Goal: Task Accomplishment & Management: Manage account settings

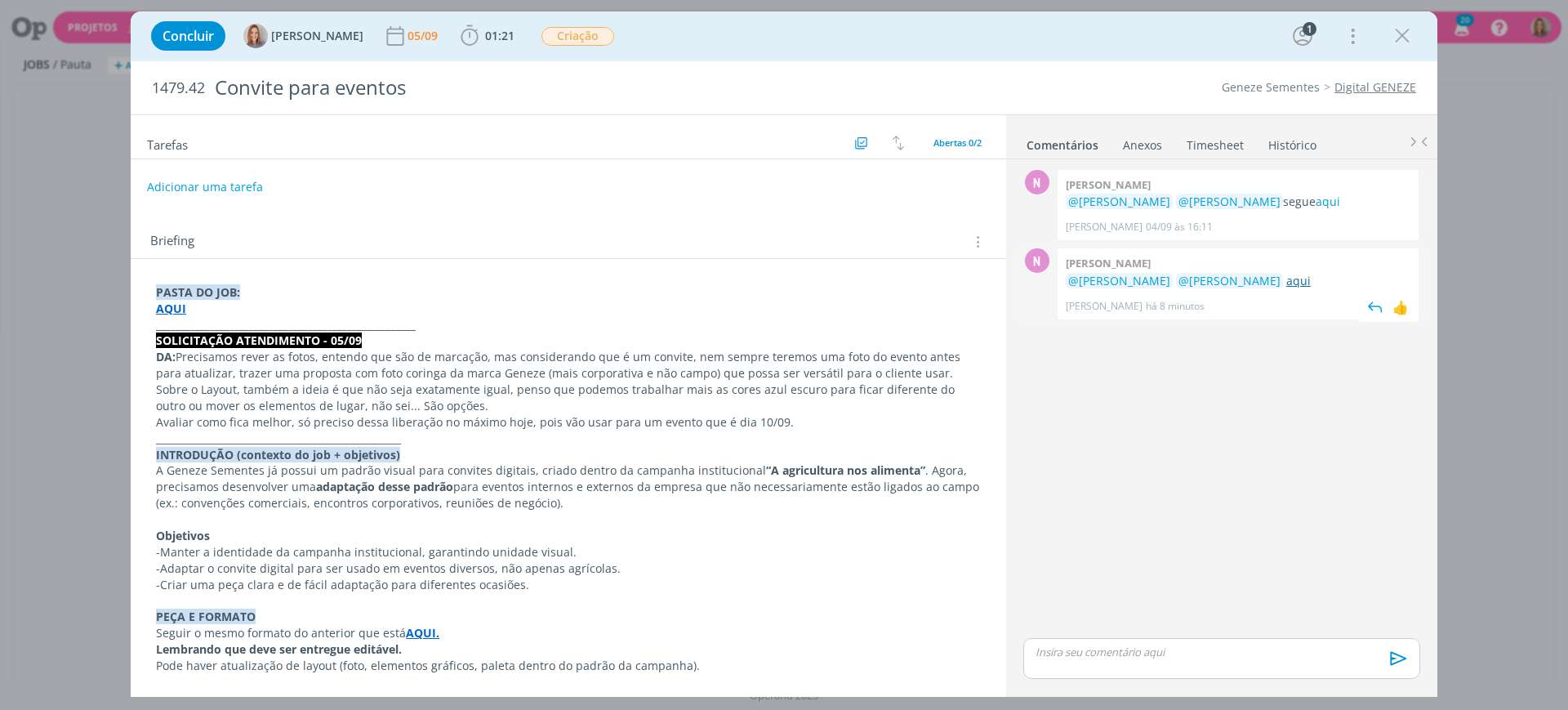
click at [1286, 277] on link "aqui" at bounding box center [1299, 280] width 25 height 16
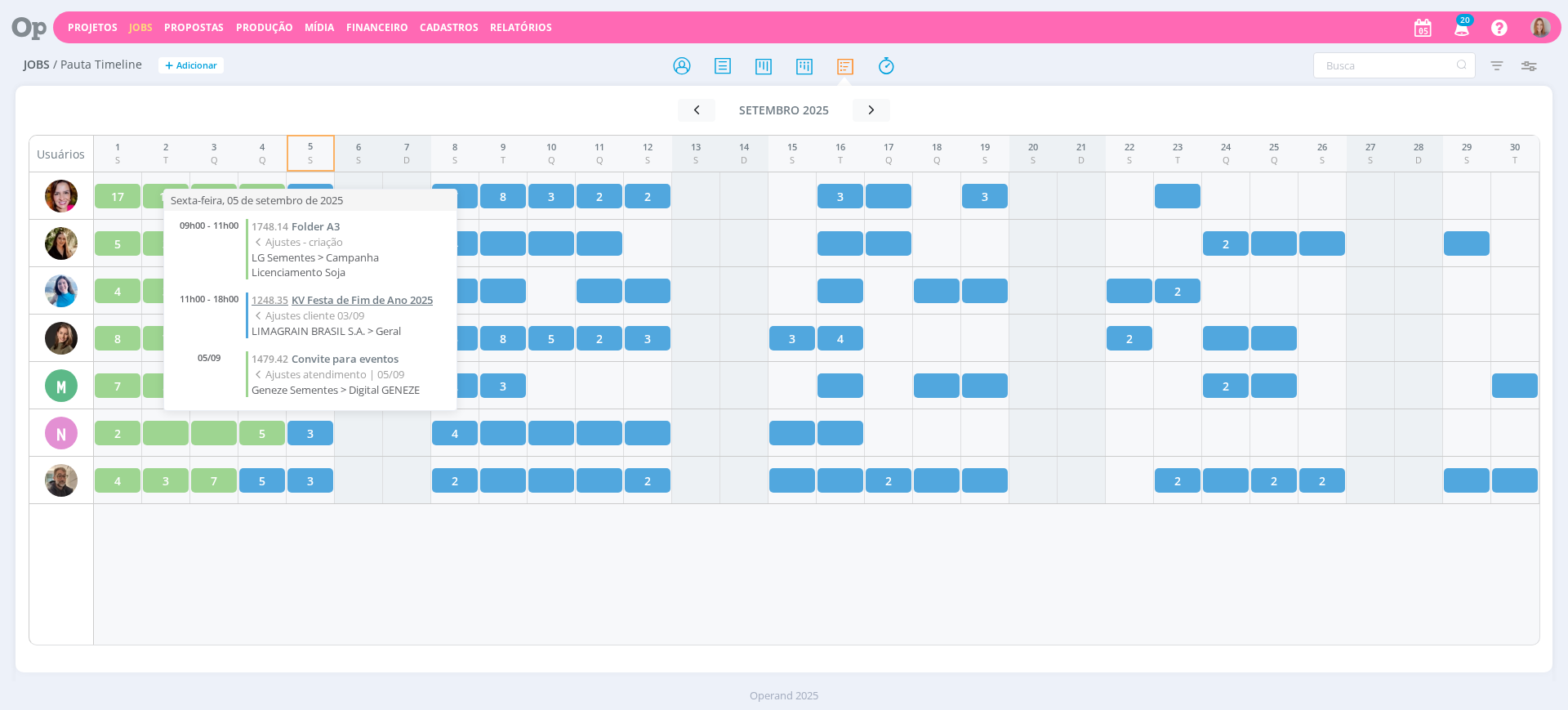
click at [346, 301] on span "KV Festa de Fim de Ano 2025" at bounding box center [362, 300] width 142 height 15
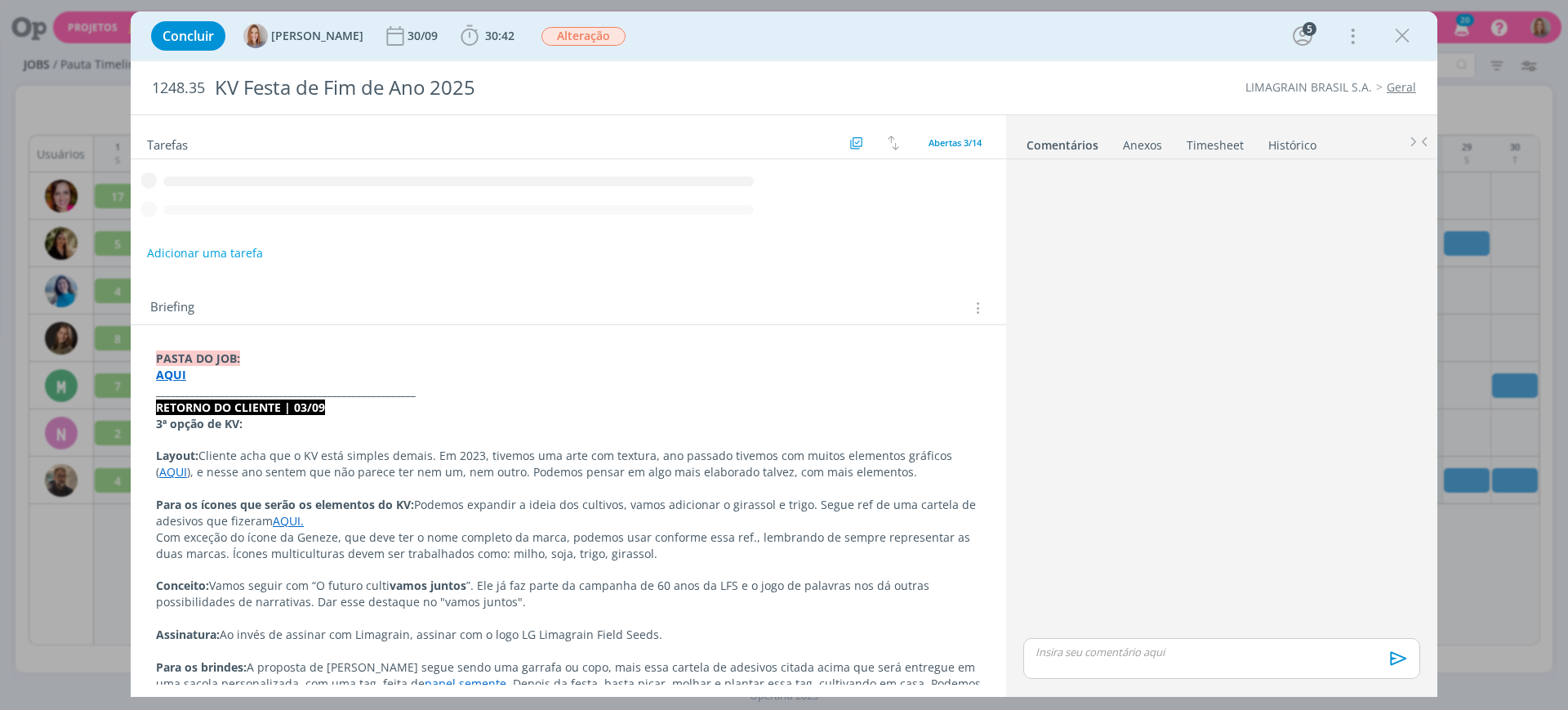
scroll to position [165, 0]
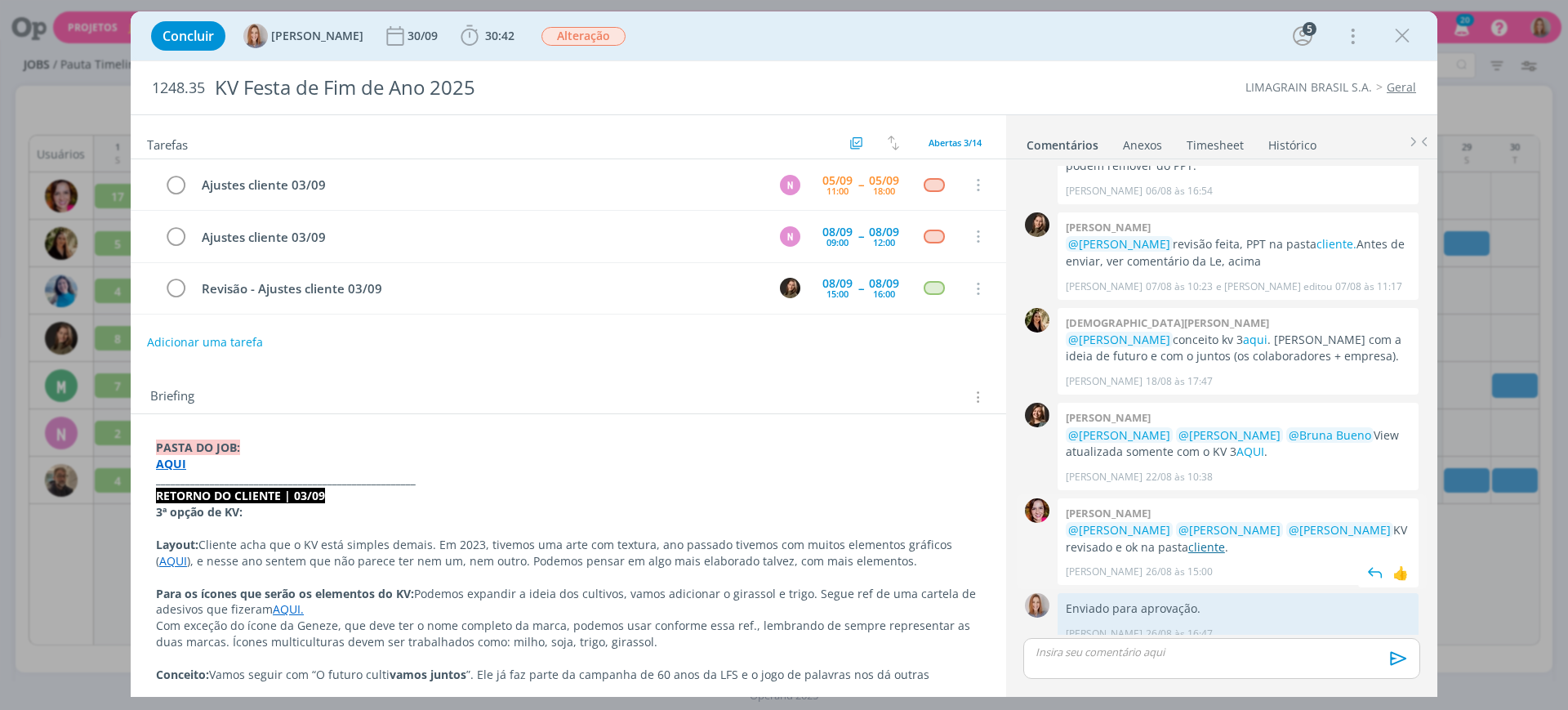
click at [1188, 540] on link "cliente" at bounding box center [1206, 547] width 37 height 16
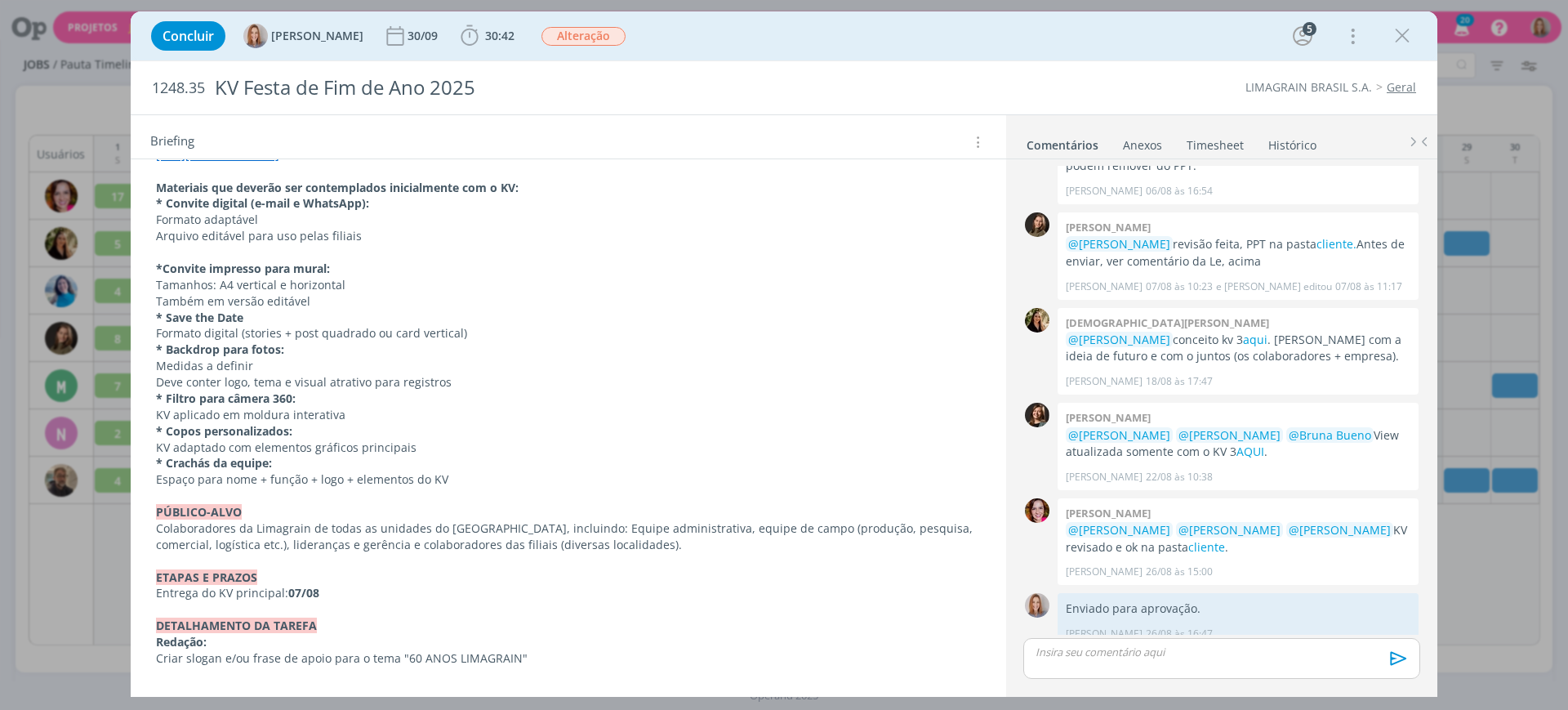
scroll to position [1228, 0]
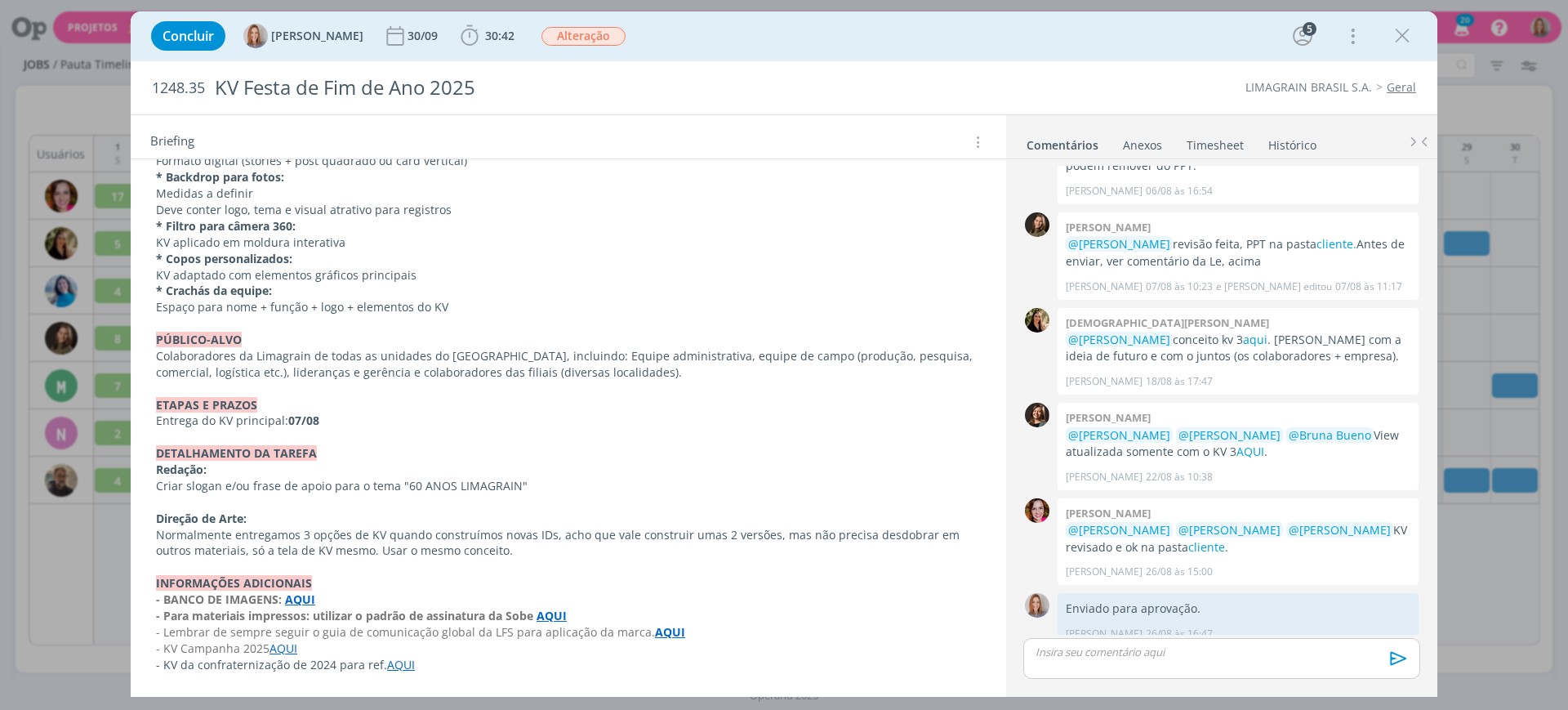
click at [398, 661] on link "AQUI" at bounding box center [401, 665] width 28 height 16
click at [408, 632] on link "https://sobeae.sharepoint.com/:f:/s/SOBEAE/EjPGFlaCPWFJpJY3_Rb7G7cBhCsKbE2jqzep…" at bounding box center [346, 634] width 124 height 21
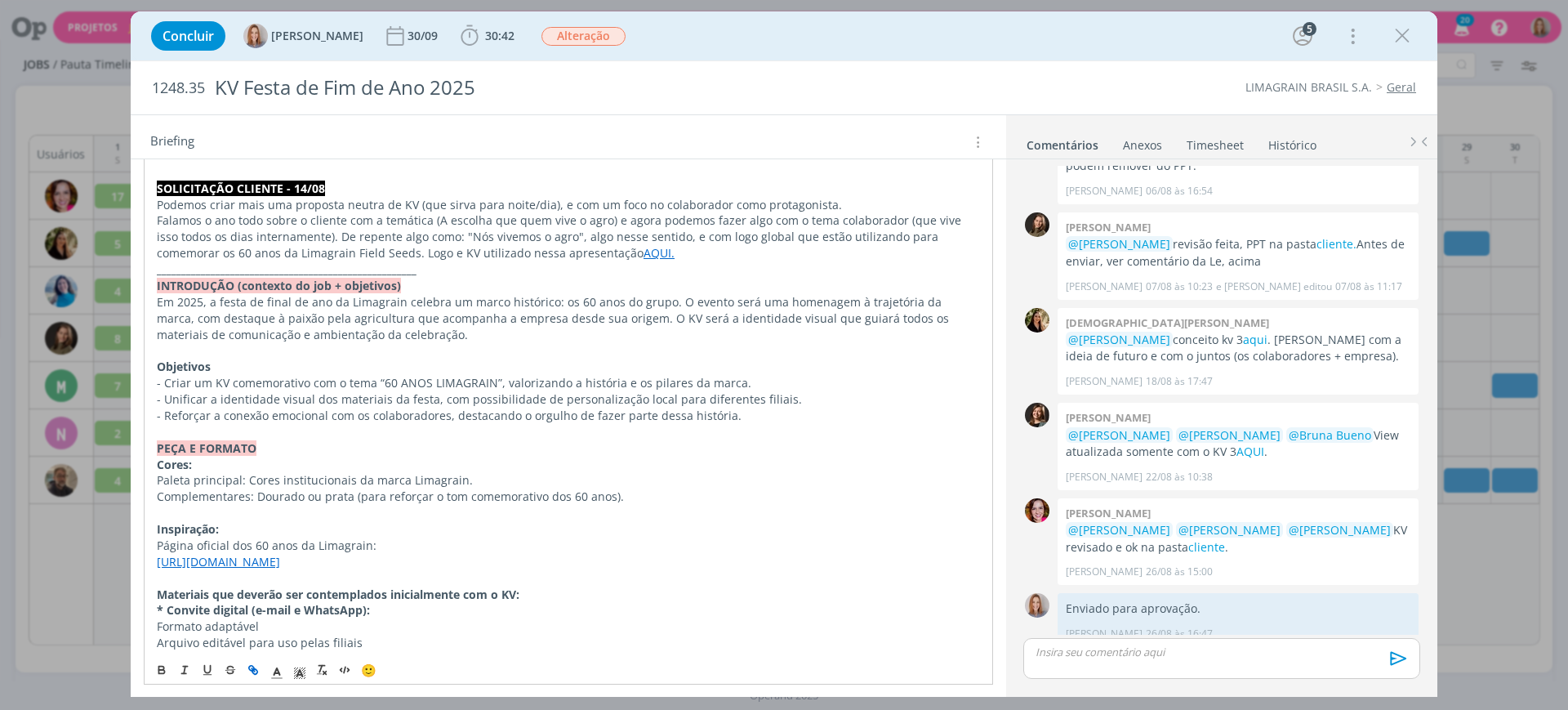
scroll to position [648, 0]
click at [280, 563] on link "https://www.limagrain.com/en/news/limagrain-60-years-of-passion-for-agriculture" at bounding box center [219, 564] width 124 height 16
drag, startPoint x: 597, startPoint y: 569, endPoint x: 113, endPoint y: 564, distance: 484.0
click at [113, 564] on div "Concluir Amanda Oliveira 30/09 30:42 Iniciar Apontar Data * 05/09/2025 Horas * …" at bounding box center [784, 355] width 1568 height 710
copy link "https://www.limagrain.com/en/news/limagrain-60-years-of-passion-for-agriculture"
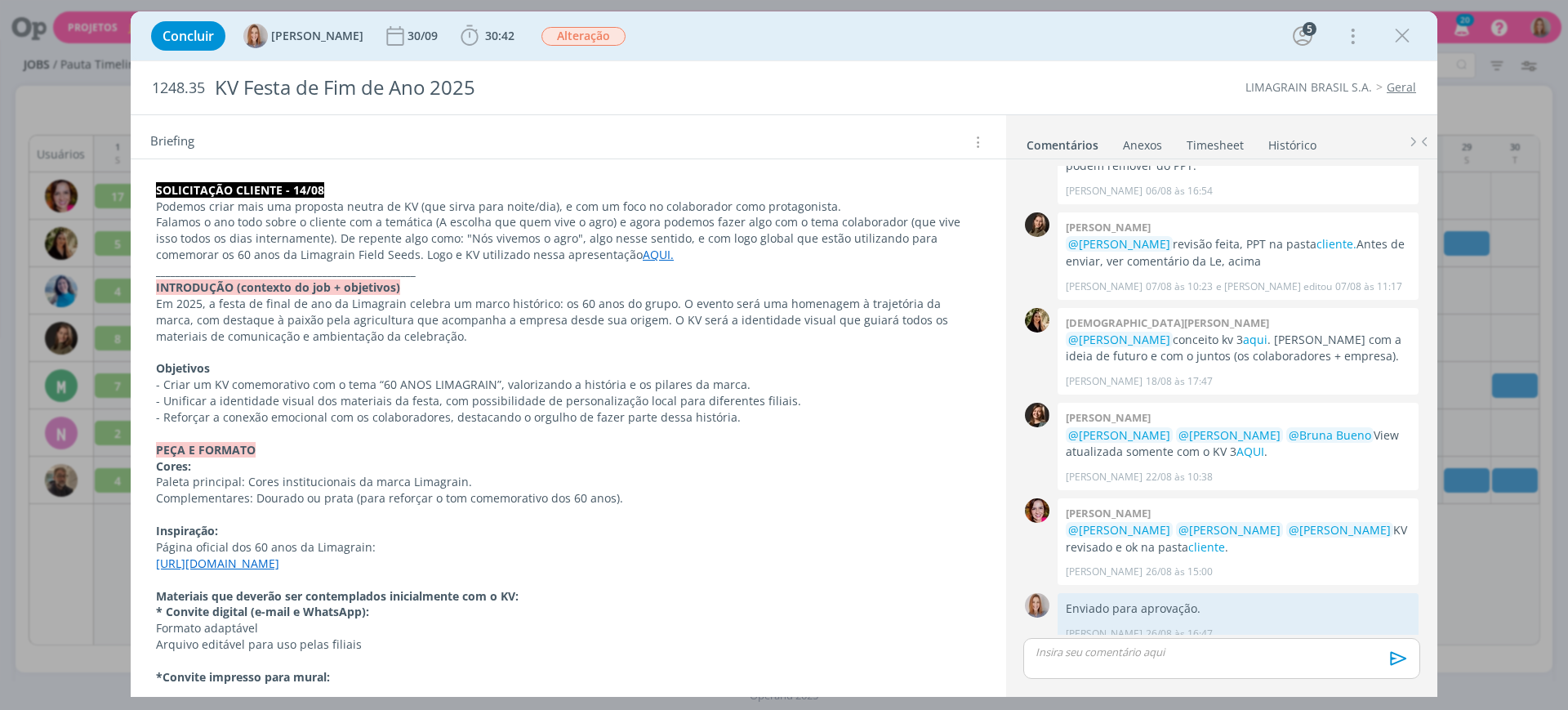
click at [502, 438] on p "dialog" at bounding box center [569, 434] width 825 height 16
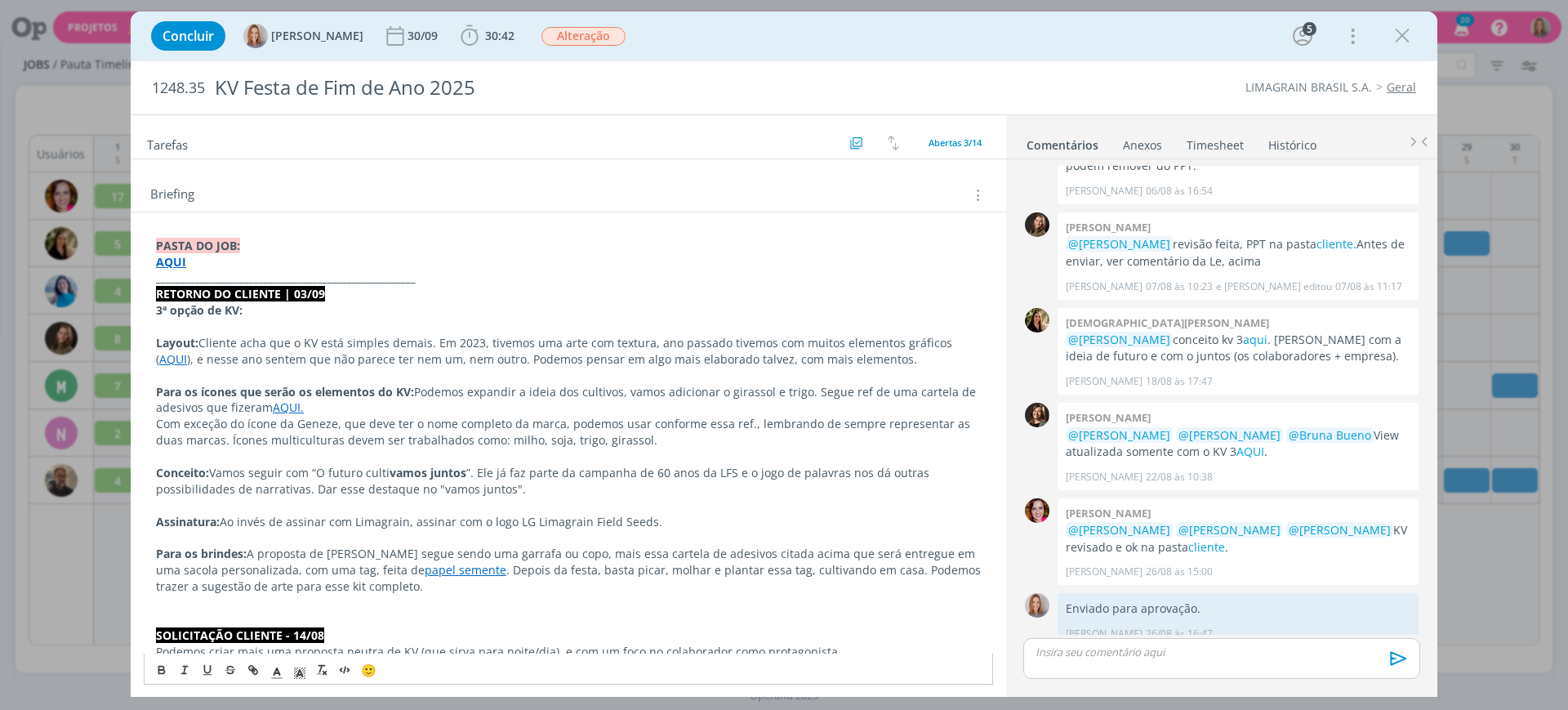
scroll to position [205, 0]
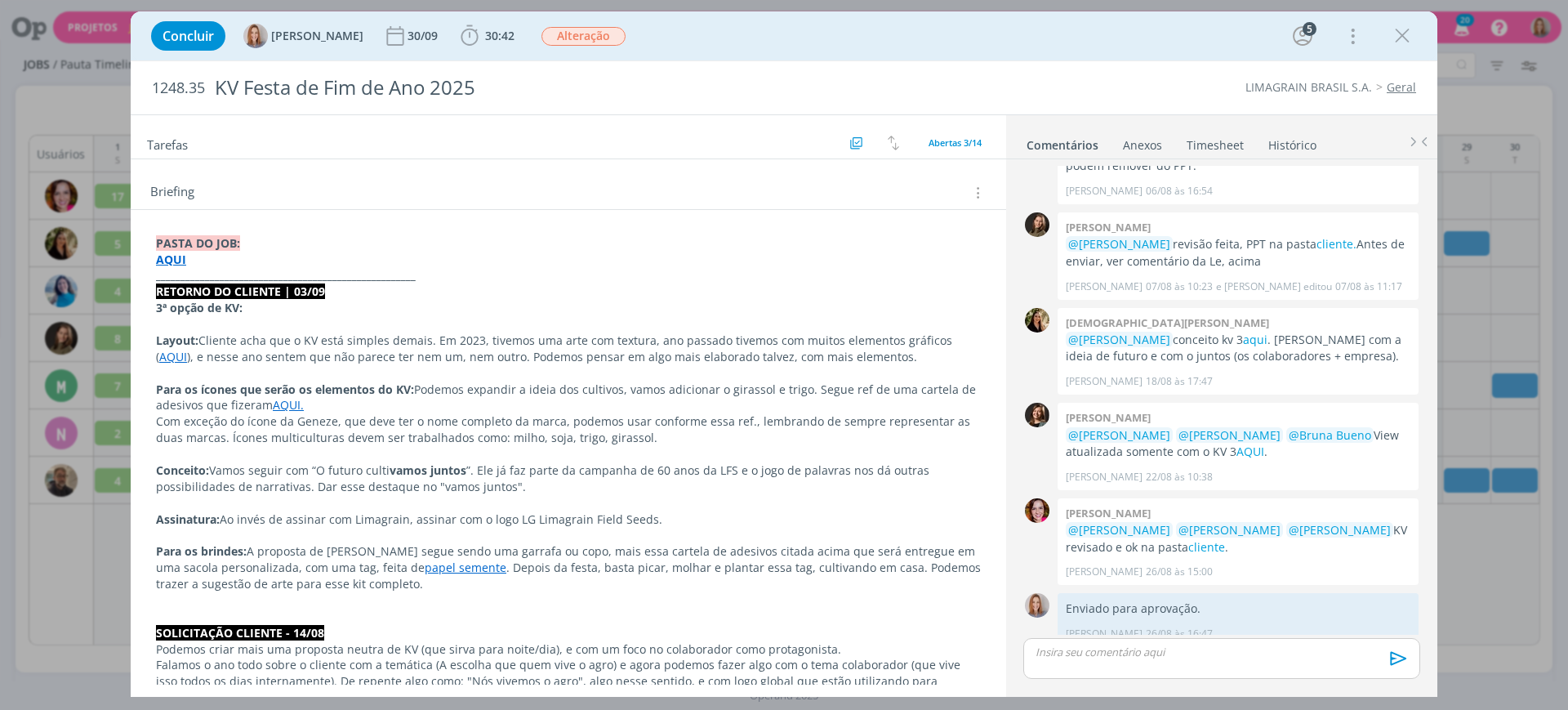
click at [629, 346] on p "Layout: Cliente acha que o KV está simples demais. Em 2023, tivemos uma arte co…" at bounding box center [569, 349] width 825 height 33
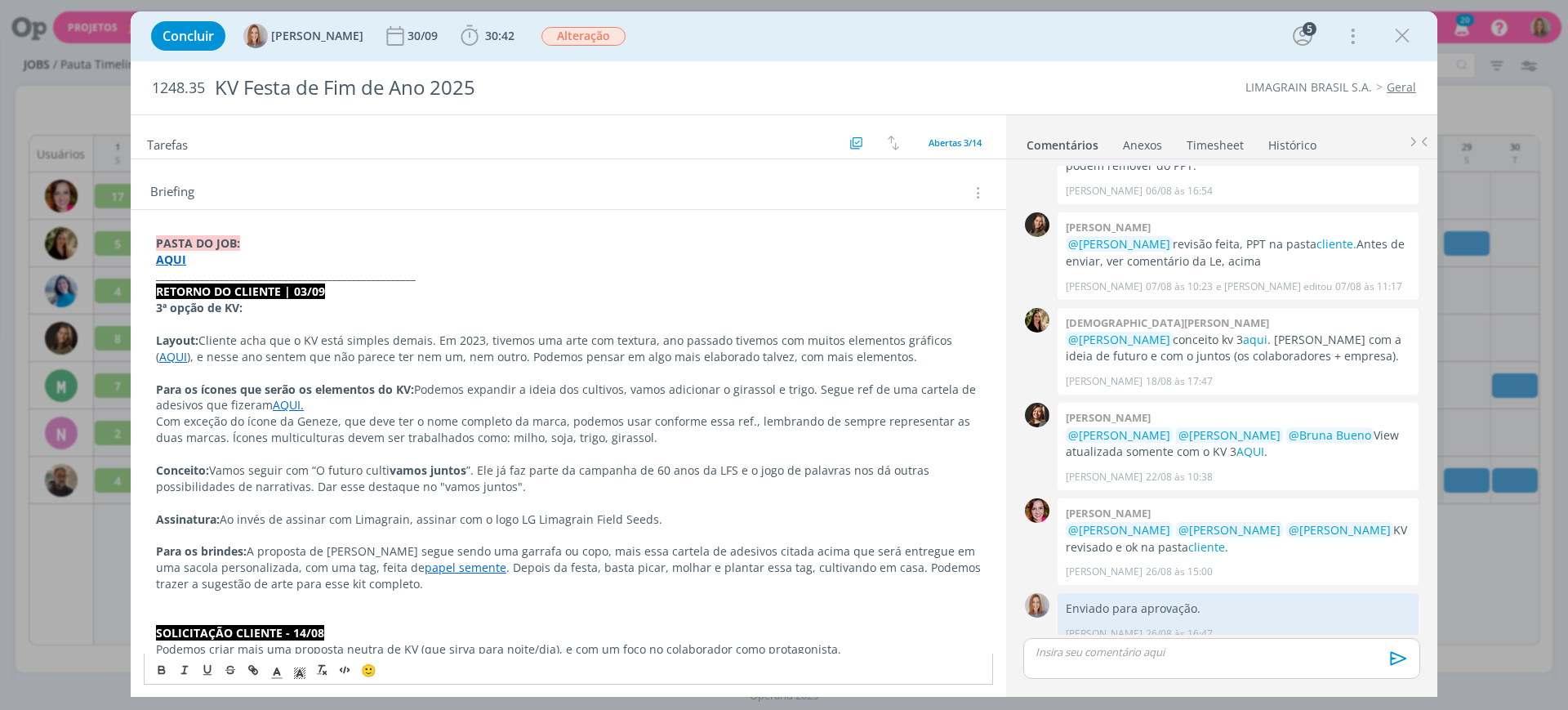
click at [831, 352] on p "Layout: Cliente acha que o KV está simples demais. Em 2023, tivemos uma arte co…" at bounding box center [569, 349] width 825 height 33
click at [896, 362] on p "Layout: Cliente acha que o KV está simples demais. Em 2023, tivemos uma arte co…" at bounding box center [569, 349] width 825 height 33
click at [358, 367] on p "dialog" at bounding box center [569, 373] width 825 height 16
click at [423, 394] on p "Para os ícones que serão os elementos do KV: Podemos expandir a ideia dos culti…" at bounding box center [569, 398] width 825 height 33
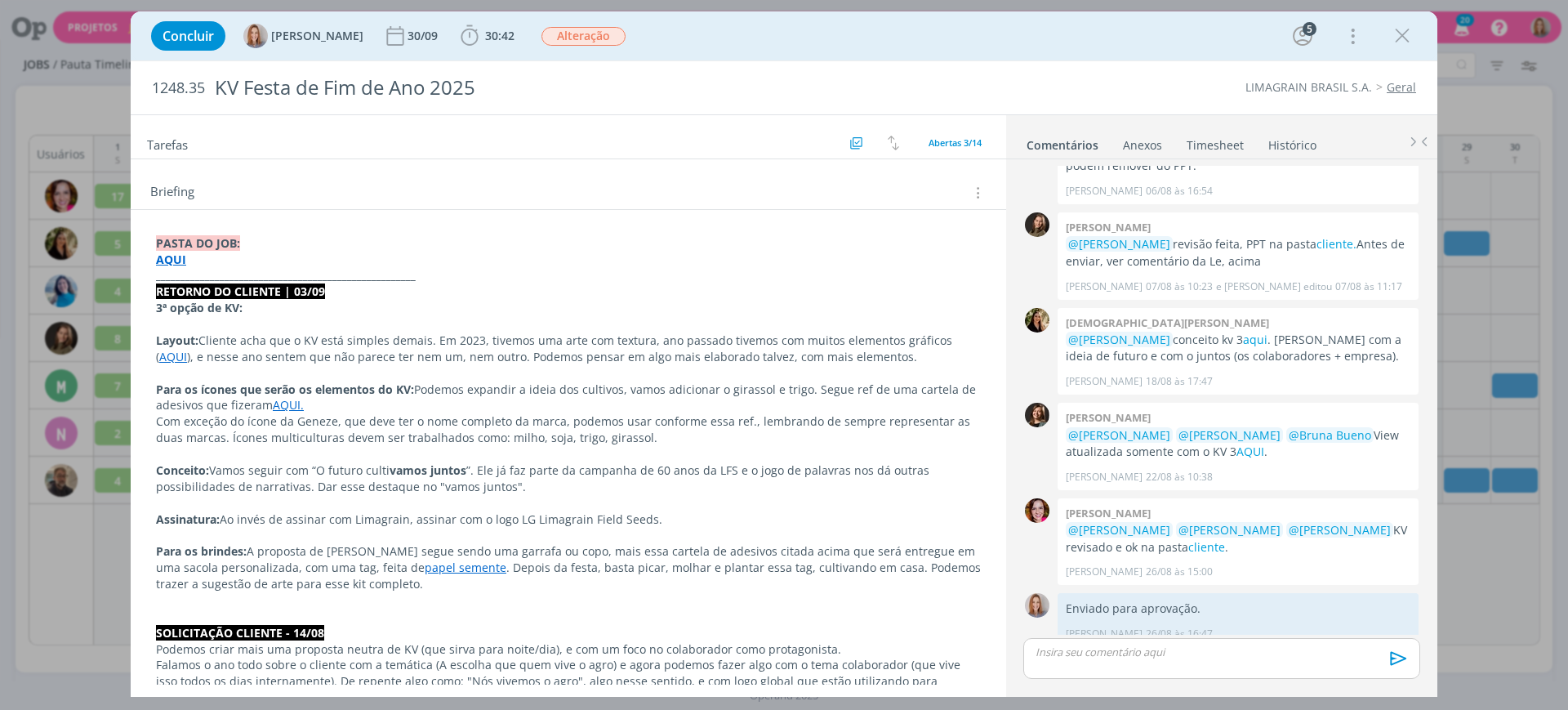
click at [535, 405] on p "Para os ícones que serão os elementos do KV: Podemos expandir a ideia dos culti…" at bounding box center [569, 398] width 825 height 33
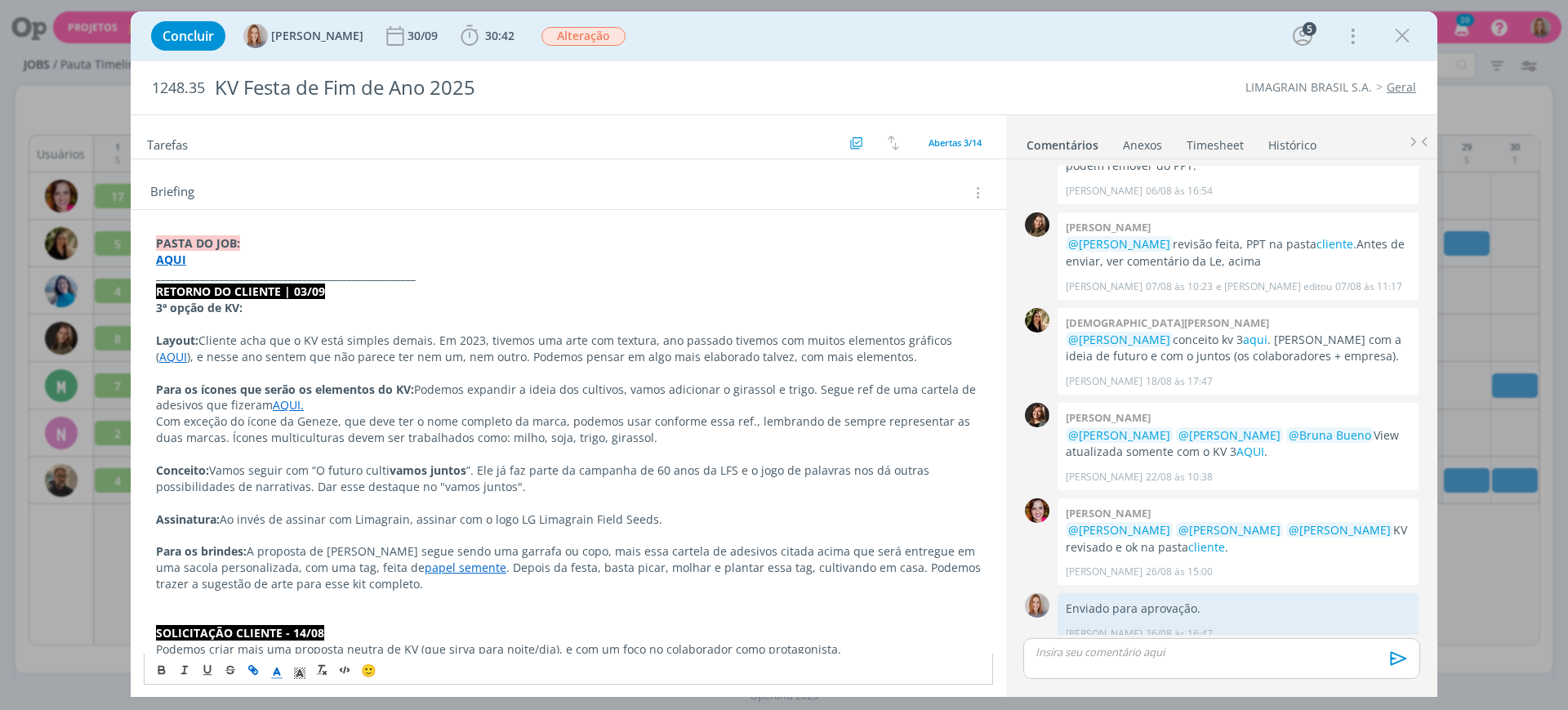
click at [771, 390] on p "Para os ícones que serão os elementos do KV: Podemos expandir a ideia dos culti…" at bounding box center [569, 398] width 825 height 33
click at [292, 398] on link "AQUI." at bounding box center [288, 405] width 31 height 16
click at [324, 436] on link "https://sobeae.sharepoint.com/:i:/s/SOBEAE/EVbbxdOJoxdFmDWXWbKrBOMBMgnsMUU-YLuv…" at bounding box center [263, 436] width 124 height 21
click at [666, 479] on p "Conceito: Vamos seguir com “O futuro culti vamos juntos ”. Ele já faz parte da …" at bounding box center [569, 479] width 825 height 33
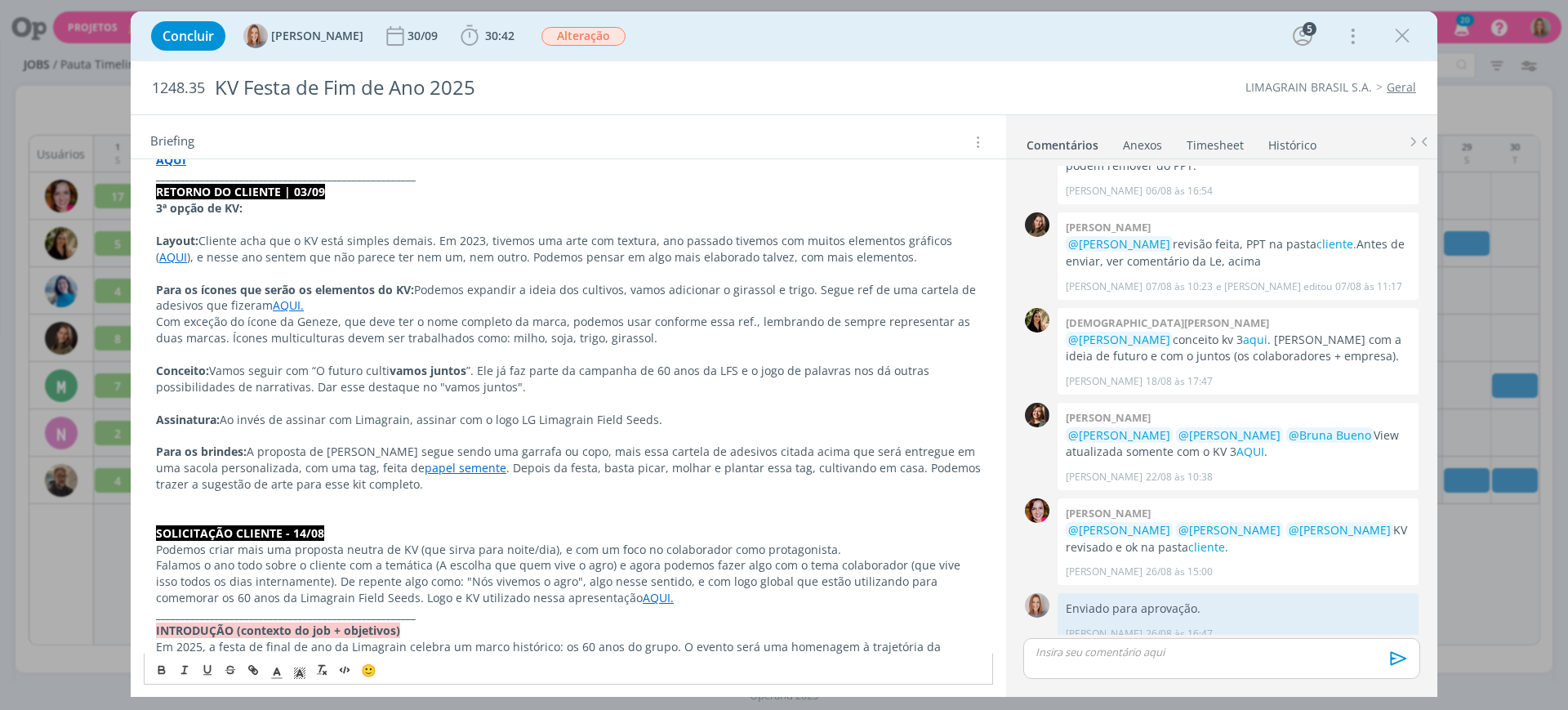
scroll to position [306, 0]
click at [498, 365] on p "Conceito: Vamos seguir com “O futuro culti vamos juntos ”. Ele já faz parte da …" at bounding box center [569, 377] width 825 height 33
click at [706, 340] on p "Com exceção do ícone da Geneze, que deve ter o nome completo da marca, podemos …" at bounding box center [569, 328] width 825 height 33
drag, startPoint x: 714, startPoint y: 374, endPoint x: 593, endPoint y: 418, distance: 128.8
click at [713, 375] on p "Conceito: Vamos seguir com “O futuro culti vamos juntos ”. Ele já faz parte da …" at bounding box center [569, 377] width 825 height 33
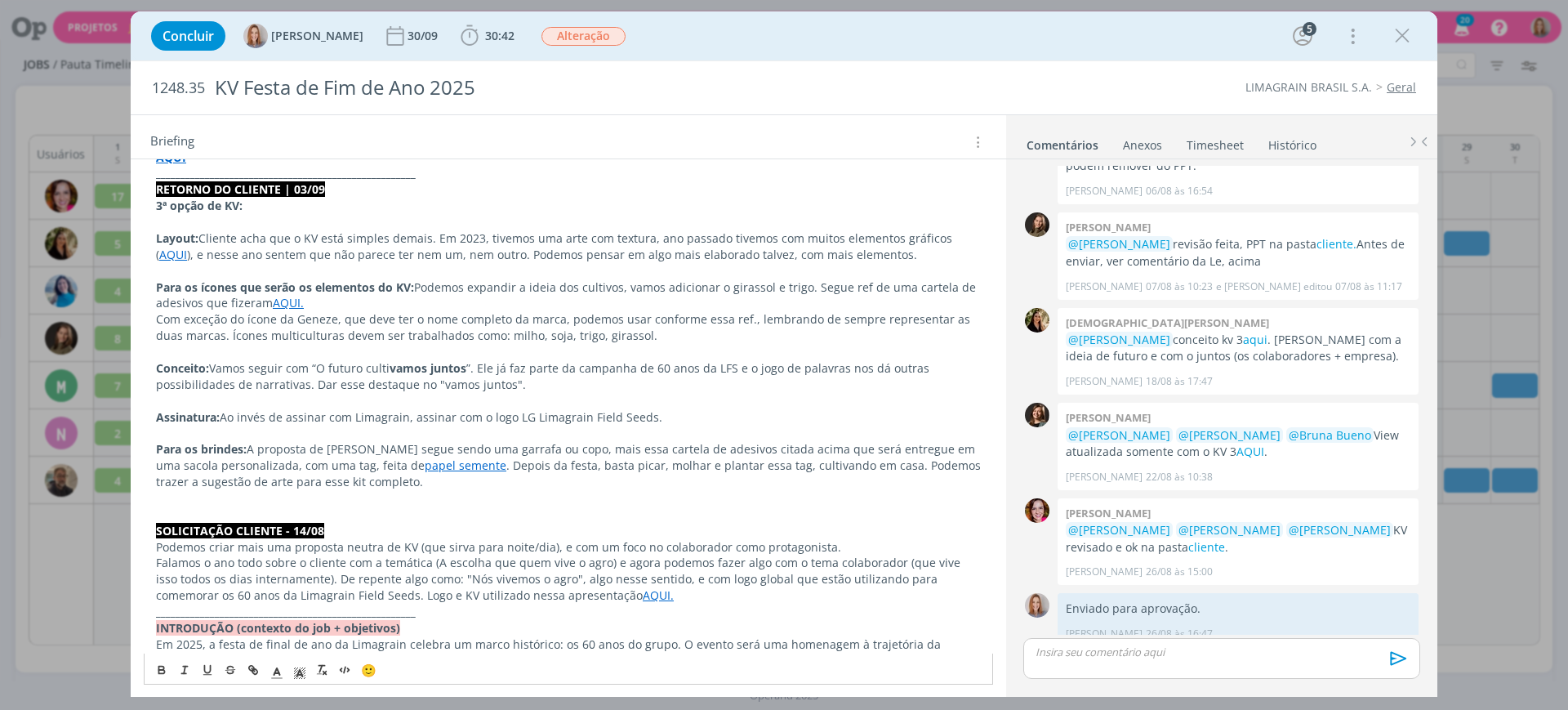
click at [583, 414] on p "Assinatura: Ao invés de assinar com Limagrain, assinar com o logo LG Limagrain …" at bounding box center [569, 418] width 825 height 16
click at [638, 409] on p "Assinatura: Ao invés de assinar com Limagrain, assinar com o logo LG Limagrain …" at bounding box center [569, 418] width 825 height 16
click at [489, 429] on p "dialog" at bounding box center [569, 433] width 825 height 16
drag, startPoint x: 386, startPoint y: 364, endPoint x: 465, endPoint y: 362, distance: 79.0
click at [465, 362] on p "Conceito: Vamos seguir com “O futuro culti vamos juntos ”. Ele já faz parte da …" at bounding box center [569, 377] width 825 height 33
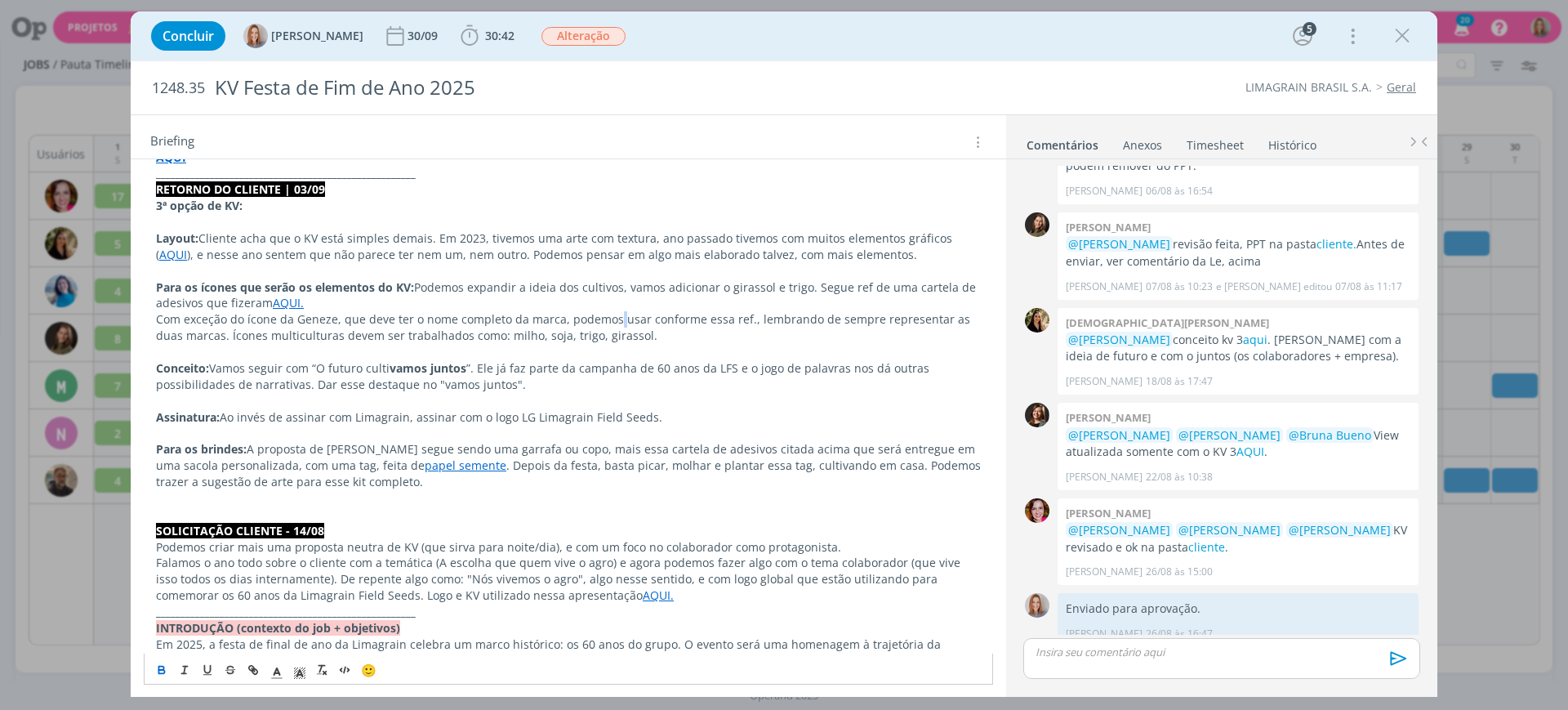
click at [615, 324] on p "Com exceção do ícone da Geneze, que deve ter o nome completo da marca, podemos …" at bounding box center [569, 328] width 825 height 33
click at [731, 308] on p "Para os ícones que serão os elementos do KV: Podemos expandir a ideia dos culti…" at bounding box center [569, 296] width 825 height 33
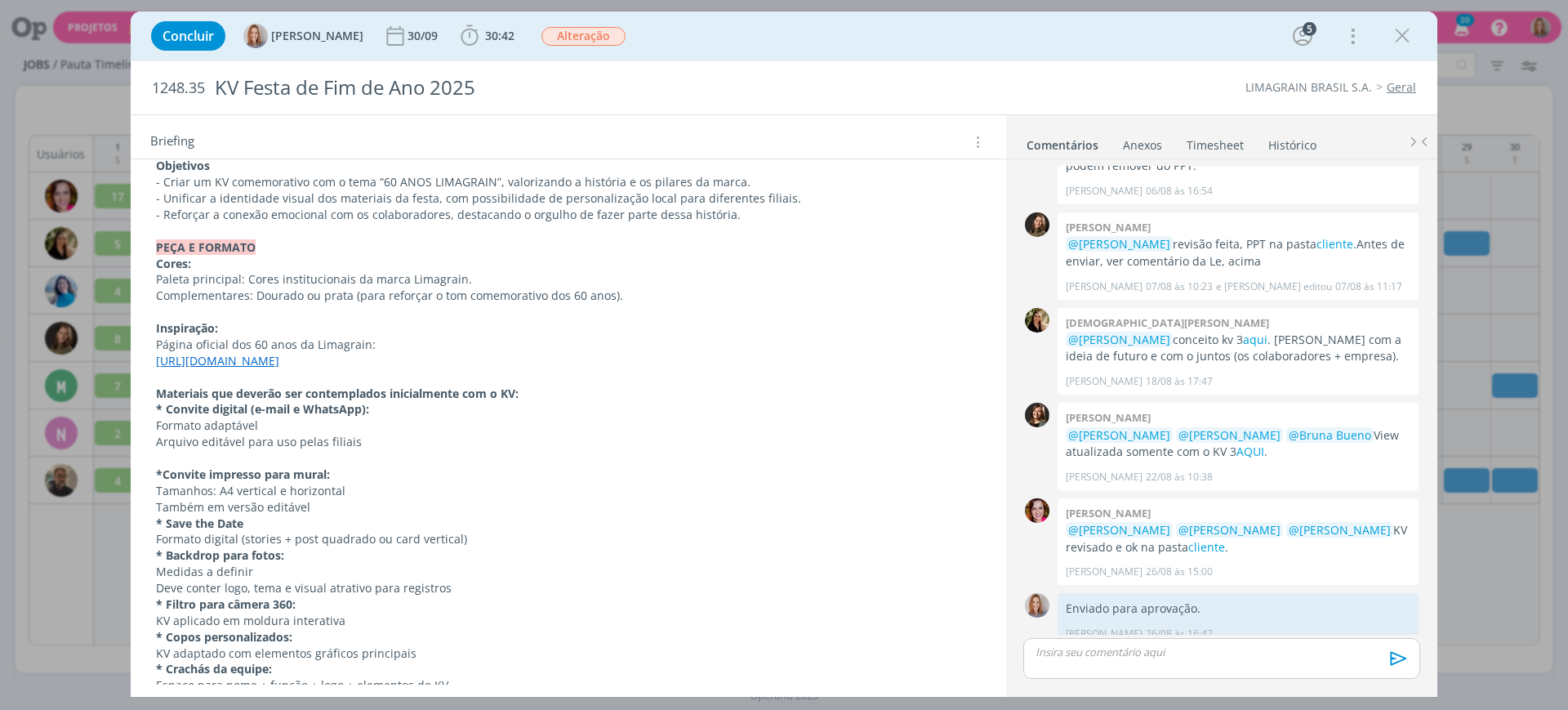
scroll to position [851, 0]
click at [218, 549] on strong "* Backdrop para fotos:" at bounding box center [220, 554] width 128 height 16
click at [284, 540] on p "Formato digital (stories + post quadrado ou card vertical)" at bounding box center [569, 539] width 825 height 16
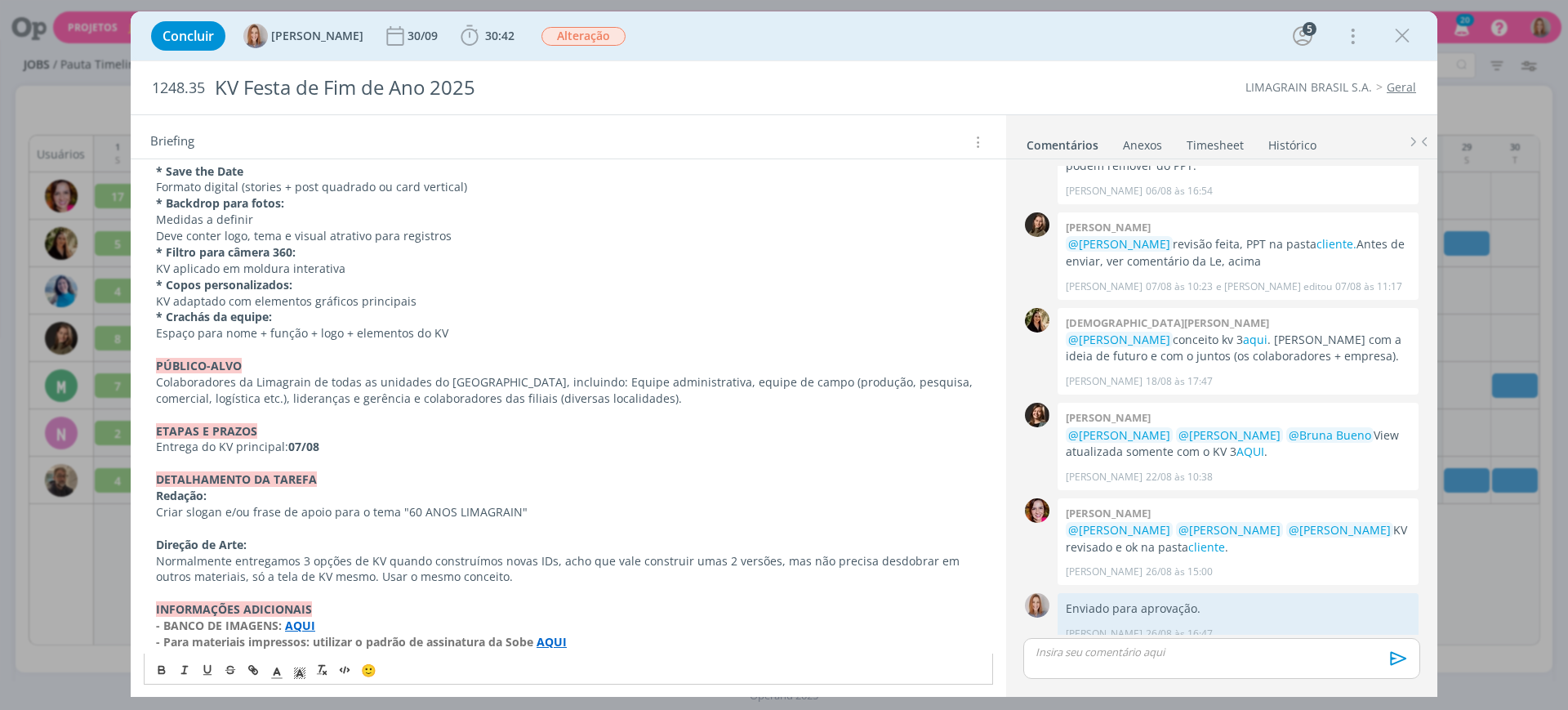
scroll to position [1259, 0]
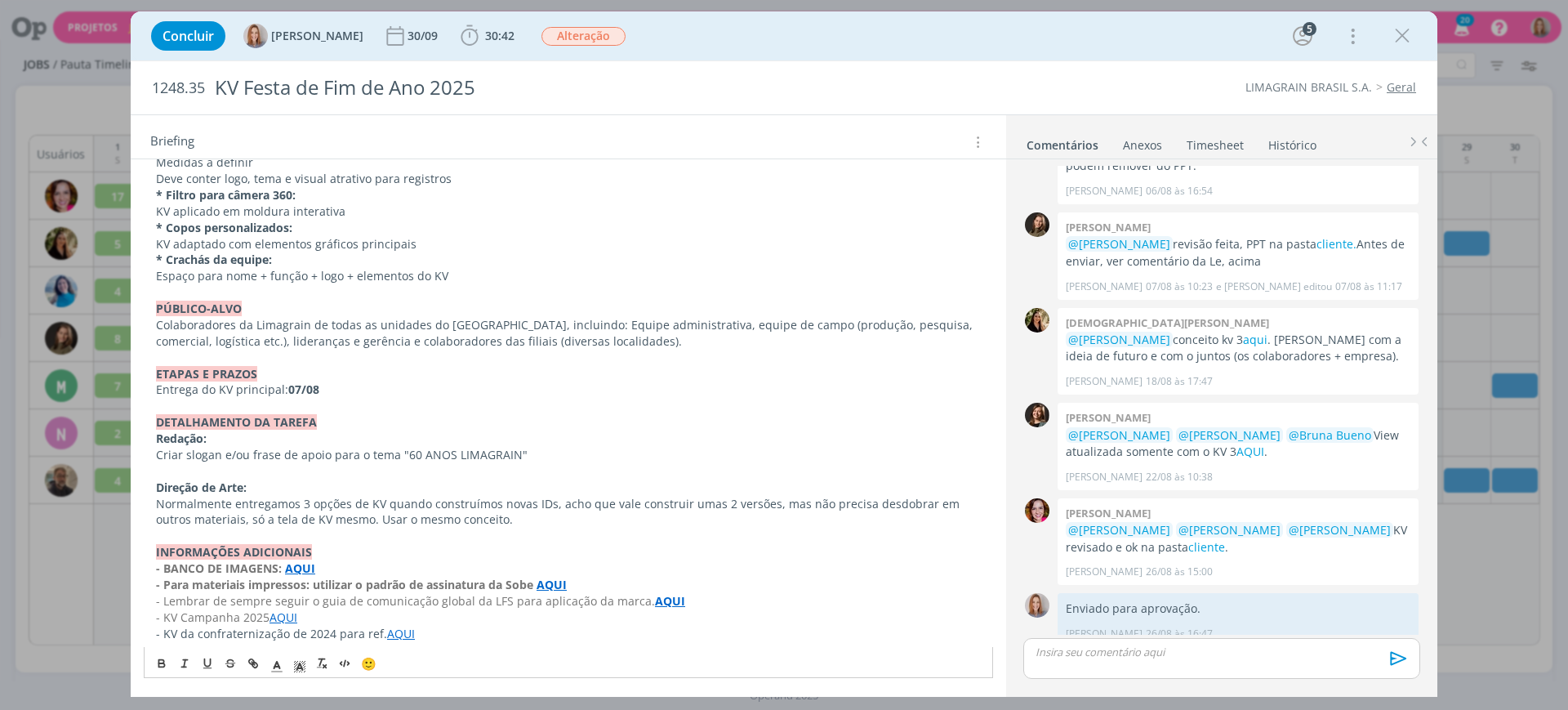
click at [203, 510] on p "Normalmente entregamos 3 opções de KV quando construímos novas IDs, acho que va…" at bounding box center [569, 513] width 825 height 33
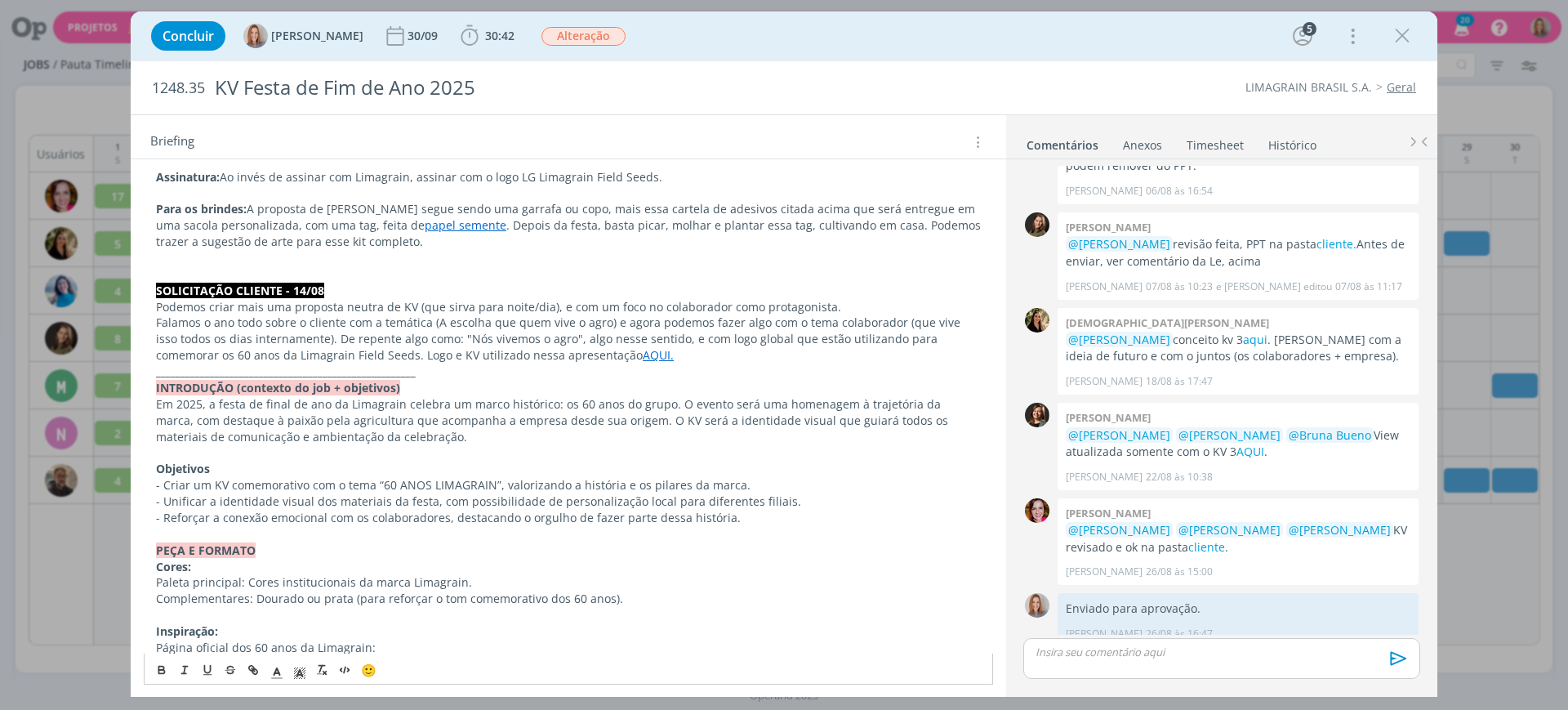
scroll to position [545, 0]
click at [542, 510] on p "- Unificar a identidade visual dos materiais da festa, com possibilidade de per…" at bounding box center [569, 504] width 825 height 16
click at [607, 495] on p "- Criar um KV comemorativo com o tema “60 ANOS LIMAGRAIN”, valorizando a histór…" at bounding box center [569, 488] width 825 height 16
click at [731, 500] on p "- Unificar a identidade visual dos materiais da festa, com possibilidade de per…" at bounding box center [569, 504] width 825 height 16
drag, startPoint x: 528, startPoint y: 529, endPoint x: 562, endPoint y: 527, distance: 34.1
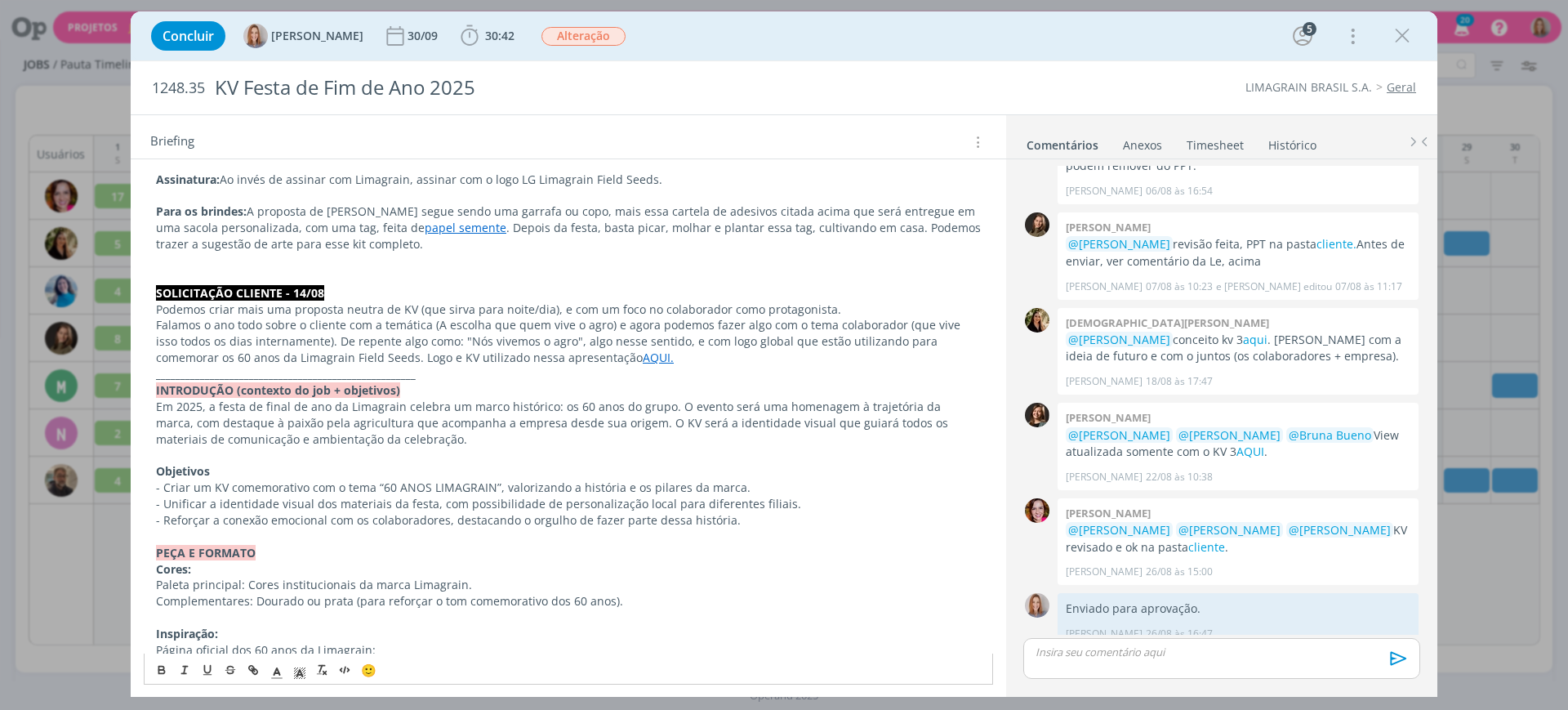
click at [529, 528] on div "PASTA DO JOB: AQUI _____________________________________________________ RETORN…" at bounding box center [569, 626] width 849 height 1474
click at [715, 556] on p "PEÇA E FORMATO" at bounding box center [569, 554] width 825 height 16
click at [717, 525] on p "- Reforçar a conexão emocional com os colaboradores, destacando o orgulho de fa…" at bounding box center [569, 521] width 825 height 16
click at [641, 332] on p "Falamos o ano todo sobre o cliente com a temática (A escolha que quem vive o ag…" at bounding box center [569, 341] width 825 height 49
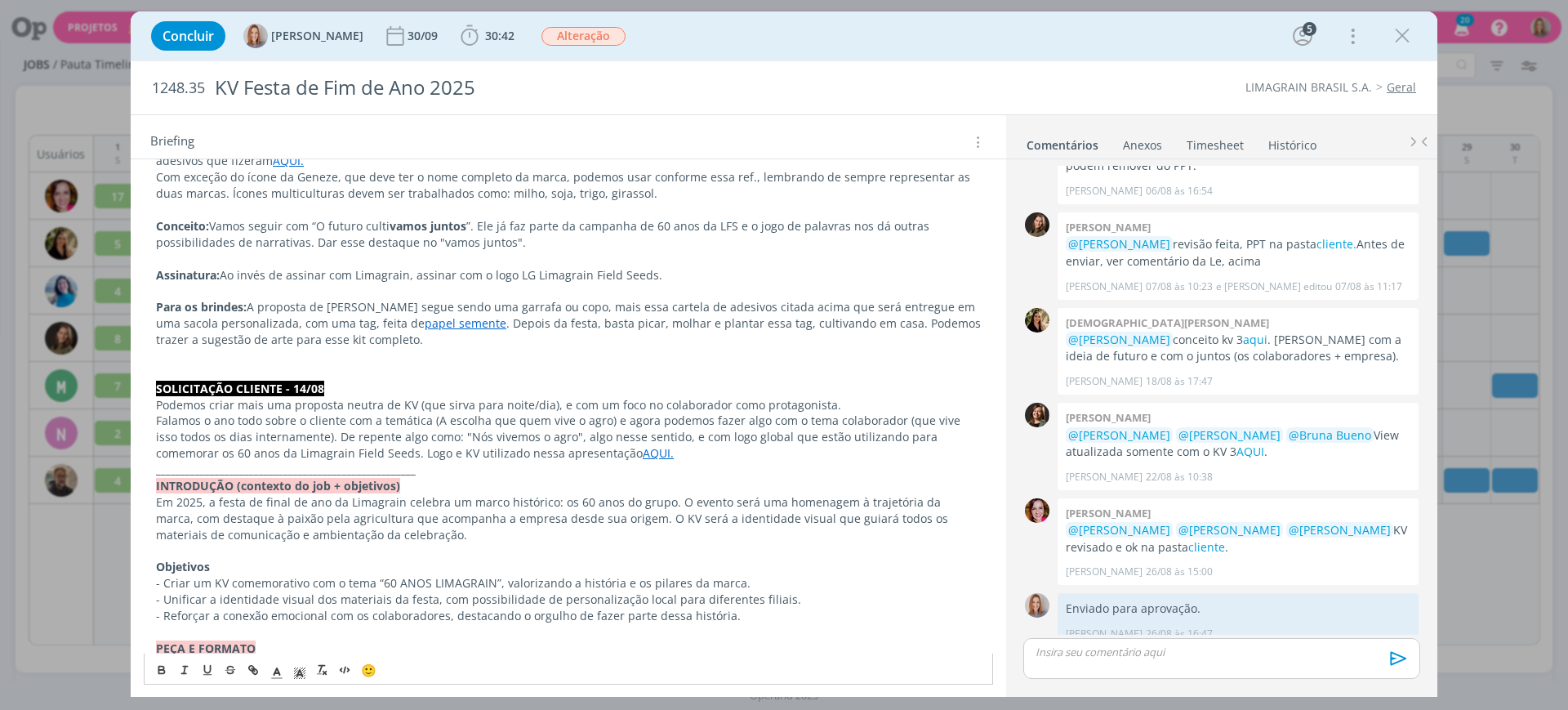
scroll to position [442, 0]
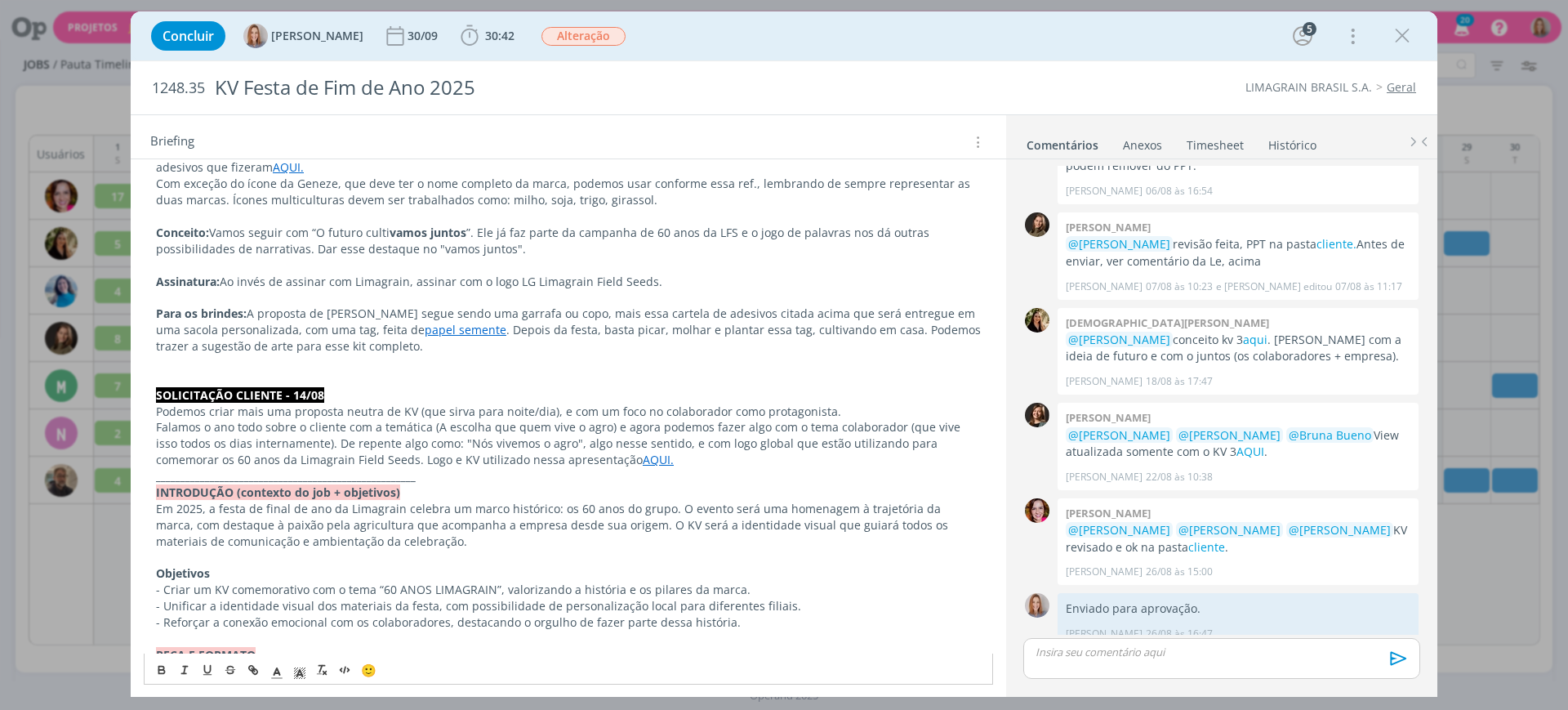
click at [375, 450] on p "Falamos o ano todo sobre o cliente com a temática (A escolha que quem vive o ag…" at bounding box center [569, 444] width 825 height 49
click at [752, 418] on p "Podemos criar mais uma proposta neutra de KV (que sirva para noite/dia), e com …" at bounding box center [569, 412] width 825 height 16
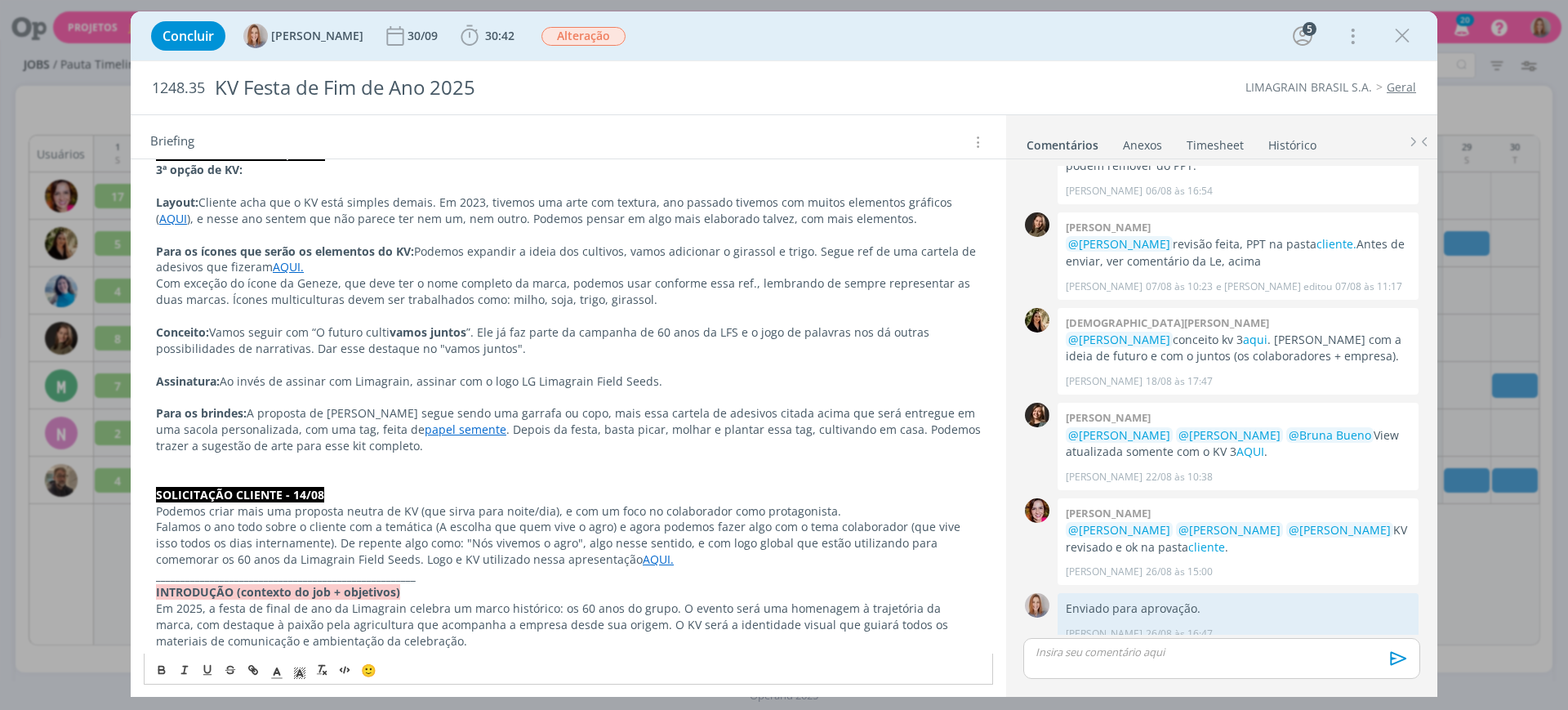
scroll to position [340, 0]
click at [561, 381] on p "Assinatura: Ao invés de assinar com Limagrain, assinar com o logo LG Limagrain …" at bounding box center [569, 384] width 825 height 16
click at [491, 376] on p "Assinatura: Ao invés de assinar com Limagrain, assinar com o logo LG Limagrain …" at bounding box center [569, 384] width 825 height 16
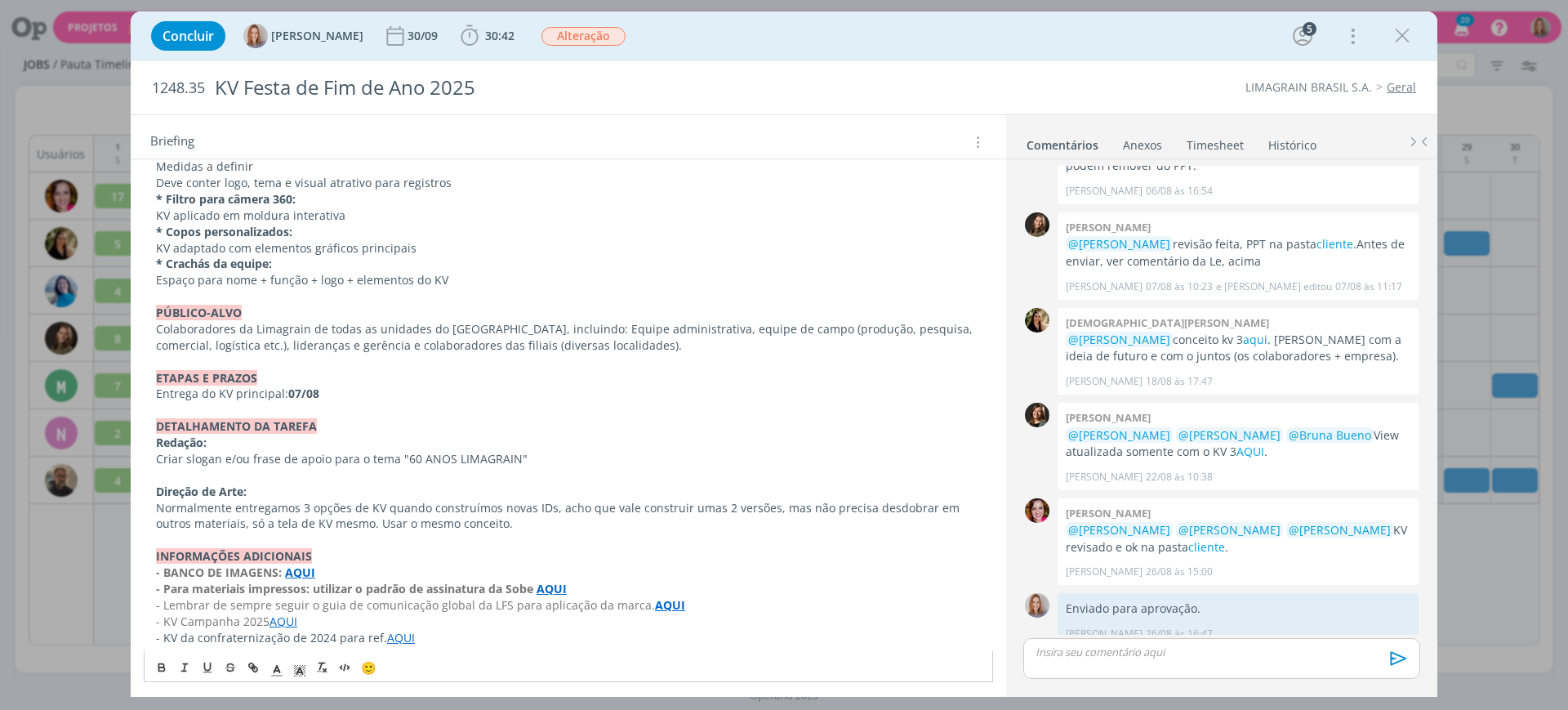
scroll to position [1259, 0]
click at [509, 533] on p "dialog" at bounding box center [569, 536] width 825 height 16
click at [509, 526] on p "Normalmente entregamos 3 opções de KV quando construímos novas IDs, acho que va…" at bounding box center [569, 513] width 825 height 33
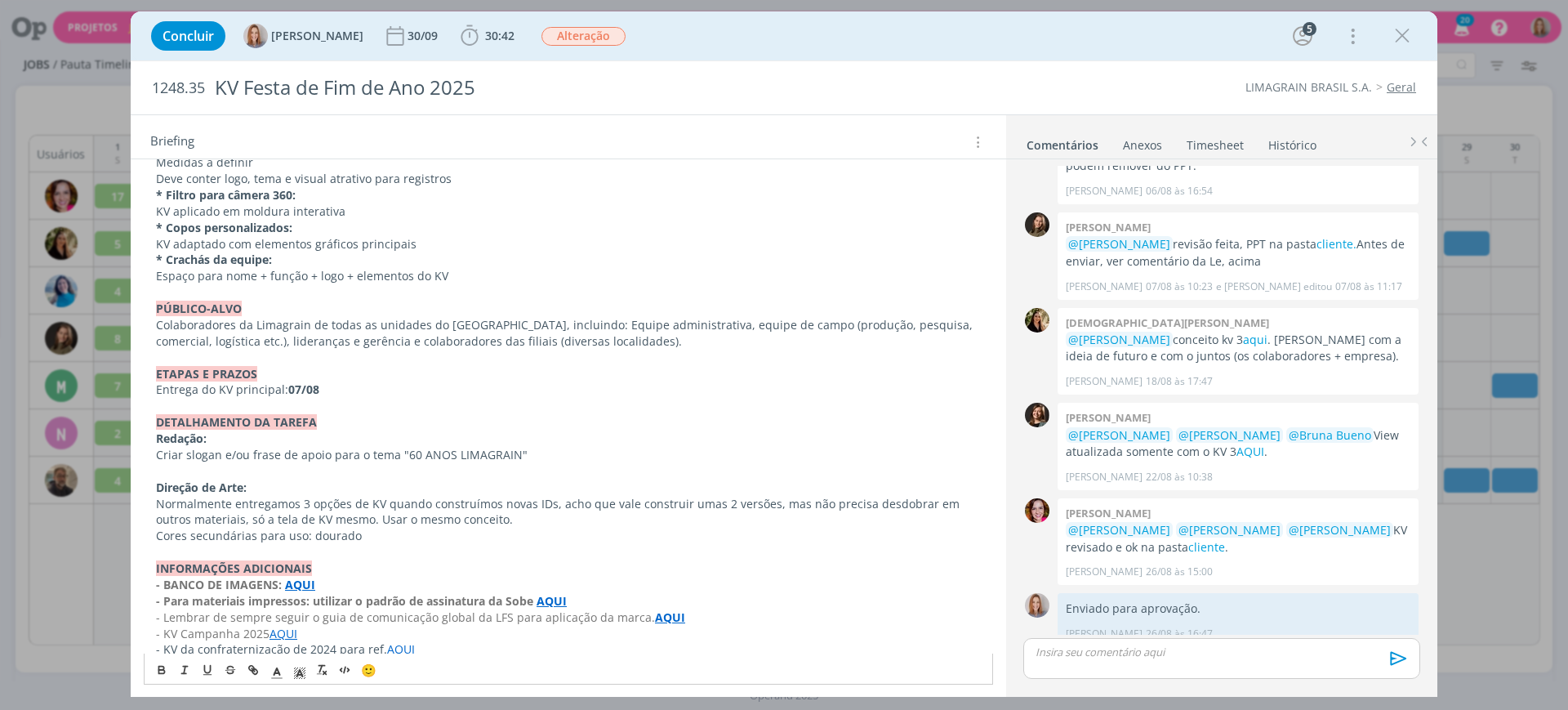
click at [761, 246] on p "KV adaptado com elementos gráficos principais" at bounding box center [569, 244] width 825 height 16
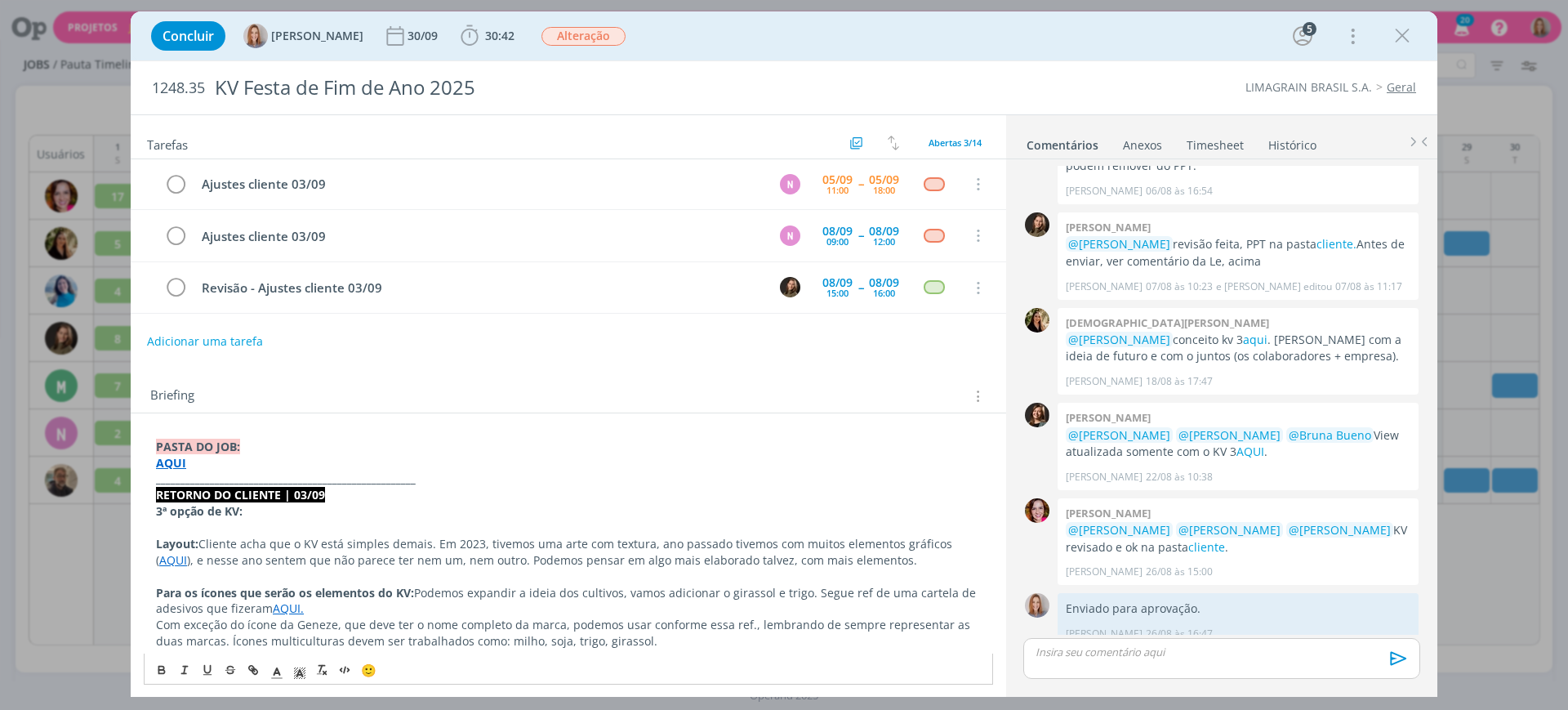
scroll to position [0, 0]
click at [735, 330] on div "Adicionar uma tarefa" at bounding box center [569, 342] width 876 height 29
click at [795, 376] on div "Briefing Briefings Predefinidos Versões do Briefing Ver Briefing do Projeto" at bounding box center [569, 392] width 876 height 44
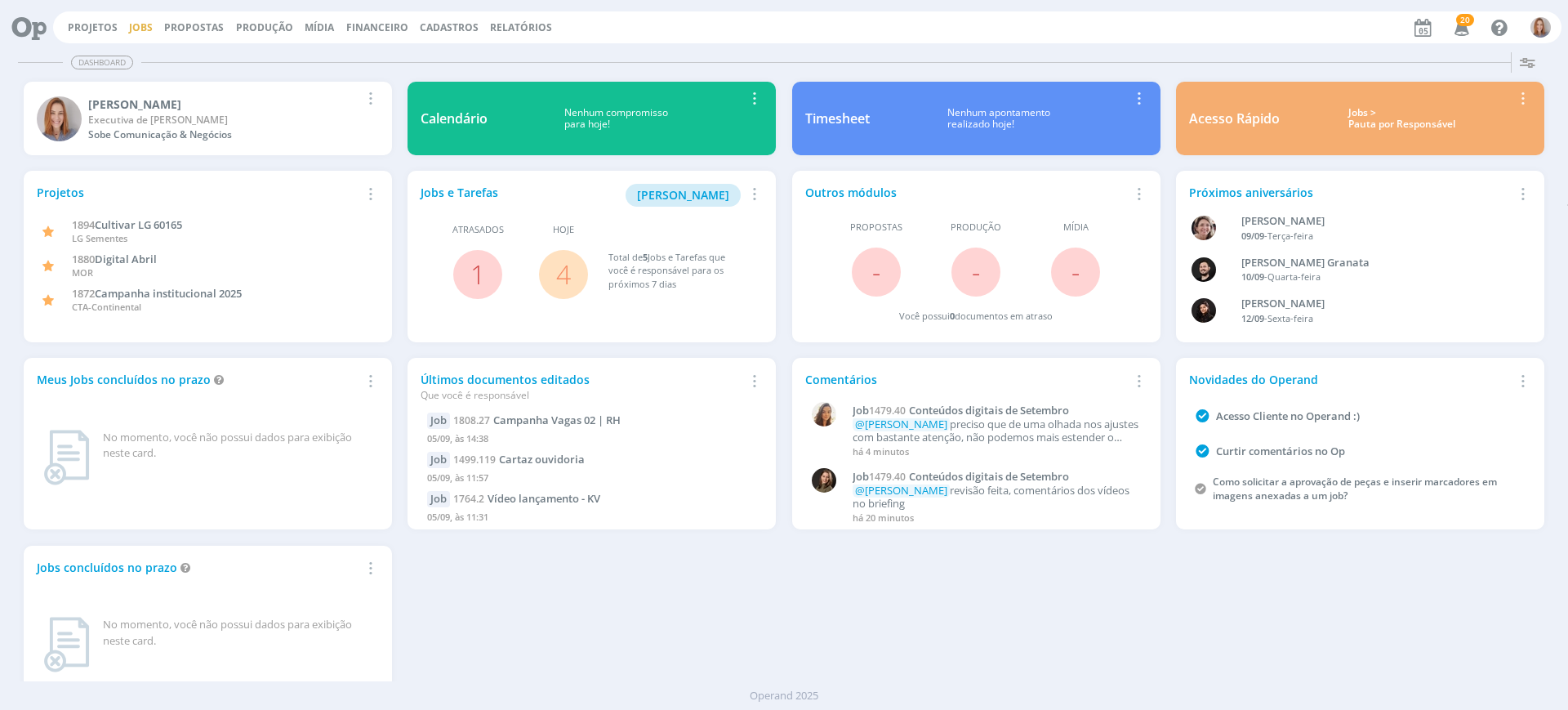
click at [147, 28] on link "Jobs" at bounding box center [141, 27] width 24 height 14
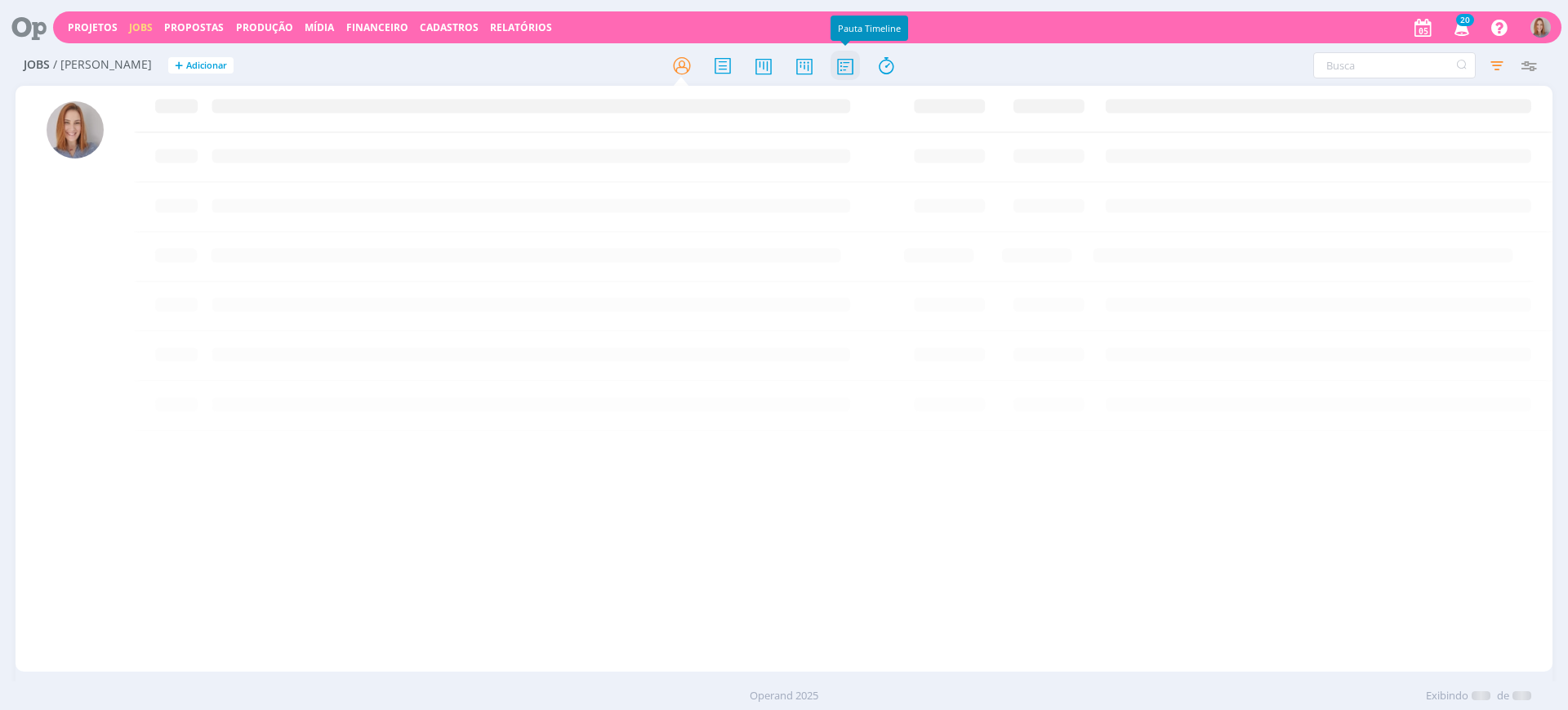
click at [839, 73] on icon at bounding box center [845, 66] width 29 height 32
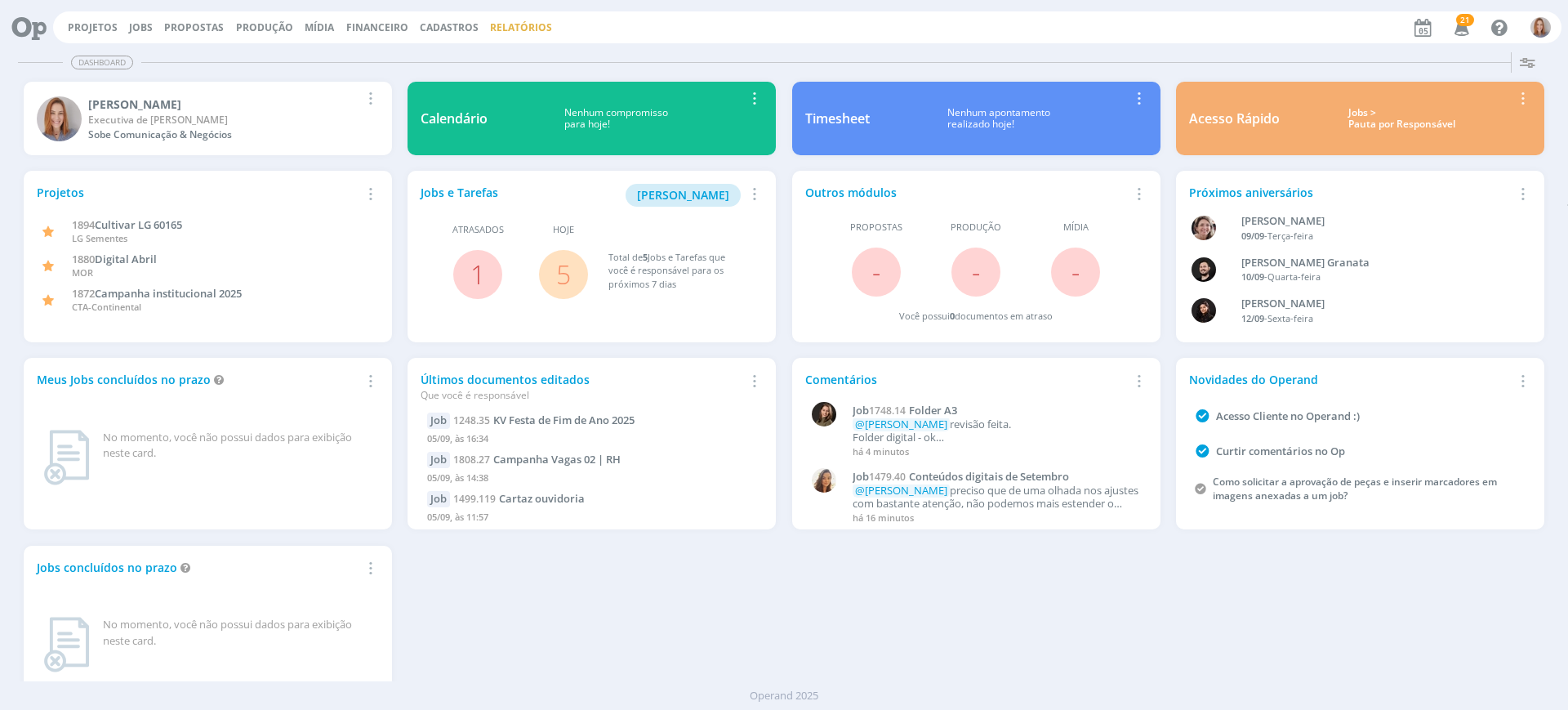
click at [524, 20] on link "Relatórios" at bounding box center [521, 27] width 62 height 14
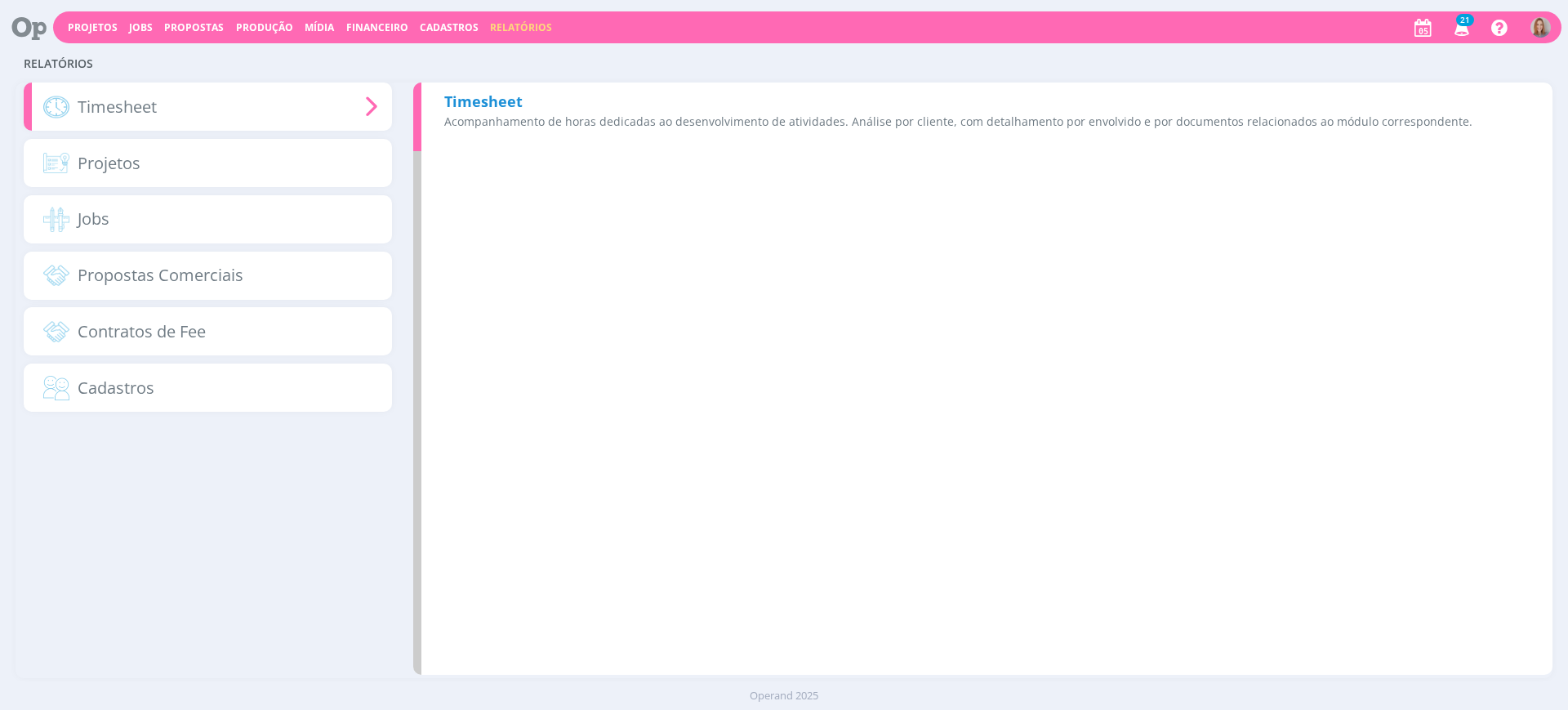
click at [535, 110] on div "Timesheet Acompanhamento de horas dedicadas ao desenvolvimento de atividades. A…" at bounding box center [983, 117] width 1139 height 69
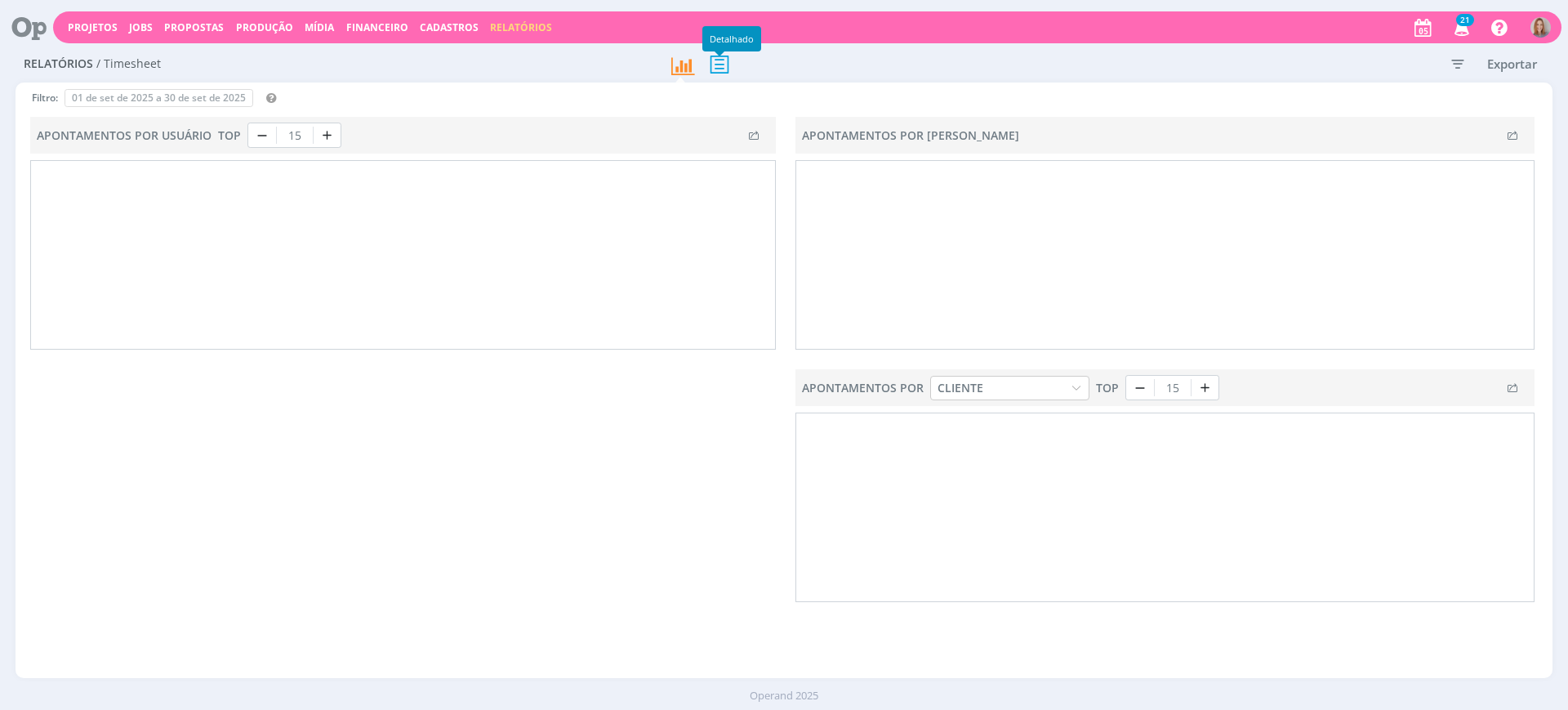
click at [716, 61] on icon at bounding box center [719, 64] width 34 height 34
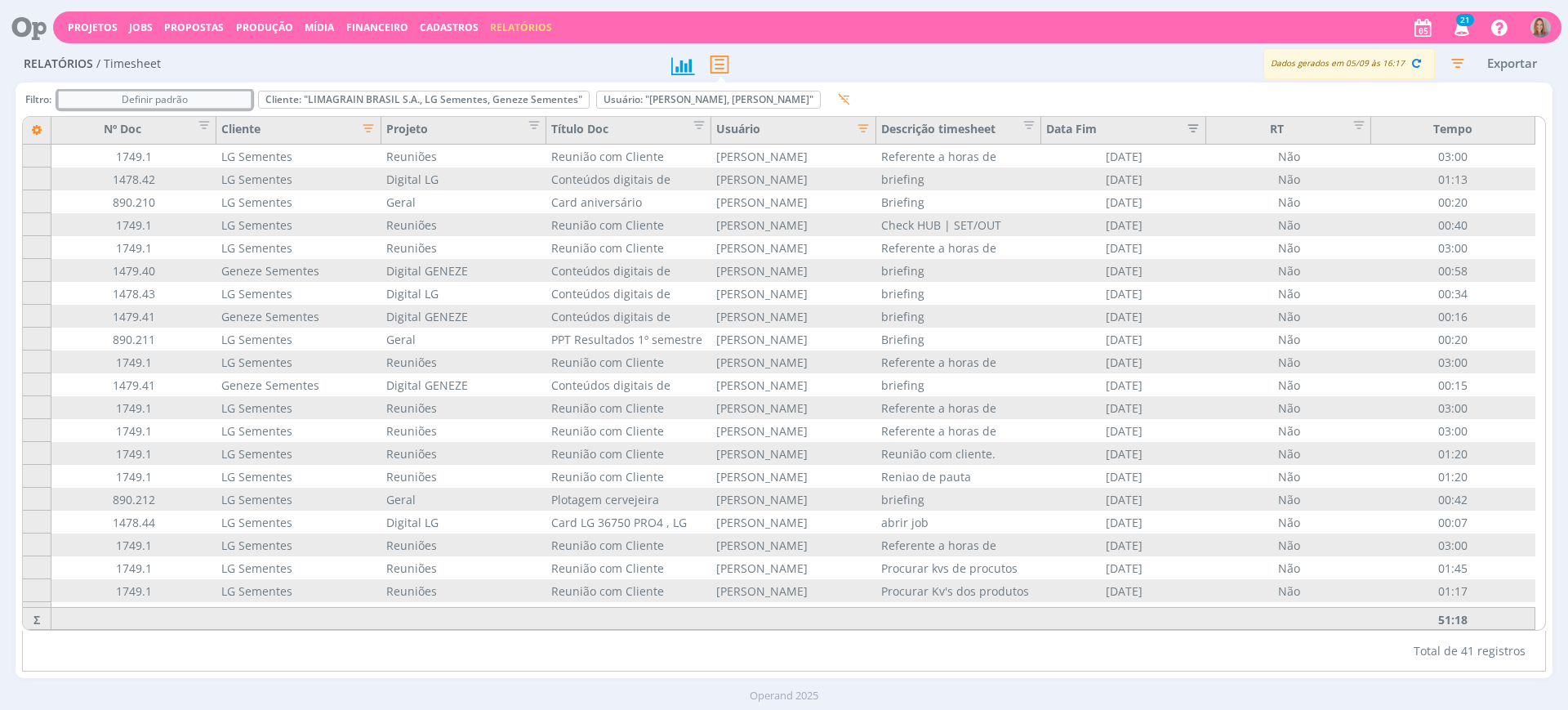
click at [241, 94] on div "Definir padrão" at bounding box center [155, 100] width 192 height 16
type input "01/09/2025"
type input "30/09/2025"
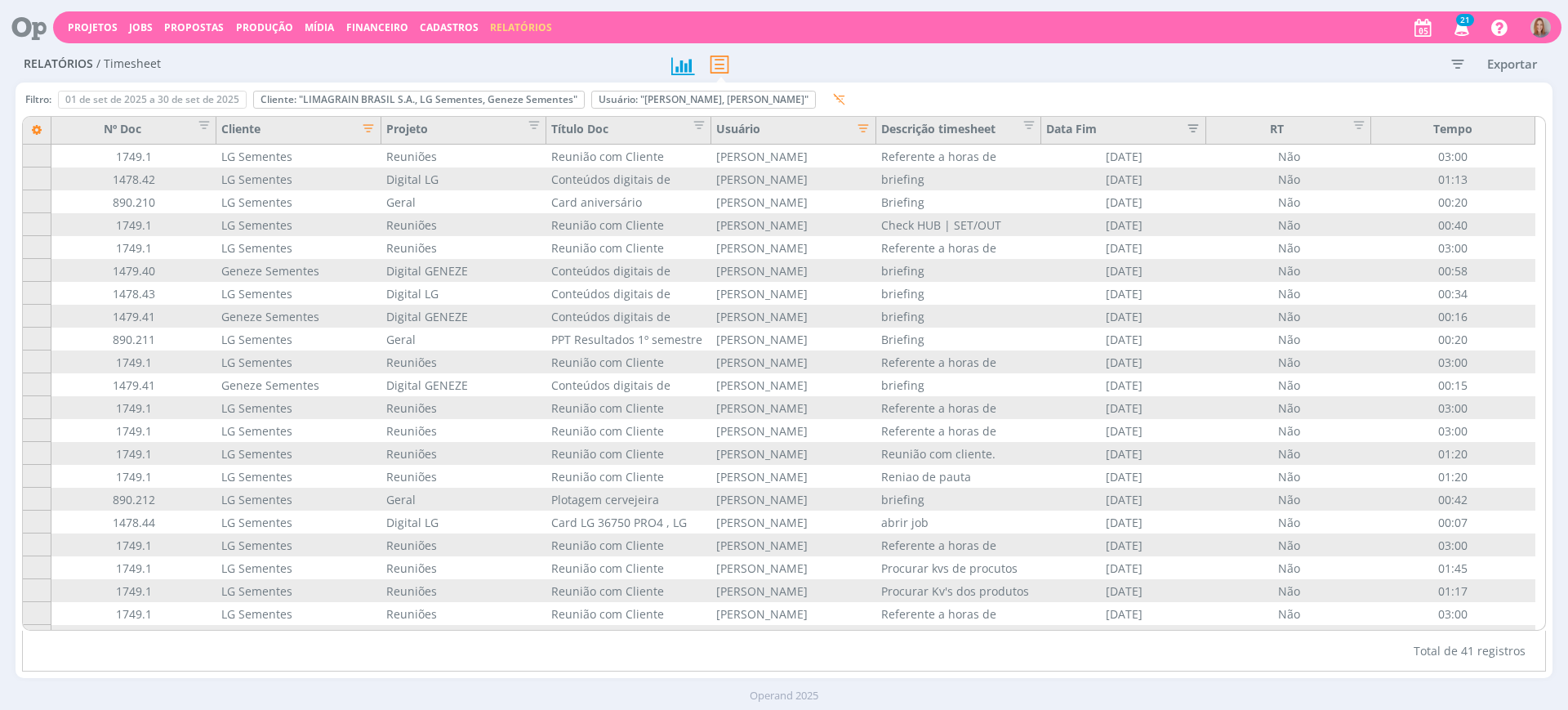
click at [1456, 62] on icon "button" at bounding box center [1458, 64] width 29 height 29
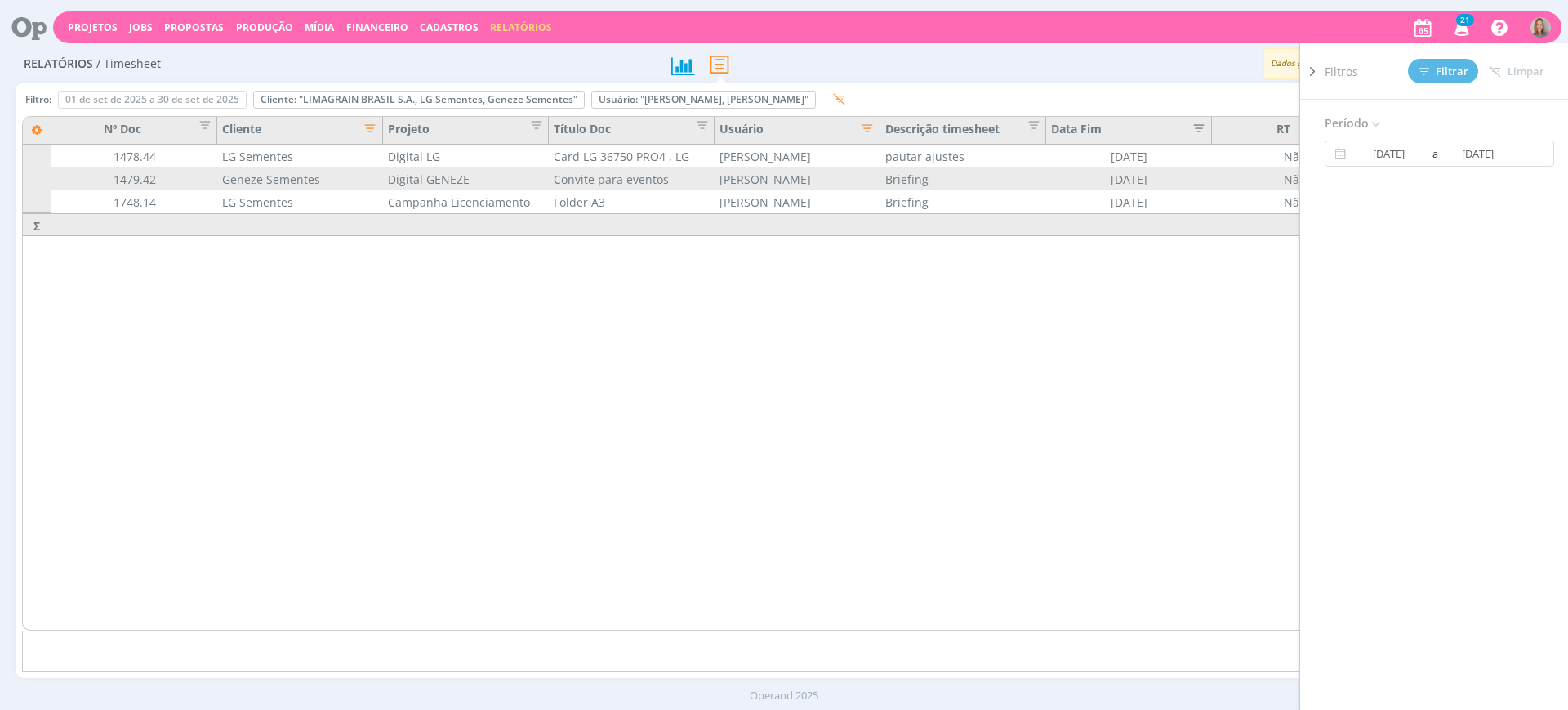
click at [1336, 68] on span "Filtros" at bounding box center [1341, 71] width 34 height 17
click at [1359, 115] on span "Período" at bounding box center [1354, 124] width 58 height 21
click at [1347, 115] on span "Período" at bounding box center [1354, 124] width 58 height 21
click at [956, 92] on div "Filtro: 01 de set de 2025 a 30 de set de 2025 Definir padrão Cliente: "LIMAGRAI…" at bounding box center [784, 102] width 1525 height 27
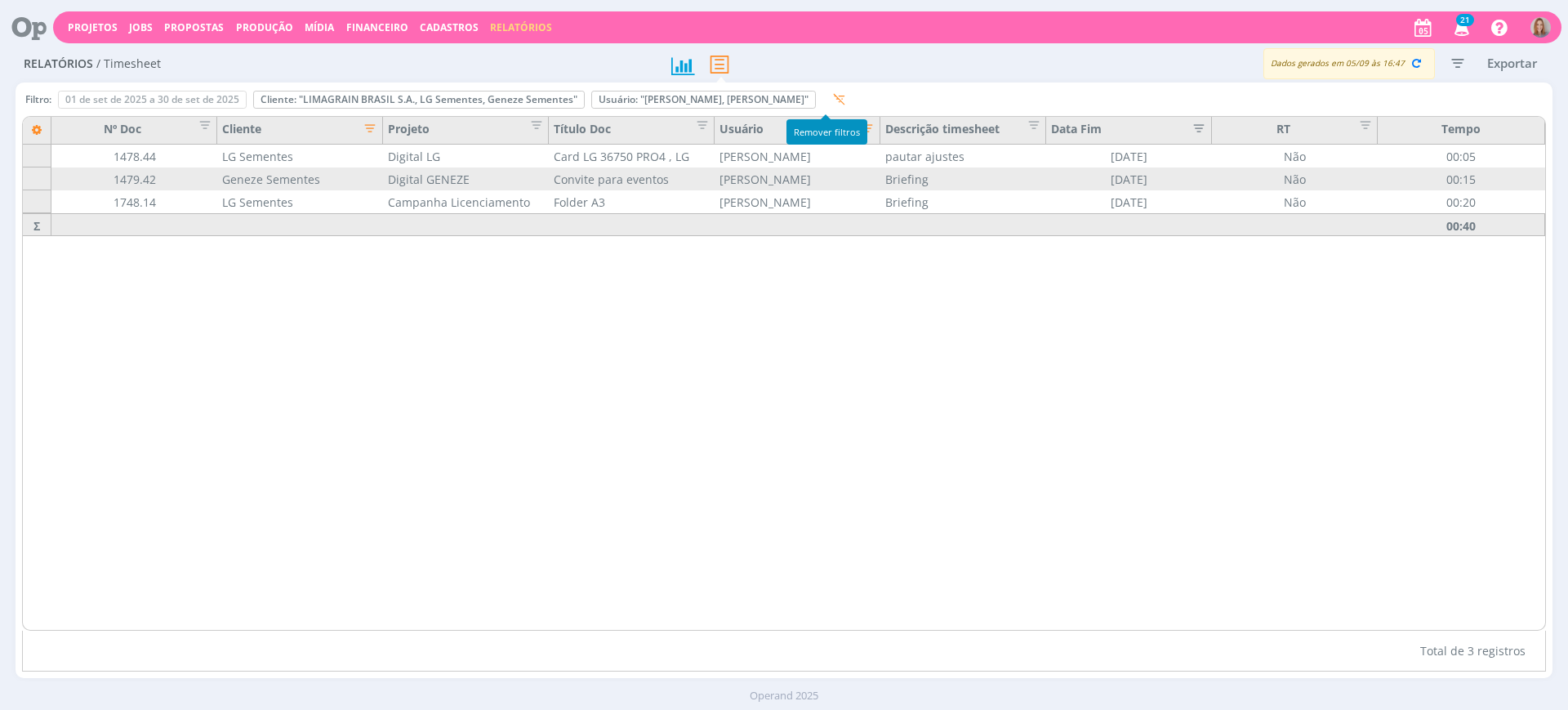
click at [836, 90] on button "button" at bounding box center [836, 99] width 27 height 20
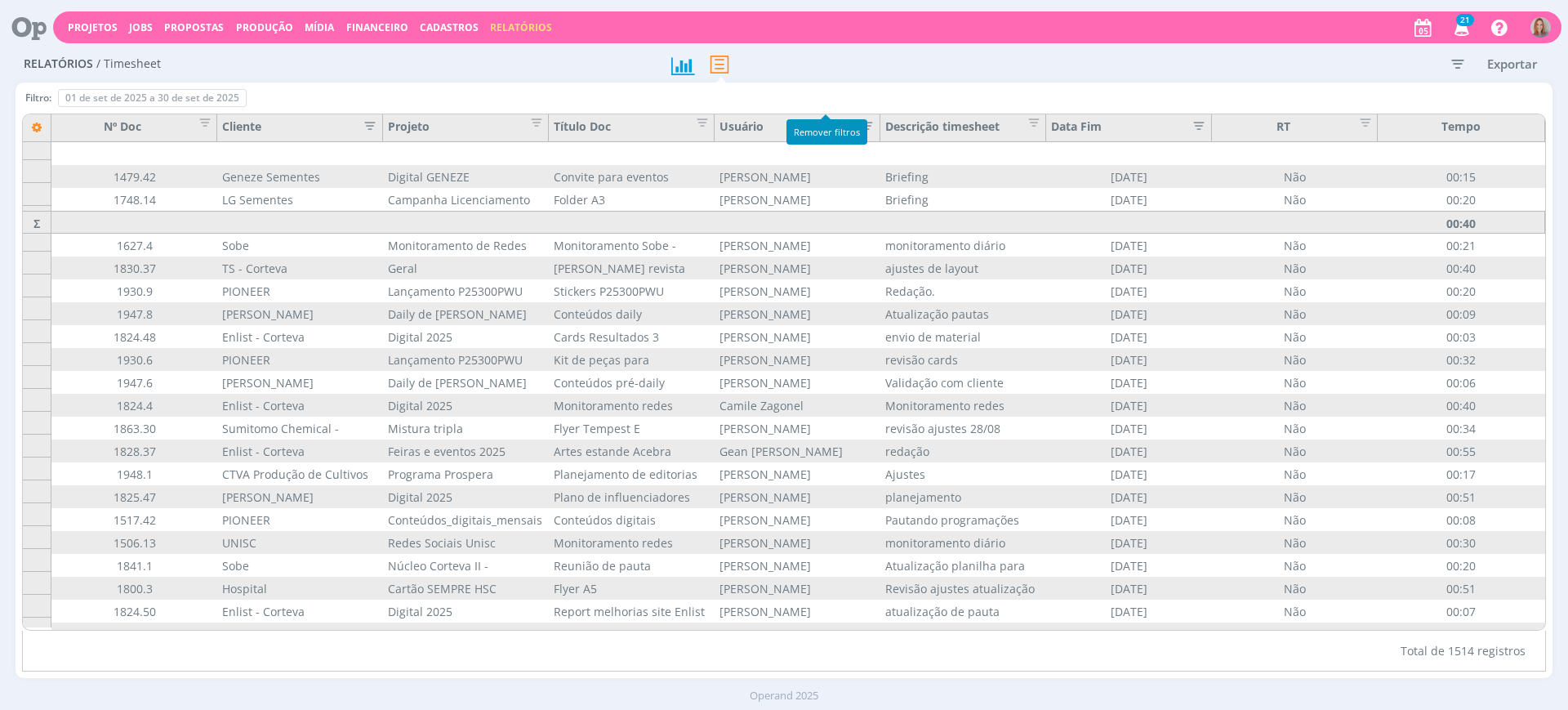
scroll to position [28, 0]
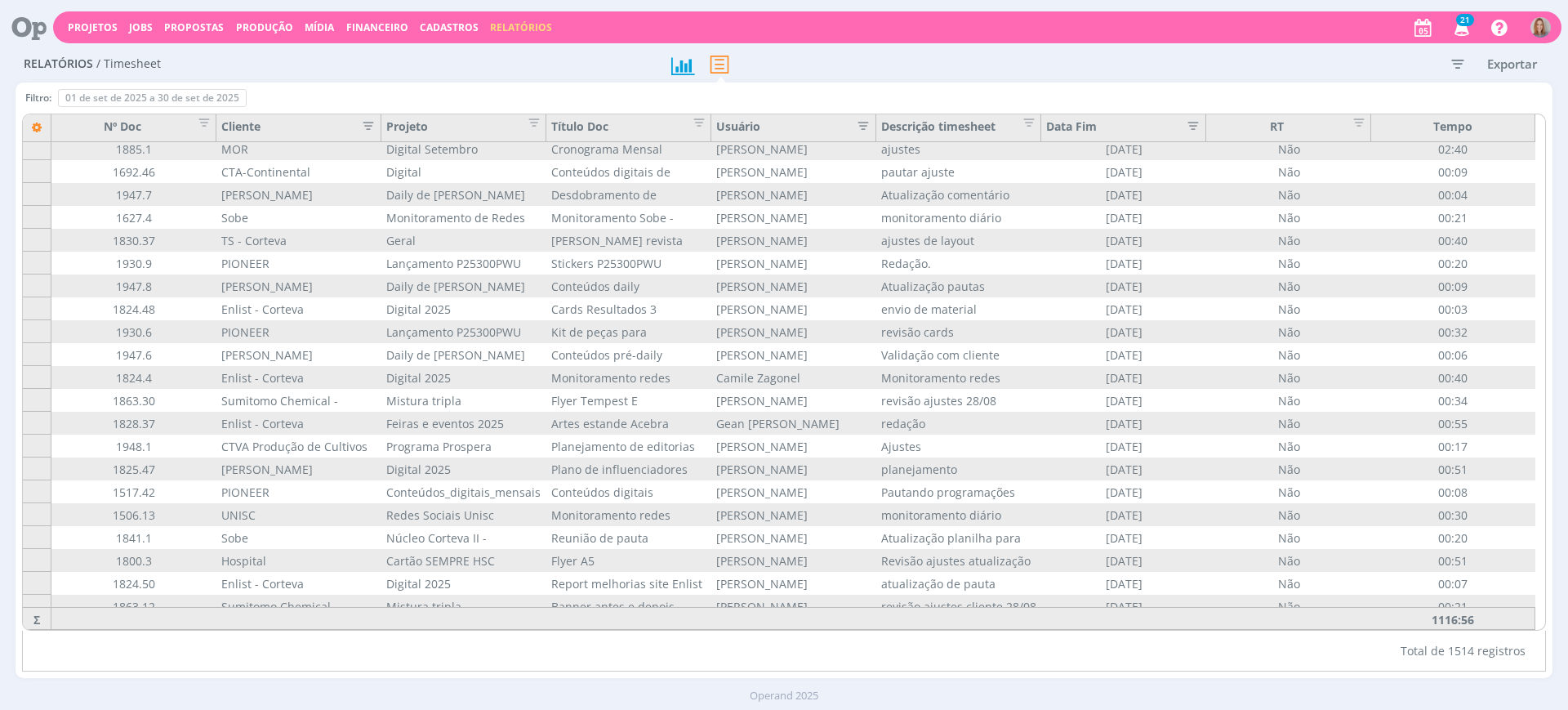
click at [1458, 61] on icon "button" at bounding box center [1458, 64] width 29 height 29
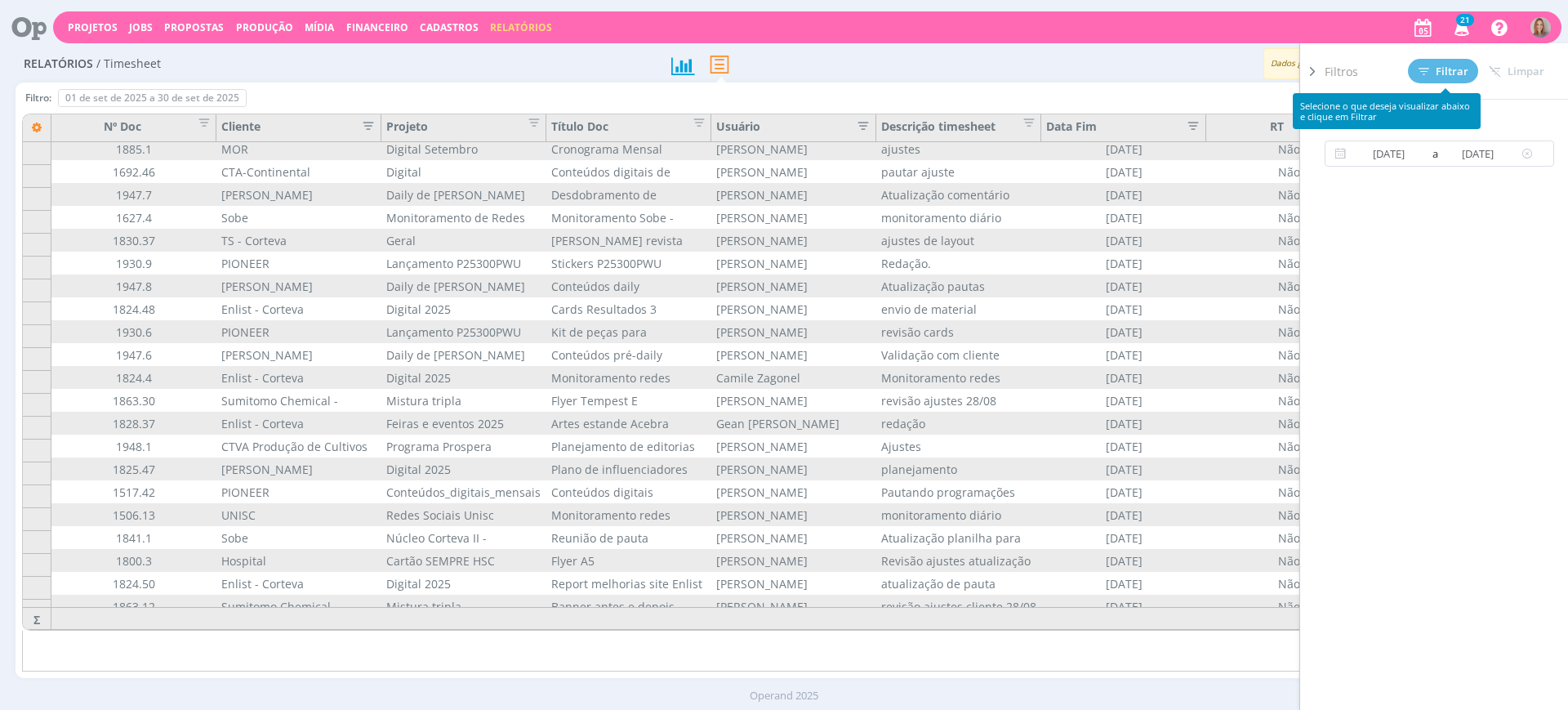
scroll to position [0, 0]
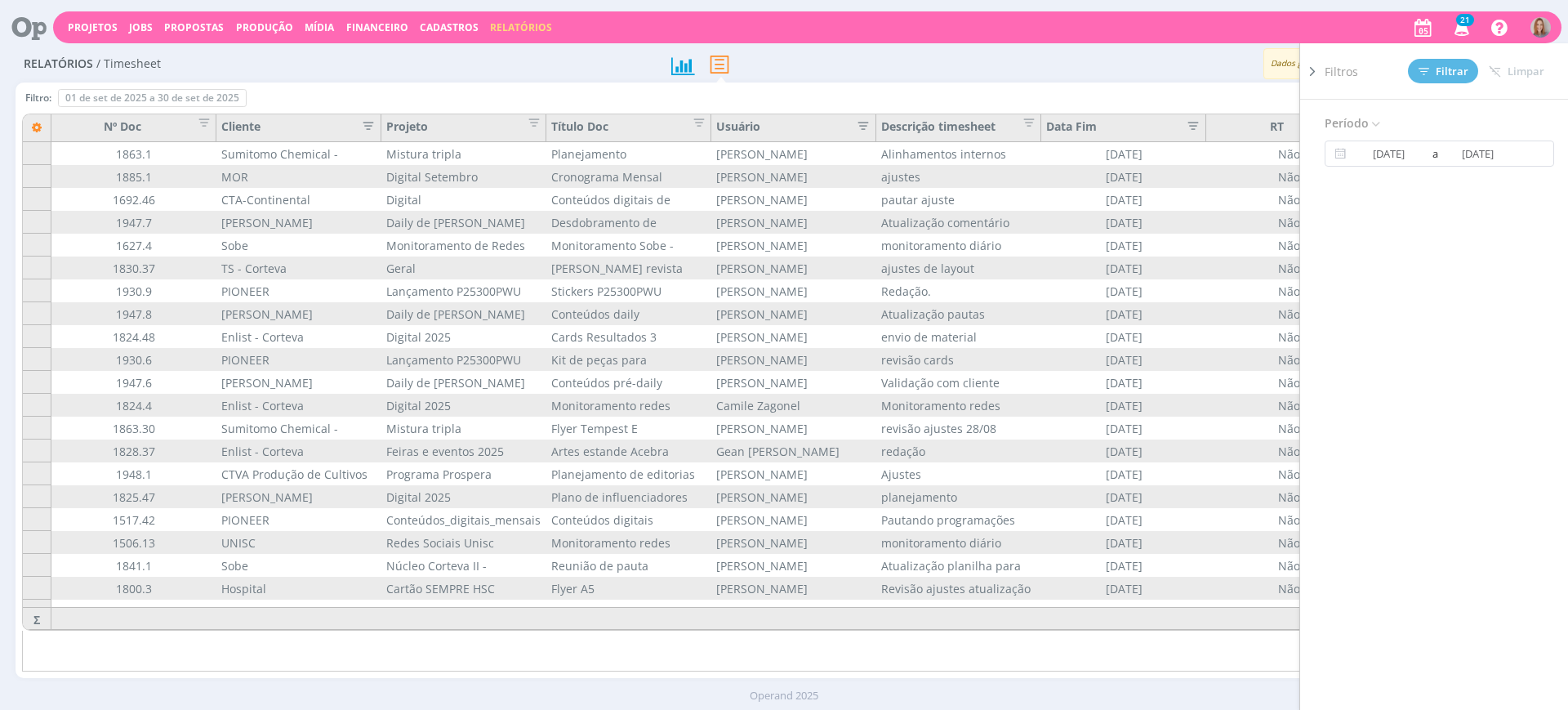
click at [1391, 139] on div "Período 01/09/2025 a 30/09/2025" at bounding box center [1446, 427] width 242 height 656
click at [1395, 152] on input "01/09/2025" at bounding box center [1390, 154] width 79 height 20
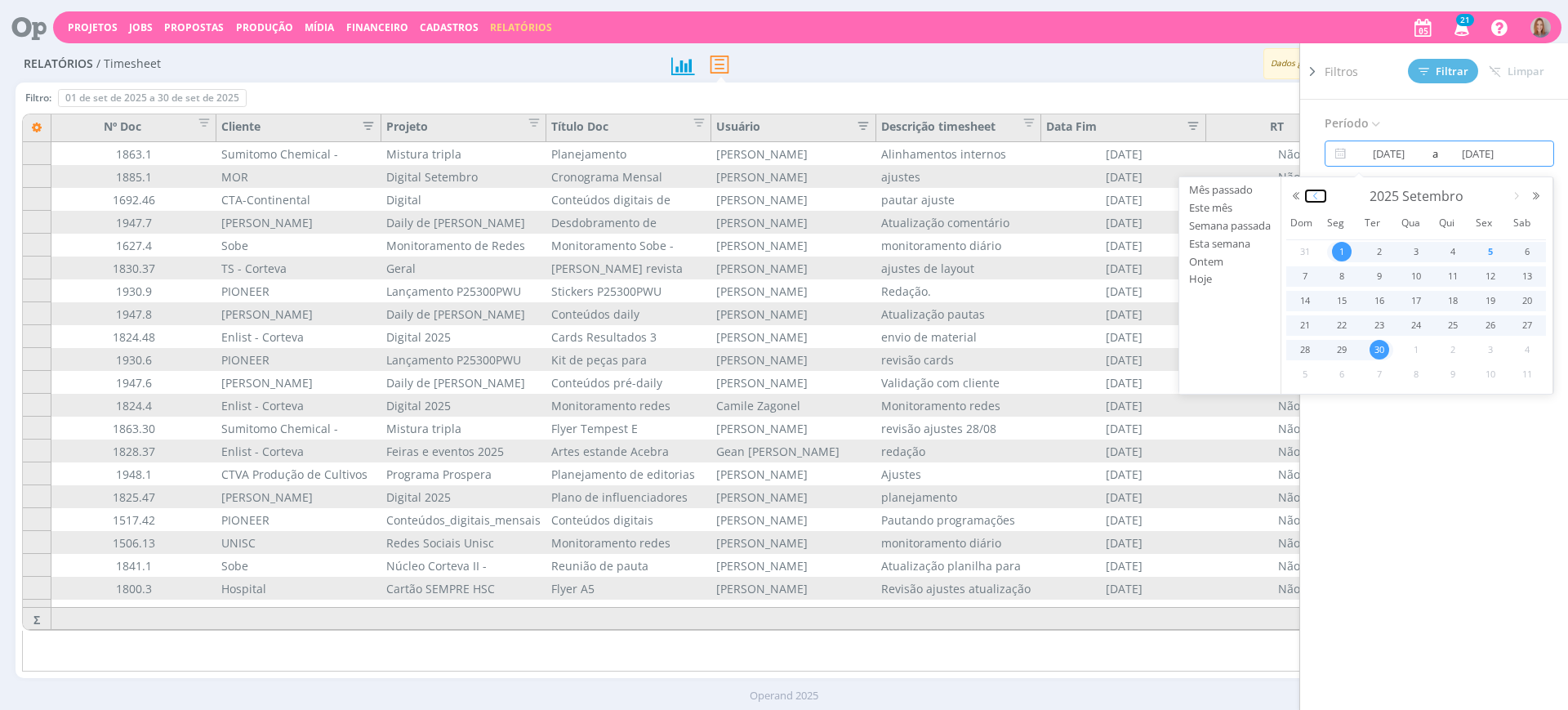
click at [1319, 197] on button "button" at bounding box center [1316, 197] width 20 height 11
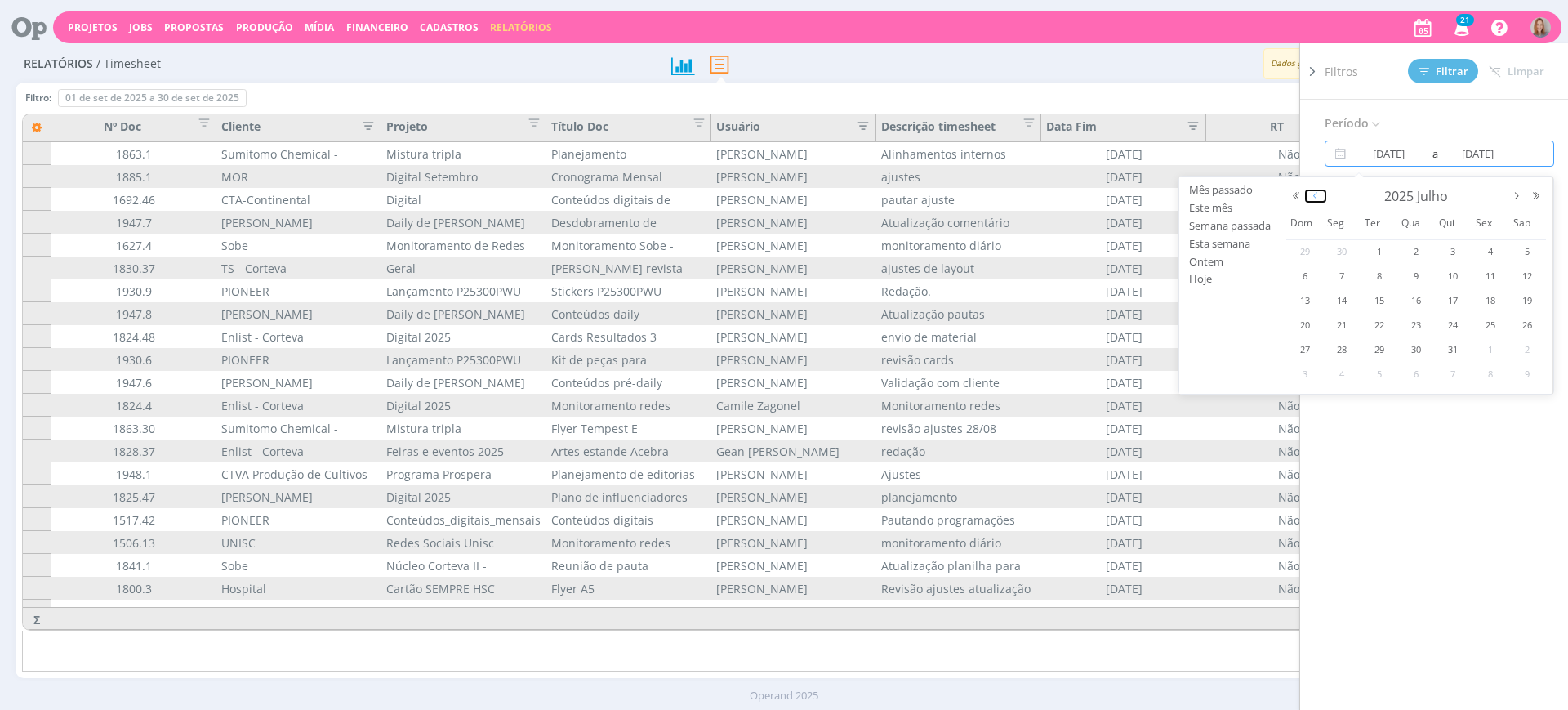
click at [1319, 197] on button "button" at bounding box center [1316, 197] width 20 height 11
click at [1519, 250] on span "1" at bounding box center [1528, 251] width 20 height 20
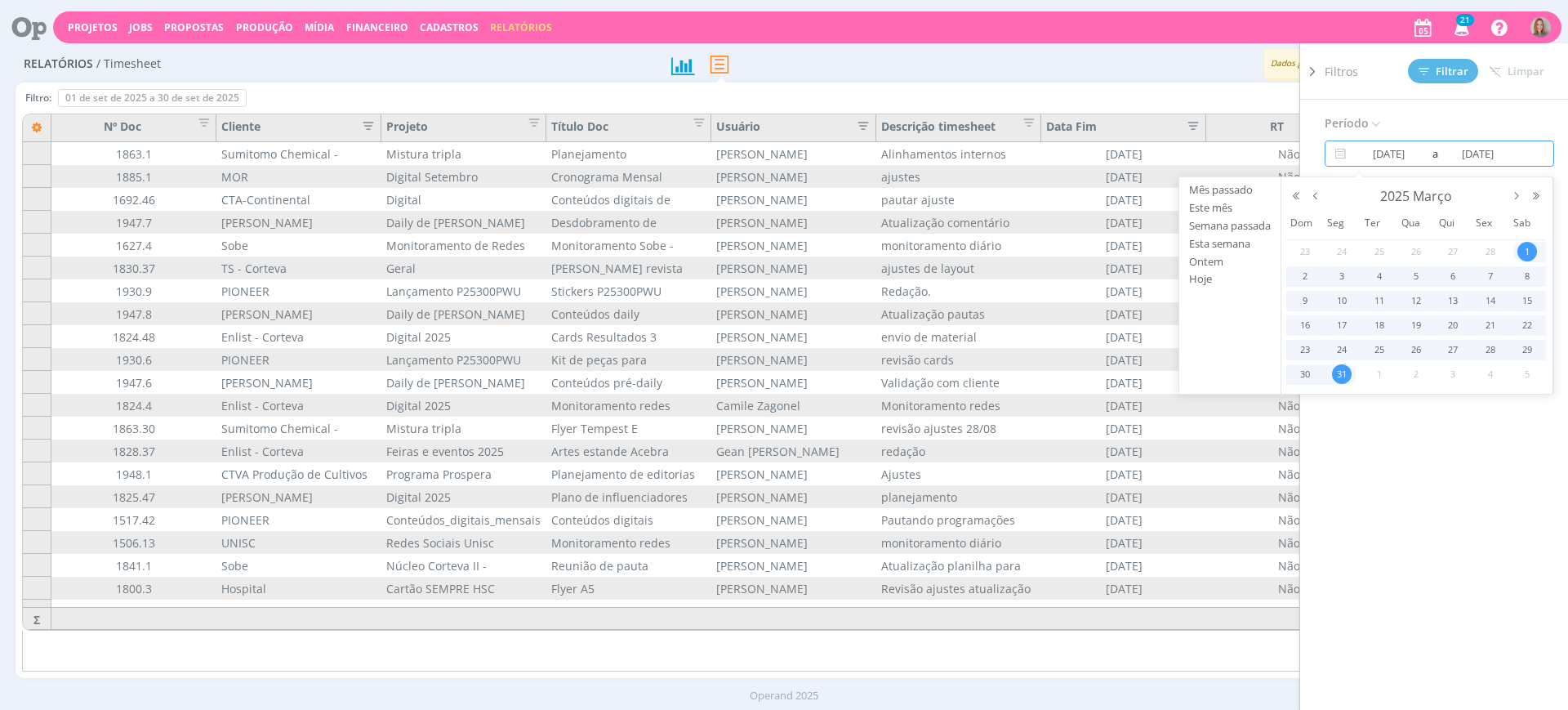
click at [1340, 373] on span "31" at bounding box center [1342, 374] width 20 height 20
type input "01/03/2025"
type input "31/03/2025"
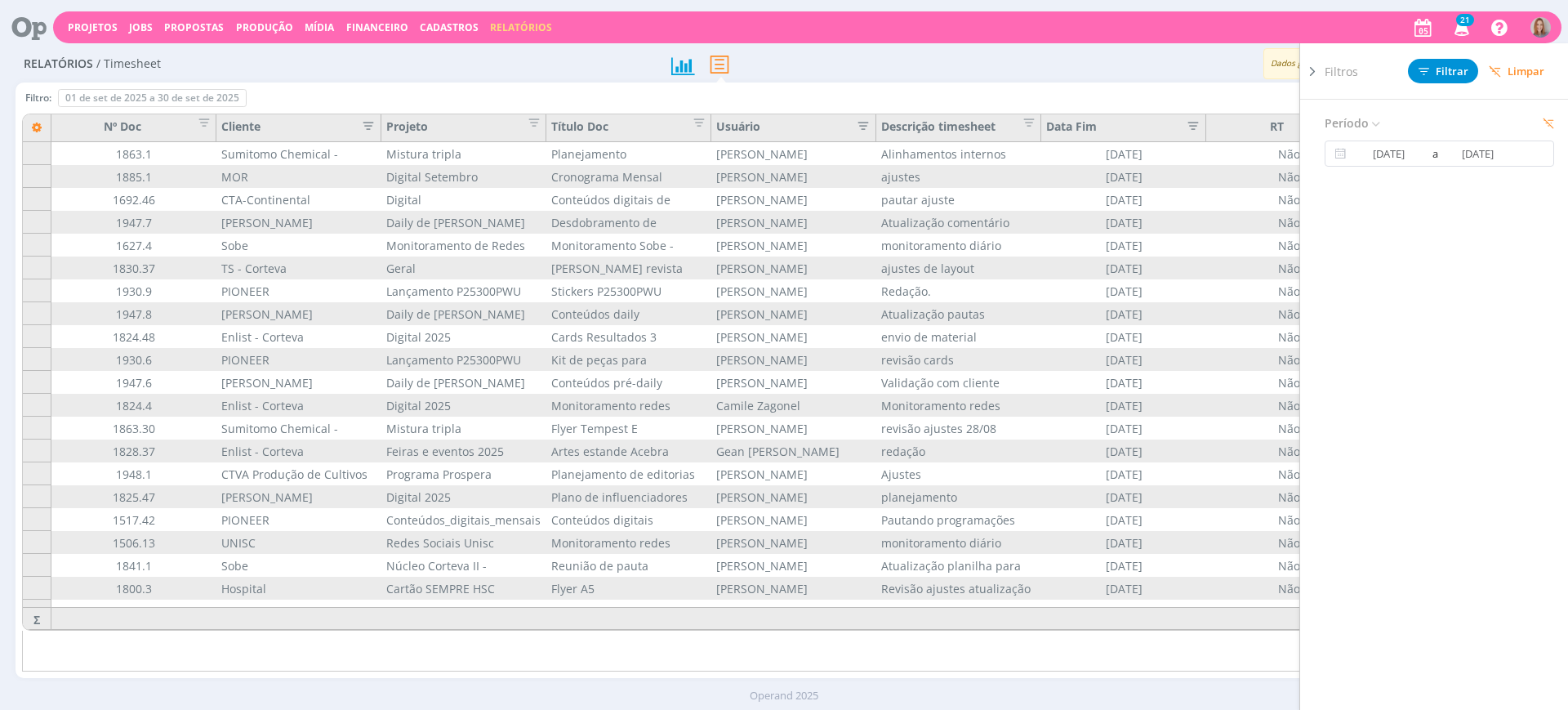
click at [1439, 85] on div "Filtros Filtrar Limpar" at bounding box center [1446, 71] width 242 height 56
click at [1441, 78] on button "Filtrar" at bounding box center [1444, 71] width 70 height 25
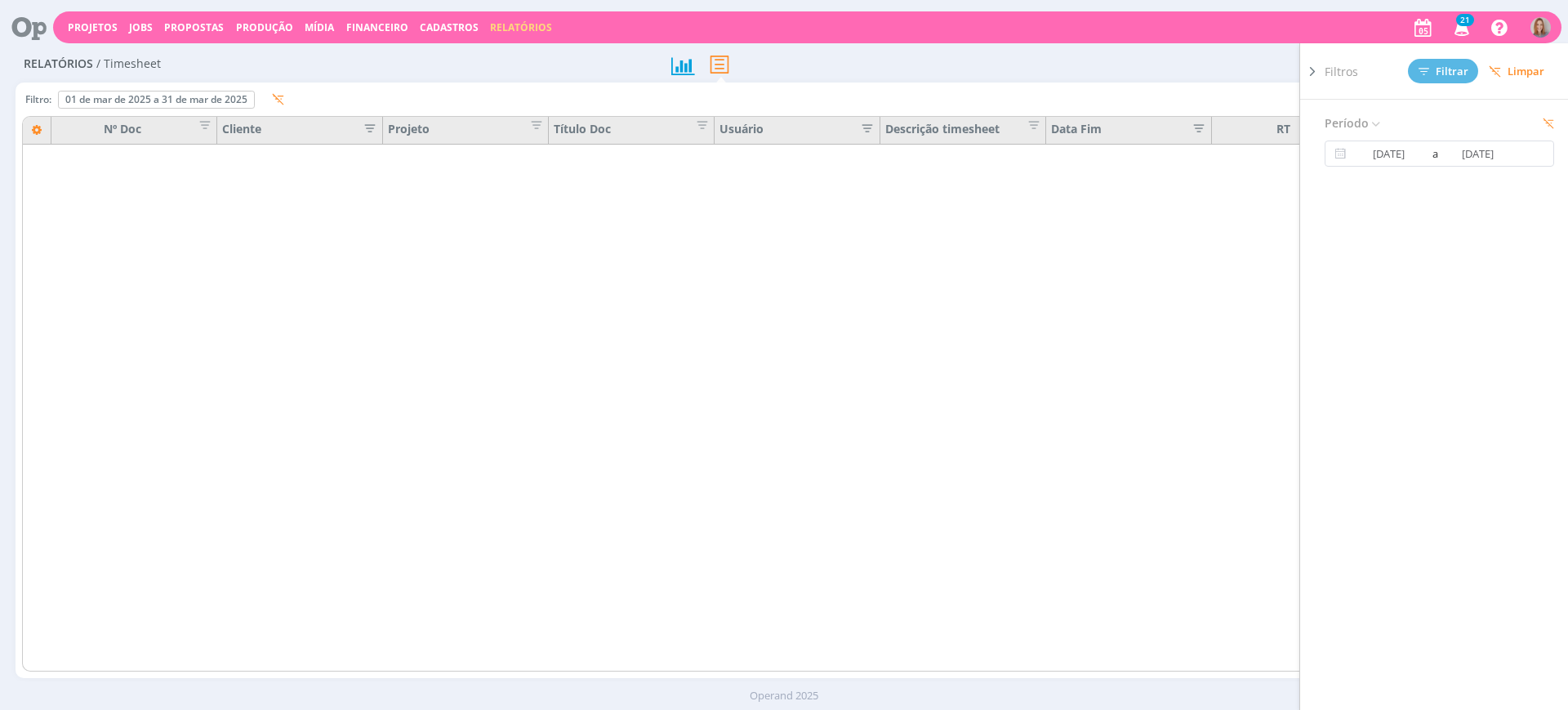
click at [1263, 66] on div "Exportar" at bounding box center [1232, 64] width 641 height 30
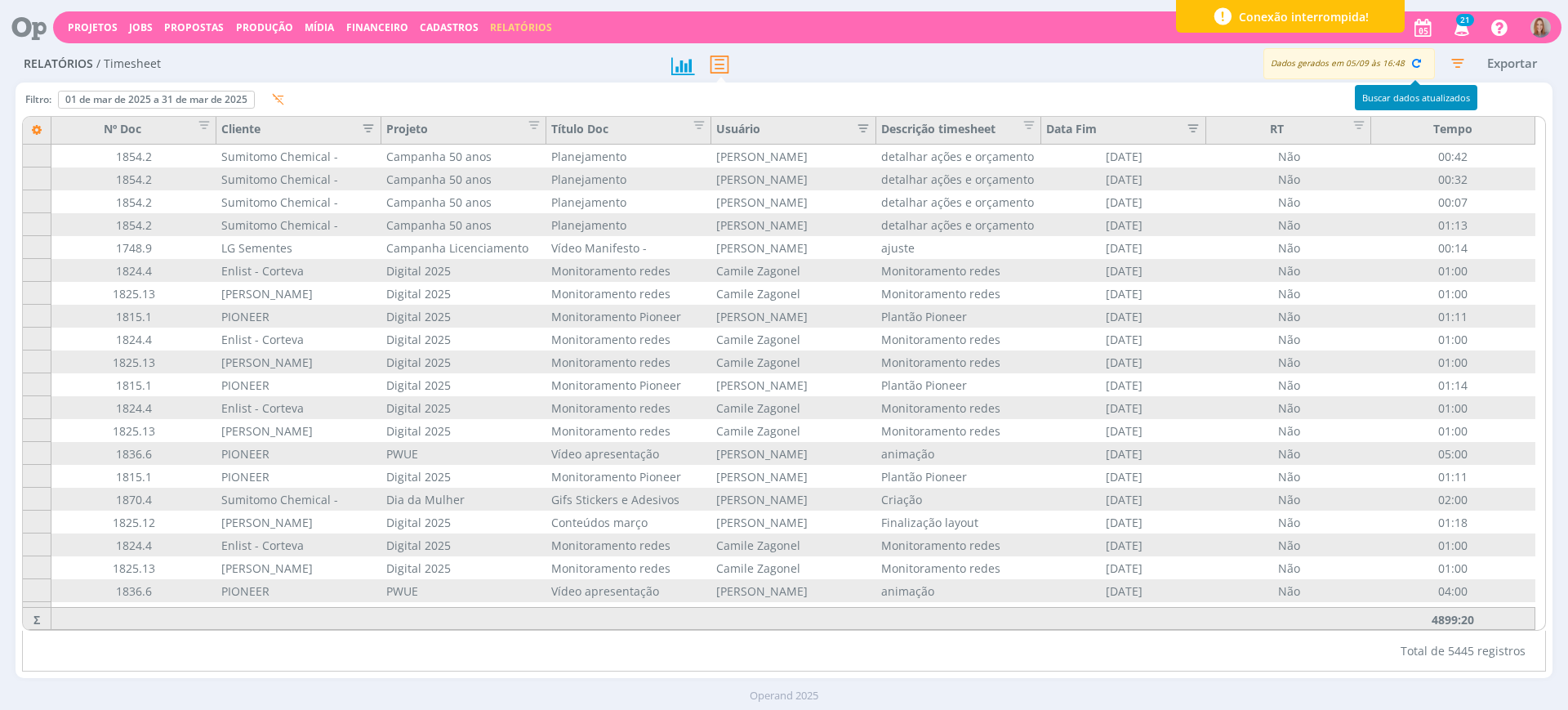
click at [1401, 52] on div "Dados gerados em 05/09 às 16:48" at bounding box center [1349, 64] width 172 height 31
click at [1409, 59] on icon "button" at bounding box center [1417, 63] width 15 height 15
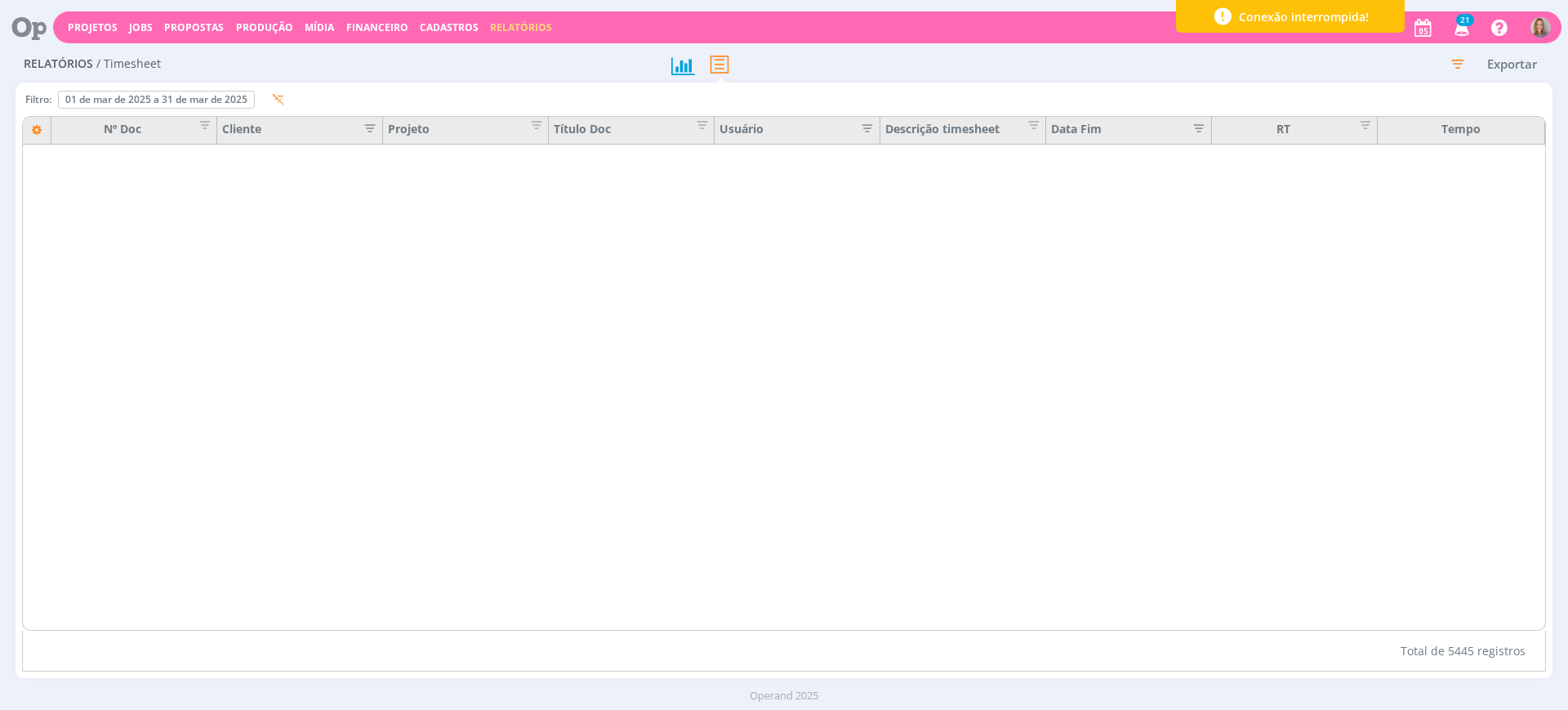
click at [373, 124] on icon "button" at bounding box center [365, 127] width 16 height 16
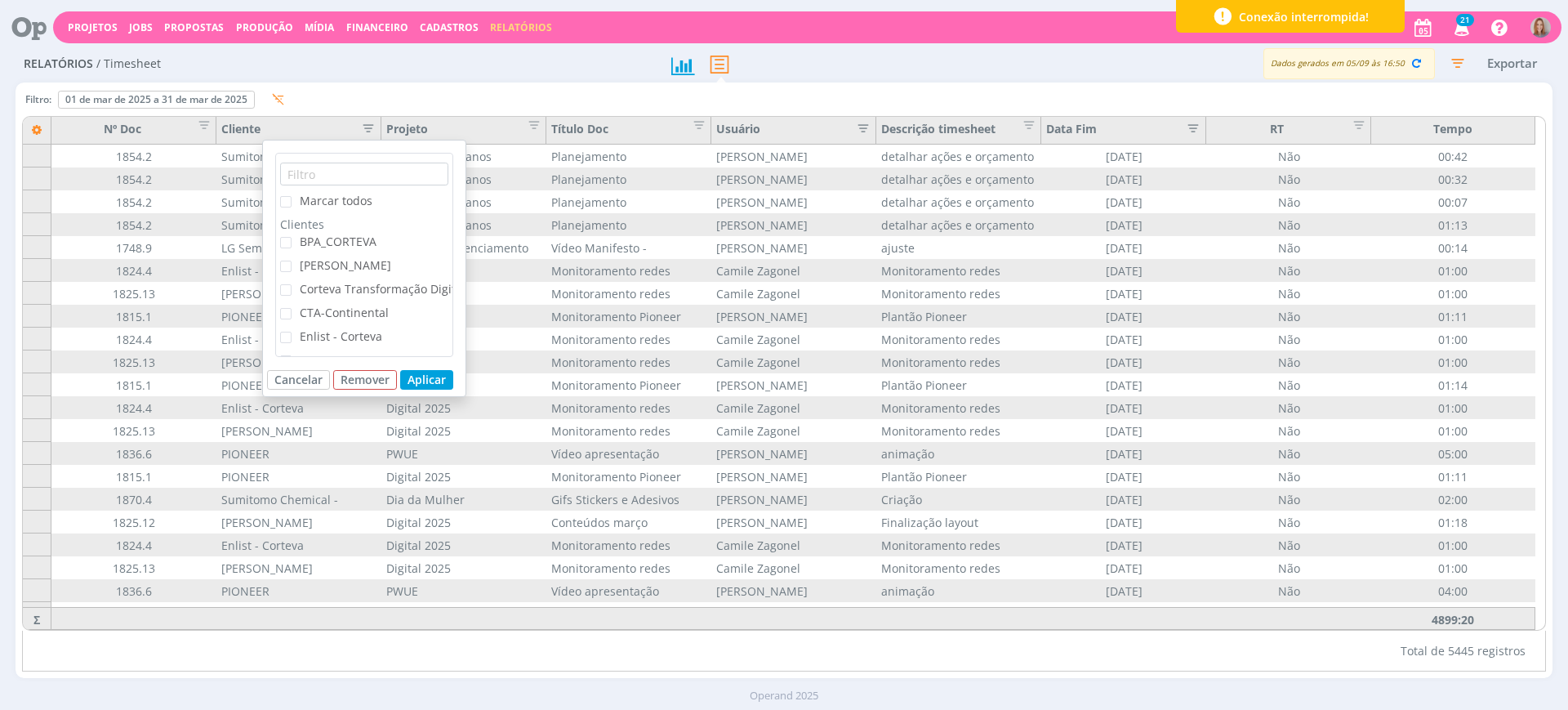
click at [341, 307] on span "CTA-Continental" at bounding box center [344, 312] width 89 height 16
click at [291, 308] on input "CTA-Continental" at bounding box center [291, 308] width 0 height 0
click at [418, 366] on div "Marcar todos Clientes BPA_CORTEVA Cordius - Corteva Corteva Transformação Digit…" at bounding box center [364, 269] width 205 height 257
click at [425, 378] on button "Aplicar" at bounding box center [426, 380] width 53 height 20
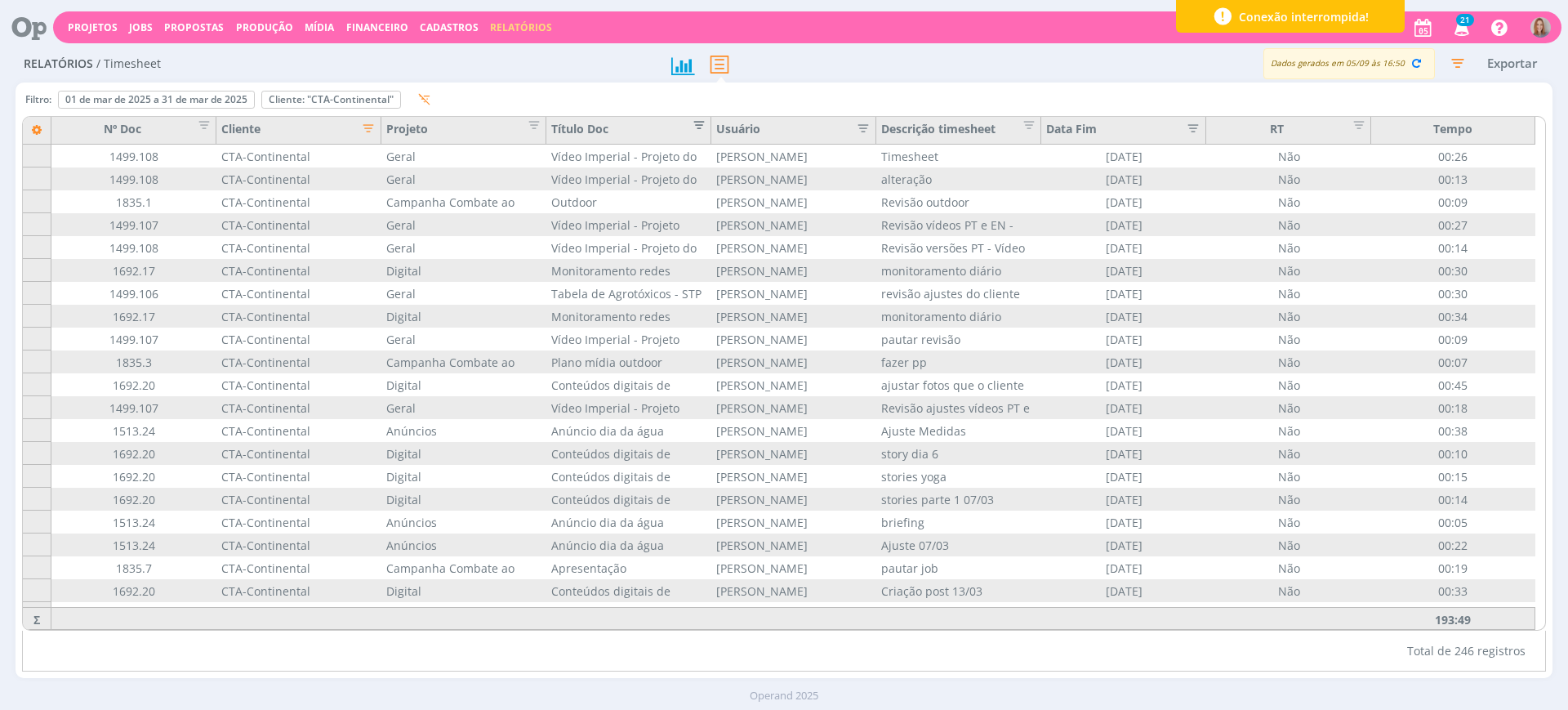
click at [692, 129] on span "Editar filtro para Coluna Título Doc" at bounding box center [694, 123] width 16 height 16
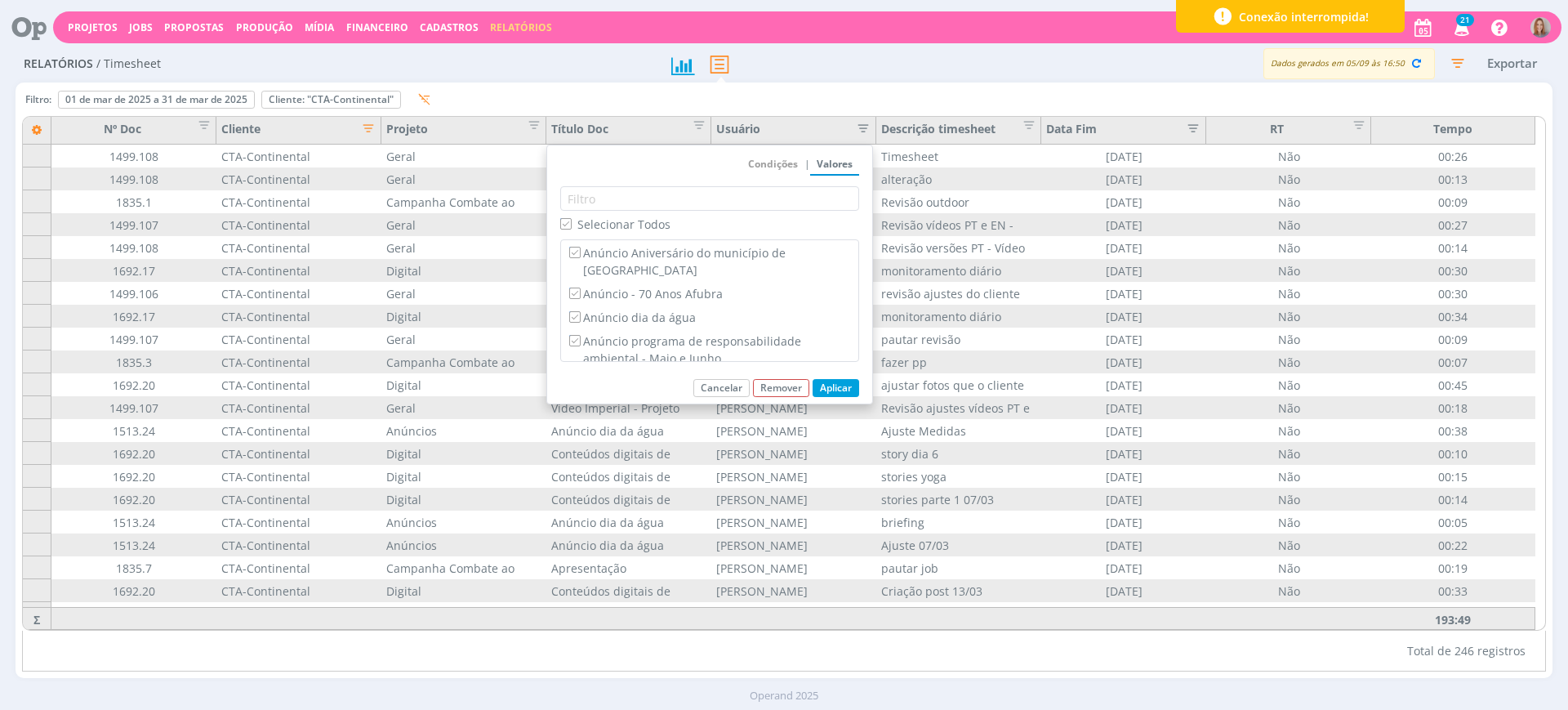
click at [565, 227] on input "Selecionar Todos" at bounding box center [565, 224] width 11 height 11
checkbox input "false"
click at [572, 254] on input "Anúncio Aniversário do município de Venâncio Aires" at bounding box center [574, 251] width 11 height 11
checkbox input "true"
checkbox input "false"
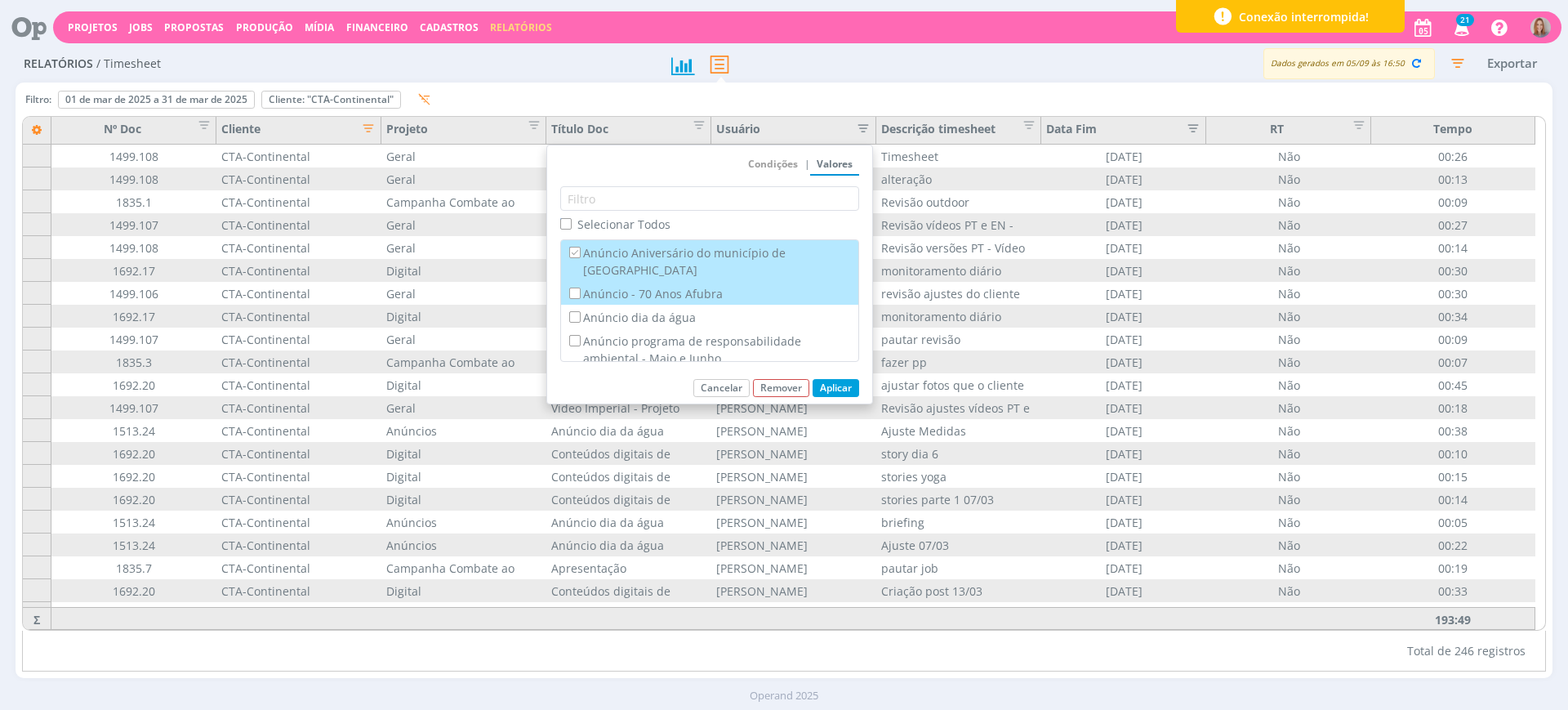
click at [575, 287] on input "Anúncio - 70 Anos Afubra" at bounding box center [574, 292] width 11 height 11
checkbox input "true"
checkbox input "false"
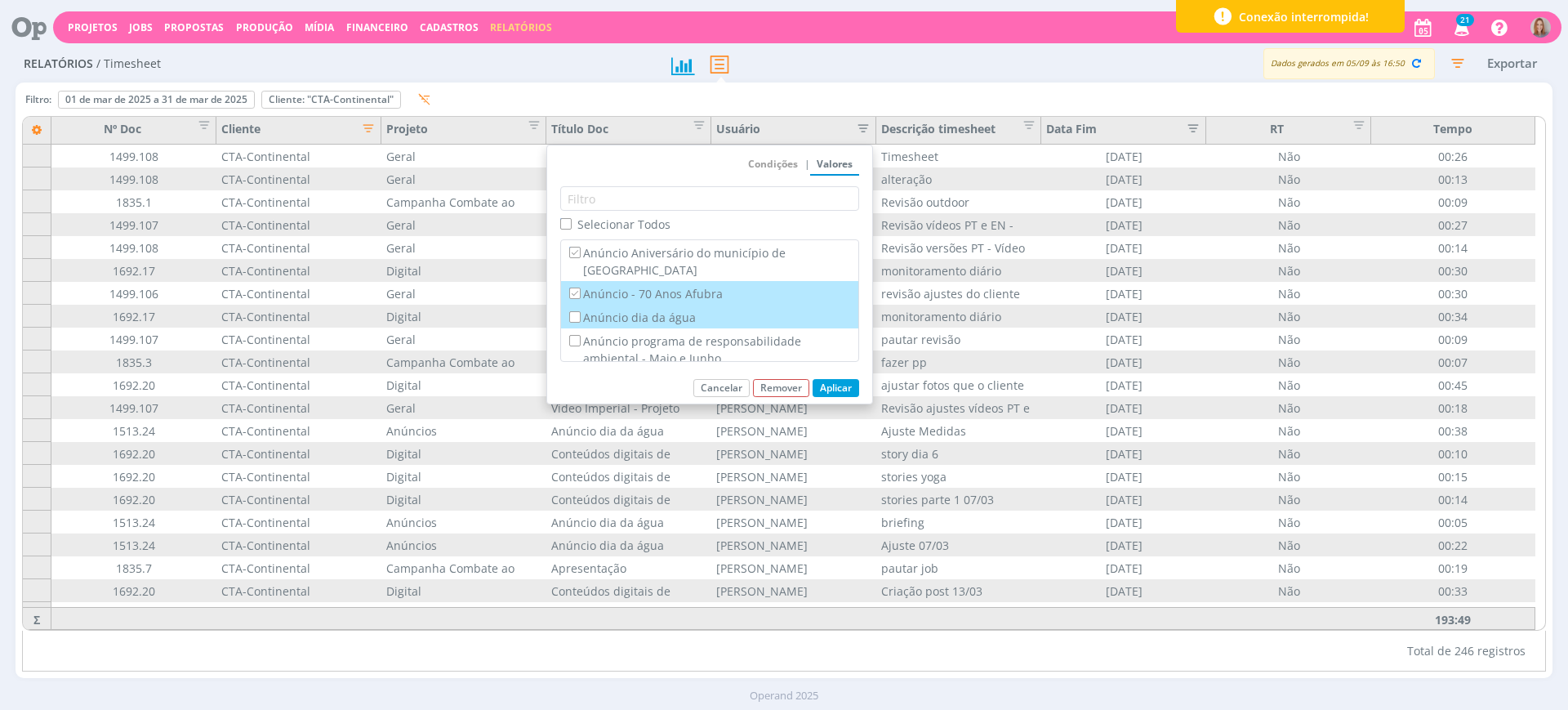
click at [574, 318] on input "Anúncio dia da água" at bounding box center [574, 316] width 11 height 11
checkbox input "true"
checkbox input "false"
click at [728, 390] on button "Cancelar" at bounding box center [721, 388] width 56 height 18
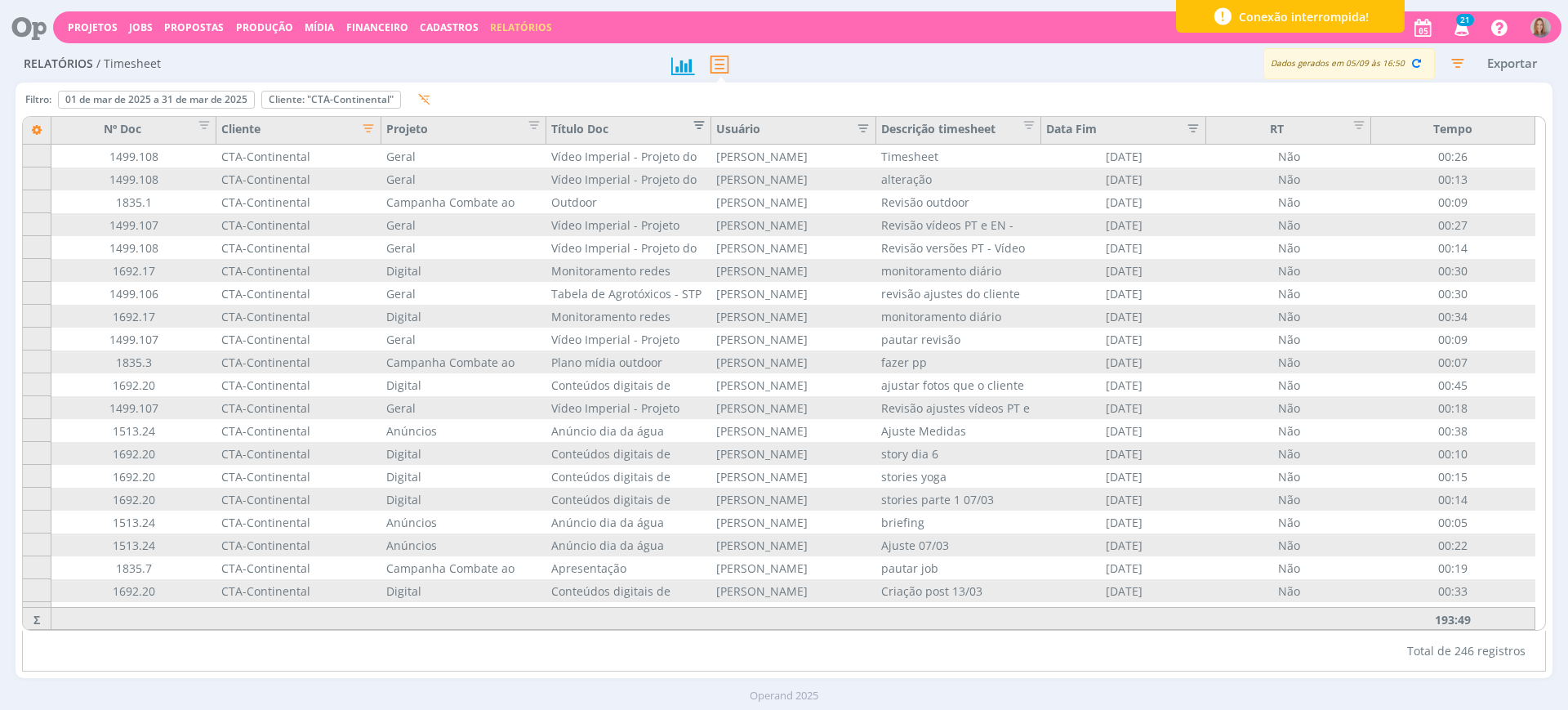
click at [700, 125] on span "Editar filtro para Coluna Título Doc" at bounding box center [694, 123] width 16 height 16
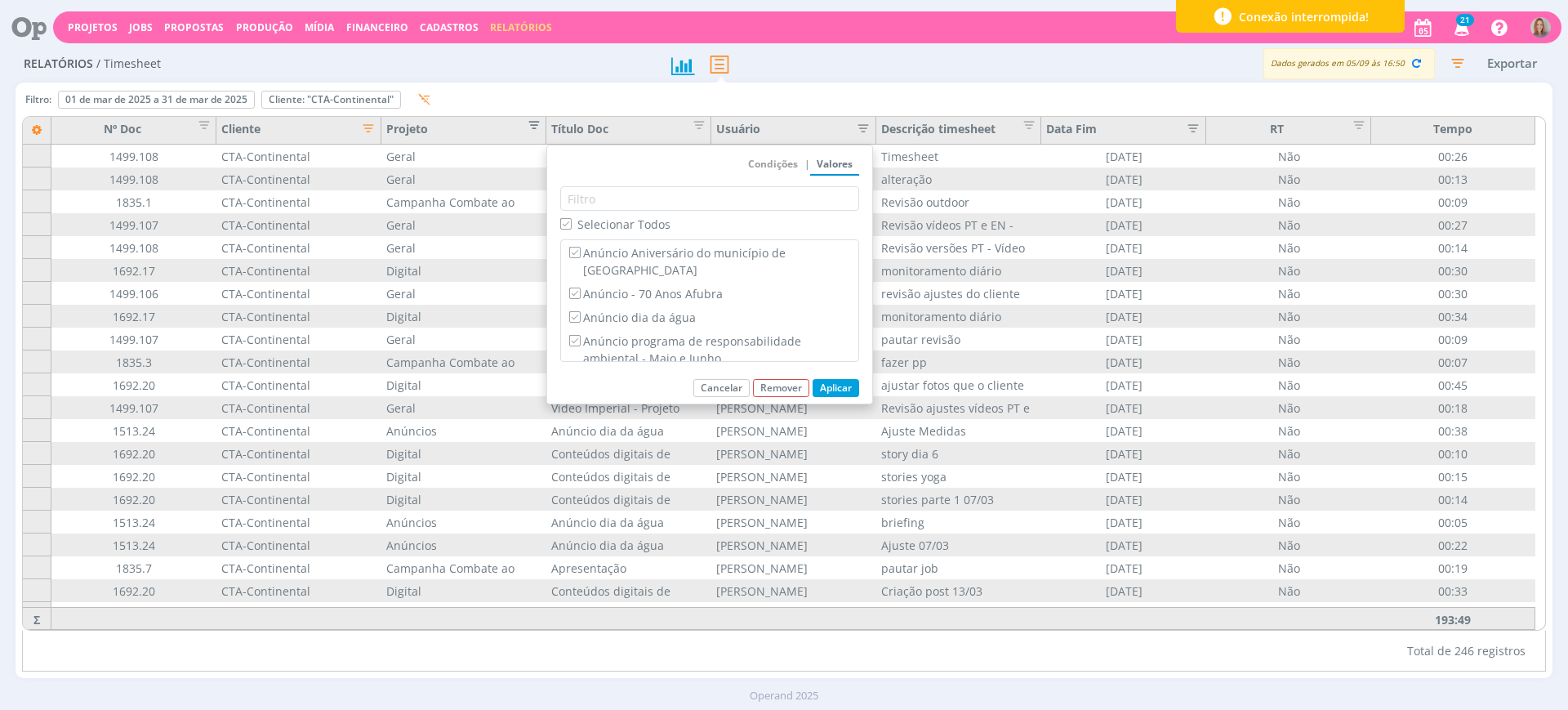
click at [532, 127] on span "Editar filtro para Coluna Projeto" at bounding box center [529, 123] width 16 height 16
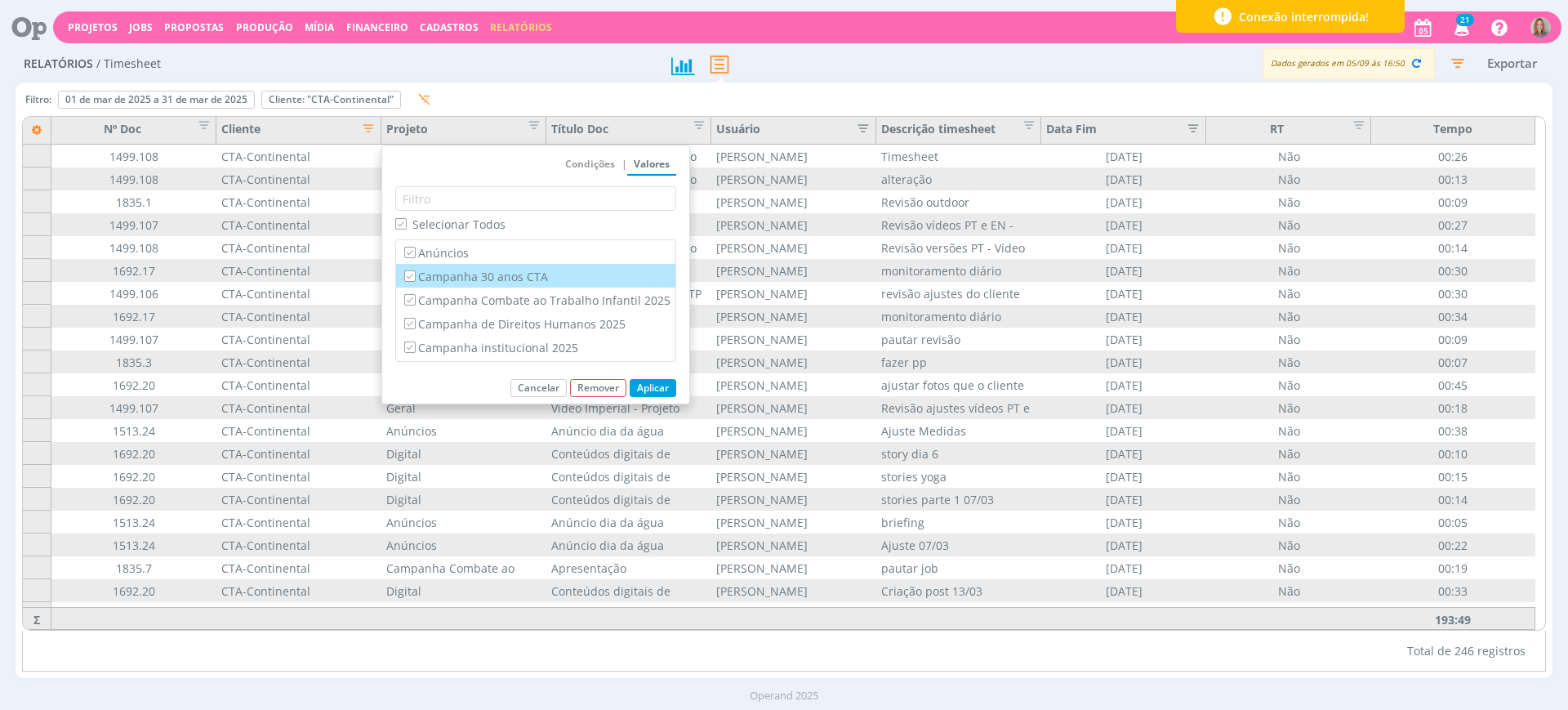
click at [408, 273] on input "Campanha 30 anos CTA" at bounding box center [409, 275] width 11 height 11
checkbox input "false"
click at [408, 300] on input "Campanha Combate ao Trabalho Infantil 2025" at bounding box center [409, 299] width 11 height 11
checkbox input "false"
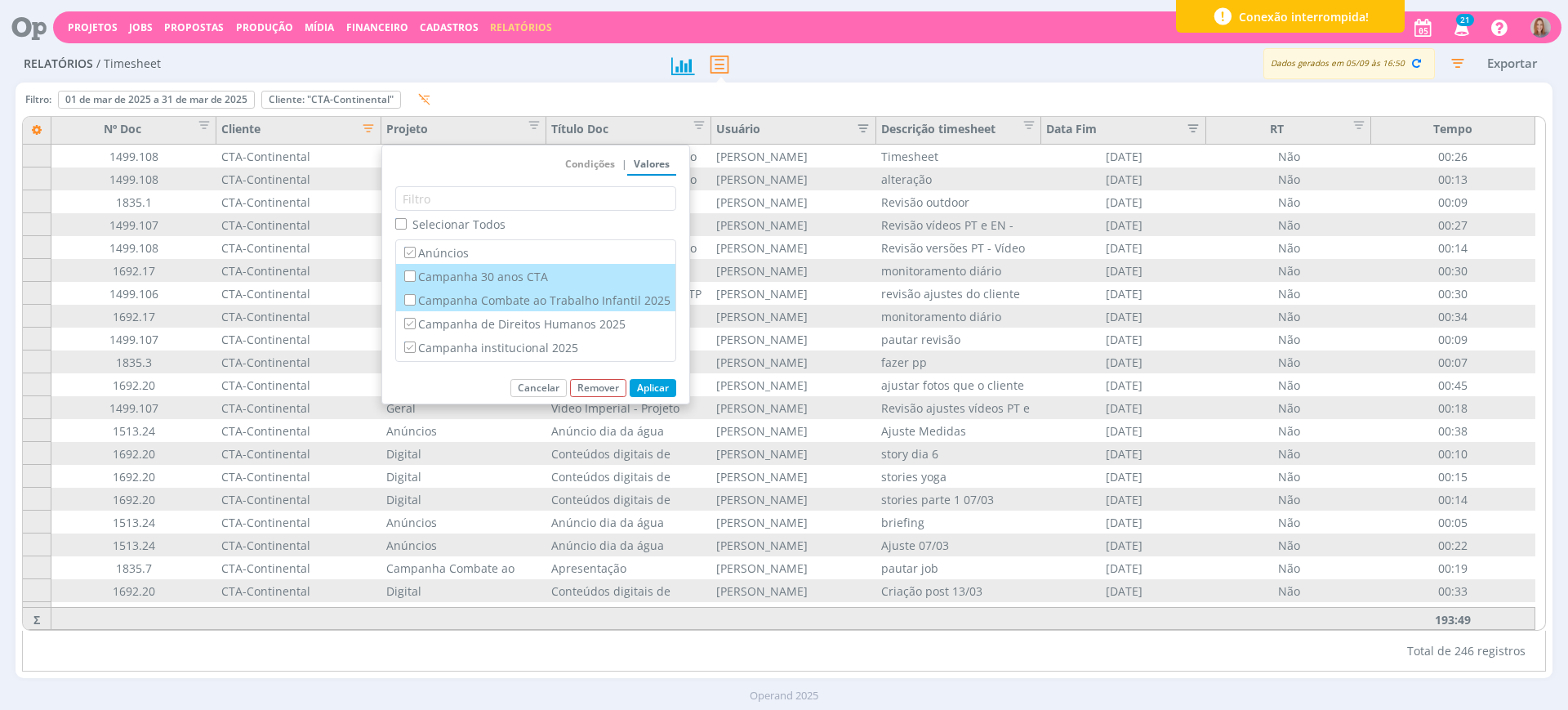
checkbox input "false"
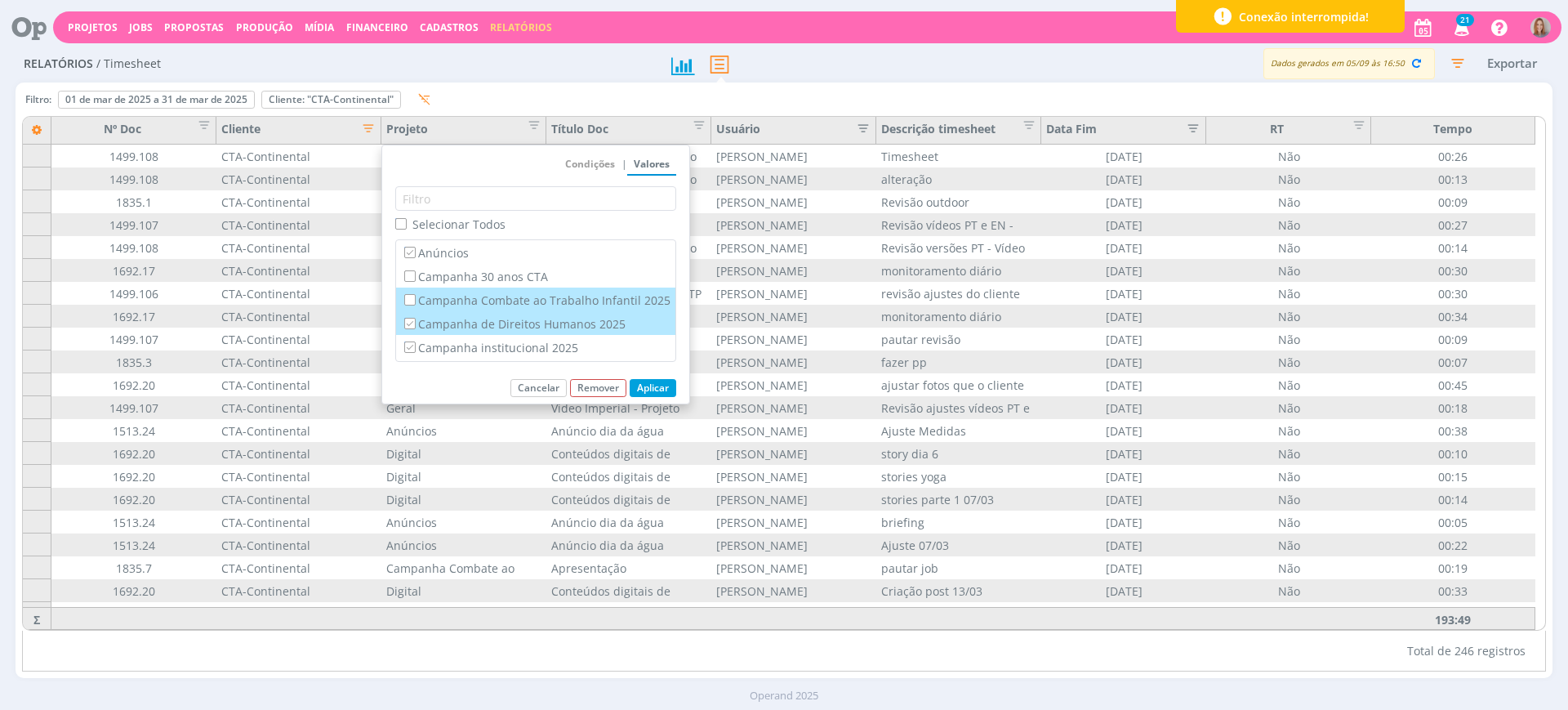
click at [411, 319] on input "Campanha de Direitos Humanos 2025" at bounding box center [409, 323] width 11 height 11
checkbox input "false"
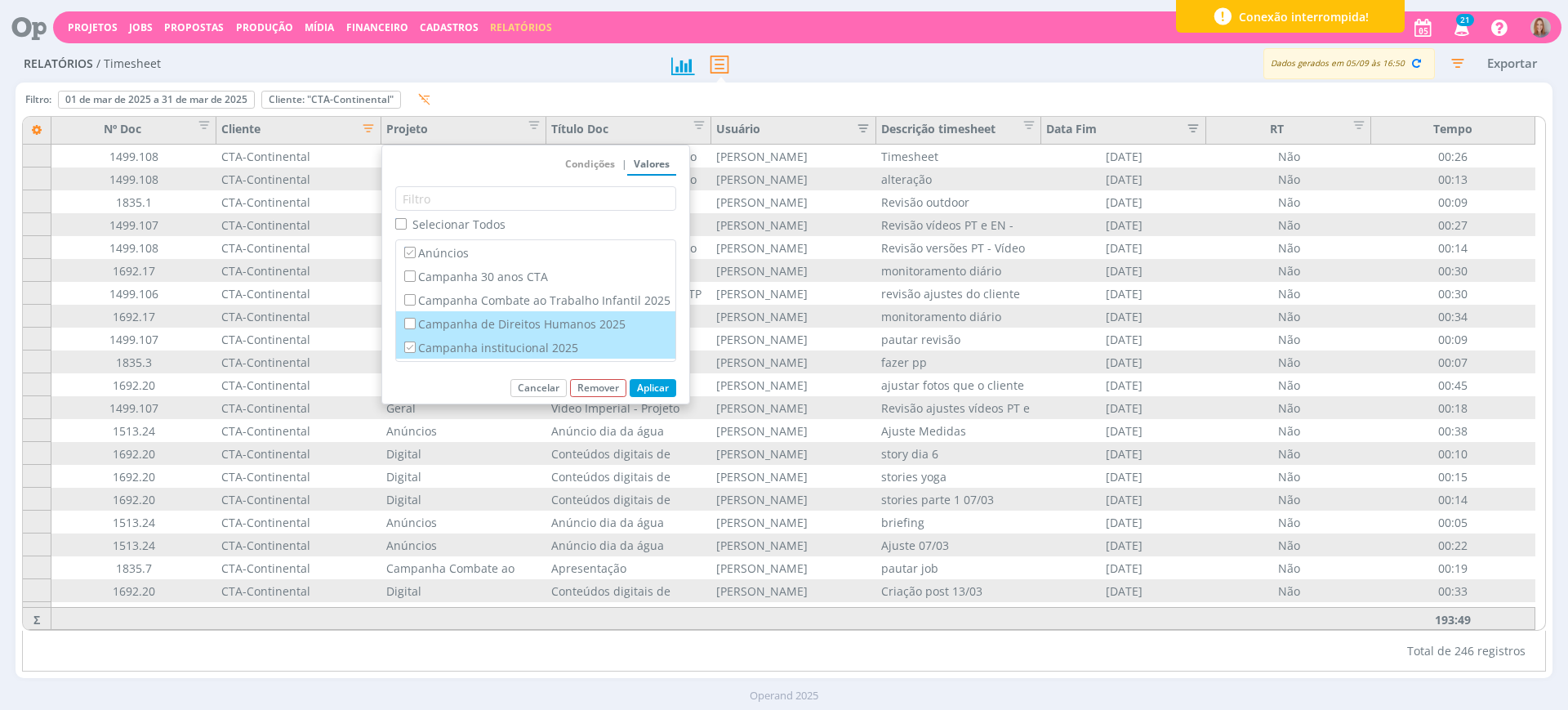
click at [409, 349] on input "Campanha institucional 2025" at bounding box center [409, 346] width 11 height 11
checkbox input "false"
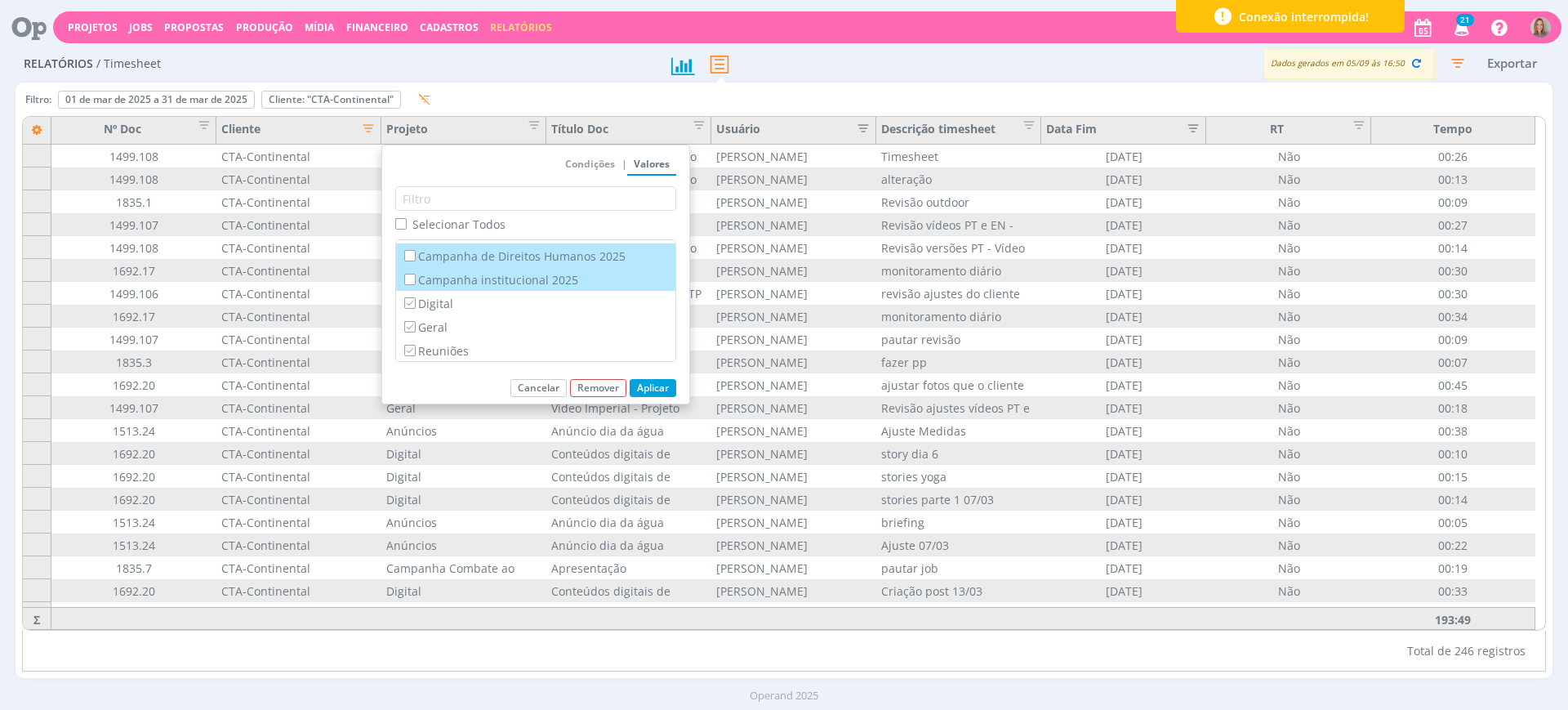
scroll to position [69, 0]
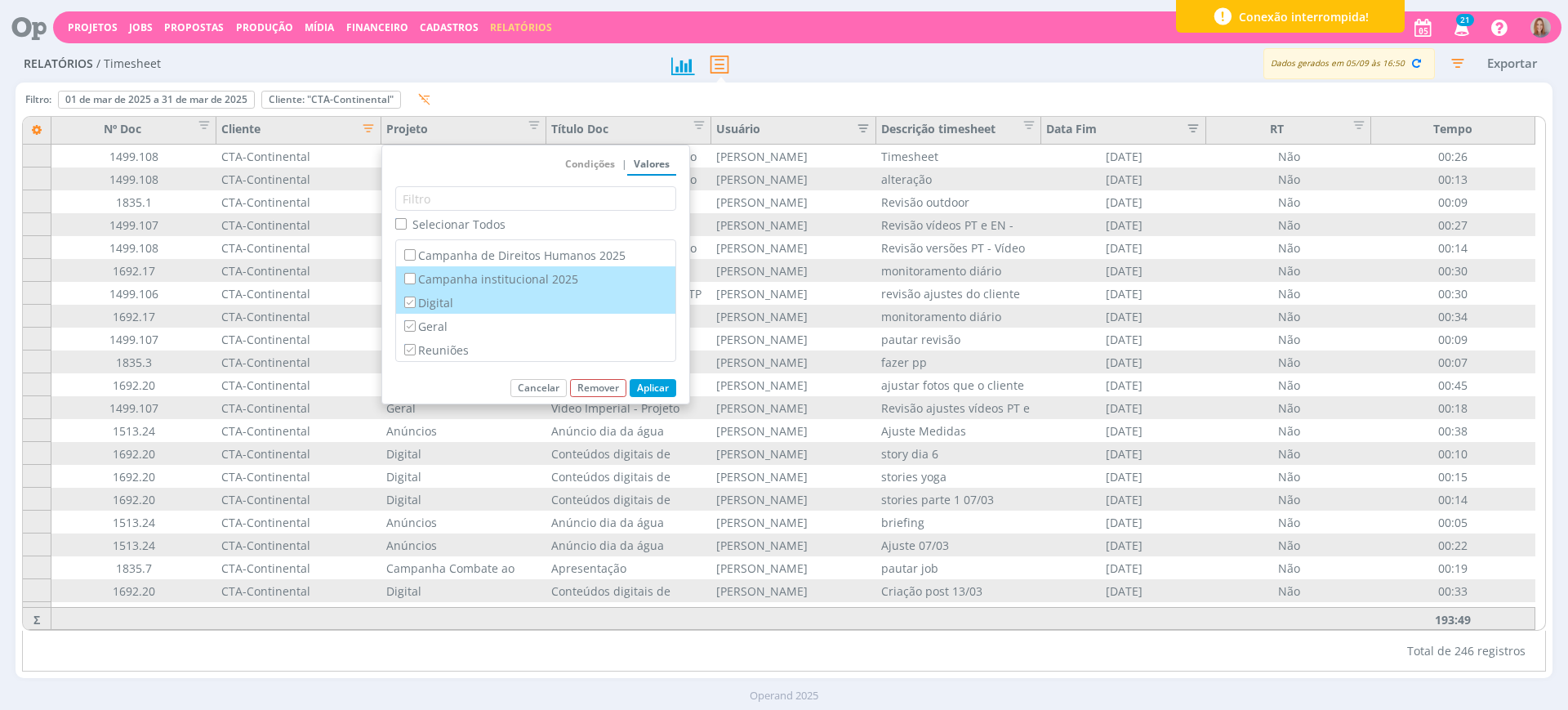
click at [413, 305] on input "Digital" at bounding box center [409, 301] width 11 height 11
checkbox input "false"
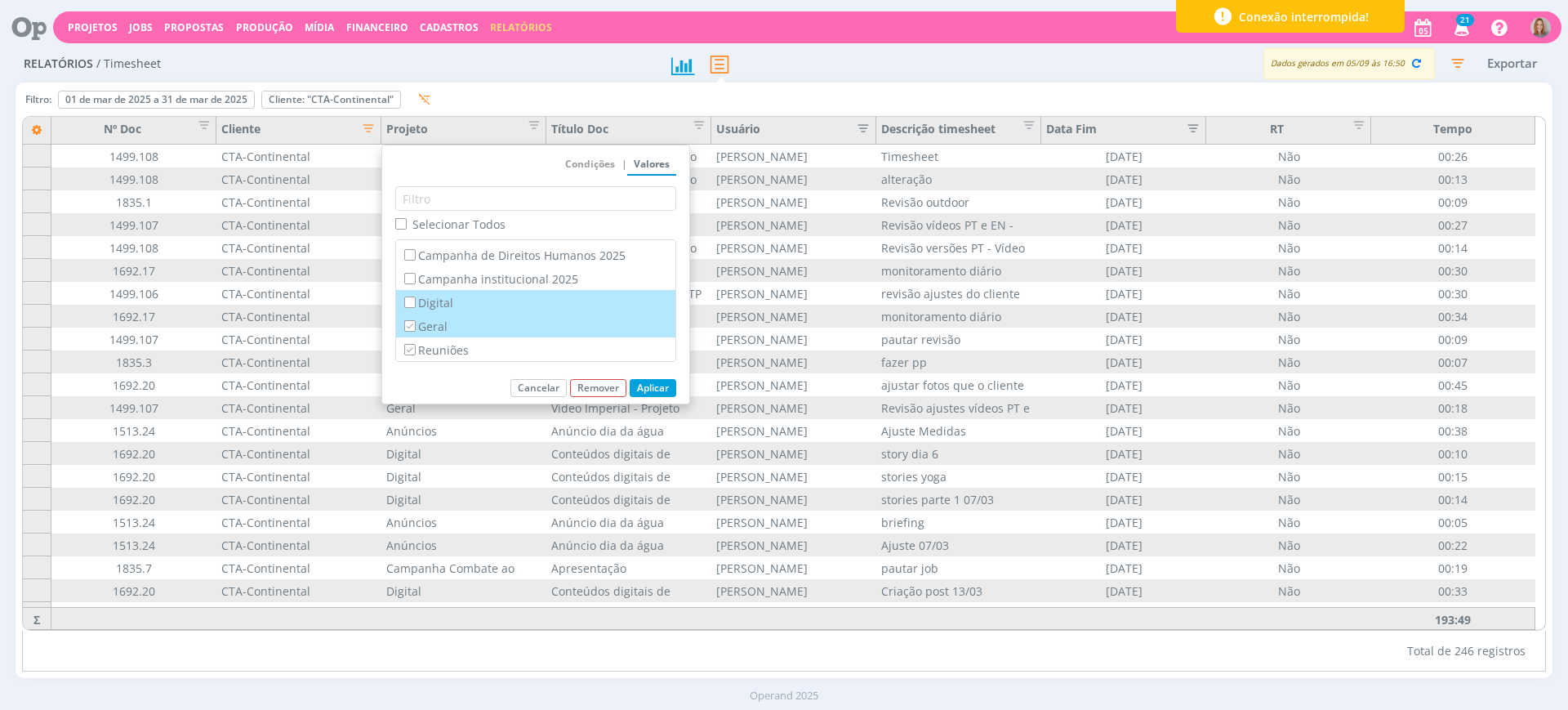
click at [416, 319] on label "Geral" at bounding box center [535, 326] width 269 height 18
click at [415, 320] on input "Geral" at bounding box center [409, 325] width 11 height 11
checkbox input "false"
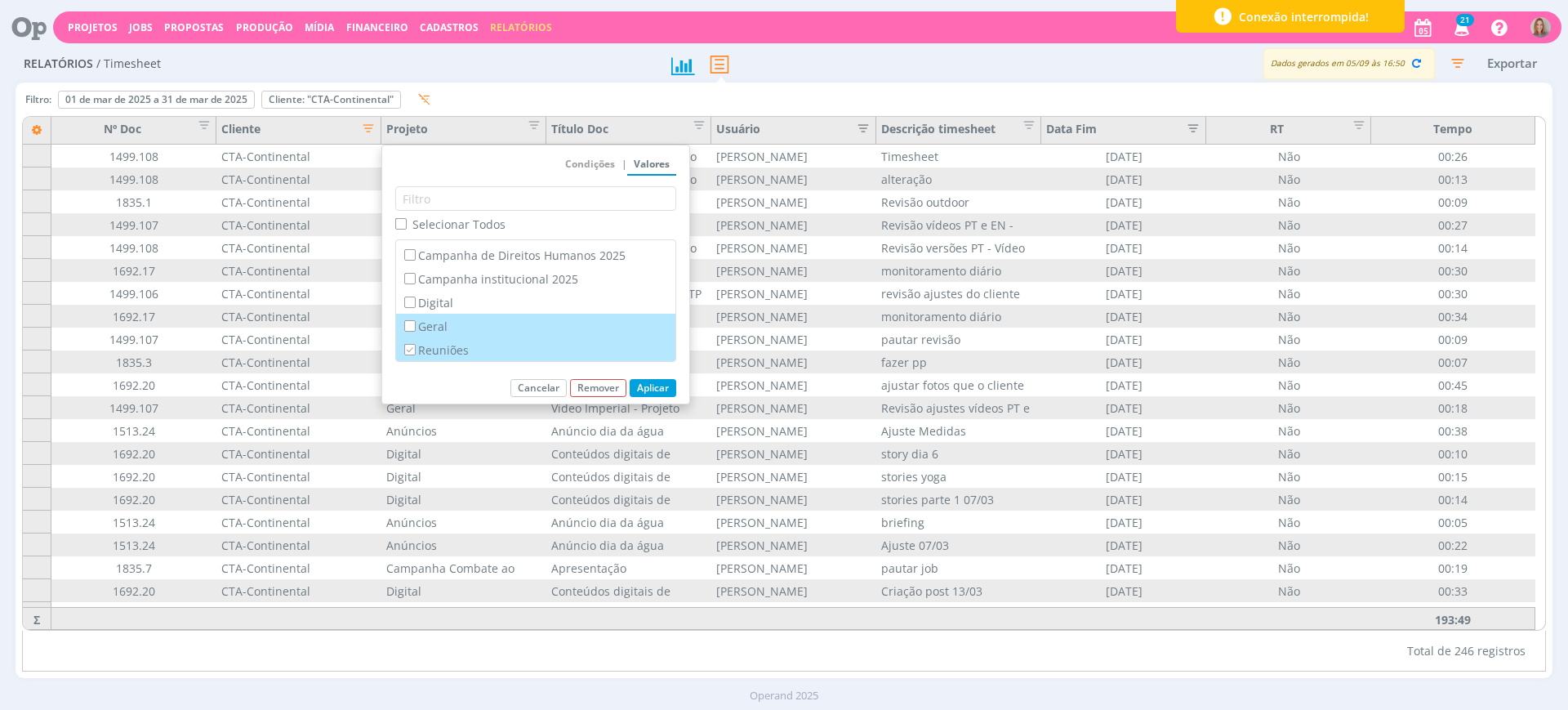
click at [411, 344] on input "Reuniões" at bounding box center [409, 349] width 11 height 11
checkbox input "false"
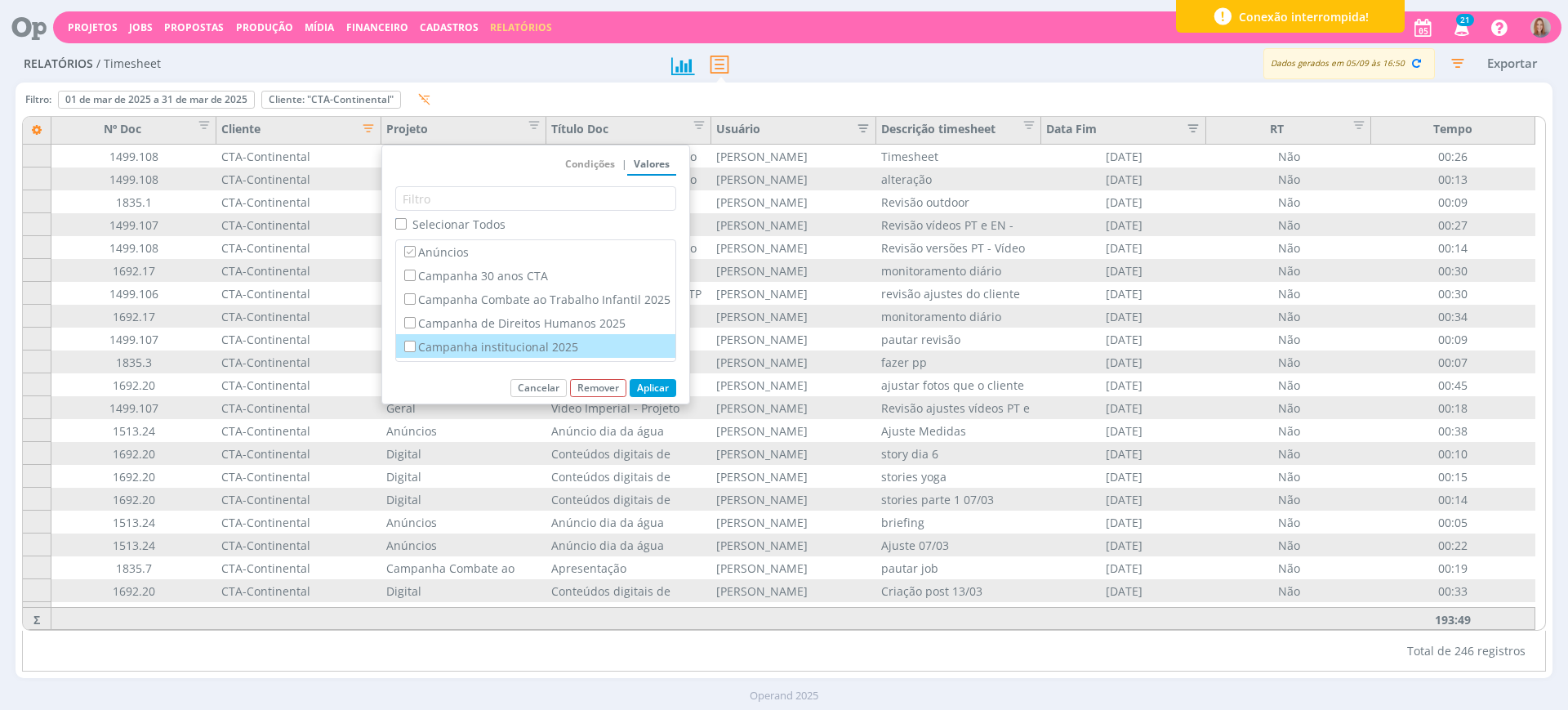
scroll to position [0, 0]
click at [647, 394] on button "Aplicar" at bounding box center [653, 388] width 47 height 18
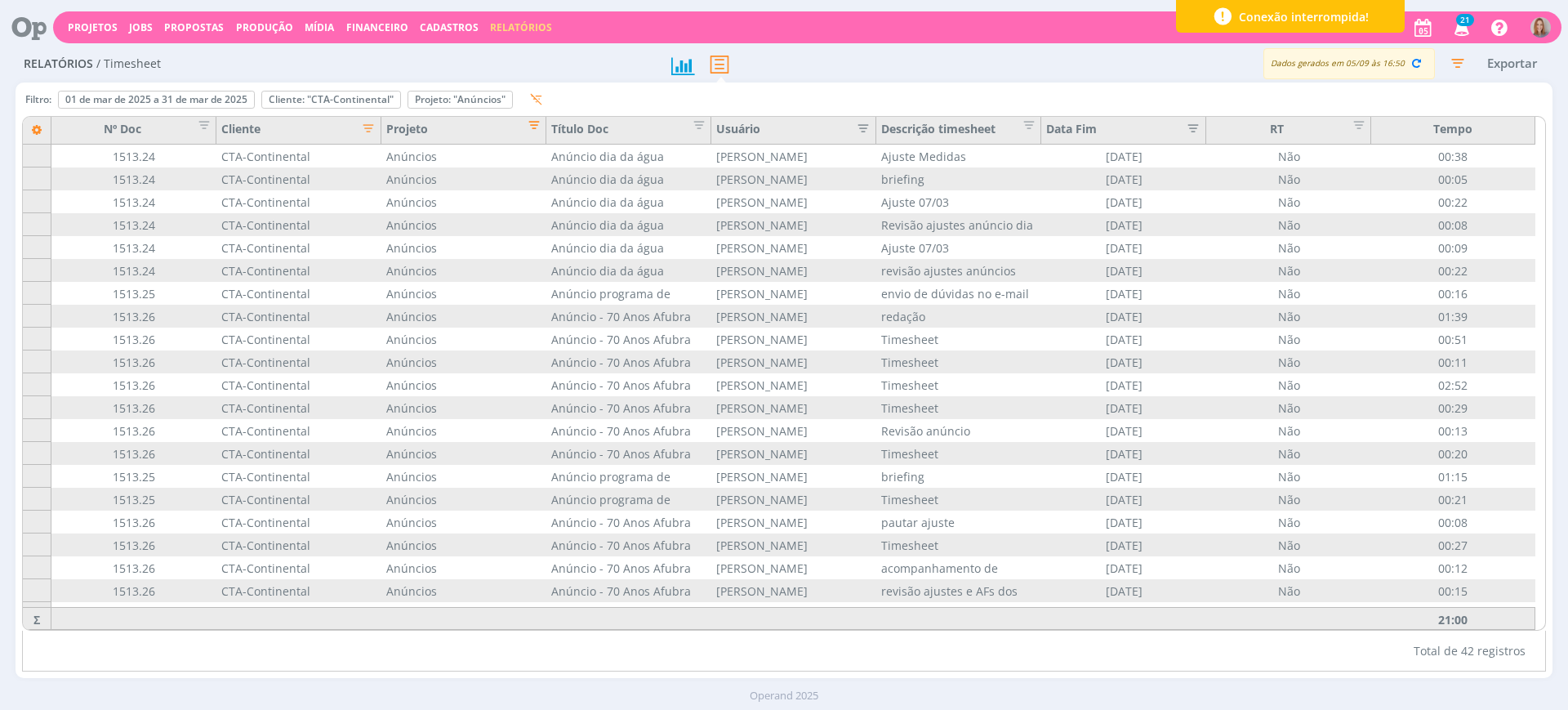
click at [528, 129] on span "Editar filtro para Coluna Projeto" at bounding box center [529, 123] width 16 height 16
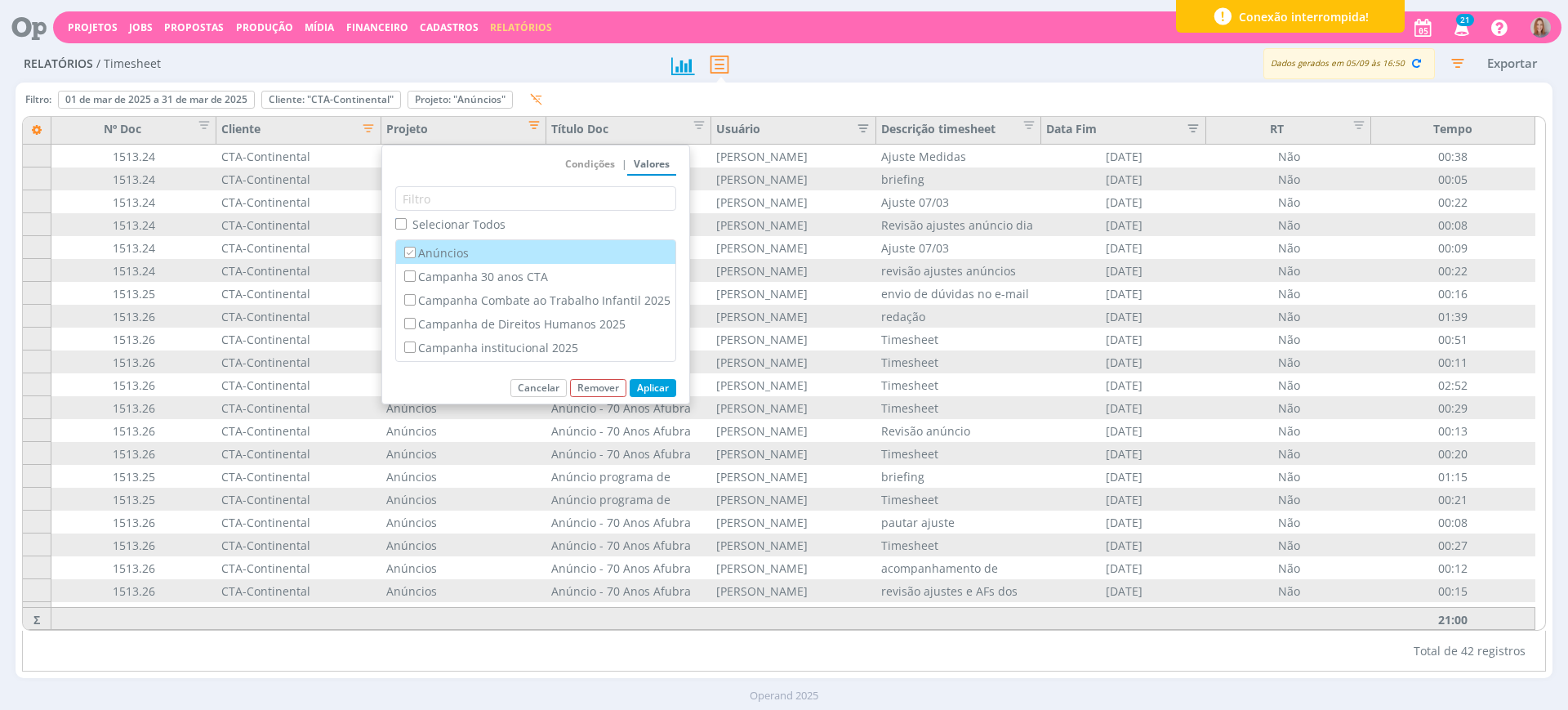
click at [406, 258] on label "Anúncios" at bounding box center [535, 252] width 269 height 18
click at [406, 257] on input "Anúncios" at bounding box center [409, 251] width 11 height 11
checkbox input "false"
click at [407, 268] on label "Campanha 30 anos CTA" at bounding box center [535, 276] width 269 height 18
click at [407, 270] on input "Campanha 30 anos CTA" at bounding box center [409, 275] width 11 height 11
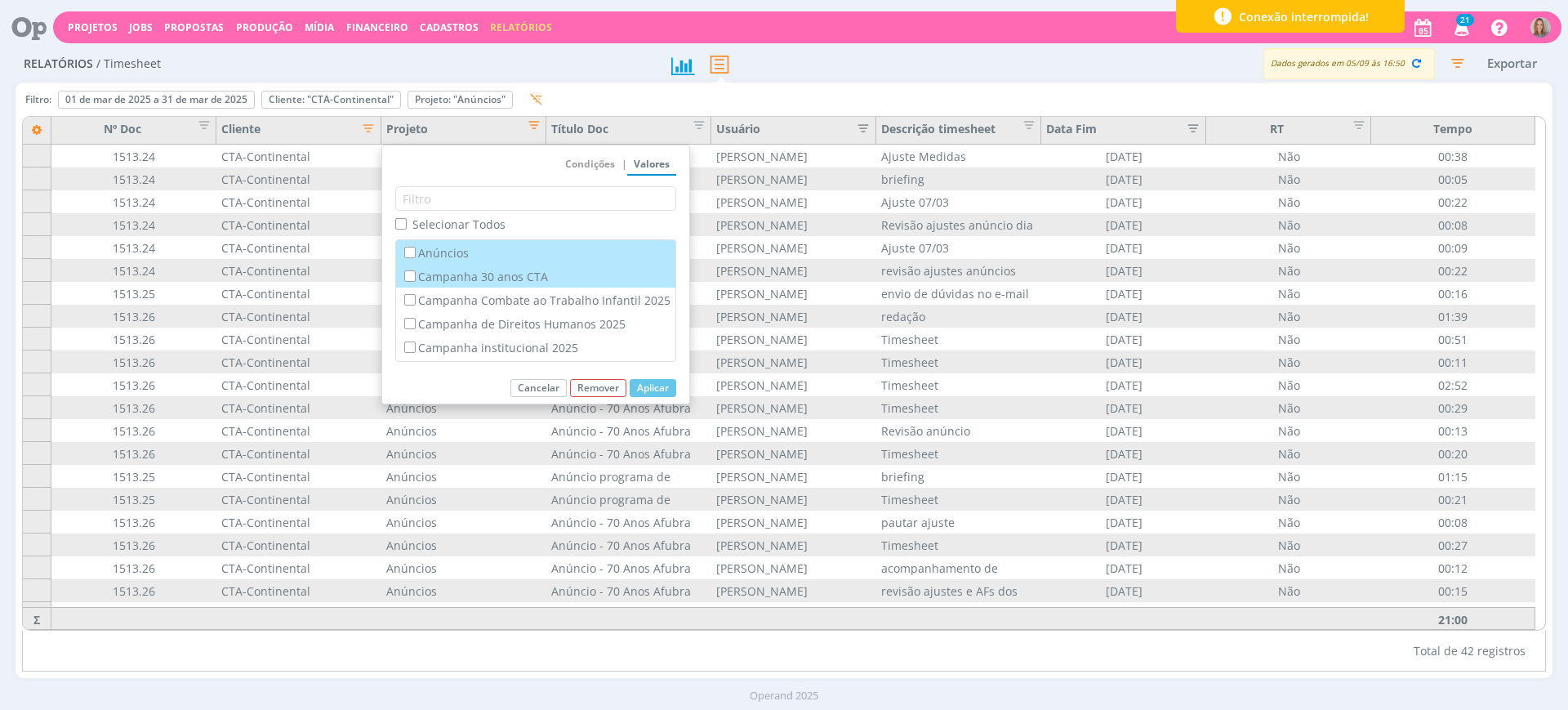
checkbox input "true"
checkbox input "false"
click at [670, 384] on button "Aplicar" at bounding box center [653, 388] width 47 height 18
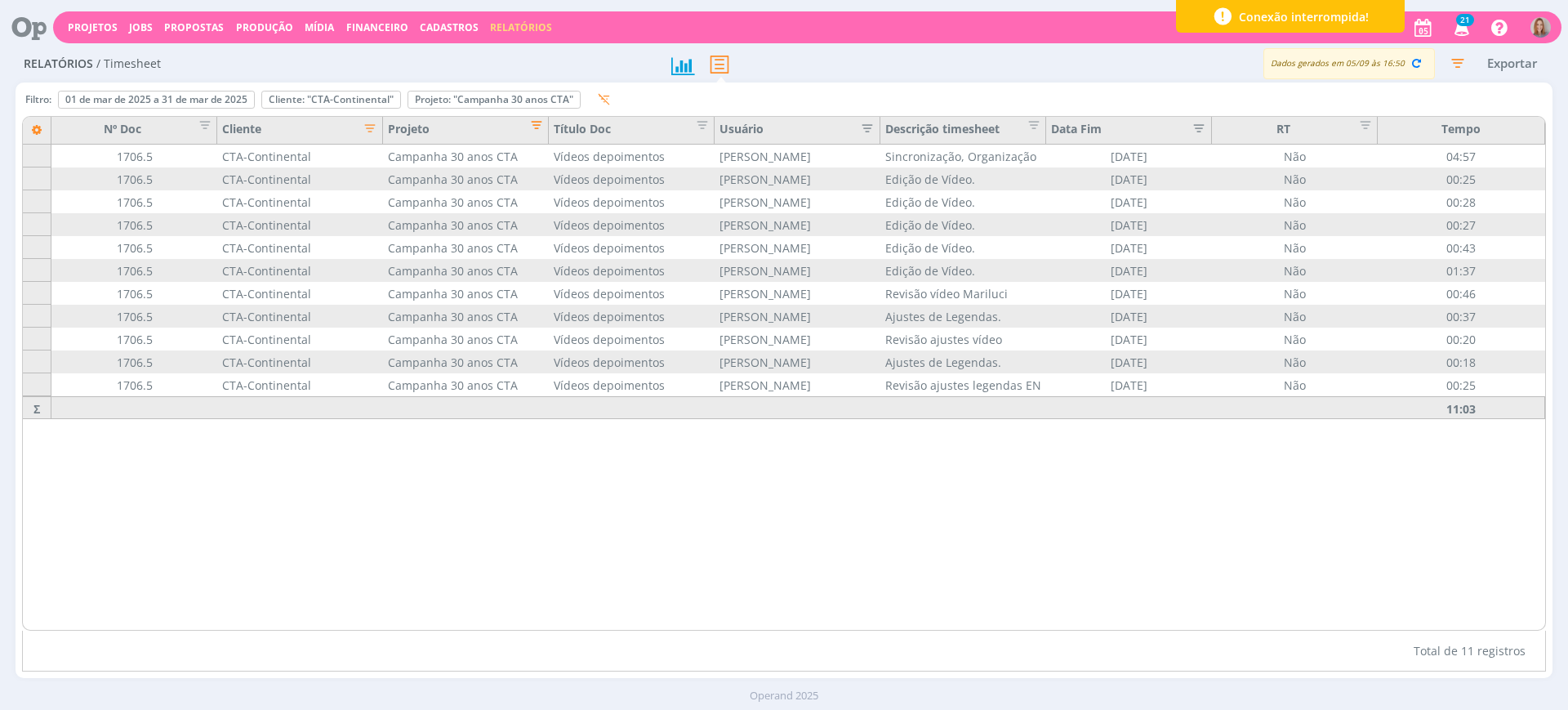
click at [531, 128] on span "Editar filtro para Coluna Projeto" at bounding box center [532, 123] width 16 height 16
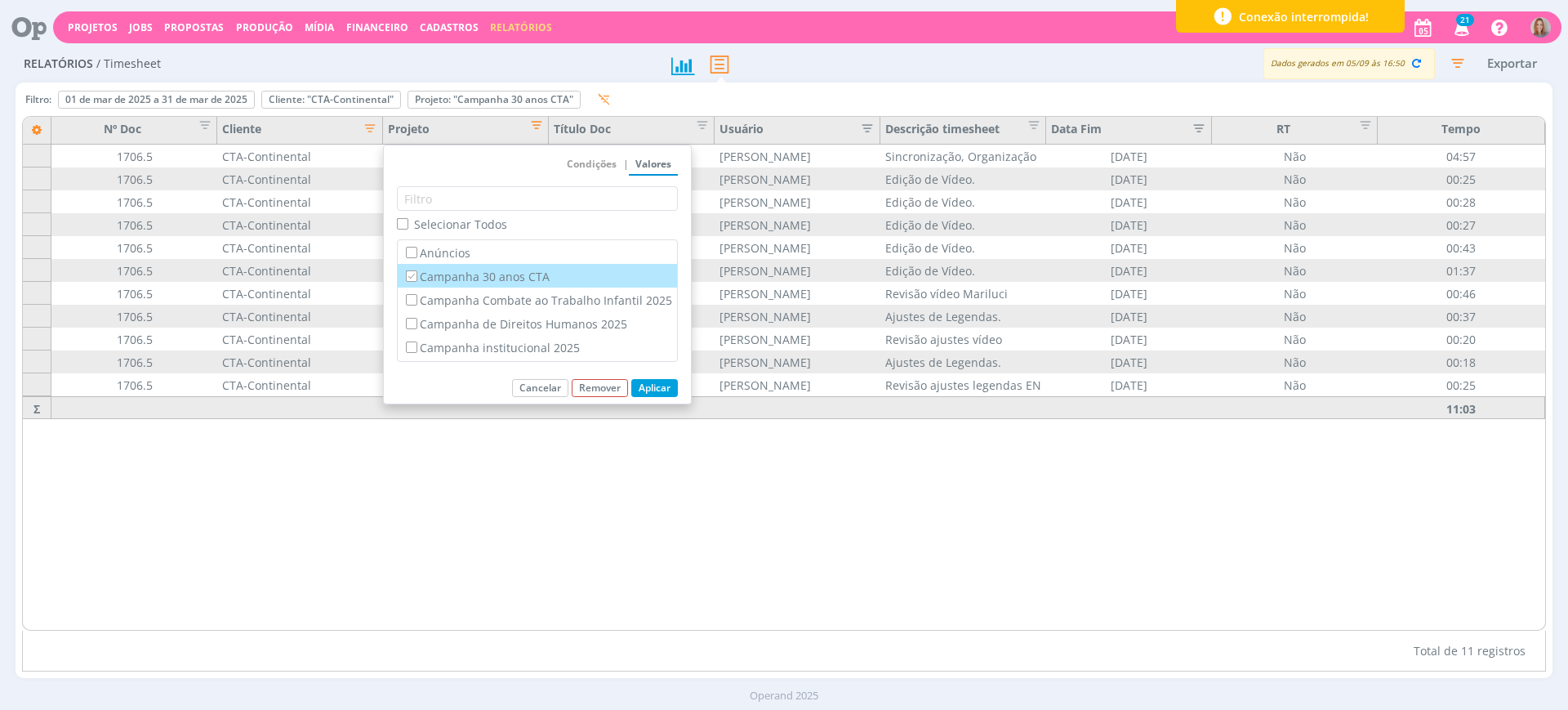
click at [412, 270] on input "Campanha 30 anos CTA" at bounding box center [411, 275] width 11 height 11
checkbox input "false"
click at [407, 294] on input "Campanha Combate ao Trabalho Infantil 2025" at bounding box center [411, 299] width 11 height 11
checkbox input "true"
checkbox input "false"
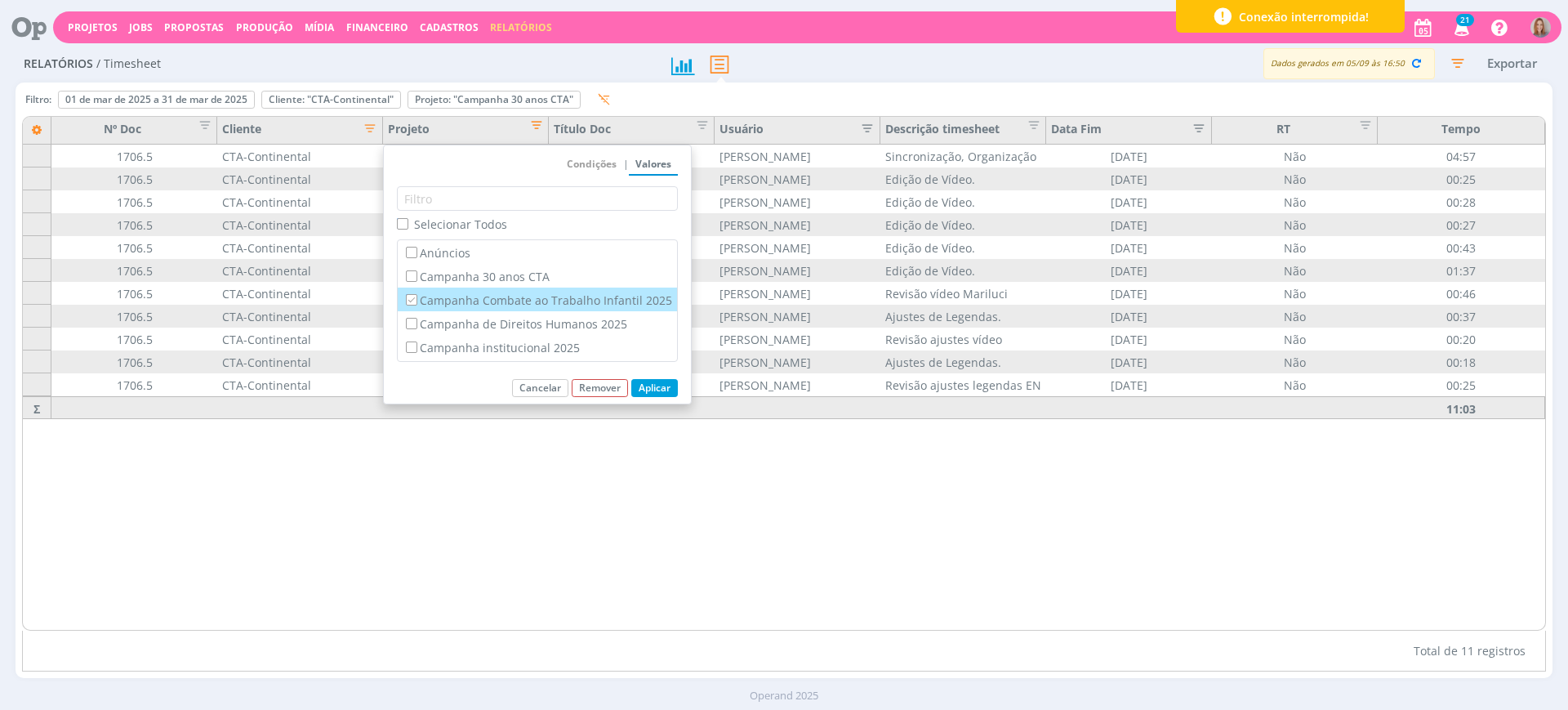
click at [656, 391] on button "Aplicar" at bounding box center [655, 388] width 47 height 18
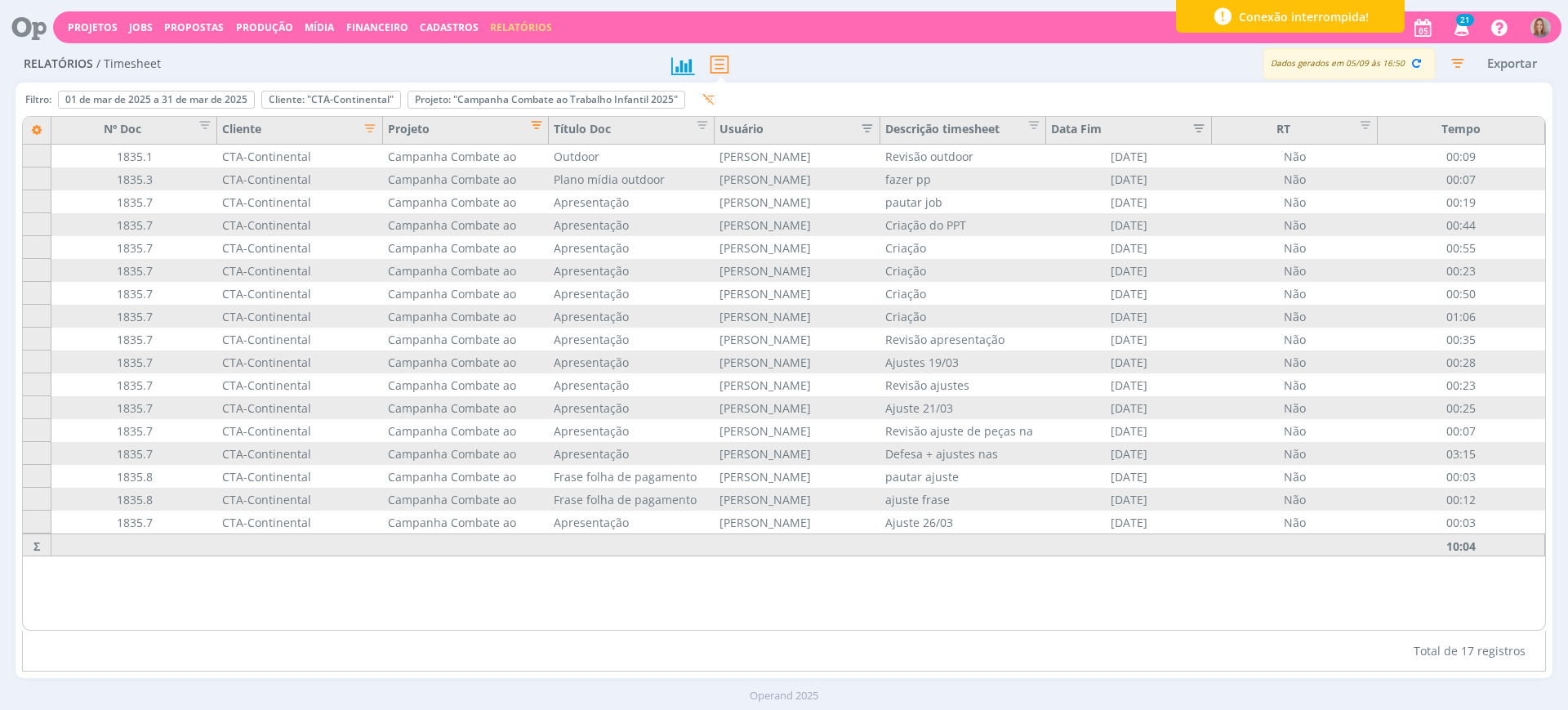
click at [534, 129] on span "Editar filtro para Coluna Projeto" at bounding box center [532, 123] width 16 height 16
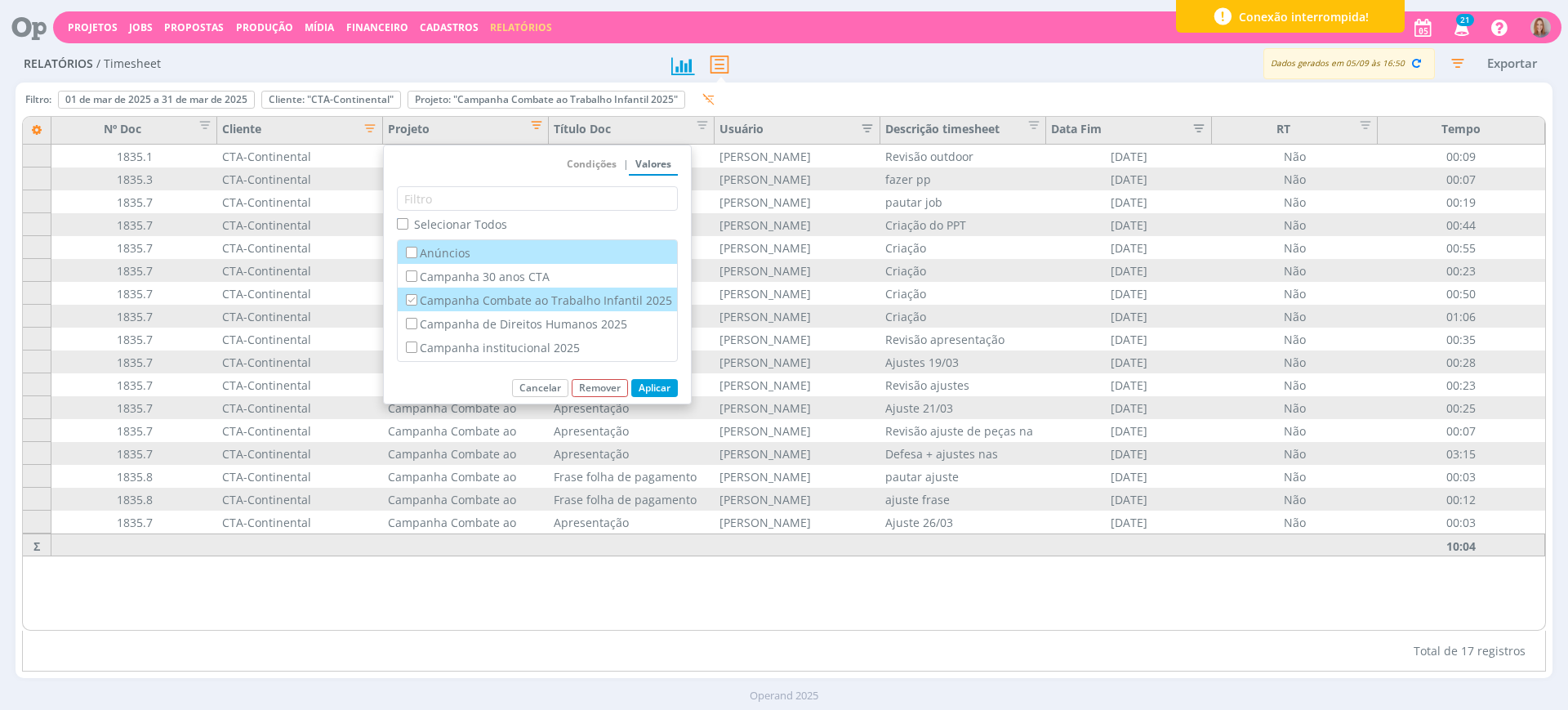
click at [408, 300] on input "Campanha Combate ao Trabalho Infantil 2025" at bounding box center [411, 299] width 11 height 11
checkbox input "false"
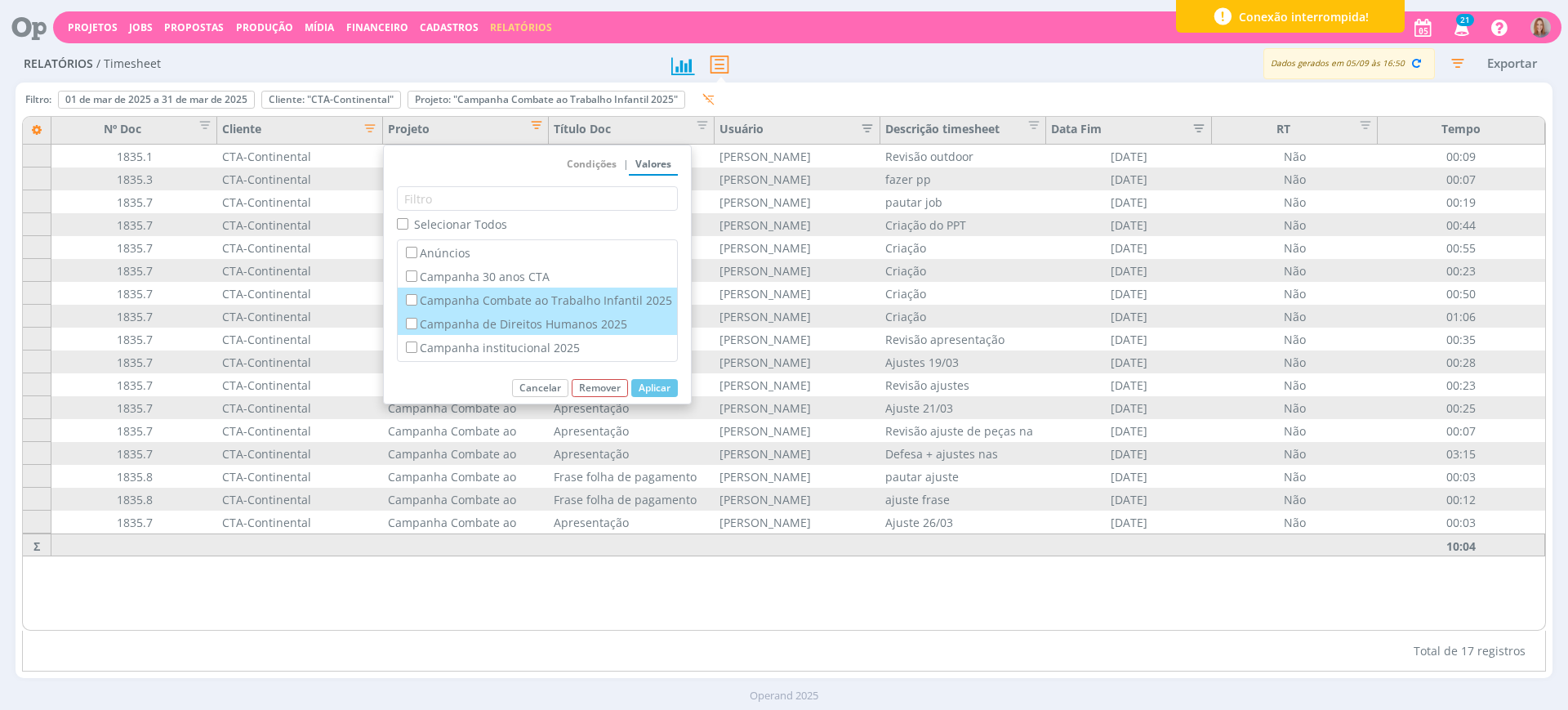
click at [412, 319] on input "Campanha de Direitos Humanos 2025" at bounding box center [411, 323] width 11 height 11
checkbox input "true"
checkbox input "false"
click at [664, 390] on button "Aplicar" at bounding box center [655, 388] width 47 height 18
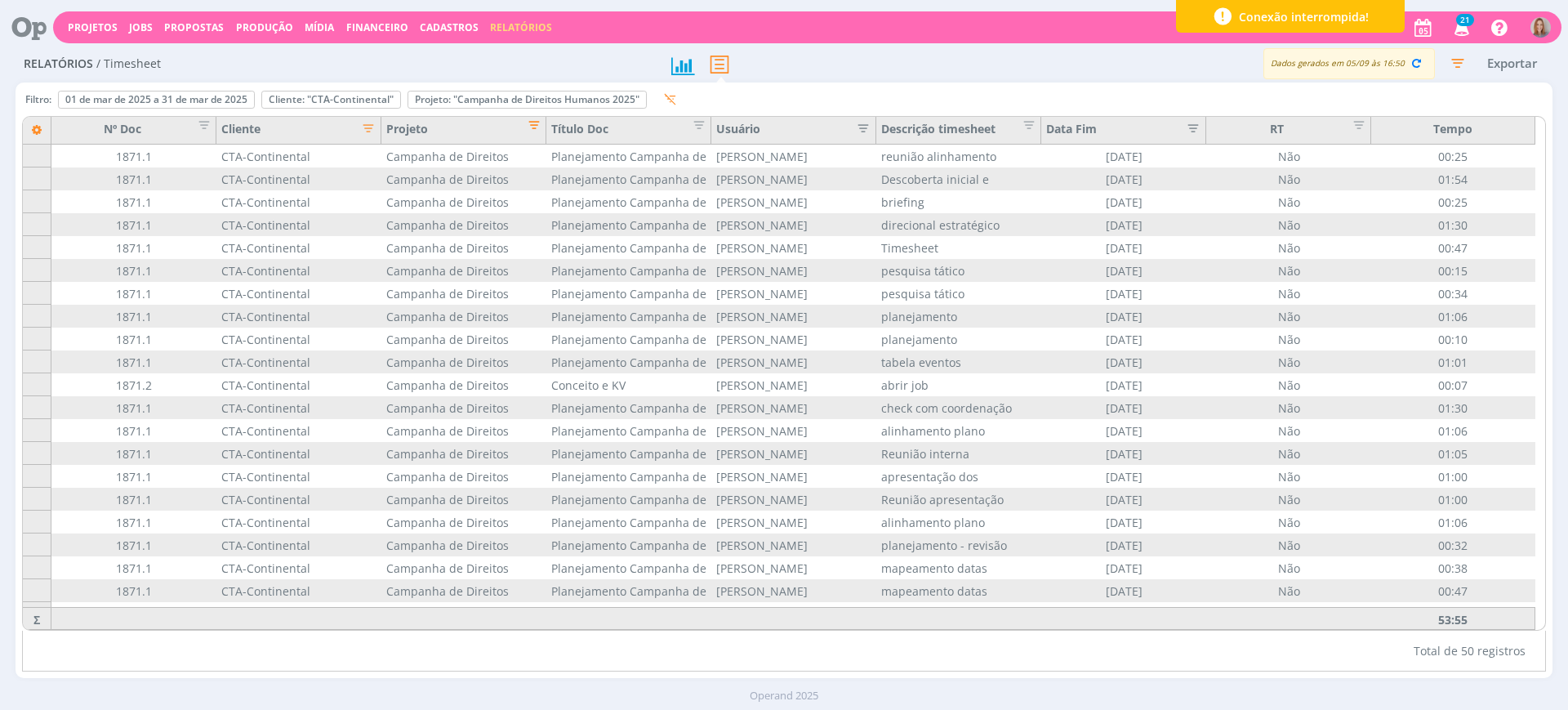
click at [533, 125] on span "Editar filtro para Coluna Projeto" at bounding box center [529, 123] width 16 height 16
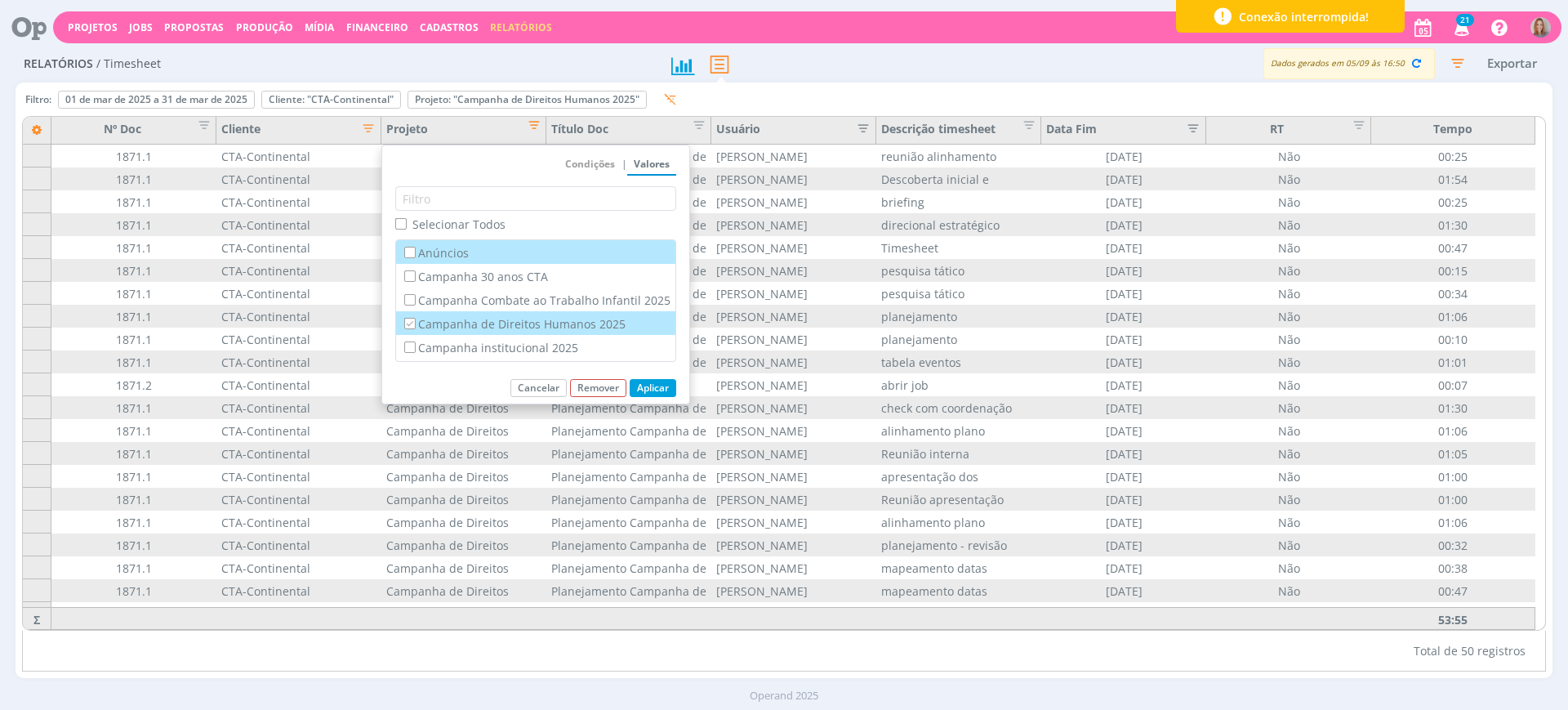
click at [409, 325] on input "Campanha de Direitos Humanos 2025" at bounding box center [409, 323] width 11 height 11
checkbox input "false"
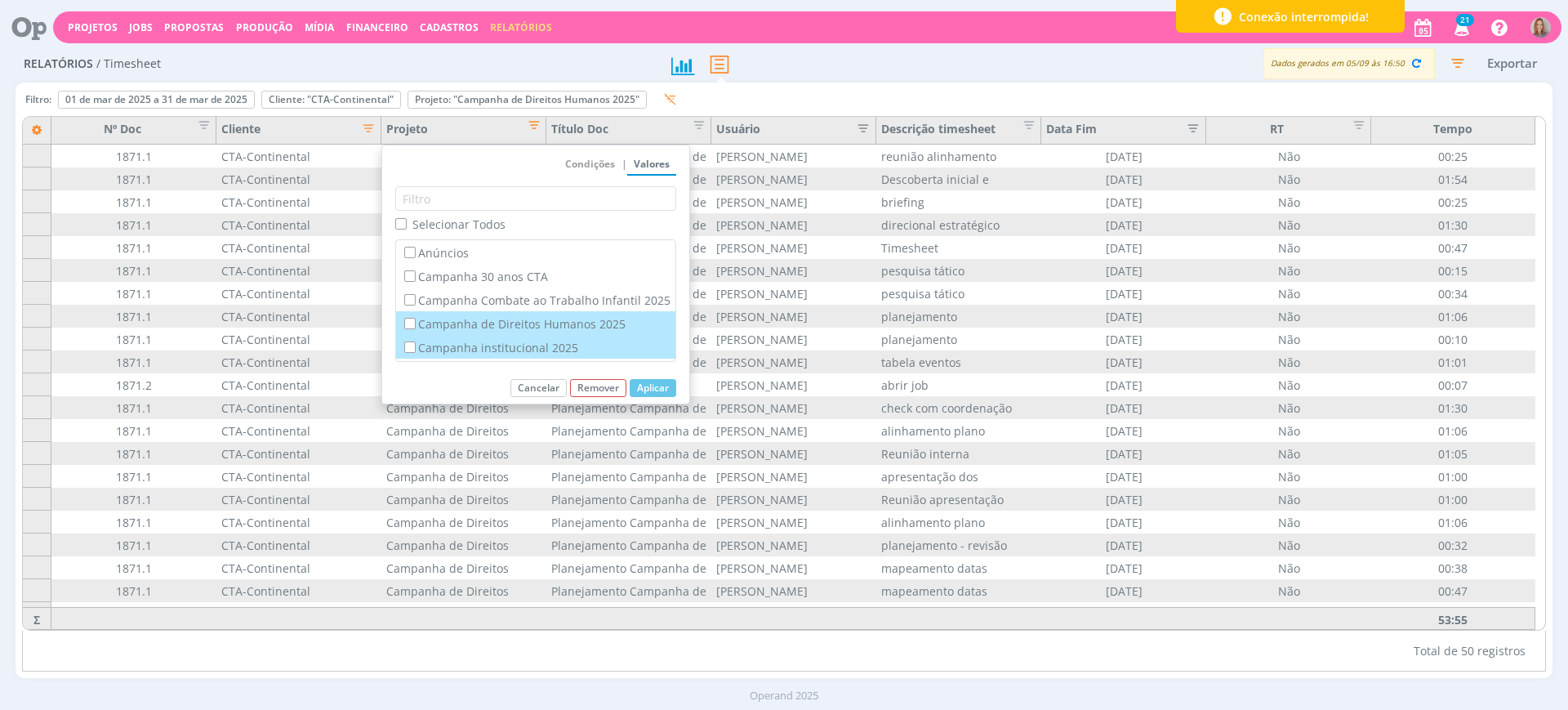
click at [417, 342] on label "Campanha institucional 2025" at bounding box center [535, 347] width 269 height 18
click at [415, 342] on input "Campanha institucional 2025" at bounding box center [409, 346] width 11 height 11
checkbox input "true"
checkbox input "false"
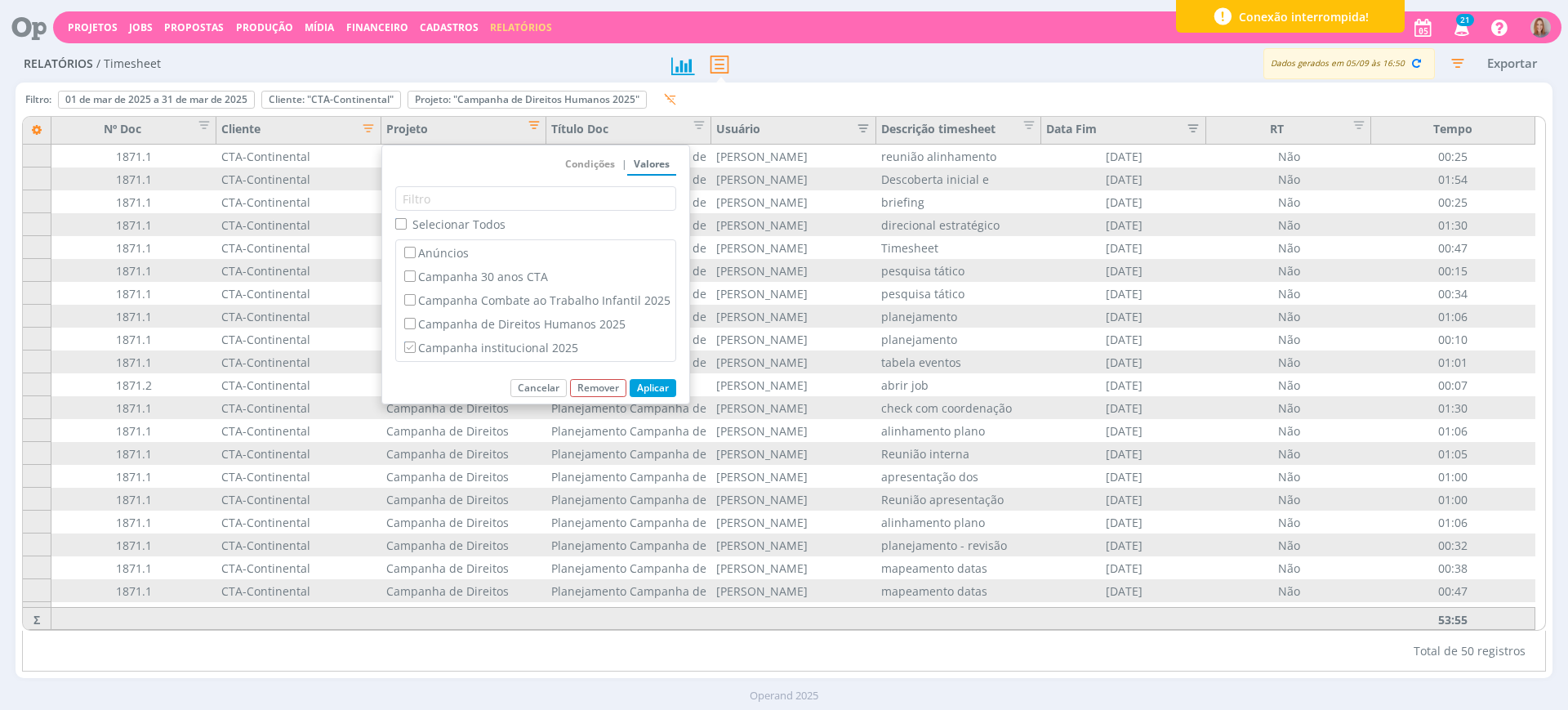
click at [660, 387] on button "Aplicar" at bounding box center [653, 388] width 47 height 18
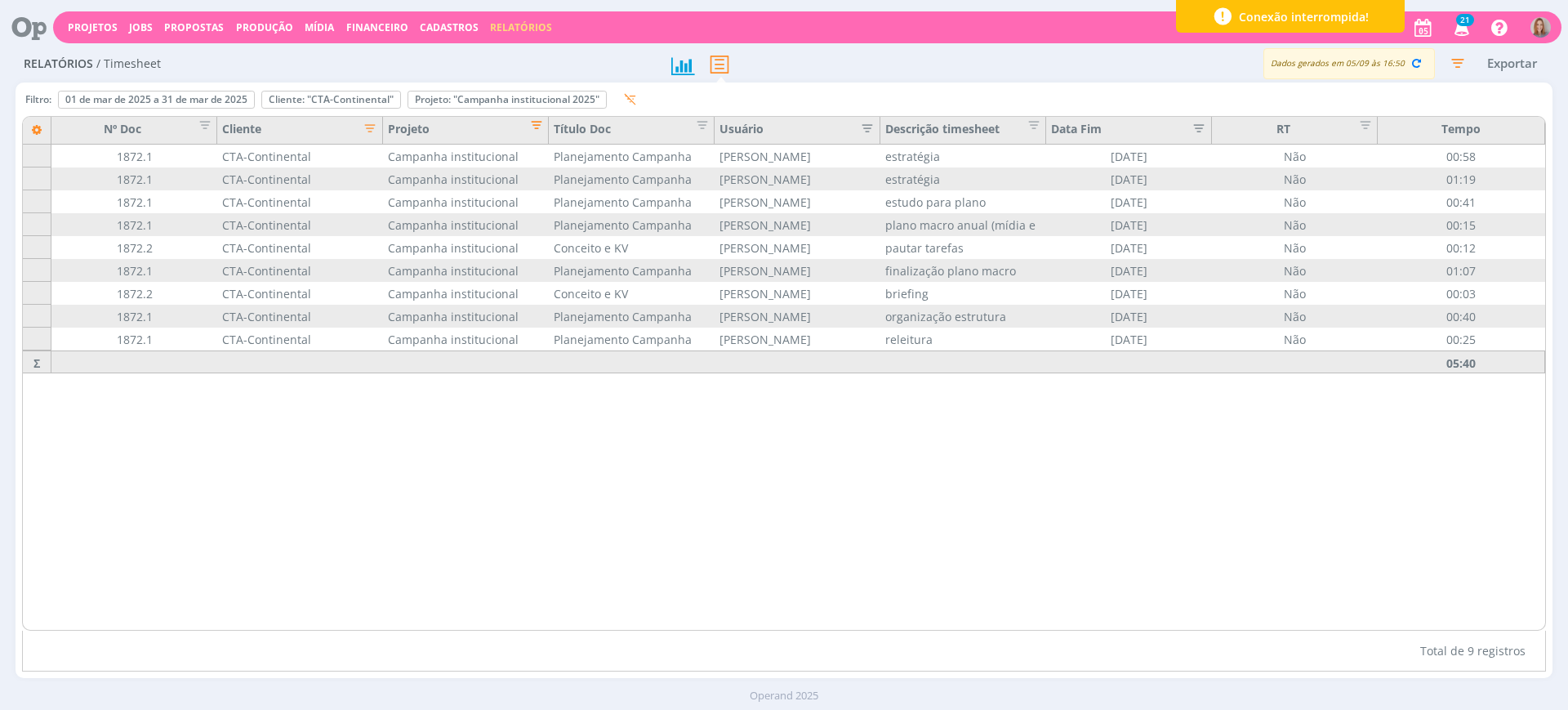
click at [540, 126] on span "Editar filtro para Coluna Projeto" at bounding box center [532, 123] width 16 height 16
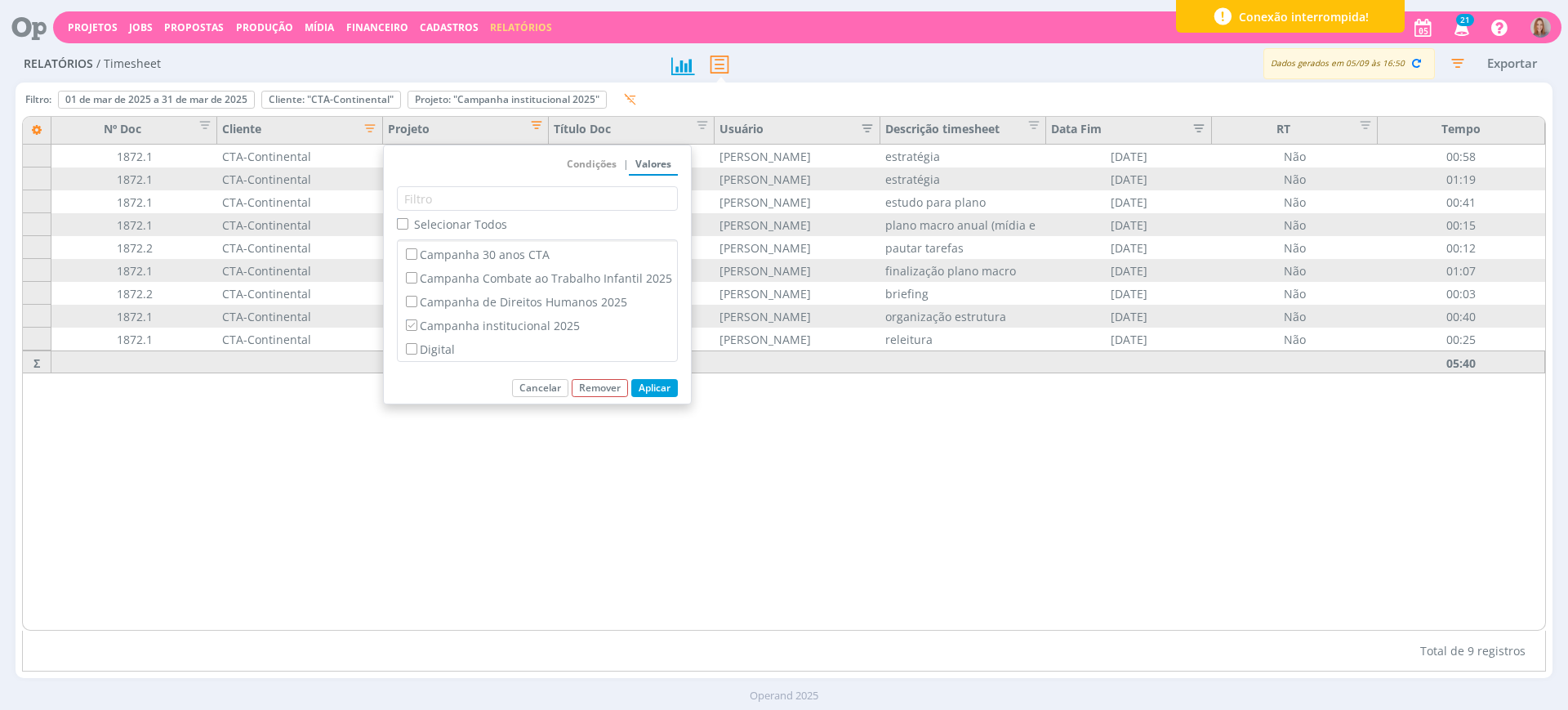
scroll to position [69, 0]
drag, startPoint x: 409, startPoint y: 274, endPoint x: 423, endPoint y: 295, distance: 25.2
click at [413, 273] on input "Campanha institucional 2025" at bounding box center [411, 278] width 11 height 11
checkbox input "false"
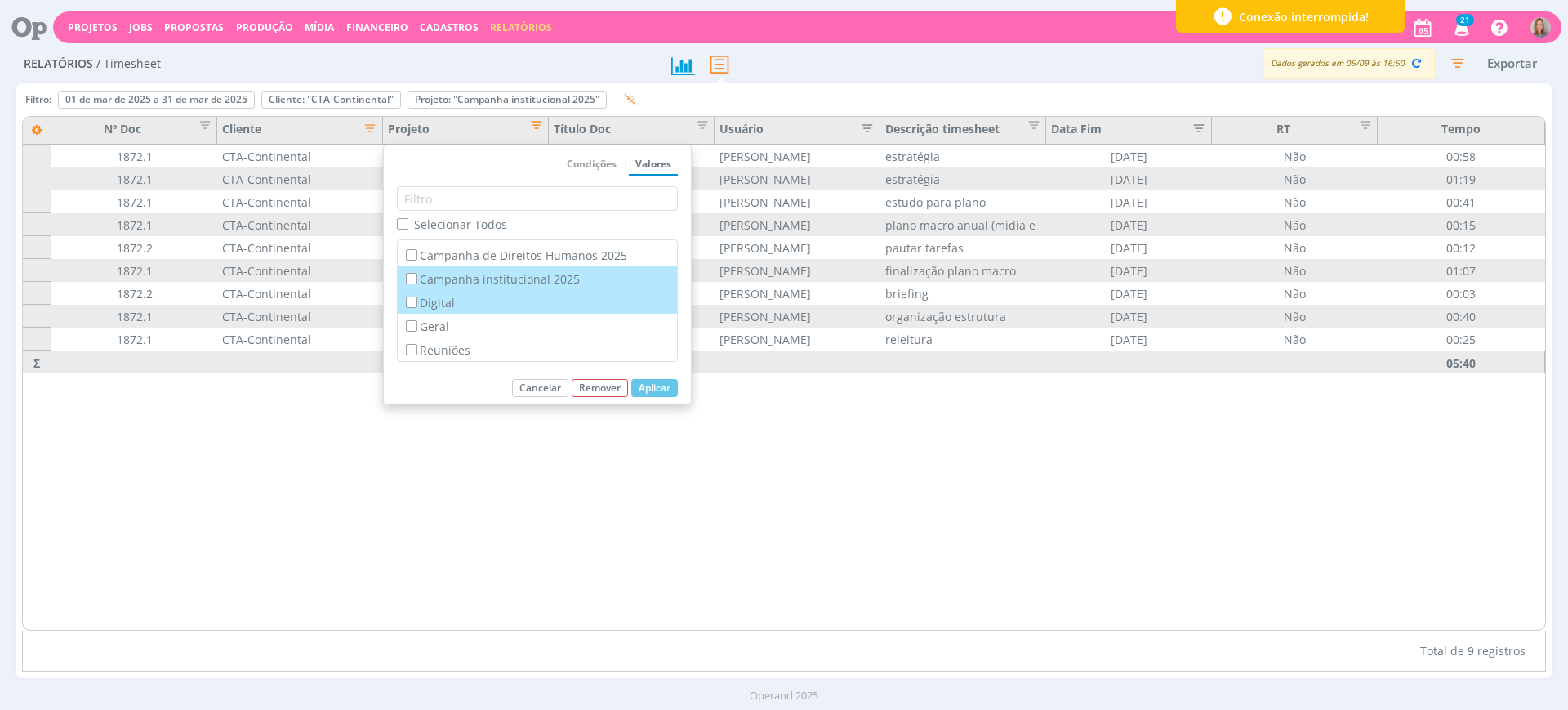
click at [415, 301] on input "Digital" at bounding box center [411, 301] width 11 height 11
checkbox input "true"
checkbox input "false"
click at [642, 388] on button "Aplicar" at bounding box center [655, 388] width 47 height 18
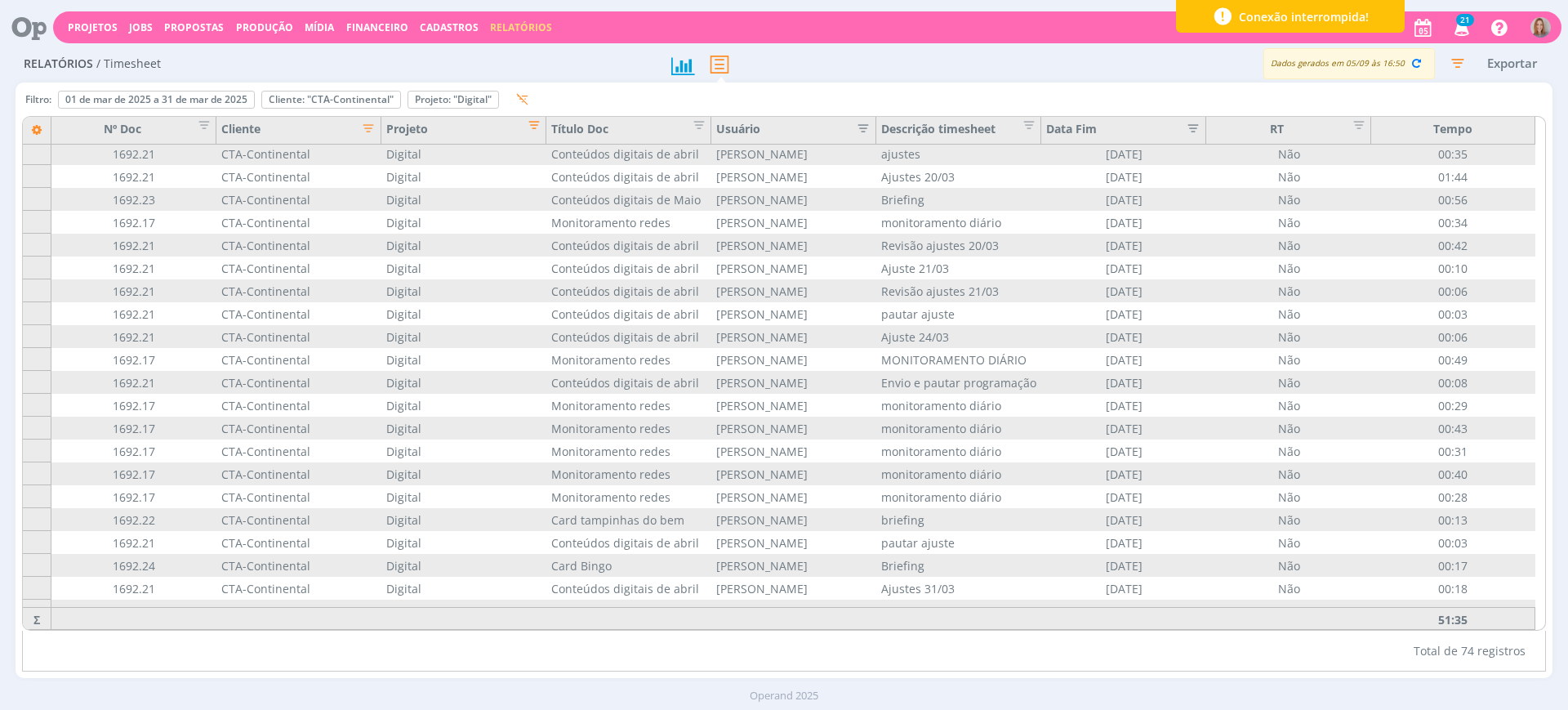
scroll to position [1231, 0]
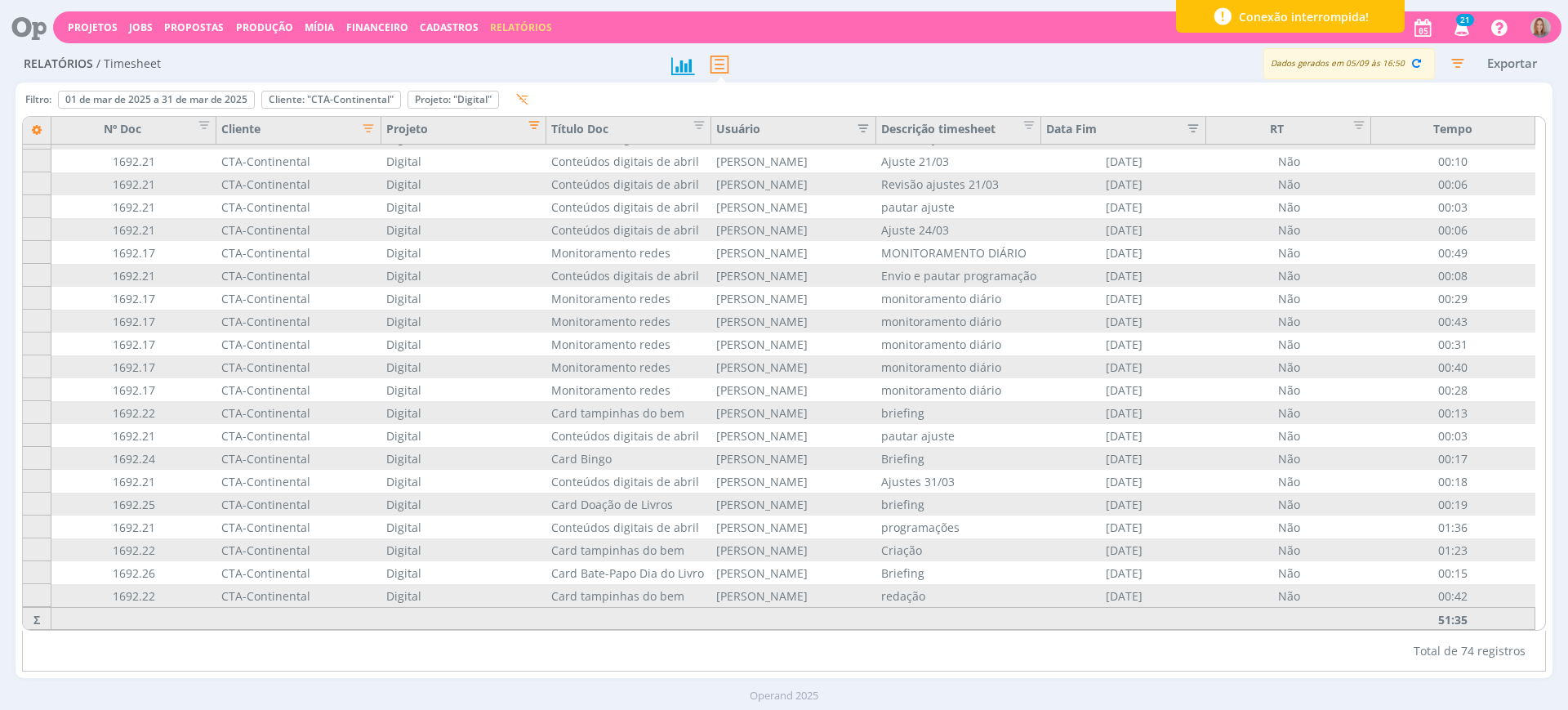
click at [534, 122] on span "Editar filtro para Coluna Projeto" at bounding box center [529, 123] width 16 height 16
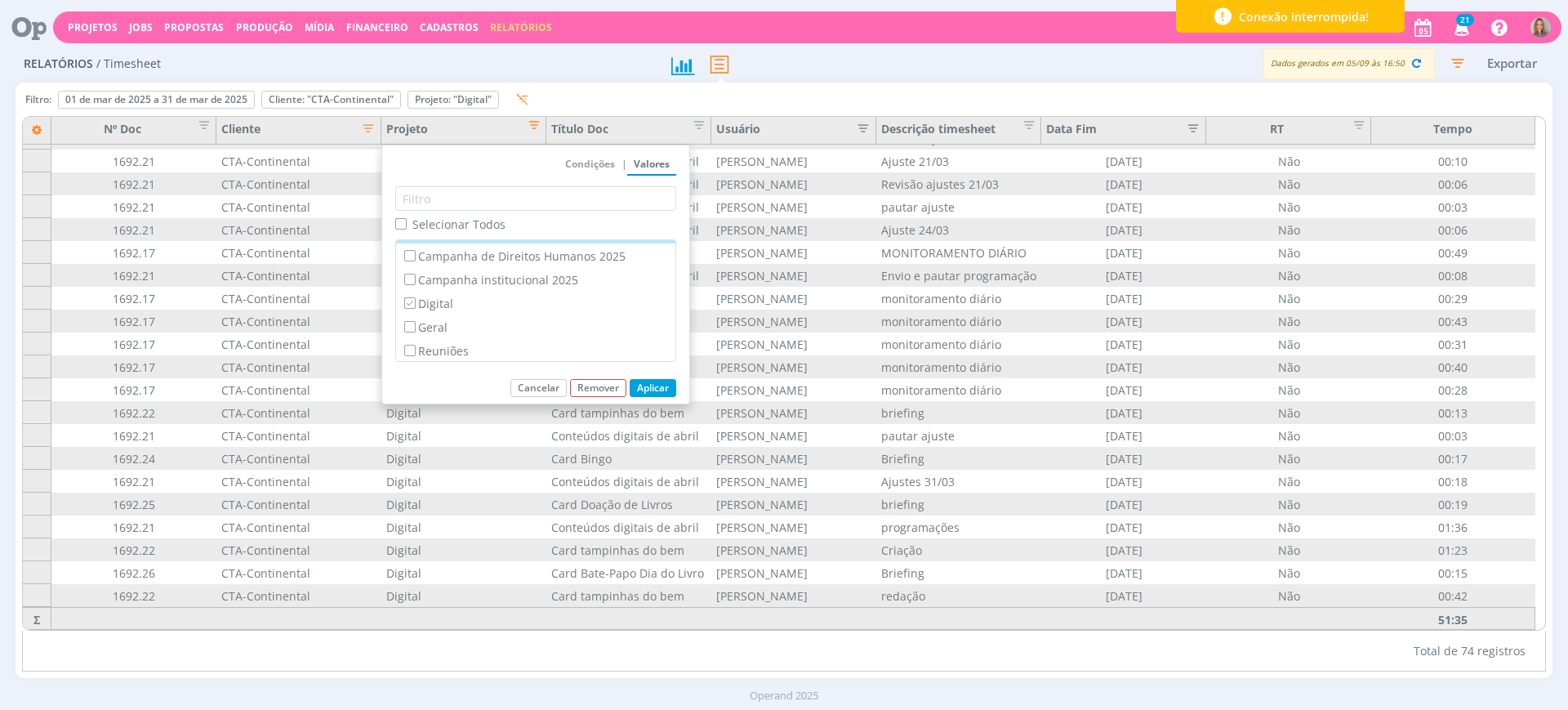
scroll to position [69, 0]
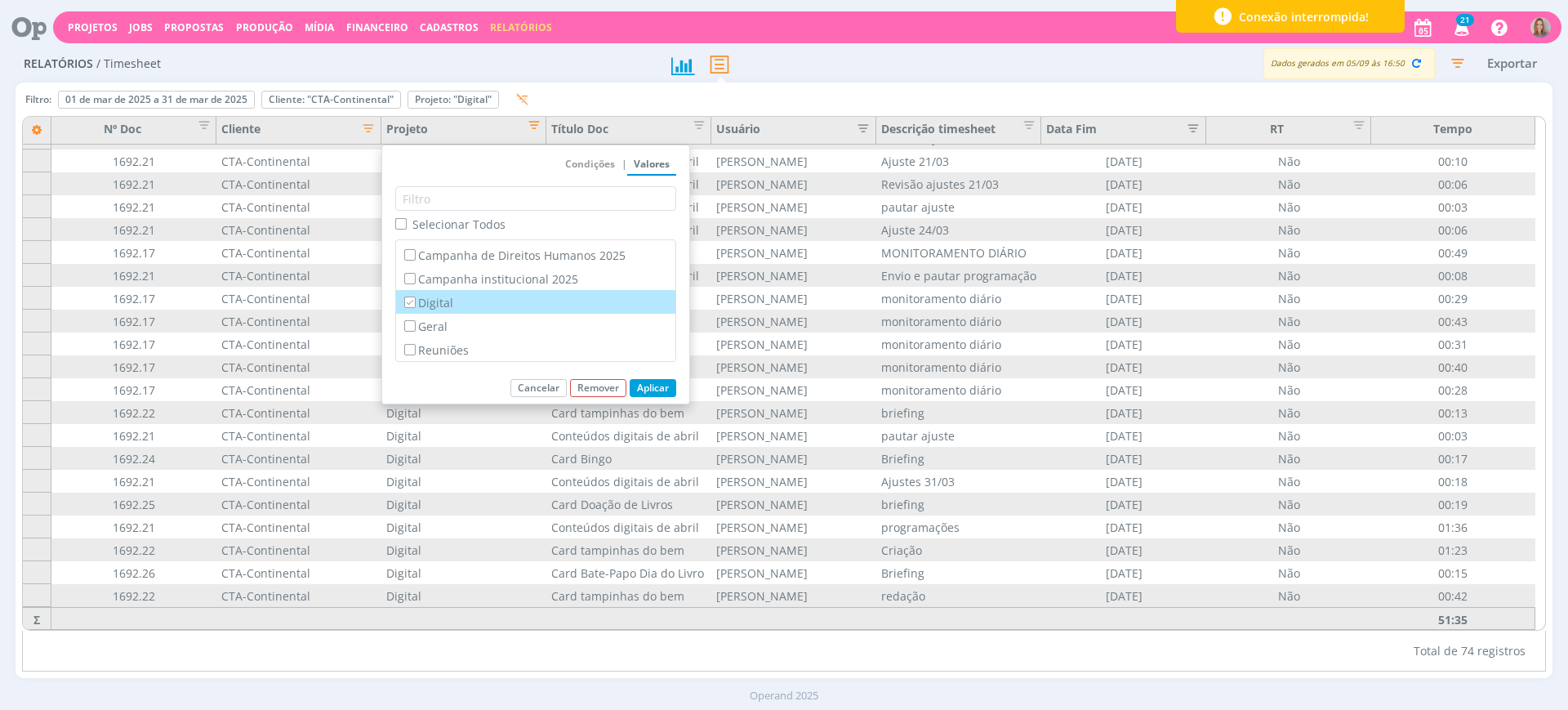
click at [413, 306] on input "Digital" at bounding box center [409, 301] width 11 height 11
checkbox input "false"
click at [413, 321] on input "Geral" at bounding box center [409, 325] width 11 height 11
checkbox input "true"
checkbox input "false"
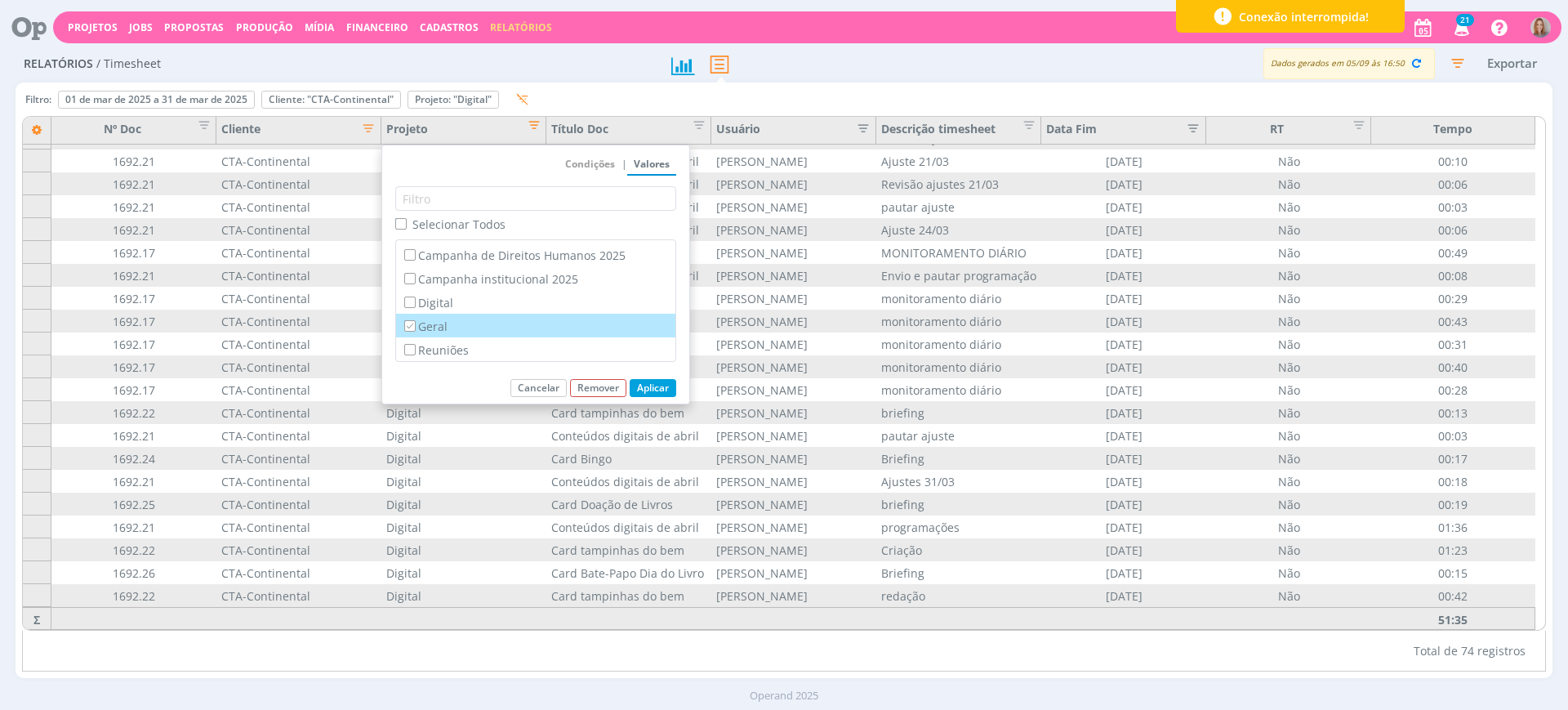
click at [668, 386] on button "Aplicar" at bounding box center [653, 388] width 47 height 18
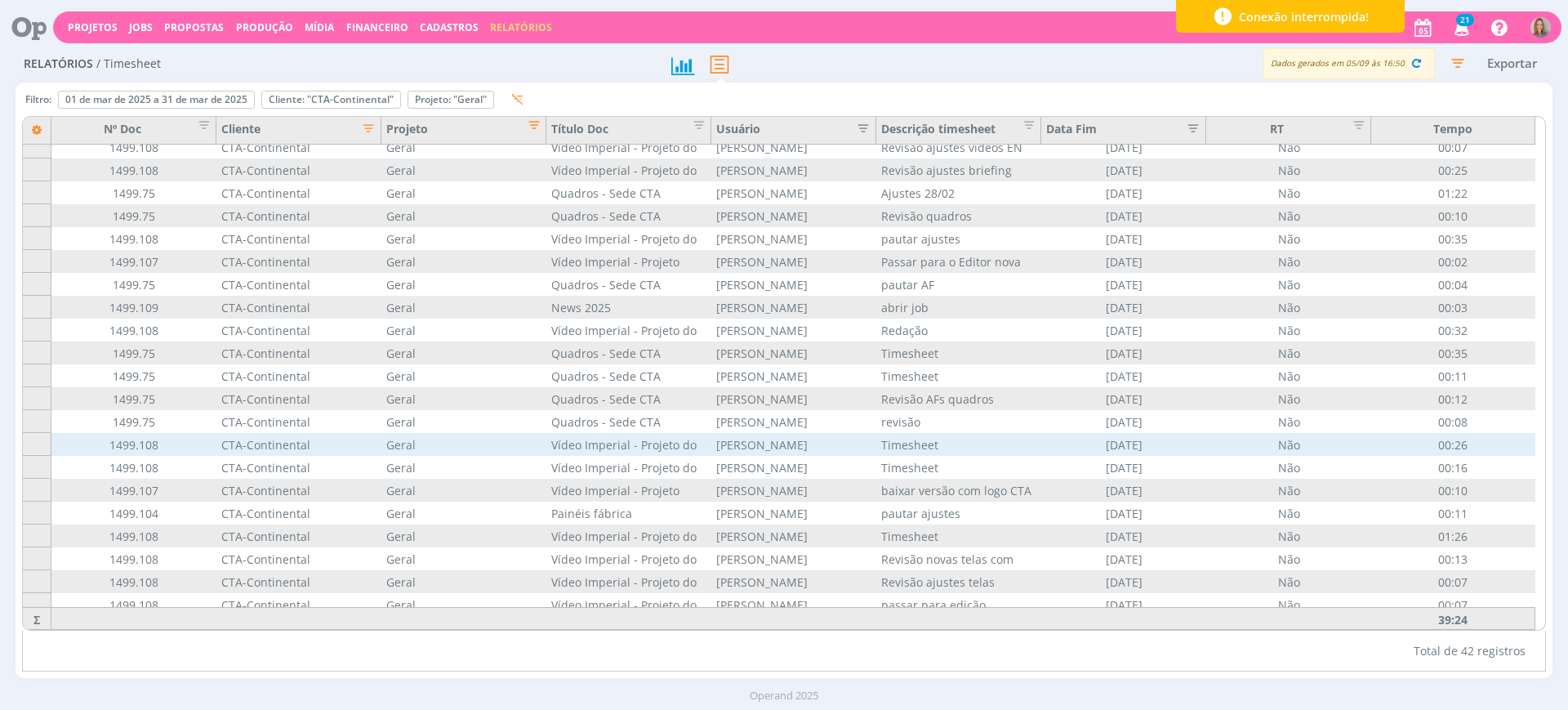
scroll to position [0, 0]
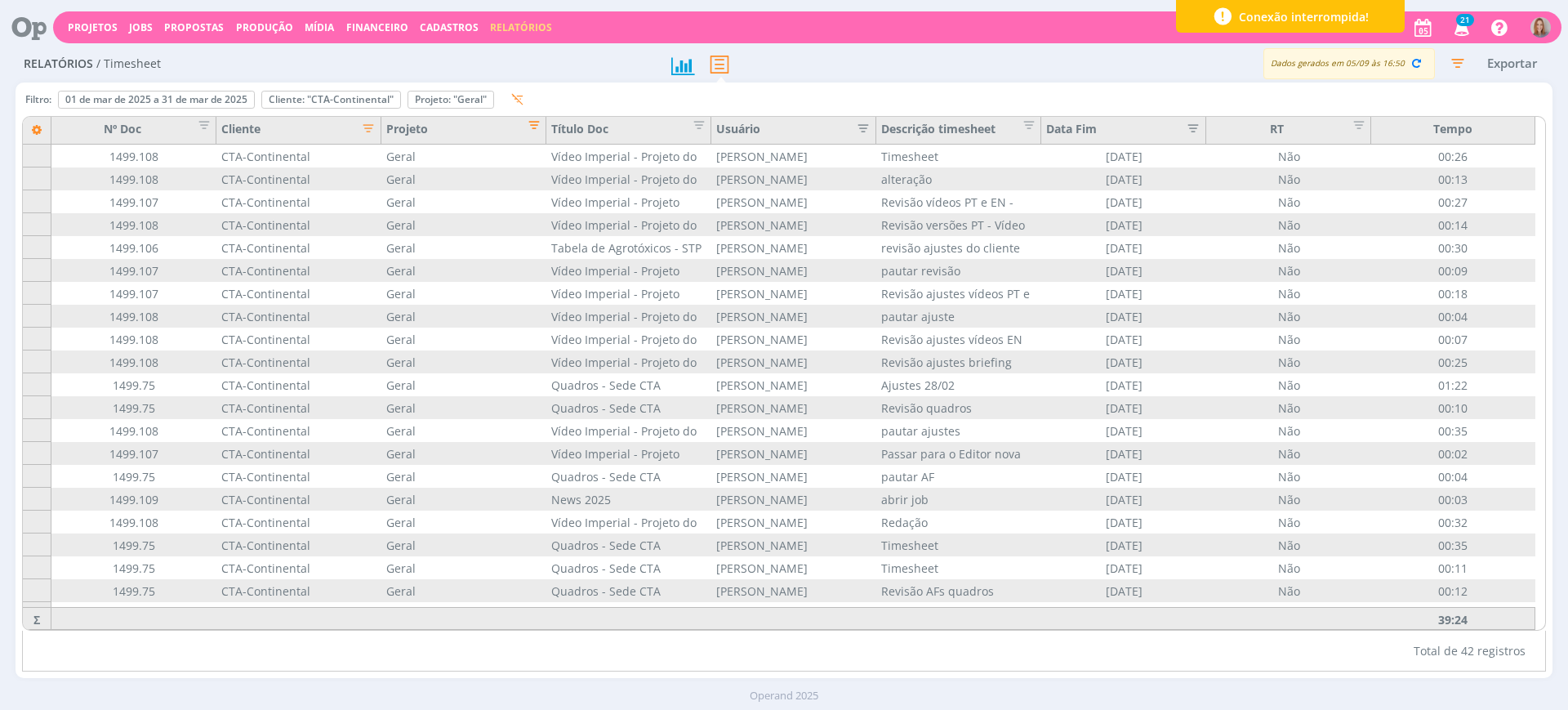
click at [537, 127] on span "Editar filtro para Coluna Projeto" at bounding box center [529, 123] width 16 height 16
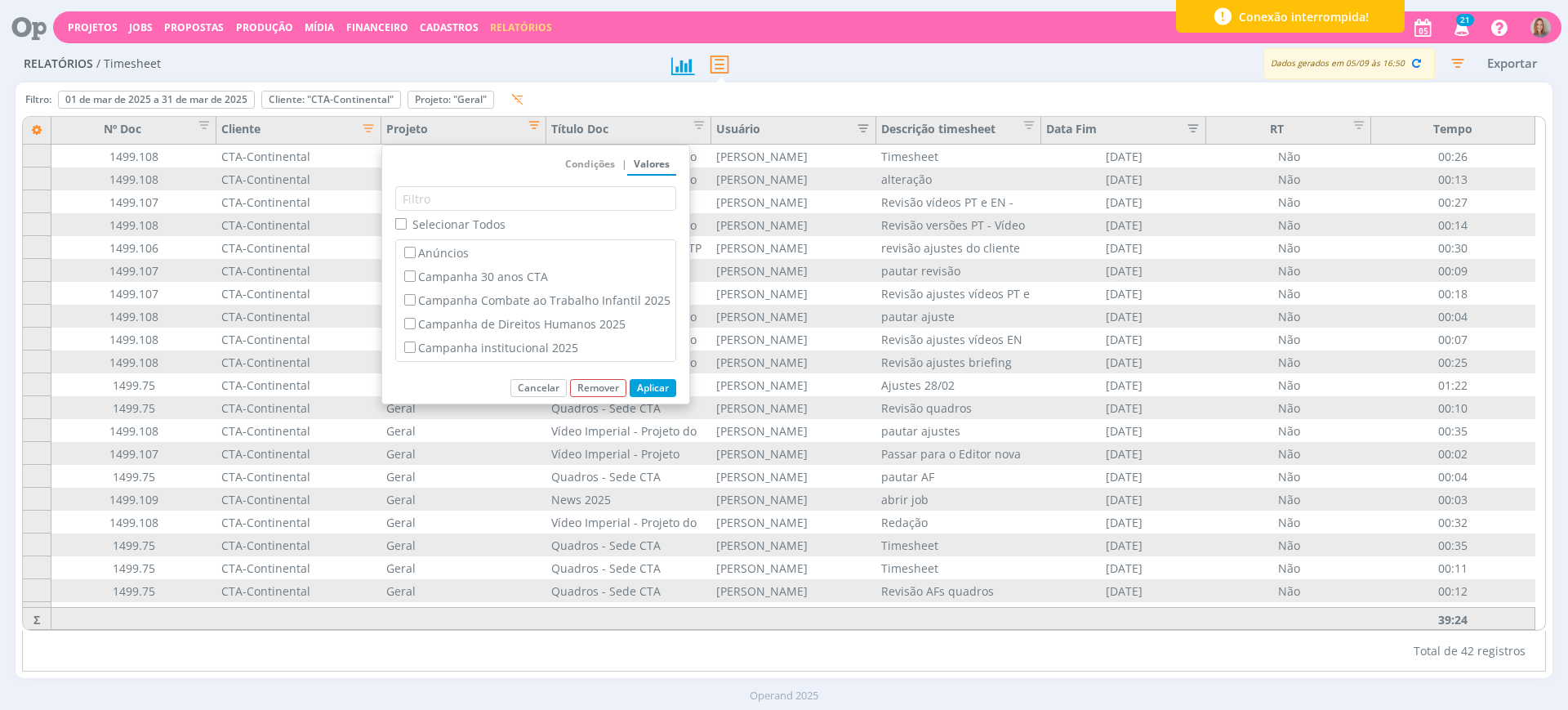
click at [408, 228] on label "Selecionar Todos" at bounding box center [450, 224] width 110 height 17
click at [406, 228] on input "Selecionar Todos" at bounding box center [400, 224] width 11 height 11
checkbox input "true"
click at [647, 383] on button "Aplicar" at bounding box center [653, 388] width 47 height 18
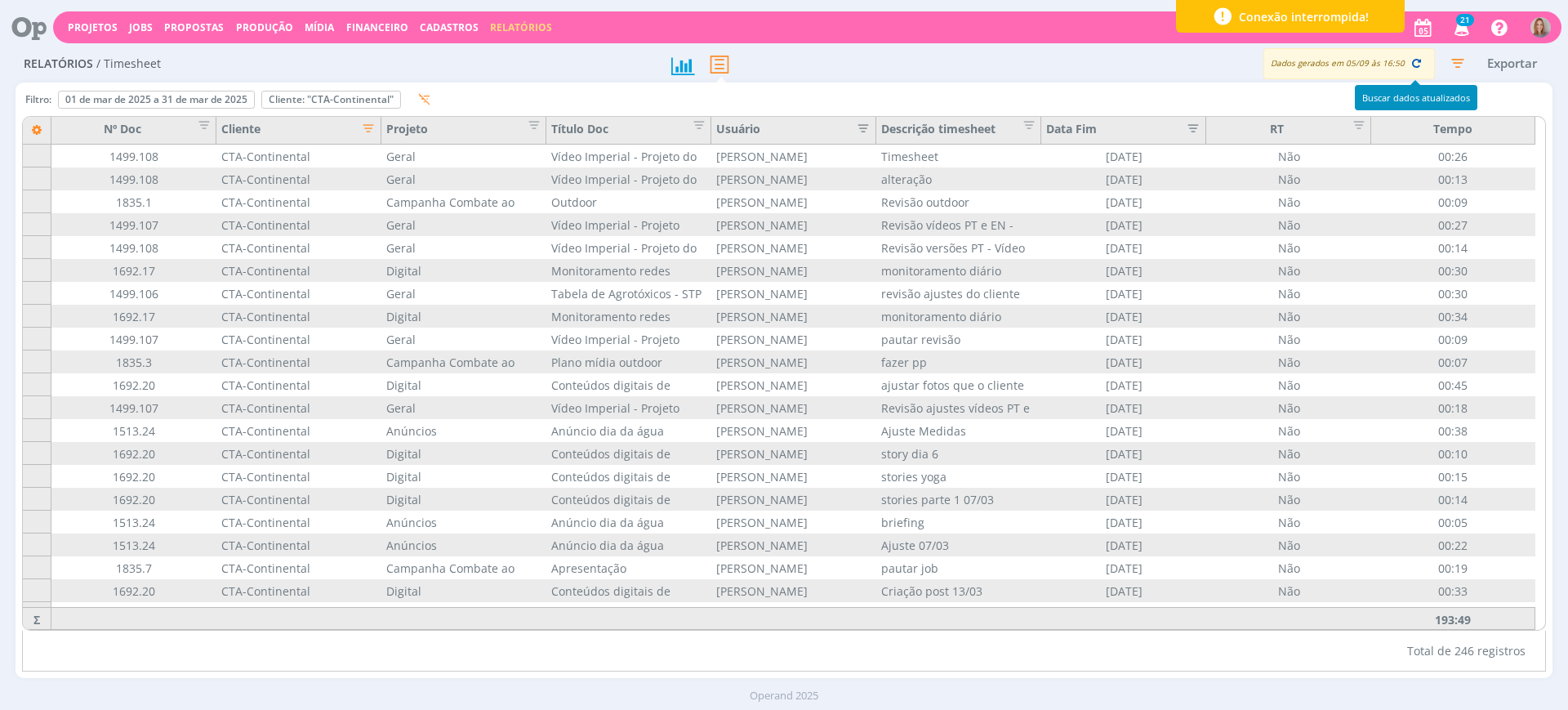
click at [1409, 57] on icon "button" at bounding box center [1417, 63] width 15 height 15
click at [1453, 60] on icon "button" at bounding box center [1458, 63] width 29 height 29
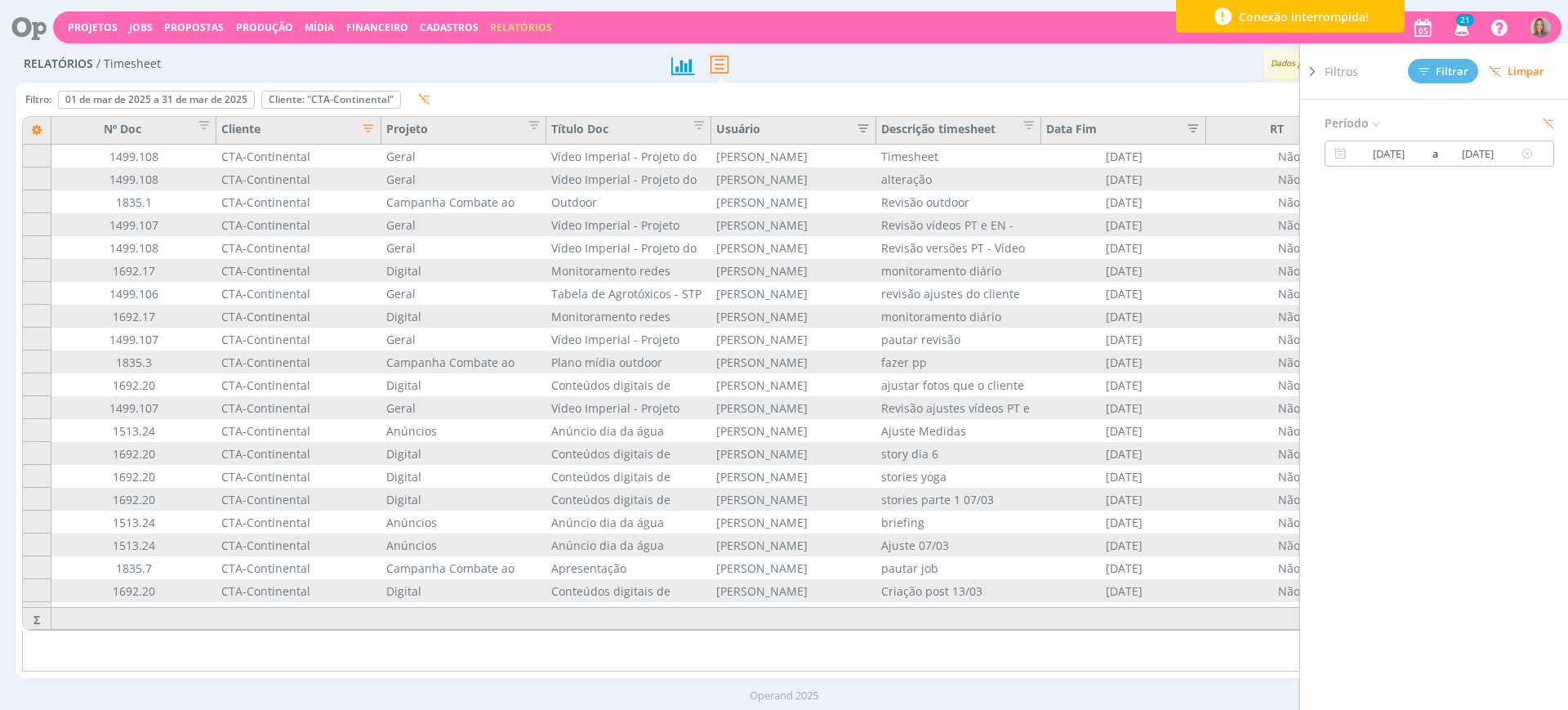
click at [1405, 155] on input "01/03/2025" at bounding box center [1390, 154] width 79 height 20
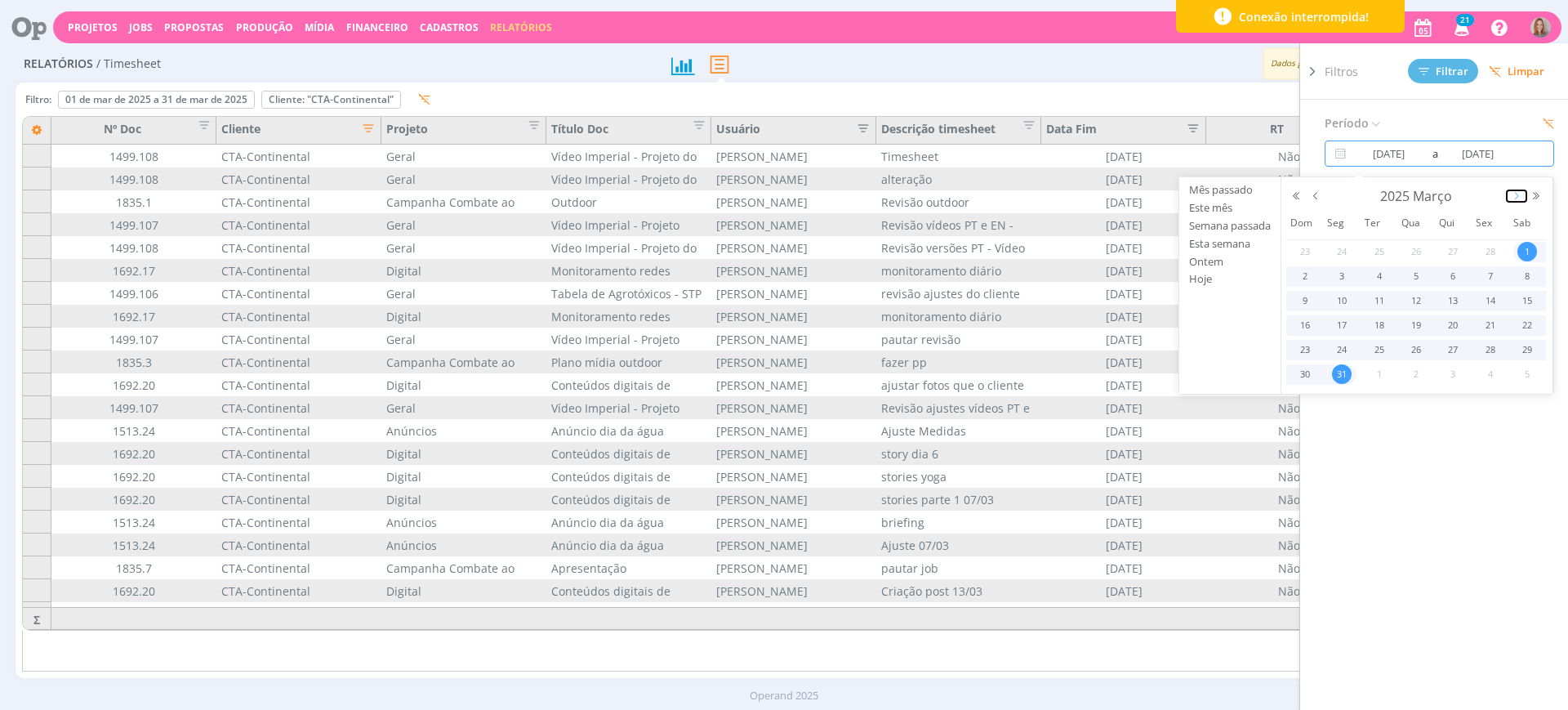
click at [1516, 193] on button "button" at bounding box center [1517, 197] width 20 height 11
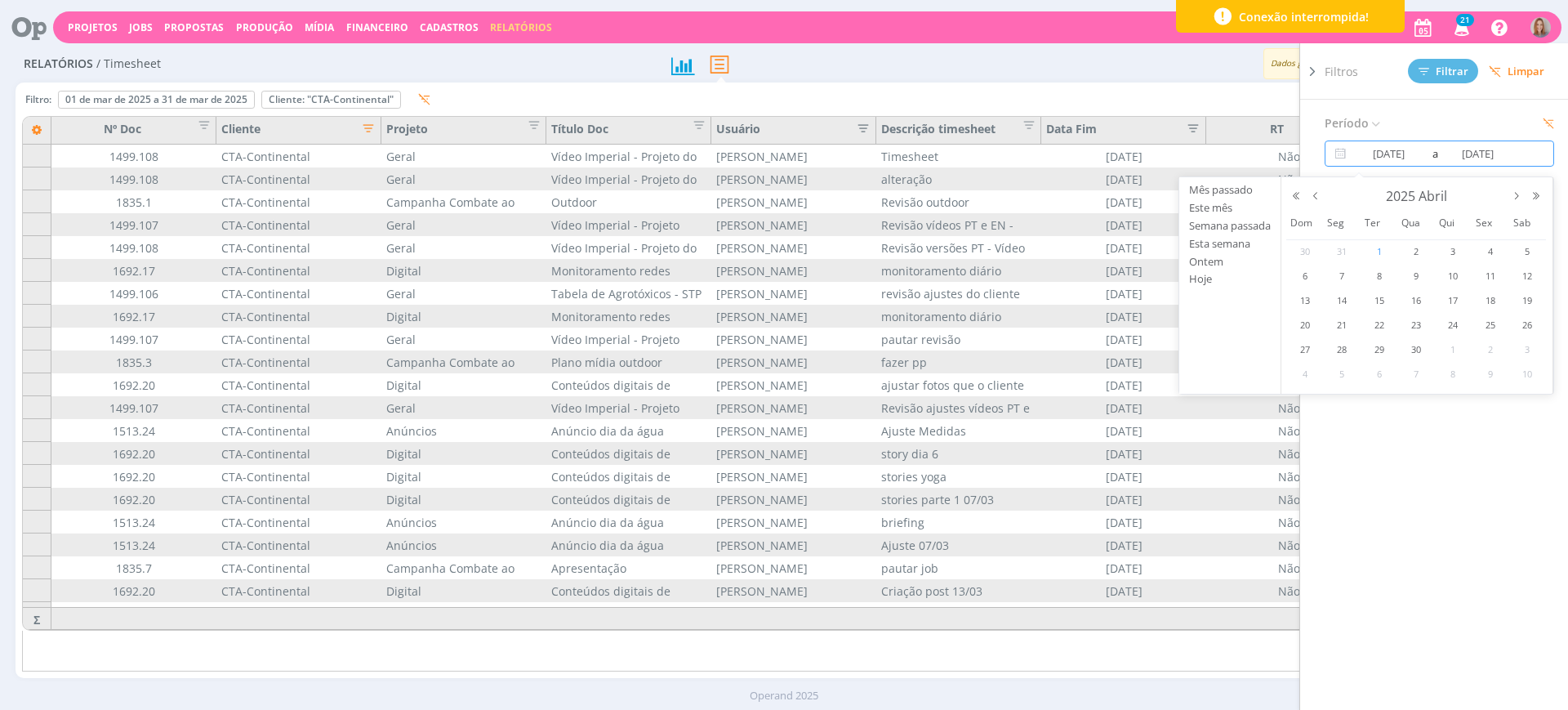
click at [1377, 253] on span "1" at bounding box center [1380, 251] width 20 height 20
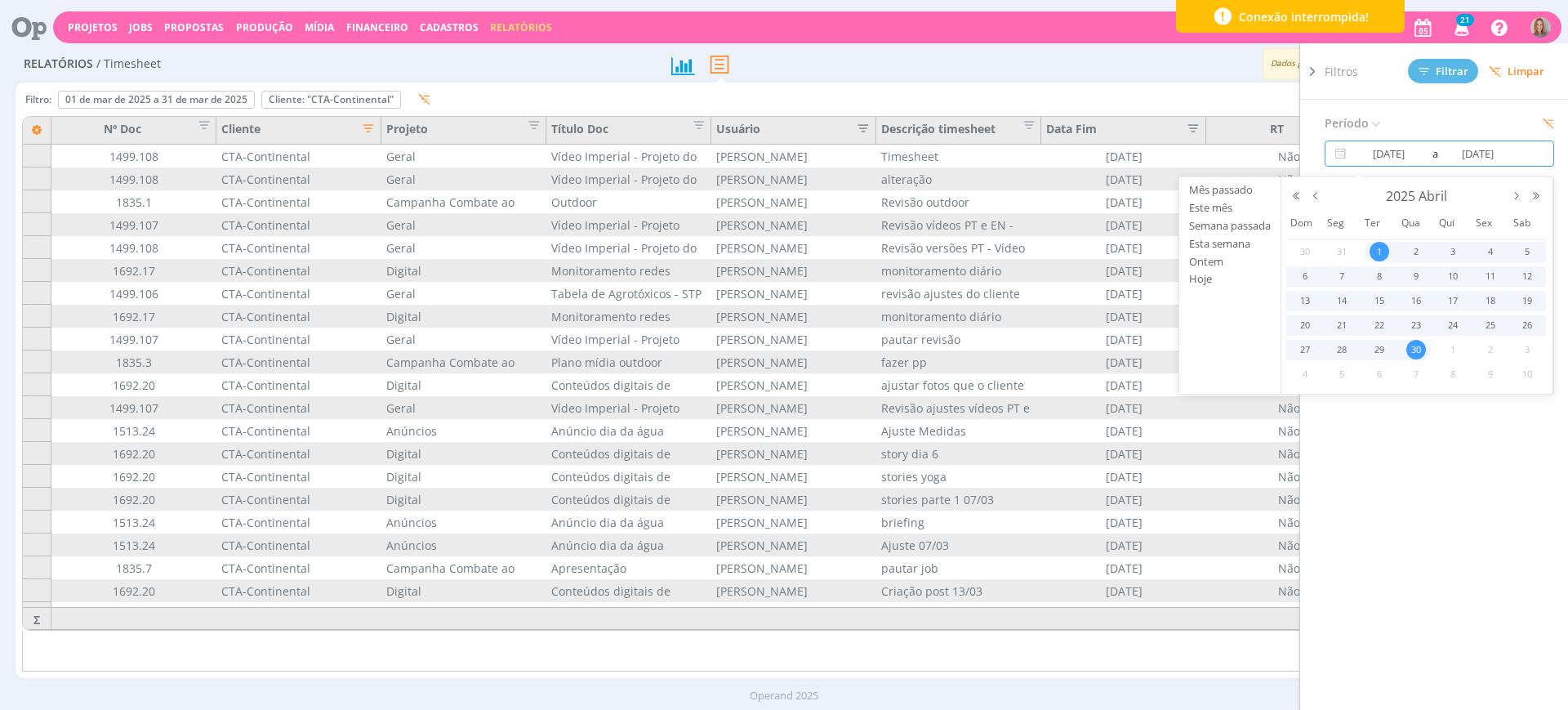
click at [1417, 350] on span "30" at bounding box center [1417, 350] width 20 height 20
type input "01/04/2025"
type input "30/04/2025"
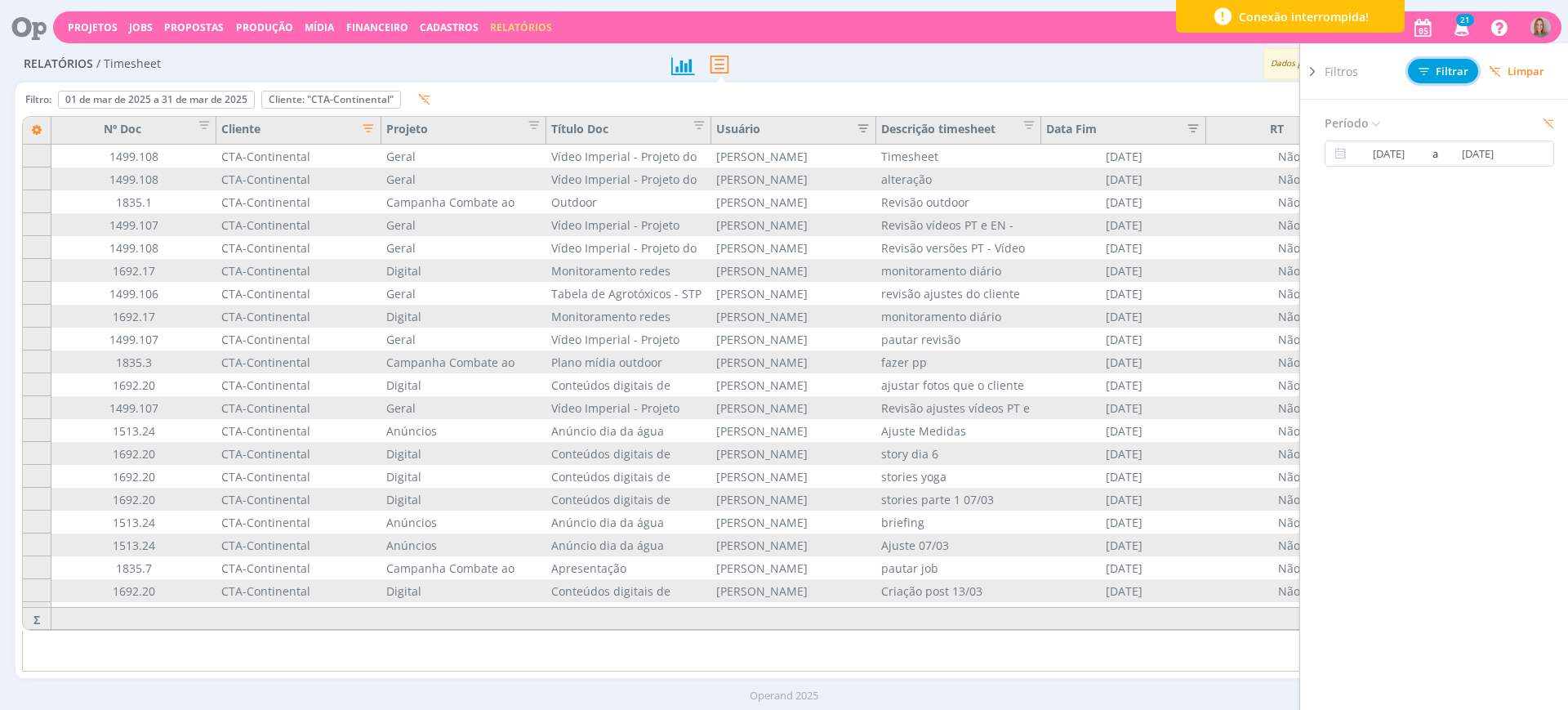
click at [1447, 66] on span "Filtrar" at bounding box center [1444, 71] width 50 height 11
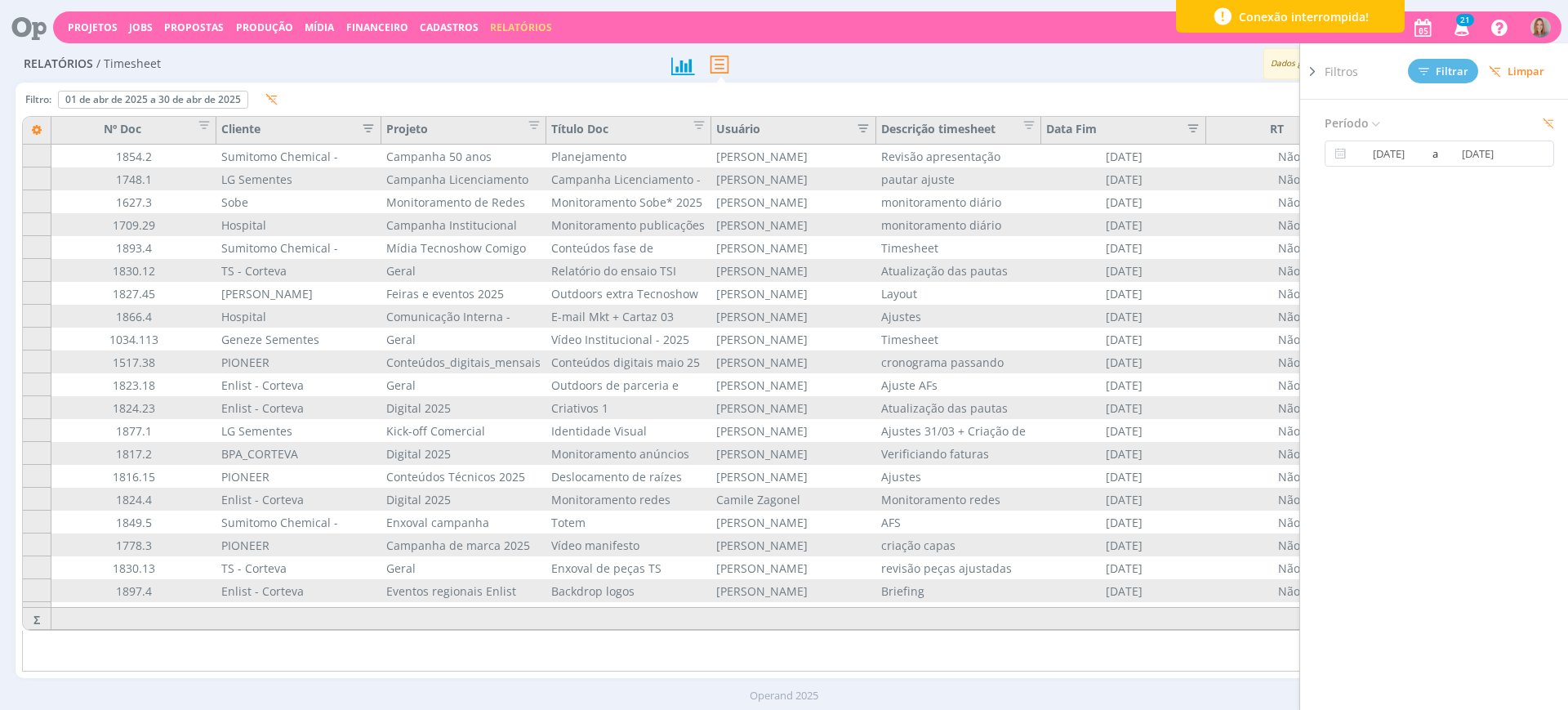
click at [1221, 79] on div "Relatórios / Timesheet Dados gerados em 05/09 às 16:54 Exportar" at bounding box center [784, 65] width 1538 height 38
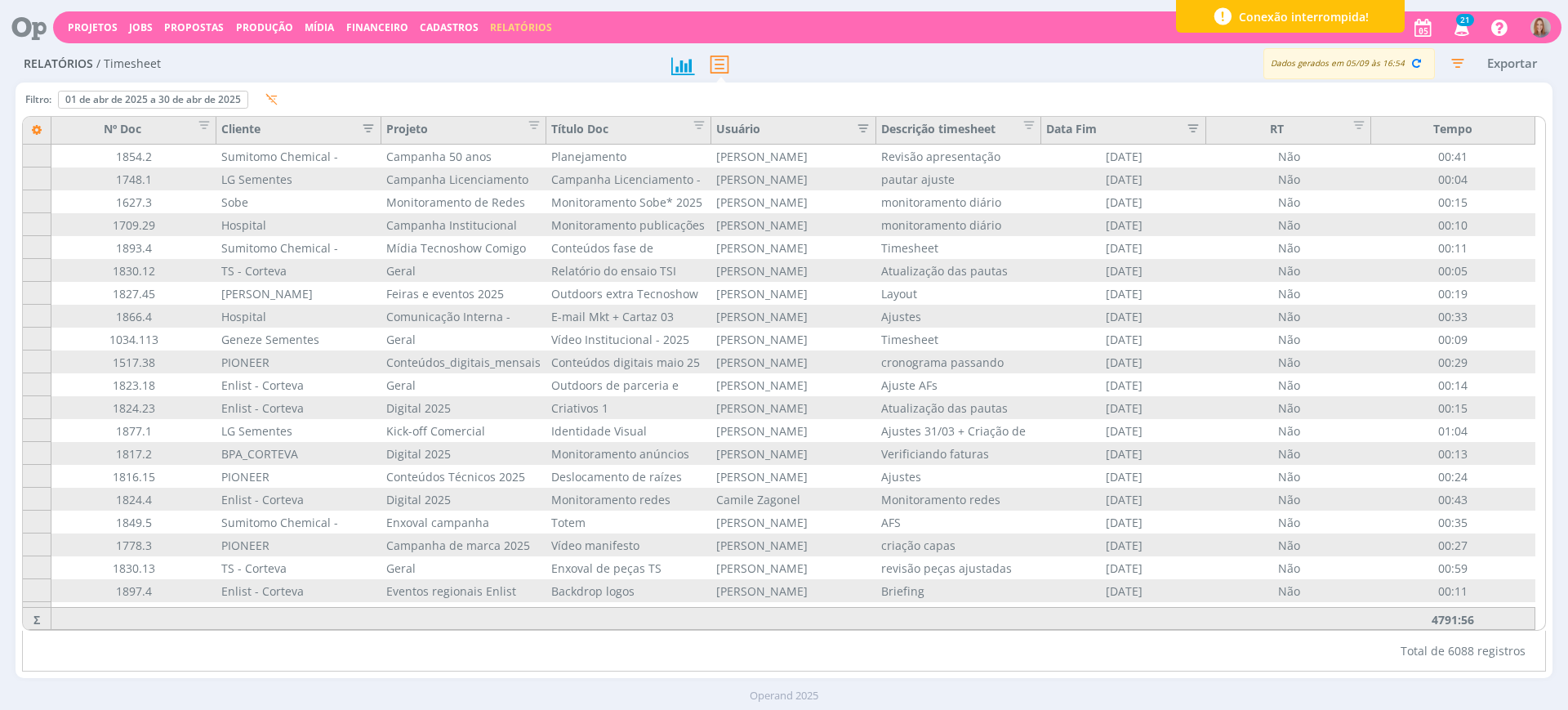
click at [370, 124] on icon "button" at bounding box center [363, 127] width 16 height 16
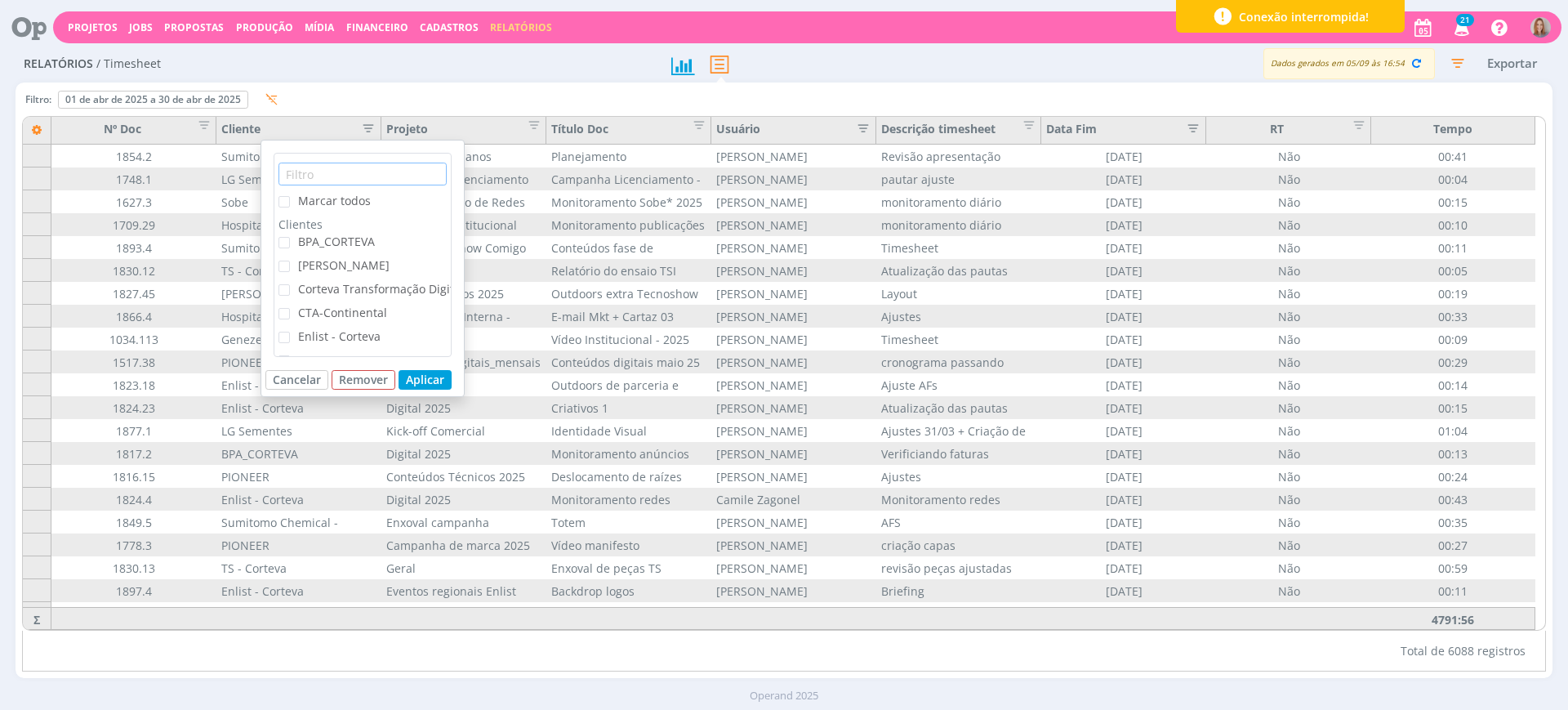
click at [307, 176] on input "text" at bounding box center [363, 174] width 169 height 23
click at [292, 203] on span "Marcar todos" at bounding box center [330, 201] width 81 height 16
click at [290, 197] on input "Marcar todos" at bounding box center [290, 197] width 0 height 0
click at [300, 201] on span "Marcar todos" at bounding box center [334, 201] width 73 height 16
click at [290, 197] on input "Marcar todos" at bounding box center [290, 197] width 0 height 0
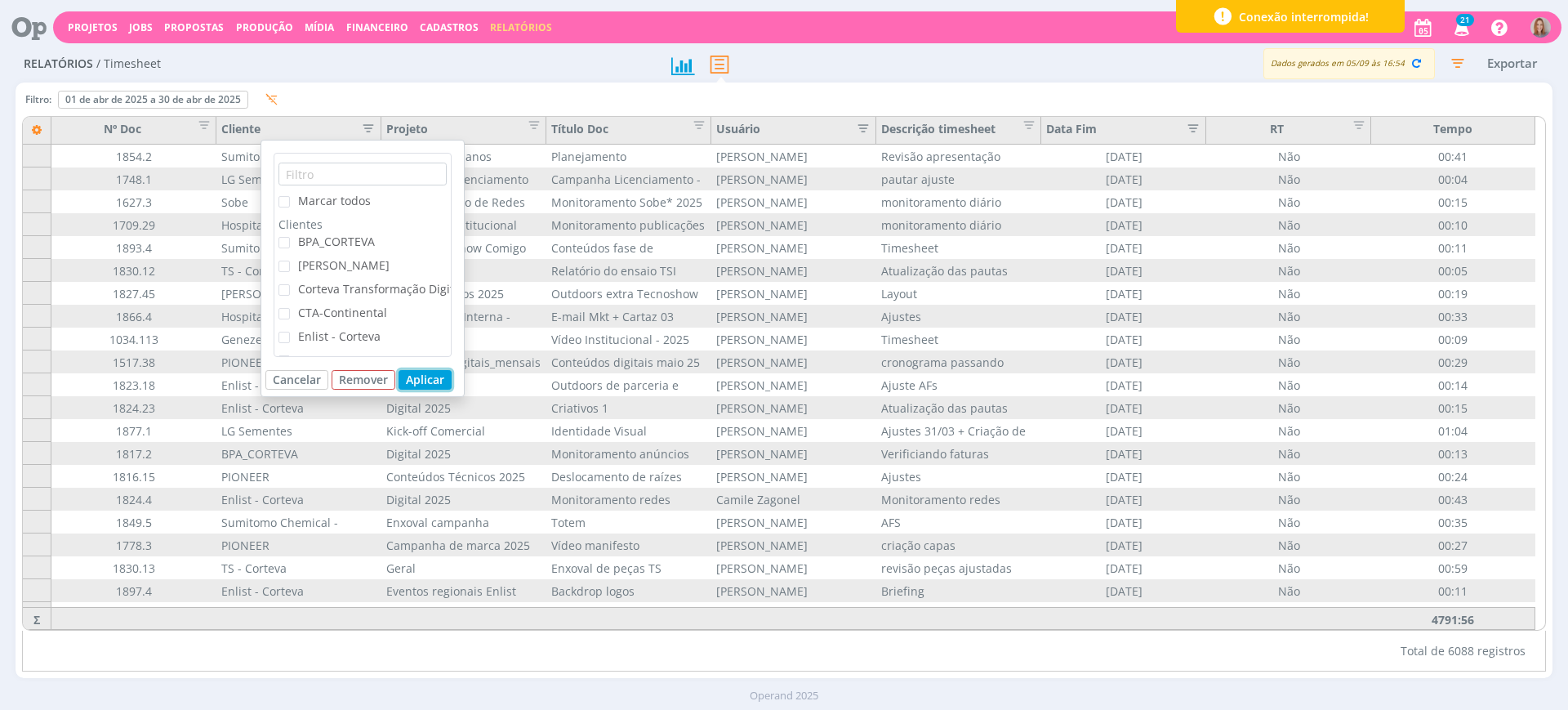
click at [436, 378] on button "Aplicar" at bounding box center [425, 380] width 53 height 20
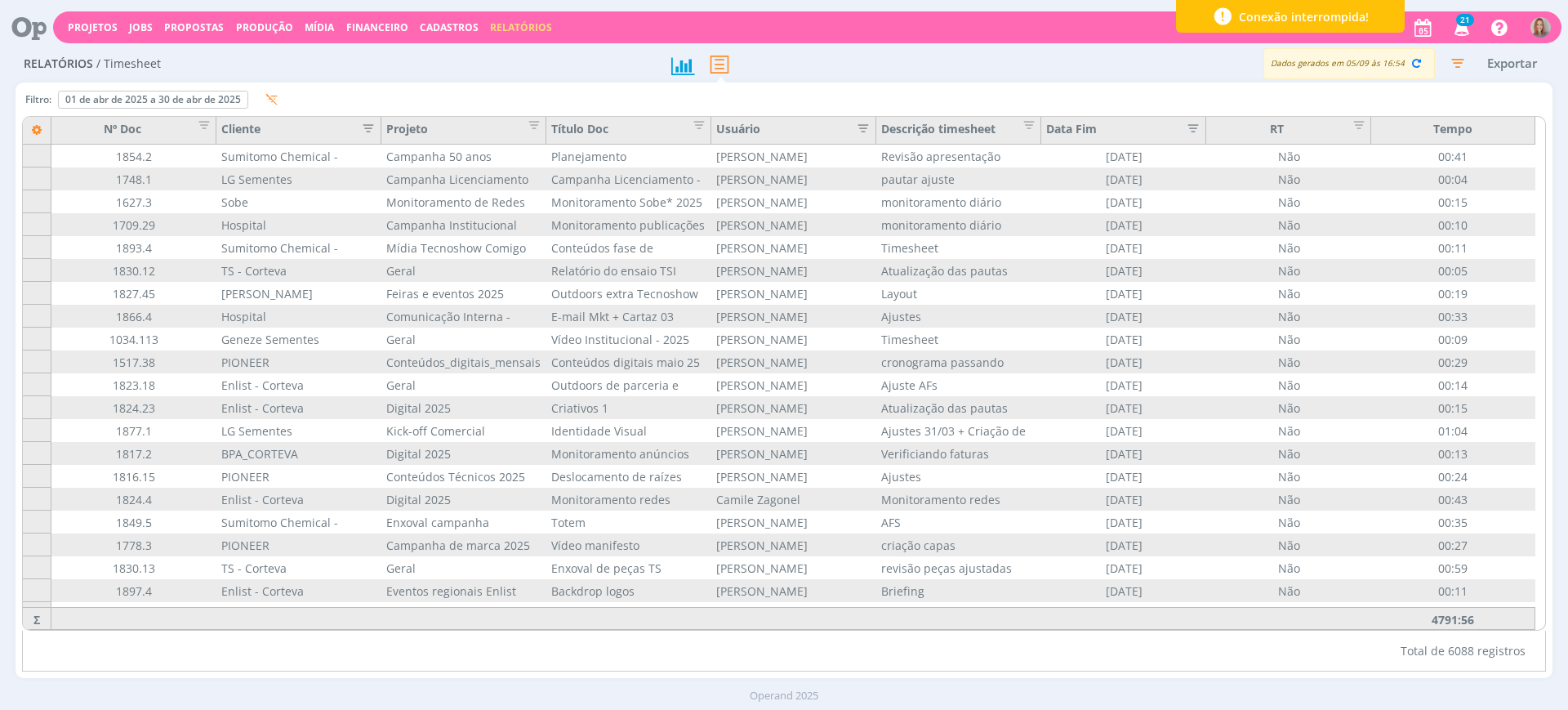
click at [367, 125] on icon "button" at bounding box center [363, 127] width 16 height 16
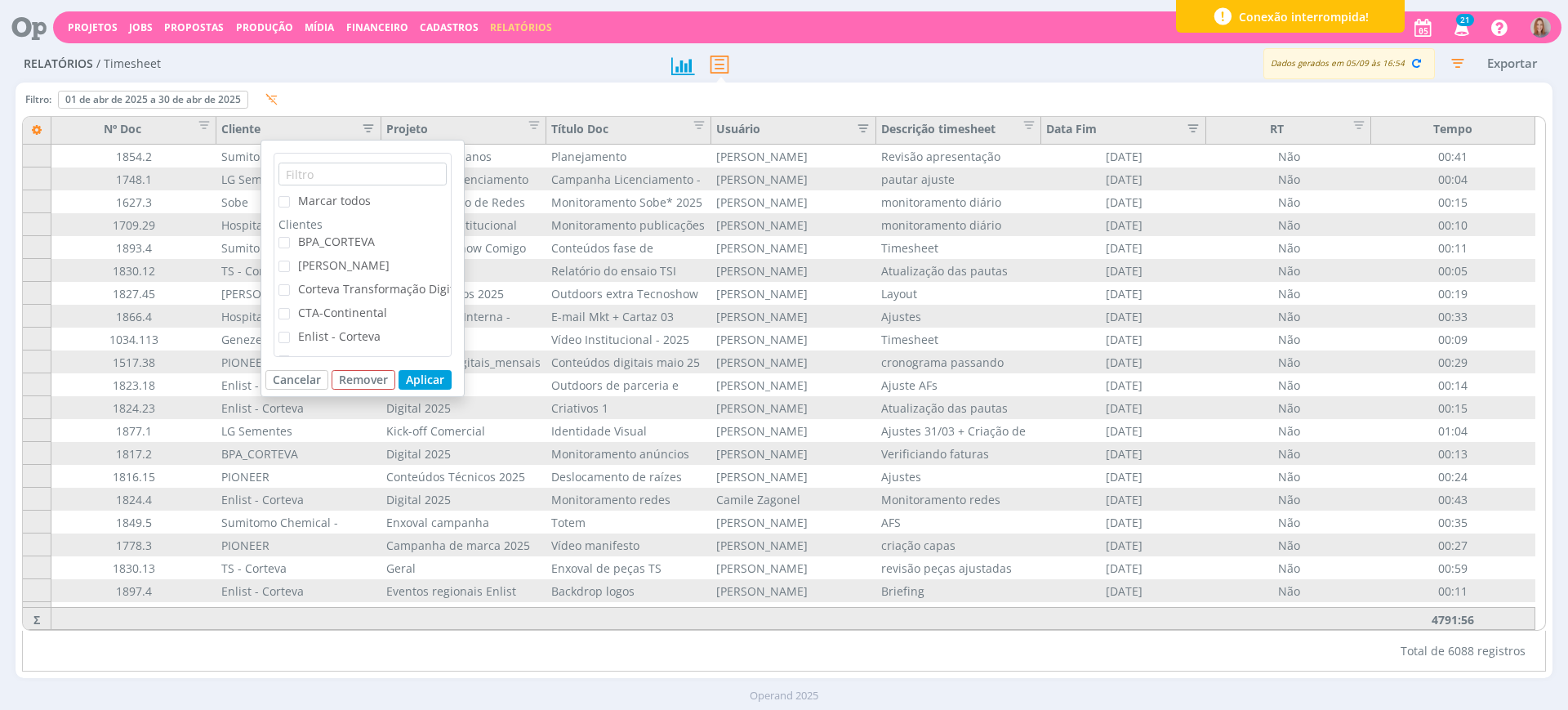
click at [315, 165] on div "Marcar todos Clientes BPA_CORTEVA Cordius - Corteva Corteva Transformação Digit…" at bounding box center [363, 256] width 178 height 205
click at [317, 168] on input "text" at bounding box center [363, 174] width 169 height 23
click at [350, 316] on span "CTA-Continental" at bounding box center [342, 312] width 89 height 16
click at [290, 308] on input "CTA-Continental" at bounding box center [290, 308] width 0 height 0
click at [420, 370] on button "Aplicar" at bounding box center [425, 380] width 53 height 20
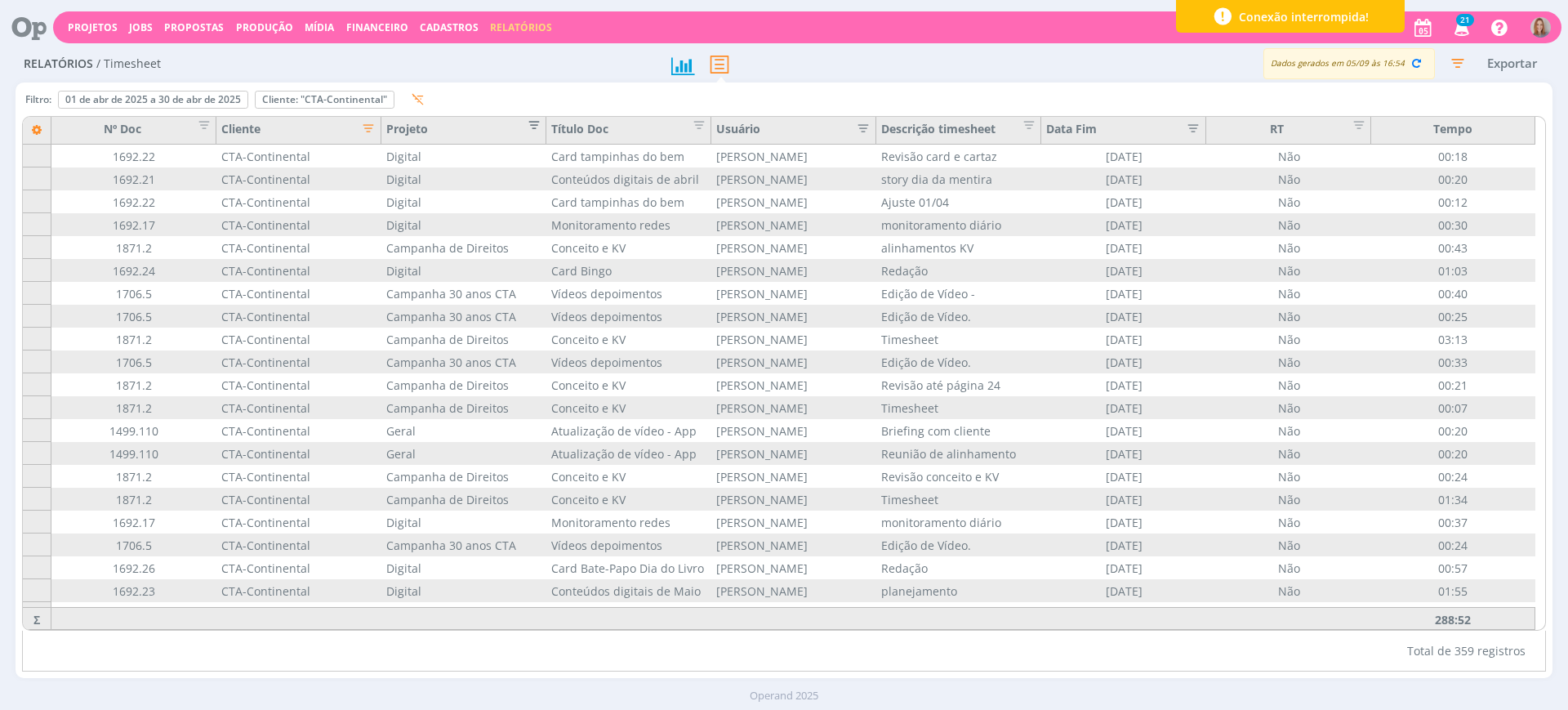
click at [534, 124] on span "Editar filtro para Coluna Projeto" at bounding box center [529, 123] width 16 height 16
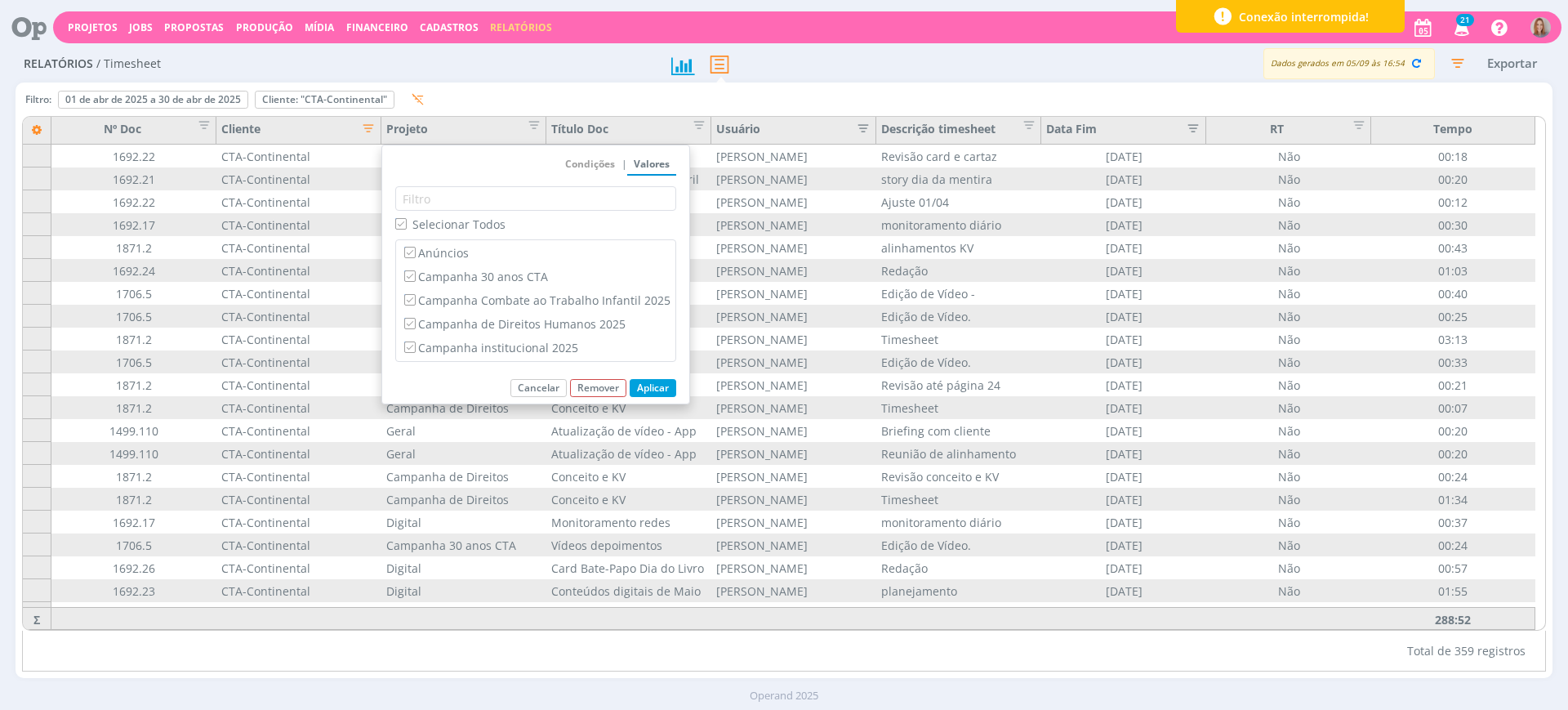
click at [399, 222] on input "Selecionar Todos" at bounding box center [400, 224] width 11 height 11
checkbox input "false"
click at [423, 249] on label "Anúncios" at bounding box center [535, 252] width 269 height 18
click at [415, 249] on input "Anúncios" at bounding box center [409, 251] width 11 height 11
checkbox input "true"
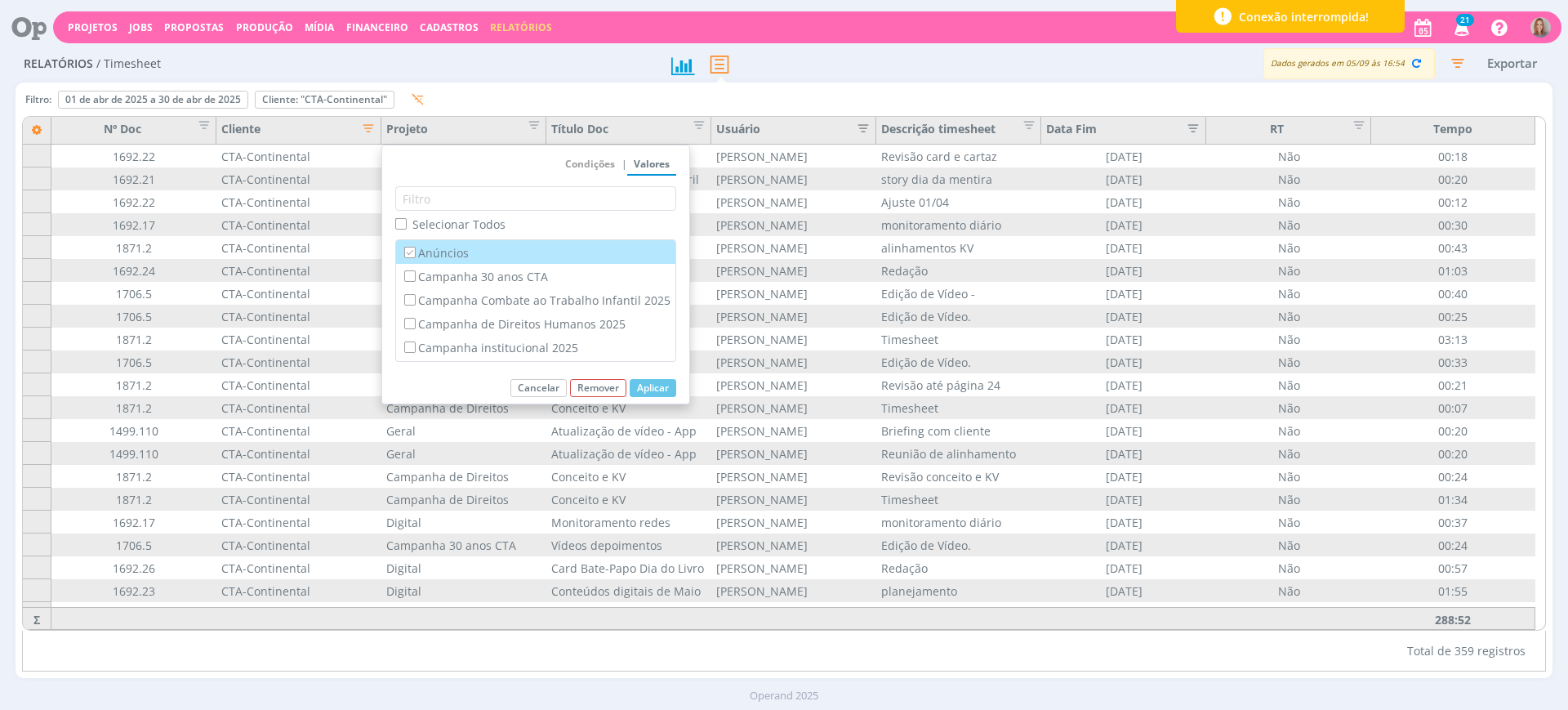
checkbox input "false"
click at [647, 386] on button "Aplicar" at bounding box center [653, 388] width 47 height 18
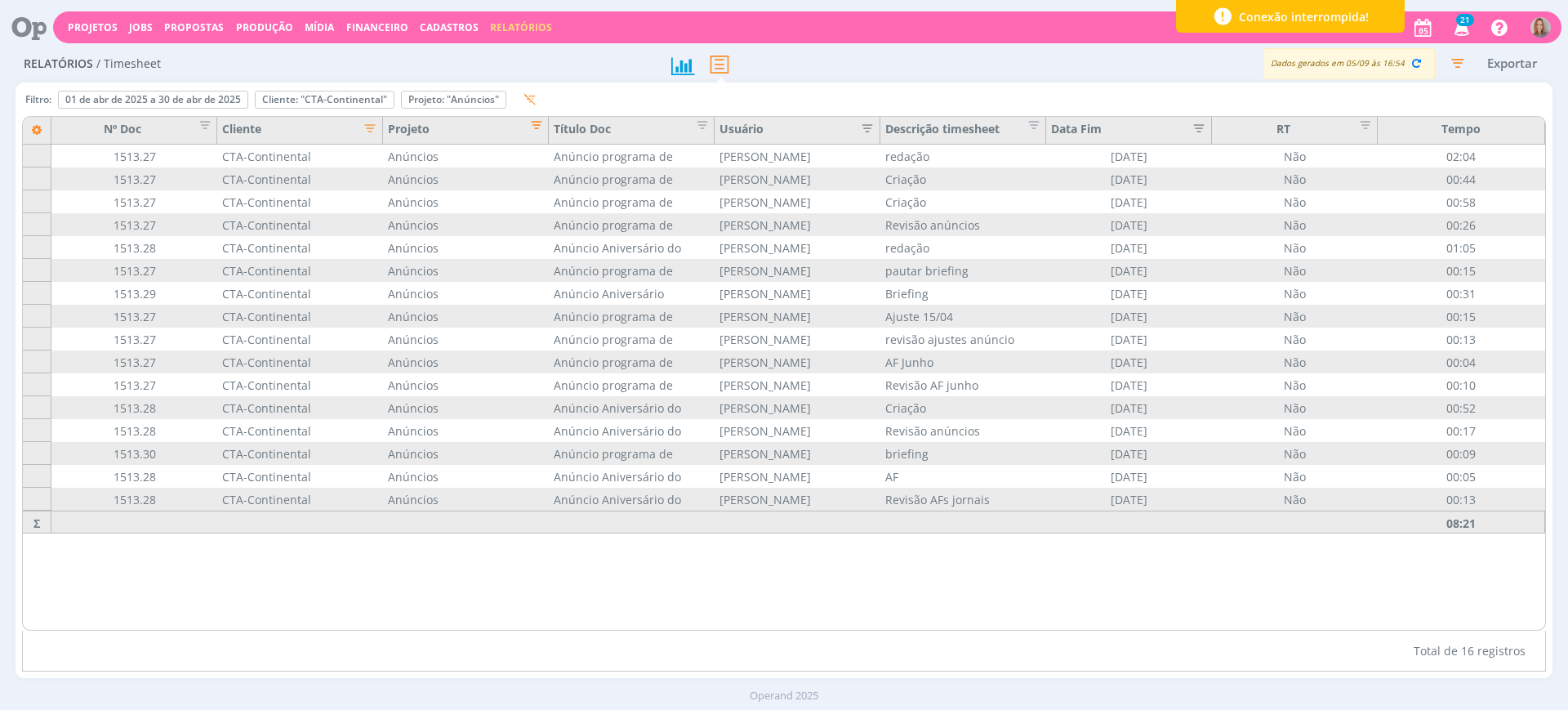
click at [538, 122] on span "Editar filtro para Coluna Projeto" at bounding box center [532, 123] width 16 height 16
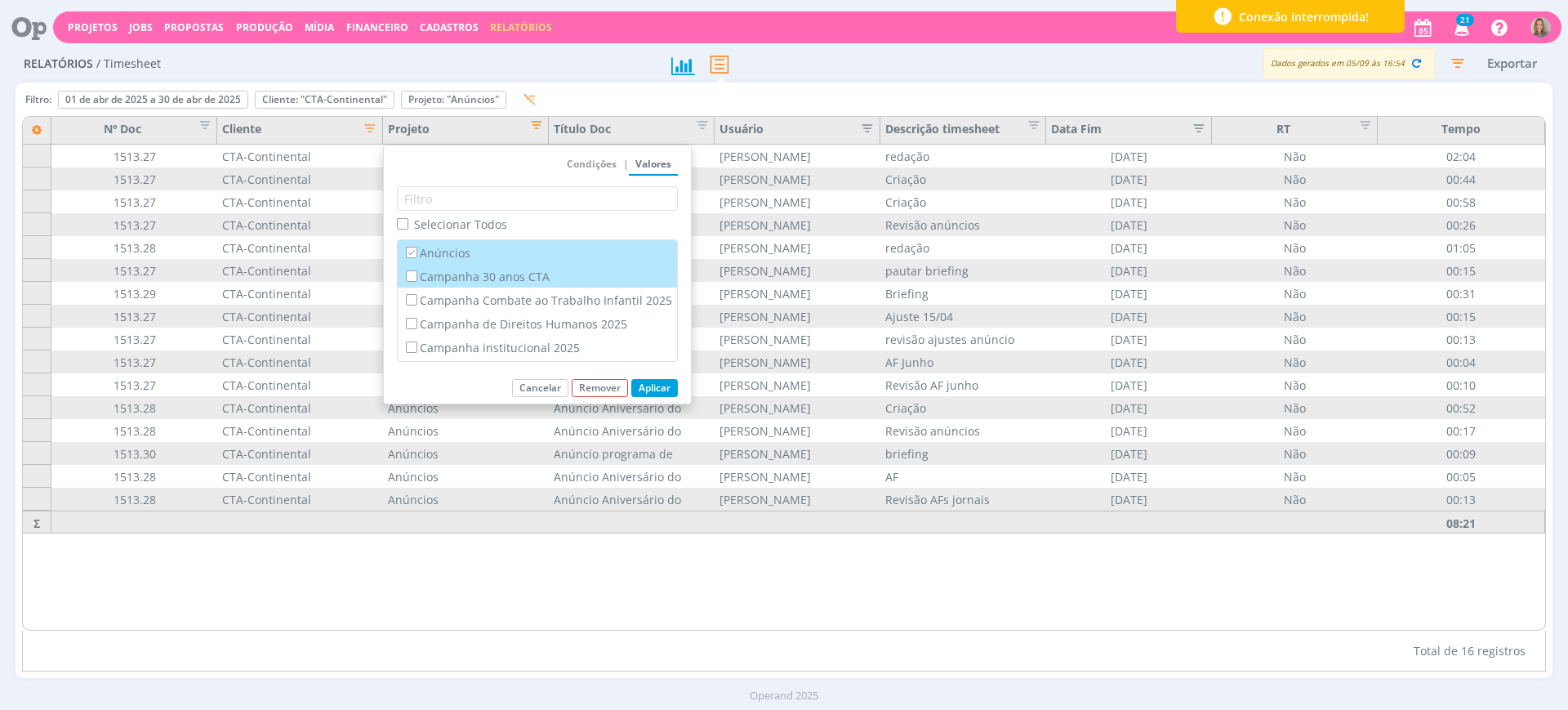
click at [429, 269] on label "Campanha 30 anos CTA" at bounding box center [537, 276] width 269 height 18
click at [417, 270] on input "Campanha 30 anos CTA" at bounding box center [411, 275] width 11 height 11
checkbox input "true"
checkbox input "false"
click at [426, 242] on div "Anúncios" at bounding box center [537, 251] width 279 height 24
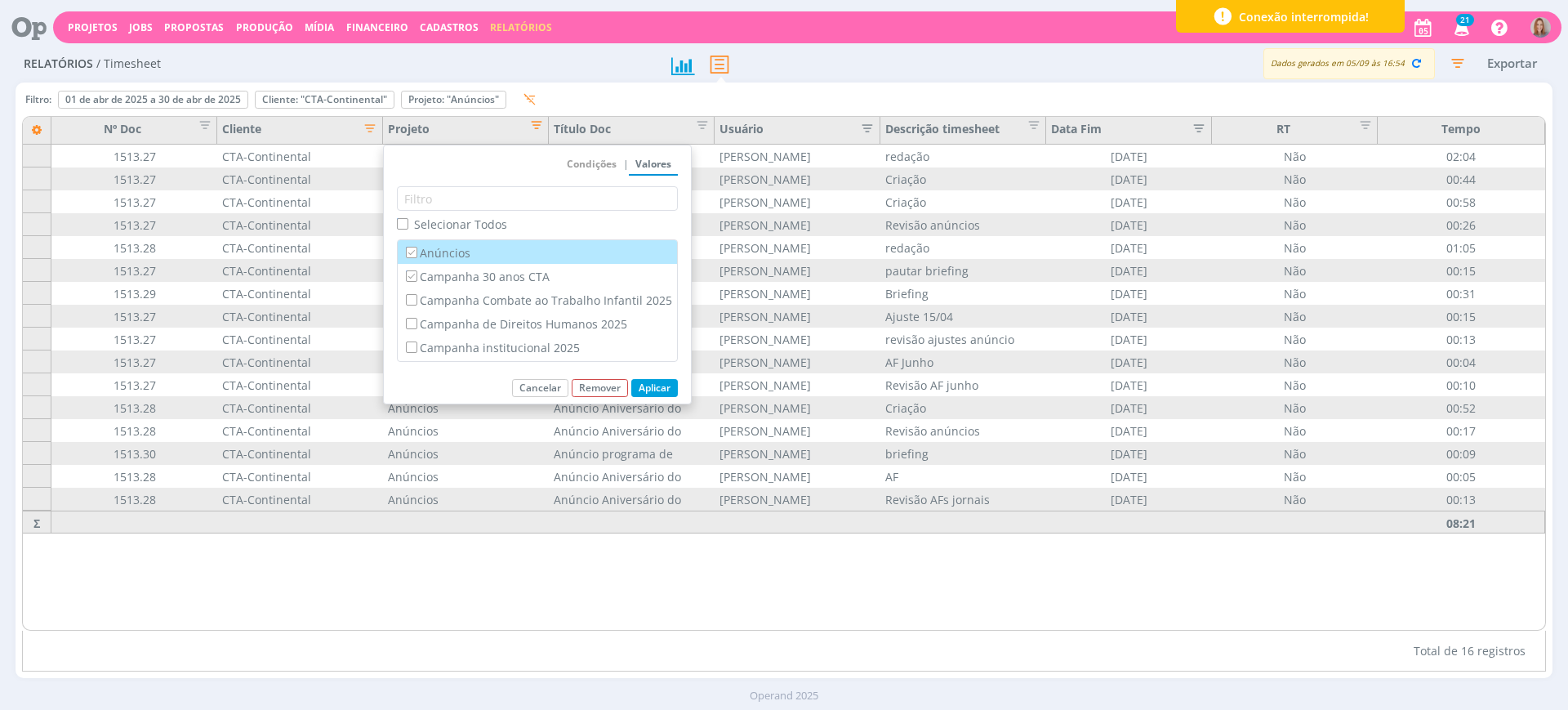
click at [408, 256] on input "Anúncios" at bounding box center [411, 251] width 11 height 11
checkbox input "false"
click at [647, 382] on button "Aplicar" at bounding box center [655, 388] width 47 height 18
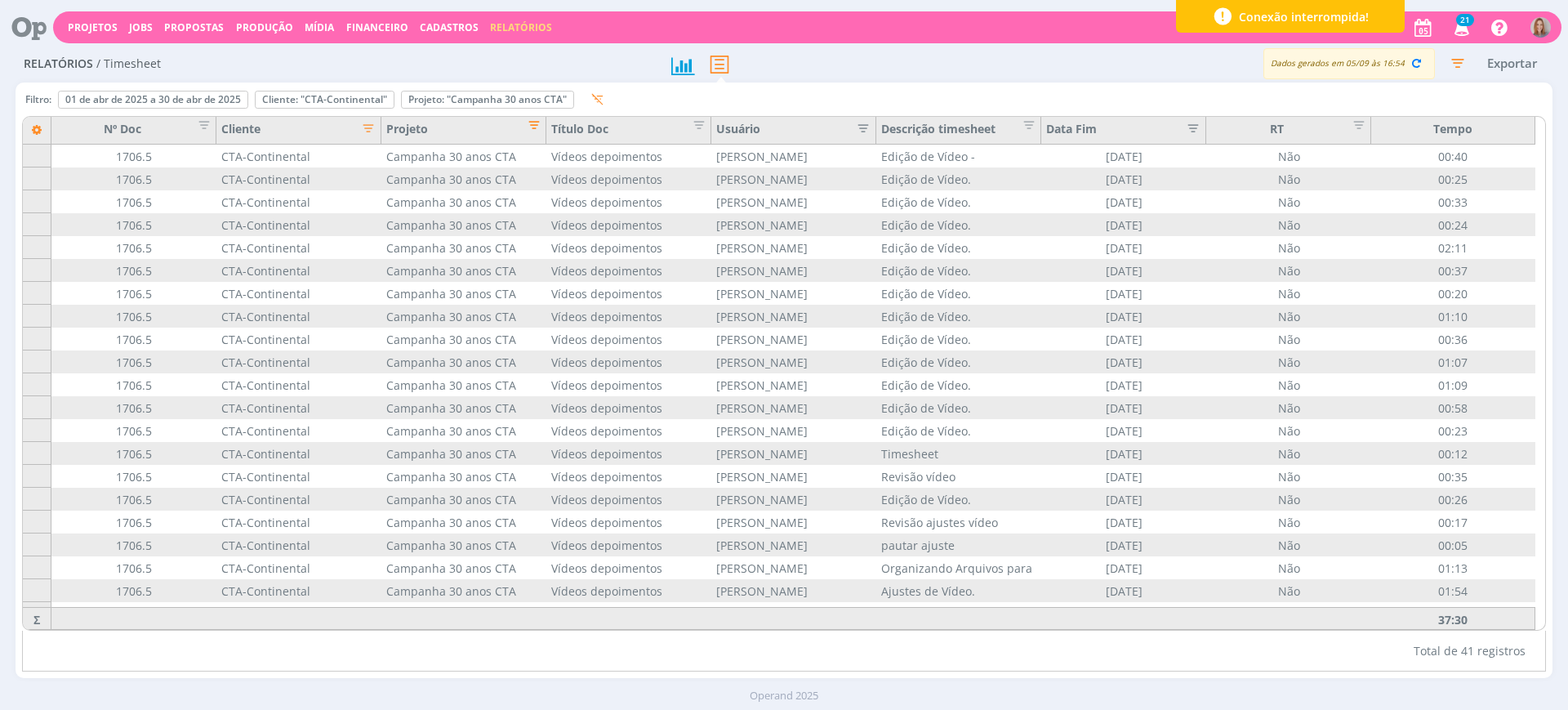
click at [535, 119] on span "Editar filtro para Coluna Projeto" at bounding box center [529, 123] width 16 height 16
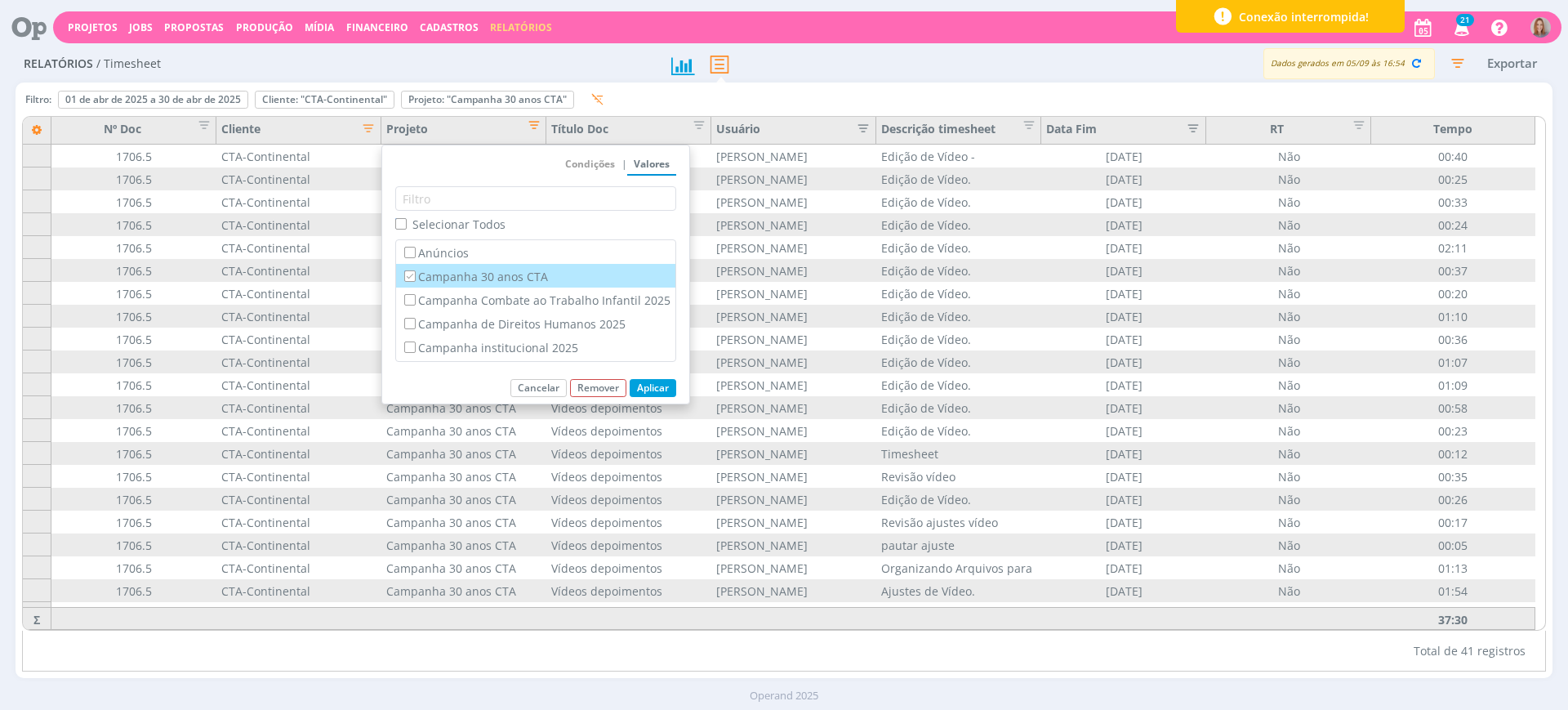
click at [410, 277] on input "Campanha 30 anos CTA" at bounding box center [409, 275] width 11 height 11
checkbox input "false"
click at [412, 295] on input "Campanha Combate ao Trabalho Infantil 2025" at bounding box center [409, 299] width 11 height 11
checkbox input "true"
checkbox input "false"
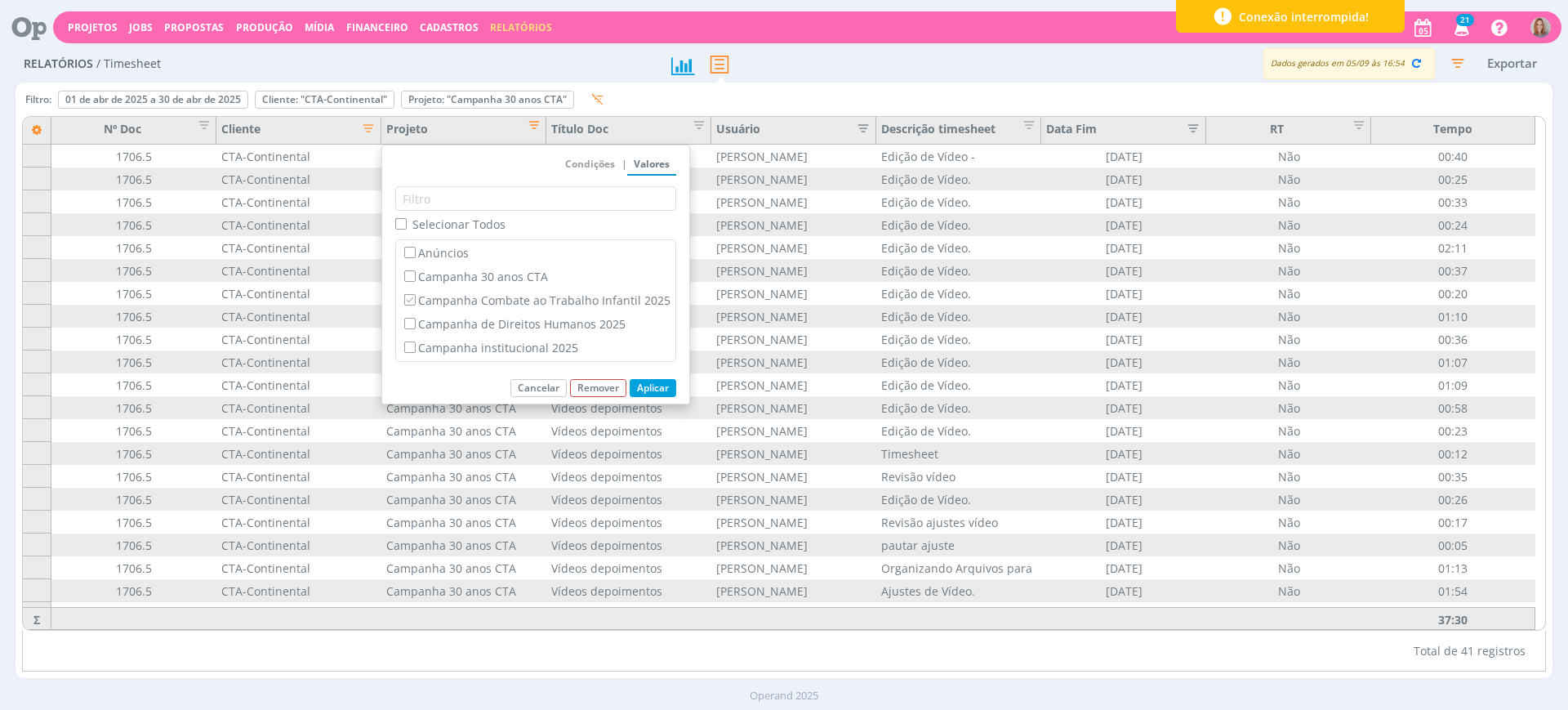
click at [647, 382] on button "Aplicar" at bounding box center [653, 388] width 47 height 18
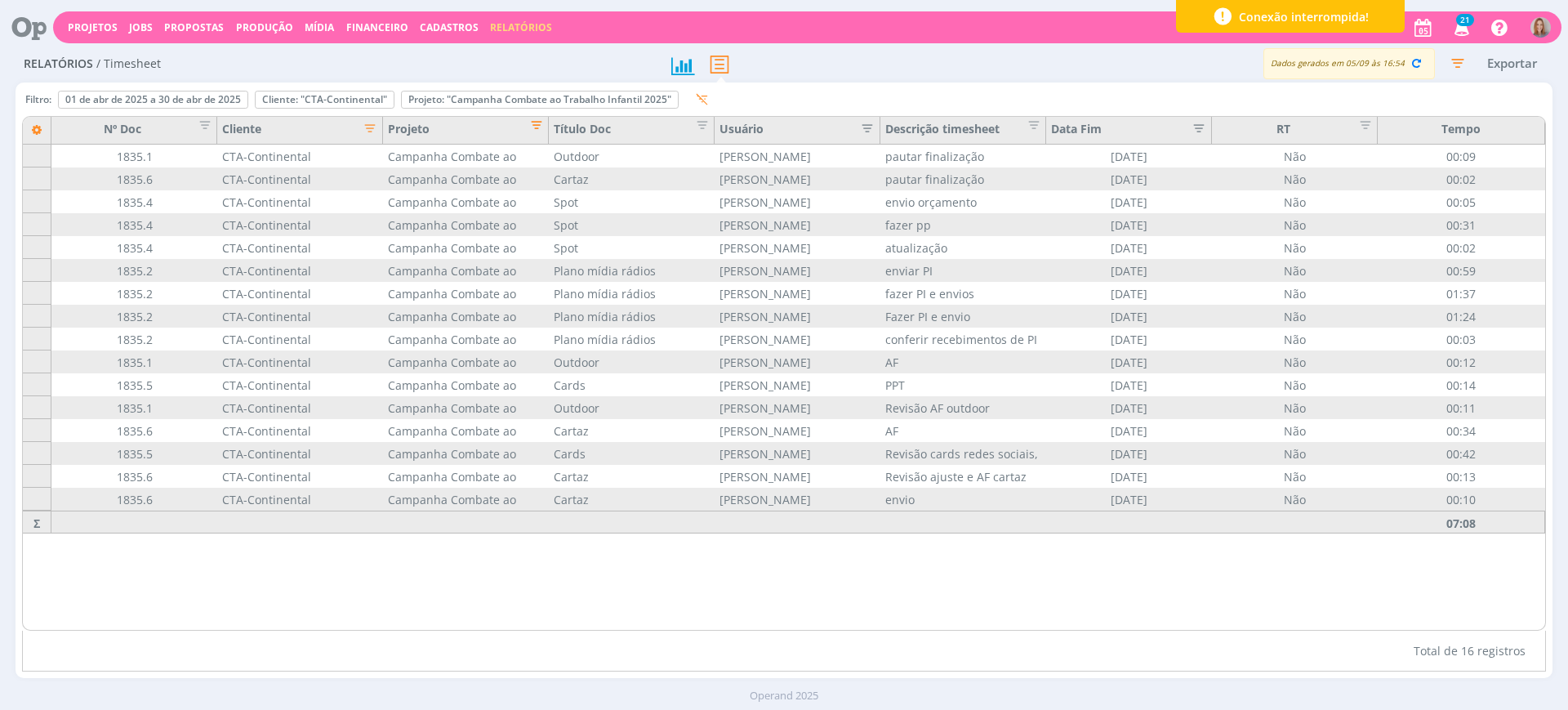
click at [540, 129] on span "Editar filtro para Coluna Projeto" at bounding box center [532, 123] width 16 height 16
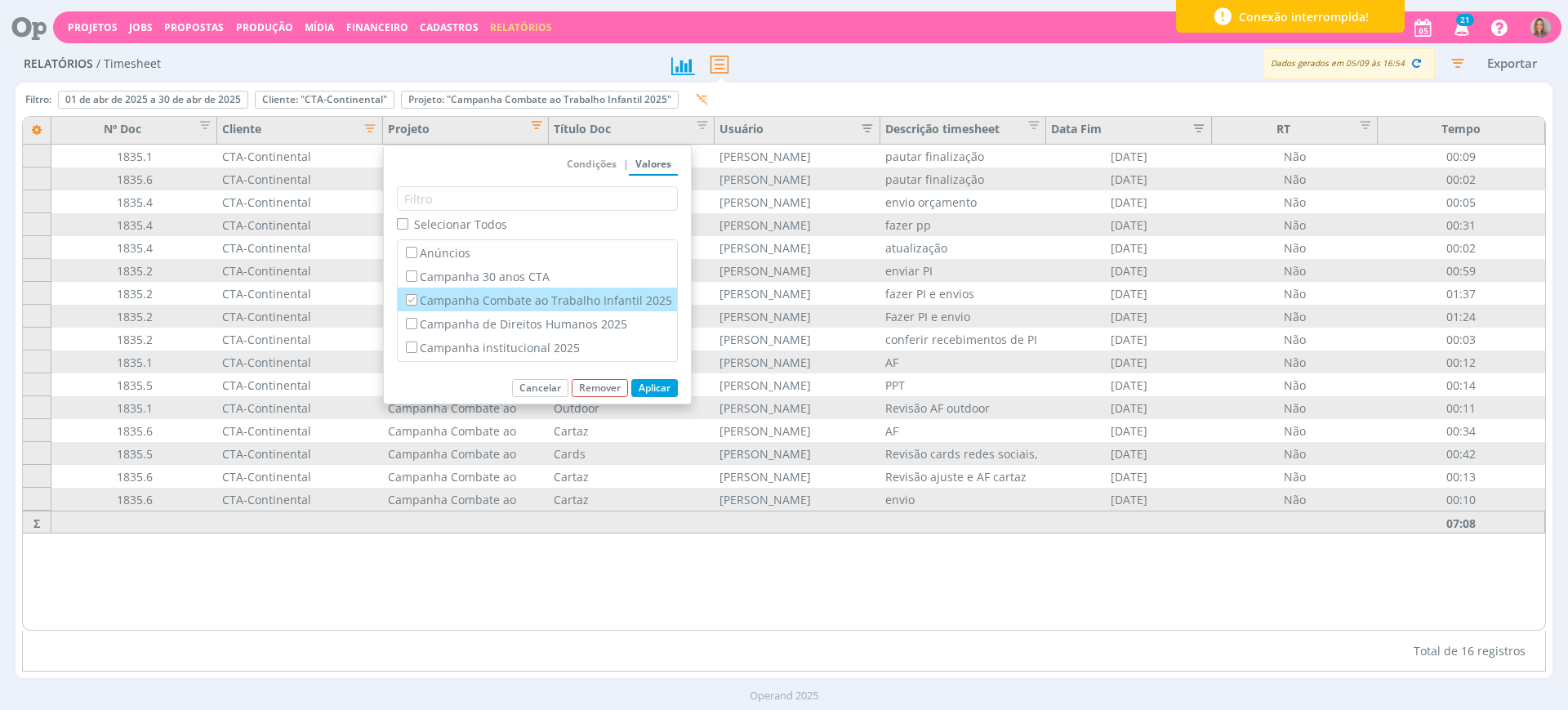
click at [411, 305] on input "Campanha Combate ao Trabalho Infantil 2025" at bounding box center [411, 299] width 11 height 11
checkbox input "false"
click at [416, 320] on input "Campanha de Direitos Humanos 2025" at bounding box center [411, 323] width 11 height 11
checkbox input "true"
checkbox input "false"
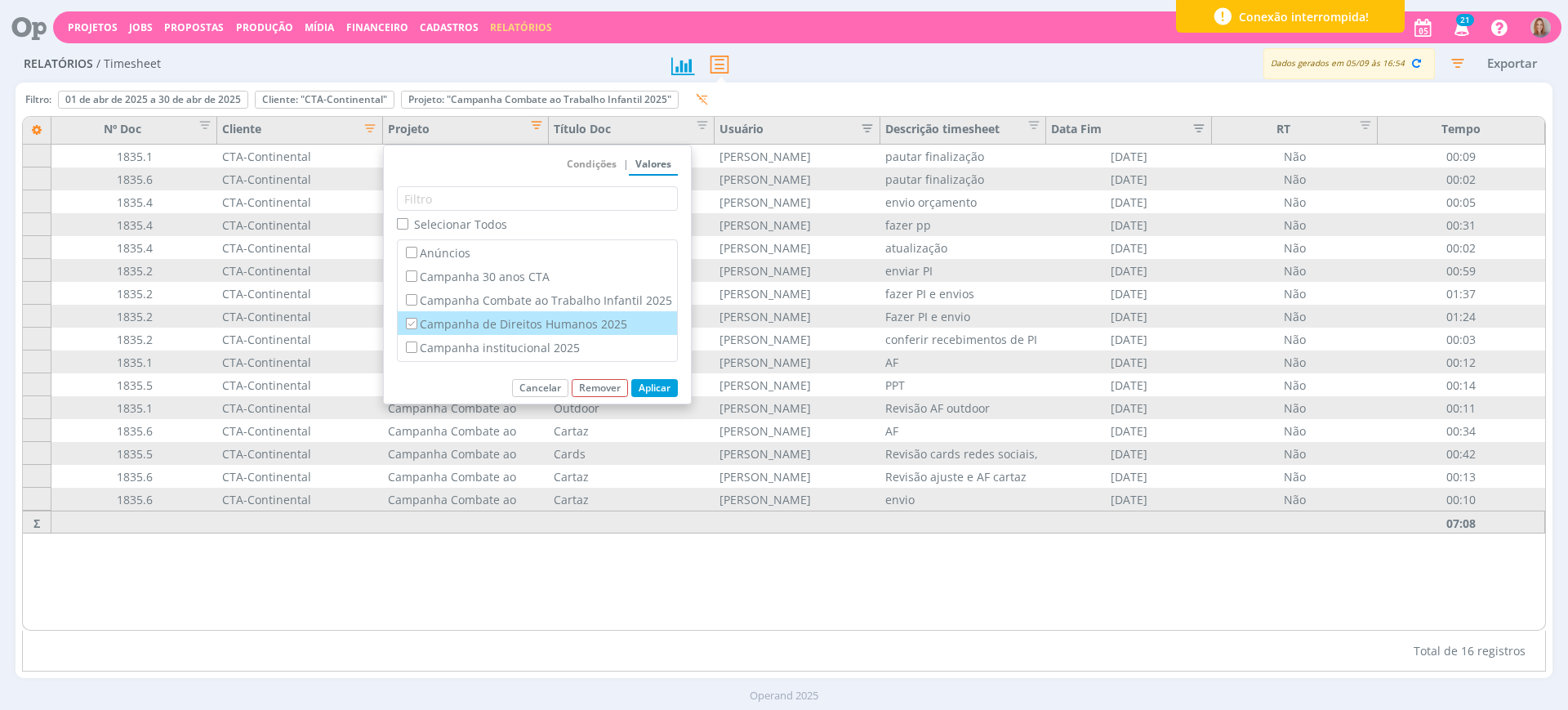
click at [660, 382] on button "Aplicar" at bounding box center [655, 388] width 47 height 18
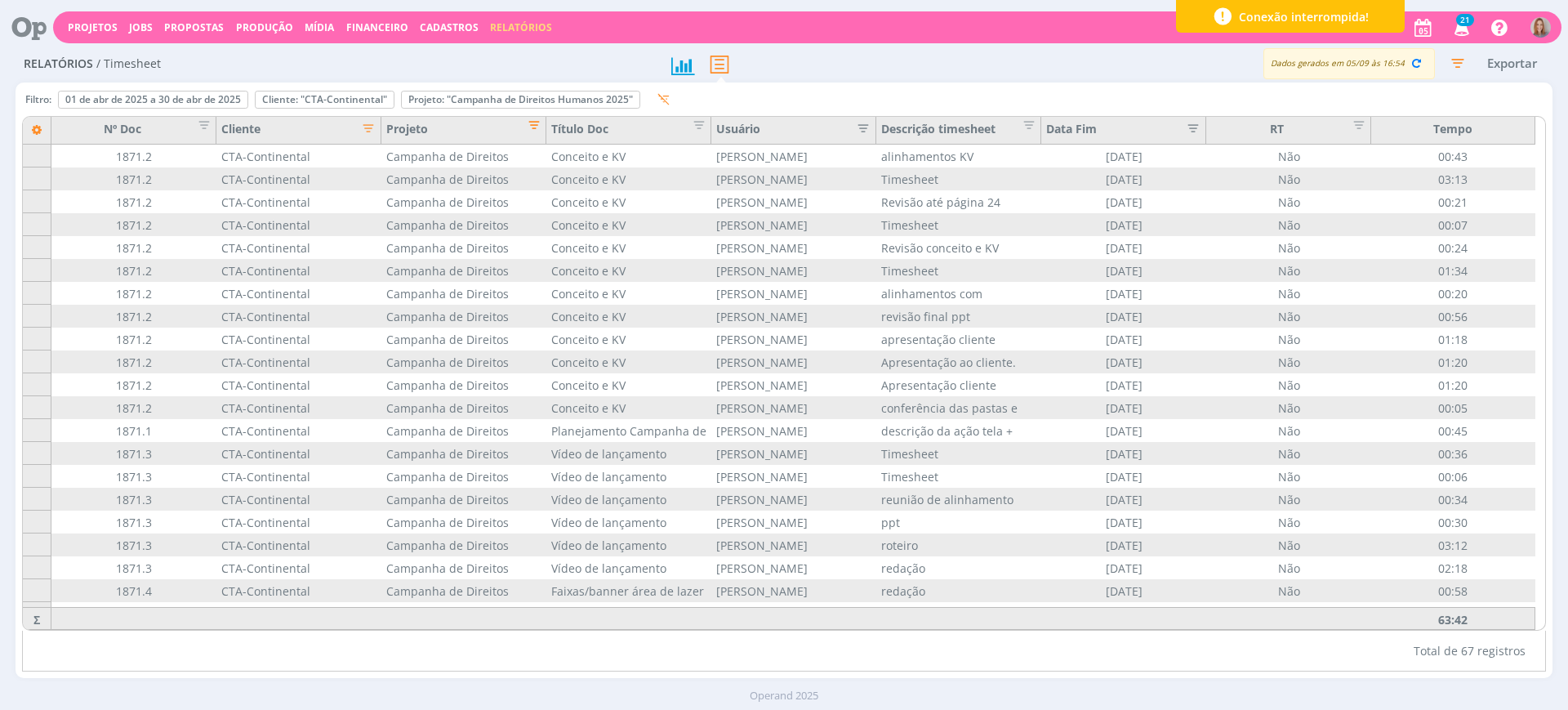
click at [534, 129] on span "Editar filtro para Coluna Projeto" at bounding box center [529, 123] width 16 height 16
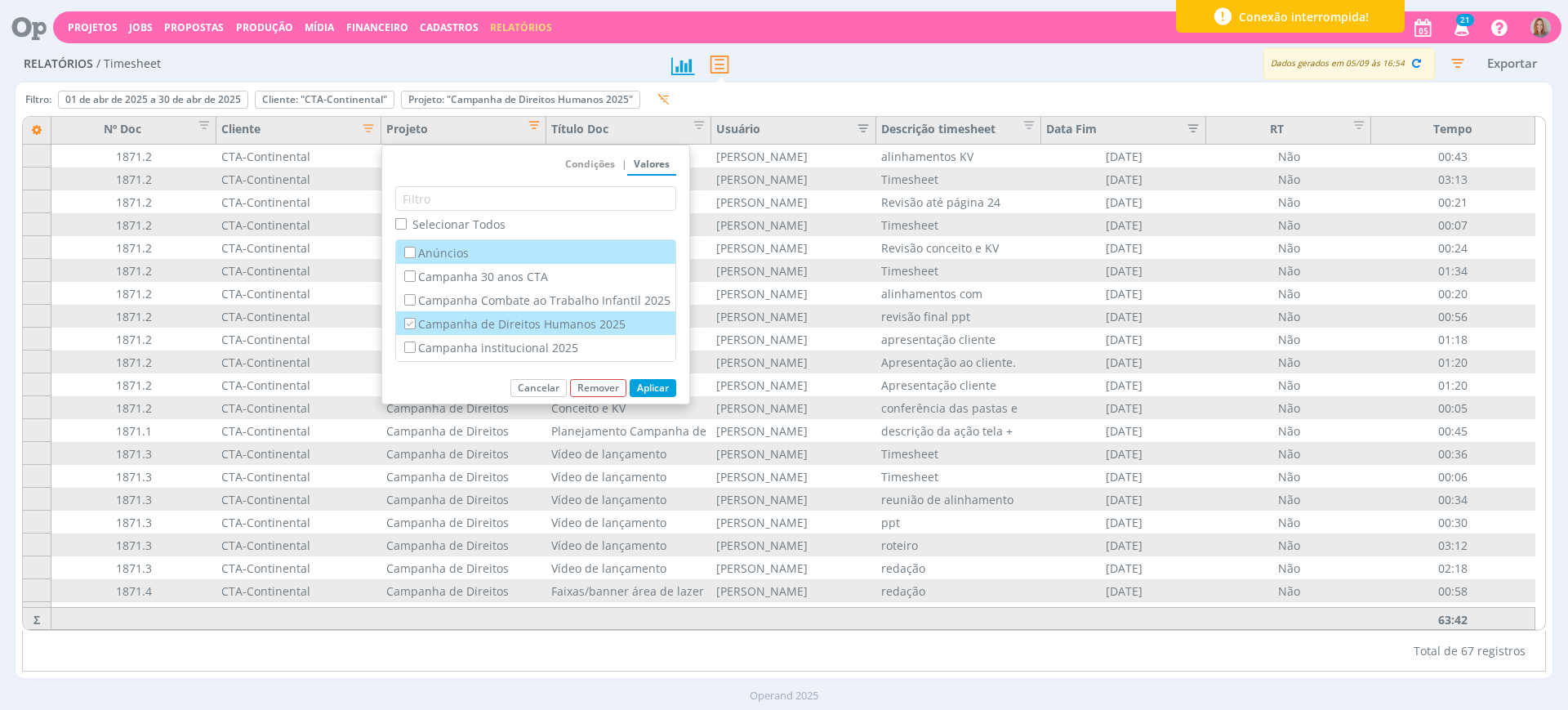
click at [403, 323] on label "Campanha de Direitos Humanos 2025" at bounding box center [535, 323] width 269 height 18
click at [404, 323] on input "Campanha de Direitos Humanos 2025" at bounding box center [409, 323] width 11 height 11
checkbox input "false"
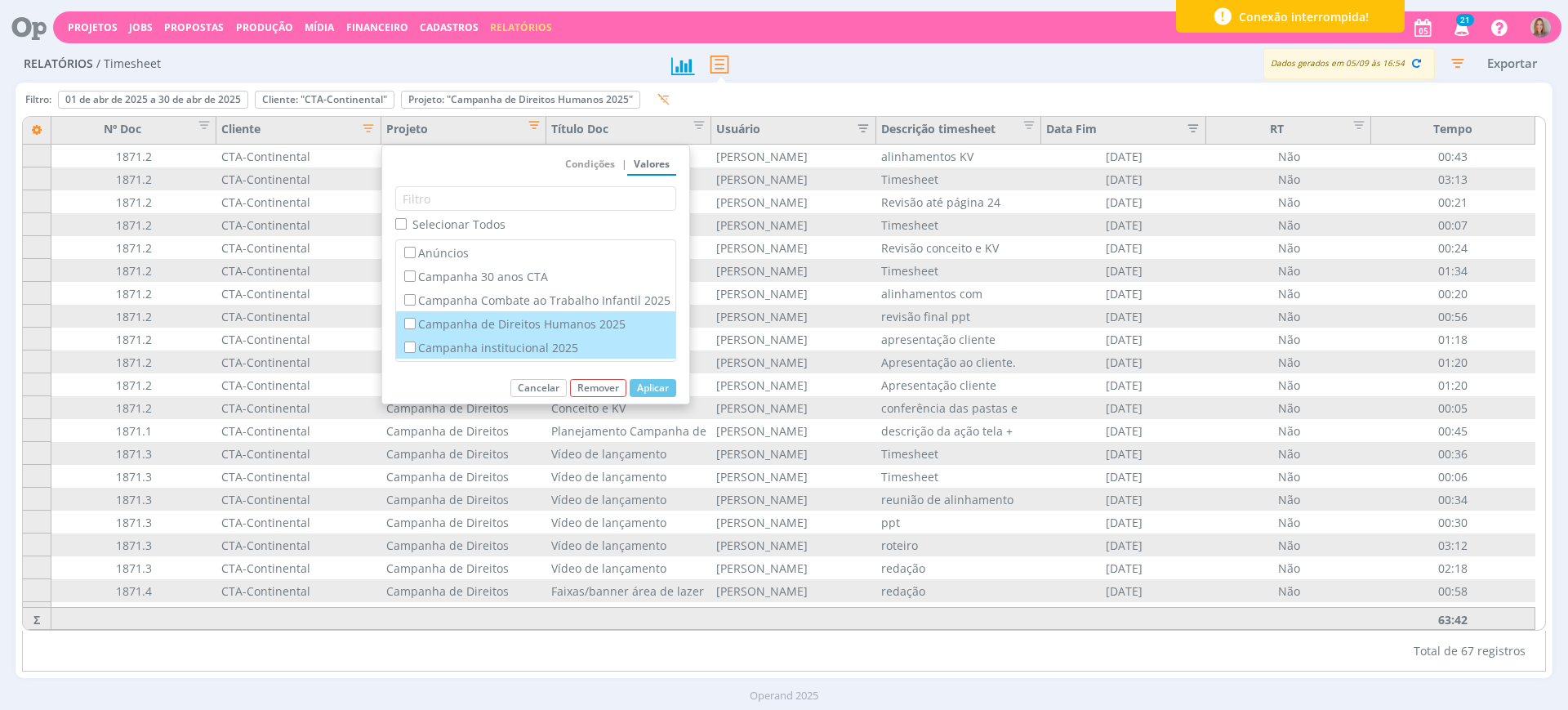
click at [417, 340] on label "Campanha institucional 2025" at bounding box center [535, 347] width 269 height 18
click at [415, 341] on input "Campanha institucional 2025" at bounding box center [409, 346] width 11 height 11
checkbox input "true"
checkbox input "false"
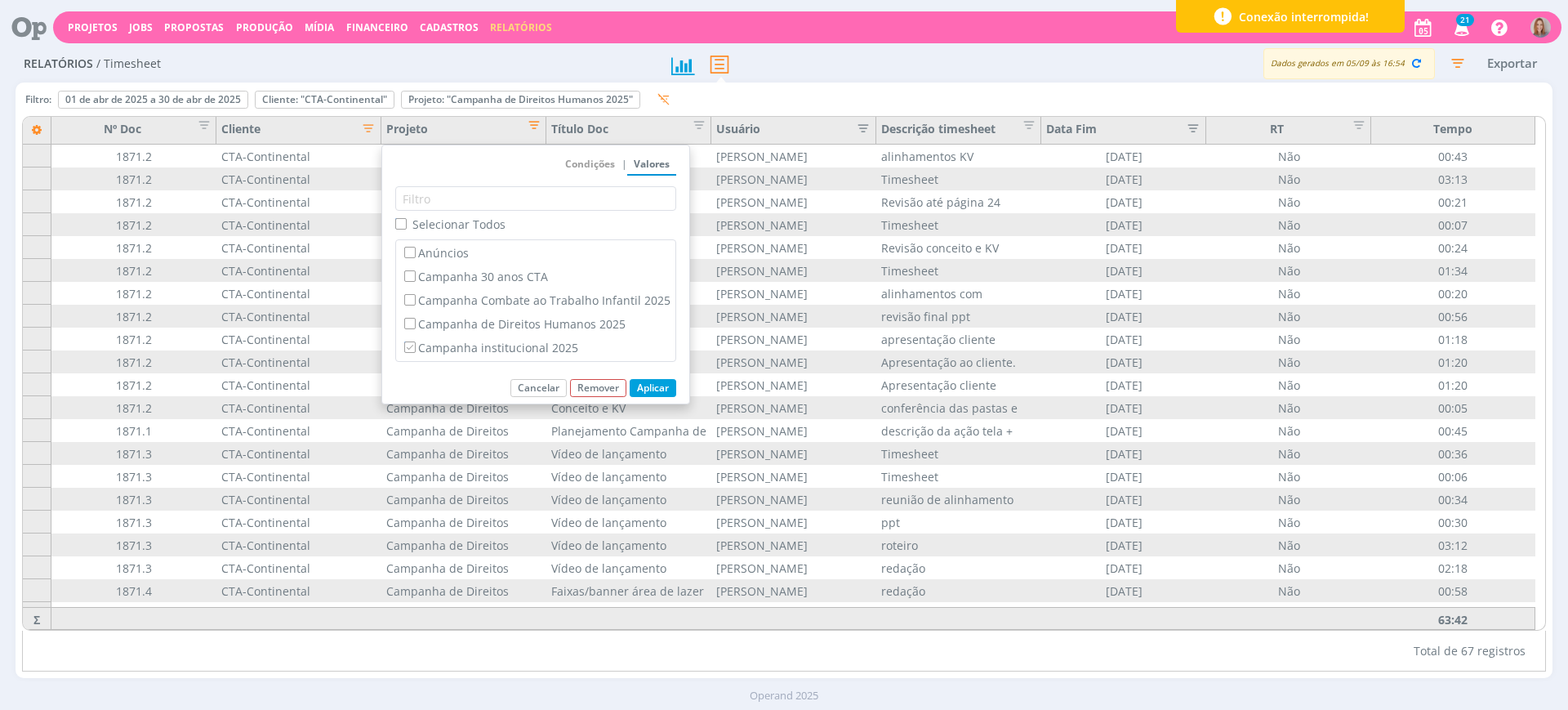
click at [647, 383] on button "Aplicar" at bounding box center [653, 388] width 47 height 18
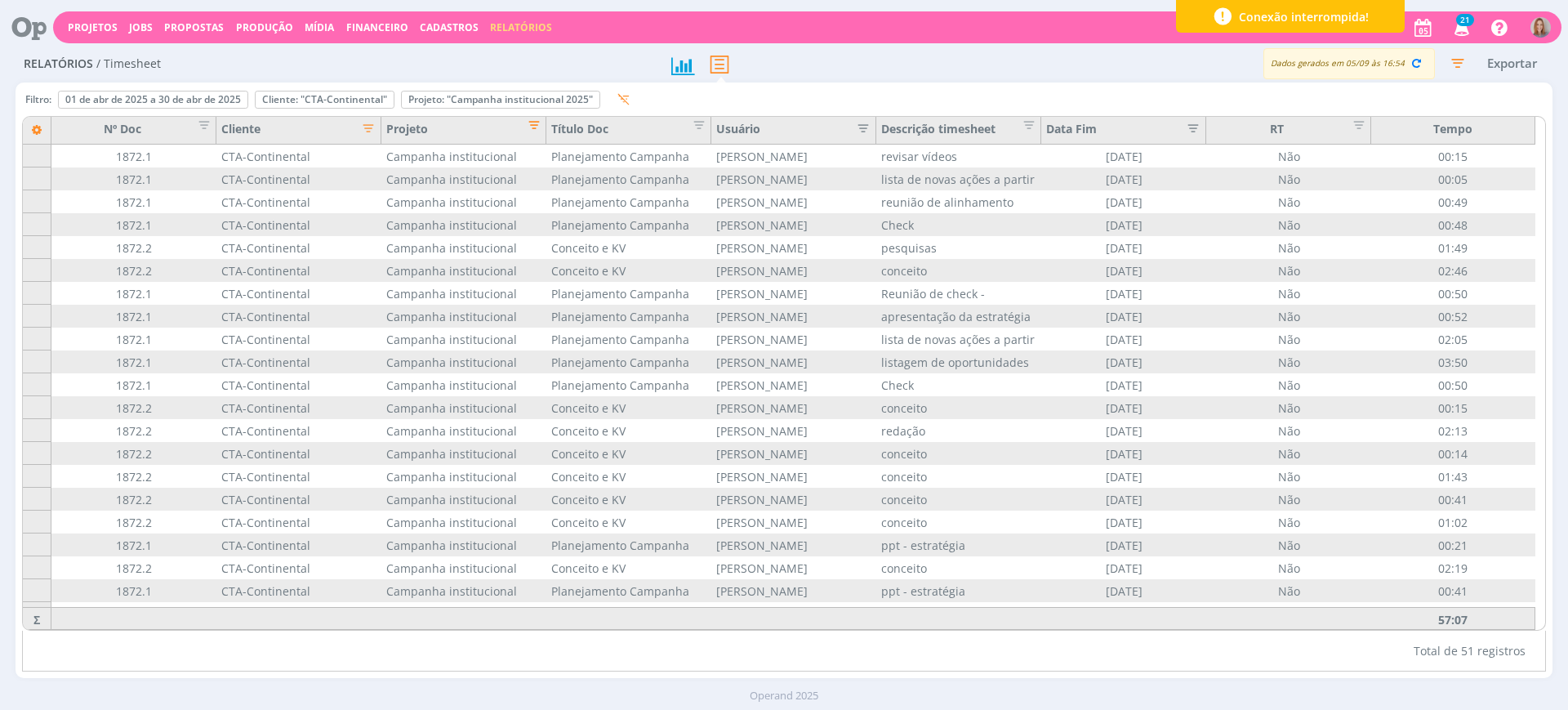
click at [535, 128] on span "Editar filtro para Coluna Projeto" at bounding box center [529, 123] width 16 height 16
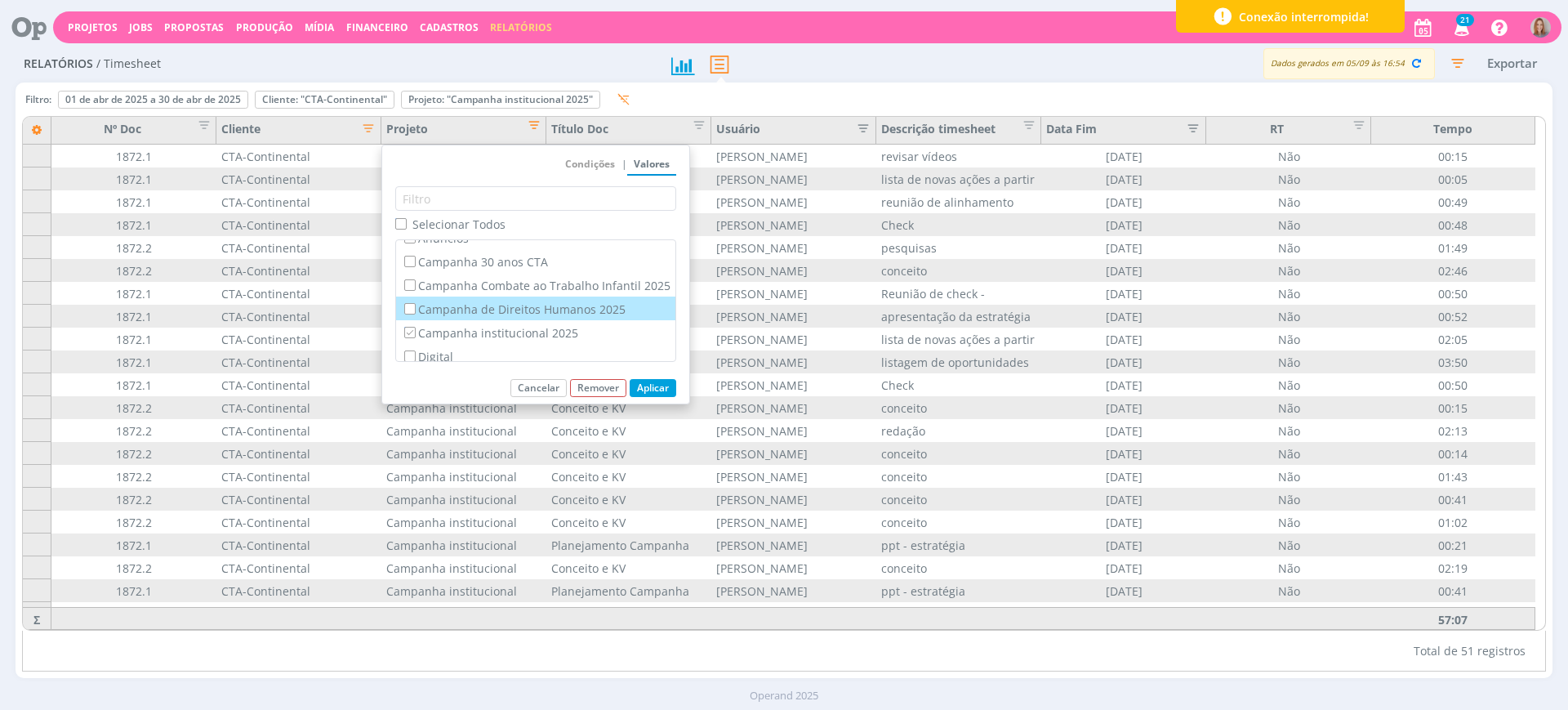
scroll to position [14, 0]
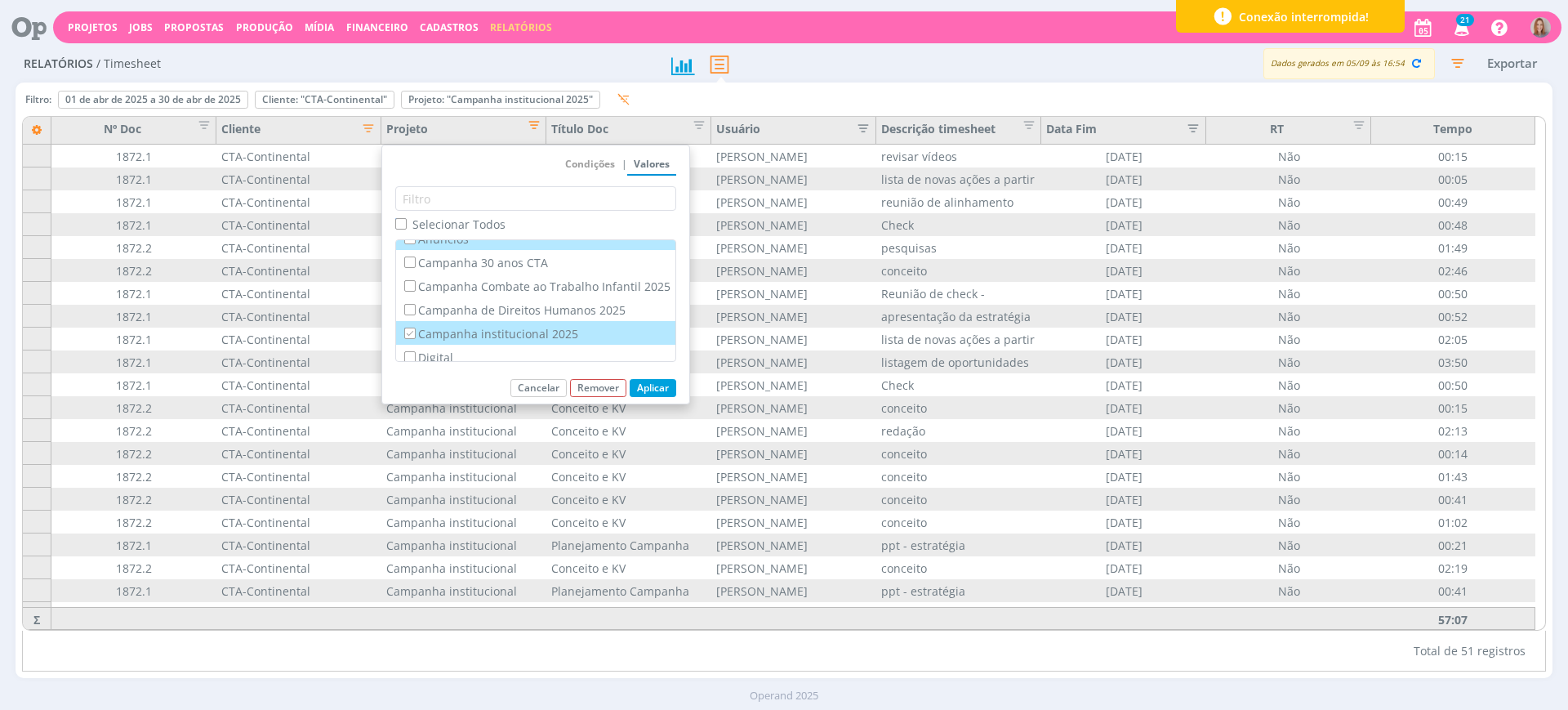
click at [408, 333] on input "Campanha institucional 2025" at bounding box center [409, 332] width 11 height 11
checkbox input "false"
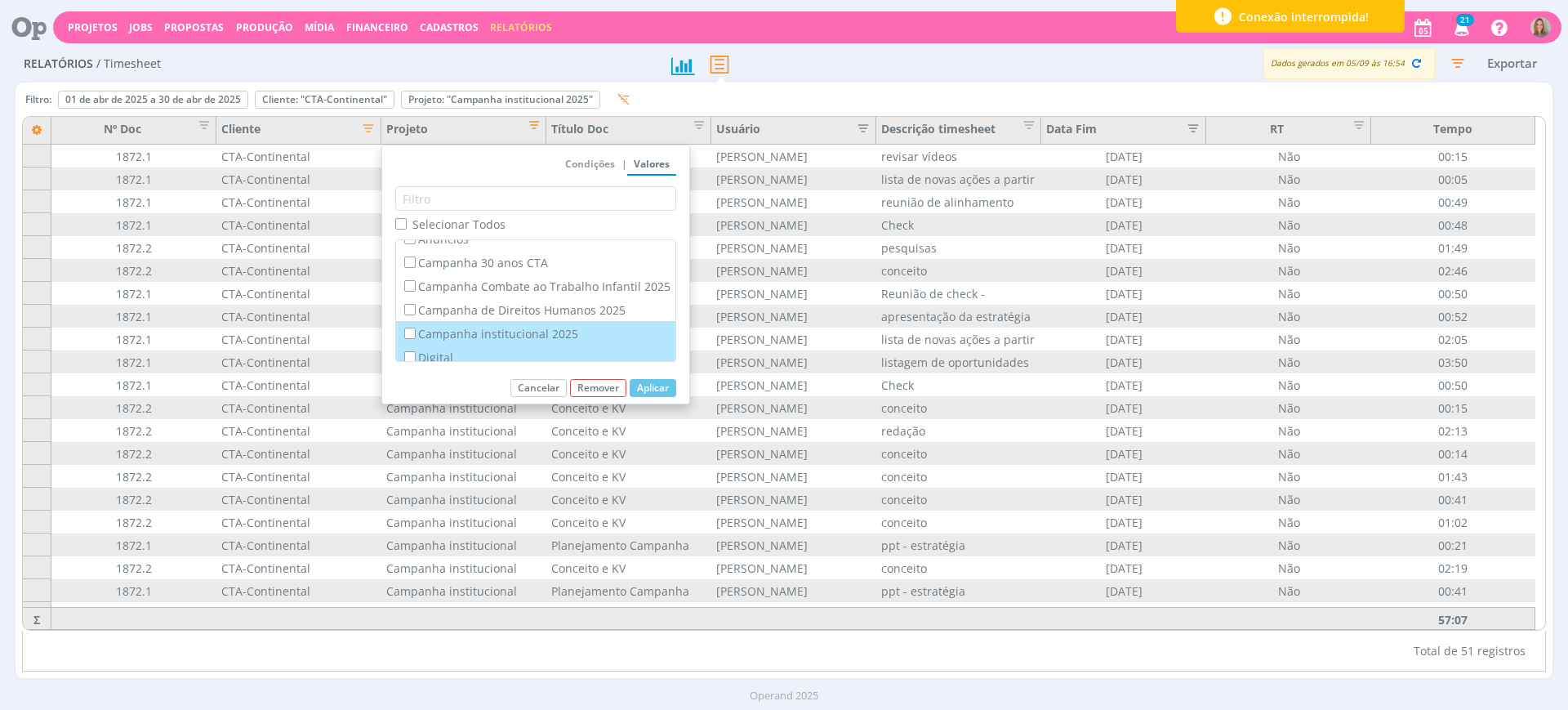
click at [415, 354] on input "Digital" at bounding box center [409, 356] width 11 height 11
checkbox input "true"
checkbox input "false"
click at [649, 383] on button "Aplicar" at bounding box center [653, 388] width 47 height 18
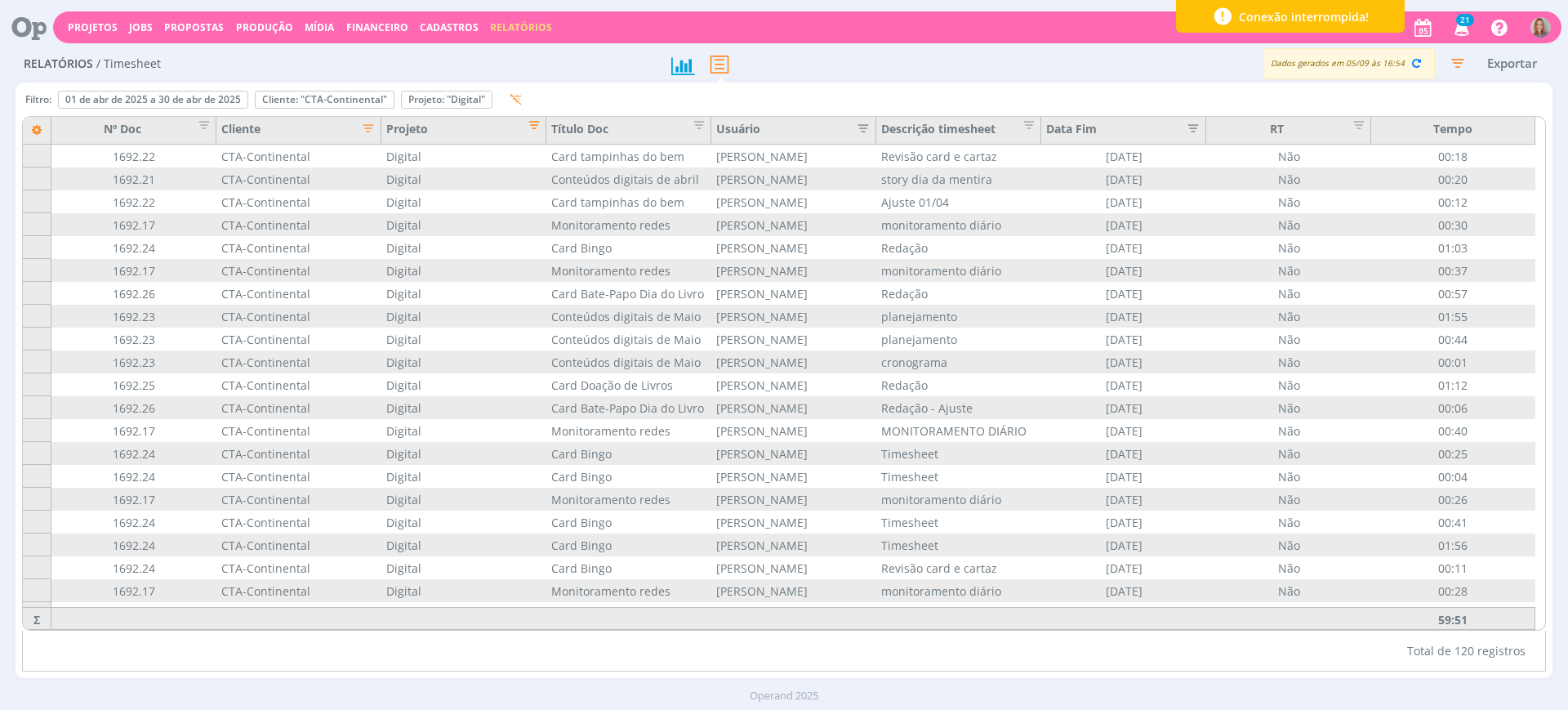
click at [531, 122] on span "Editar filtro para Coluna Projeto" at bounding box center [529, 123] width 16 height 16
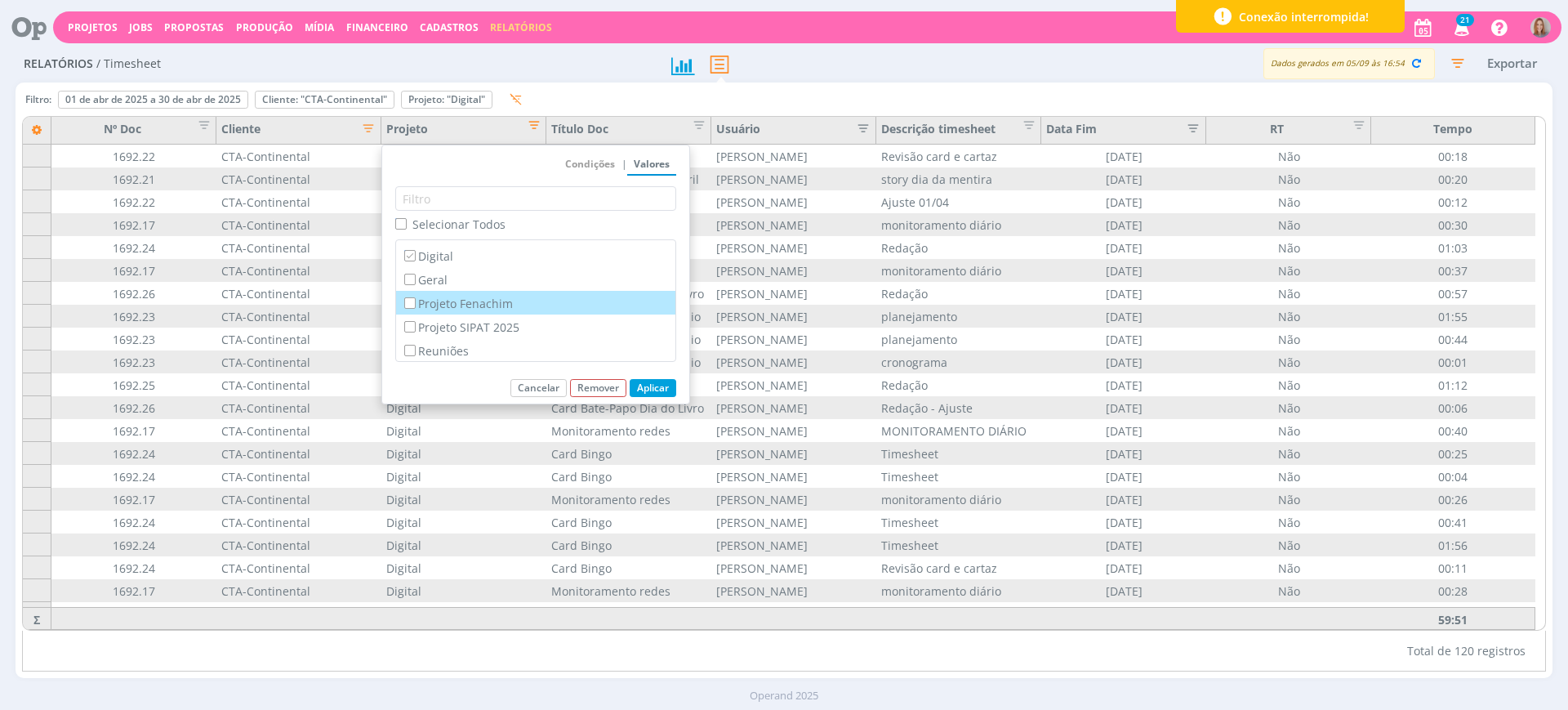
scroll to position [116, 0]
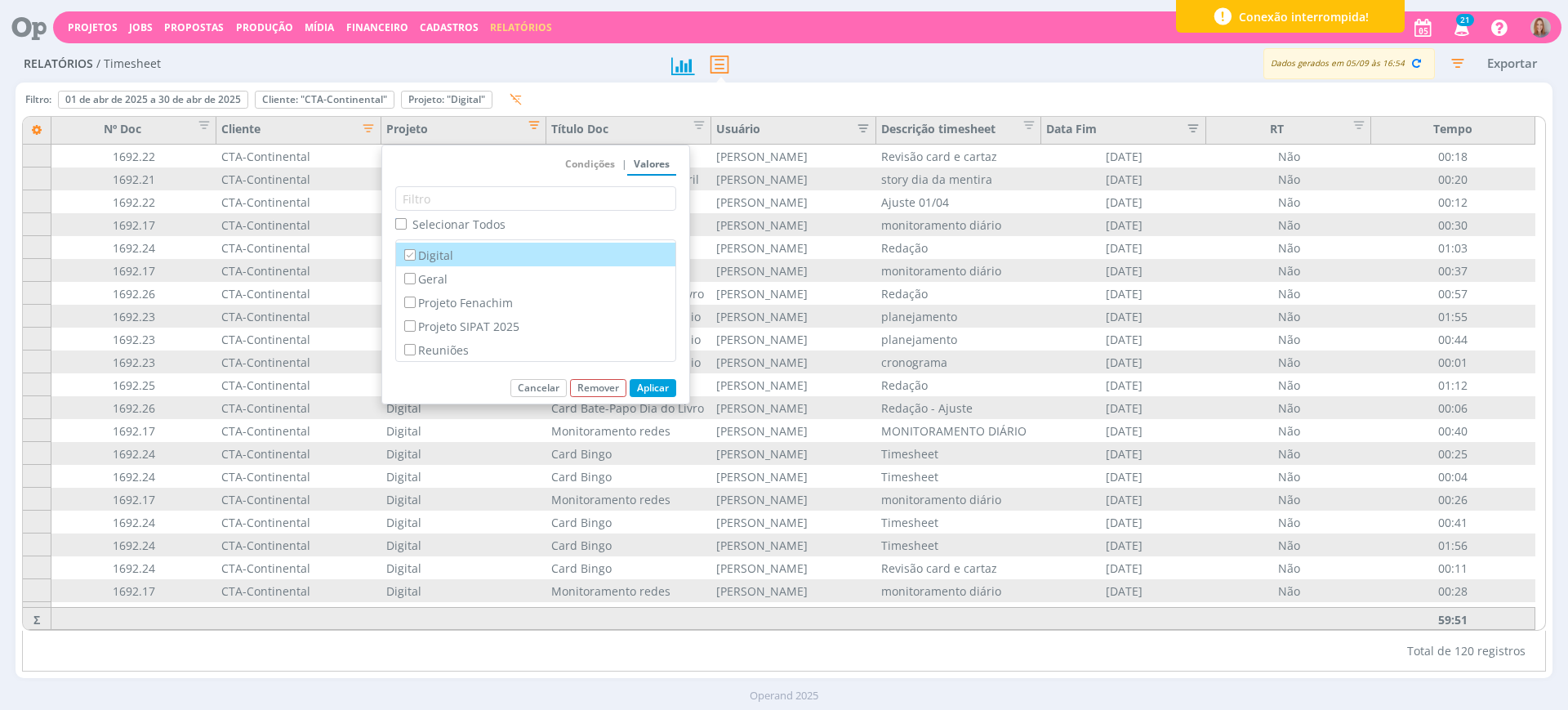
click at [430, 256] on label "Digital" at bounding box center [535, 255] width 269 height 18
click at [415, 256] on input "Digital" at bounding box center [409, 254] width 11 height 11
checkbox input "false"
click at [422, 280] on label "Geral" at bounding box center [535, 278] width 269 height 18
click at [415, 280] on input "Geral" at bounding box center [409, 278] width 11 height 11
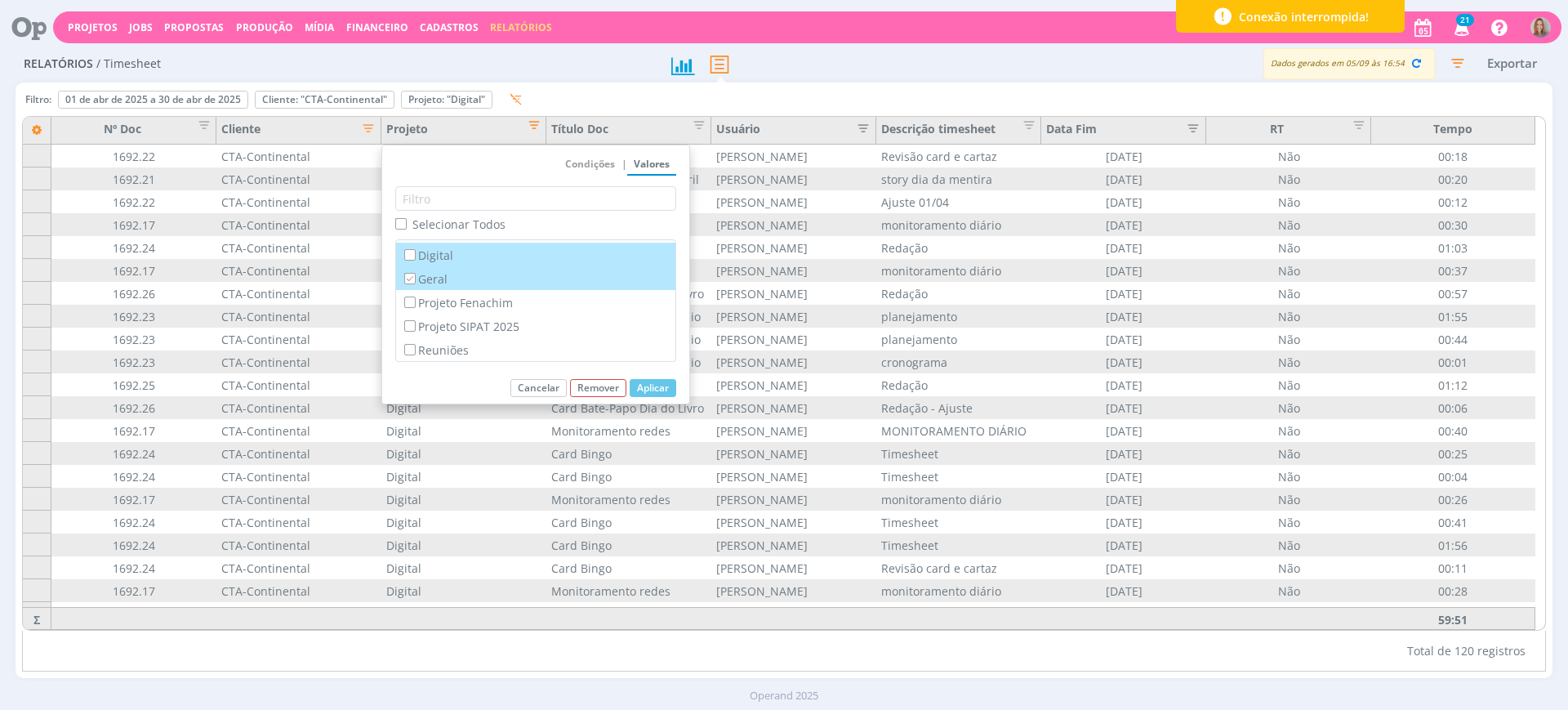
checkbox input "true"
checkbox input "false"
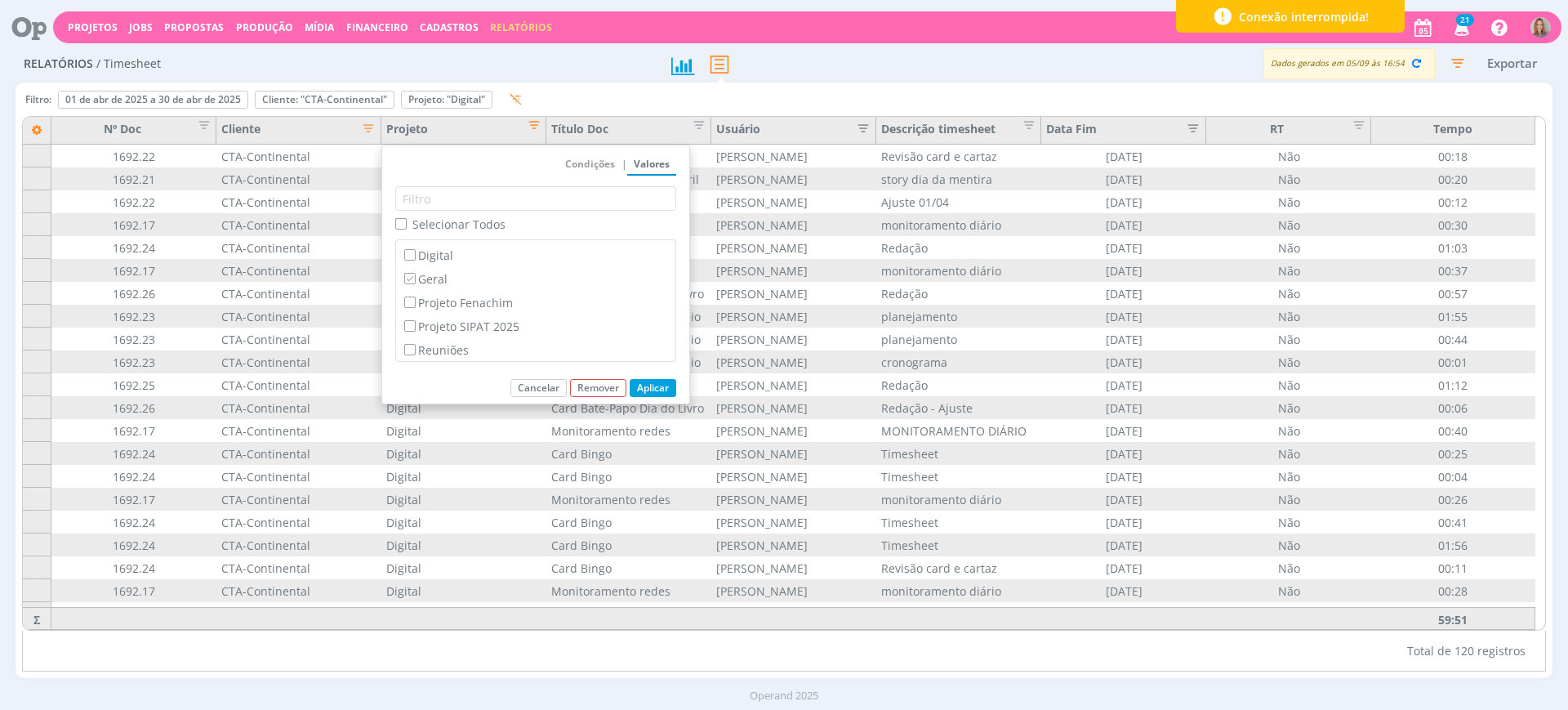
click at [657, 383] on button "Aplicar" at bounding box center [653, 388] width 47 height 18
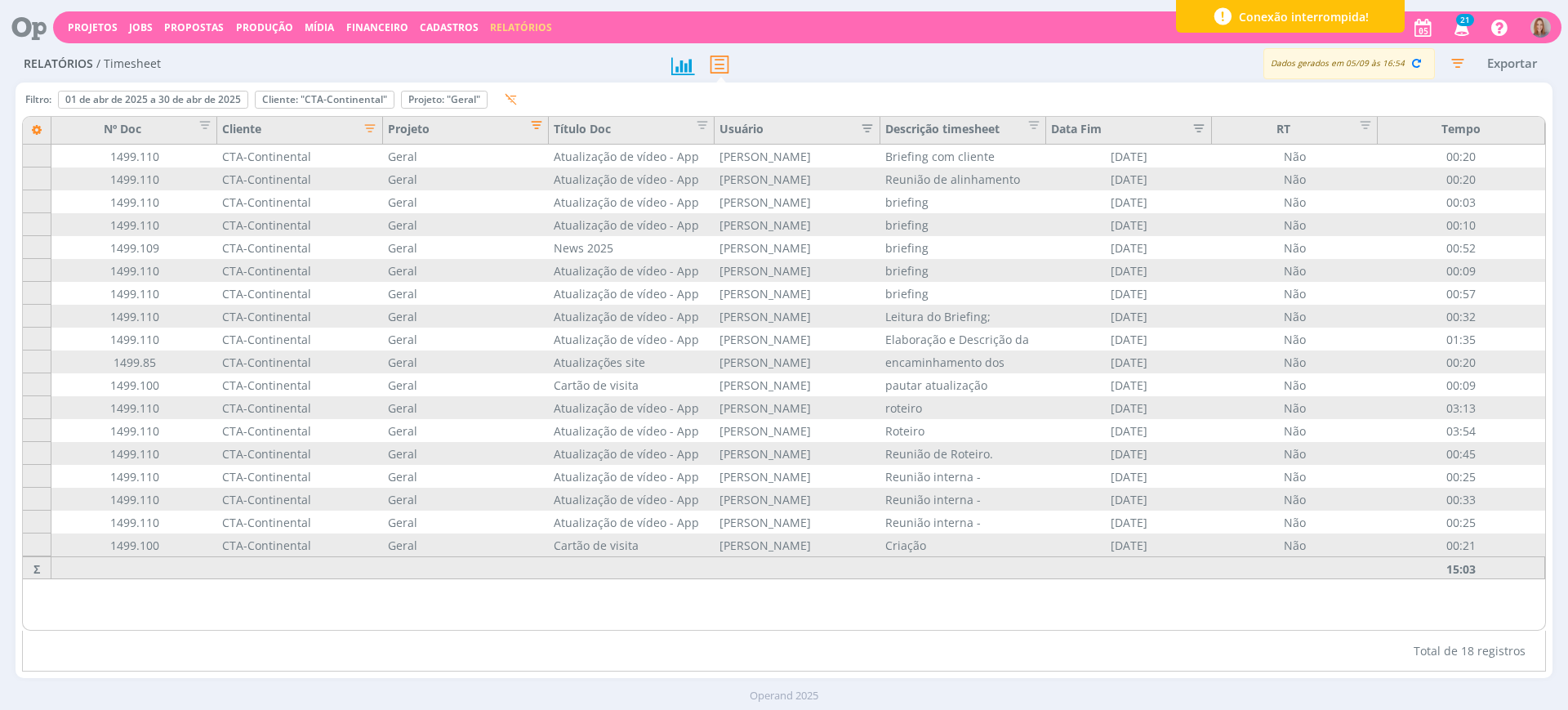
click at [532, 124] on span "Editar filtro para Coluna Projeto" at bounding box center [532, 123] width 16 height 16
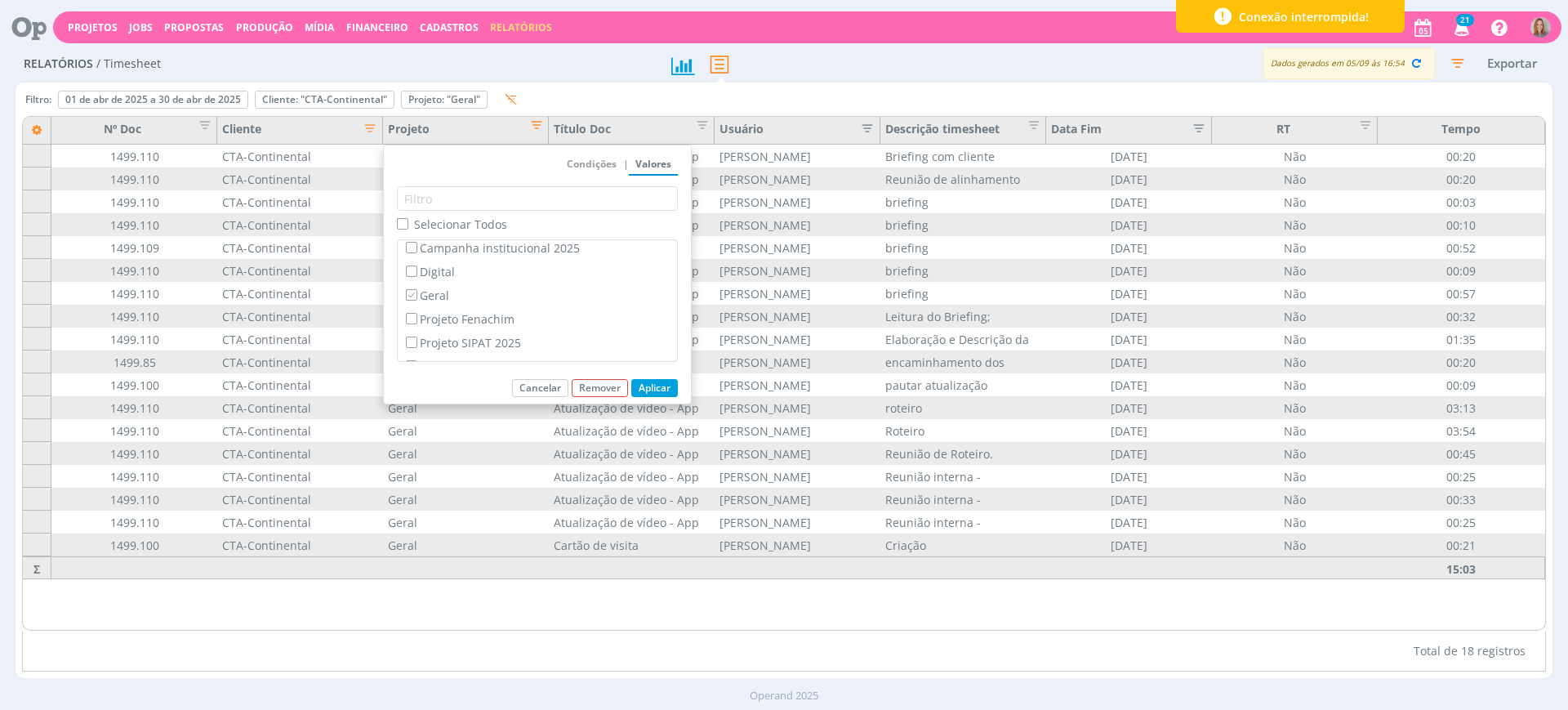
scroll to position [102, 0]
click at [415, 292] on input "Geral" at bounding box center [411, 292] width 11 height 11
checkbox input "false"
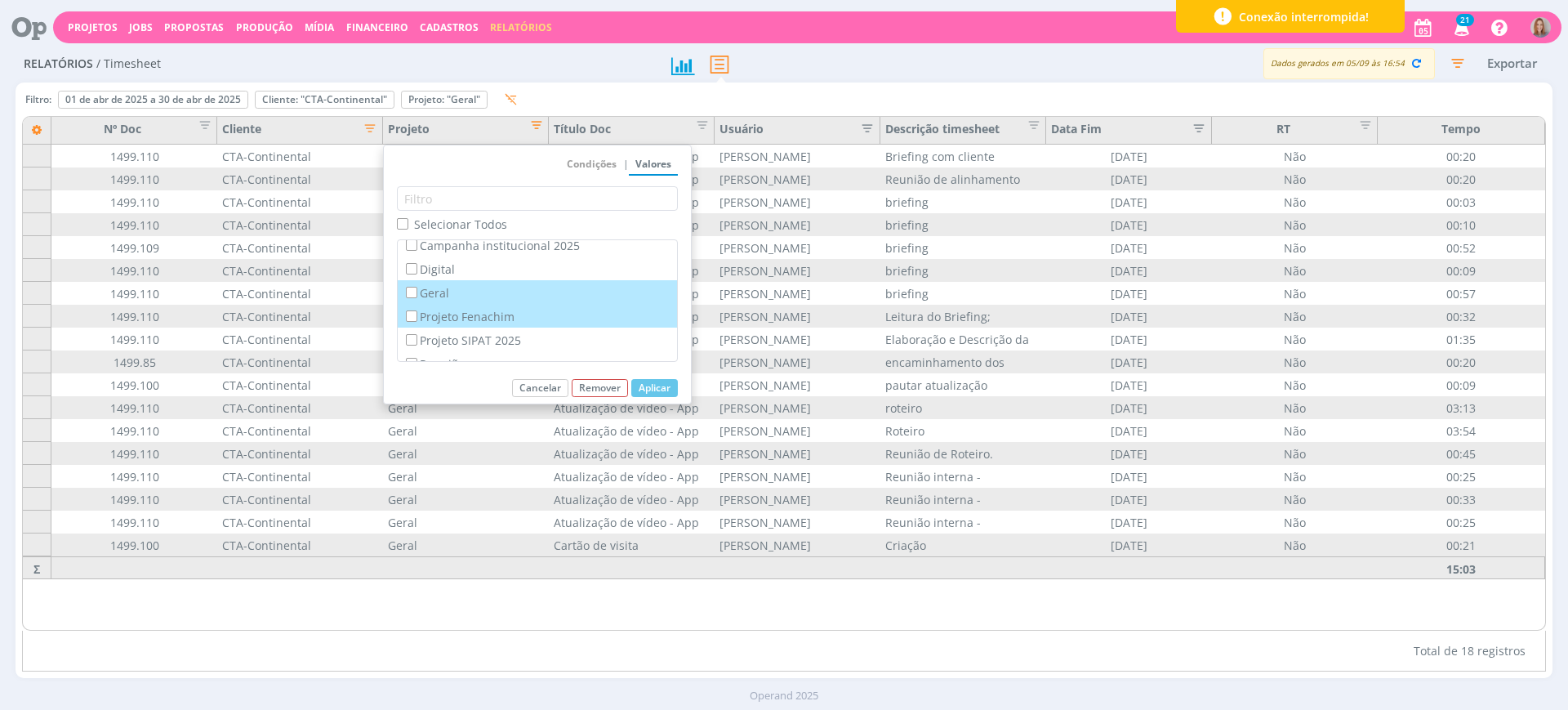
click at [420, 312] on label "Projeto Fenachim" at bounding box center [537, 316] width 269 height 18
click at [417, 312] on input "Projeto Fenachim" at bounding box center [411, 315] width 11 height 11
checkbox input "true"
checkbox input "false"
click at [644, 389] on button "Aplicar" at bounding box center [655, 388] width 47 height 18
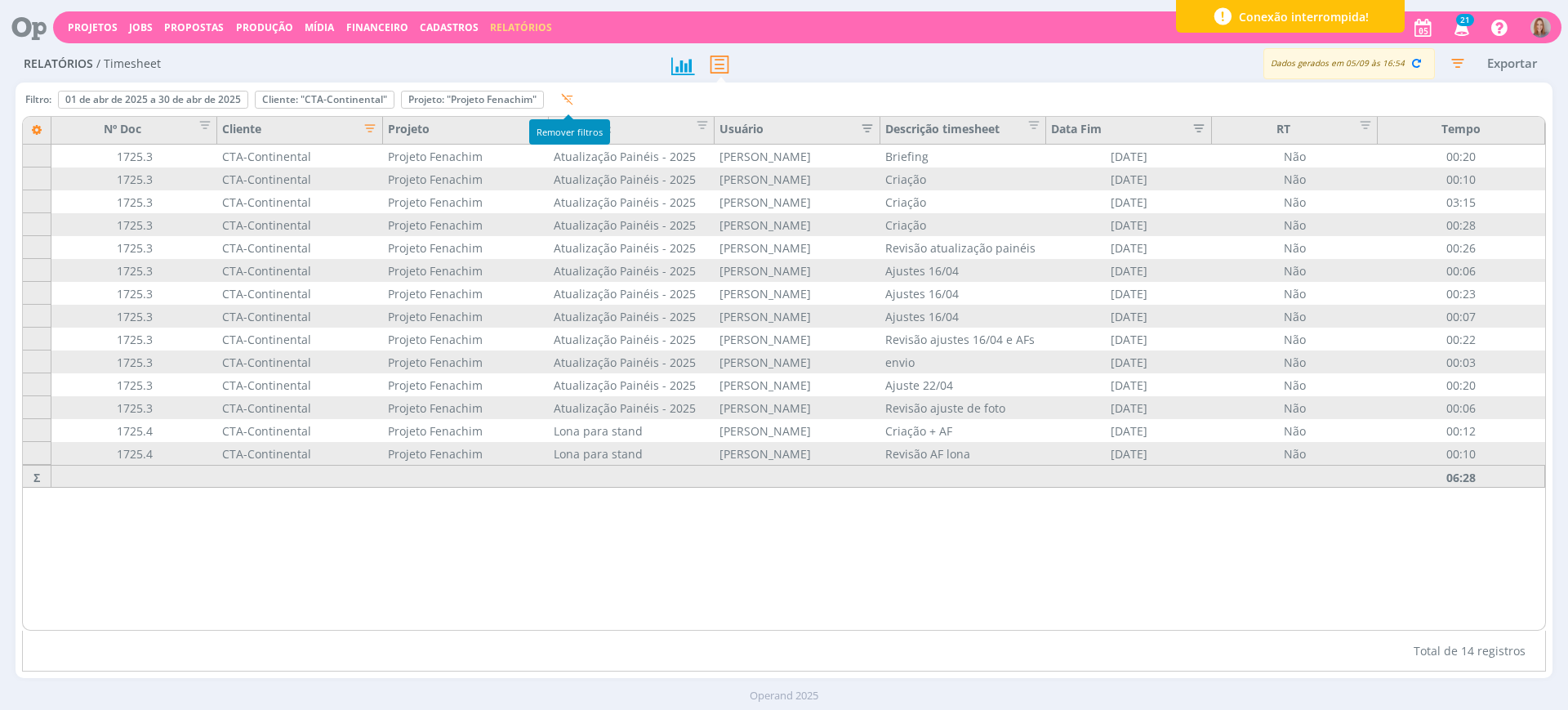
click at [515, 125] on div "Projeto" at bounding box center [466, 131] width 166 height 28
click at [538, 124] on span "Editar filtro para Coluna Projeto" at bounding box center [532, 123] width 16 height 16
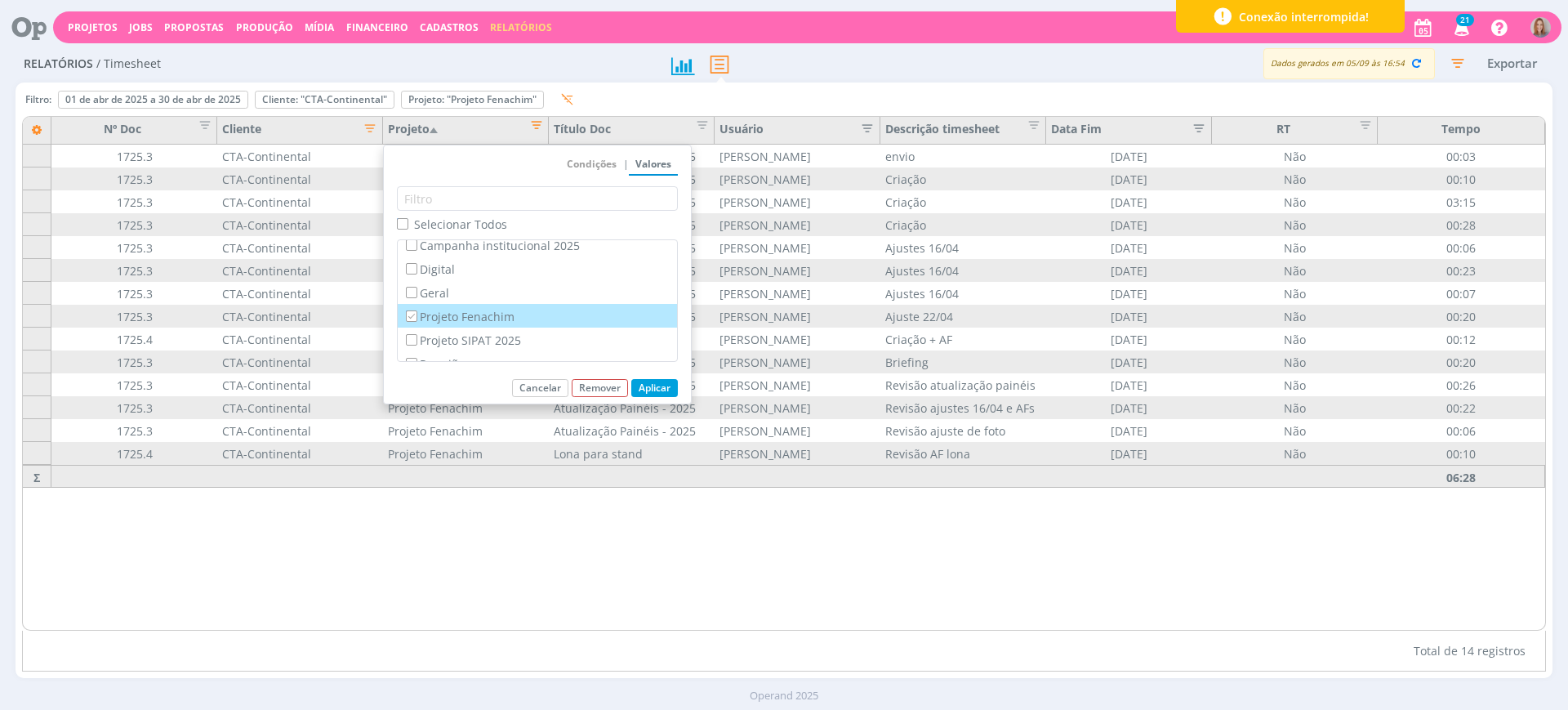
click at [421, 310] on label "Projeto Fenachim" at bounding box center [537, 316] width 269 height 18
click at [417, 310] on input "Projeto Fenachim" at bounding box center [411, 315] width 11 height 11
checkbox input "false"
click at [418, 334] on label "Projeto SIPAT 2025" at bounding box center [537, 340] width 269 height 18
click at [417, 334] on input "Projeto SIPAT 2025" at bounding box center [411, 339] width 11 height 11
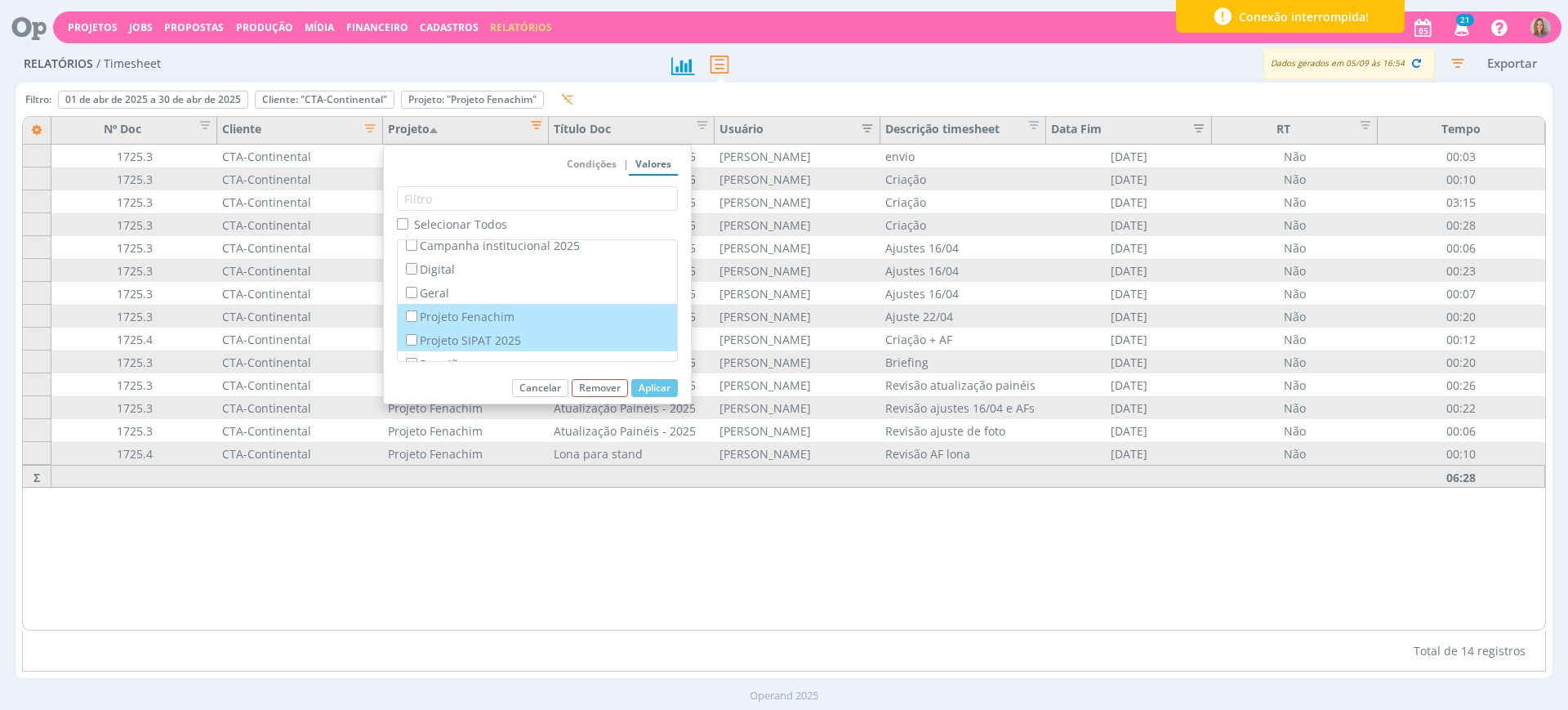
checkbox input "true"
checkbox input "false"
click at [648, 382] on button "Aplicar" at bounding box center [655, 388] width 47 height 18
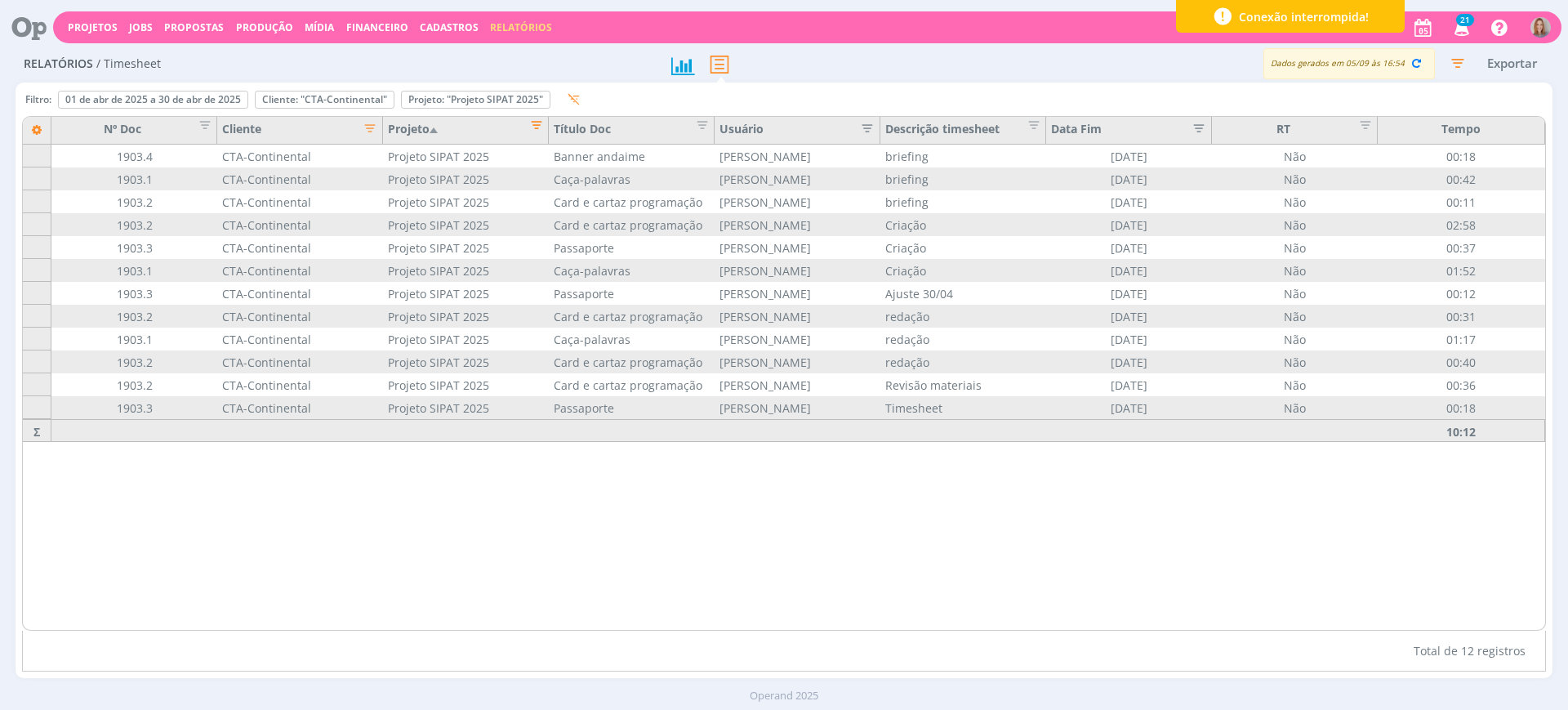
click at [534, 123] on span "Editar filtro para Coluna Projeto" at bounding box center [532, 123] width 16 height 16
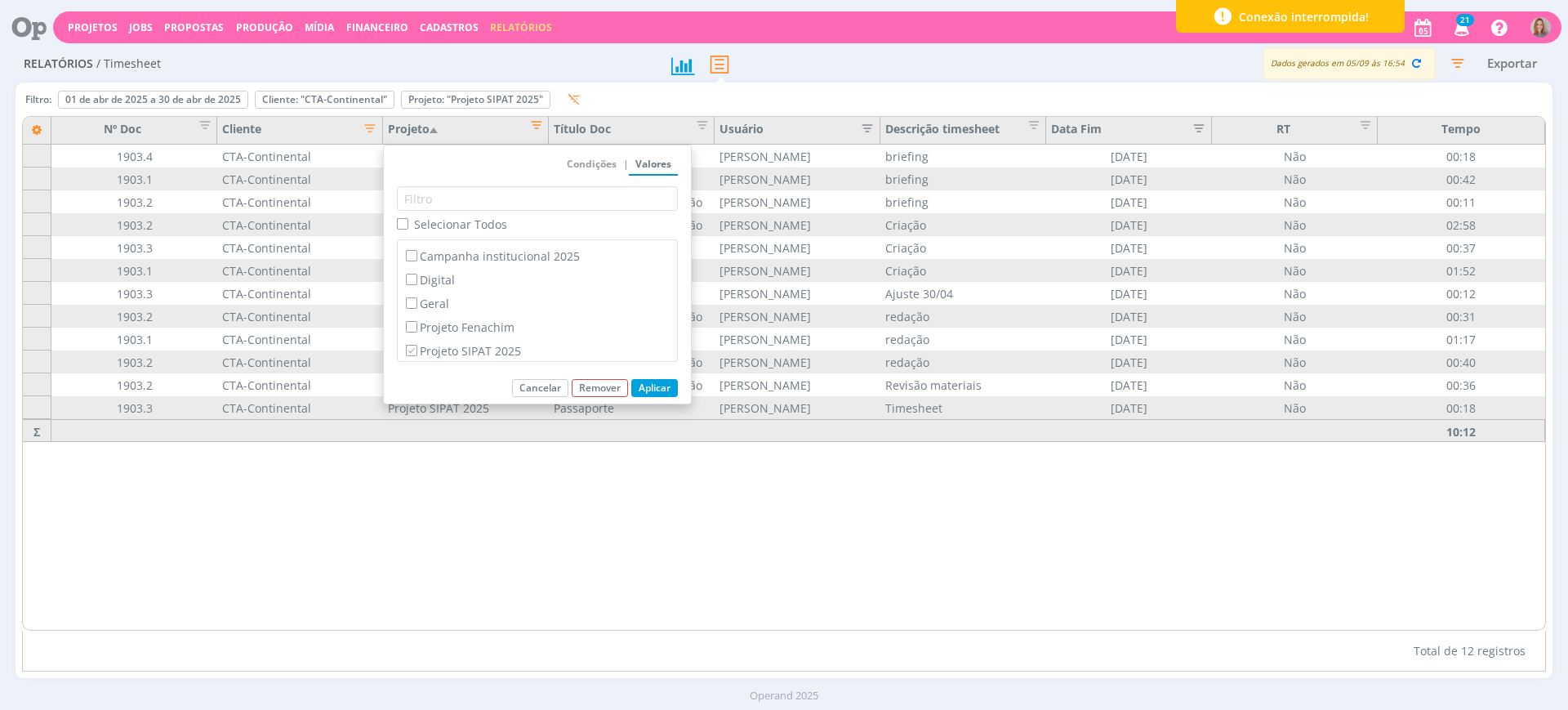
scroll to position [116, 0]
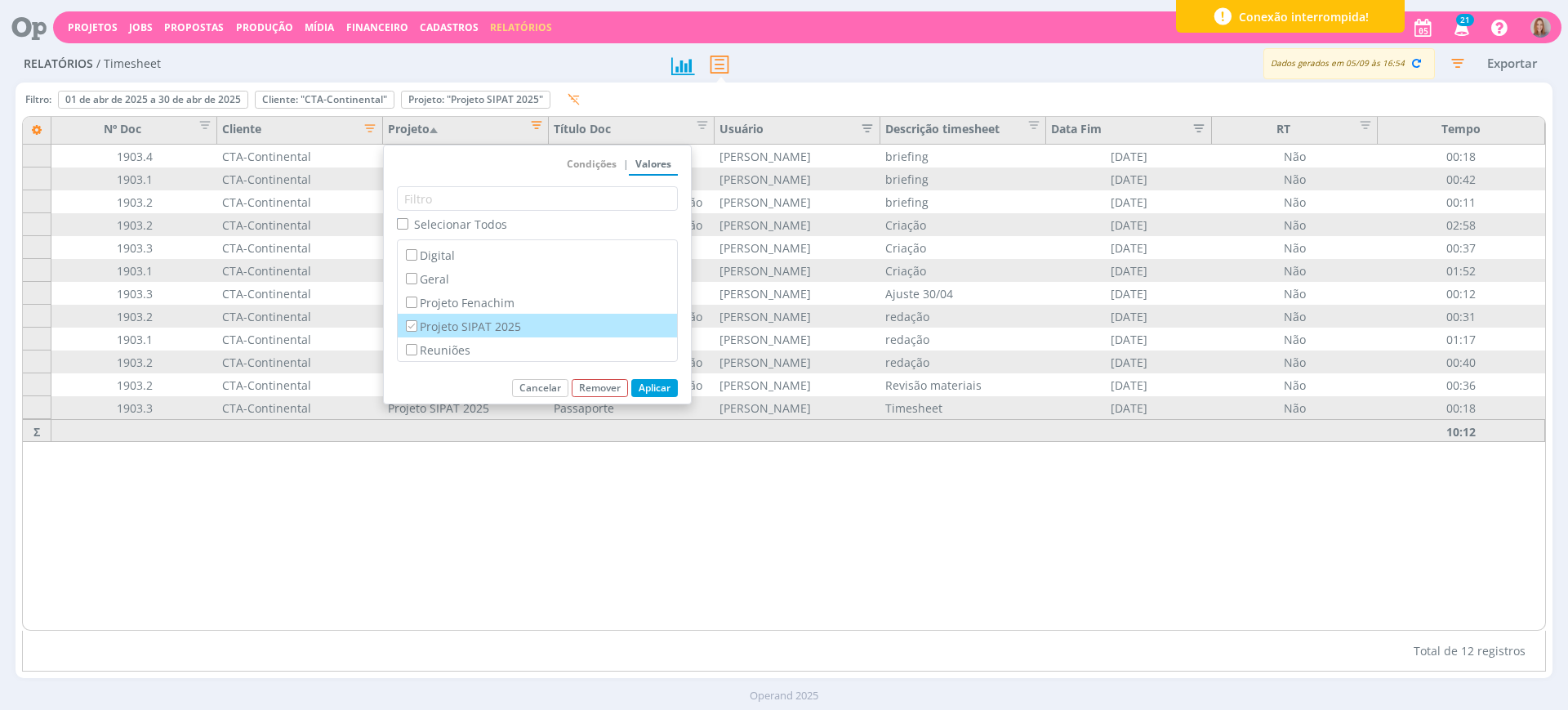
click at [438, 324] on label "Projeto SIPAT 2025" at bounding box center [537, 326] width 269 height 18
click at [417, 324] on input "Projeto SIPAT 2025" at bounding box center [411, 325] width 11 height 11
checkbox input "false"
click at [480, 350] on label "Reuniões" at bounding box center [537, 350] width 269 height 18
click at [417, 350] on input "Reuniões" at bounding box center [411, 349] width 11 height 11
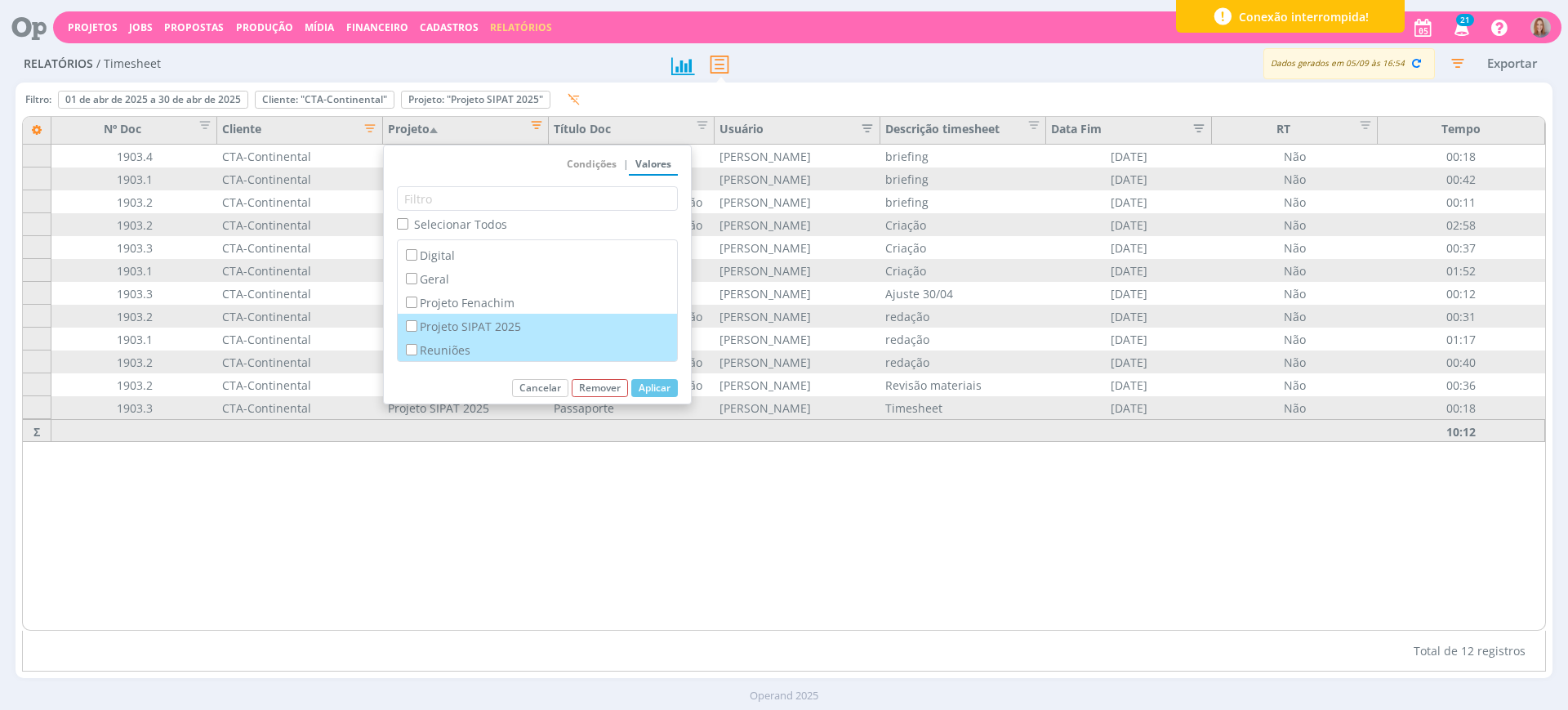
checkbox input "true"
checkbox input "false"
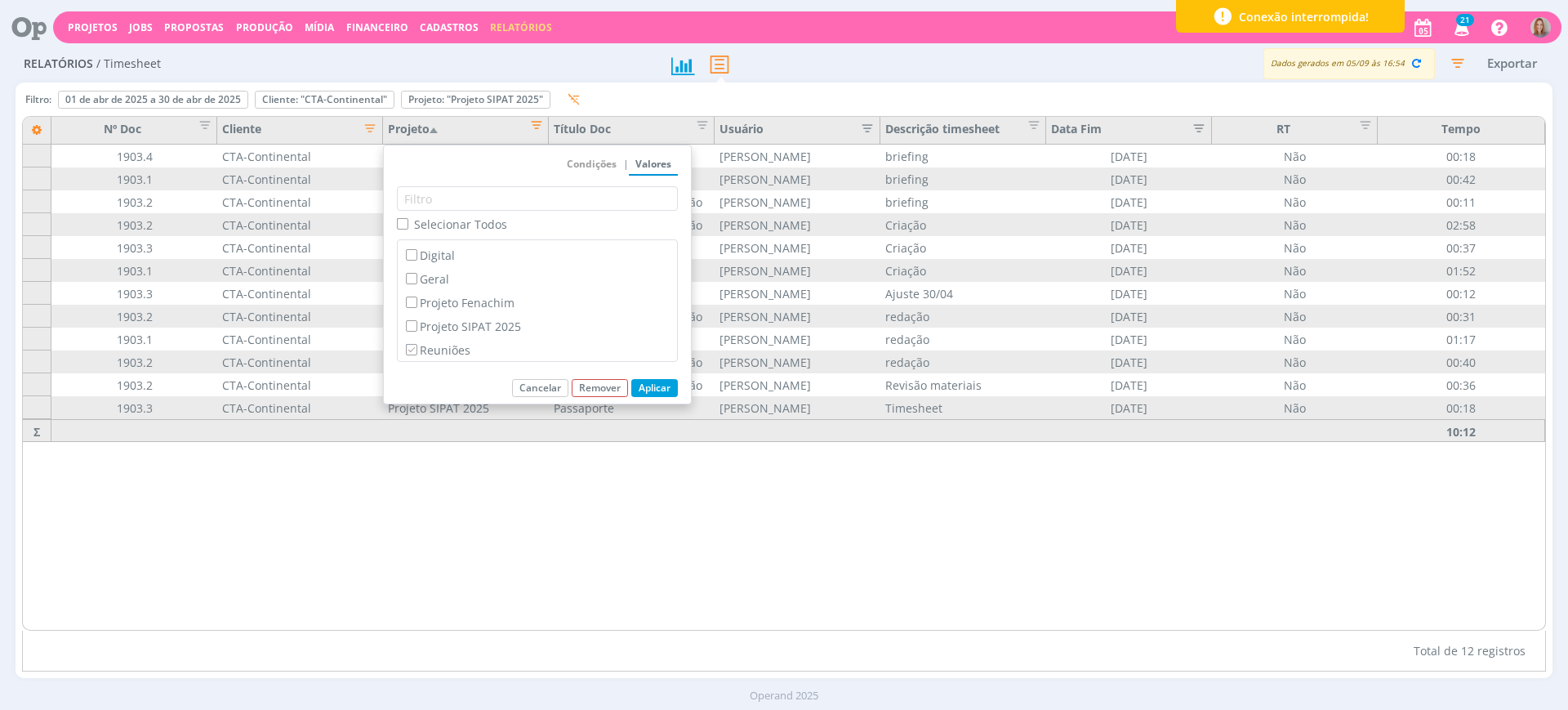
click at [662, 382] on button "Aplicar" at bounding box center [655, 388] width 47 height 18
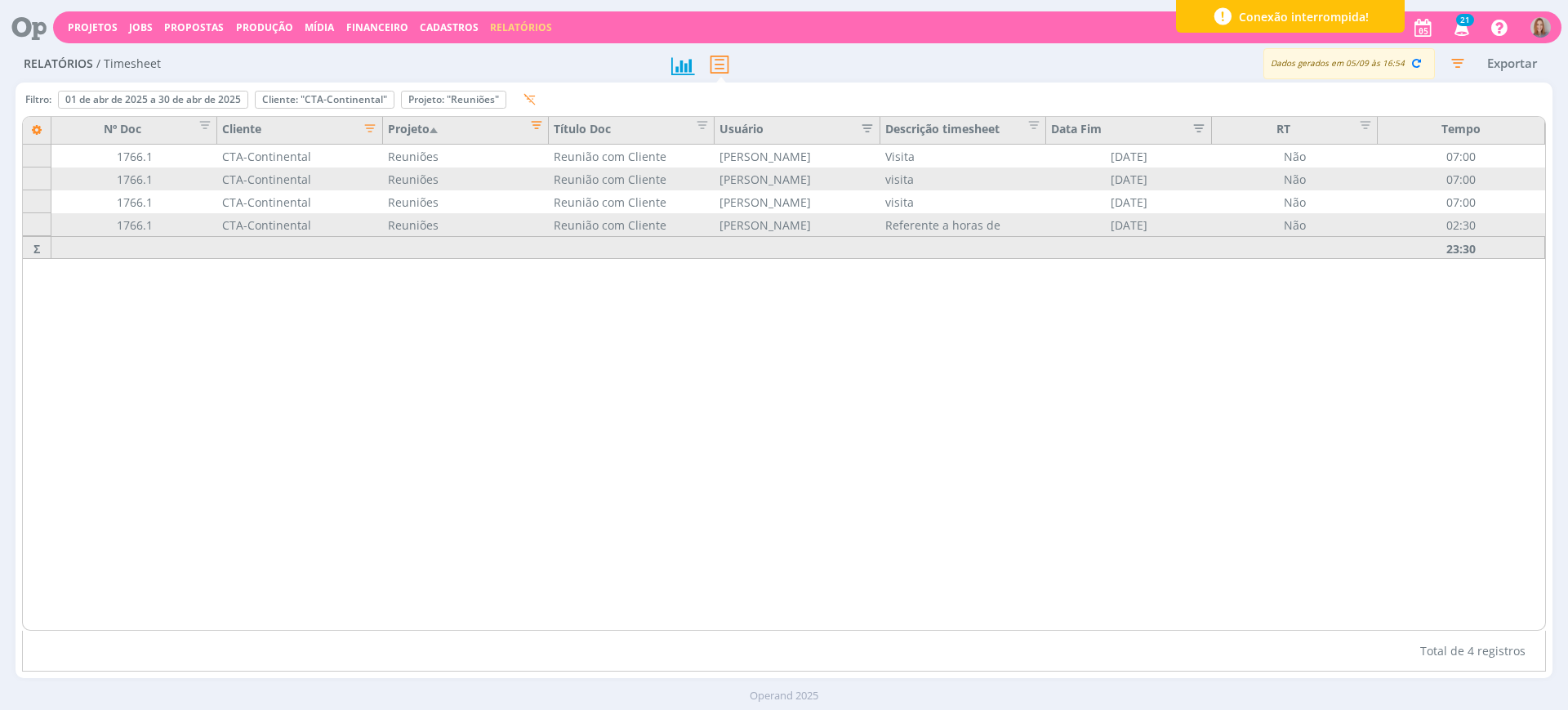
click at [1456, 62] on icon "button" at bounding box center [1458, 63] width 29 height 29
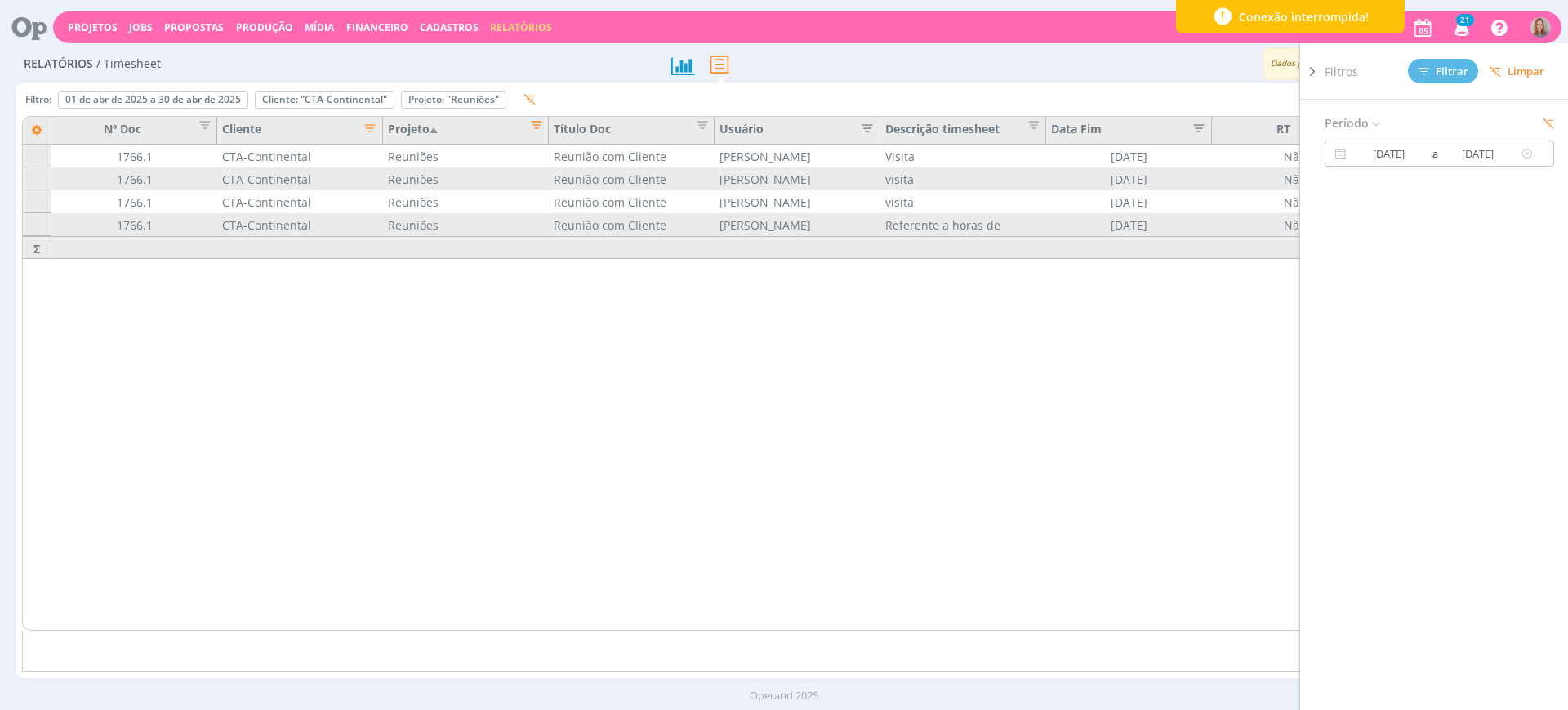
click at [1371, 157] on input "01/04/2025" at bounding box center [1390, 154] width 79 height 20
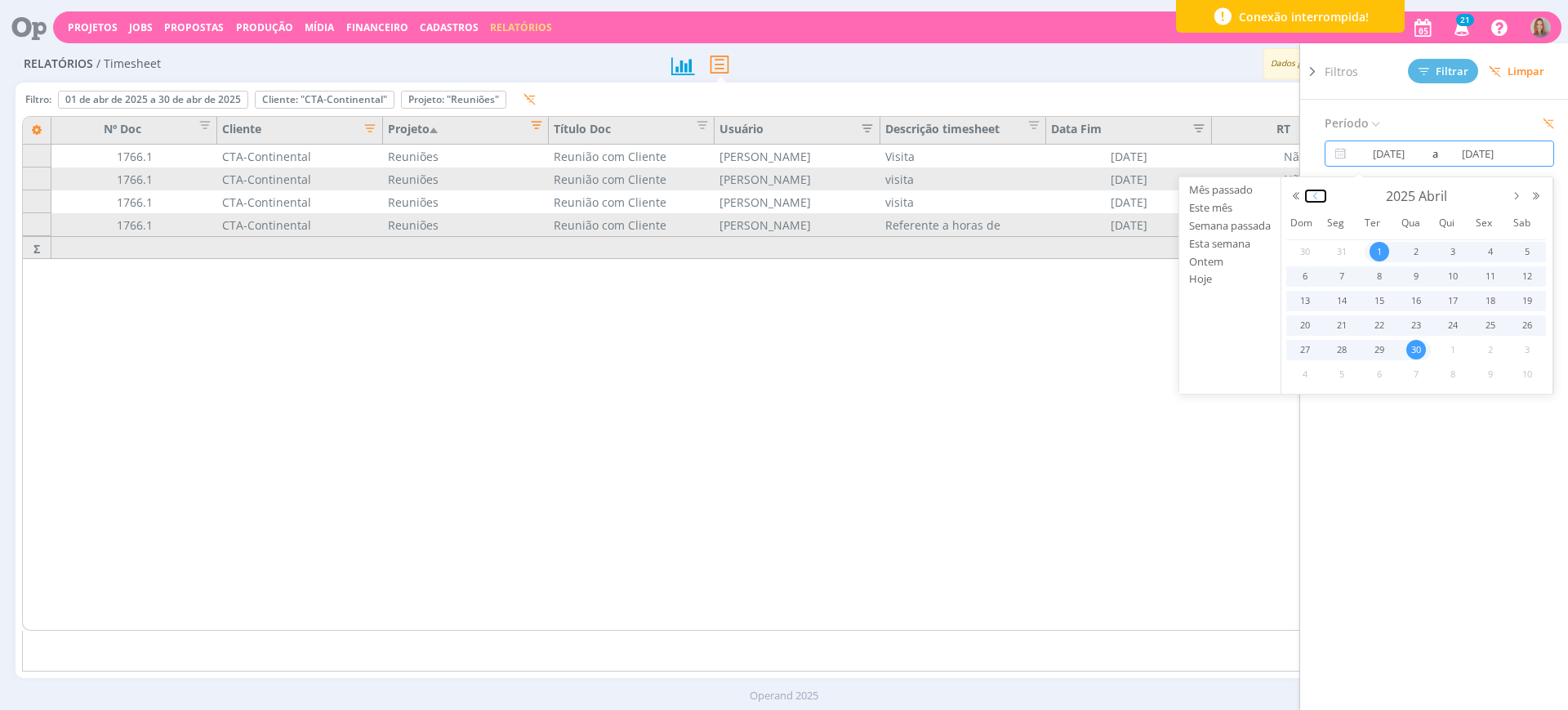
click at [1317, 197] on button "button" at bounding box center [1316, 197] width 20 height 11
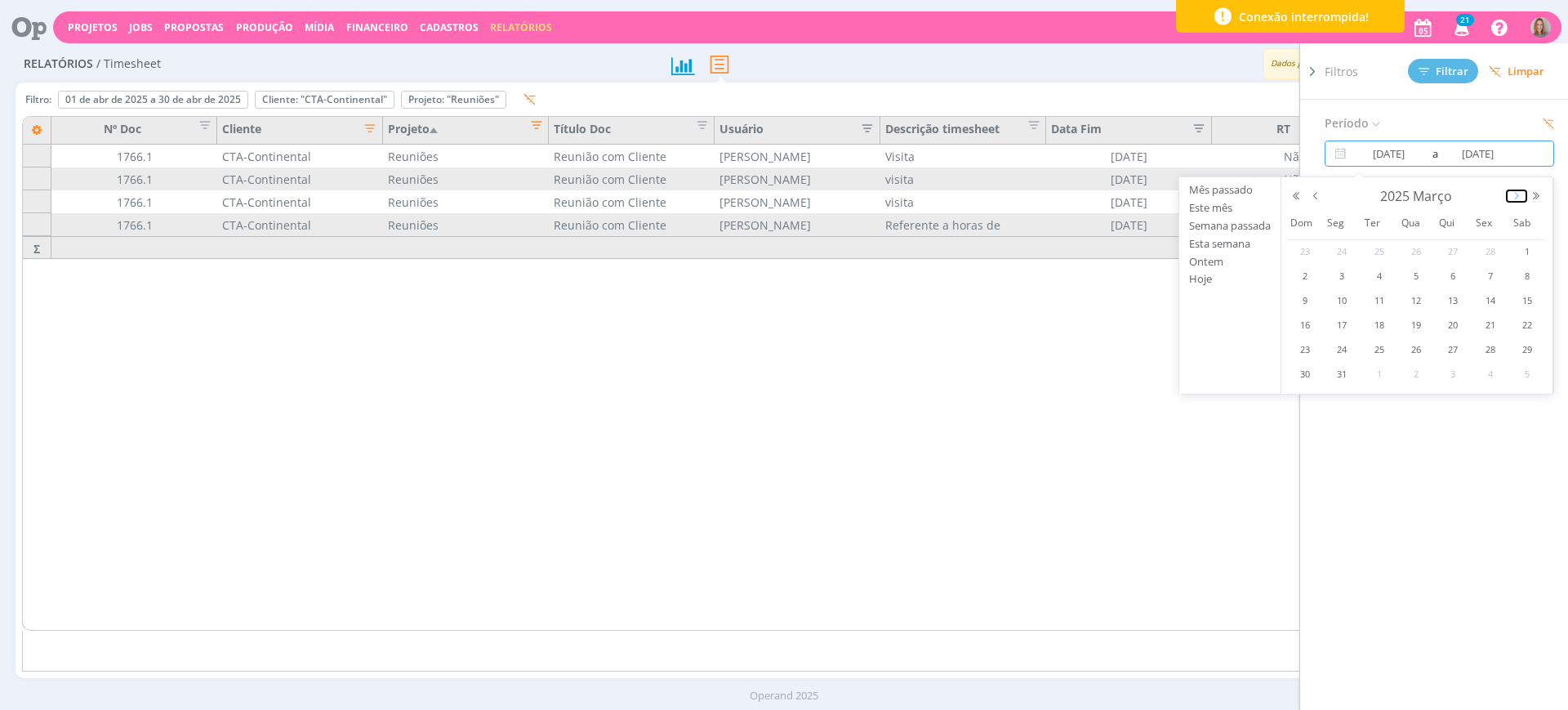
click at [1510, 196] on button "button" at bounding box center [1517, 197] width 20 height 11
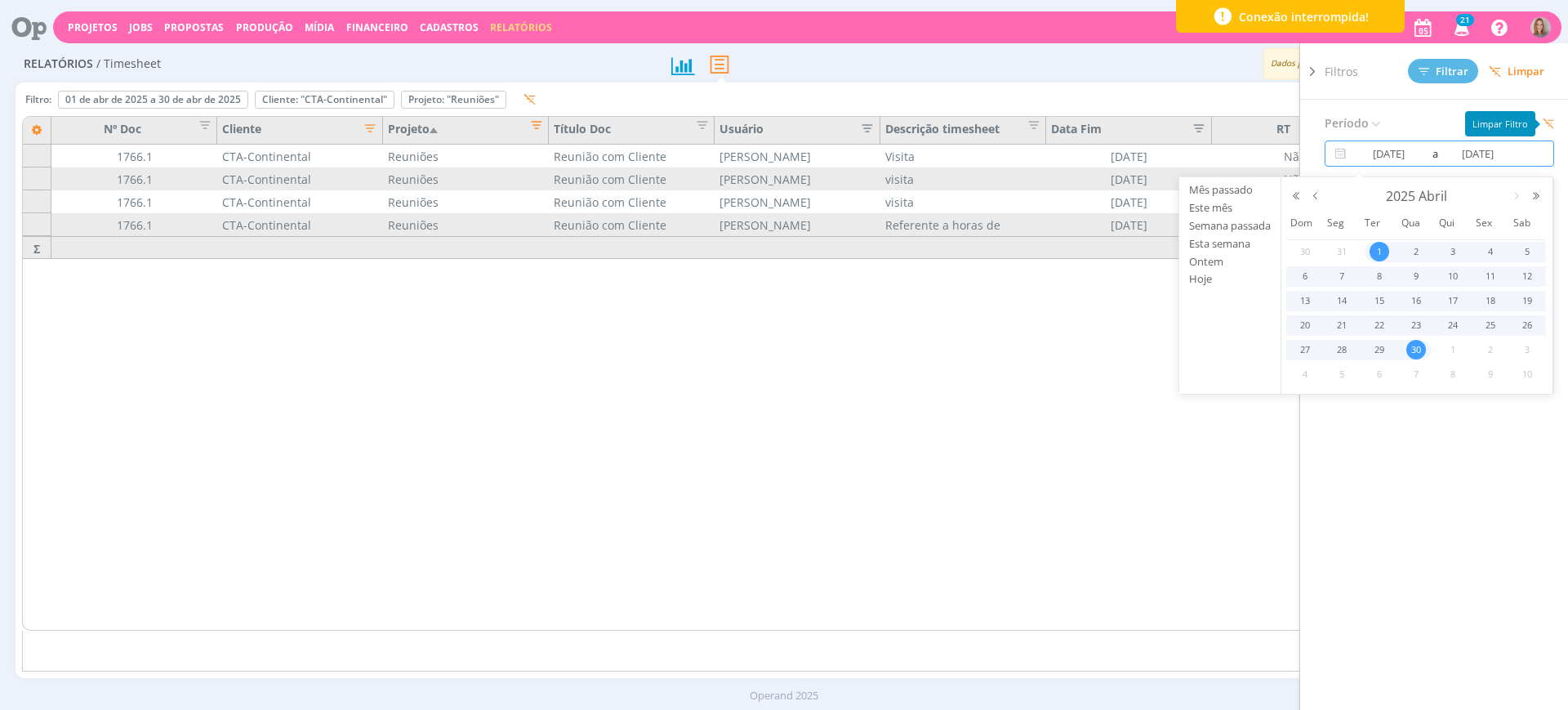
click at [1547, 124] on icon at bounding box center [1549, 124] width 11 height 11
type input "01/09/2025"
type input "30/09/2025"
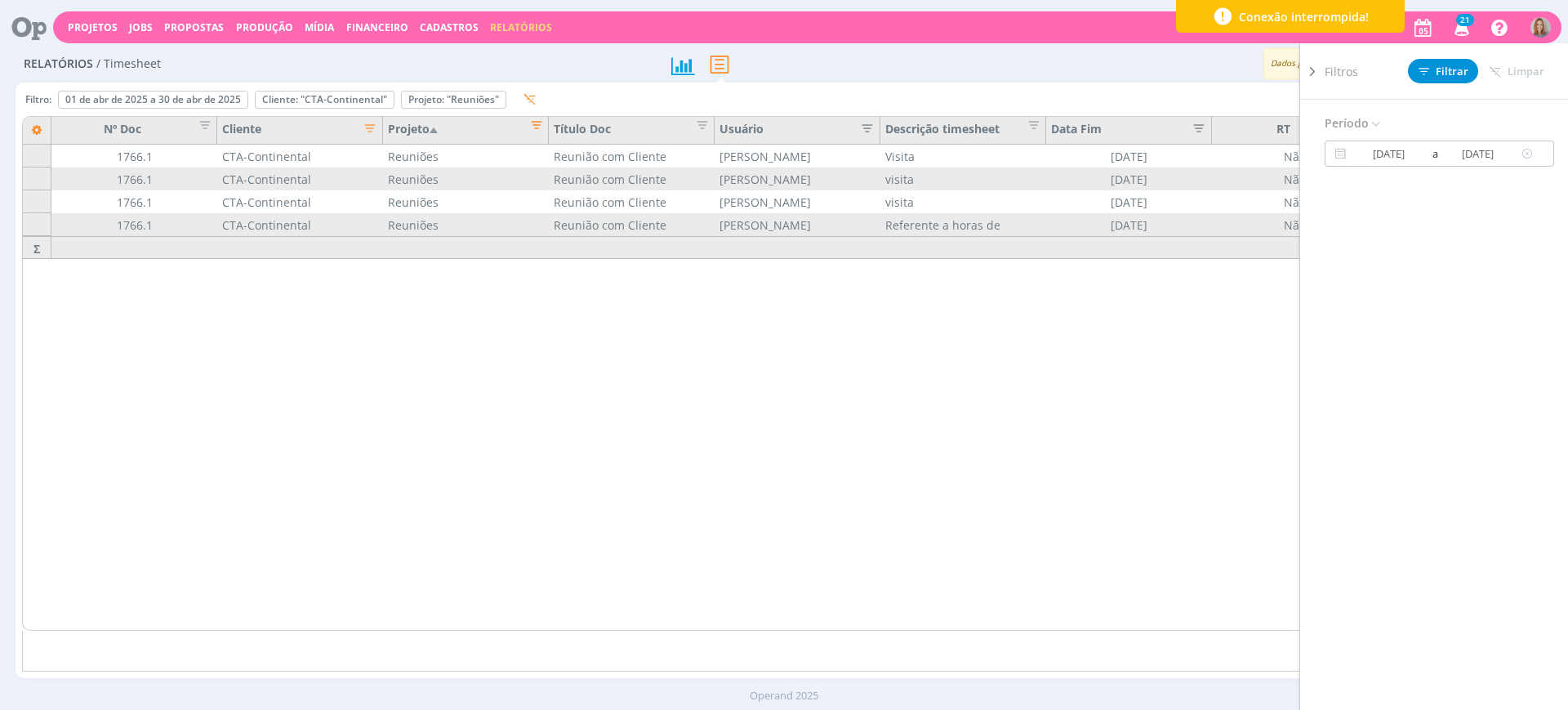
click at [1398, 162] on input "01/09/2025" at bounding box center [1390, 154] width 79 height 20
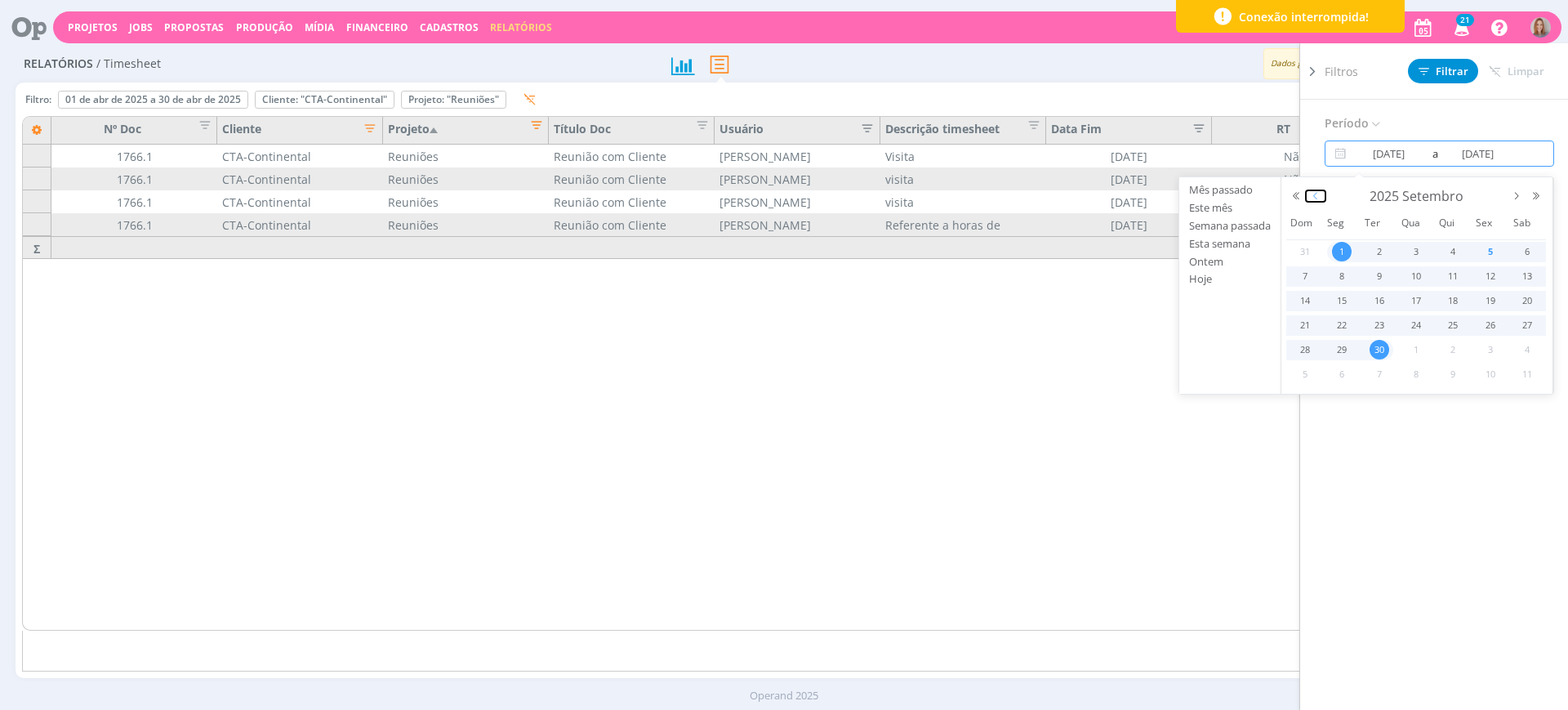
click at [1318, 195] on button "button" at bounding box center [1316, 197] width 20 height 11
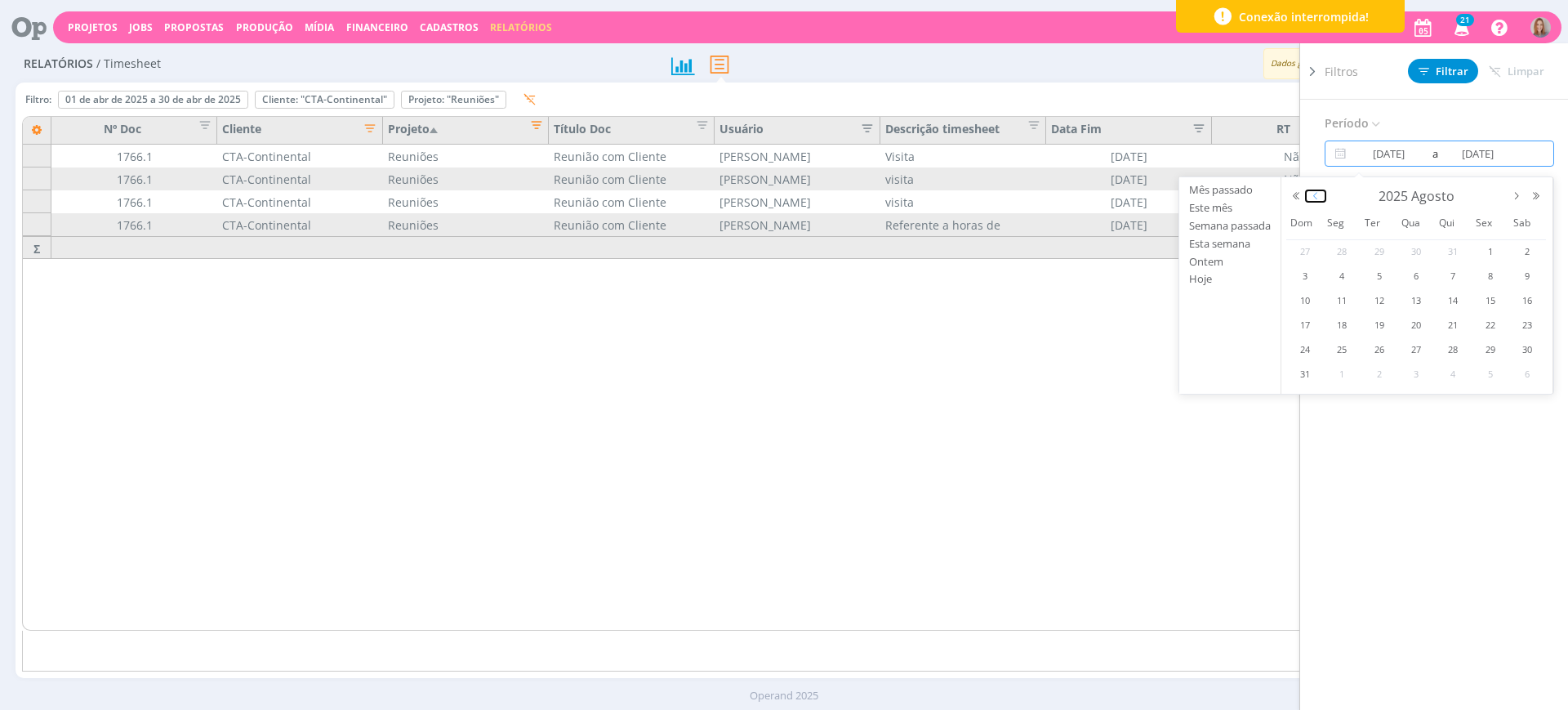
click at [1318, 195] on button "button" at bounding box center [1316, 197] width 20 height 11
drag, startPoint x: 1462, startPoint y: 245, endPoint x: 1470, endPoint y: 265, distance: 21.5
click at [1462, 246] on div "1" at bounding box center [1453, 251] width 37 height 20
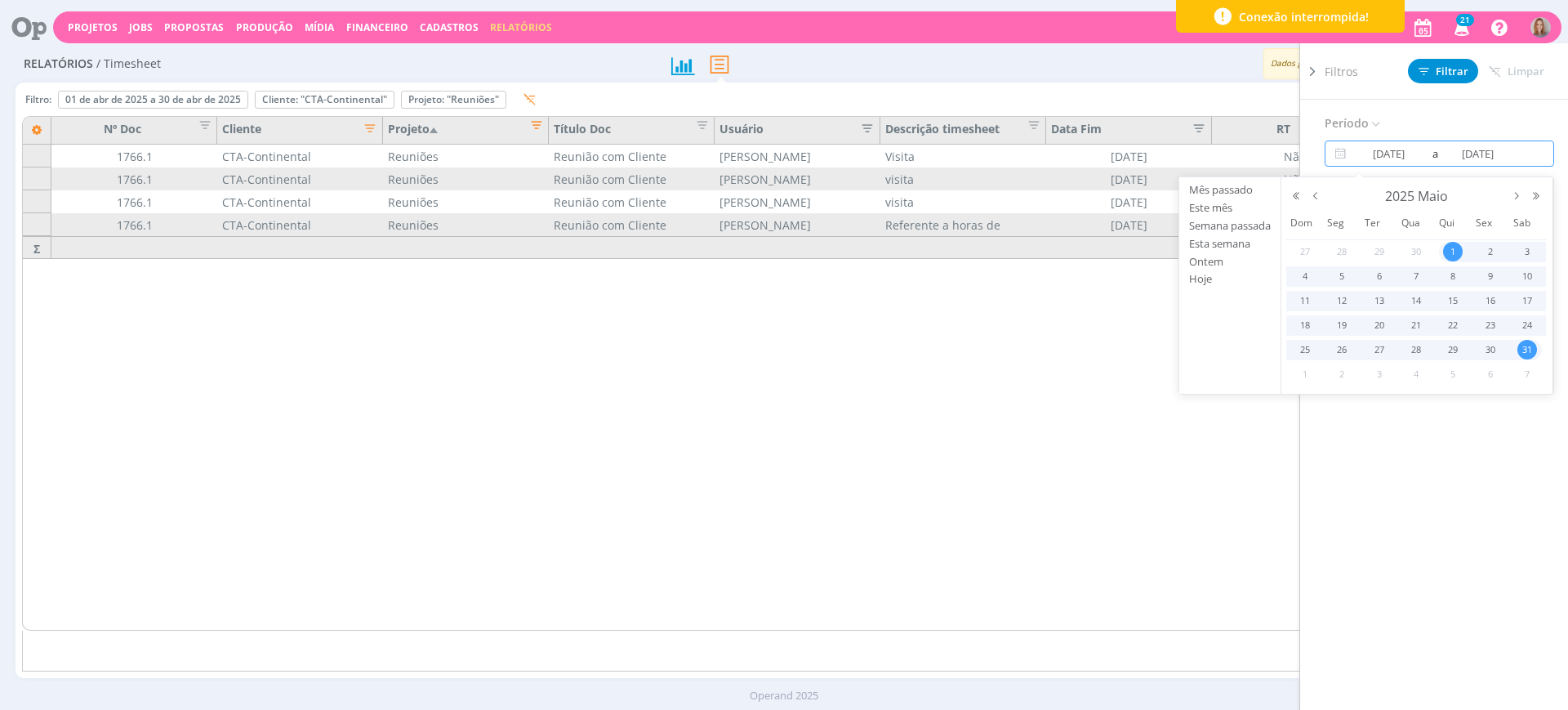
click at [1526, 351] on span "31" at bounding box center [1528, 350] width 20 height 20
type input "01/05/2025"
type input "31/05/2025"
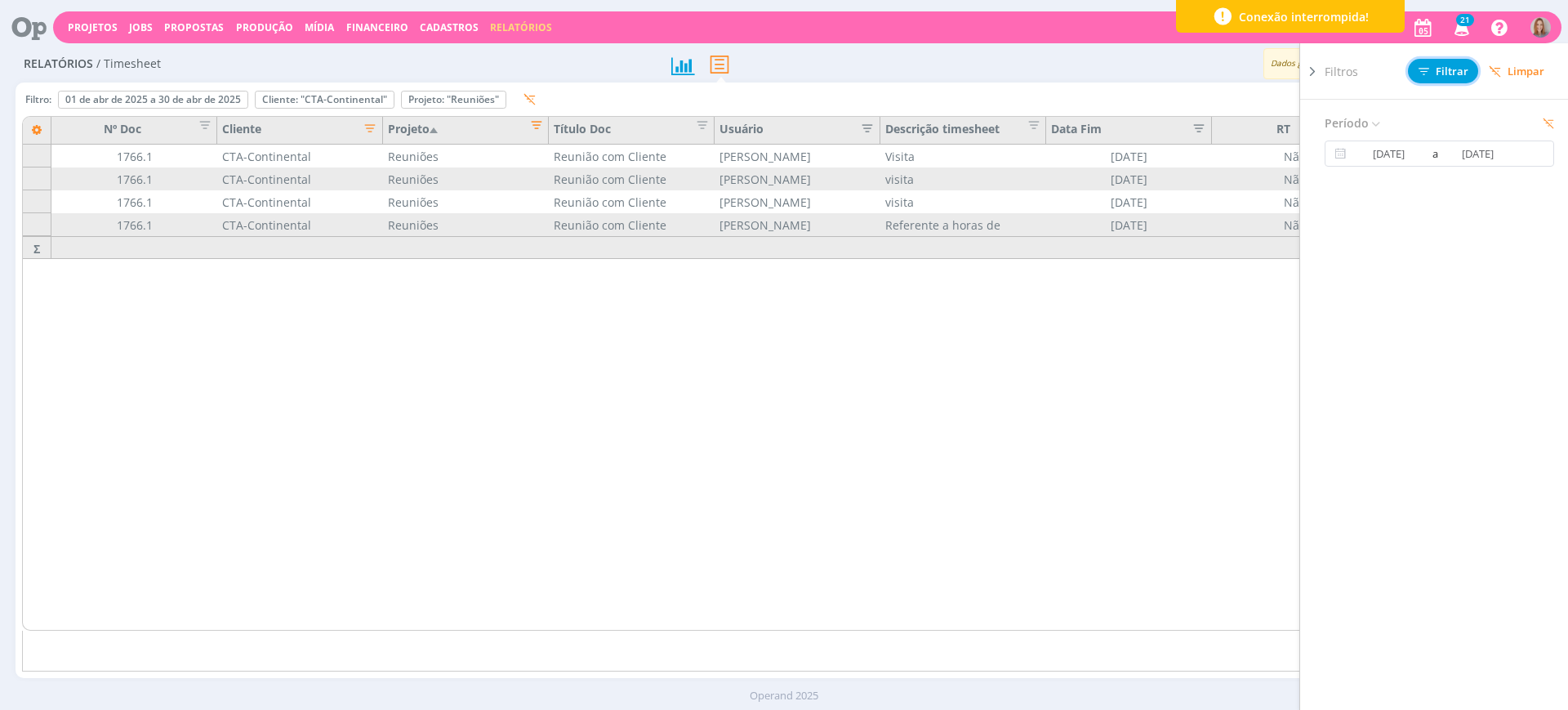
click at [1432, 71] on span "Filtrar" at bounding box center [1444, 71] width 50 height 11
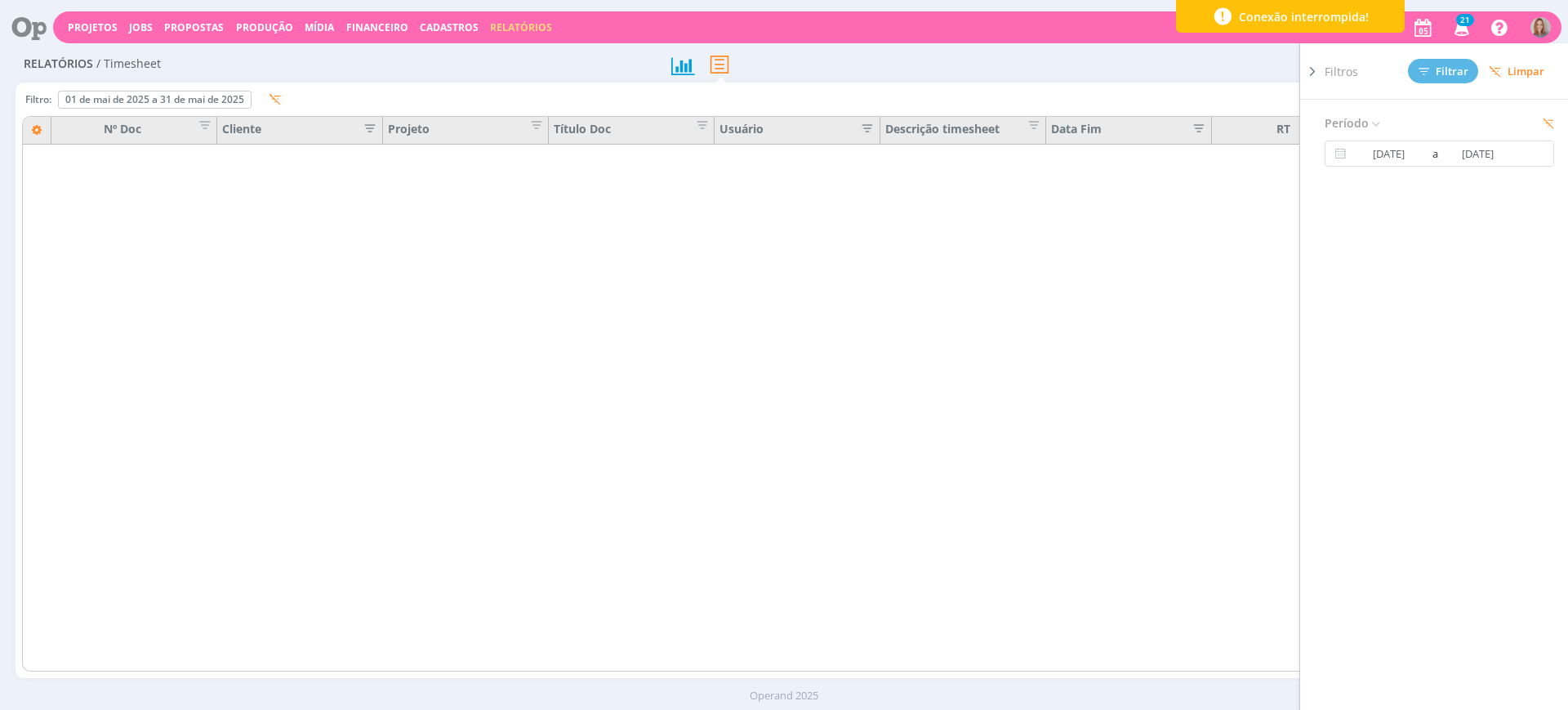
click at [1192, 72] on div "Exportar" at bounding box center [1232, 64] width 641 height 30
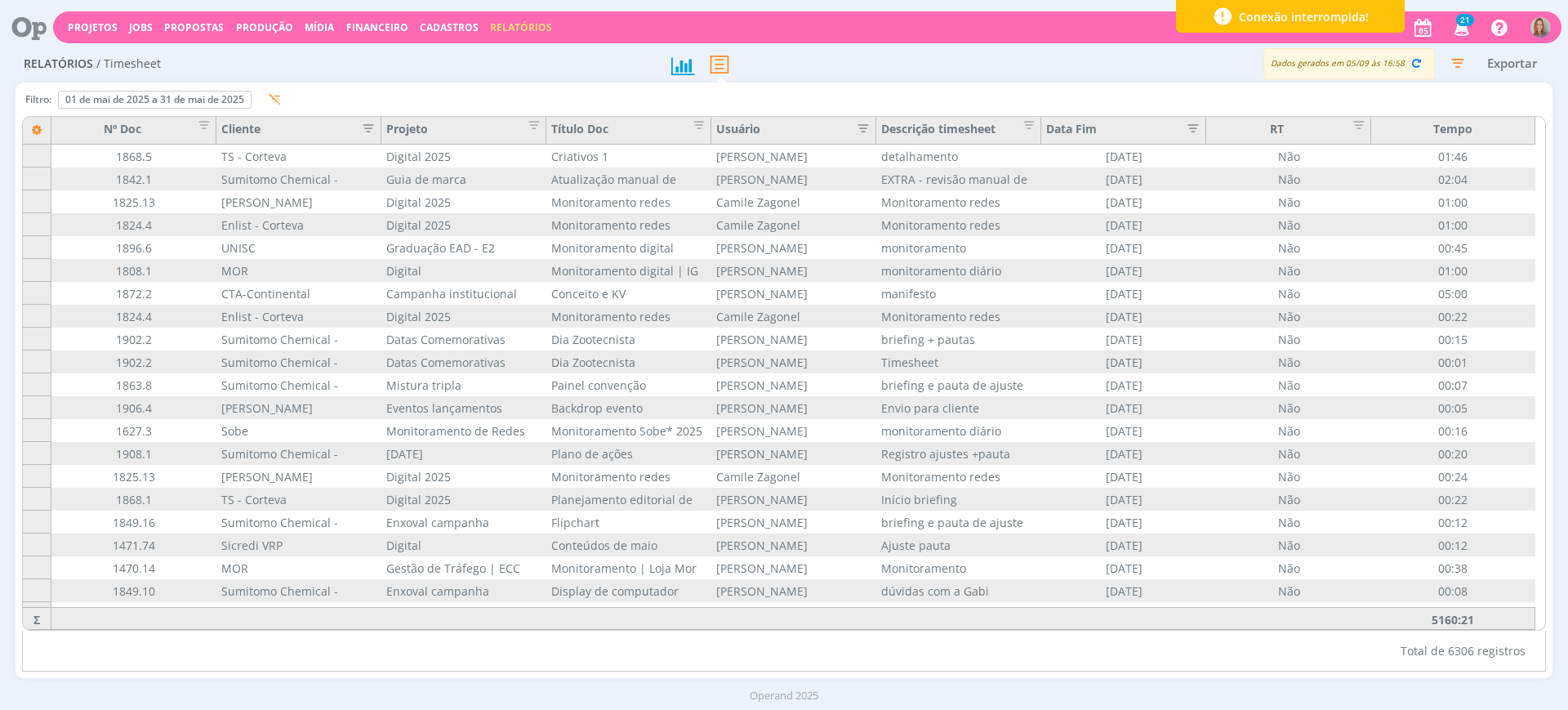
click at [367, 133] on icon "button" at bounding box center [363, 127] width 16 height 16
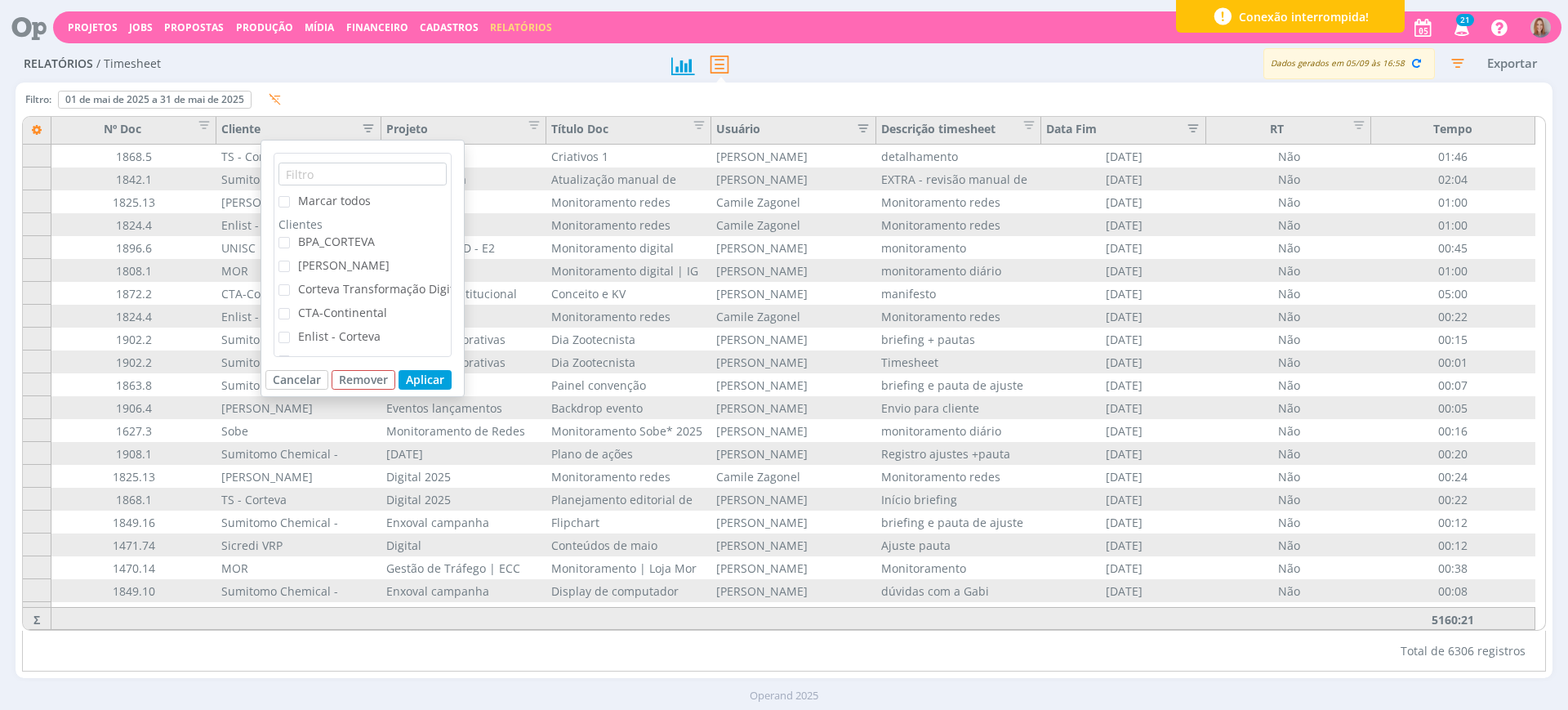
click at [317, 309] on span "CTA-Continental" at bounding box center [342, 312] width 89 height 16
click at [290, 308] on input "CTA-Continental" at bounding box center [290, 308] width 0 height 0
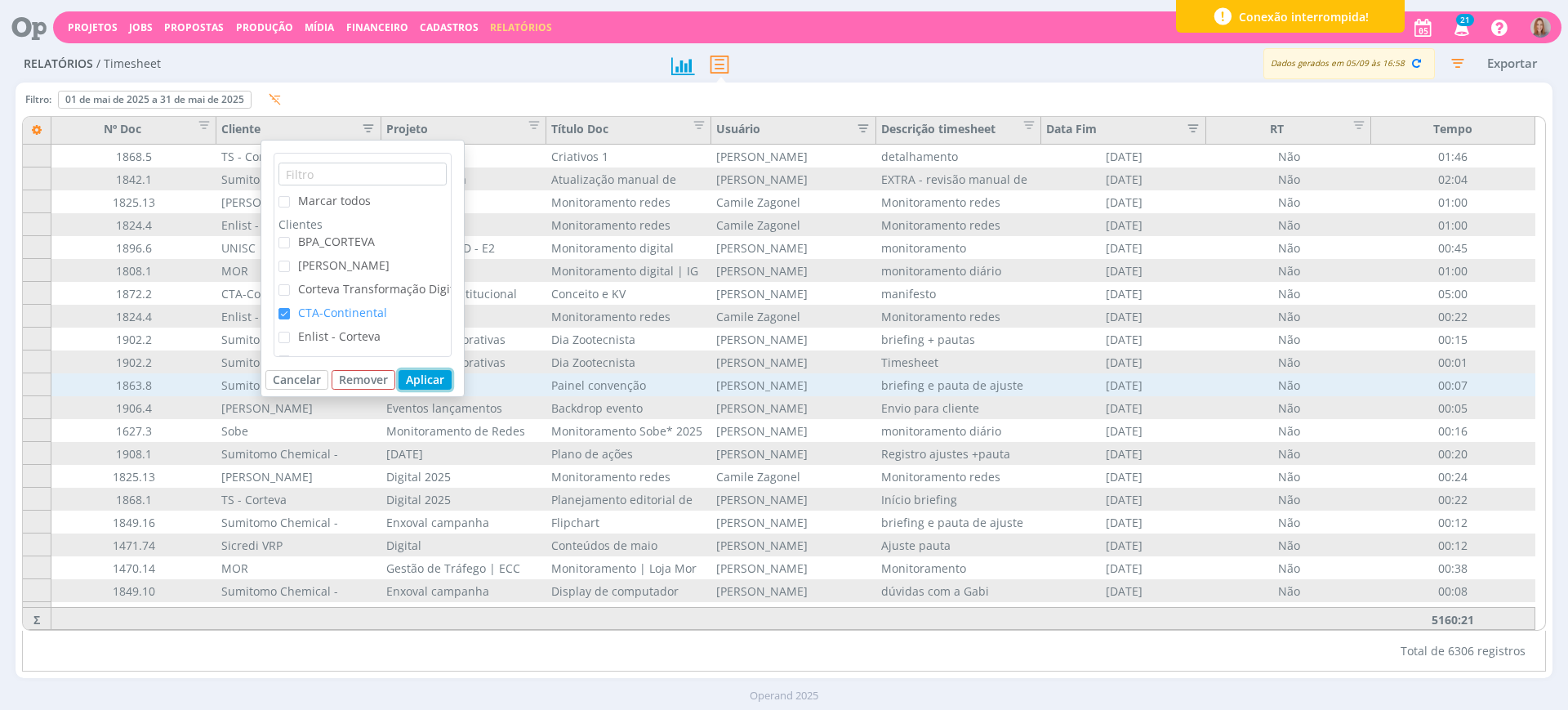
click at [427, 374] on button "Aplicar" at bounding box center [425, 380] width 53 height 20
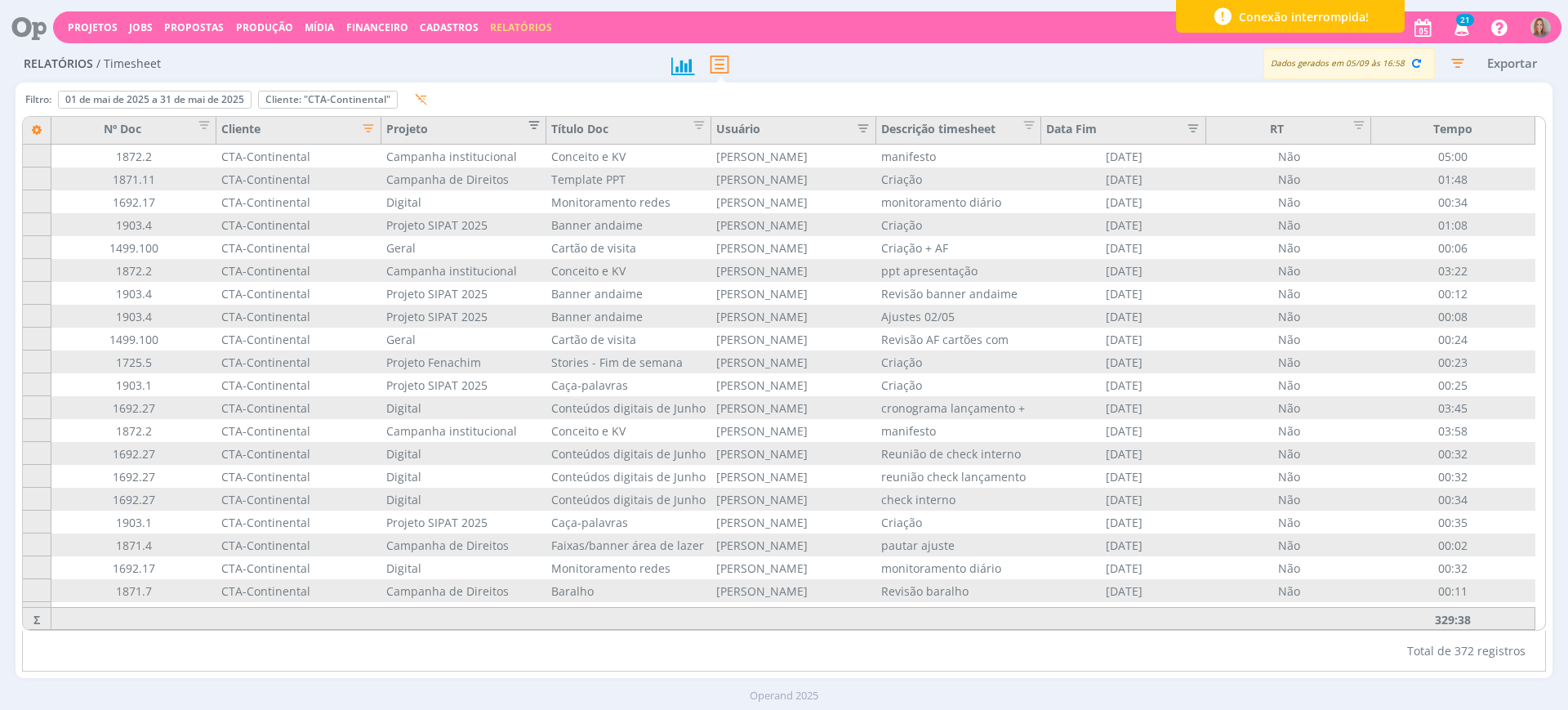
click at [534, 120] on span "Editar filtro para Coluna Projeto" at bounding box center [529, 123] width 16 height 16
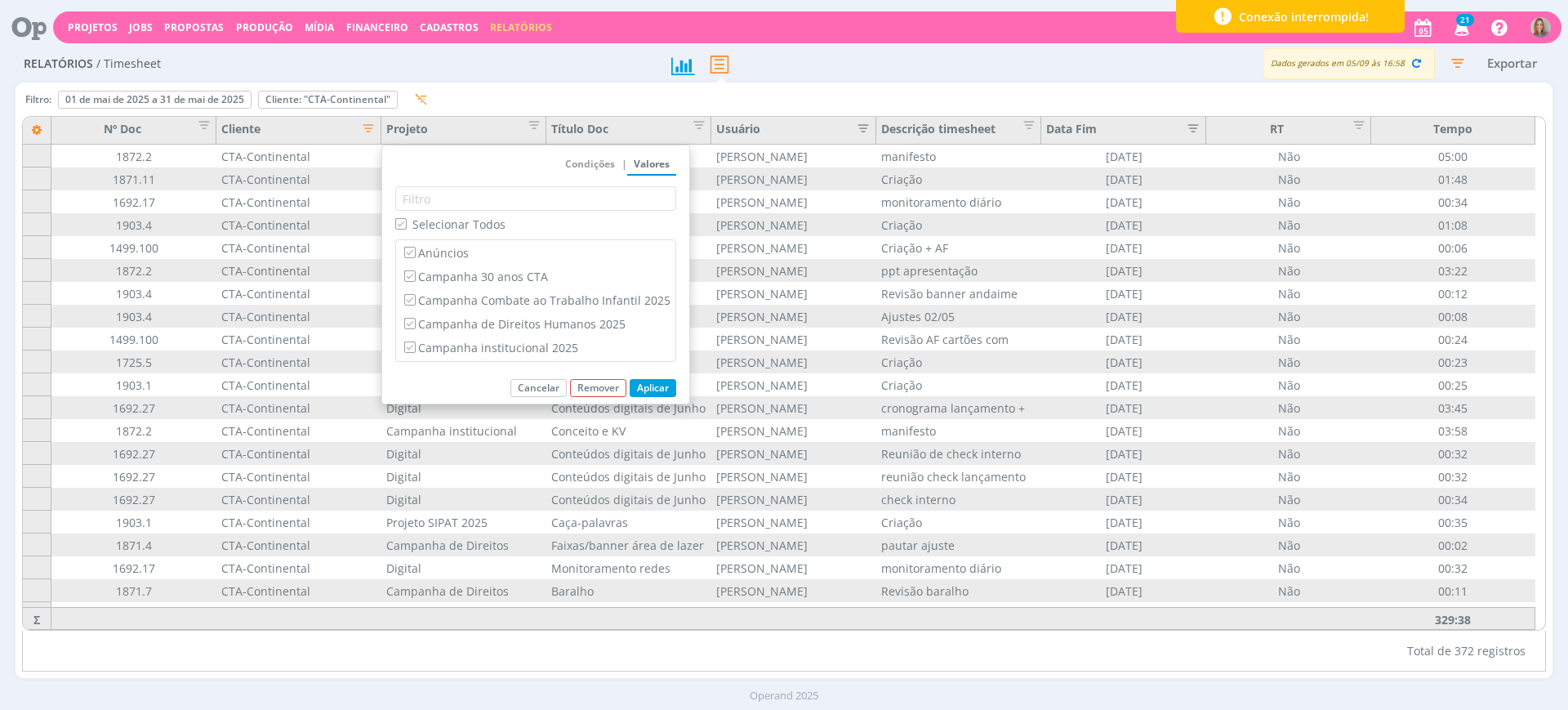
click at [417, 230] on span "Selecionar Todos" at bounding box center [459, 224] width 93 height 16
click at [406, 228] on input "Selecionar Todos" at bounding box center [400, 224] width 11 height 11
checkbox input "false"
click at [423, 246] on label "Anúncios" at bounding box center [535, 252] width 269 height 18
click at [415, 246] on input "Anúncios" at bounding box center [409, 251] width 11 height 11
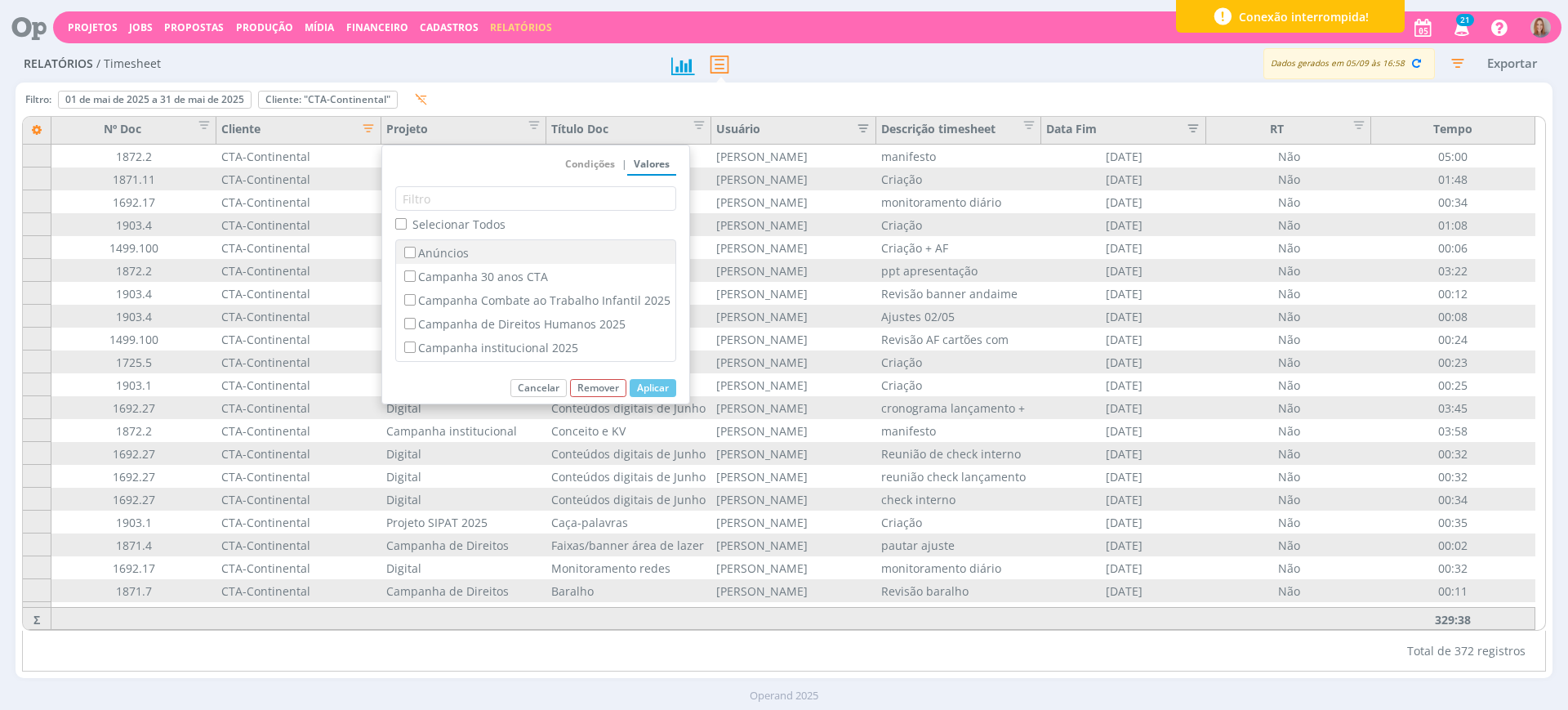
checkbox input "true"
checkbox input "false"
click at [659, 391] on button "Aplicar" at bounding box center [653, 388] width 47 height 18
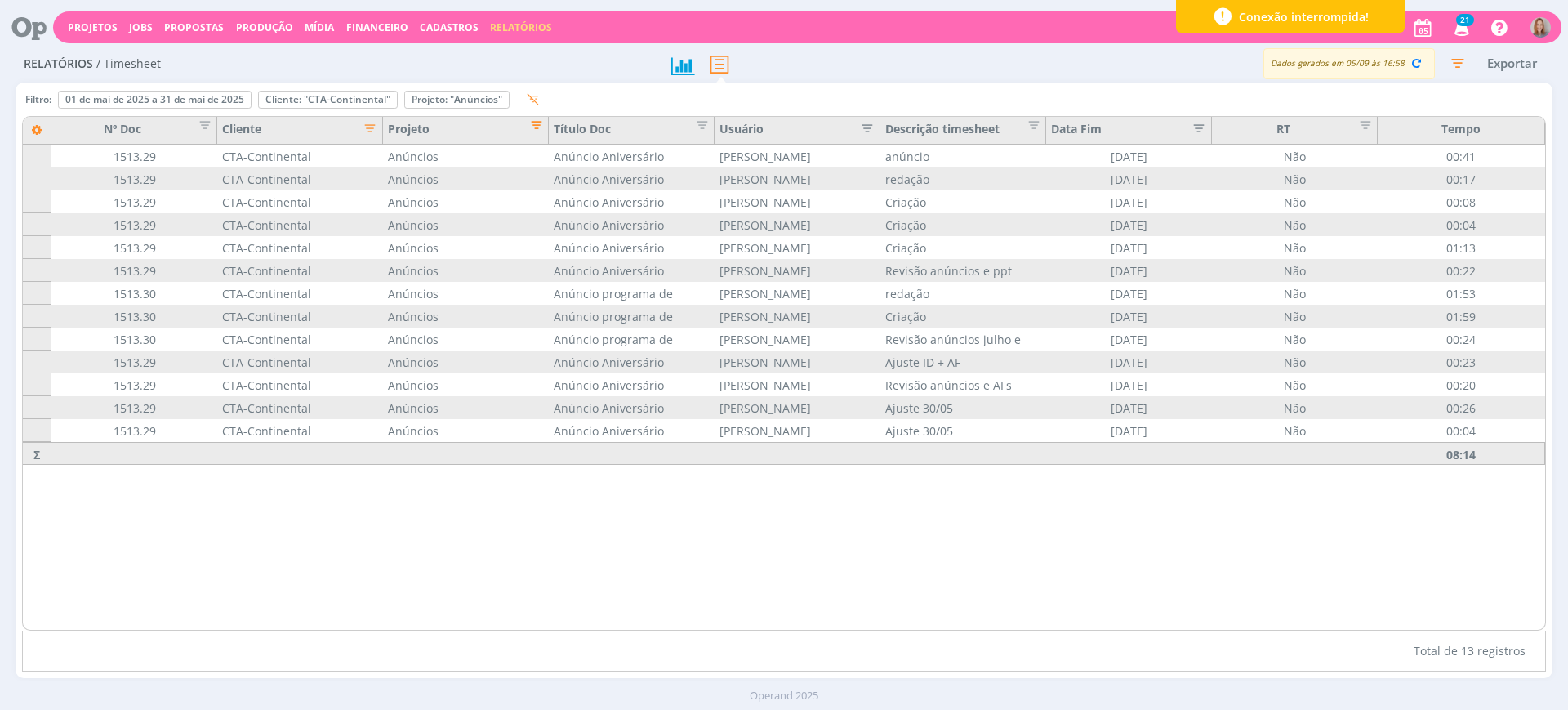
click at [539, 122] on span "Editar filtro para Coluna Projeto" at bounding box center [532, 123] width 16 height 16
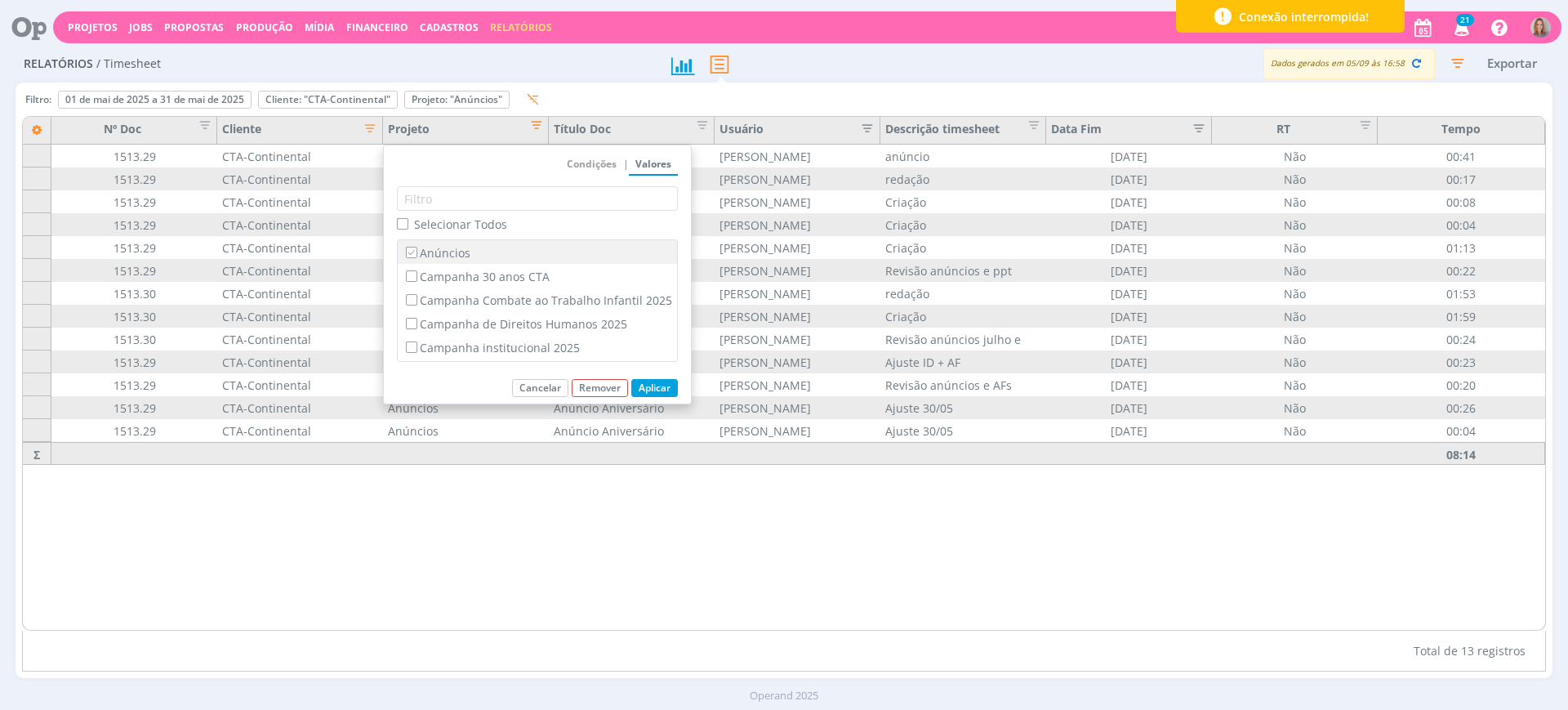
click at [426, 254] on label "Anúncios" at bounding box center [537, 252] width 269 height 18
click at [417, 254] on input "Anúncios" at bounding box center [411, 251] width 11 height 11
checkbox input "false"
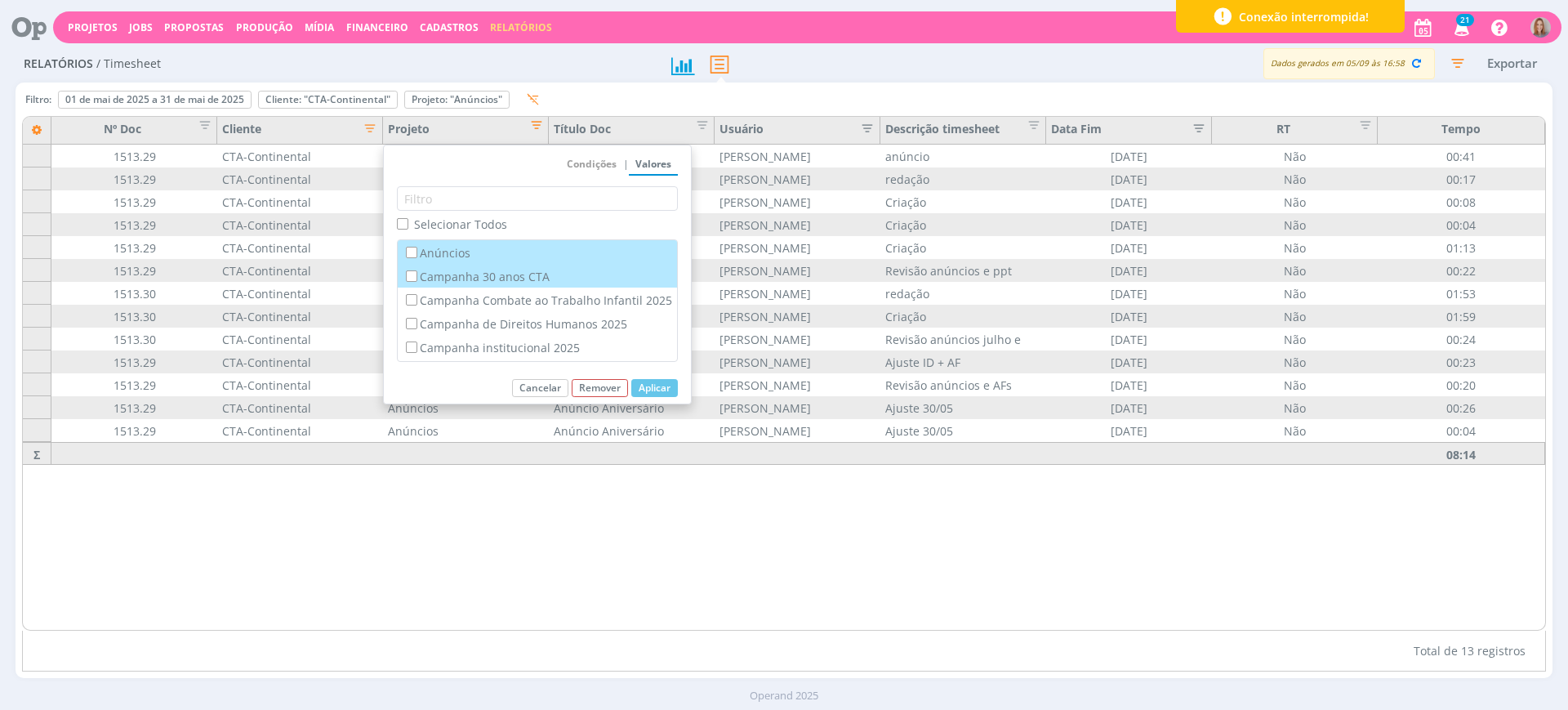
click at [435, 272] on label "Campanha 30 anos CTA" at bounding box center [537, 276] width 269 height 18
click at [417, 272] on input "Campanha 30 anos CTA" at bounding box center [411, 275] width 11 height 11
checkbox input "true"
checkbox input "false"
click at [674, 389] on button "Aplicar" at bounding box center [655, 388] width 47 height 18
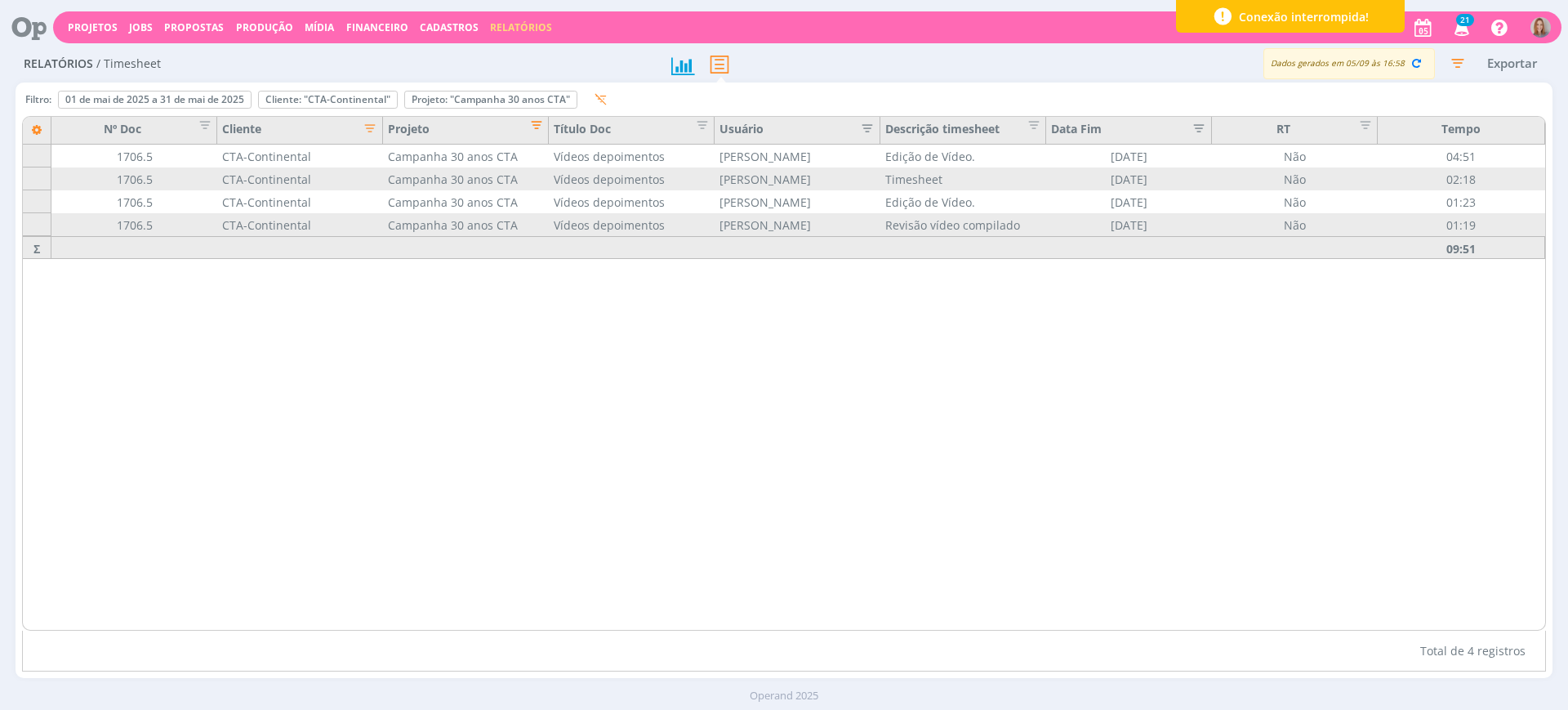
click at [535, 129] on span "Editar filtro para Coluna Projeto" at bounding box center [532, 123] width 16 height 16
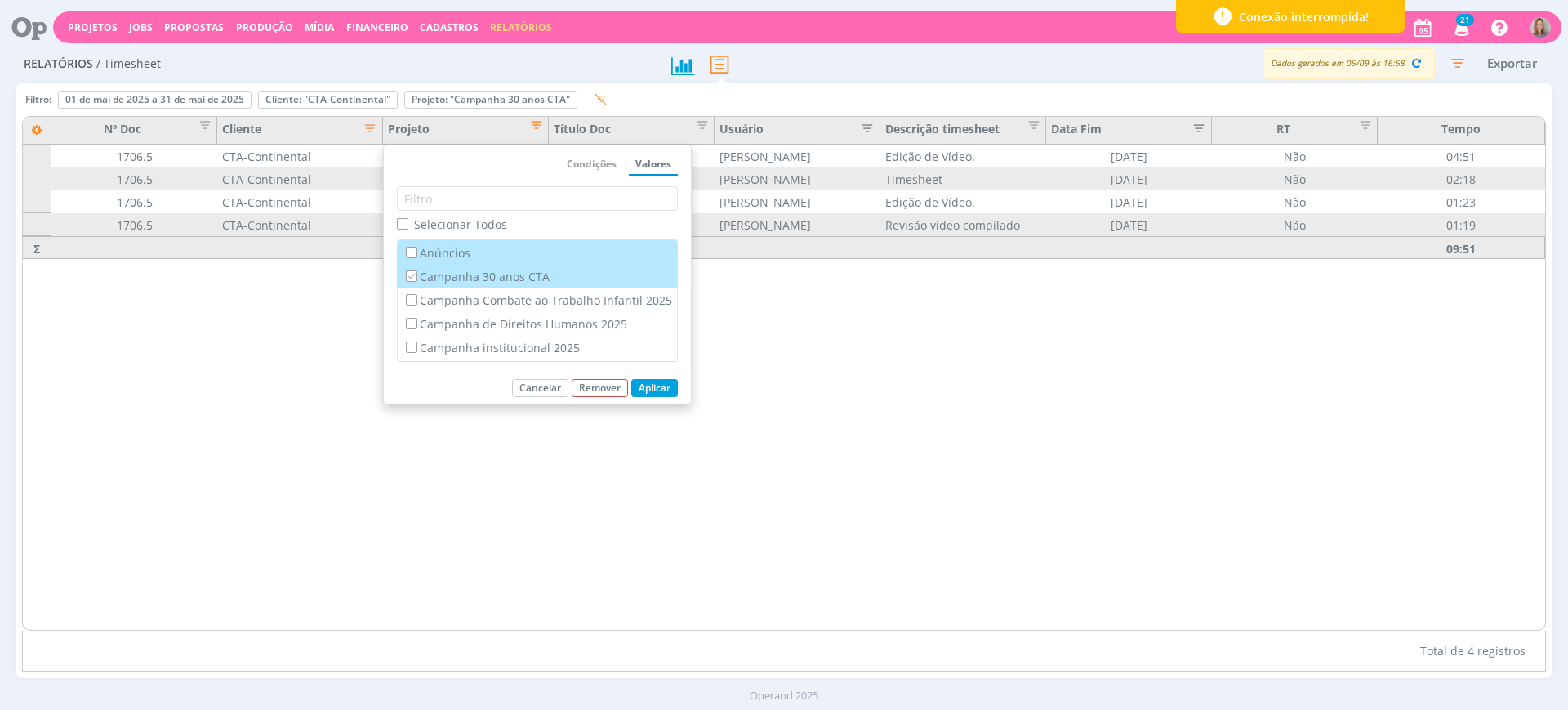
click at [430, 277] on label "Campanha 30 anos CTA" at bounding box center [537, 276] width 269 height 18
click at [417, 277] on input "Campanha 30 anos CTA" at bounding box center [411, 275] width 11 height 11
checkbox input "false"
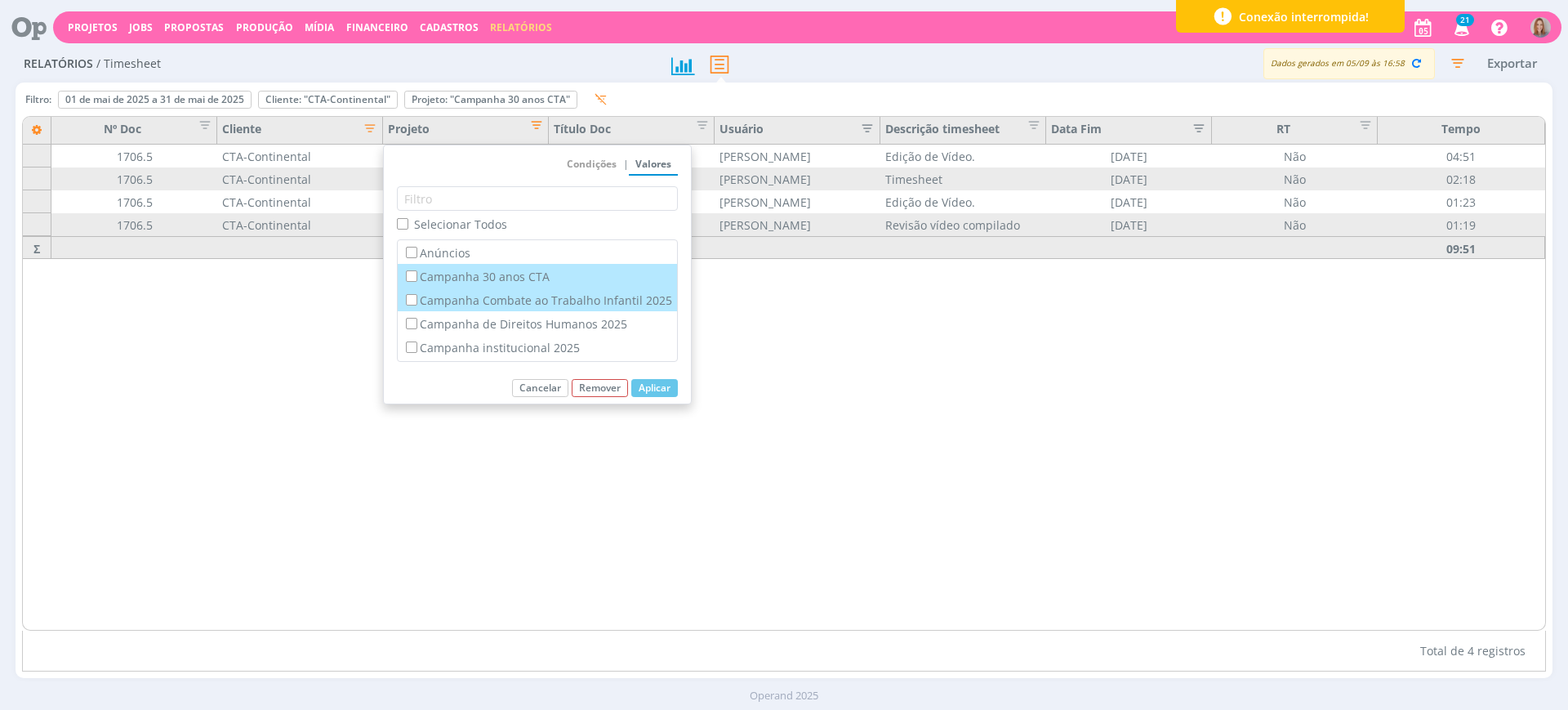
click at [441, 309] on div "Campanha Combate ao Trabalho Infantil 2025" at bounding box center [537, 299] width 279 height 24
click at [414, 296] on input "Campanha Combate ao Trabalho Infantil 2025" at bounding box center [411, 299] width 11 height 11
checkbox input "true"
checkbox input "false"
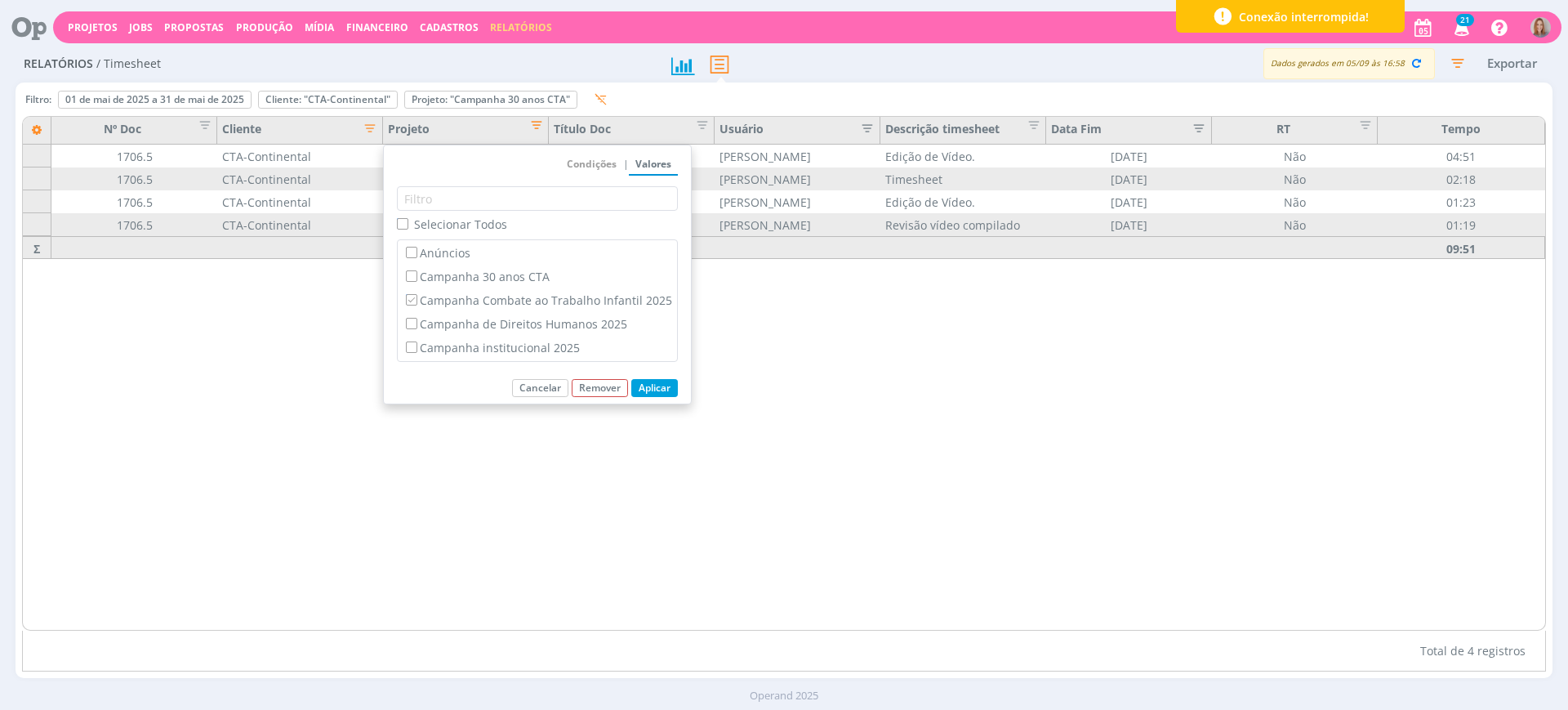
click at [649, 379] on button "Aplicar" at bounding box center [655, 388] width 47 height 18
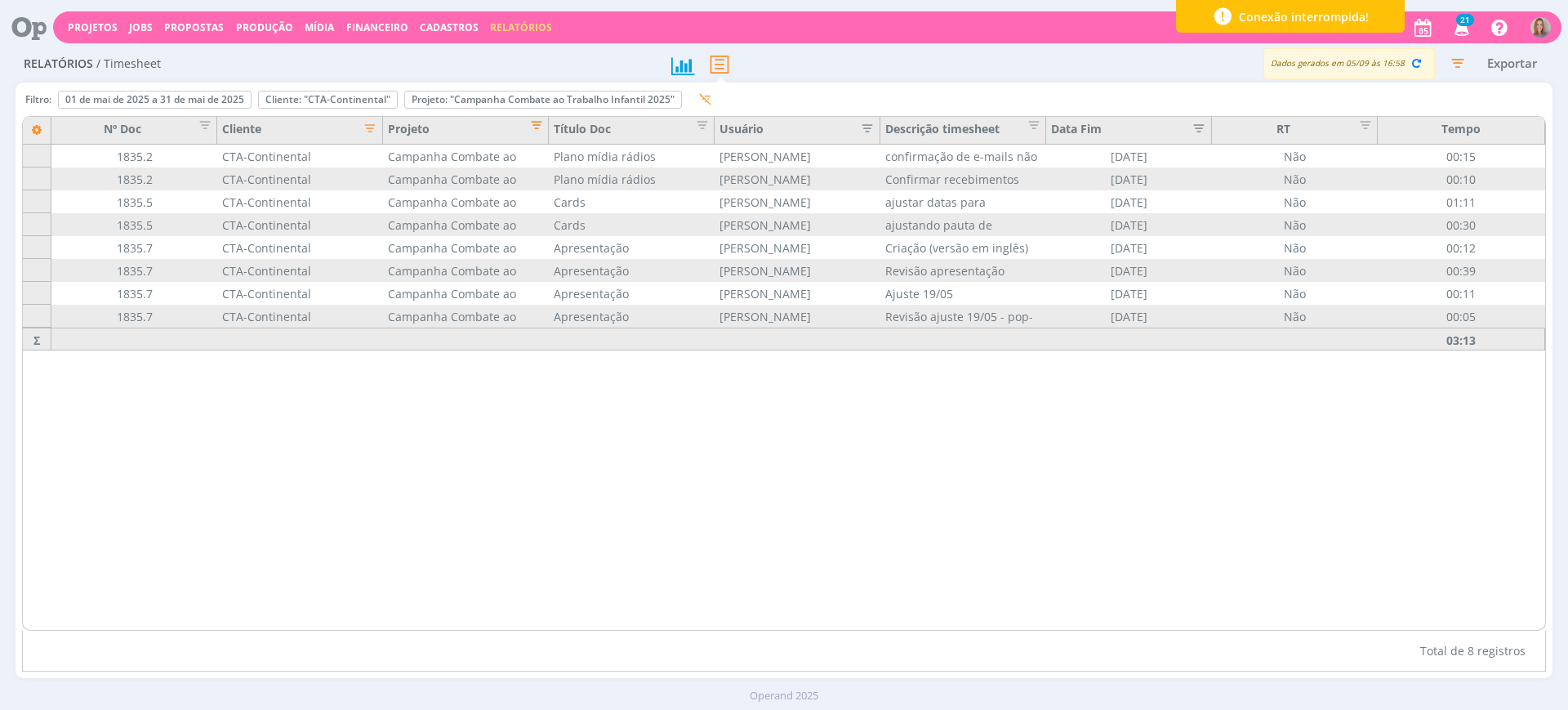
click at [532, 127] on span "Editar filtro para Coluna Projeto" at bounding box center [532, 123] width 16 height 16
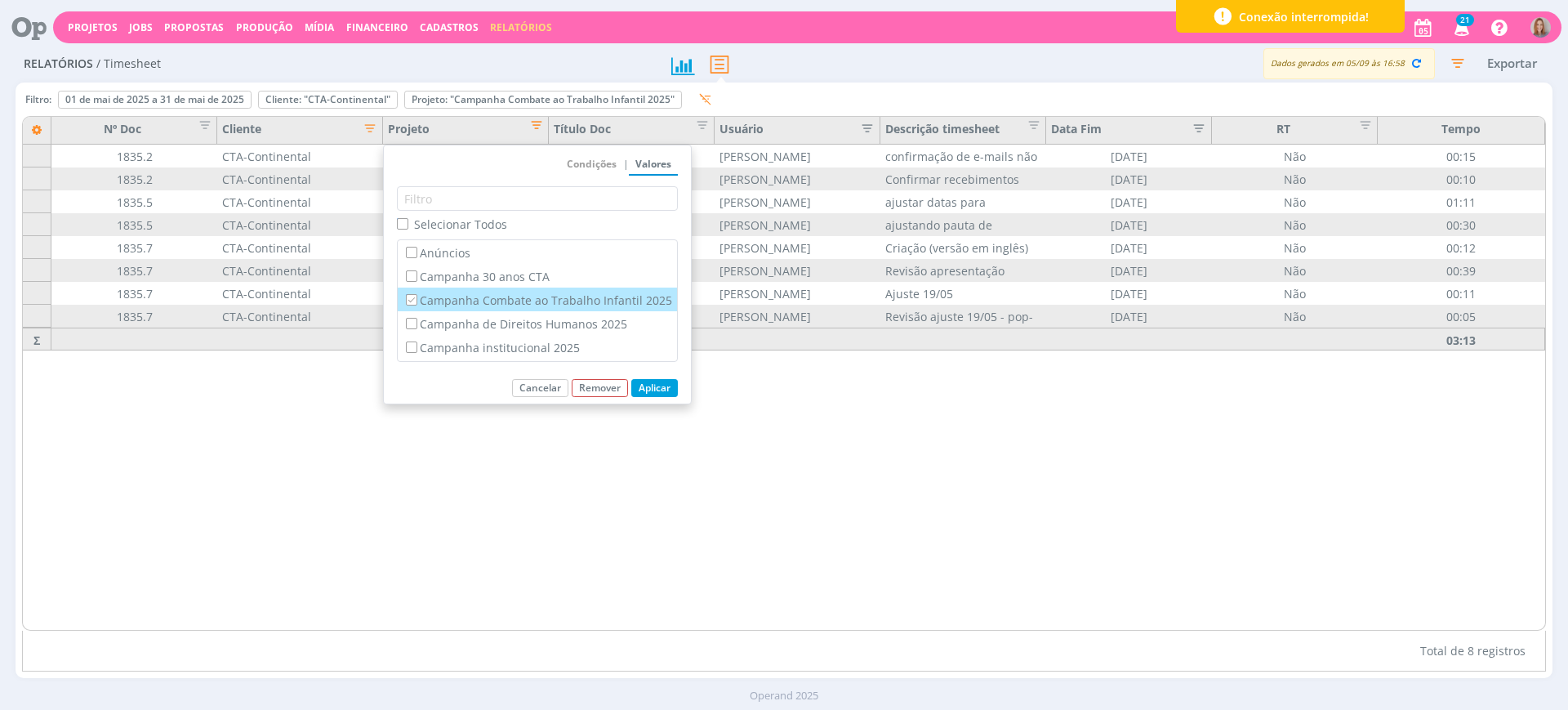
click at [418, 298] on label "Campanha Combate ao Trabalho Infantil 2025" at bounding box center [537, 300] width 269 height 18
click at [417, 298] on input "Campanha Combate ao Trabalho Infantil 2025" at bounding box center [411, 299] width 11 height 11
checkbox input "false"
click at [418, 323] on label "Campanha de Direitos Humanos 2025" at bounding box center [537, 323] width 269 height 18
click at [417, 323] on input "Campanha de Direitos Humanos 2025" at bounding box center [411, 323] width 11 height 11
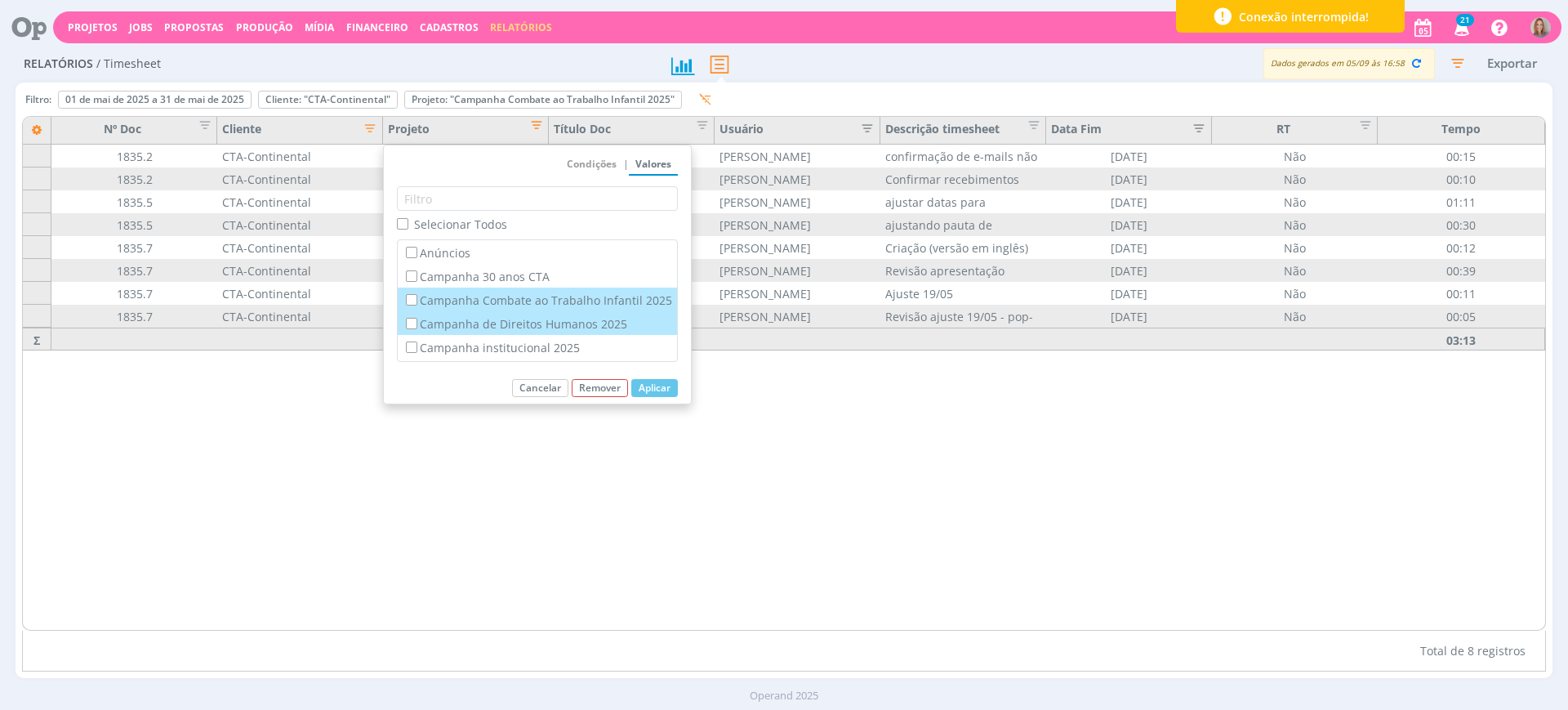
checkbox input "true"
checkbox input "false"
click at [661, 388] on button "Aplicar" at bounding box center [655, 388] width 47 height 18
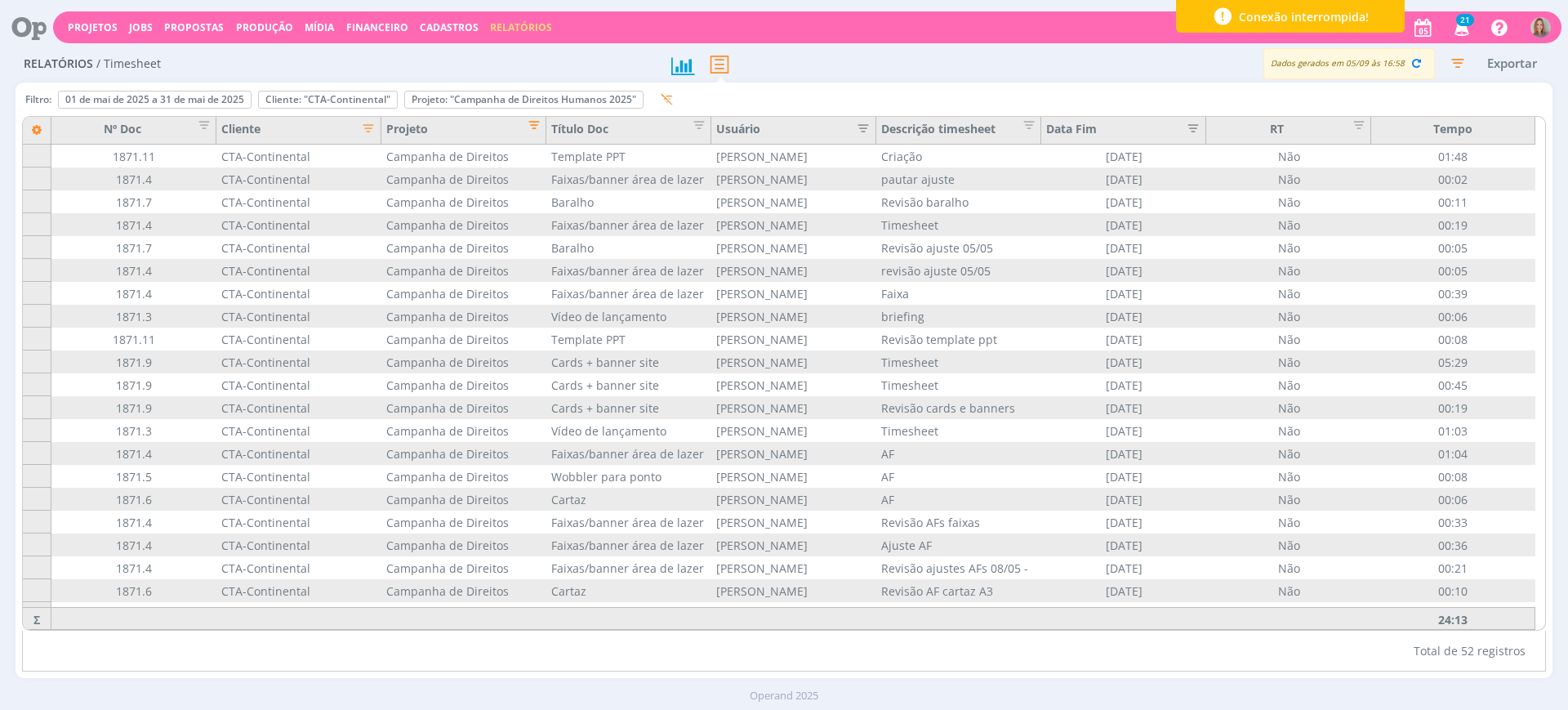
click at [534, 122] on span "Editar filtro para Coluna Projeto" at bounding box center [529, 123] width 16 height 16
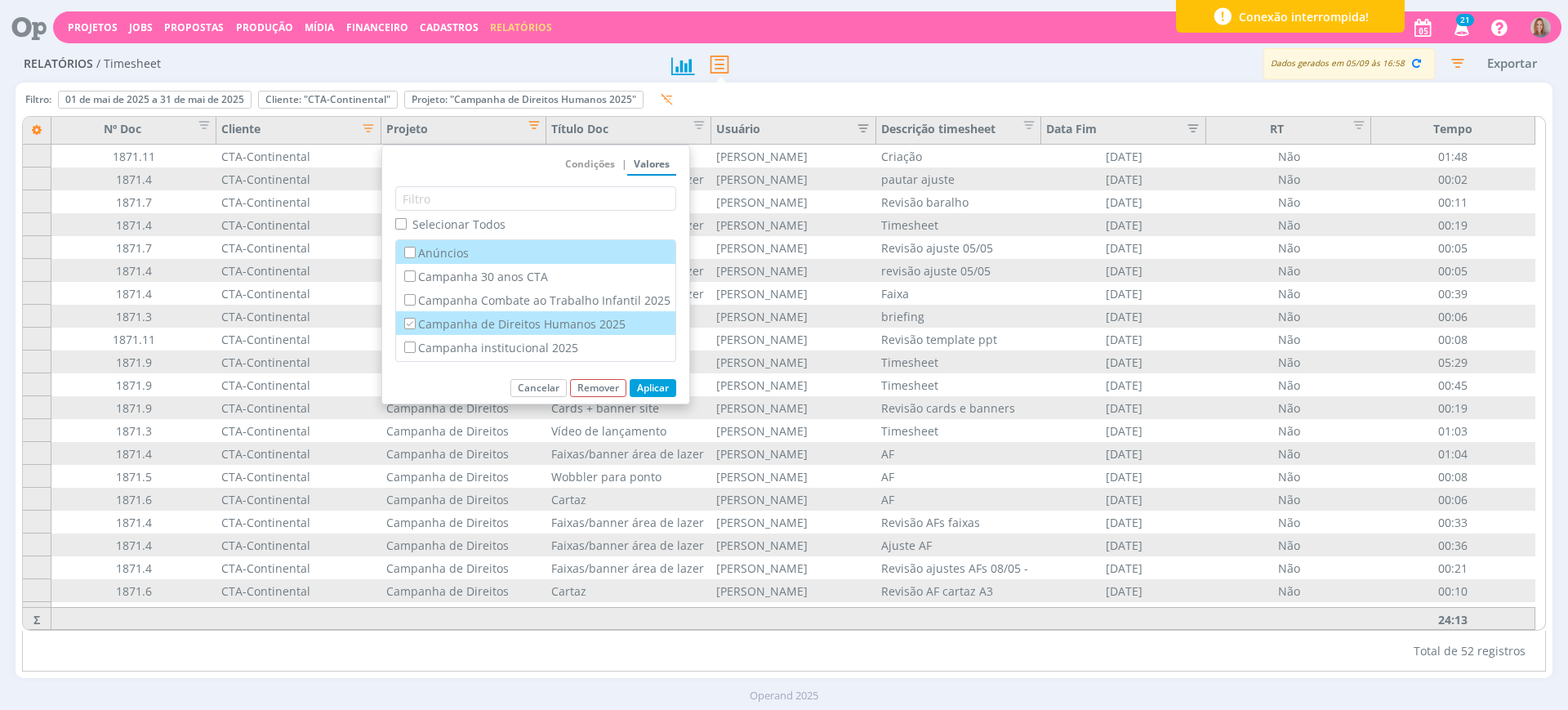
click at [409, 326] on input "Campanha de Direitos Humanos 2025" at bounding box center [409, 323] width 11 height 11
checkbox input "false"
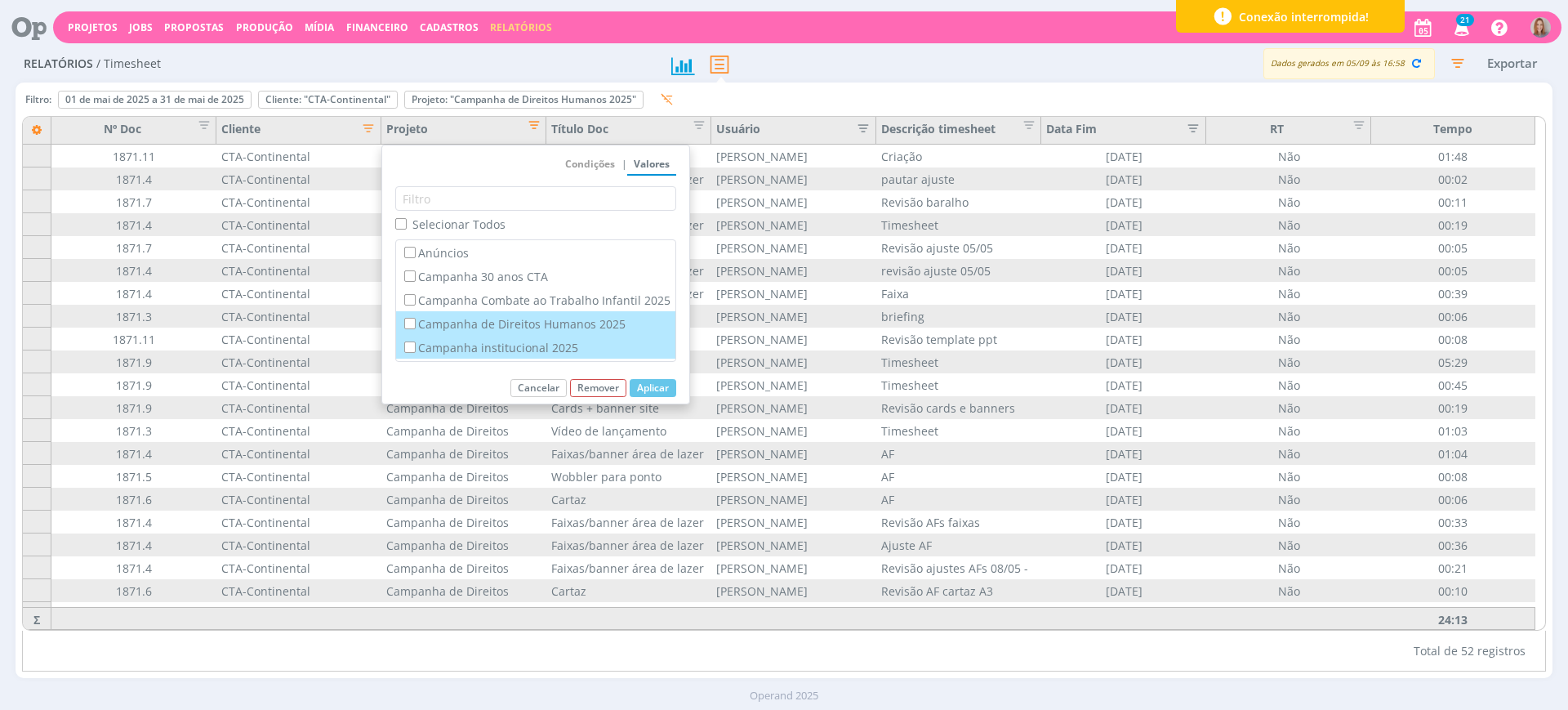
click at [415, 346] on input "Campanha institucional 2025" at bounding box center [409, 346] width 11 height 11
checkbox input "true"
checkbox input "false"
click at [665, 391] on button "Aplicar" at bounding box center [653, 388] width 47 height 18
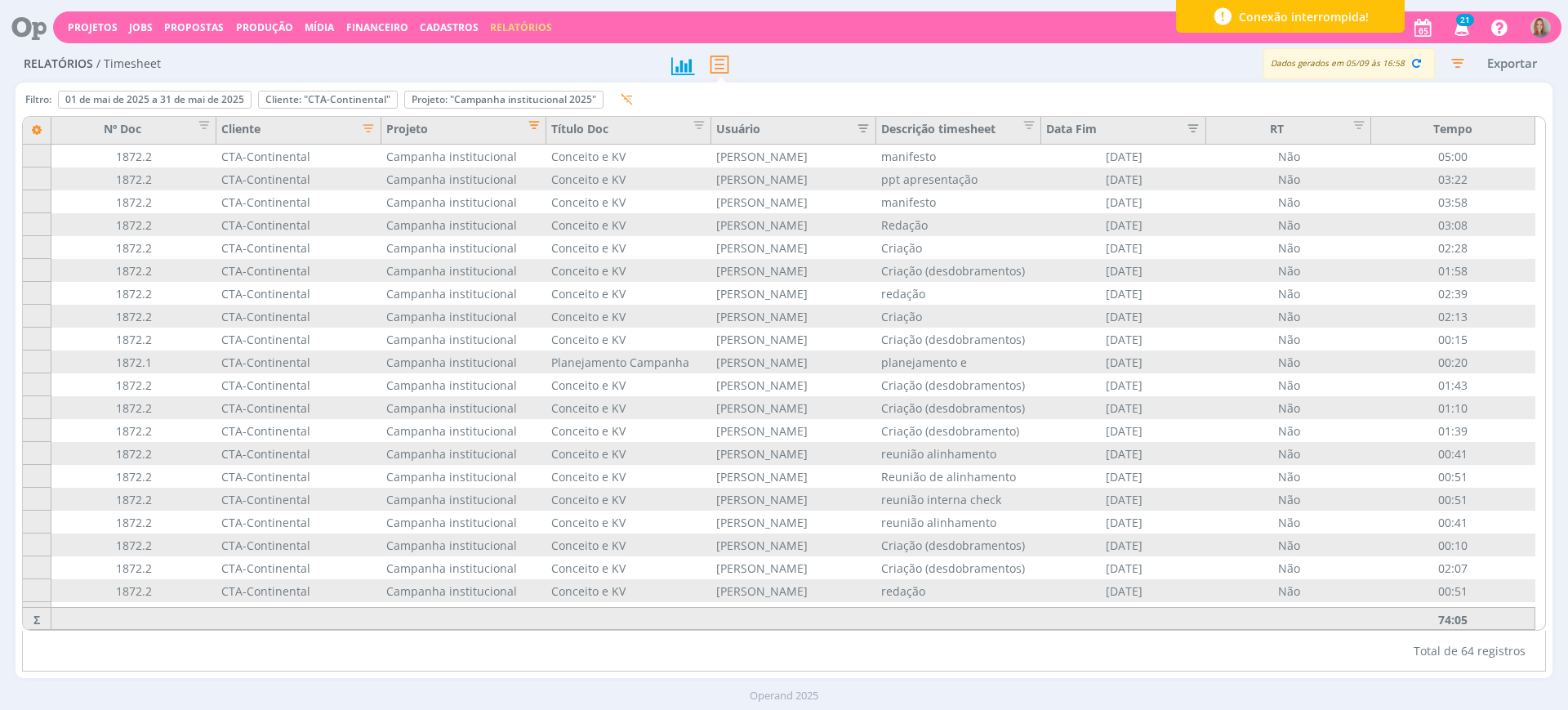
click at [534, 128] on span "Editar filtro para Coluna Projeto" at bounding box center [529, 123] width 16 height 16
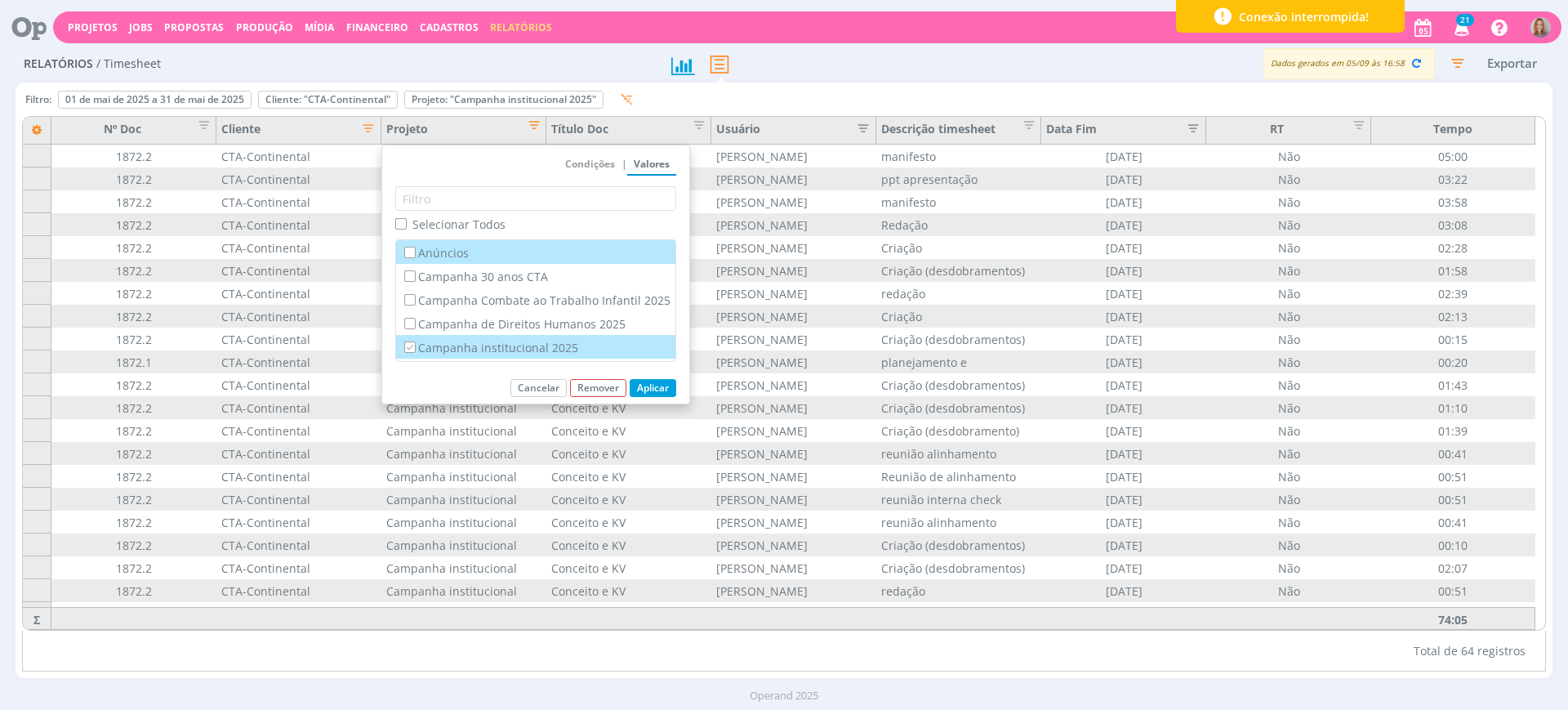
click at [412, 346] on input "Campanha institucional 2025" at bounding box center [409, 346] width 11 height 11
checkbox input "false"
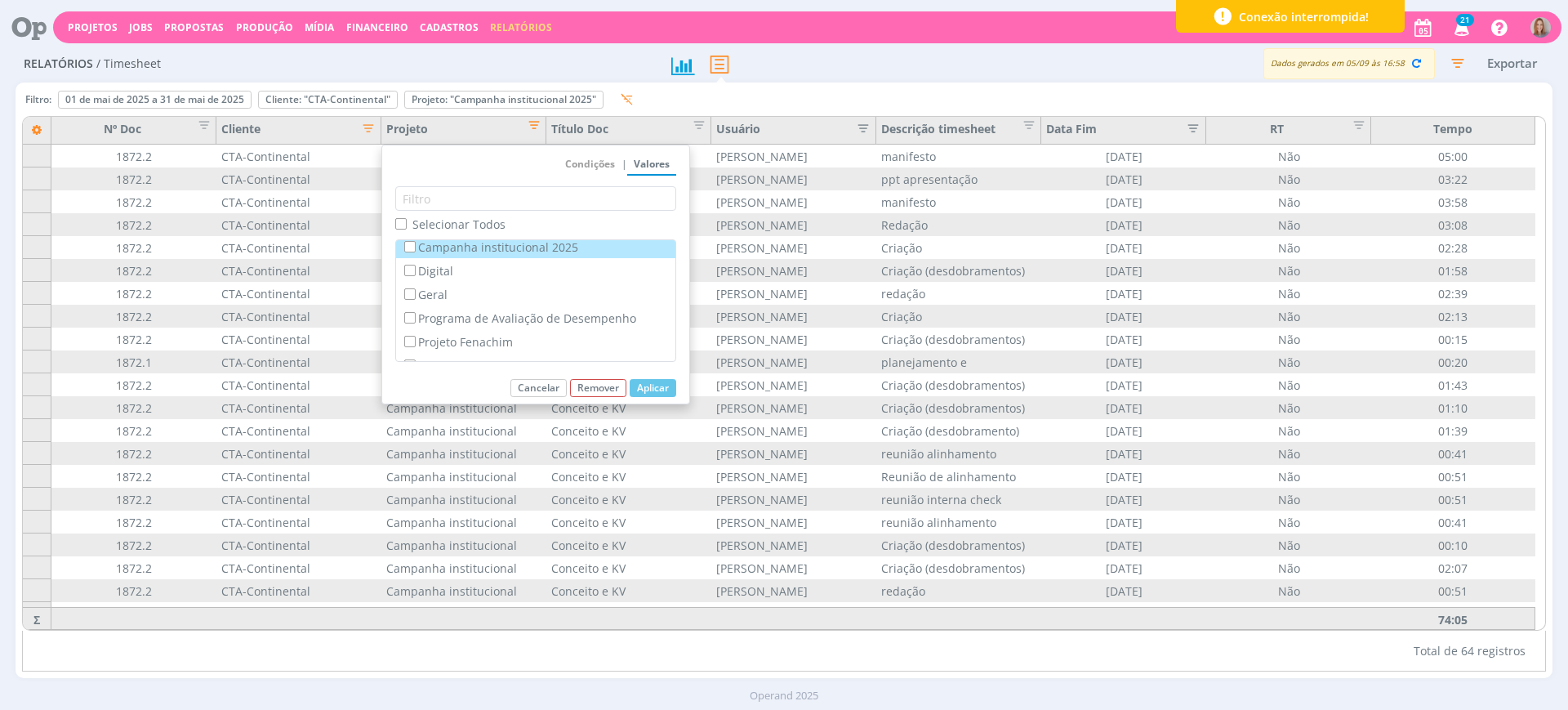
scroll to position [102, 0]
click at [423, 271] on label "Digital" at bounding box center [535, 269] width 269 height 18
click at [415, 271] on input "Digital" at bounding box center [409, 268] width 11 height 11
checkbox input "true"
checkbox input "false"
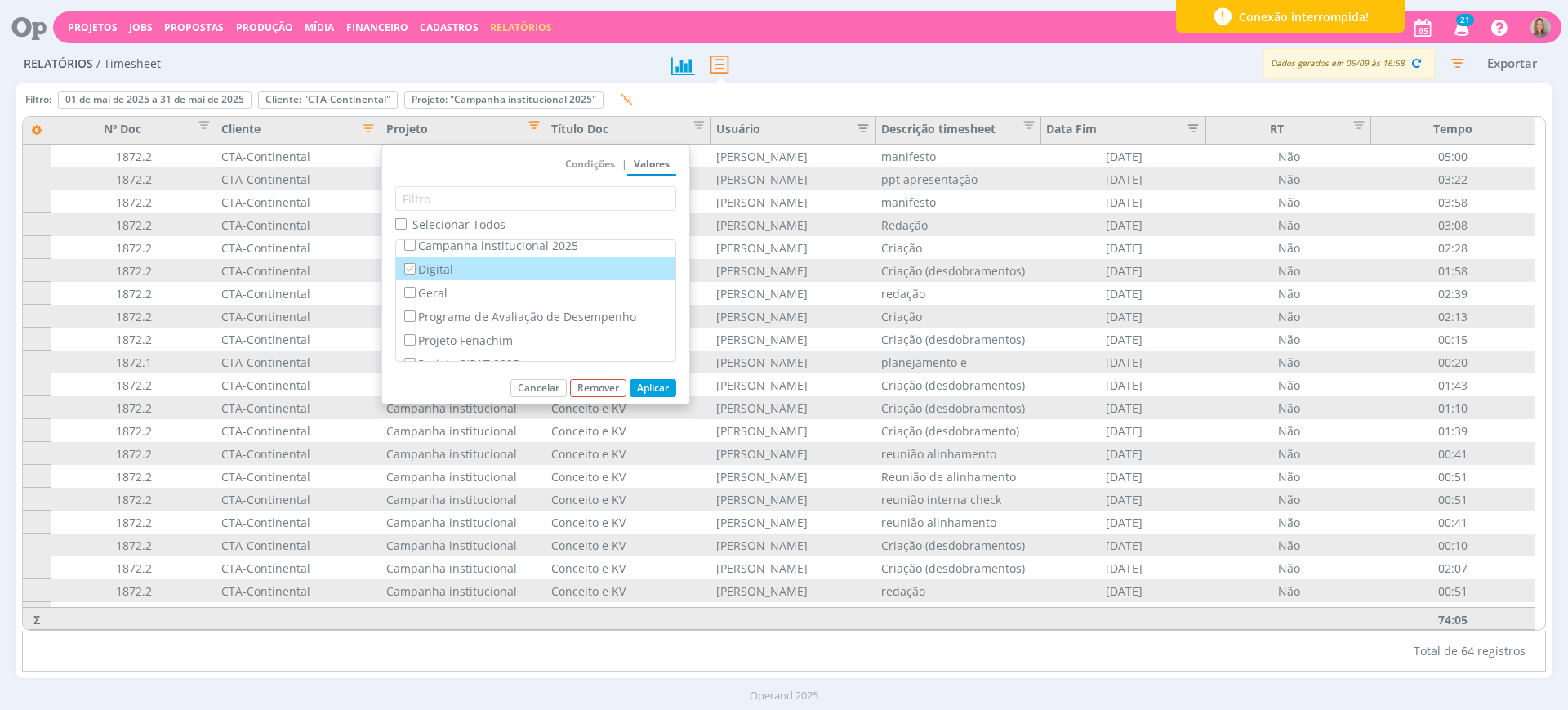
click at [658, 387] on button "Aplicar" at bounding box center [653, 388] width 47 height 18
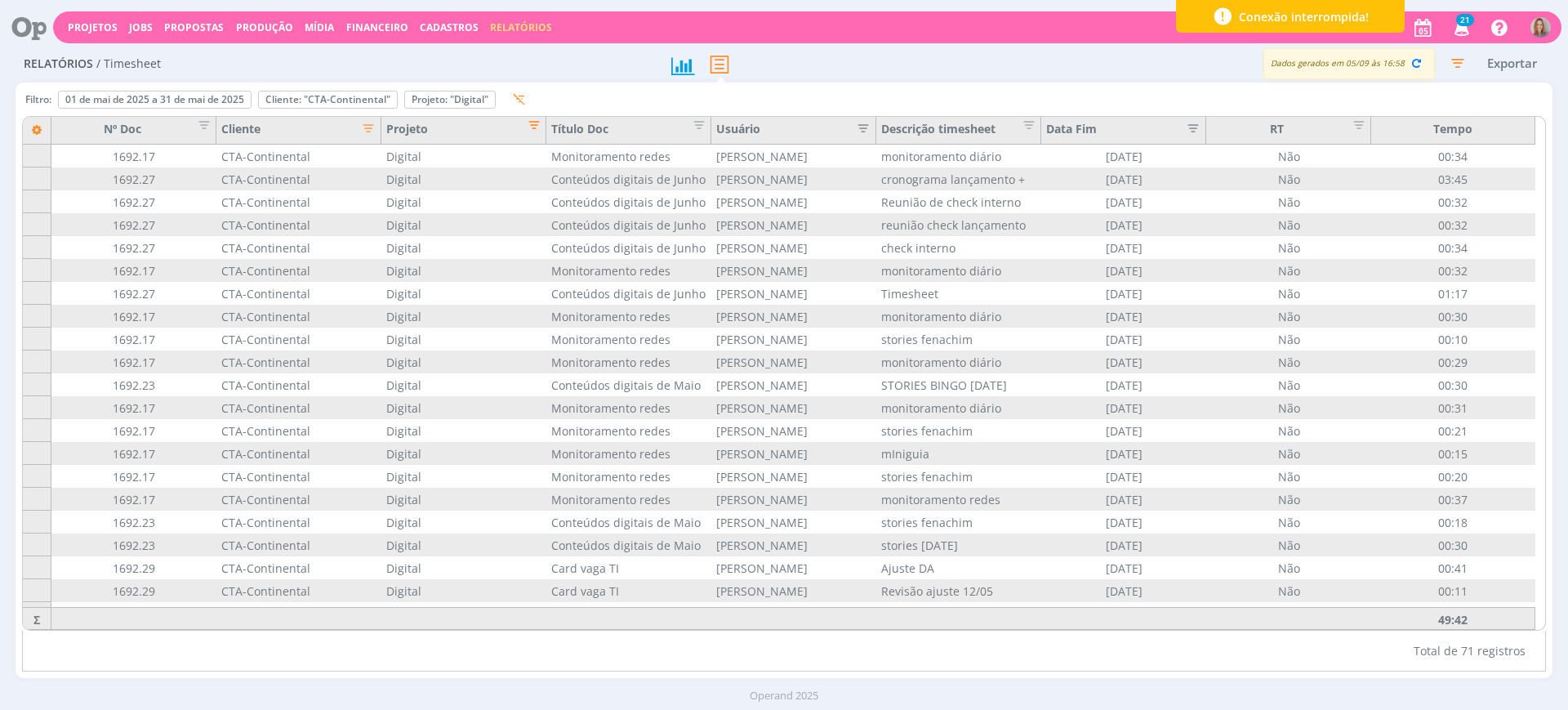
click at [529, 127] on span "Editar filtro para Coluna Projeto" at bounding box center [529, 123] width 16 height 16
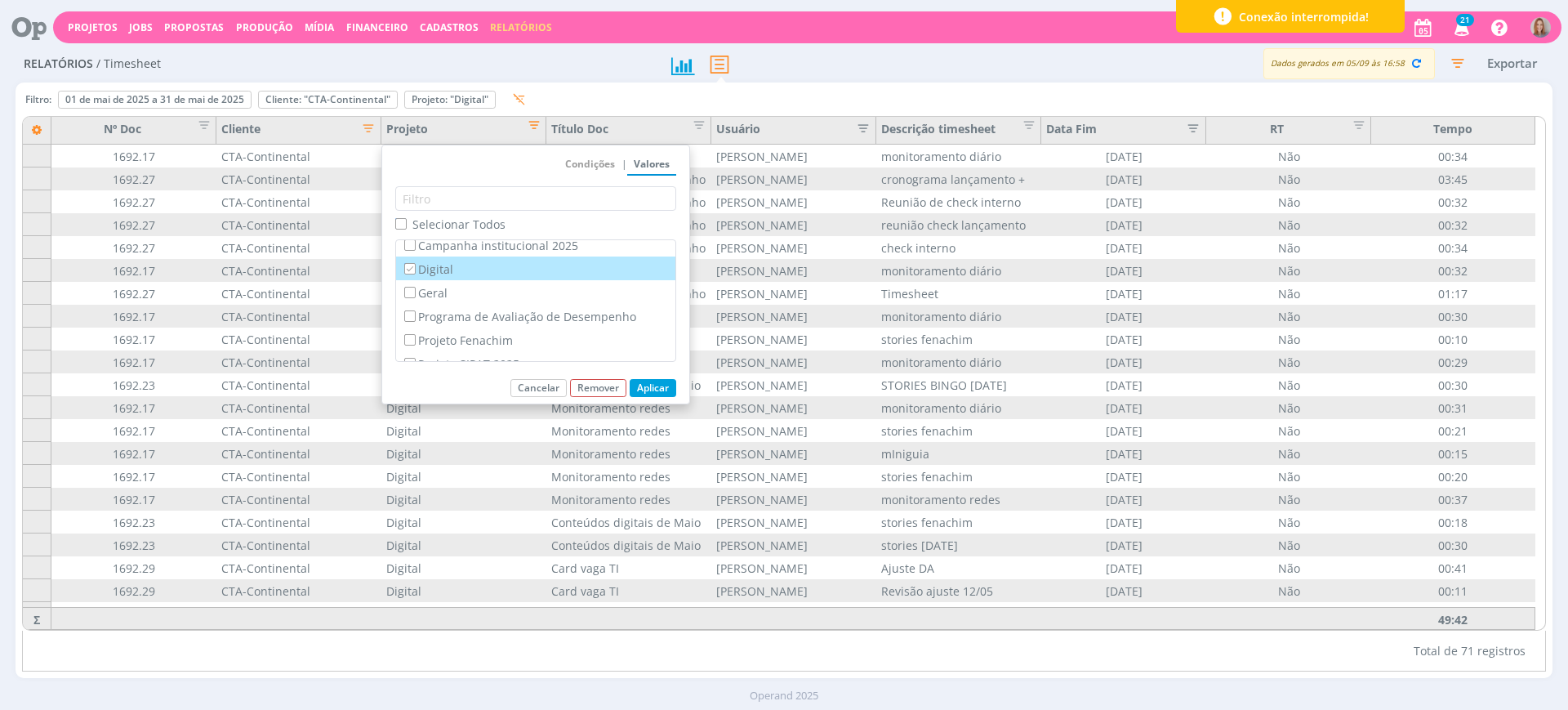
click at [421, 271] on label "Digital" at bounding box center [535, 269] width 269 height 18
click at [415, 271] on input "Digital" at bounding box center [409, 268] width 11 height 11
checkbox input "false"
click at [424, 294] on label "Geral" at bounding box center [535, 292] width 269 height 18
click at [415, 294] on input "Geral" at bounding box center [409, 292] width 11 height 11
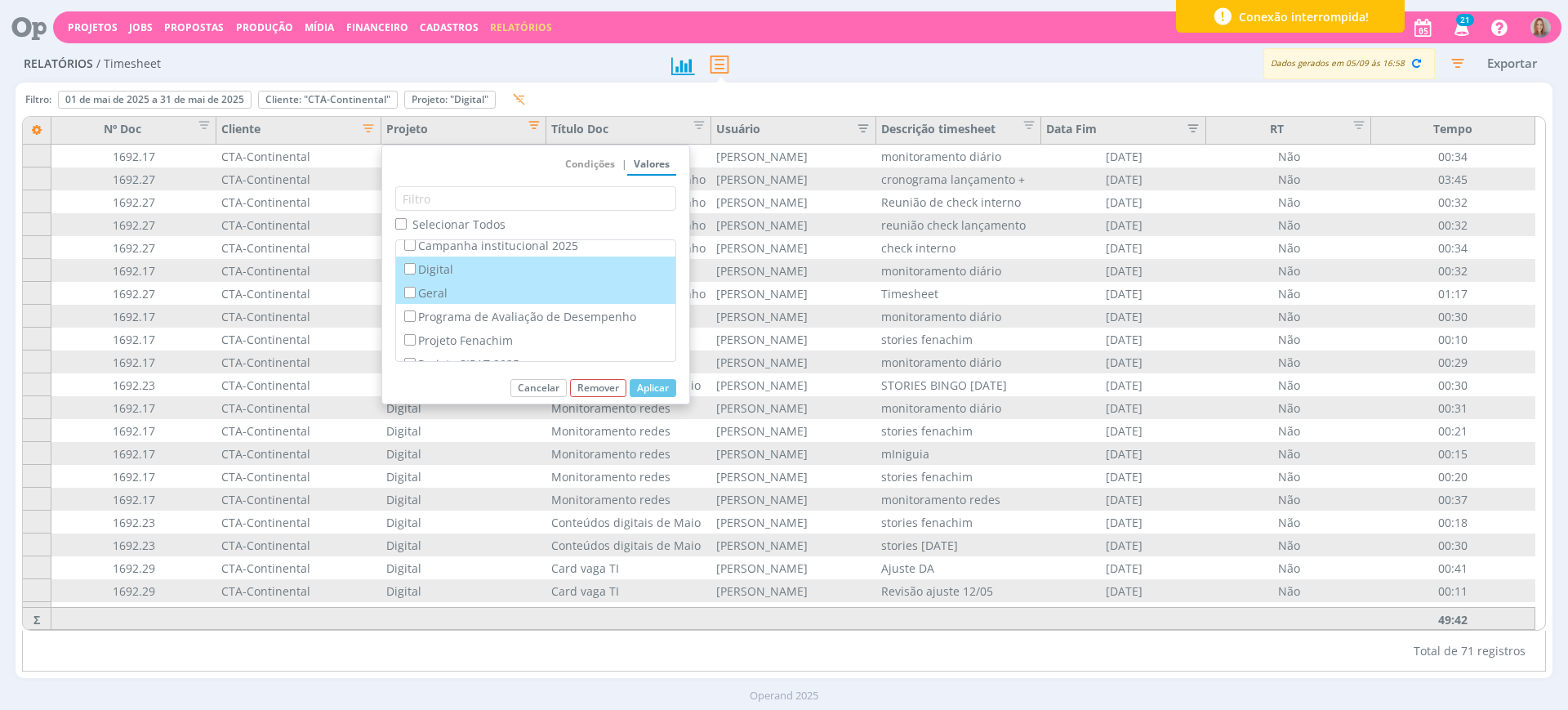
checkbox input "true"
checkbox input "false"
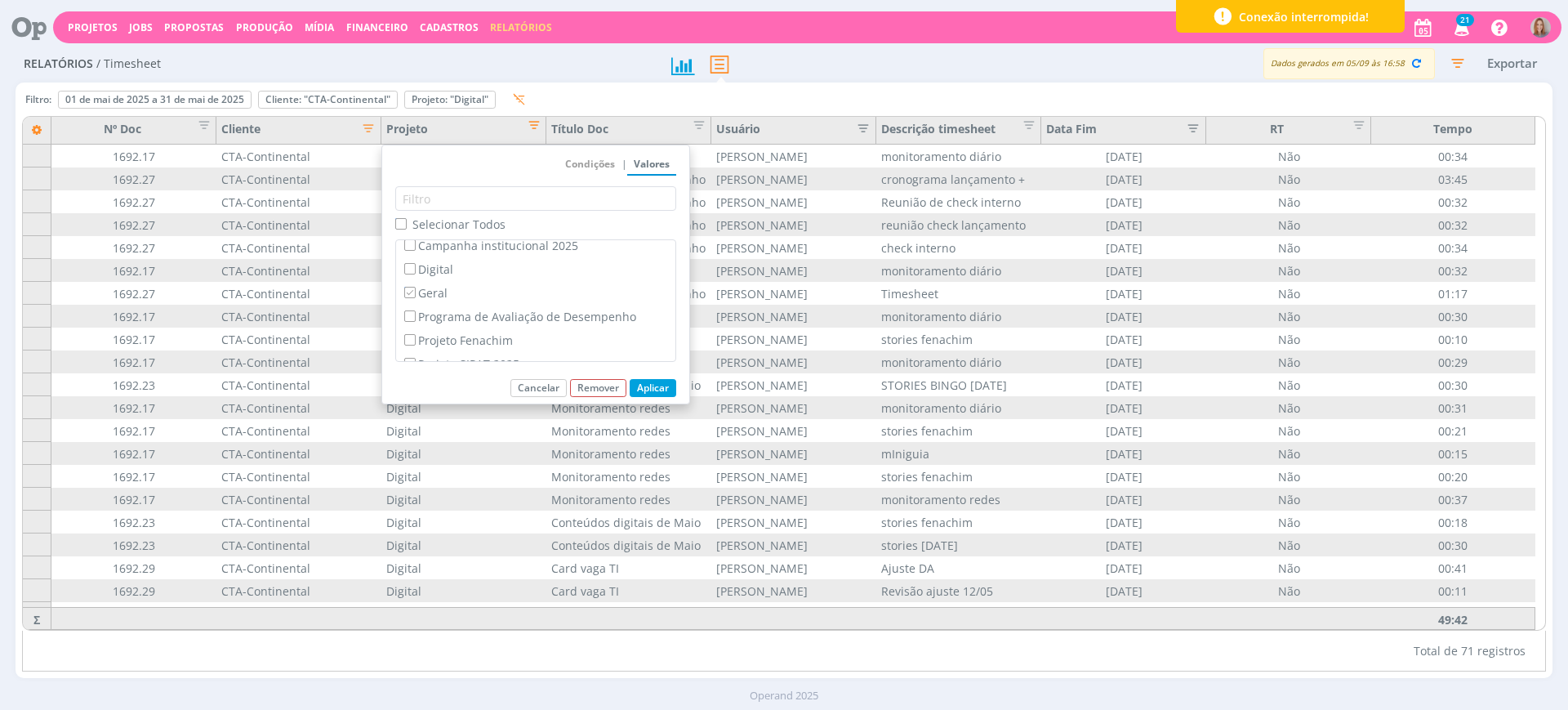
click at [659, 382] on button "Aplicar" at bounding box center [653, 388] width 47 height 18
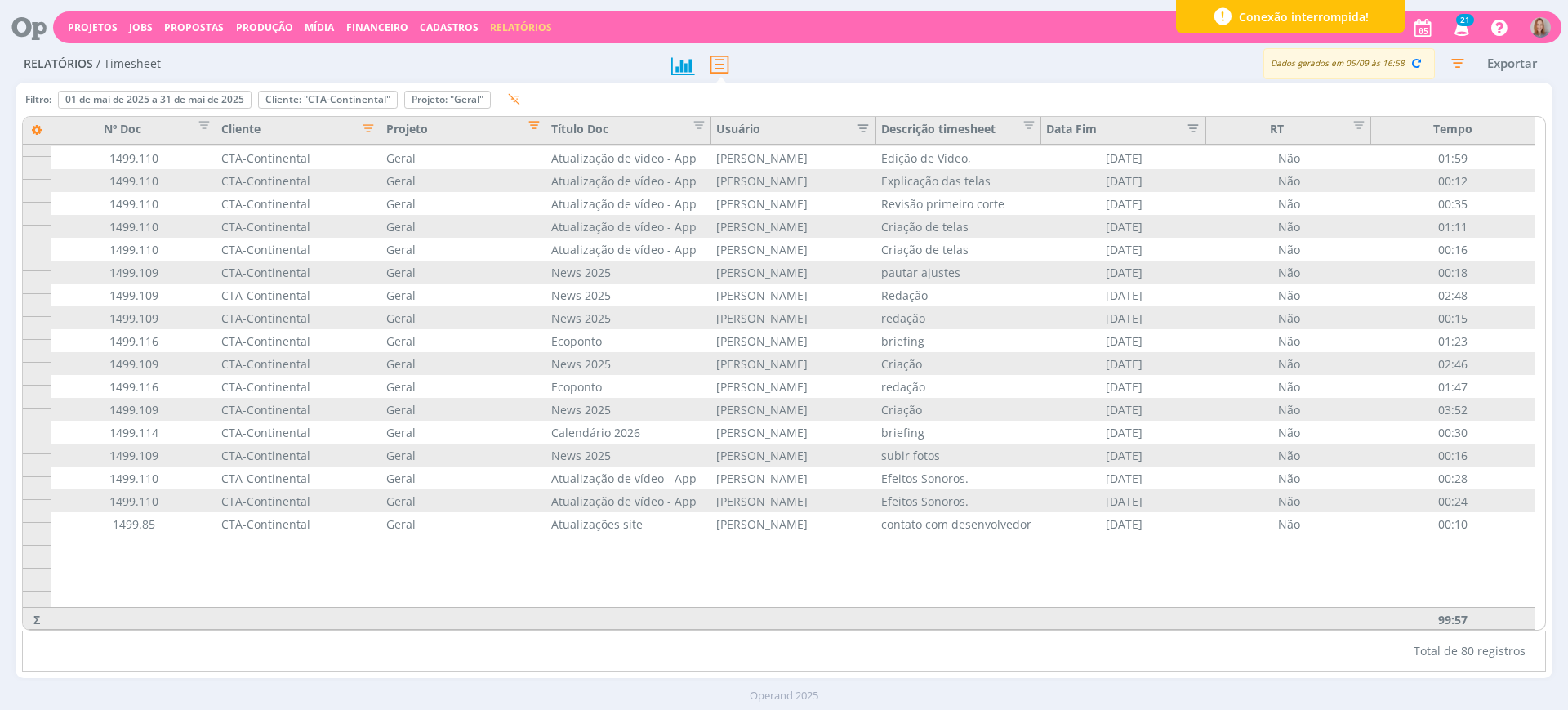
scroll to position [857, 0]
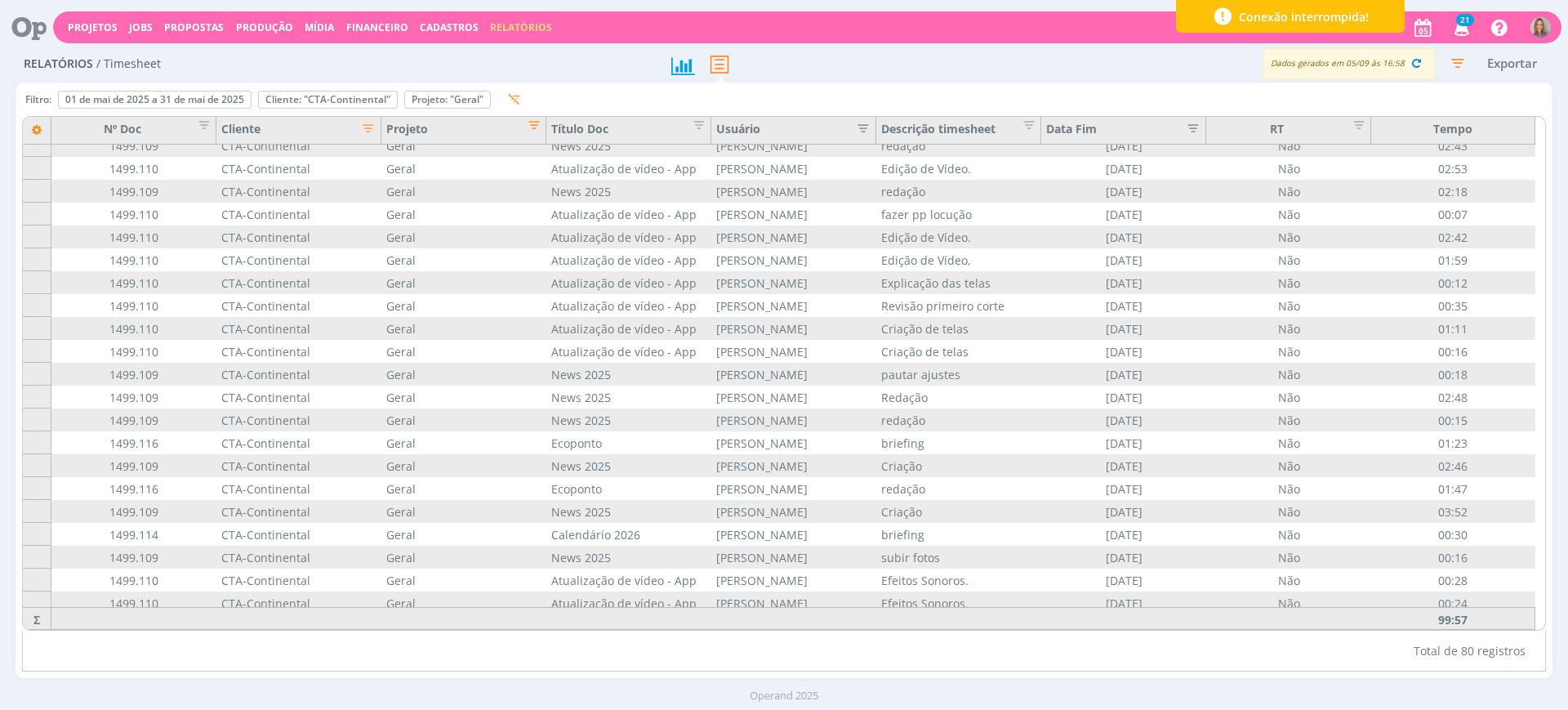
click at [531, 115] on div "Filtro: 01 de mai de 2025 a 31 de mai de 2025 Definir padrão Cliente: "CTA-Cont…" at bounding box center [277, 102] width 509 height 27
click at [535, 121] on span "Editar filtro para Coluna Projeto" at bounding box center [529, 123] width 16 height 16
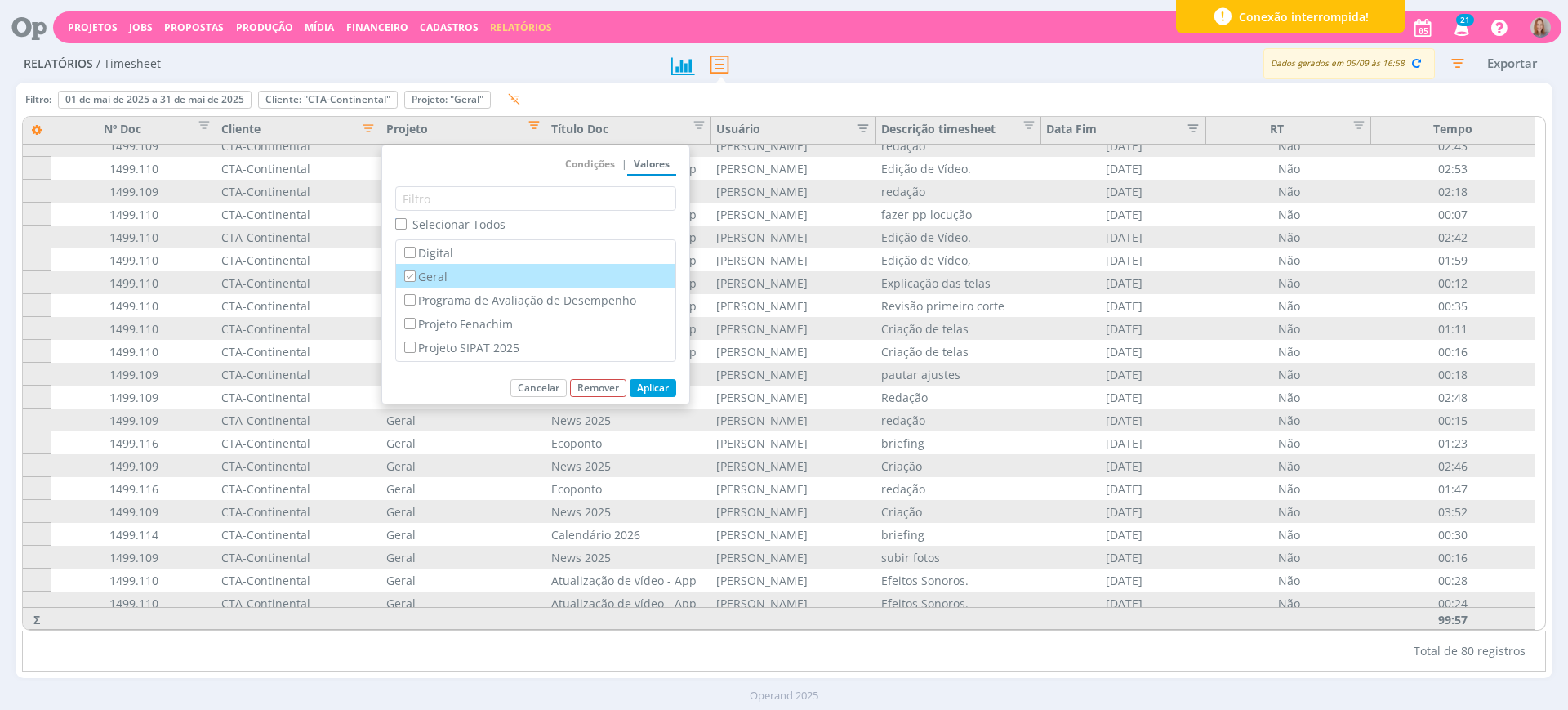
scroll to position [140, 0]
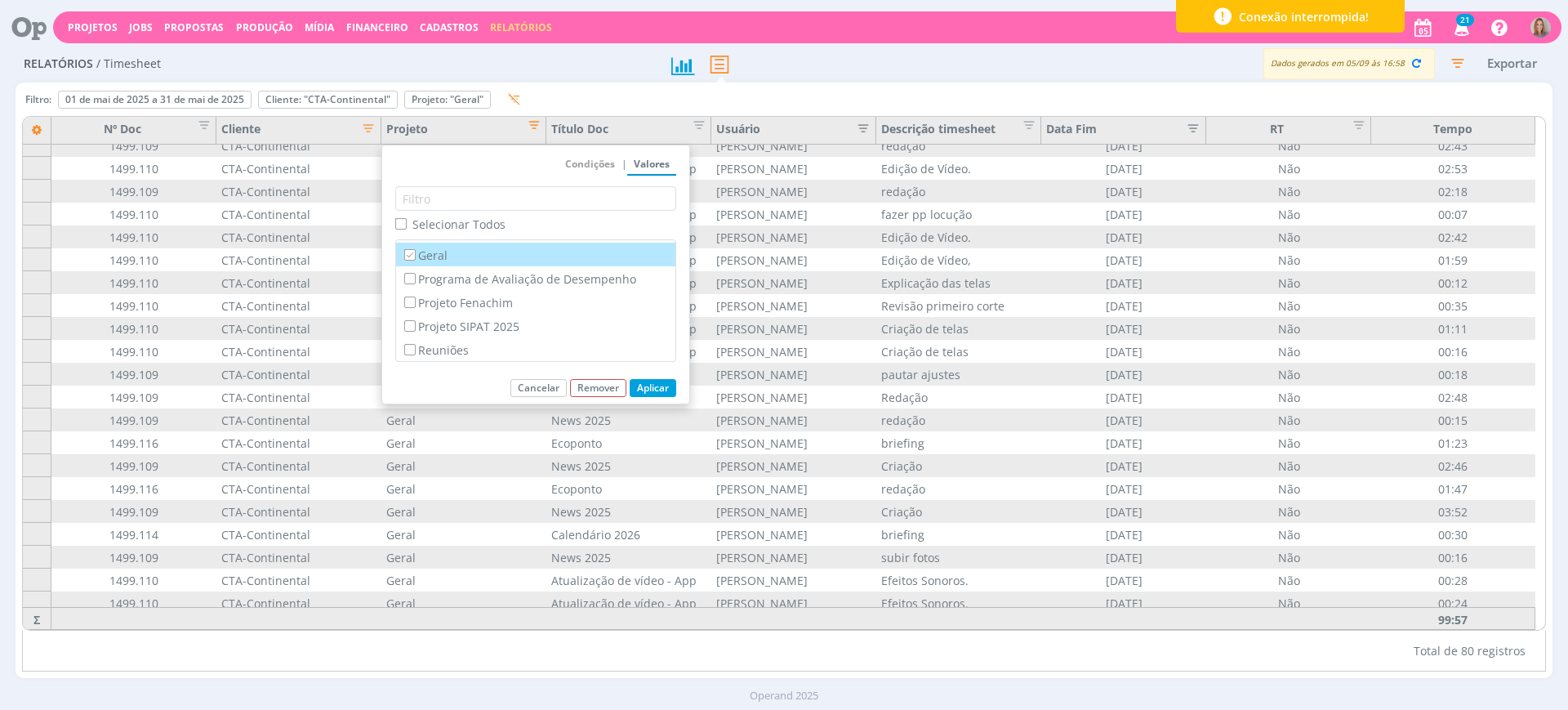
click at [430, 257] on label "Geral" at bounding box center [535, 255] width 269 height 18
click at [415, 257] on input "Geral" at bounding box center [409, 254] width 11 height 11
checkbox input "false"
click at [446, 280] on label "Programa de Avaliação de Desempenho" at bounding box center [535, 278] width 269 height 18
click at [415, 280] on input "Programa de Avaliação de Desempenho" at bounding box center [409, 278] width 11 height 11
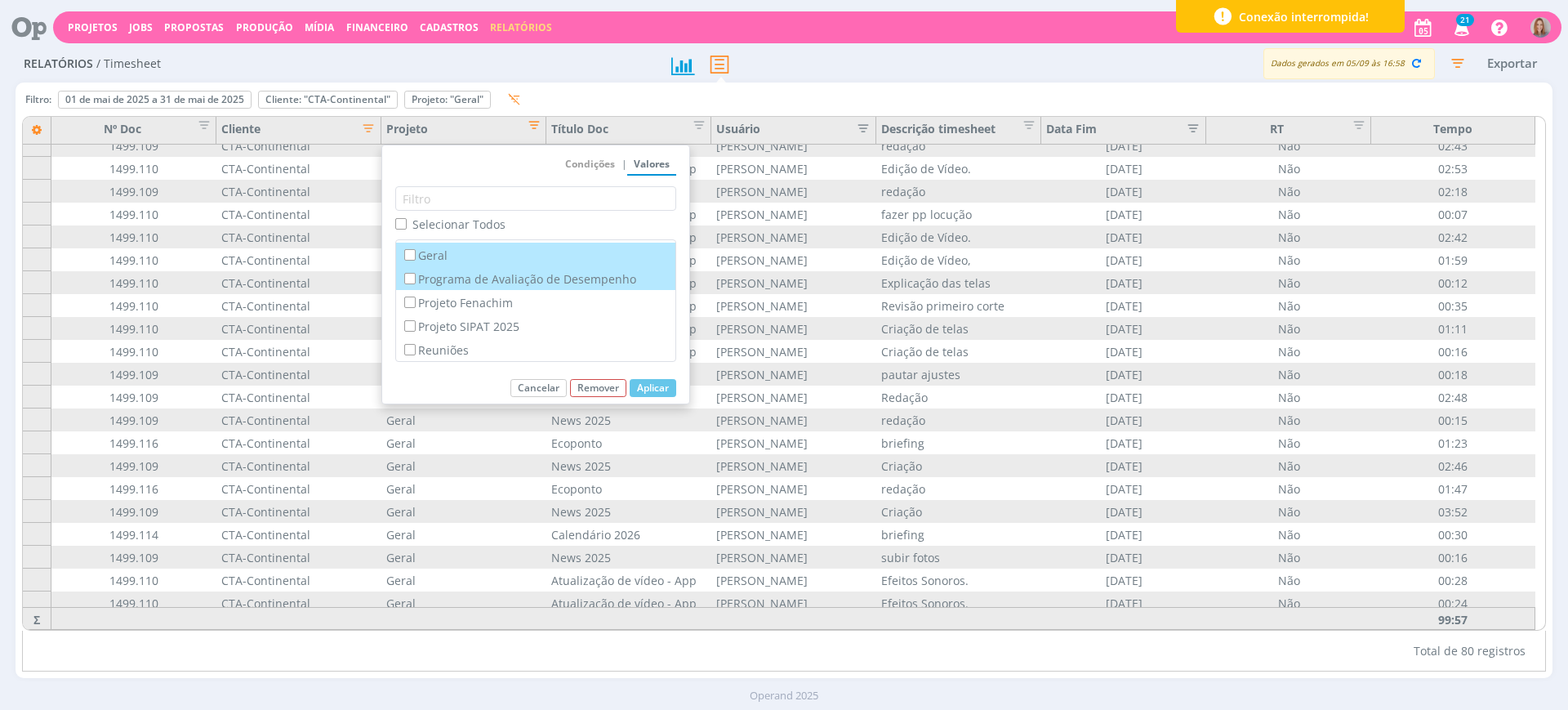
checkbox input "true"
checkbox input "false"
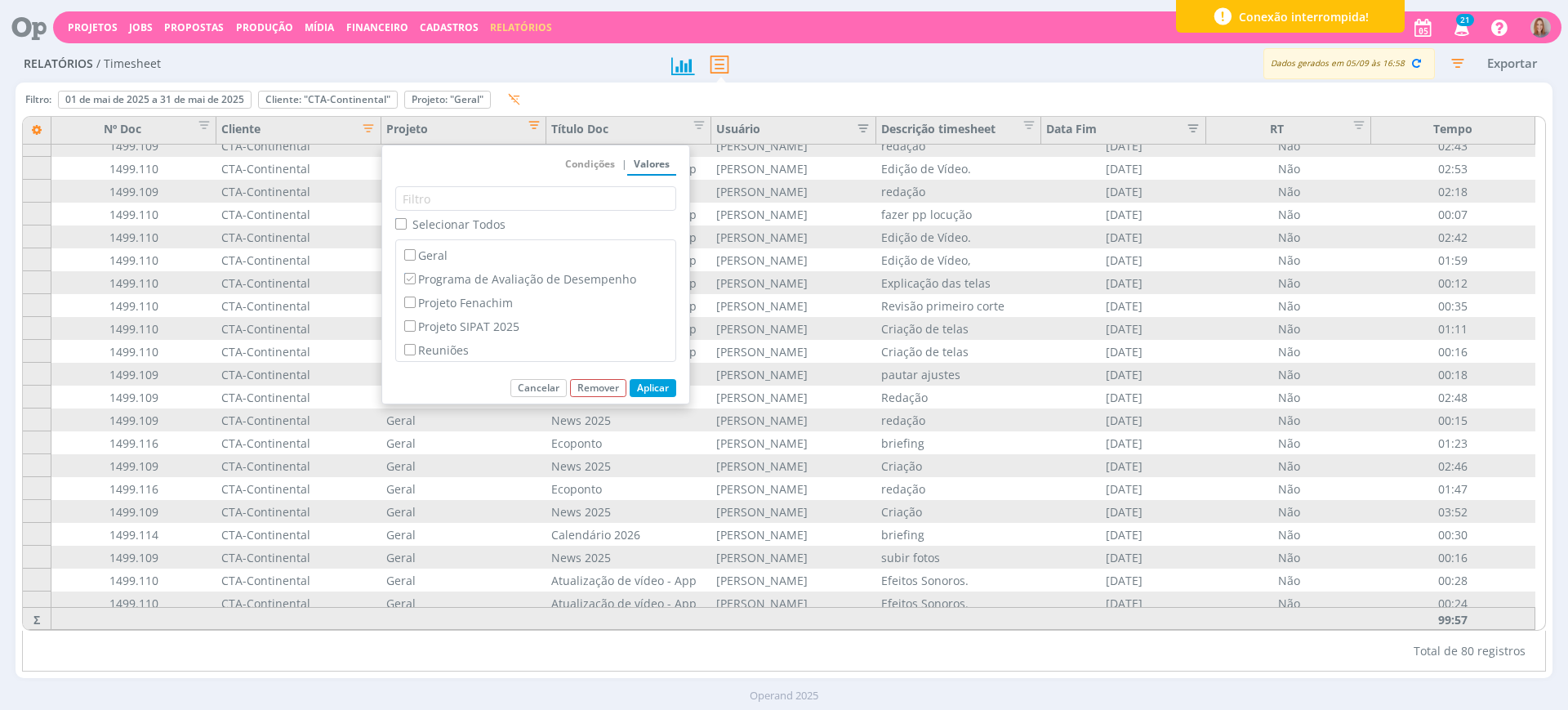
click at [645, 391] on button "Aplicar" at bounding box center [653, 388] width 47 height 18
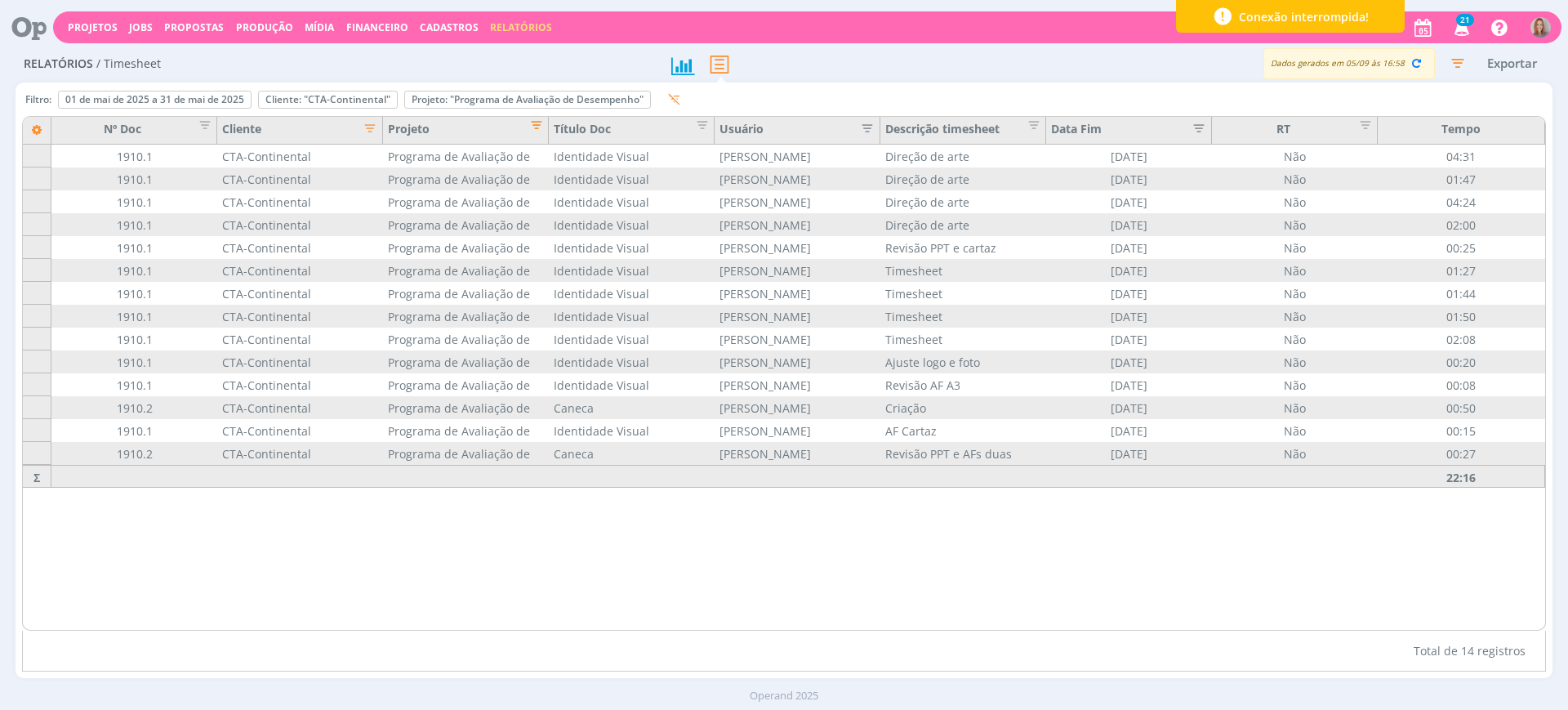
click at [533, 124] on span "Editar filtro para Coluna Projeto" at bounding box center [532, 123] width 16 height 16
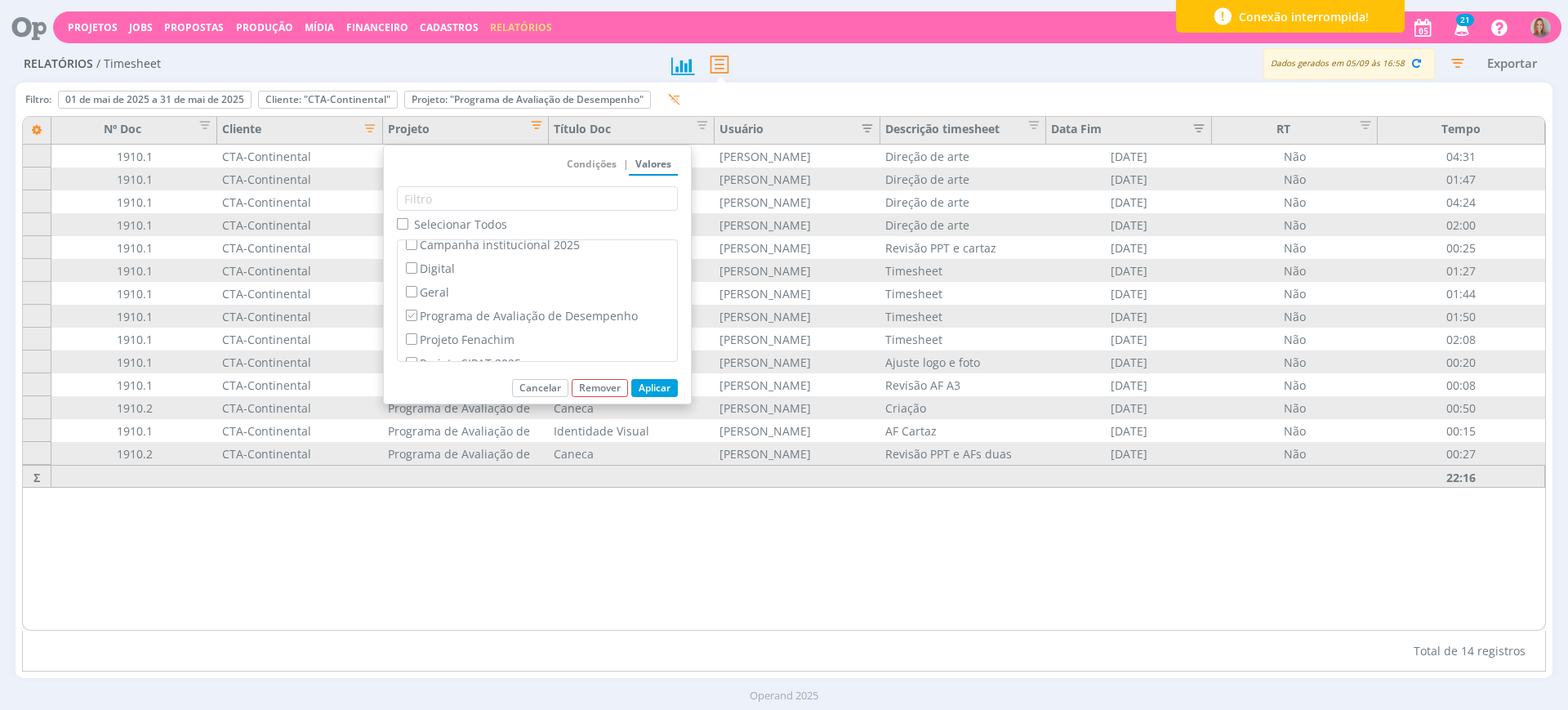
scroll to position [140, 0]
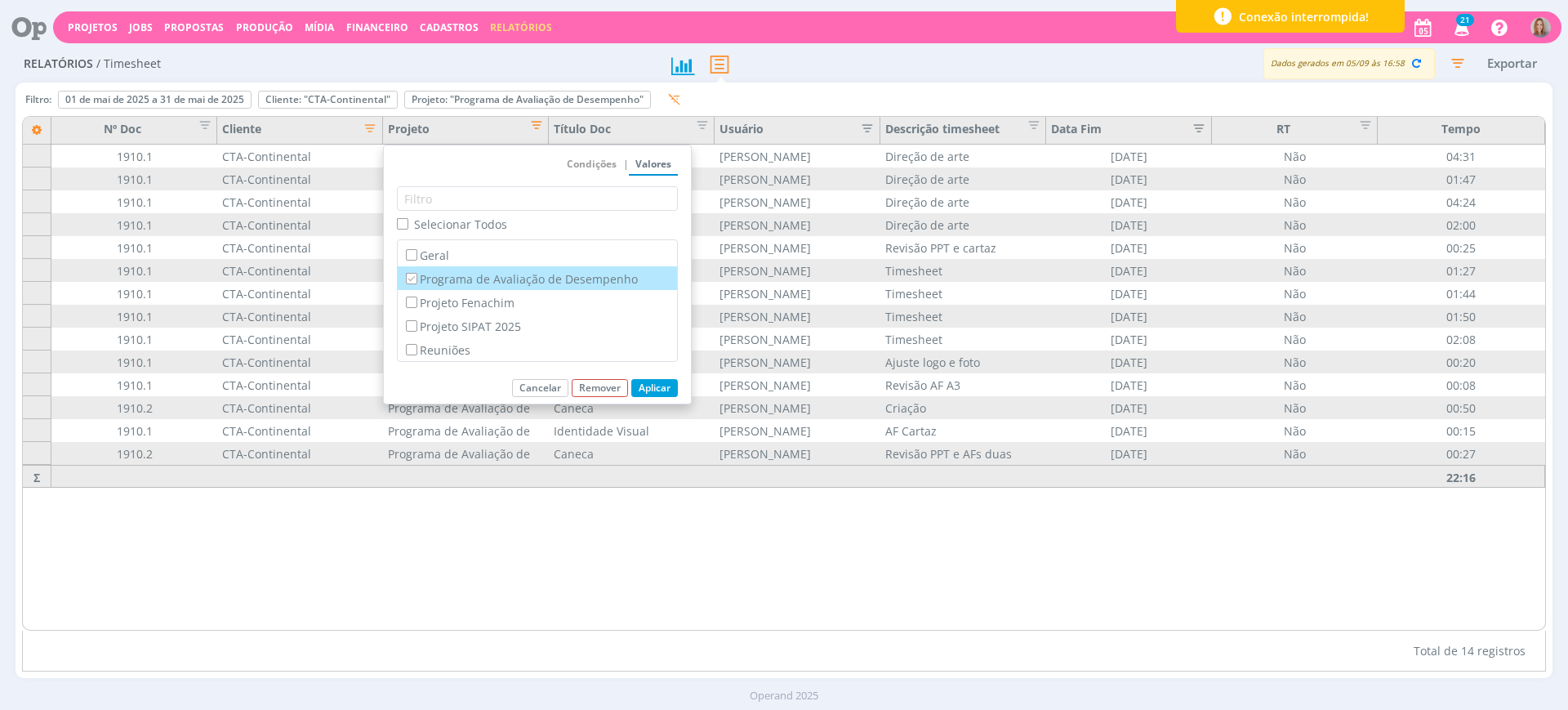
click at [430, 275] on label "Programa de Avaliação de Desempenho" at bounding box center [537, 278] width 269 height 18
click at [417, 275] on input "Programa de Avaliação de Desempenho" at bounding box center [411, 278] width 11 height 11
checkbox input "false"
click at [430, 302] on label "Projeto Fenachim" at bounding box center [537, 302] width 269 height 18
click at [417, 302] on input "Projeto Fenachim" at bounding box center [411, 301] width 11 height 11
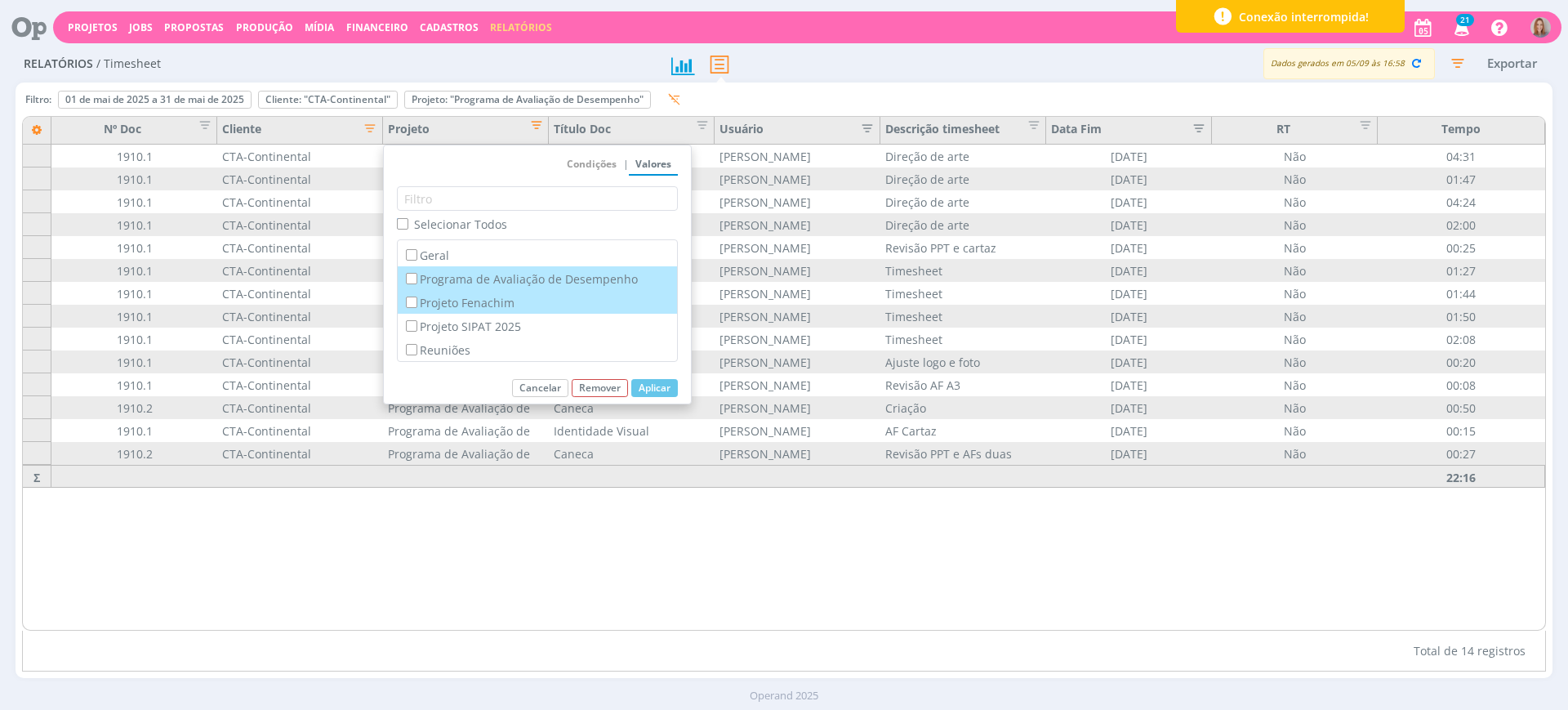
checkbox input "true"
checkbox input "false"
click at [642, 389] on button "Aplicar" at bounding box center [655, 388] width 47 height 18
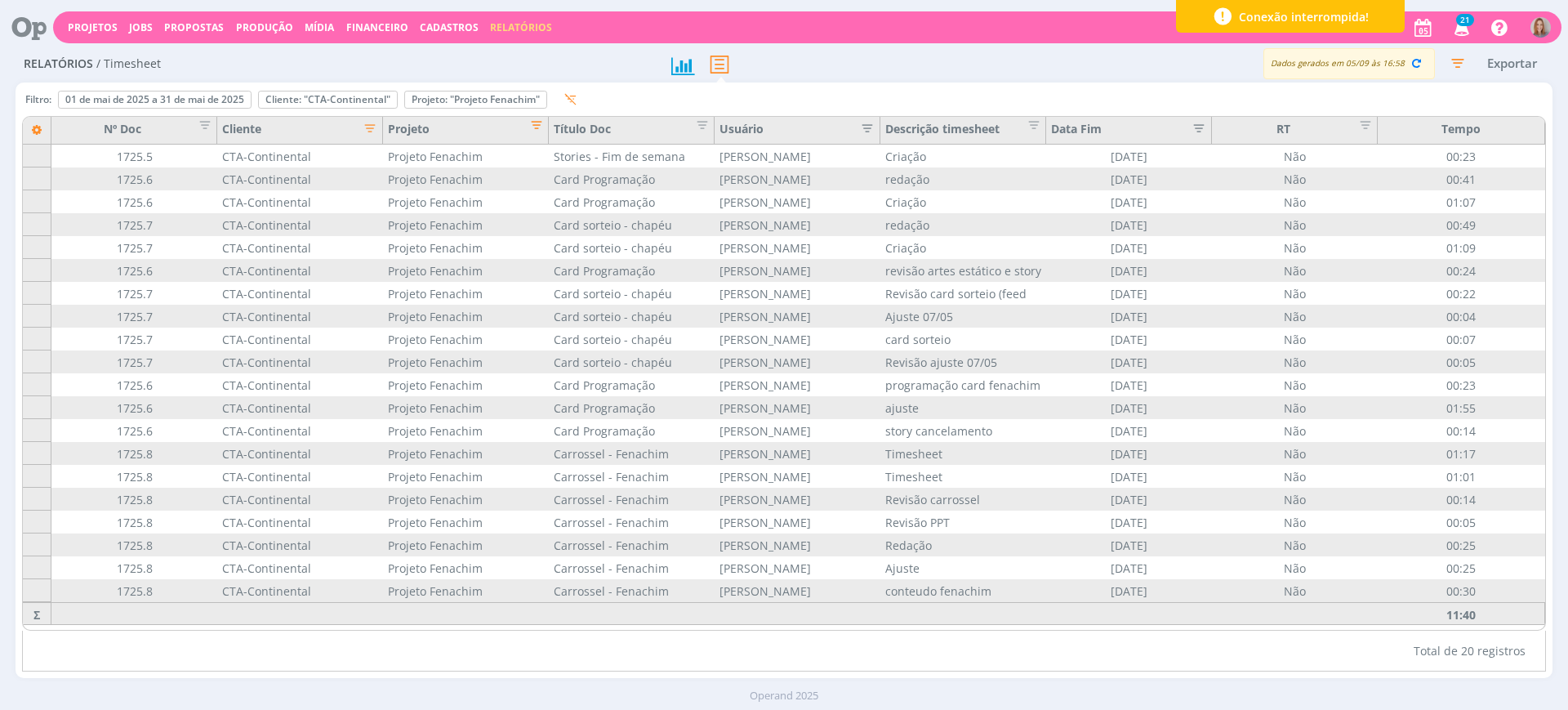
click at [541, 116] on div "Nº Doc Cliente Projeto Título Doc Usuário Descrição timesheet Data Fim RT Tempo…" at bounding box center [784, 373] width 1525 height 515
click at [539, 120] on span "Editar filtro para Coluna Projeto" at bounding box center [532, 123] width 16 height 16
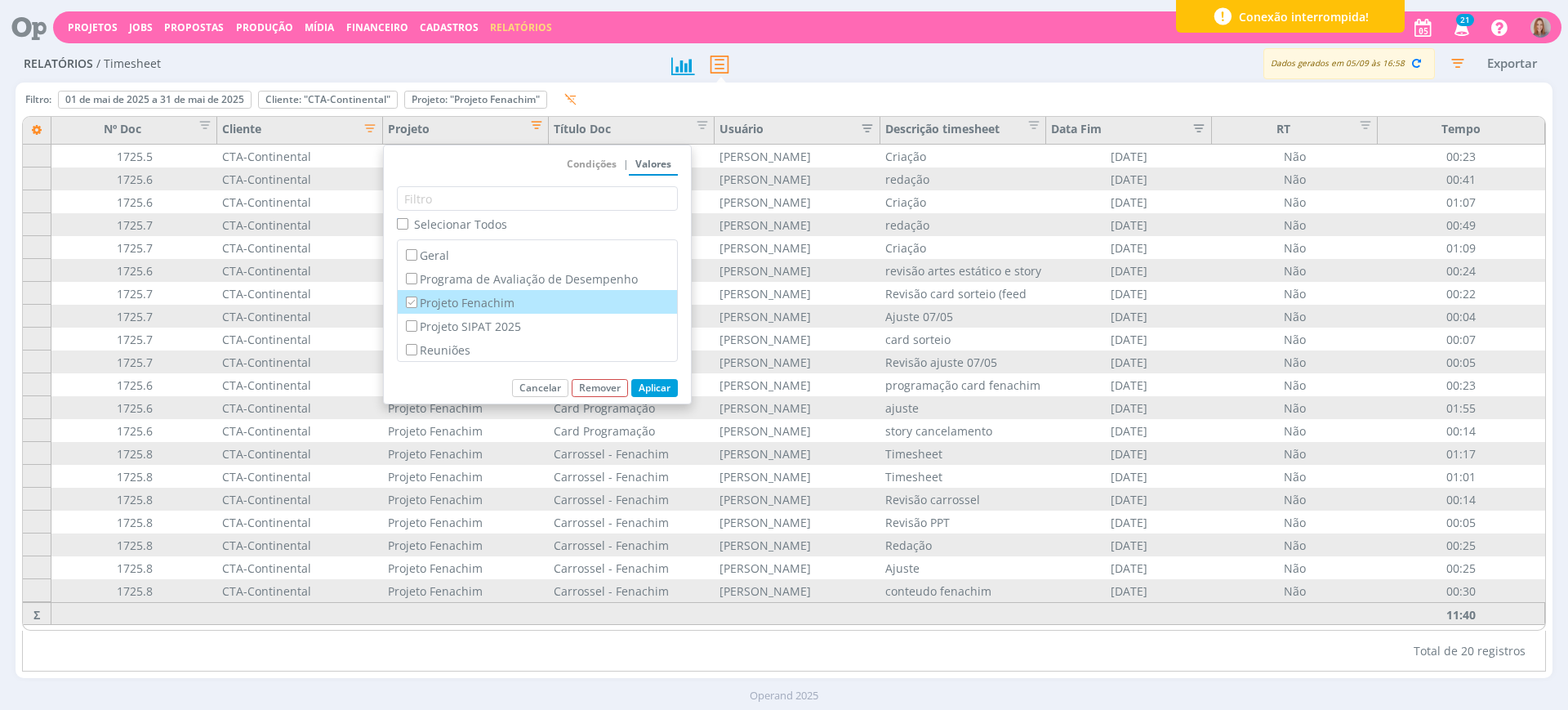
click at [436, 304] on label "Projeto Fenachim" at bounding box center [537, 302] width 269 height 18
click at [417, 304] on input "Projeto Fenachim" at bounding box center [411, 301] width 11 height 11
checkbox input "false"
click at [449, 325] on label "Projeto SIPAT 2025" at bounding box center [537, 326] width 269 height 18
click at [417, 325] on input "Projeto SIPAT 2025" at bounding box center [411, 325] width 11 height 11
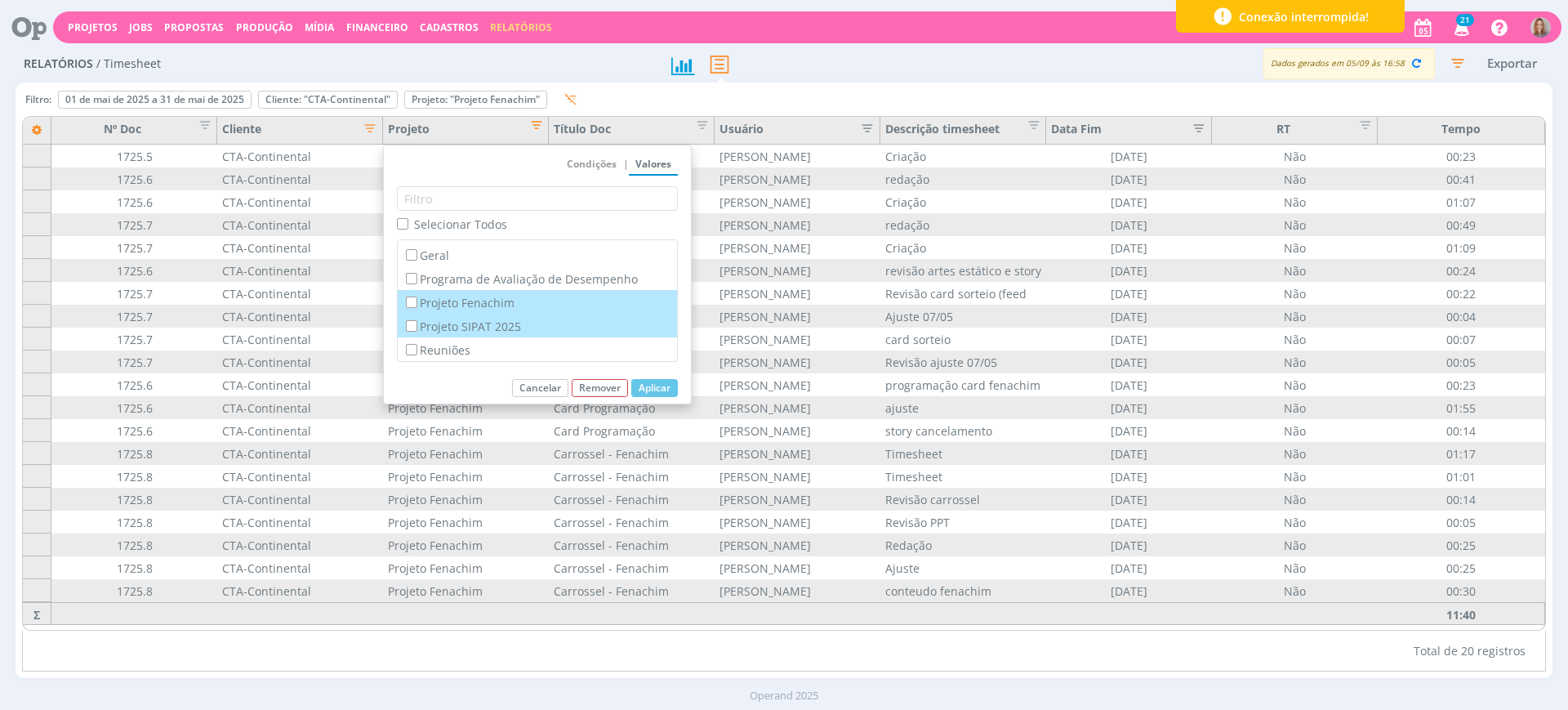
checkbox input "true"
checkbox input "false"
click at [650, 382] on button "Aplicar" at bounding box center [655, 388] width 47 height 18
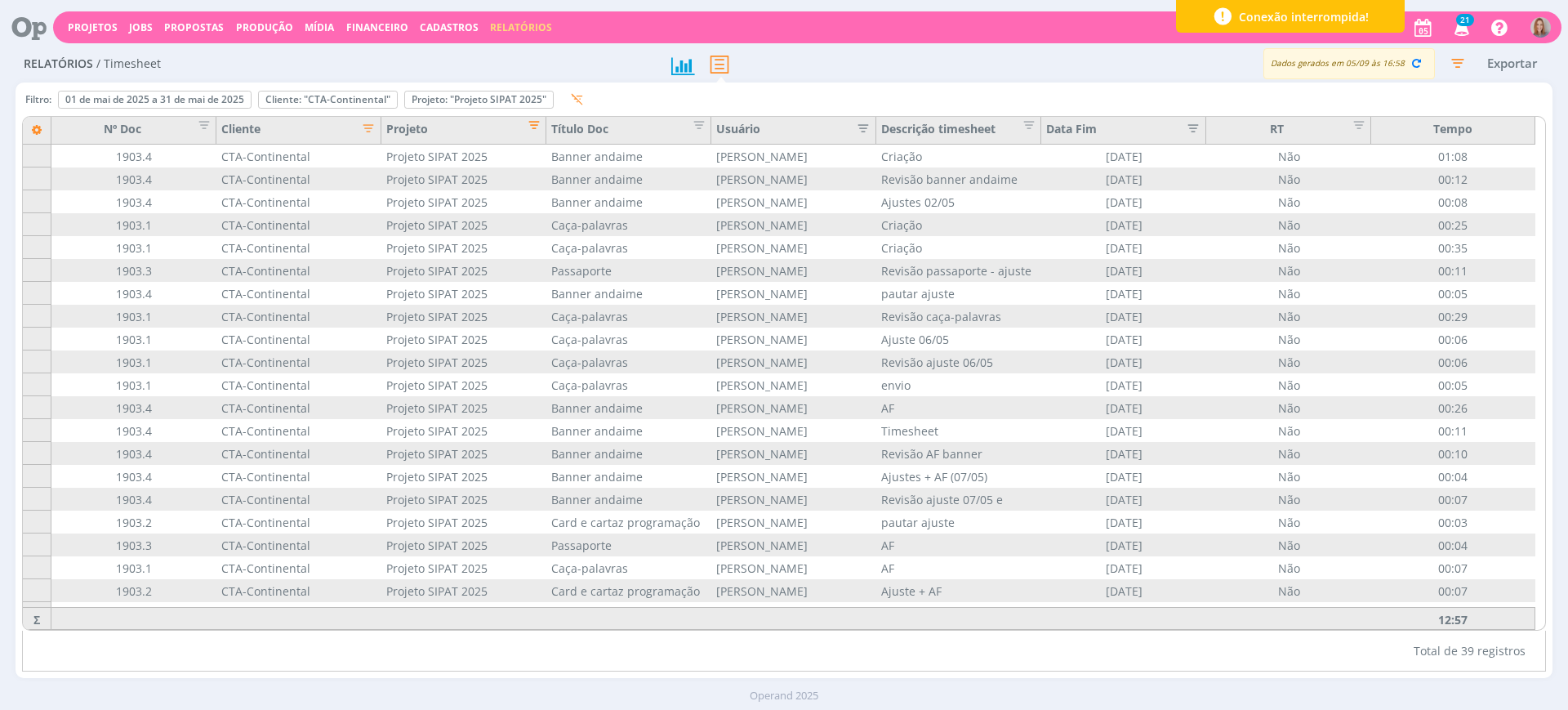
click at [535, 129] on span "Editar filtro para Coluna Projeto" at bounding box center [529, 123] width 16 height 16
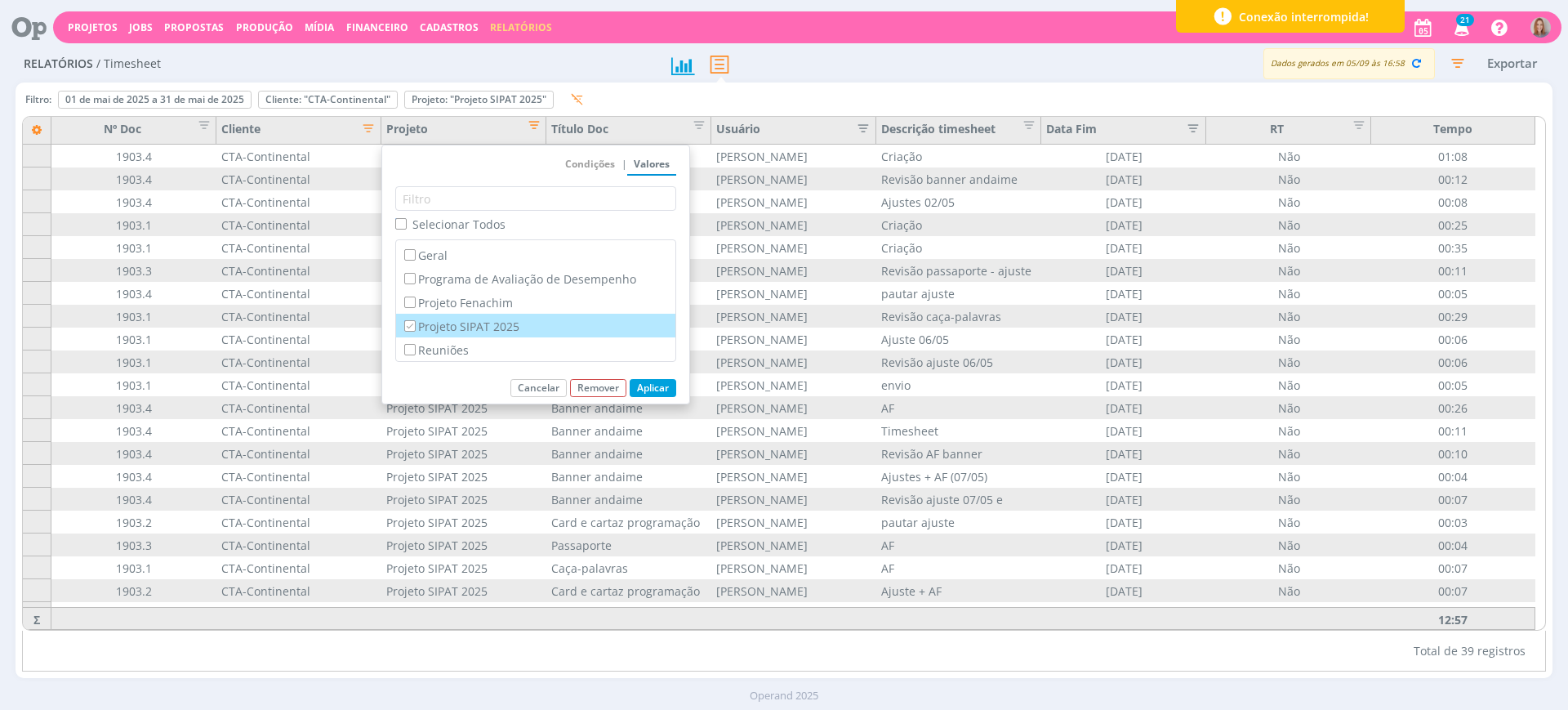
click at [430, 322] on label "Projeto SIPAT 2025" at bounding box center [535, 326] width 269 height 18
click at [415, 322] on input "Projeto SIPAT 2025" at bounding box center [409, 325] width 11 height 11
checkbox input "false"
click at [434, 350] on label "Reuniões" at bounding box center [535, 350] width 269 height 18
click at [415, 350] on input "Reuniões" at bounding box center [409, 349] width 11 height 11
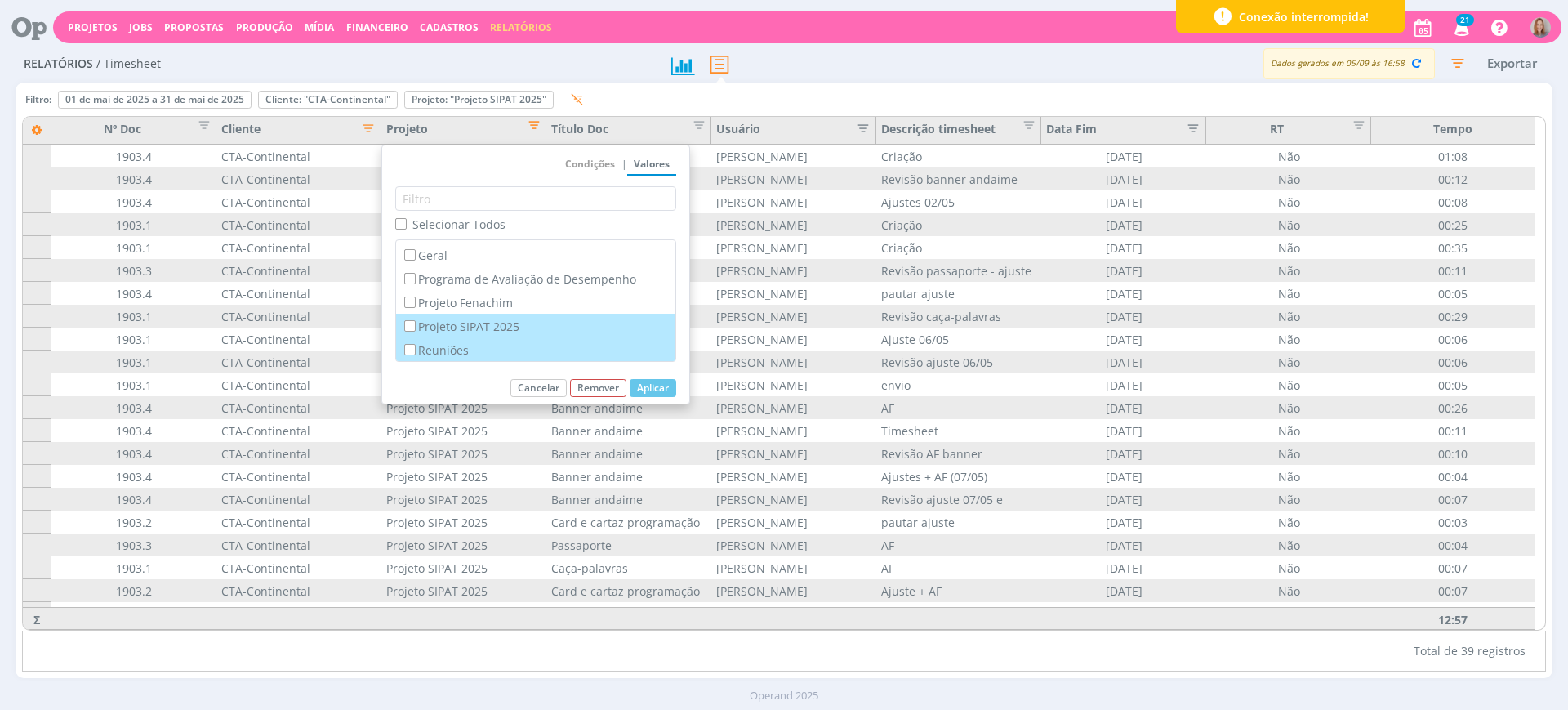
checkbox input "true"
checkbox input "false"
click at [653, 388] on button "Aplicar" at bounding box center [653, 388] width 47 height 18
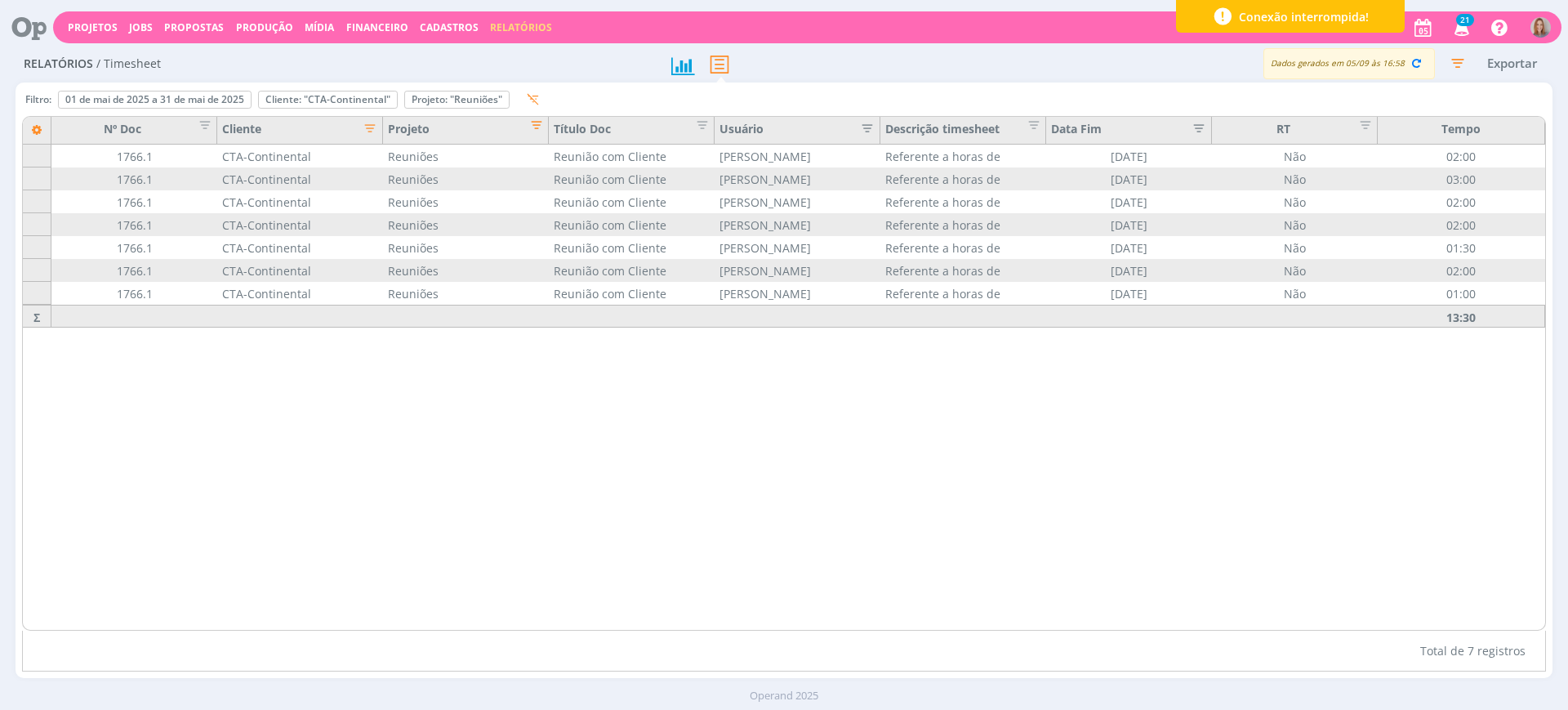
click at [1454, 64] on icon "button" at bounding box center [1458, 63] width 29 height 29
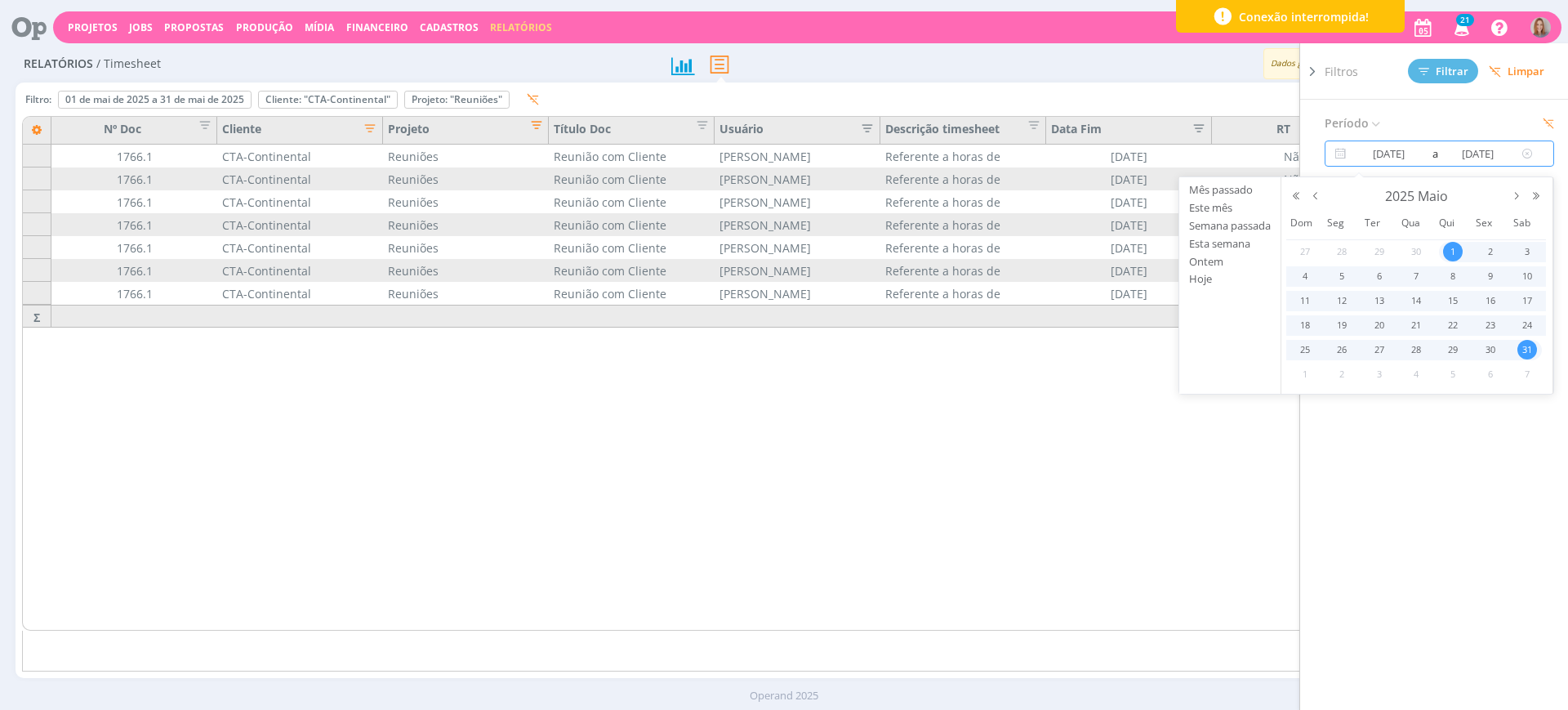
click at [1409, 152] on input "01/05/2025" at bounding box center [1390, 154] width 79 height 20
click at [1322, 192] on button "button" at bounding box center [1316, 197] width 20 height 11
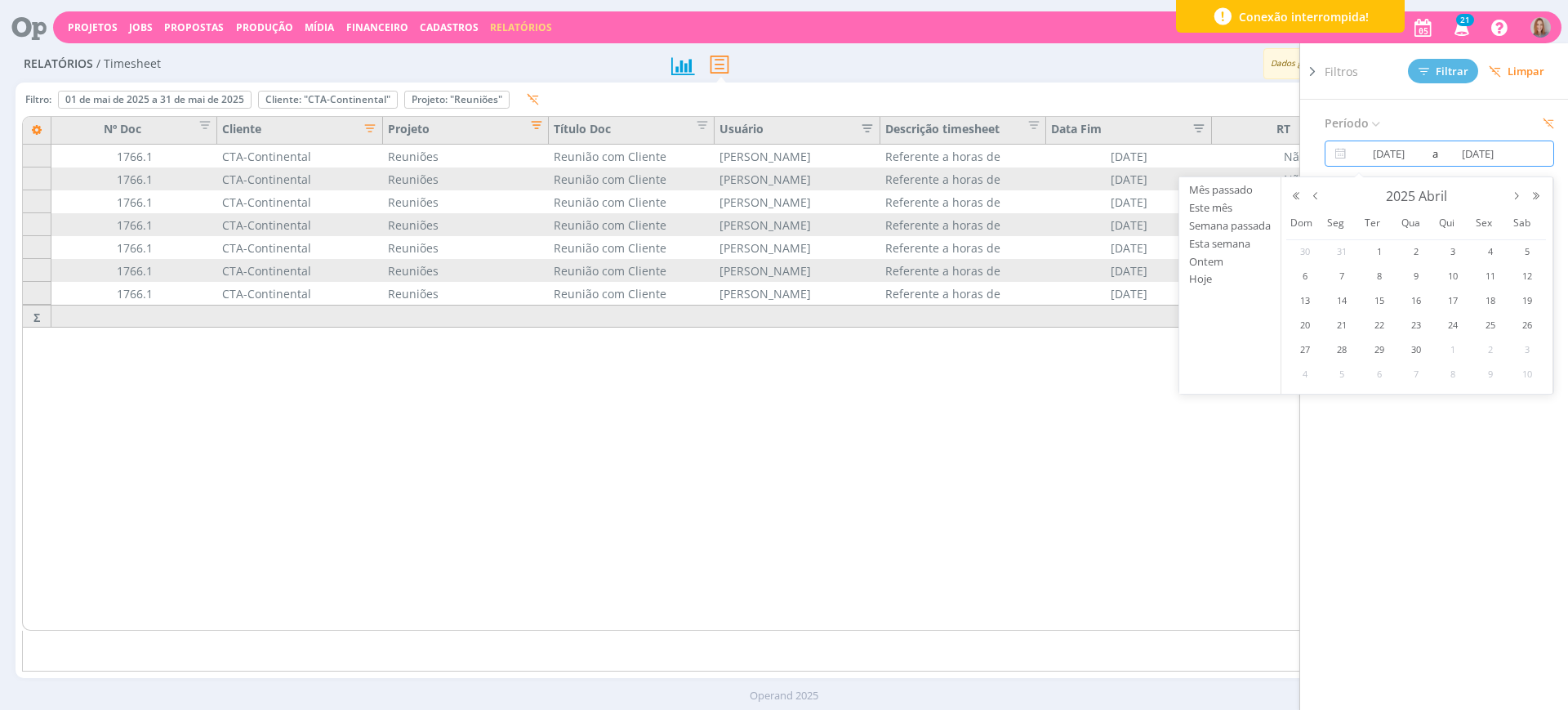
click at [1503, 192] on div "2025 Abril" at bounding box center [1417, 197] width 178 height 25
click at [1512, 194] on button "button" at bounding box center [1517, 197] width 20 height 11
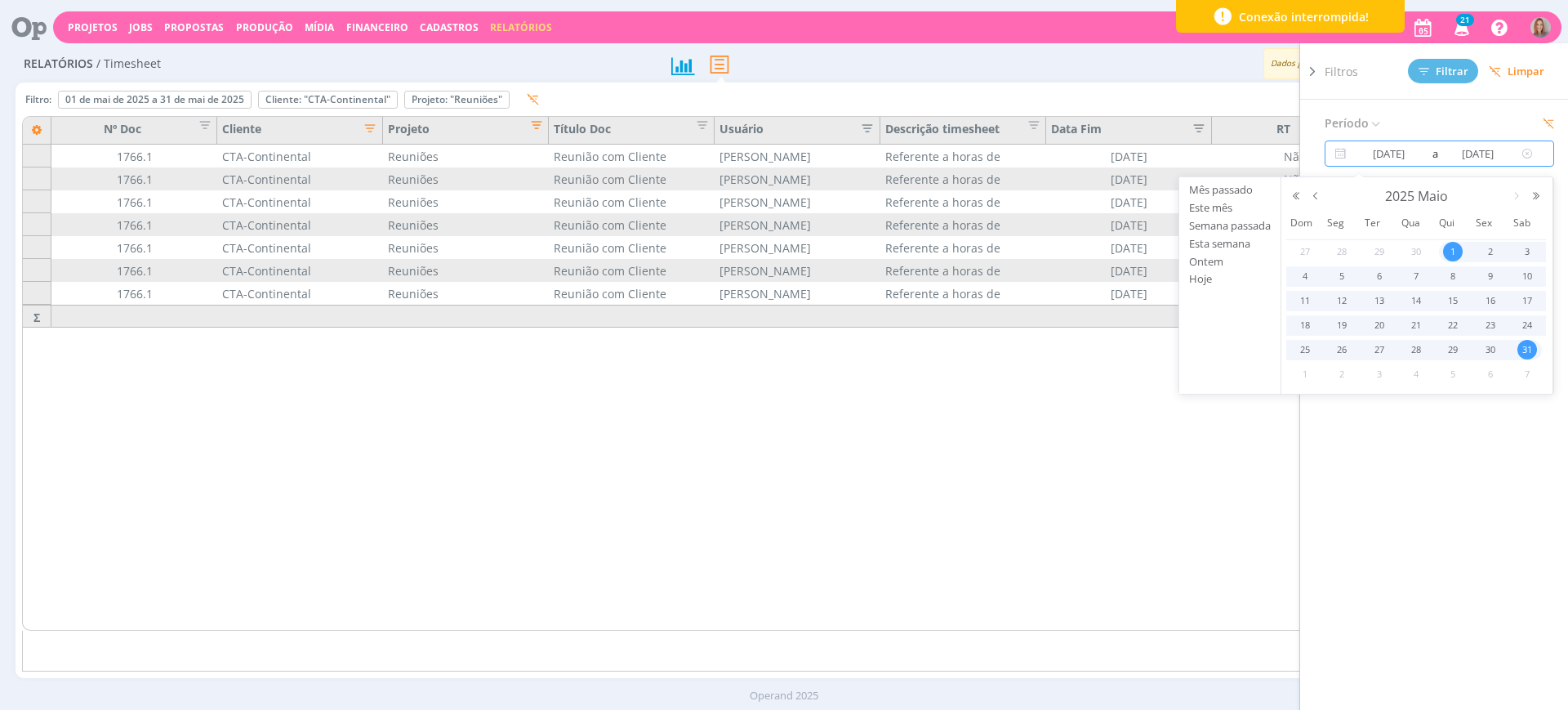
click at [1530, 153] on icon at bounding box center [1528, 154] width 20 height 20
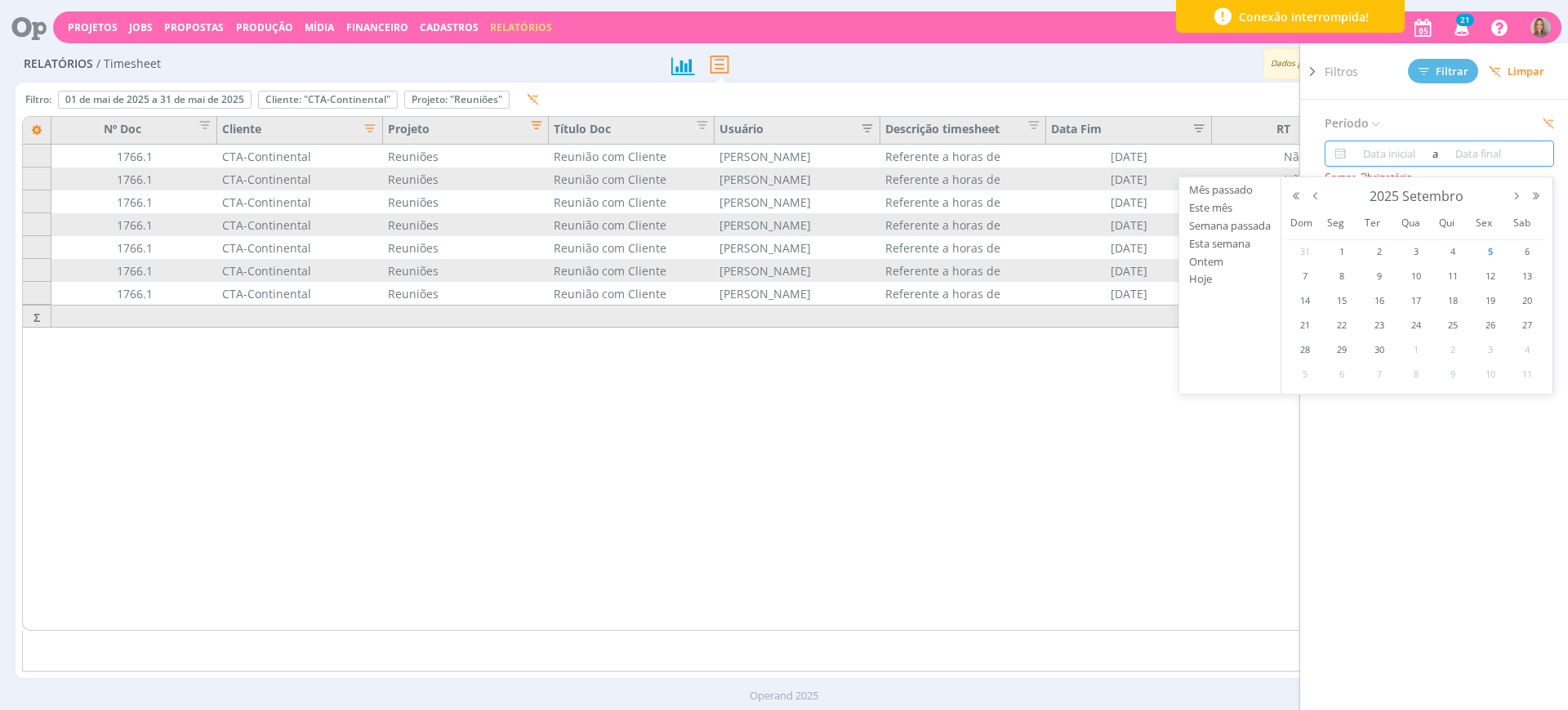
click at [1462, 153] on input at bounding box center [1479, 154] width 79 height 20
click at [1423, 153] on input at bounding box center [1390, 154] width 79 height 20
click at [1320, 199] on button "button" at bounding box center [1316, 197] width 20 height 11
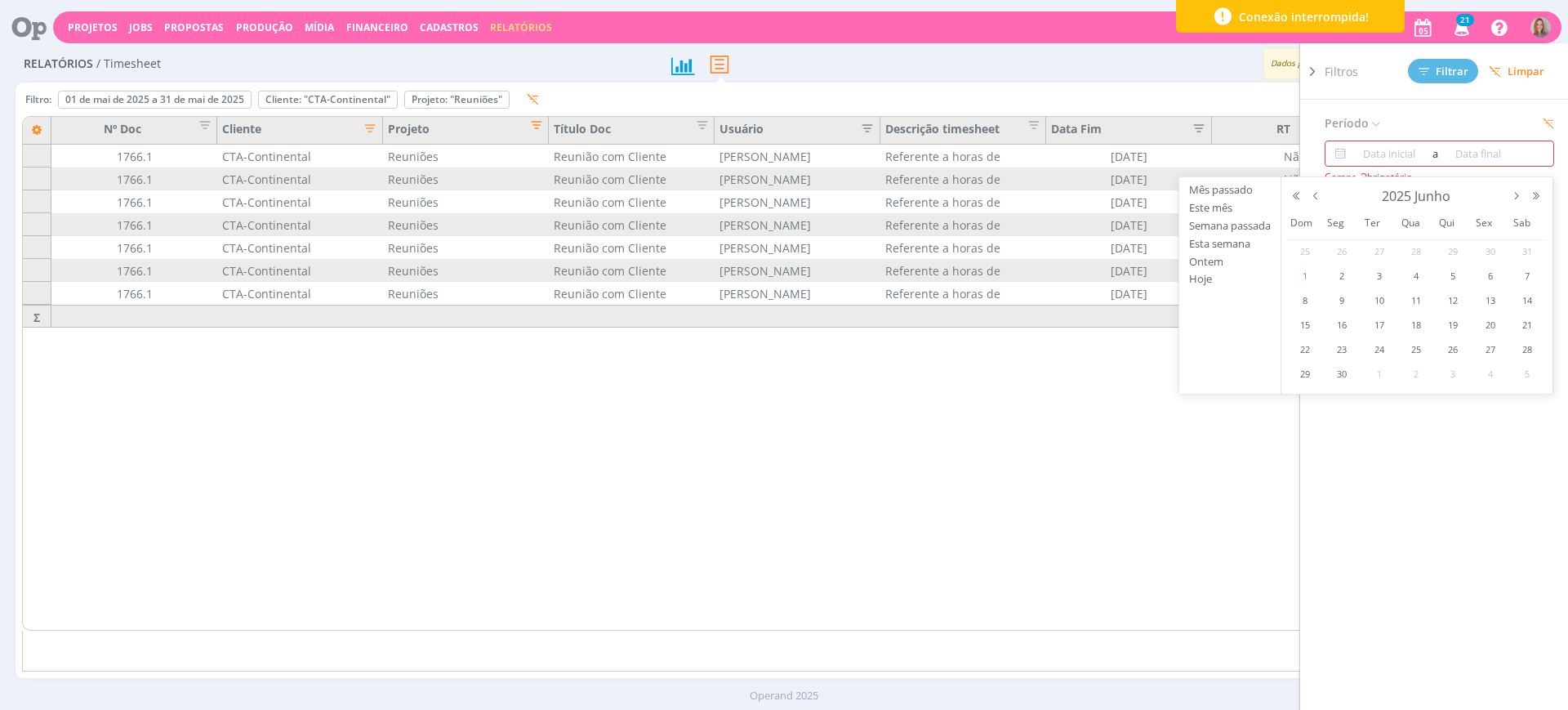
click at [1311, 269] on span "1" at bounding box center [1305, 276] width 20 height 20
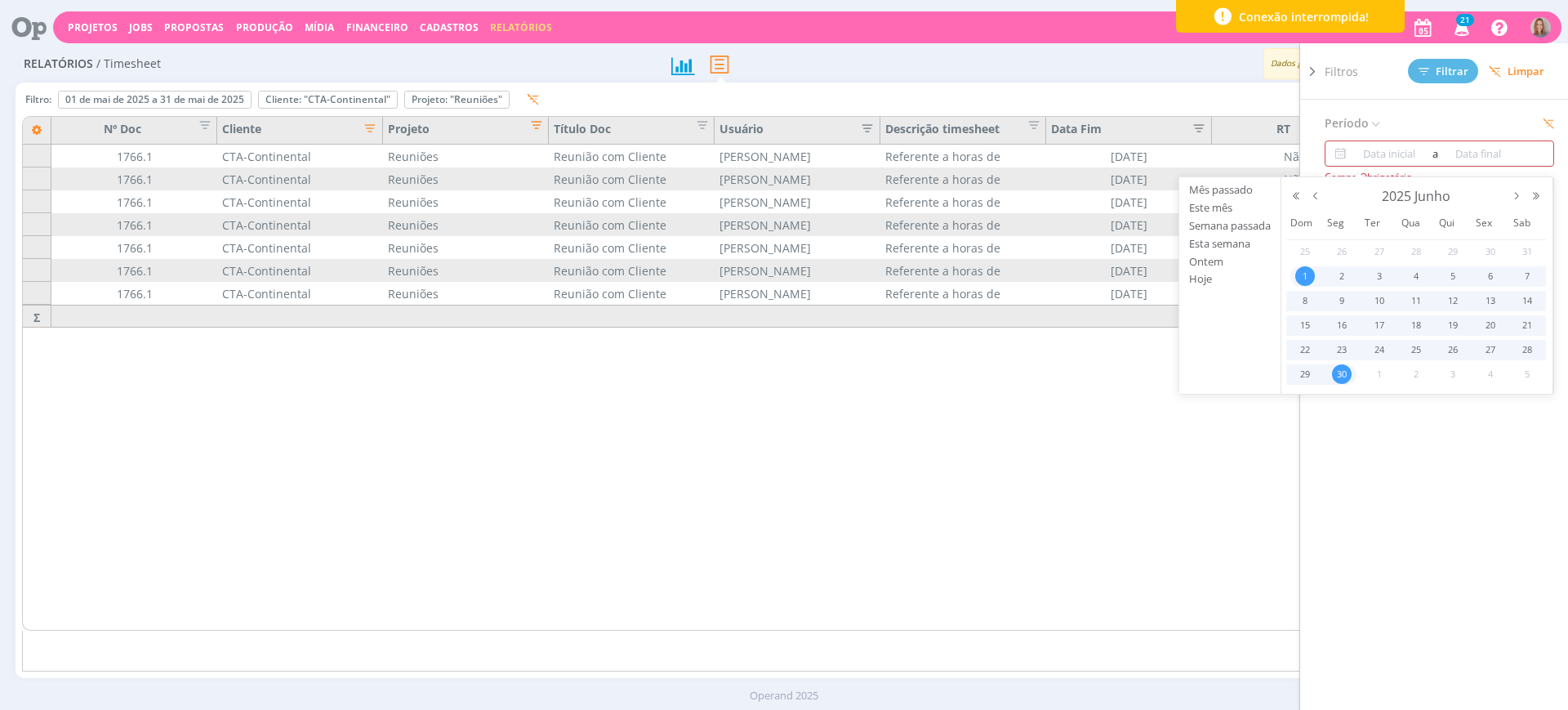
click at [1356, 367] on td "30" at bounding box center [1341, 375] width 37 height 25
type input "01/06/2025"
type input "30/06/2025"
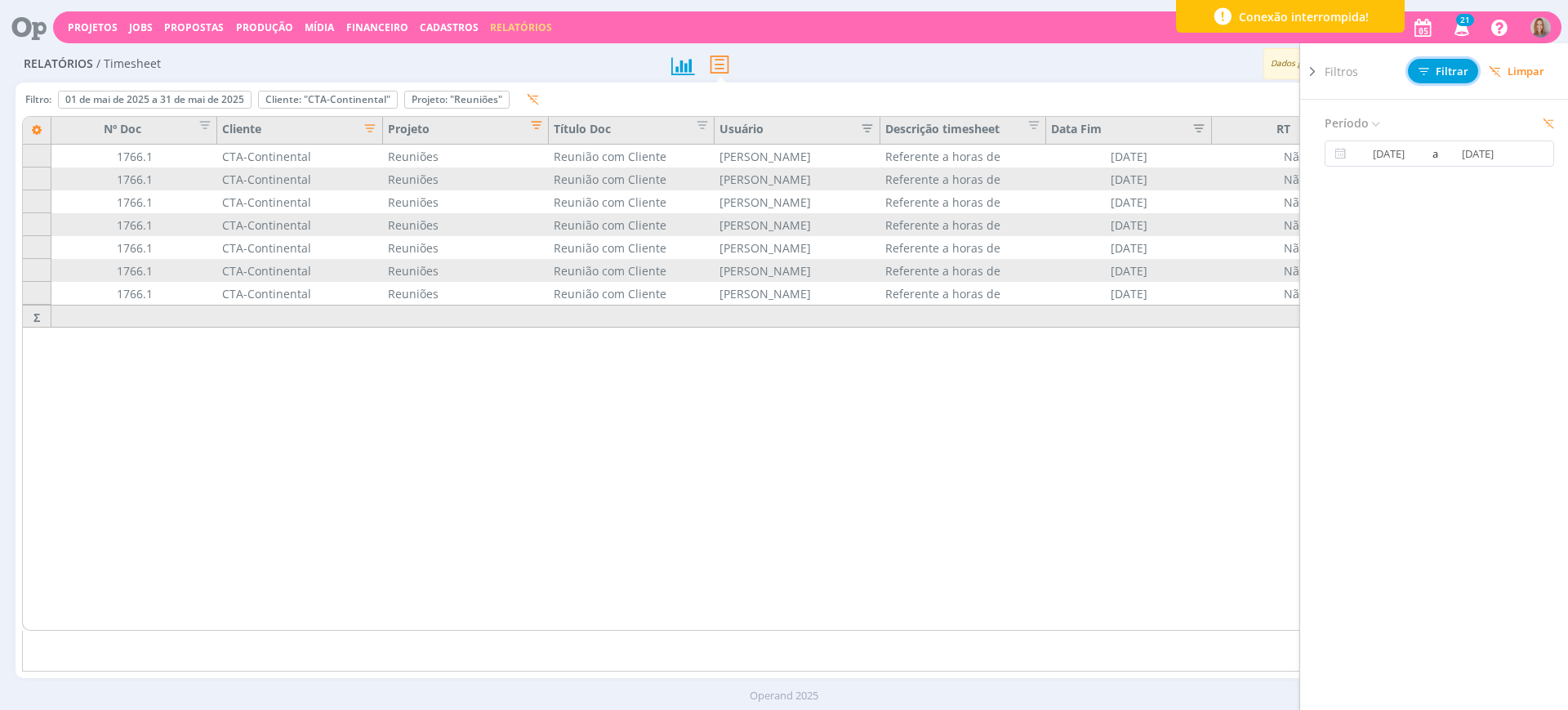
click at [1424, 78] on button "Filtrar" at bounding box center [1444, 71] width 70 height 25
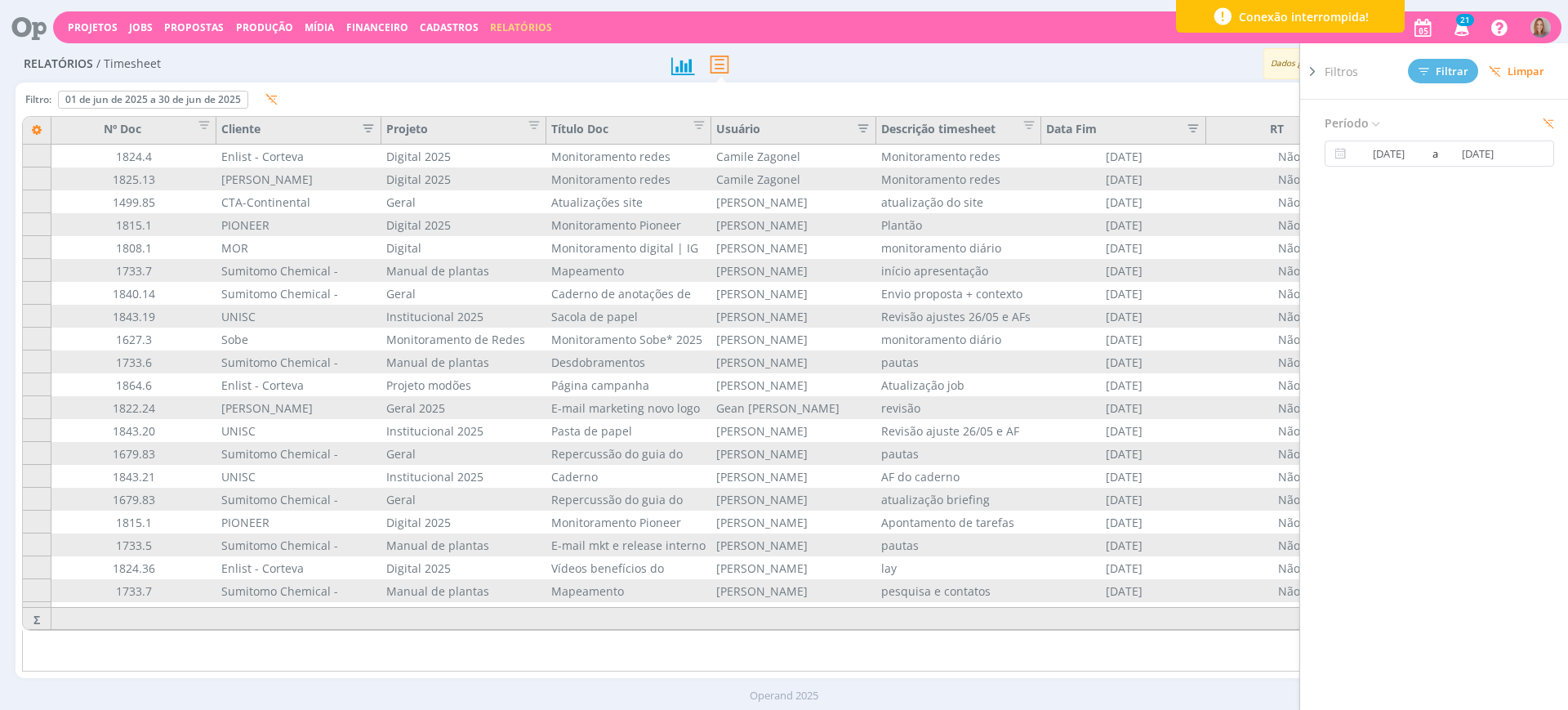
click at [366, 131] on icon "button" at bounding box center [363, 127] width 16 height 16
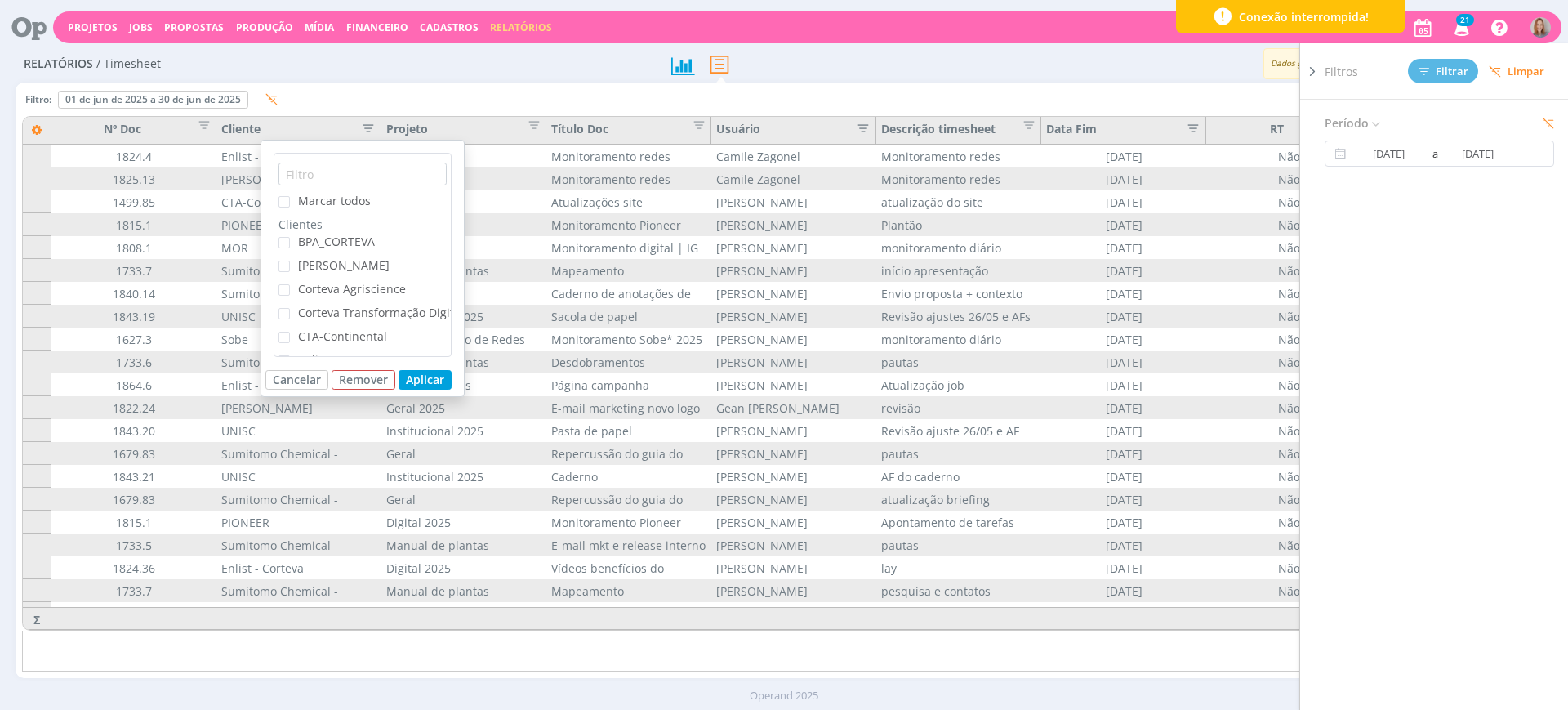
click at [337, 334] on span "CTA-Continental" at bounding box center [342, 336] width 89 height 16
click at [290, 332] on input "CTA-Continental" at bounding box center [290, 332] width 0 height 0
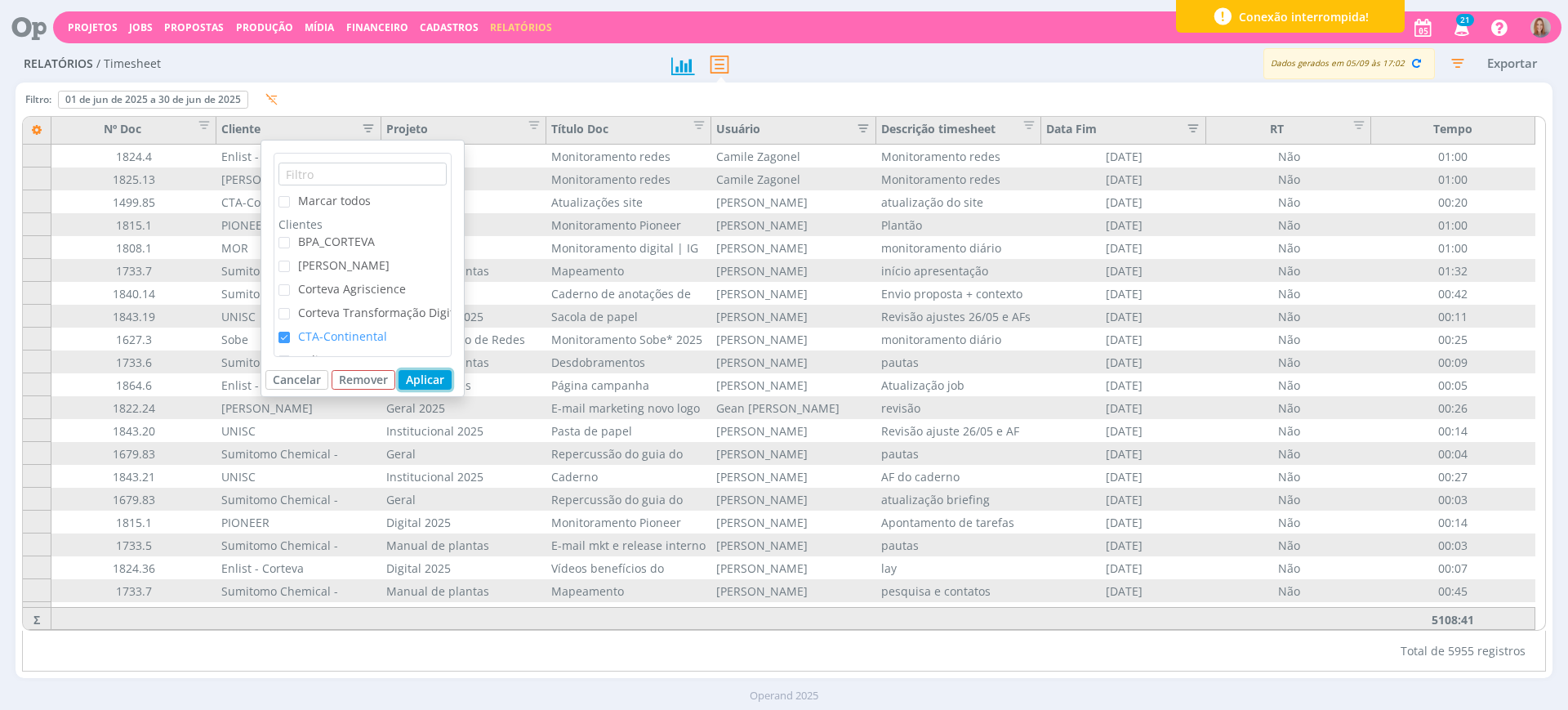
click at [430, 383] on button "Aplicar" at bounding box center [425, 380] width 53 height 20
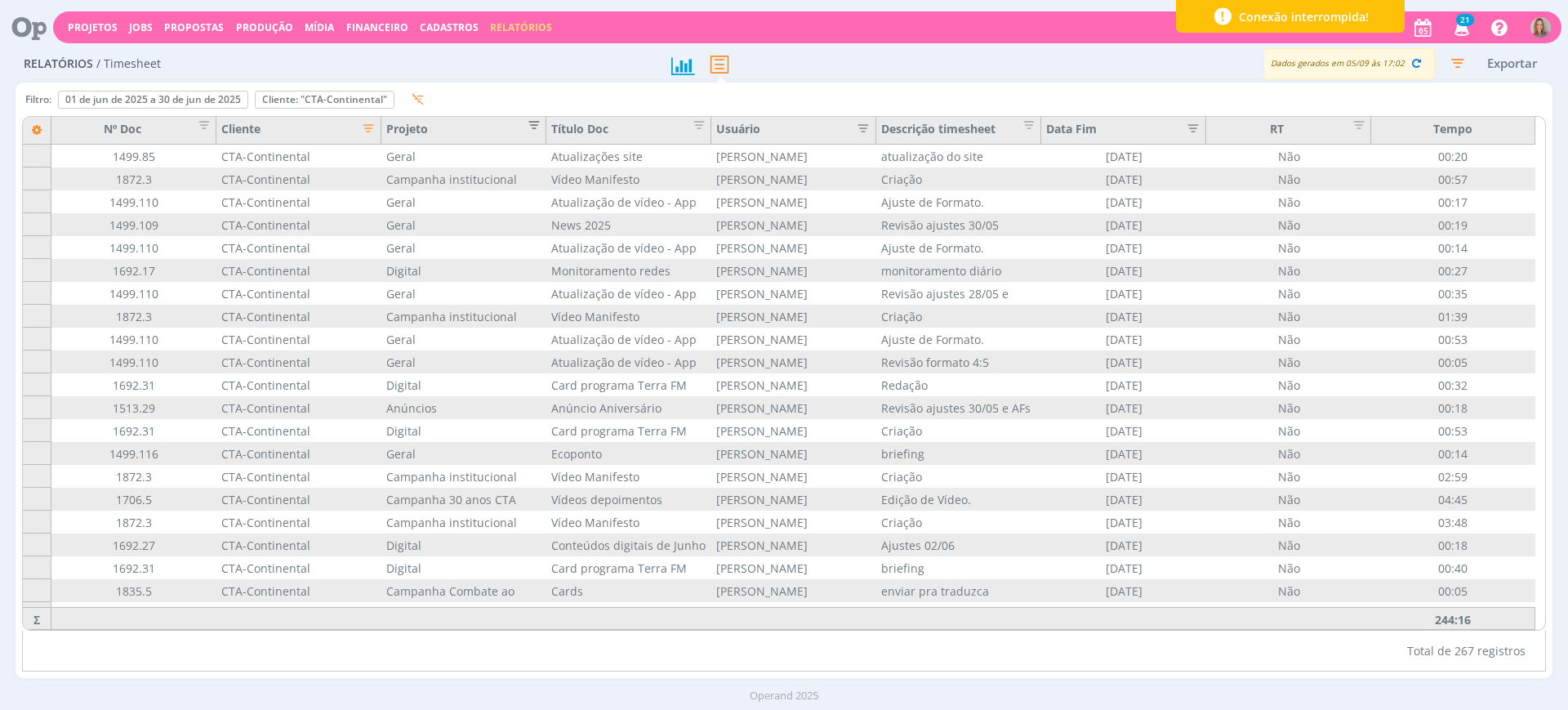
click at [536, 118] on span "Editar filtro para Coluna Projeto" at bounding box center [529, 123] width 16 height 16
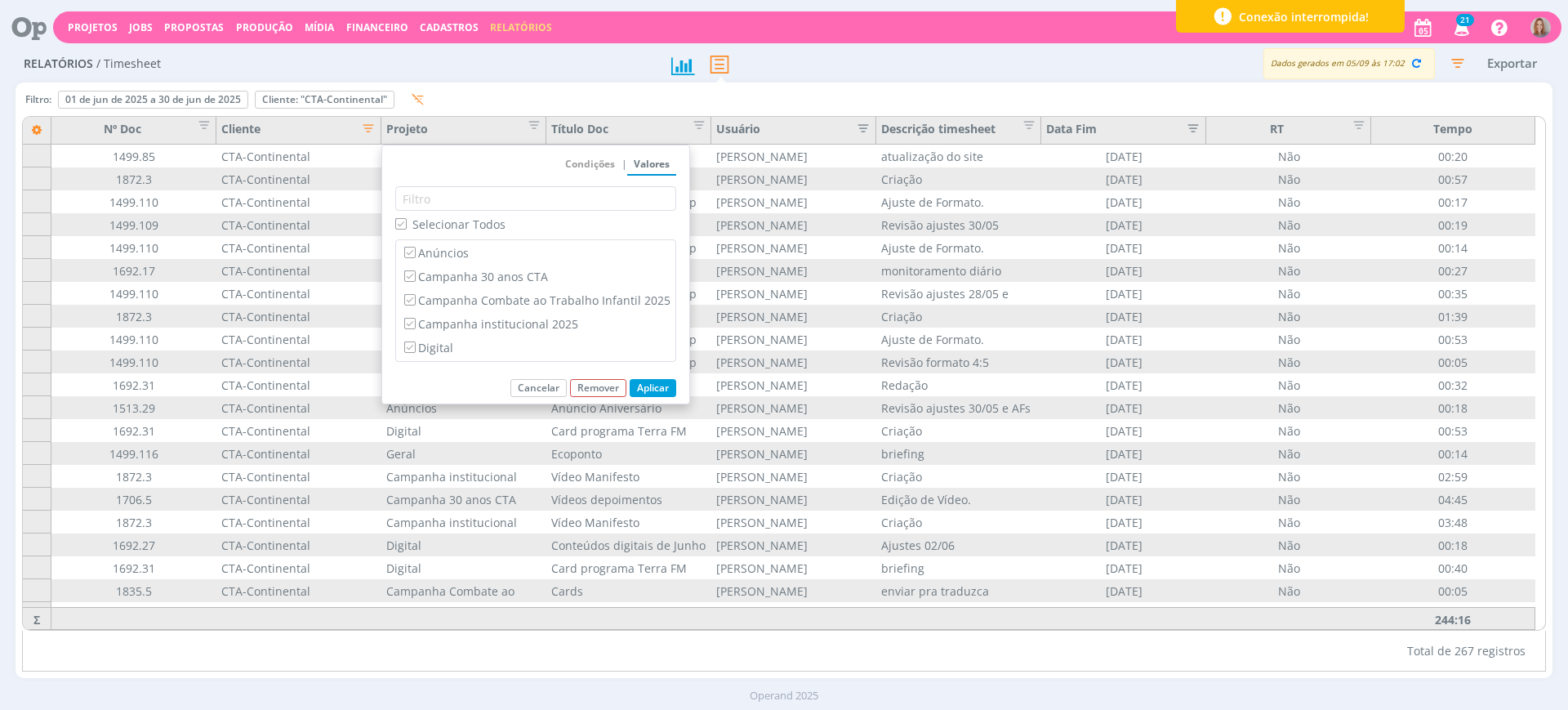
click at [428, 228] on span "Selecionar Todos" at bounding box center [459, 224] width 93 height 16
click at [406, 228] on input "Selecionar Todos" at bounding box center [400, 224] width 11 height 11
checkbox input "false"
click at [429, 256] on label "Anúncios" at bounding box center [535, 252] width 269 height 18
click at [415, 256] on input "Anúncios" at bounding box center [409, 251] width 11 height 11
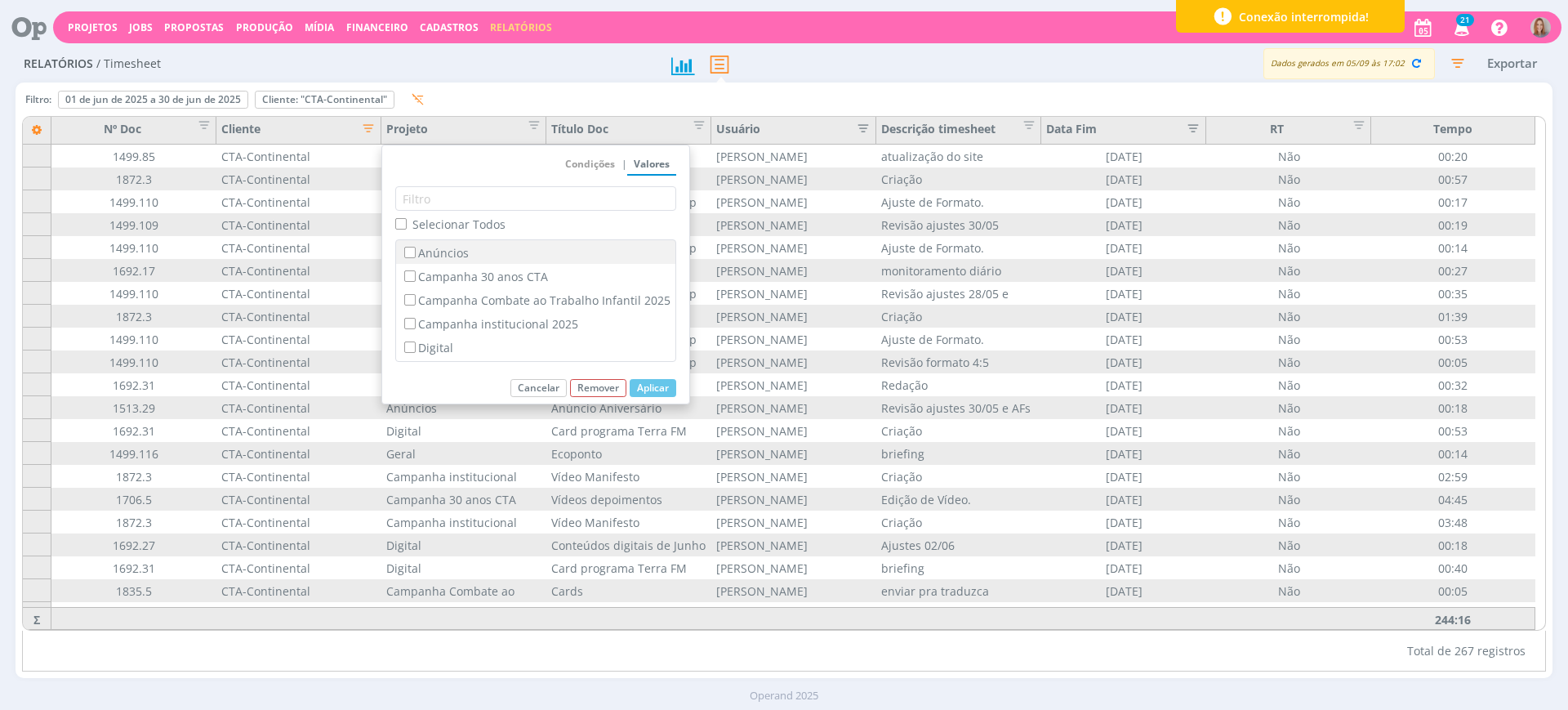
checkbox input "true"
checkbox input "false"
click at [647, 386] on button "Aplicar" at bounding box center [653, 388] width 47 height 18
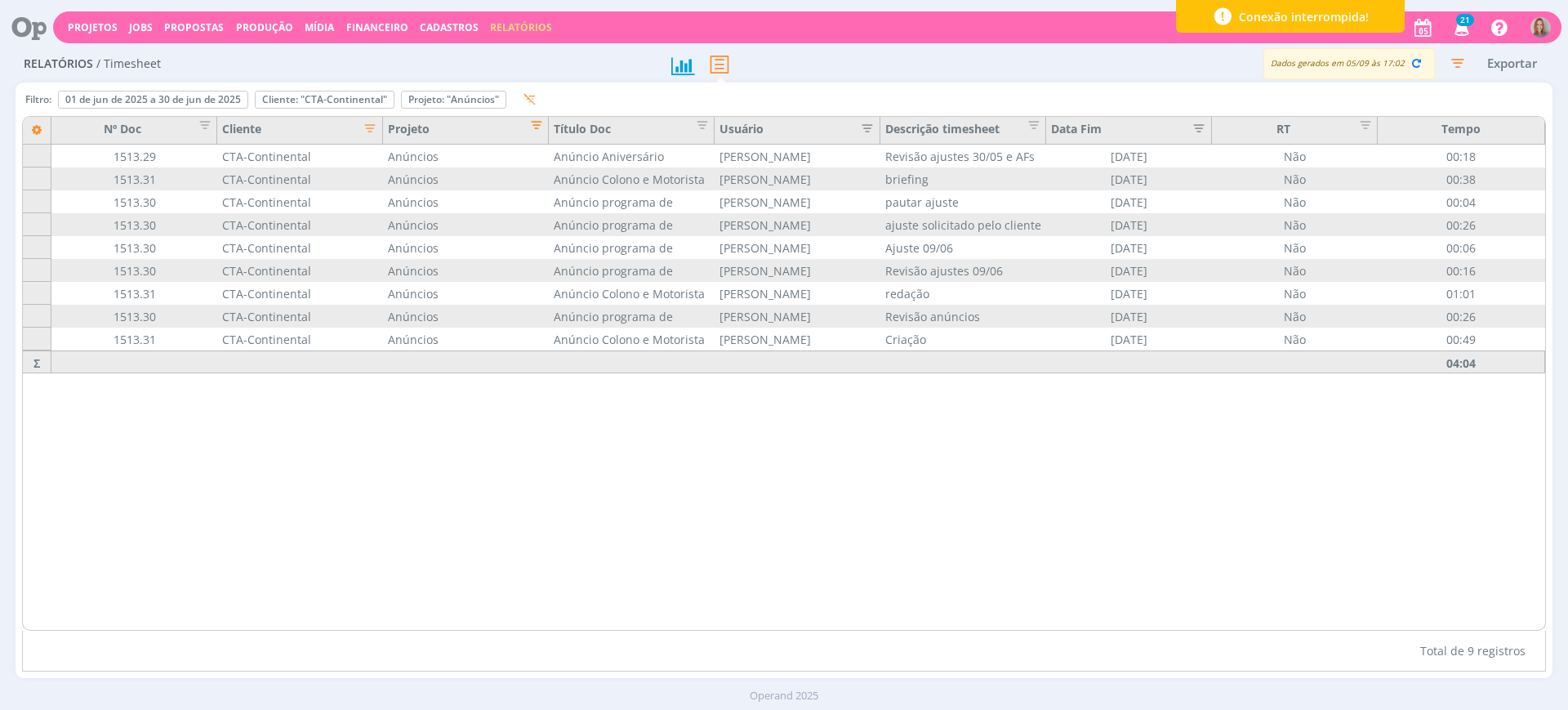
click at [538, 120] on span "Editar filtro para Coluna Projeto" at bounding box center [532, 123] width 16 height 16
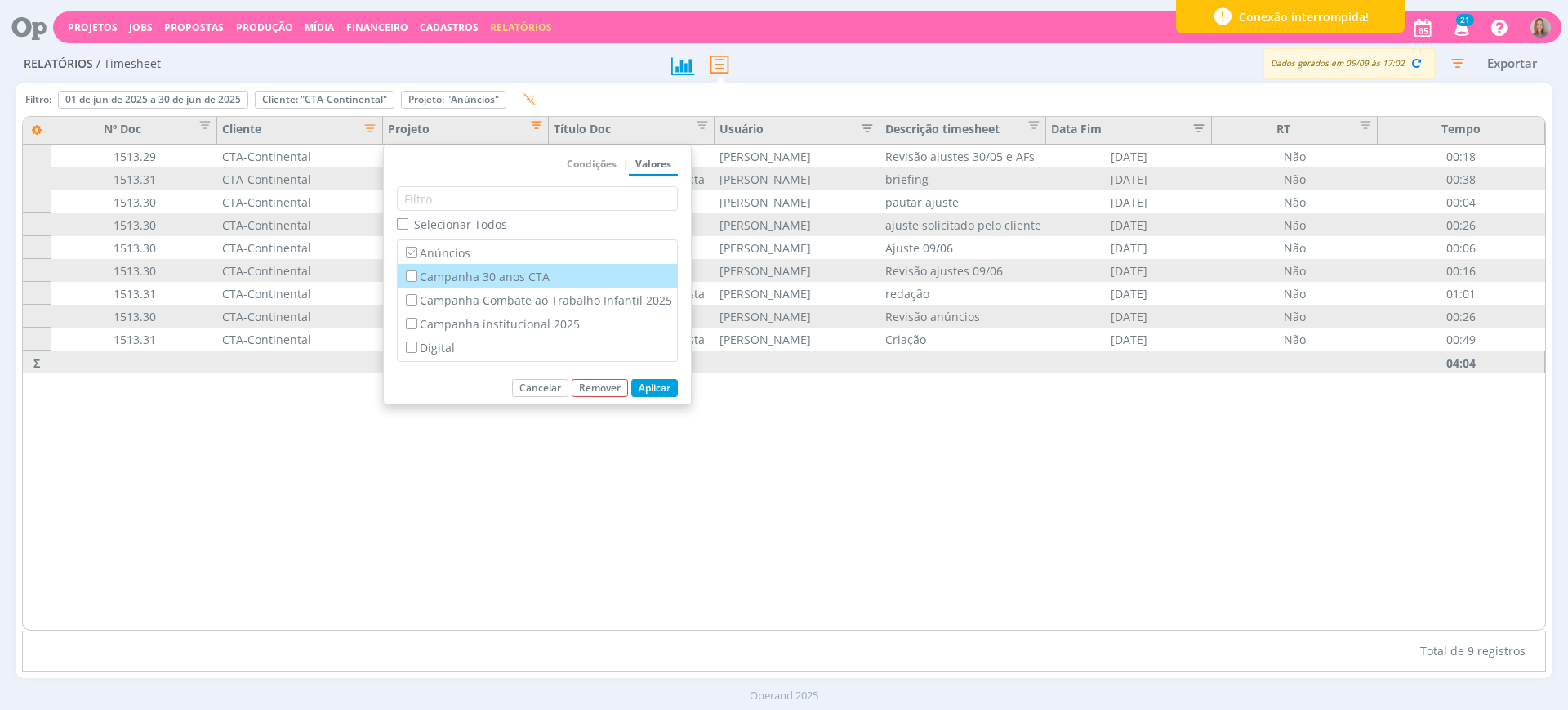
click at [475, 274] on label "Campanha 30 anos CTA" at bounding box center [537, 276] width 269 height 18
click at [417, 274] on input "Campanha 30 anos CTA" at bounding box center [411, 275] width 11 height 11
checkbox input "true"
checkbox input "false"
click at [461, 260] on label "Anúncios" at bounding box center [537, 252] width 269 height 18
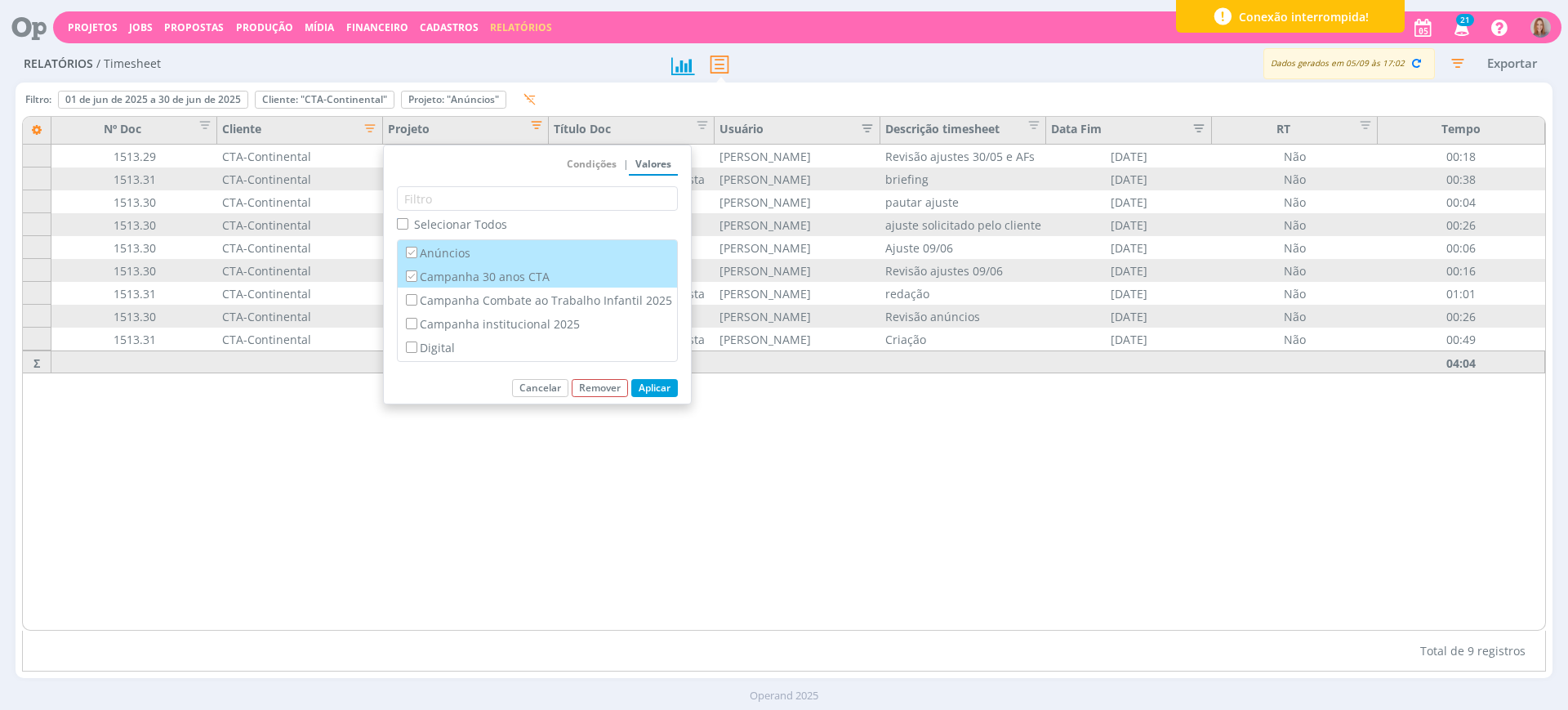
click at [417, 257] on input "Anúncios" at bounding box center [411, 251] width 11 height 11
checkbox input "false"
click at [659, 388] on button "Aplicar" at bounding box center [655, 388] width 47 height 18
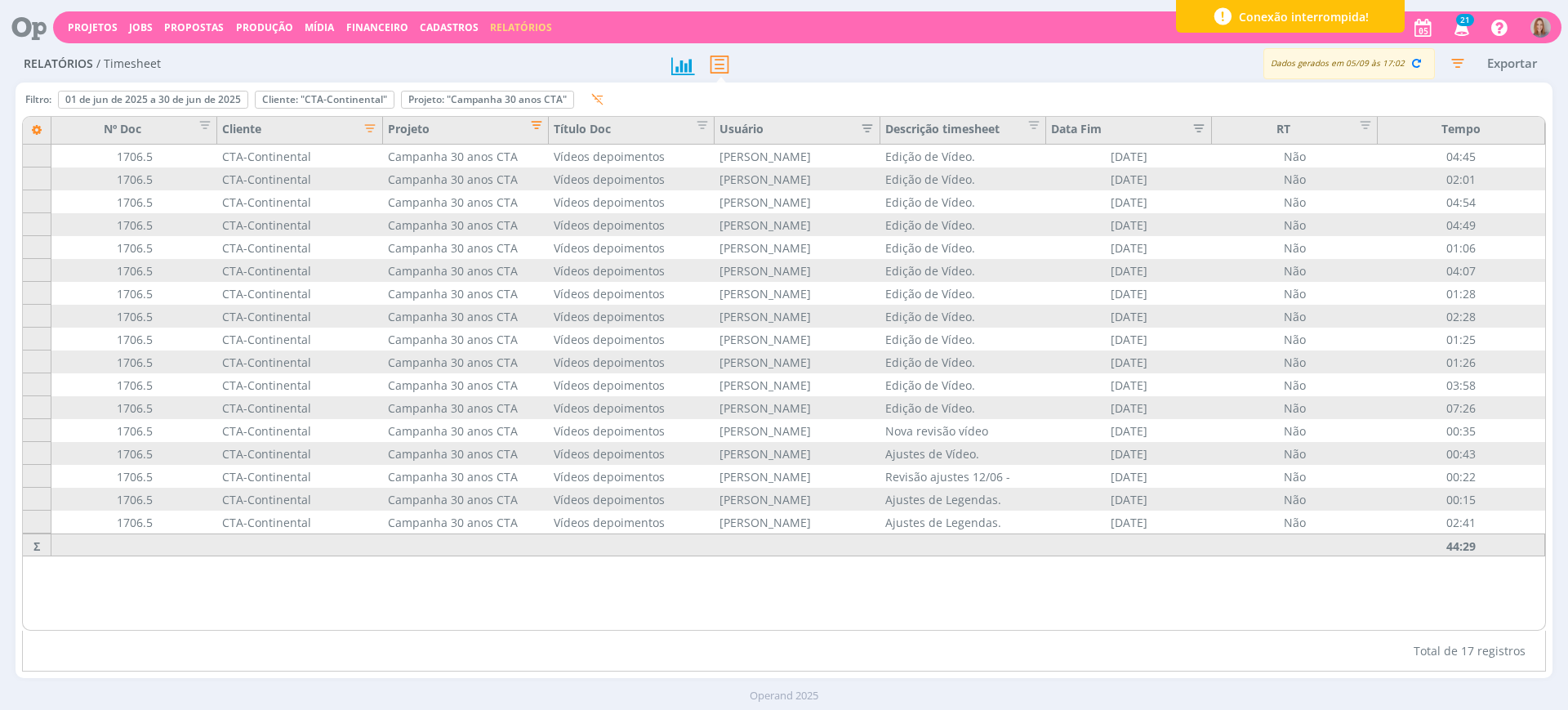
click at [537, 119] on span "Editar filtro para Coluna Projeto" at bounding box center [532, 123] width 16 height 16
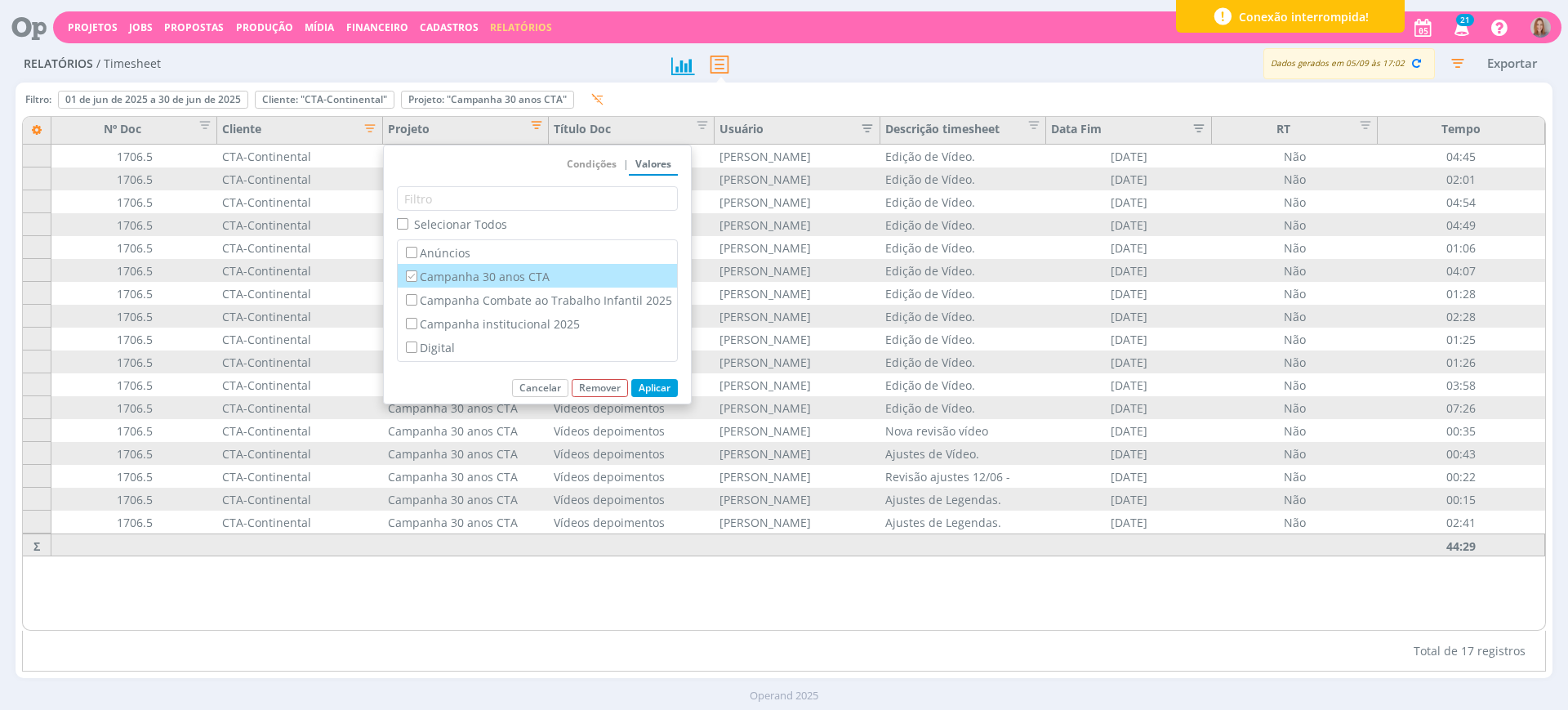
click at [475, 276] on label "Campanha 30 anos CTA" at bounding box center [537, 276] width 269 height 18
click at [417, 276] on input "Campanha 30 anos CTA" at bounding box center [411, 275] width 11 height 11
checkbox input "false"
click at [462, 296] on label "Campanha Combate ao Trabalho Infantil 2025" at bounding box center [537, 300] width 269 height 18
click at [417, 296] on input "Campanha Combate ao Trabalho Infantil 2025" at bounding box center [411, 299] width 11 height 11
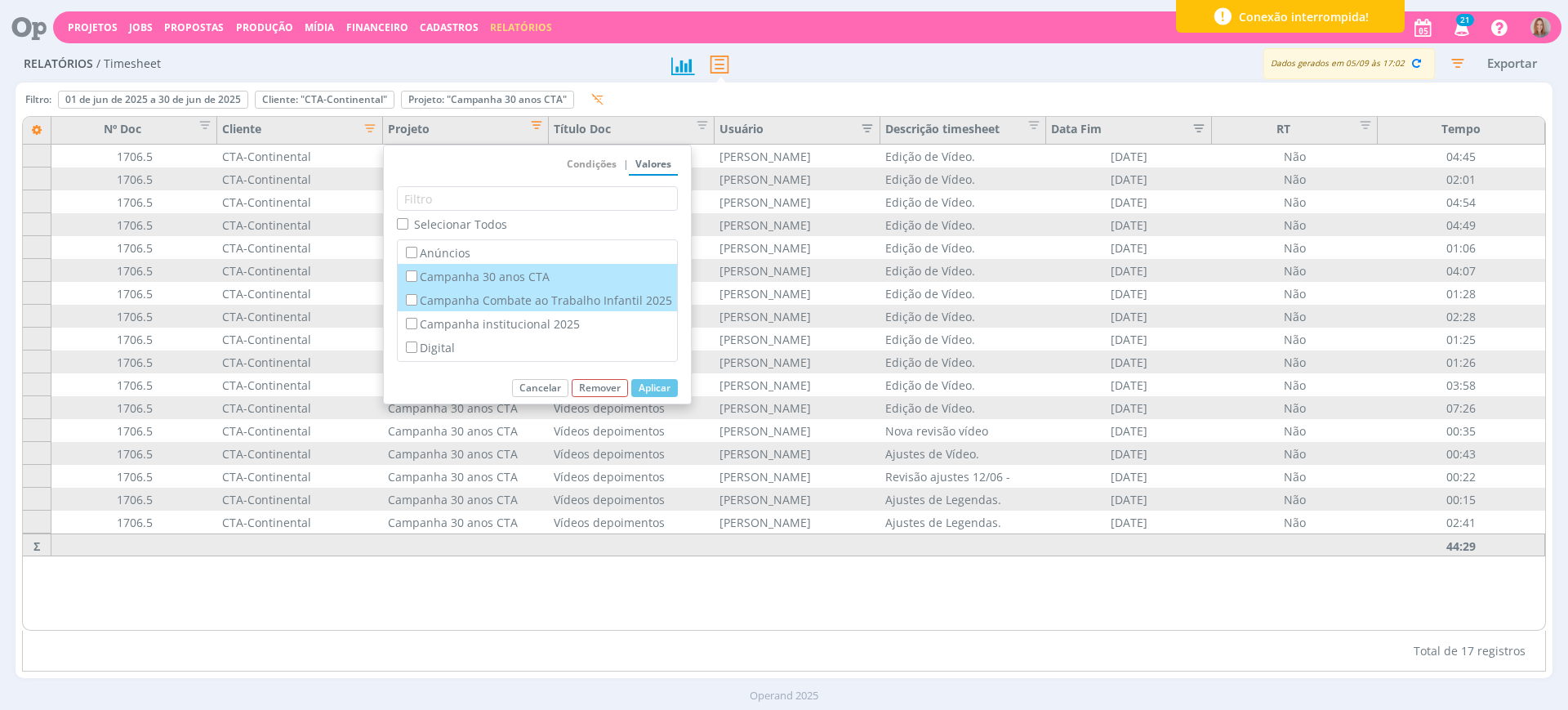
checkbox input "true"
checkbox input "false"
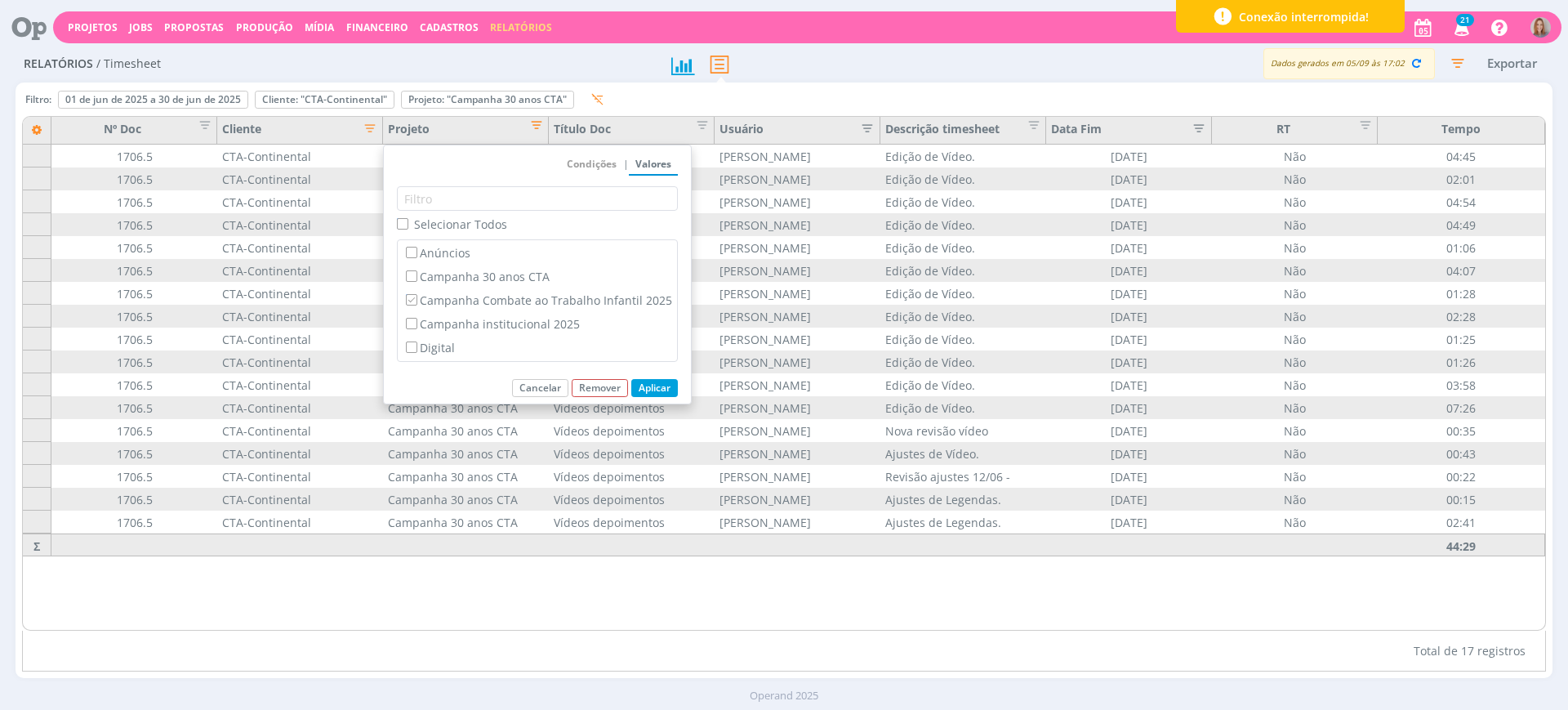
click at [656, 386] on button "Aplicar" at bounding box center [655, 388] width 47 height 18
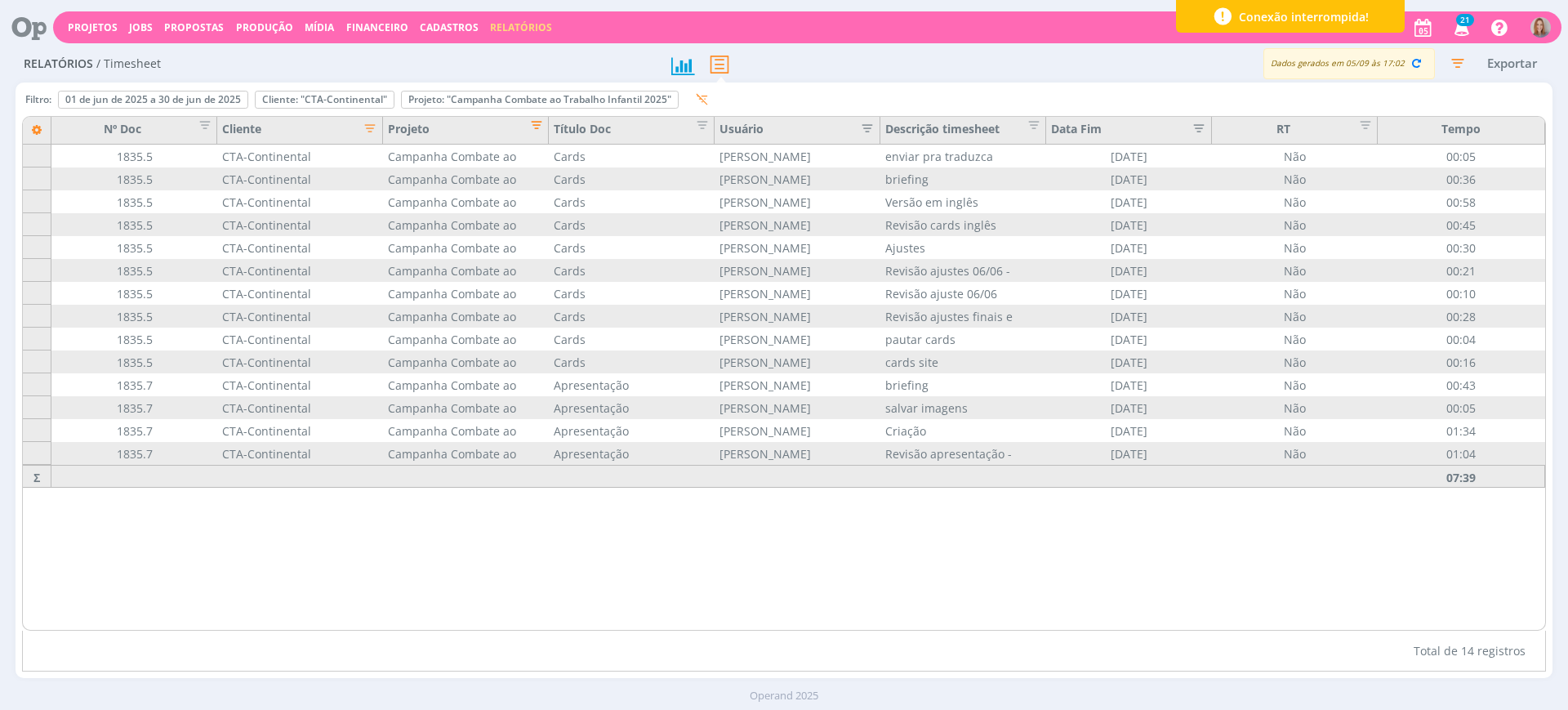
click at [538, 122] on span "Editar filtro para Coluna Projeto" at bounding box center [532, 123] width 16 height 16
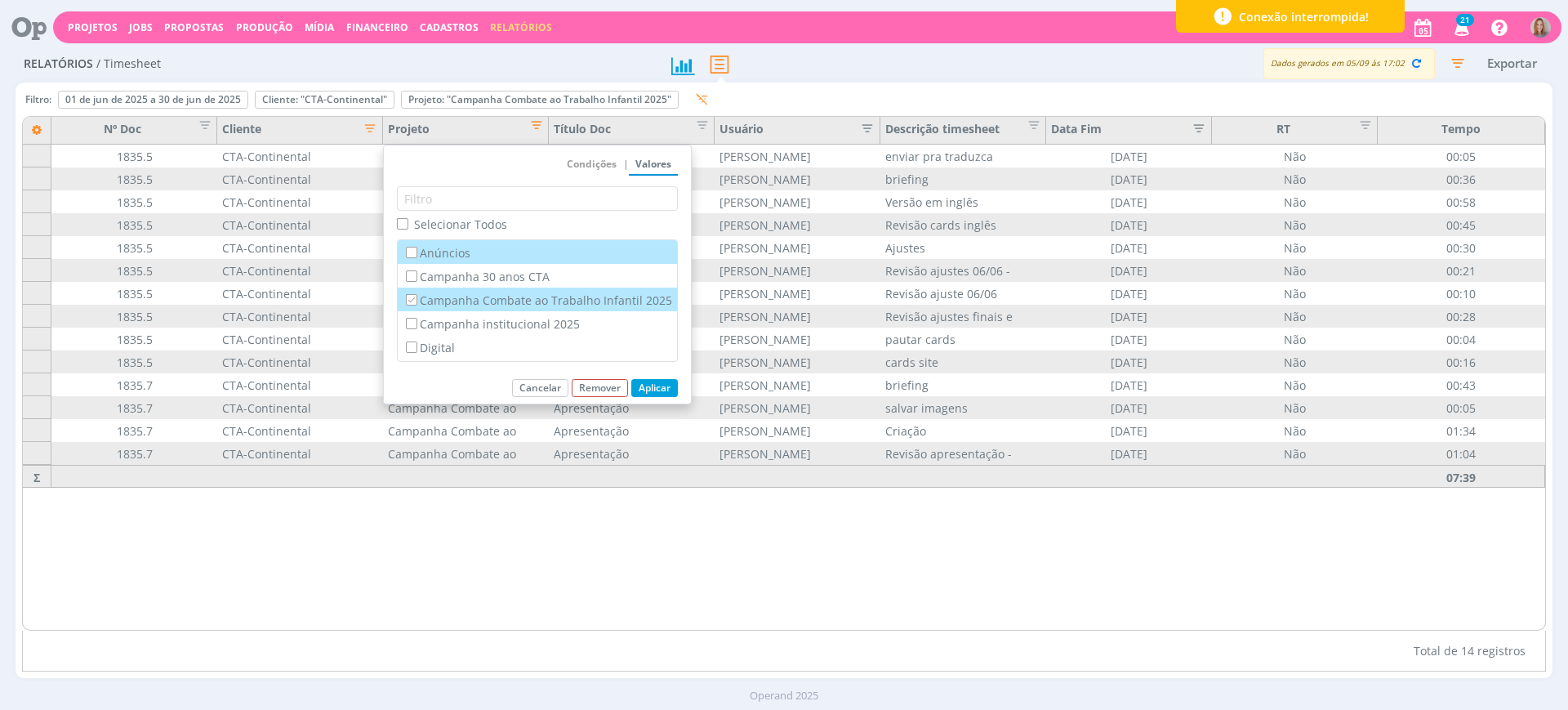
click at [433, 300] on label "Campanha Combate ao Trabalho Infantil 2025" at bounding box center [537, 300] width 269 height 18
click at [417, 300] on input "Campanha Combate ao Trabalho Infantil 2025" at bounding box center [411, 299] width 11 height 11
checkbox input "false"
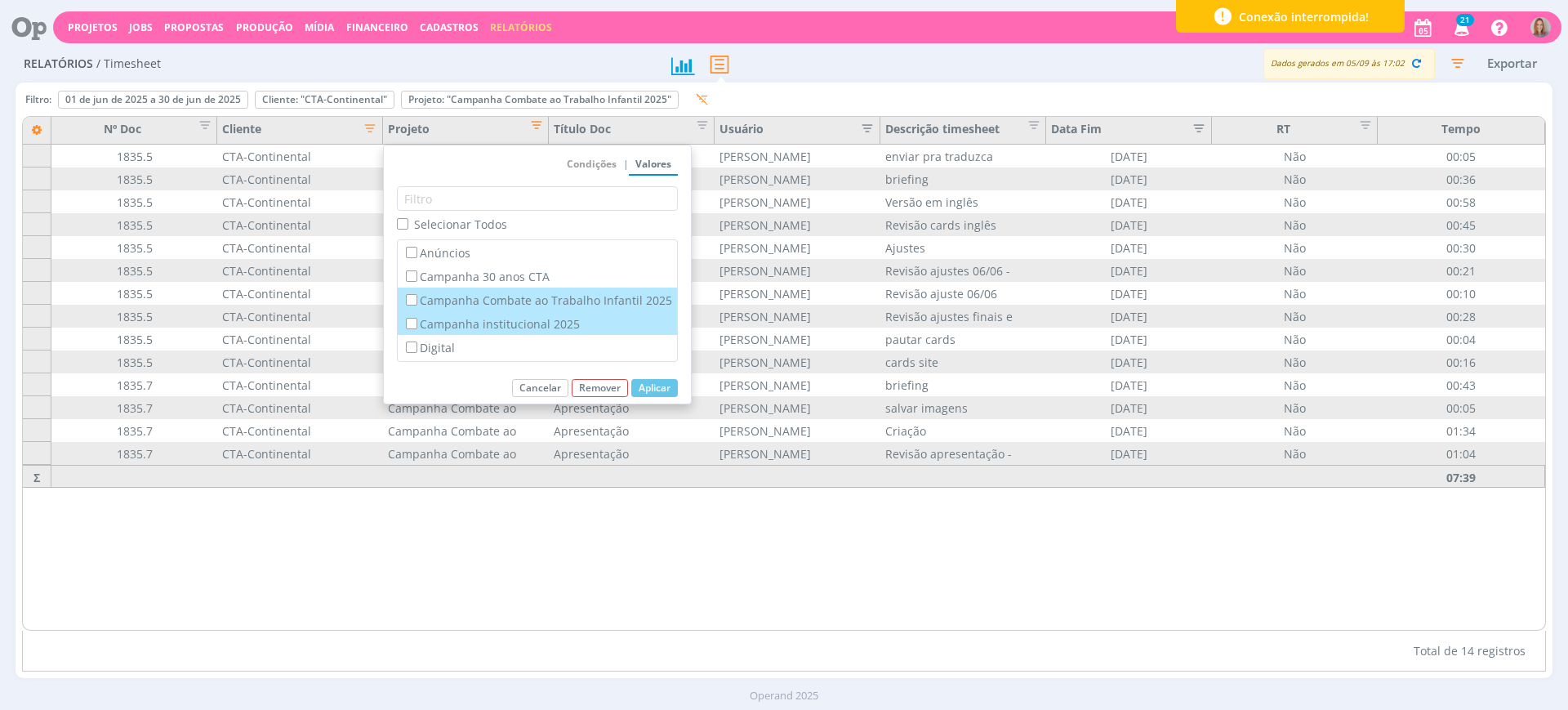
click at [430, 314] on label "Campanha institucional 2025" at bounding box center [537, 323] width 269 height 18
click at [417, 318] on input "Campanha institucional 2025" at bounding box center [411, 323] width 11 height 11
checkbox input "true"
checkbox input "false"
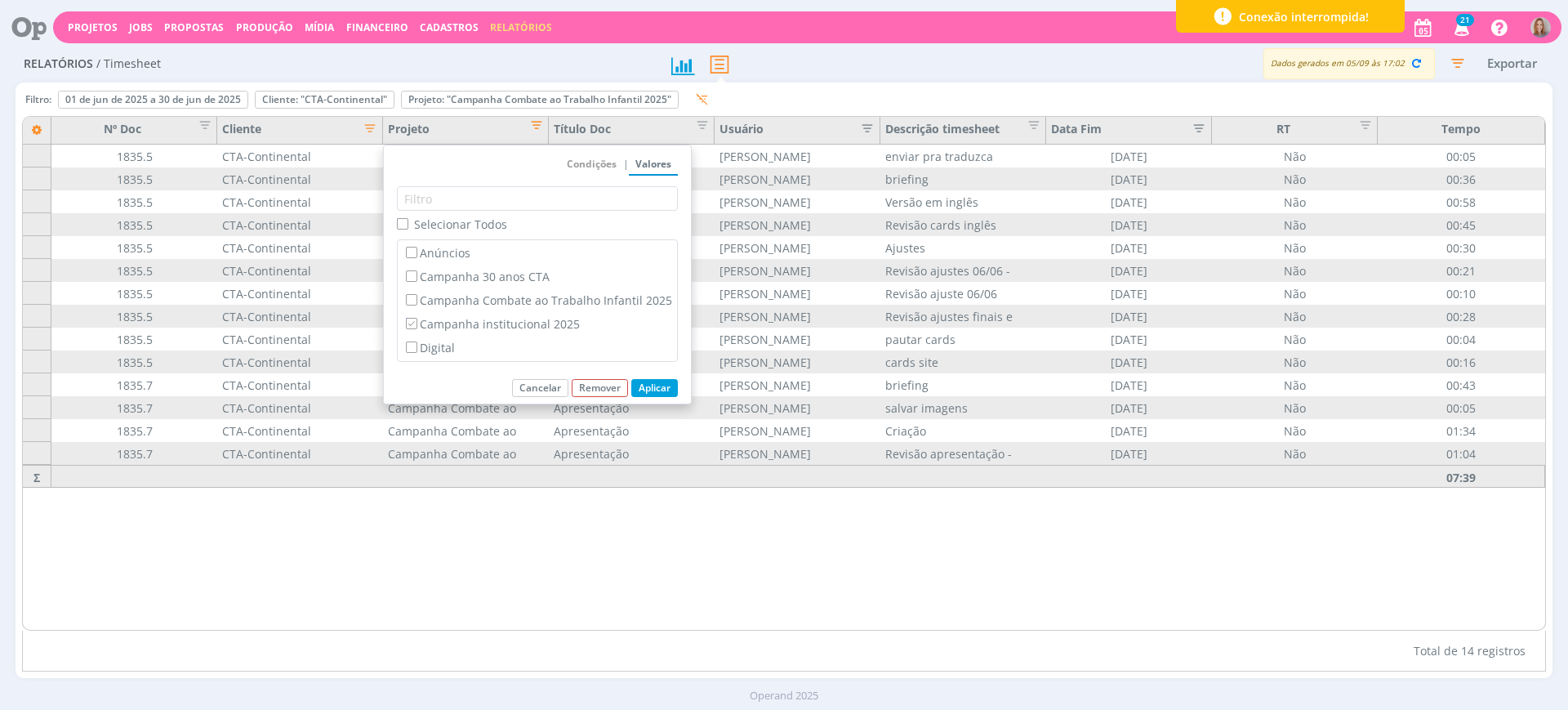
click at [665, 389] on button "Aplicar" at bounding box center [655, 388] width 47 height 18
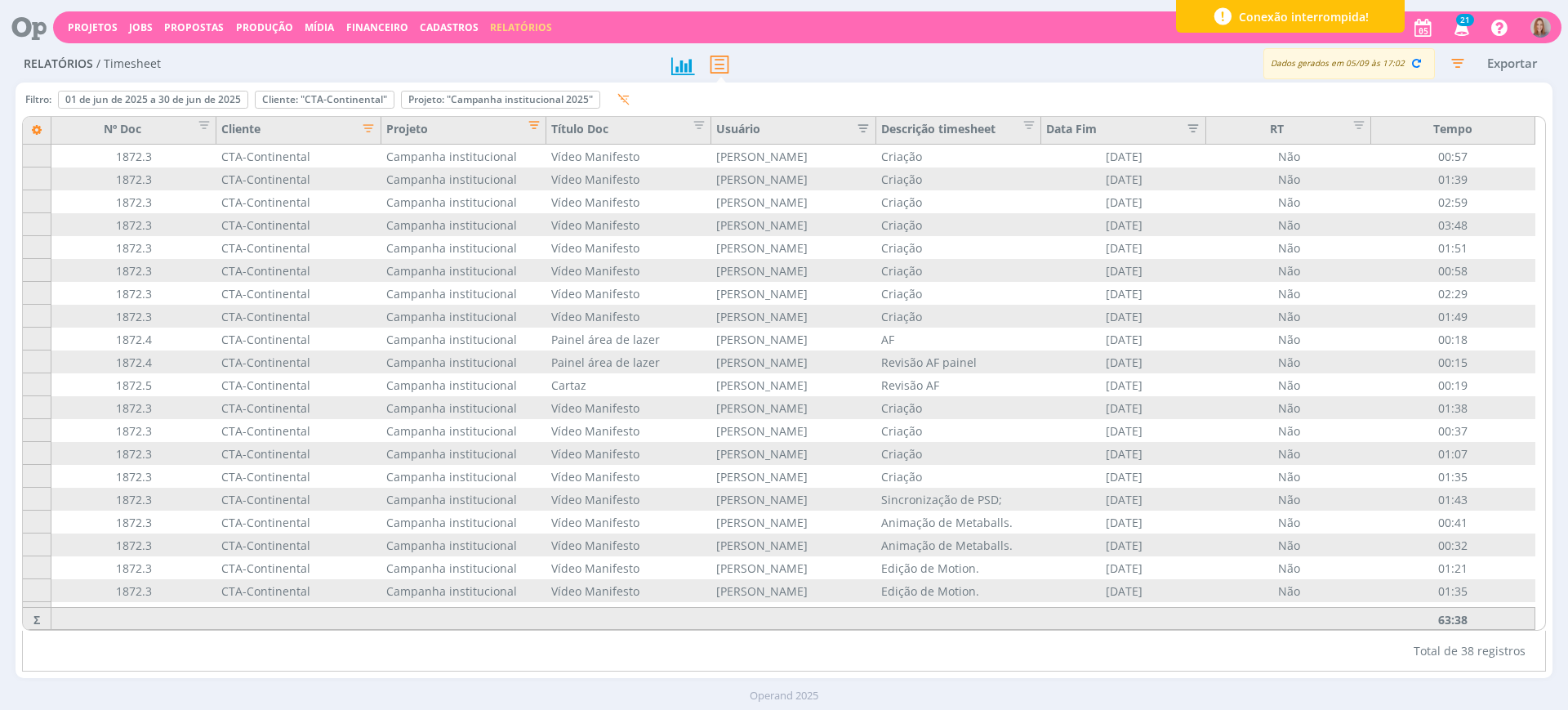
click at [535, 116] on div "Nº Doc Cliente Projeto Título Doc Usuário Descrição timesheet Data Fim RT Tempo…" at bounding box center [784, 373] width 1525 height 515
click at [534, 122] on span "Editar filtro para Coluna Projeto" at bounding box center [529, 123] width 16 height 16
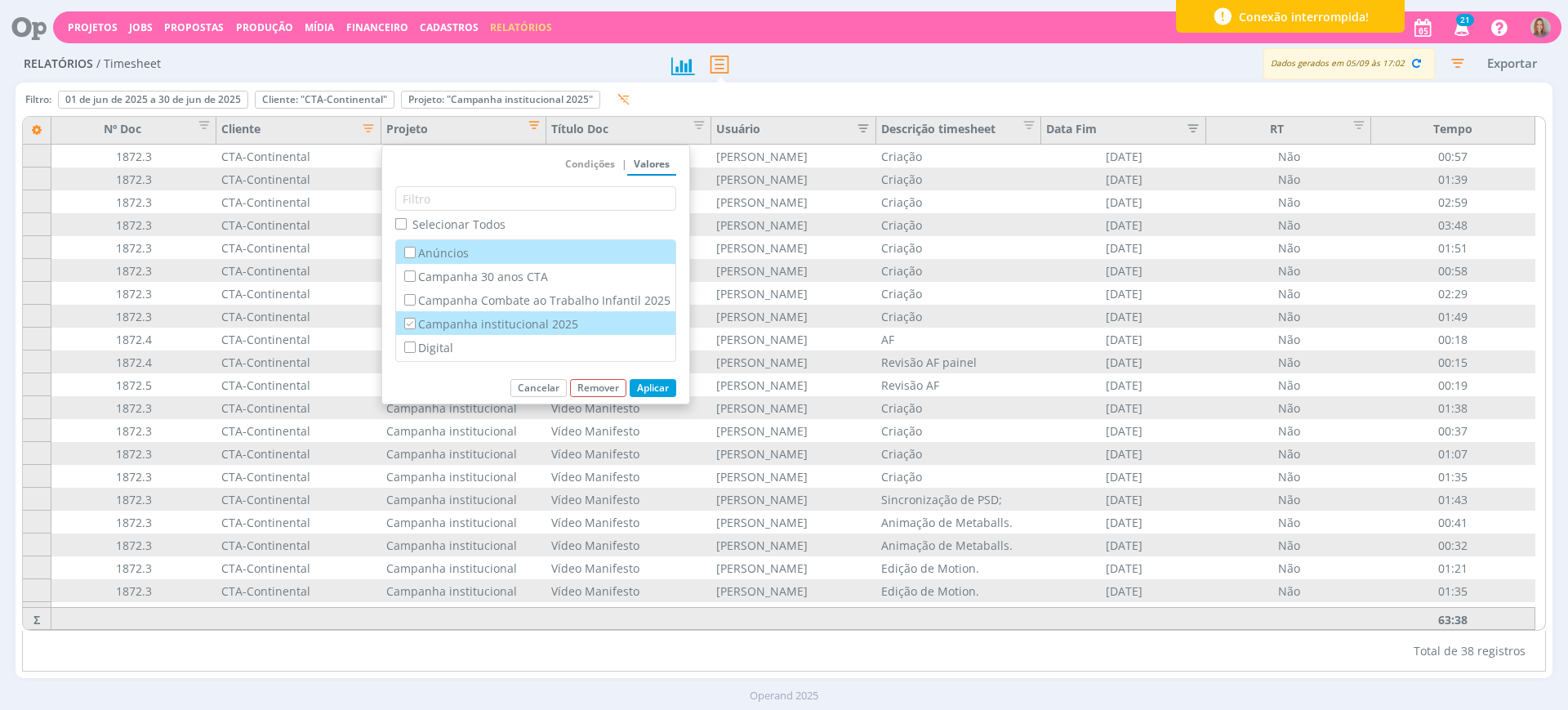
click at [502, 316] on label "Campanha institucional 2025" at bounding box center [535, 323] width 269 height 18
click at [415, 318] on input "Campanha institucional 2025" at bounding box center [409, 323] width 11 height 11
checkbox input "false"
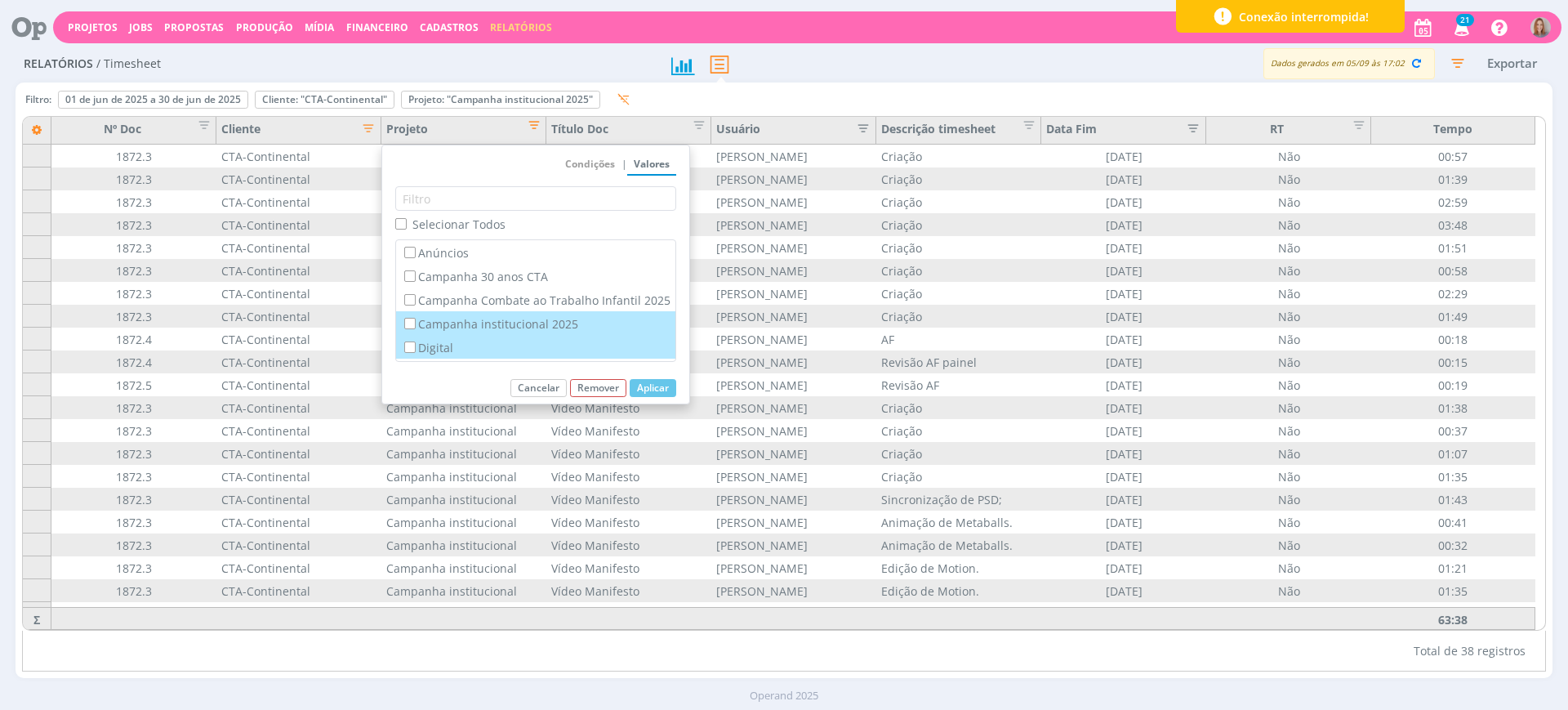
click at [430, 346] on label "Digital" at bounding box center [535, 347] width 269 height 18
click at [415, 346] on input "Digital" at bounding box center [409, 346] width 11 height 11
checkbox input "true"
checkbox input "false"
click at [649, 389] on button "Aplicar" at bounding box center [653, 388] width 47 height 18
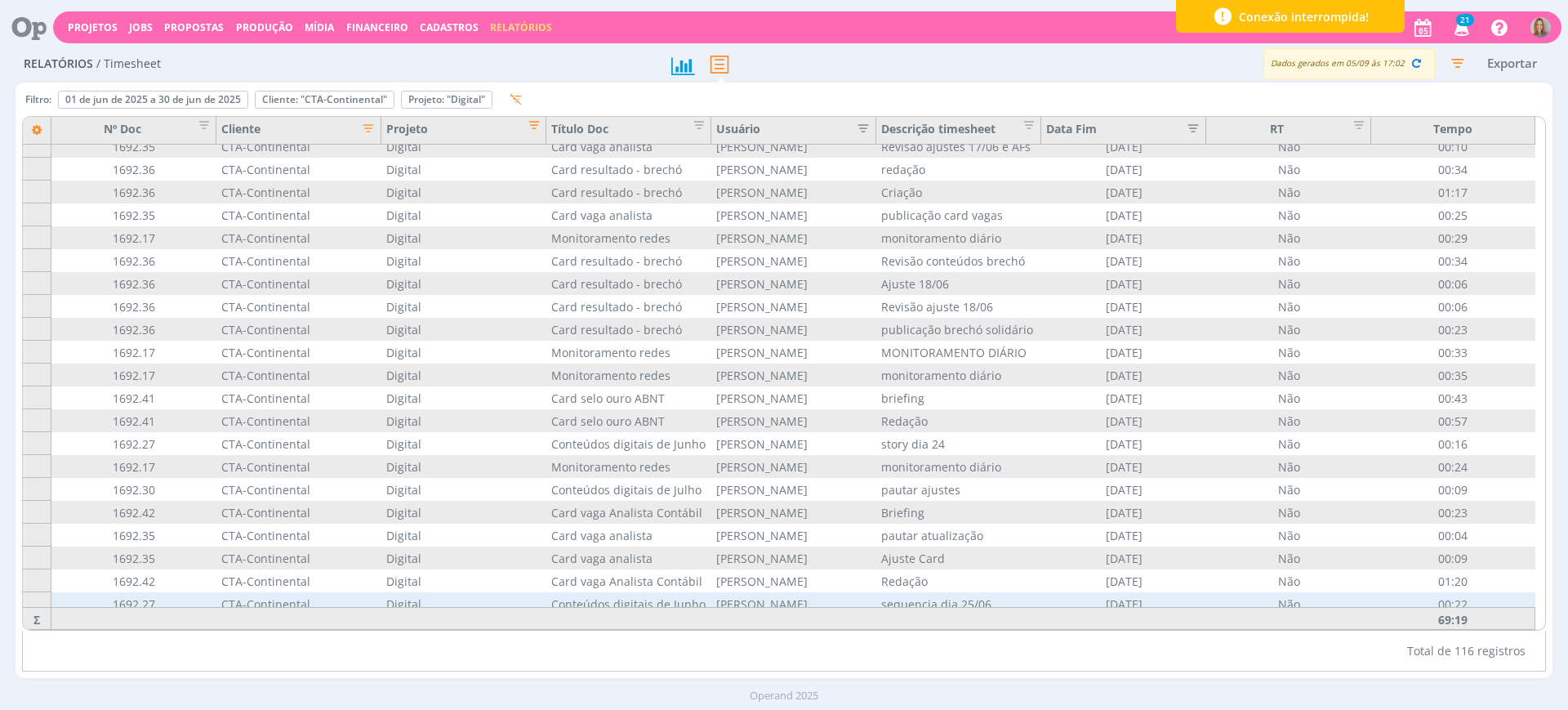
scroll to position [2192, 0]
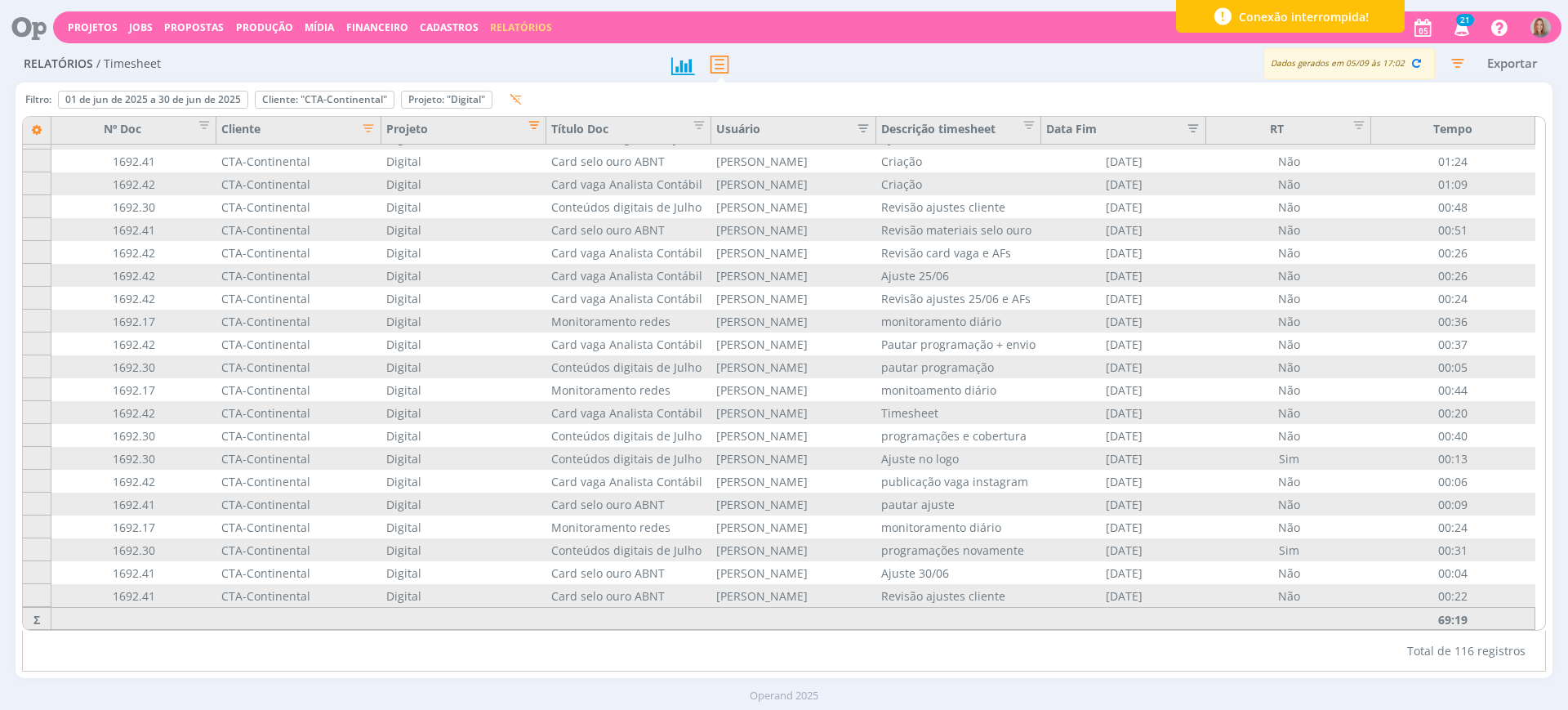
click at [534, 124] on span "Editar filtro para Coluna Projeto" at bounding box center [529, 123] width 16 height 16
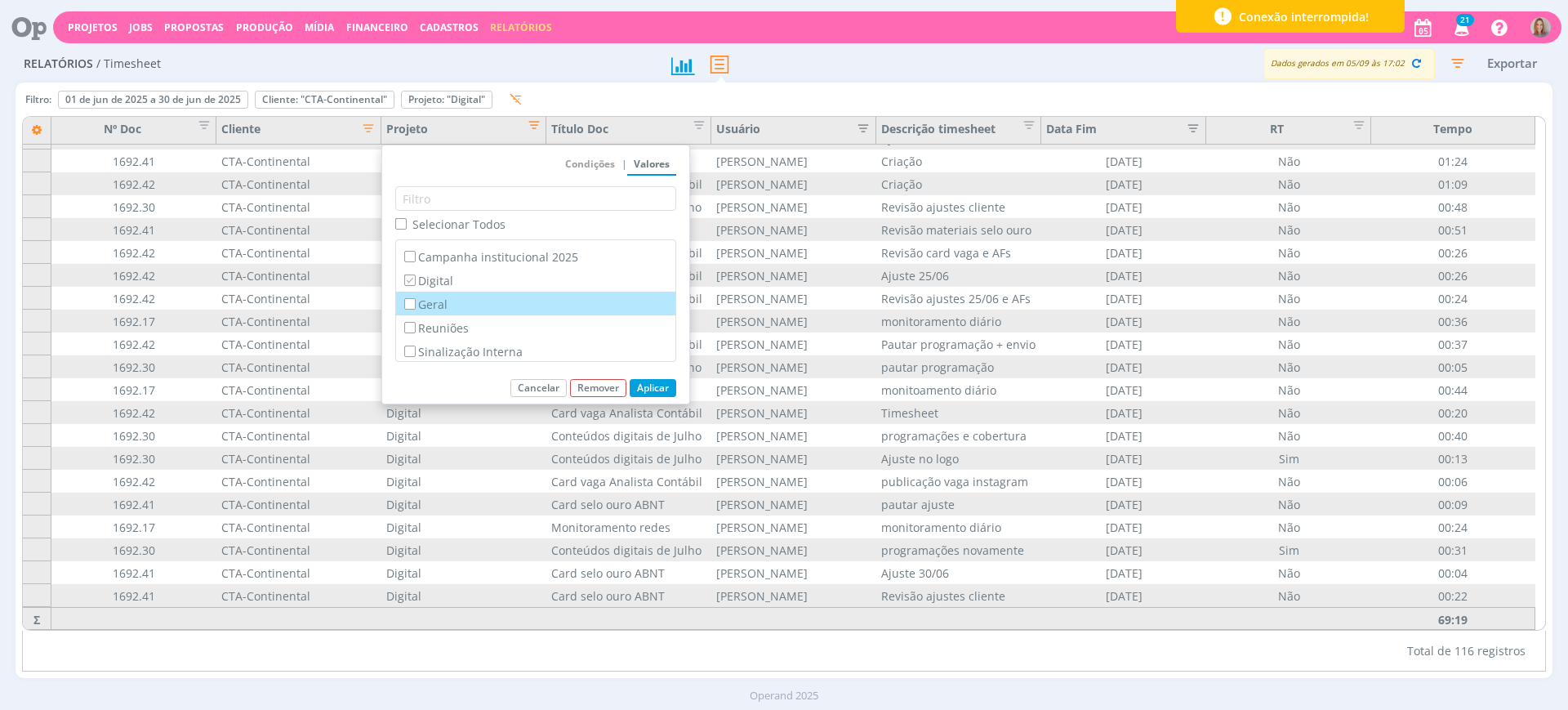
scroll to position [69, 0]
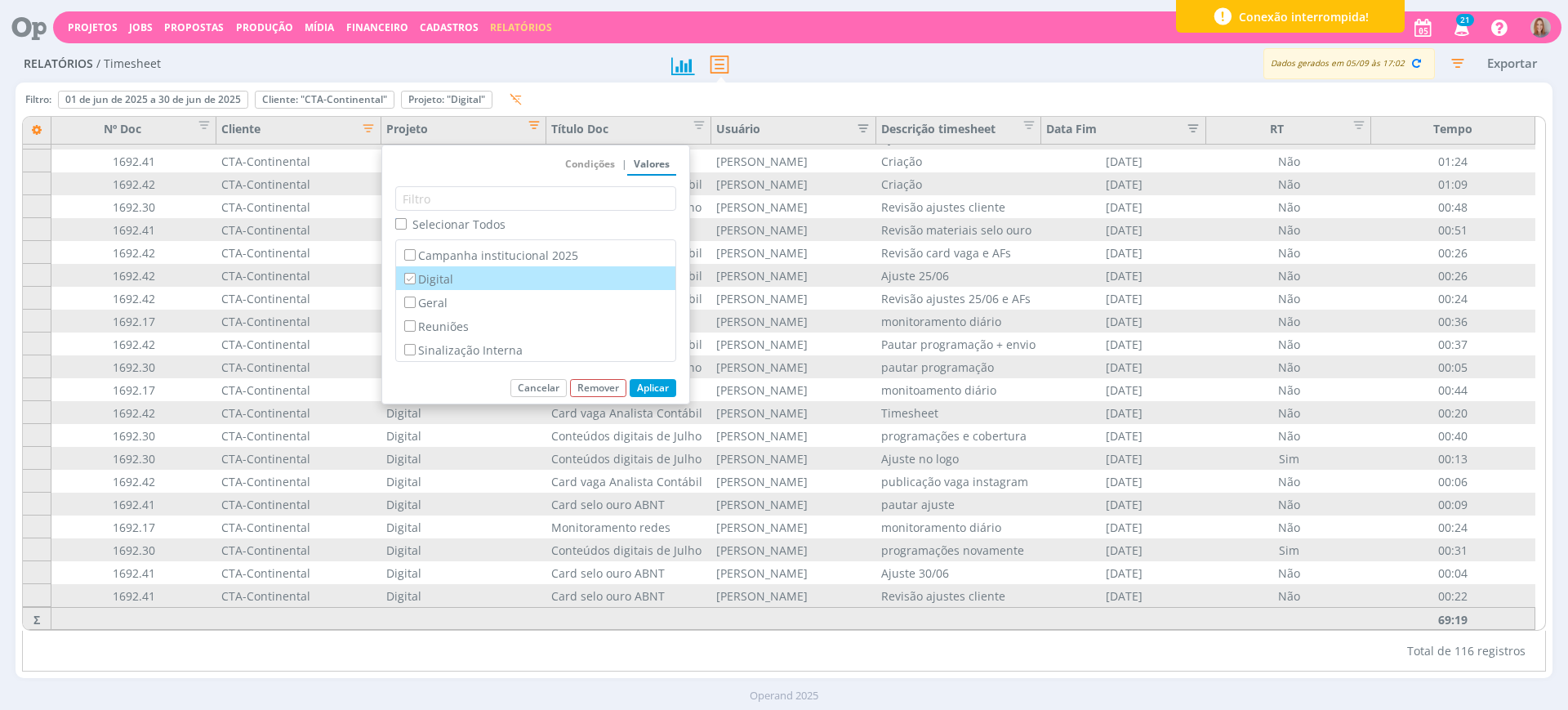
click at [427, 278] on label "Digital" at bounding box center [535, 278] width 269 height 18
click at [415, 278] on input "Digital" at bounding box center [409, 278] width 11 height 11
checkbox input "false"
click at [440, 305] on label "Geral" at bounding box center [535, 302] width 269 height 18
click at [415, 305] on input "Geral" at bounding box center [409, 301] width 11 height 11
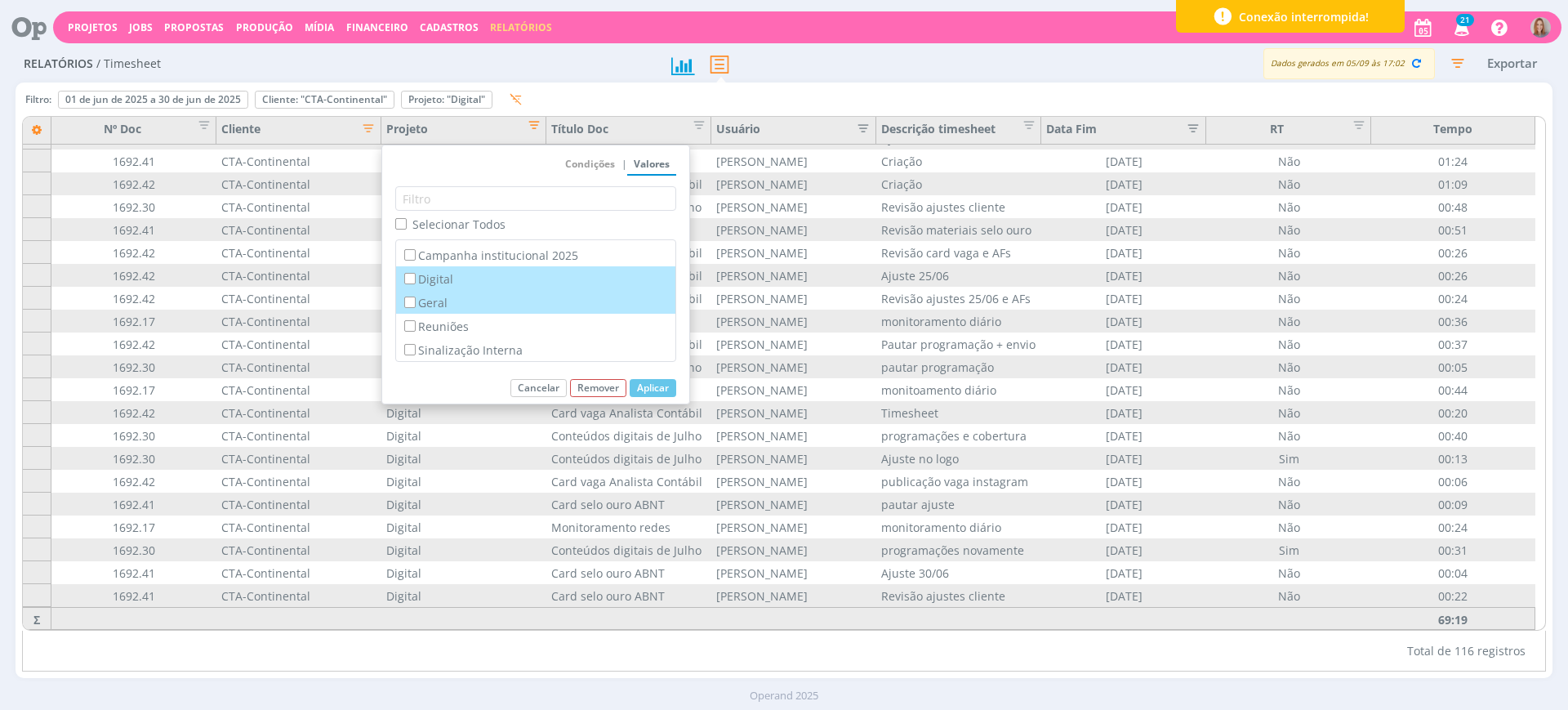
checkbox input "true"
checkbox input "false"
click at [668, 381] on button "Aplicar" at bounding box center [653, 388] width 47 height 18
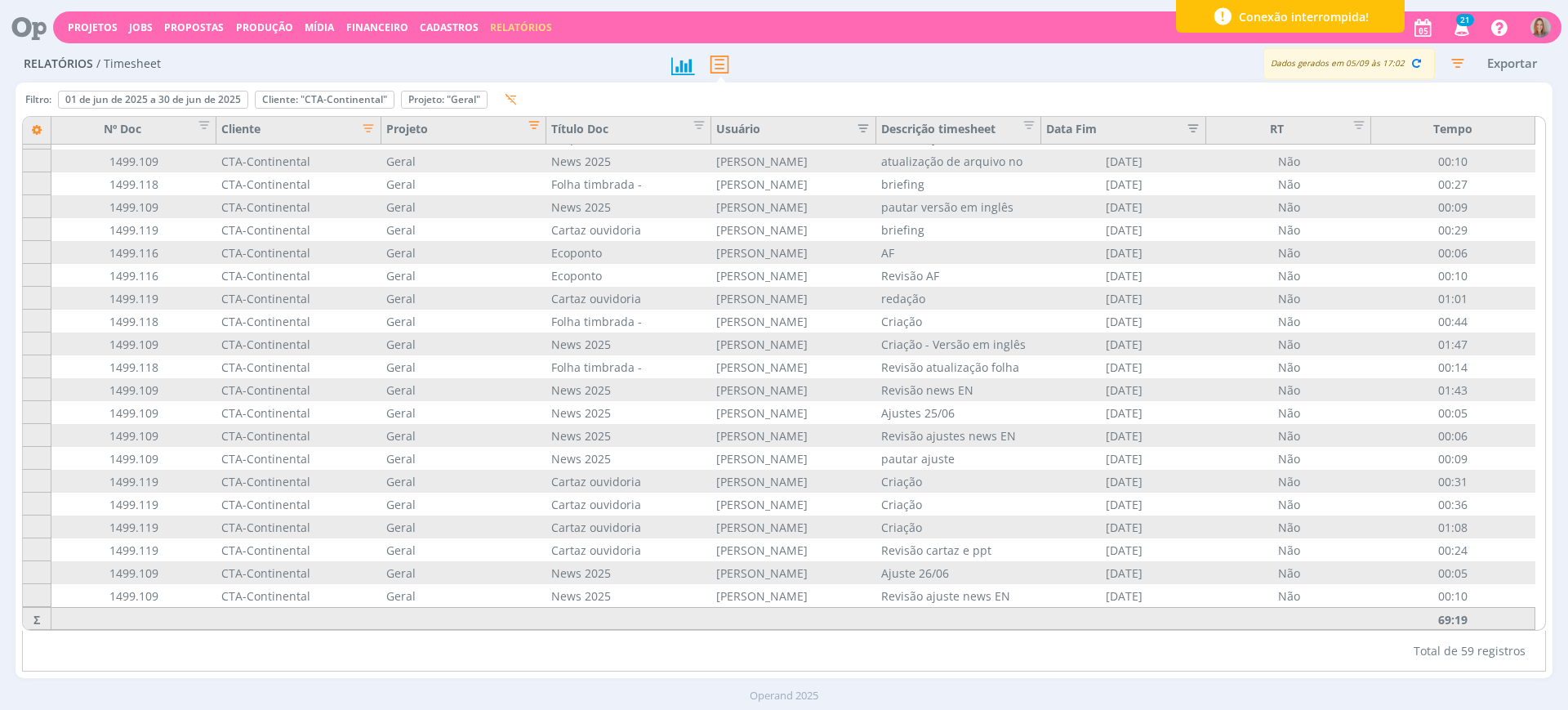
scroll to position [888, 0]
click at [535, 131] on span "Editar filtro para Coluna Projeto" at bounding box center [529, 123] width 16 height 16
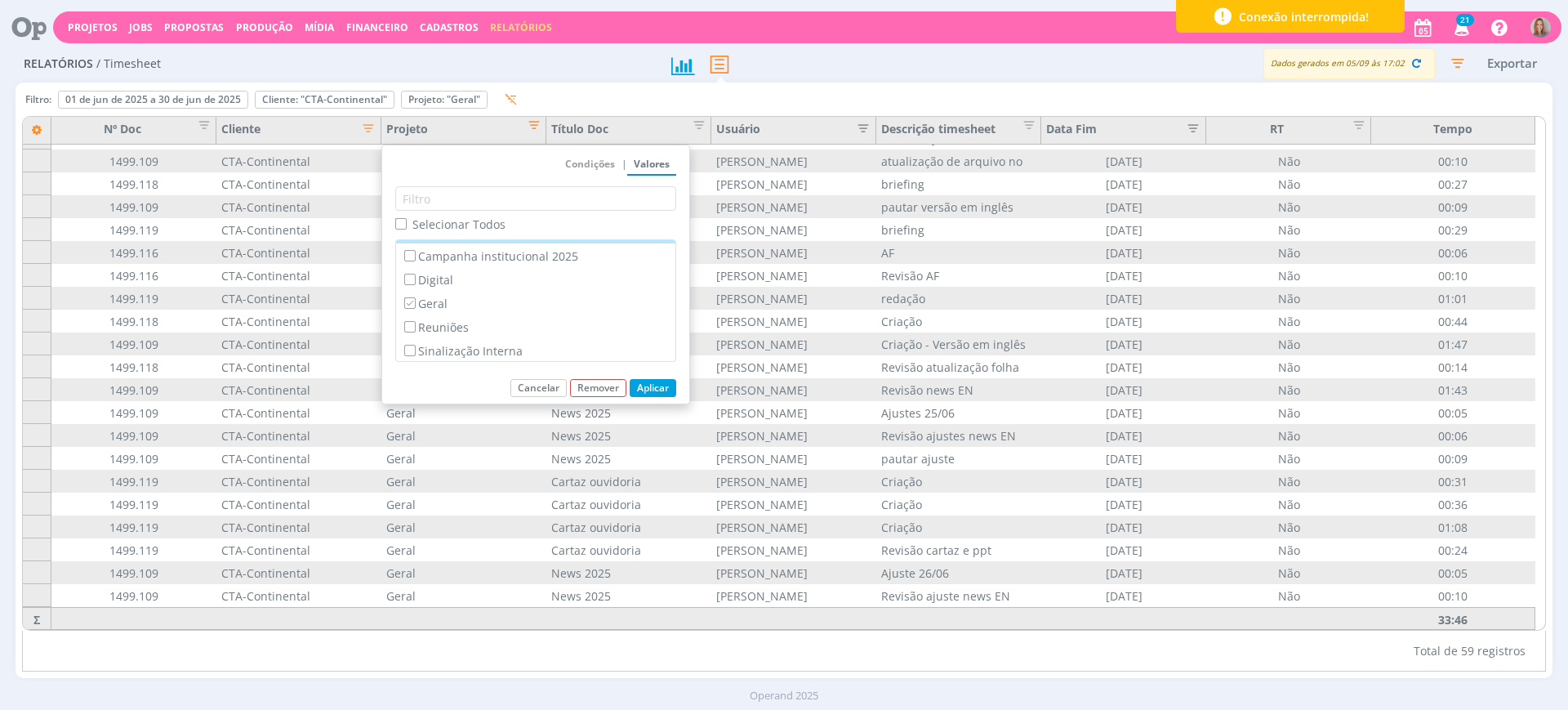
scroll to position [69, 0]
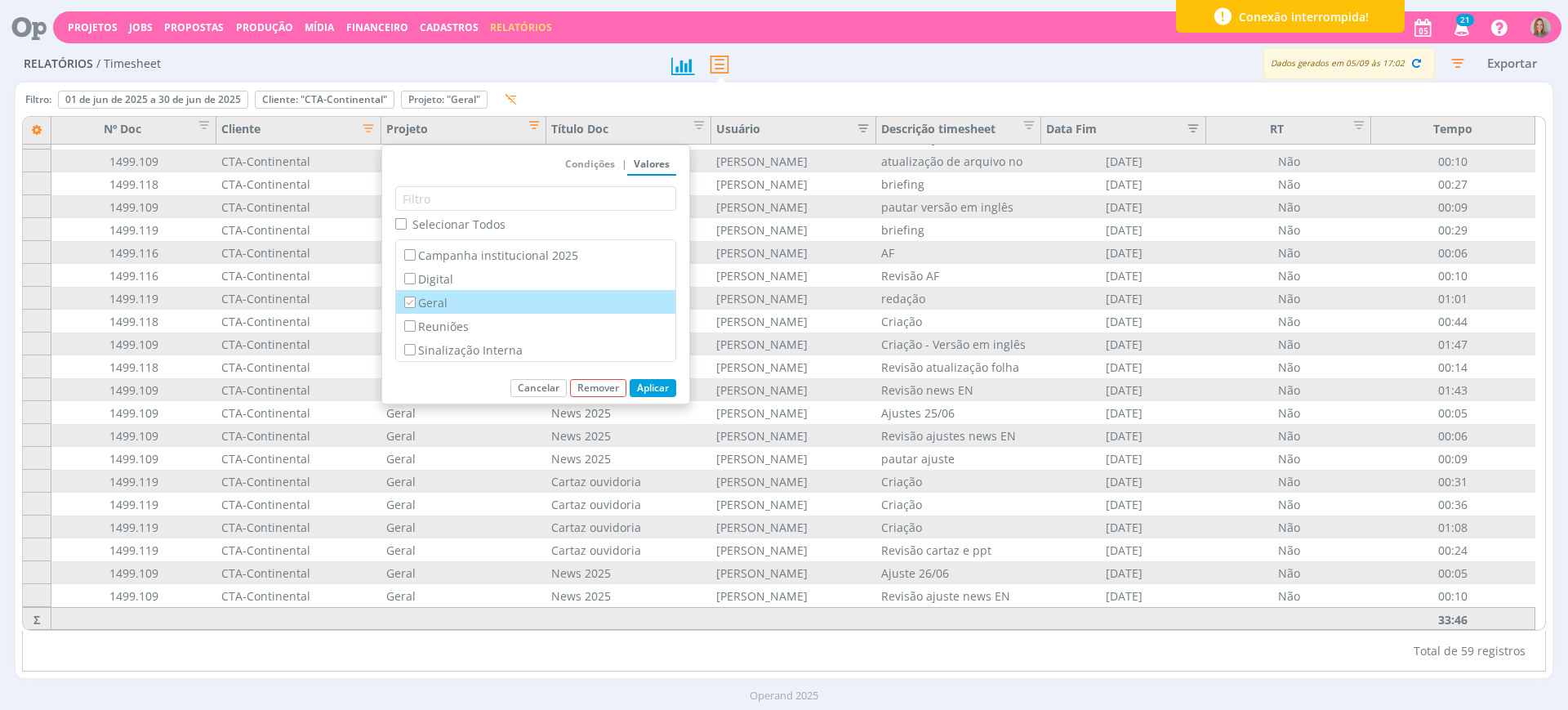
click at [454, 302] on label "Geral" at bounding box center [535, 302] width 269 height 18
click at [415, 302] on input "Geral" at bounding box center [409, 301] width 11 height 11
checkbox input "false"
click at [451, 325] on label "Reuniões" at bounding box center [535, 326] width 269 height 18
click at [415, 325] on input "Reuniões" at bounding box center [409, 325] width 11 height 11
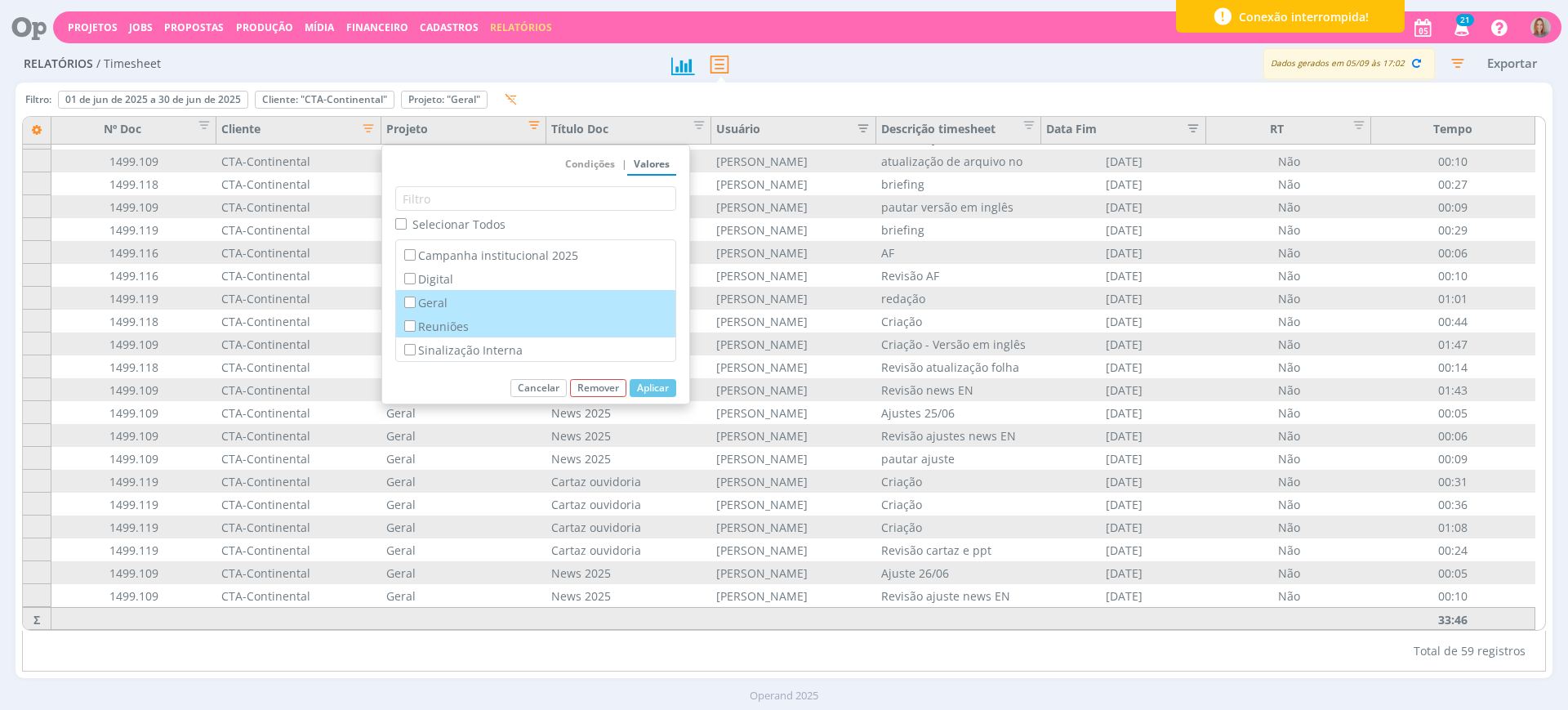
checkbox input "true"
checkbox input "false"
click at [656, 389] on button "Aplicar" at bounding box center [653, 388] width 47 height 18
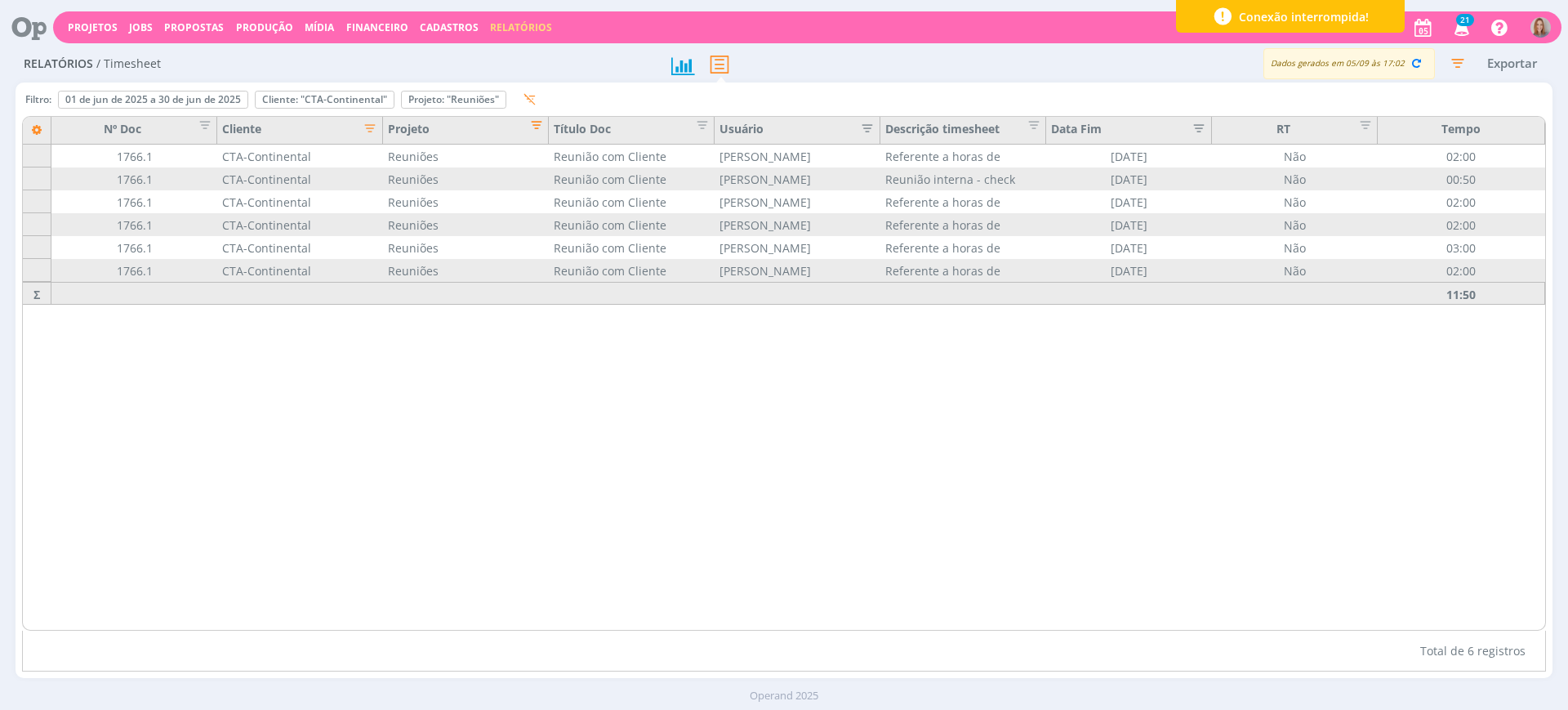
click at [534, 119] on span "Editar filtro para Coluna Projeto" at bounding box center [532, 123] width 16 height 16
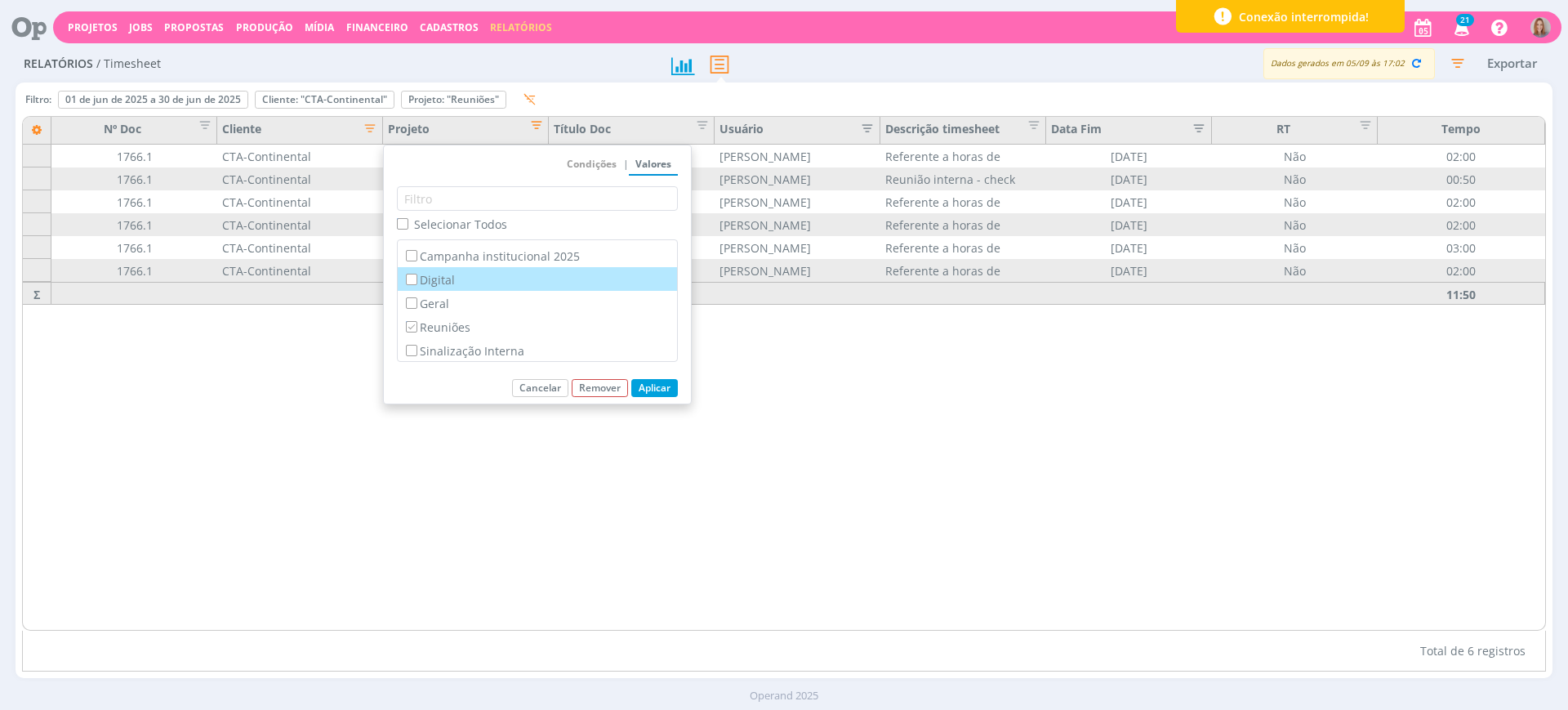
scroll to position [69, 0]
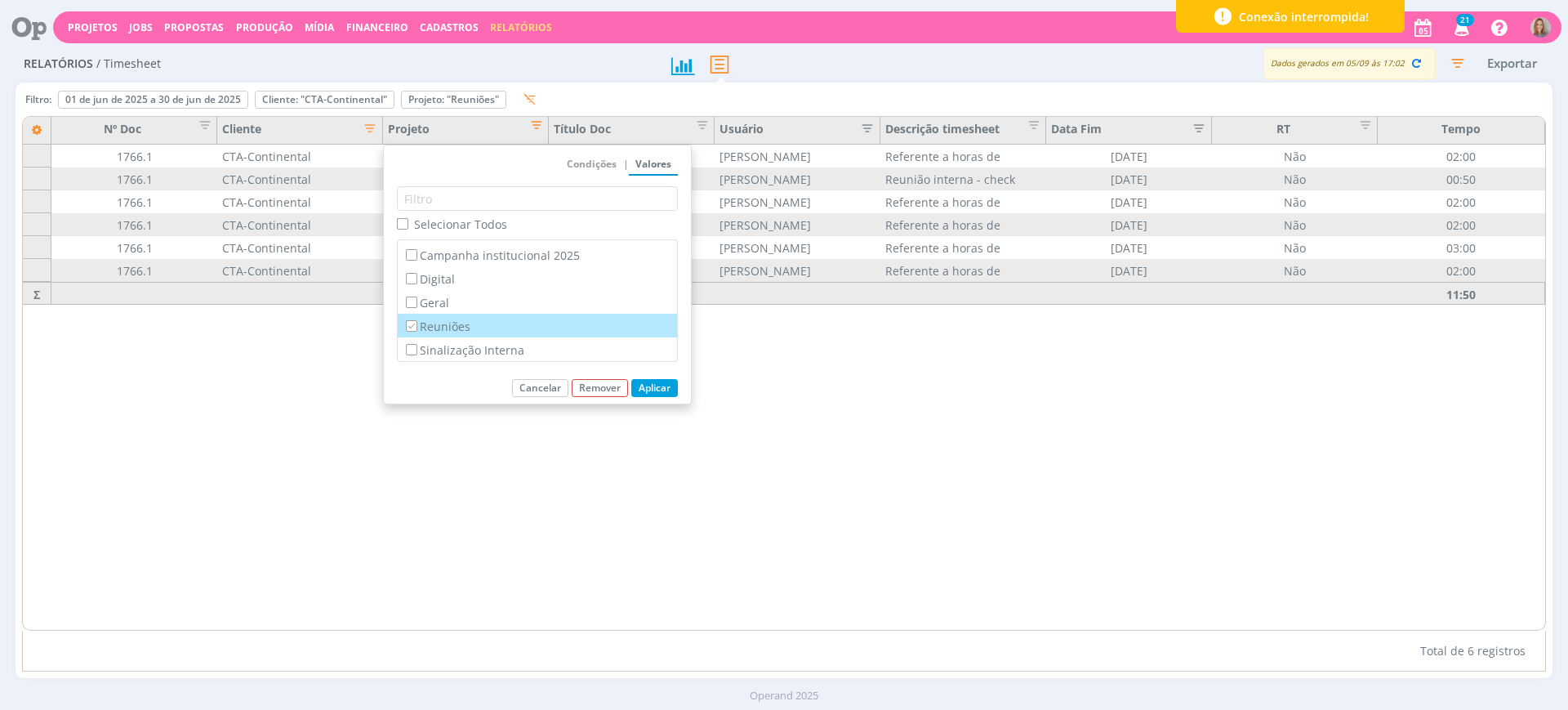
click at [476, 329] on label "Reuniões" at bounding box center [537, 326] width 269 height 18
click at [417, 329] on input "Reuniões" at bounding box center [411, 325] width 11 height 11
checkbox input "false"
click at [483, 350] on label "Sinalização Interna" at bounding box center [537, 350] width 269 height 18
click at [417, 350] on input "Sinalização Interna" at bounding box center [411, 349] width 11 height 11
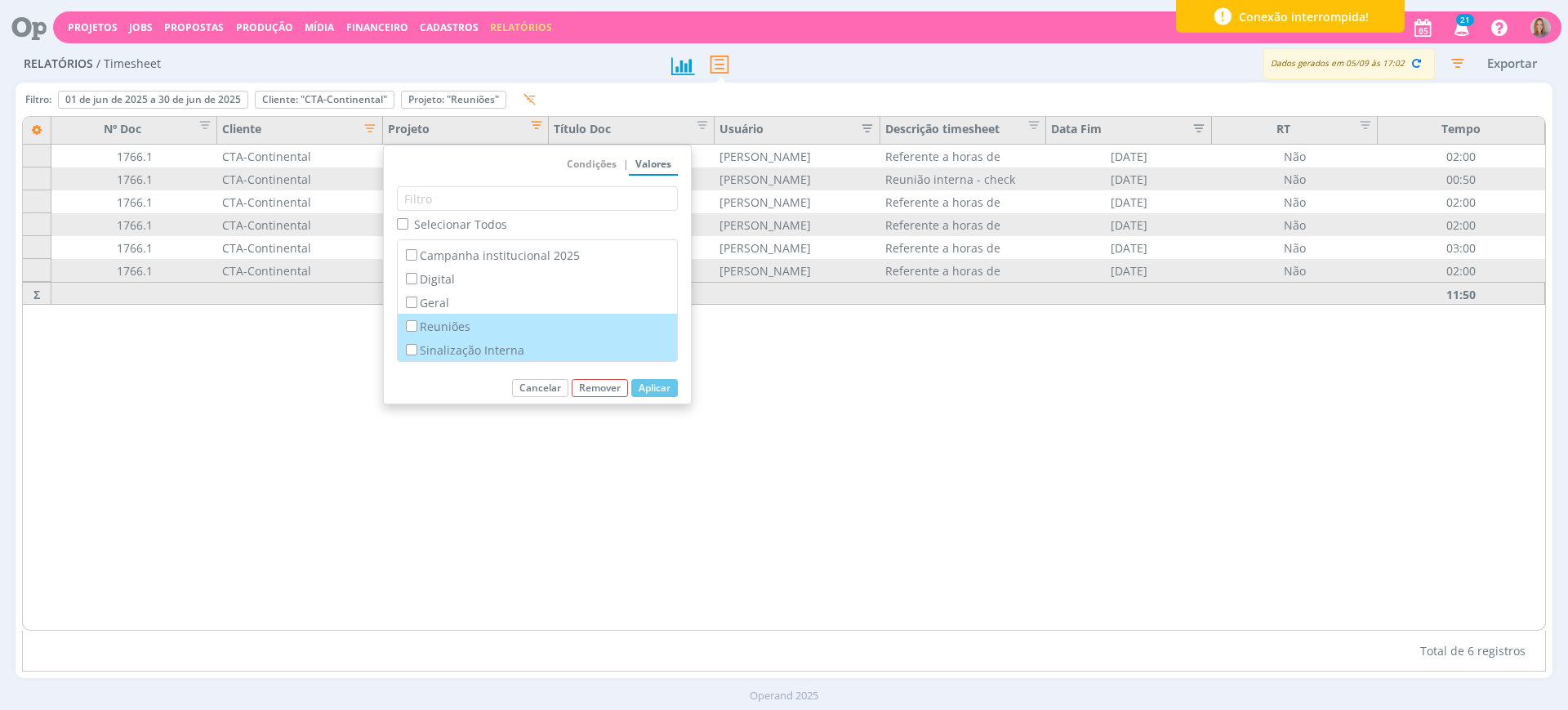
checkbox input "true"
checkbox input "false"
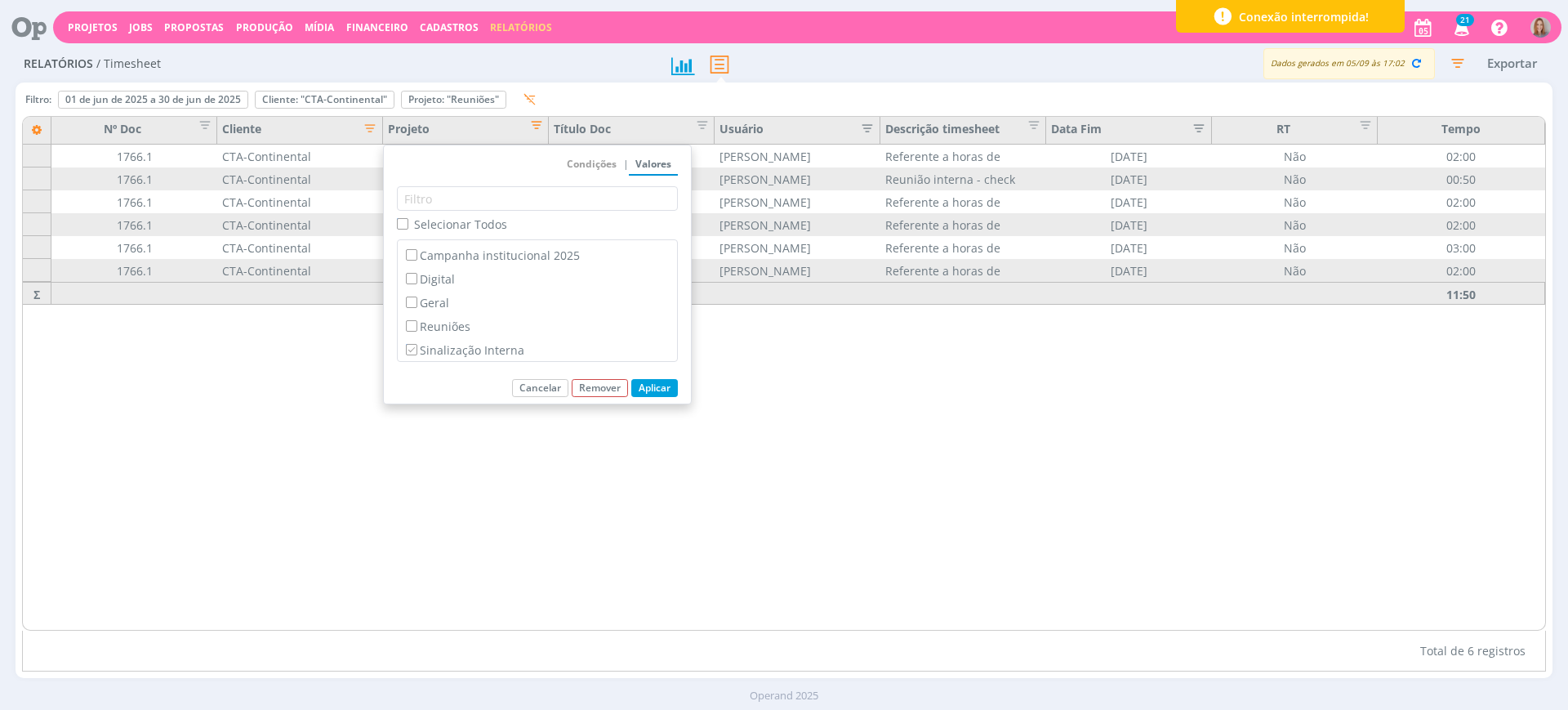
click at [665, 385] on button "Aplicar" at bounding box center [655, 388] width 47 height 18
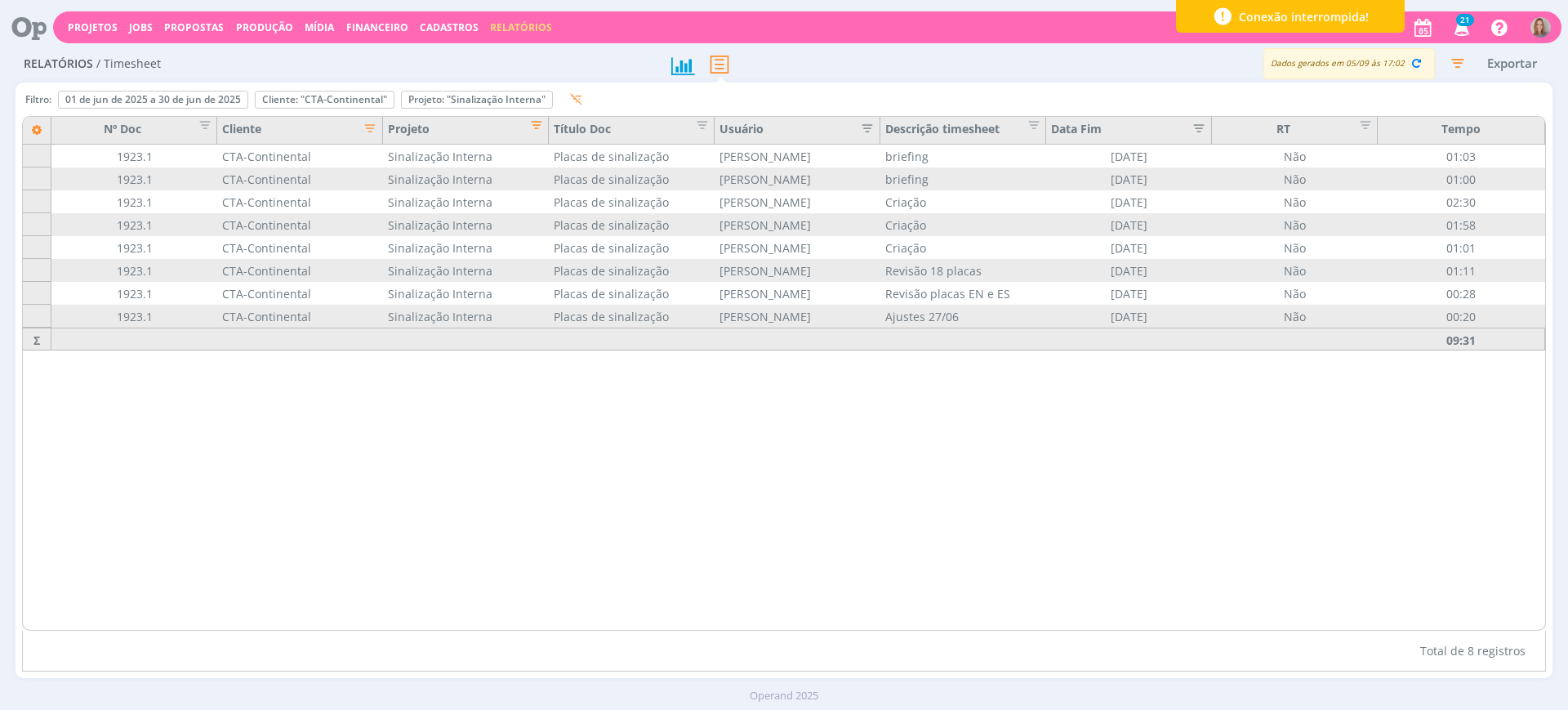
click at [1457, 62] on icon "button" at bounding box center [1458, 63] width 29 height 29
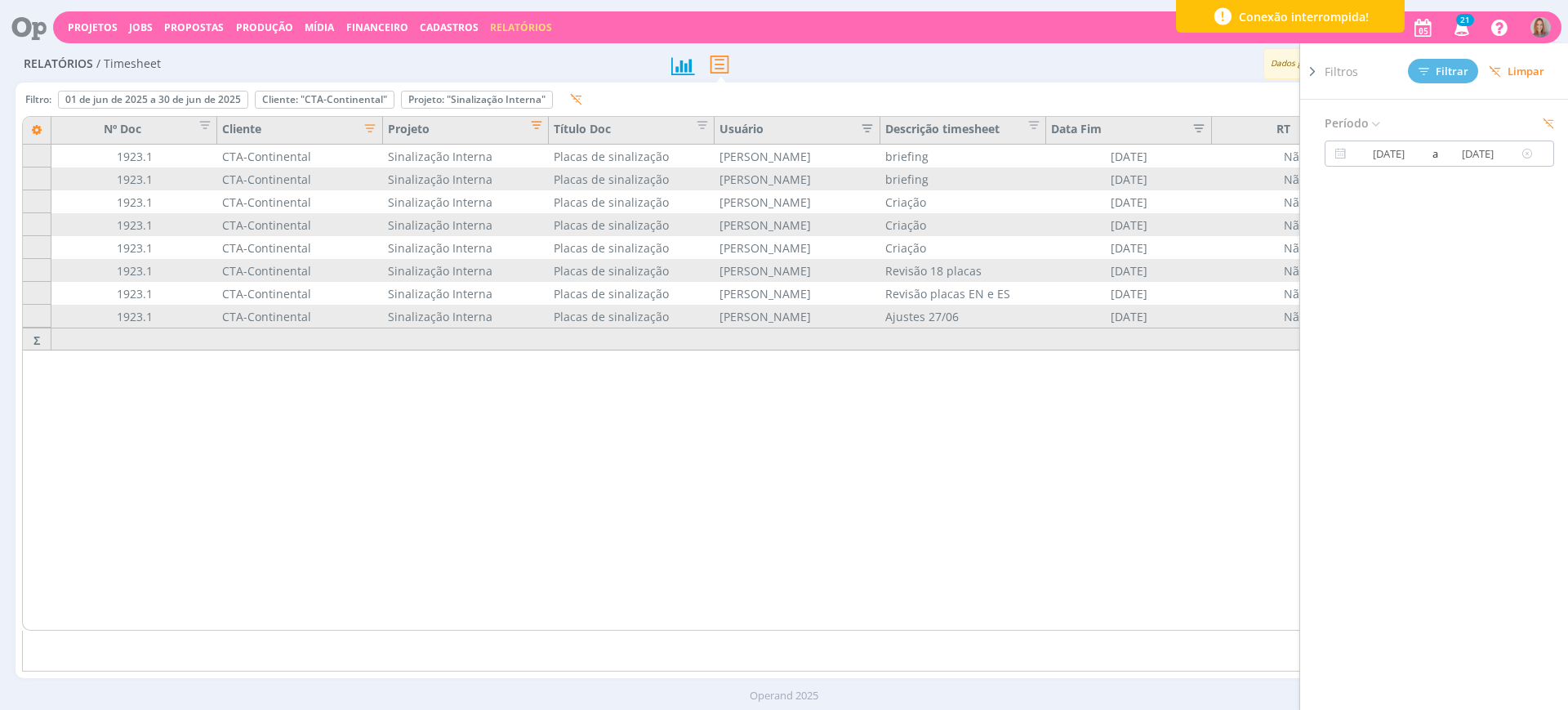
click at [1531, 151] on icon at bounding box center [1528, 154] width 20 height 20
click at [1467, 156] on input at bounding box center [1479, 154] width 79 height 20
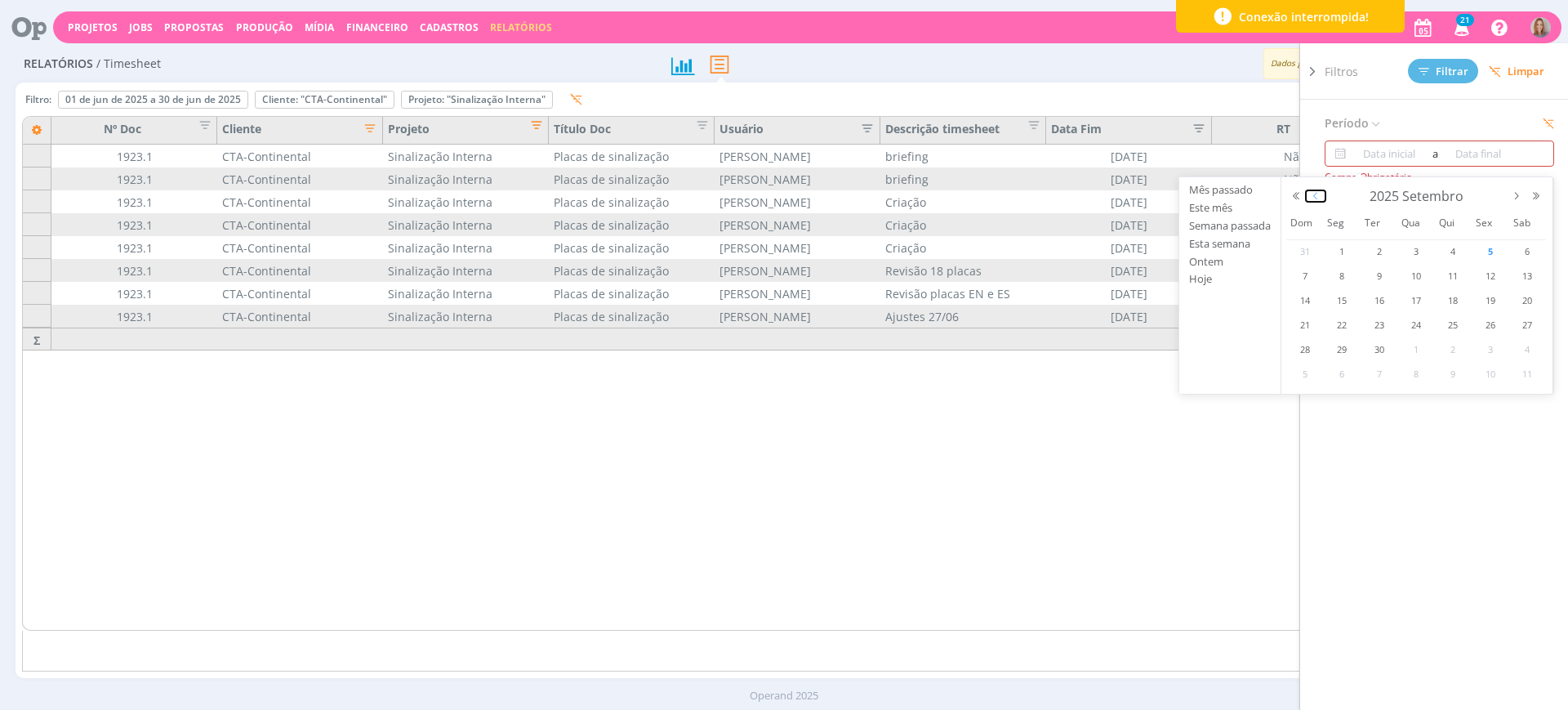
click at [1315, 197] on button "button" at bounding box center [1316, 197] width 20 height 11
click at [1372, 245] on span "1" at bounding box center [1380, 251] width 20 height 20
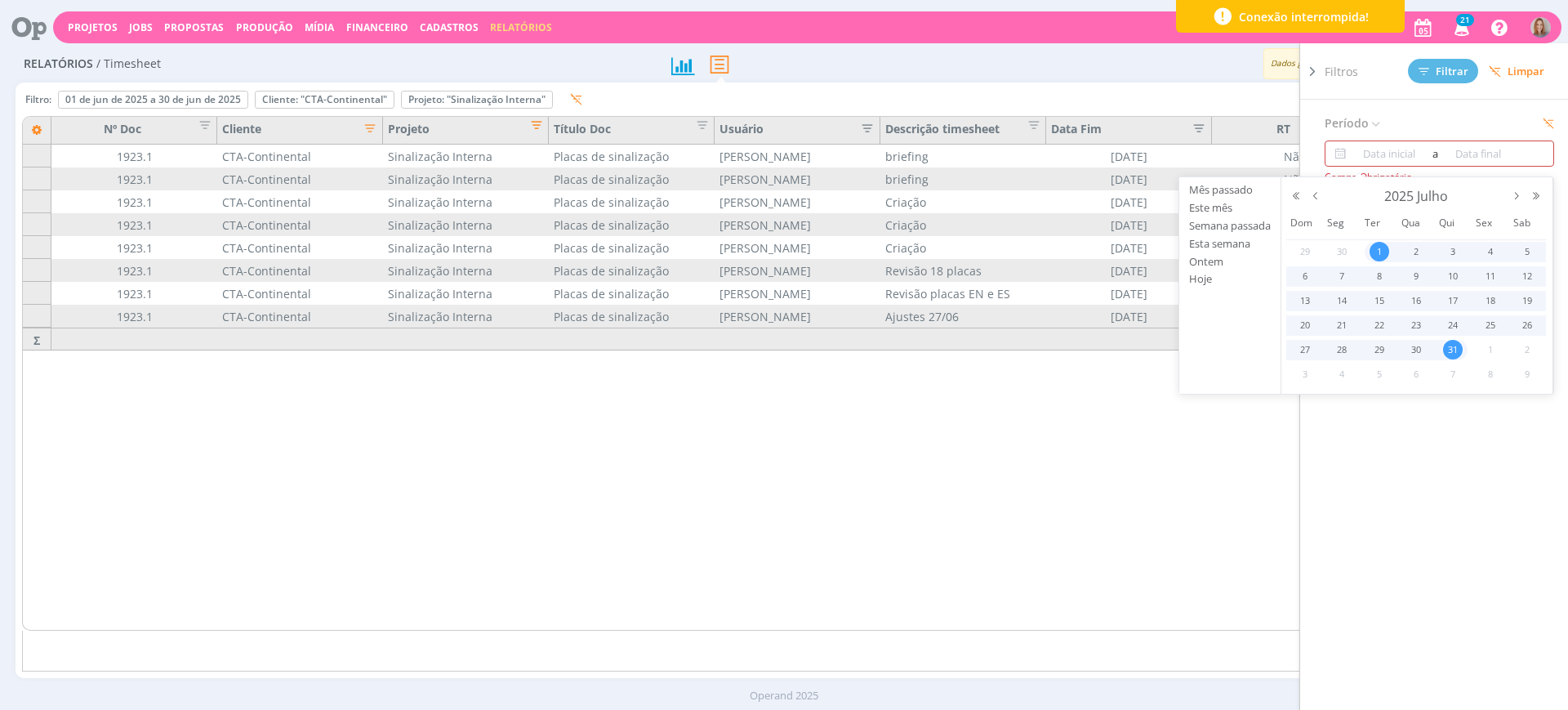
click at [1447, 348] on span "31" at bounding box center [1453, 350] width 20 height 20
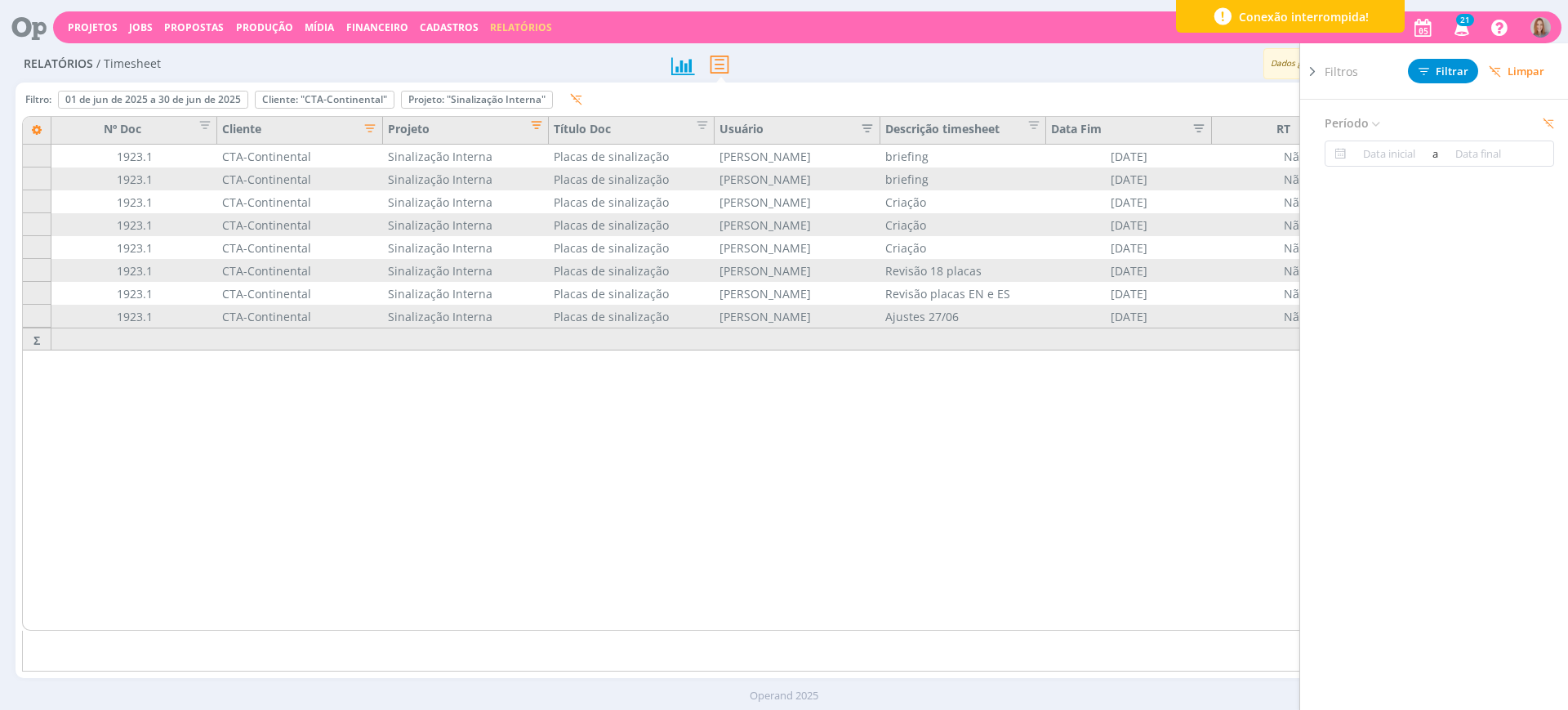
type input "01/07/2025"
type input "31/07/2025"
click at [1457, 73] on span "Filtrar" at bounding box center [1444, 71] width 50 height 11
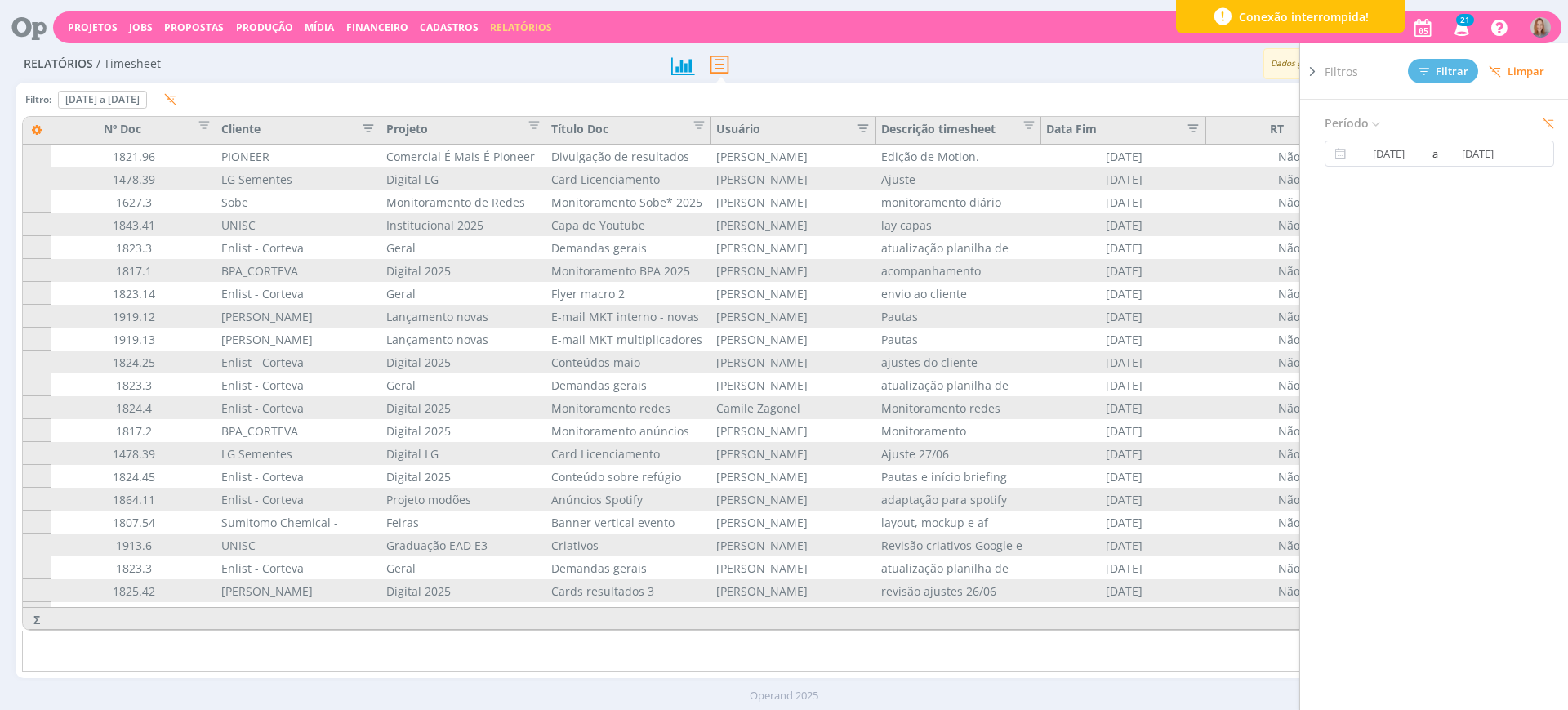
click at [367, 125] on icon "button" at bounding box center [363, 127] width 16 height 16
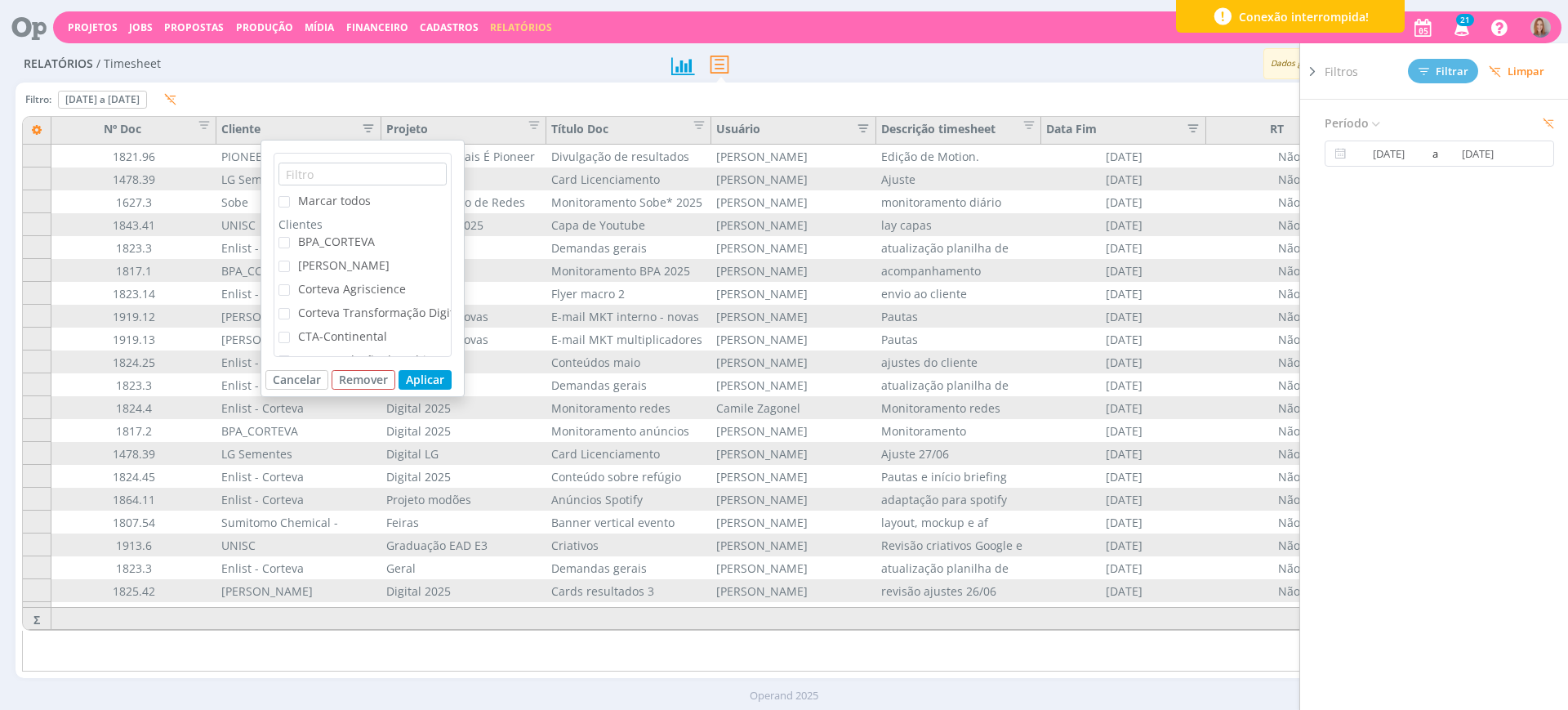
click at [327, 336] on span "CTA-Continental" at bounding box center [342, 336] width 89 height 16
click at [290, 332] on input "CTA-Continental" at bounding box center [290, 332] width 0 height 0
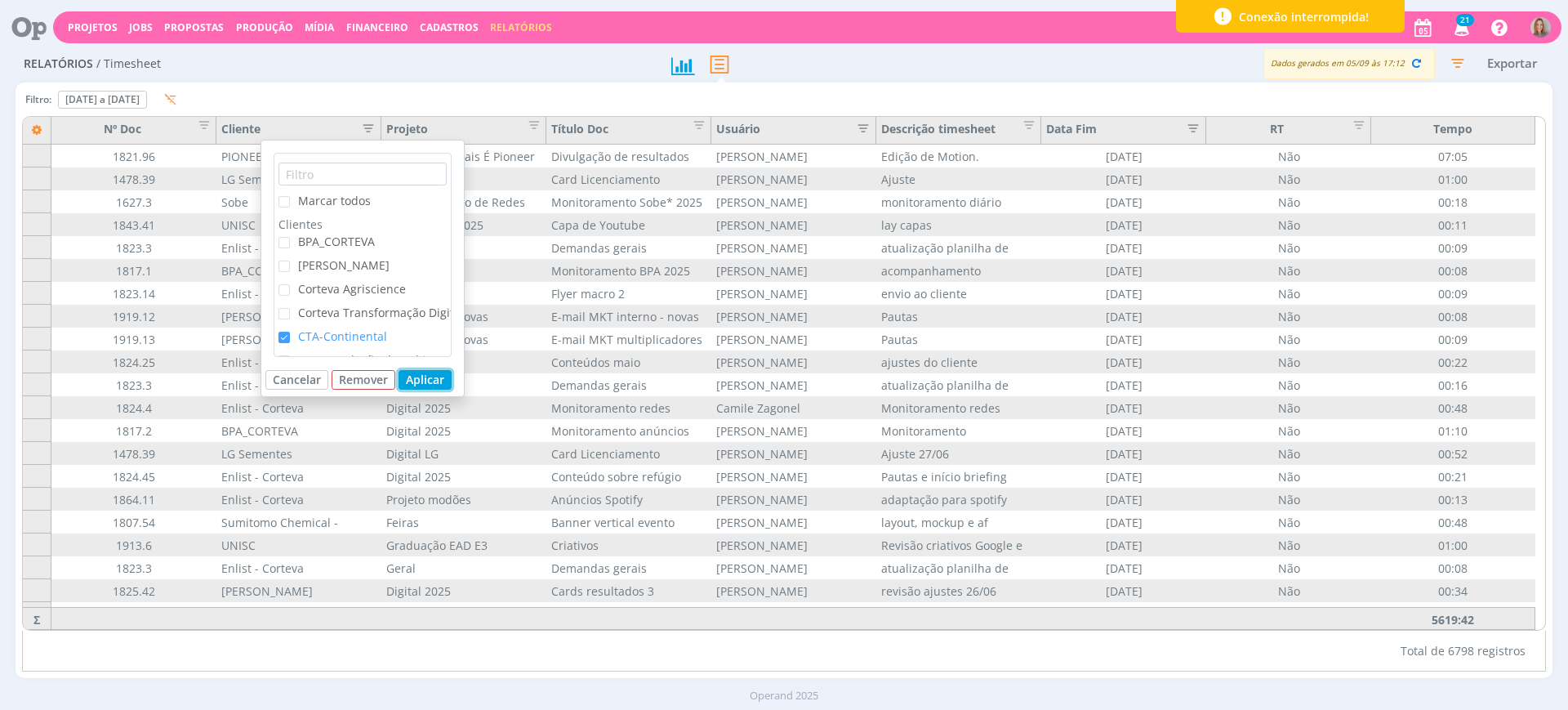
click at [403, 375] on button "Aplicar" at bounding box center [425, 380] width 53 height 20
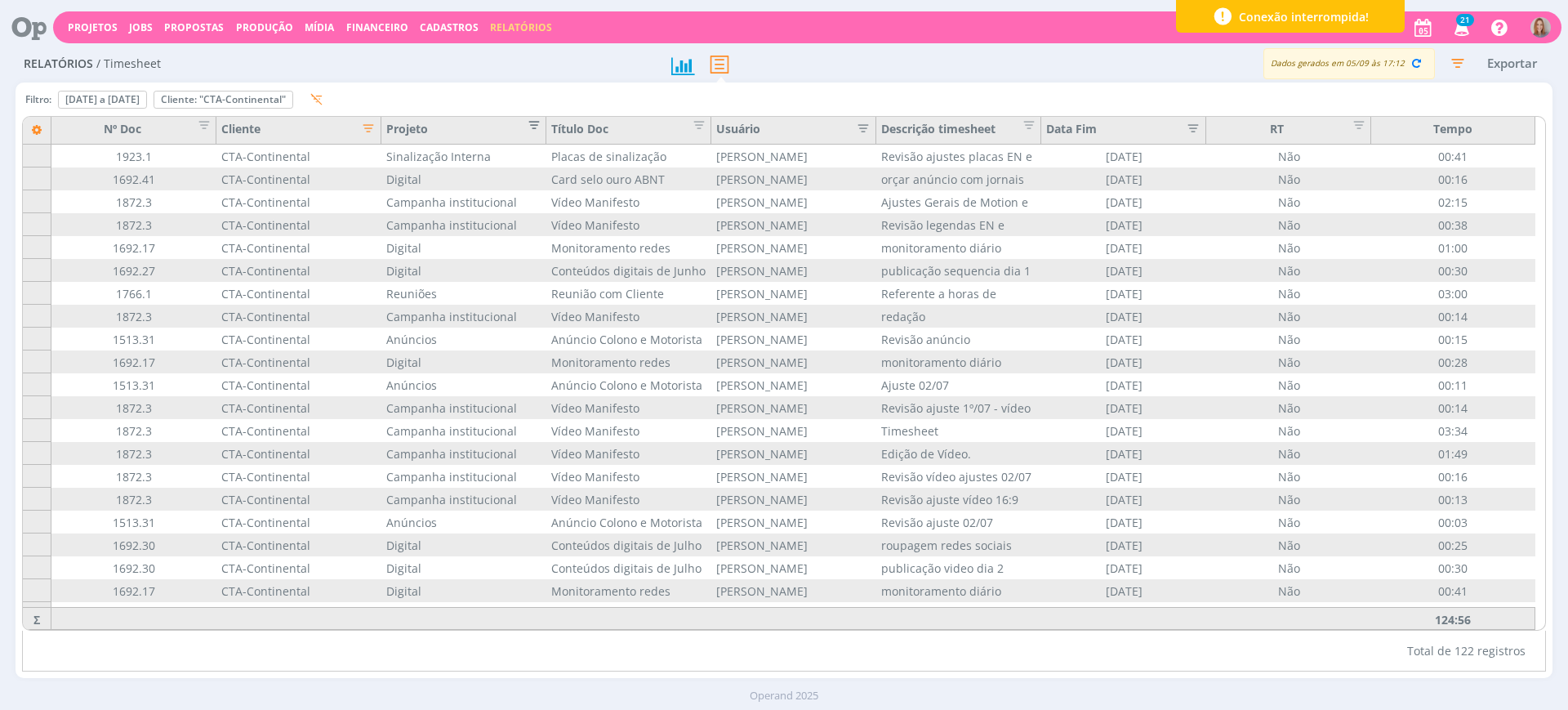
click at [527, 124] on span "Editar filtro para Coluna Projeto" at bounding box center [529, 123] width 16 height 16
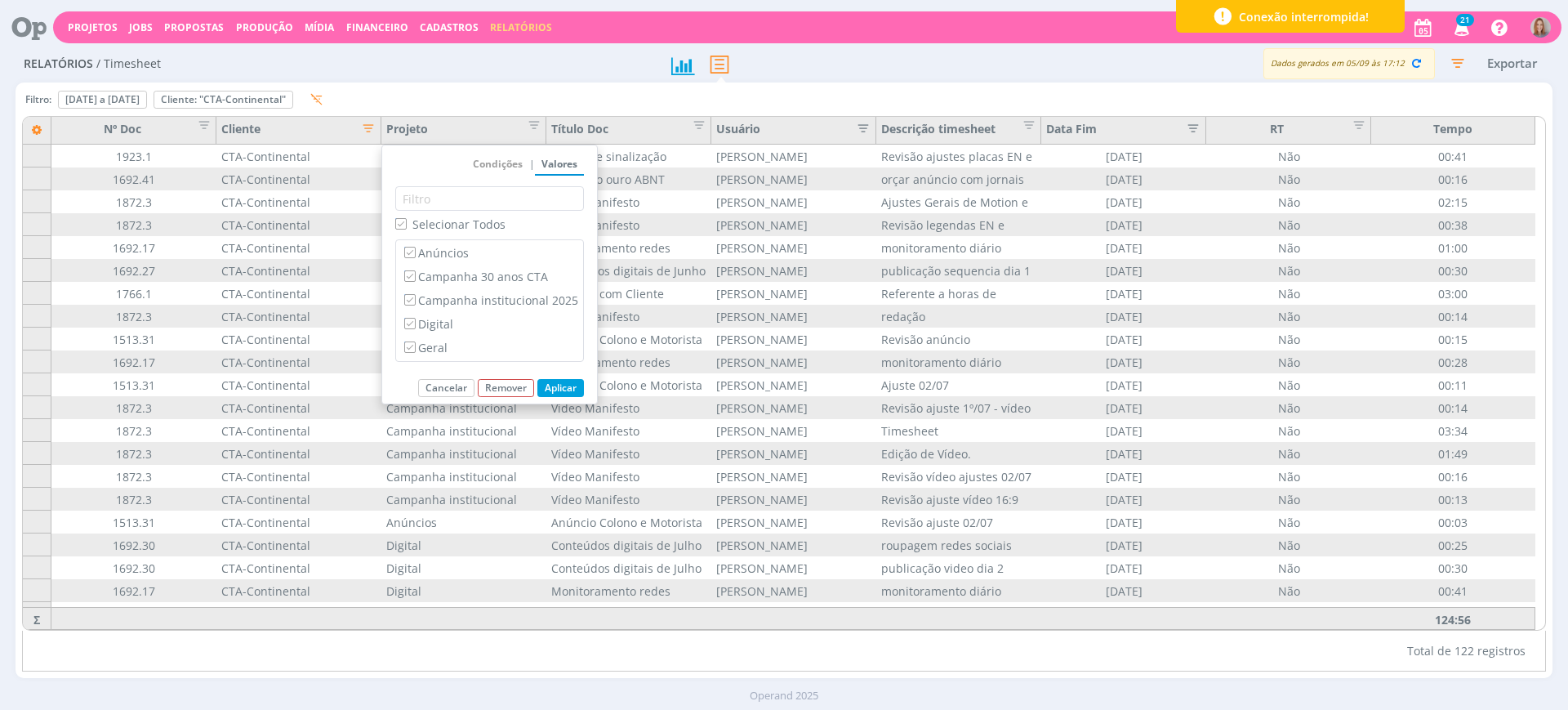
click at [411, 219] on label "Selecionar Todos" at bounding box center [450, 224] width 110 height 17
click at [406, 219] on input "Selecionar Todos" at bounding box center [400, 224] width 11 height 11
checkbox input "false"
click at [421, 249] on label "Anúncios" at bounding box center [489, 252] width 178 height 18
click at [415, 249] on input "Anúncios" at bounding box center [409, 251] width 11 height 11
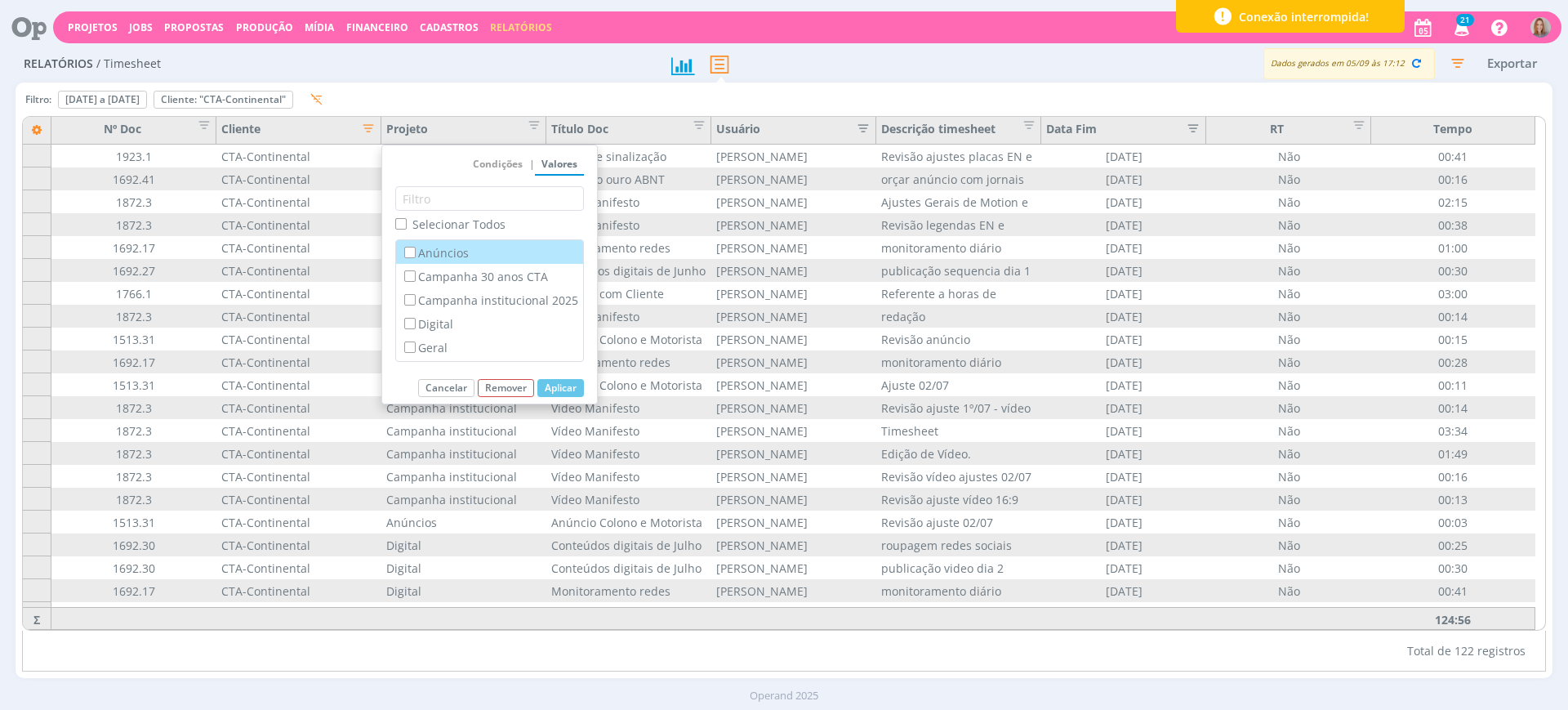
checkbox input "true"
checkbox input "false"
click at [552, 400] on div "Aplicar Cancelar Remover" at bounding box center [489, 391] width 189 height 25
click at [553, 393] on button "Aplicar" at bounding box center [561, 388] width 47 height 18
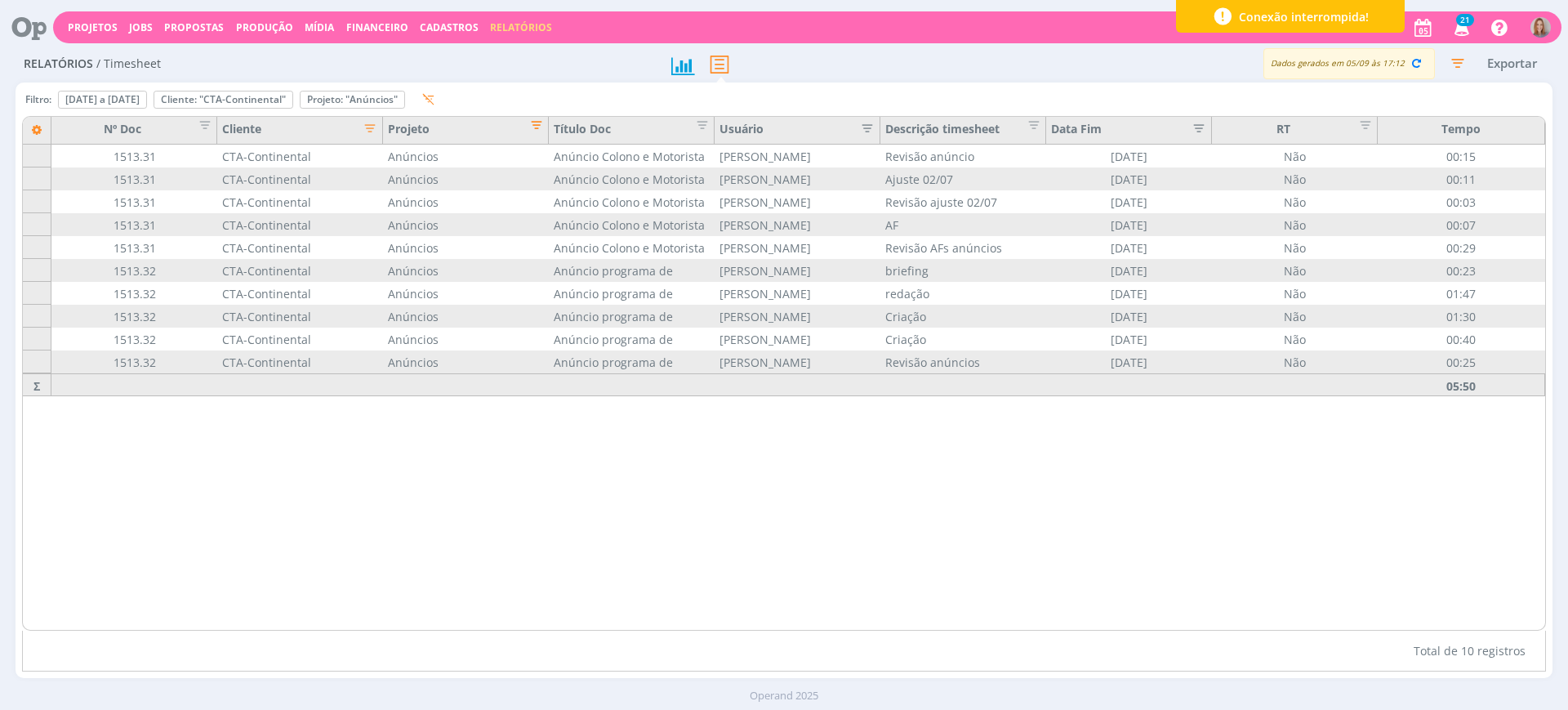
click at [537, 121] on span "Editar filtro para Coluna Projeto" at bounding box center [532, 123] width 16 height 16
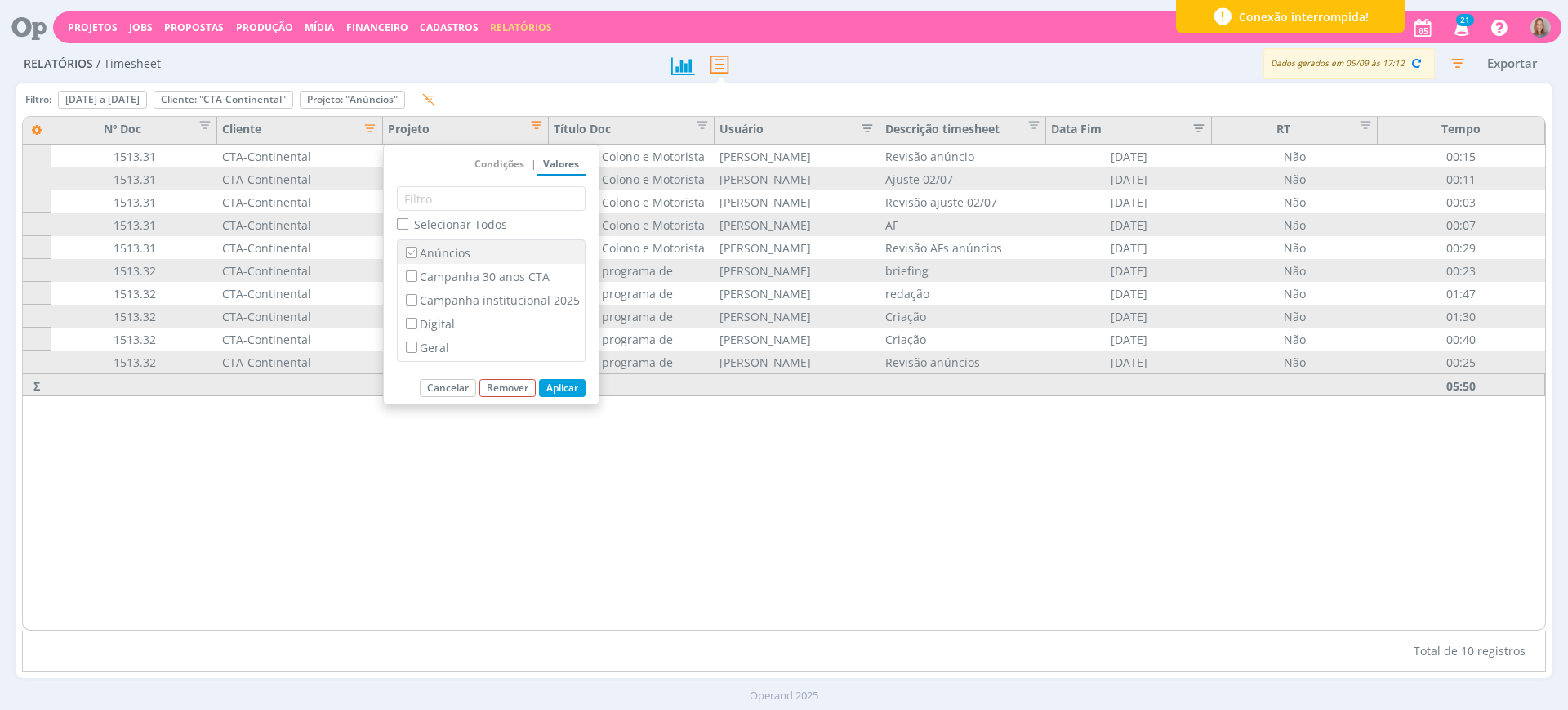
click at [444, 253] on label "Anúncios" at bounding box center [491, 252] width 178 height 18
click at [417, 253] on input "Anúncios" at bounding box center [411, 251] width 11 height 11
checkbox input "false"
click at [453, 275] on label "Campanha 30 anos CTA" at bounding box center [491, 276] width 178 height 18
click at [417, 275] on input "Campanha 30 anos CTA" at bounding box center [411, 275] width 11 height 11
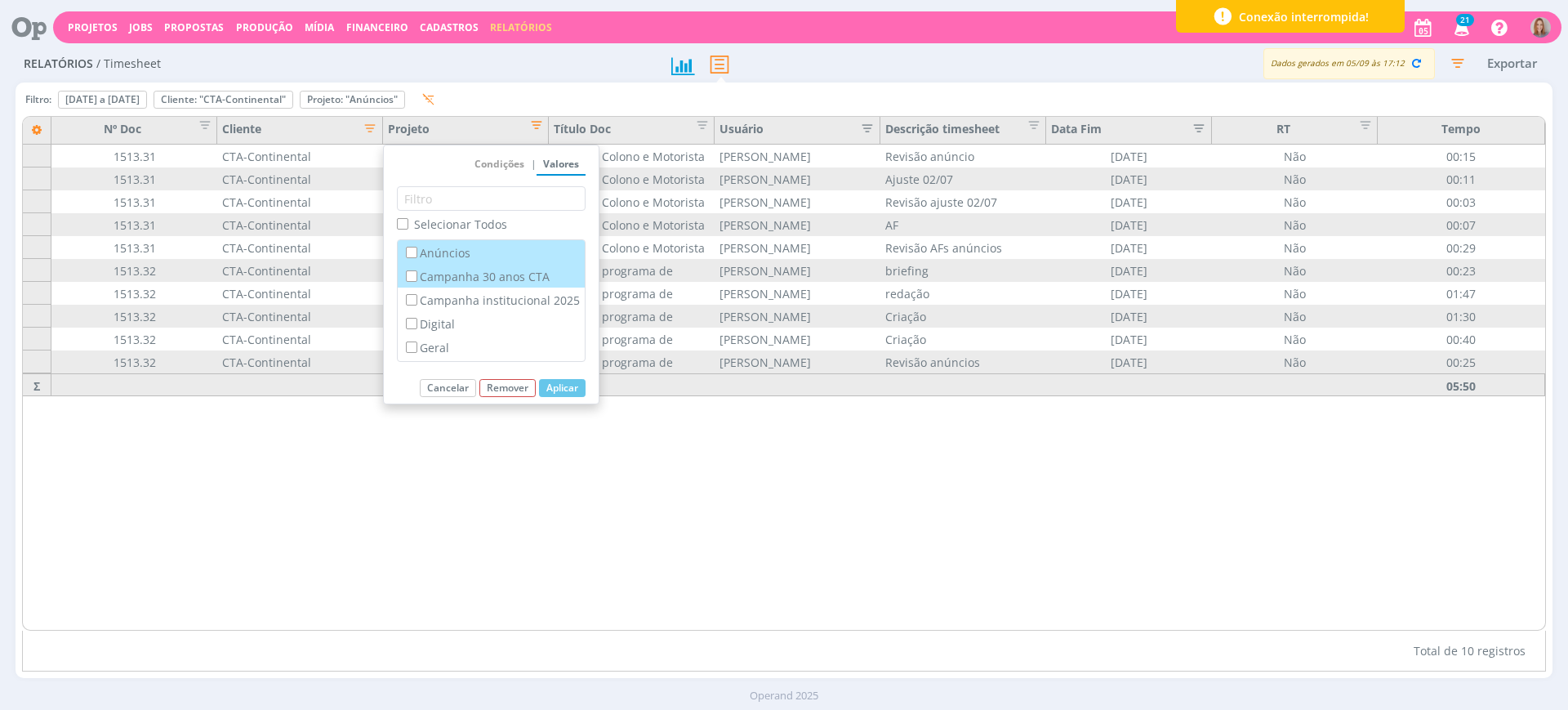
checkbox input "true"
checkbox input "false"
click at [562, 381] on button "Aplicar" at bounding box center [562, 388] width 47 height 18
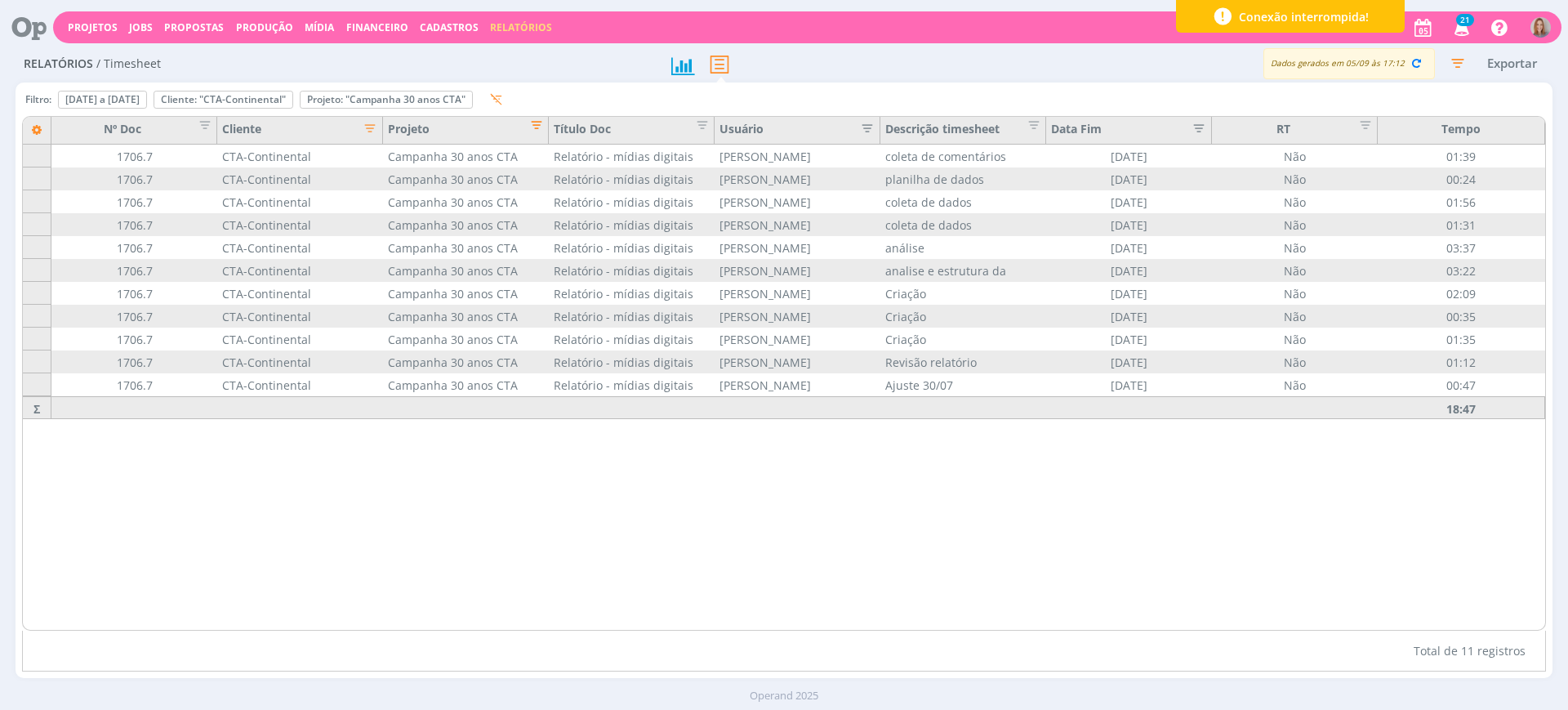
click at [538, 126] on span "Editar filtro para Coluna Projeto" at bounding box center [532, 123] width 16 height 16
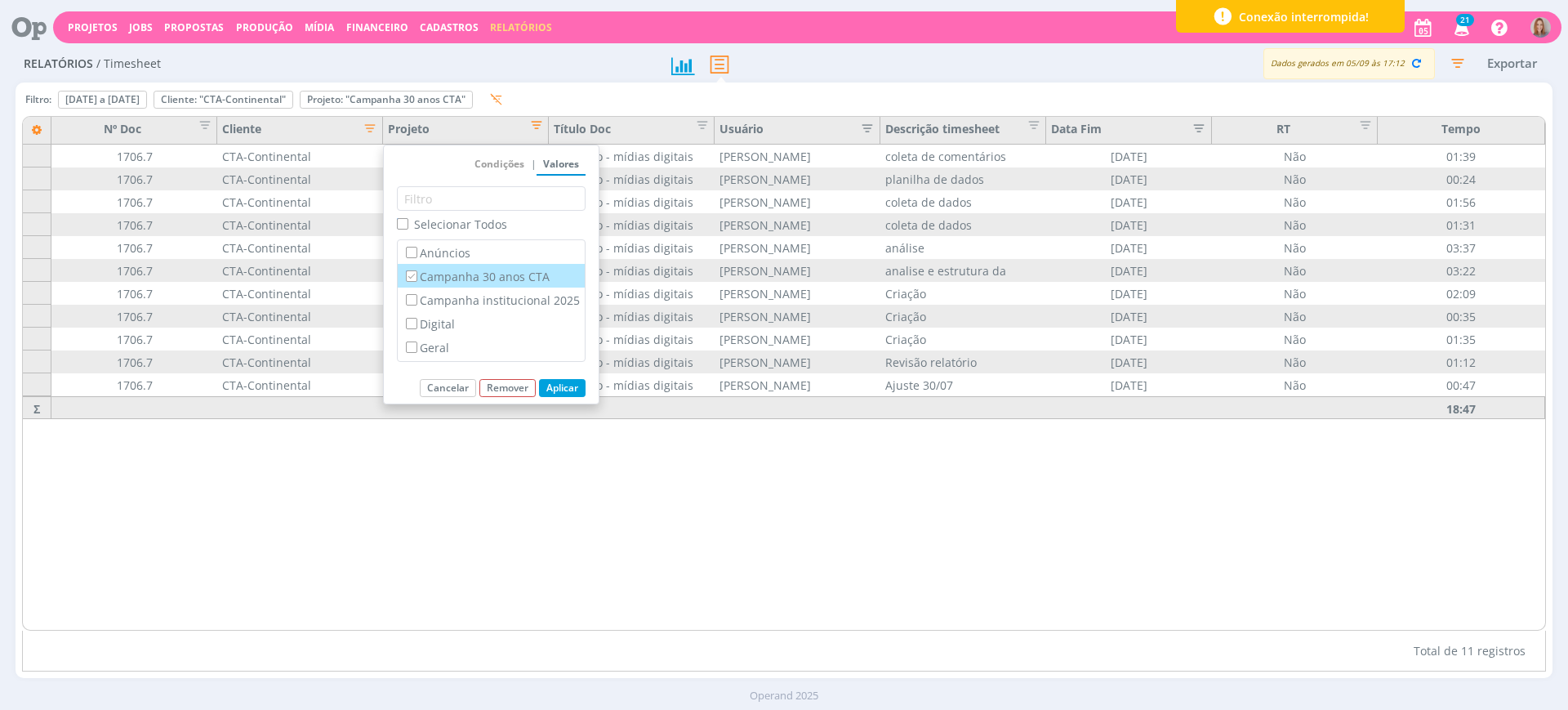
click at [432, 277] on label "Campanha 30 anos CTA" at bounding box center [491, 276] width 178 height 18
click at [417, 277] on input "Campanha 30 anos CTA" at bounding box center [411, 275] width 11 height 11
checkbox input "false"
click at [430, 295] on label "Campanha institucional 2025" at bounding box center [491, 300] width 178 height 18
click at [417, 295] on input "Campanha institucional 2025" at bounding box center [411, 299] width 11 height 11
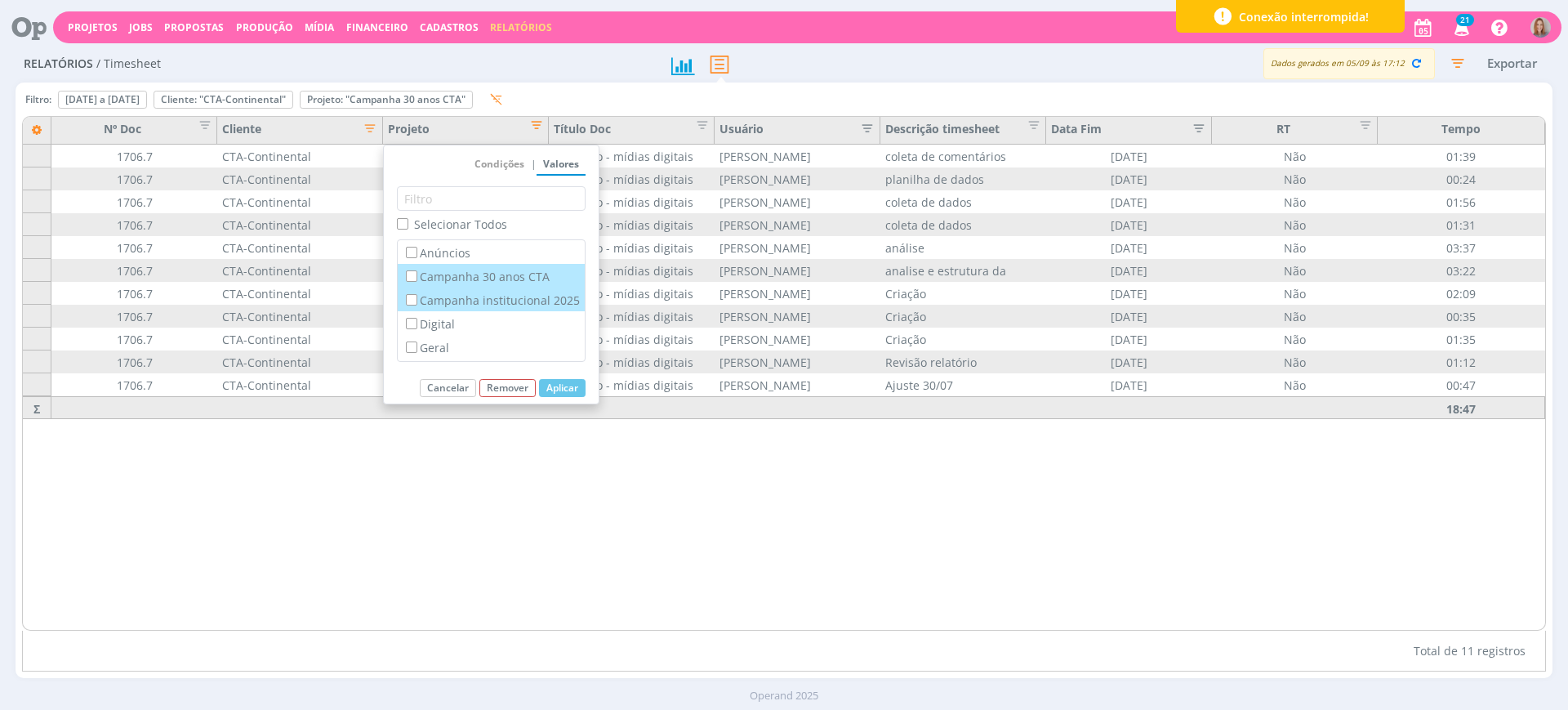
checkbox input "true"
checkbox input "false"
click at [576, 379] on button "Aplicar" at bounding box center [562, 388] width 47 height 18
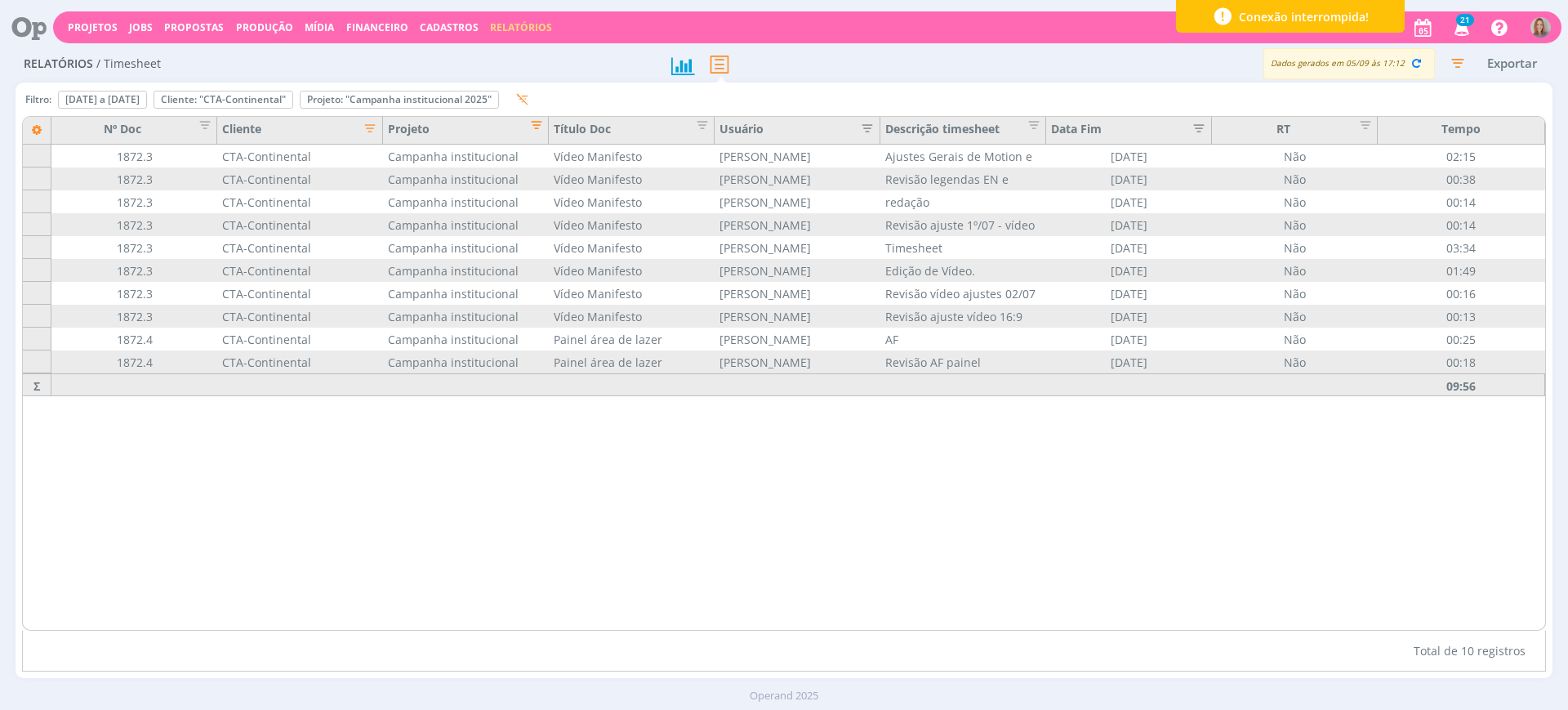
click at [536, 124] on span "Editar filtro para Coluna Projeto" at bounding box center [532, 123] width 16 height 16
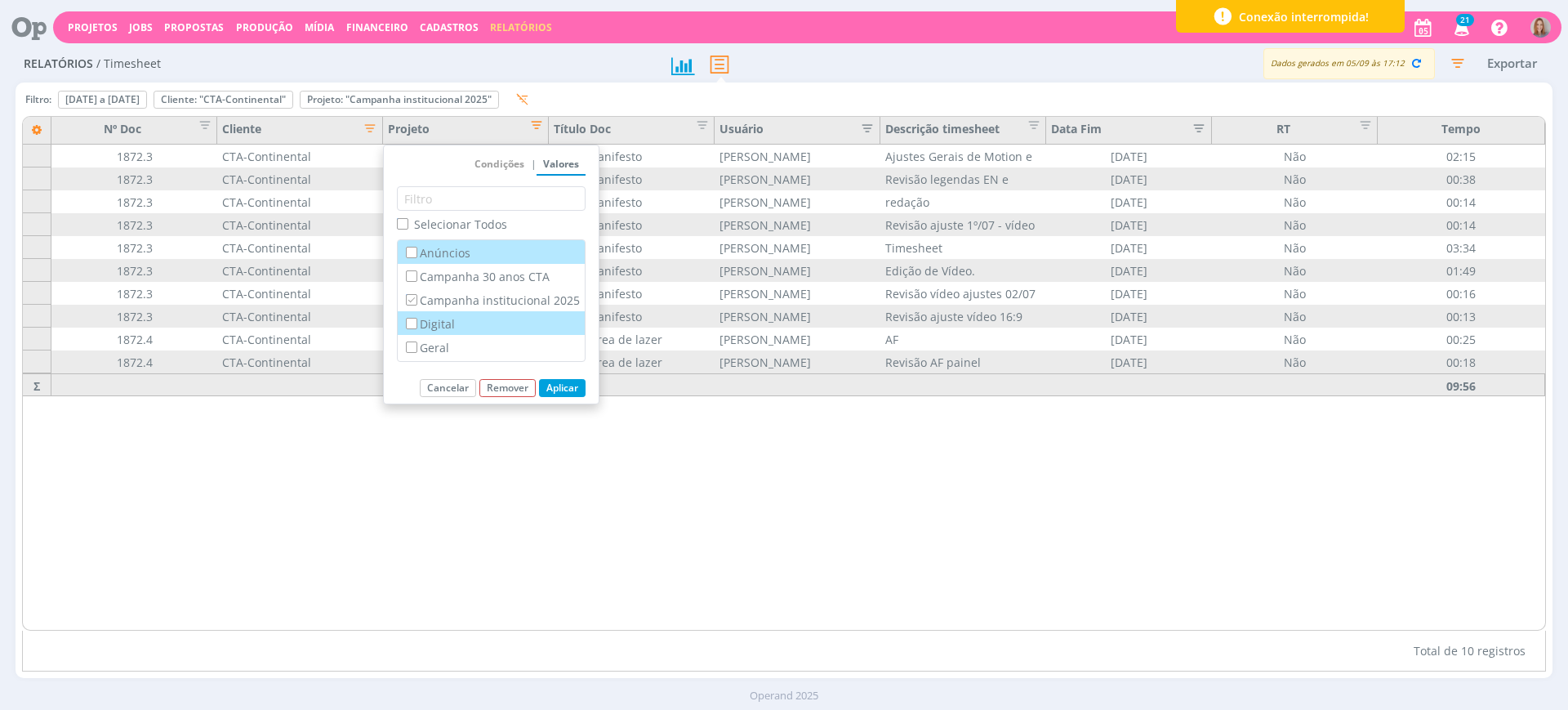
click at [443, 319] on label "Digital" at bounding box center [491, 323] width 178 height 18
click at [417, 319] on input "Digital" at bounding box center [411, 323] width 11 height 11
checkbox input "true"
checkbox input "false"
click at [437, 306] on label "Campanha institucional 2025" at bounding box center [491, 300] width 178 height 18
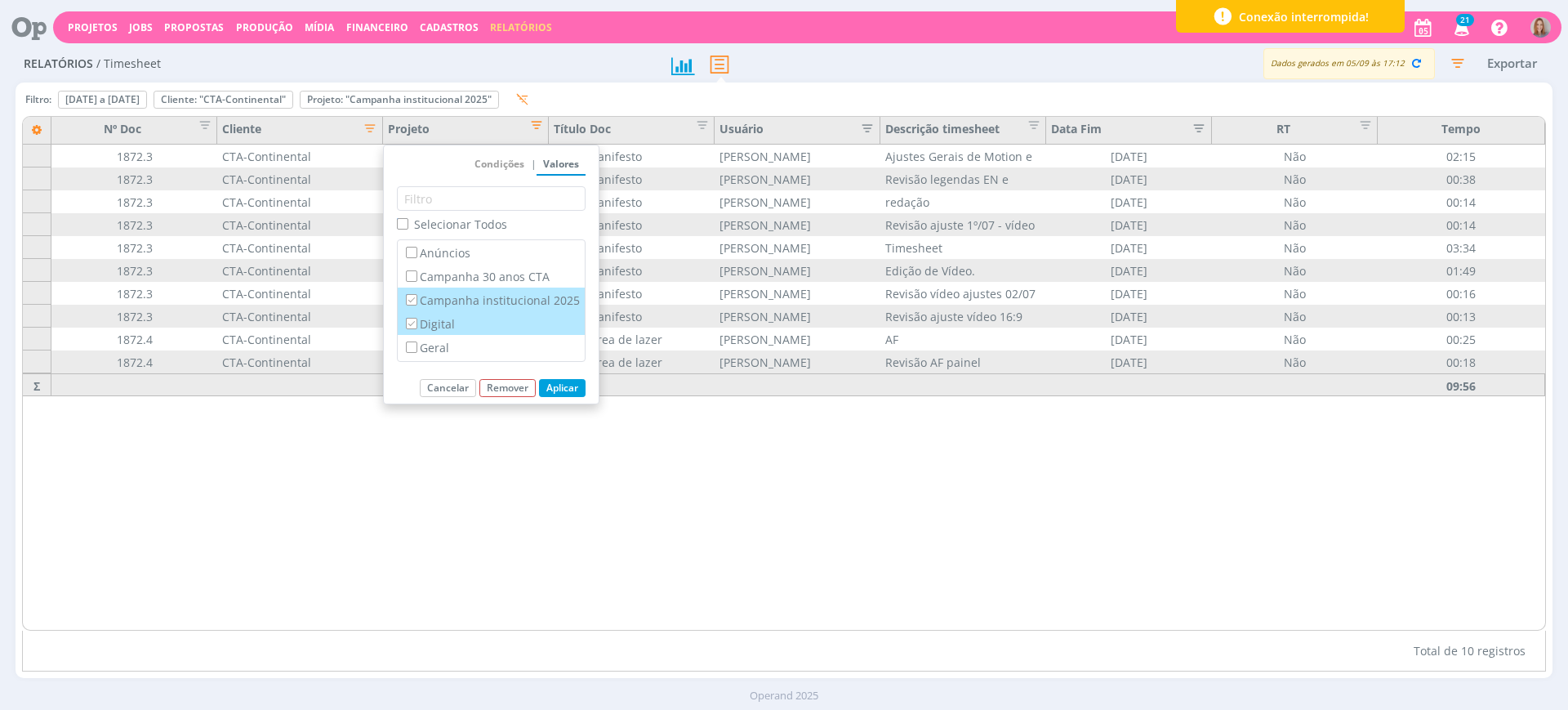
click at [417, 305] on input "Campanha institucional 2025" at bounding box center [411, 299] width 11 height 11
checkbox input "false"
click at [543, 385] on button "Aplicar" at bounding box center [562, 388] width 47 height 18
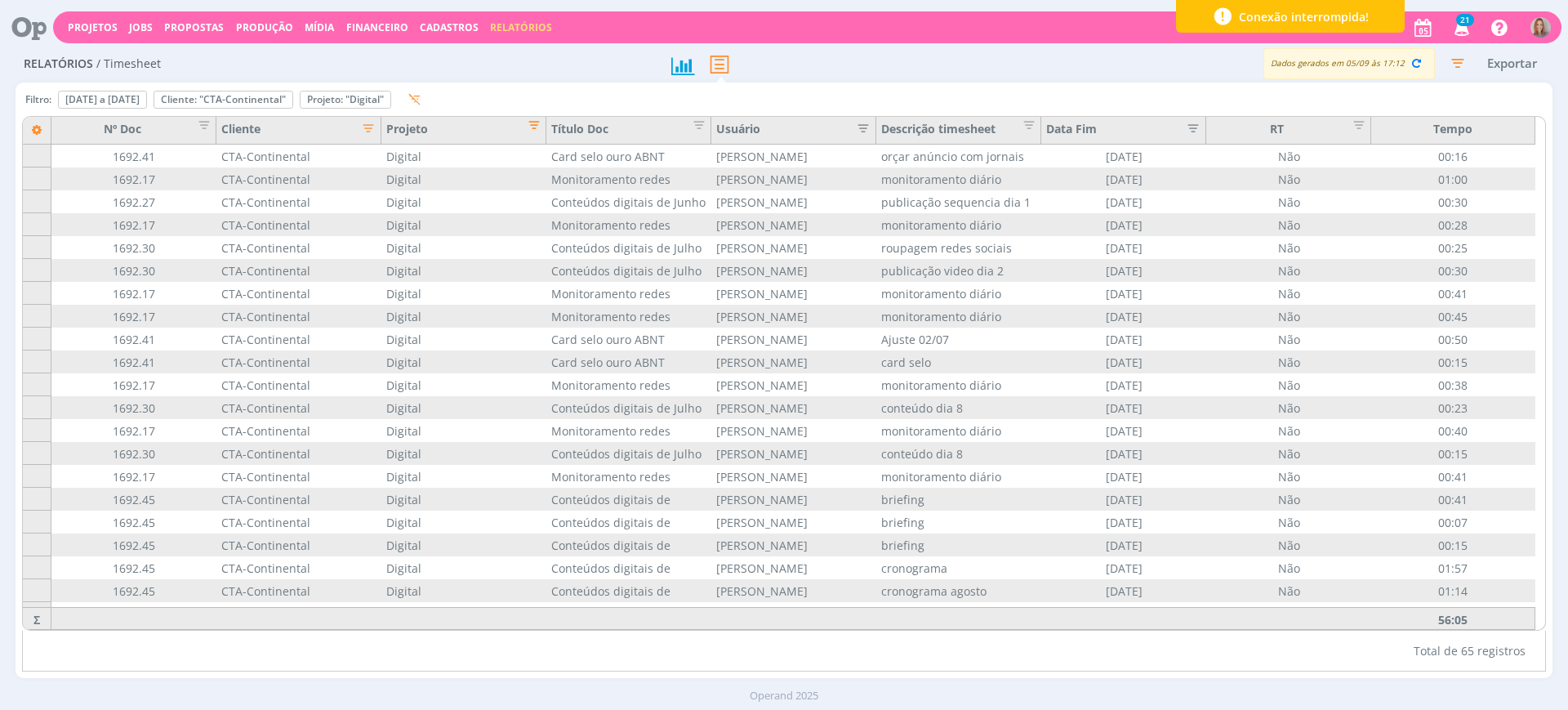
click at [533, 124] on span "Editar filtro para Coluna Projeto" at bounding box center [529, 123] width 16 height 16
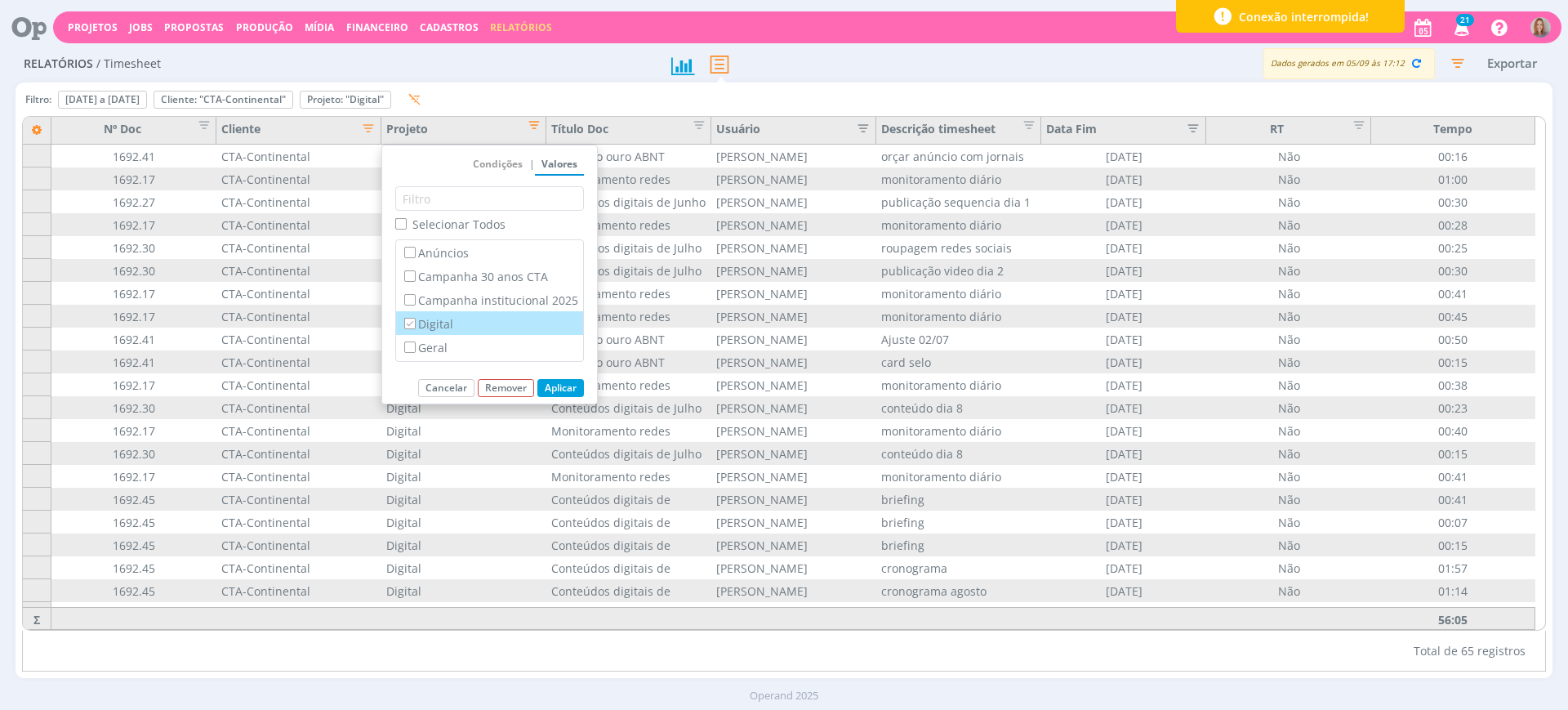
click at [424, 319] on label "Digital" at bounding box center [489, 323] width 178 height 18
click at [415, 319] on input "Digital" at bounding box center [409, 323] width 11 height 11
checkbox input "false"
click at [443, 348] on label "Geral" at bounding box center [489, 347] width 178 height 18
click at [415, 348] on input "Geral" at bounding box center [409, 346] width 11 height 11
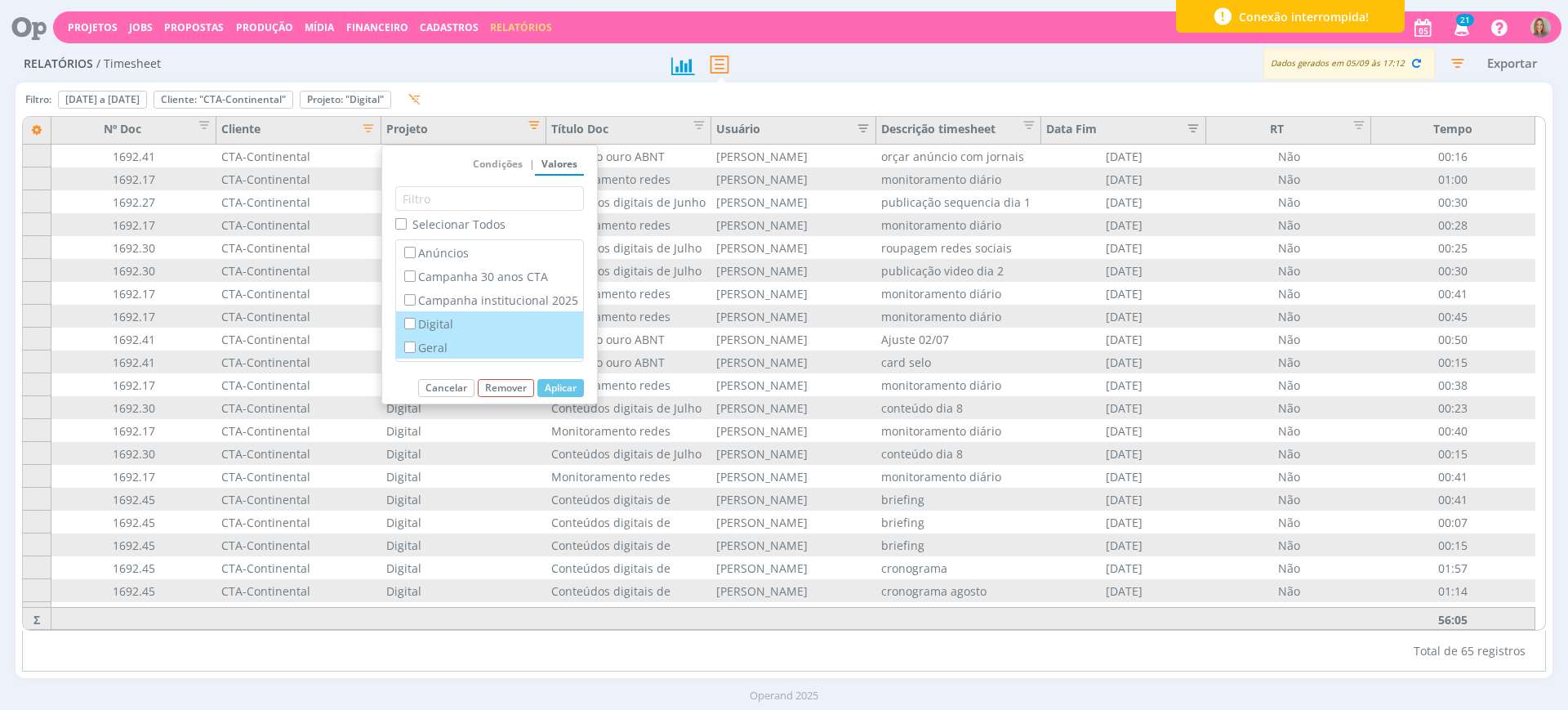
checkbox input "true"
checkbox input "false"
click at [568, 388] on button "Aplicar" at bounding box center [561, 388] width 47 height 18
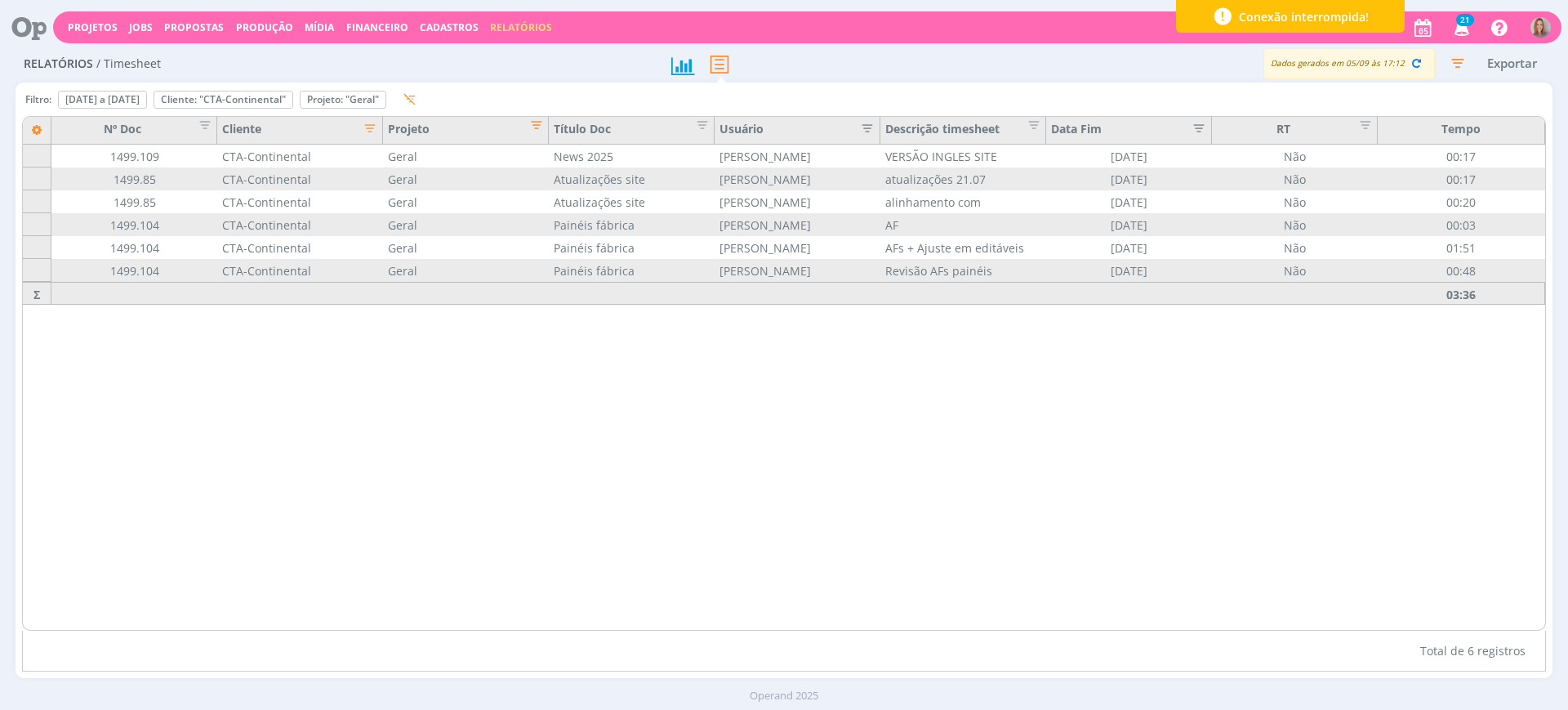
click at [546, 127] on div "Projeto" at bounding box center [466, 131] width 166 height 28
click at [535, 127] on span "Editar filtro para Coluna Projeto" at bounding box center [532, 123] width 16 height 16
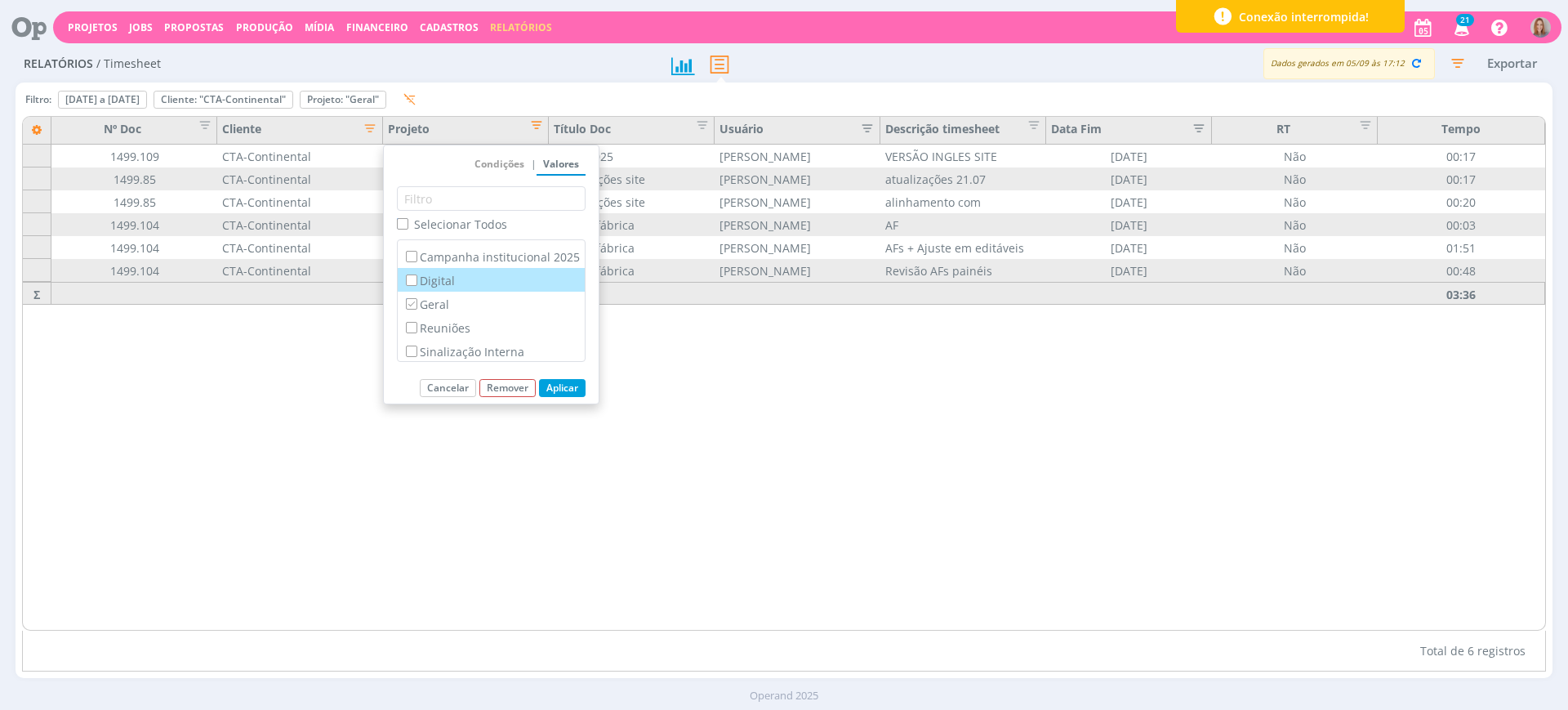
scroll to position [45, 0]
click at [485, 333] on label "Reuniões" at bounding box center [491, 326] width 178 height 18
click at [417, 331] on input "Reuniões" at bounding box center [411, 325] width 11 height 11
checkbox input "true"
checkbox input "false"
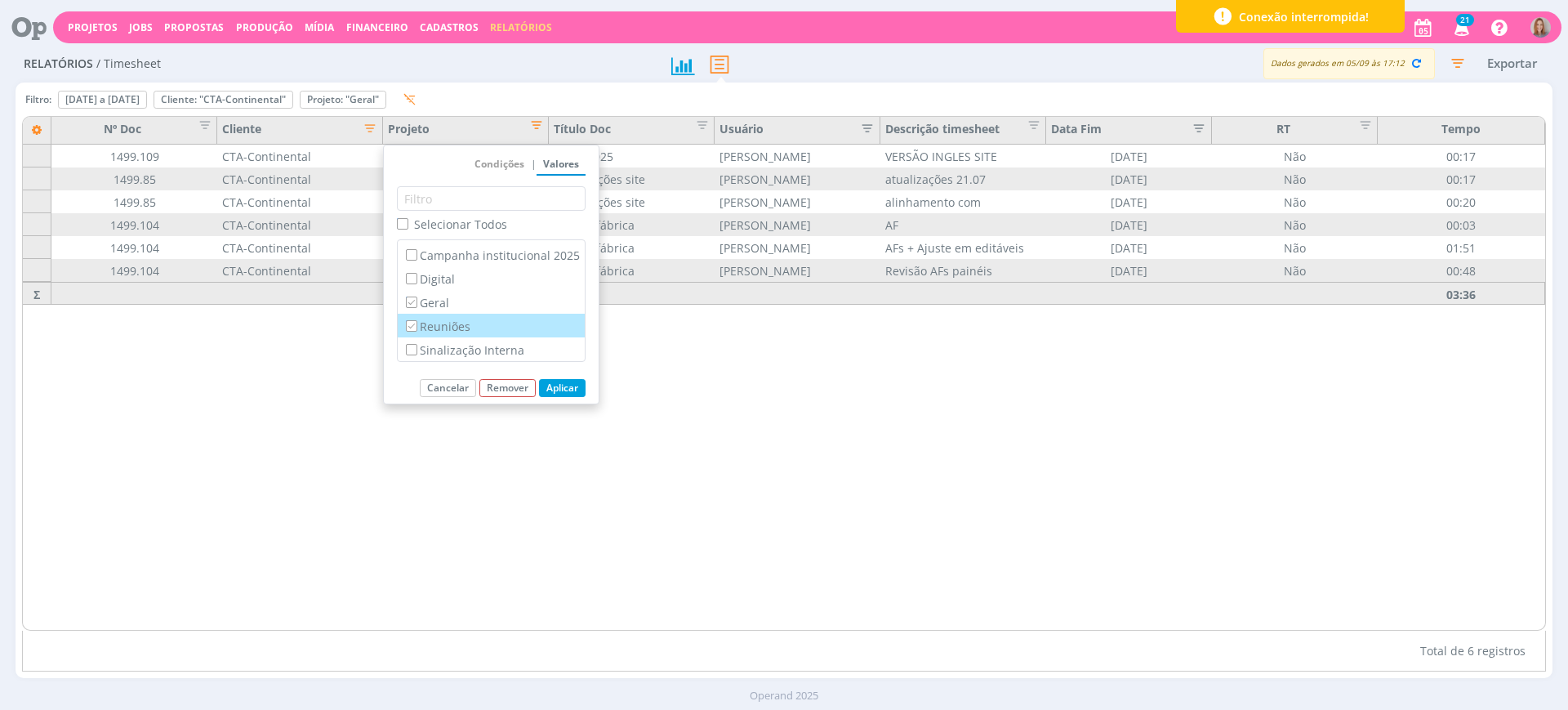
click at [553, 388] on button "Aplicar" at bounding box center [562, 388] width 47 height 18
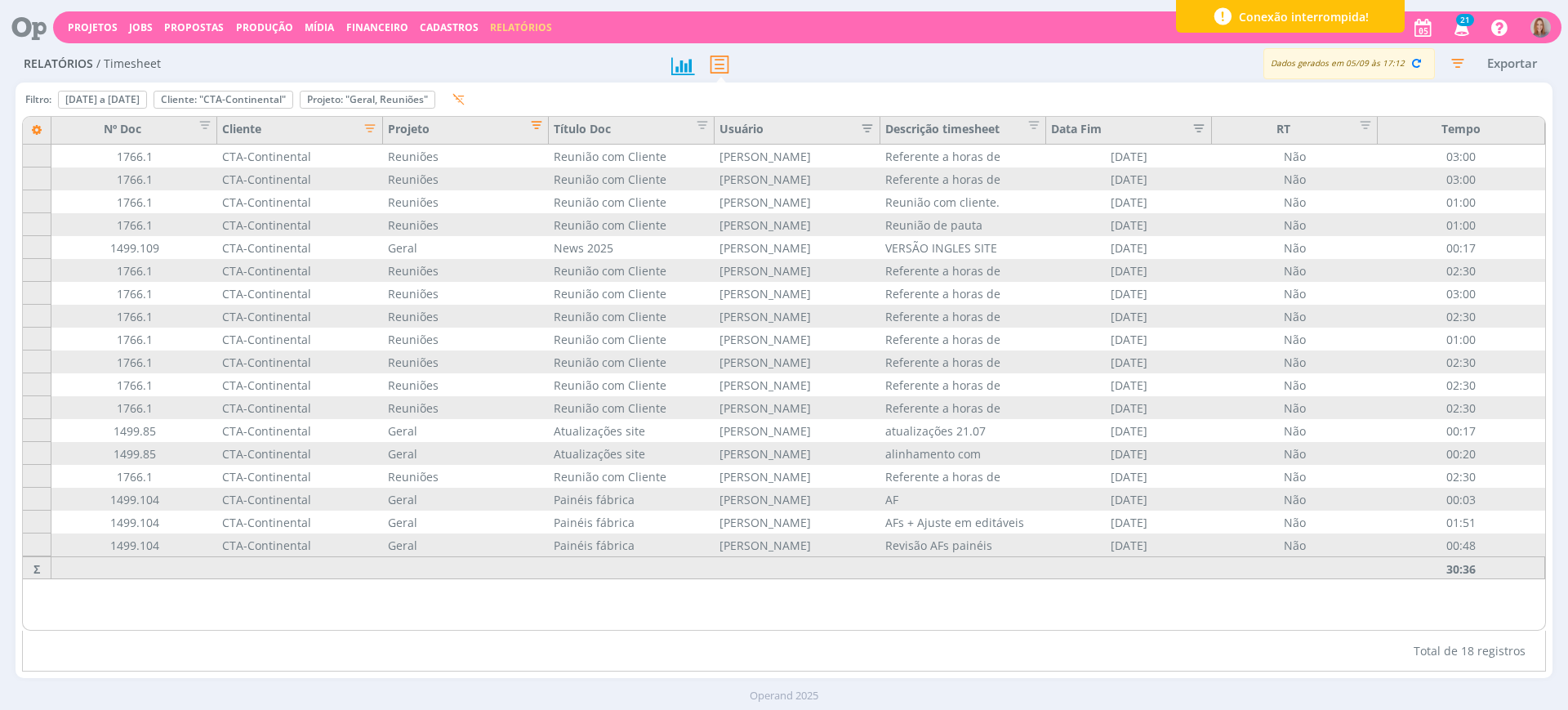
click at [538, 123] on span "Editar filtro para Coluna Projeto" at bounding box center [532, 123] width 16 height 16
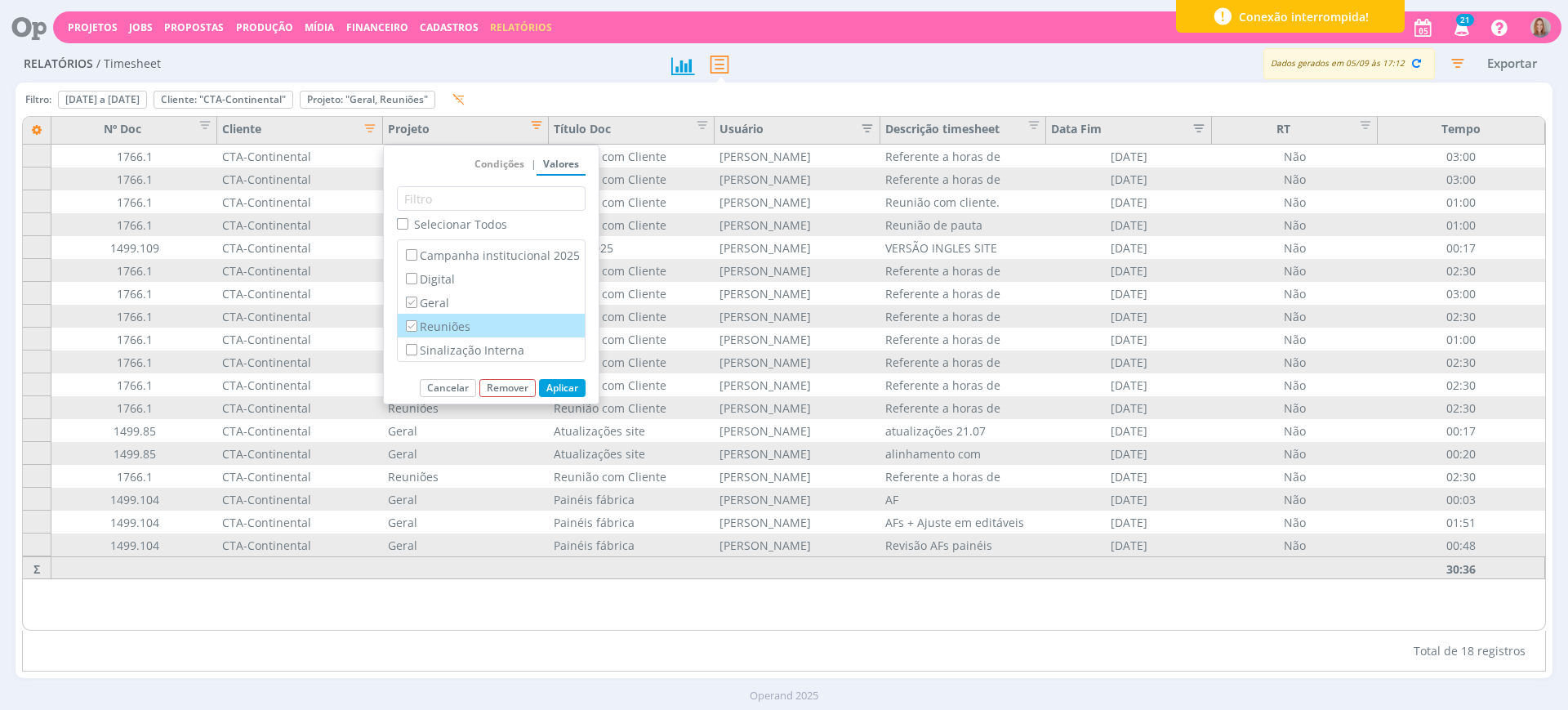
click at [442, 330] on label "Reuniões" at bounding box center [491, 326] width 178 height 18
click at [417, 330] on input "Reuniões" at bounding box center [411, 325] width 11 height 11
checkbox input "false"
click at [555, 389] on button "Aplicar" at bounding box center [562, 388] width 47 height 18
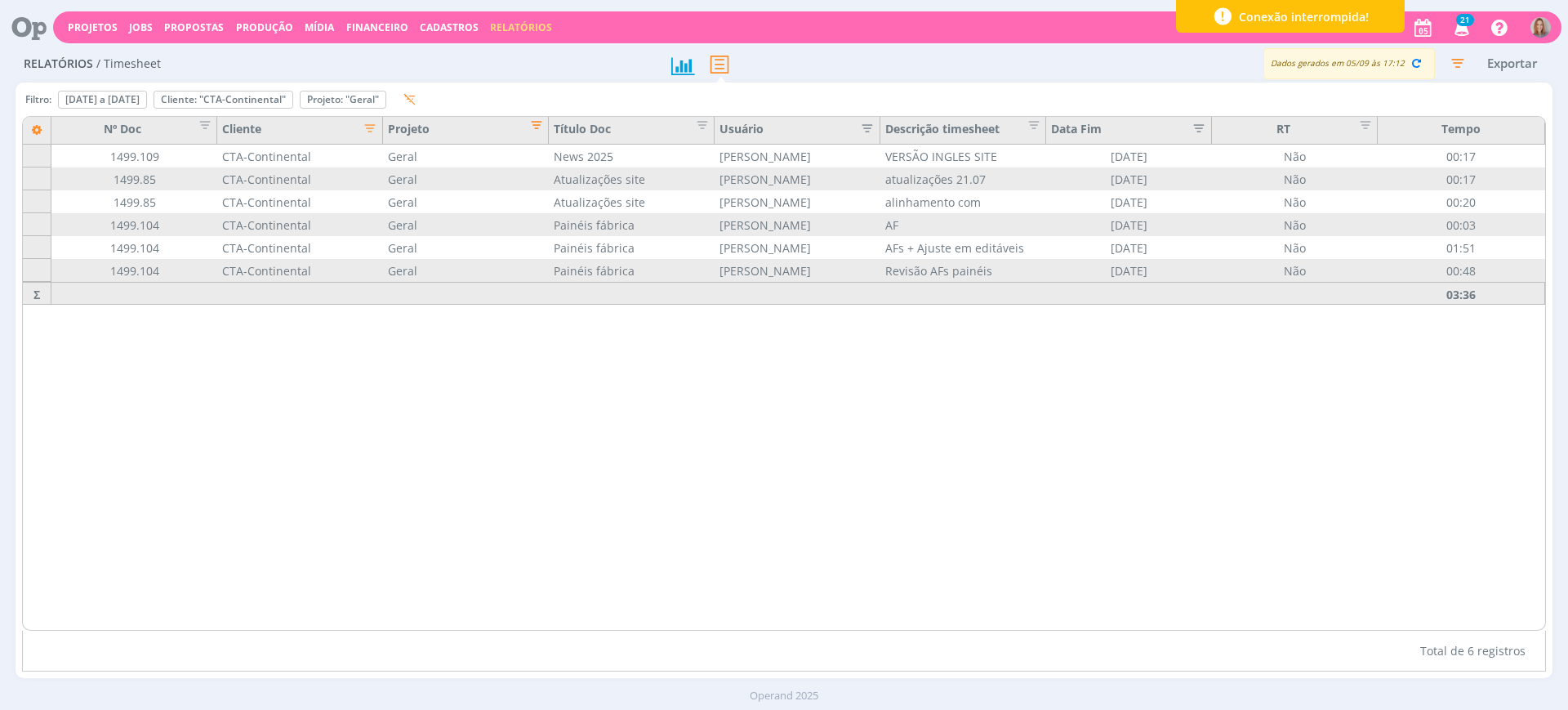
click at [538, 121] on span "Editar filtro para Coluna Projeto" at bounding box center [532, 123] width 16 height 16
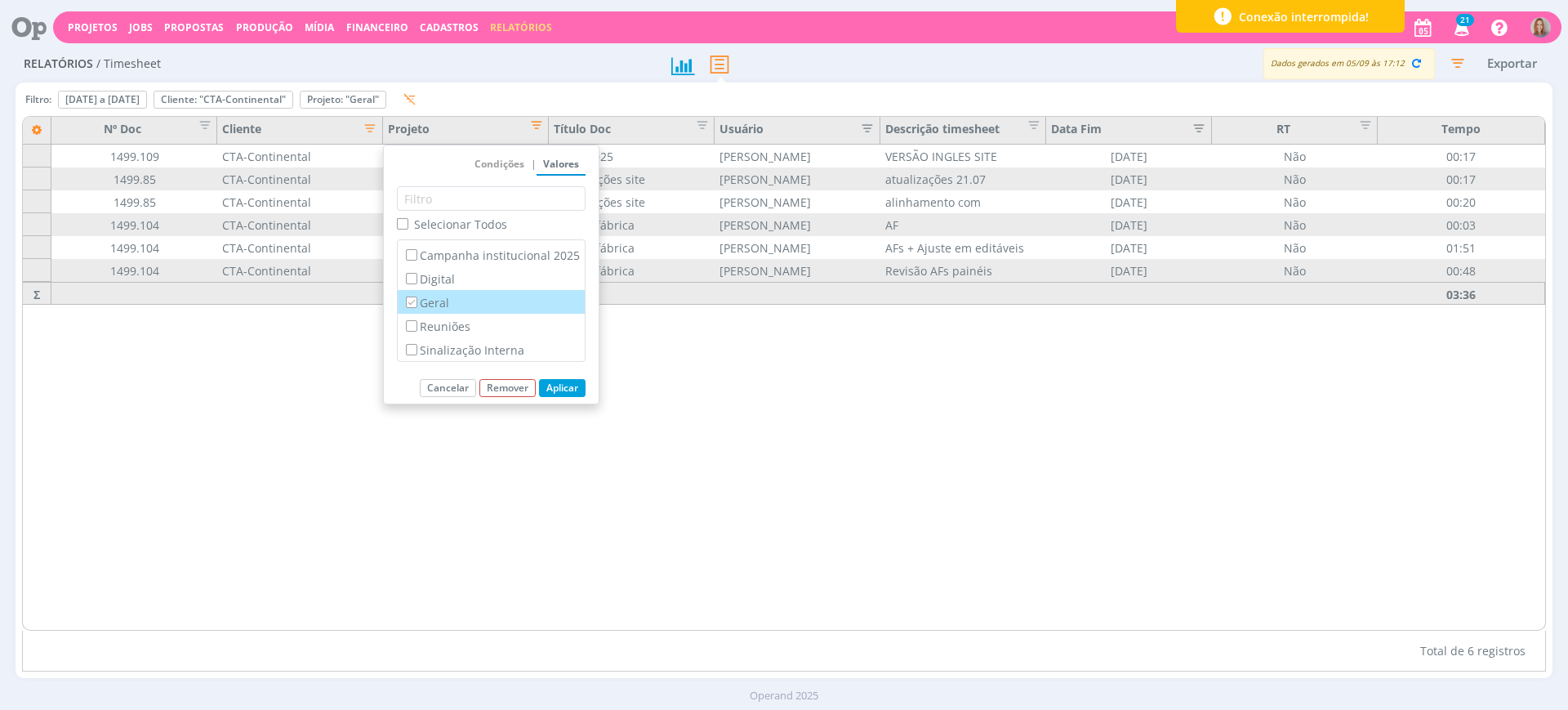
click at [452, 306] on label "Geral" at bounding box center [491, 302] width 178 height 18
click at [417, 306] on input "Geral" at bounding box center [411, 301] width 11 height 11
checkbox input "false"
click at [463, 330] on label "Reuniões" at bounding box center [491, 326] width 178 height 18
click at [417, 330] on input "Reuniões" at bounding box center [411, 325] width 11 height 11
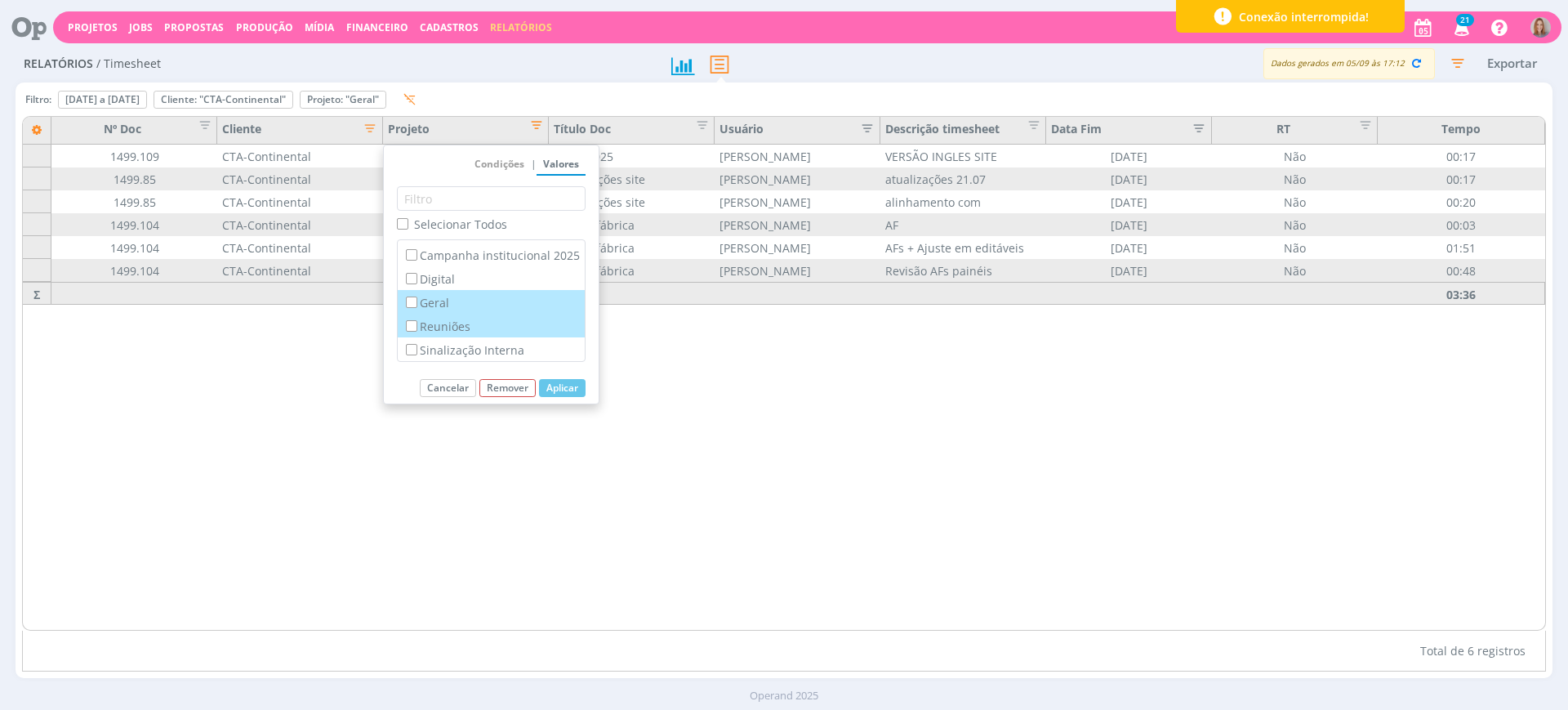
checkbox input "true"
checkbox input "false"
click at [571, 384] on button "Aplicar" at bounding box center [562, 388] width 47 height 18
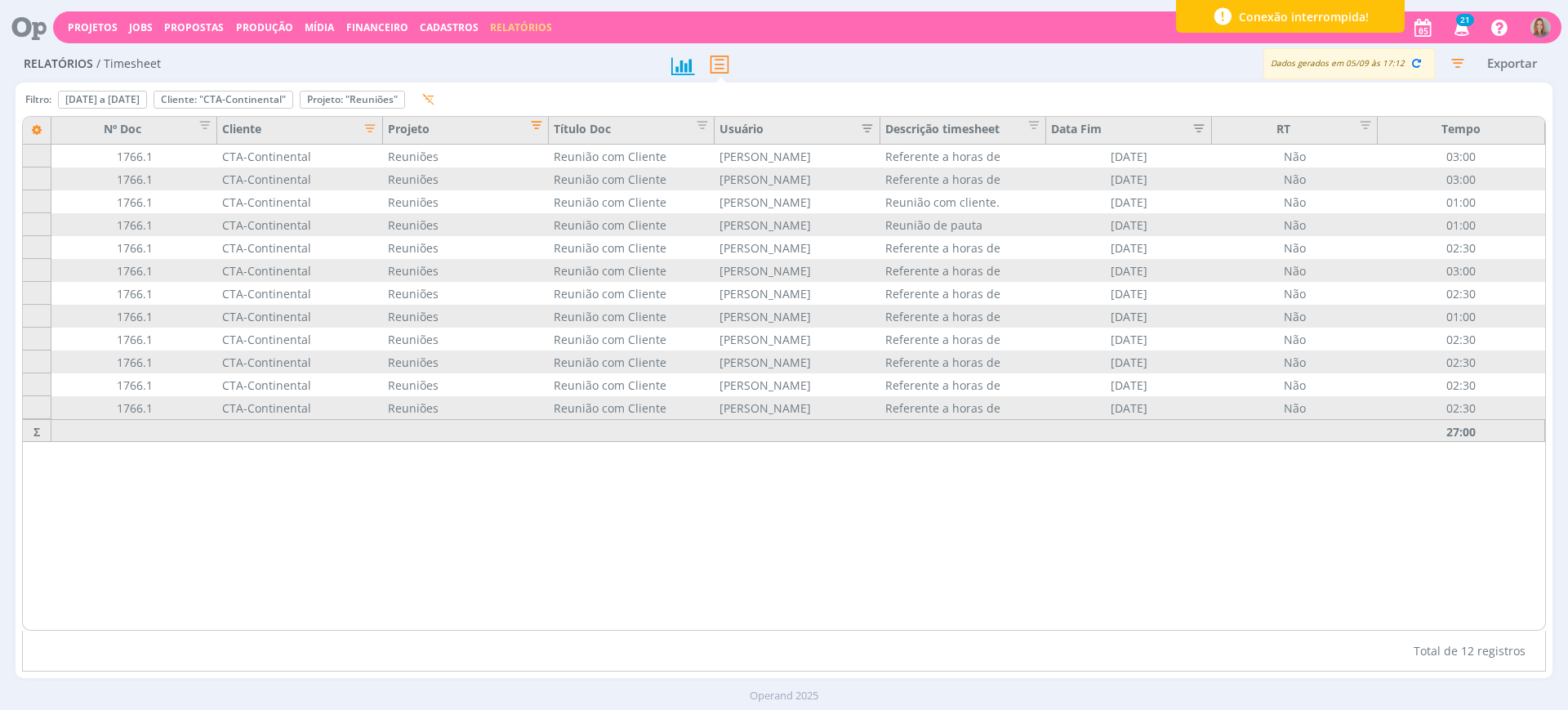
click at [537, 126] on span "Editar filtro para Coluna Projeto" at bounding box center [532, 123] width 16 height 16
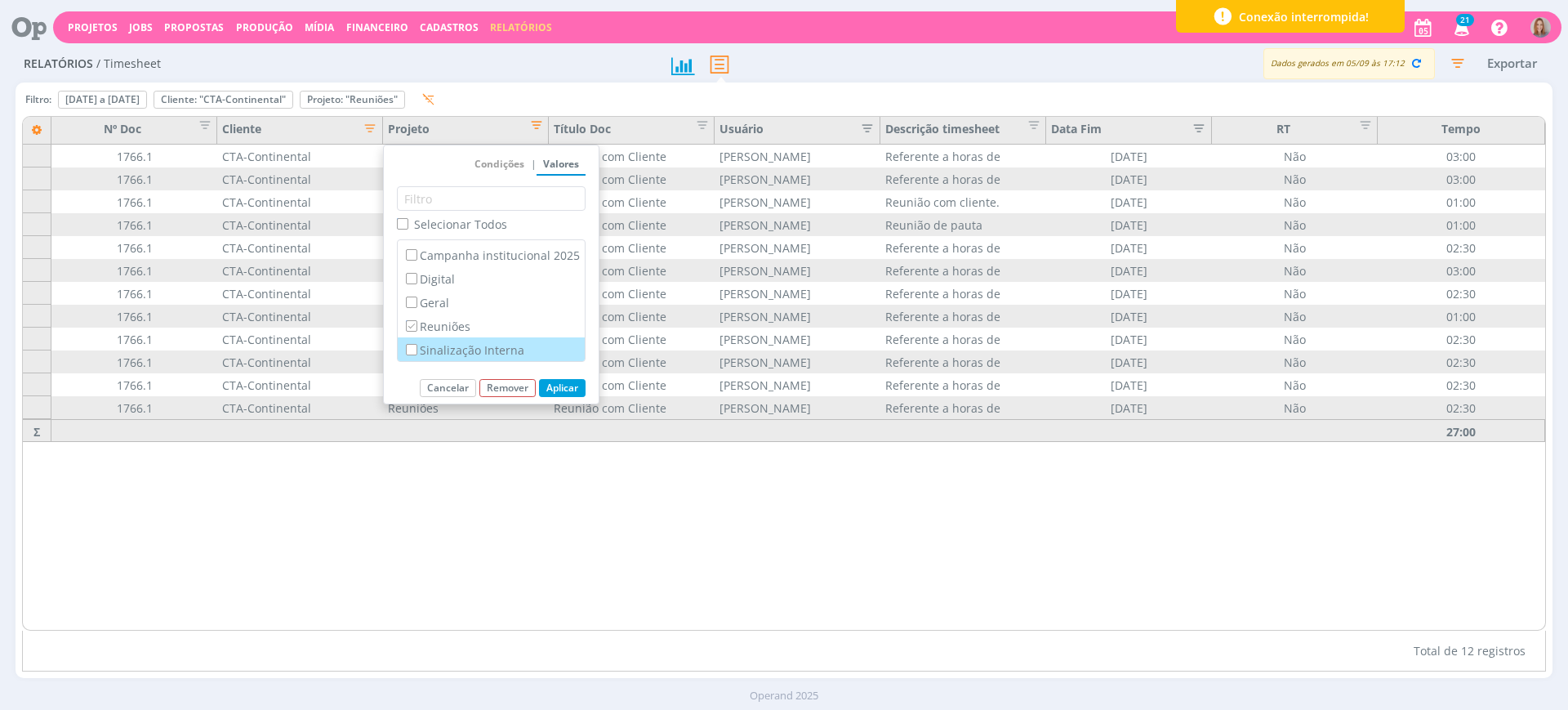
click at [481, 350] on label "Sinalização Interna" at bounding box center [491, 350] width 178 height 18
click at [417, 350] on input "Sinalização Interna" at bounding box center [411, 349] width 11 height 11
checkbox input "true"
checkbox input "false"
click at [474, 327] on label "Reuniões" at bounding box center [491, 326] width 178 height 18
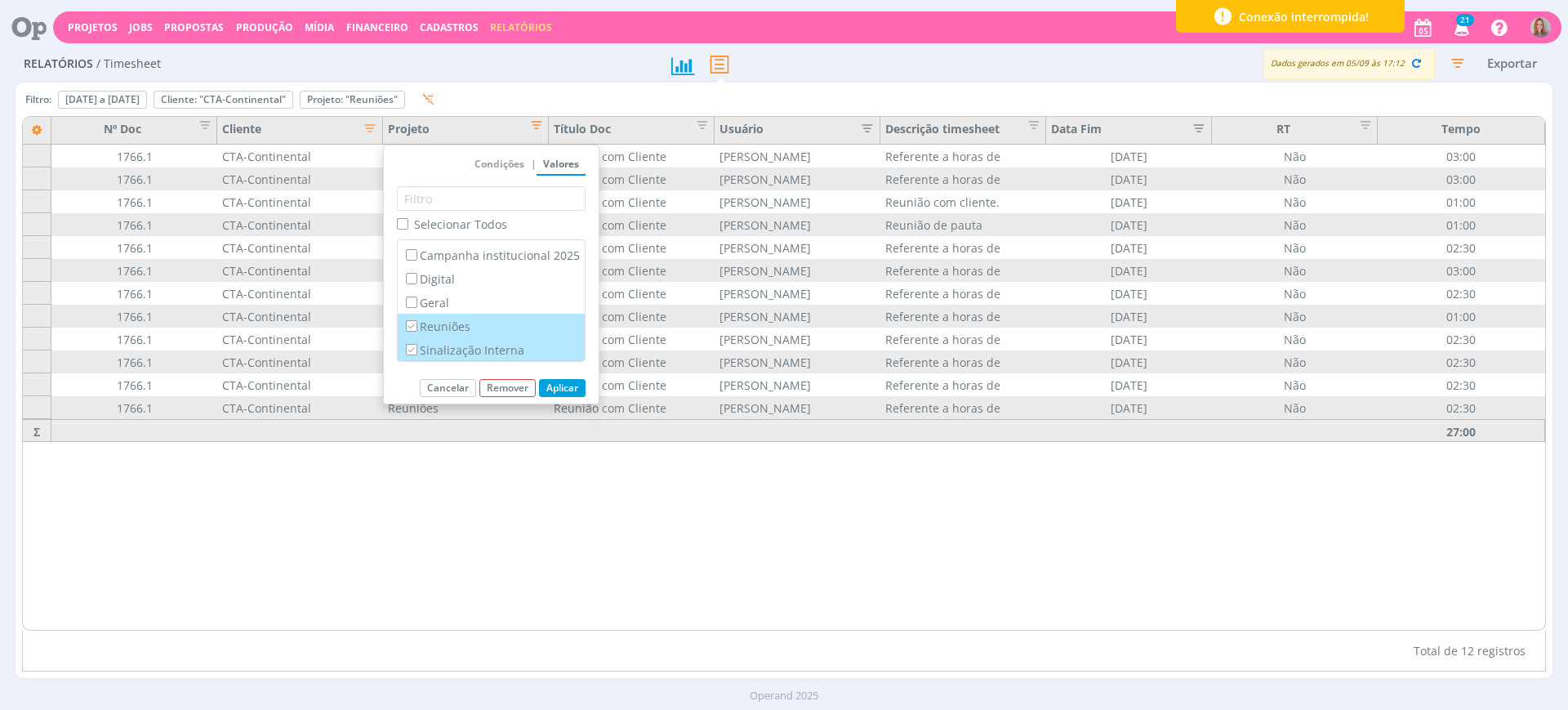
click at [417, 327] on input "Reuniões" at bounding box center [411, 325] width 11 height 11
checkbox input "false"
click at [561, 387] on button "Aplicar" at bounding box center [562, 388] width 47 height 18
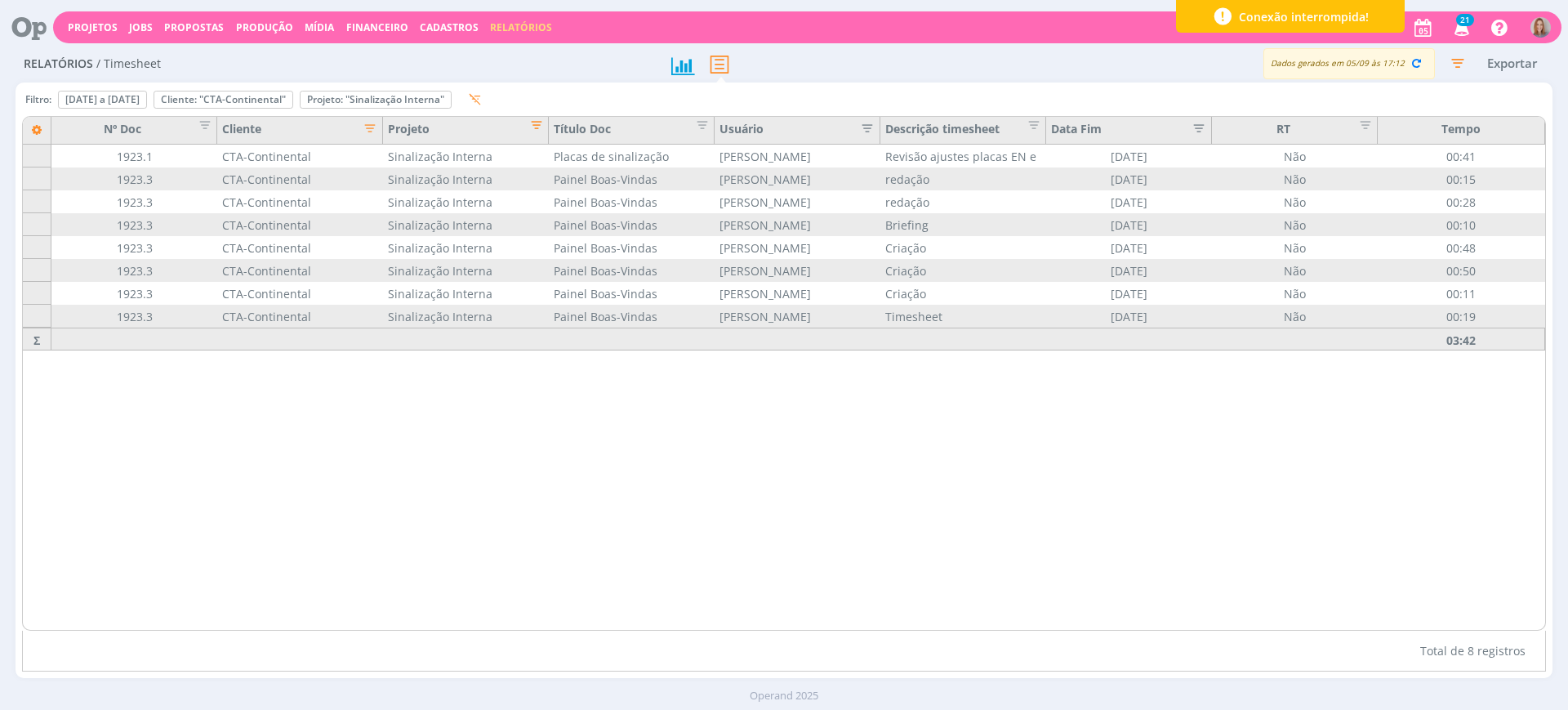
click at [1467, 62] on icon "button" at bounding box center [1458, 63] width 29 height 29
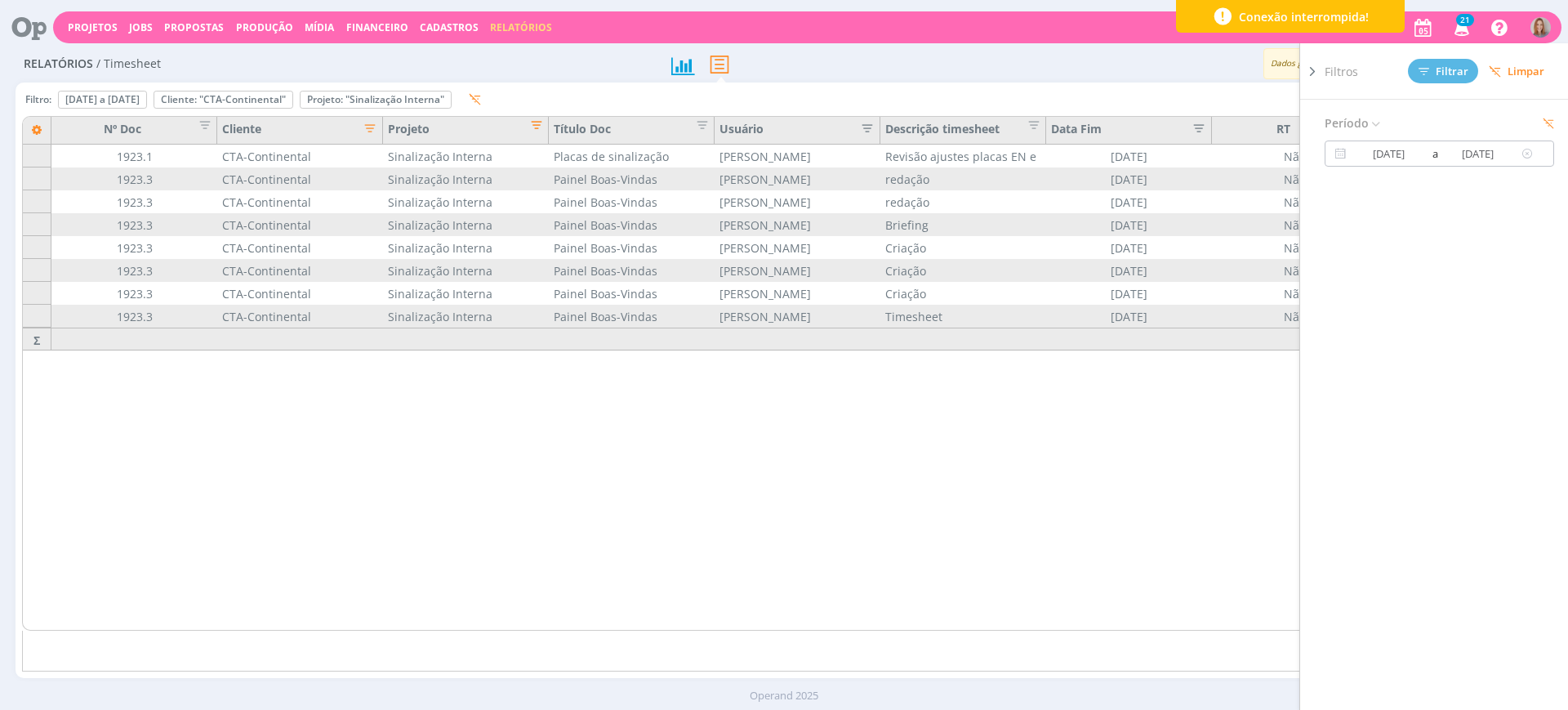
click at [1521, 158] on icon at bounding box center [1528, 154] width 20 height 20
click at [1468, 147] on input at bounding box center [1479, 154] width 79 height 20
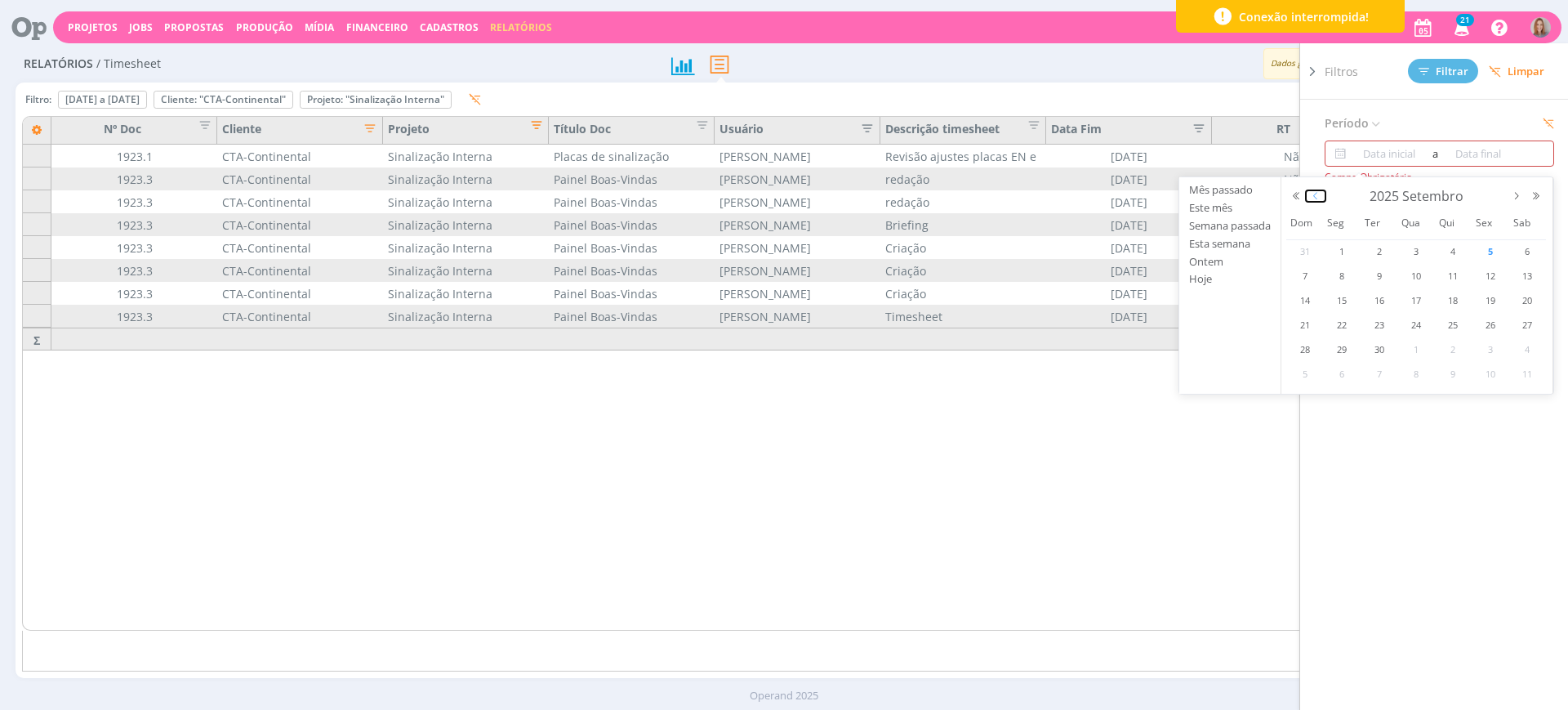
click at [1312, 191] on button "button" at bounding box center [1316, 197] width 20 height 11
click at [1487, 248] on span "1" at bounding box center [1491, 251] width 20 height 20
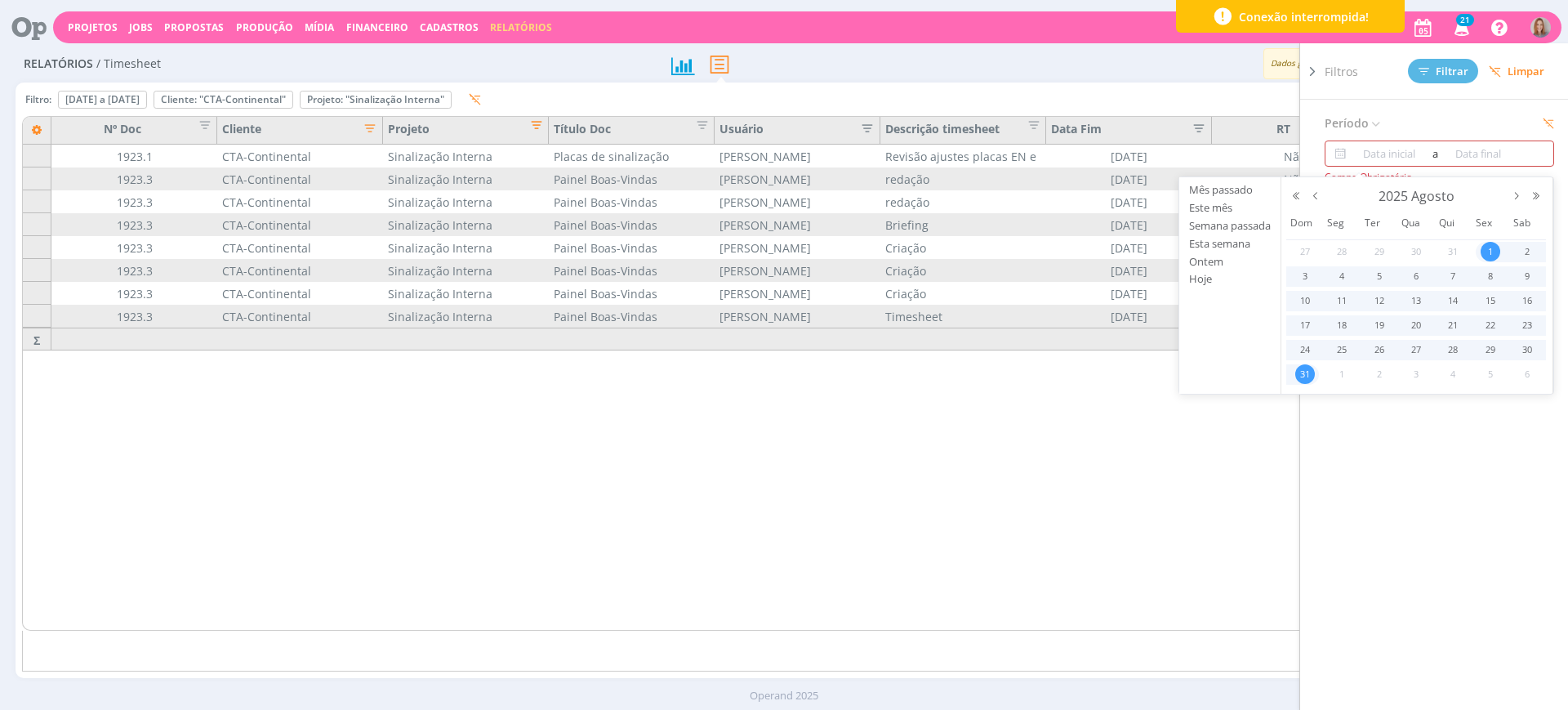
click at [1292, 378] on div "31" at bounding box center [1303, 374] width 33 height 20
type input "01/08/2025"
type input "31/08/2025"
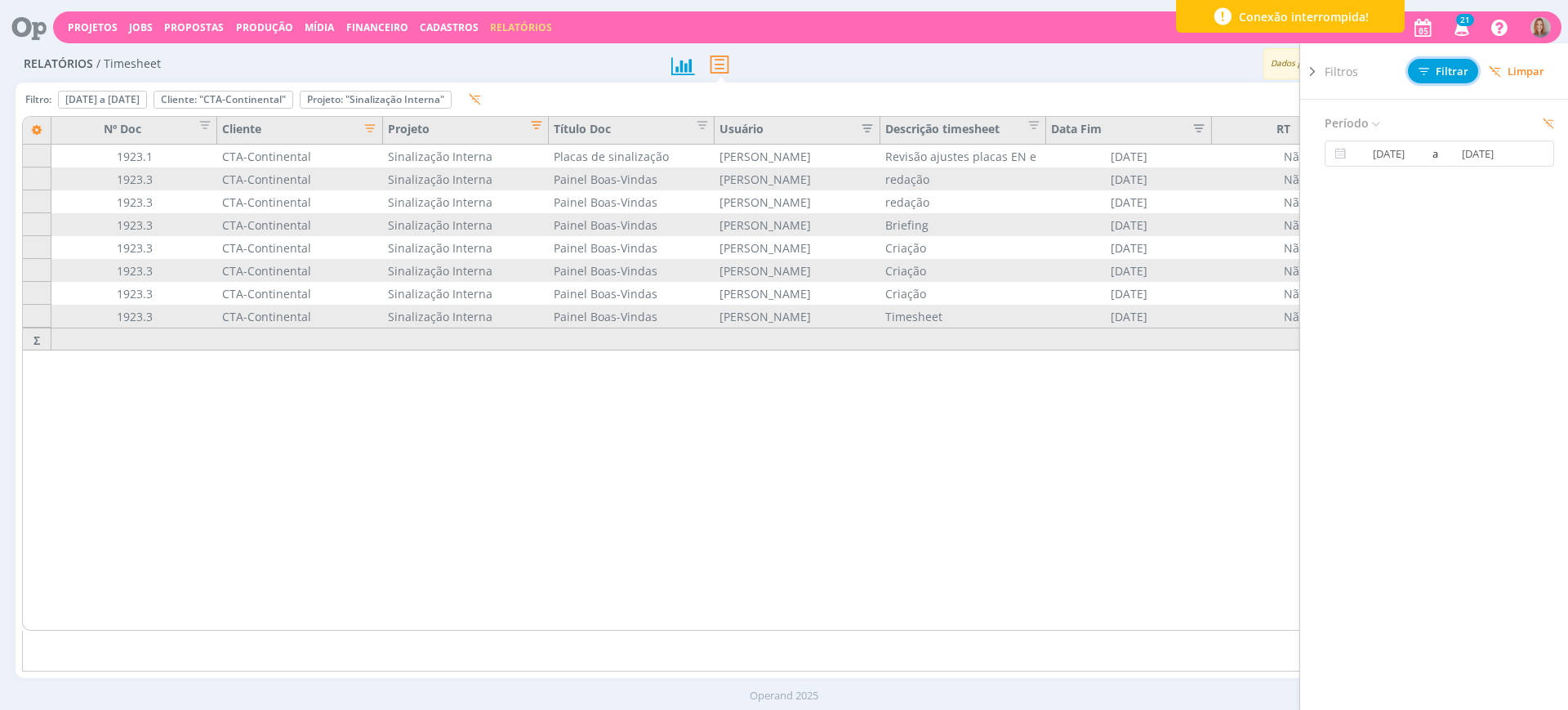
click at [1444, 61] on button "Filtrar" at bounding box center [1444, 71] width 70 height 25
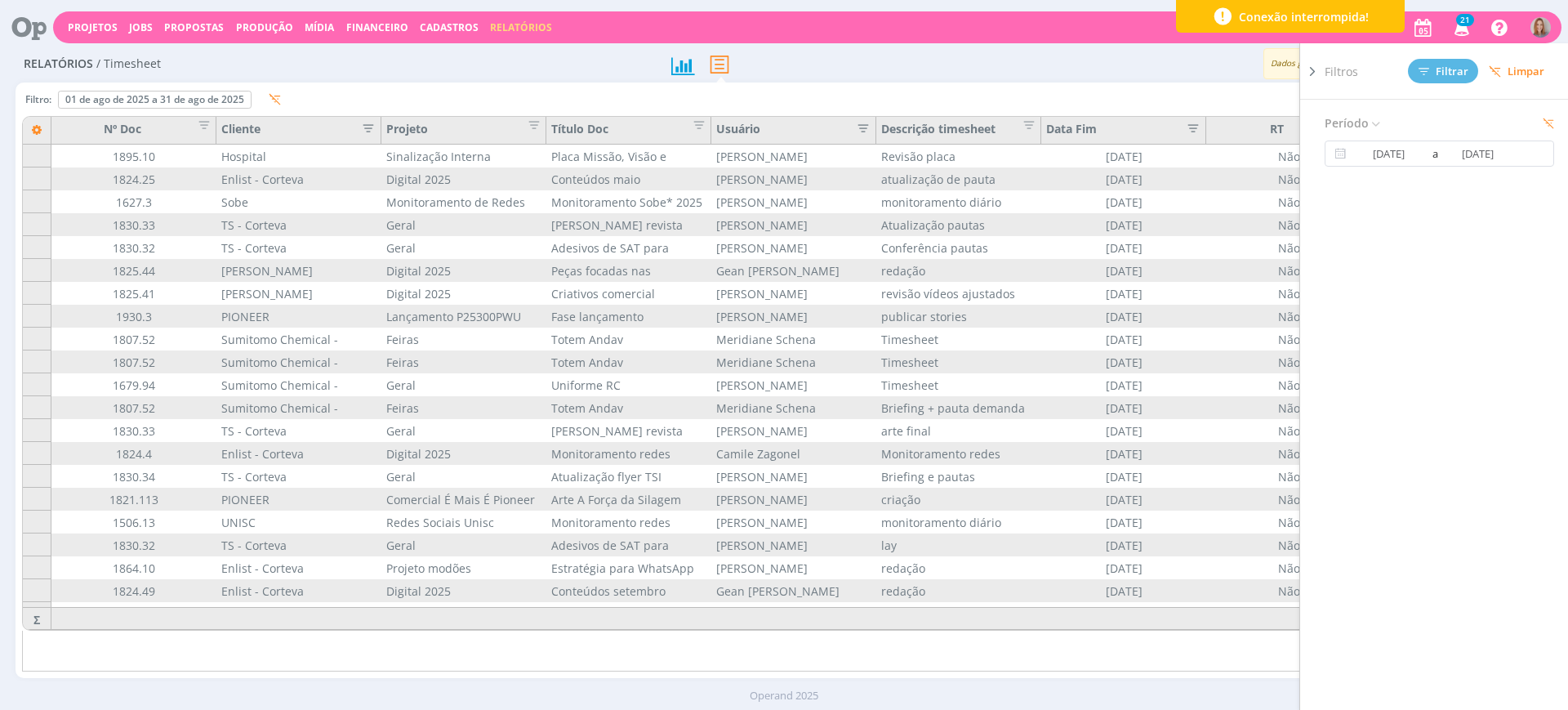
click at [372, 129] on icon "button" at bounding box center [363, 127] width 16 height 16
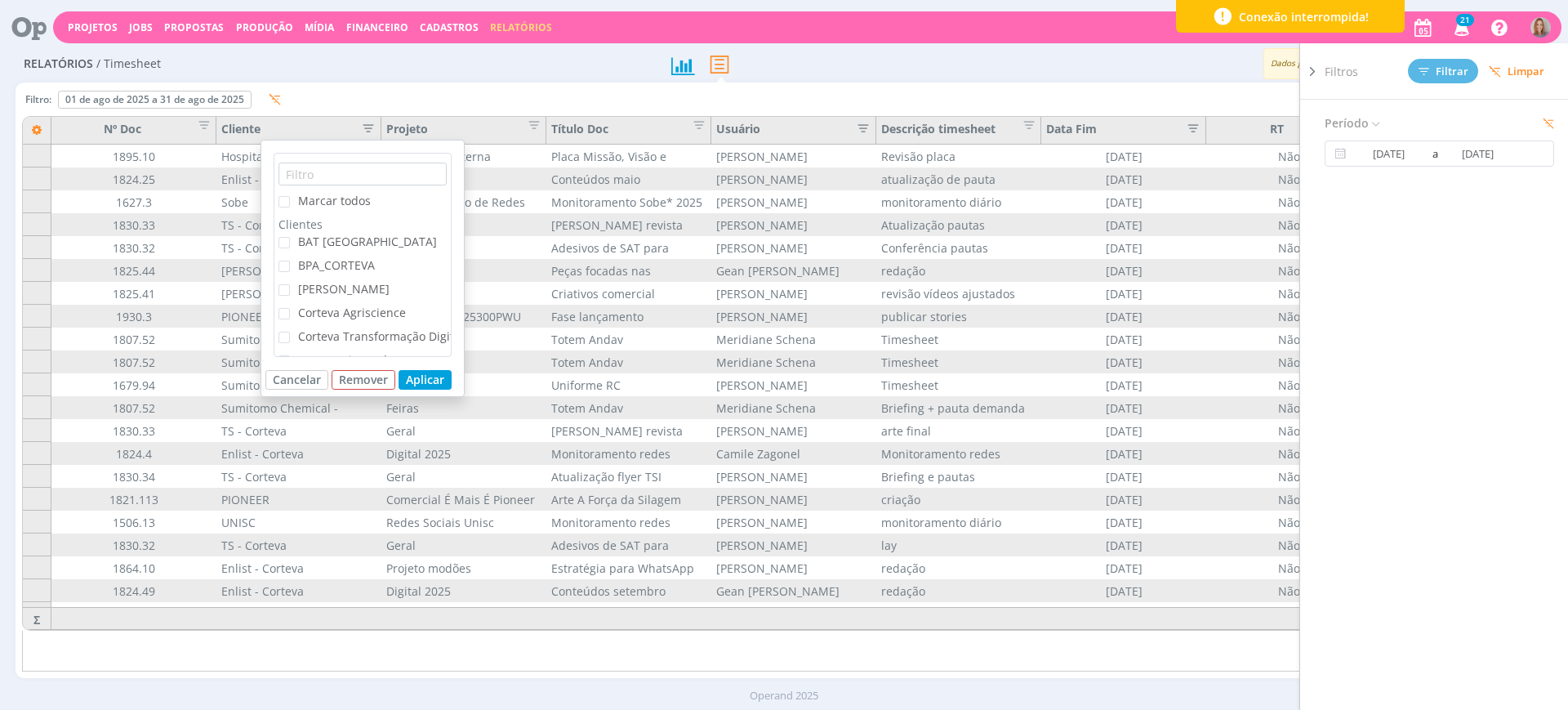
scroll to position [102, 0]
click at [331, 259] on span "CTA-Continental" at bounding box center [342, 257] width 89 height 16
click at [290, 253] on input "CTA-Continental" at bounding box center [290, 253] width 0 height 0
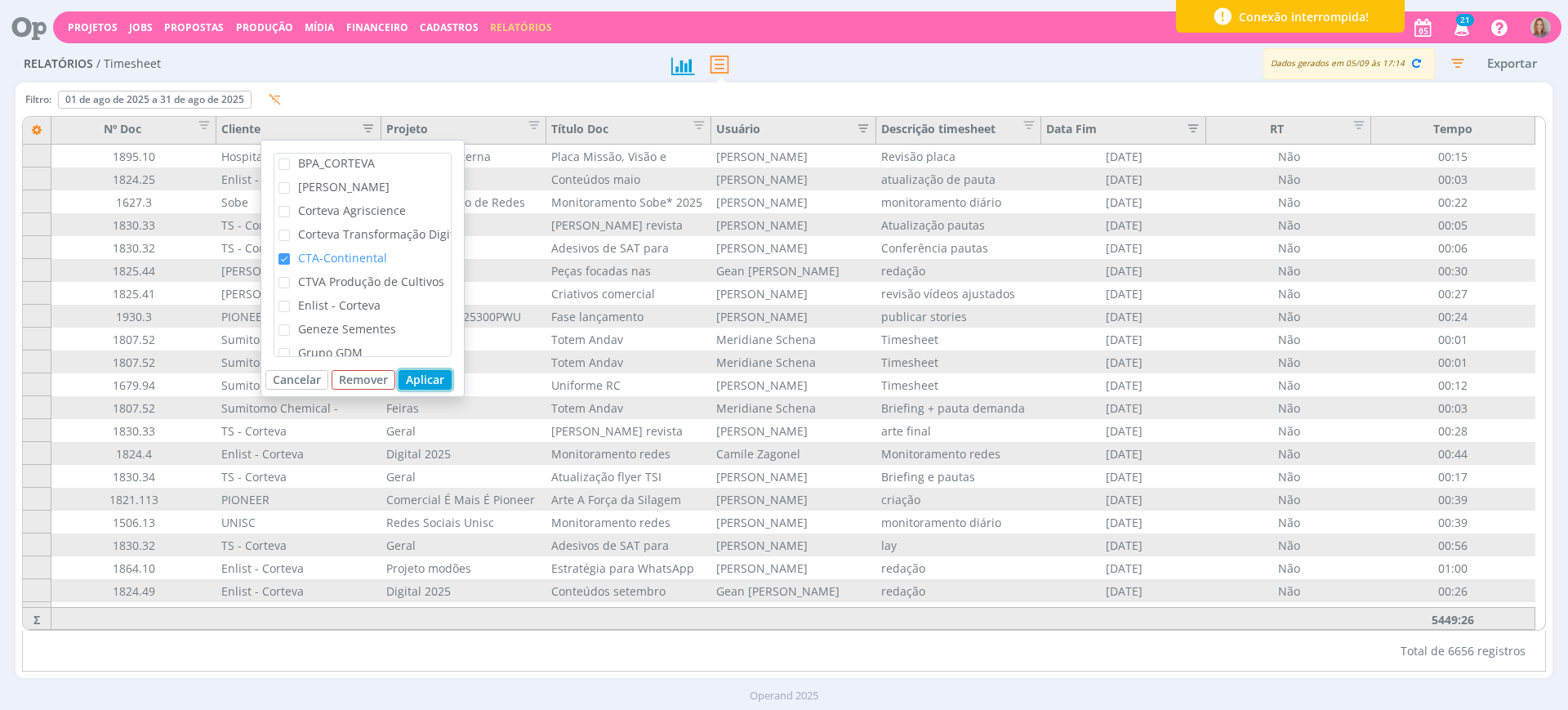
click at [428, 369] on div "Marcar todos Clientes BAT Brasil BPA_CORTEVA Cordius - Corteva Corteva Agriscie…" at bounding box center [363, 269] width 205 height 257
click at [413, 384] on button "Aplicar" at bounding box center [425, 380] width 53 height 20
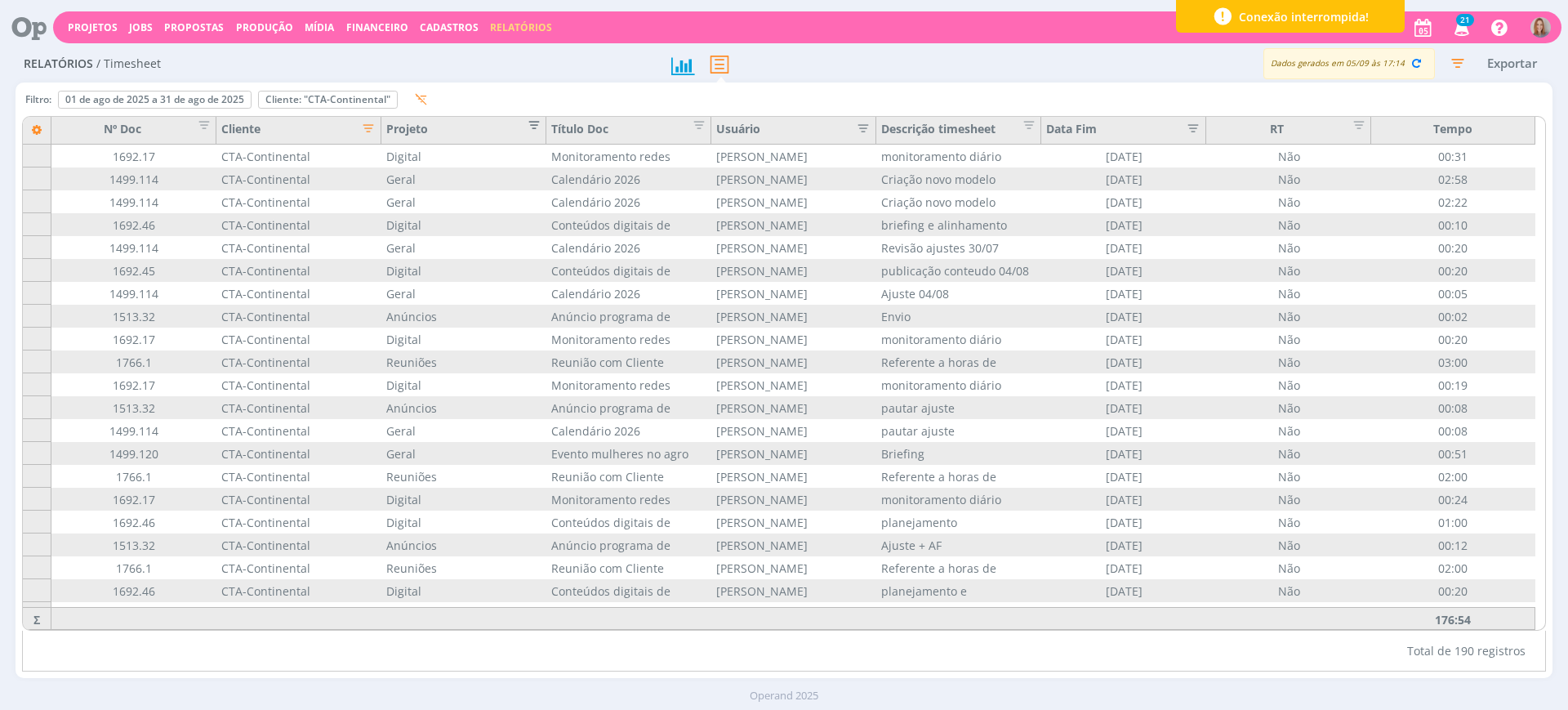
click at [533, 120] on span "Editar filtro para Coluna Projeto" at bounding box center [529, 123] width 16 height 16
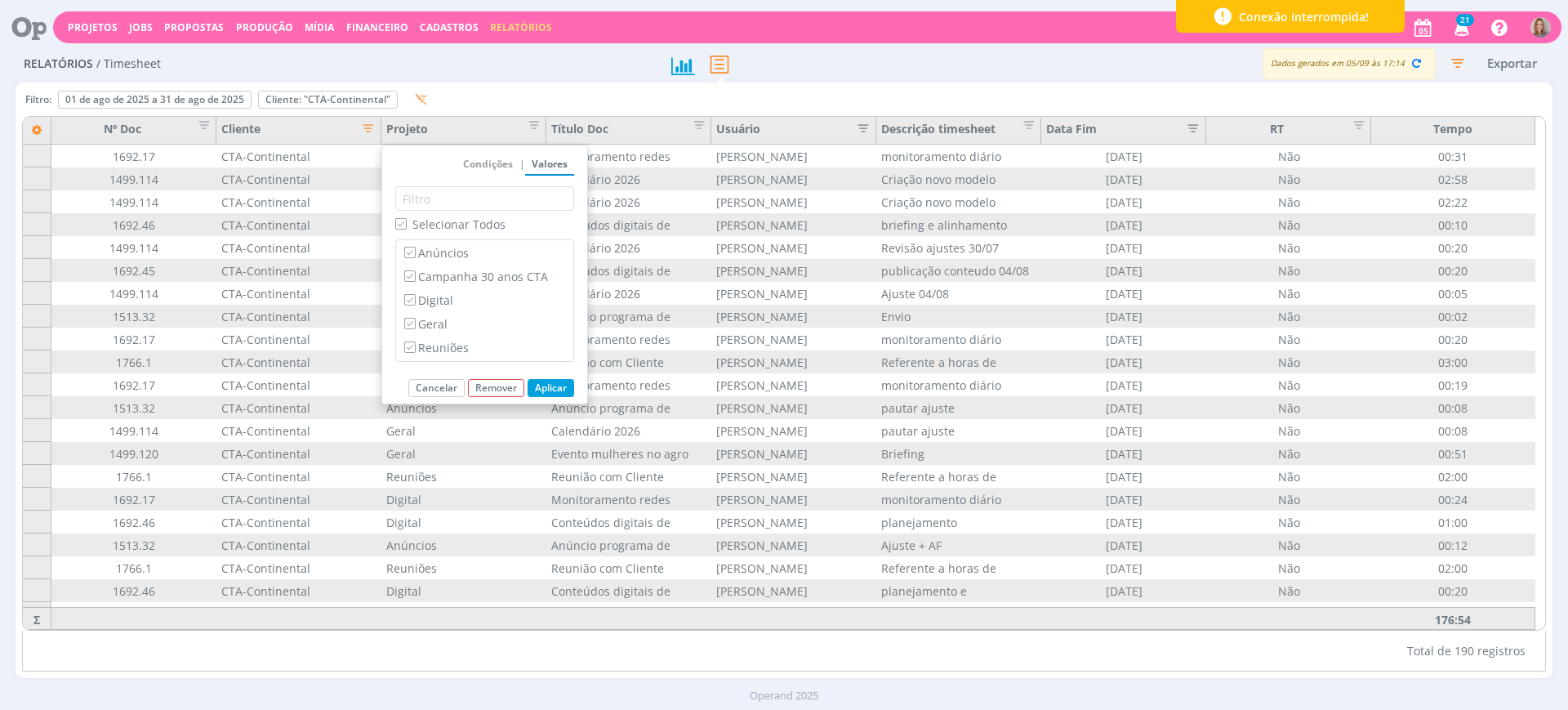
click at [441, 234] on div "Selecionar Todos" at bounding box center [484, 228] width 179 height 24
click at [446, 228] on span "Selecionar Todos" at bounding box center [459, 224] width 93 height 16
click at [406, 228] on input "Selecionar Todos" at bounding box center [400, 224] width 11 height 11
checkbox input "false"
click at [427, 254] on label "Anúncios" at bounding box center [484, 252] width 168 height 18
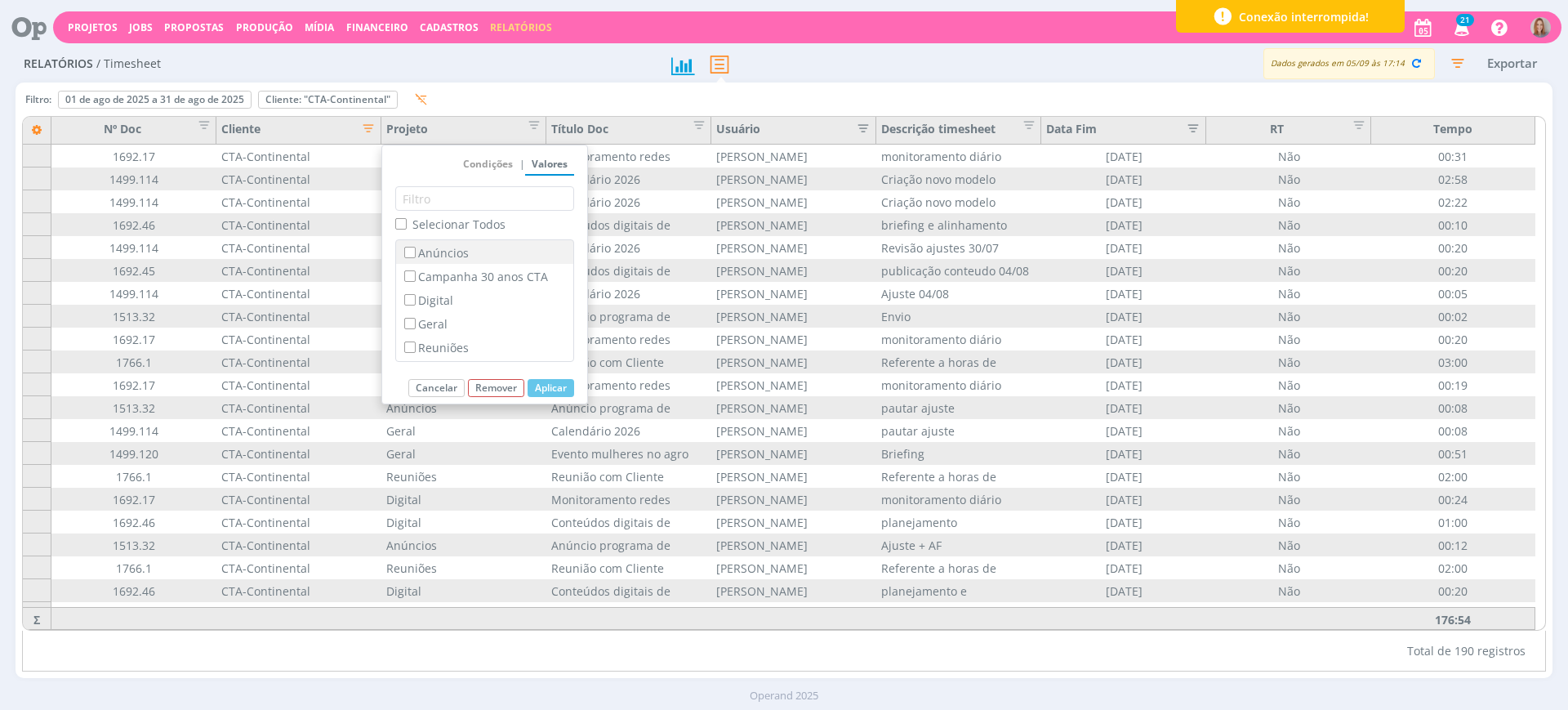
click at [415, 254] on input "Anúncios" at bounding box center [409, 251] width 11 height 11
checkbox input "true"
checkbox input "false"
click at [561, 387] on button "Aplicar" at bounding box center [551, 388] width 47 height 18
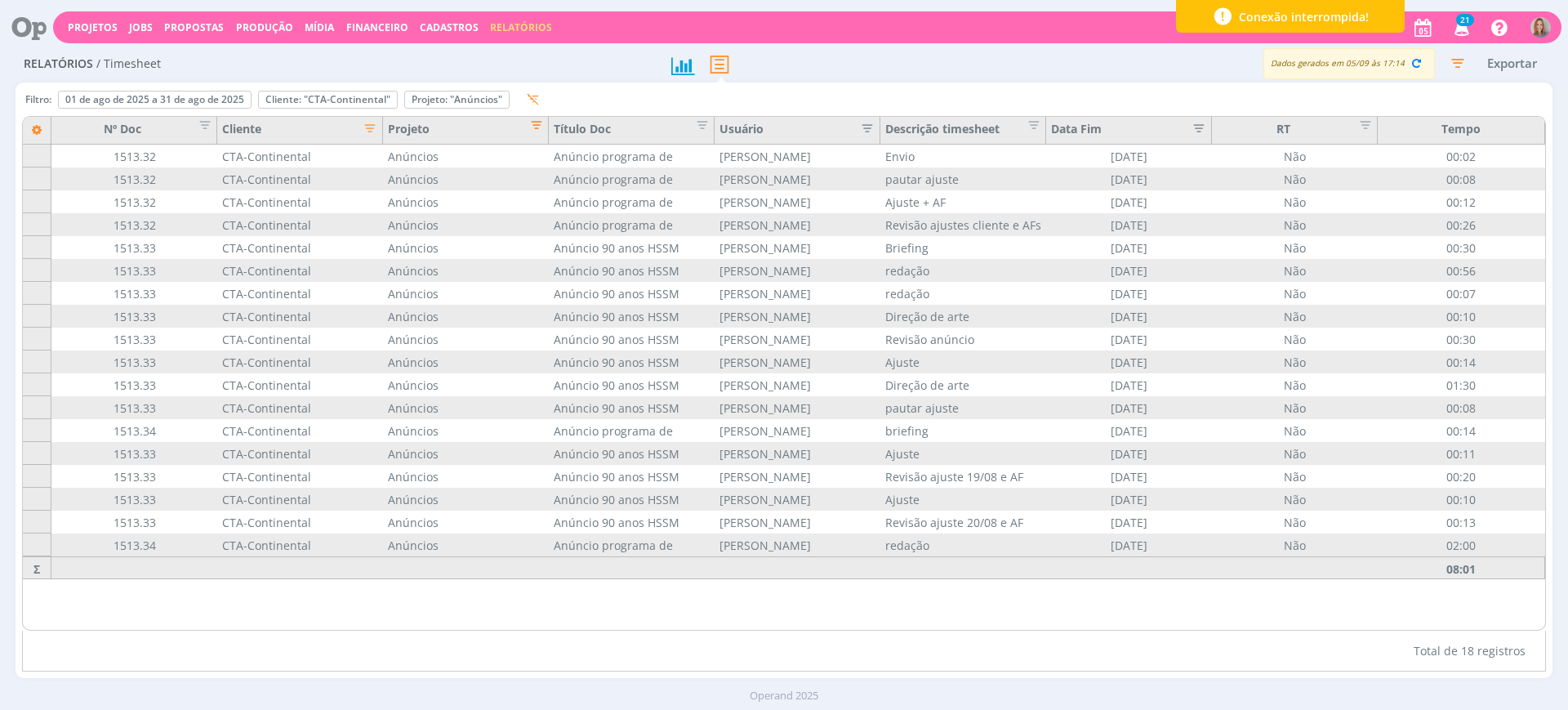
click at [532, 118] on span "Editar filtro para Coluna Projeto" at bounding box center [532, 123] width 16 height 16
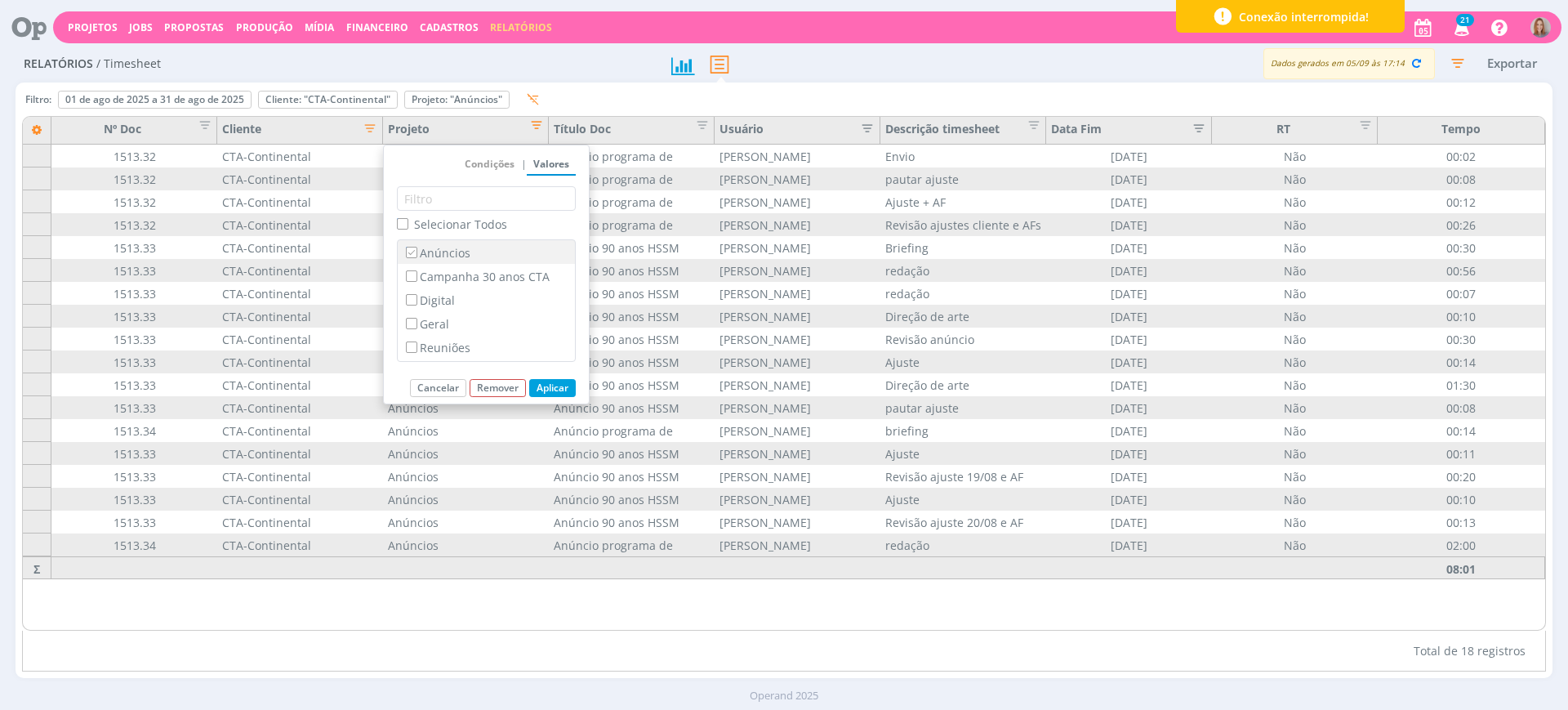
click at [412, 252] on input "Anúncios" at bounding box center [411, 251] width 11 height 11
checkbox input "false"
click at [417, 267] on label "Campanha 30 anos CTA" at bounding box center [486, 276] width 168 height 18
click at [417, 270] on input "Campanha 30 anos CTA" at bounding box center [411, 275] width 11 height 11
checkbox input "true"
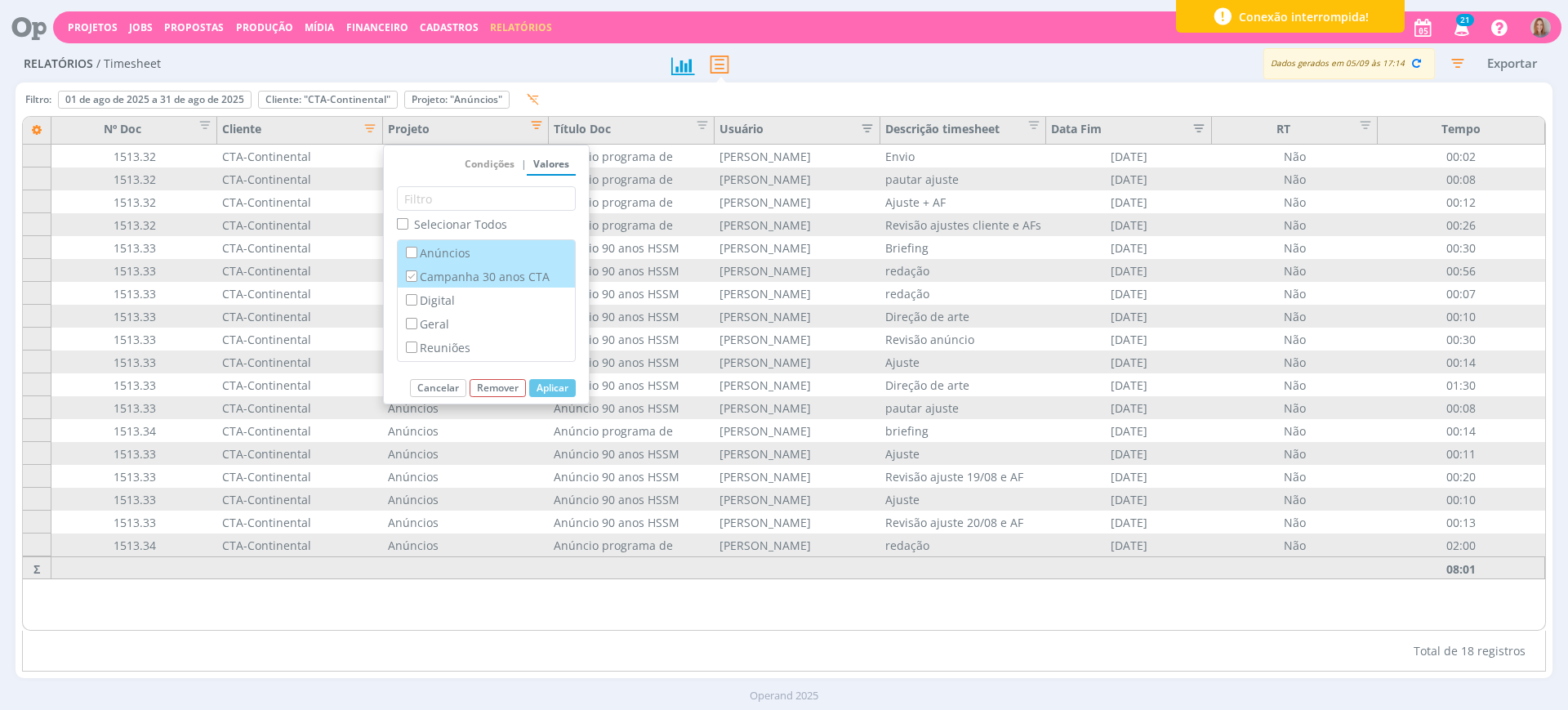
checkbox input "false"
click at [558, 391] on button "Aplicar" at bounding box center [552, 388] width 47 height 18
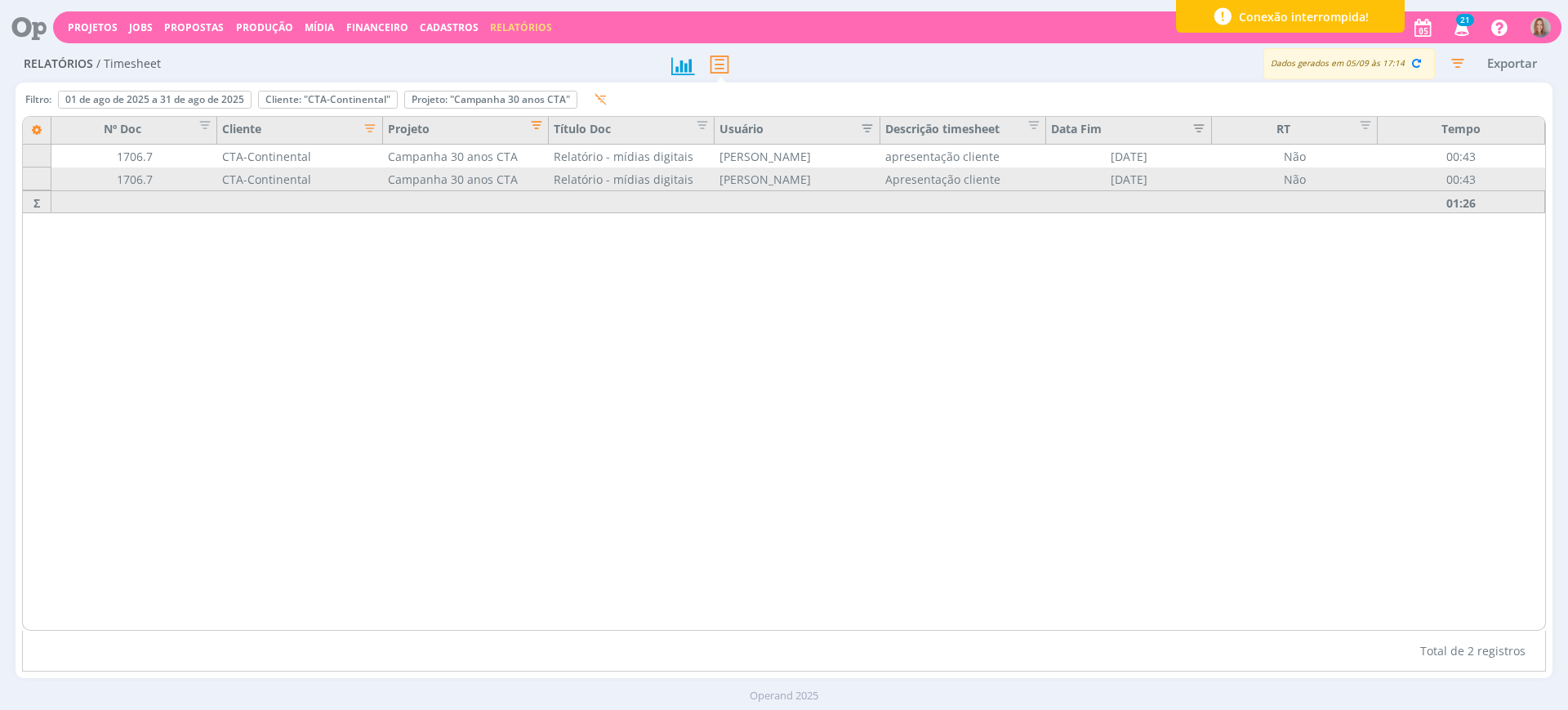
click at [540, 116] on span "Editar filtro para Coluna Projeto" at bounding box center [532, 123] width 16 height 16
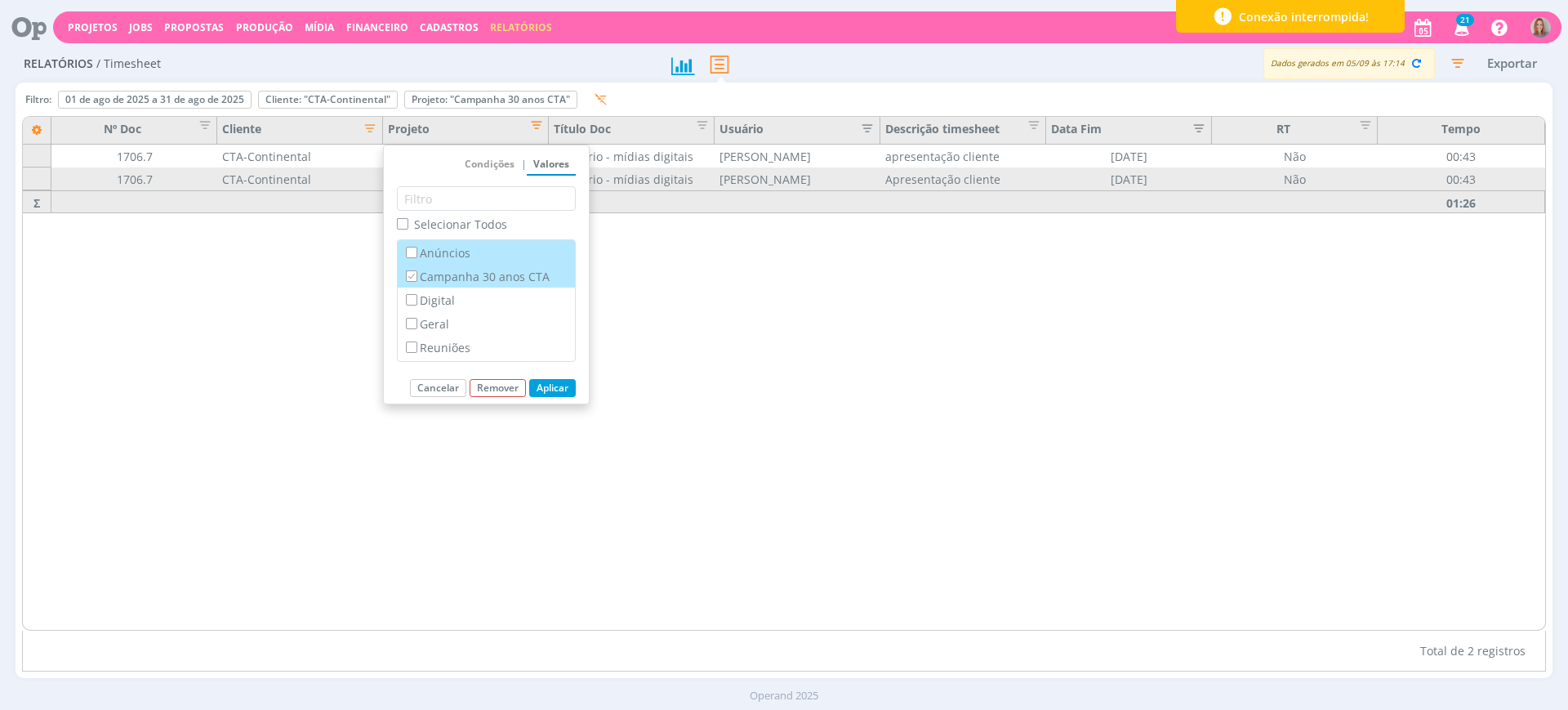
click at [458, 277] on label "Campanha 30 anos CTA" at bounding box center [486, 276] width 168 height 18
click at [417, 277] on input "Campanha 30 anos CTA" at bounding box center [411, 275] width 11 height 11
checkbox input "false"
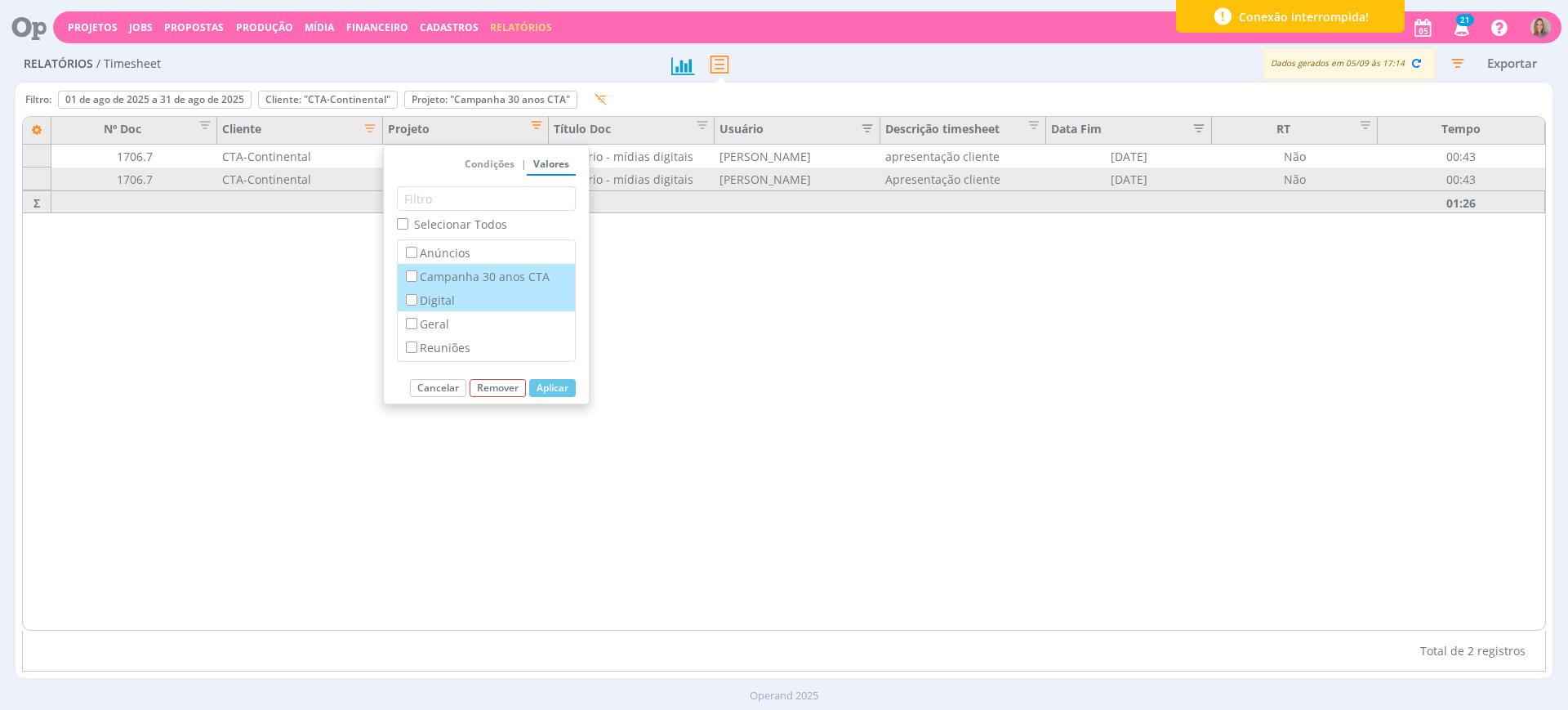
click at [447, 300] on label "Digital" at bounding box center [486, 300] width 168 height 18
click at [417, 300] on input "Digital" at bounding box center [411, 299] width 11 height 11
checkbox input "true"
checkbox input "false"
click at [547, 393] on button "Aplicar" at bounding box center [552, 388] width 47 height 18
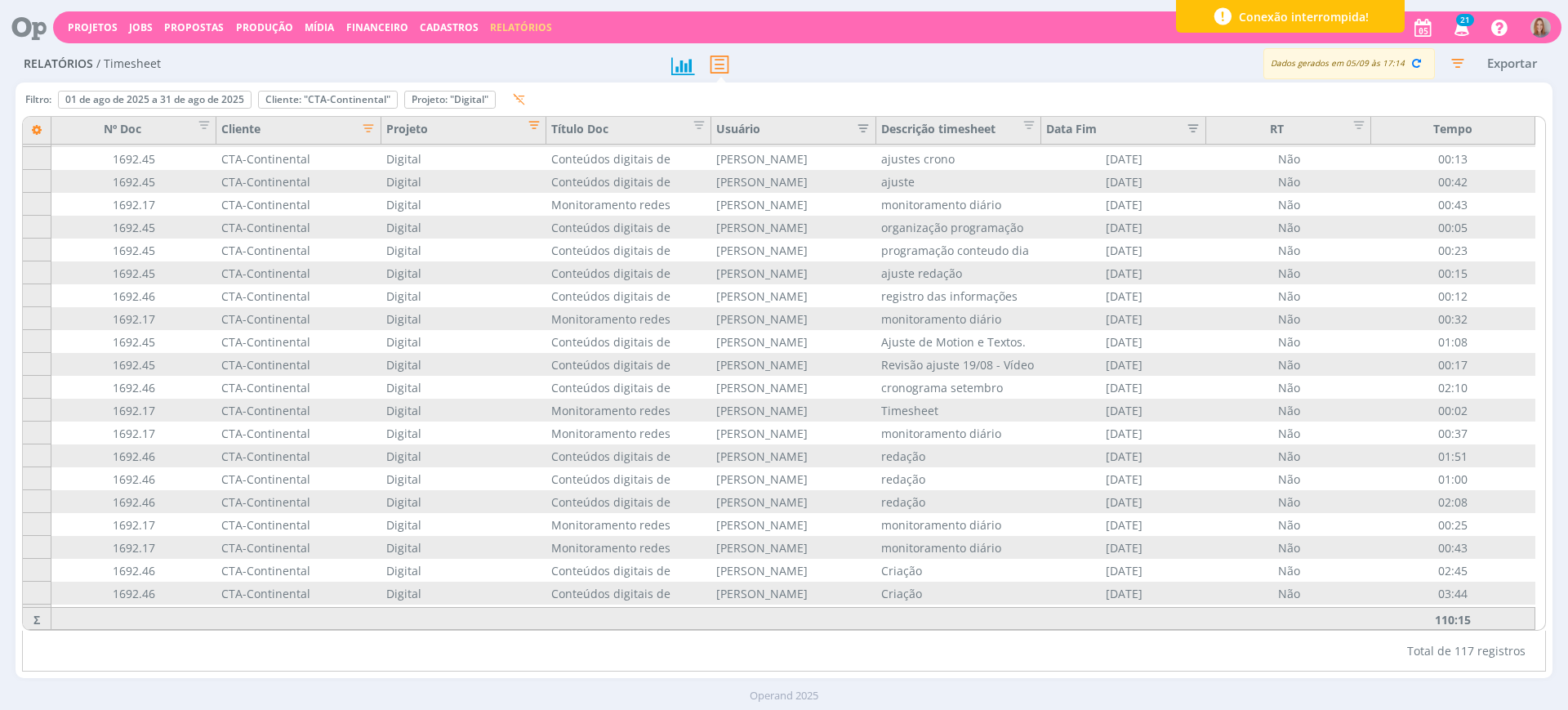
scroll to position [2215, 0]
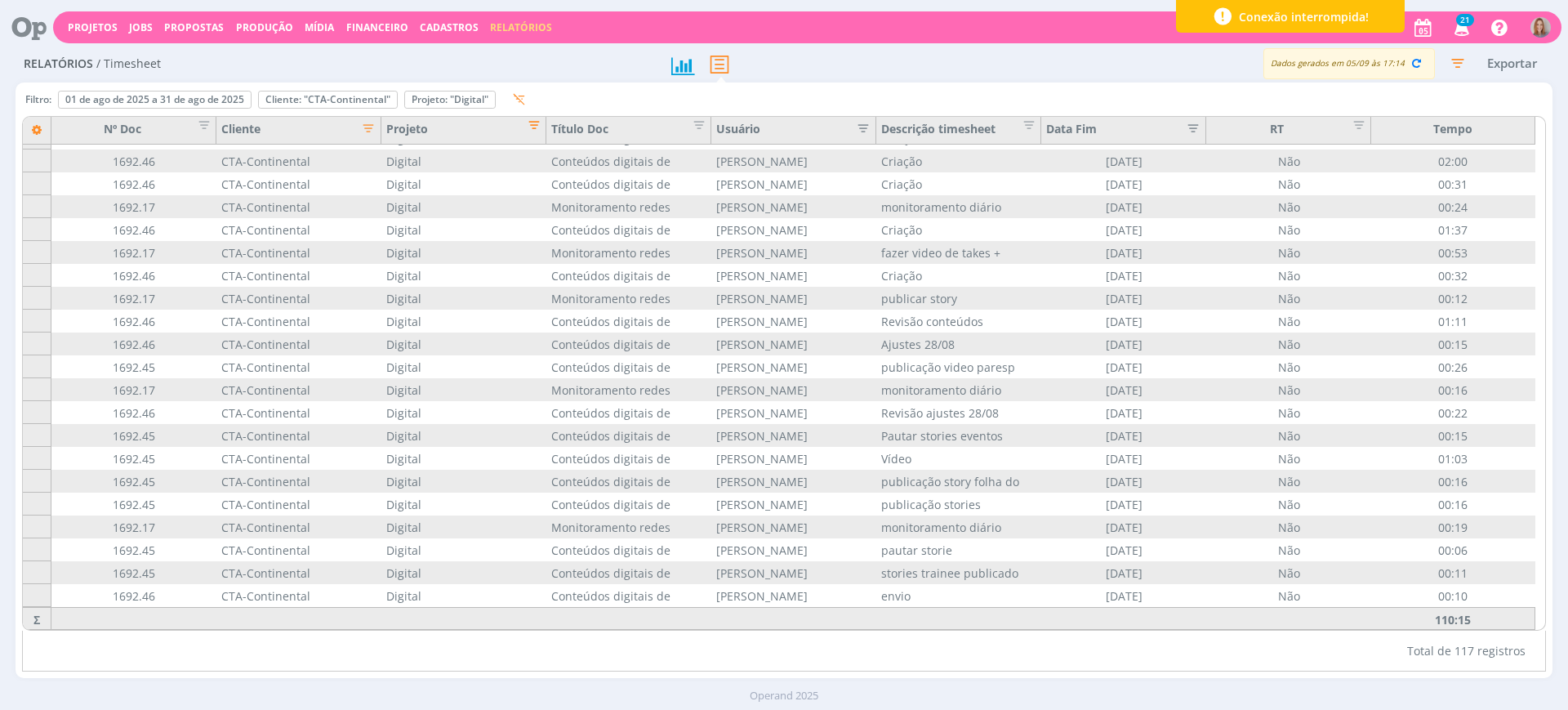
click at [527, 127] on span "Editar filtro para Coluna Projeto" at bounding box center [529, 123] width 16 height 16
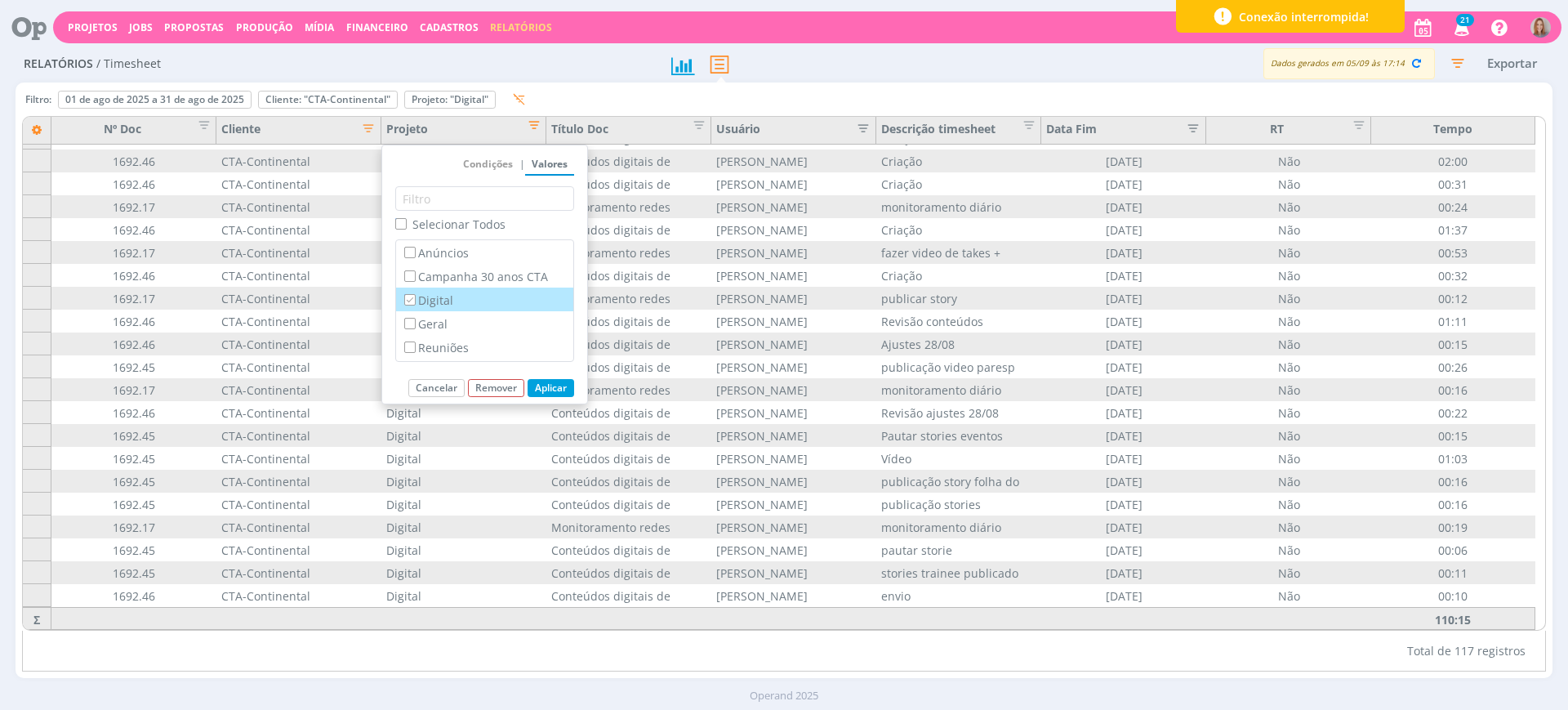
click at [422, 301] on label "Digital" at bounding box center [484, 300] width 168 height 18
click at [415, 301] on input "Digital" at bounding box center [409, 299] width 11 height 11
checkbox input "false"
click at [429, 321] on label "Geral" at bounding box center [484, 323] width 168 height 18
click at [415, 321] on input "Geral" at bounding box center [409, 323] width 11 height 11
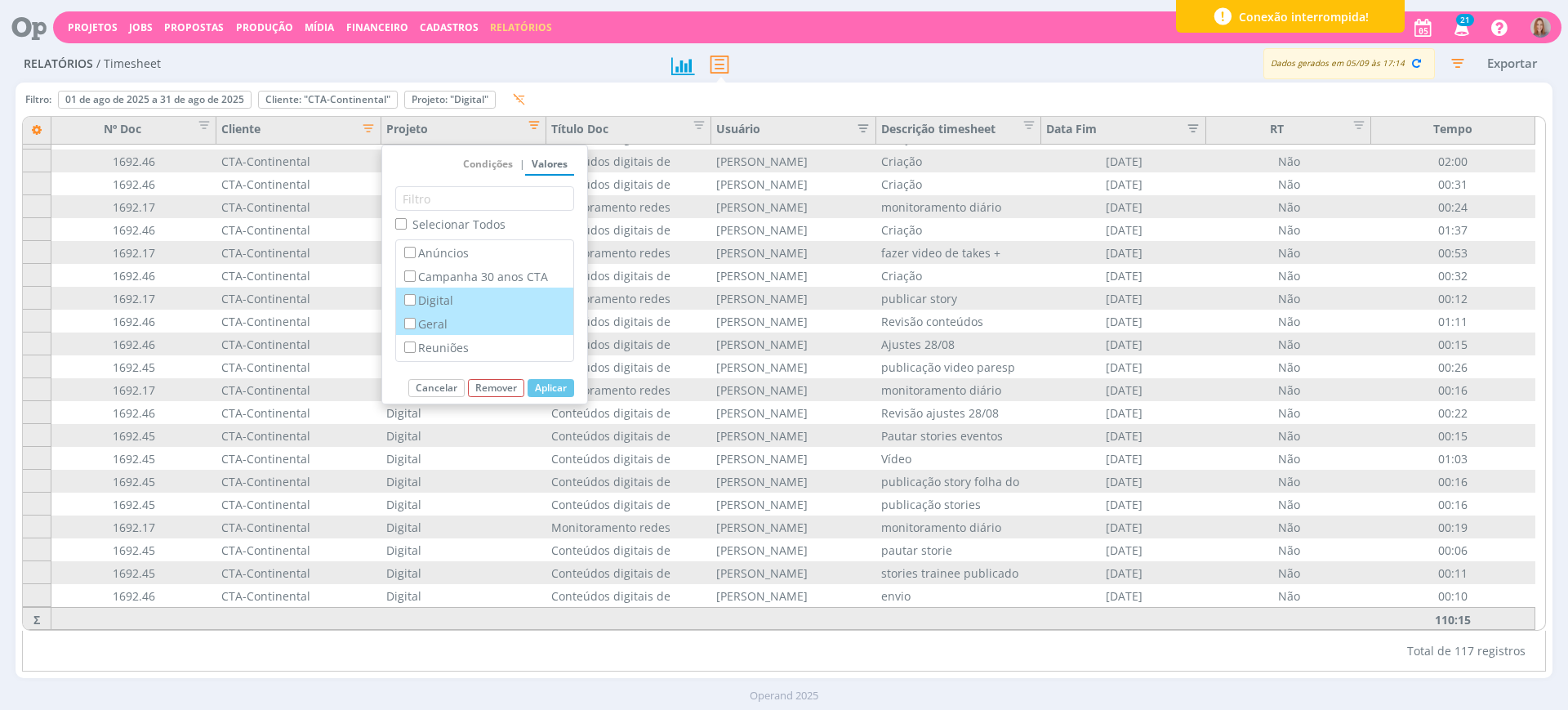
checkbox input "true"
checkbox input "false"
click at [541, 391] on button "Aplicar" at bounding box center [551, 388] width 47 height 18
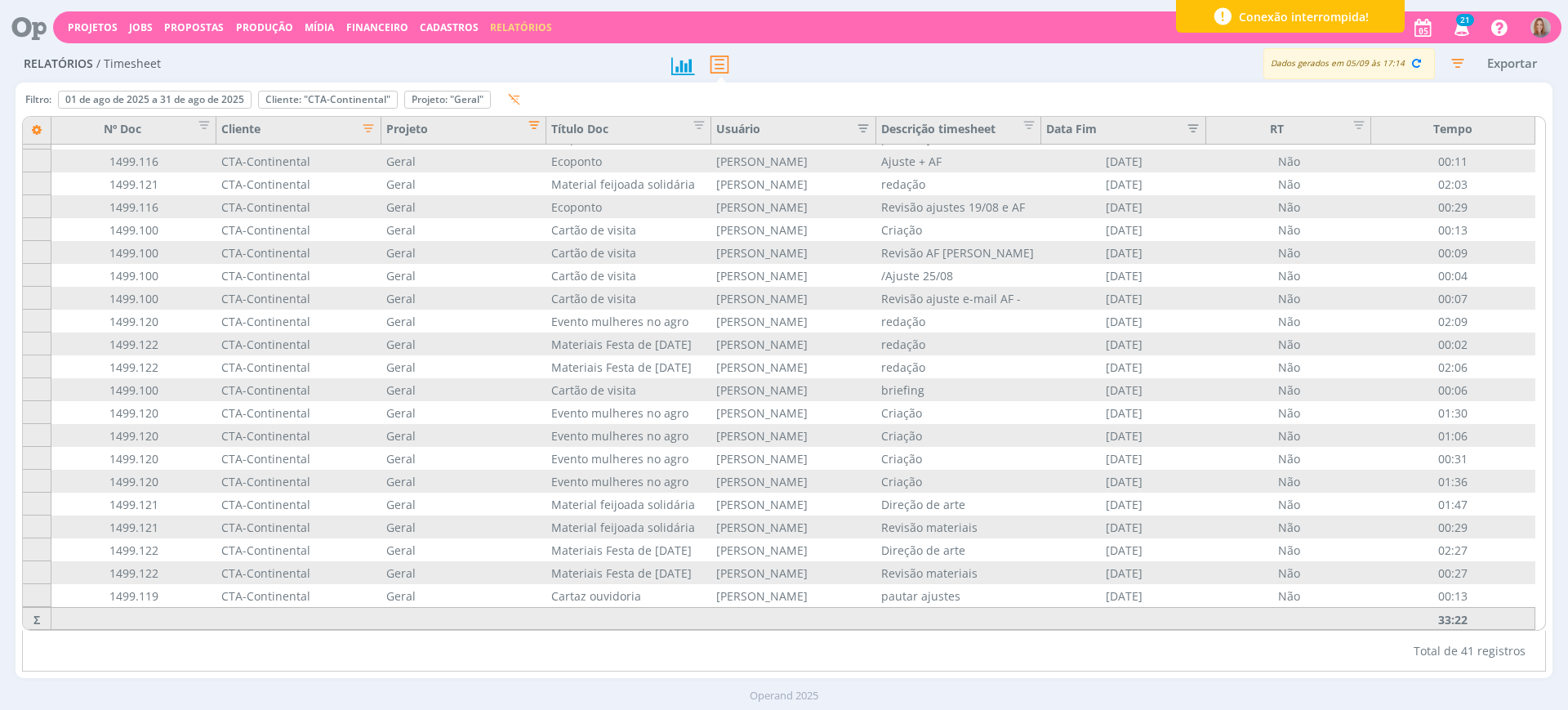
click at [531, 126] on span "Editar filtro para Coluna Projeto" at bounding box center [529, 123] width 16 height 16
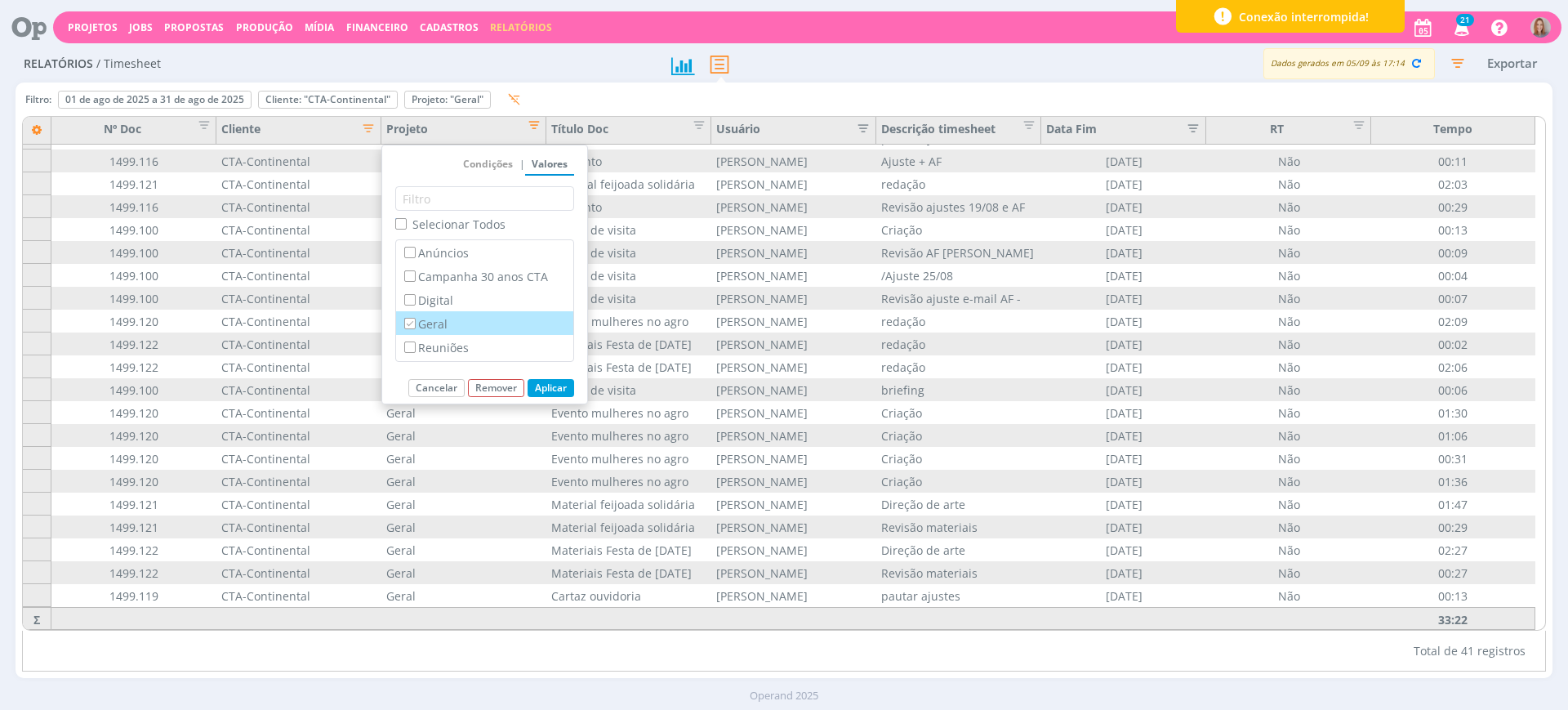
click at [439, 316] on label "Geral" at bounding box center [484, 323] width 168 height 18
click at [415, 318] on input "Geral" at bounding box center [409, 323] width 11 height 11
checkbox input "false"
click at [486, 346] on label "Reuniões" at bounding box center [484, 347] width 168 height 18
click at [415, 346] on input "Reuniões" at bounding box center [409, 346] width 11 height 11
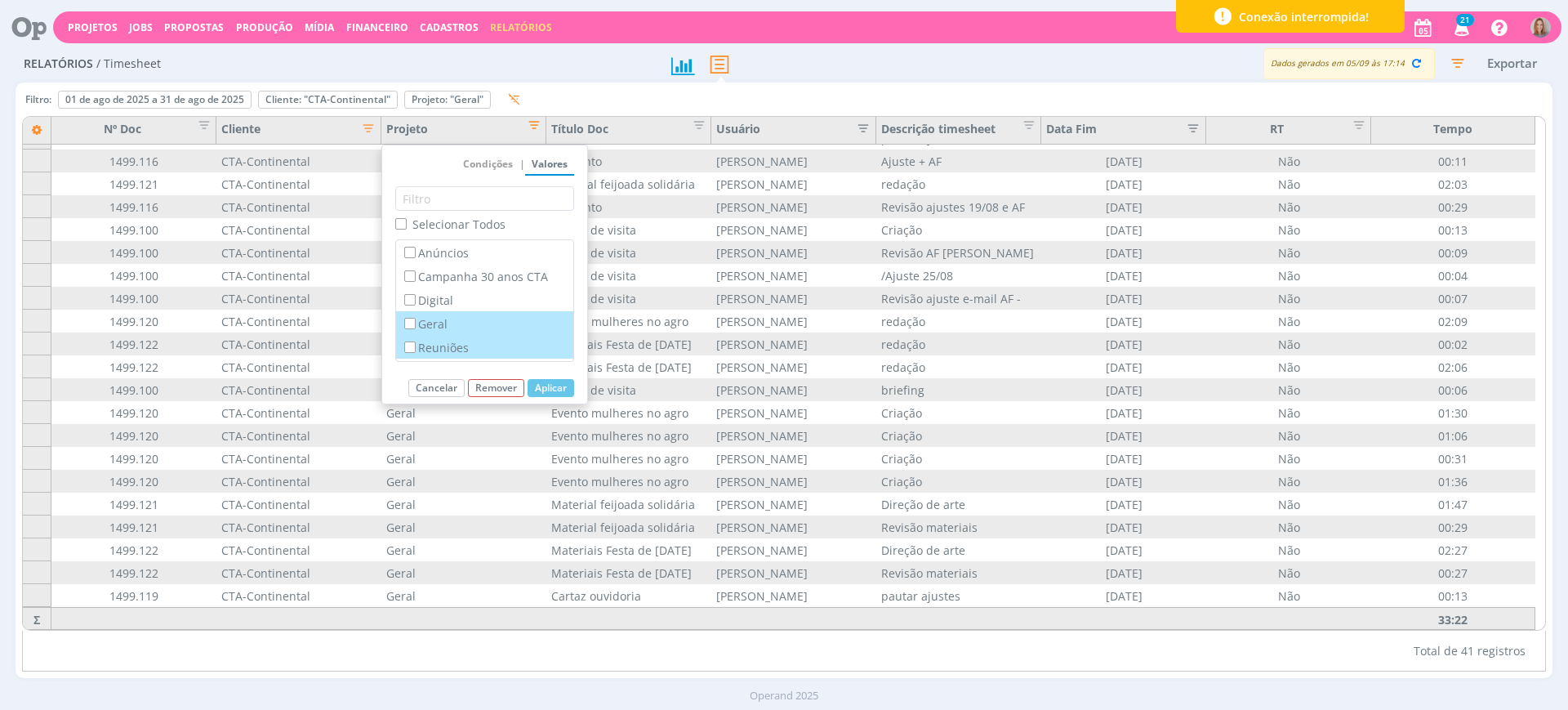
checkbox input "true"
checkbox input "false"
click at [540, 387] on button "Aplicar" at bounding box center [551, 388] width 47 height 18
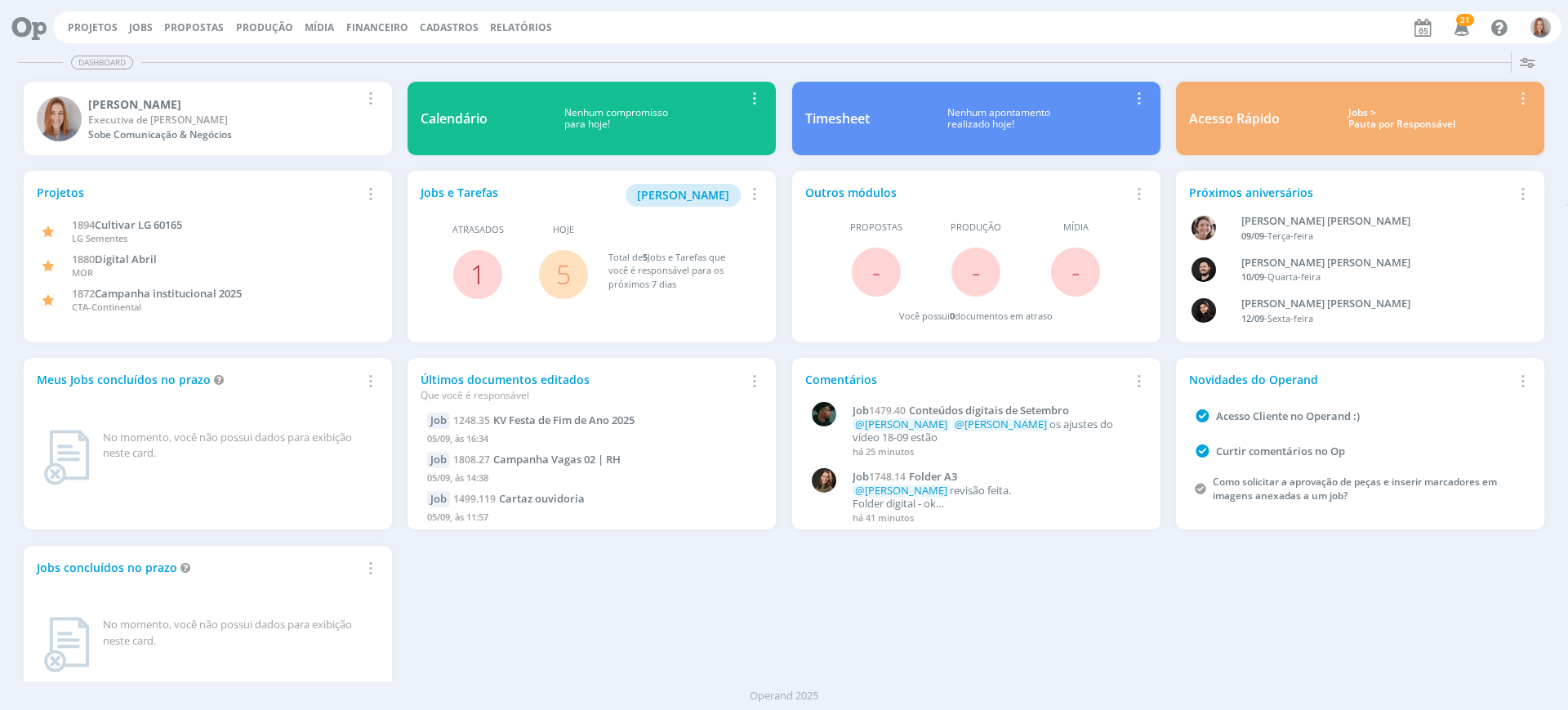
click at [476, 274] on link "1" at bounding box center [478, 274] width 15 height 35
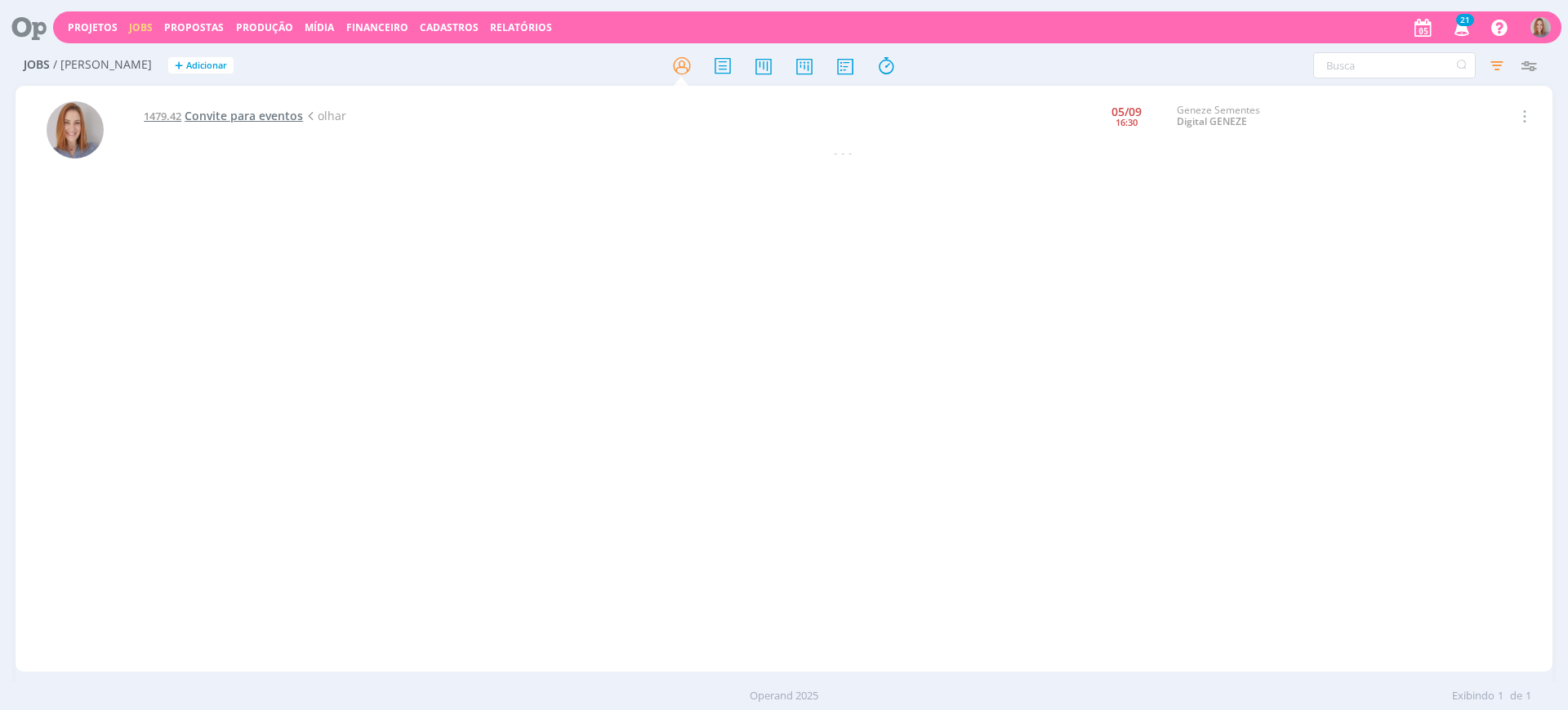
click at [260, 115] on span "Convite para eventos" at bounding box center [244, 115] width 119 height 16
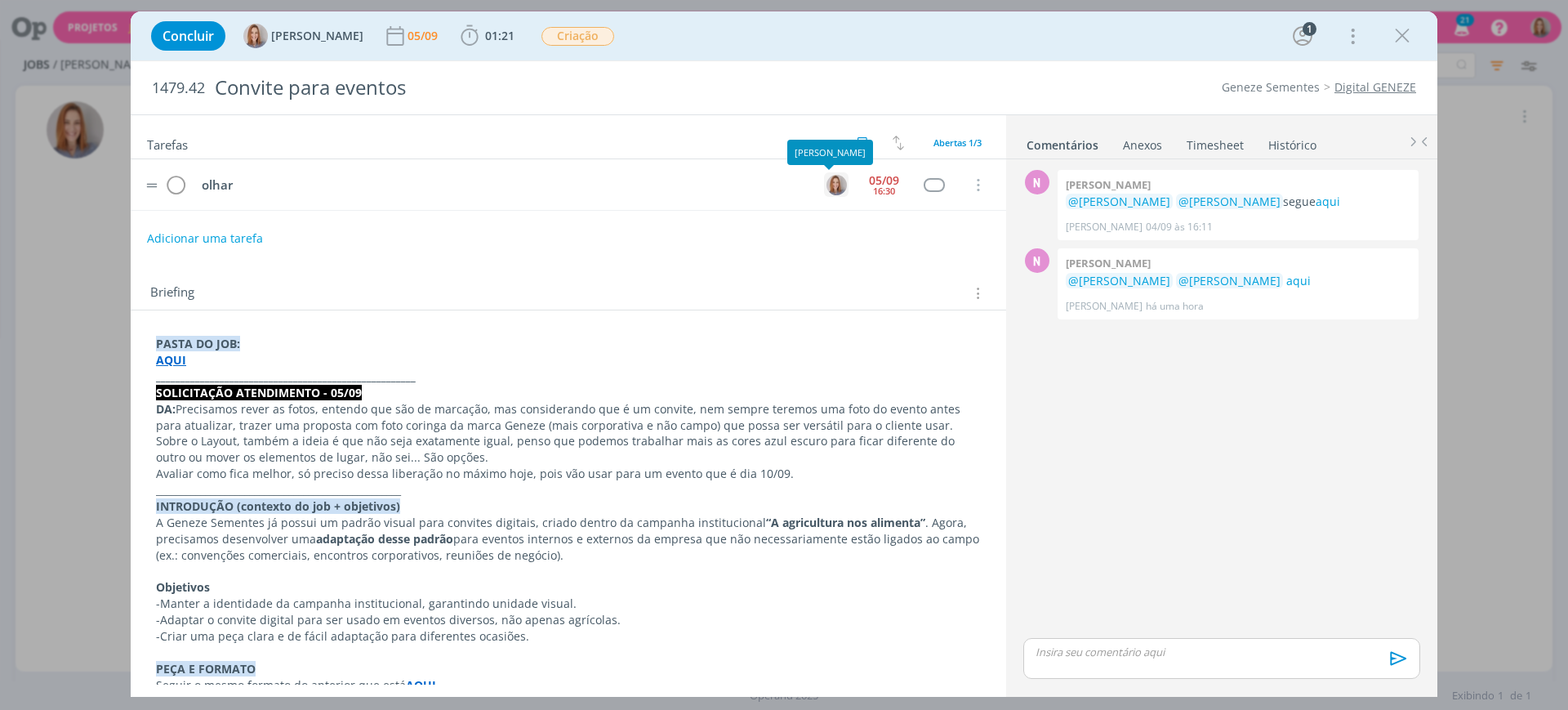
click at [839, 185] on div "dialog" at bounding box center [836, 185] width 20 height 20
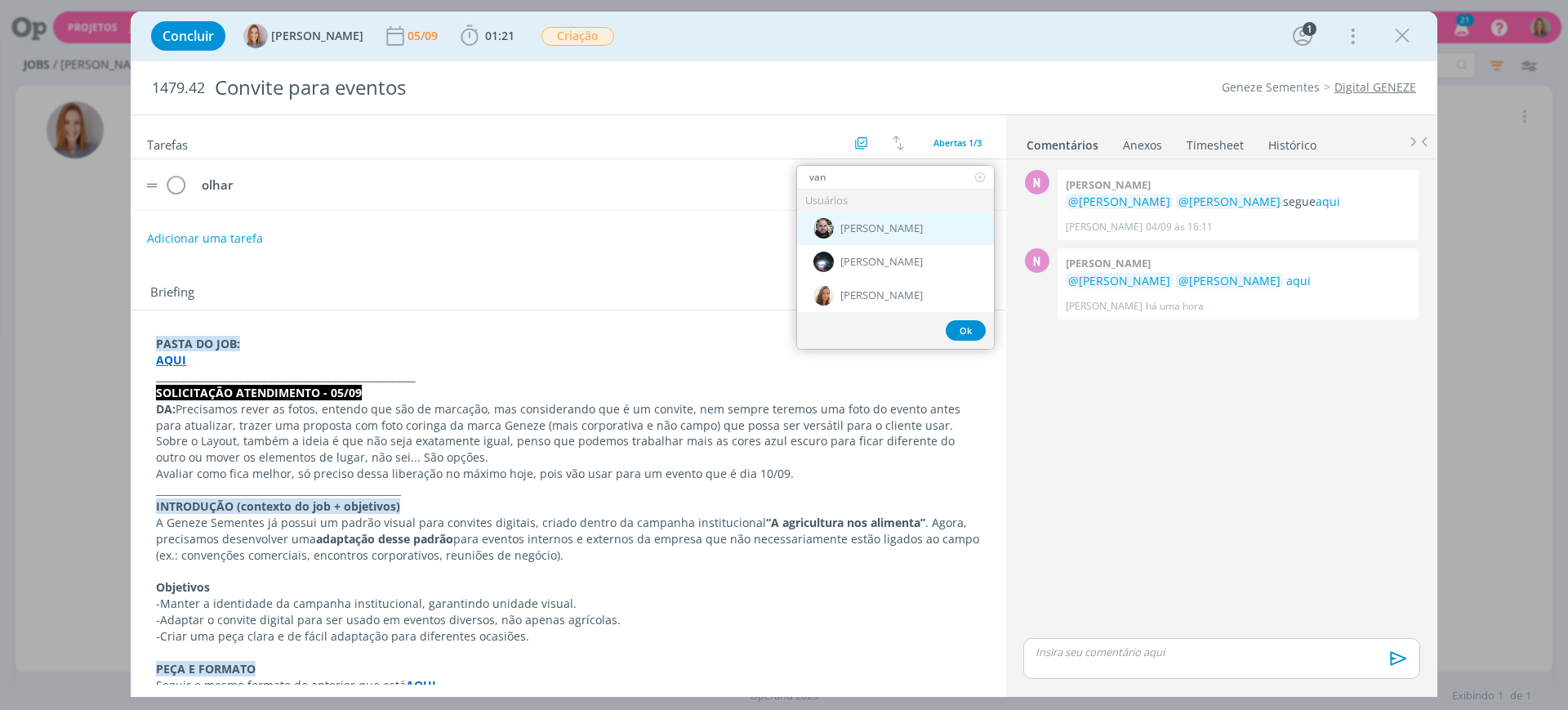
type input "van"
click at [859, 237] on div "[PERSON_NAME]" at bounding box center [895, 228] width 197 height 34
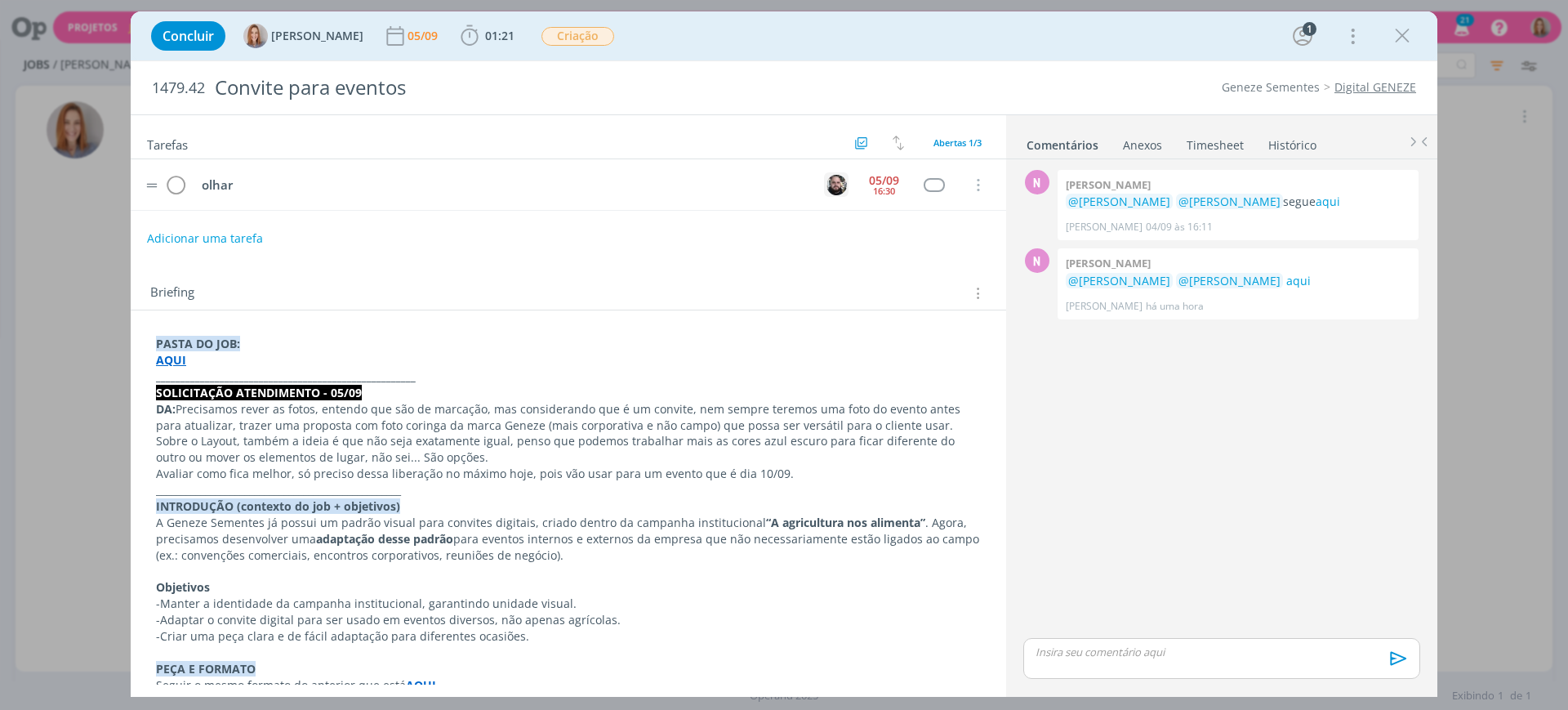
click at [840, 185] on button "dialog" at bounding box center [836, 185] width 25 height 25
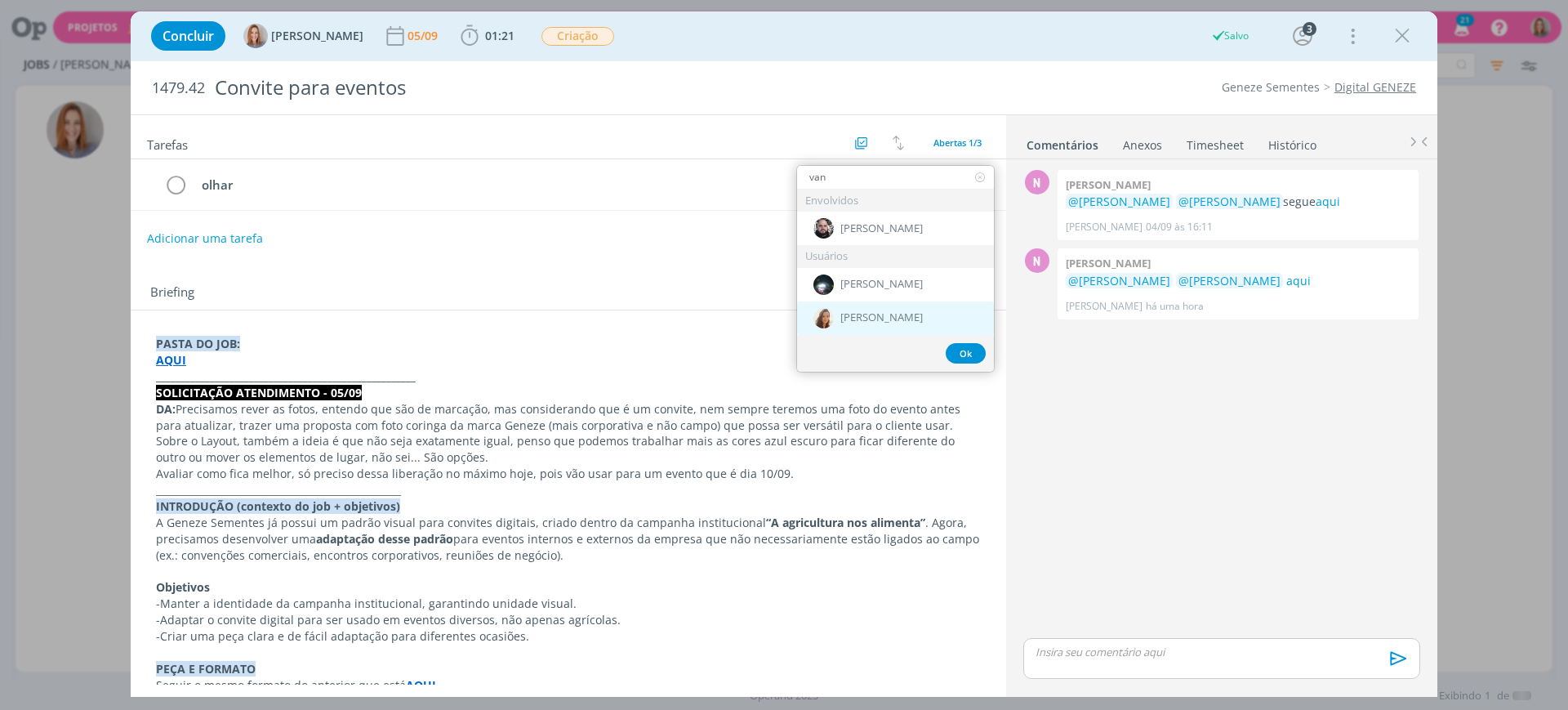
type input "van"
click at [858, 315] on span "[PERSON_NAME]" at bounding box center [881, 318] width 83 height 13
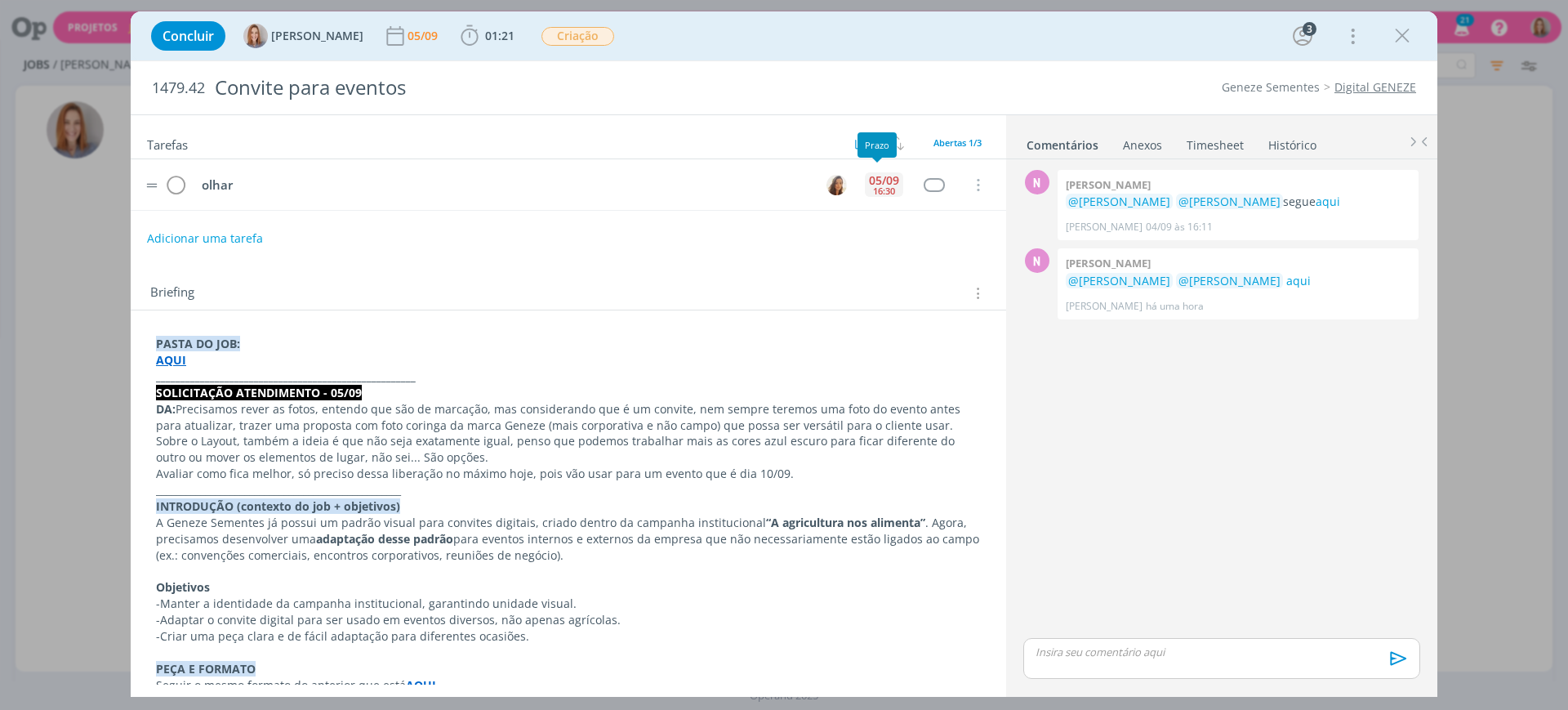
click at [876, 189] on div "16:30" at bounding box center [884, 191] width 22 height 9
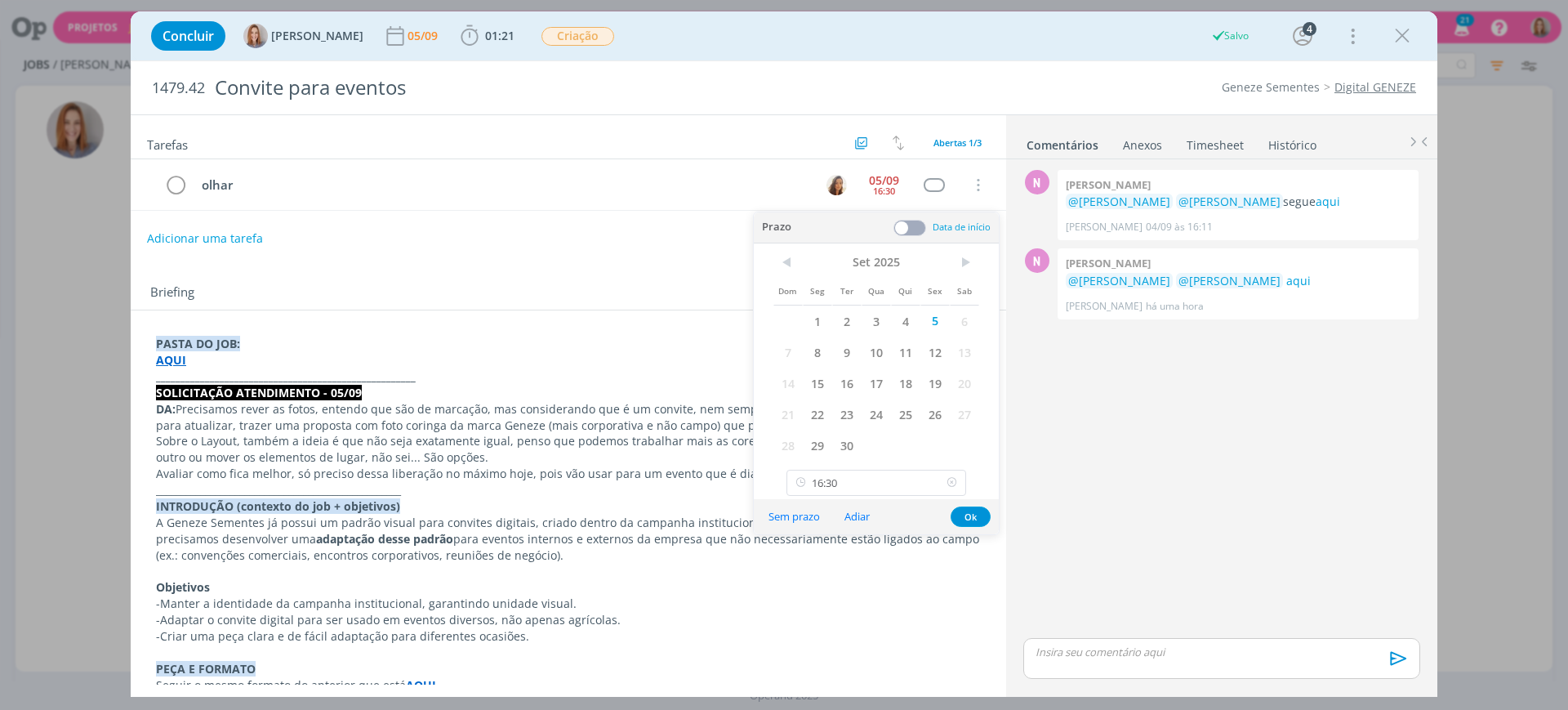
click at [955, 482] on icon at bounding box center [952, 483] width 20 height 26
click at [938, 319] on span "5" at bounding box center [935, 321] width 29 height 31
click at [970, 516] on button "Ok" at bounding box center [971, 517] width 40 height 20
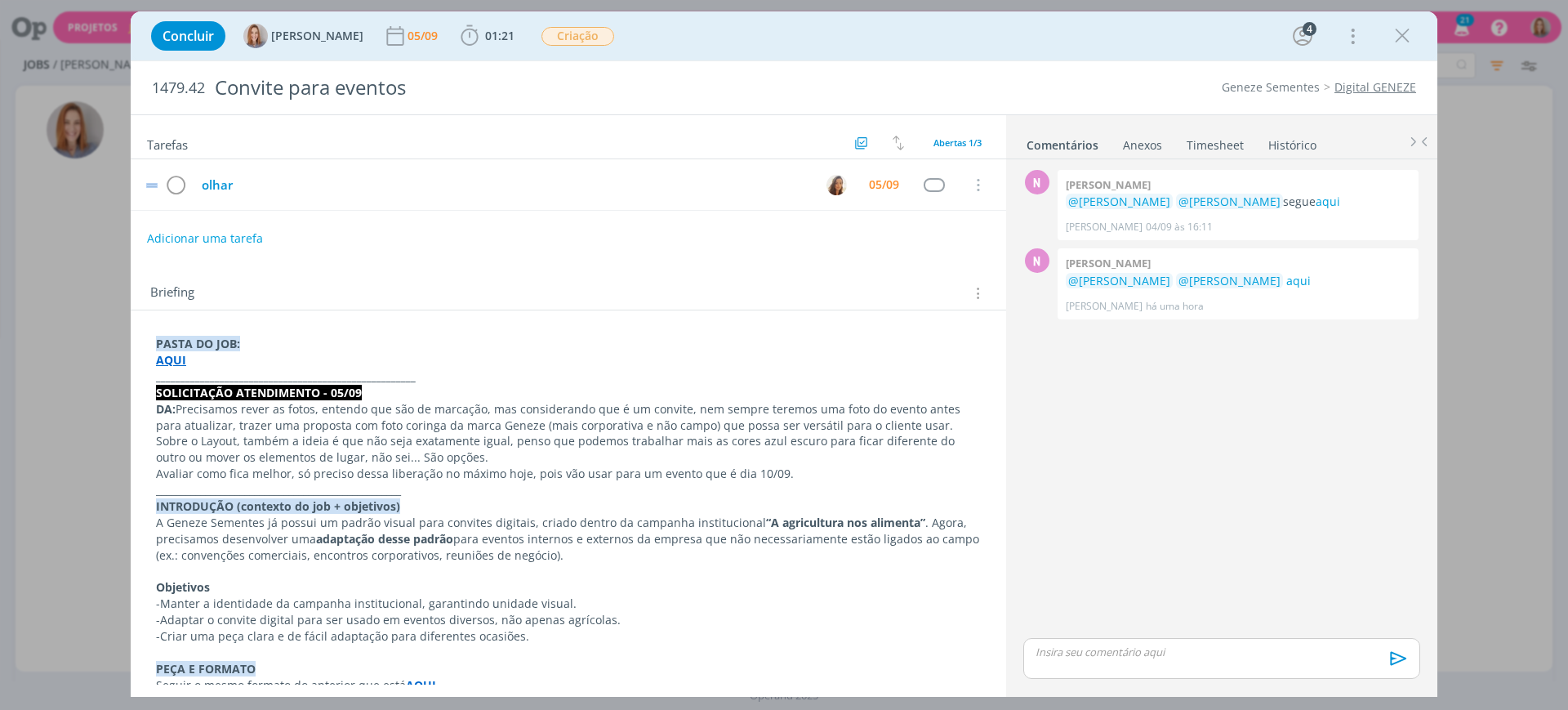
drag, startPoint x: 487, startPoint y: 167, endPoint x: 228, endPoint y: 192, distance: 260.2
click at [228, 192] on tr "olhar 05/09 Cancelar" at bounding box center [569, 185] width 876 height 52
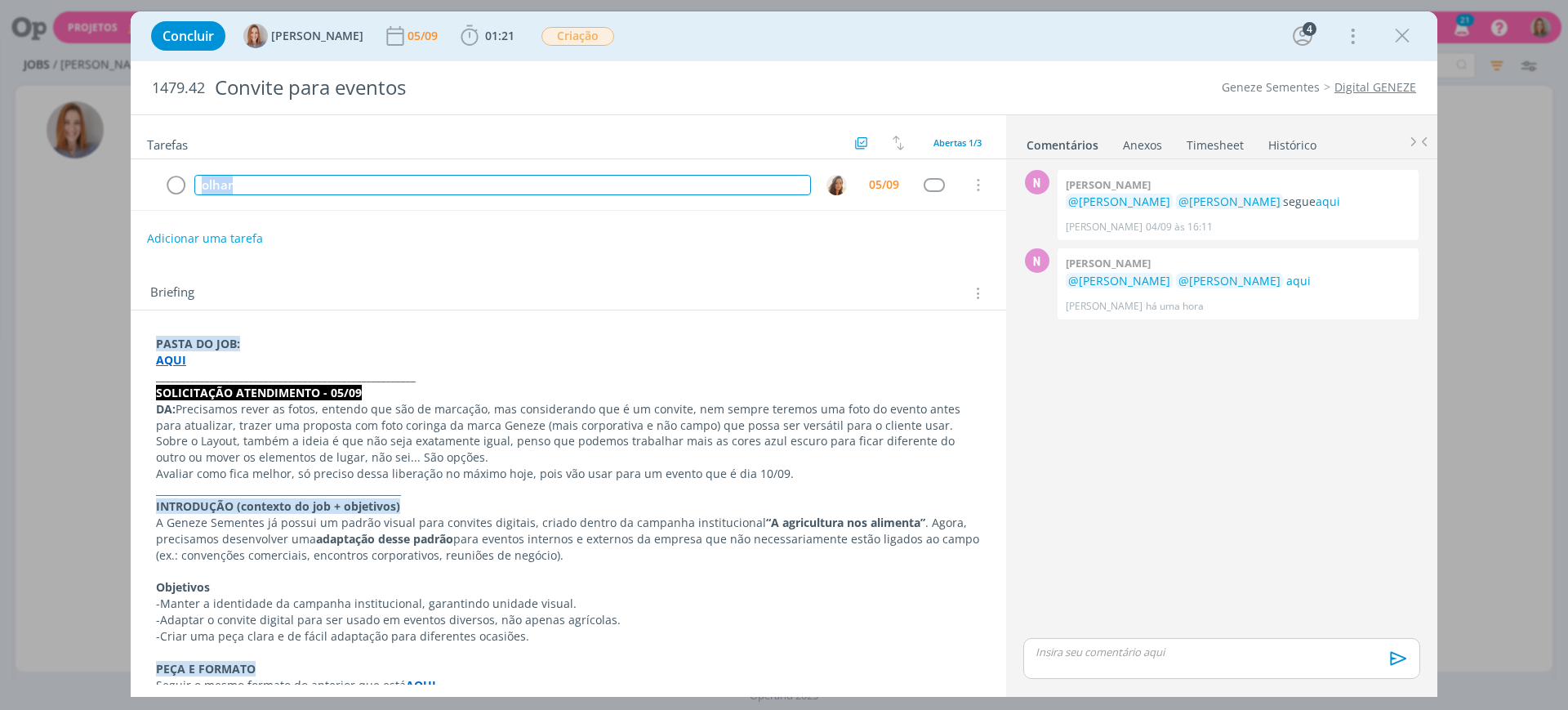
drag, startPoint x: 238, startPoint y: 187, endPoint x: 98, endPoint y: 174, distance: 140.6
click at [98, 174] on div "Concluir Amanda Oliveira 05/09 01:21 Iniciar Apontar Data * 05/09/2025 Horas * …" at bounding box center [784, 355] width 1568 height 710
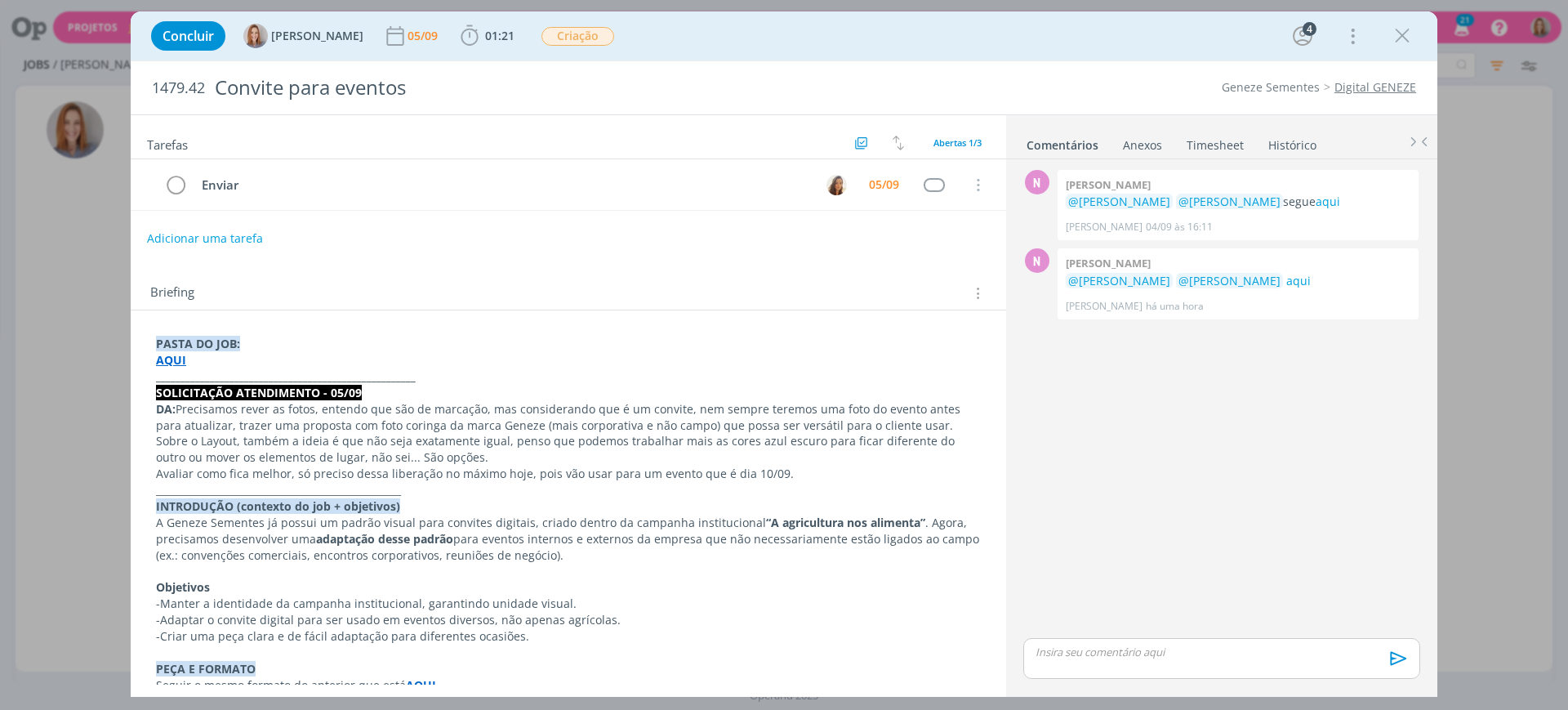
click at [644, 215] on div "Enviar 05/09 Cancelar" at bounding box center [569, 192] width 876 height 65
click at [1286, 278] on link "aqui" at bounding box center [1299, 280] width 25 height 16
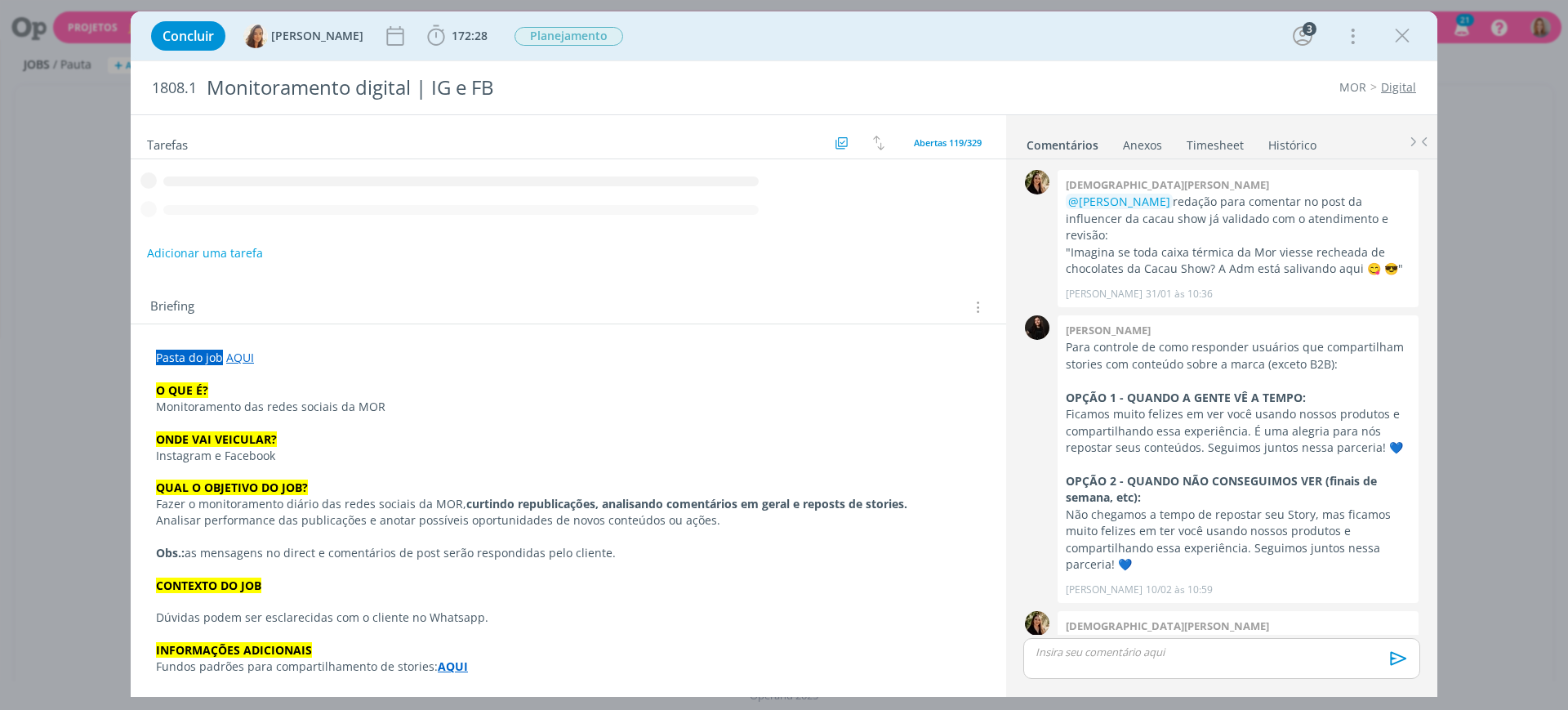
scroll to position [1628, 0]
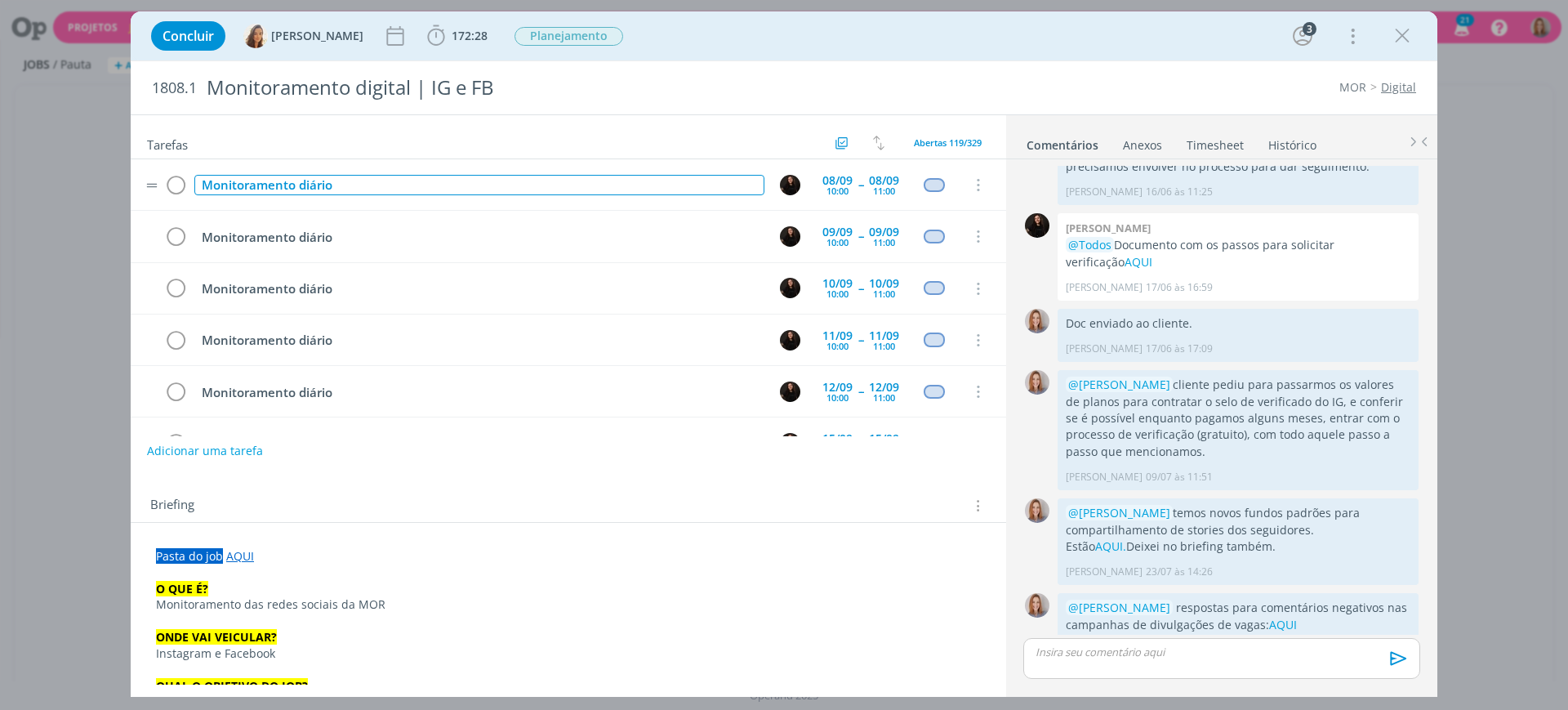
click at [405, 179] on div "Monitoramento diário" at bounding box center [480, 185] width 570 height 20
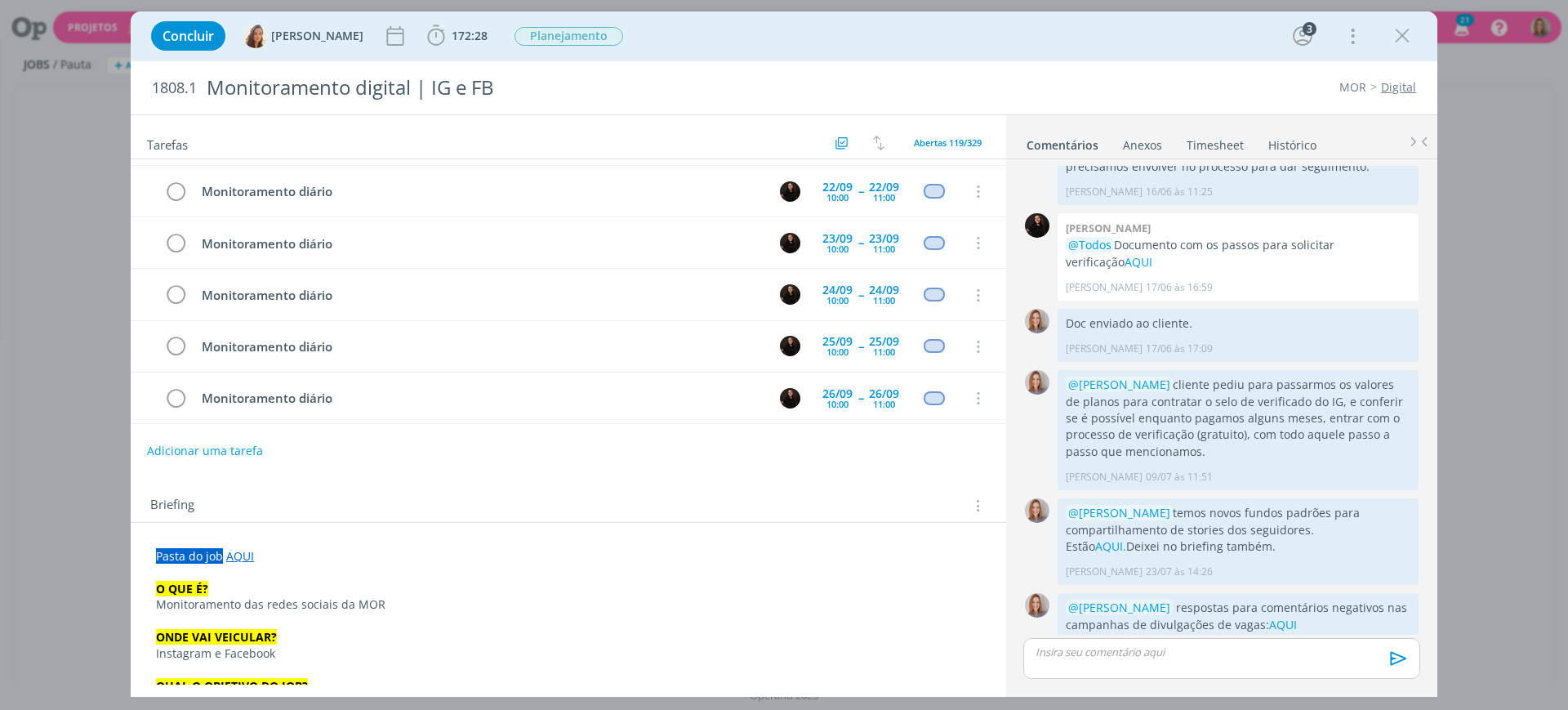
scroll to position [1124, 0]
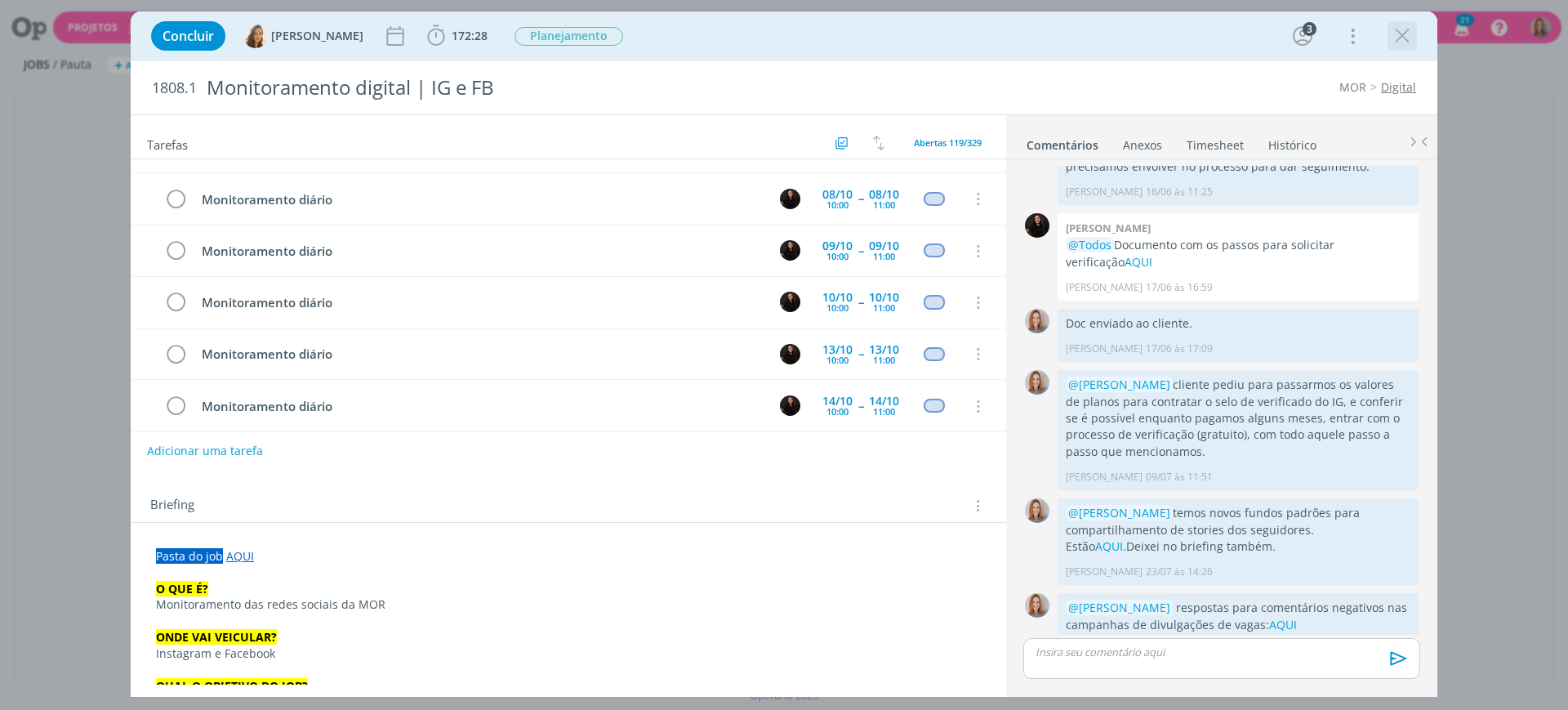
click at [1408, 38] on icon "dialog" at bounding box center [1403, 36] width 25 height 25
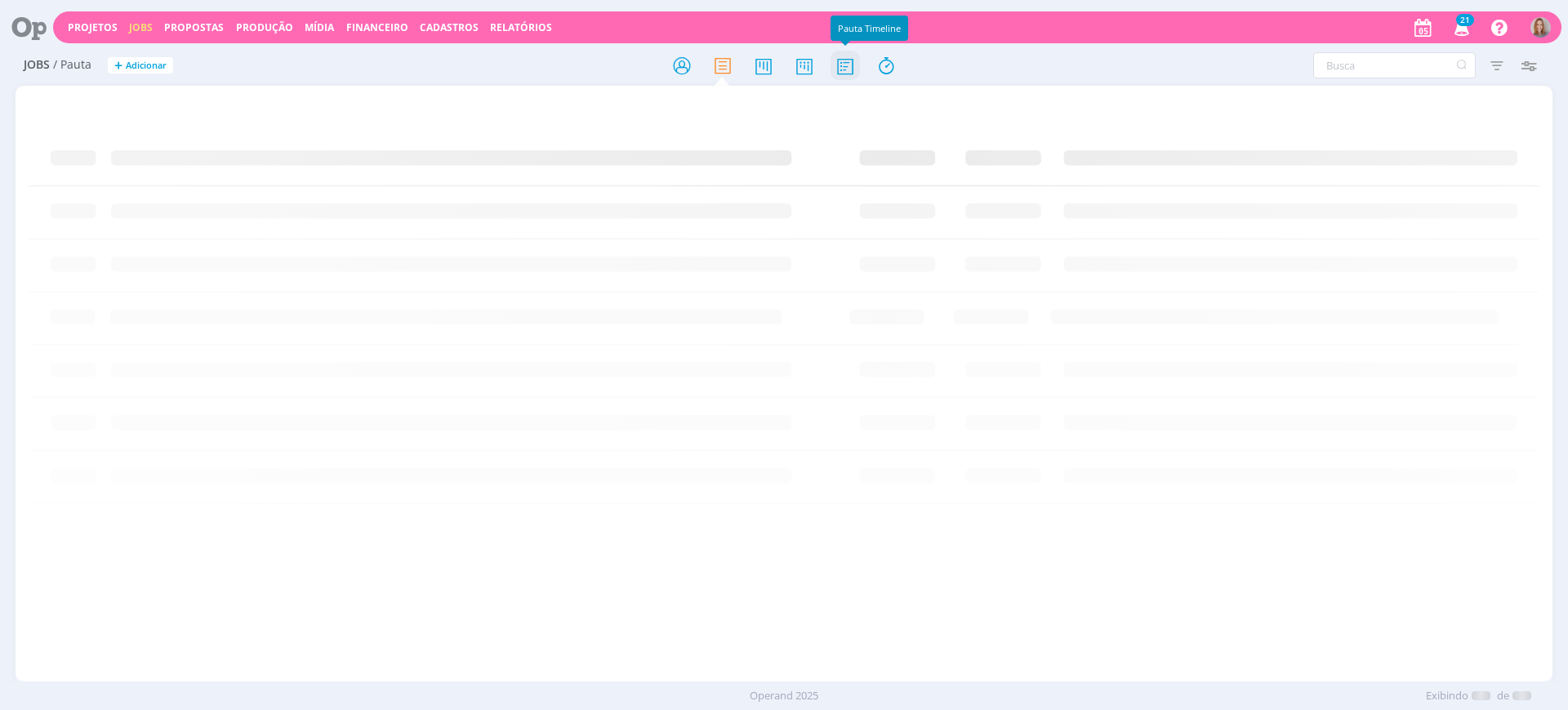
click at [836, 75] on icon at bounding box center [845, 66] width 29 height 32
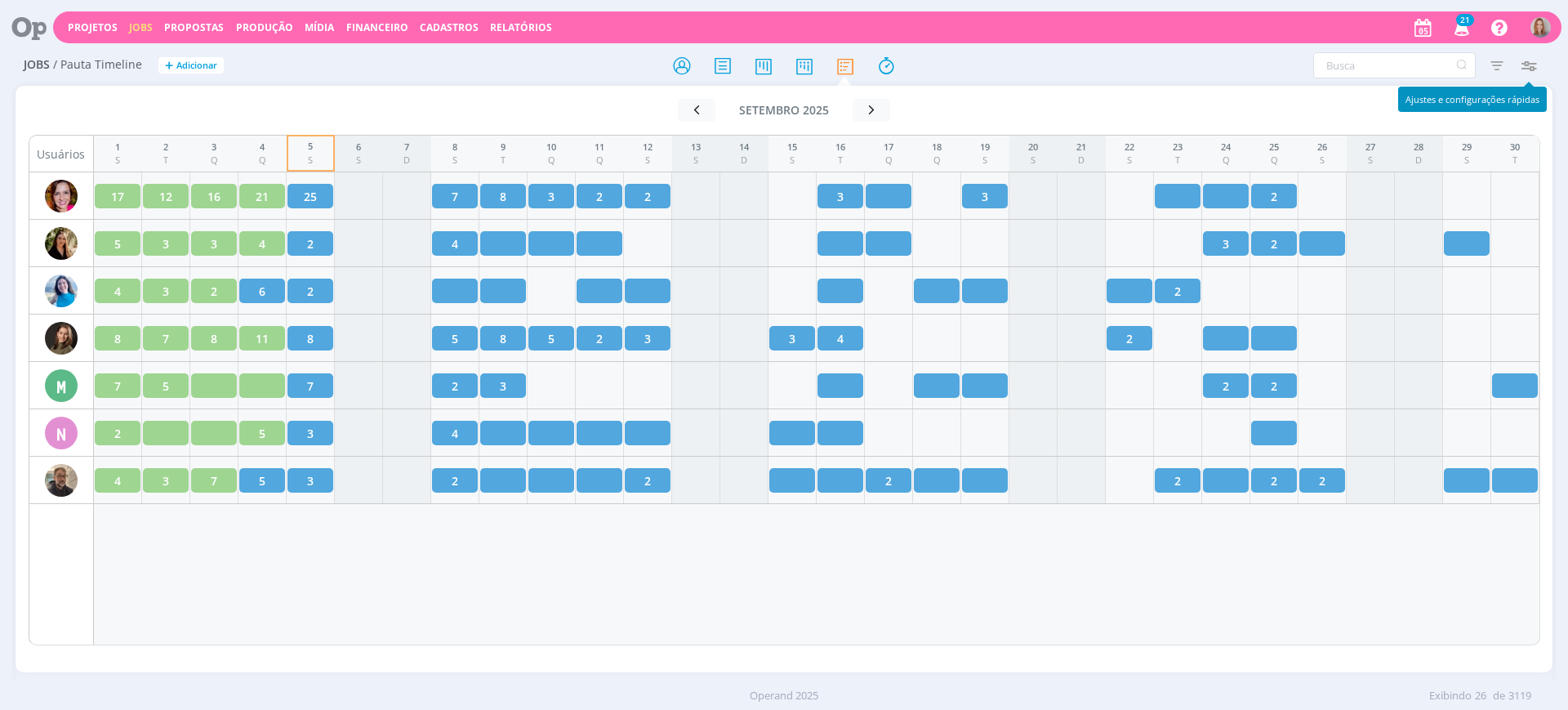
click at [1522, 68] on icon "button" at bounding box center [1529, 66] width 29 height 29
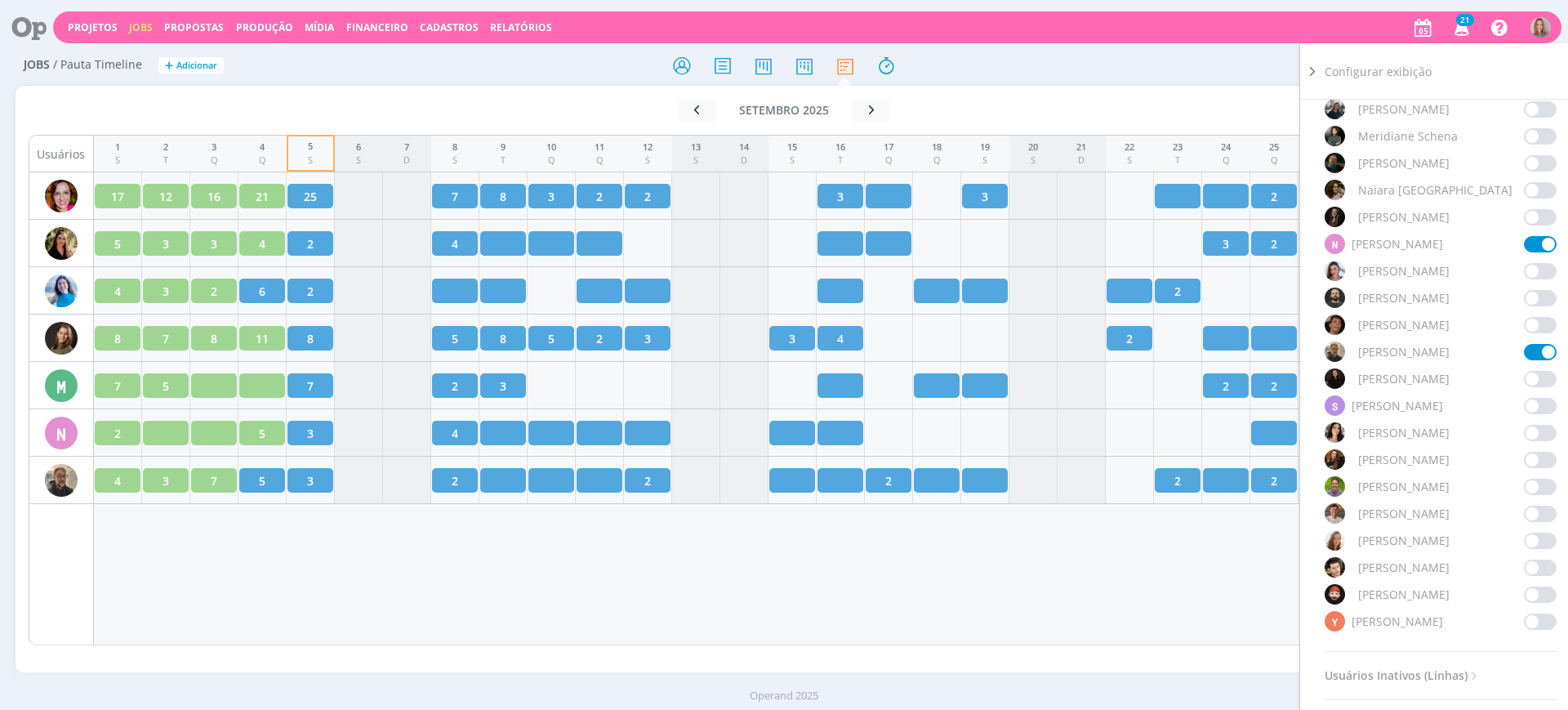
scroll to position [1139, 0]
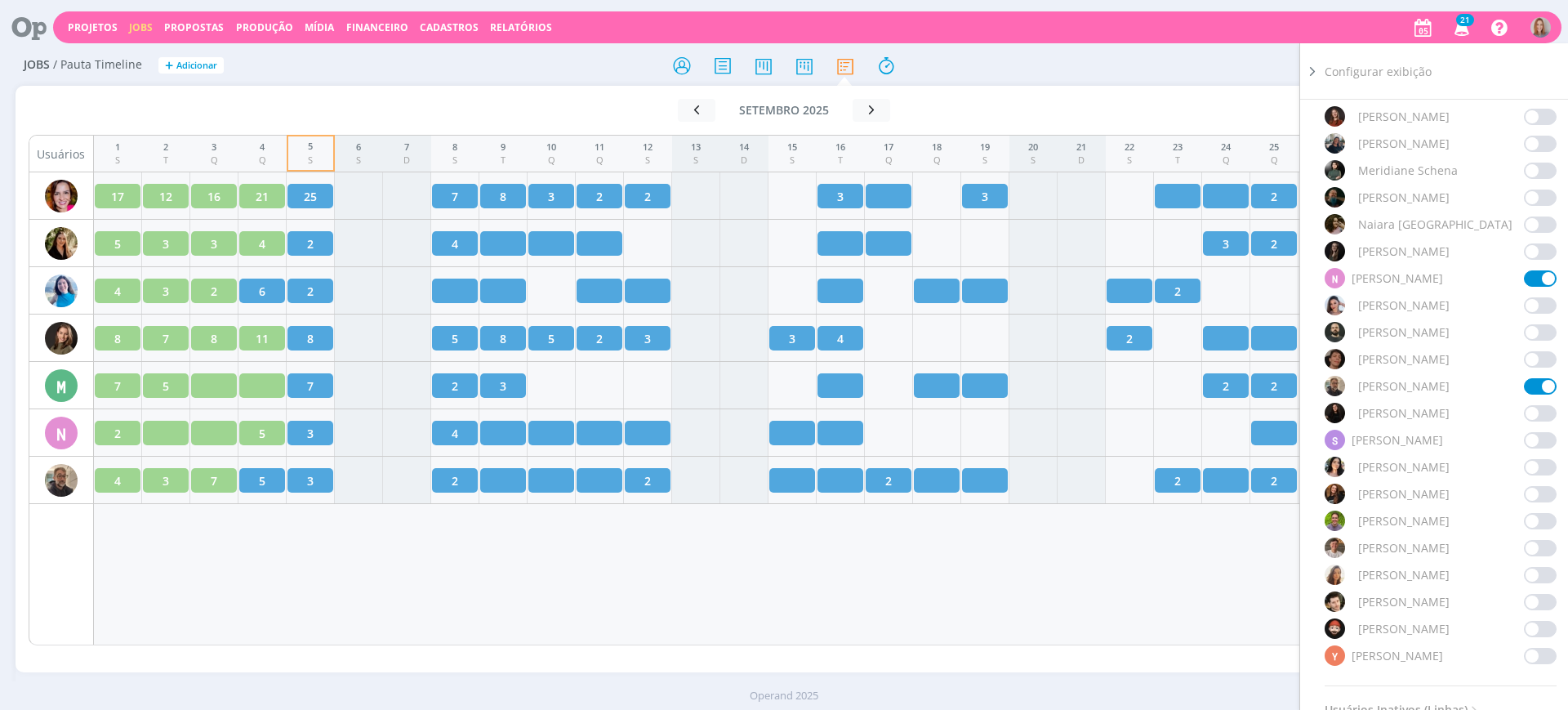
click at [1536, 405] on span at bounding box center [1541, 414] width 33 height 16
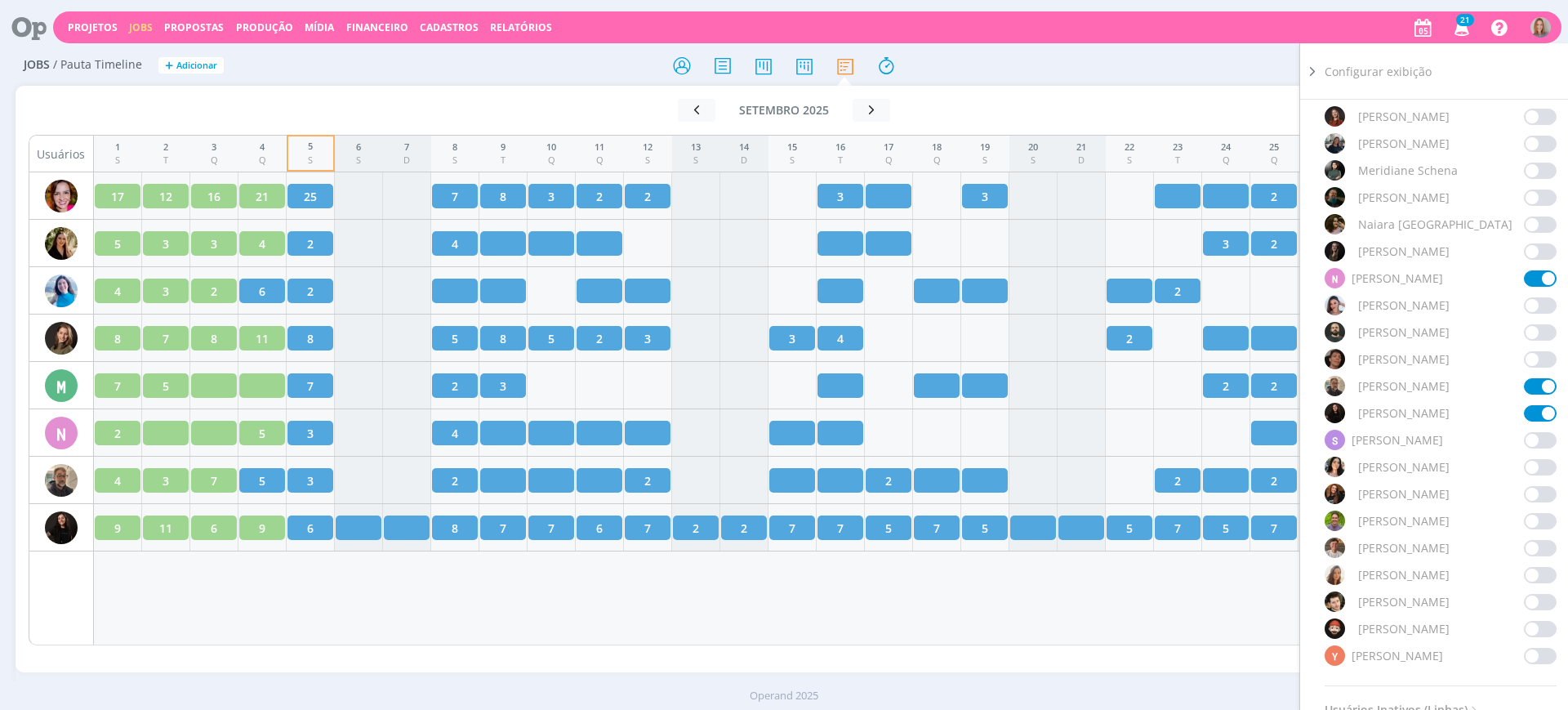
click at [926, 612] on div "1 S 2 T 3 Q 4 Q 5 S 6 S 7 D 8 S 9 T 10 Q 11 Q 12 S 13 S 14 D 15 S 16 T 17 Q 18 …" at bounding box center [818, 391] width 1447 height 511
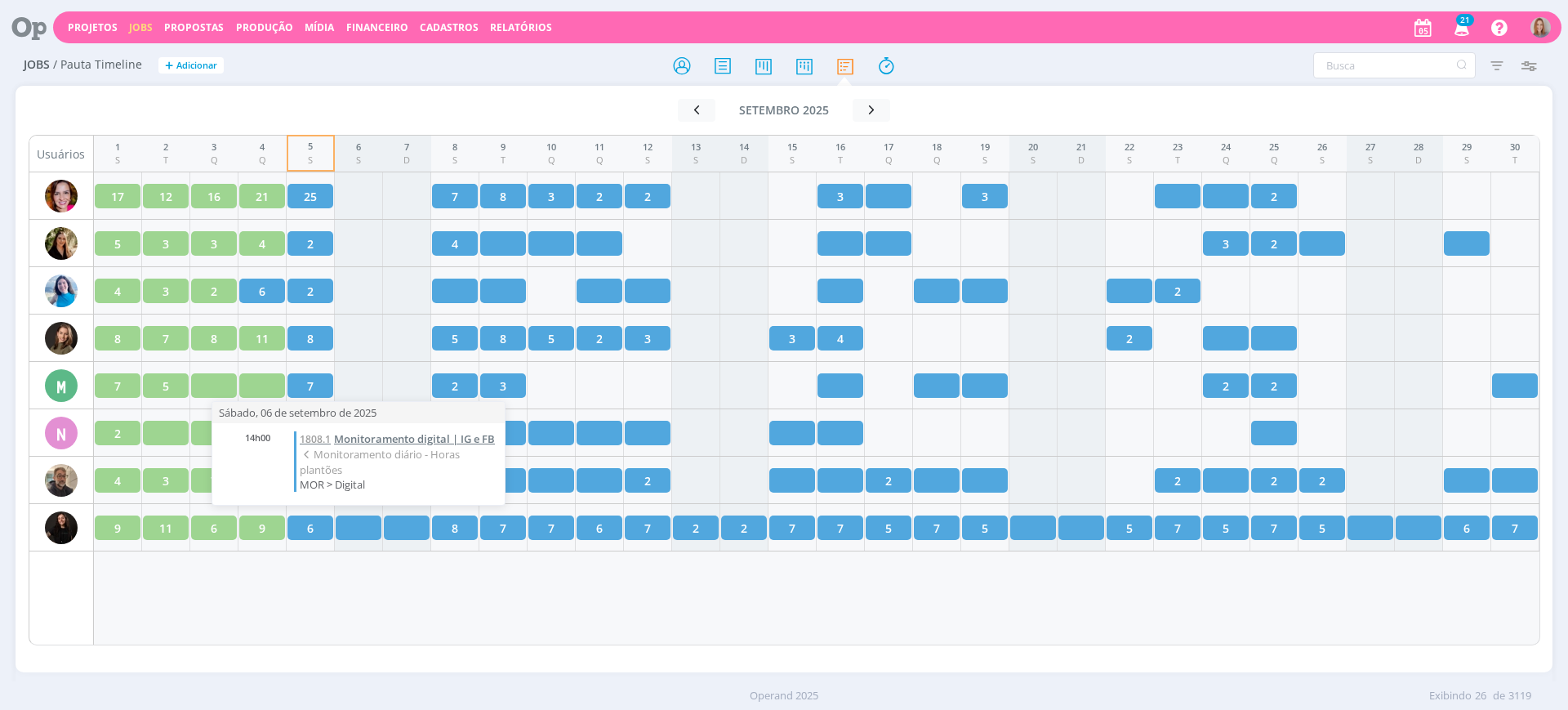
click at [360, 441] on span "Monitoramento digital | IG e FB" at bounding box center [414, 439] width 161 height 15
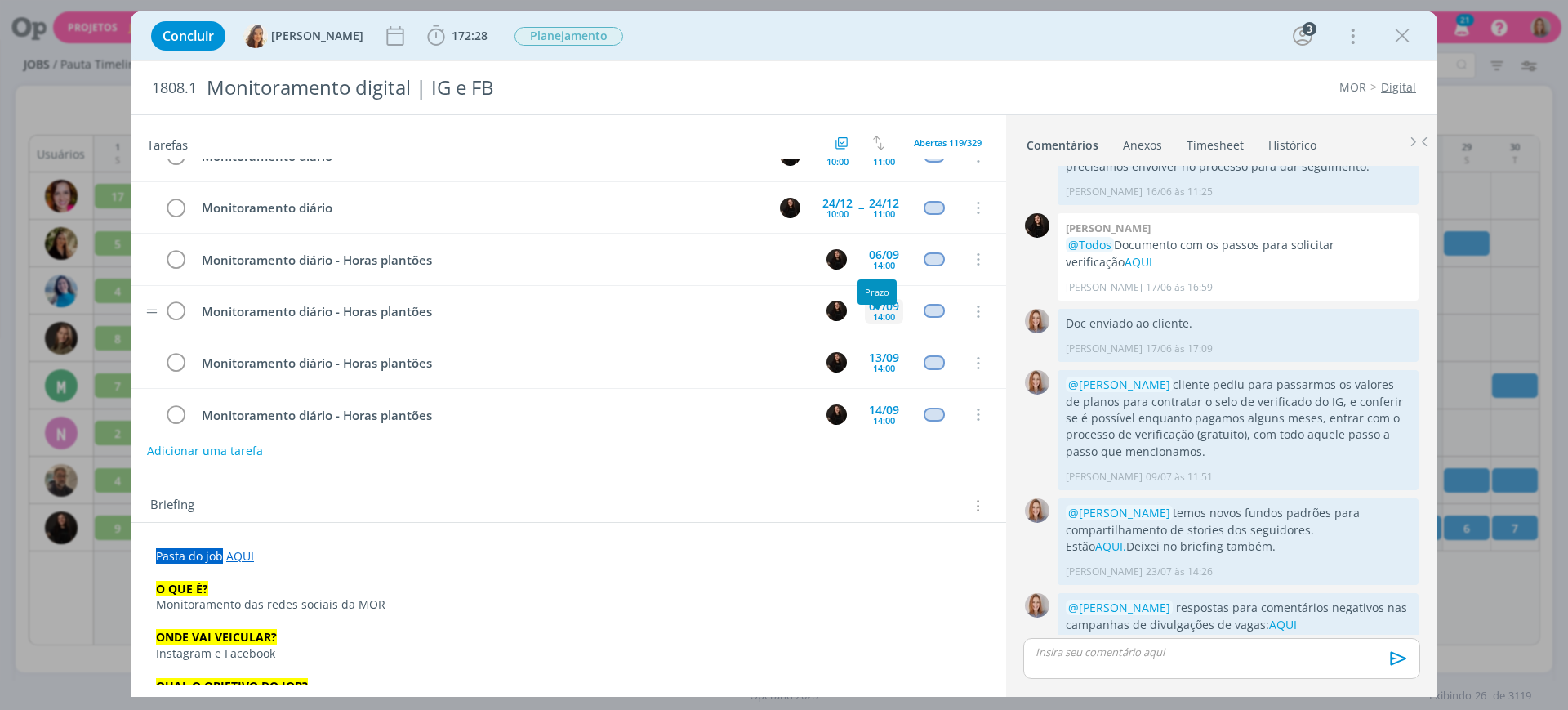
scroll to position [3999, 0]
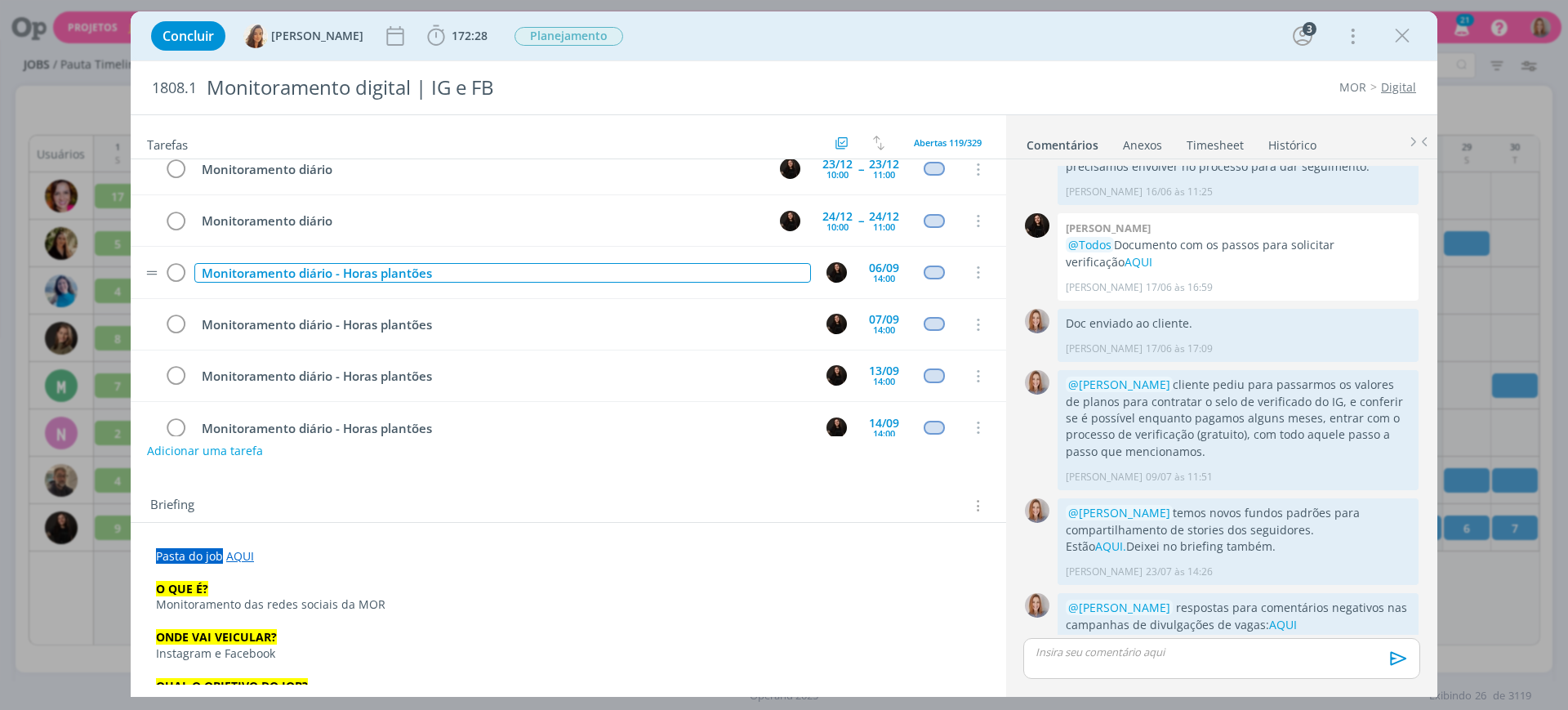
click at [493, 275] on div "Monitoramento diário - Horas plantões" at bounding box center [503, 273] width 617 height 20
click at [654, 489] on div "Briefing Briefings Predefinidos Versões do Briefing Ver Briefing do Projeto" at bounding box center [569, 501] width 876 height 44
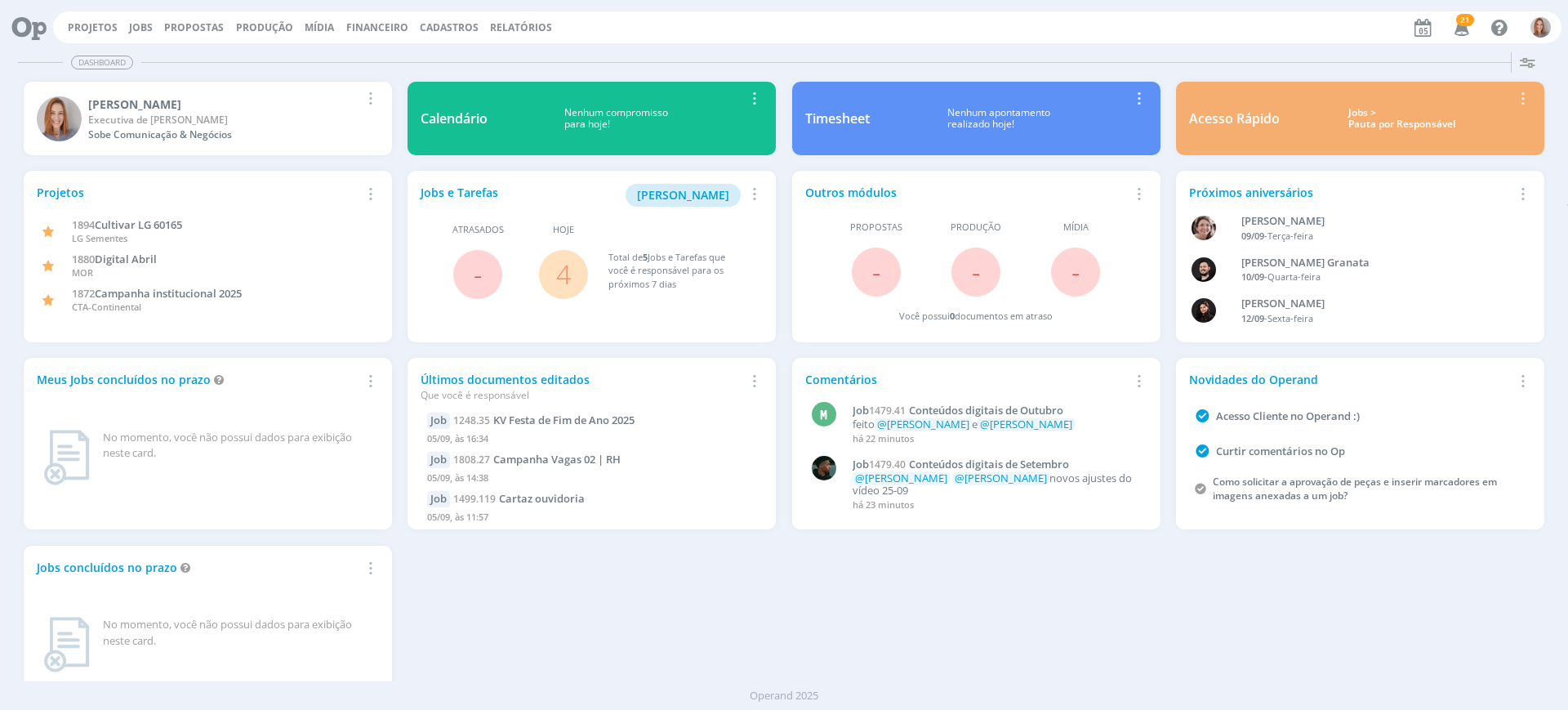
click at [560, 278] on link "4" at bounding box center [564, 274] width 15 height 35
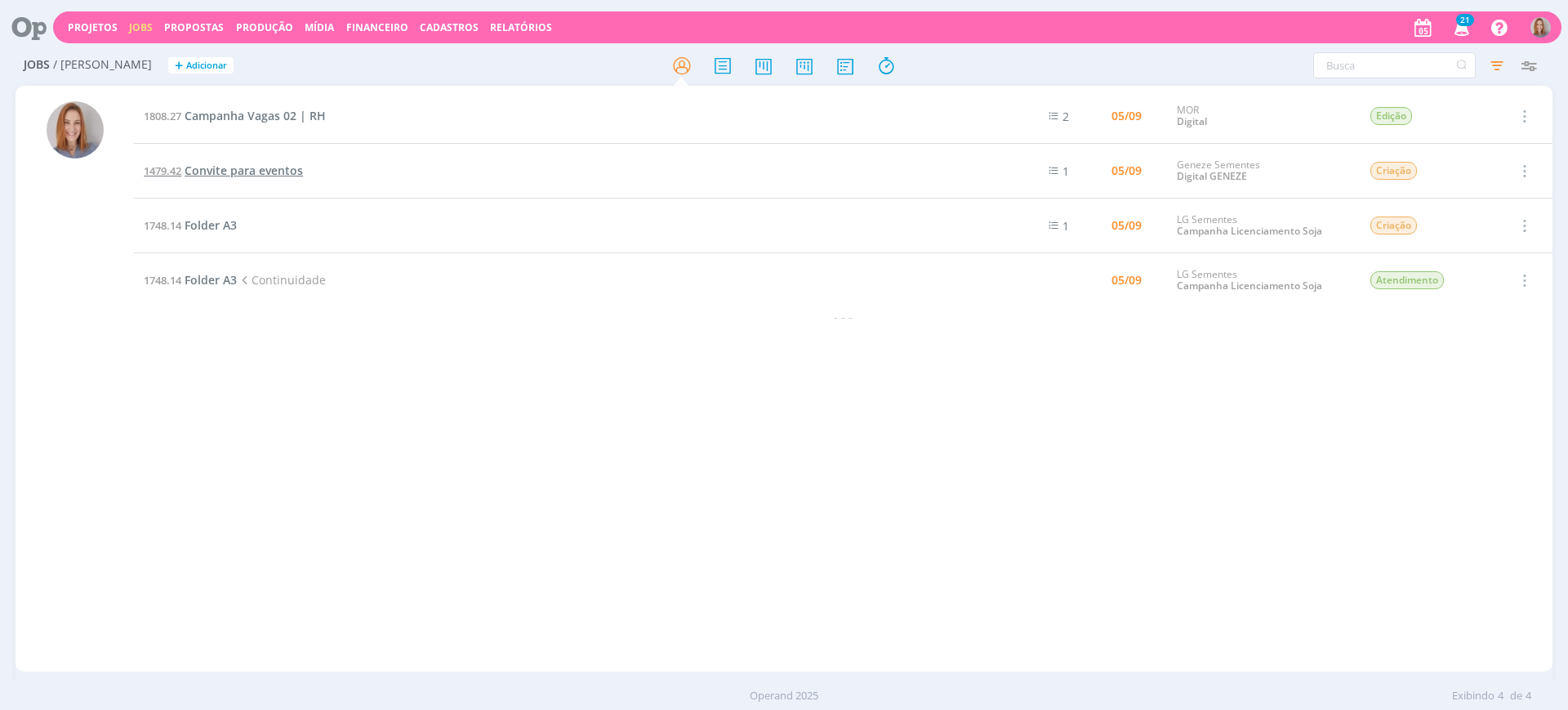
click at [250, 164] on span "Convite para eventos" at bounding box center [244, 170] width 119 height 16
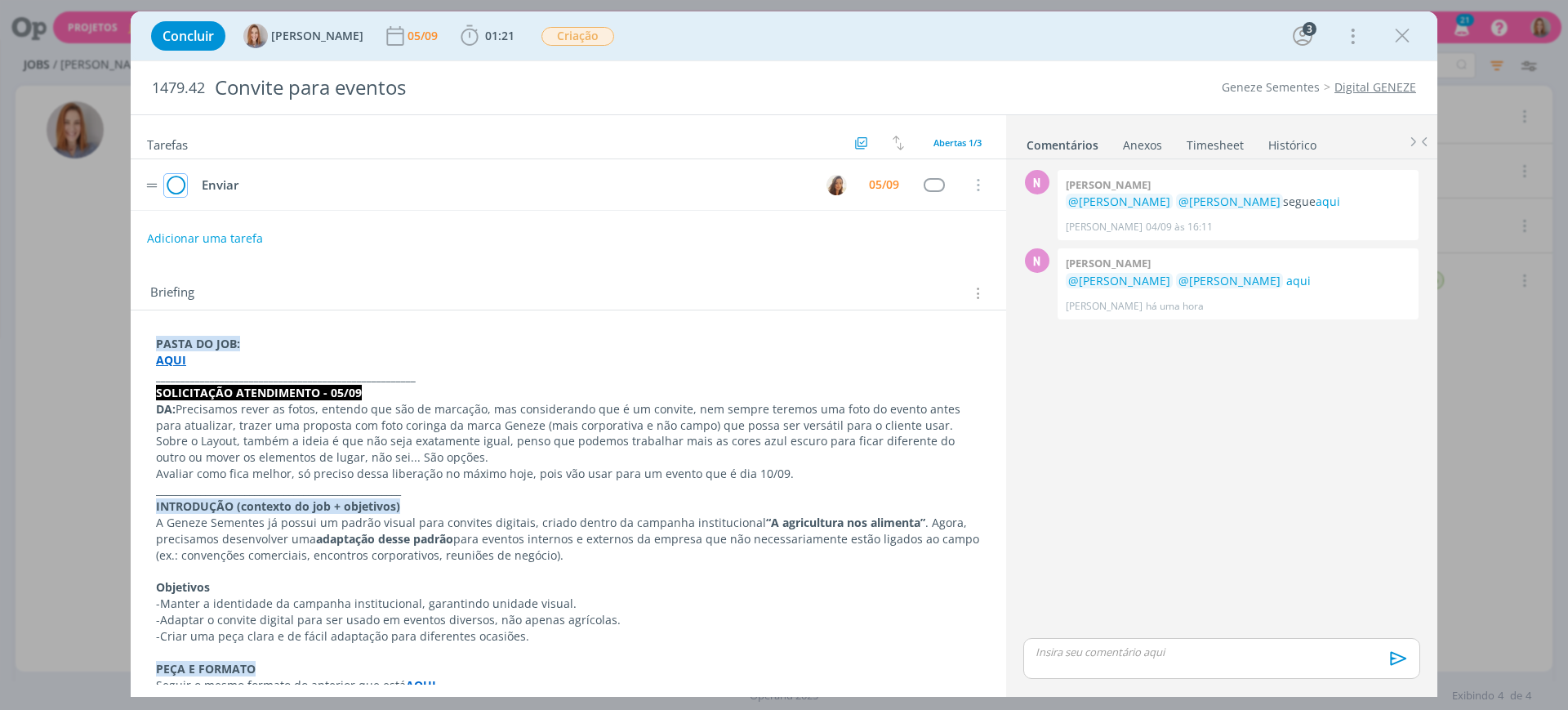
click at [178, 182] on icon "dialog" at bounding box center [176, 186] width 23 height 25
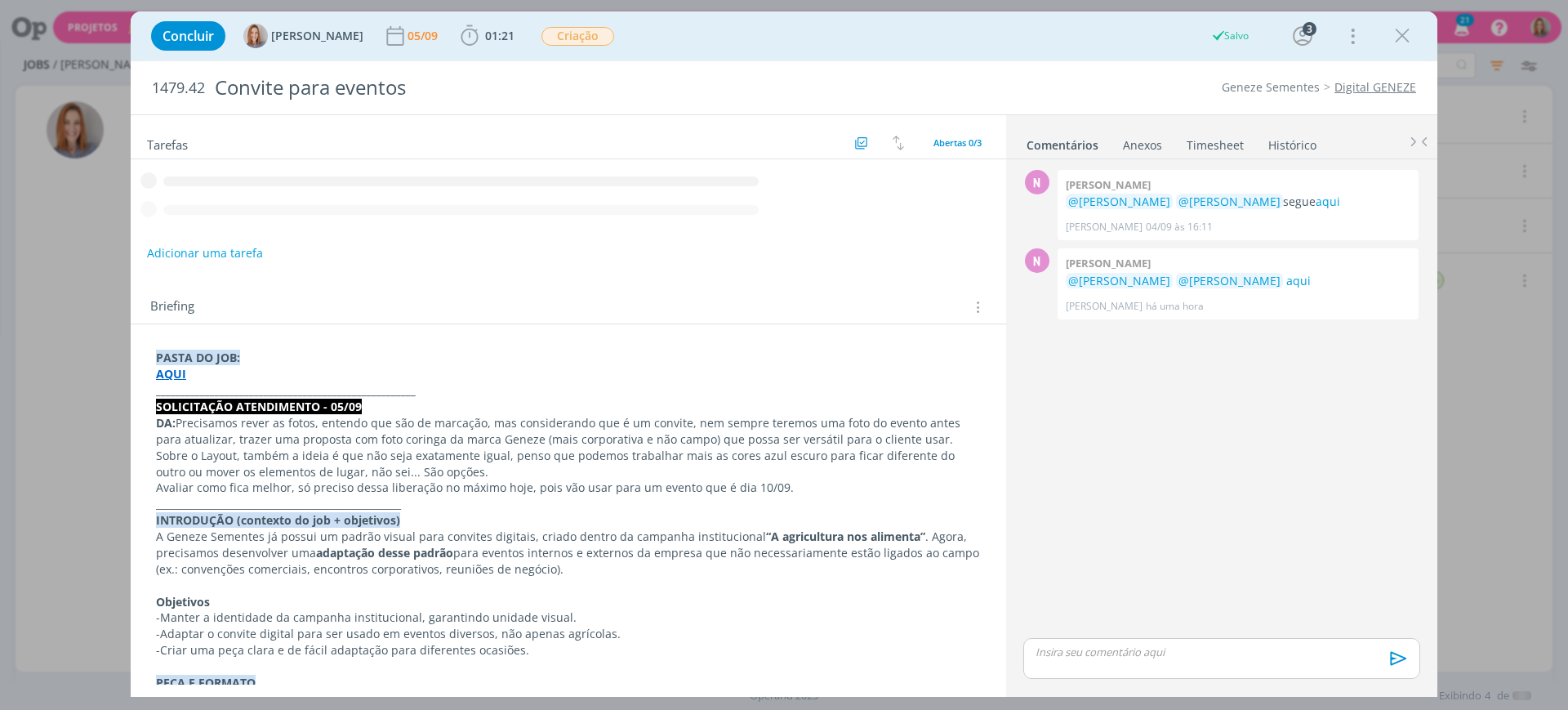
click at [1172, 659] on p "dialog" at bounding box center [1222, 653] width 371 height 15
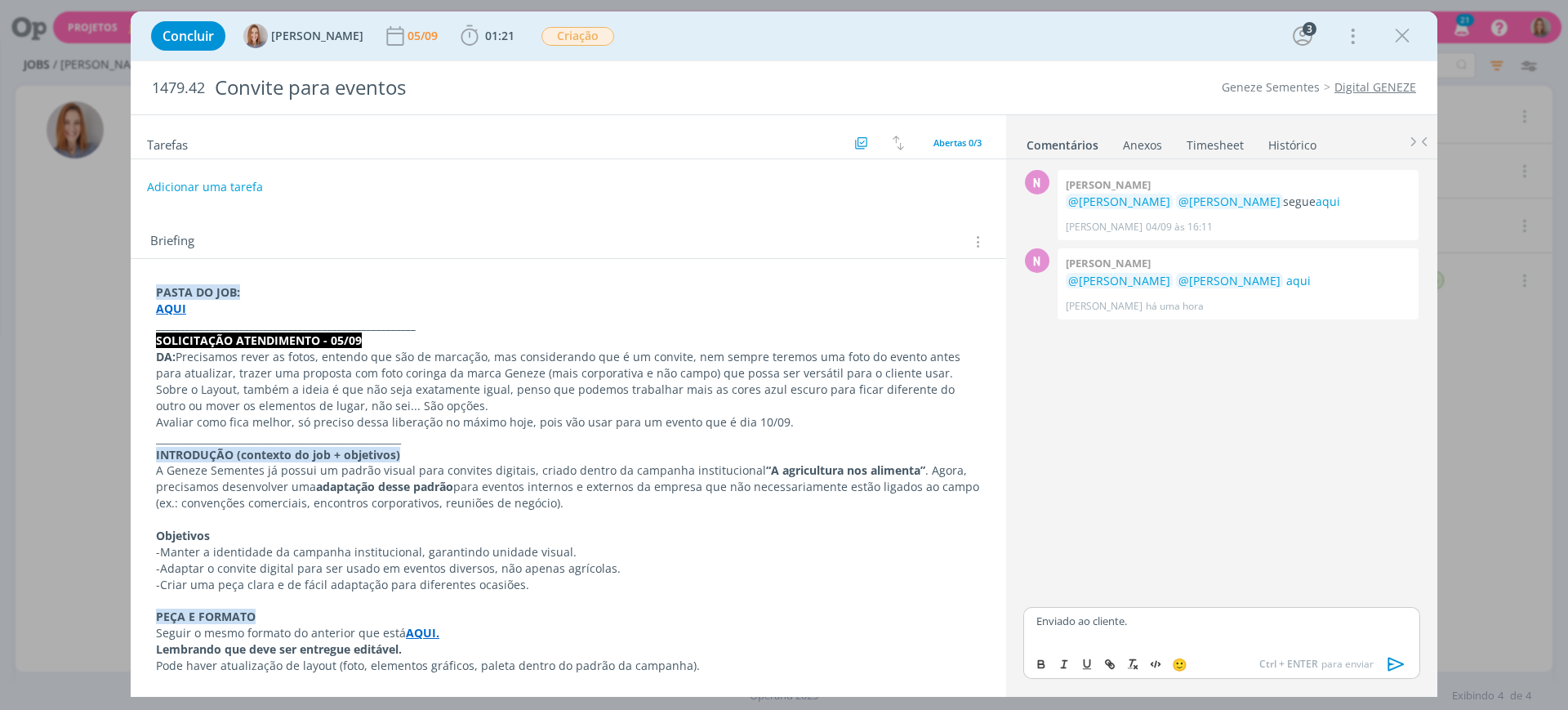
click at [1403, 658] on icon "dialog" at bounding box center [1397, 665] width 25 height 25
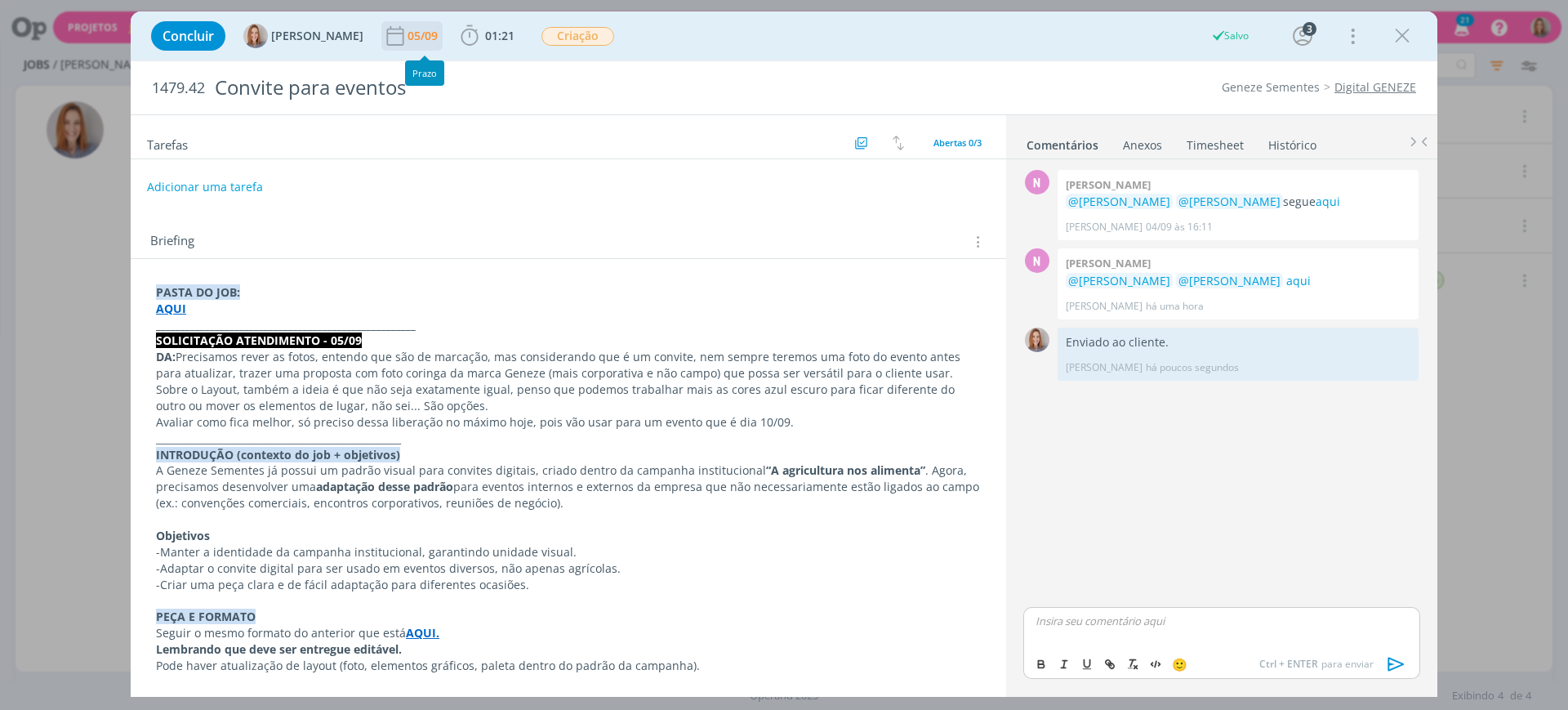
click at [426, 38] on div "05/09" at bounding box center [424, 36] width 34 height 11
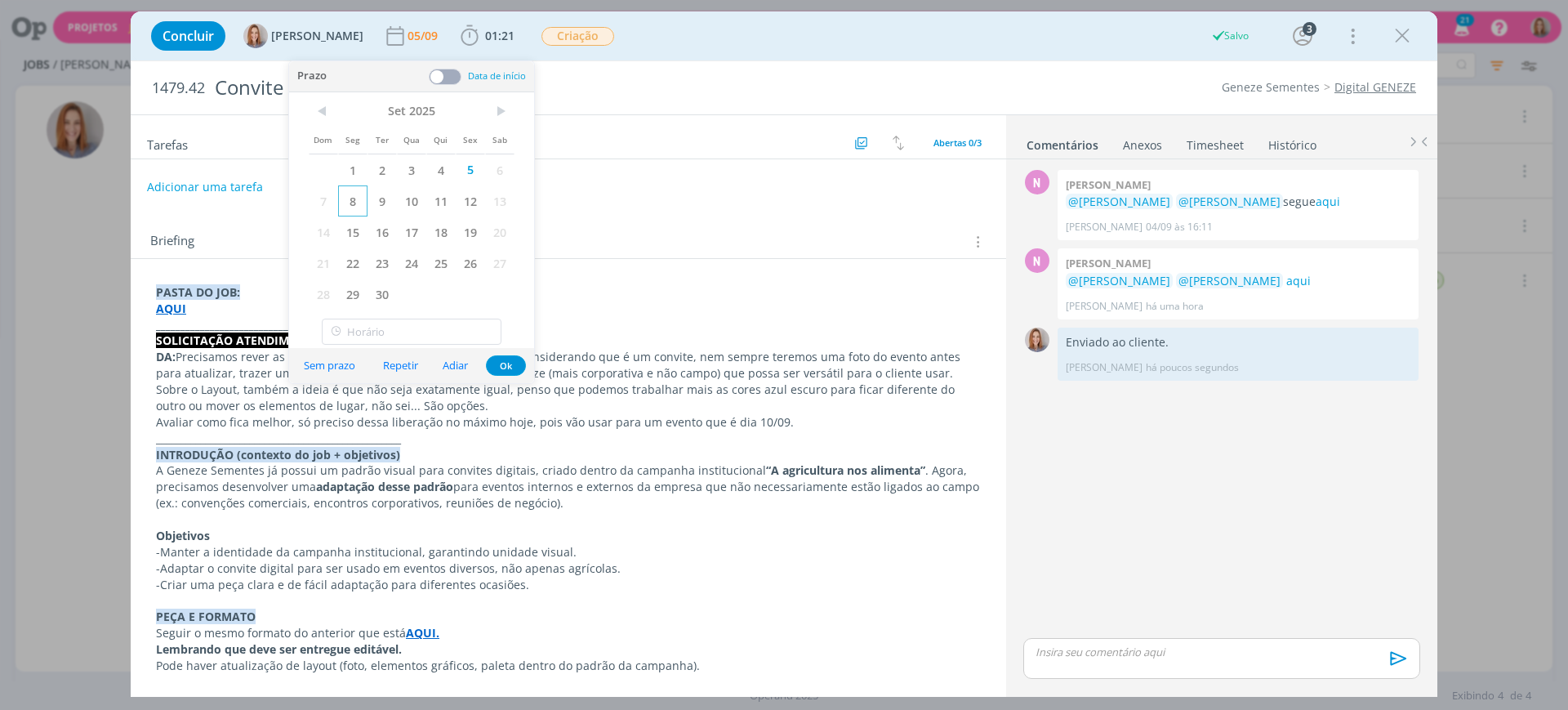
click at [350, 201] on span "8" at bounding box center [353, 201] width 29 height 31
click at [508, 358] on button "Ok" at bounding box center [506, 365] width 40 height 20
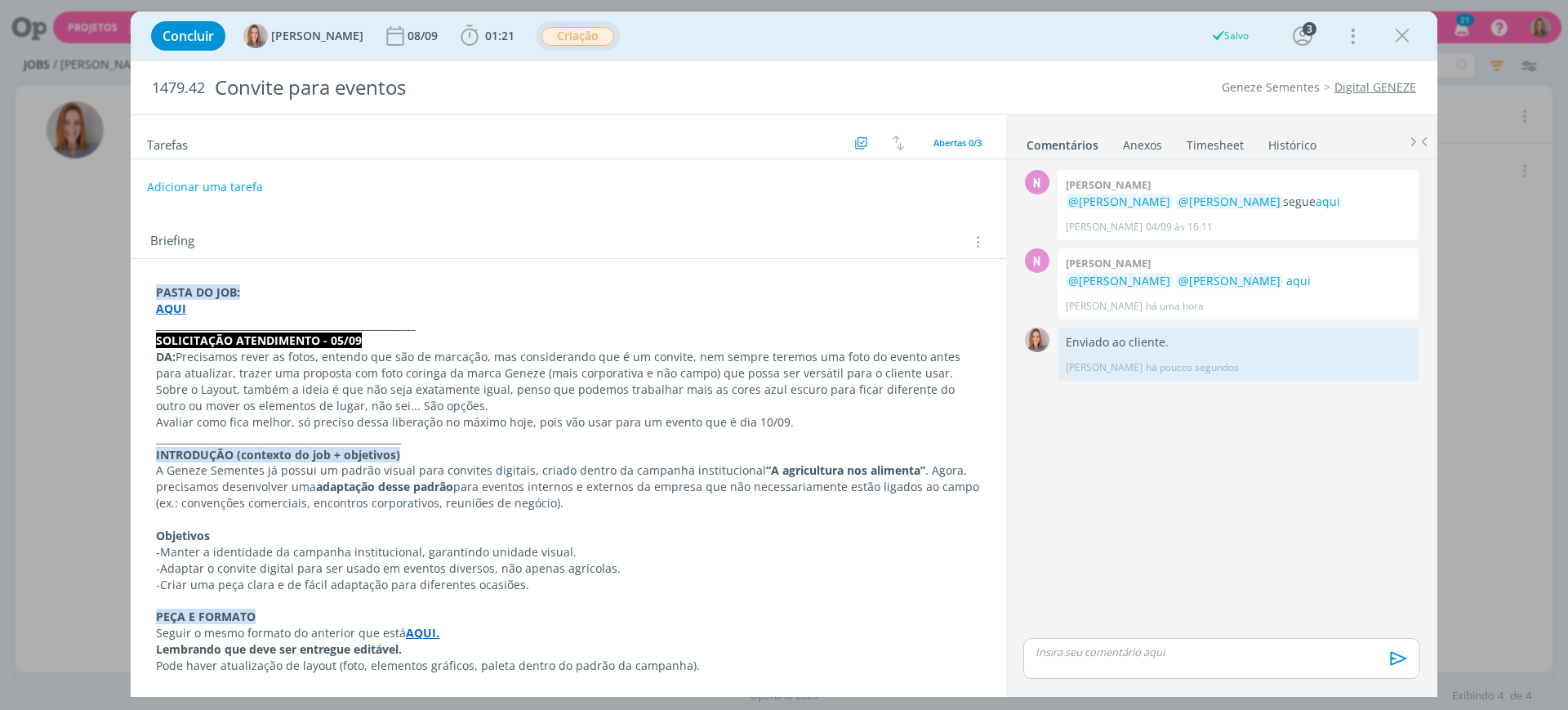
click at [570, 38] on span "Criação" at bounding box center [578, 36] width 73 height 19
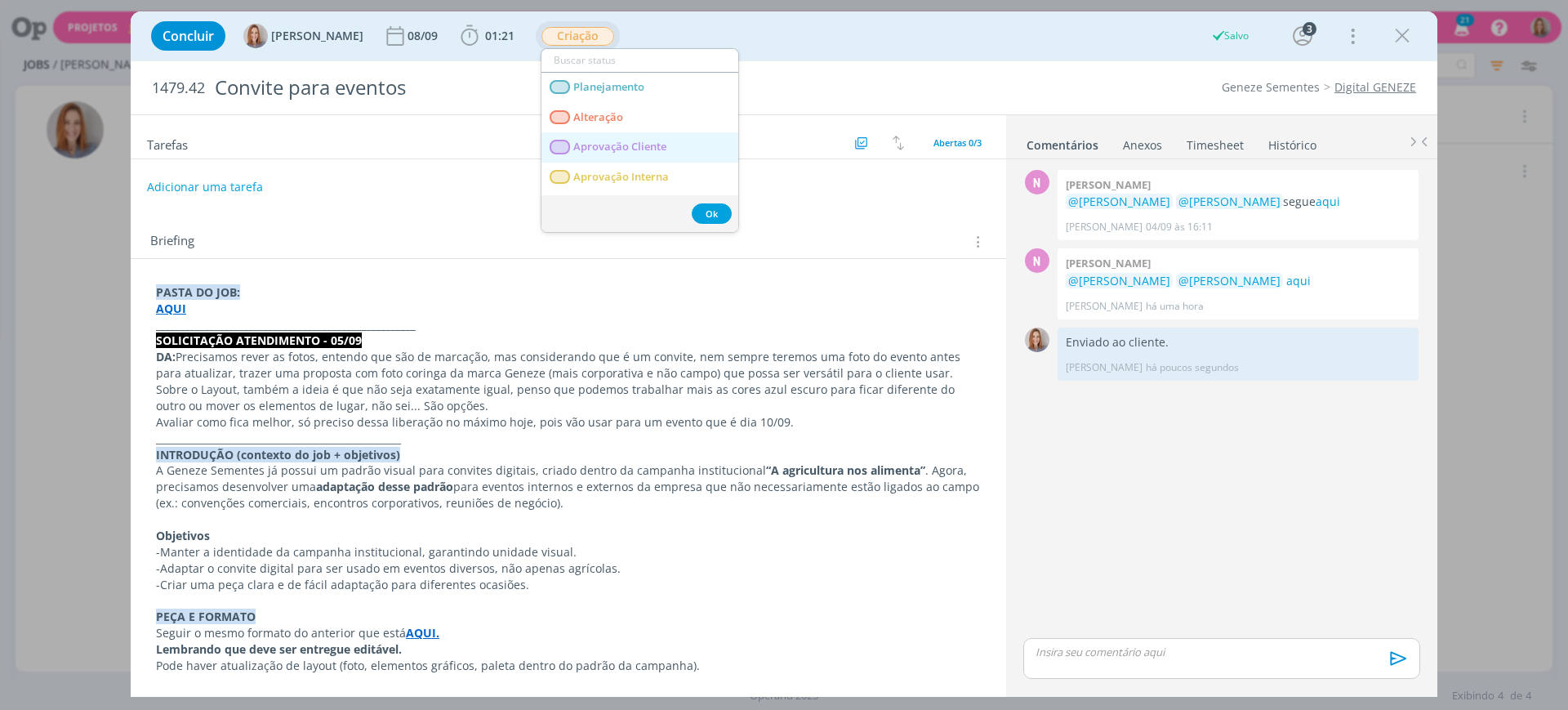
click at [606, 142] on span "Aprovação Cliente" at bounding box center [620, 147] width 93 height 13
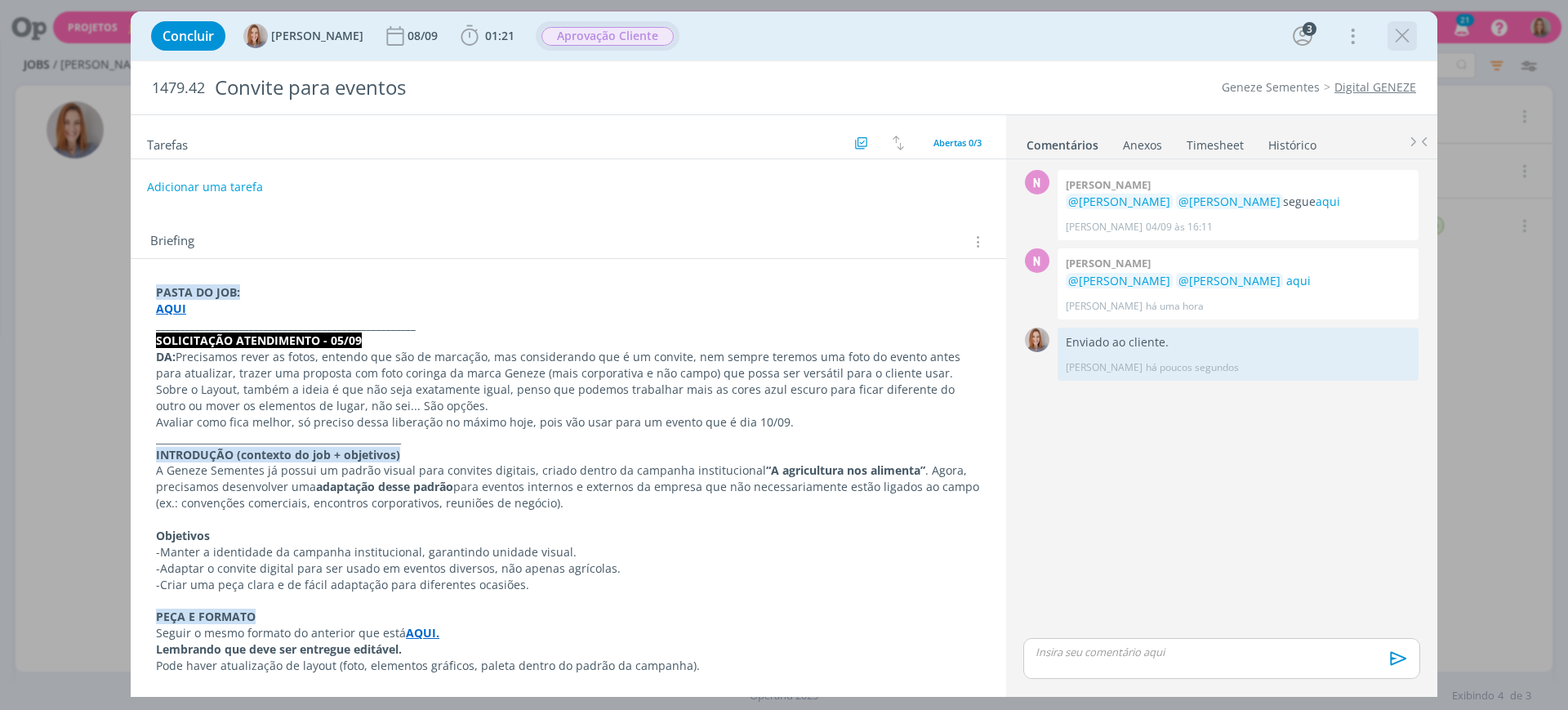
click at [1396, 38] on icon "dialog" at bounding box center [1403, 36] width 25 height 25
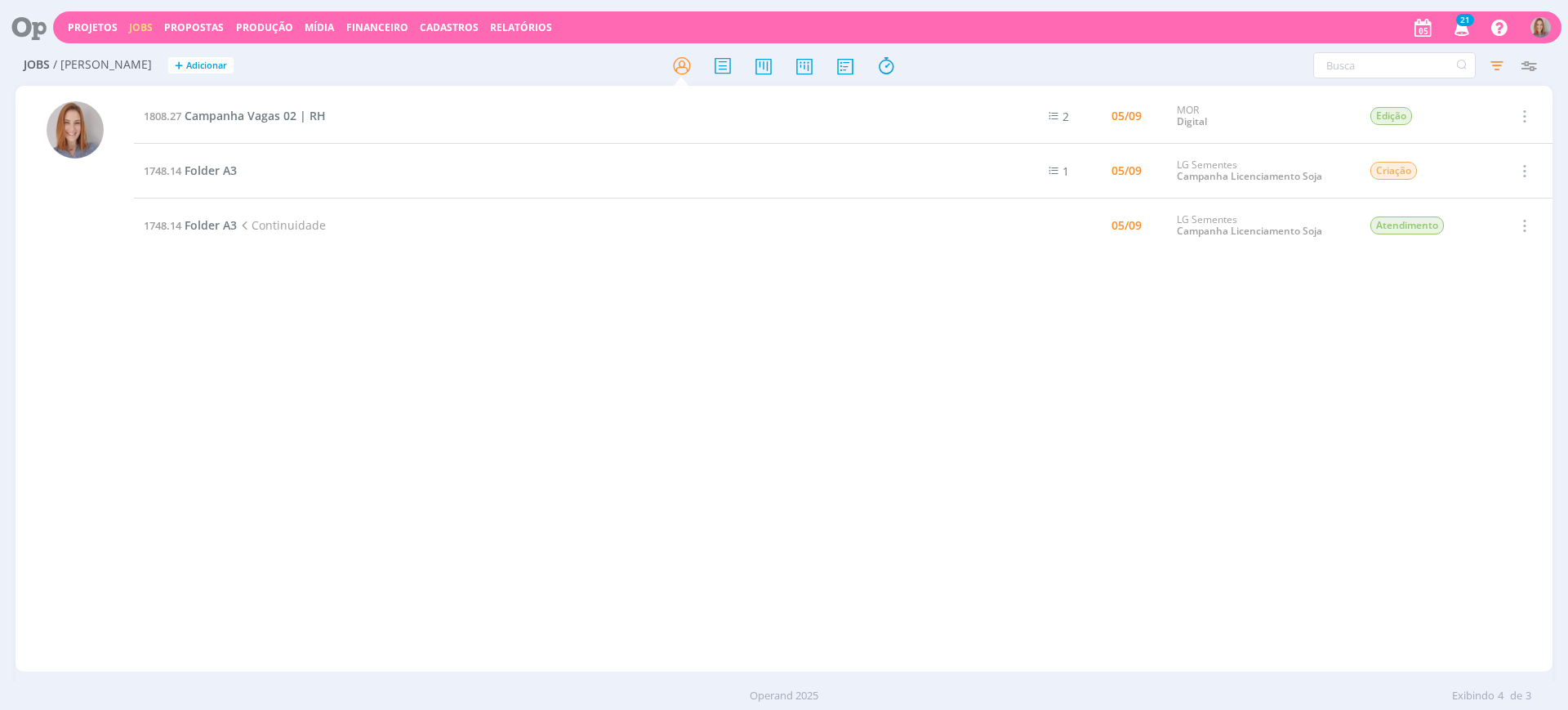
click at [210, 180] on td "1748.14 Folder A3" at bounding box center [561, 171] width 854 height 55
click at [212, 174] on span "Folder A3" at bounding box center [211, 170] width 52 height 16
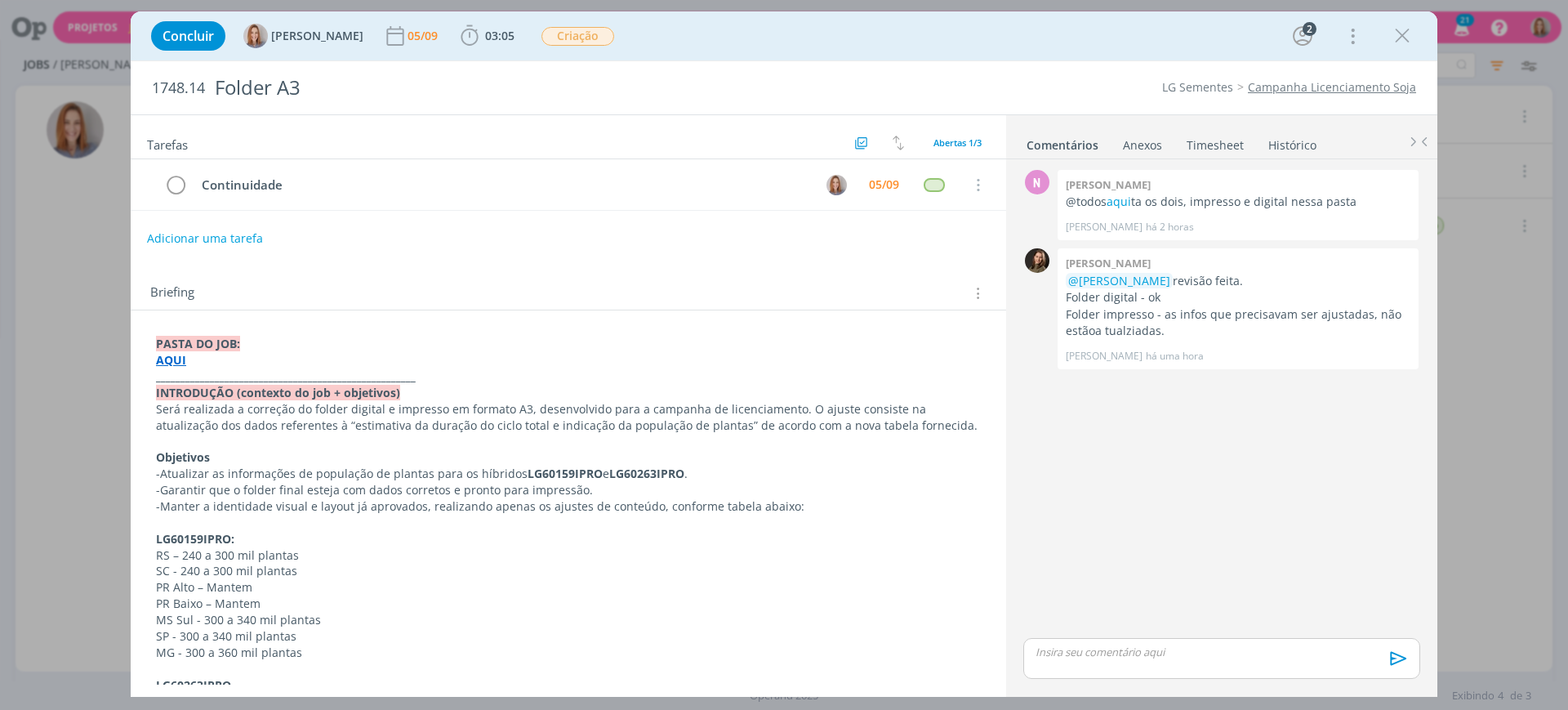
click at [177, 360] on strong "AQUI" at bounding box center [171, 360] width 30 height 16
click at [234, 391] on link "https://sobeae.sharepoint.com/:f:/s/SOBEAE/ErjEIOx7oRRGhTVMfhrP0GgBGoYENDpKzDeN…" at bounding box center [263, 391] width 124 height 21
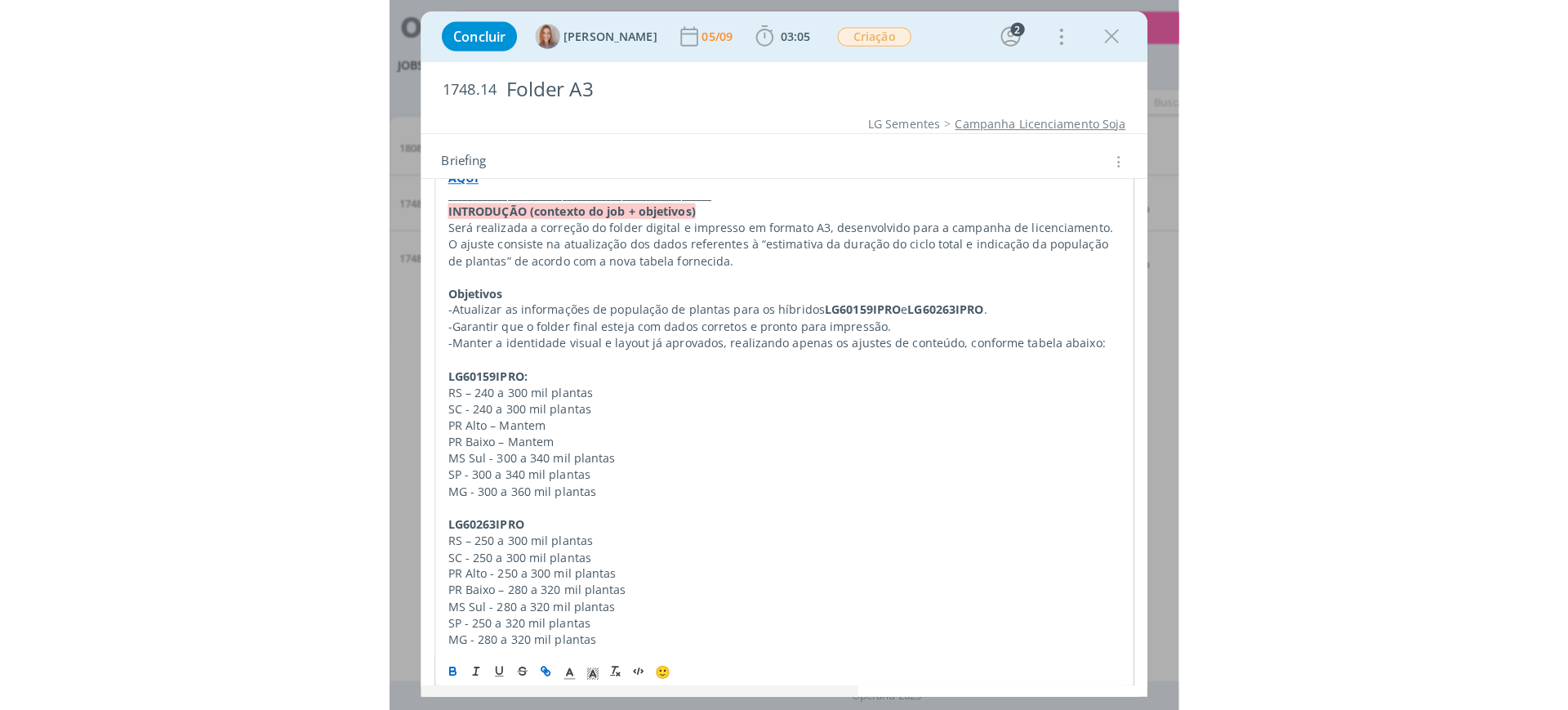
scroll to position [205, 0]
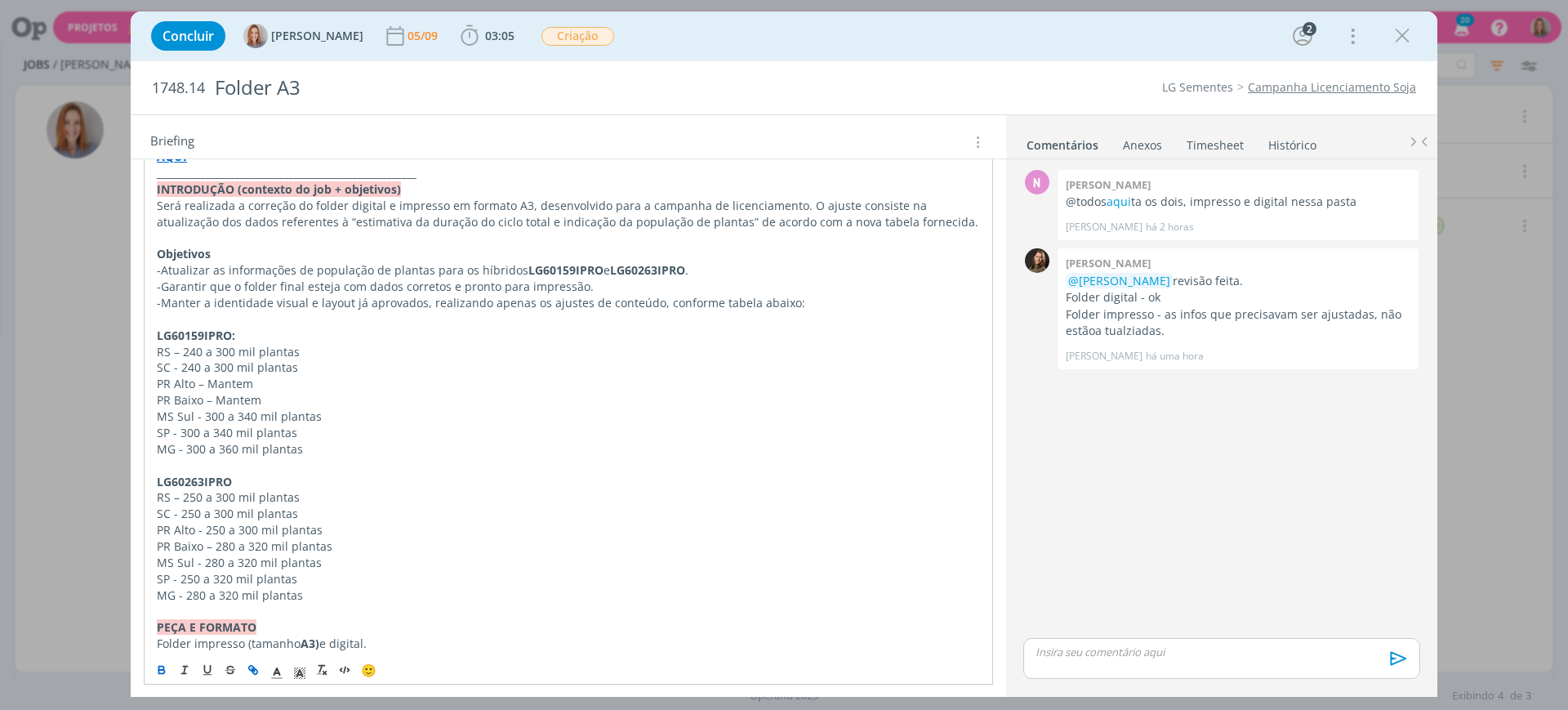
click at [1124, 654] on p "dialog" at bounding box center [1222, 653] width 371 height 15
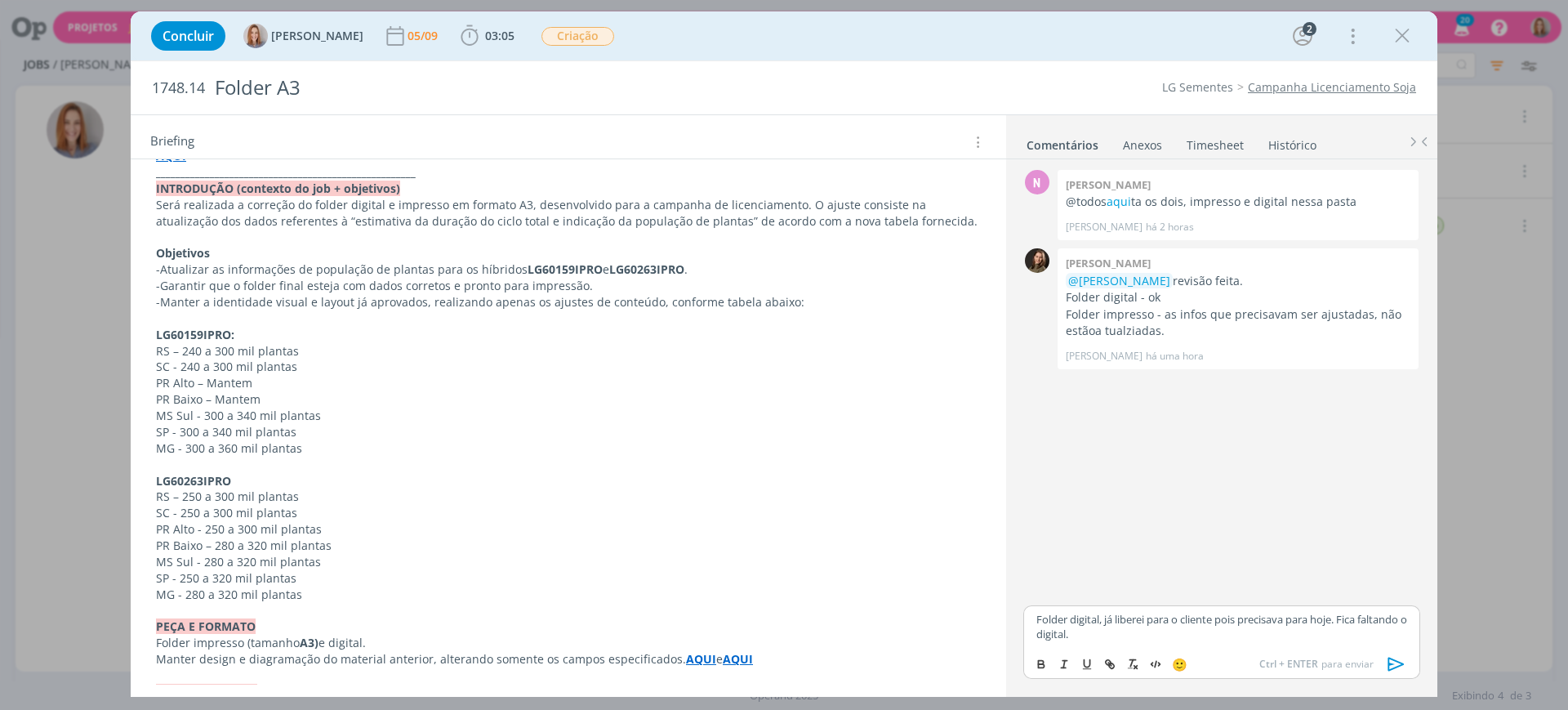
click at [1394, 662] on icon "dialog" at bounding box center [1397, 665] width 25 height 25
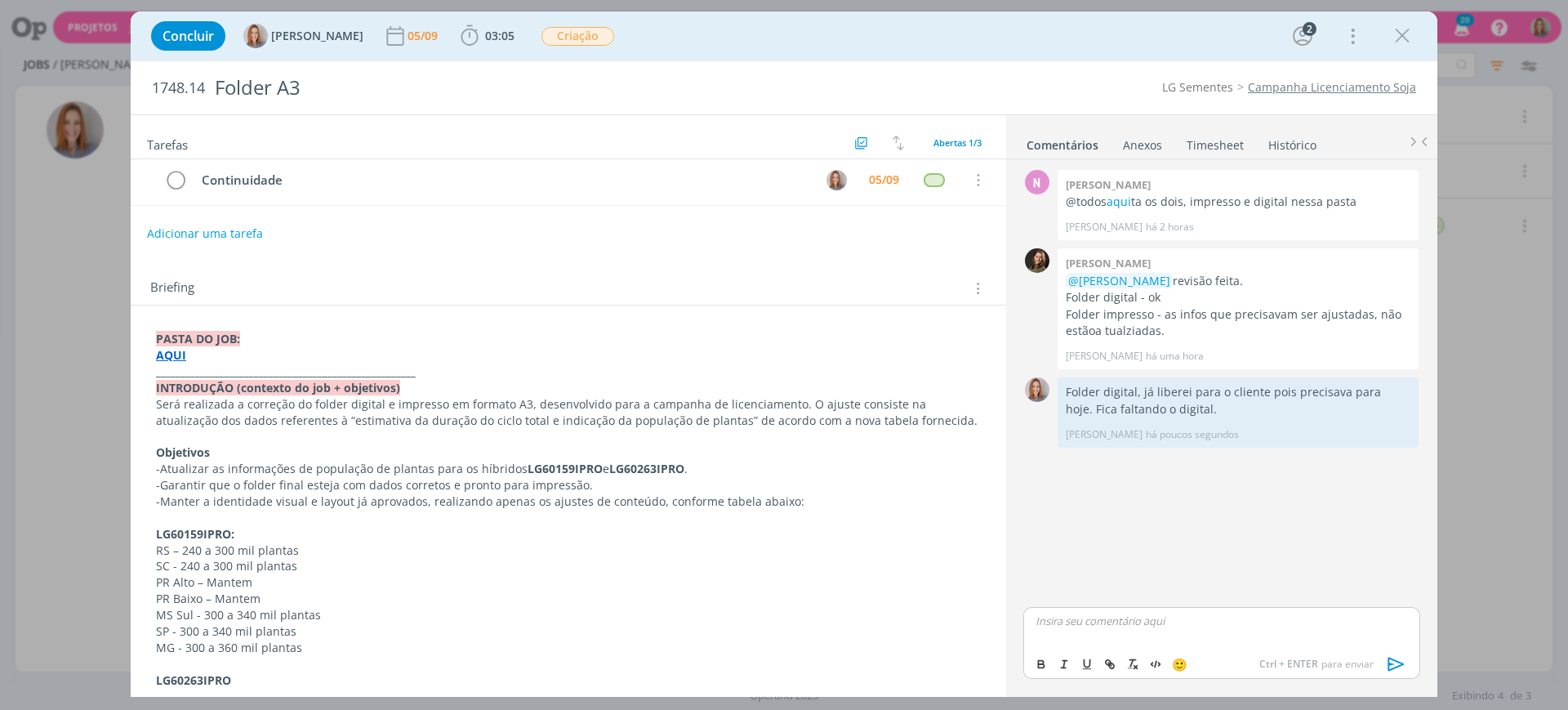
scroll to position [0, 0]
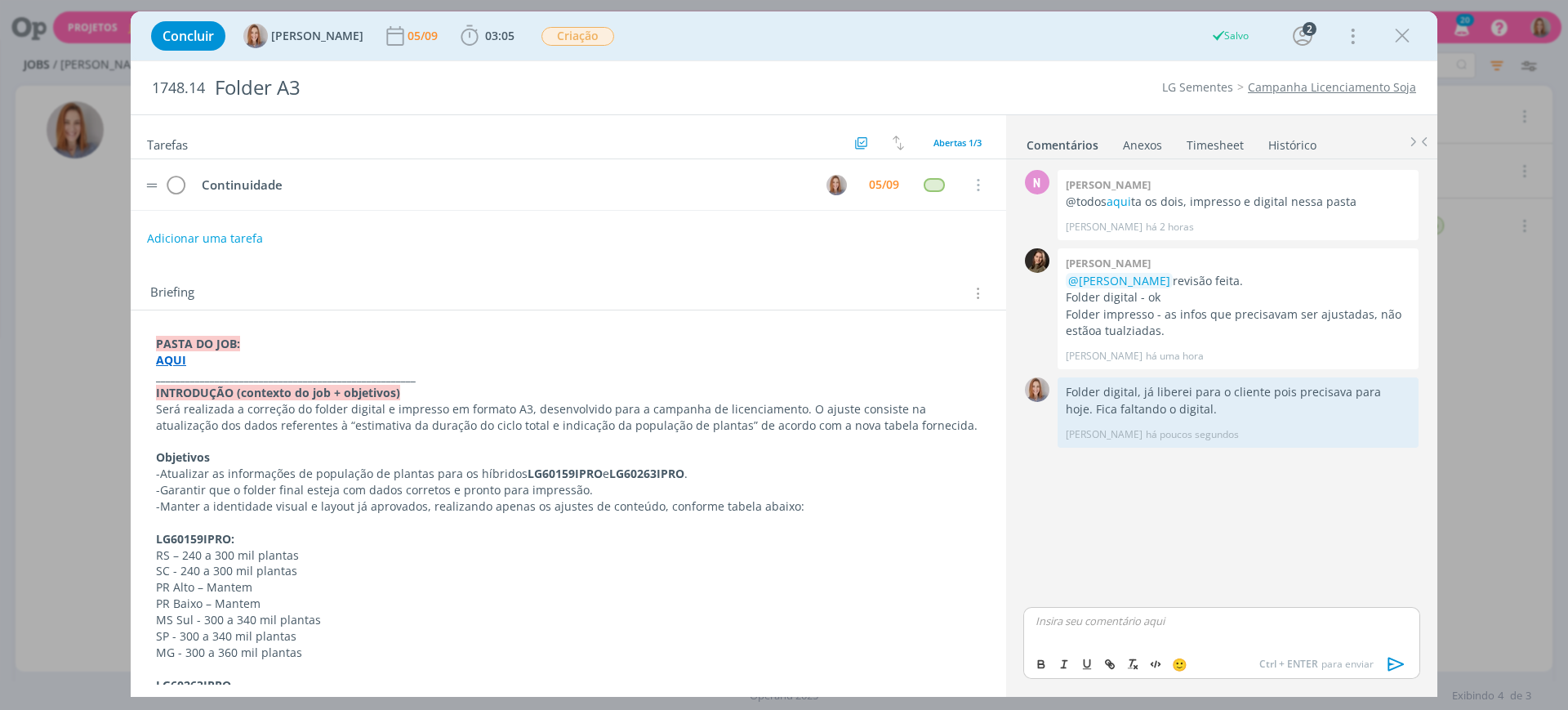
drag, startPoint x: 336, startPoint y: 167, endPoint x: 316, endPoint y: 186, distance: 27.6
click at [336, 167] on tr "Continuidade 05/09 Cancelar" at bounding box center [569, 185] width 876 height 52
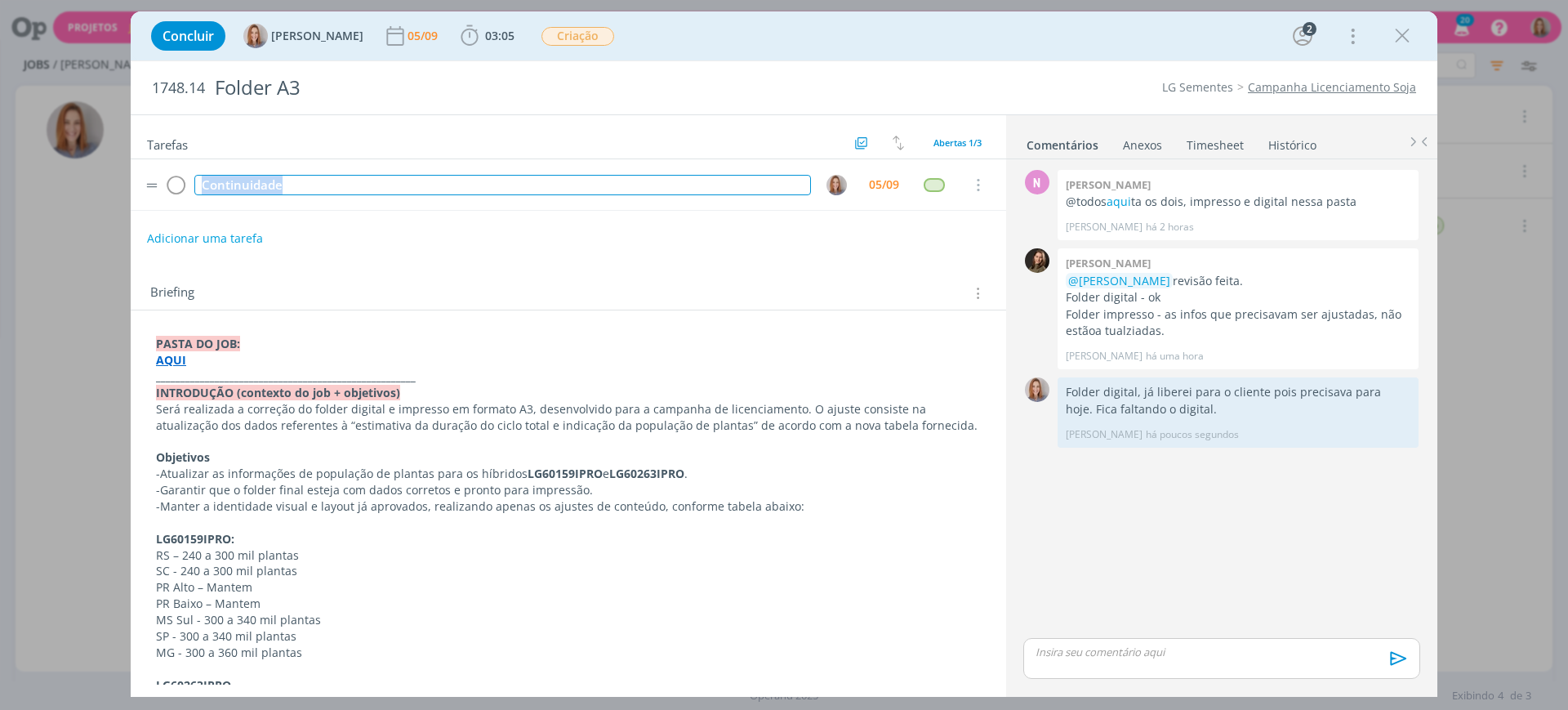
drag, startPoint x: 315, startPoint y: 186, endPoint x: 173, endPoint y: 206, distance: 143.4
click at [173, 206] on tr "Continuidade 05/09 Cancelar" at bounding box center [569, 185] width 876 height 52
click at [831, 181] on img "dialog" at bounding box center [836, 185] width 20 height 20
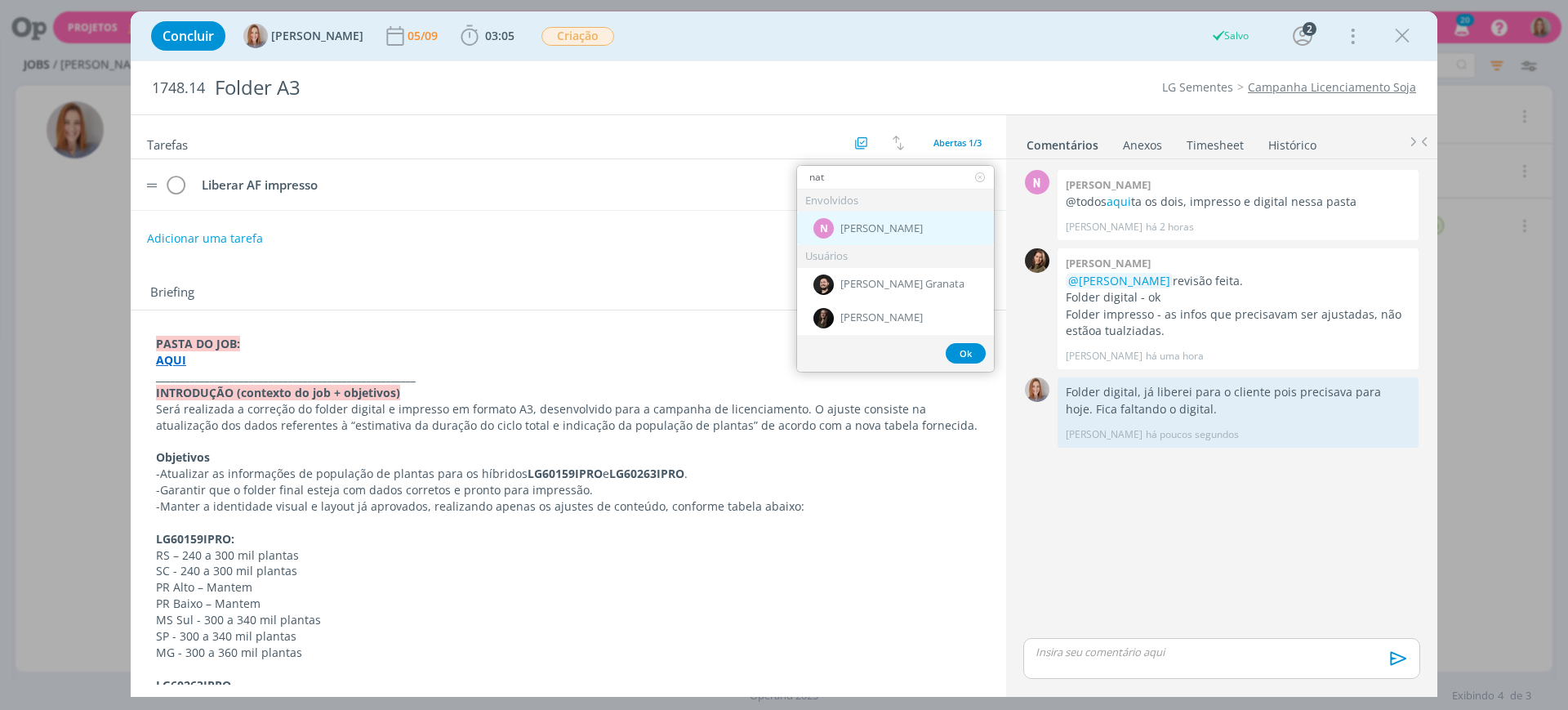
type input "nat"
click at [858, 230] on span "[PERSON_NAME]" at bounding box center [881, 228] width 83 height 13
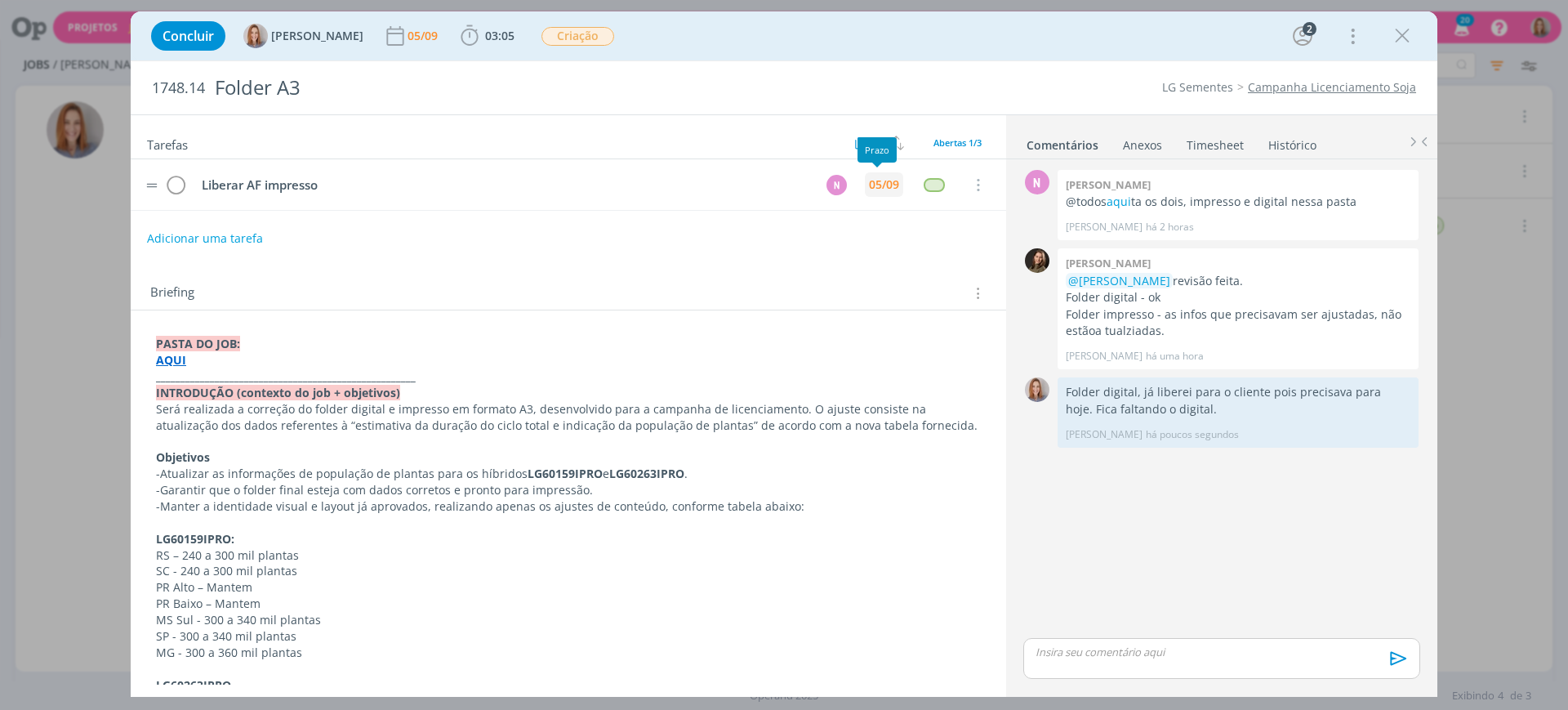
click at [873, 180] on div "05/09" at bounding box center [884, 185] width 30 height 11
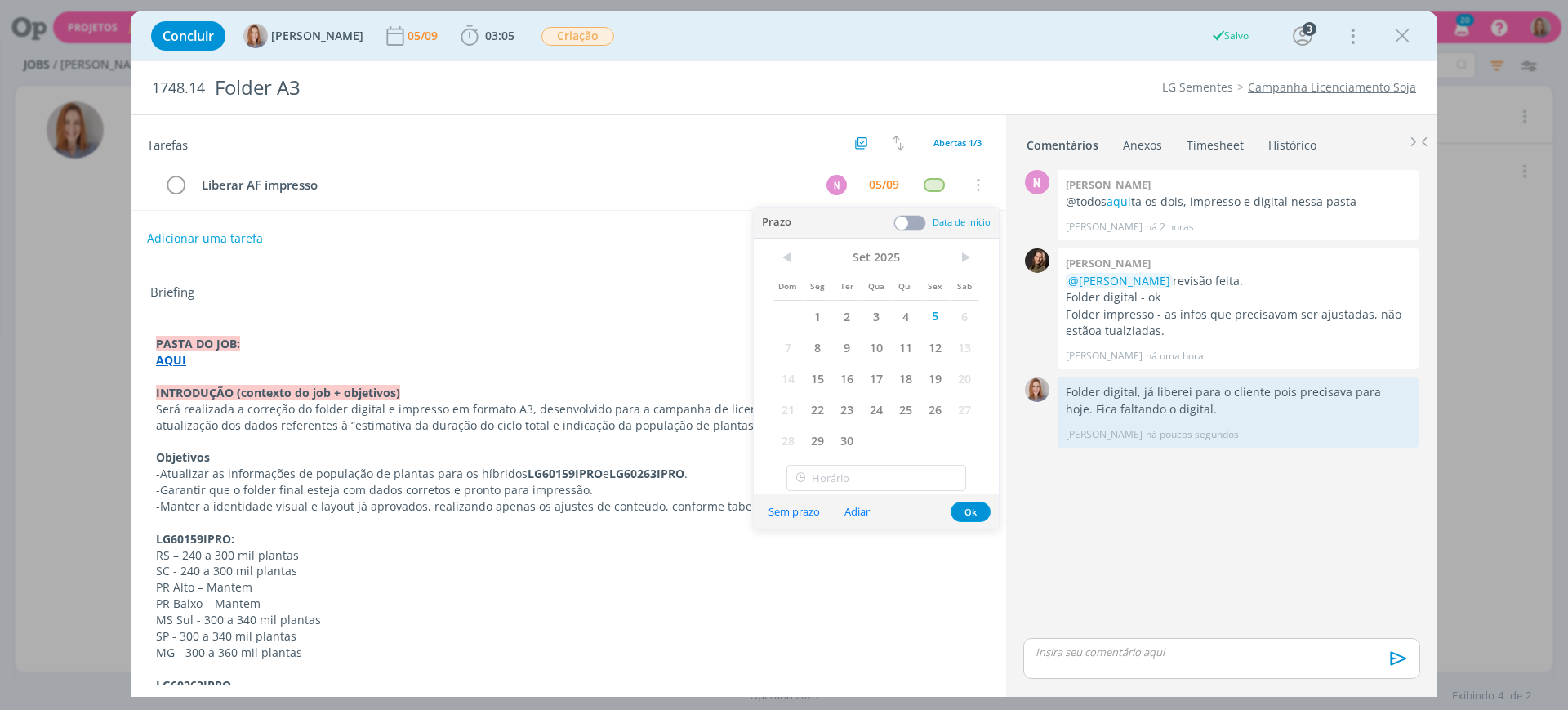
click at [606, 229] on div "Adicionar uma tarefa" at bounding box center [569, 238] width 876 height 29
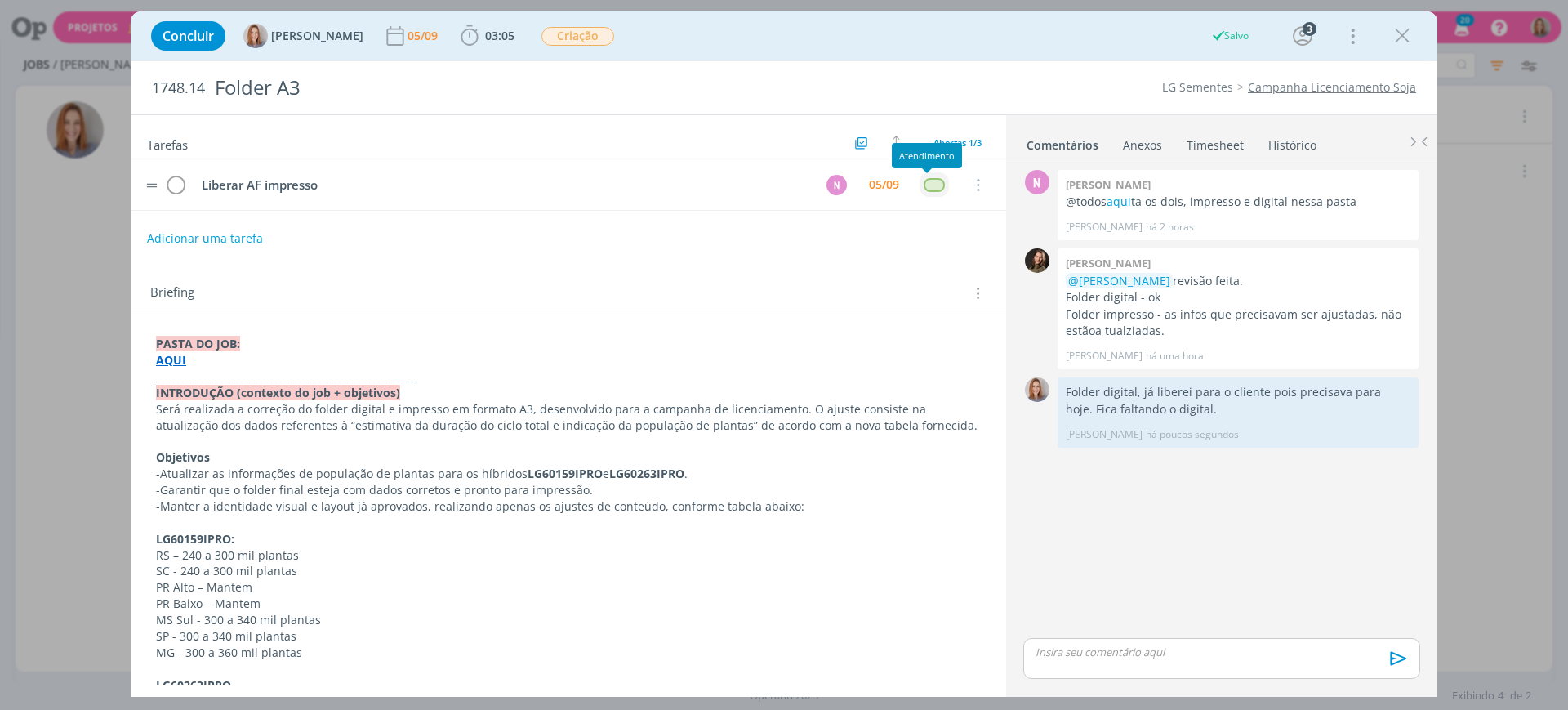
click at [931, 179] on div "dialog" at bounding box center [934, 185] width 20 height 14
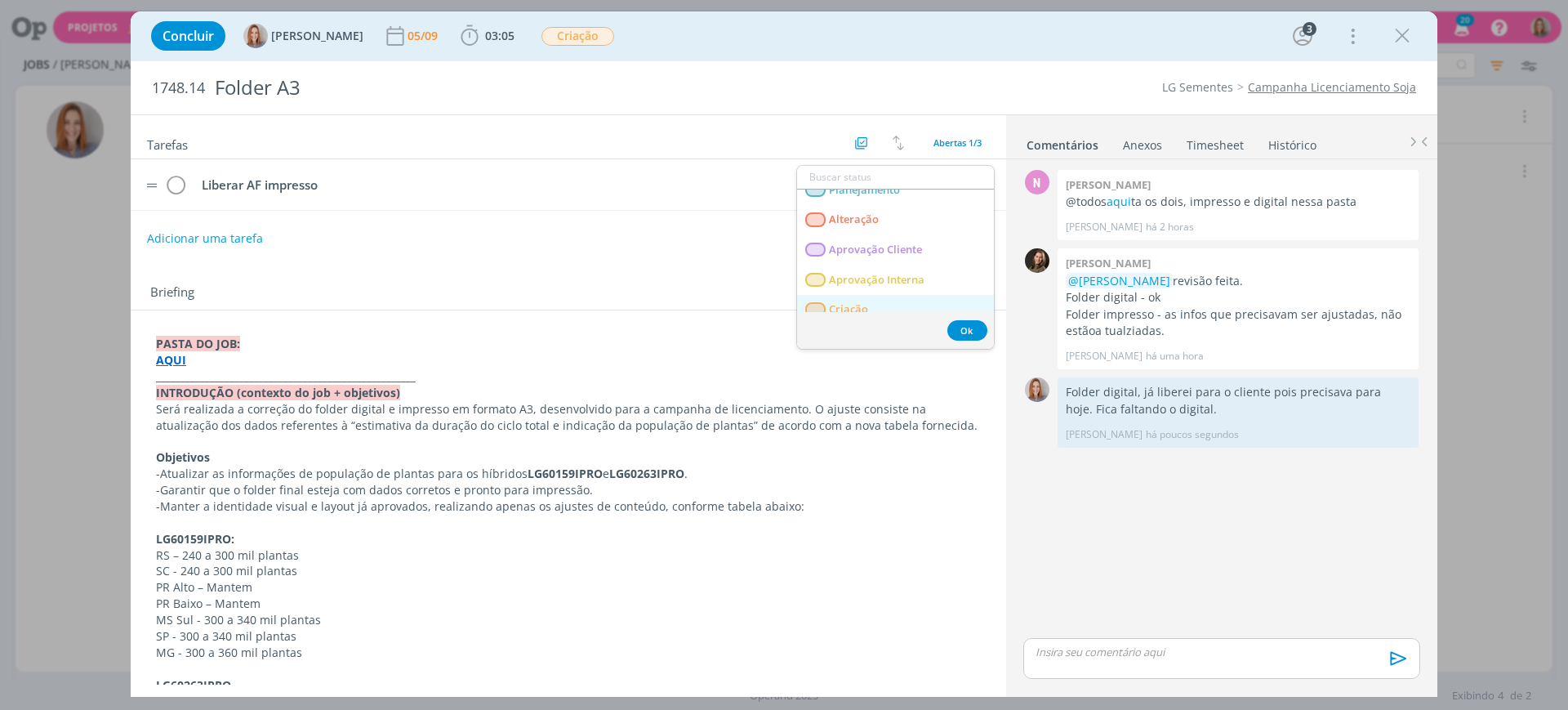
scroll to position [102, 0]
click at [864, 245] on span "Criação" at bounding box center [849, 251] width 39 height 13
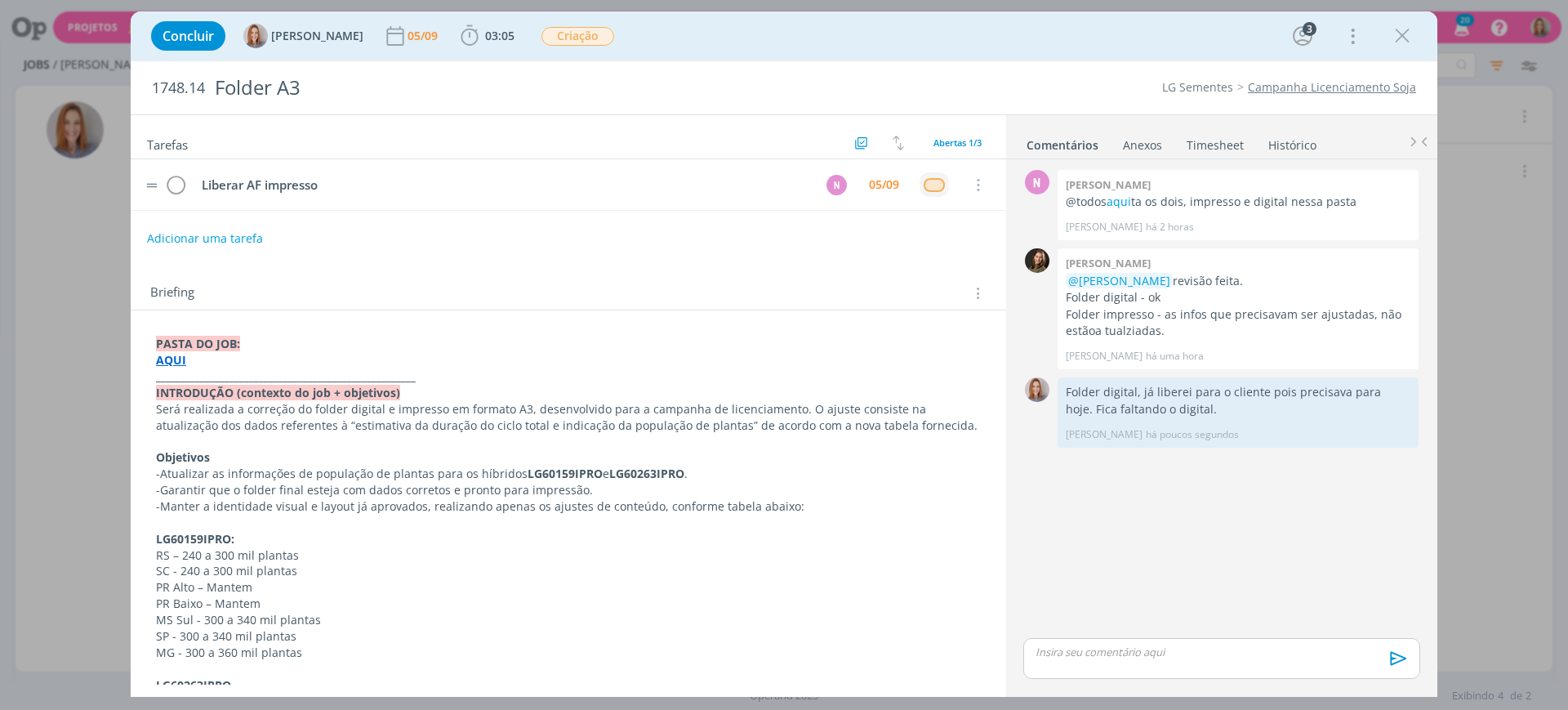
click at [707, 290] on div "Briefing Briefings Predefinidos Versões do Briefing Ver Briefing do Projeto" at bounding box center [570, 293] width 840 height 21
click at [431, 39] on div "05/09" at bounding box center [424, 36] width 34 height 11
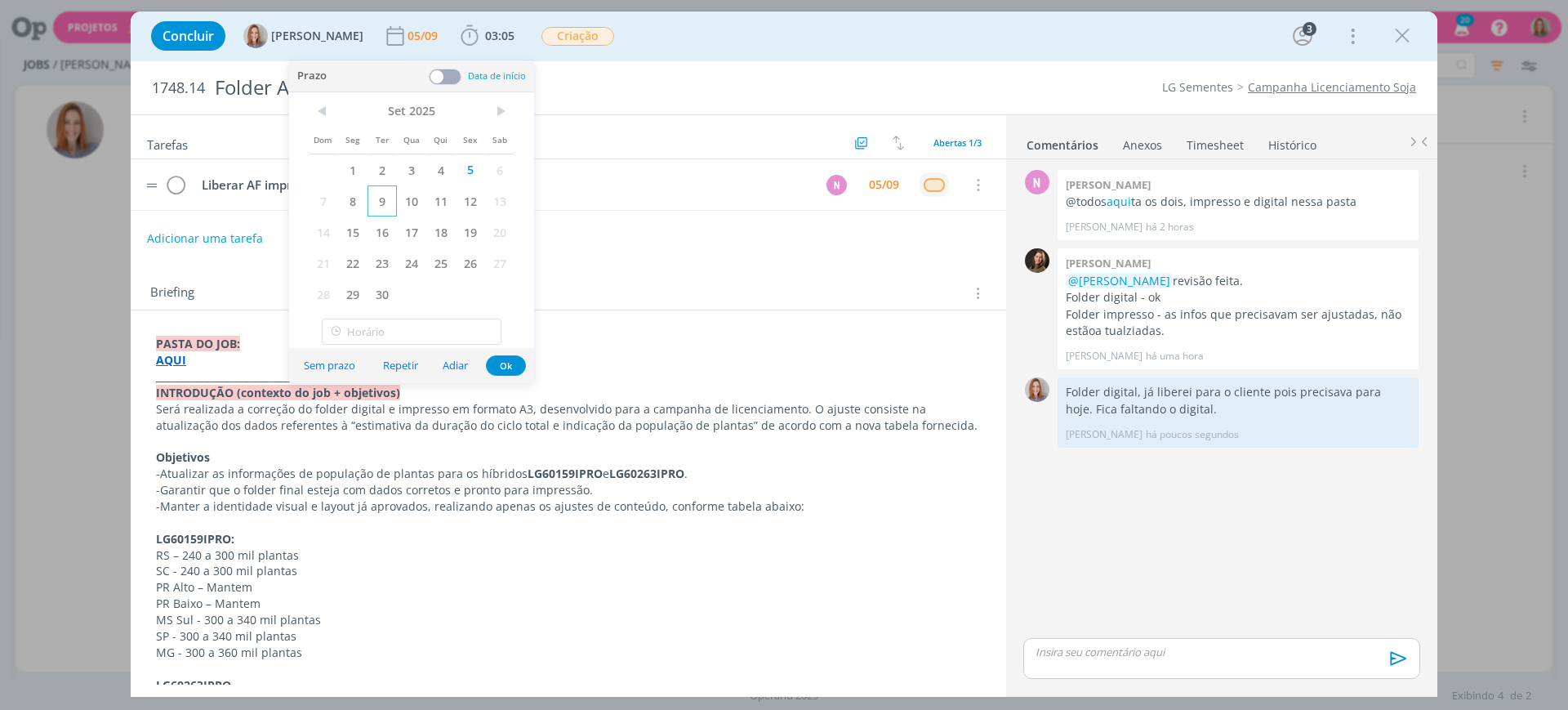
click at [388, 206] on span "9" at bounding box center [382, 201] width 29 height 31
click at [496, 371] on button "Ok" at bounding box center [506, 365] width 40 height 20
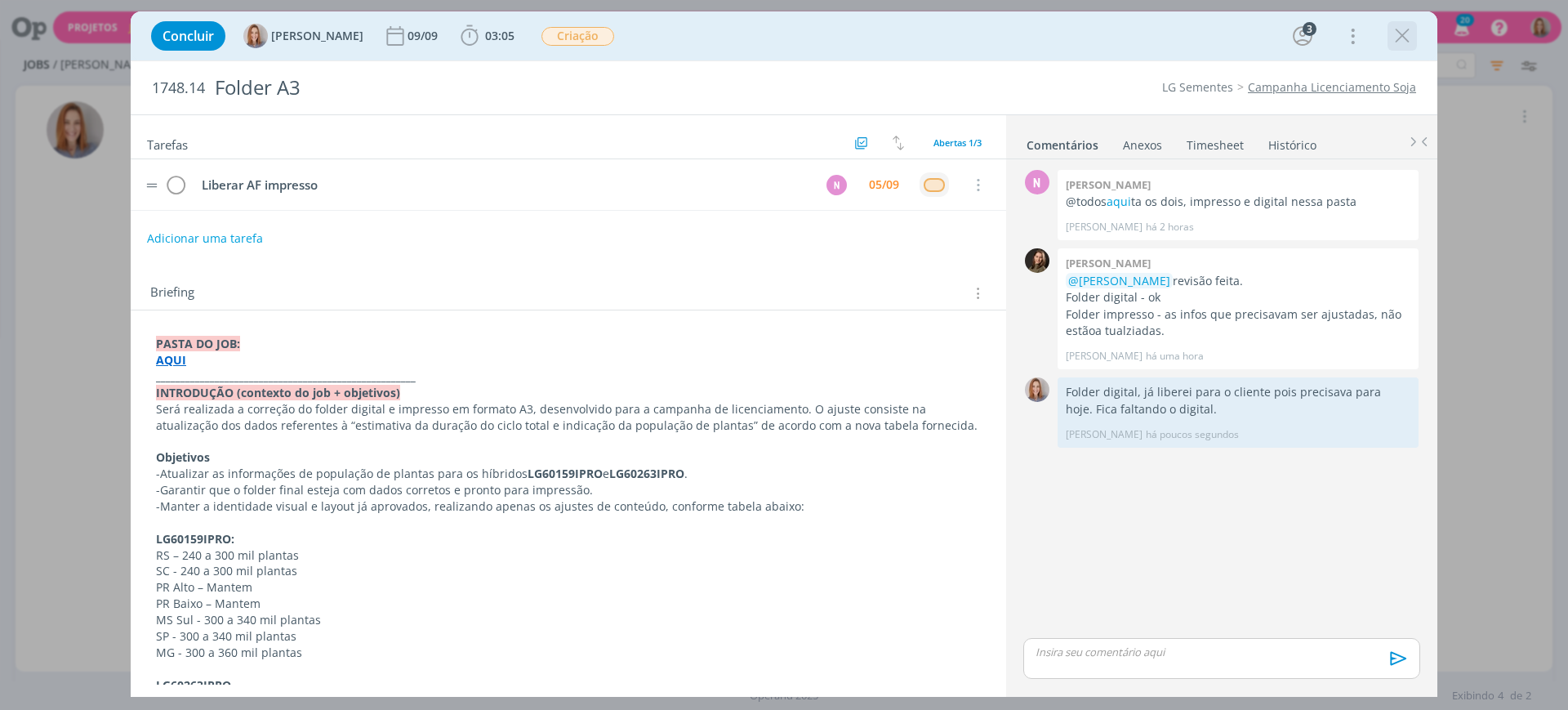
click at [1410, 38] on icon "dialog" at bounding box center [1403, 36] width 25 height 25
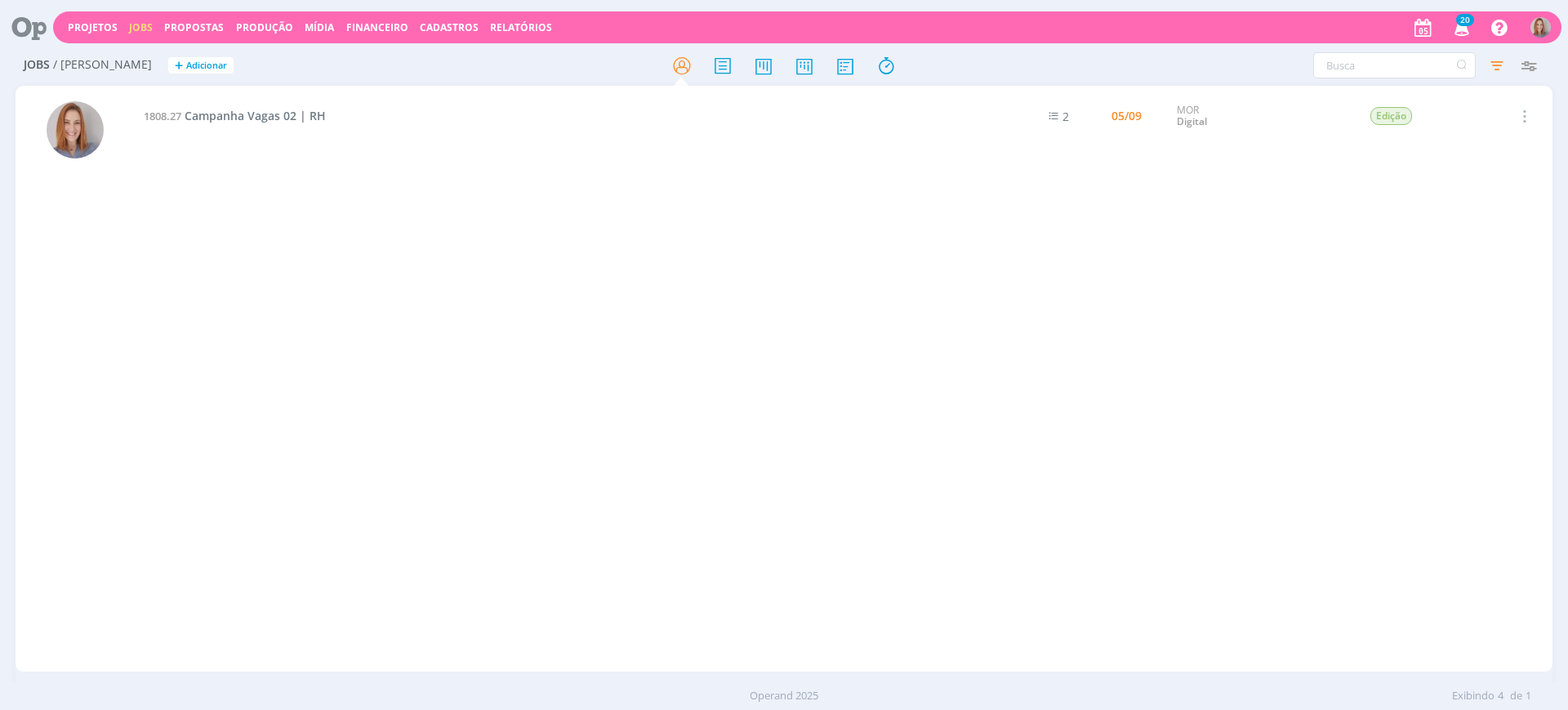
click at [357, 200] on div "1808.27 Campanha Vagas 02 | RH 2 05/09 MOR Digital Edição Selecionar Concluir C…" at bounding box center [844, 379] width 1419 height 580
click at [264, 115] on span "Campanha Vagas 02 | RH" at bounding box center [255, 115] width 142 height 16
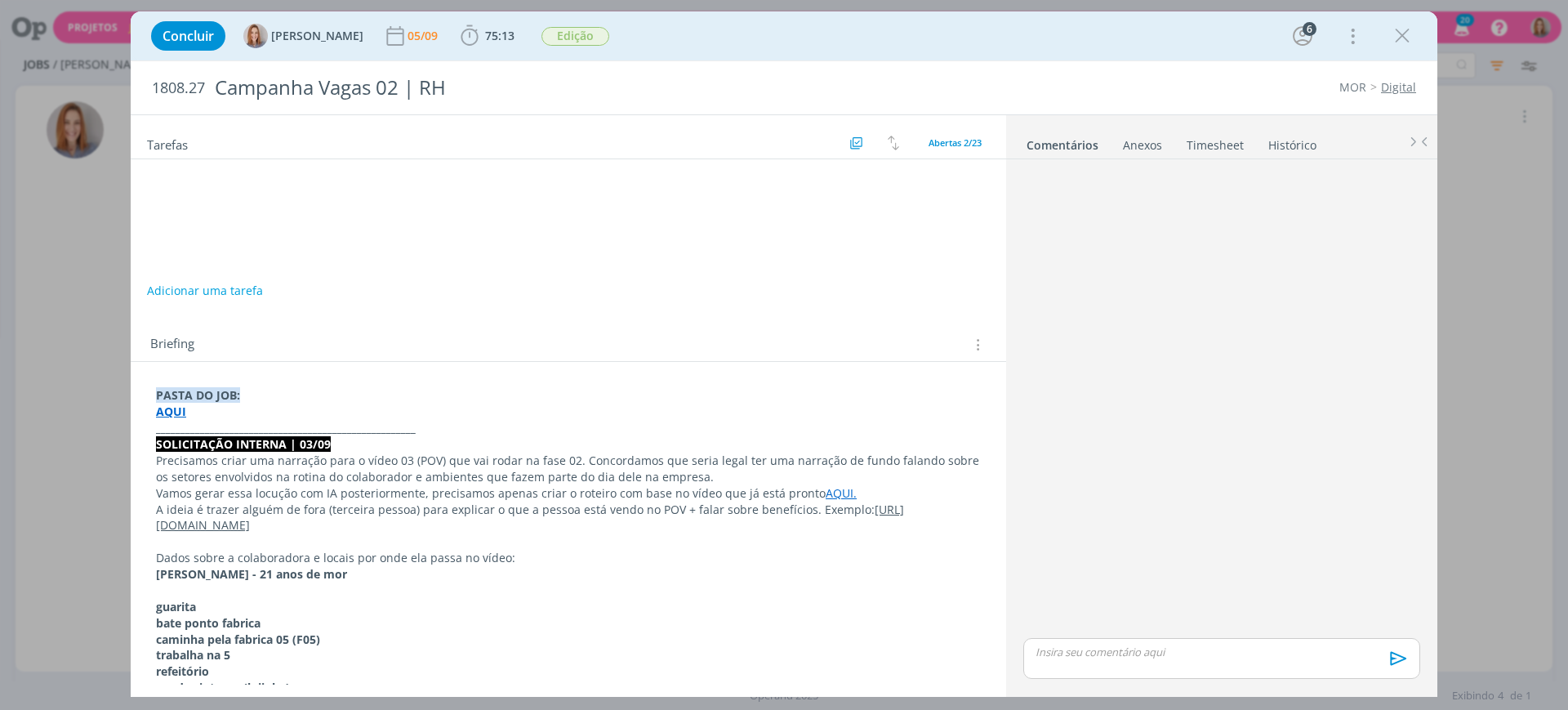
scroll to position [1435, 0]
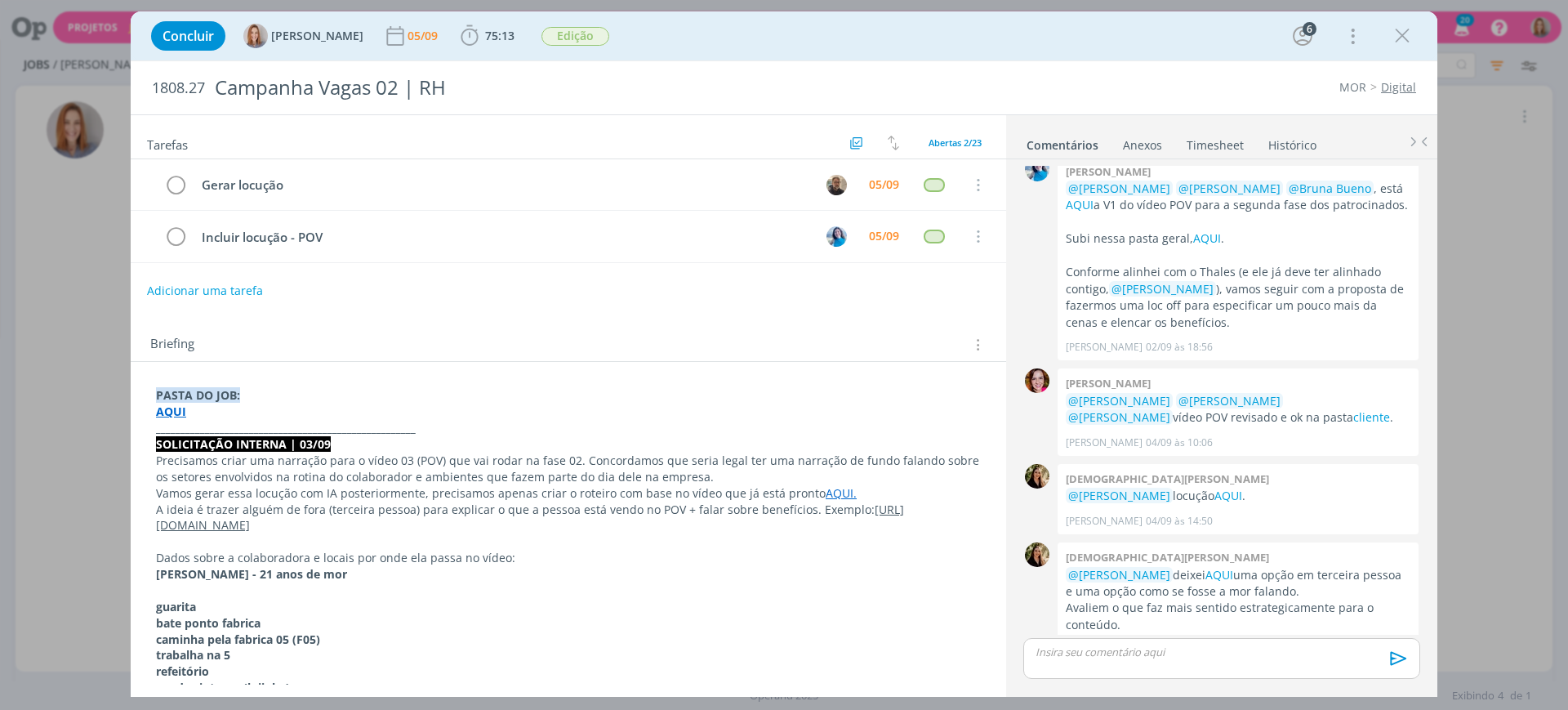
click at [657, 283] on div "Adicionar uma tarefa" at bounding box center [569, 291] width 876 height 29
click at [423, 30] on div "05/09" at bounding box center [424, 36] width 34 height 11
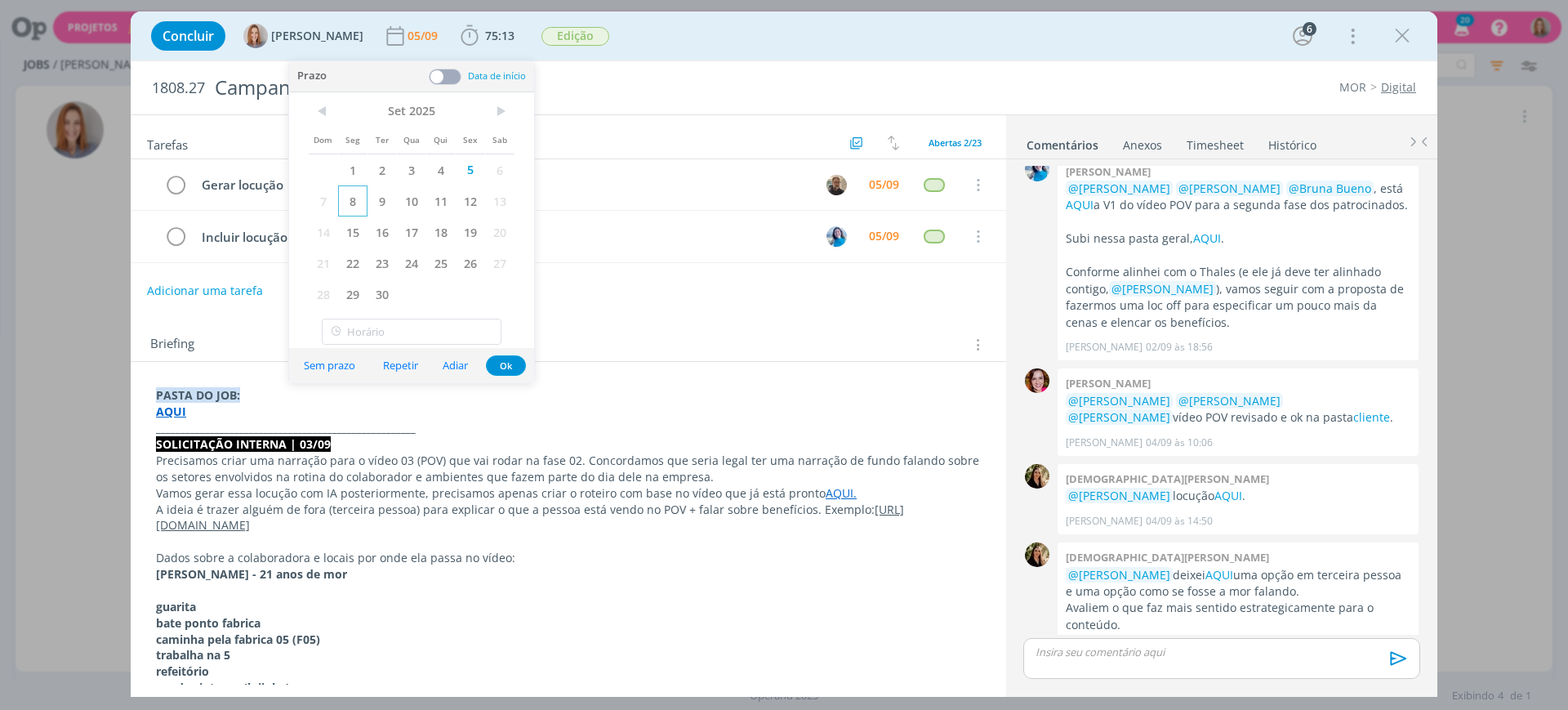
click at [357, 210] on span "8" at bounding box center [353, 201] width 29 height 31
click at [510, 354] on div "Sem prazo Repetir Adiar Ok" at bounding box center [411, 365] width 245 height 35
click at [509, 368] on button "Ok" at bounding box center [506, 365] width 40 height 20
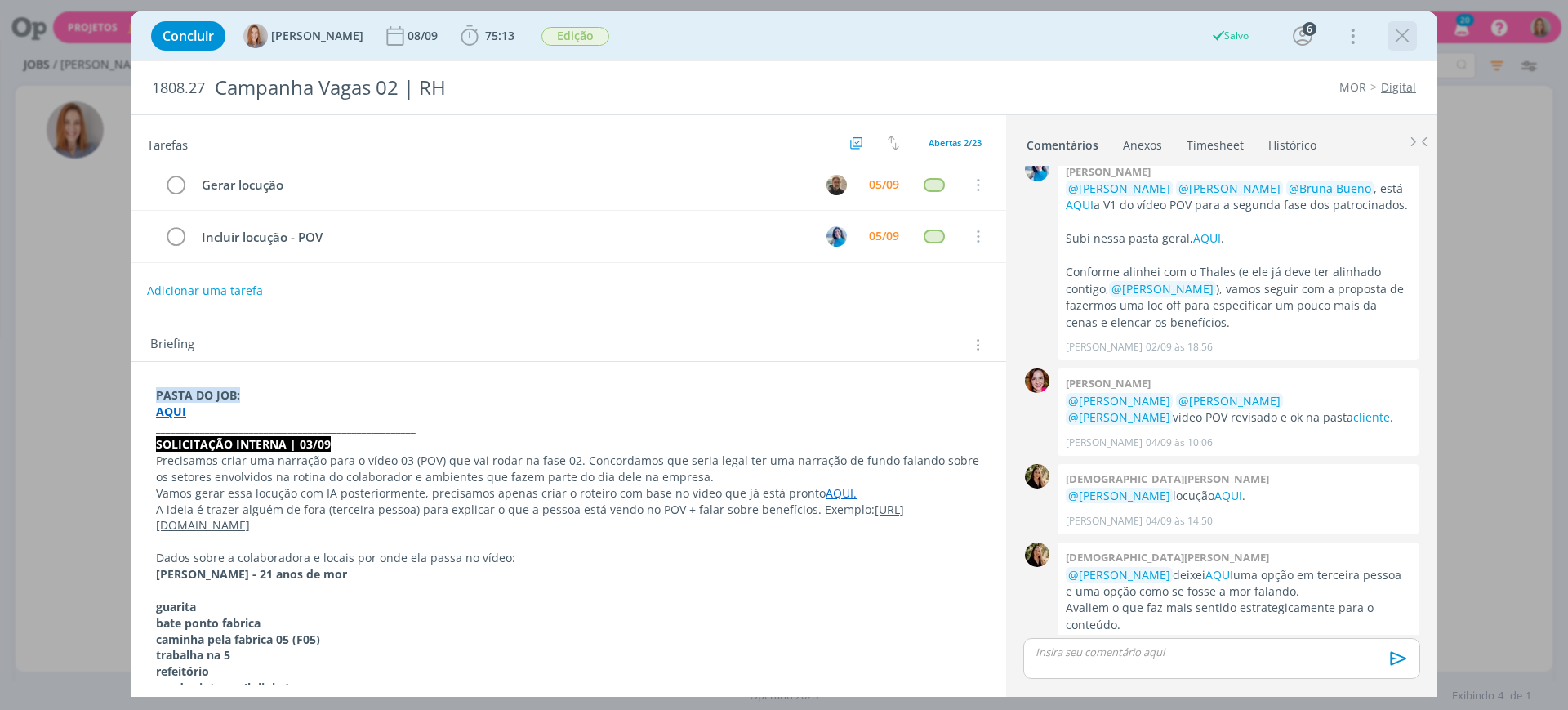
click at [1403, 30] on icon "dialog" at bounding box center [1403, 36] width 25 height 25
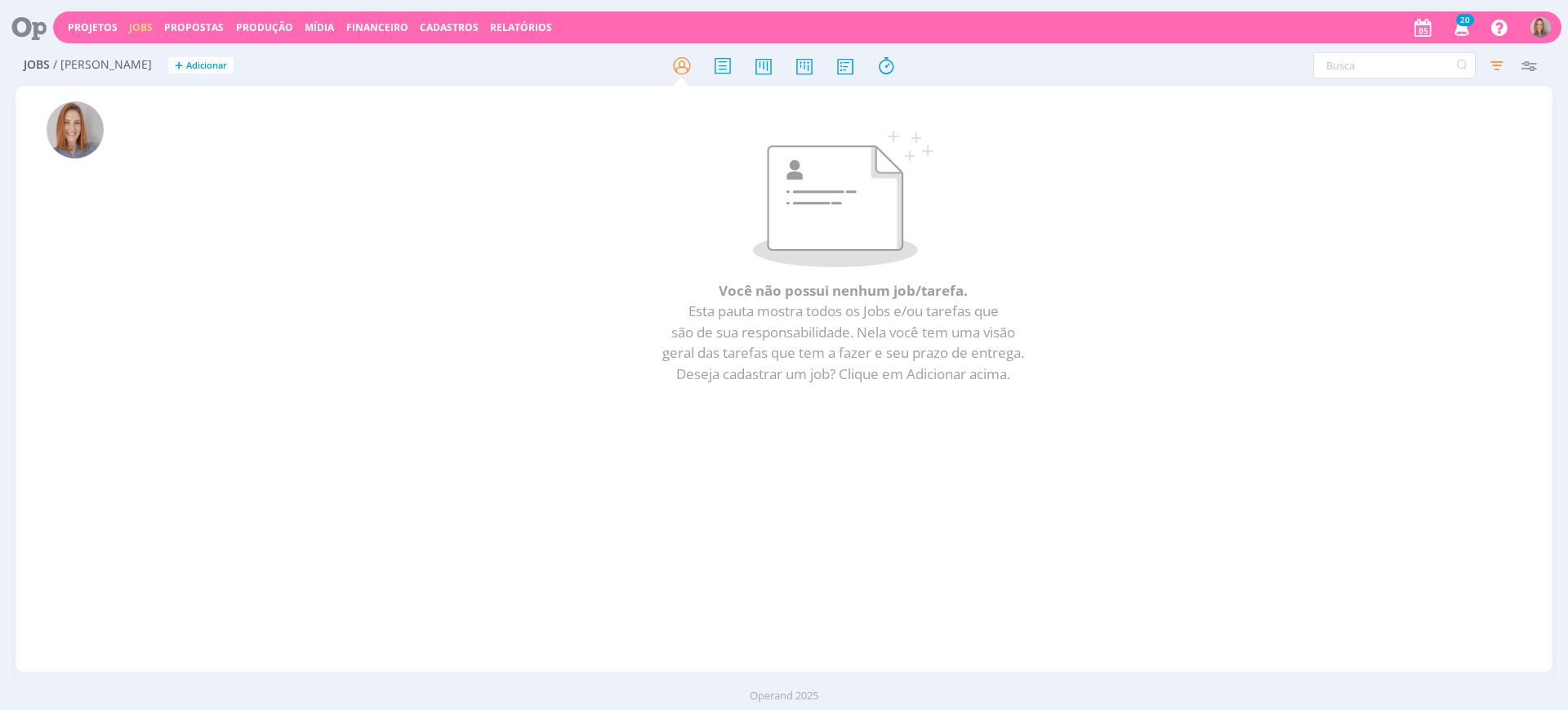
click at [23, 29] on icon at bounding box center [23, 27] width 34 height 32
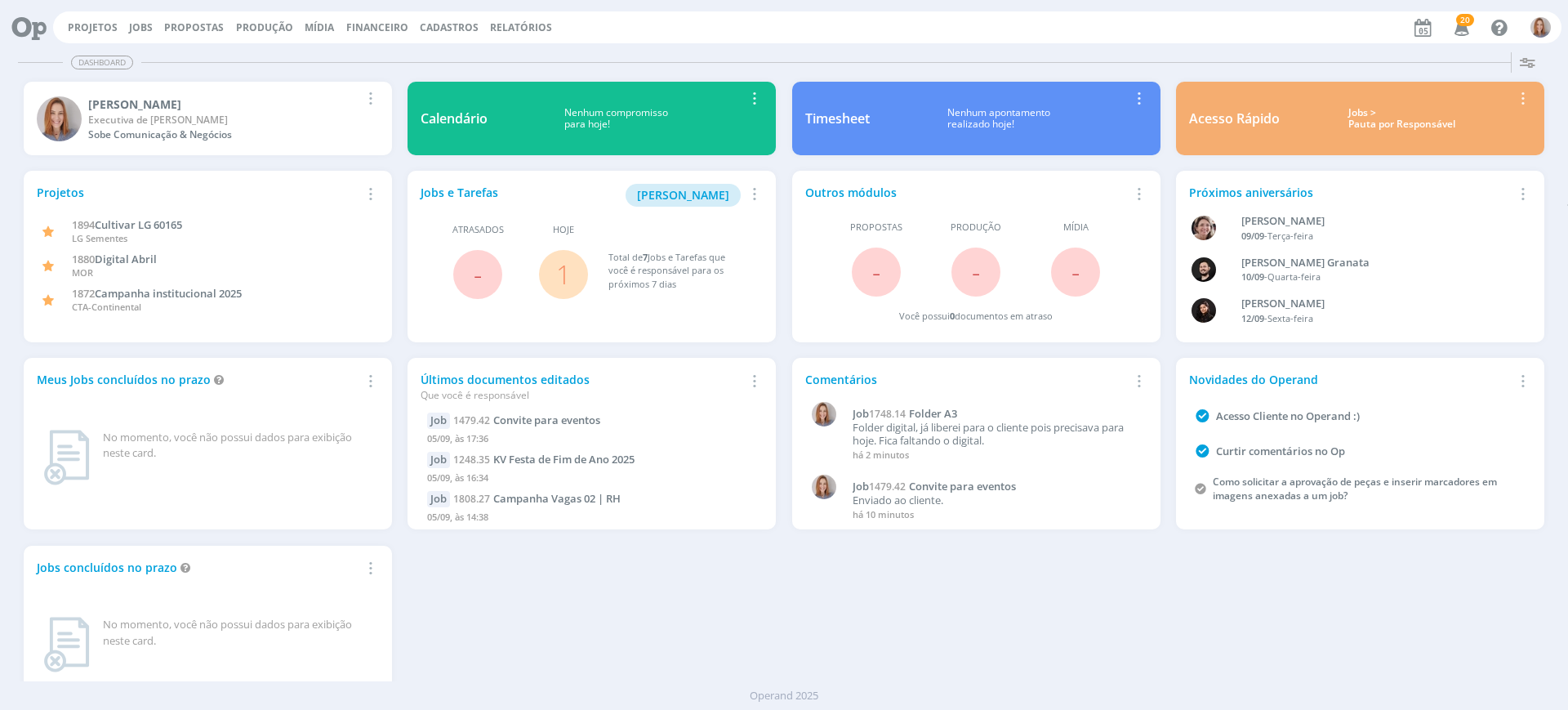
click at [559, 283] on link "1" at bounding box center [564, 274] width 15 height 35
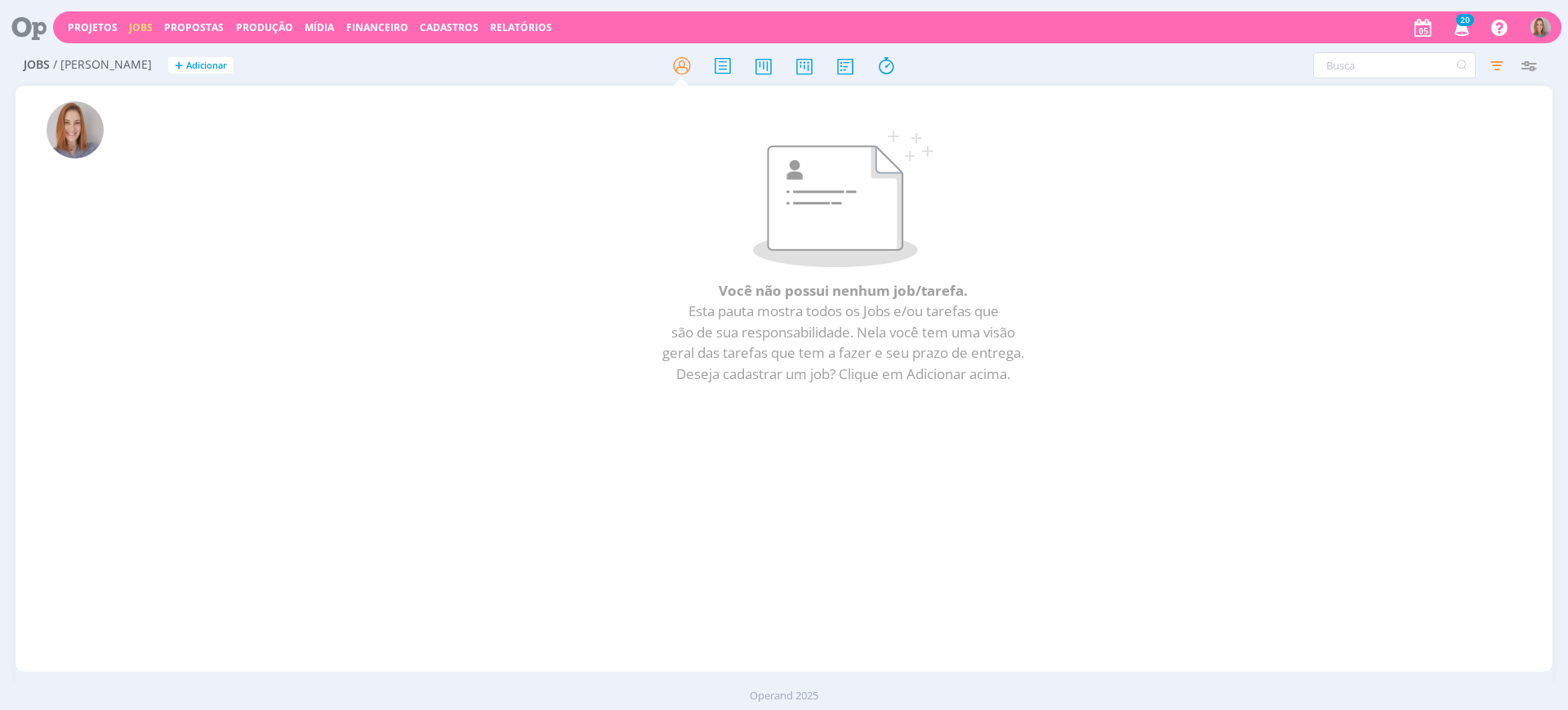
click at [705, 212] on p at bounding box center [844, 199] width 1336 height 137
click at [838, 66] on icon at bounding box center [845, 66] width 29 height 32
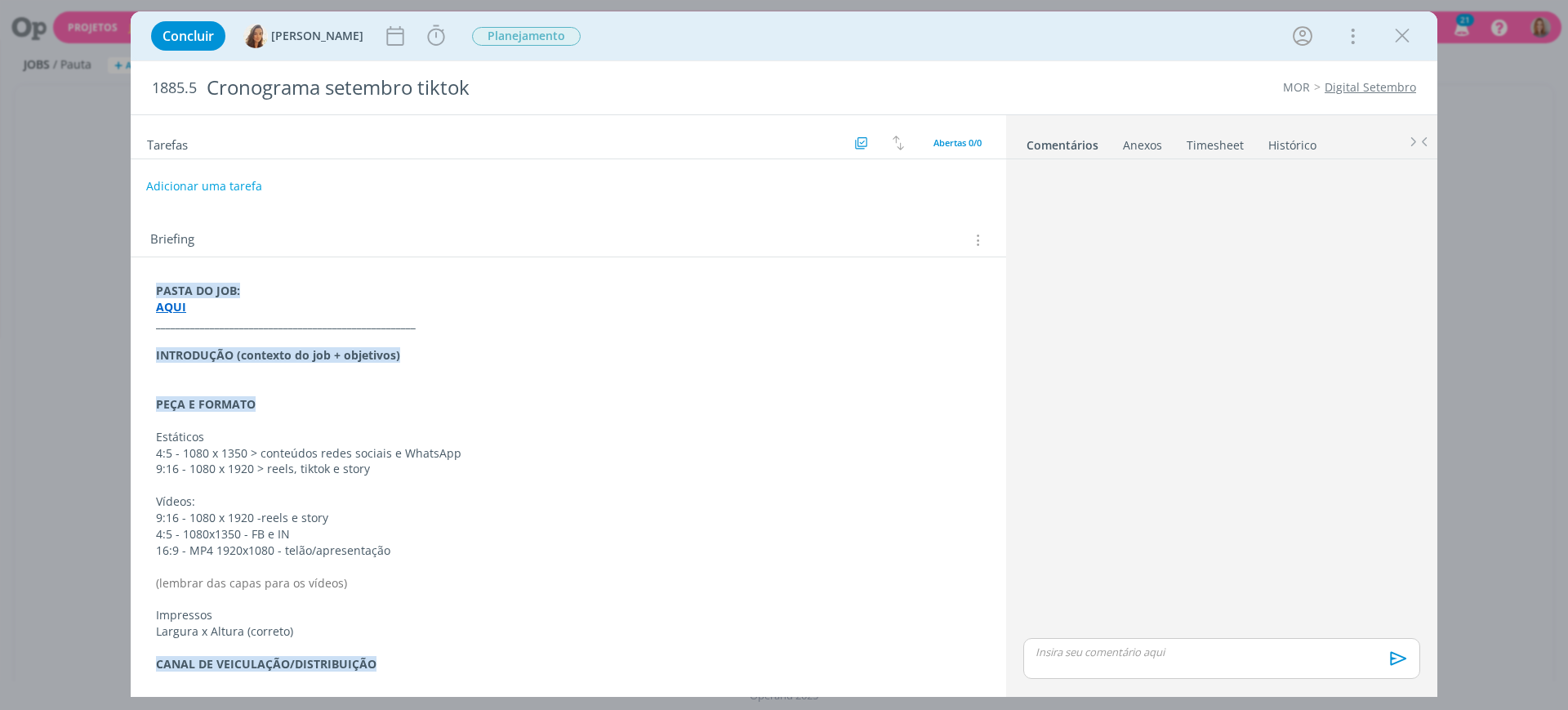
click at [219, 183] on button "Adicionar uma tarefa" at bounding box center [205, 187] width 116 height 28
click at [800, 192] on icon "dialog" at bounding box center [809, 186] width 20 height 20
type input "Brain inicial"
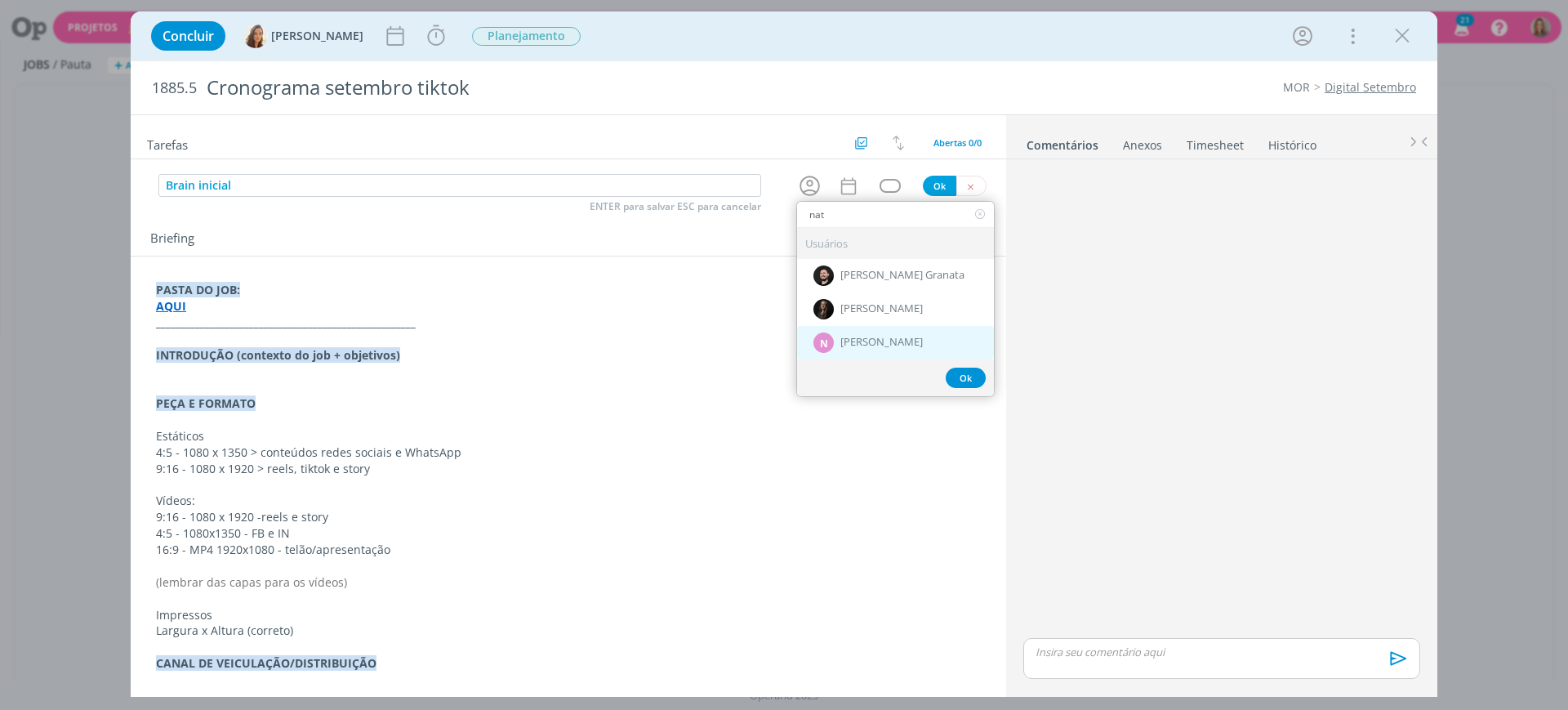
type input "nat"
click at [865, 350] on div "N [PERSON_NAME]" at bounding box center [895, 342] width 197 height 34
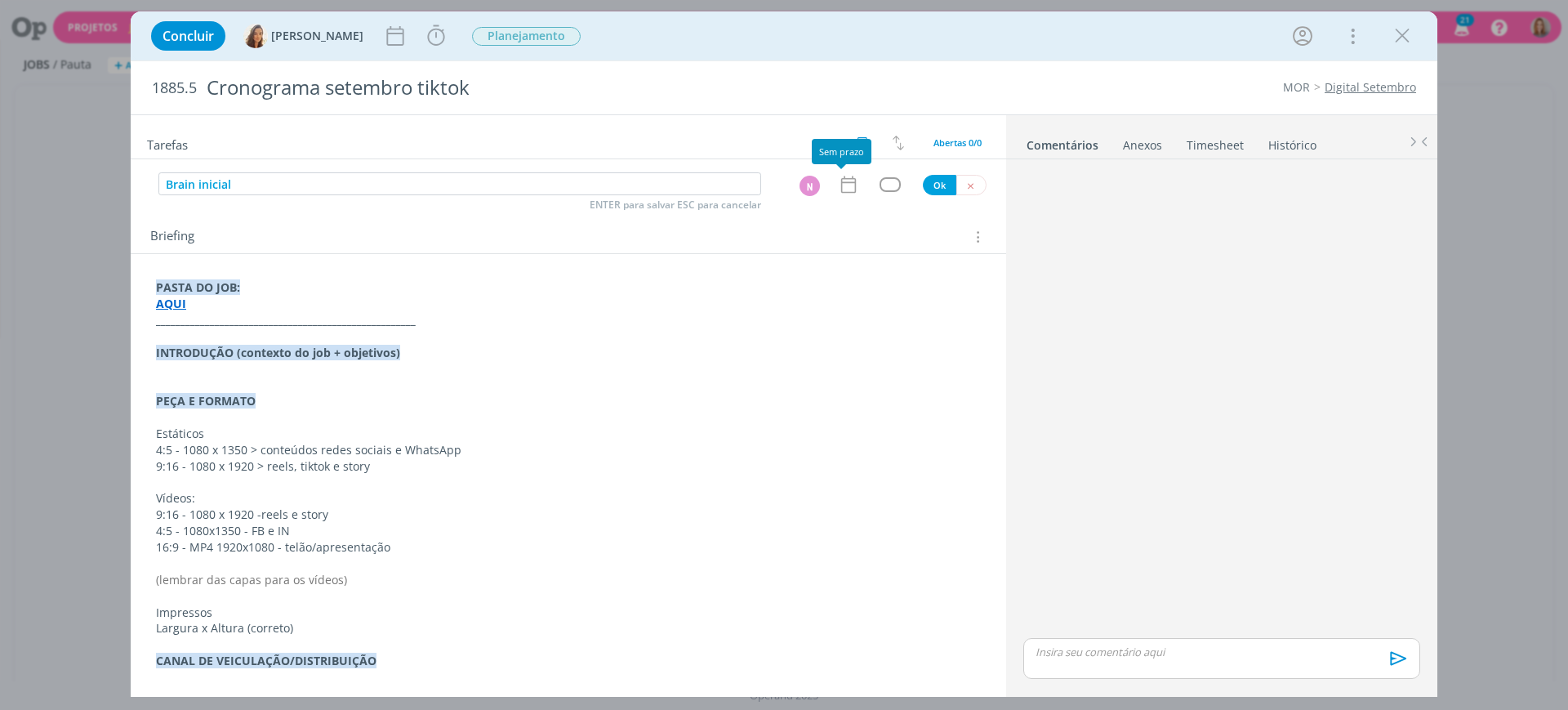
click at [847, 183] on icon "dialog" at bounding box center [849, 185] width 21 height 21
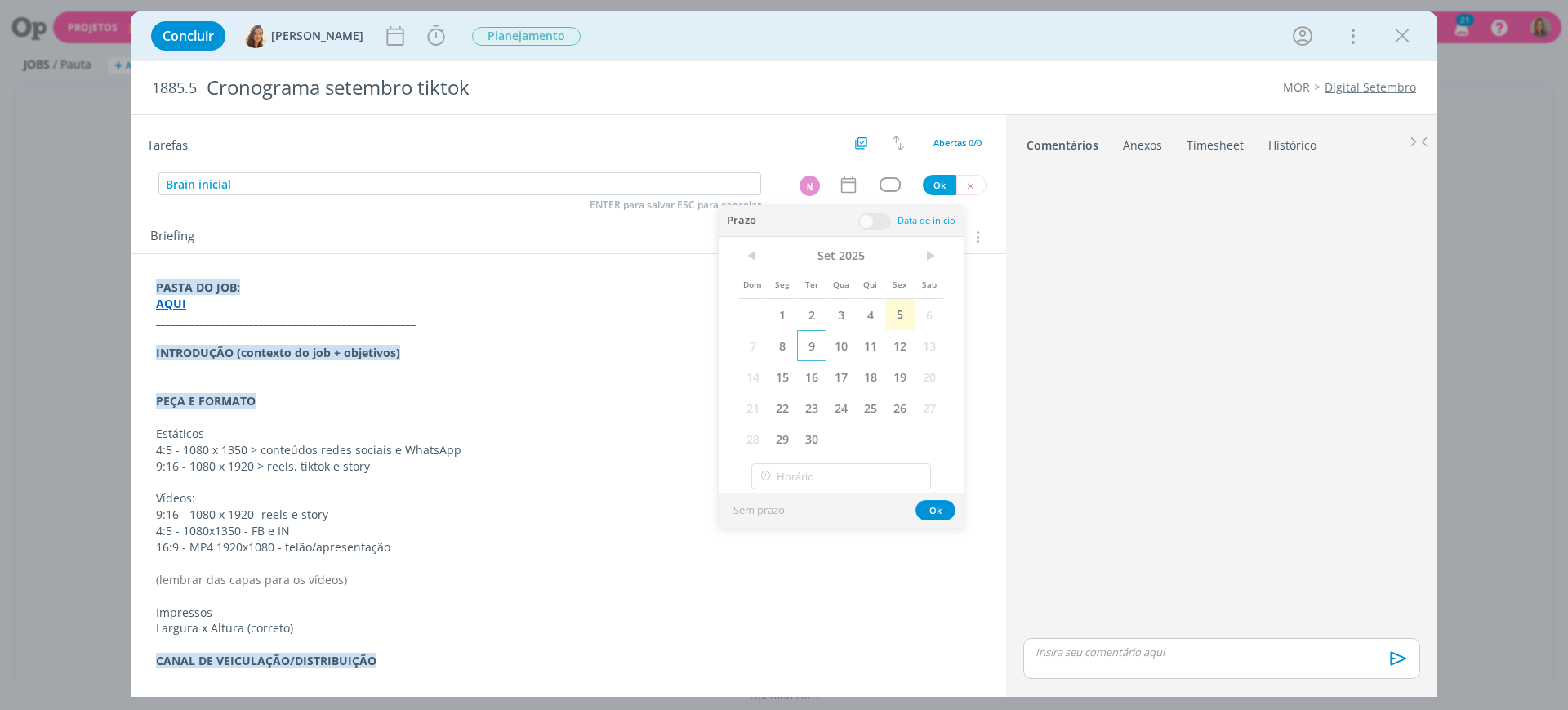
click at [808, 351] on span "9" at bounding box center [812, 346] width 29 height 31
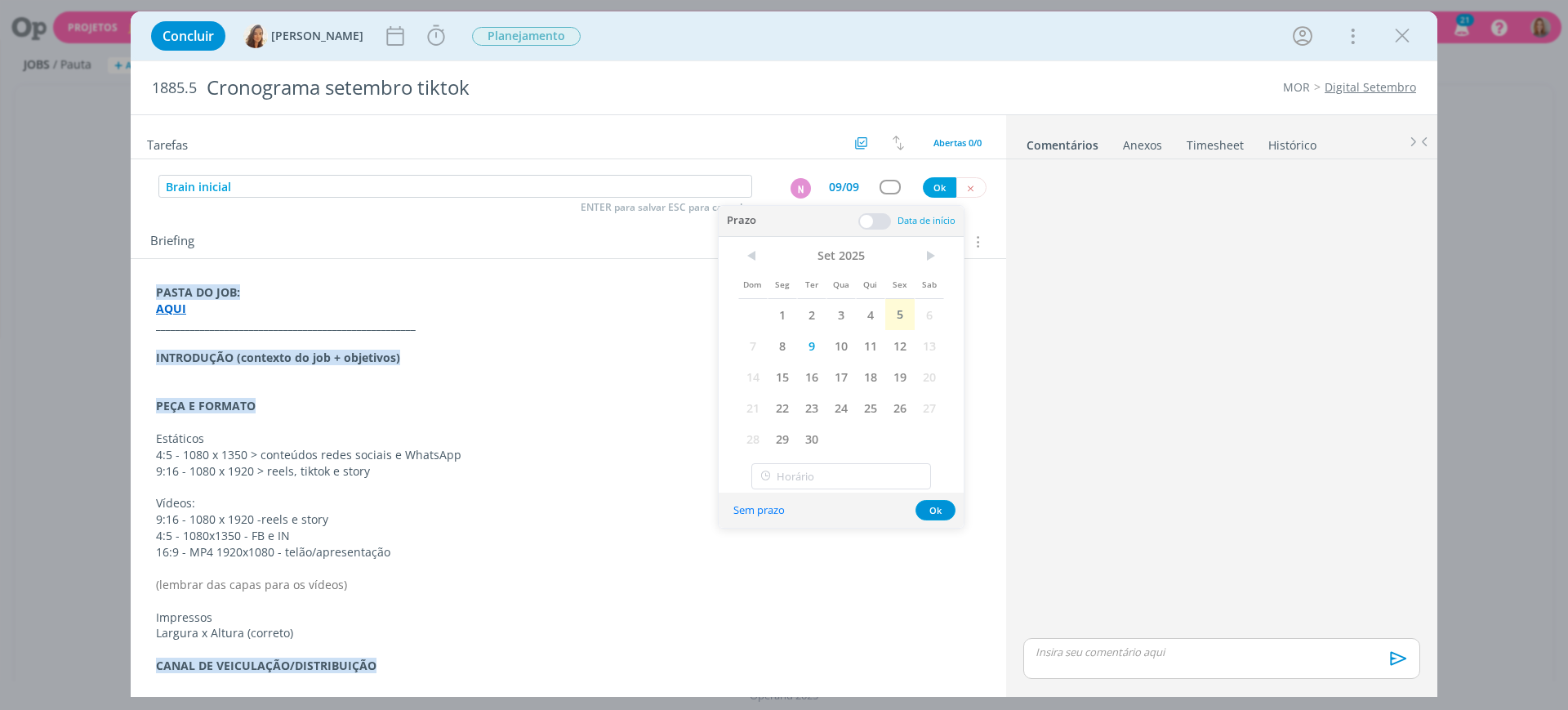
click at [876, 219] on span at bounding box center [875, 222] width 33 height 16
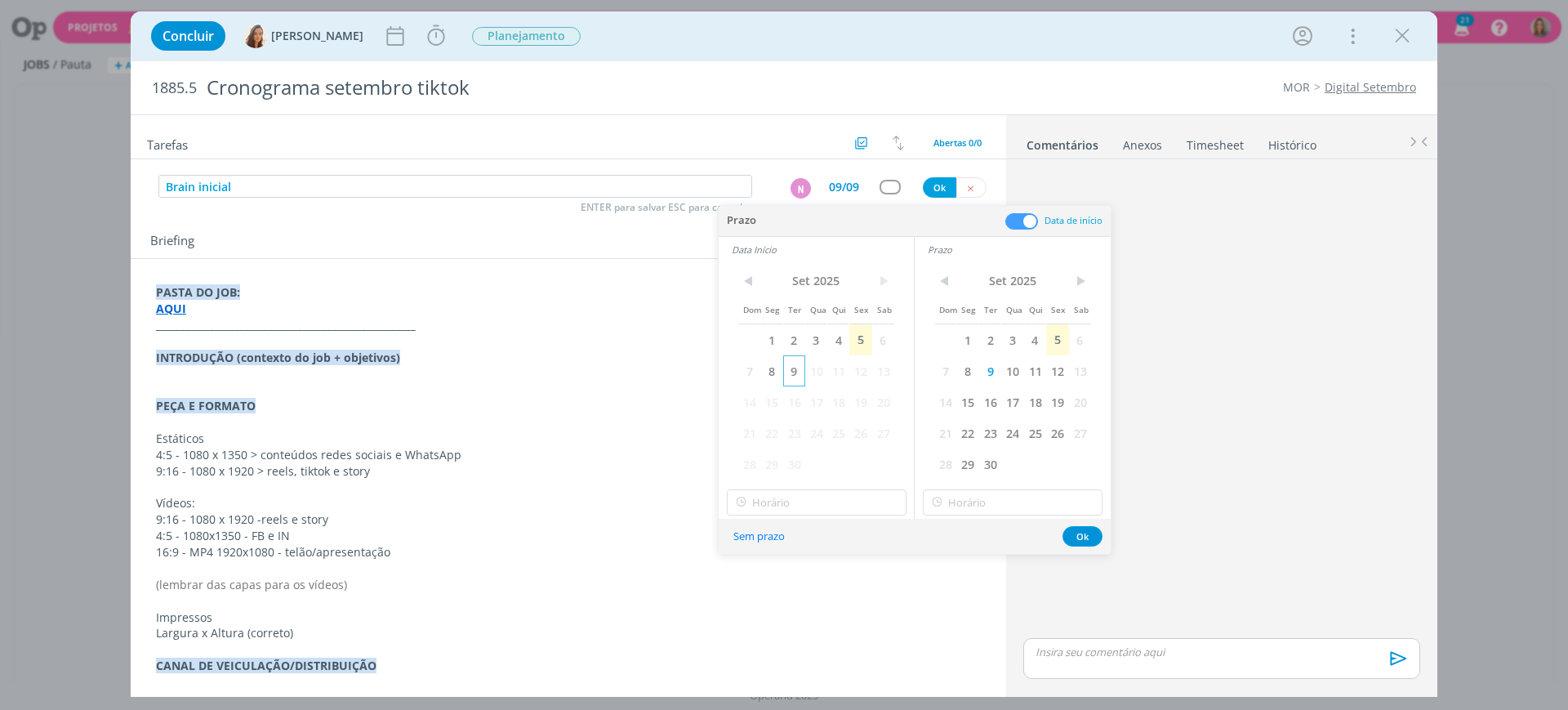
click at [793, 371] on span "9" at bounding box center [794, 371] width 22 height 31
click at [810, 504] on input "18:00" at bounding box center [817, 503] width 180 height 26
click at [762, 594] on div "13:00" at bounding box center [819, 588] width 183 height 29
type input "13:00"
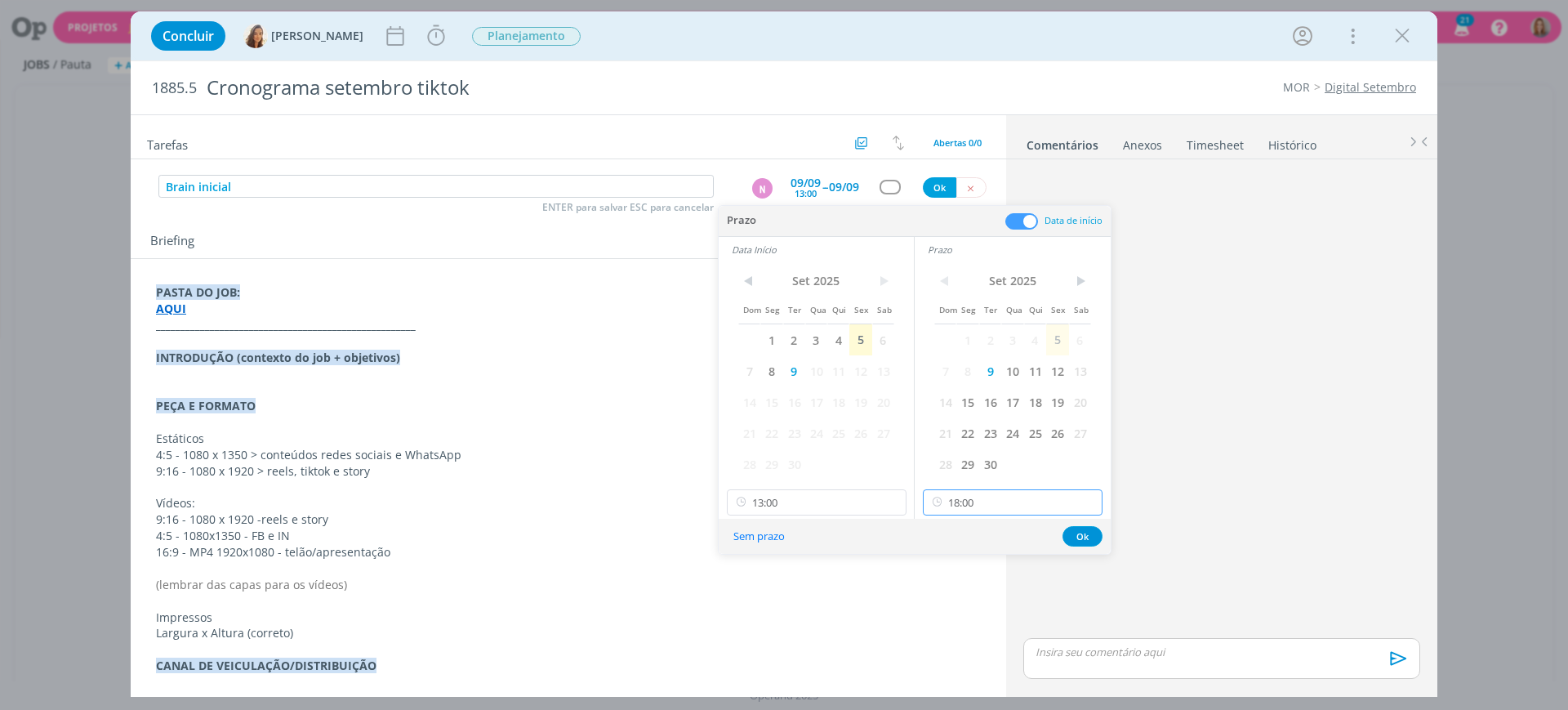
click at [958, 506] on input "18:00" at bounding box center [1013, 503] width 180 height 26
click at [958, 612] on div "15:00" at bounding box center [1016, 619] width 183 height 29
type input "15:00"
click at [1072, 535] on button "Ok" at bounding box center [1083, 536] width 40 height 20
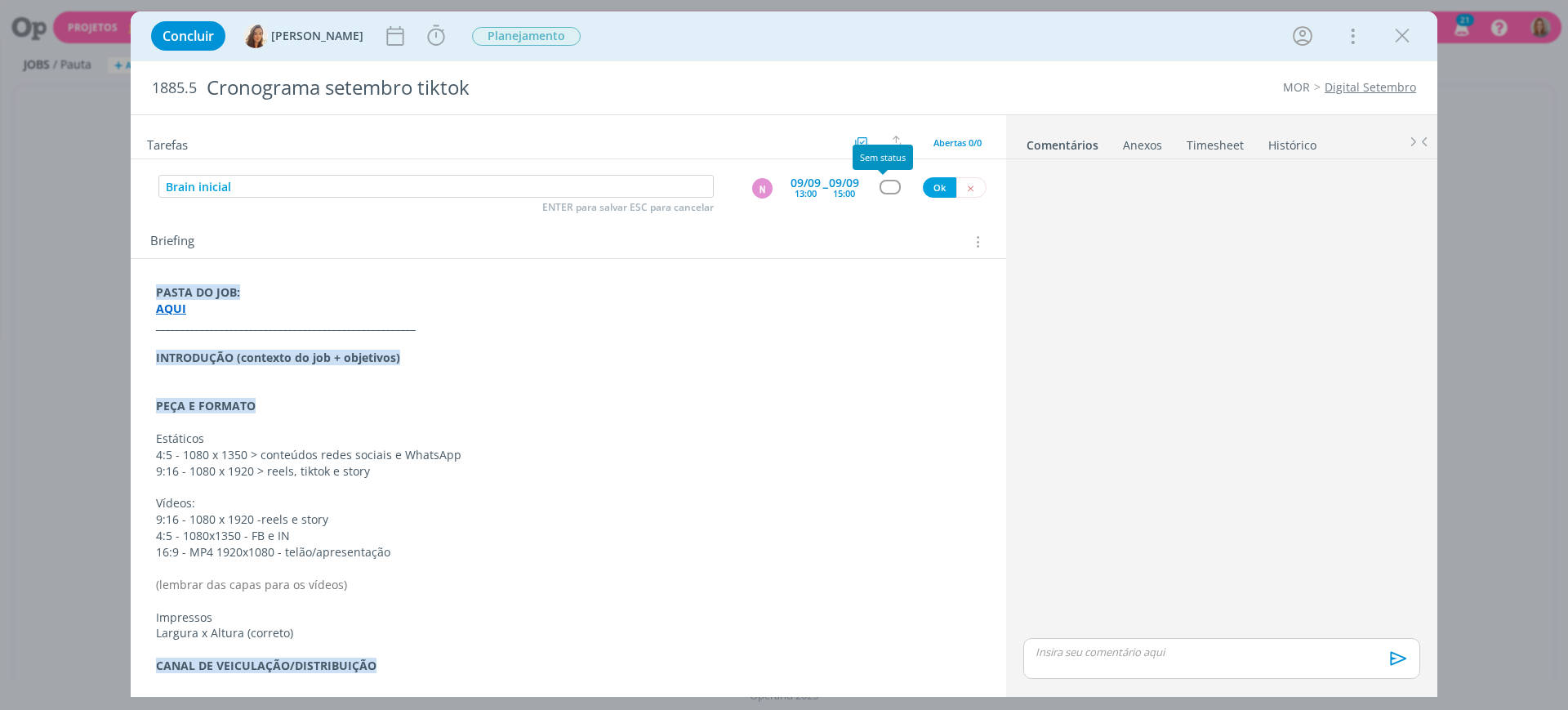
click at [881, 184] on div "dialog" at bounding box center [890, 187] width 20 height 14
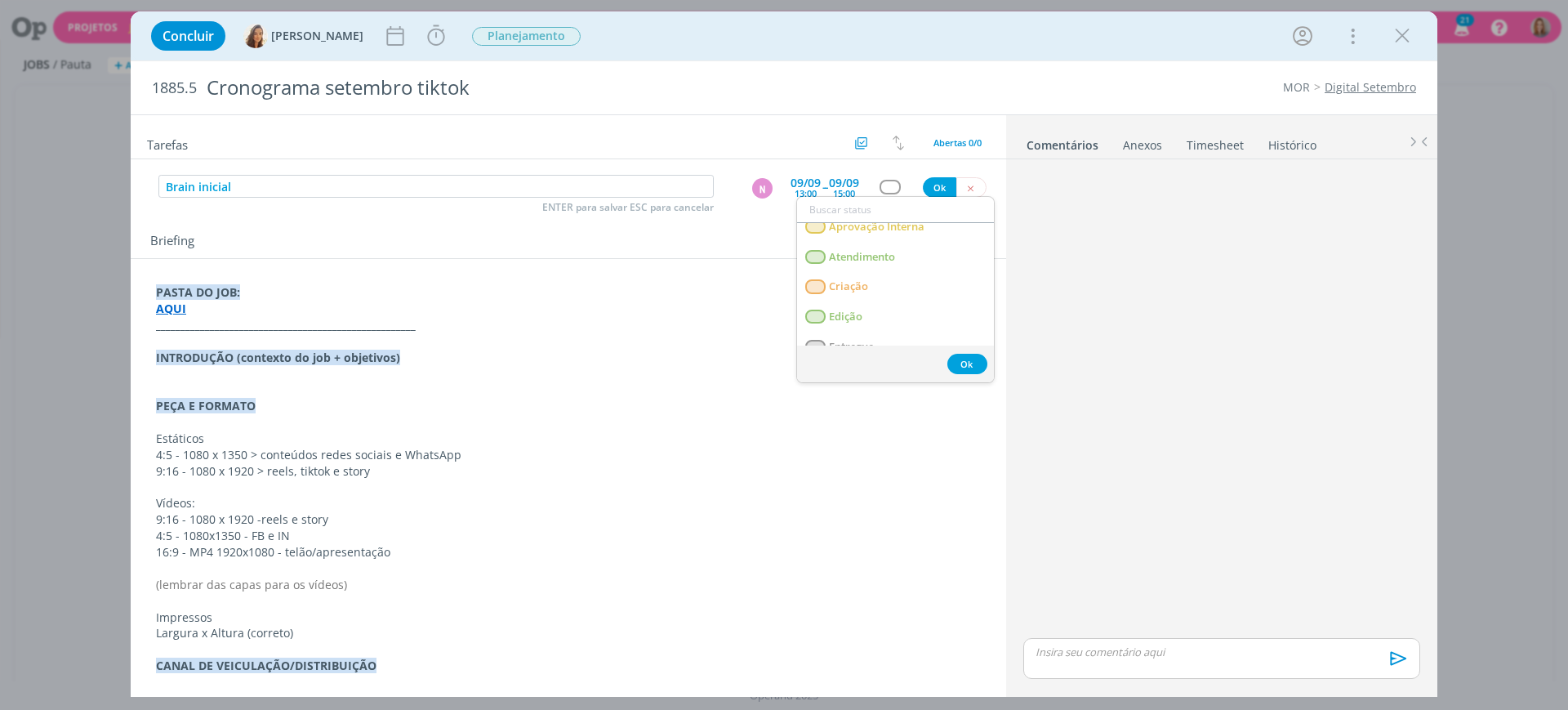
scroll to position [102, 0]
click at [854, 282] on span "Criação" at bounding box center [849, 285] width 39 height 13
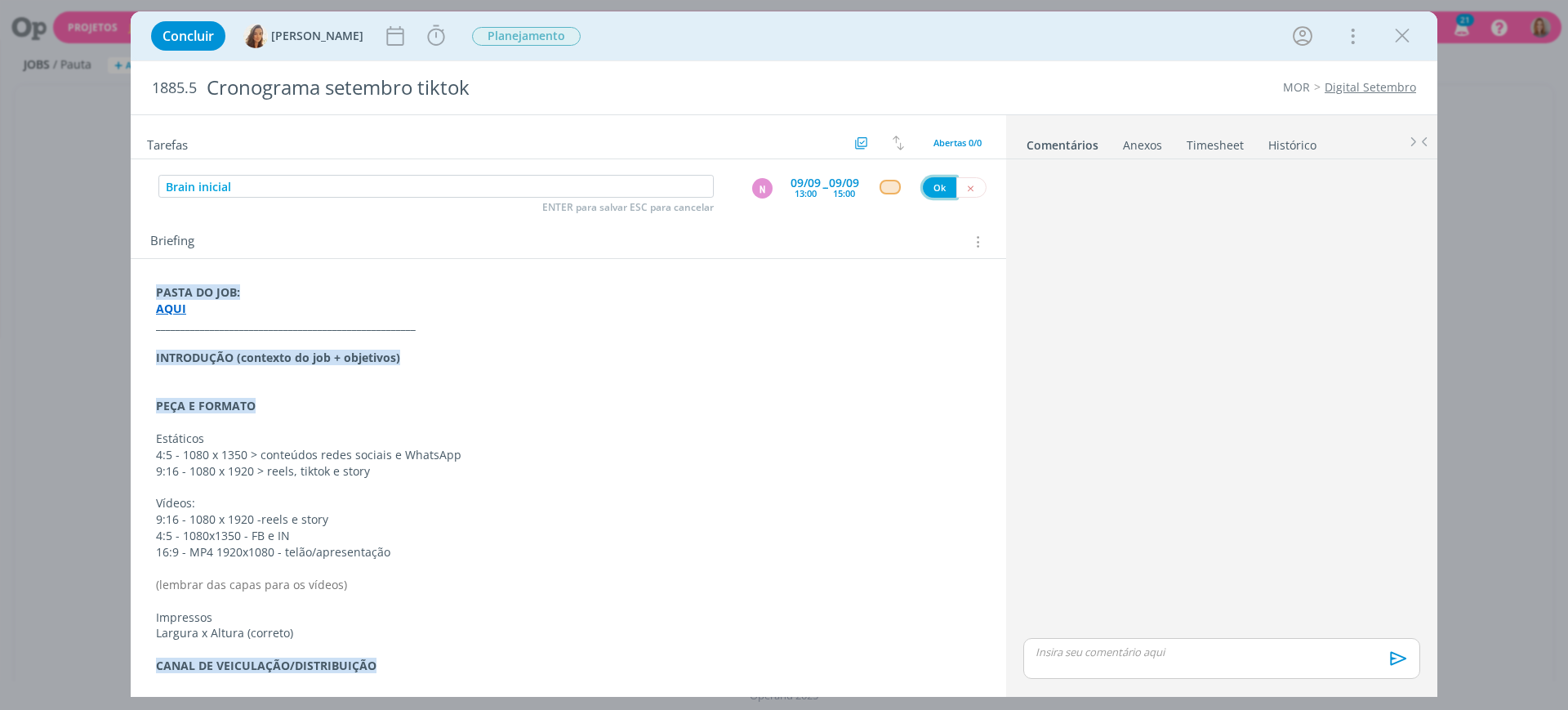
click at [926, 188] on button "Ok" at bounding box center [939, 188] width 34 height 20
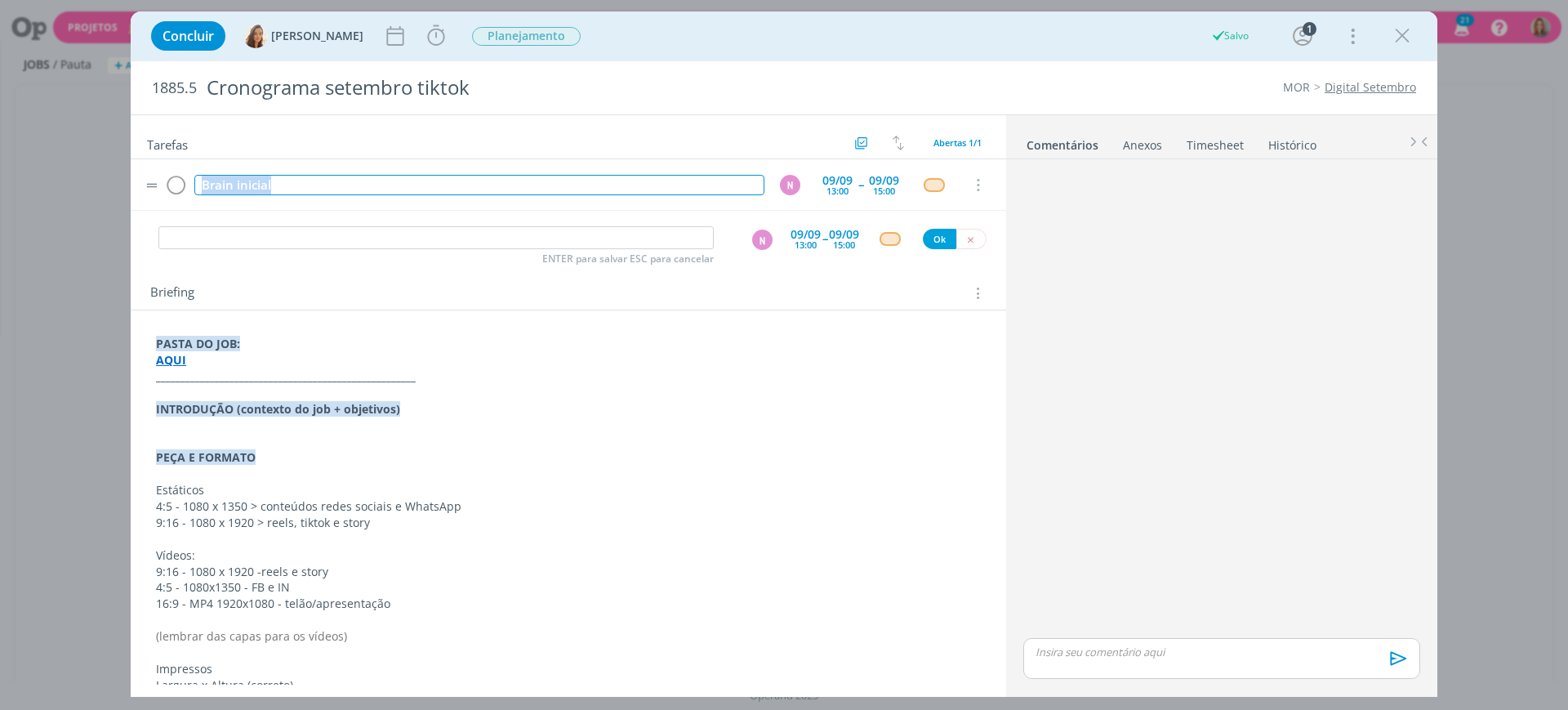
drag, startPoint x: 275, startPoint y: 184, endPoint x: 201, endPoint y: 183, distance: 74.0
click at [201, 183] on div "Brain inicial" at bounding box center [480, 185] width 570 height 20
copy div "Brain inicial"
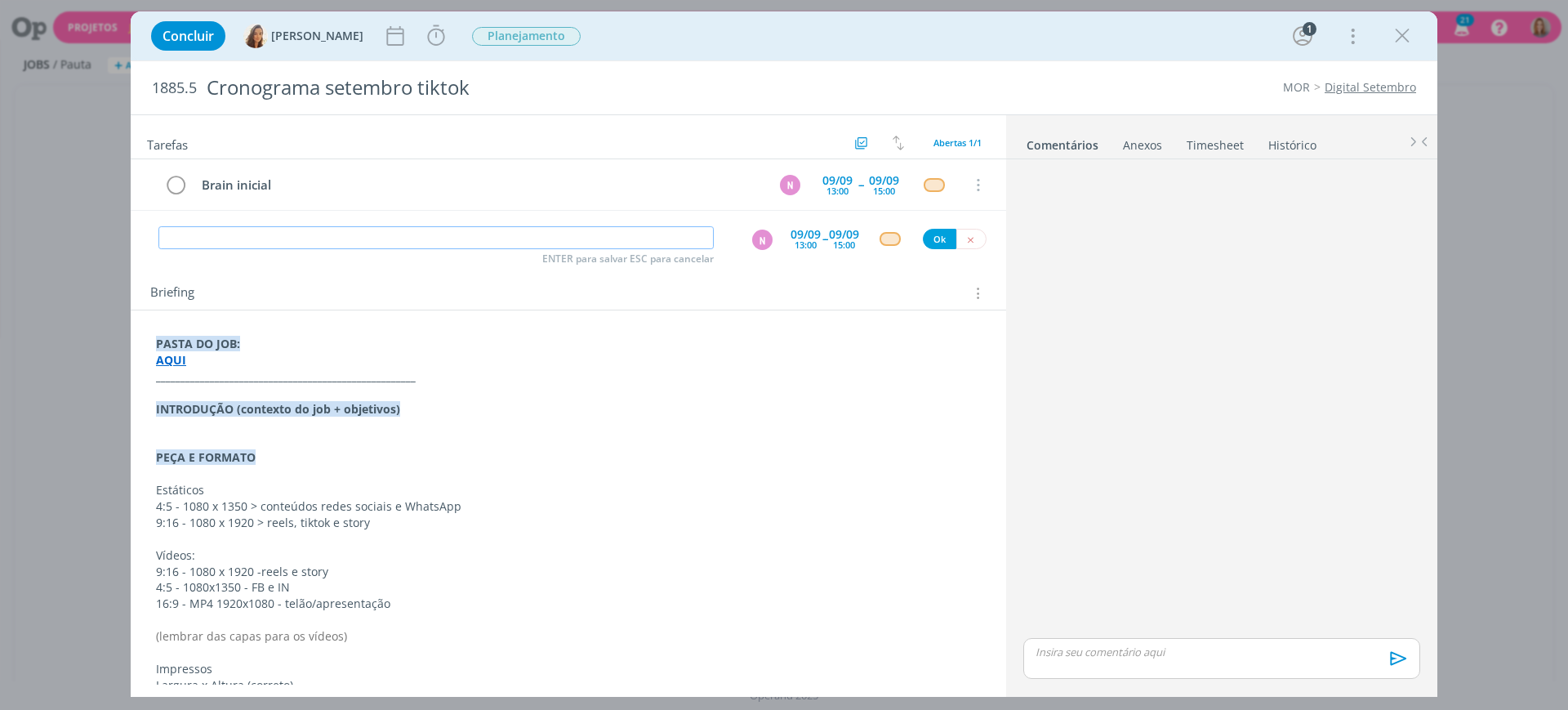
click at [253, 232] on input "dialog" at bounding box center [436, 237] width 556 height 23
paste input "Brain inicial"
type input "Brain inicial"
click at [795, 235] on div "09/09" at bounding box center [805, 234] width 30 height 11
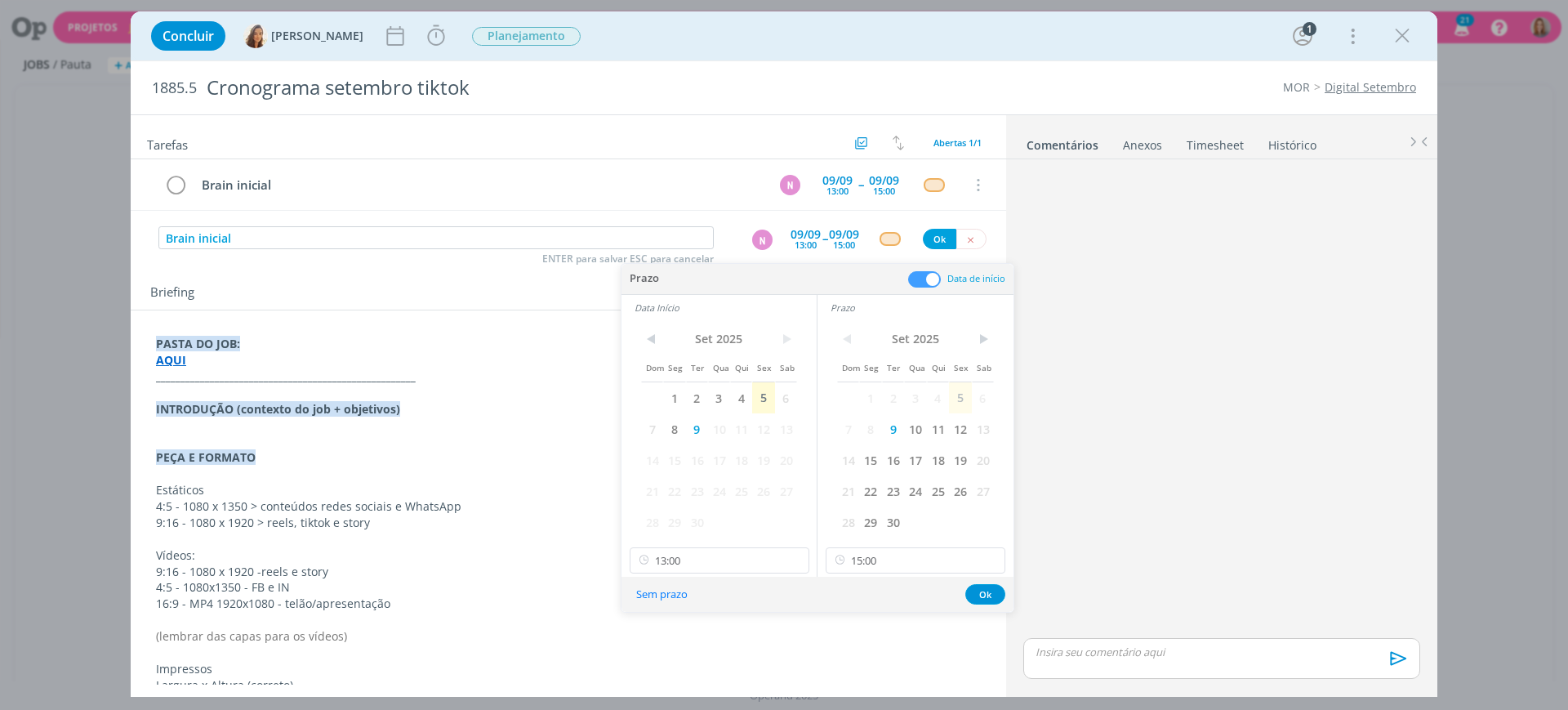
click at [754, 235] on div "N" at bounding box center [762, 239] width 20 height 20
click at [980, 590] on button "Ok" at bounding box center [985, 595] width 40 height 20
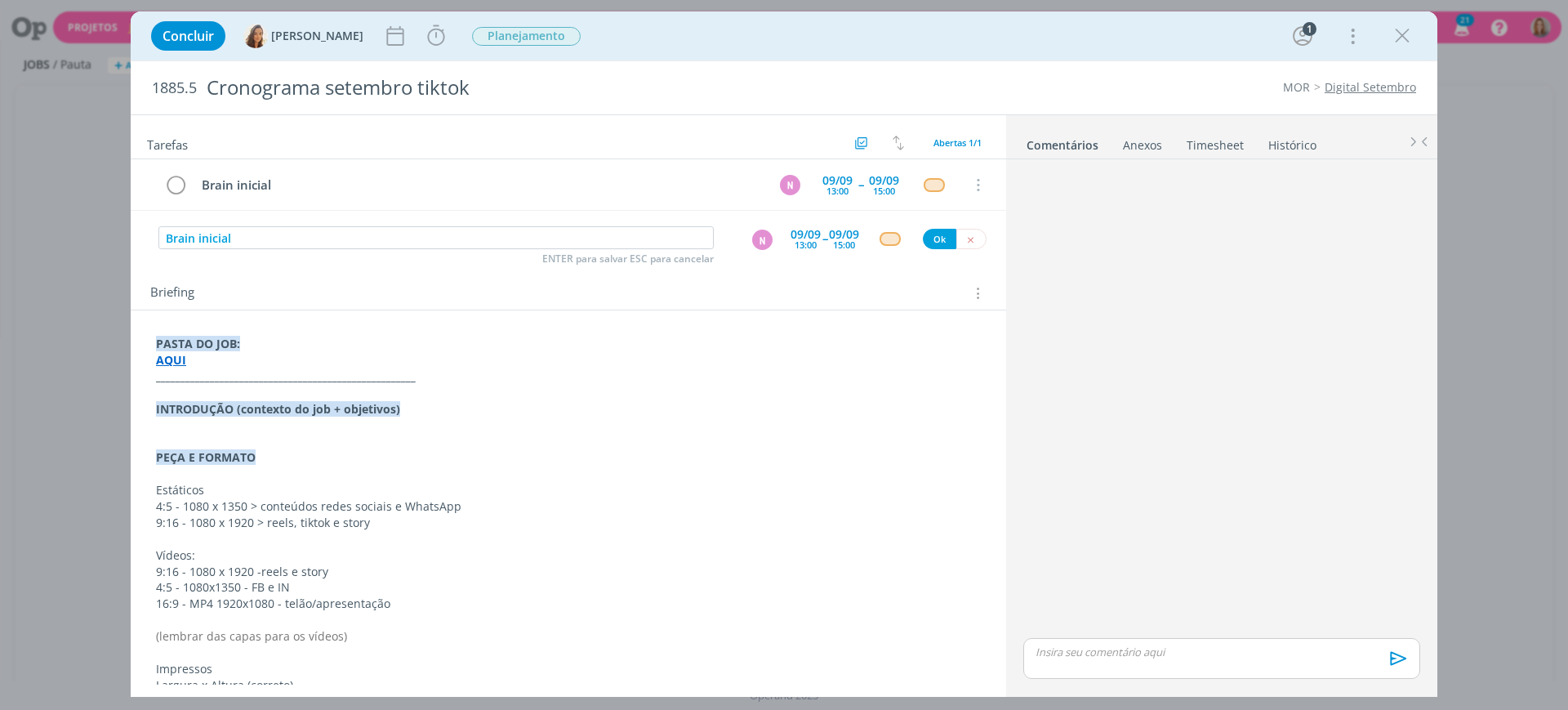
click at [754, 236] on div "N" at bounding box center [762, 239] width 20 height 20
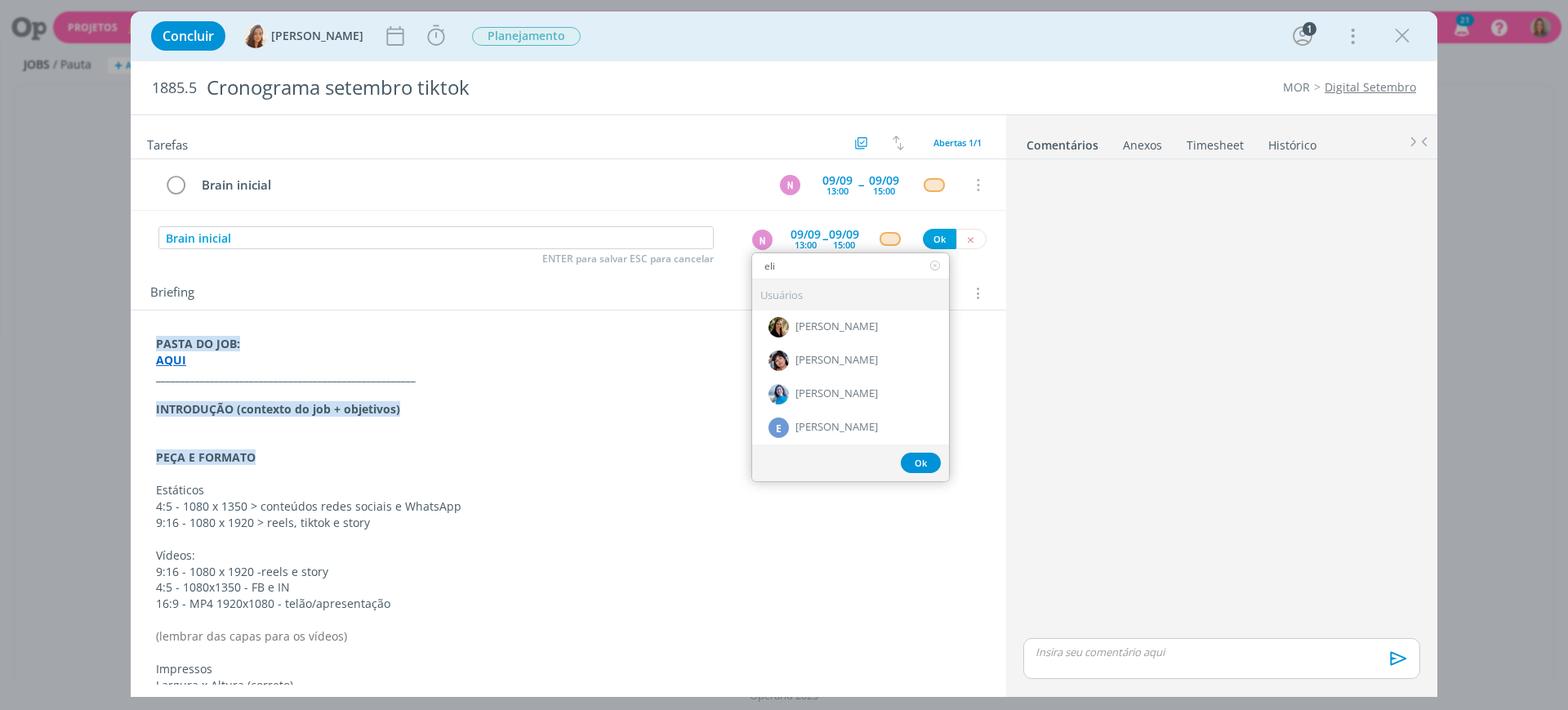
type input "eli"
click at [827, 388] on span "[PERSON_NAME]" at bounding box center [836, 395] width 83 height 13
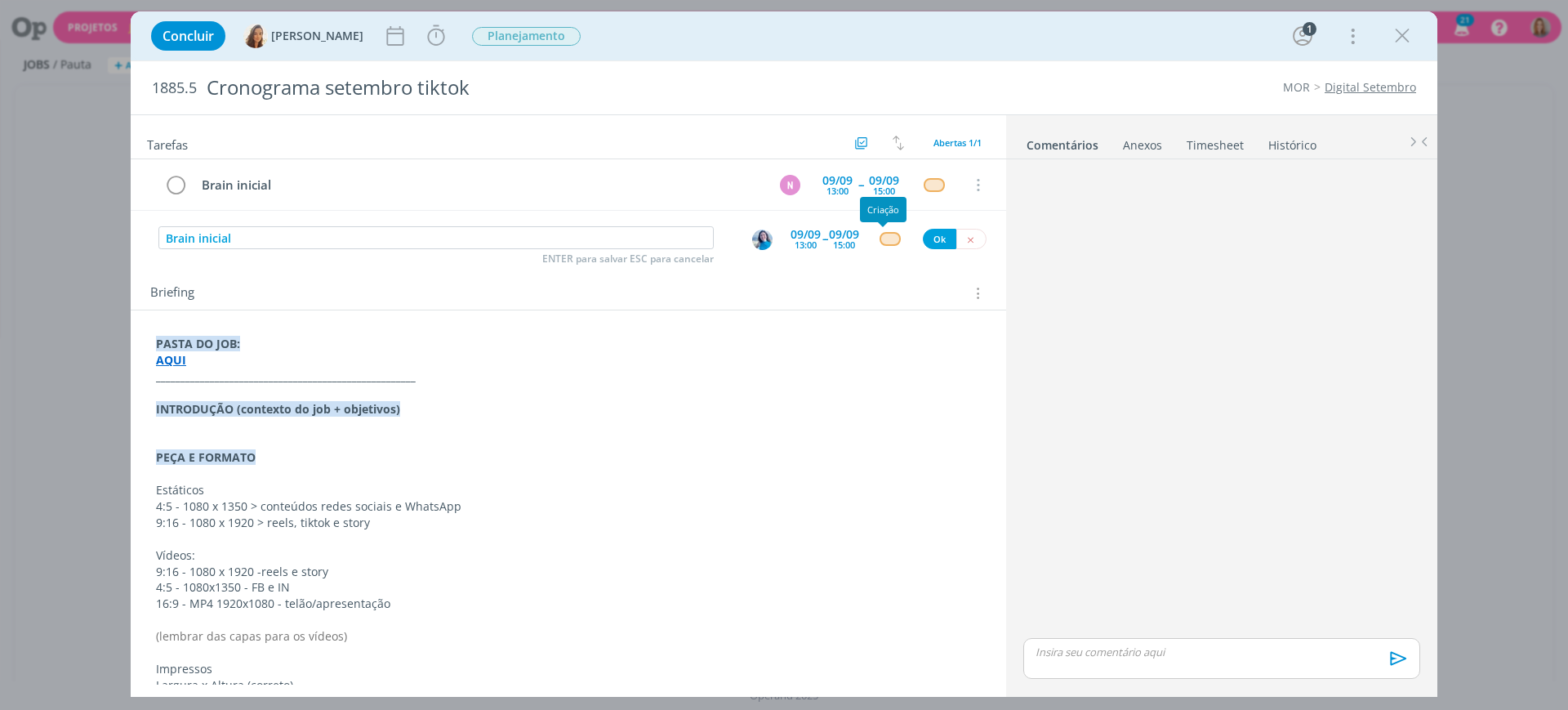
click at [881, 235] on div "dialog" at bounding box center [890, 238] width 20 height 14
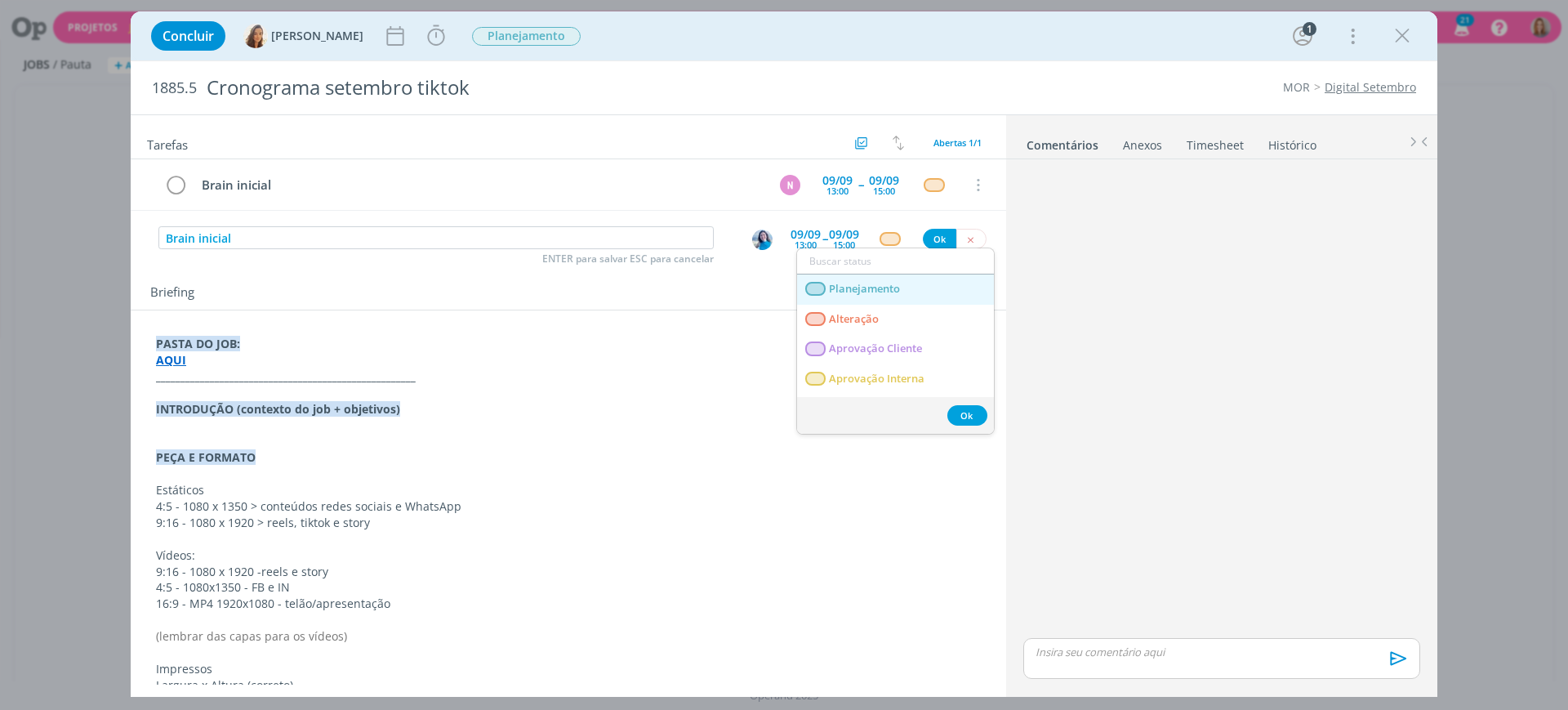
click at [899, 287] on span "Planejamento" at bounding box center [864, 289] width 71 height 13
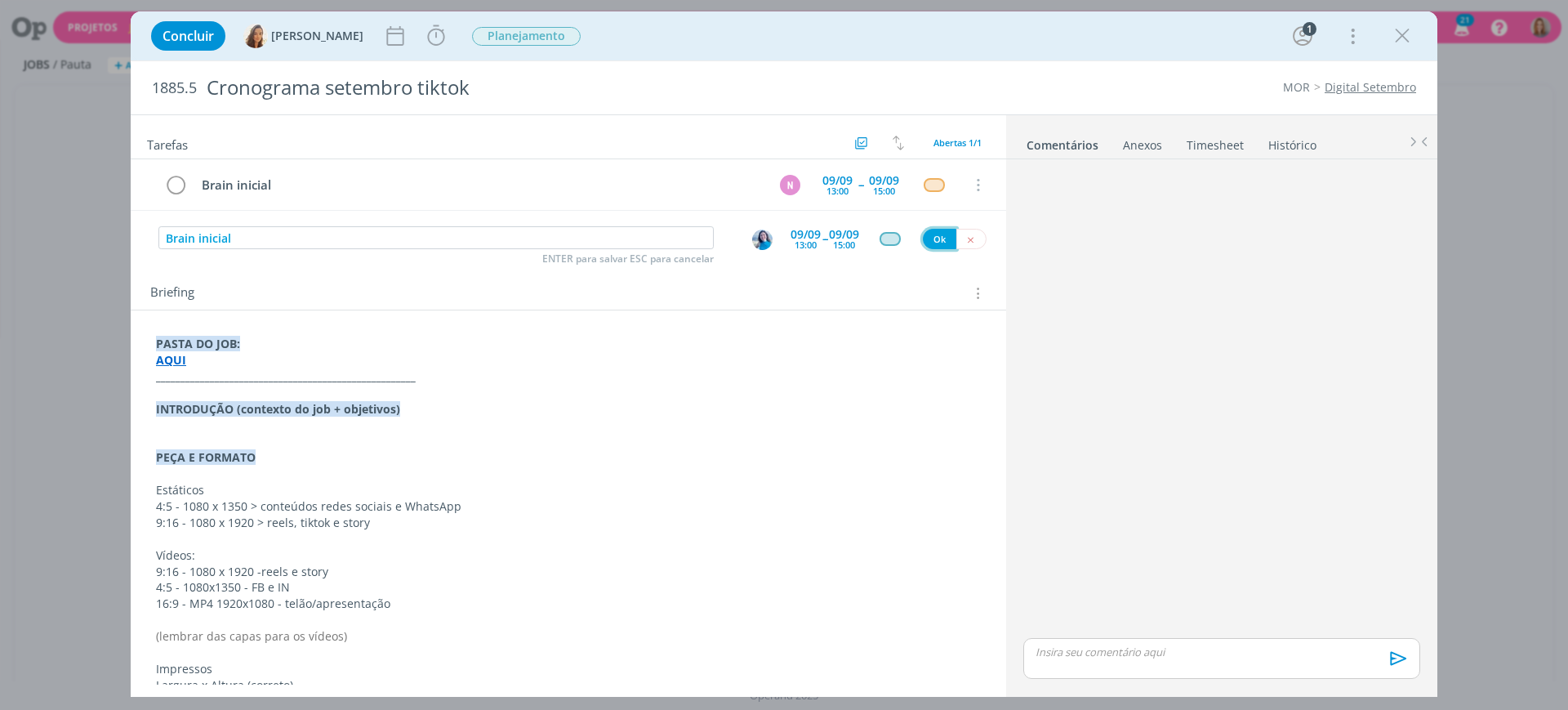
click at [931, 241] on button "Ok" at bounding box center [939, 238] width 34 height 20
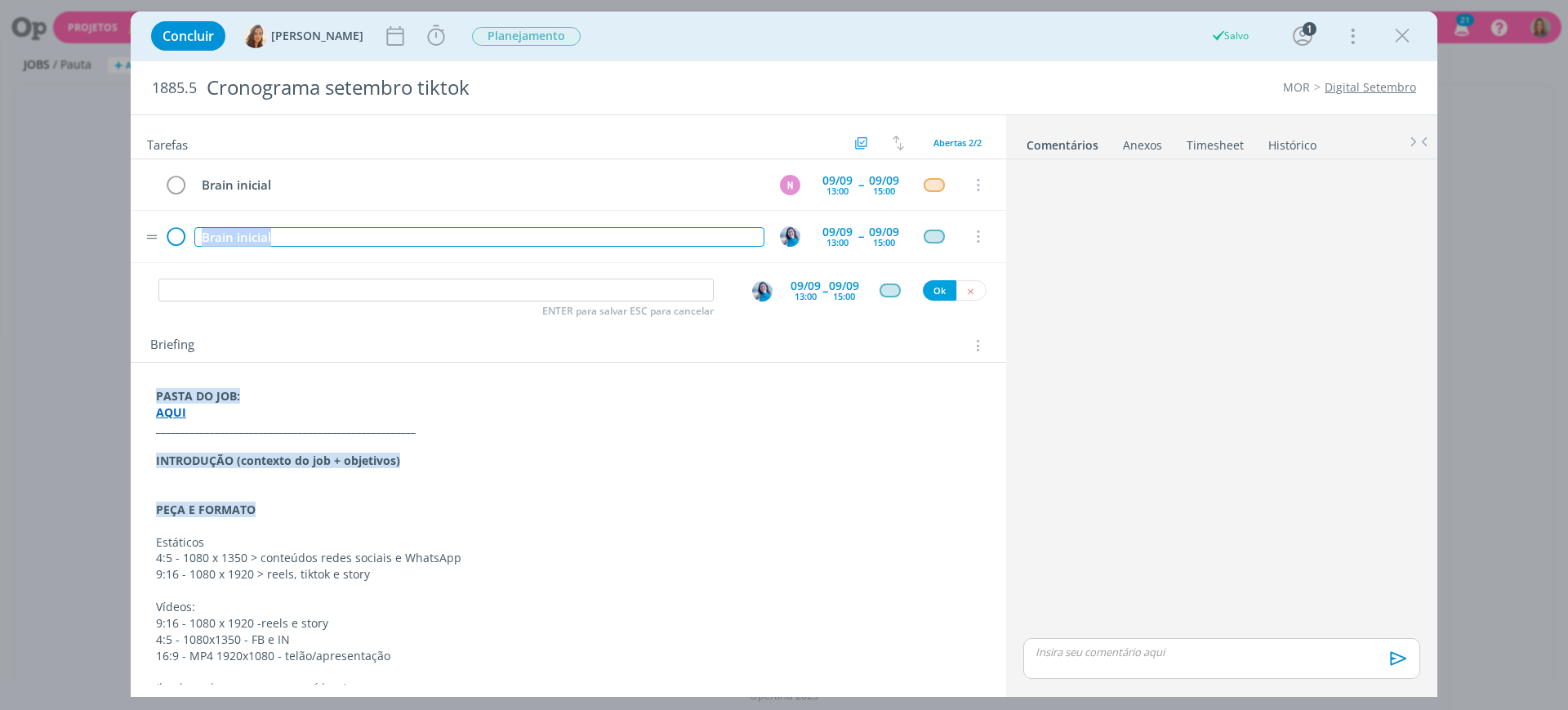
drag, startPoint x: 261, startPoint y: 237, endPoint x: 164, endPoint y: 237, distance: 97.0
click at [164, 237] on tr "Brain inicial [DATE] 13:00 -- [DATE] 15:00 Cancelar" at bounding box center [569, 237] width 876 height 52
copy div "Brain inicial"
click at [246, 295] on input "dialog" at bounding box center [436, 290] width 556 height 23
paste input "Brain inicial"
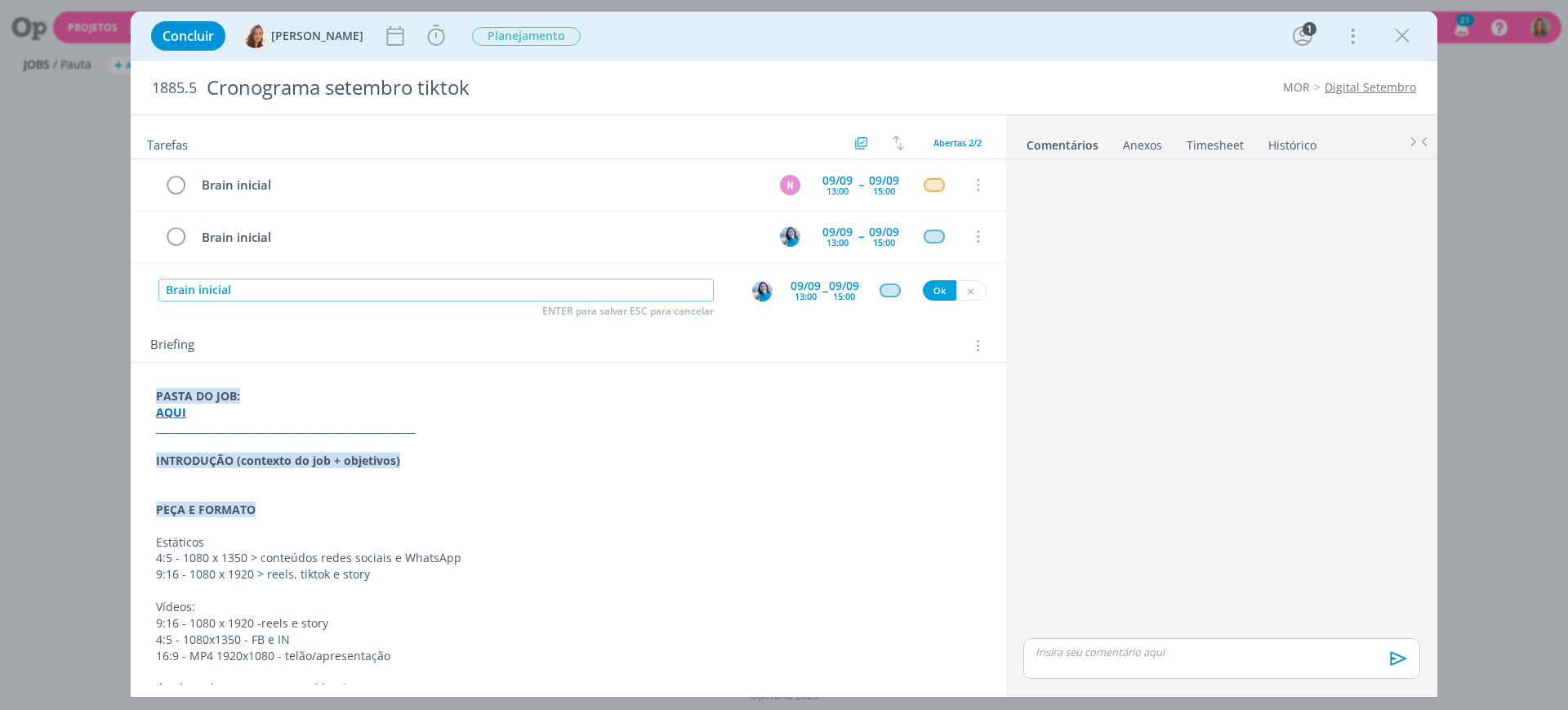
click at [752, 286] on img "dialog" at bounding box center [762, 291] width 20 height 20
type input "Brain inicial"
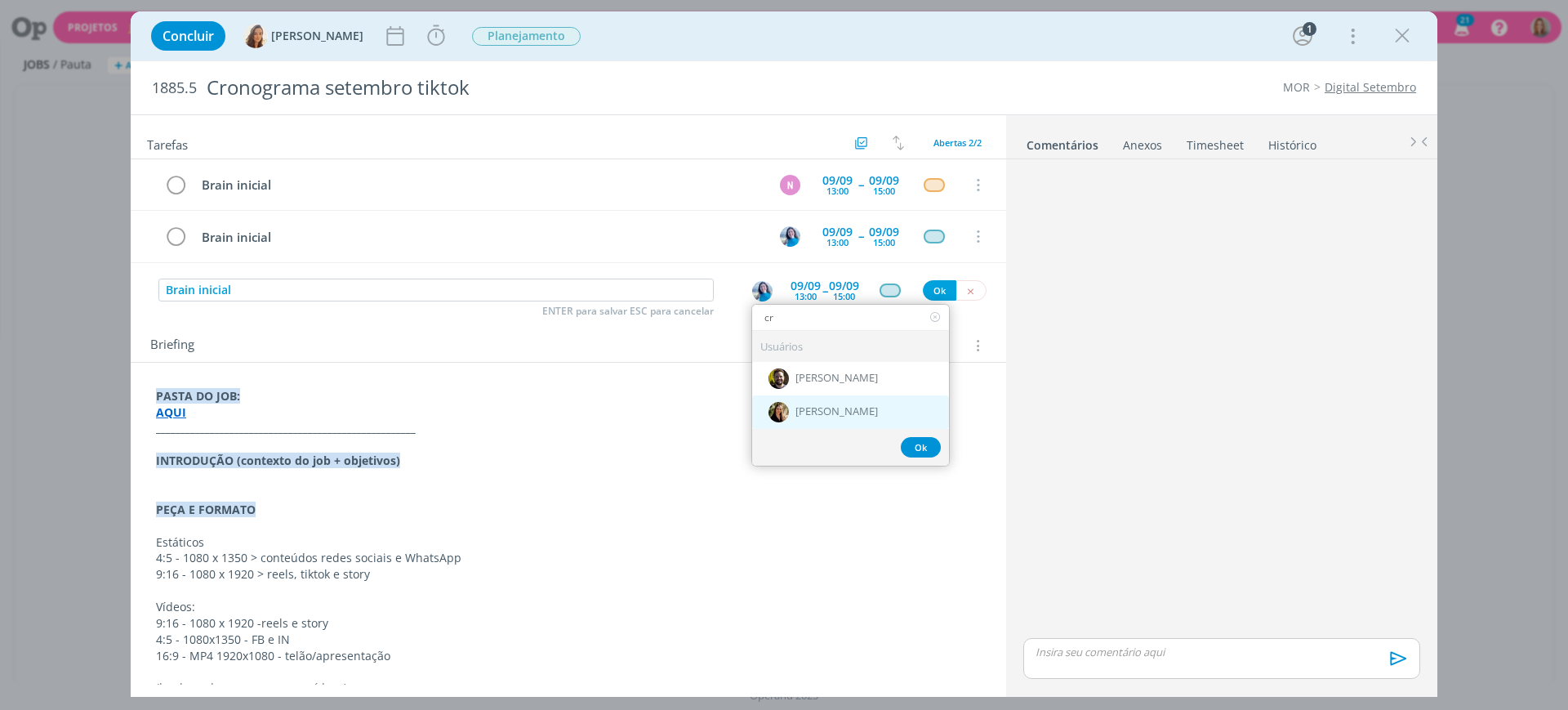
type input "cr"
click at [822, 404] on div "[PERSON_NAME]" at bounding box center [850, 412] width 197 height 34
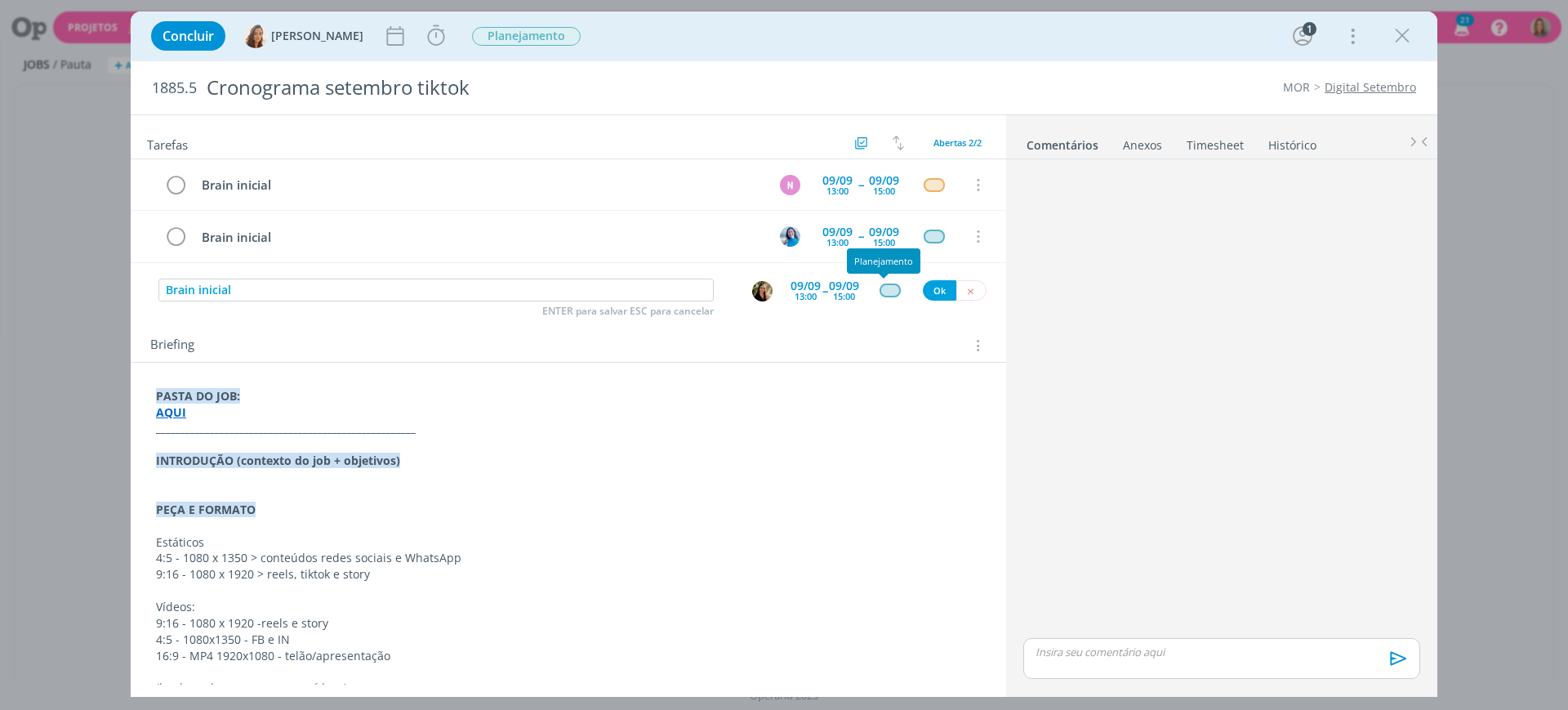
click at [880, 293] on div "dialog" at bounding box center [890, 290] width 20 height 14
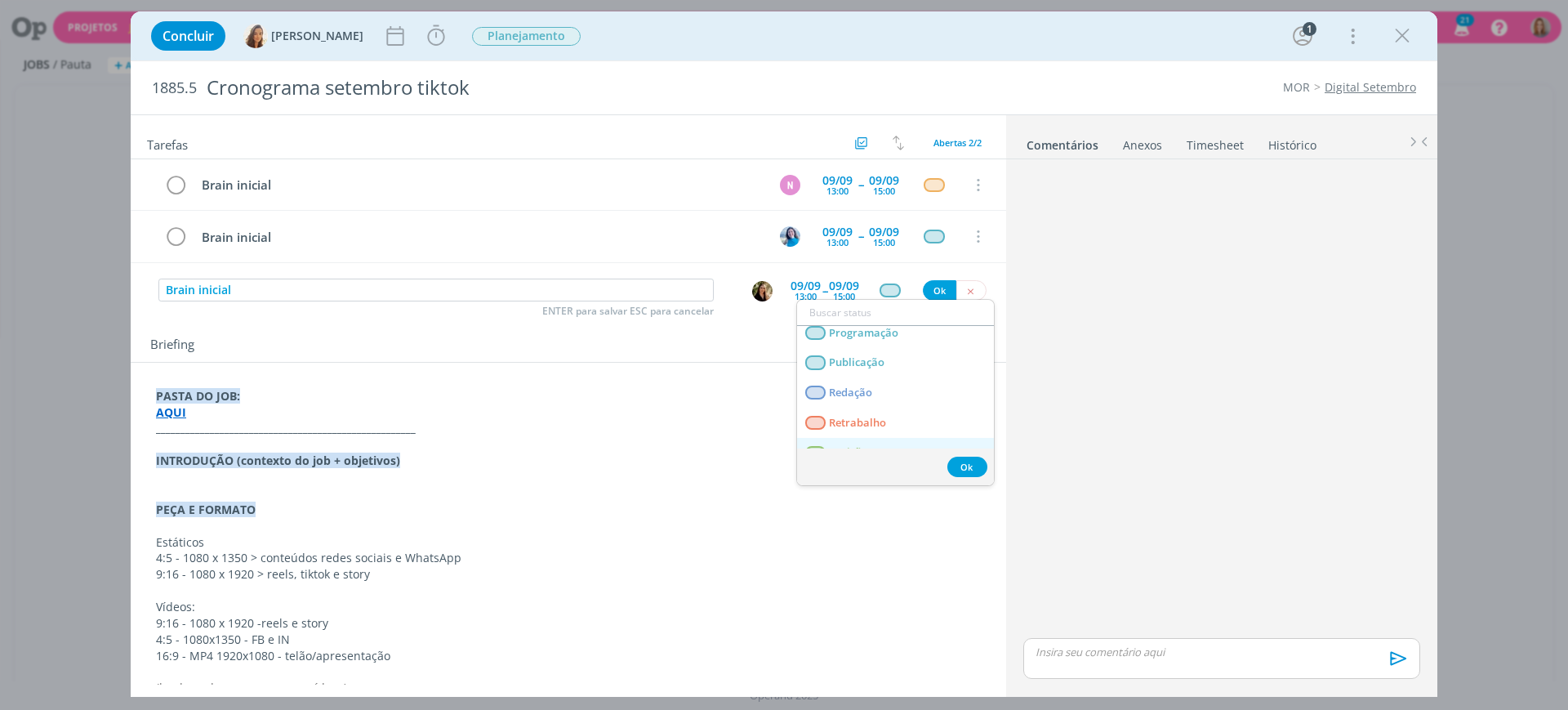
scroll to position [327, 0]
click at [859, 375] on span "Redação" at bounding box center [850, 373] width 43 height 13
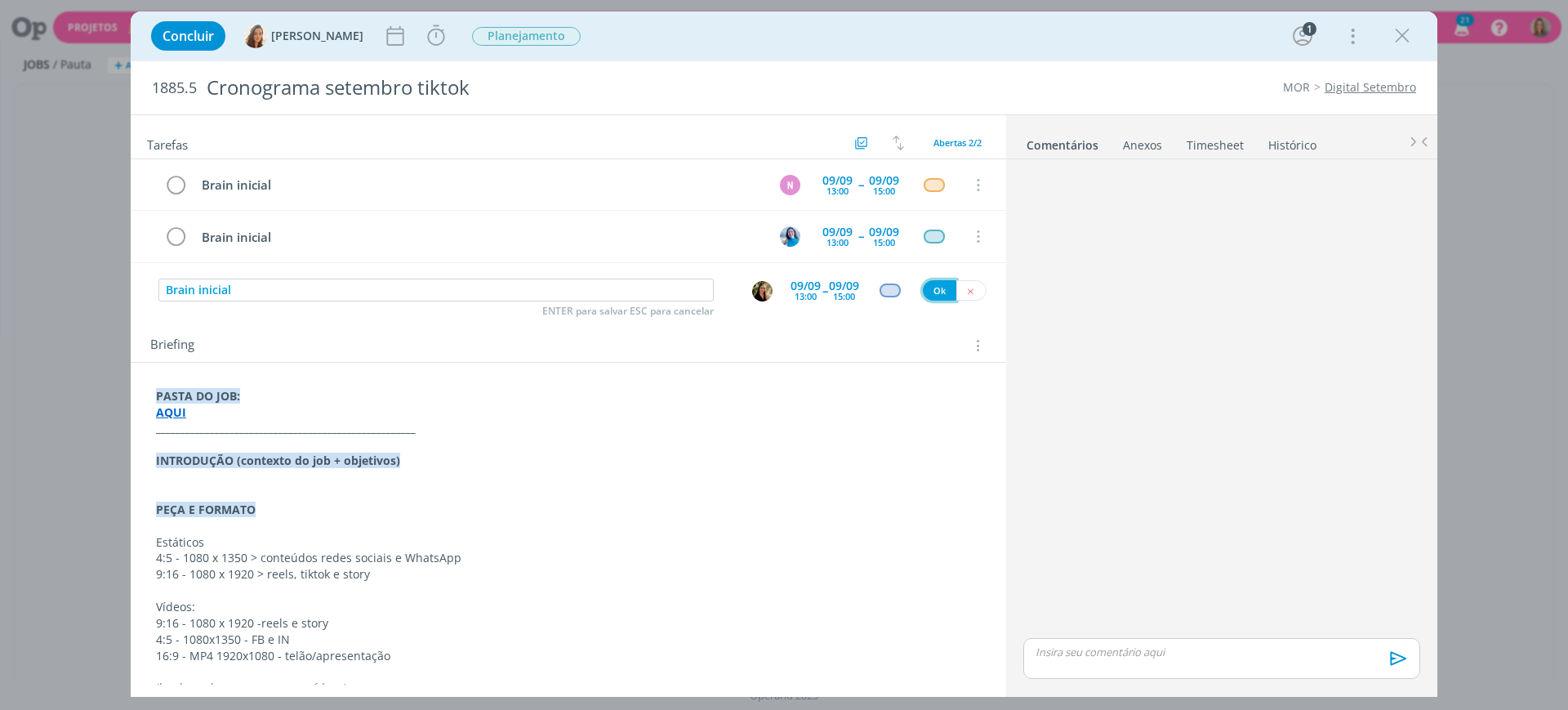
click at [935, 288] on button "Ok" at bounding box center [939, 290] width 34 height 20
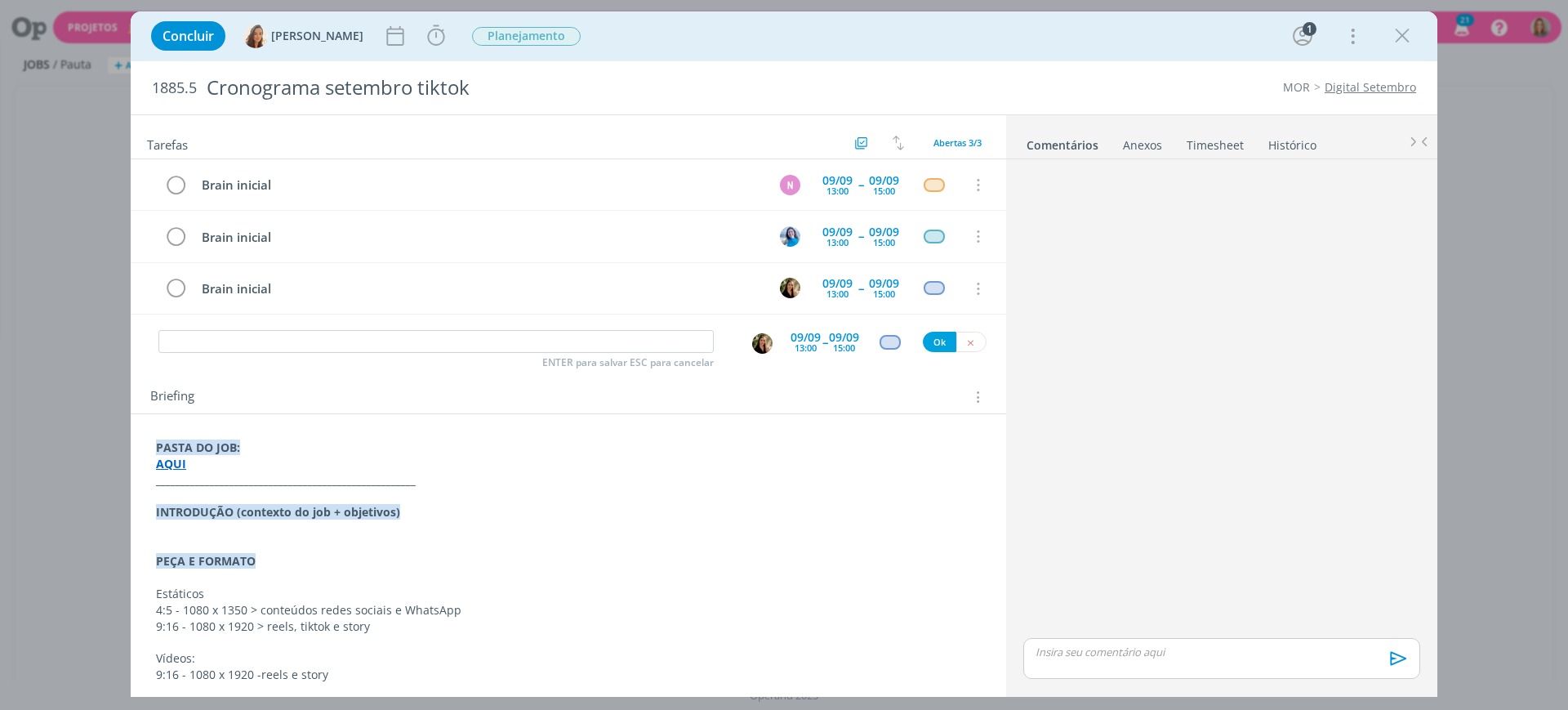
click at [412, 325] on div "Brain inicial N [DATE] 13:00 -- [DATE] 15:00 Cancelar Brain inicial [DATE] 13:0…" at bounding box center [569, 244] width 876 height 169
click at [413, 350] on input "dialog" at bounding box center [436, 341] width 556 height 23
click at [246, 332] on input "dialog" at bounding box center [436, 341] width 556 height 23
type input "Roteirização"
click at [800, 351] on div "13:00" at bounding box center [805, 347] width 22 height 9
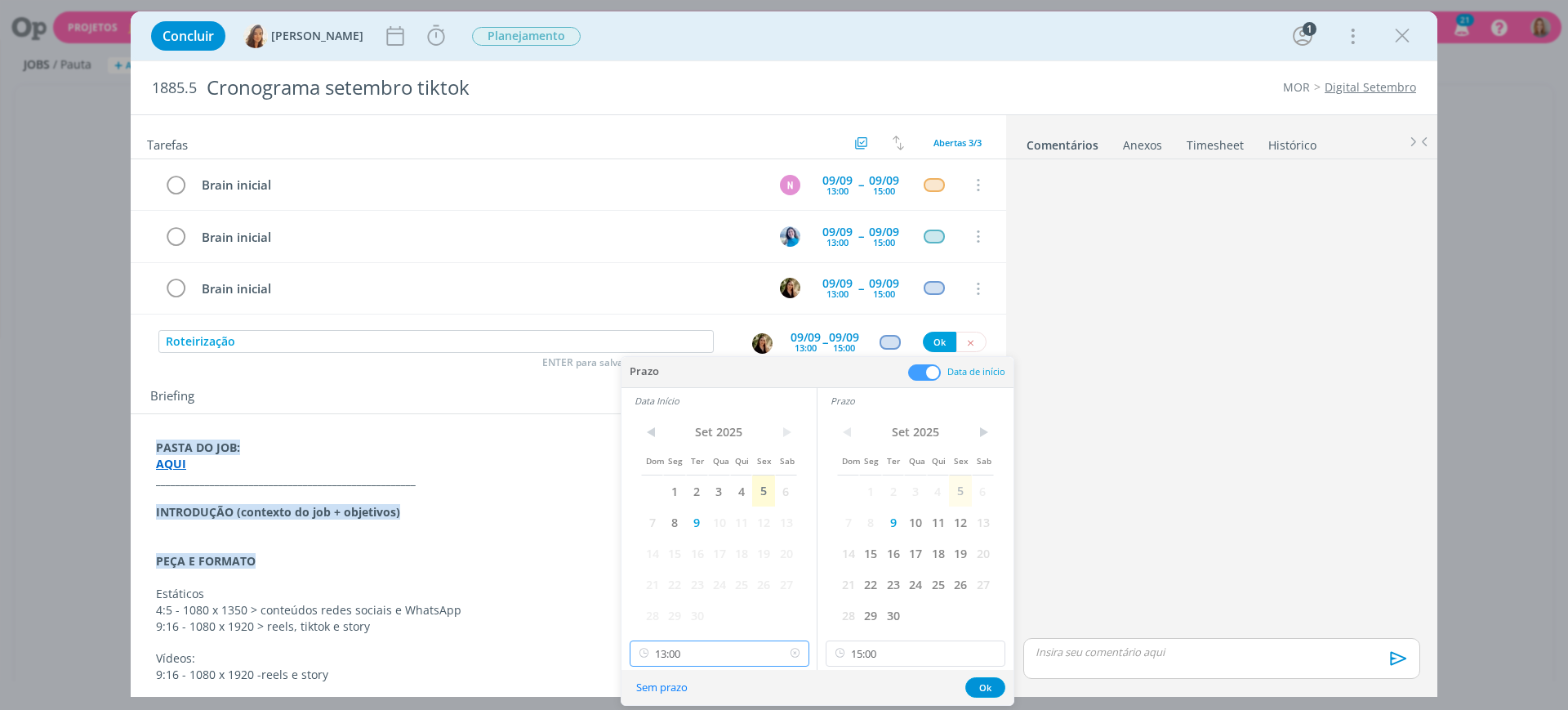
click at [724, 652] on input "13:00" at bounding box center [720, 654] width 180 height 26
click at [915, 657] on input "15:00" at bounding box center [916, 654] width 180 height 26
click at [872, 559] on div "18:00" at bounding box center [918, 555] width 183 height 29
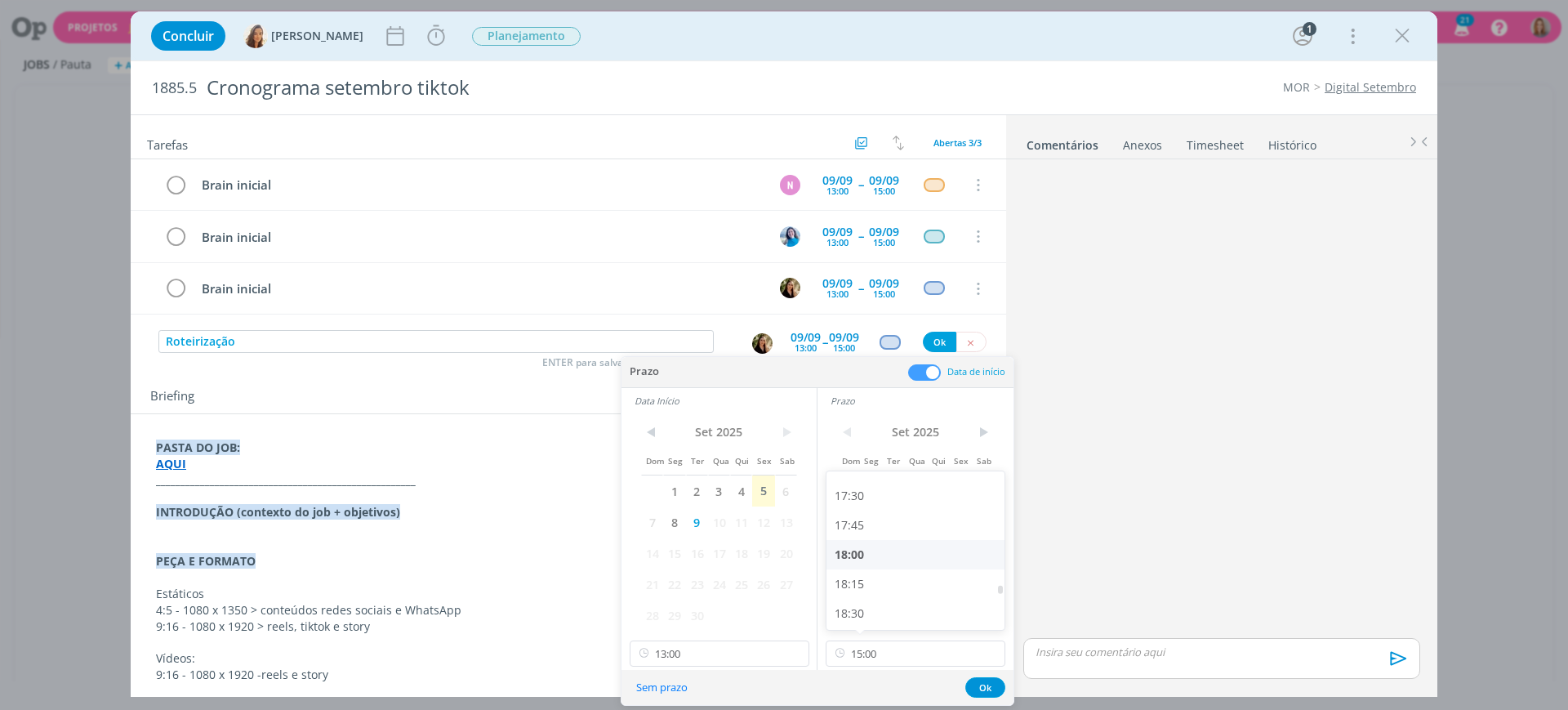
type input "18:00"
click at [696, 643] on input "13:00" at bounding box center [720, 654] width 180 height 26
click at [698, 541] on div "15:00" at bounding box center [723, 540] width 183 height 29
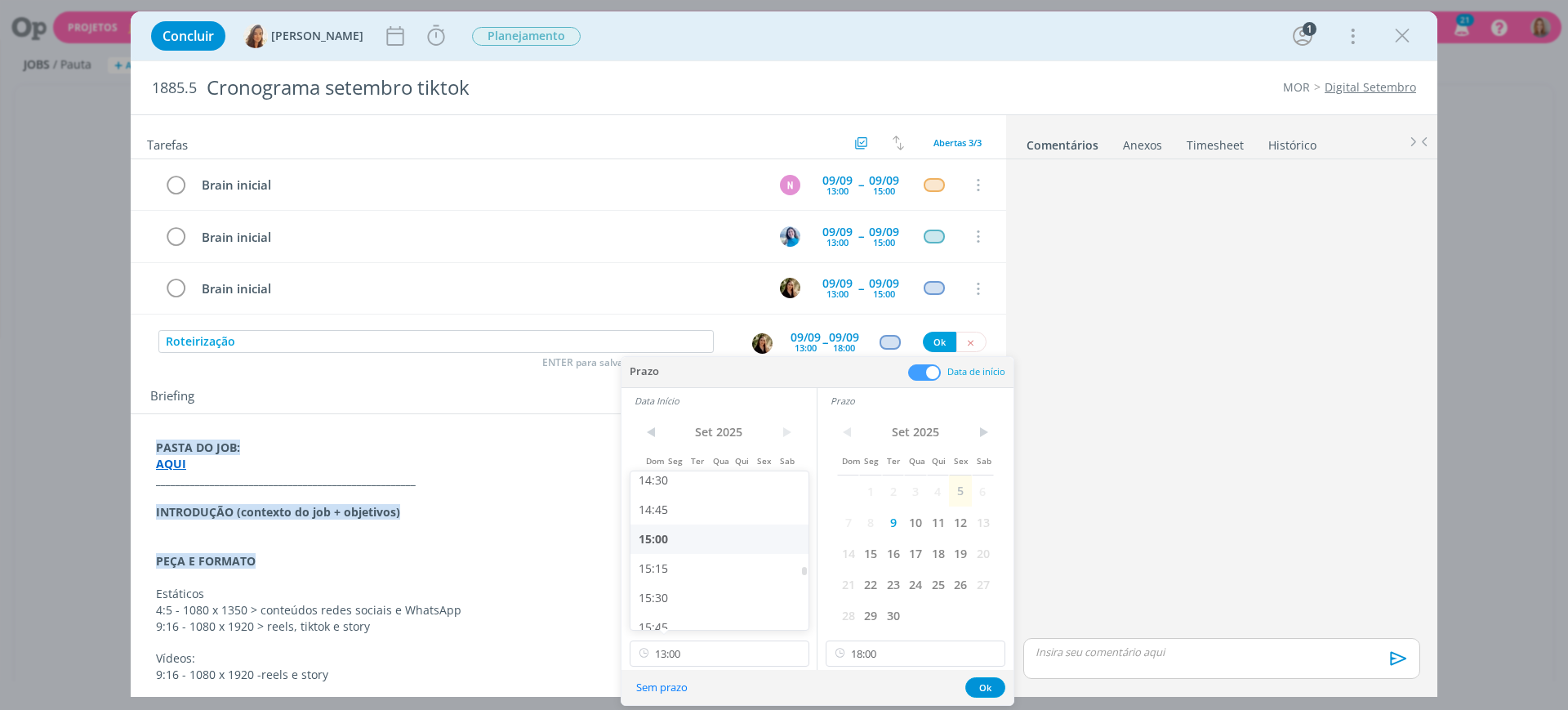
type input "15:00"
click at [985, 682] on button "Ok" at bounding box center [985, 687] width 40 height 20
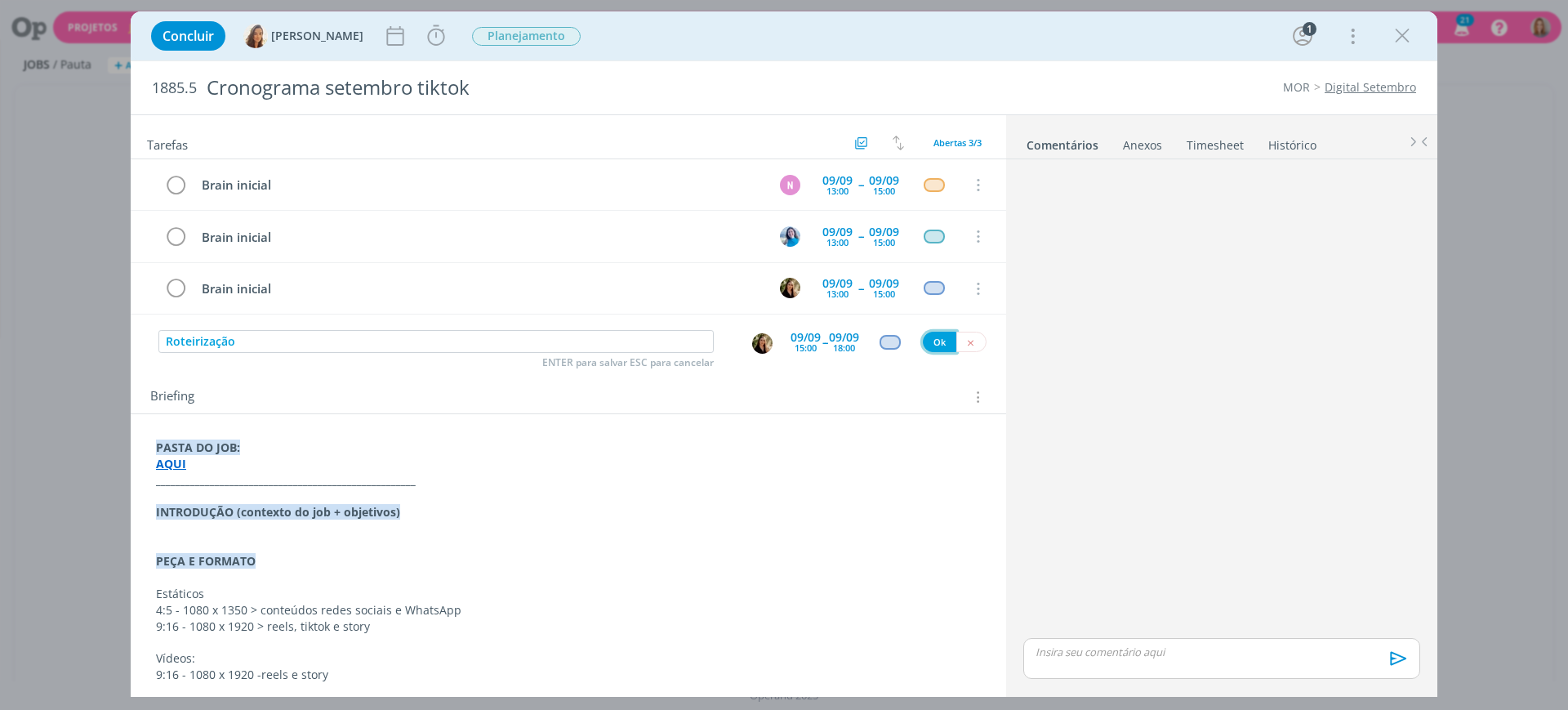
click at [926, 346] on button "Ok" at bounding box center [939, 341] width 34 height 20
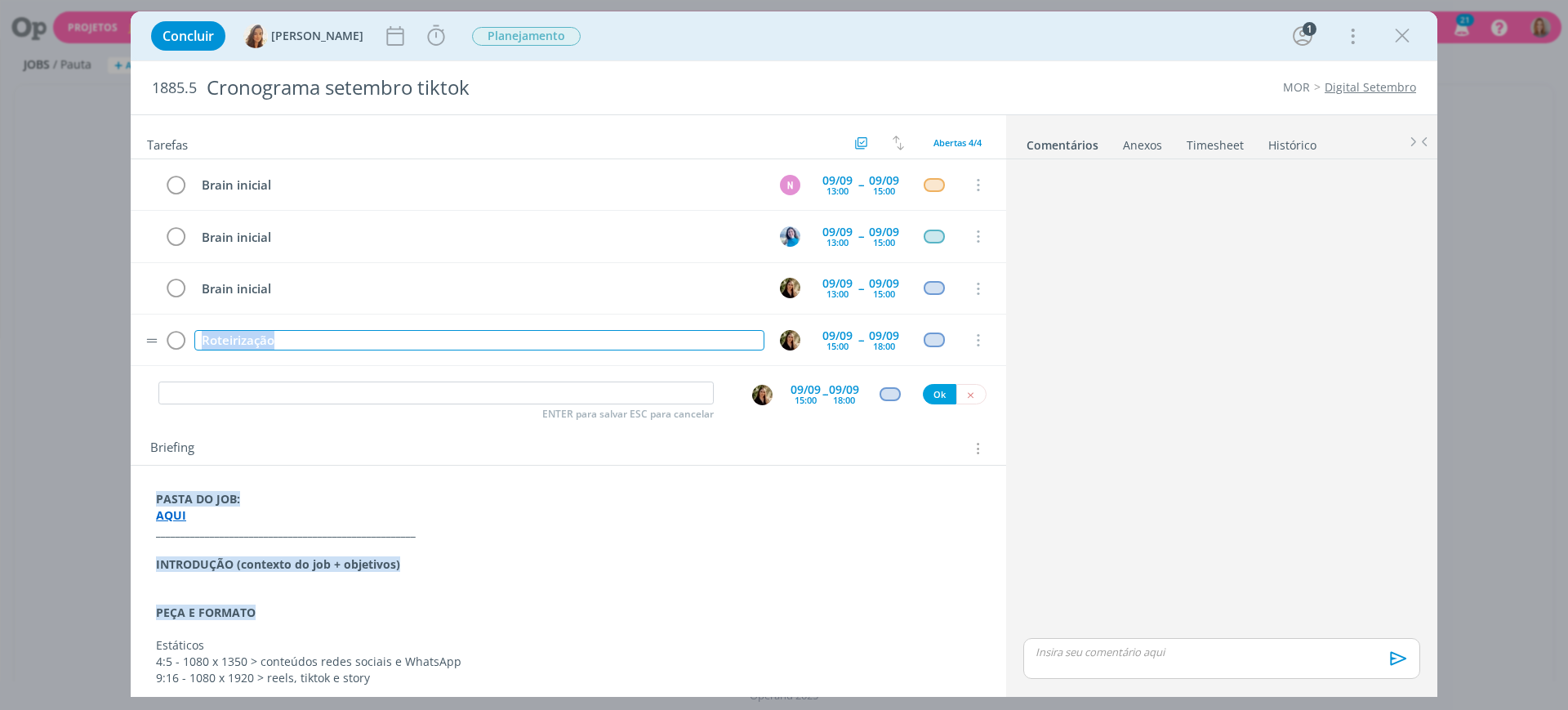
drag, startPoint x: 301, startPoint y: 342, endPoint x: 191, endPoint y: 353, distance: 110.5
click at [191, 353] on td "Roteirização" at bounding box center [476, 340] width 570 height 29
copy div "Roteirização"
click at [1386, 389] on div "dialog" at bounding box center [1222, 400] width 410 height 468
drag, startPoint x: 293, startPoint y: 335, endPoint x: 146, endPoint y: 353, distance: 148.1
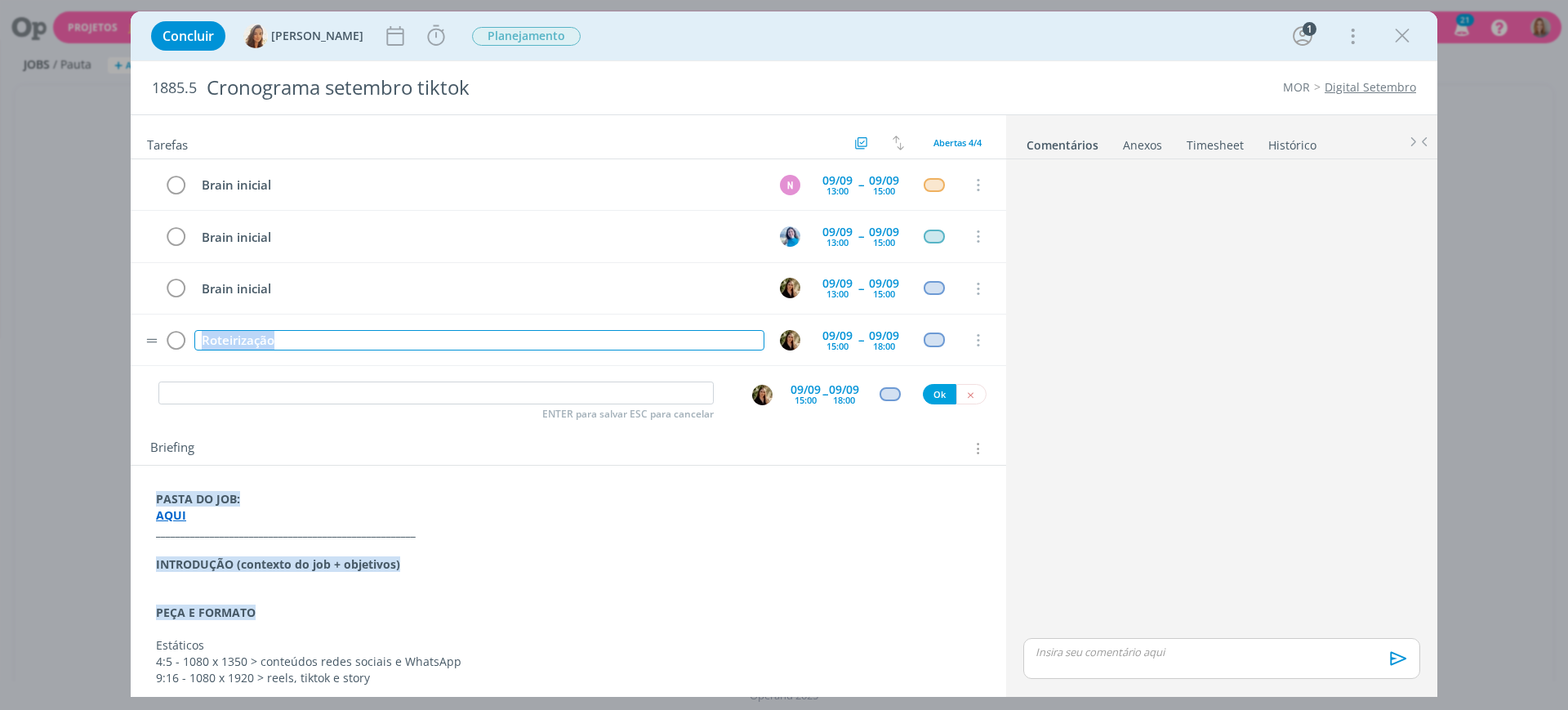
click at [146, 353] on tr "Roteirização [DATE] 15:00 -- [DATE] 18:00 Cancelar" at bounding box center [569, 340] width 876 height 52
copy div "Roteirização"
click at [265, 388] on input "dialog" at bounding box center [436, 393] width 556 height 23
paste input "Roteirização"
type input "Roteirização"
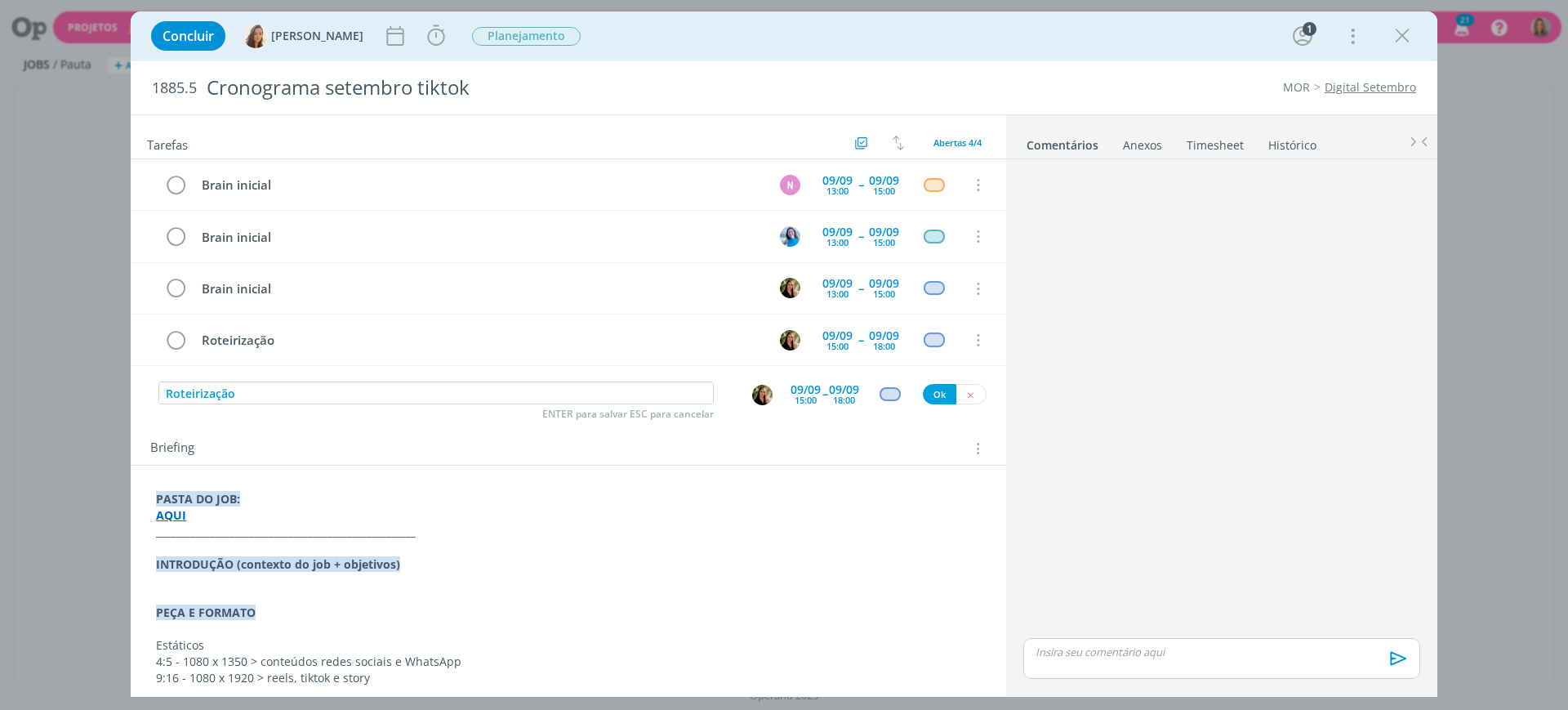
click at [795, 396] on div "15:00" at bounding box center [805, 400] width 22 height 9
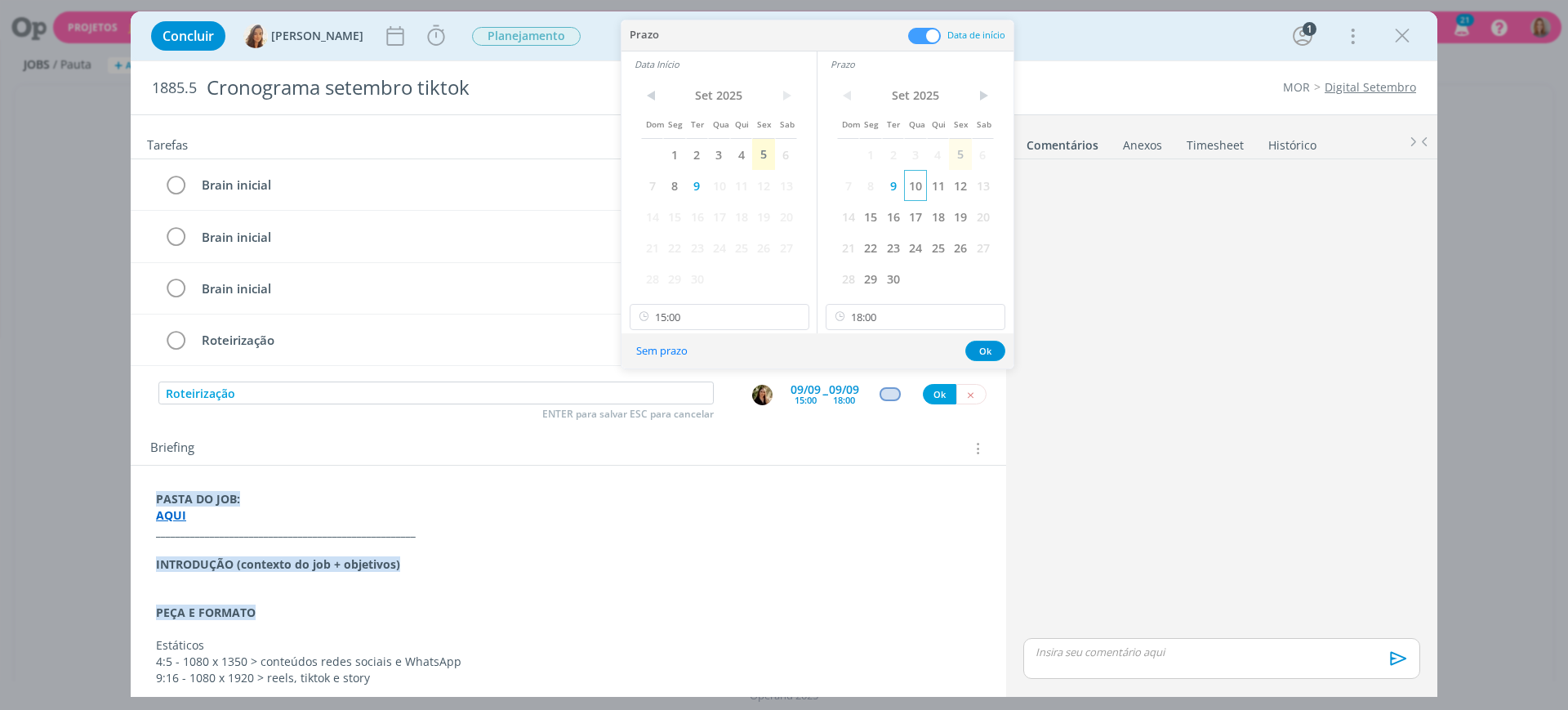
click at [917, 185] on span "10" at bounding box center [915, 186] width 22 height 31
click at [719, 179] on span "10" at bounding box center [719, 186] width 22 height 31
click at [987, 349] on button "Ok" at bounding box center [985, 350] width 40 height 20
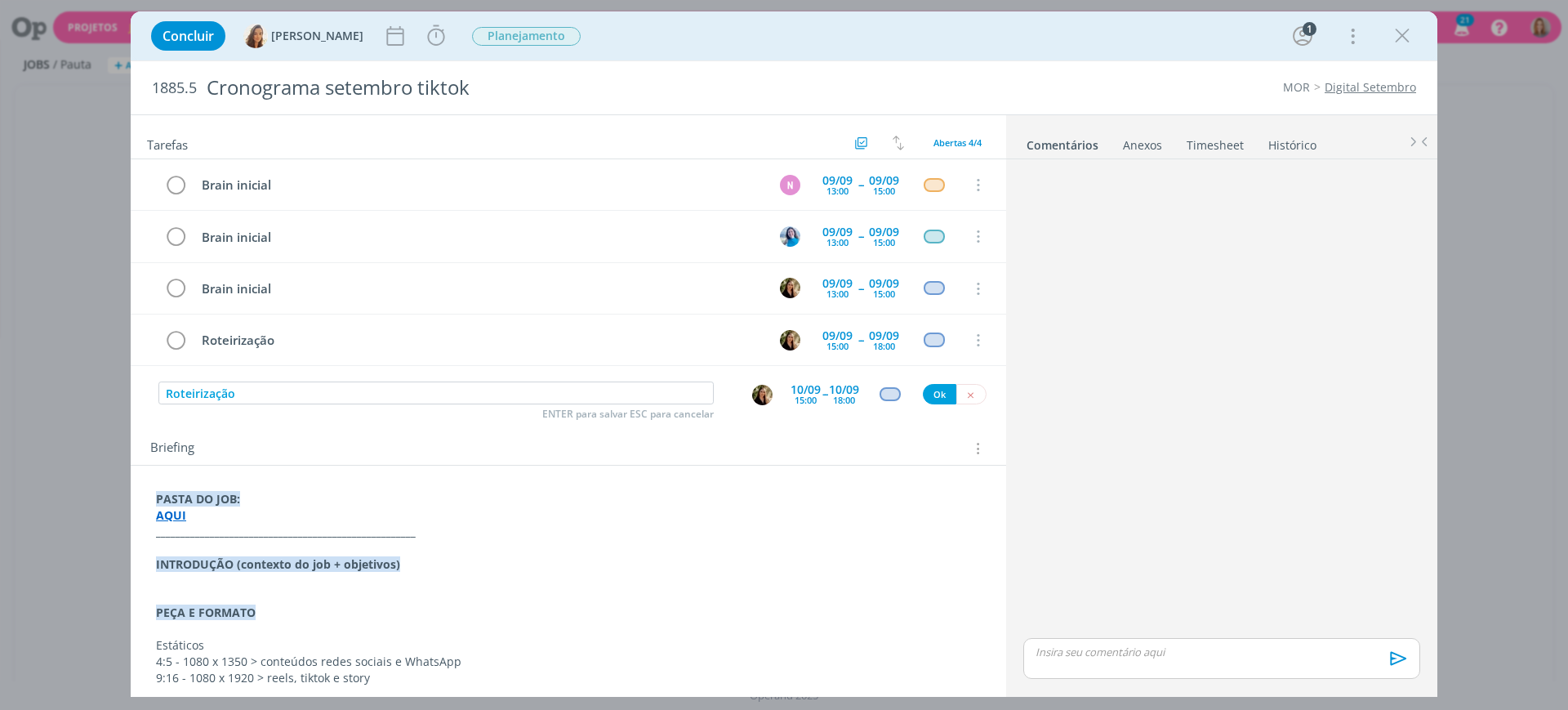
click at [795, 398] on div "15:00" at bounding box center [805, 400] width 22 height 9
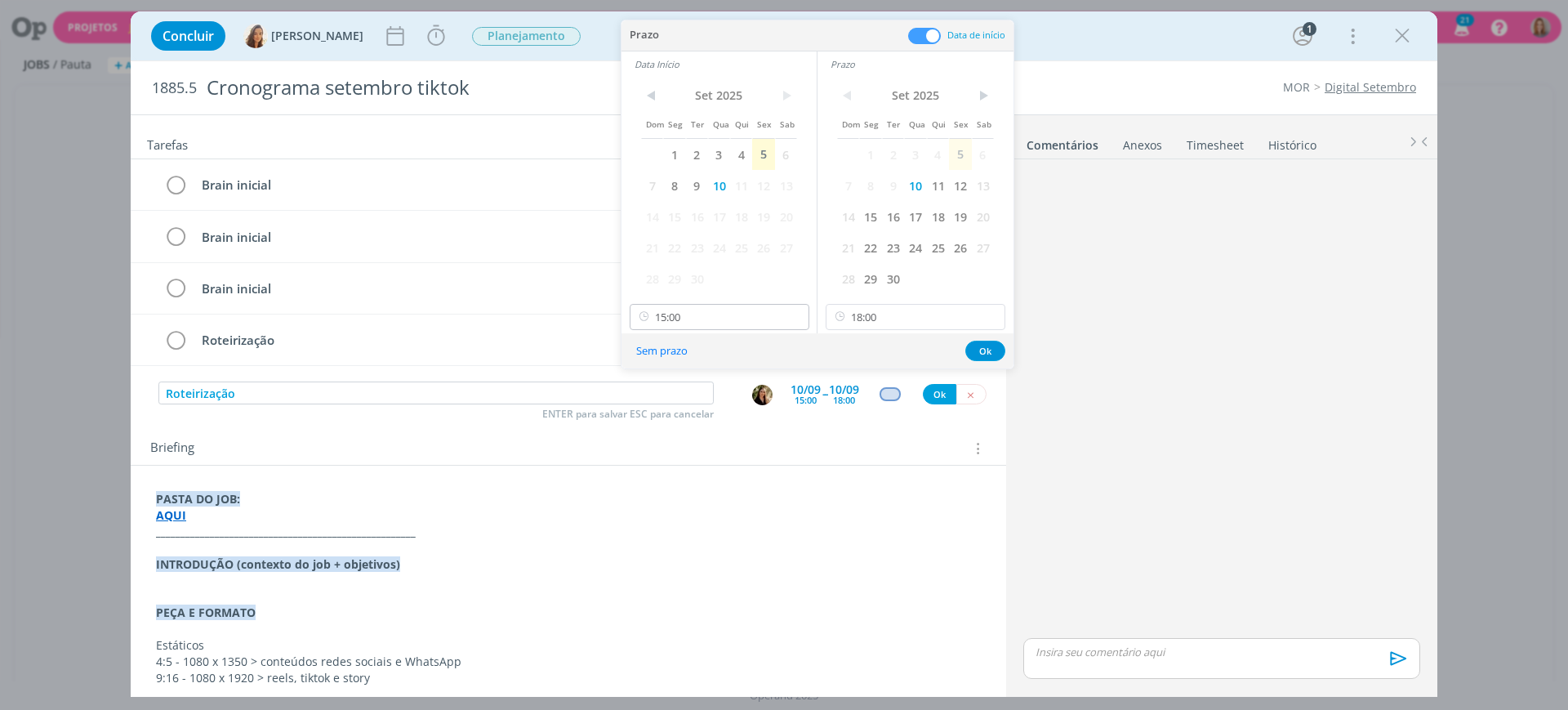
click at [733, 299] on div "< [DATE] > Dom Seg Ter Qua Qui Sex Sab 1 2 3 4 5 6 7 8 9 10 11 12 13 14 15 16 1…" at bounding box center [719, 205] width 196 height 256
click at [736, 317] on input "15:00" at bounding box center [720, 317] width 180 height 26
click at [679, 388] on div "09:00" at bounding box center [723, 387] width 183 height 29
type input "09:00"
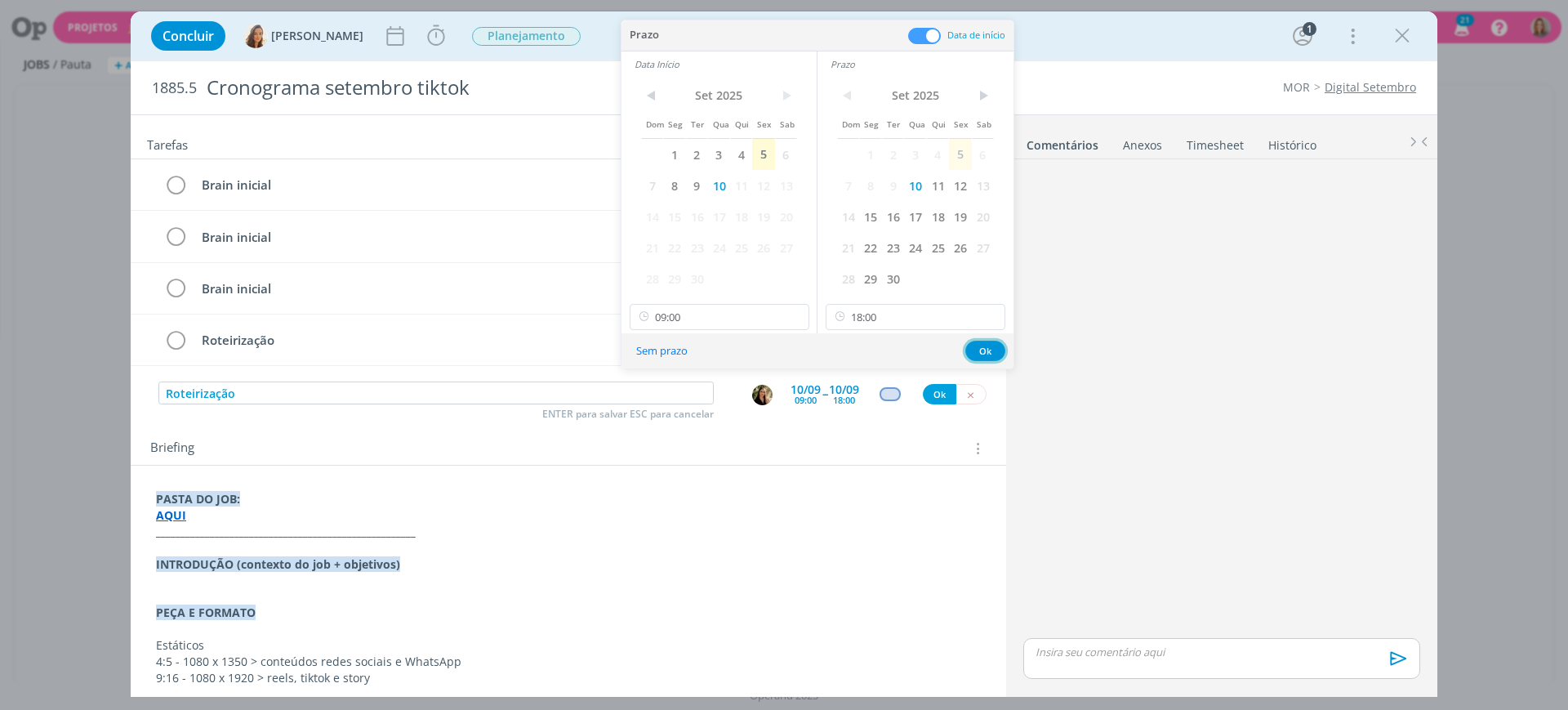
click at [989, 346] on button "Ok" at bounding box center [985, 350] width 40 height 20
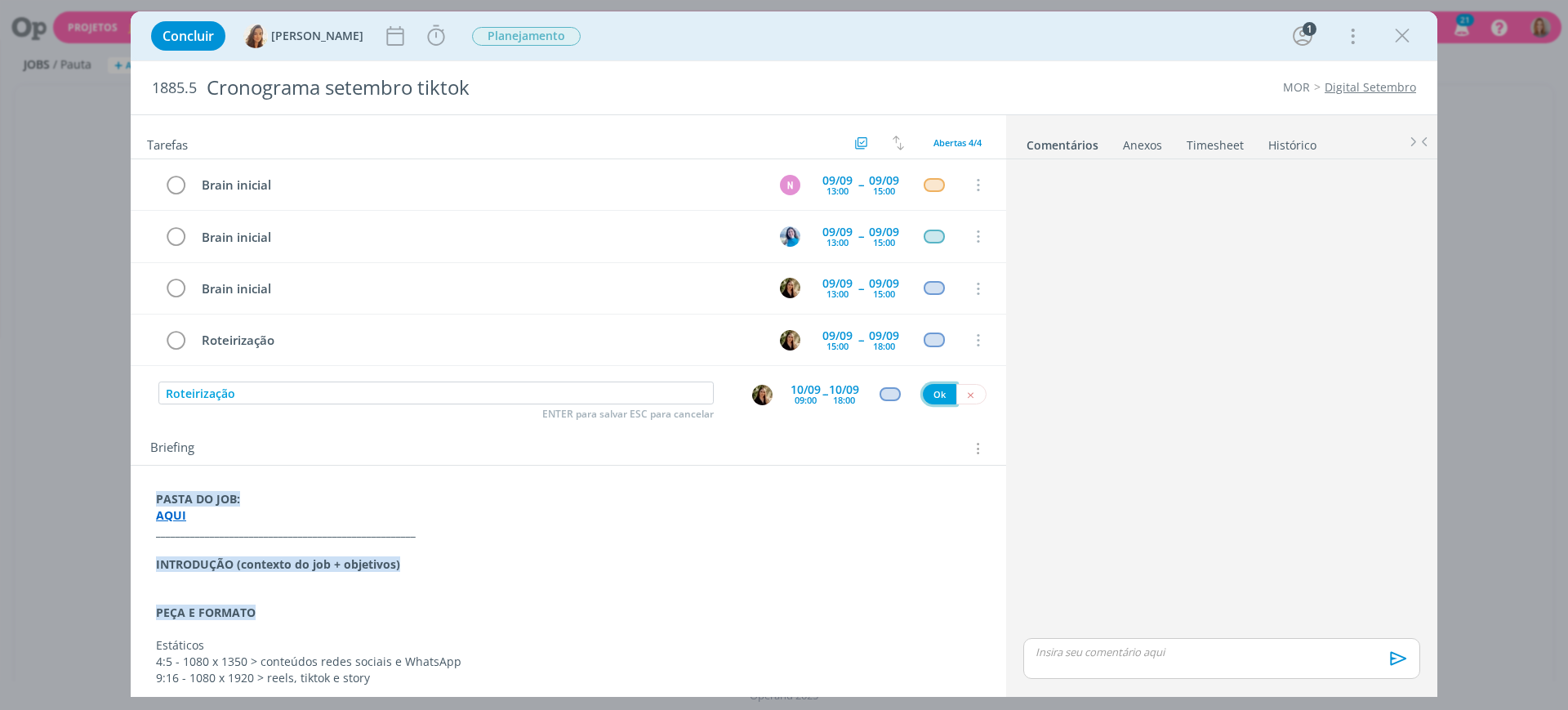
click at [936, 395] on button "Ok" at bounding box center [939, 394] width 34 height 20
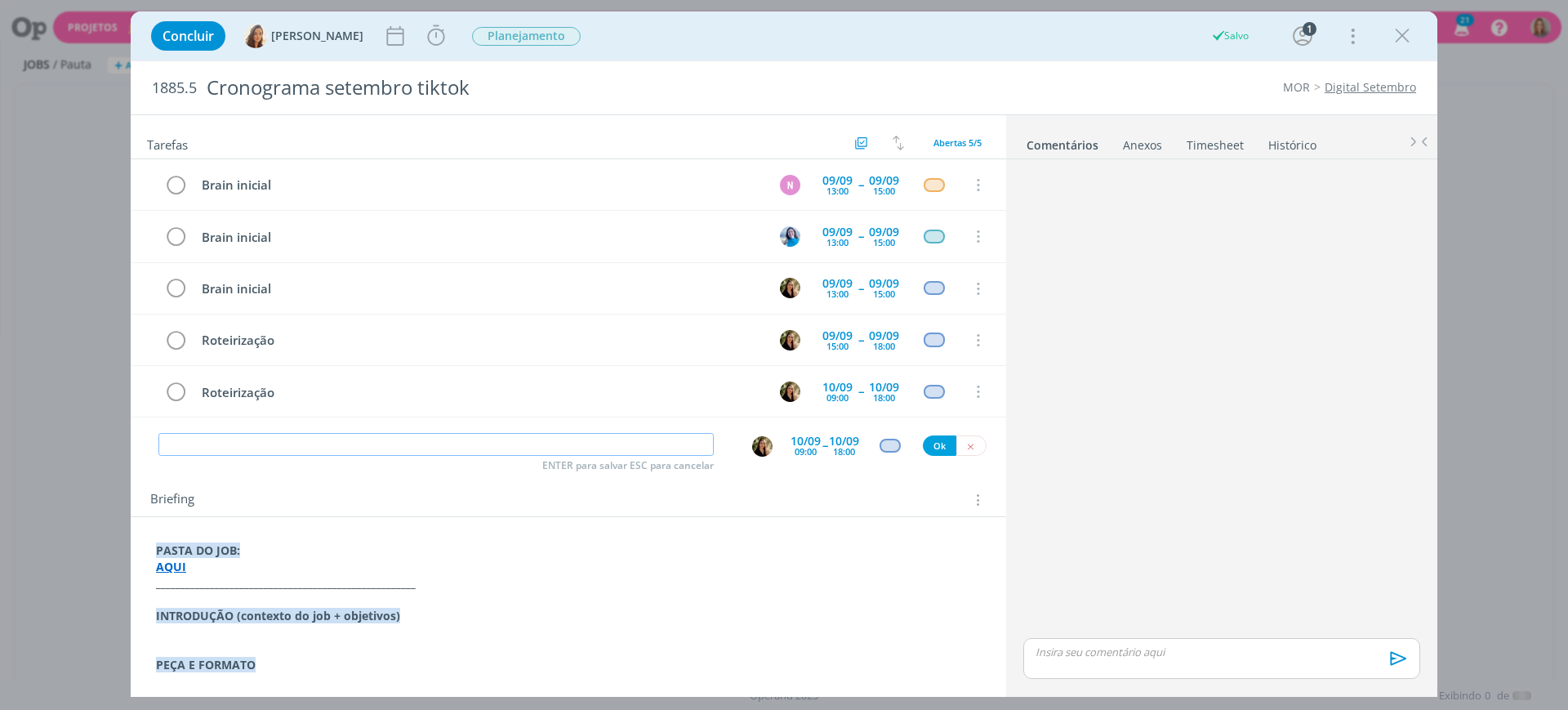
click at [292, 451] on input "dialog" at bounding box center [436, 445] width 556 height 23
click at [388, 432] on div "ENTER para salvar ESC para cancelar [DATE] 09:00 -- [DATE] 18:00 Ok" at bounding box center [569, 445] width 876 height 29
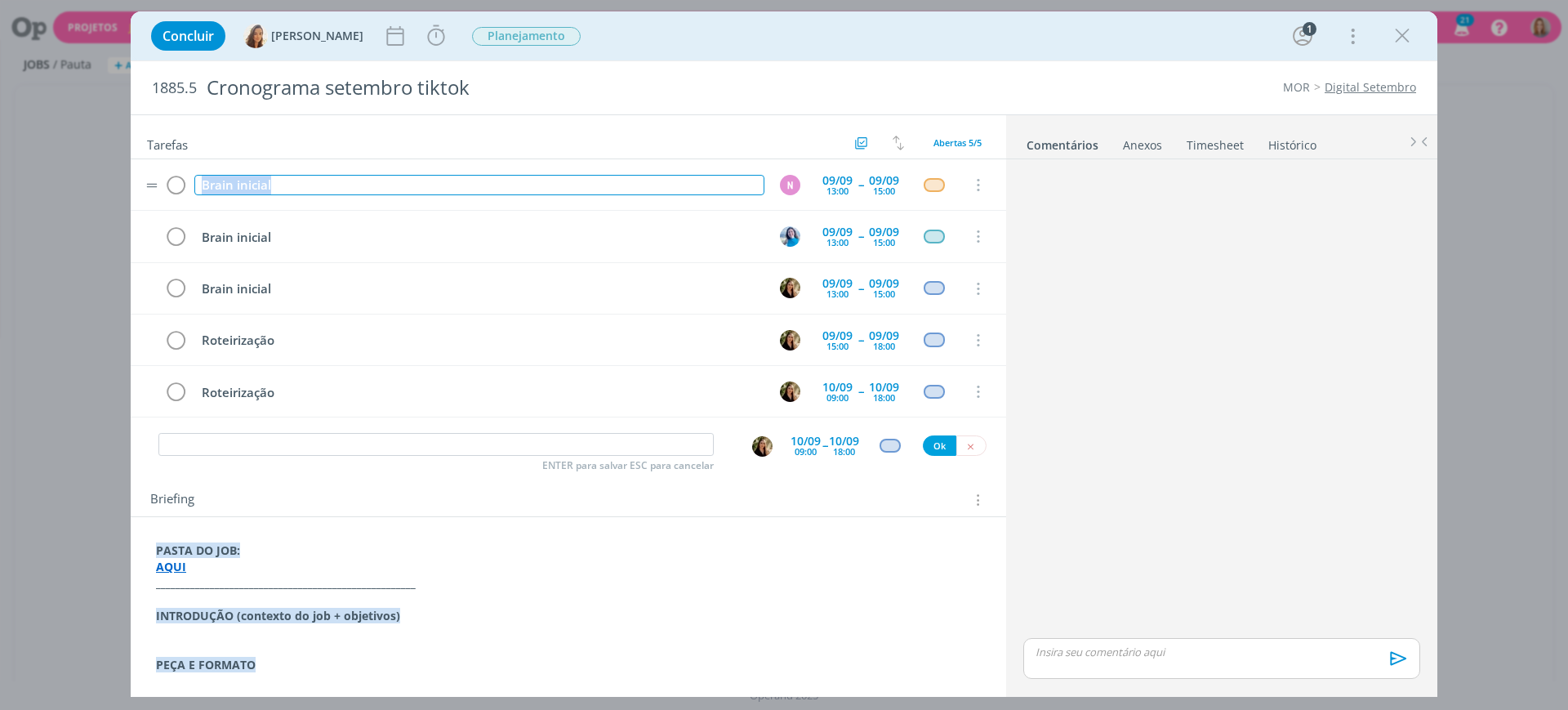
drag, startPoint x: 295, startPoint y: 184, endPoint x: 188, endPoint y: 190, distance: 107.2
click at [188, 190] on tr "Brain inicial N [DATE] 13:00 -- [DATE] 15:00 Cancelar" at bounding box center [569, 185] width 876 height 52
copy div "Brain inicial"
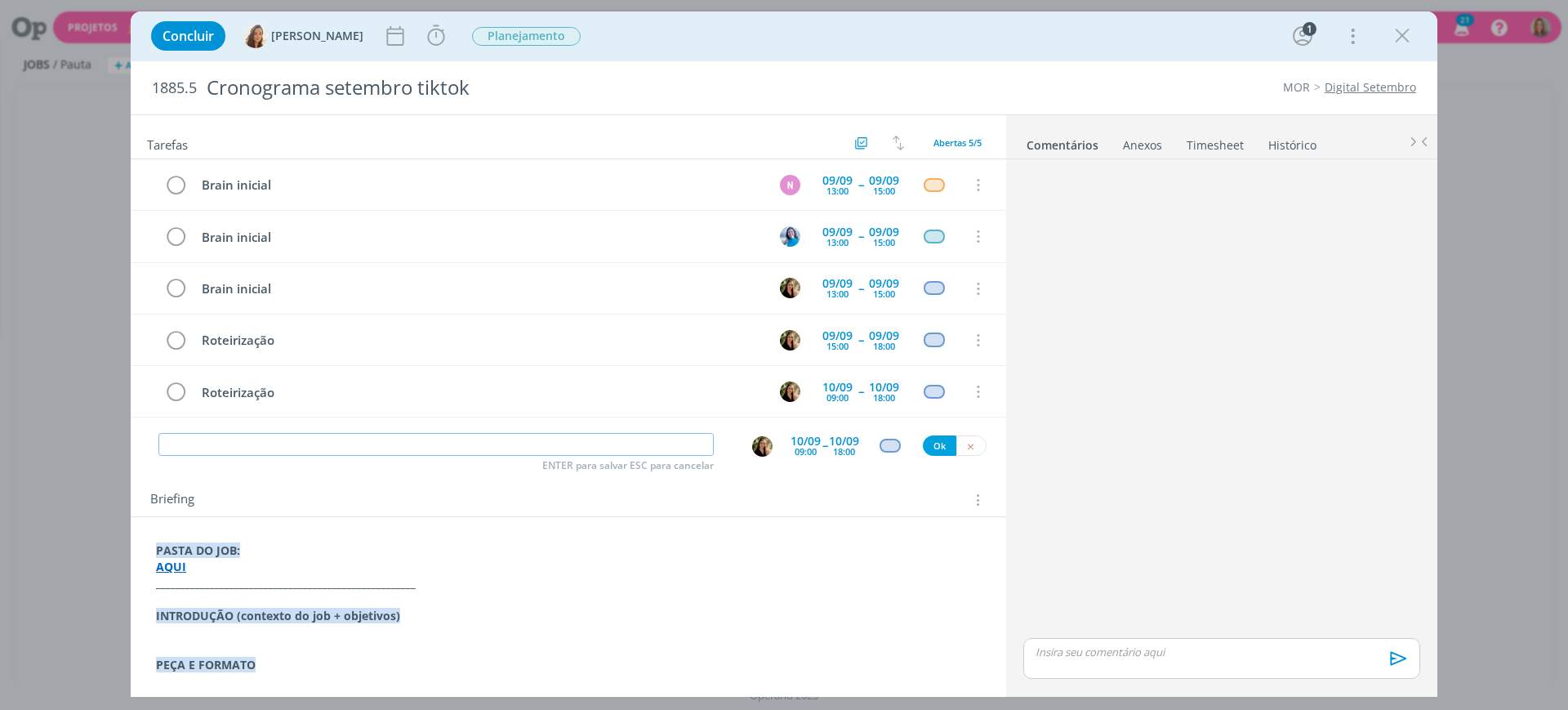
click at [341, 447] on input "dialog" at bounding box center [436, 445] width 556 height 23
paste input "Brain inicial"
click at [755, 450] on img "dialog" at bounding box center [762, 446] width 20 height 20
type input "Brain inicial"
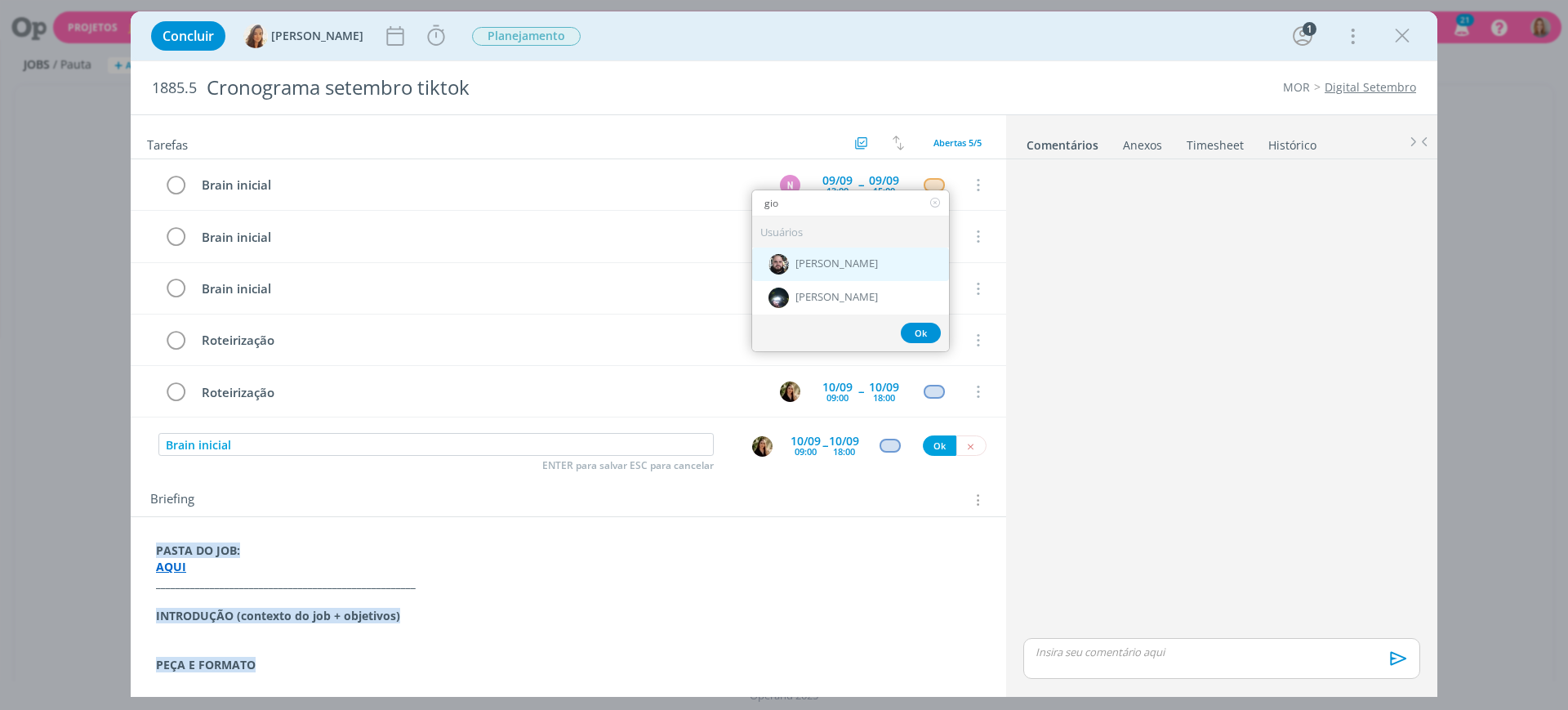
type input "gio"
click at [806, 254] on div "[PERSON_NAME]" at bounding box center [850, 264] width 197 height 34
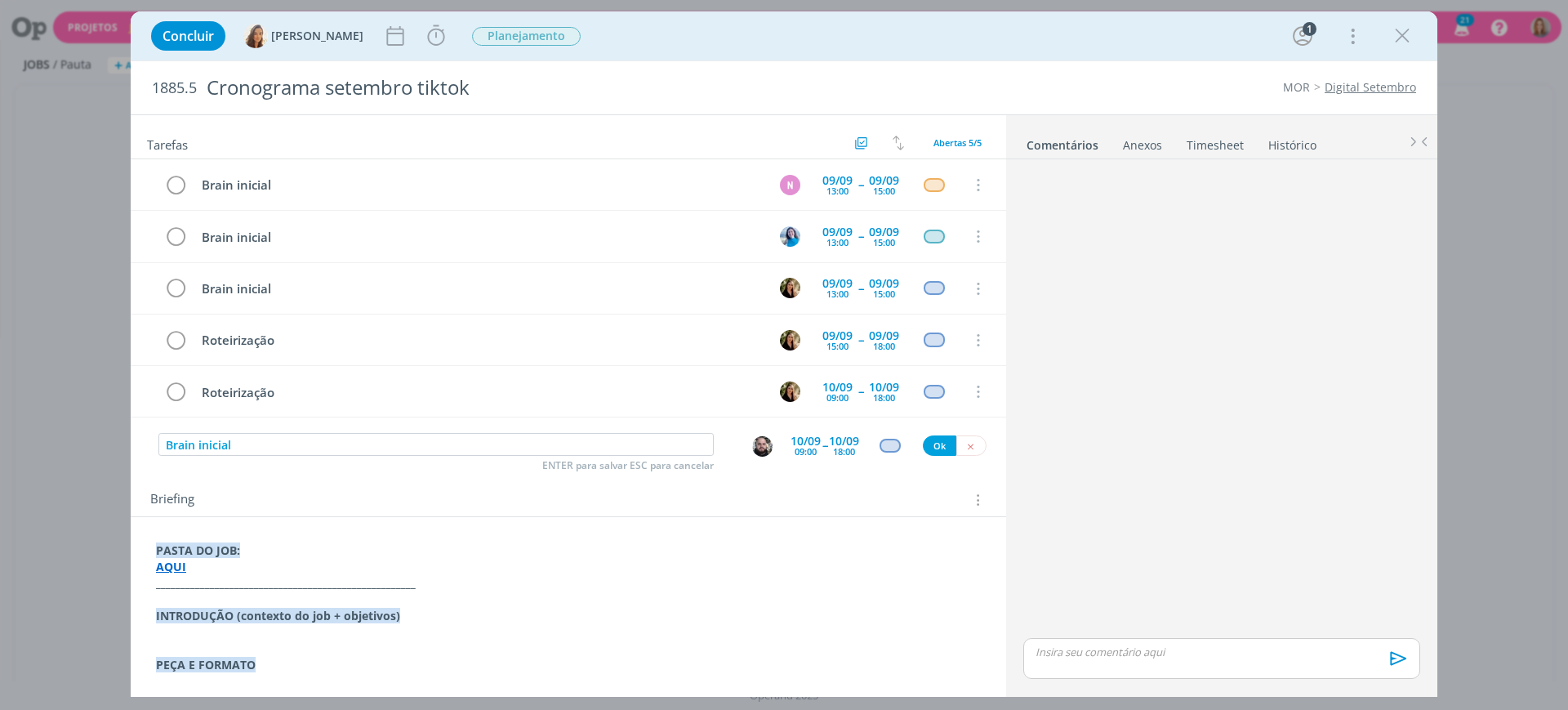
click at [801, 447] on div "09:00" at bounding box center [805, 451] width 22 height 9
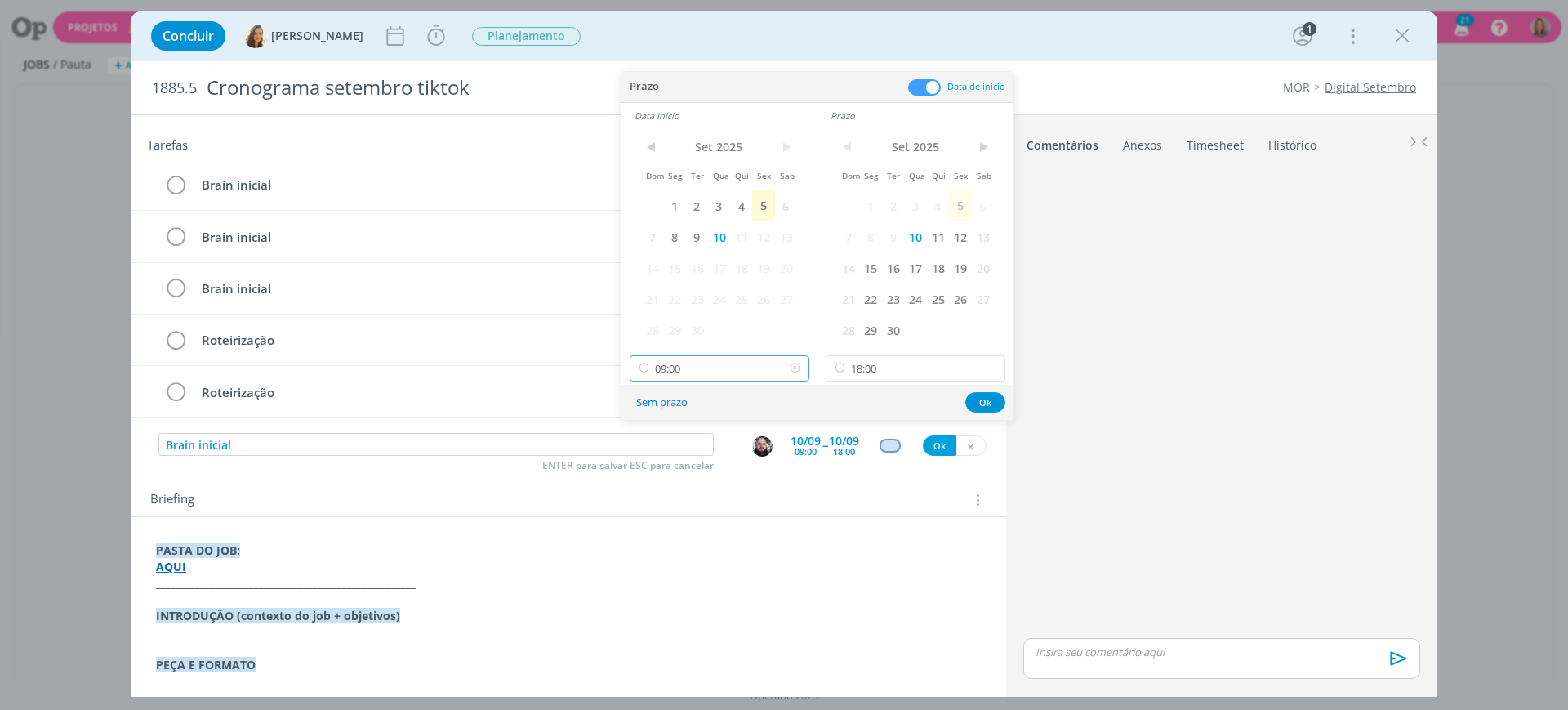
click at [737, 367] on input "09:00" at bounding box center [720, 369] width 180 height 26
click at [694, 235] on span "9" at bounding box center [696, 237] width 22 height 31
click at [887, 233] on span "9" at bounding box center [893, 237] width 22 height 31
click at [750, 373] on input "09:00" at bounding box center [720, 369] width 180 height 26
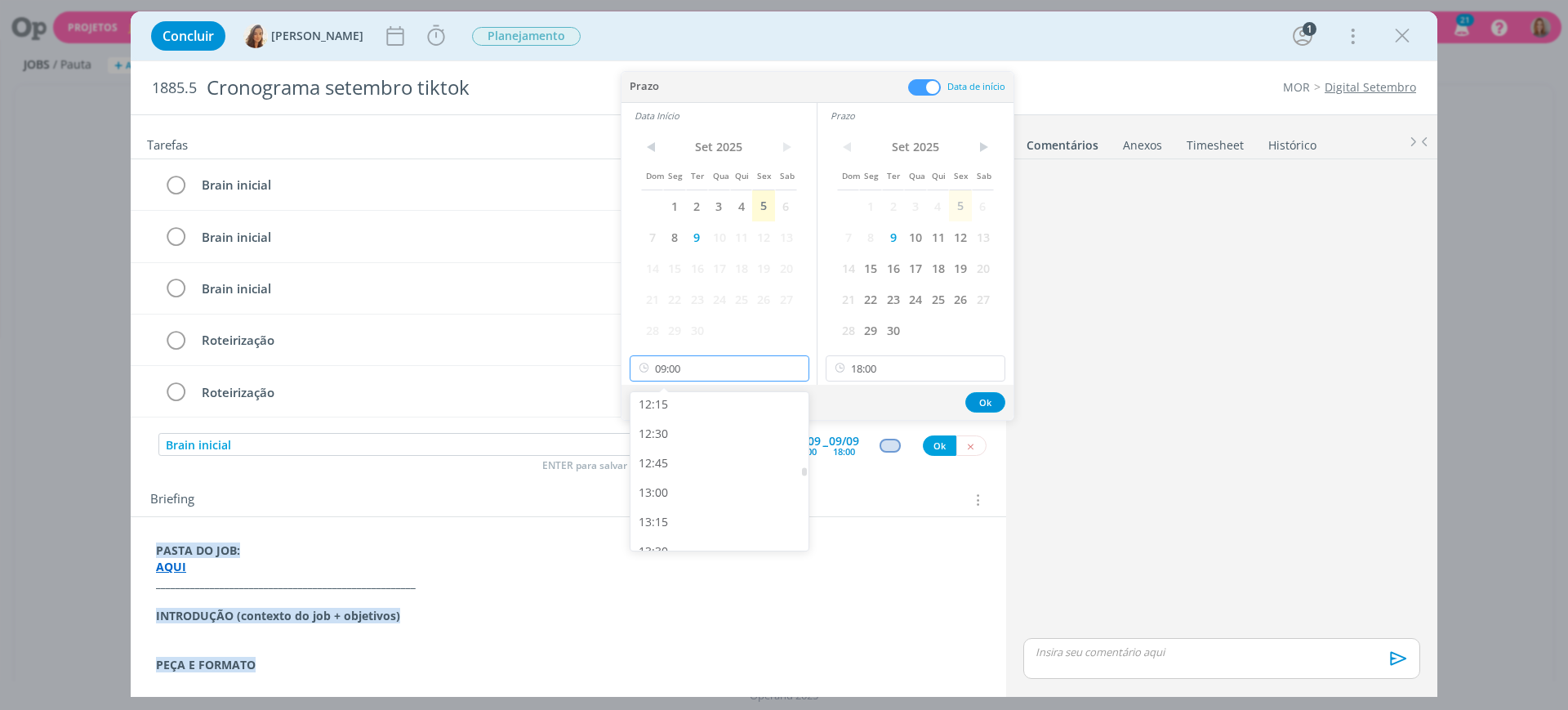
scroll to position [1446, 0]
click at [701, 486] on div "13:00" at bounding box center [723, 491] width 183 height 29
type input "13:00"
click at [885, 378] on input "18:00" at bounding box center [916, 369] width 180 height 26
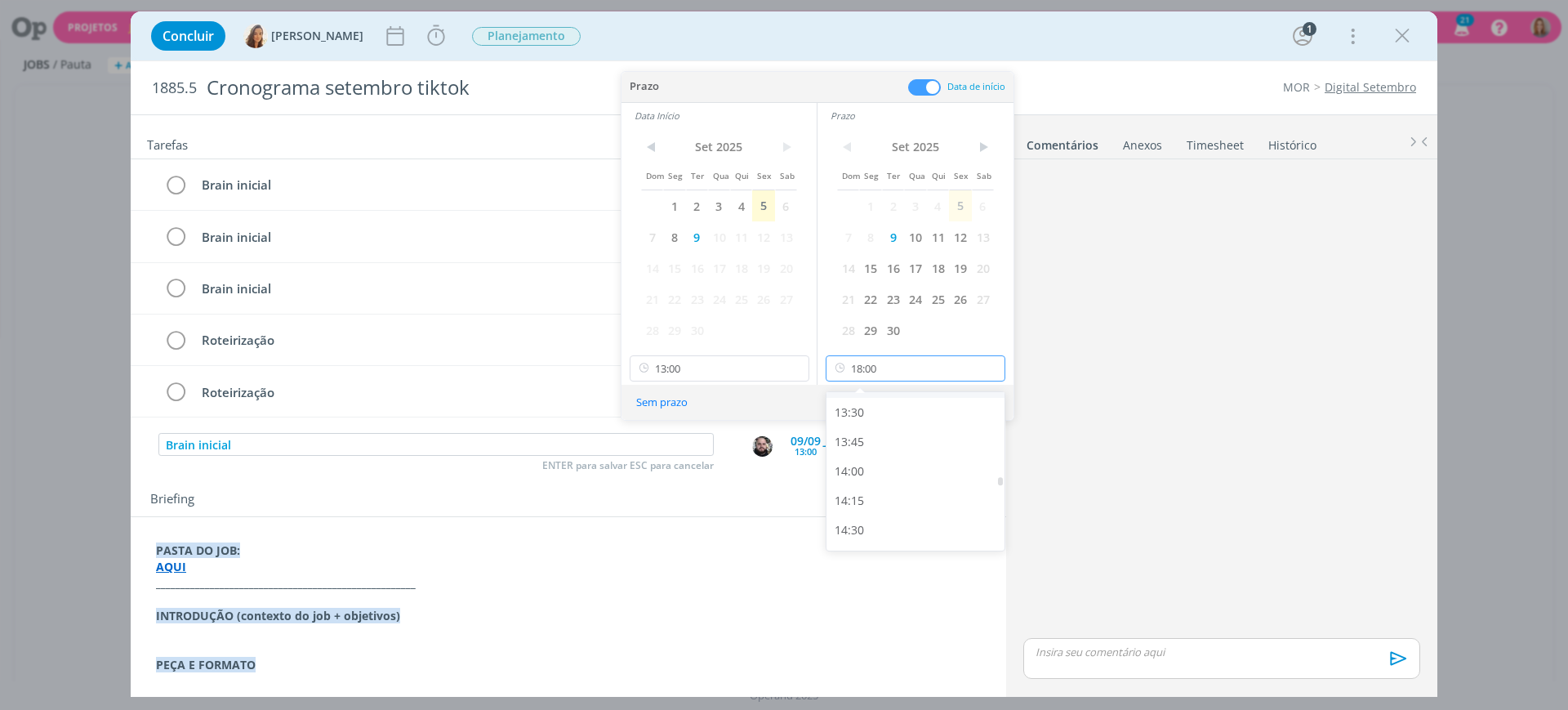
scroll to position [1585, 0]
click at [870, 458] on div "14:00" at bounding box center [918, 469] width 183 height 29
type input "14:00"
click at [977, 400] on button "Ok" at bounding box center [985, 402] width 40 height 20
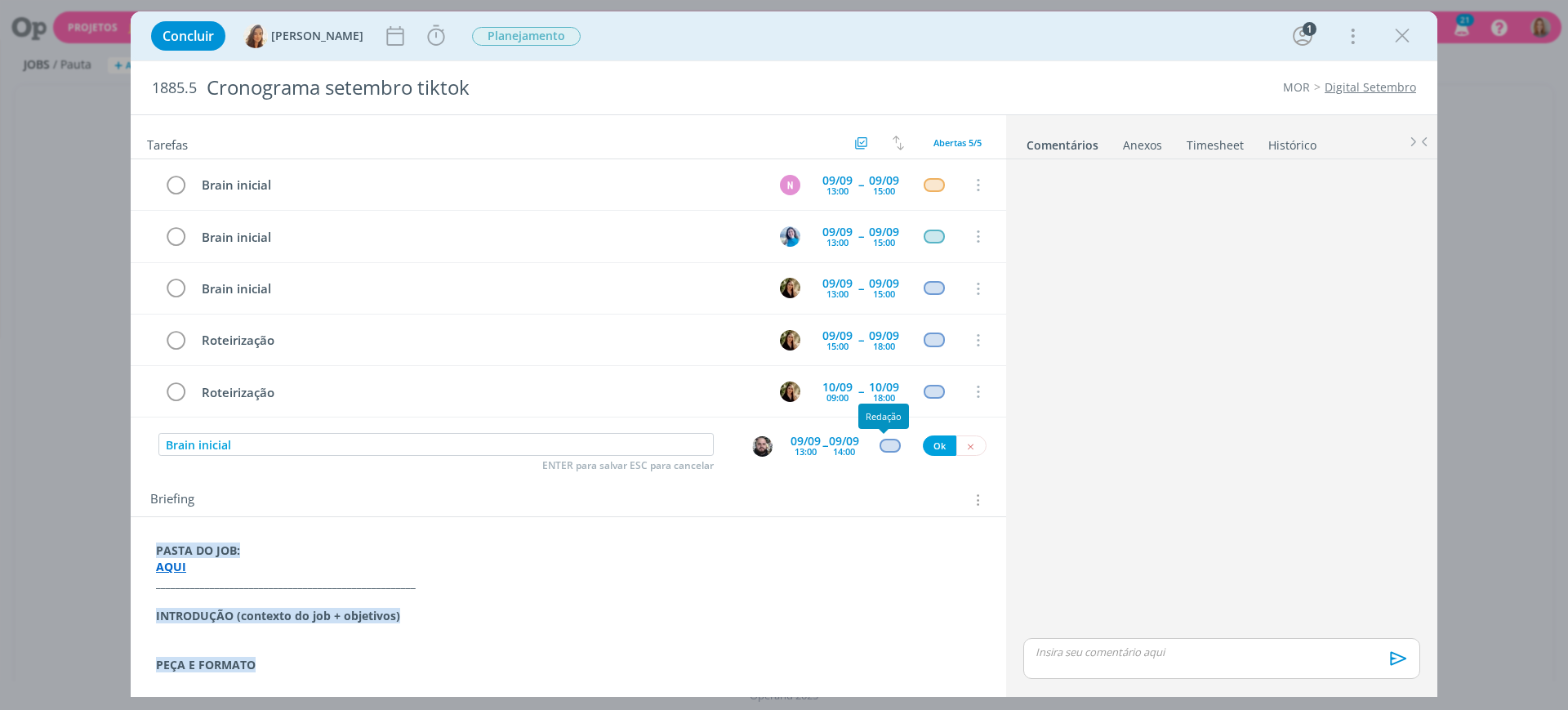
click at [885, 442] on div "dialog" at bounding box center [890, 445] width 20 height 14
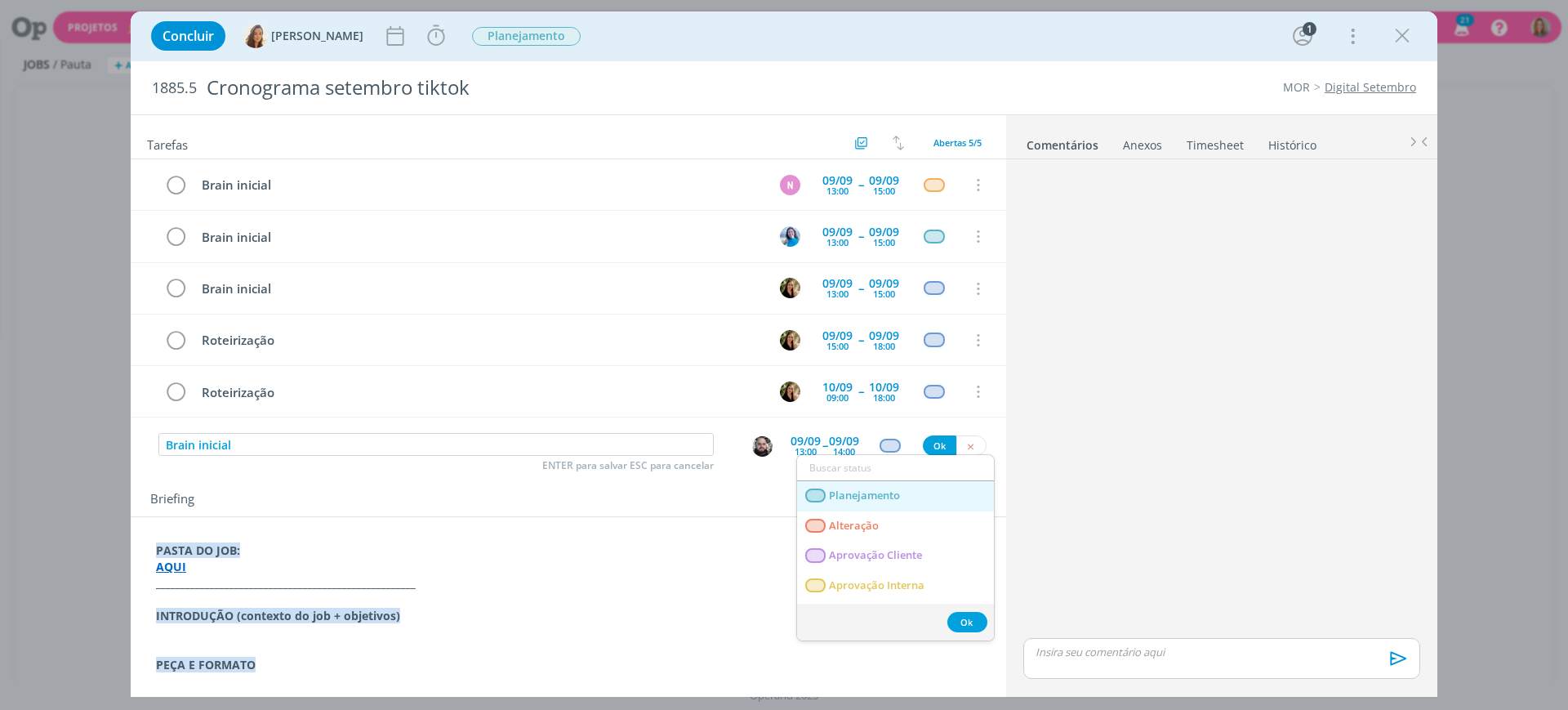
click at [895, 490] on span "Planejamento" at bounding box center [864, 496] width 71 height 13
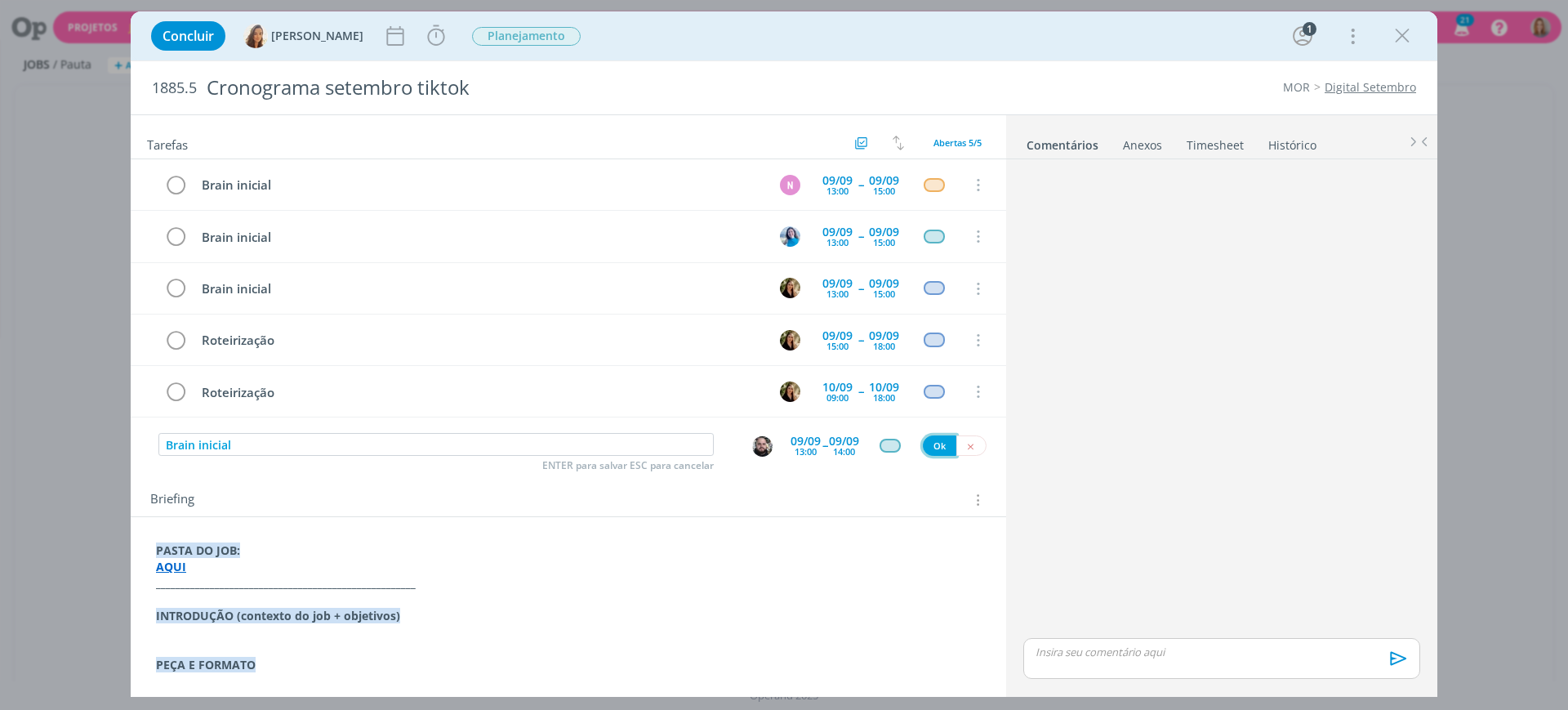
click at [931, 443] on button "Ok" at bounding box center [939, 445] width 34 height 20
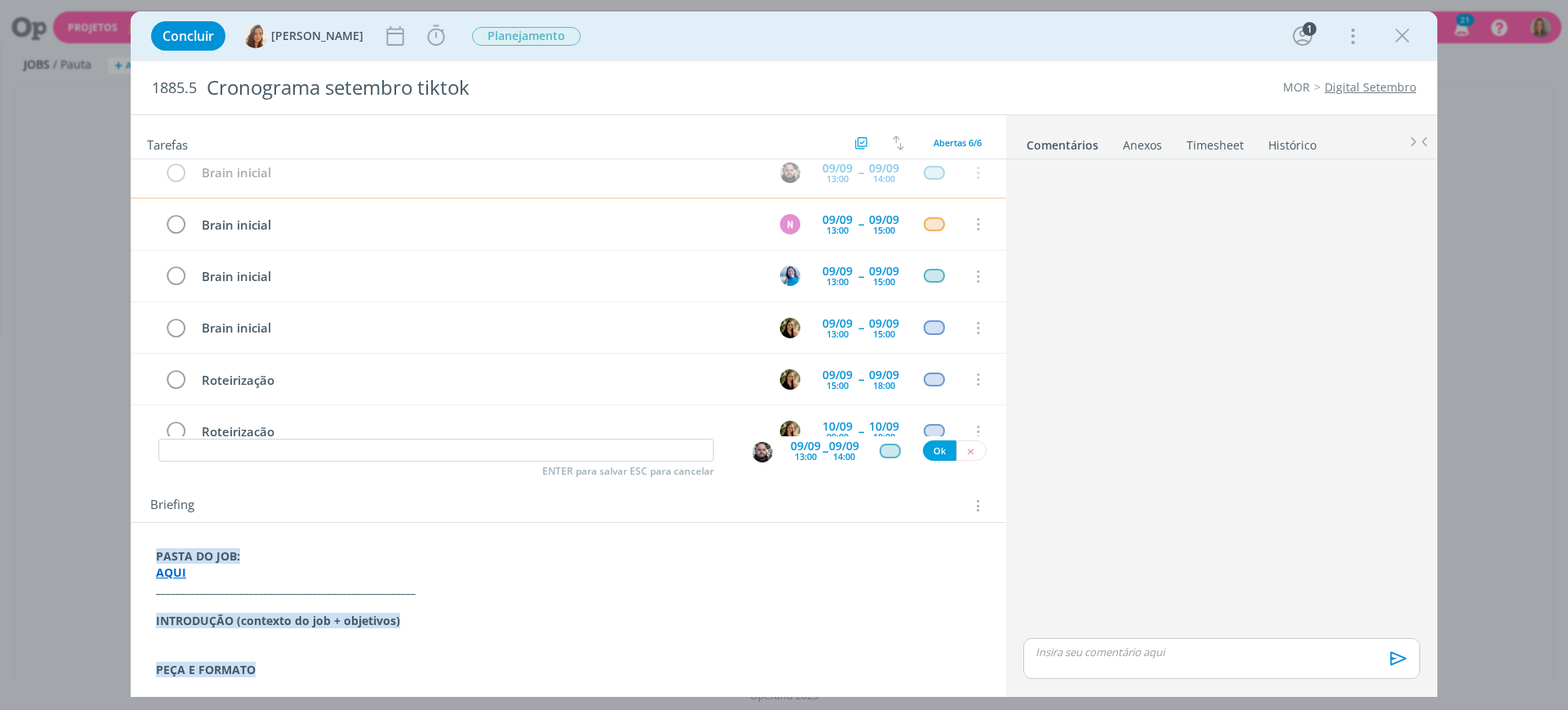
scroll to position [0, 0]
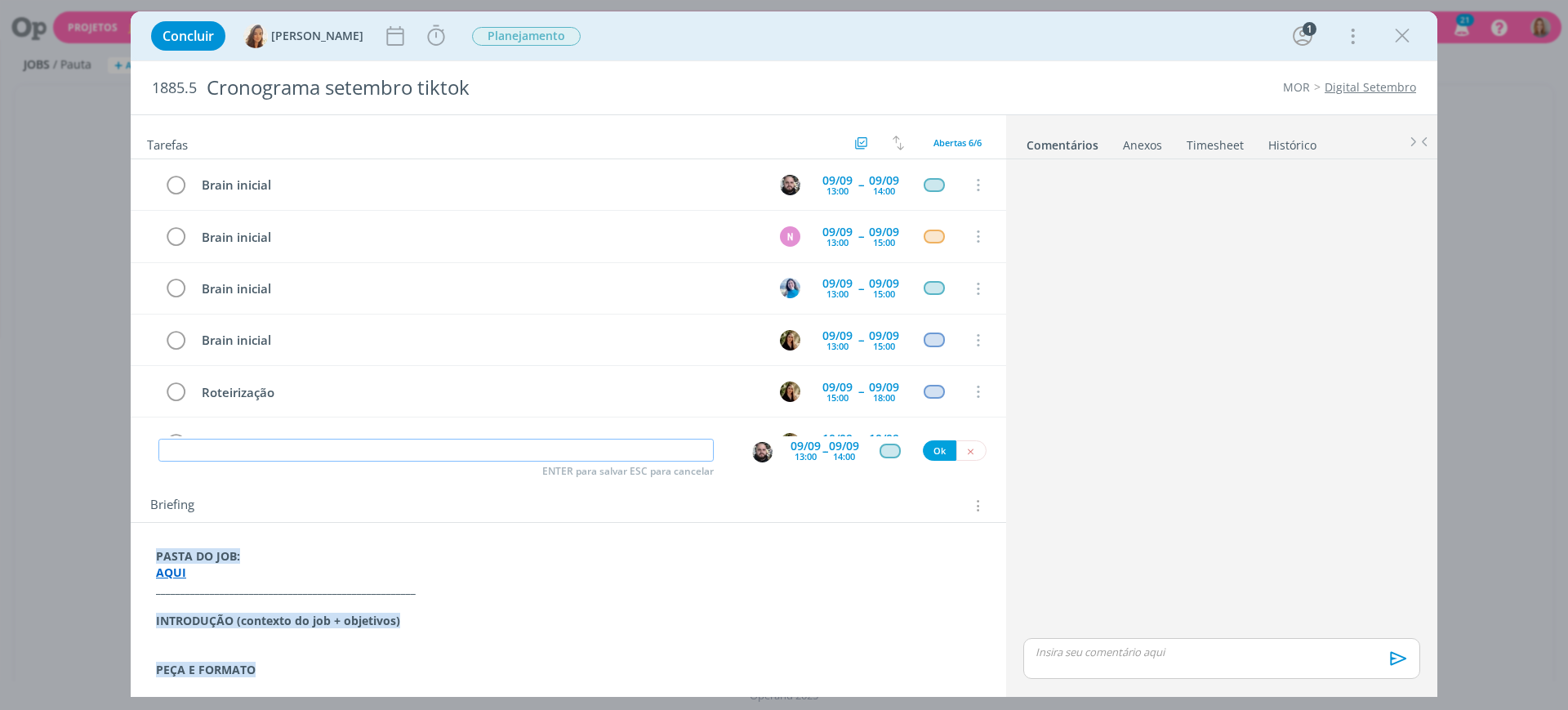
click at [399, 456] on input "dialog" at bounding box center [436, 450] width 556 height 23
click at [757, 450] on img "dialog" at bounding box center [762, 452] width 20 height 20
type input "Pautar"
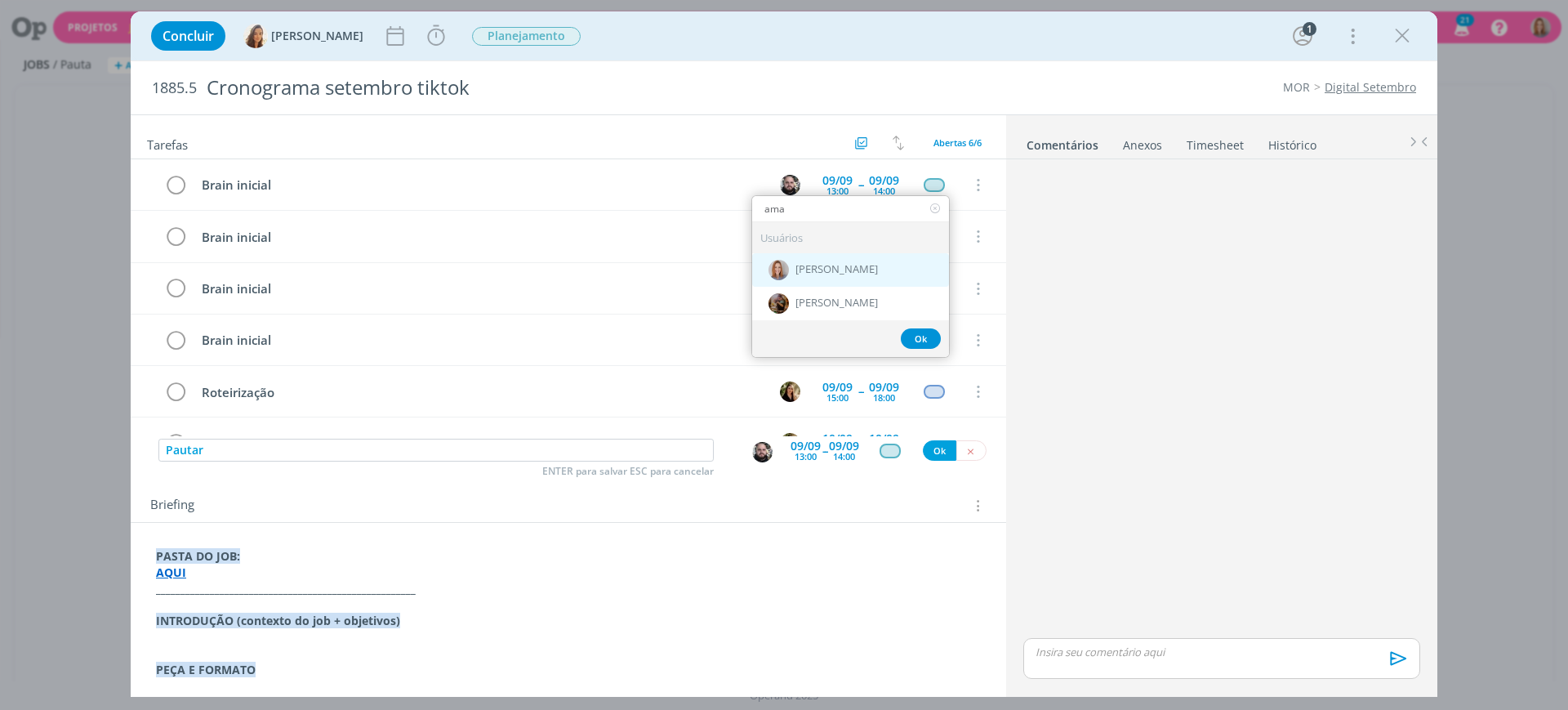
type input "ama"
click at [827, 257] on div "[PERSON_NAME]" at bounding box center [850, 269] width 197 height 34
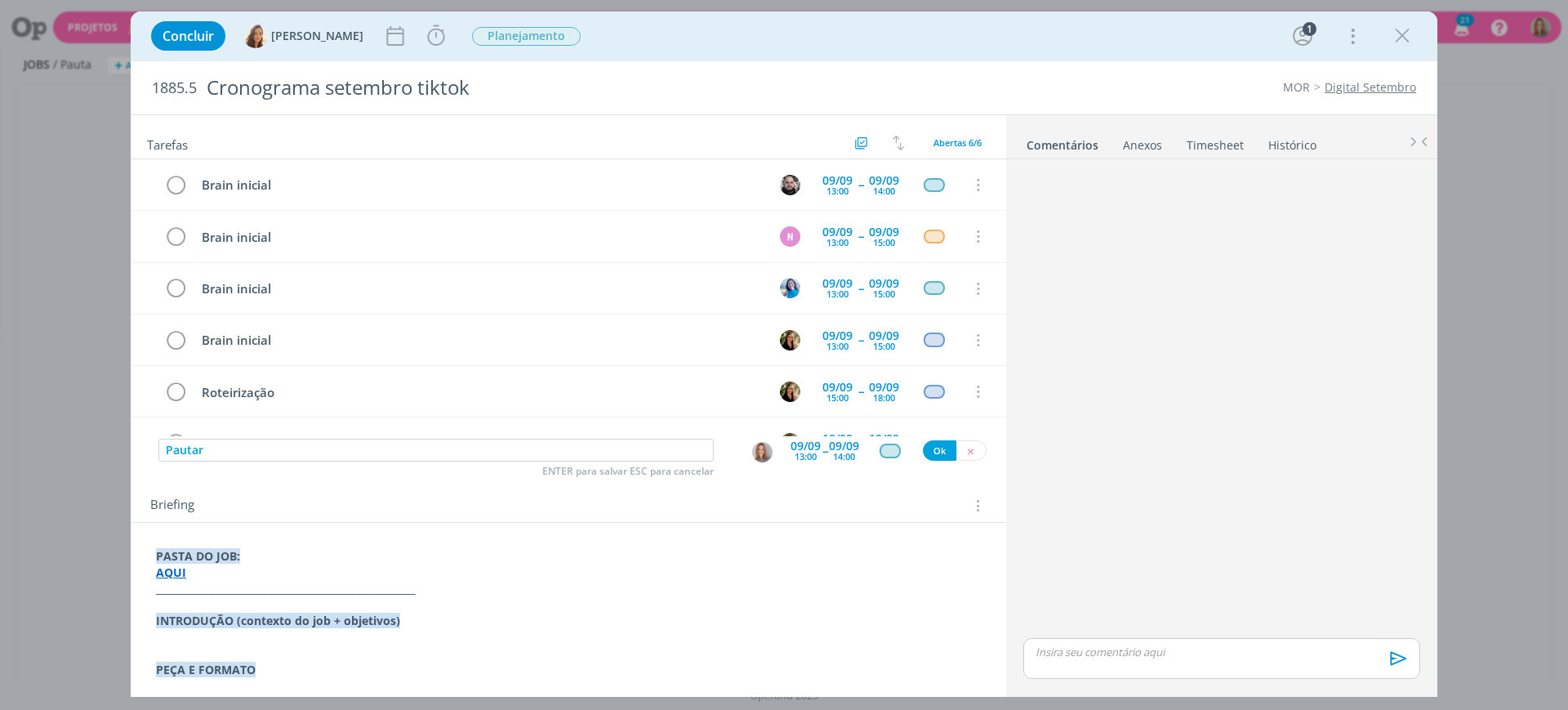
click at [795, 458] on div "13:00" at bounding box center [805, 456] width 22 height 9
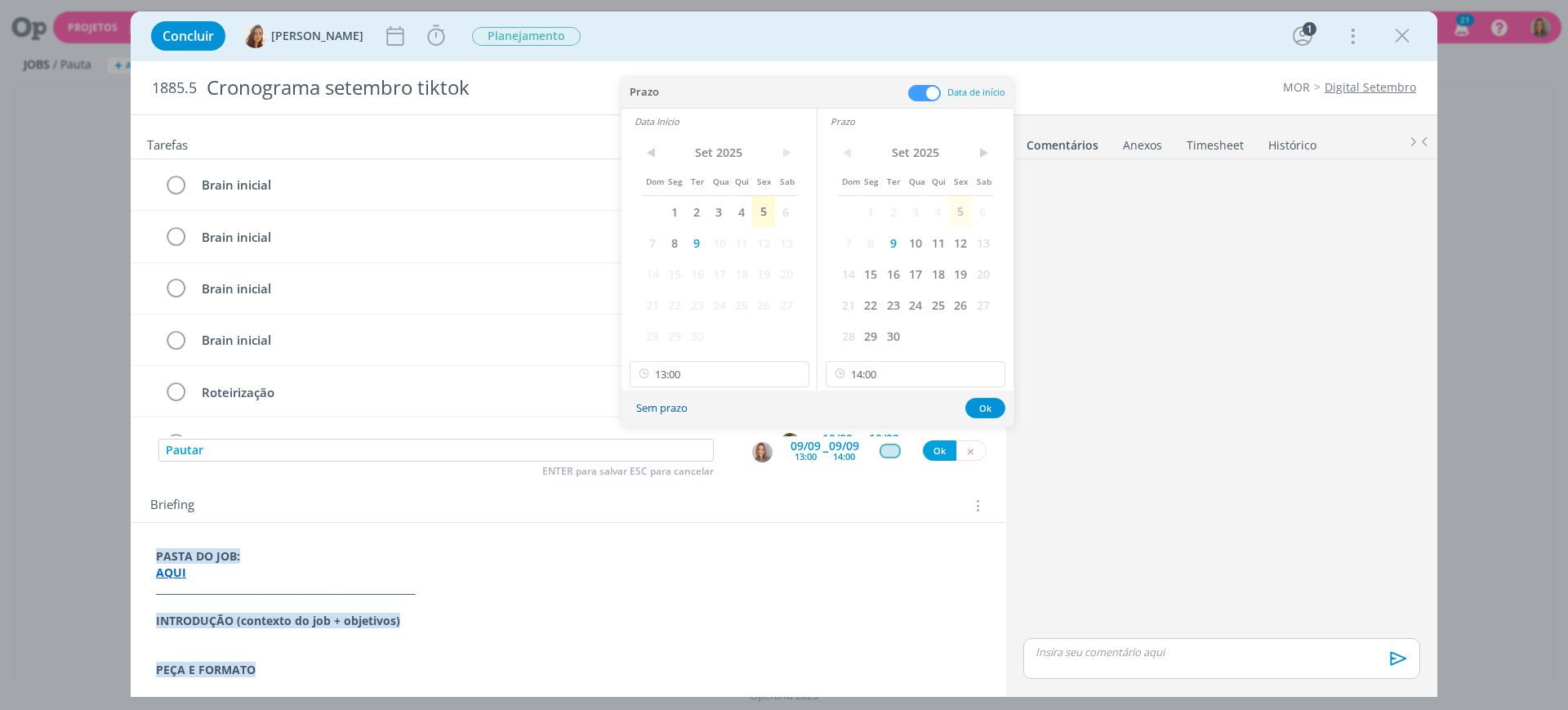
click at [669, 405] on button "Sem prazo" at bounding box center [662, 408] width 73 height 22
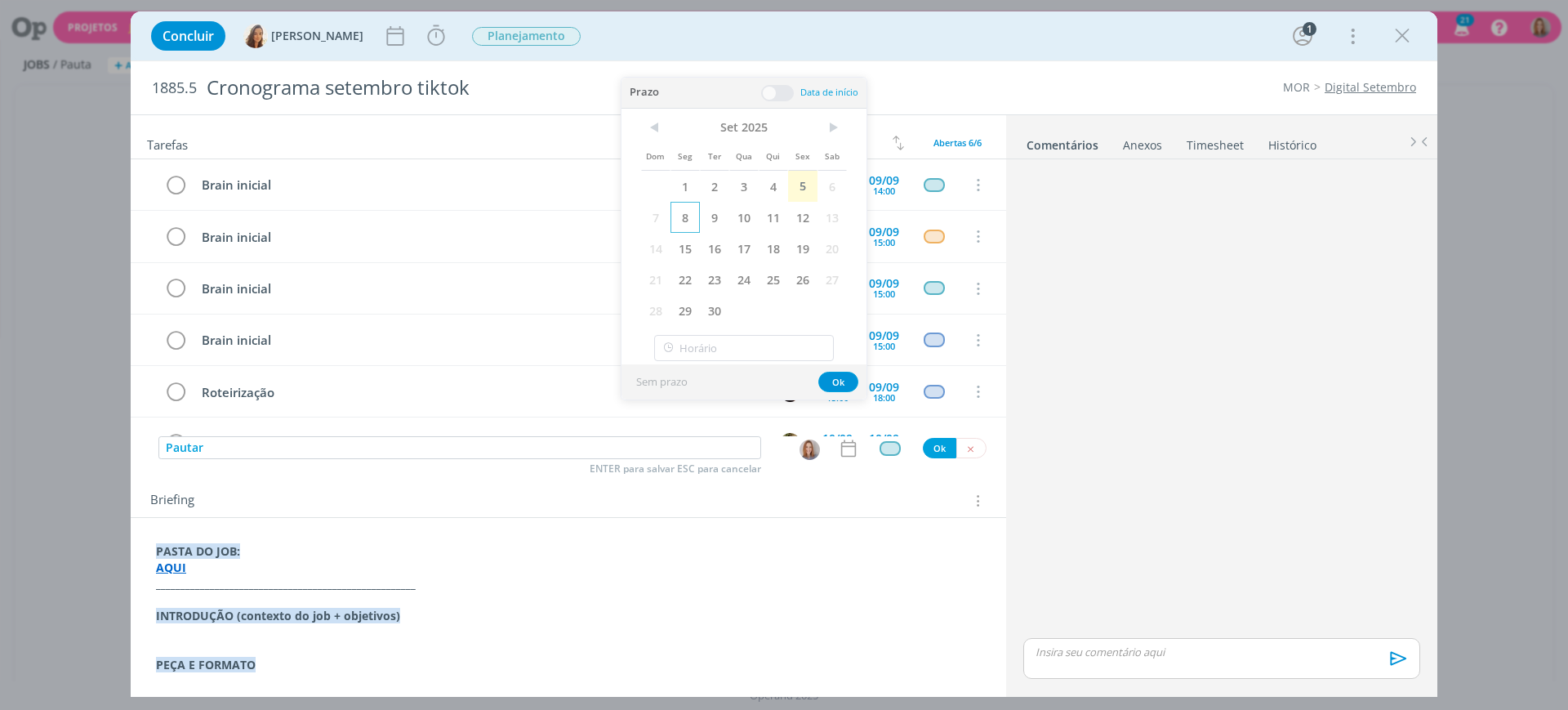
click at [687, 221] on span "8" at bounding box center [685, 218] width 29 height 31
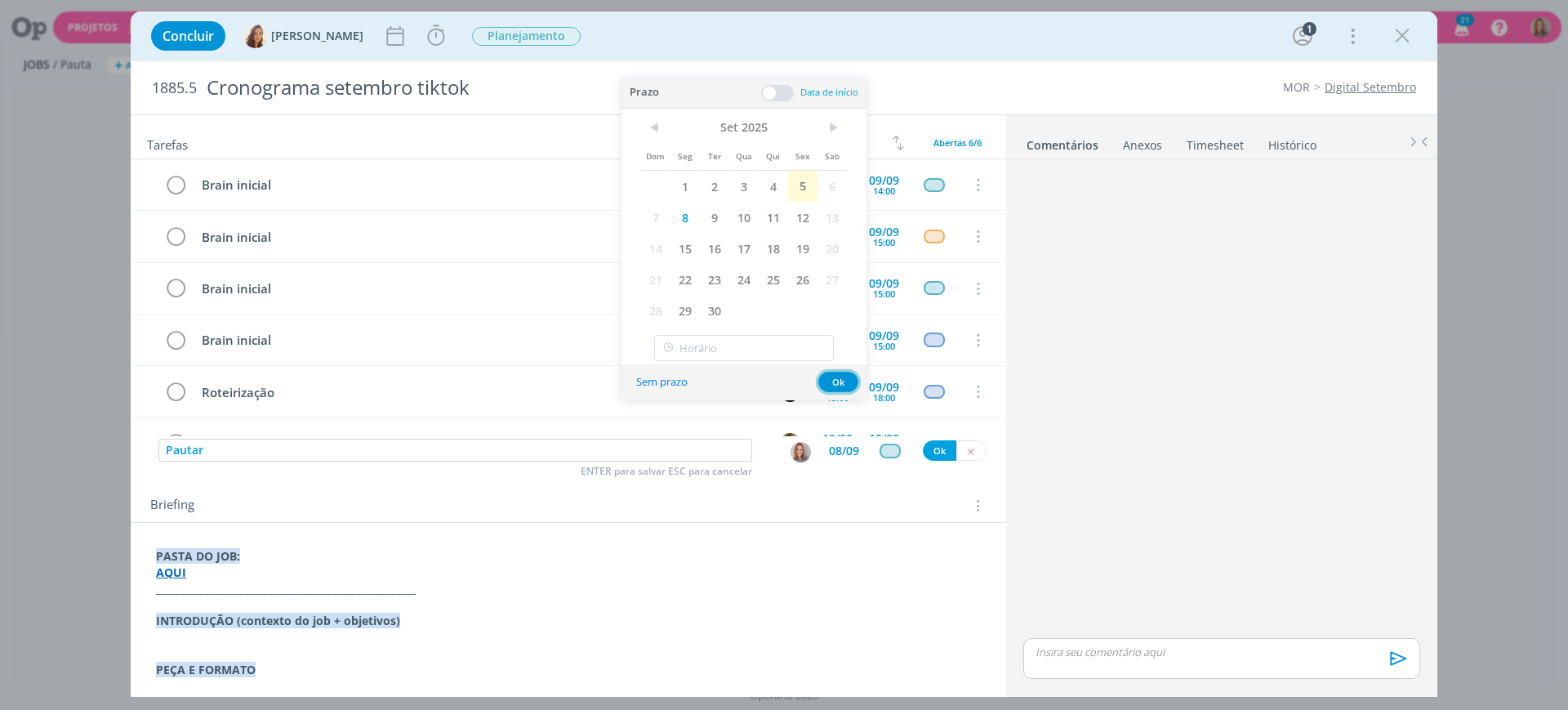
click at [833, 380] on button "Ok" at bounding box center [838, 382] width 40 height 20
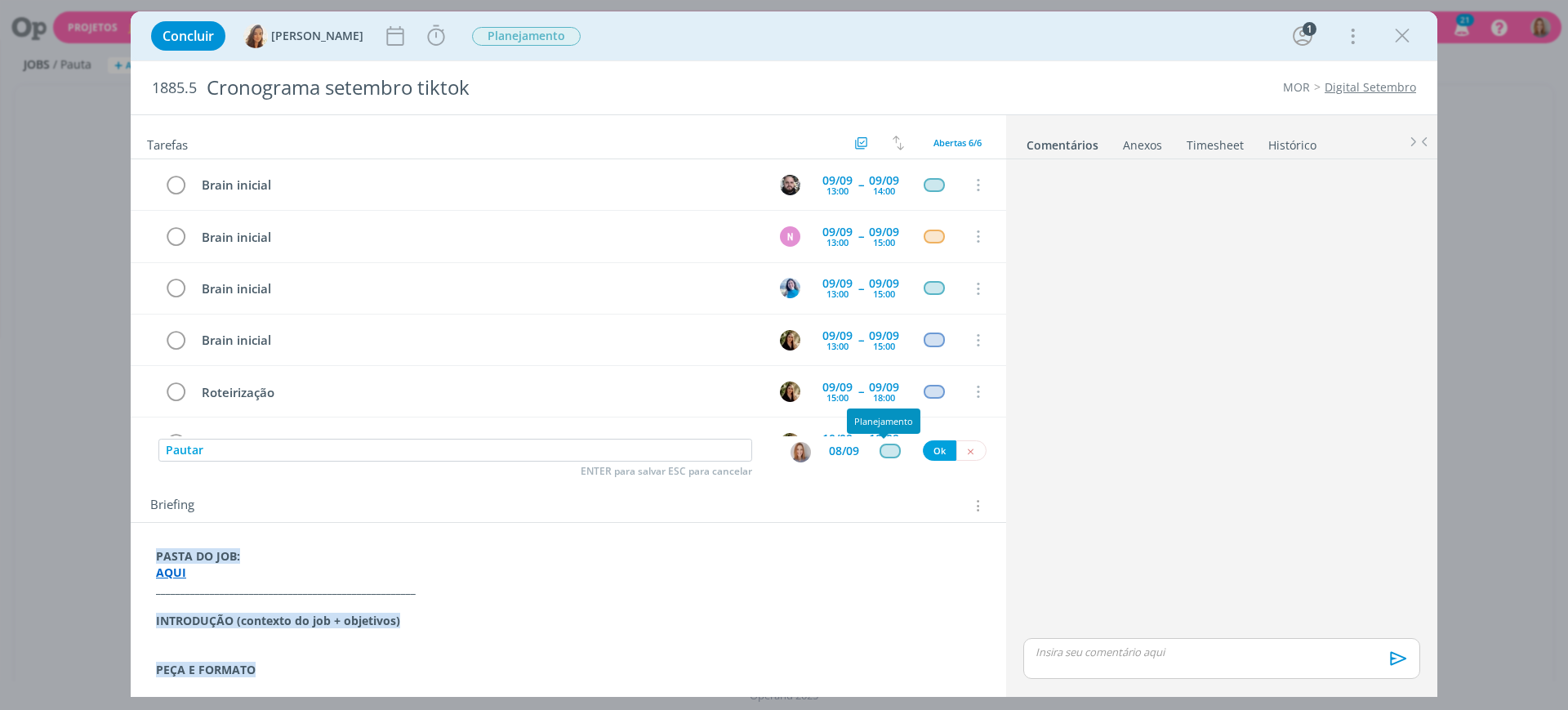
click at [880, 455] on div "dialog" at bounding box center [890, 450] width 20 height 14
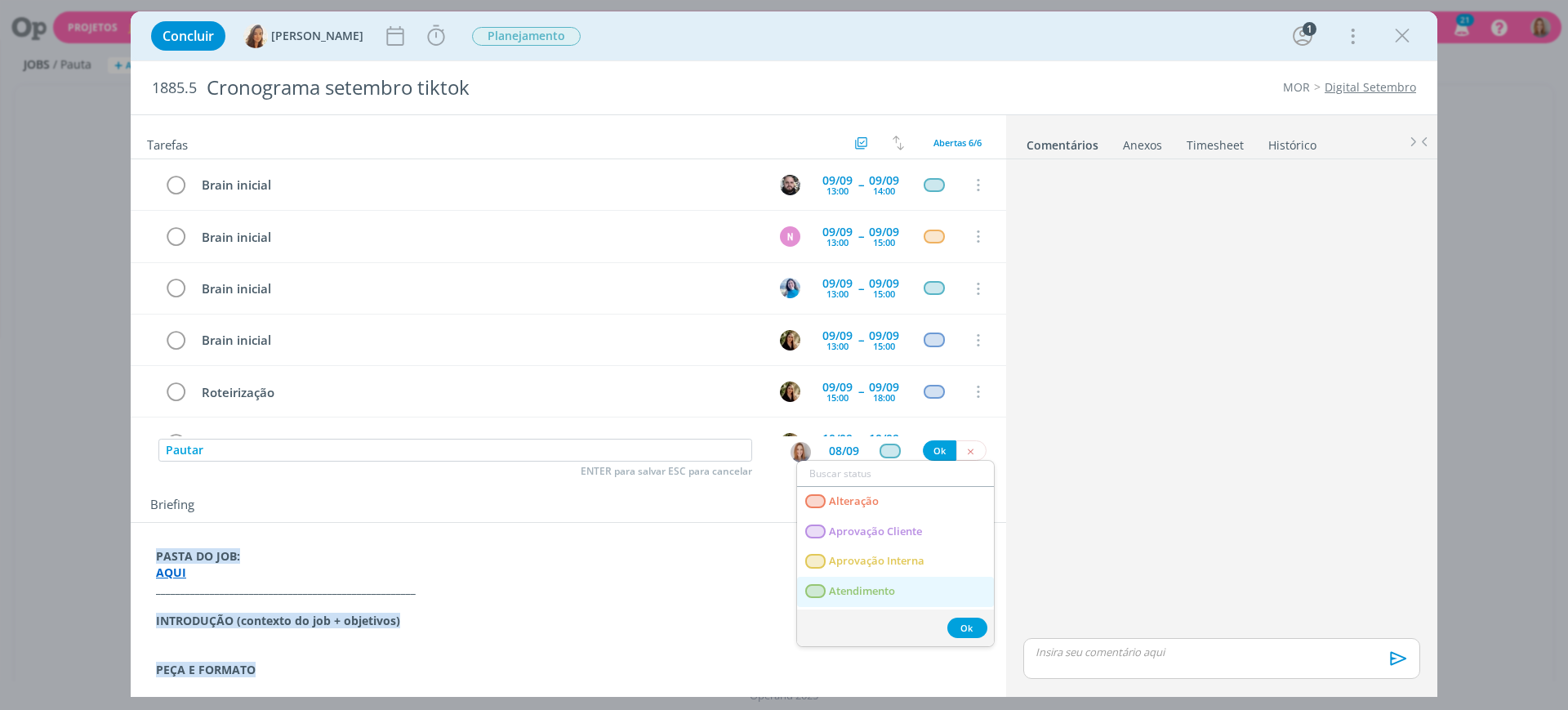
click at [860, 594] on span "Atendimento" at bounding box center [862, 592] width 66 height 13
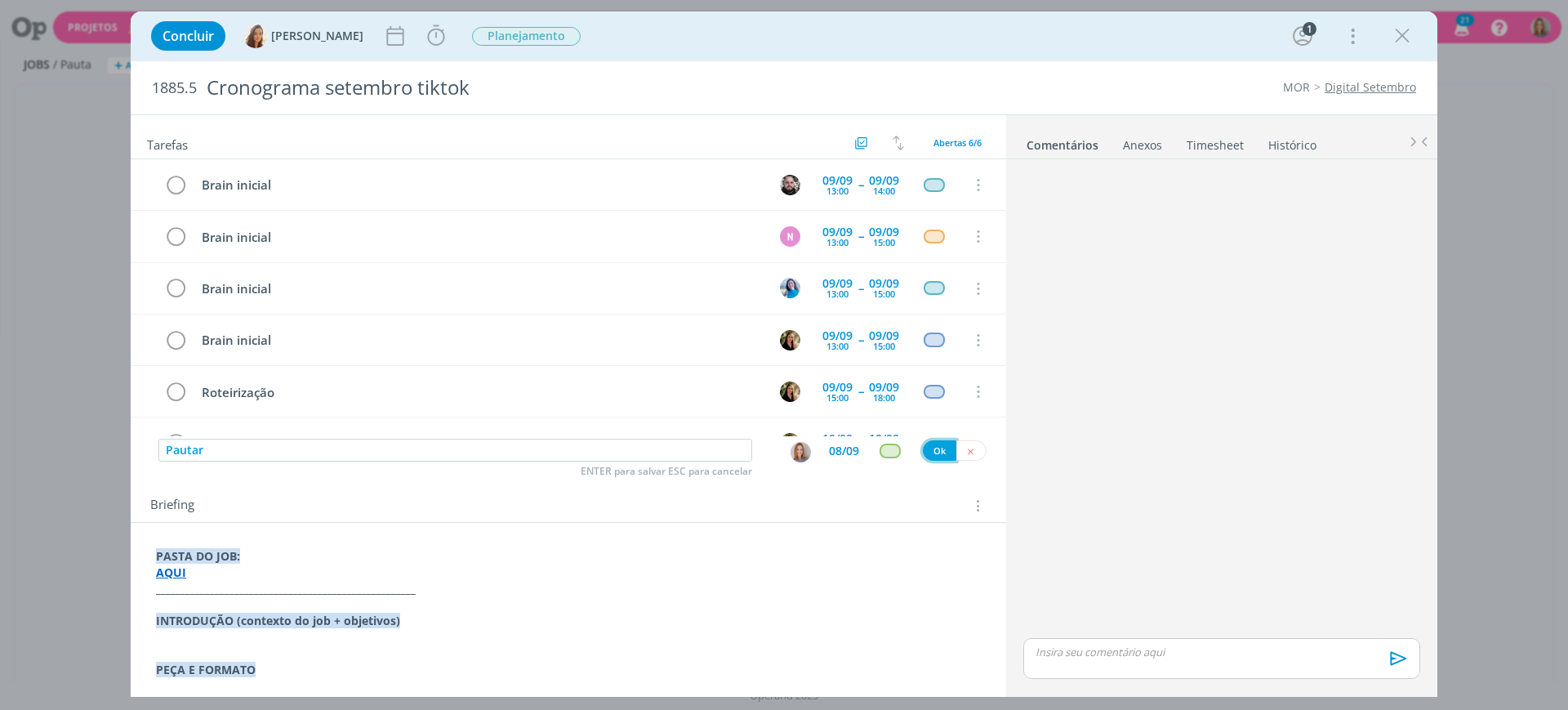
click at [935, 453] on button "Ok" at bounding box center [939, 450] width 34 height 20
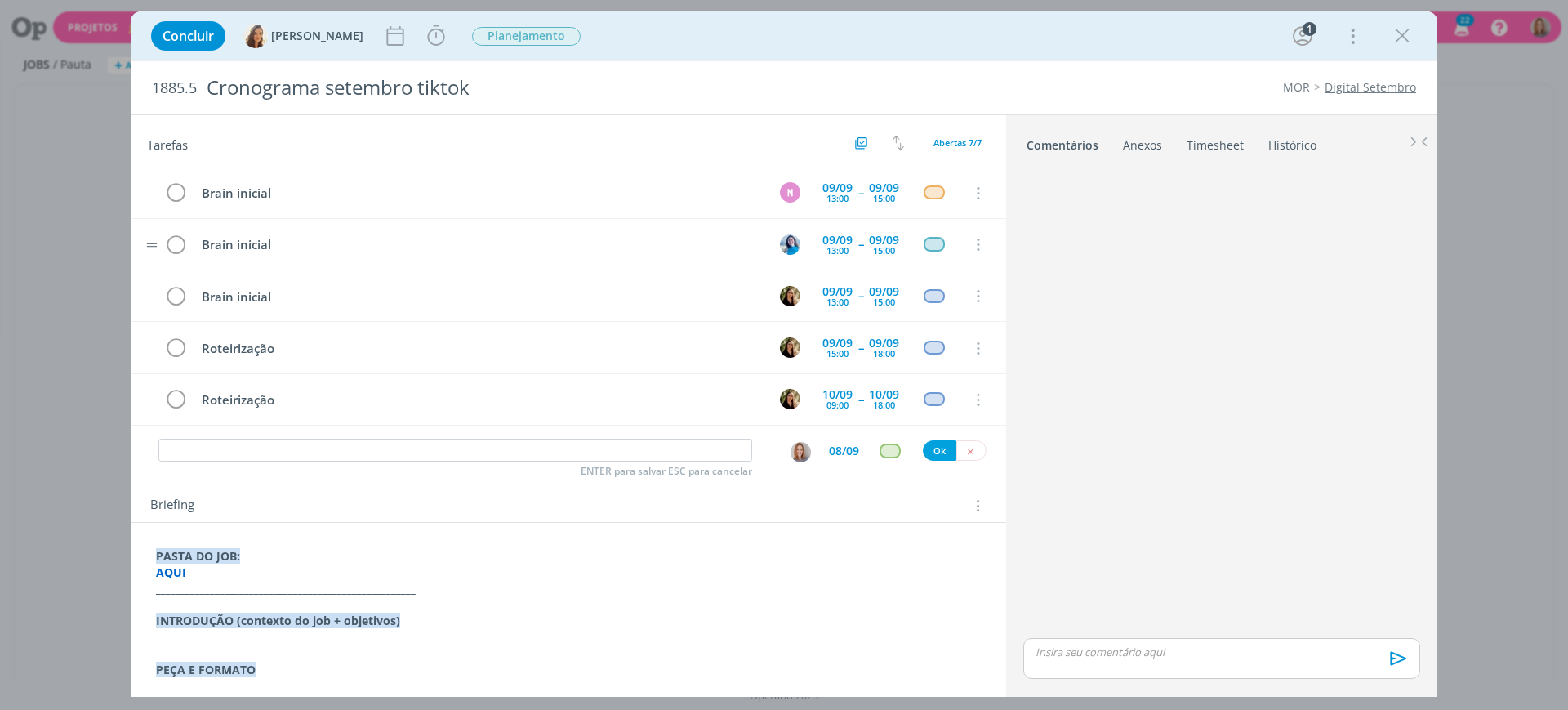
scroll to position [98, 0]
click at [272, 461] on input "dialog" at bounding box center [456, 450] width 594 height 23
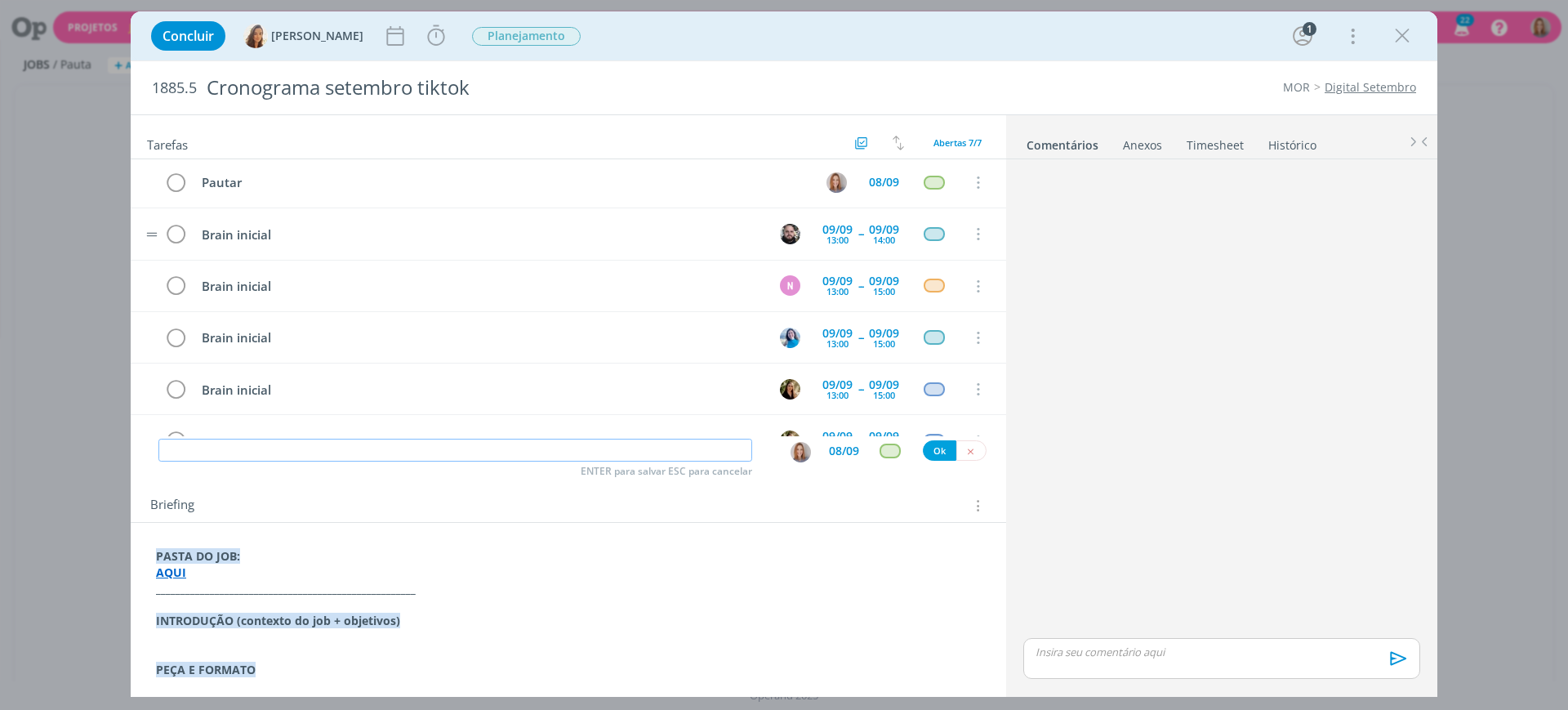
scroll to position [0, 0]
click at [361, 198] on td "Pautar" at bounding box center [500, 185] width 617 height 29
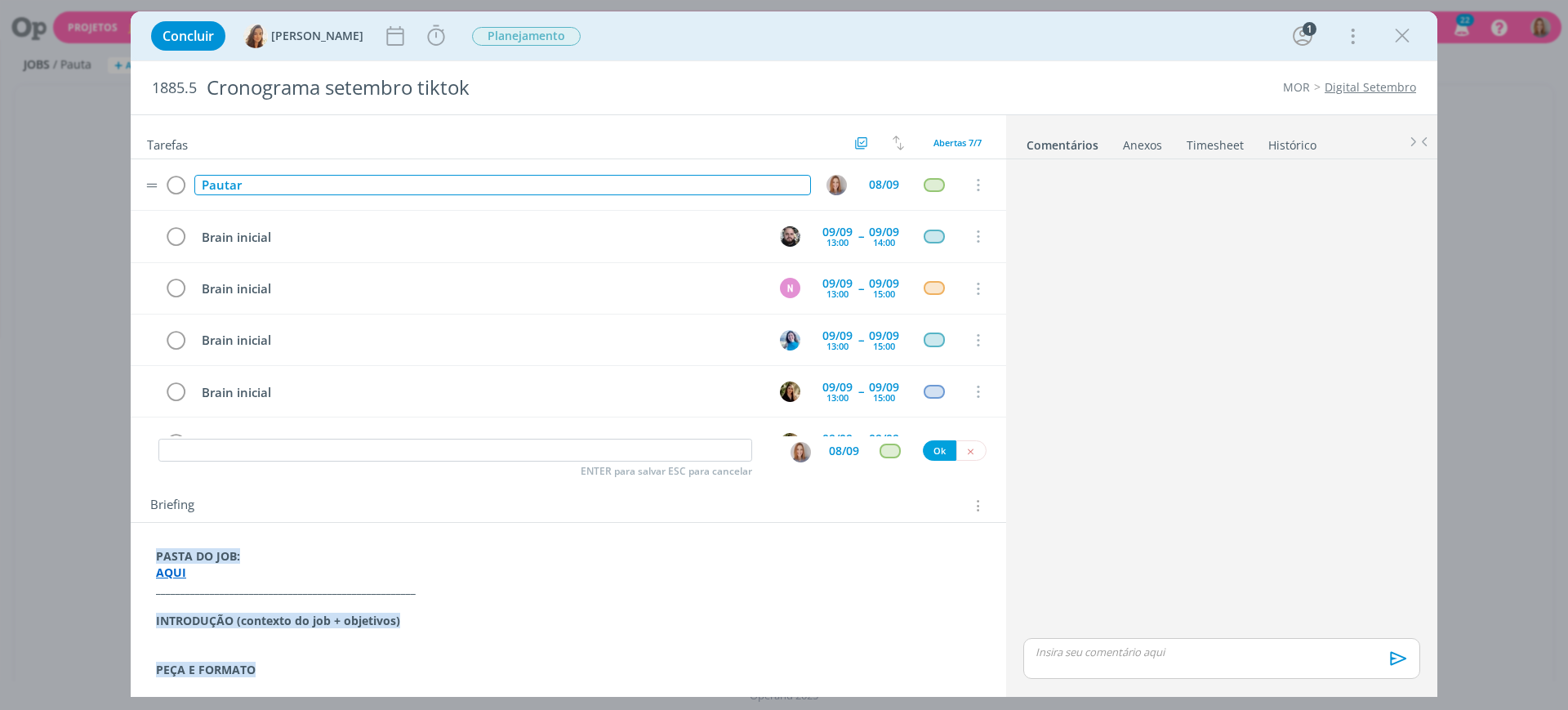
click at [355, 192] on div "Pautar" at bounding box center [503, 185] width 617 height 20
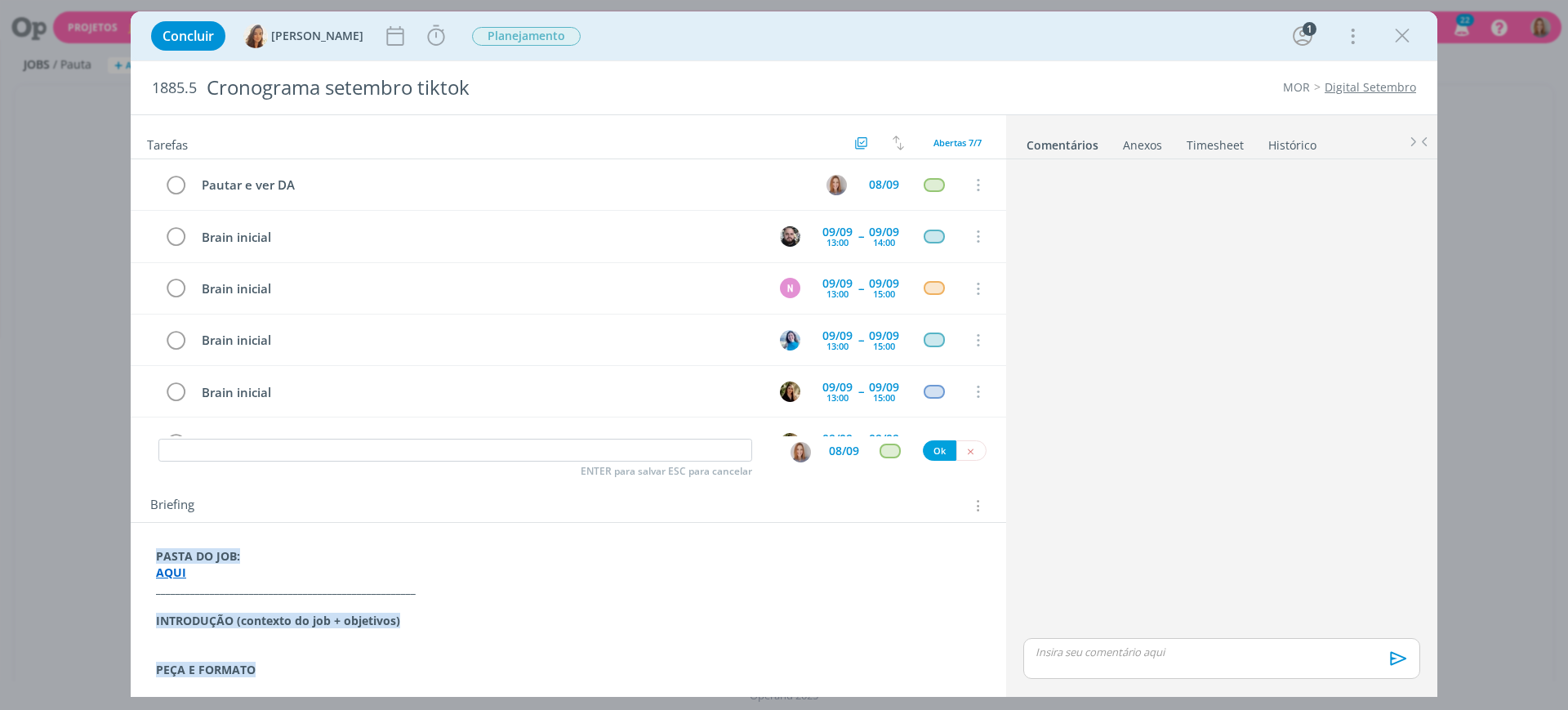
click at [1078, 380] on div "dialog" at bounding box center [1222, 400] width 410 height 468
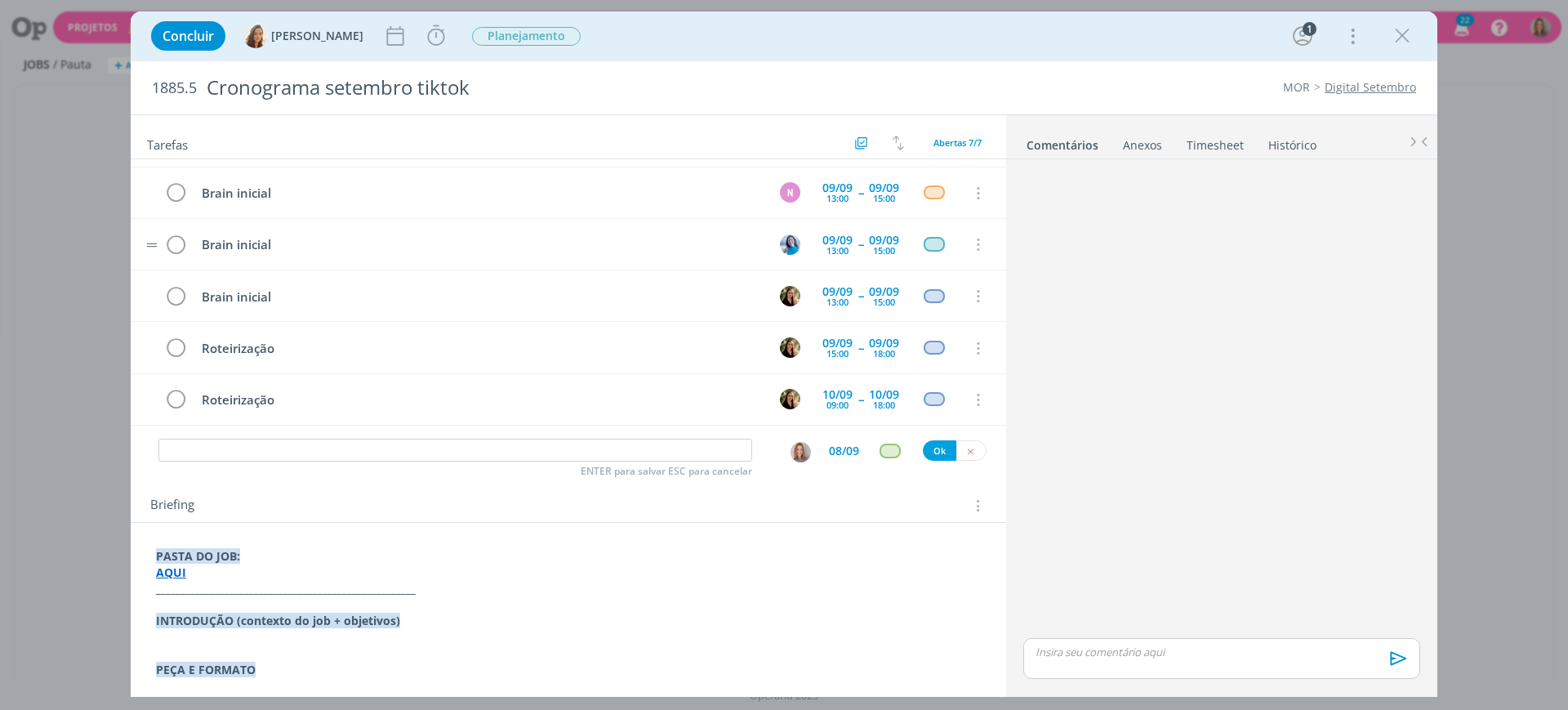
scroll to position [98, 0]
click at [336, 453] on input "dialog" at bounding box center [456, 450] width 594 height 23
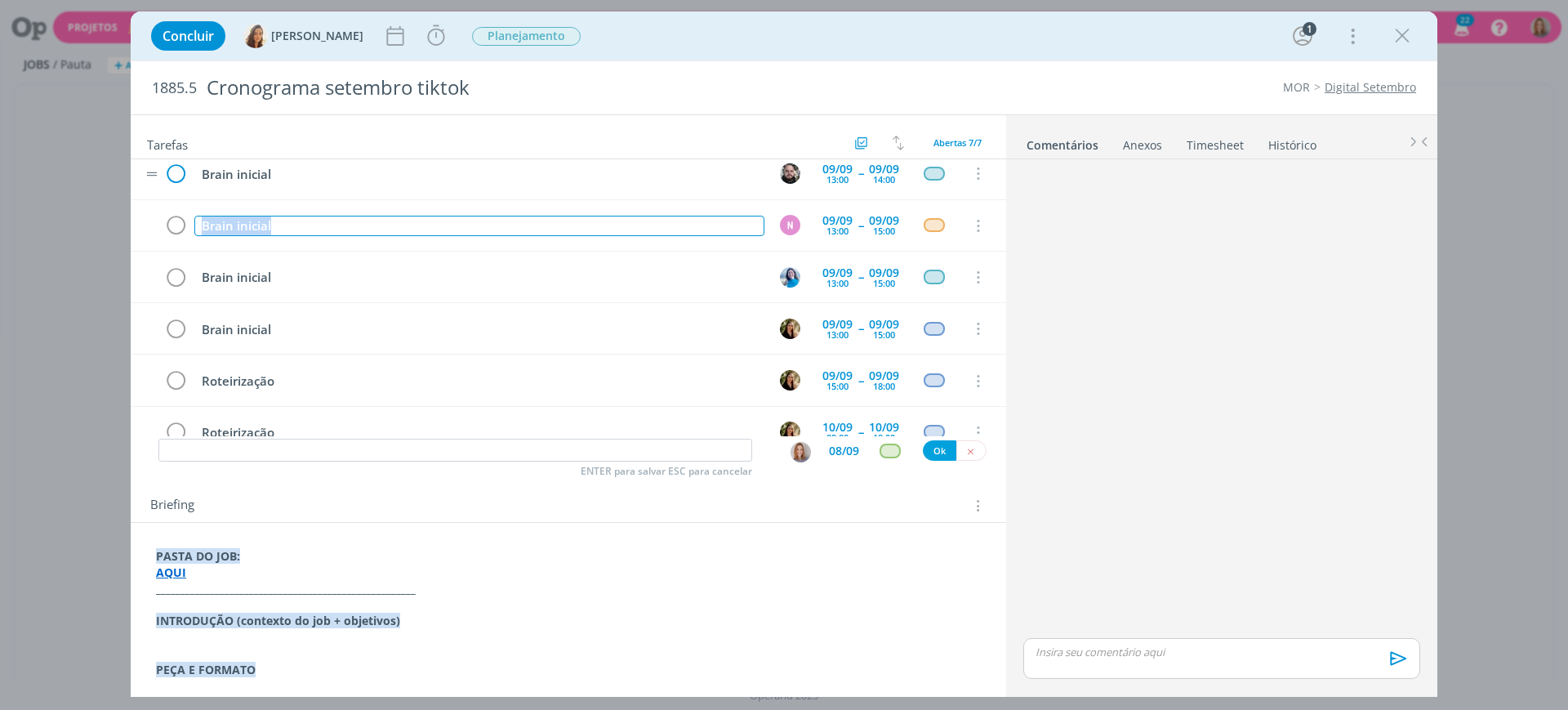
scroll to position [22, 0]
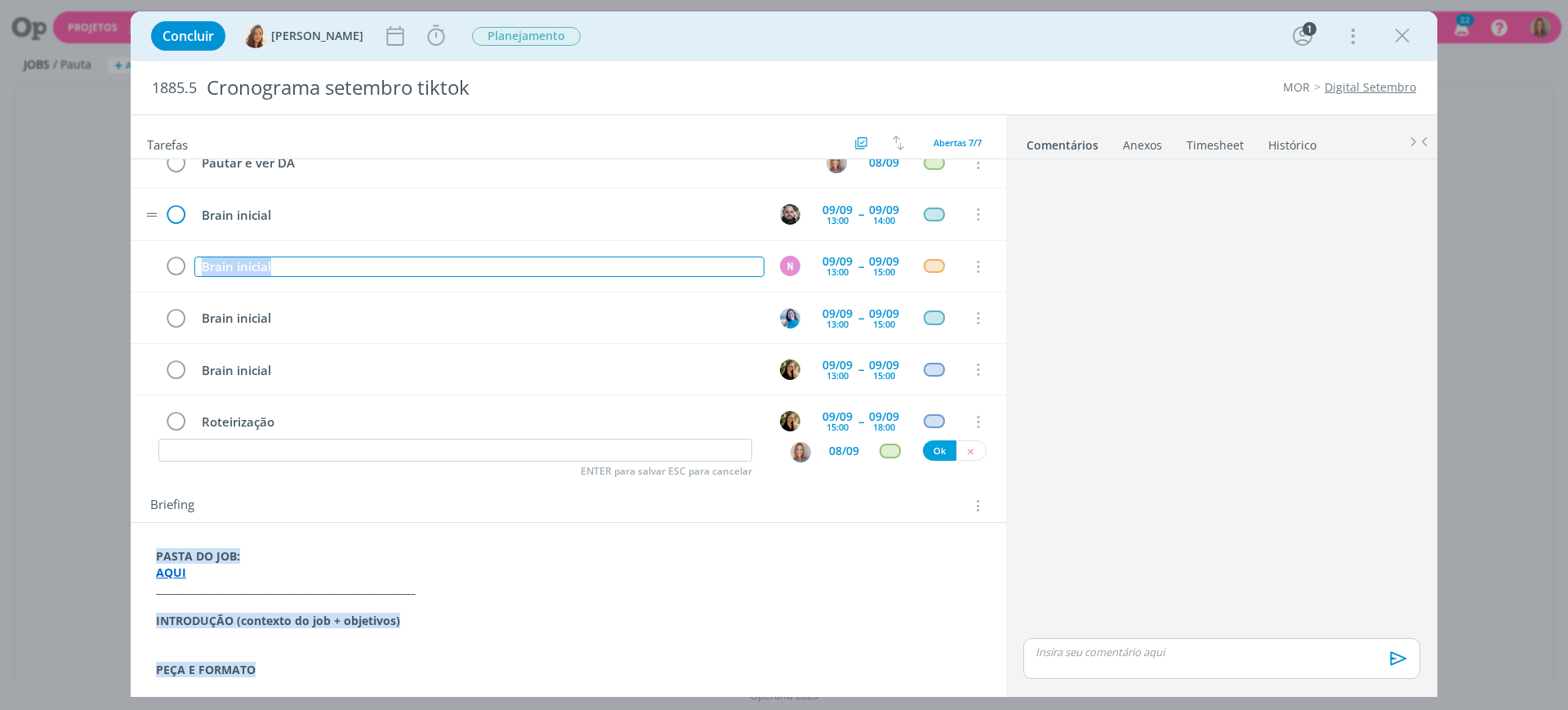
drag, startPoint x: 284, startPoint y: 188, endPoint x: 179, endPoint y: 171, distance: 106.4
click at [179, 171] on div "Pautar e ver DA 08/09 Cancelar Brain inicial [DATE] 13:00 -- [DATE] 14:00 Cance…" at bounding box center [569, 319] width 876 height 362
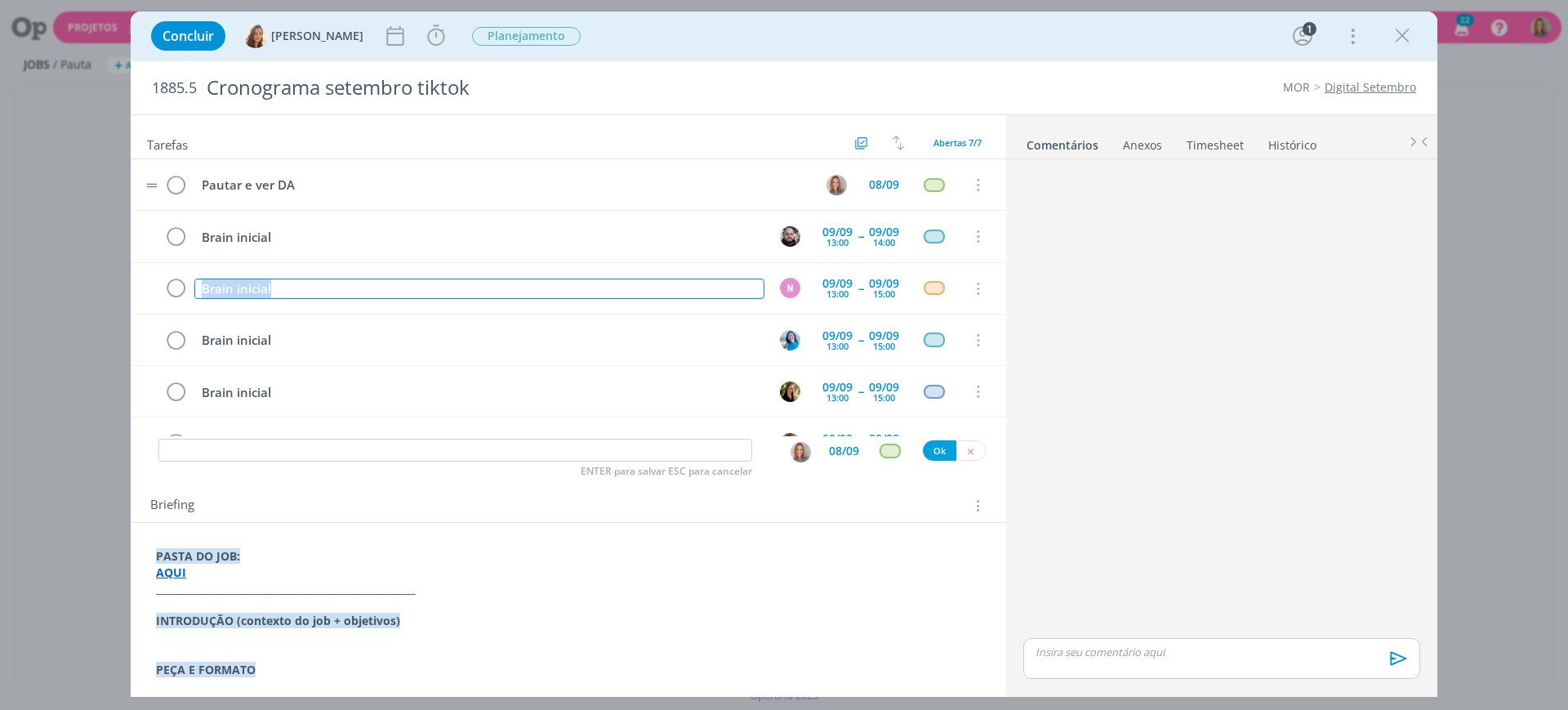
copy div "Brain inicial"
click at [320, 442] on input "dialog" at bounding box center [456, 450] width 594 height 23
paste input "Brain inicial"
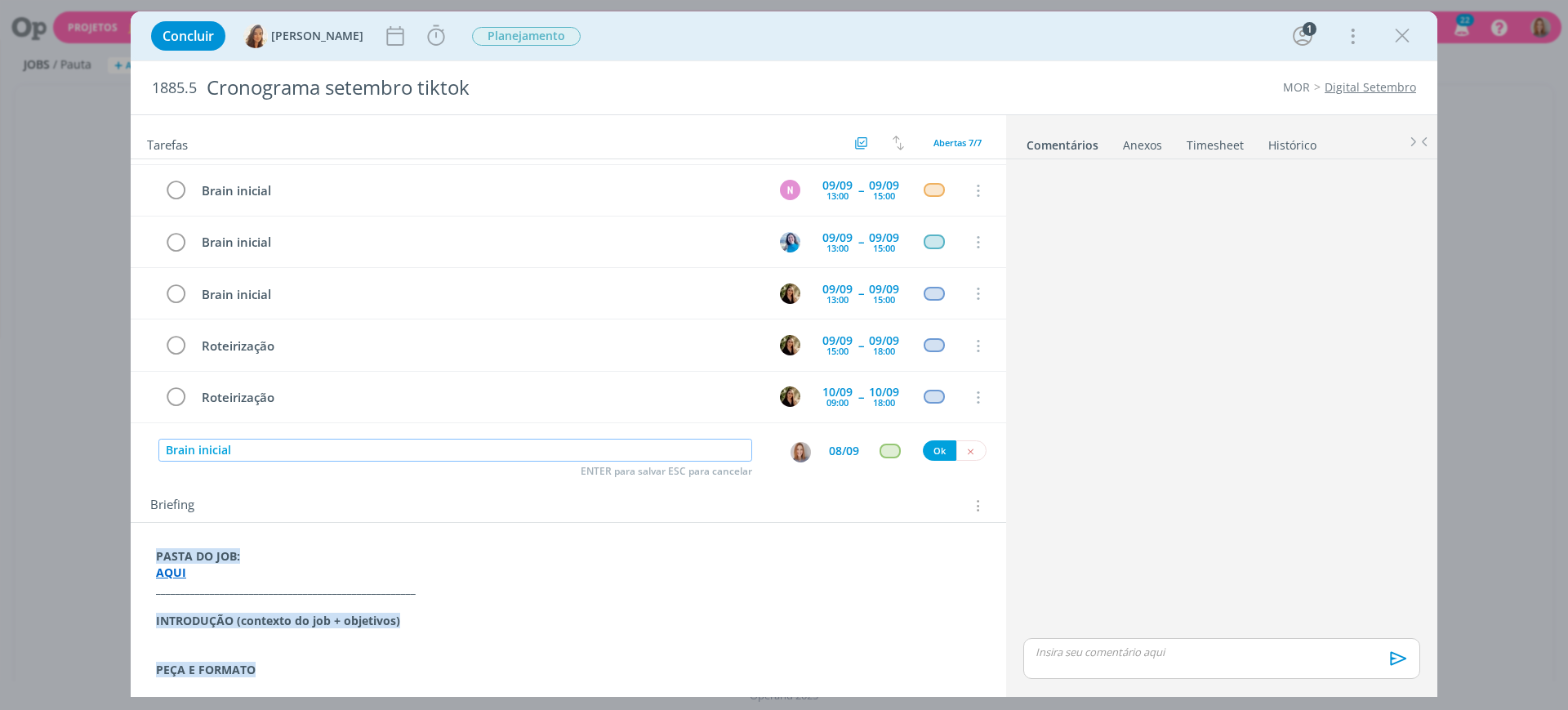
click at [368, 456] on input "Brain inicial" at bounding box center [456, 450] width 594 height 23
drag, startPoint x: 319, startPoint y: 462, endPoint x: 113, endPoint y: 460, distance: 206.0
click at [113, 460] on div "Concluir [PERSON_NAME] Iniciar Apontar Data * [DATE] Horas * 00:00 Tarefa Selec…" at bounding box center [784, 355] width 1568 height 710
click at [287, 453] on input "Brain inicial" at bounding box center [456, 450] width 594 height 23
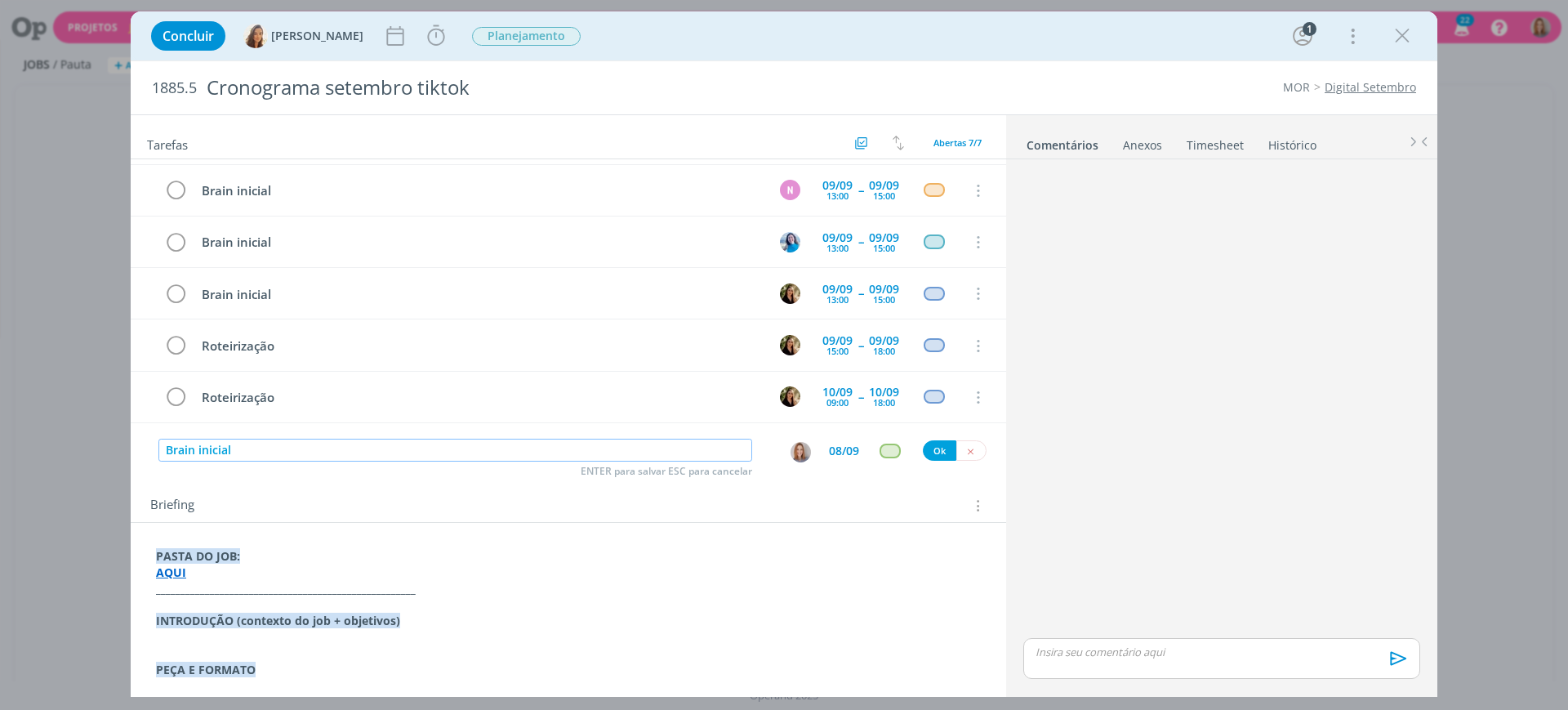
drag, startPoint x: 273, startPoint y: 450, endPoint x: 66, endPoint y: 451, distance: 207.0
click at [66, 451] on div "Concluir [PERSON_NAME] Iniciar Apontar Data * [DATE] Horas * 00:00 Tarefa Selec…" at bounding box center [784, 355] width 1568 height 710
click at [800, 452] on img "dialog" at bounding box center [800, 452] width 20 height 20
type input "Check roteiros"
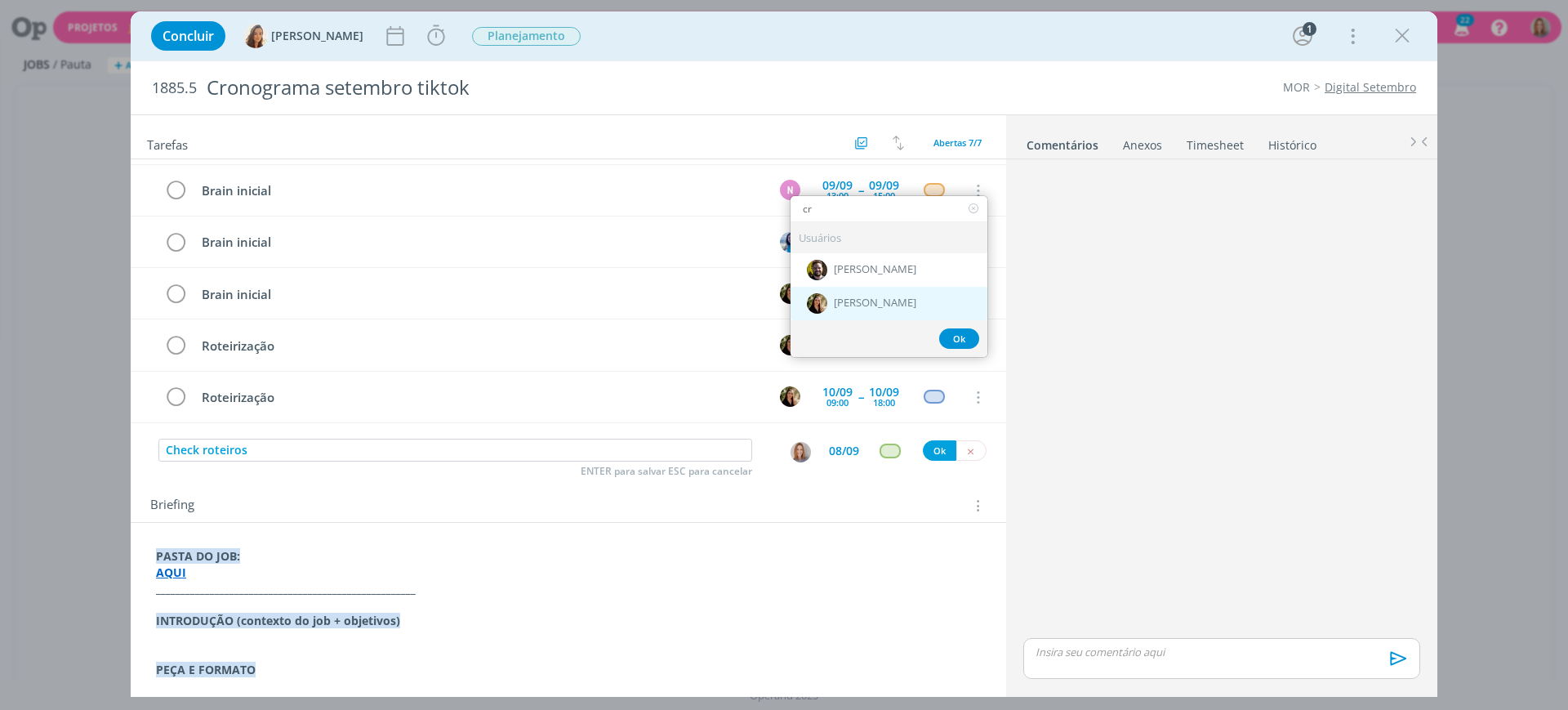
type input "cr"
click at [847, 297] on span "[PERSON_NAME]" at bounding box center [875, 303] width 83 height 13
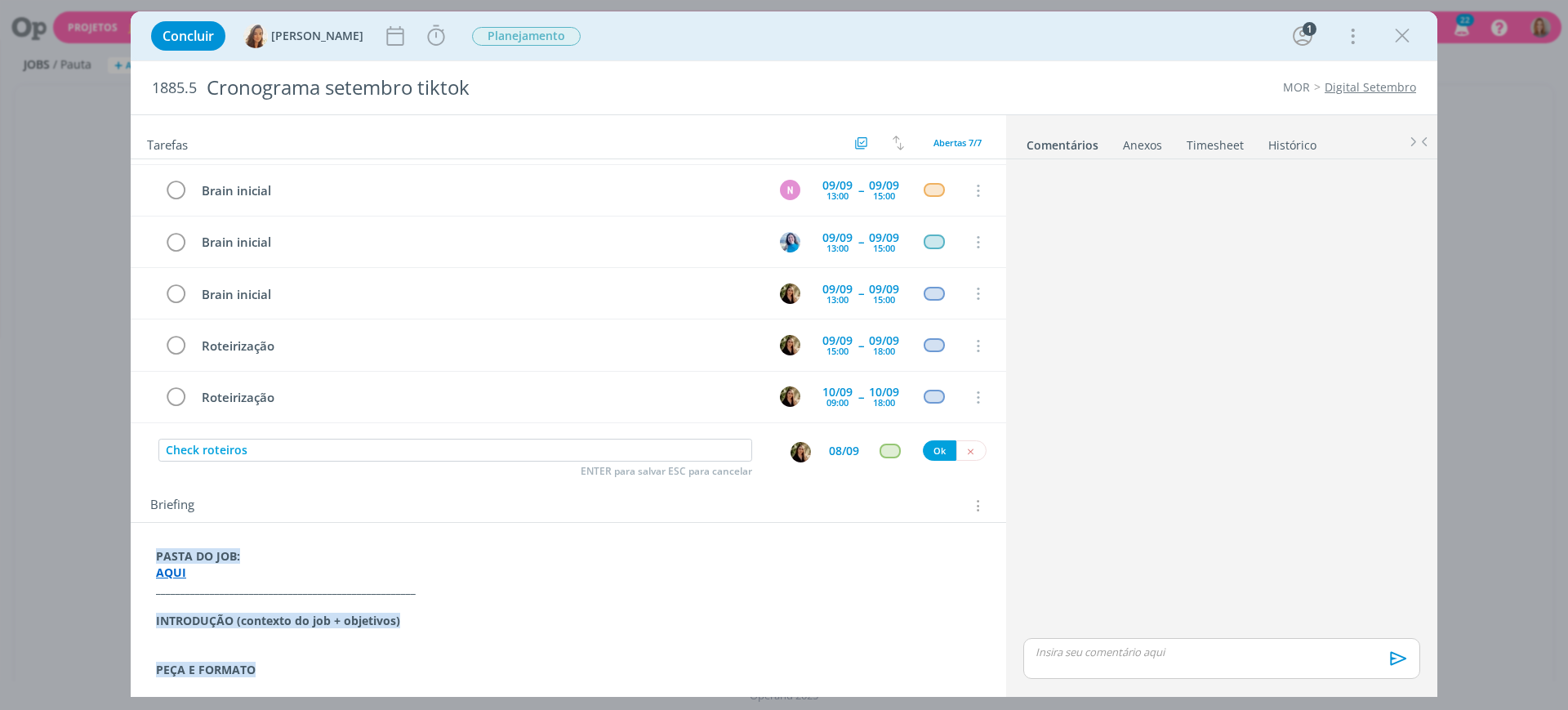
click at [831, 449] on div "08/09" at bounding box center [844, 451] width 30 height 11
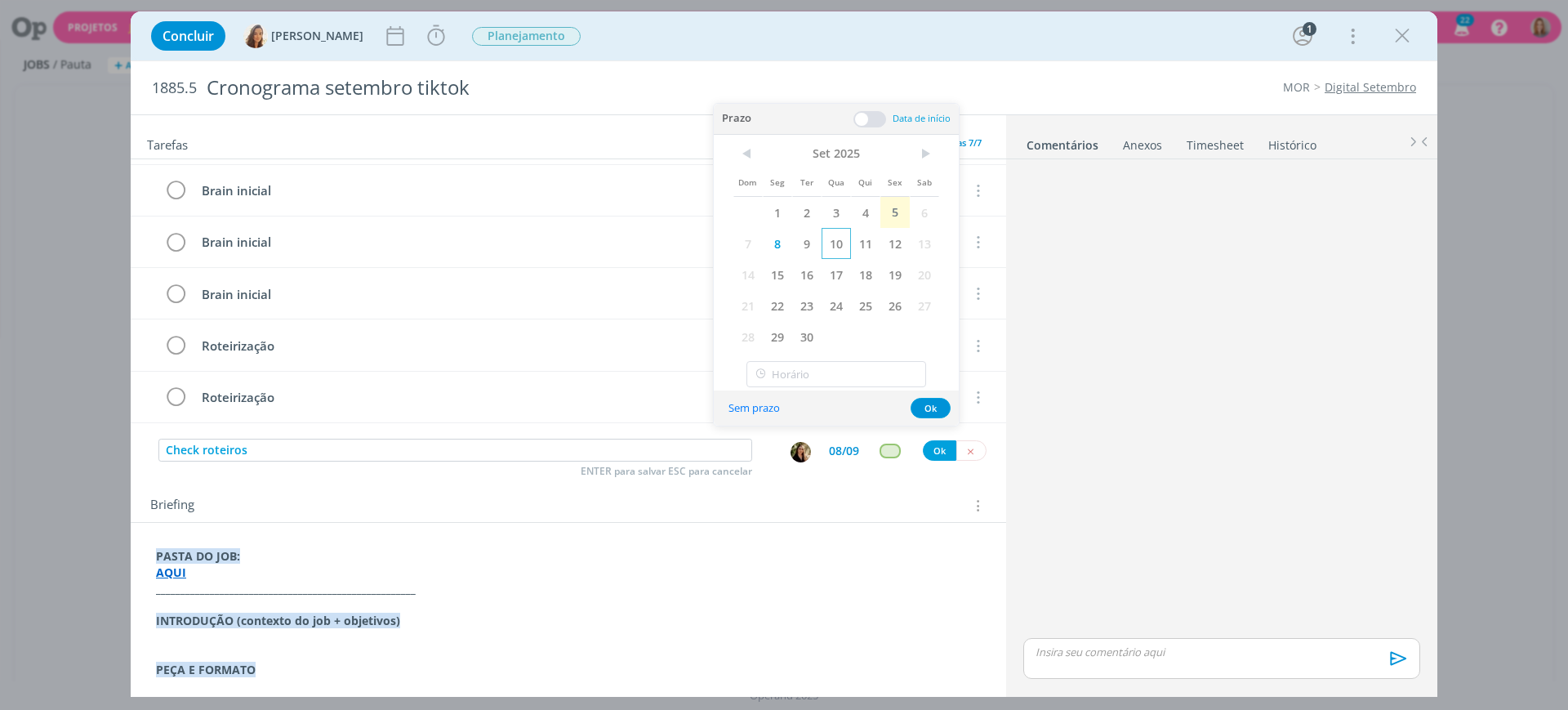
click at [835, 244] on span "10" at bounding box center [836, 243] width 29 height 31
click at [850, 369] on input "19:00" at bounding box center [836, 374] width 180 height 26
click at [784, 504] on div "17:00" at bounding box center [839, 506] width 183 height 29
type input "17:00"
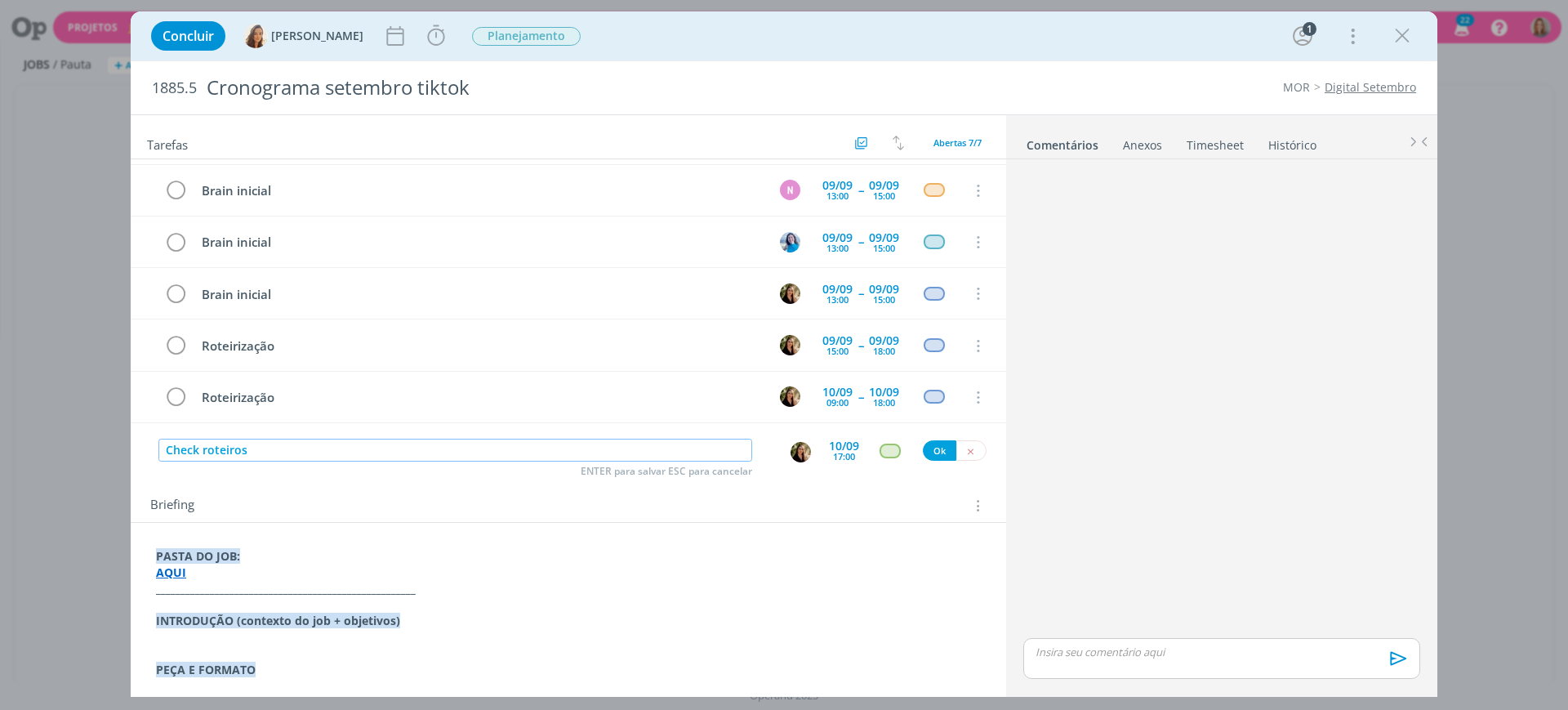
click at [298, 457] on input "Check roteiros" at bounding box center [456, 450] width 594 height 23
click at [833, 459] on div "17:00" at bounding box center [844, 456] width 22 height 9
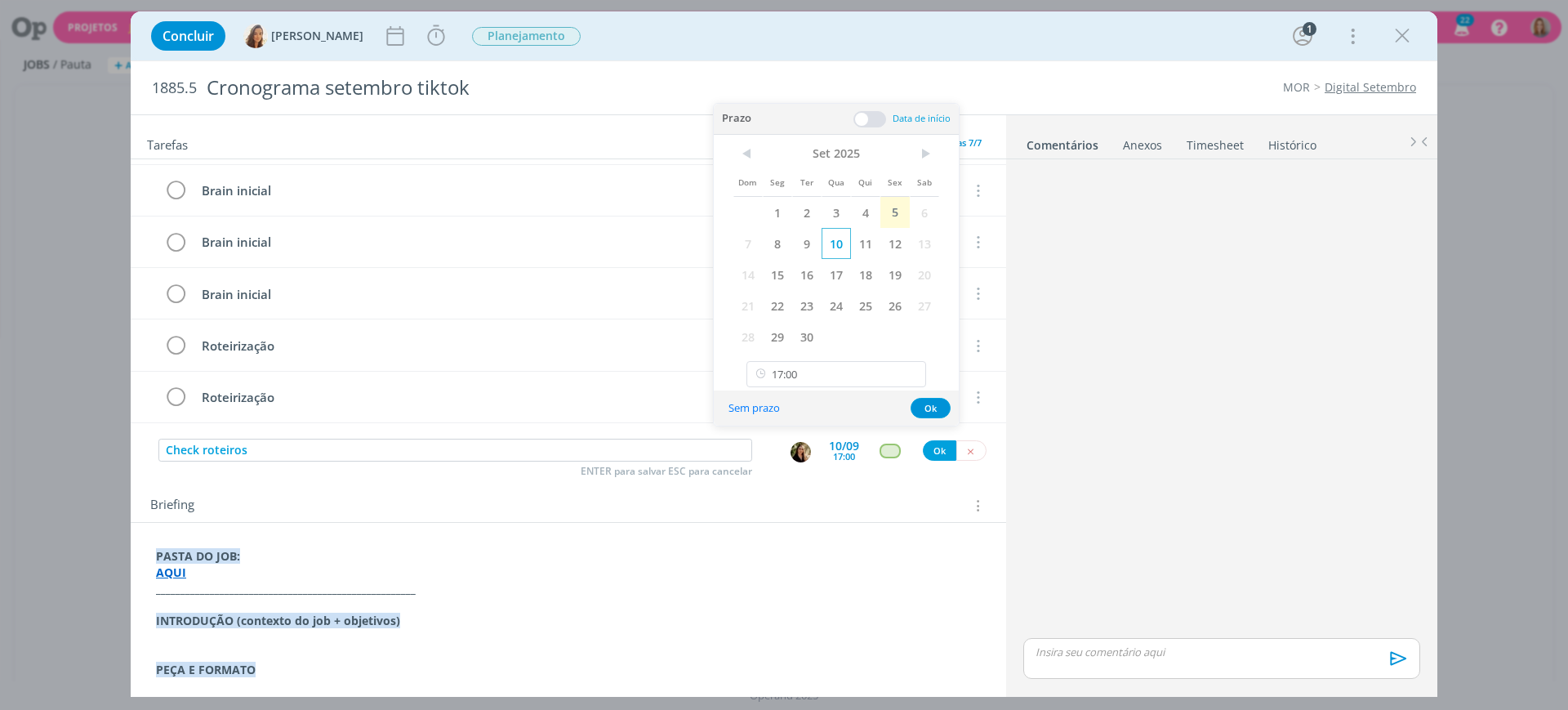
click at [835, 250] on span "10" at bounding box center [836, 243] width 29 height 31
click at [869, 116] on span at bounding box center [870, 120] width 33 height 16
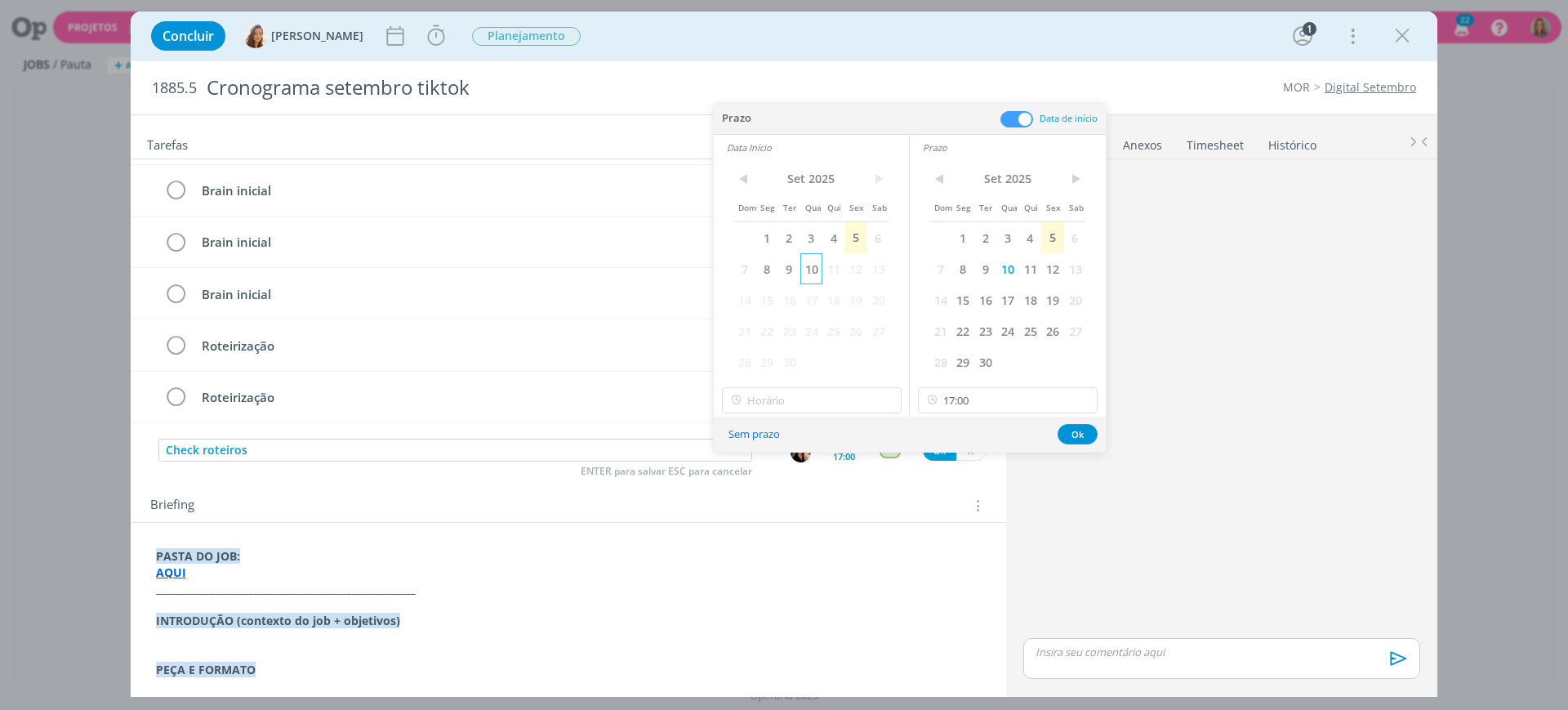
click at [806, 267] on span "10" at bounding box center [811, 269] width 22 height 31
type input "17:00"
click at [769, 399] on input "17:00" at bounding box center [812, 400] width 180 height 26
click at [965, 405] on input "17:00" at bounding box center [1008, 400] width 180 height 26
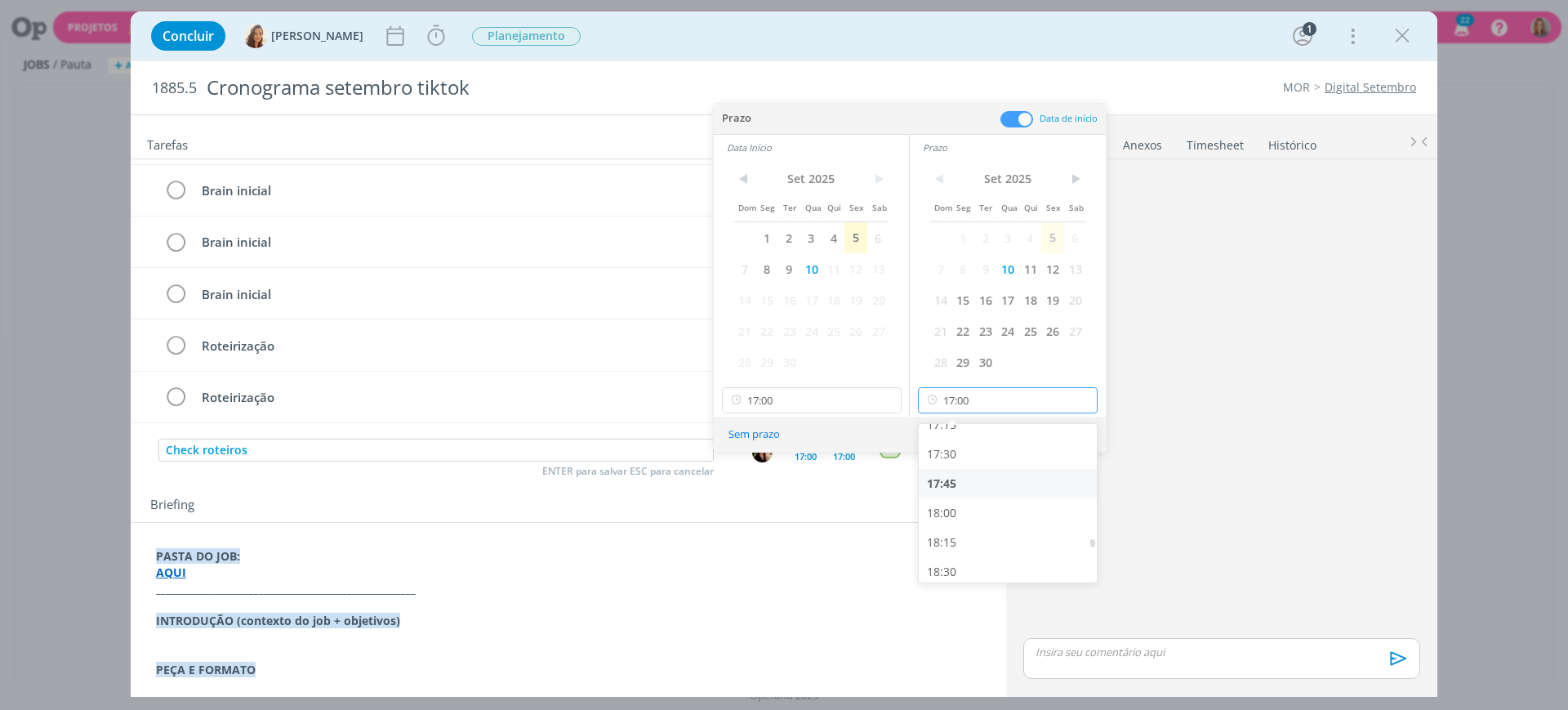
scroll to position [2081, 0]
drag, startPoint x: 993, startPoint y: 475, endPoint x: 927, endPoint y: 444, distance: 72.9
click at [992, 475] on div "18:00" at bounding box center [1011, 477] width 183 height 29
type input "18:00"
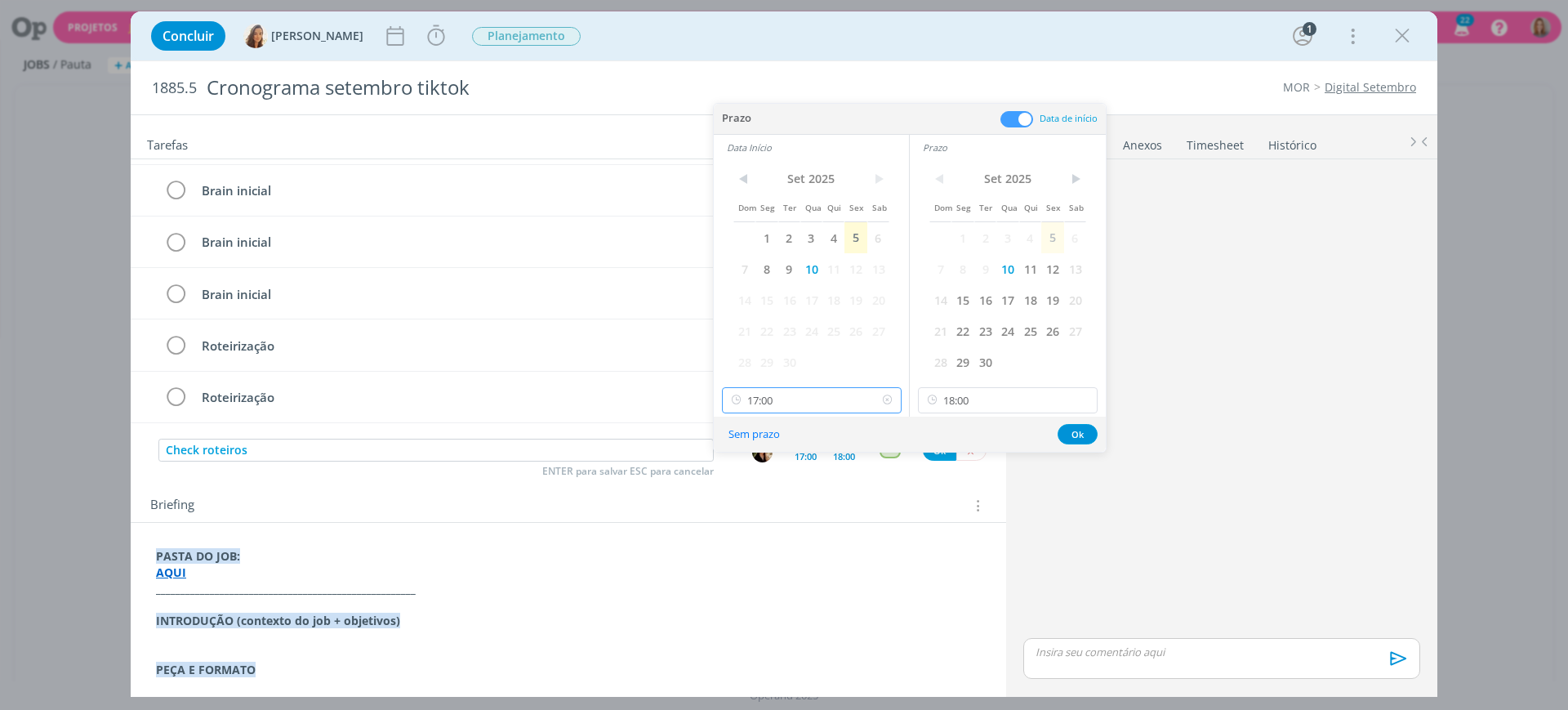
click at [851, 396] on input "17:00" at bounding box center [812, 400] width 180 height 26
click at [813, 574] on div "17:00" at bounding box center [814, 563] width 183 height 29
drag, startPoint x: 1079, startPoint y: 432, endPoint x: 1031, endPoint y: 448, distance: 50.6
click at [1079, 432] on button "Ok" at bounding box center [1078, 434] width 40 height 20
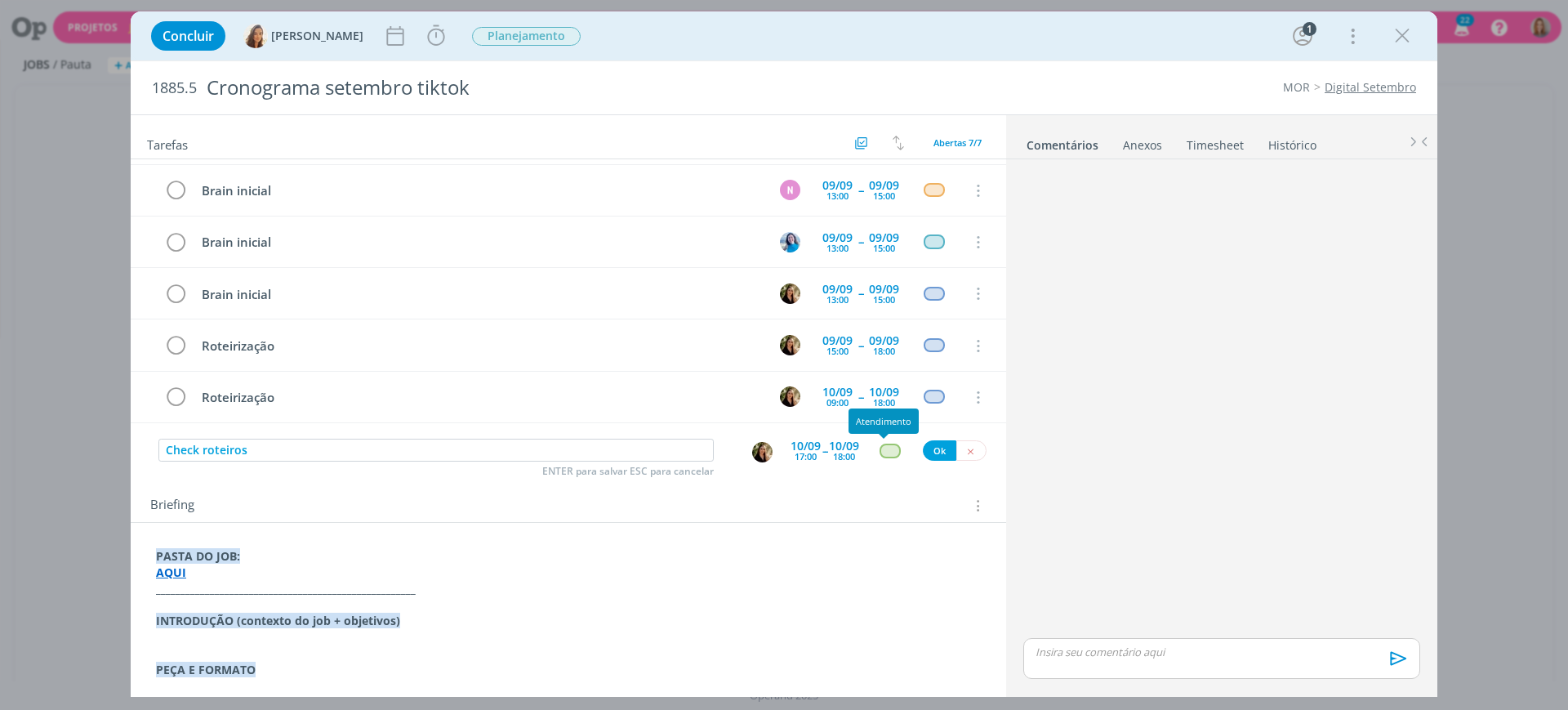
click at [880, 455] on div "dialog" at bounding box center [890, 450] width 20 height 14
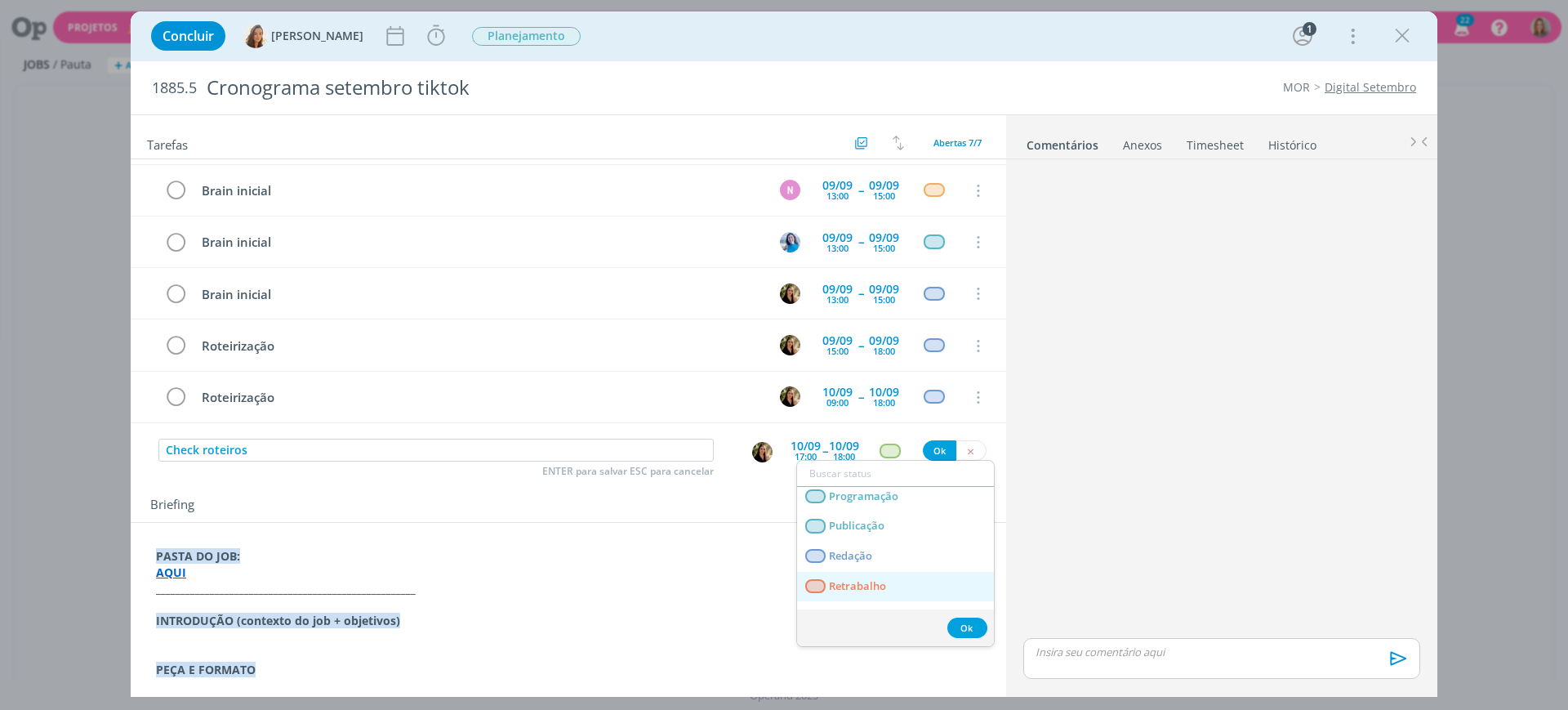
scroll to position [306, 0]
click at [881, 551] on link "Redação" at bounding box center [895, 555] width 197 height 30
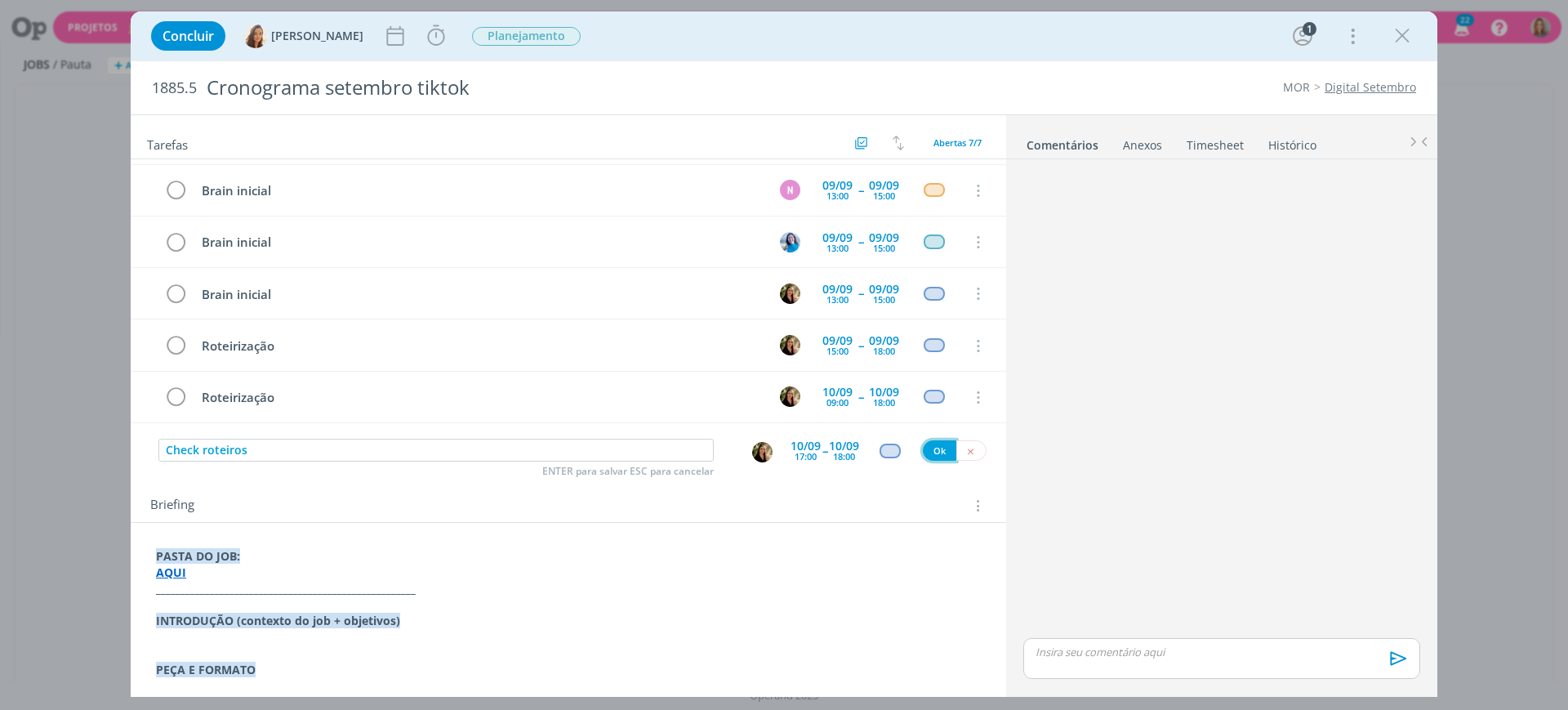
click at [931, 452] on button "Ok" at bounding box center [939, 450] width 34 height 20
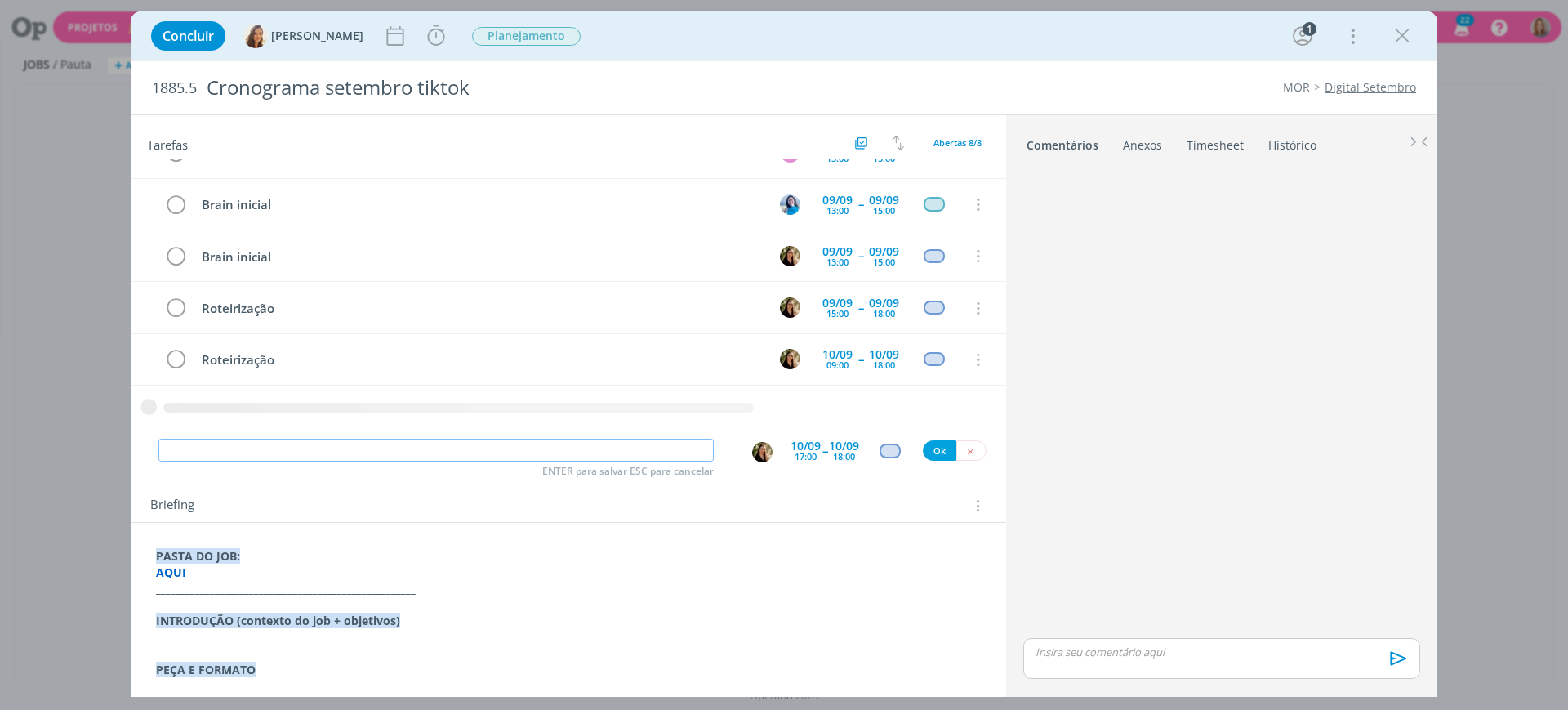
click at [363, 454] on input "dialog" at bounding box center [436, 450] width 556 height 23
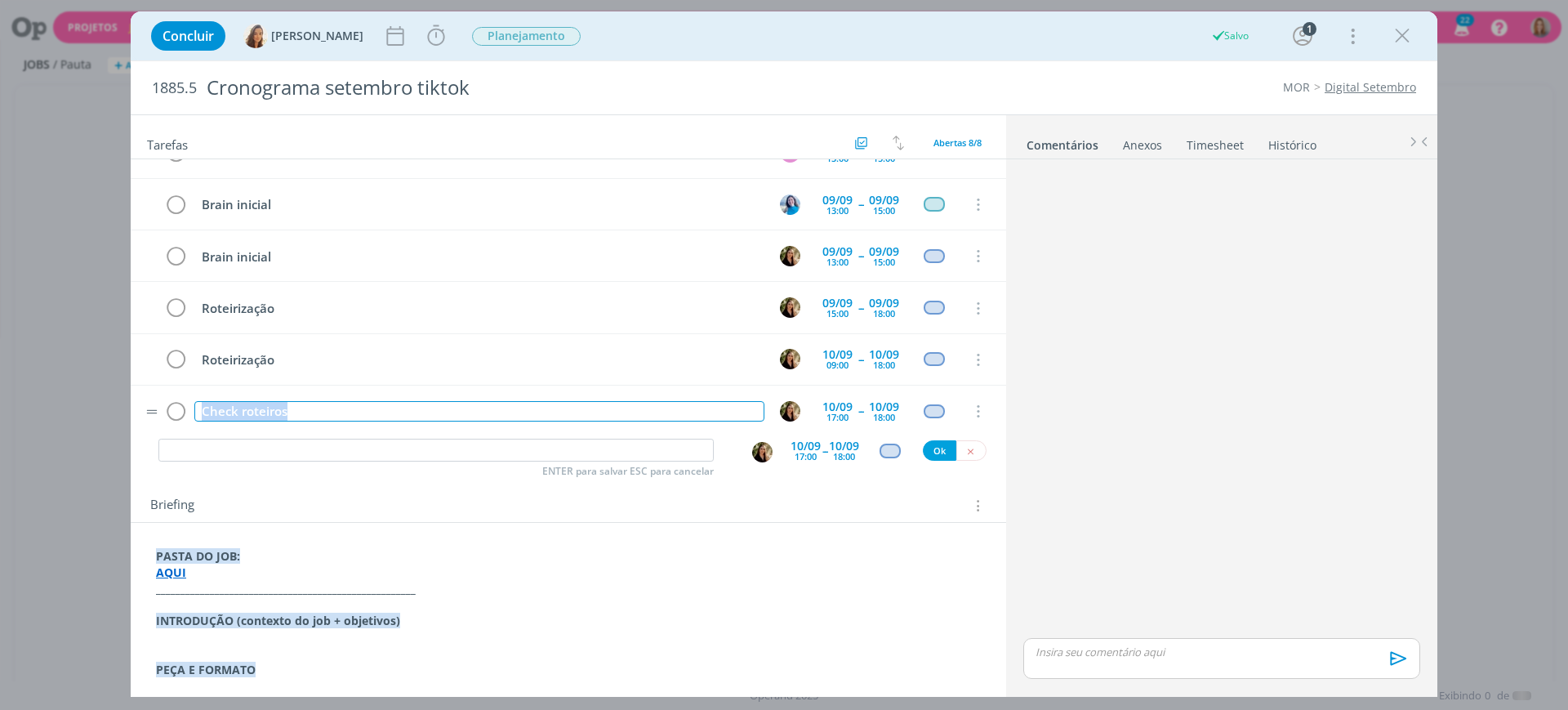
drag, startPoint x: 324, startPoint y: 412, endPoint x: 148, endPoint y: 417, distance: 176.1
click at [148, 417] on tr "Check roteiros [DATE] 17:00 -- [DATE] 18:00 Cancelar" at bounding box center [569, 411] width 876 height 52
copy div "Check roteiros"
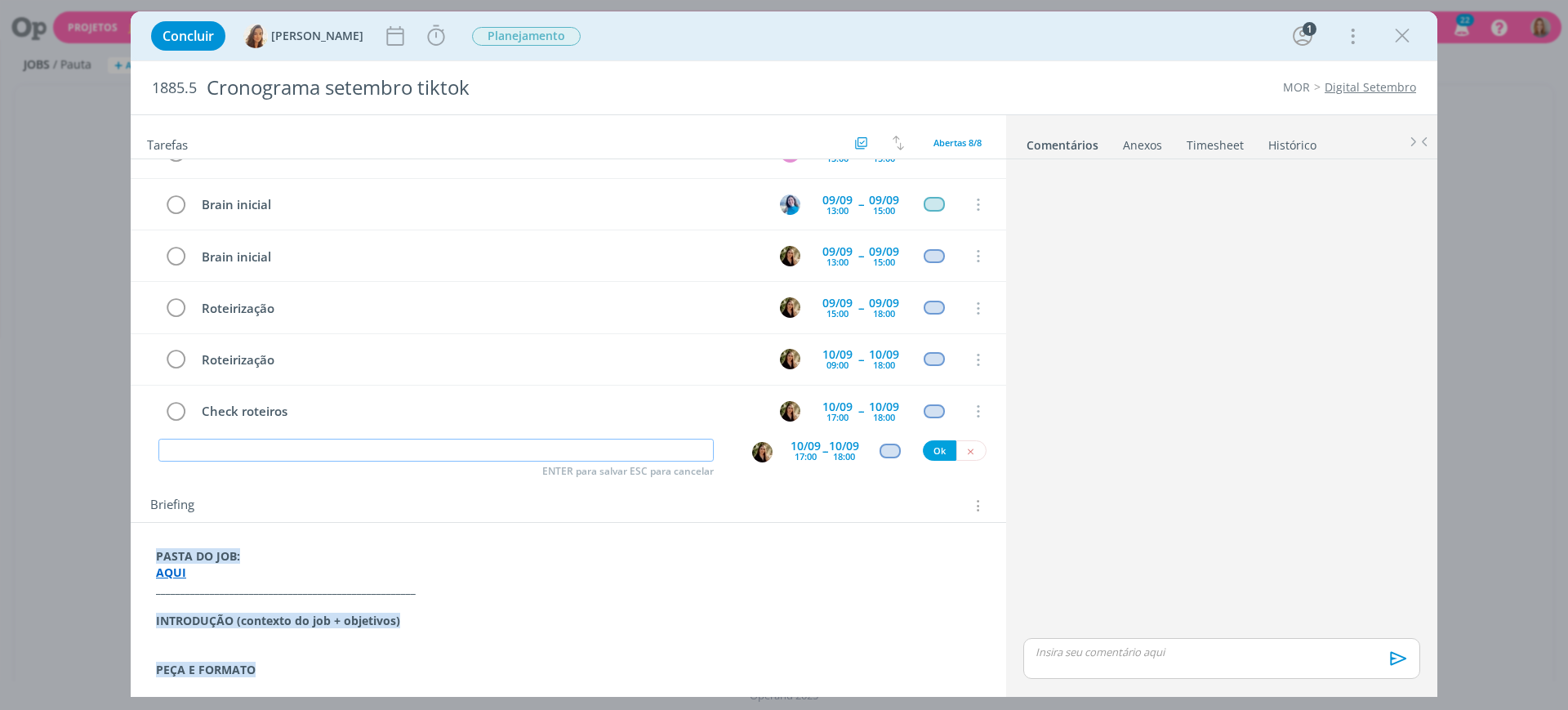
click at [270, 461] on input "dialog" at bounding box center [436, 450] width 556 height 23
paste input "Check roteiros"
click at [756, 449] on img "dialog" at bounding box center [762, 452] width 20 height 20
type input "Check roteiros"
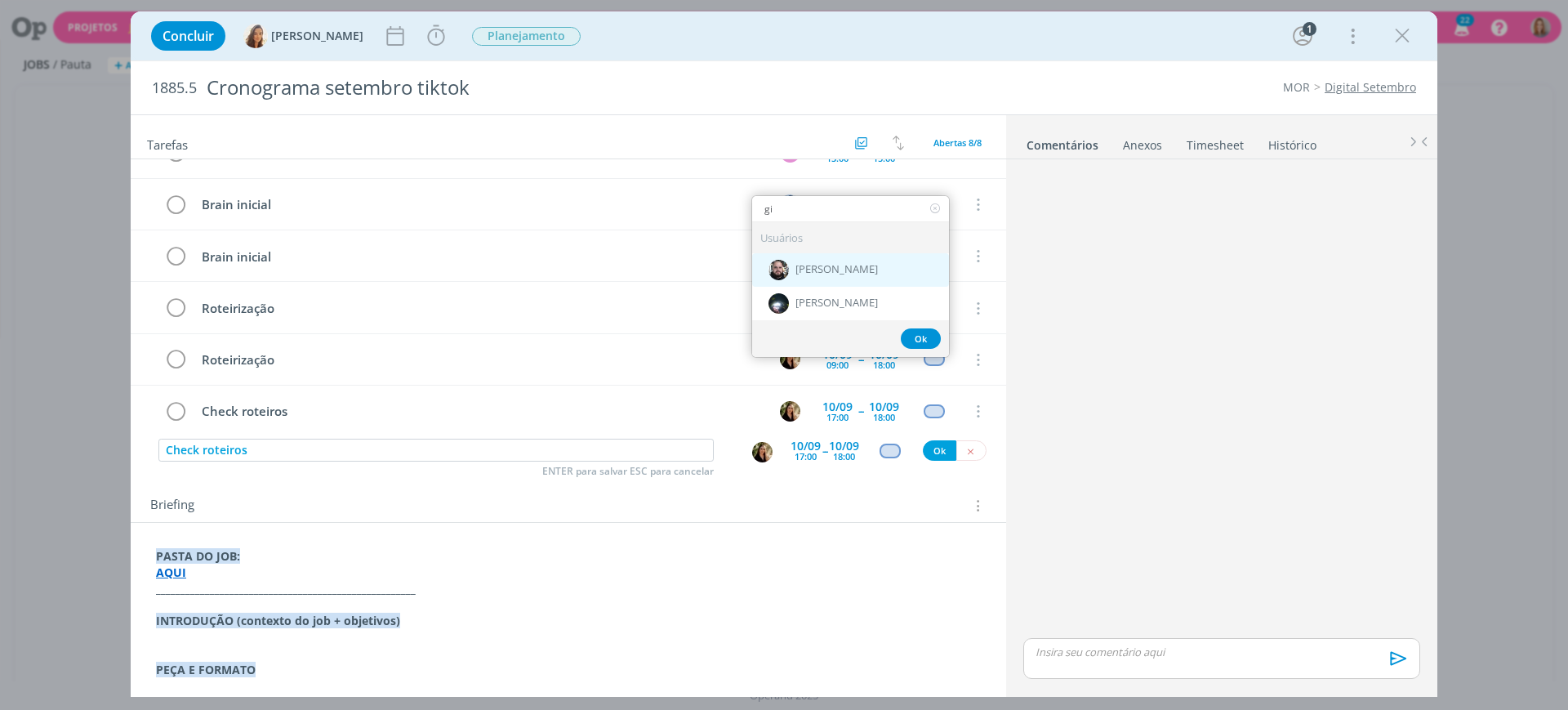
type input "gi"
click at [854, 274] on span "[PERSON_NAME]" at bounding box center [836, 269] width 83 height 13
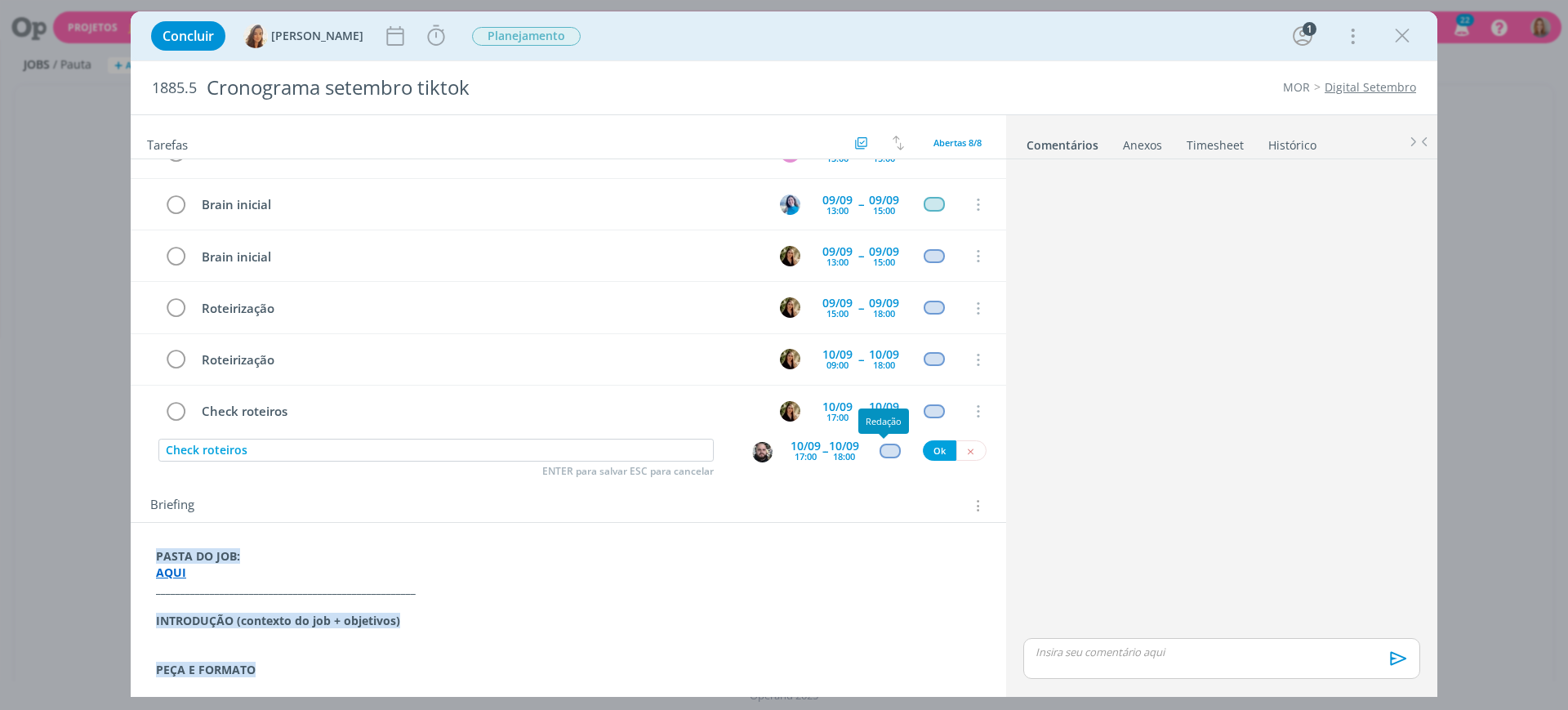
click at [880, 451] on div "dialog" at bounding box center [890, 450] width 20 height 14
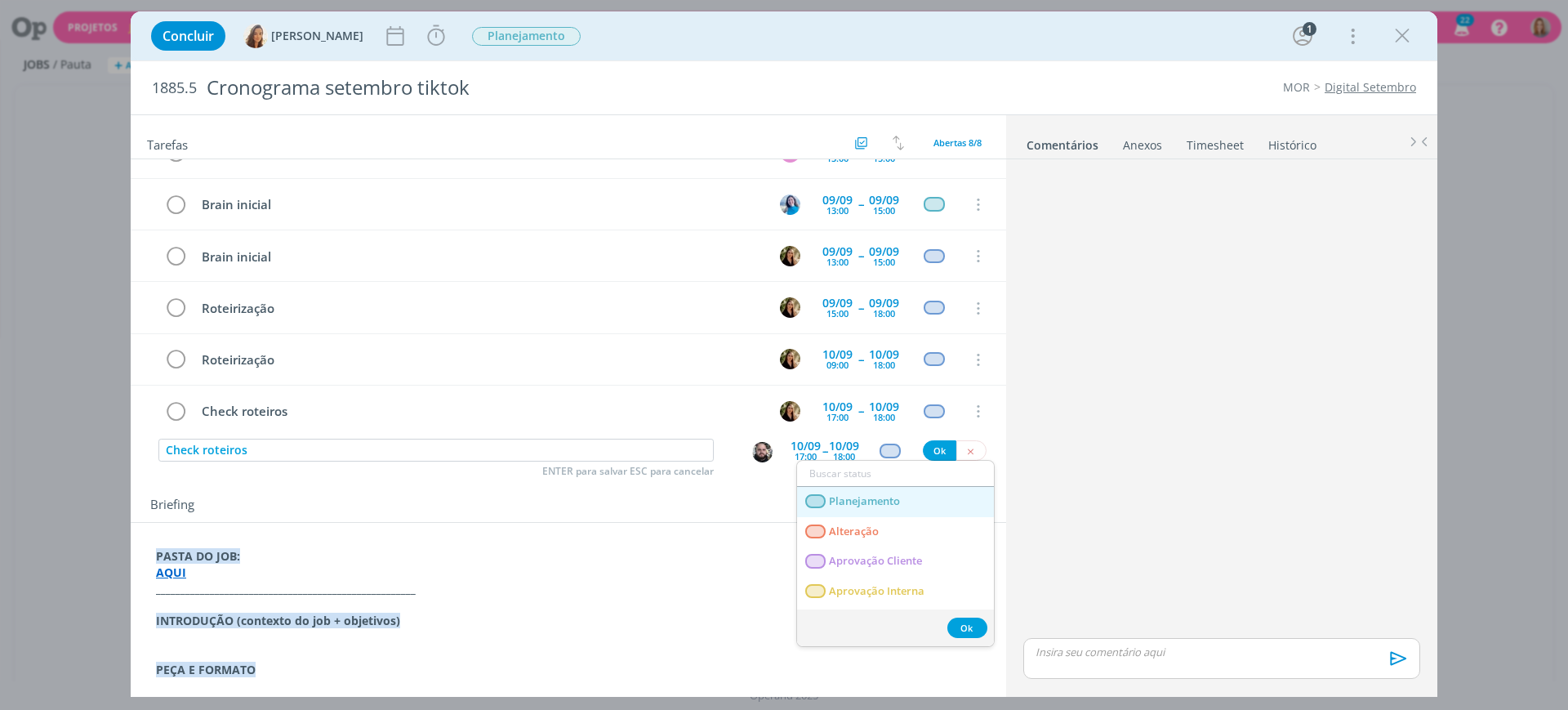
click at [894, 508] on span "Planejamento" at bounding box center [864, 502] width 71 height 13
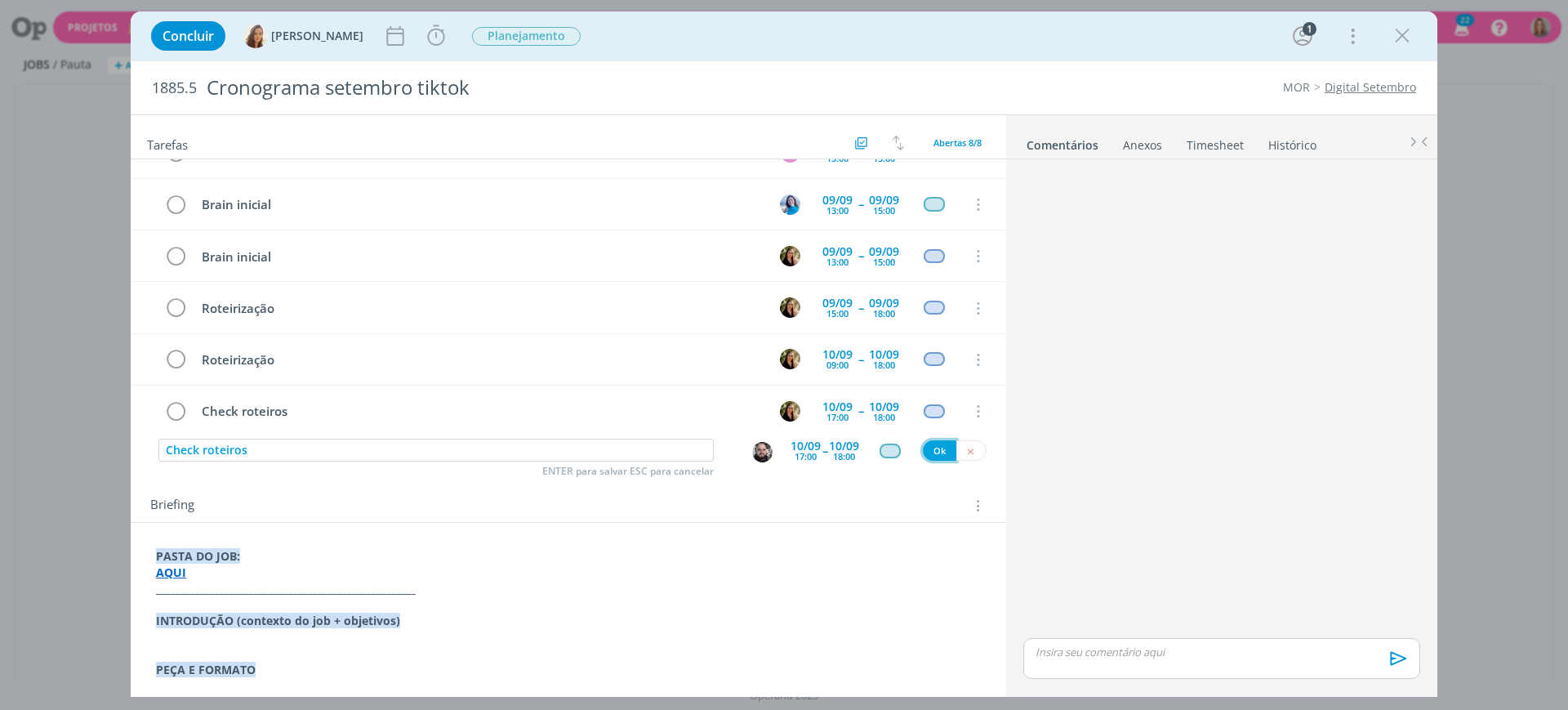
click at [925, 449] on button "Ok" at bounding box center [939, 450] width 34 height 20
click at [873, 311] on div "18:00" at bounding box center [884, 313] width 22 height 9
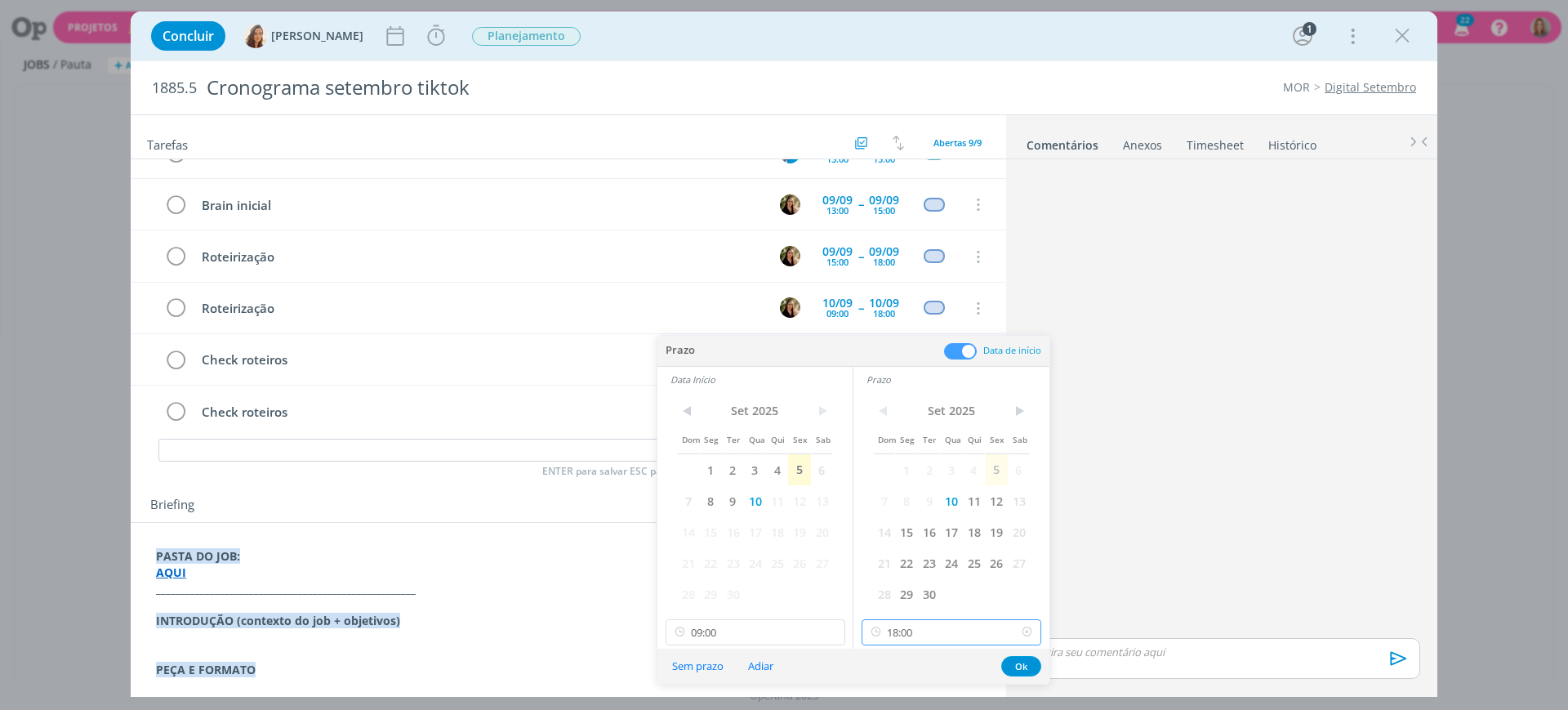
click at [908, 631] on input "18:00" at bounding box center [952, 633] width 180 height 26
click at [901, 466] on div "17:00" at bounding box center [954, 472] width 183 height 29
type input "17:00"
click at [1029, 660] on button "Ok" at bounding box center [1021, 667] width 40 height 20
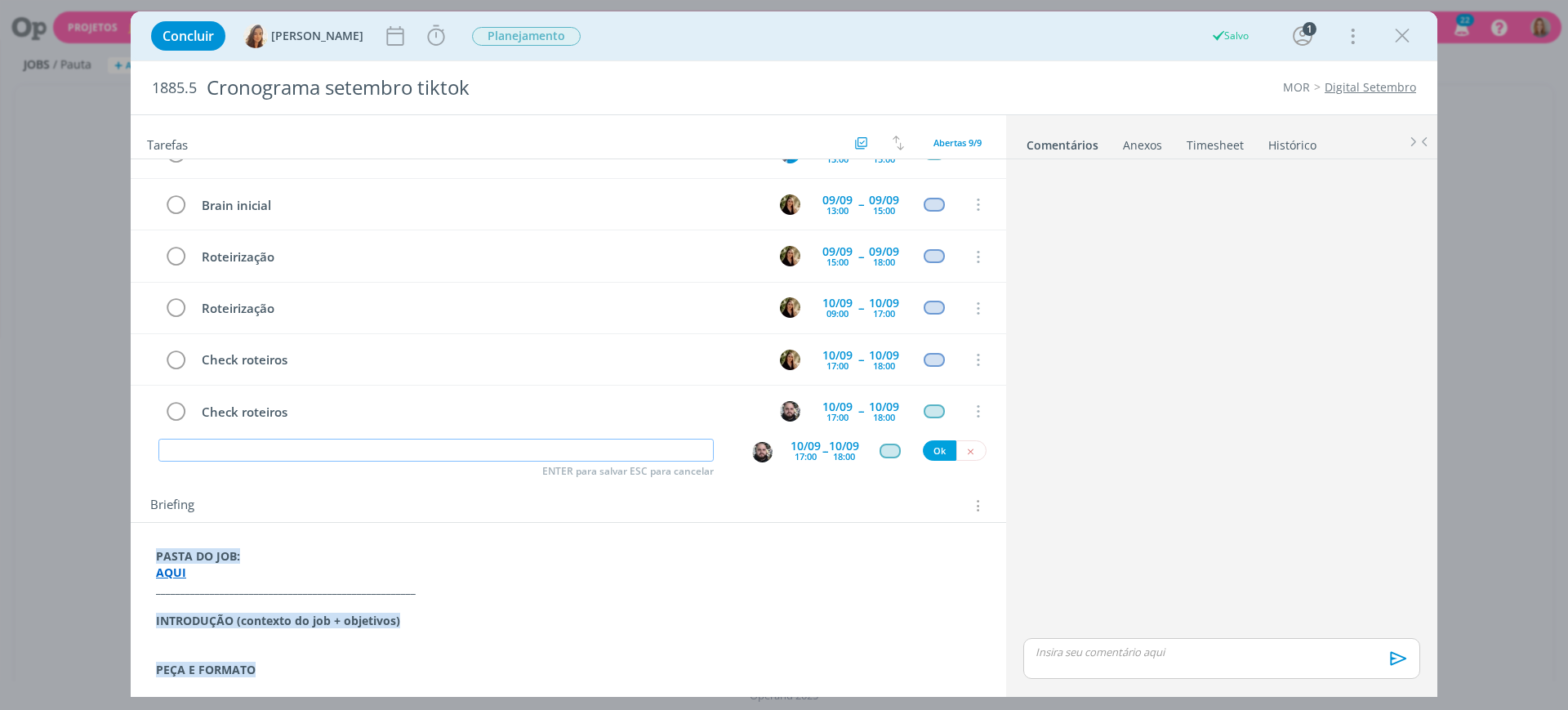
click at [405, 453] on input "dialog" at bounding box center [436, 450] width 556 height 23
paste input "Check roteiros"
type input "Check roteiros"
click at [839, 461] on div "18:00" at bounding box center [844, 456] width 22 height 9
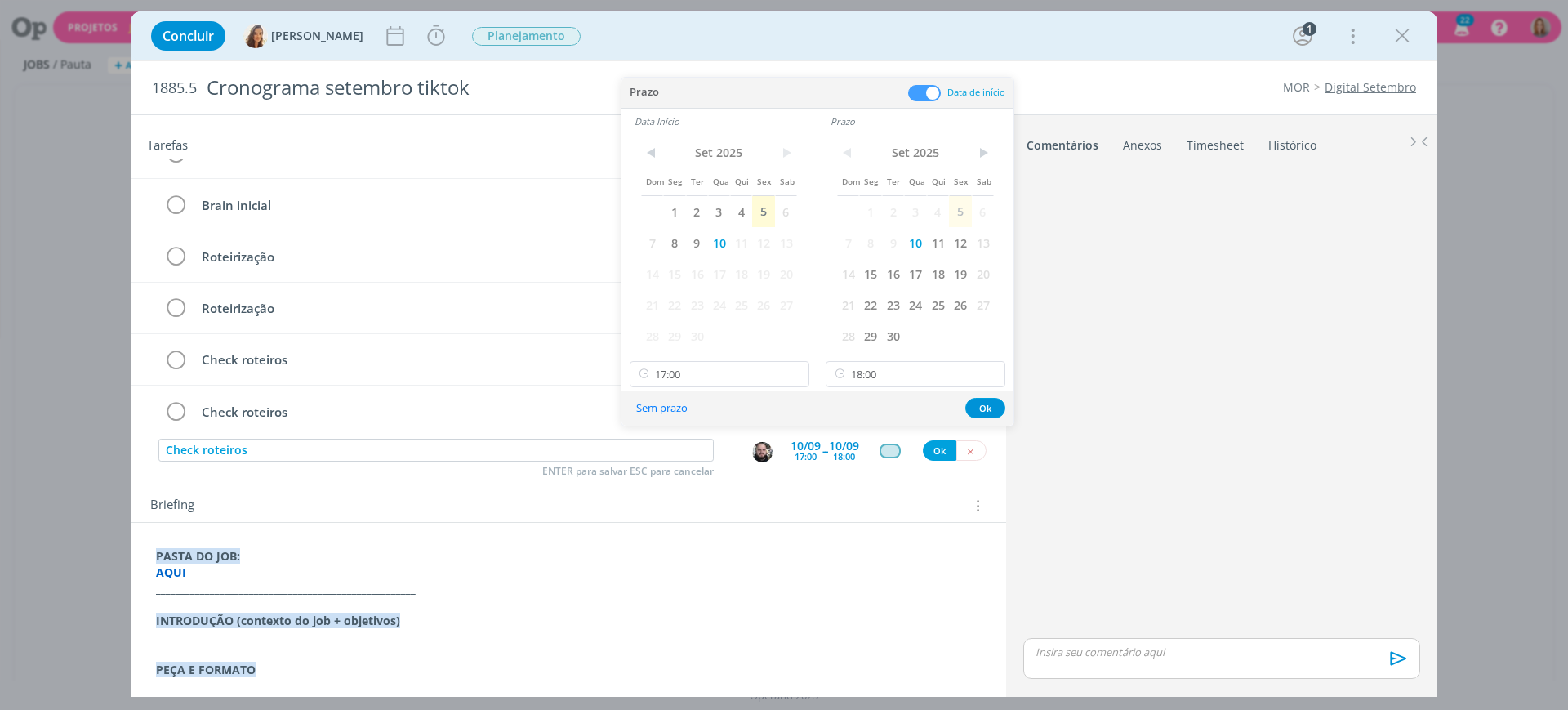
click at [809, 504] on div "Briefing Briefings Predefinidos Versões do Briefing Ver Briefing do Projeto" at bounding box center [570, 506] width 840 height 21
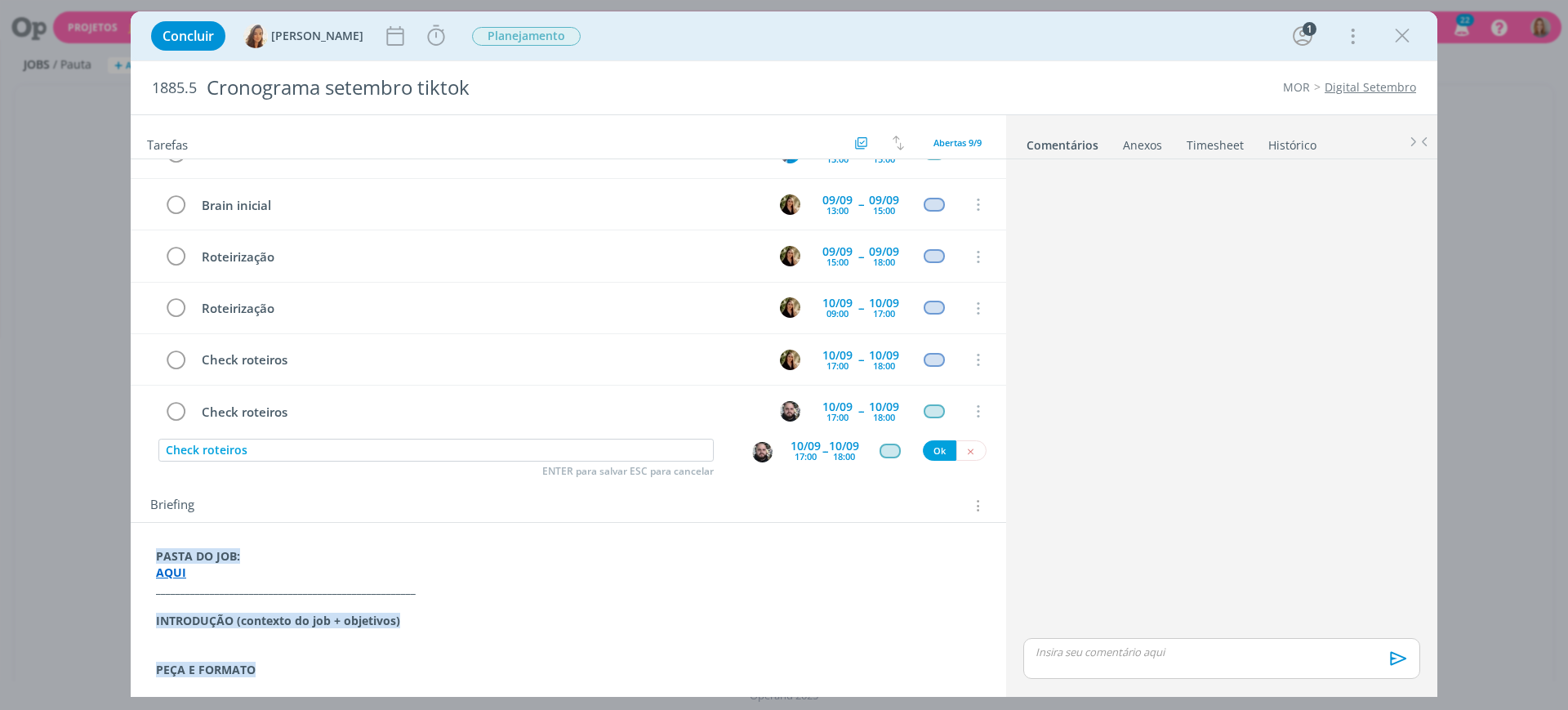
click at [752, 452] on img "dialog" at bounding box center [762, 452] width 20 height 20
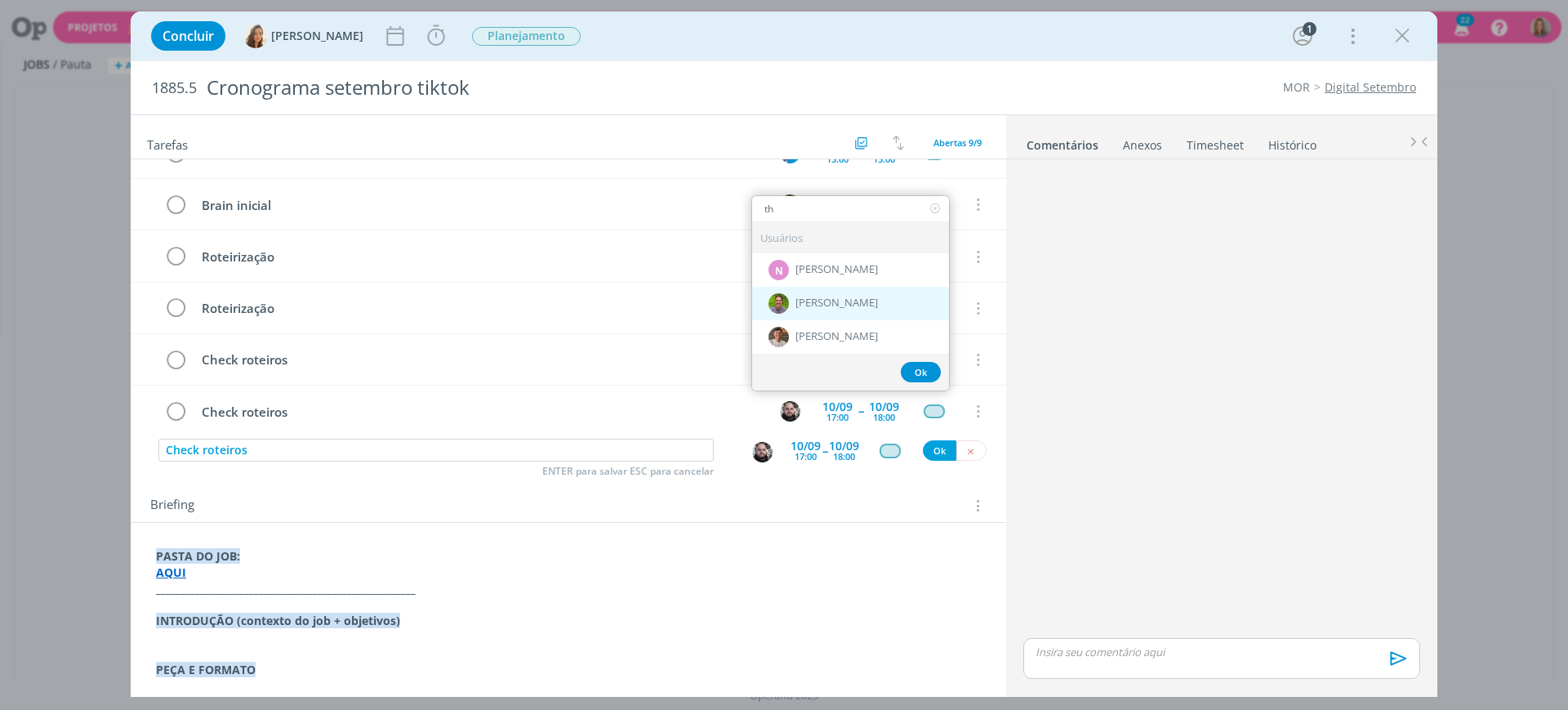
type input "th"
click at [796, 296] on span "[PERSON_NAME]" at bounding box center [836, 303] width 83 height 13
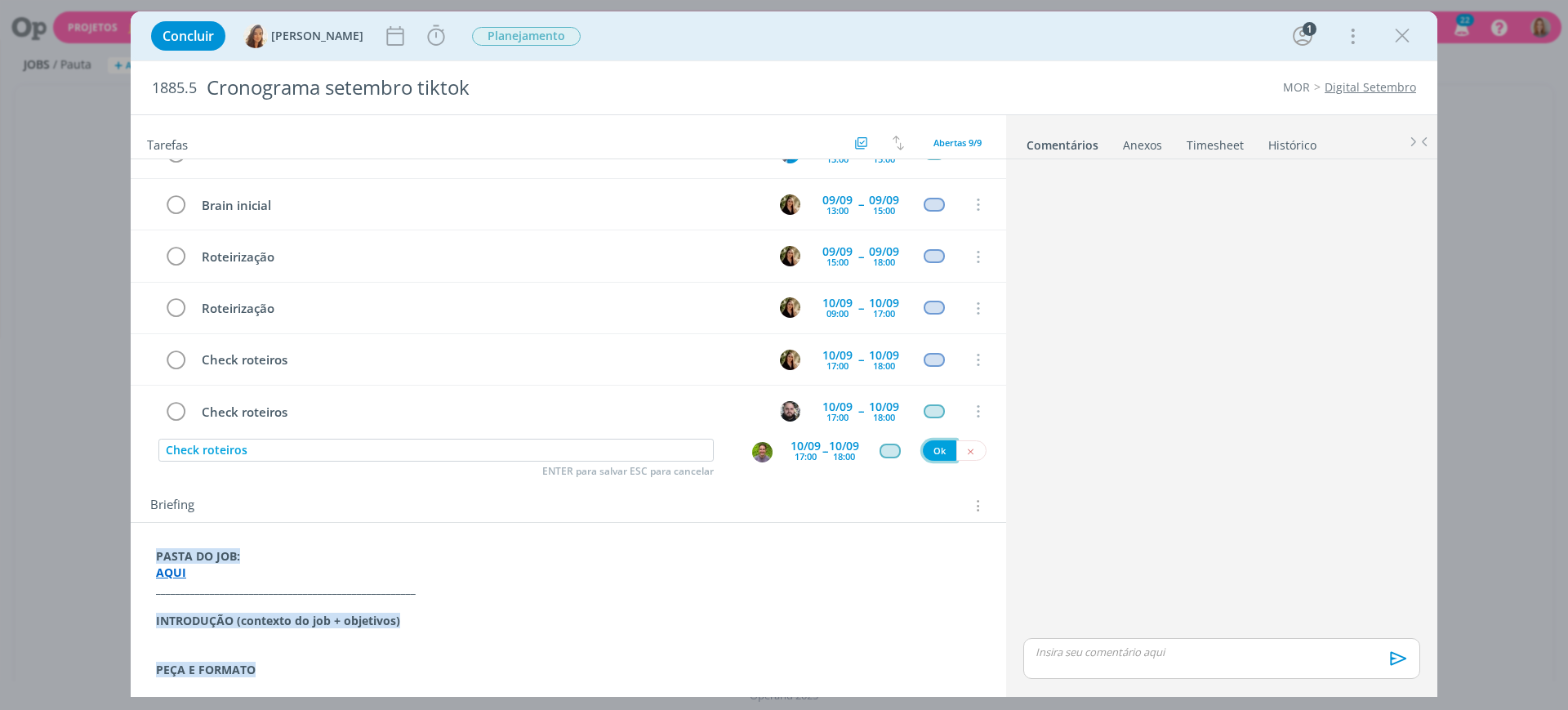
click at [923, 456] on button "Ok" at bounding box center [939, 450] width 34 height 20
click at [300, 461] on input "dialog" at bounding box center [436, 450] width 556 height 23
click at [298, 454] on input "dialog" at bounding box center [436, 450] width 556 height 23
paste input "Check roteiros"
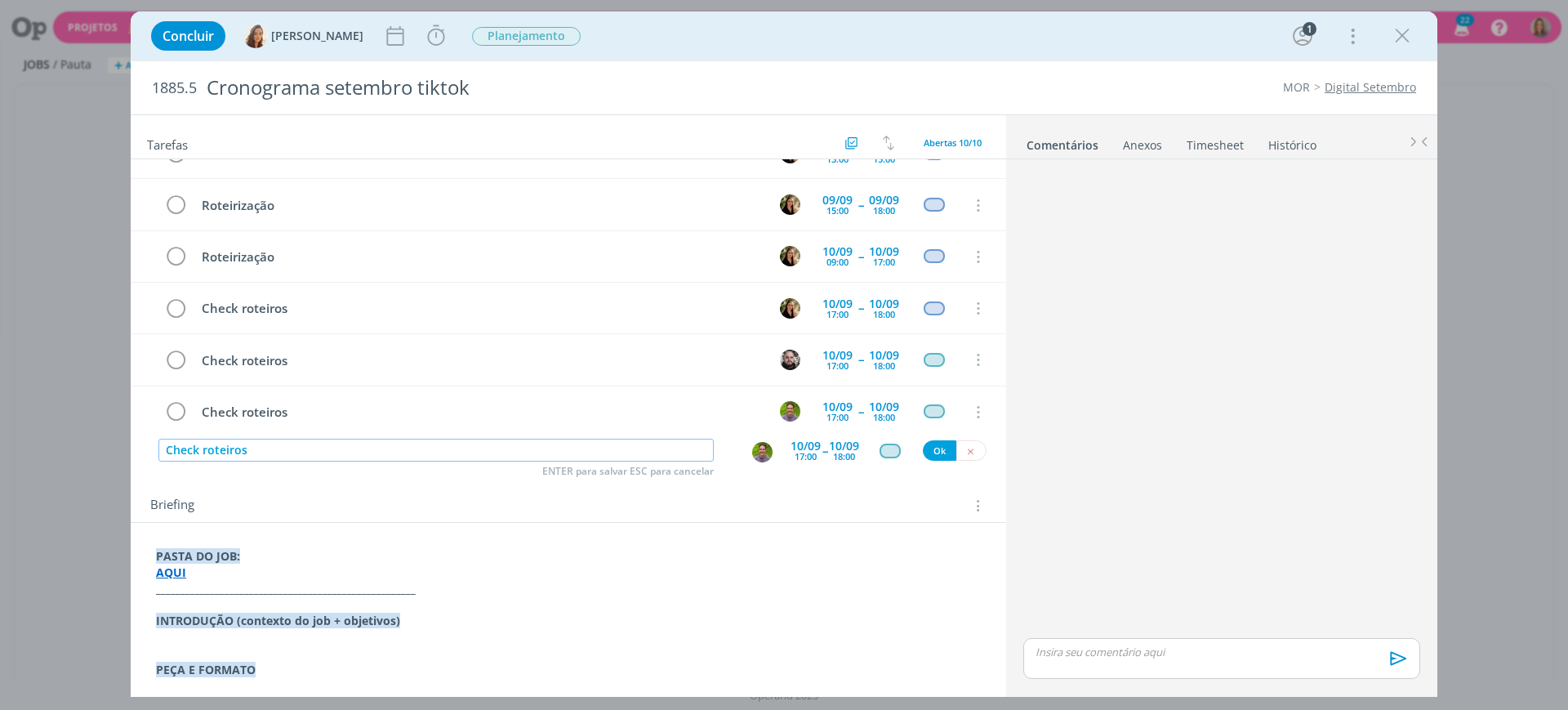
click at [756, 454] on img "dialog" at bounding box center [762, 452] width 20 height 20
type input "Check roteiros"
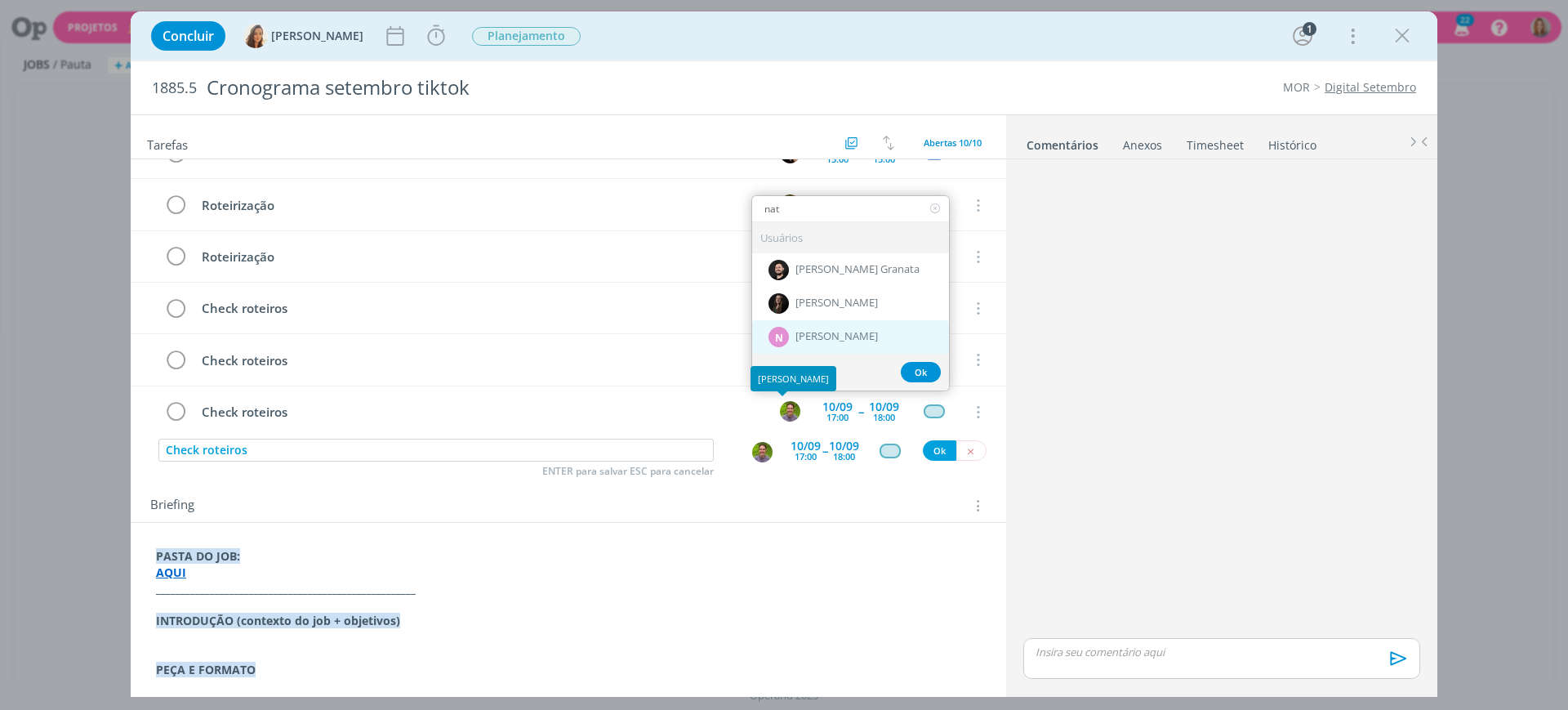
type input "nat"
click at [809, 338] on span "[PERSON_NAME]" at bounding box center [836, 337] width 83 height 13
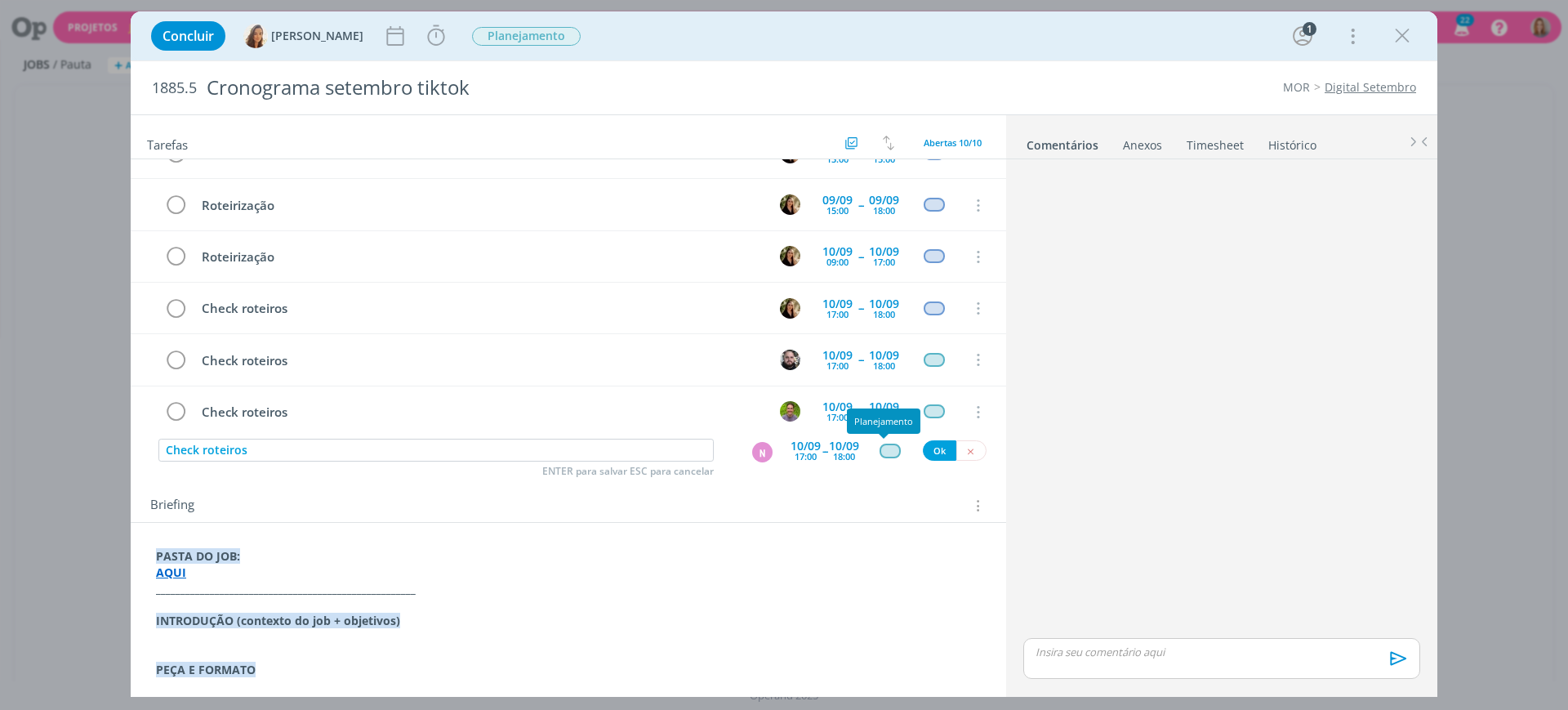
click at [880, 451] on div "dialog" at bounding box center [890, 450] width 20 height 14
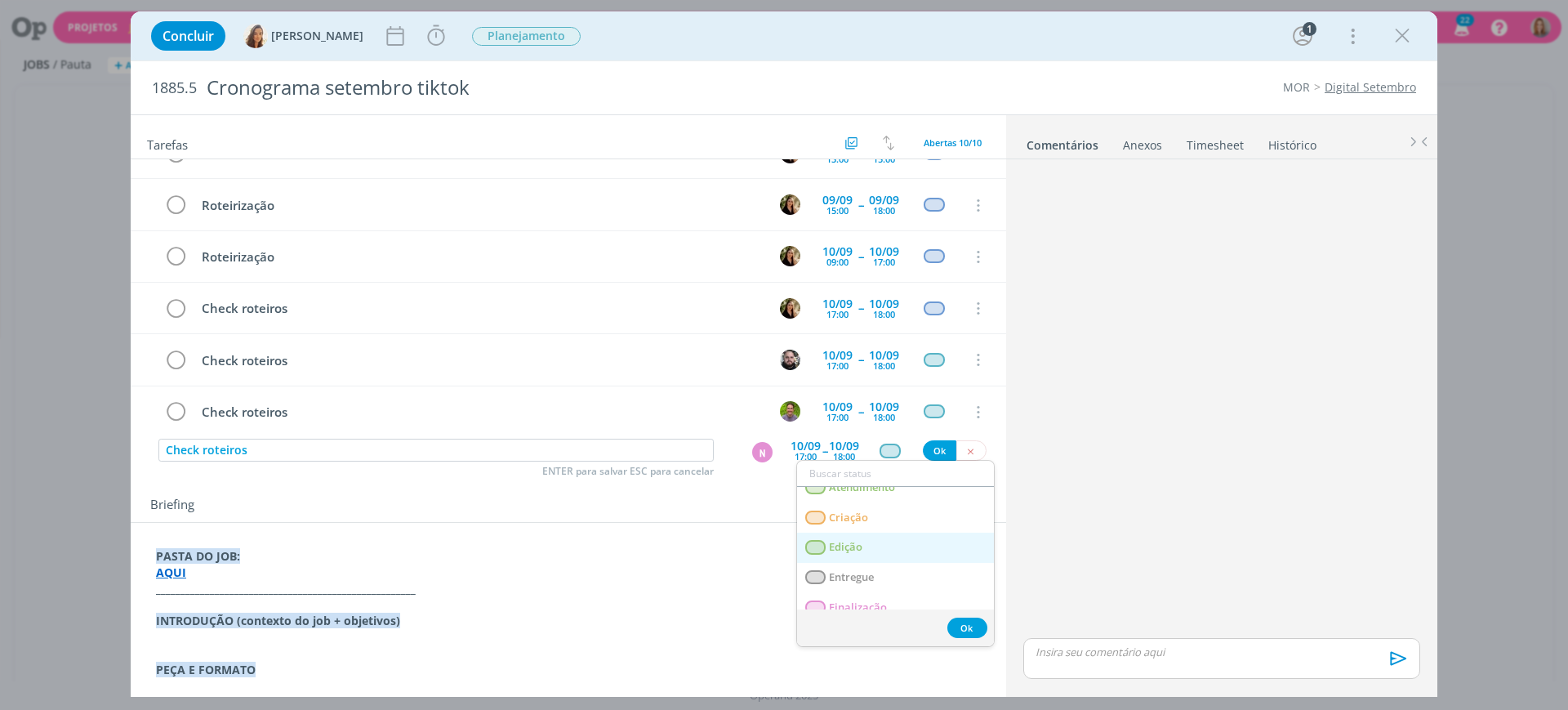
scroll to position [102, 0]
click at [873, 518] on link "Criação" at bounding box center [895, 520] width 197 height 30
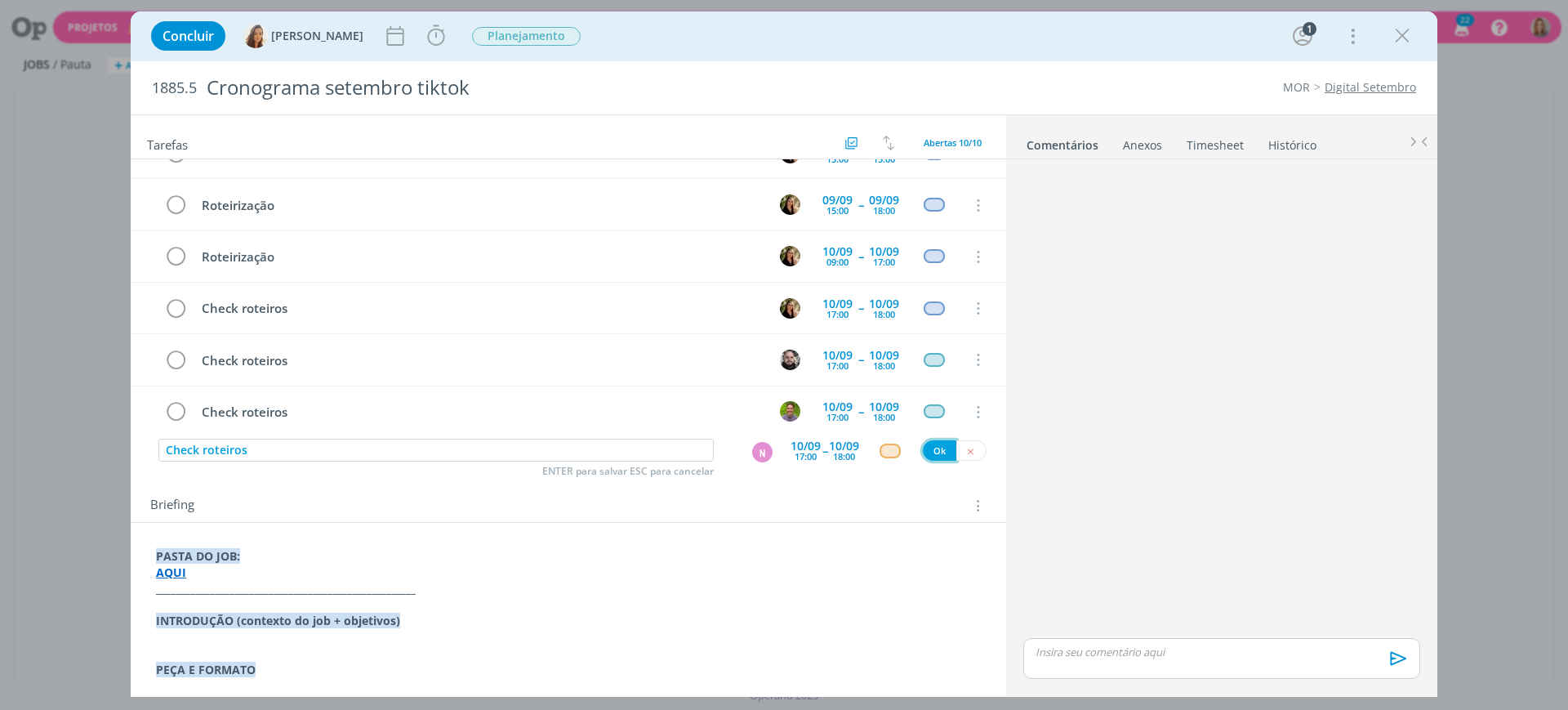
click at [931, 451] on button "Ok" at bounding box center [939, 450] width 34 height 20
click at [327, 447] on input "dialog" at bounding box center [436, 450] width 556 height 23
paste input "Check roteiros"
type input "Check roteiros"
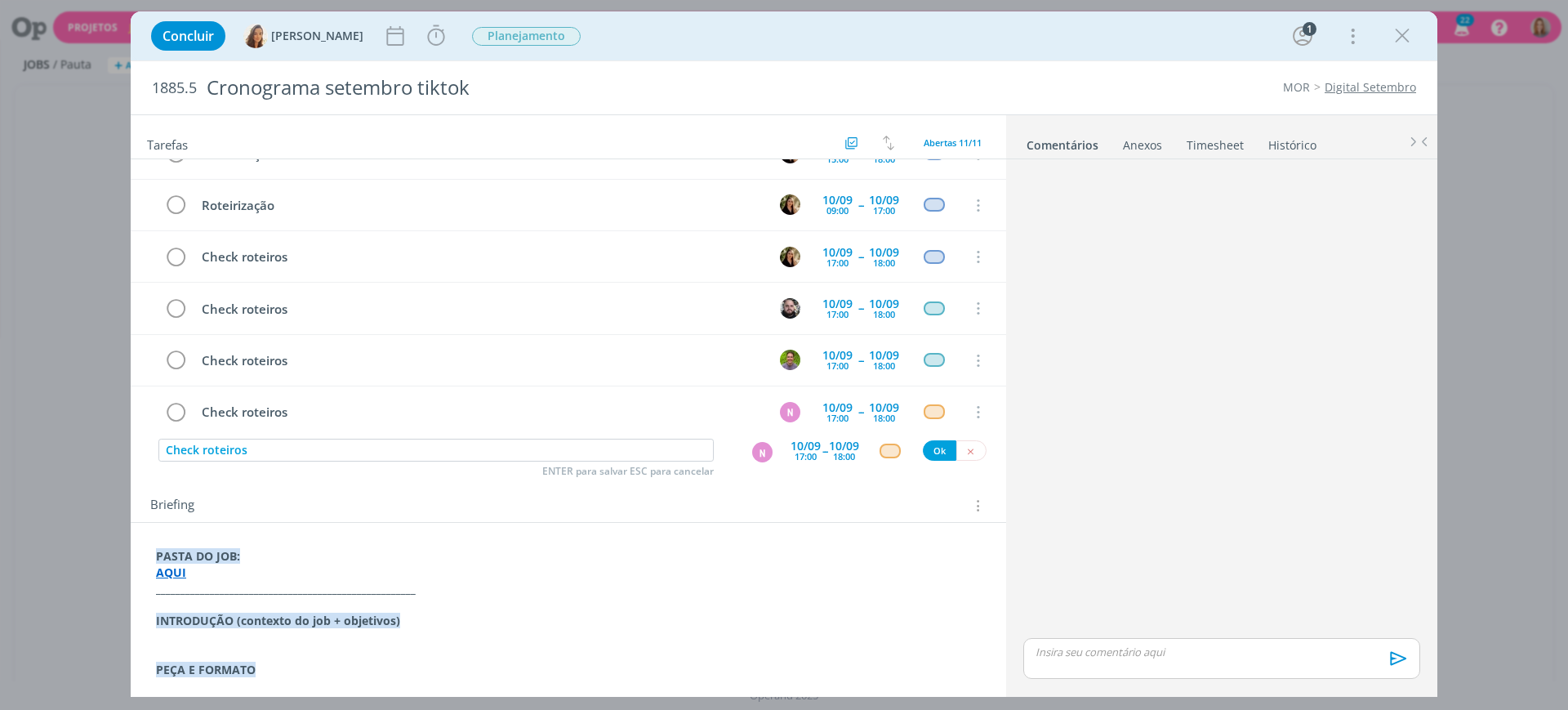
click at [741, 445] on div "N" at bounding box center [764, 451] width 52 height 25
click at [751, 451] on button "N" at bounding box center [762, 452] width 22 height 22
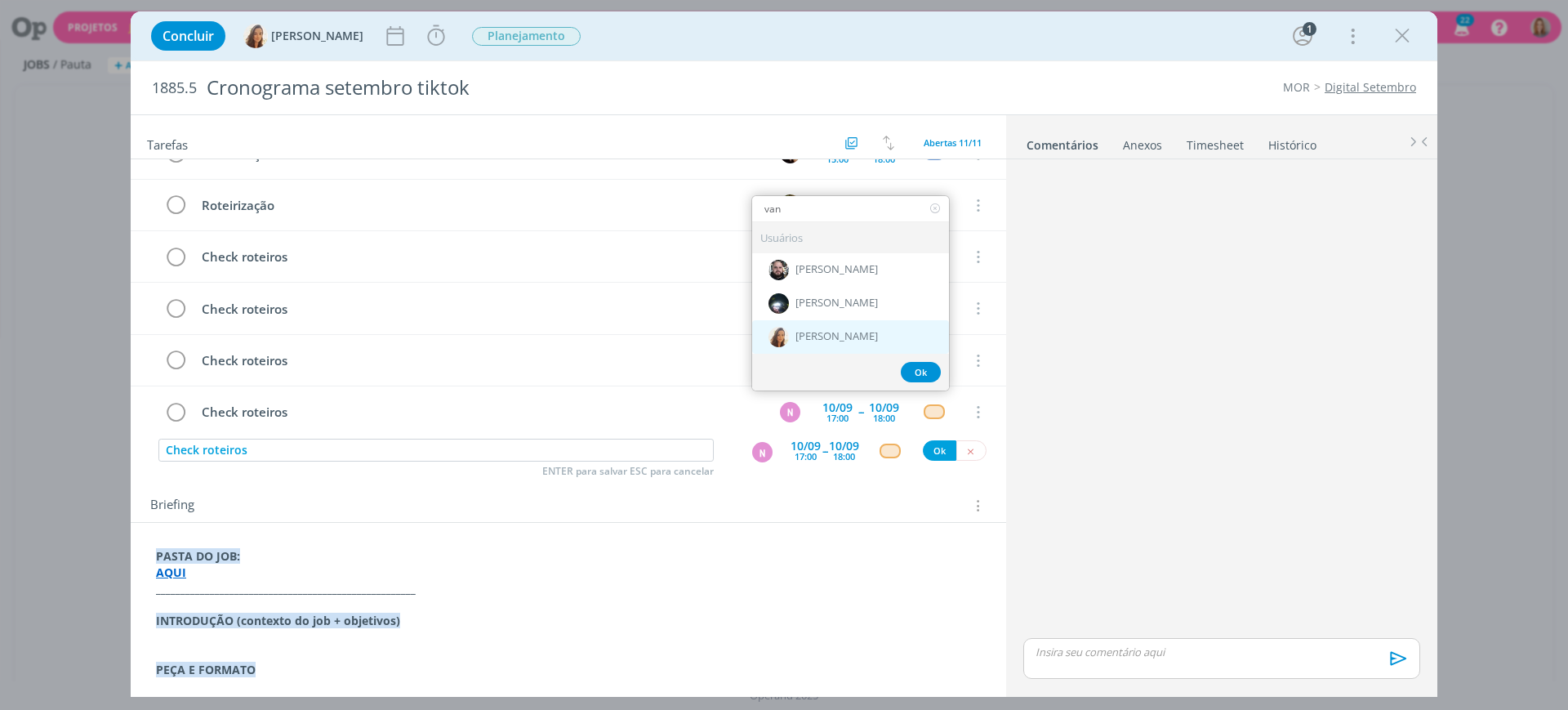
type input "van"
click at [802, 330] on span "[PERSON_NAME]" at bounding box center [836, 337] width 83 height 13
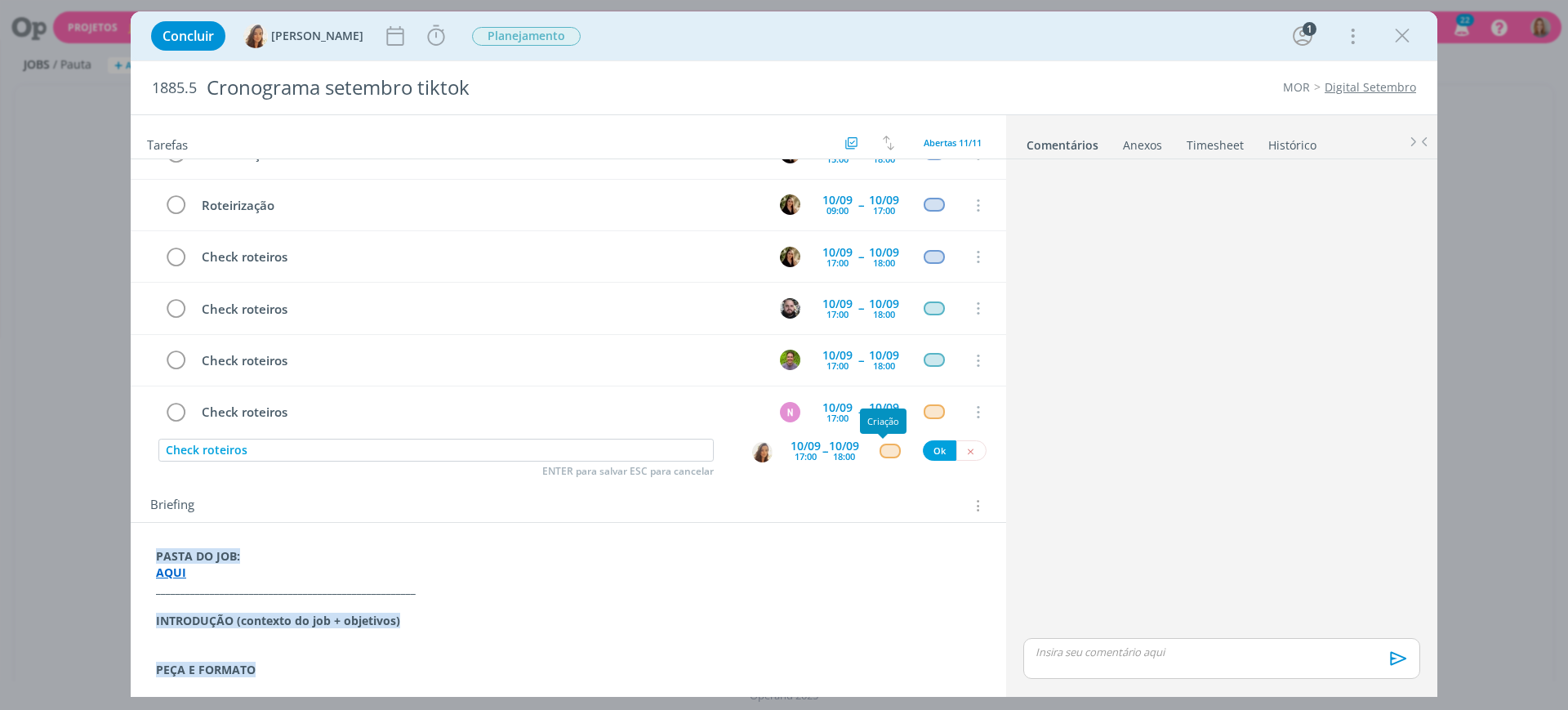
click at [881, 446] on div "dialog" at bounding box center [890, 450] width 20 height 14
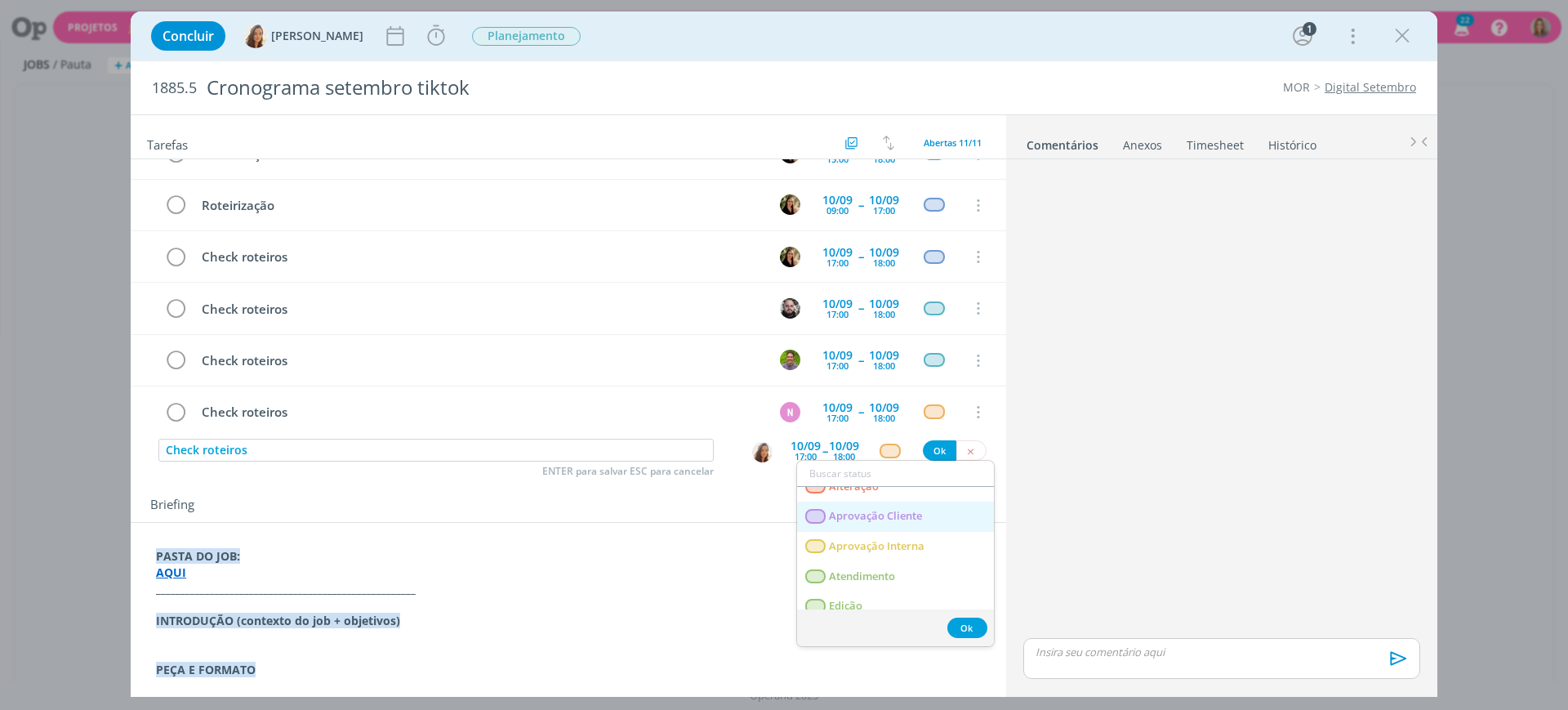
scroll to position [102, 0]
click at [880, 531] on link "Atendimento" at bounding box center [895, 520] width 197 height 30
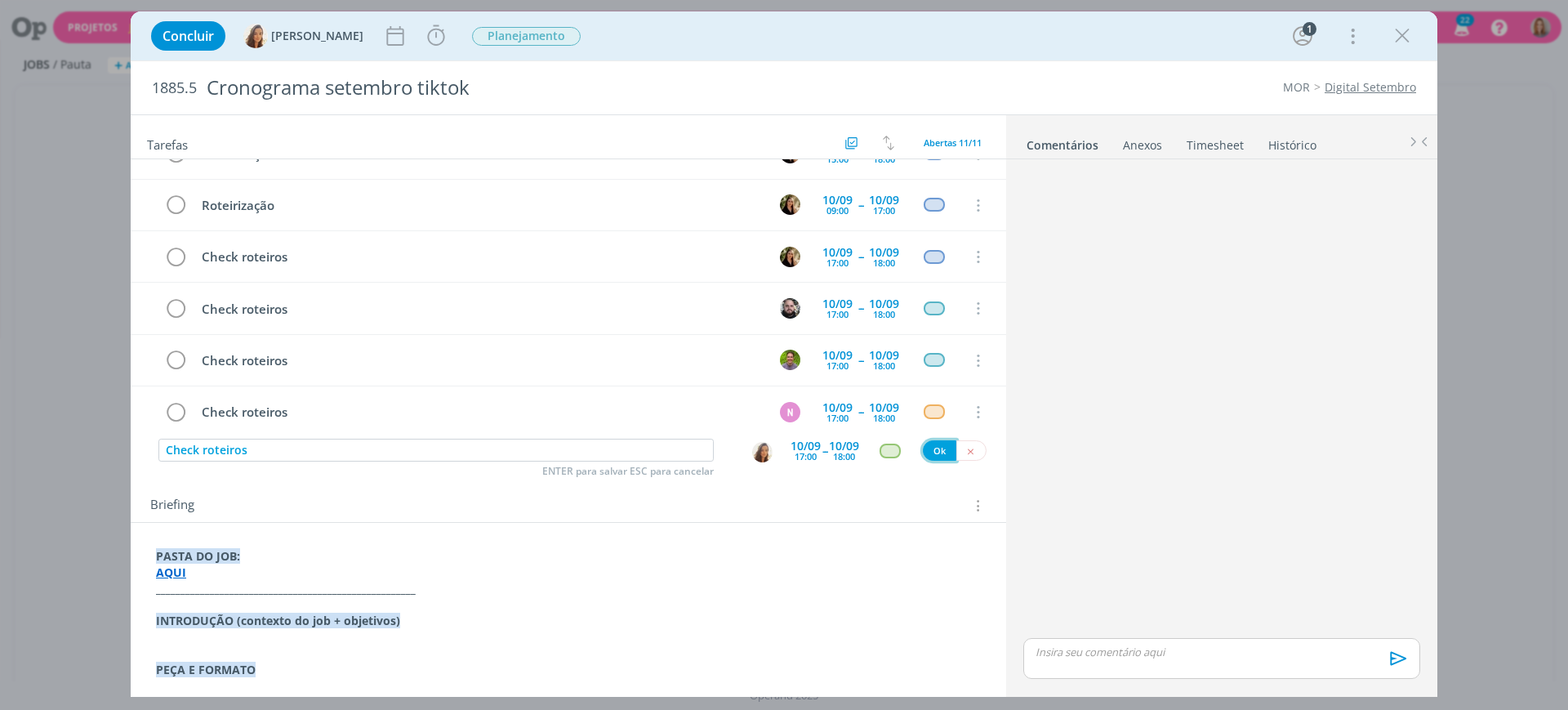
click at [933, 452] on button "Ok" at bounding box center [939, 450] width 34 height 20
click at [267, 447] on input "dialog" at bounding box center [436, 450] width 556 height 23
click at [175, 445] on input "storyboard" at bounding box center [436, 450] width 556 height 23
click at [752, 458] on img "dialog" at bounding box center [762, 452] width 20 height 20
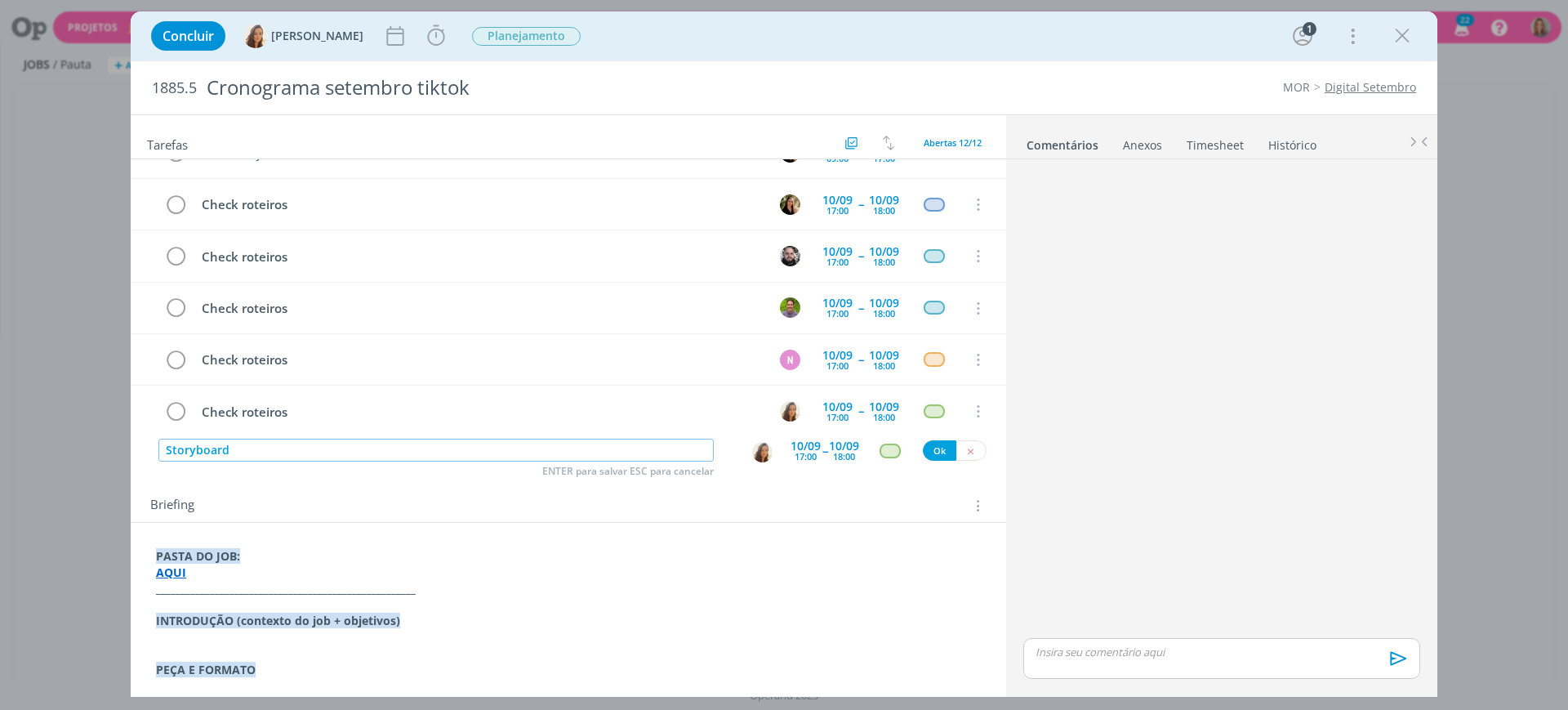
type input "Storyboard"
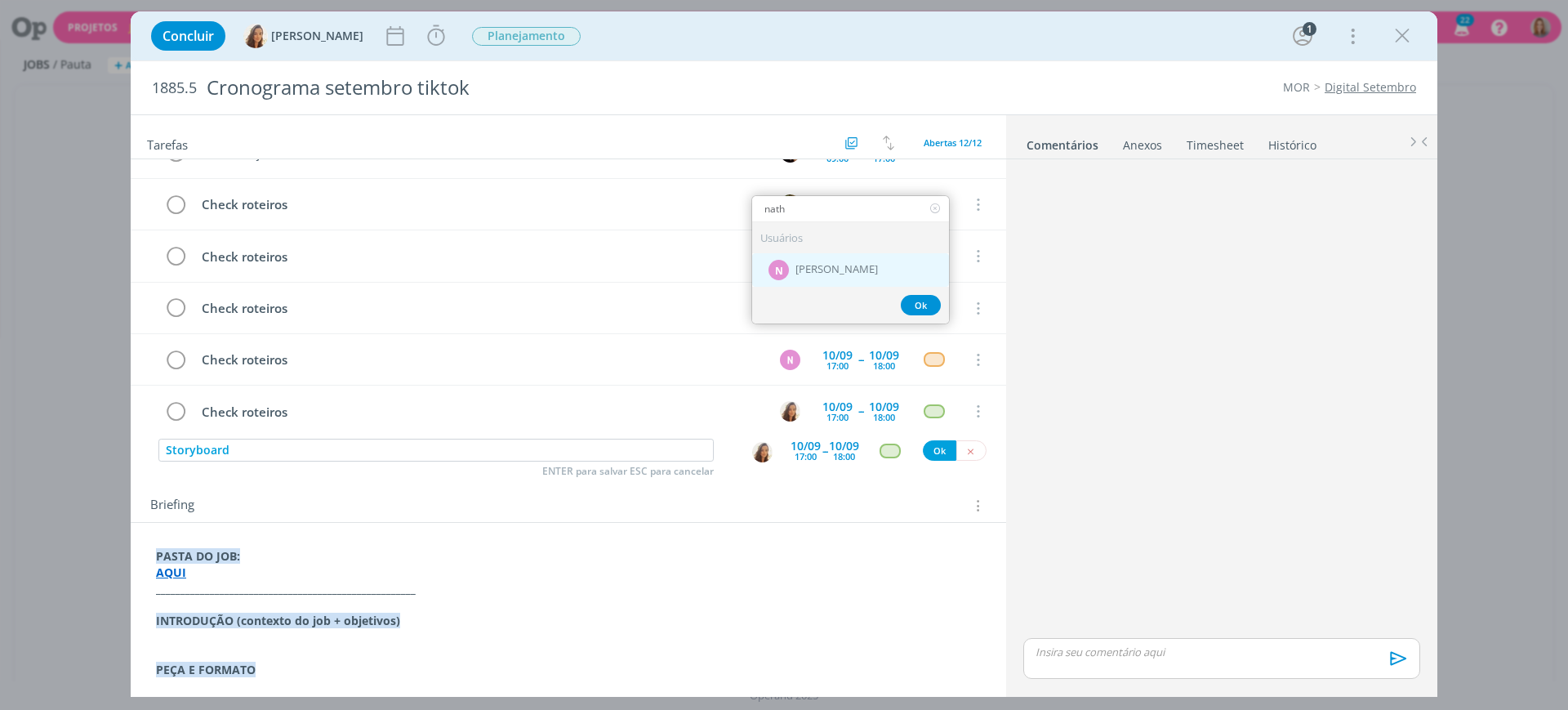
type input "nath"
click at [846, 266] on span "[PERSON_NAME]" at bounding box center [836, 269] width 83 height 13
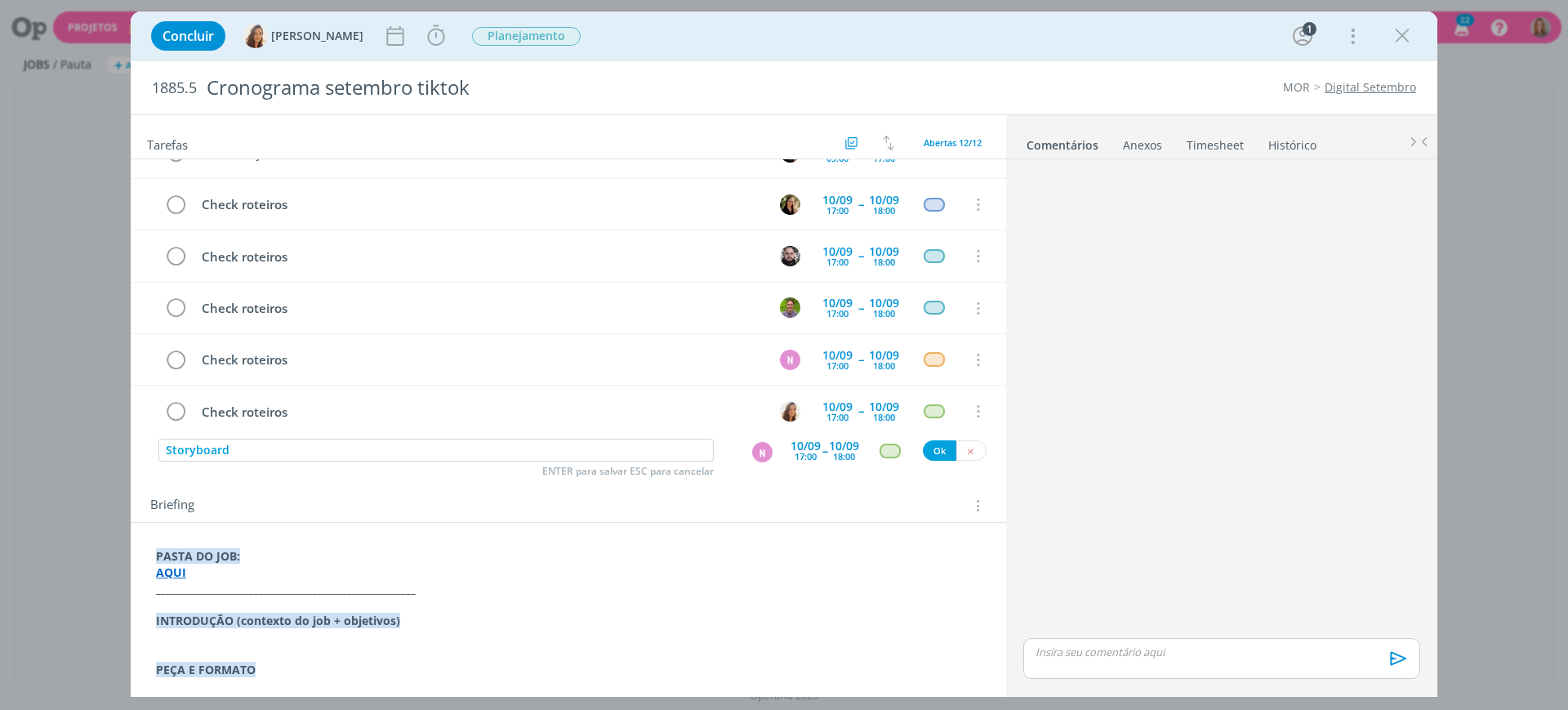
click at [795, 445] on div "10/09" at bounding box center [805, 446] width 30 height 11
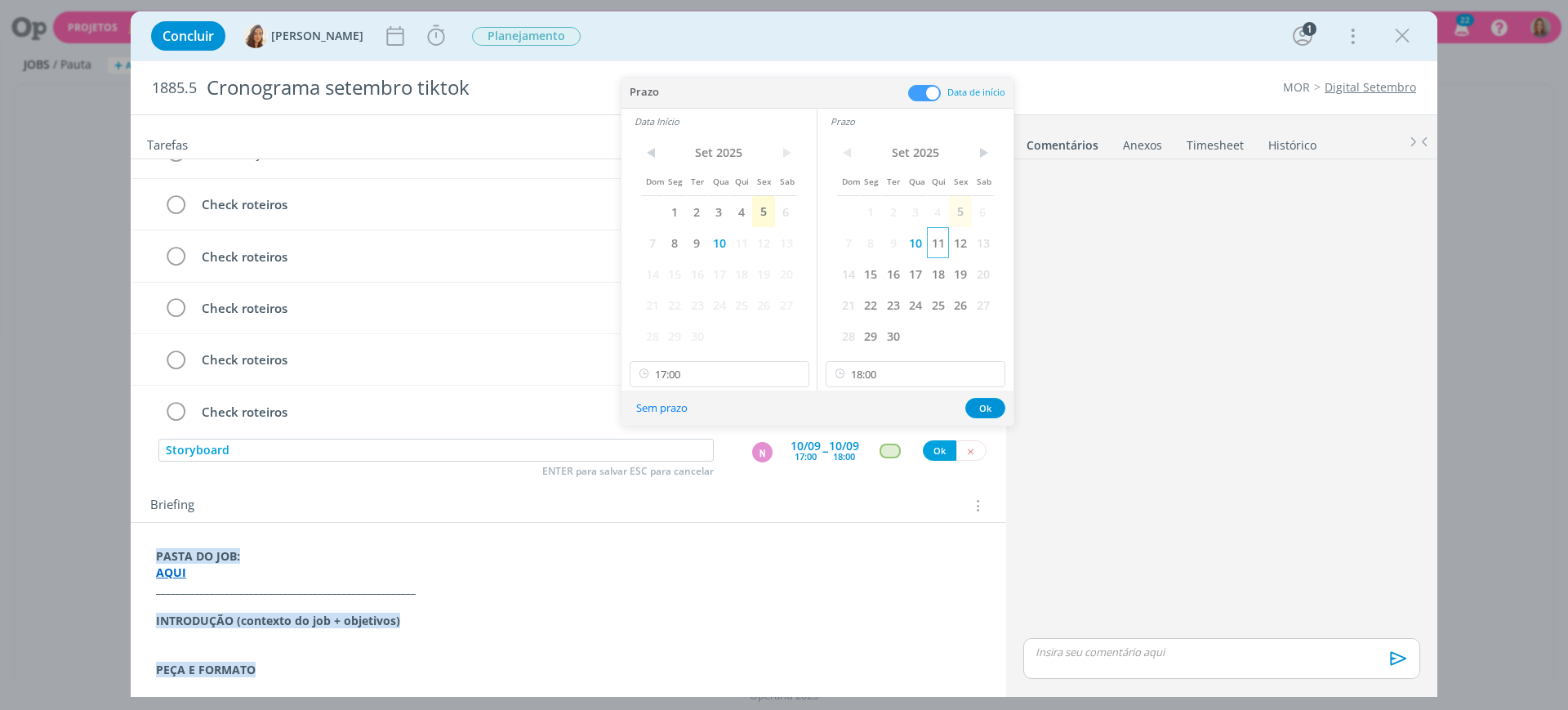
click at [937, 246] on span "11" at bounding box center [938, 242] width 22 height 31
click at [742, 234] on span "11" at bounding box center [741, 242] width 22 height 31
click at [734, 378] on input "17:00" at bounding box center [720, 374] width 180 height 26
click at [685, 414] on div "09:00" at bounding box center [723, 413] width 183 height 29
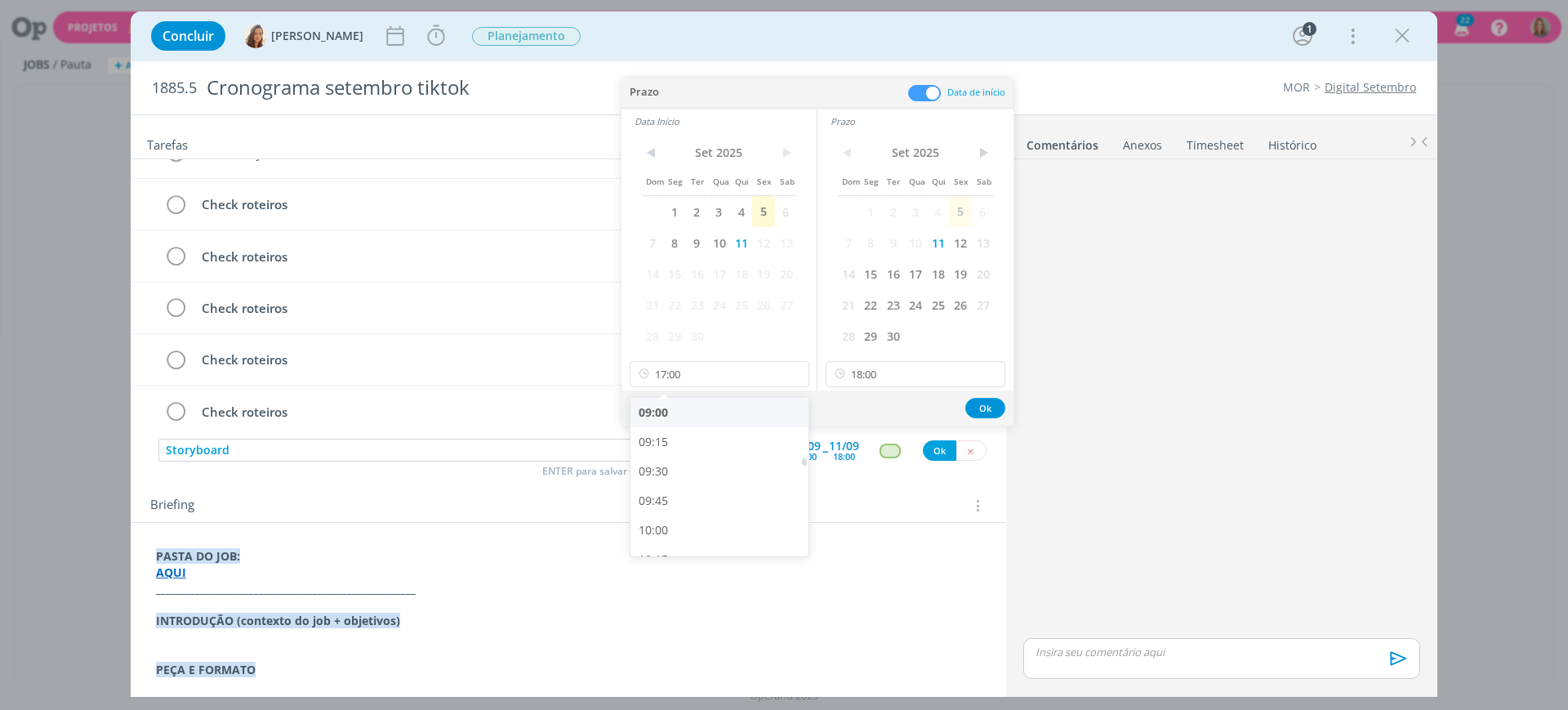
type input "09:00"
click at [865, 373] on input "18:00" at bounding box center [916, 374] width 180 height 26
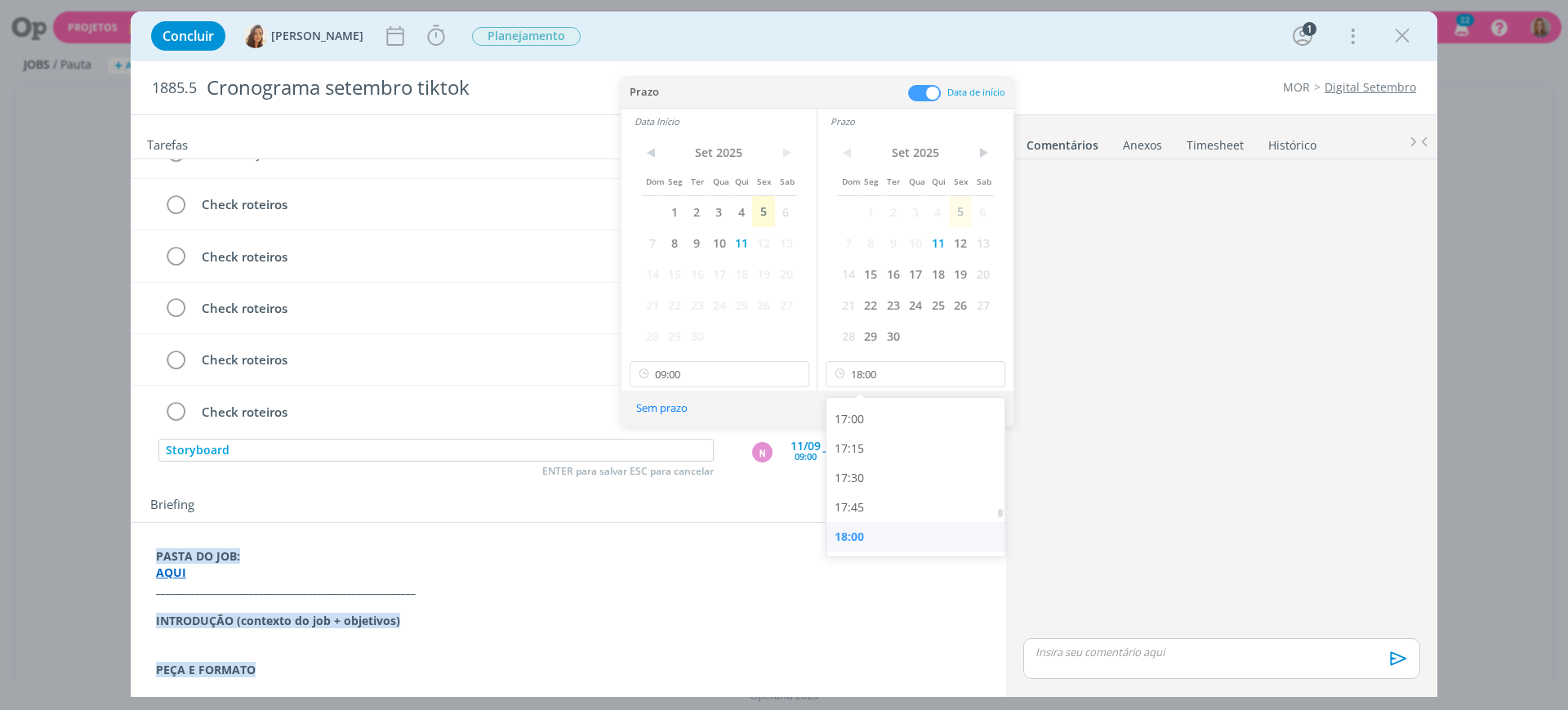
click at [872, 527] on div "18:00" at bounding box center [918, 537] width 183 height 29
click at [985, 409] on button "Ok" at bounding box center [985, 408] width 40 height 20
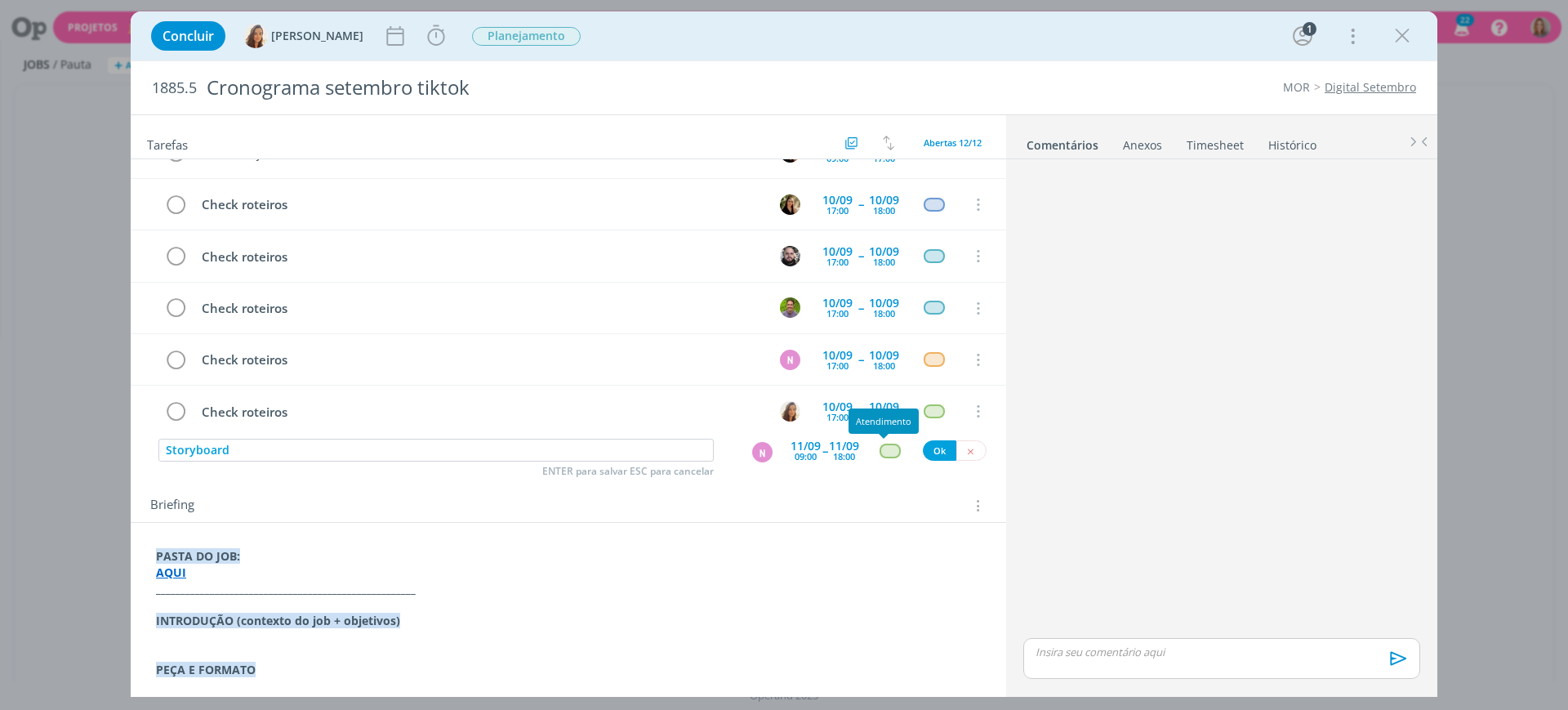
click at [885, 449] on div "dialog" at bounding box center [890, 450] width 20 height 14
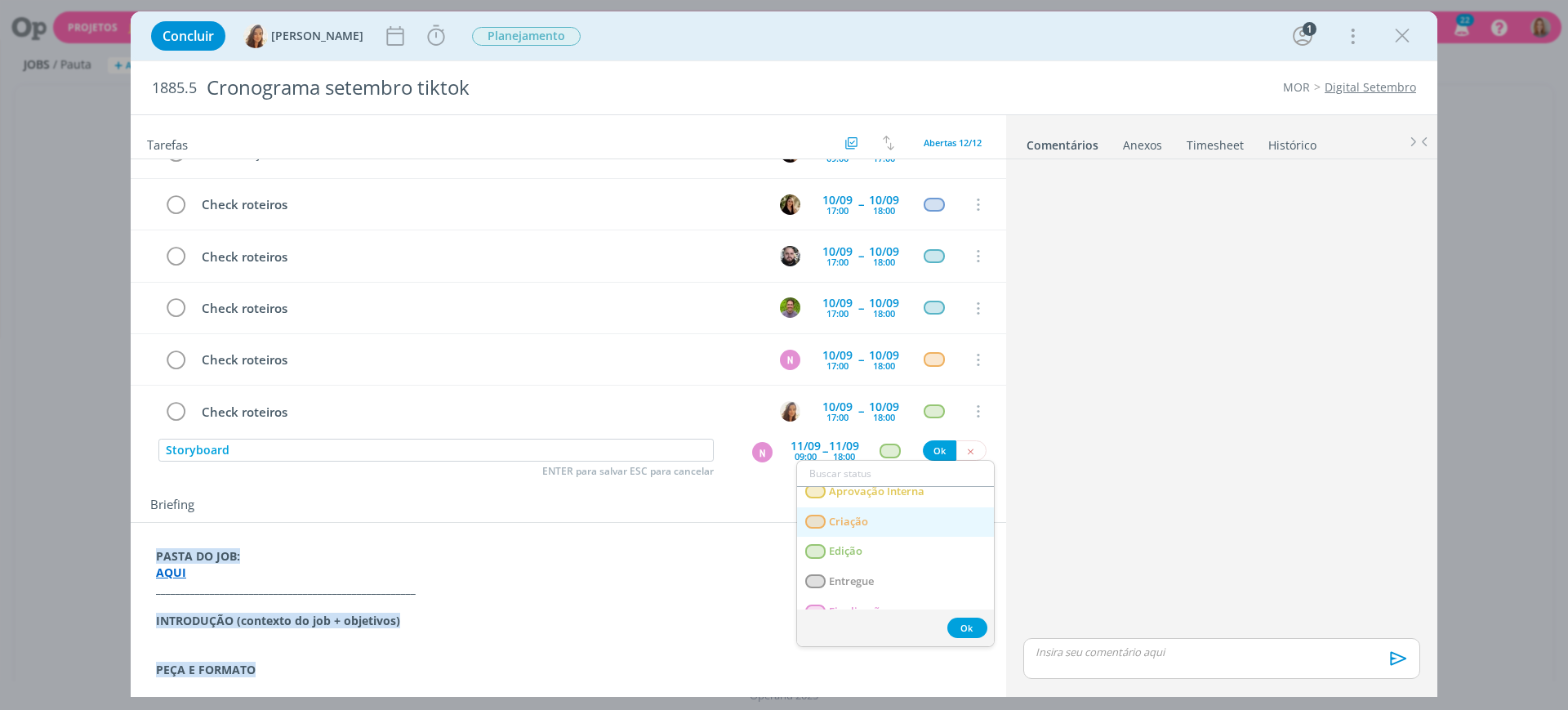
scroll to position [102, 0]
click at [854, 519] on span "Criação" at bounding box center [849, 520] width 39 height 13
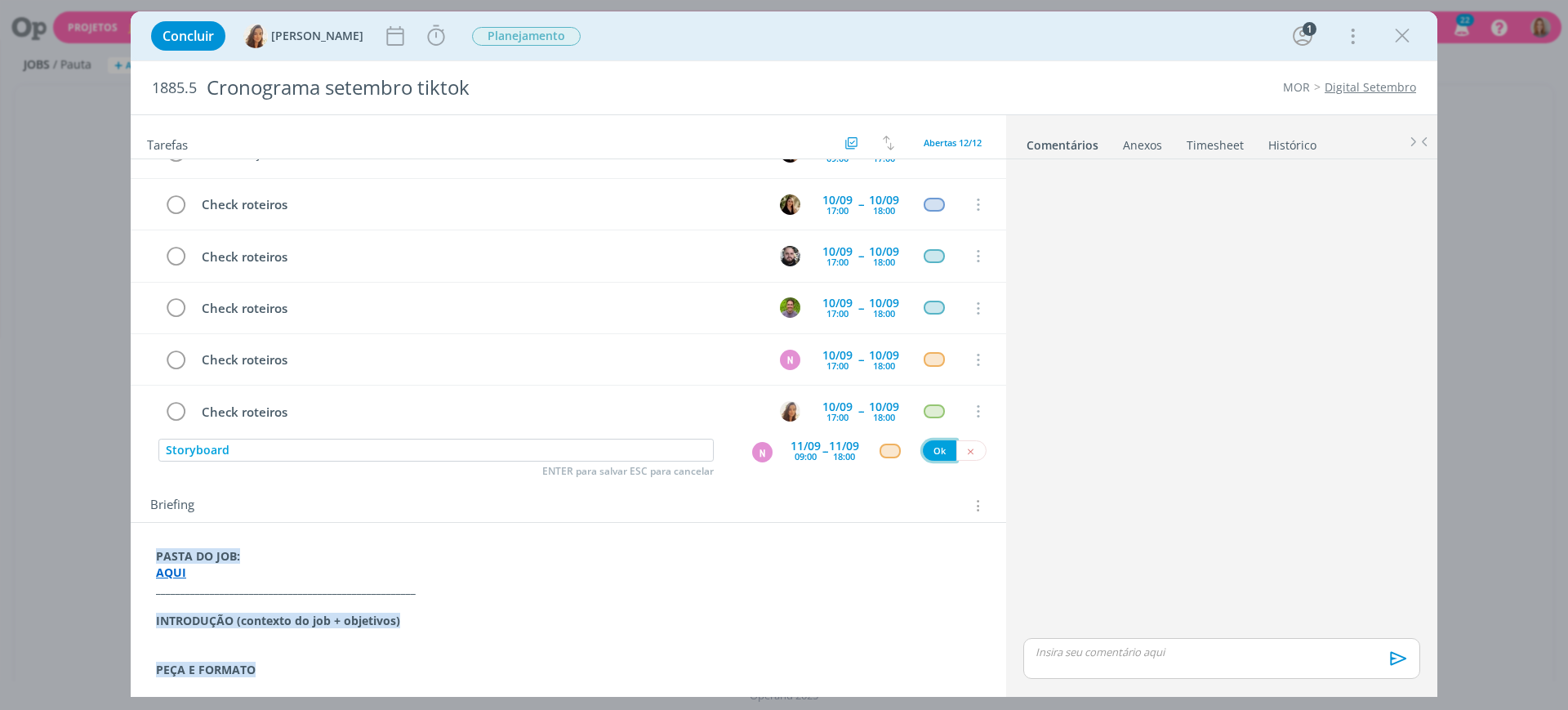
click at [927, 454] on button "Ok" at bounding box center [939, 450] width 34 height 20
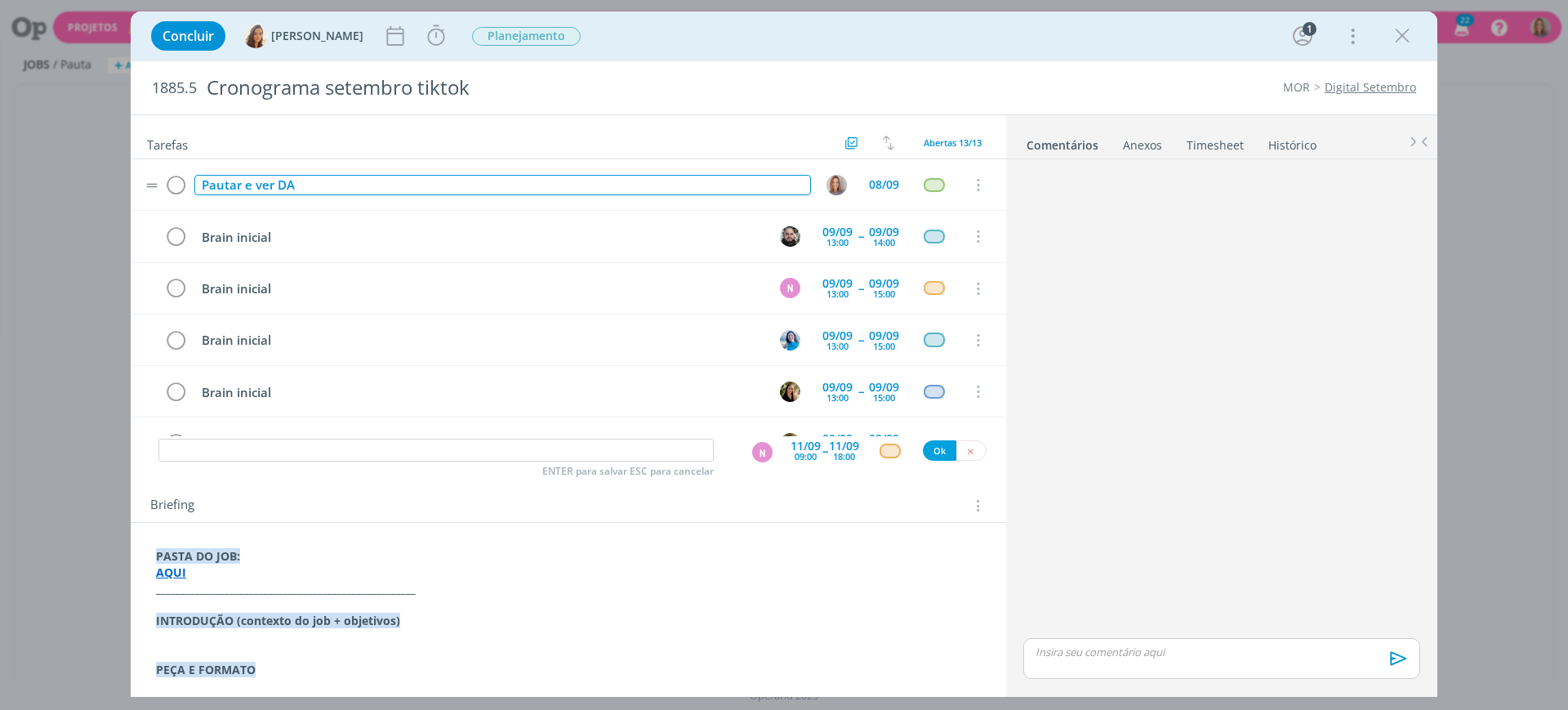
click at [307, 183] on div "Pautar e ver DA" at bounding box center [503, 185] width 617 height 20
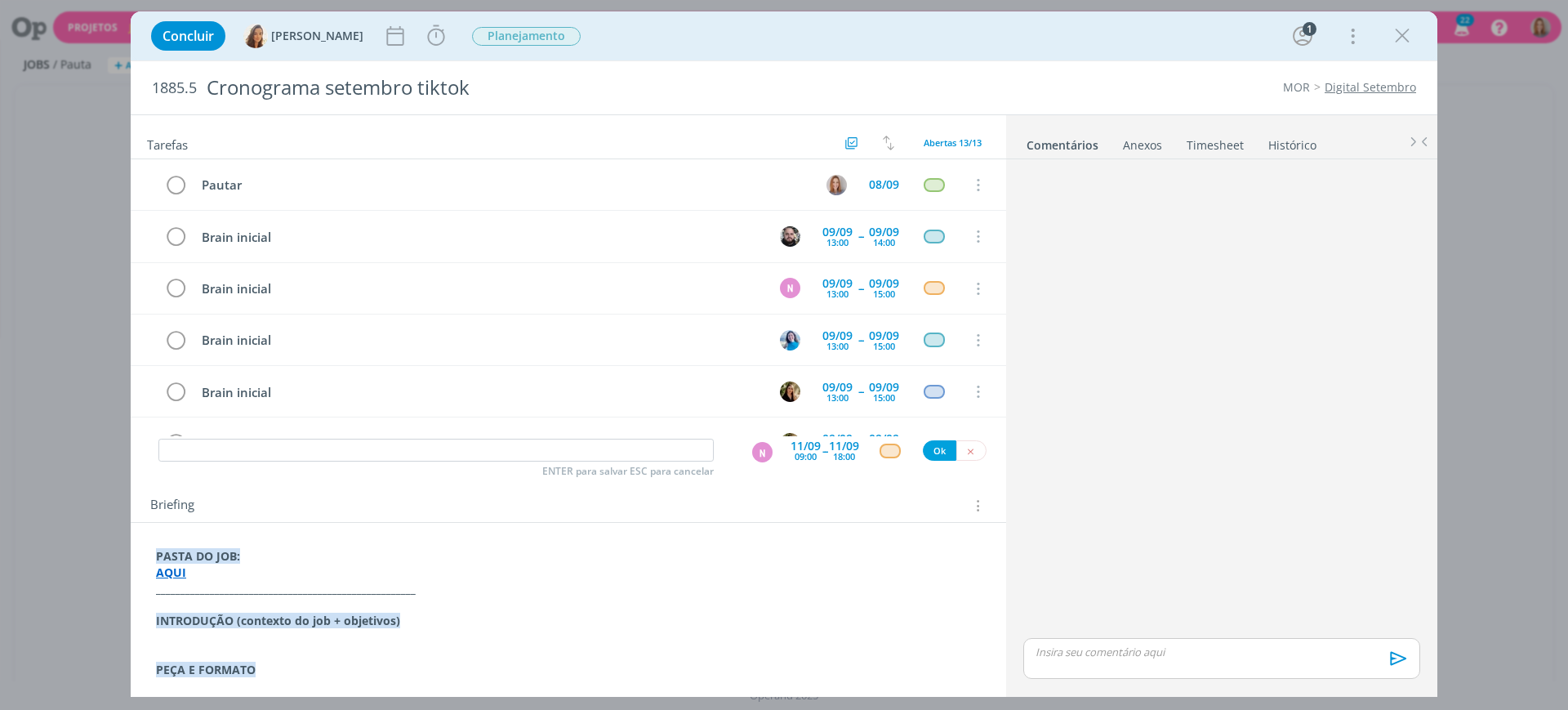
click at [1107, 259] on div "dialog" at bounding box center [1222, 400] width 410 height 468
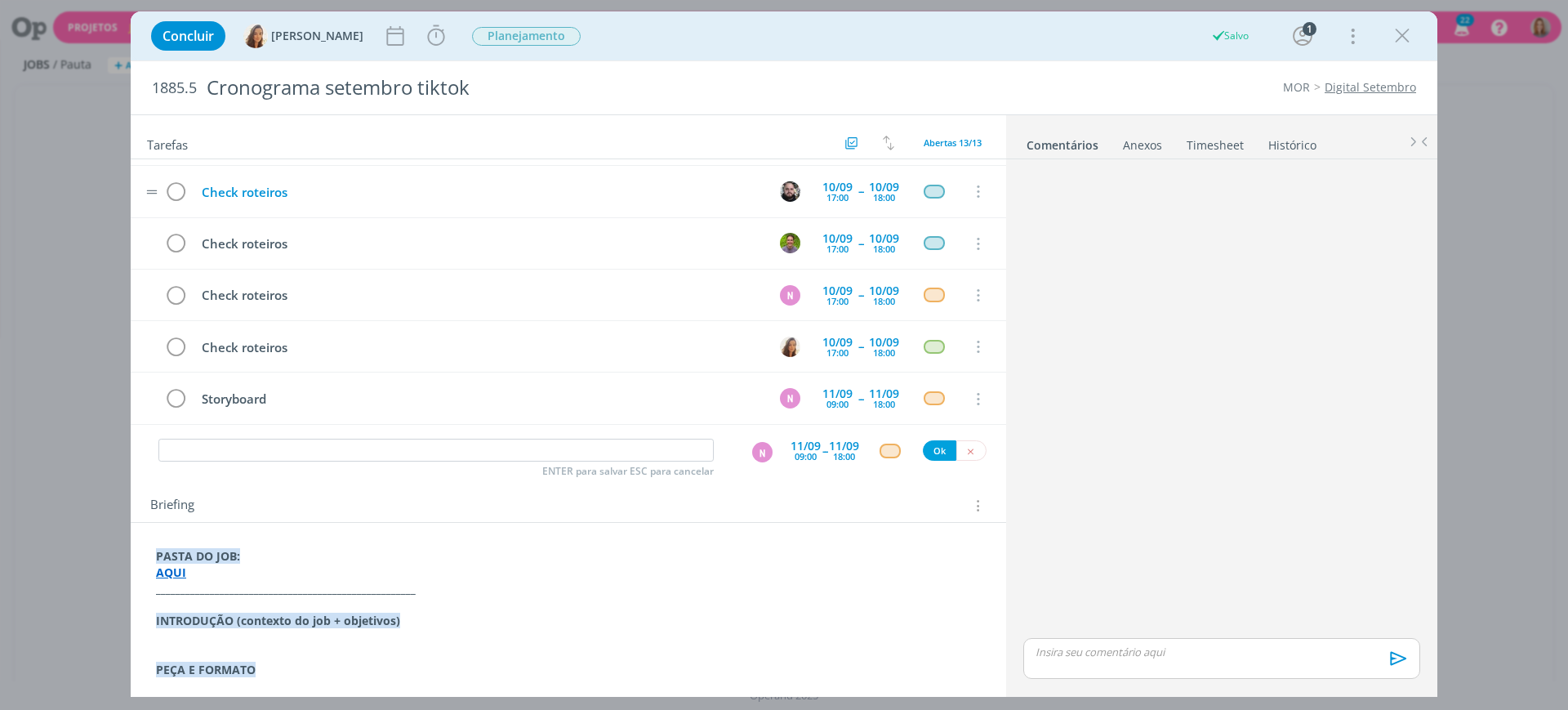
scroll to position [409, 0]
click at [418, 452] on input "dialog" at bounding box center [436, 450] width 556 height 23
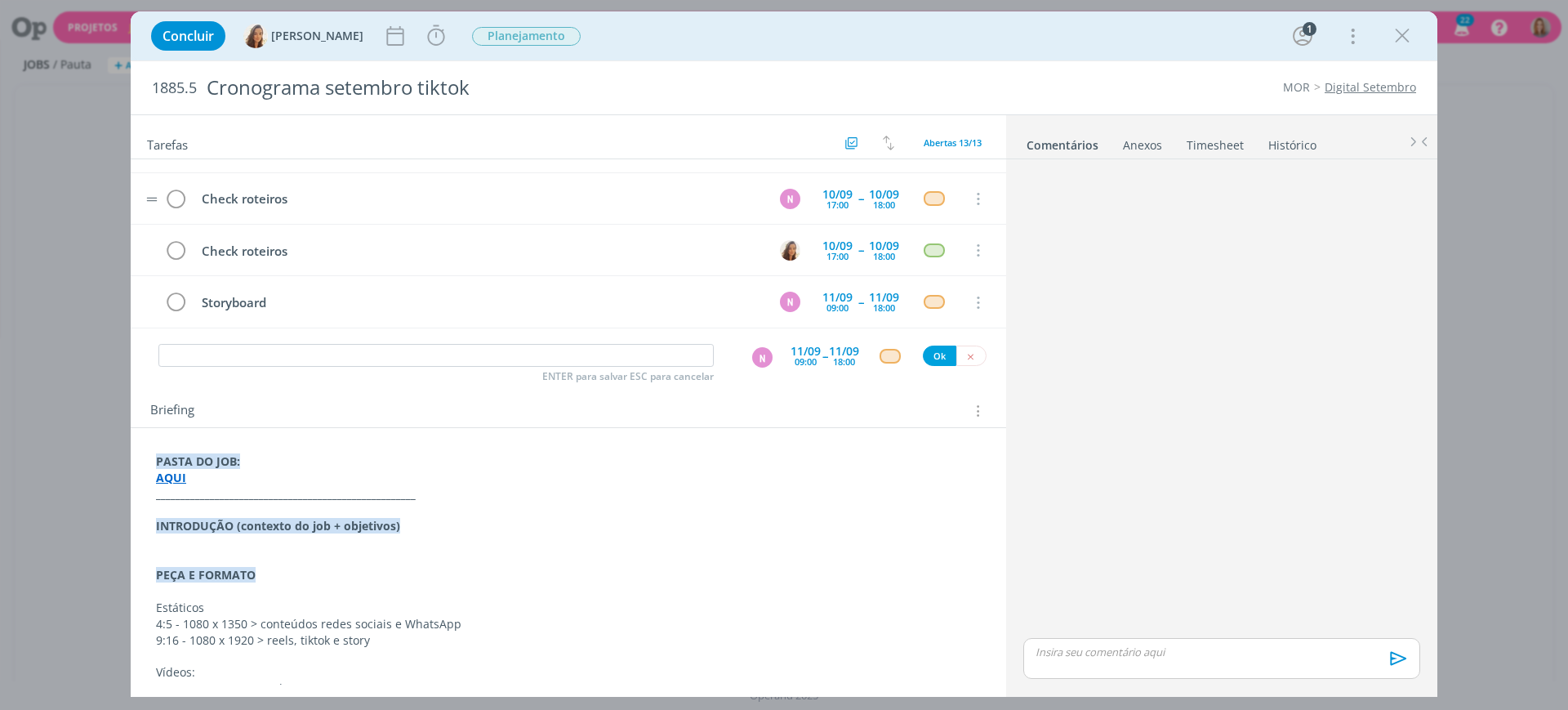
scroll to position [102, 0]
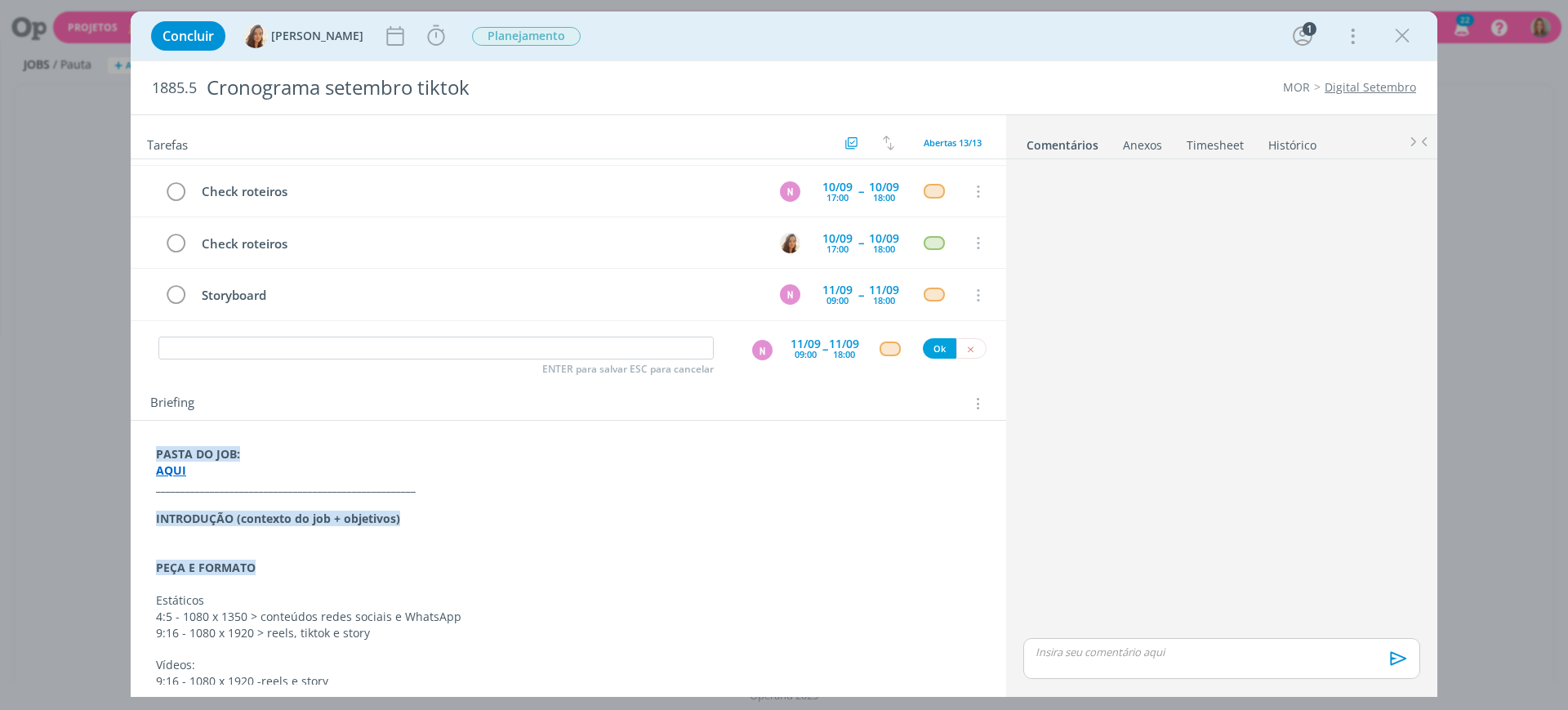
click at [328, 334] on div "ENTER para salvar ESC para cancelar N [DATE] 09:00 -- [DATE] 18:00 Ok" at bounding box center [569, 349] width 876 height 29
click at [332, 351] on input "dialog" at bounding box center [436, 348] width 556 height 23
type input "V"
type input "O"
click at [755, 348] on div "N" at bounding box center [762, 350] width 20 height 20
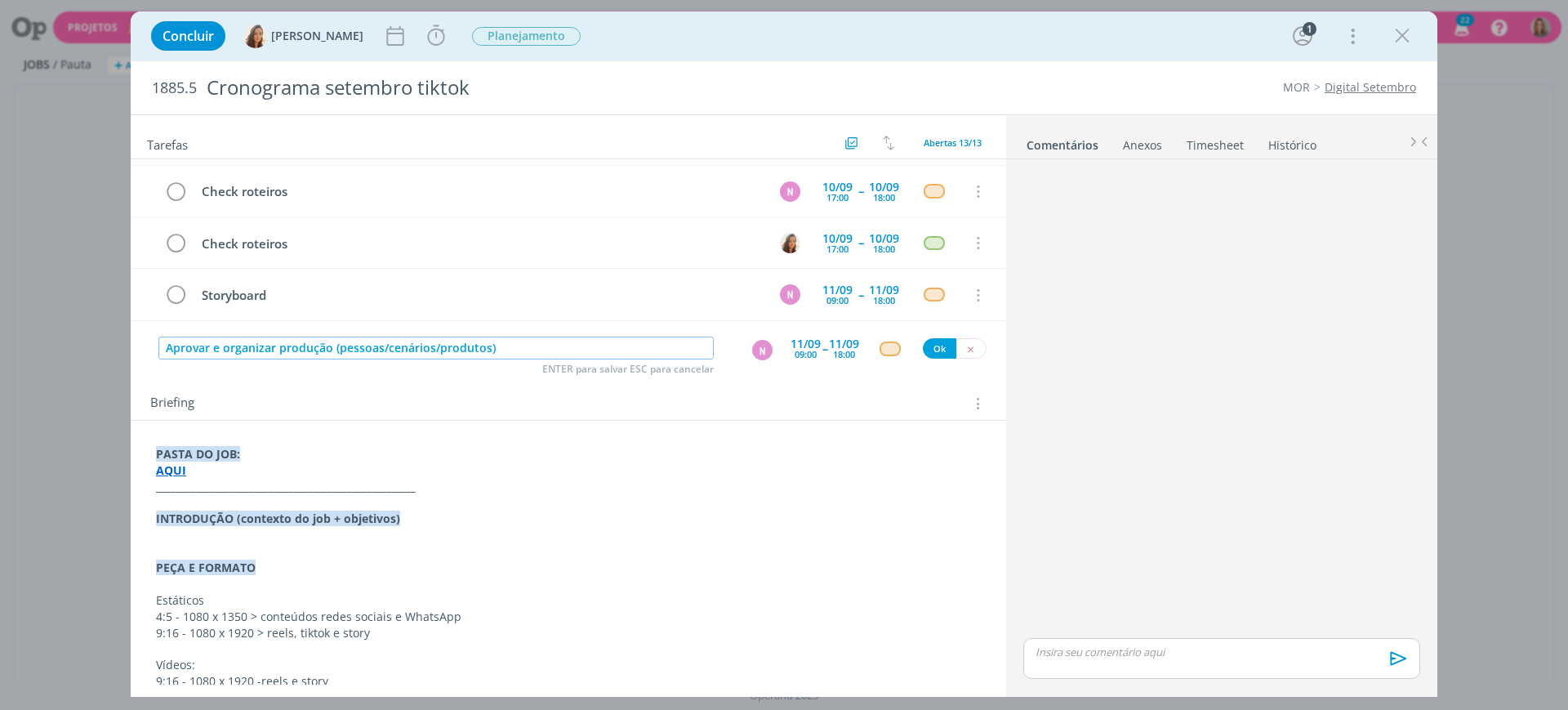
type input "Aprovar e organizar produção (pessoas/cenários/produtos)"
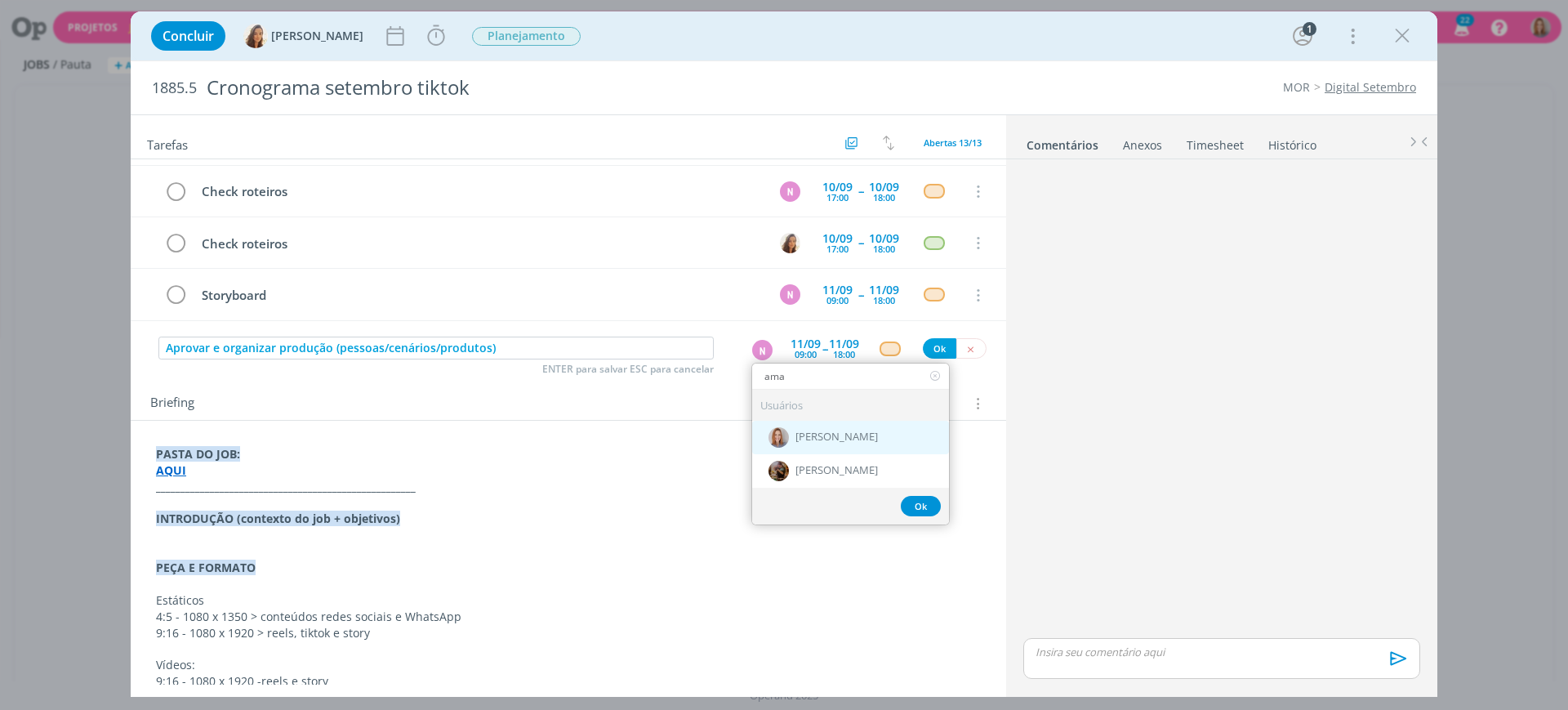
type input "ama"
click at [842, 443] on span "[PERSON_NAME]" at bounding box center [836, 437] width 83 height 13
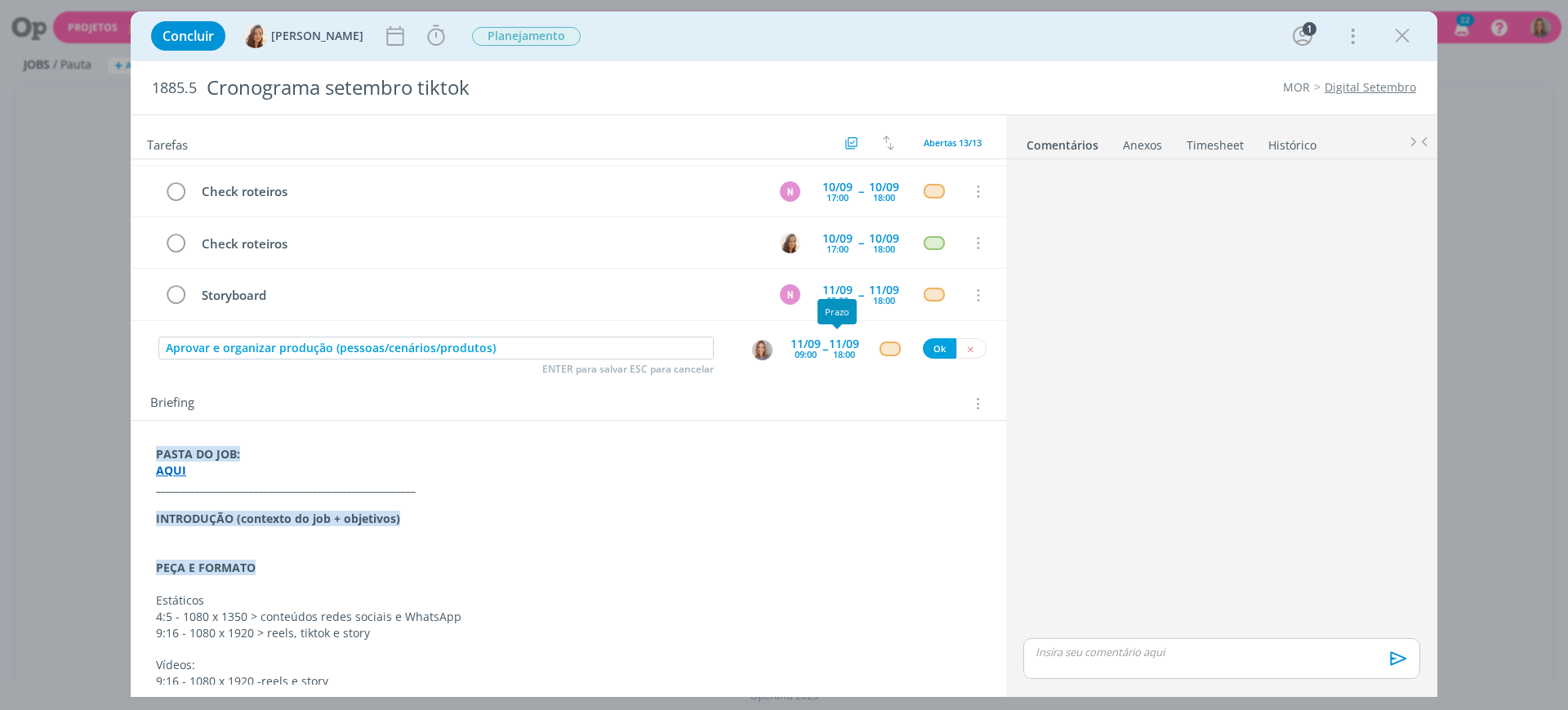
click at [829, 357] on div "[DATE] 18:00" at bounding box center [844, 349] width 30 height 29
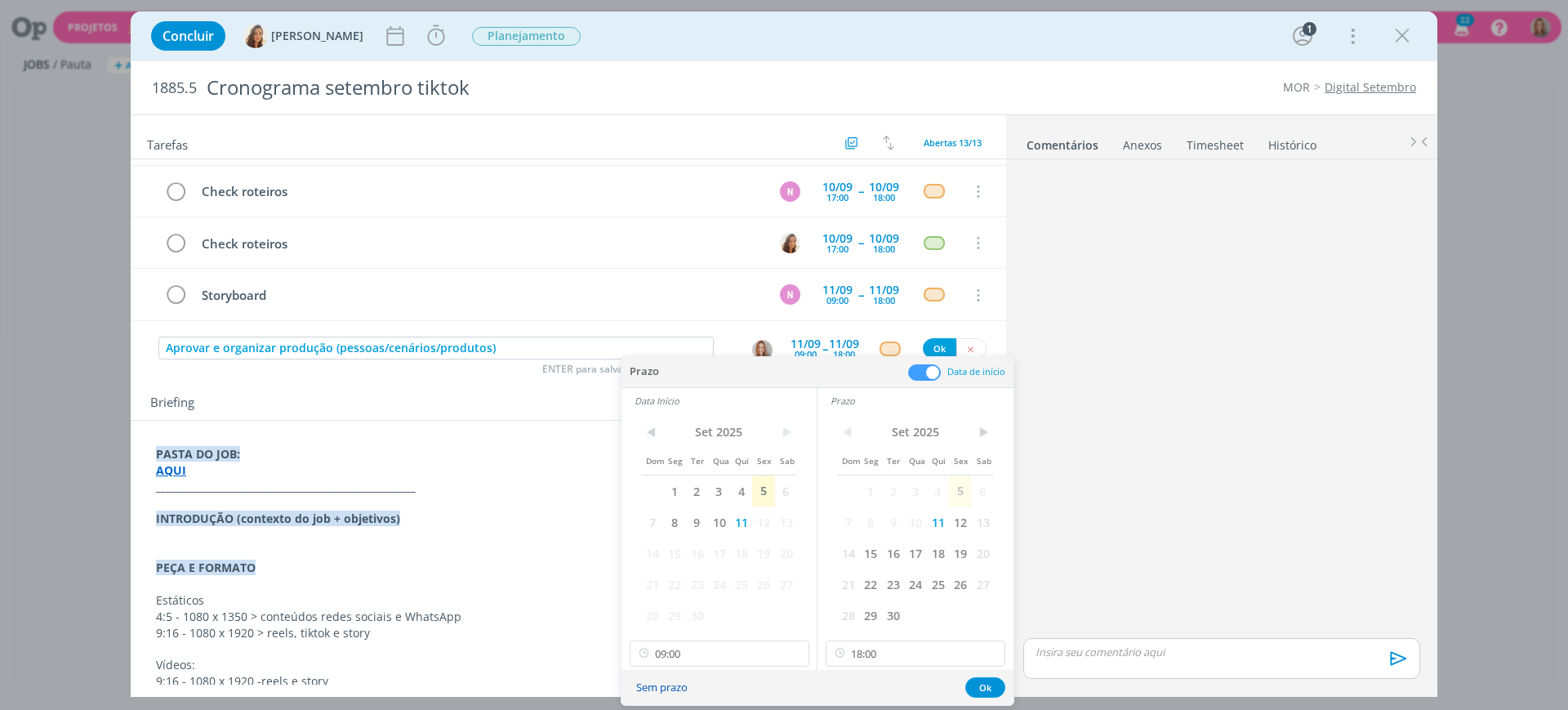
click at [667, 683] on button "Sem prazo" at bounding box center [662, 687] width 73 height 22
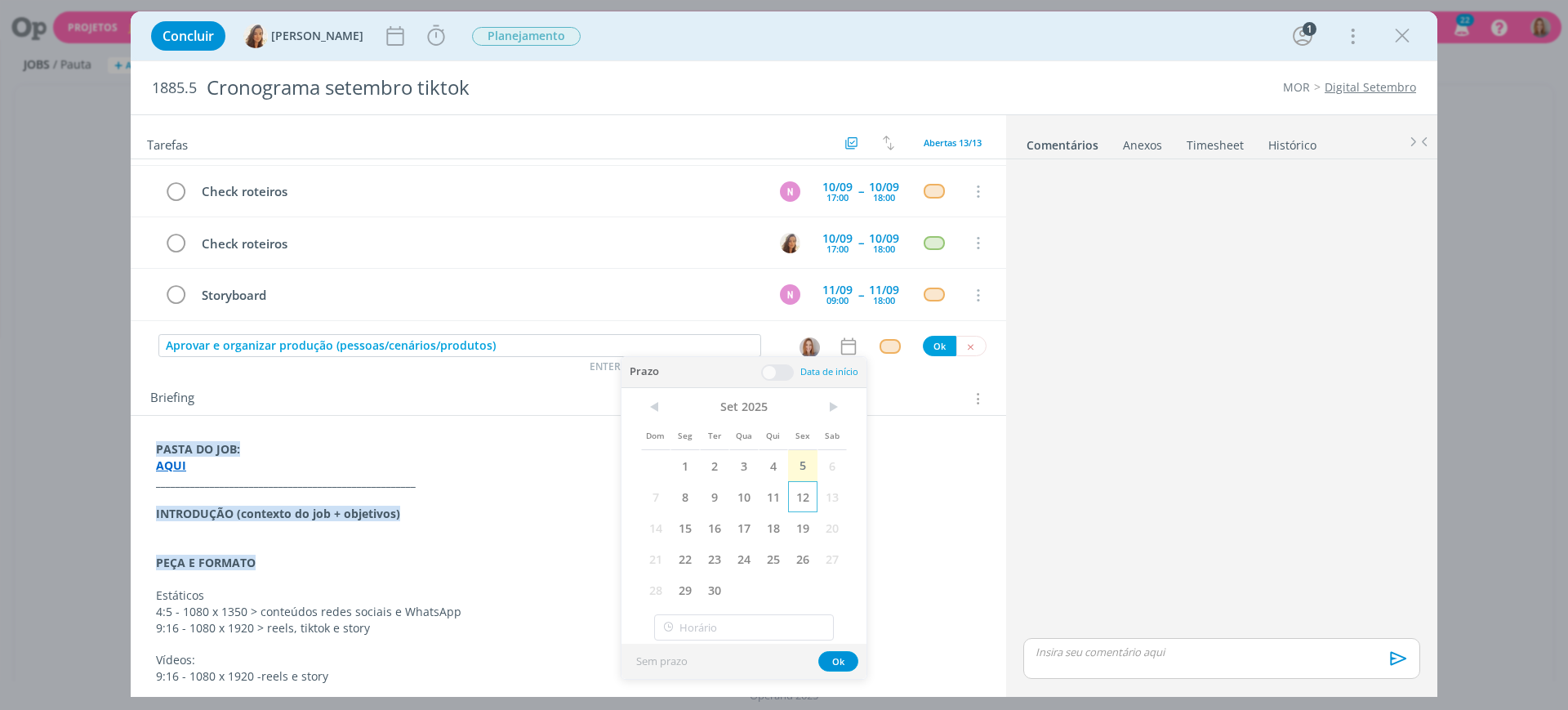
click at [801, 491] on span "12" at bounding box center [803, 497] width 29 height 31
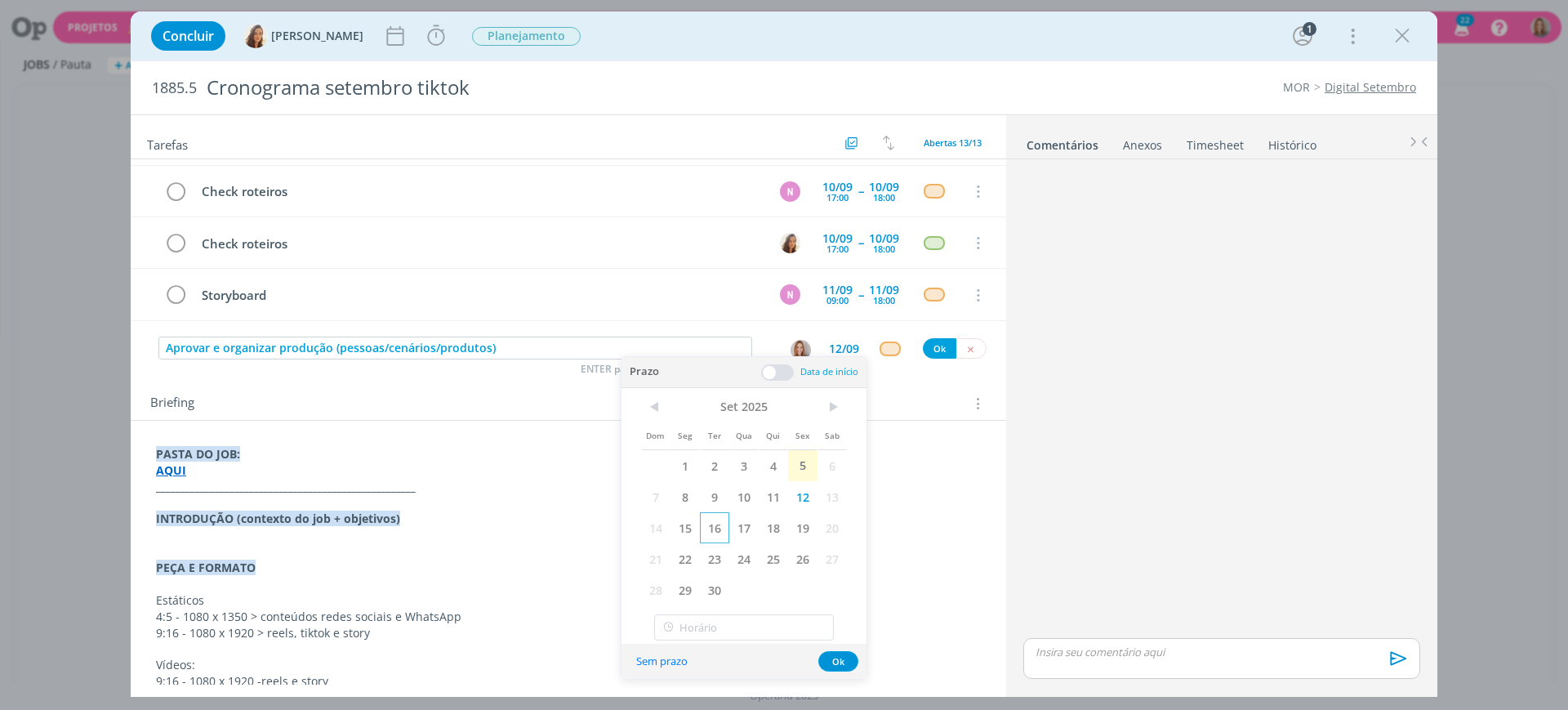
click at [711, 530] on span "16" at bounding box center [714, 528] width 29 height 31
click at [801, 495] on span "12" at bounding box center [803, 497] width 29 height 31
click at [783, 372] on span at bounding box center [777, 373] width 33 height 16
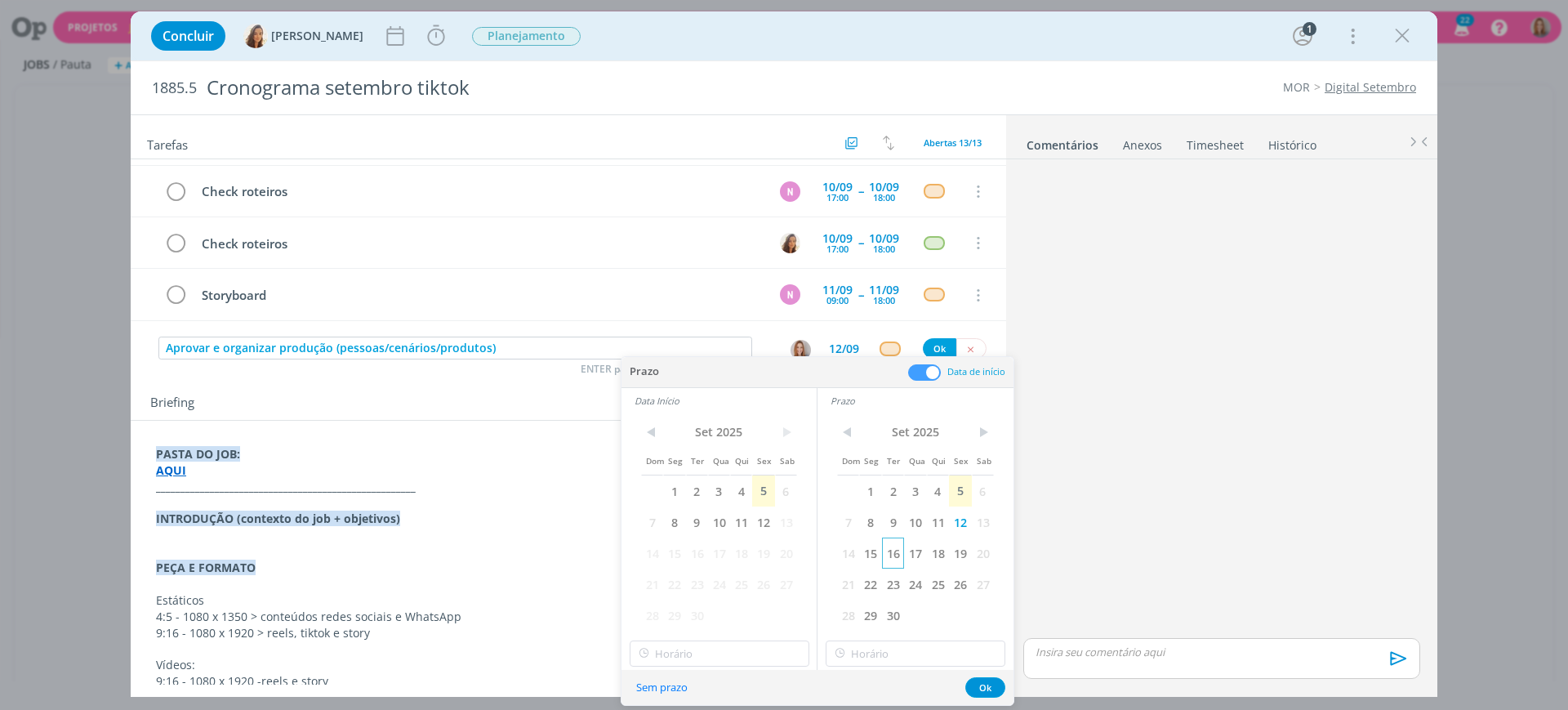
click at [886, 554] on span "16" at bounding box center [893, 554] width 22 height 31
click at [759, 516] on span "12" at bounding box center [763, 522] width 22 height 31
click at [895, 552] on span "16" at bounding box center [893, 554] width 22 height 31
click at [998, 686] on button "Ok" at bounding box center [985, 687] width 40 height 20
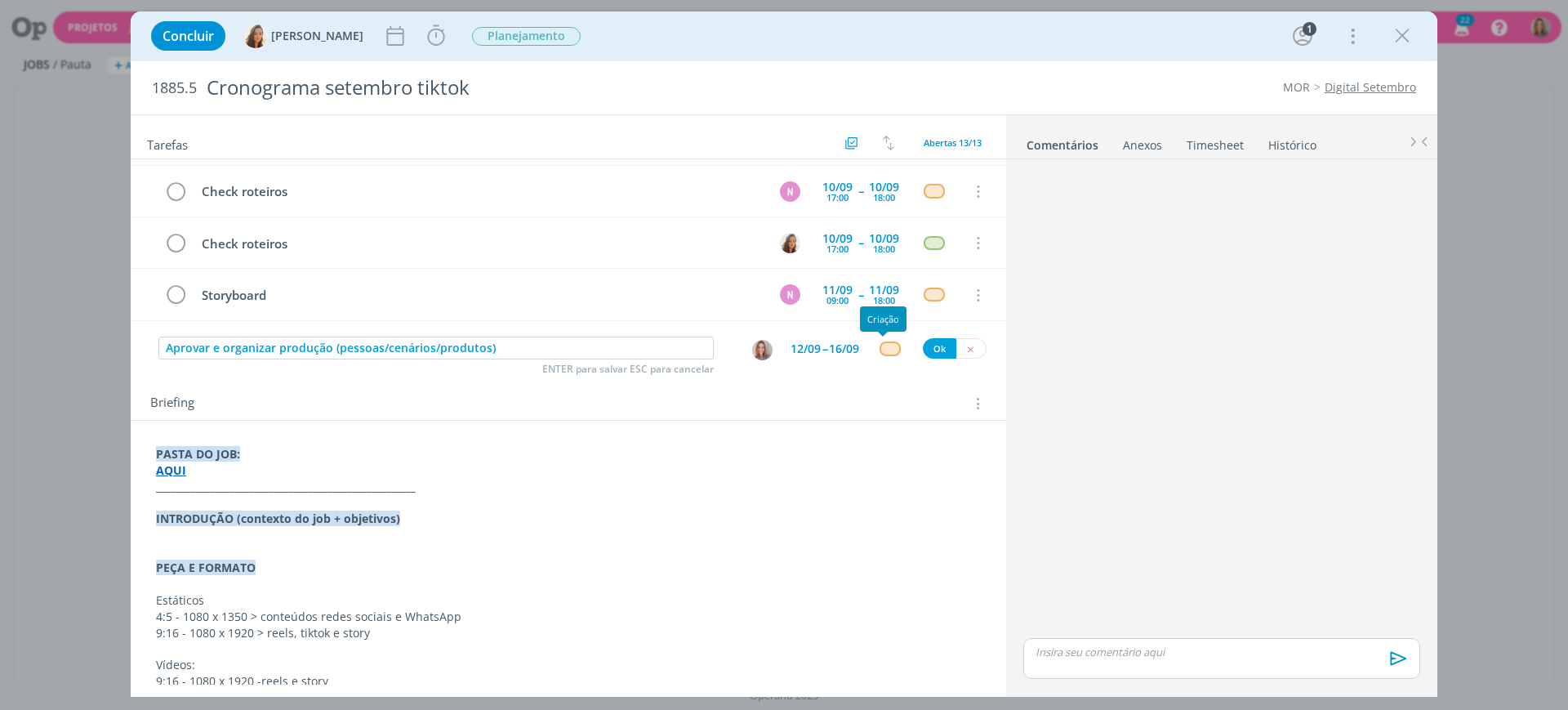
click at [880, 348] on div "dialog" at bounding box center [890, 348] width 20 height 14
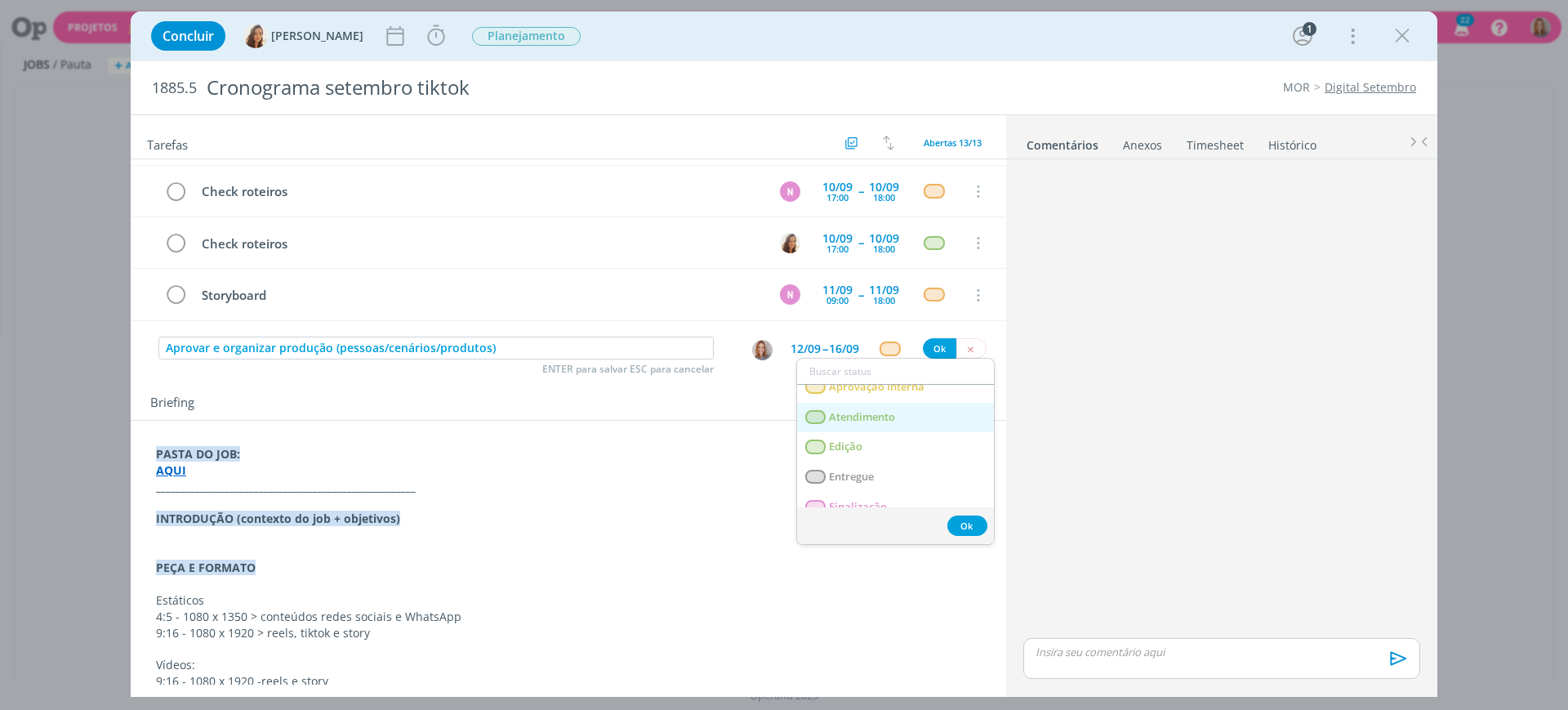
click at [889, 418] on span "Atendimento" at bounding box center [862, 418] width 66 height 13
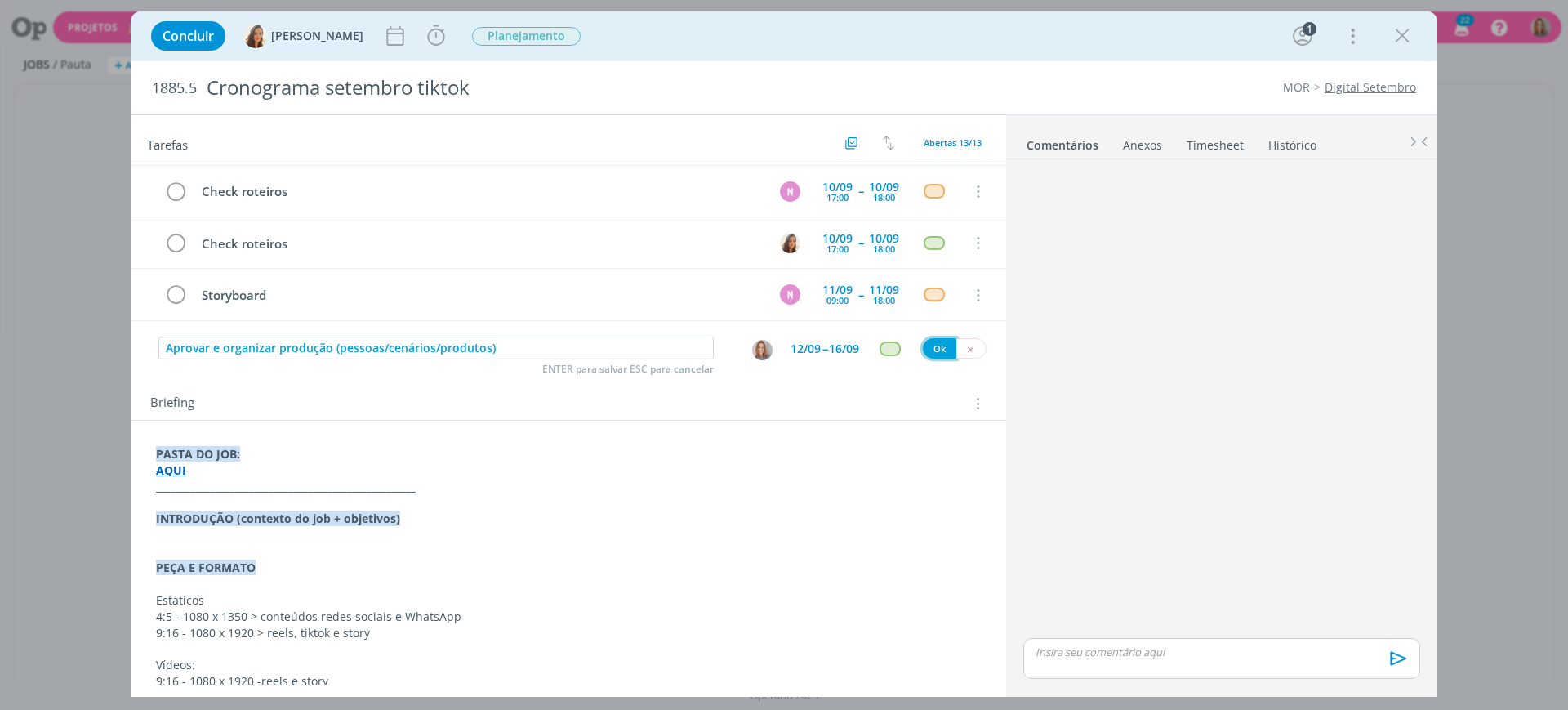
click at [933, 343] on button "Ok" at bounding box center [939, 348] width 34 height 20
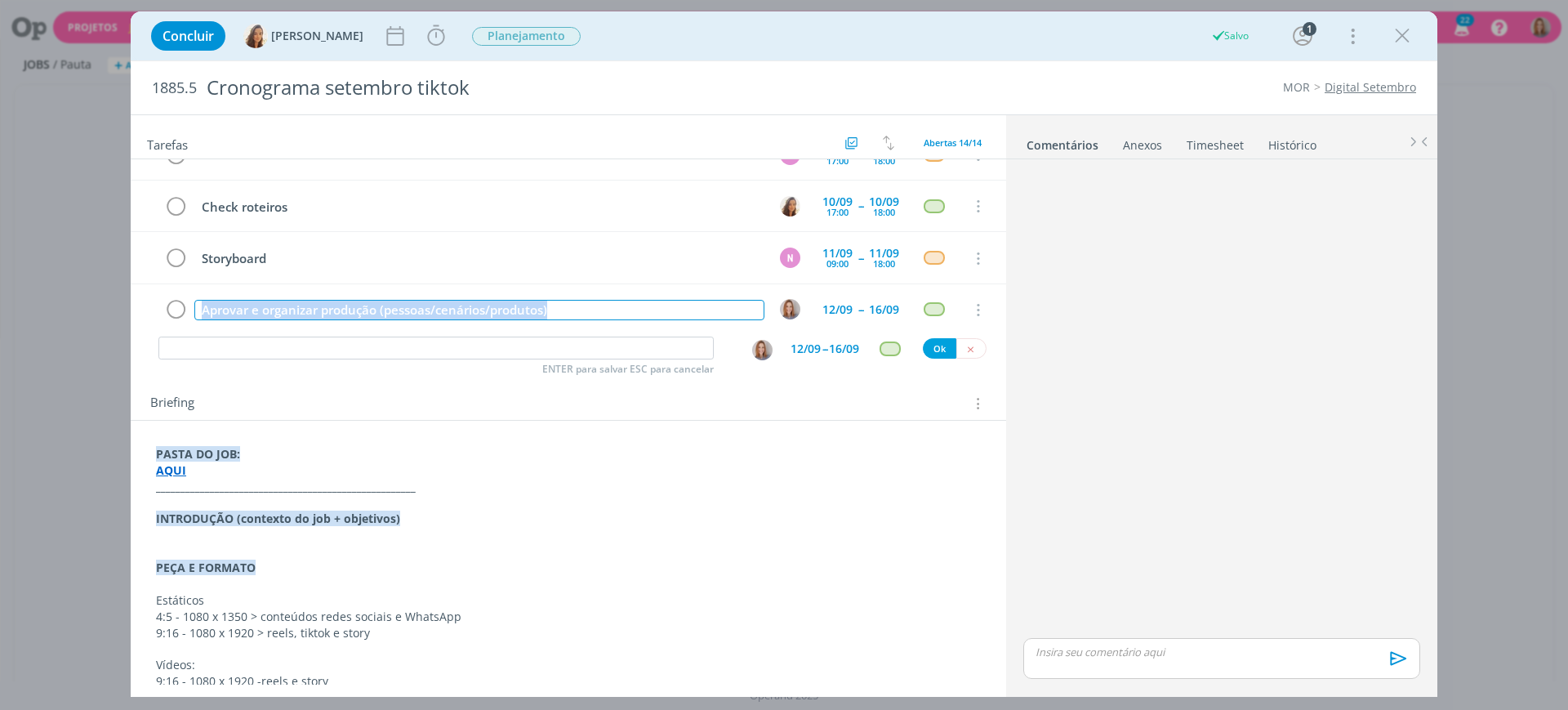
scroll to position [460, 0]
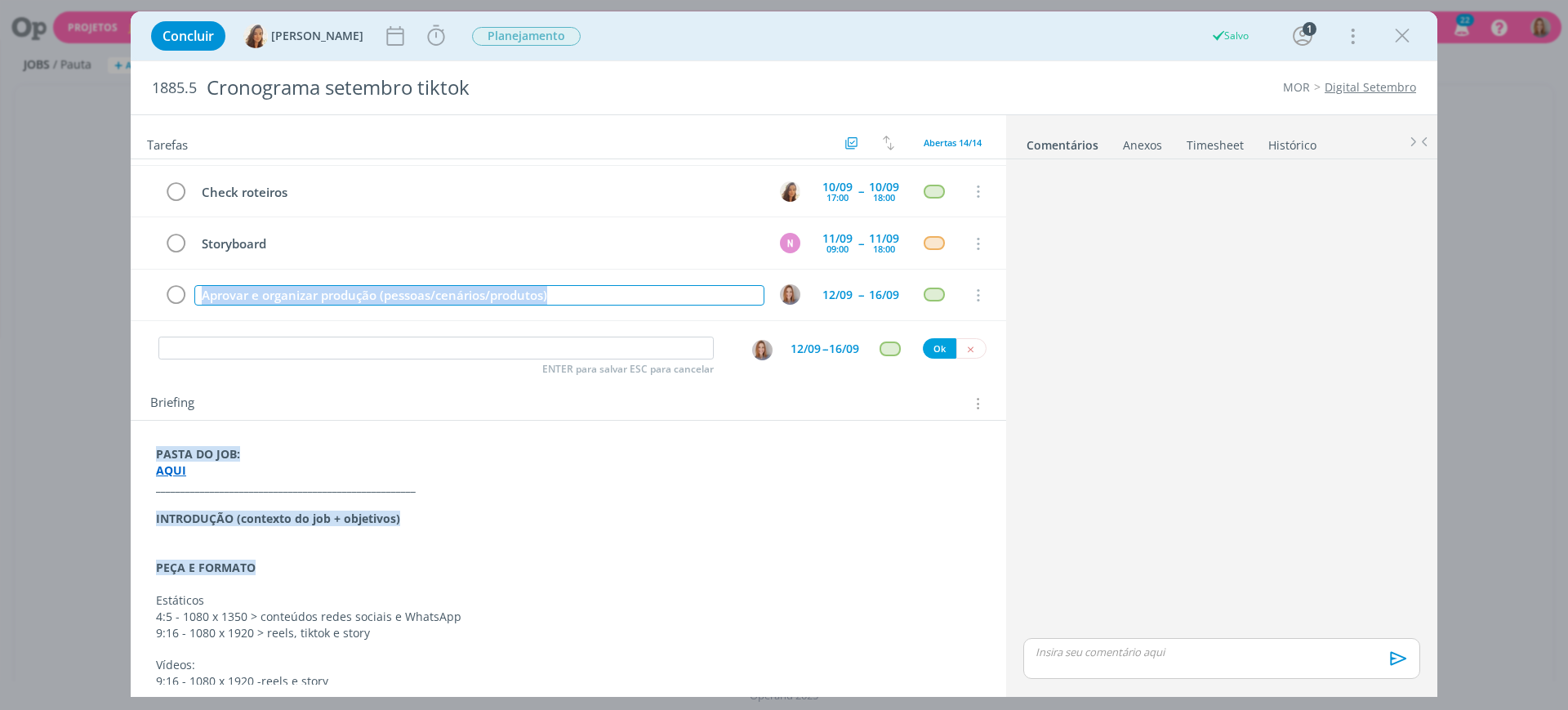
drag, startPoint x: 563, startPoint y: 310, endPoint x: 184, endPoint y: 325, distance: 379.3
click at [184, 325] on div "Pautar 08/09 Cancelar Brain inicial 09/09 13:00 -- 09/09 14:00 Cancelar Brain i…" at bounding box center [569, 196] width 876 height 277
copy div "Aprovar e organizar produção (pessoas/cenários/produtos)"
drag, startPoint x: 264, startPoint y: 340, endPoint x: 310, endPoint y: 344, distance: 46.2
click at [264, 339] on input "dialog" at bounding box center [436, 348] width 556 height 23
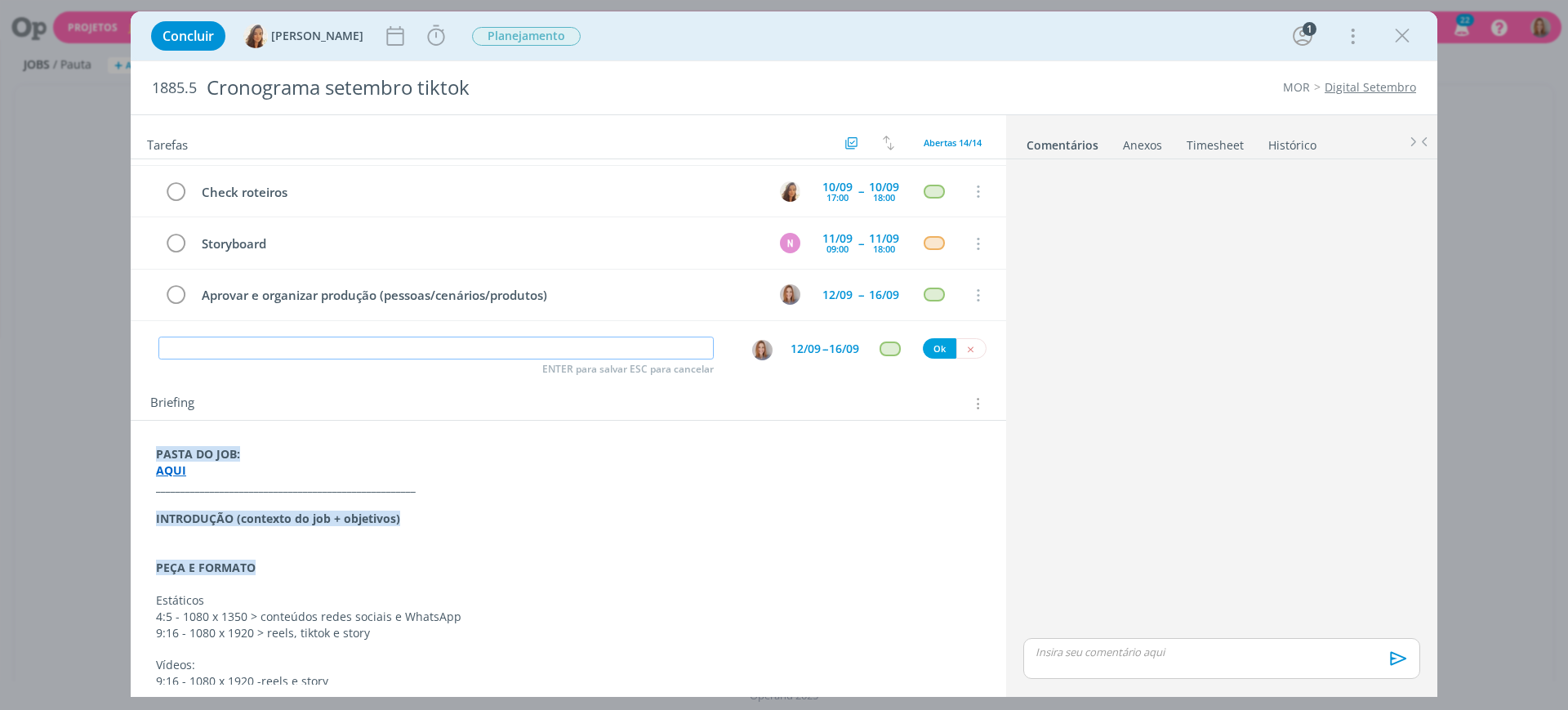
paste input "Aprovar e organizar produção (pessoas/cenários/produtos)"
click at [762, 355] on img "dialog" at bounding box center [762, 350] width 20 height 20
type input "Aprovar e organizar produção (pessoas/cenários/produtos)"
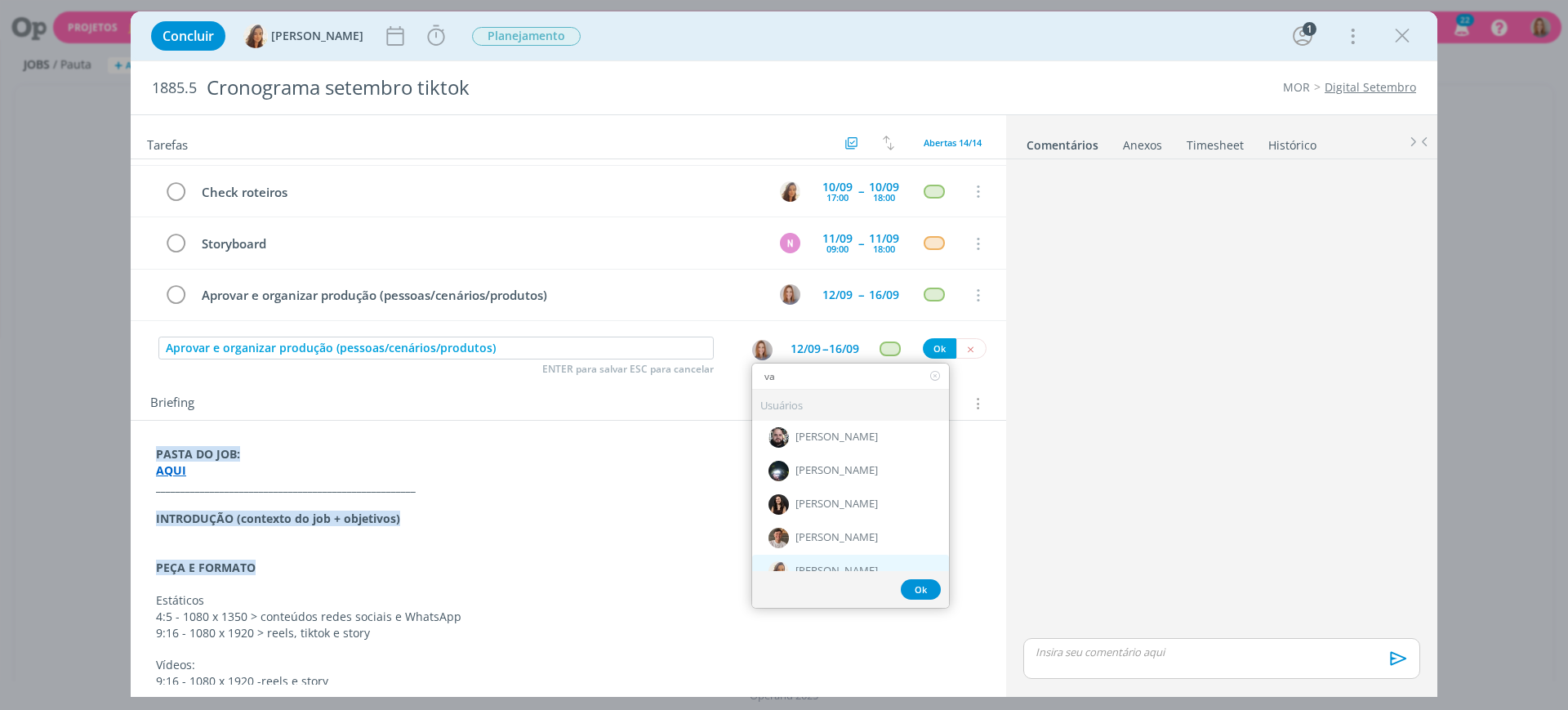
type input "va"
click at [828, 560] on div "[PERSON_NAME]" at bounding box center [850, 572] width 197 height 34
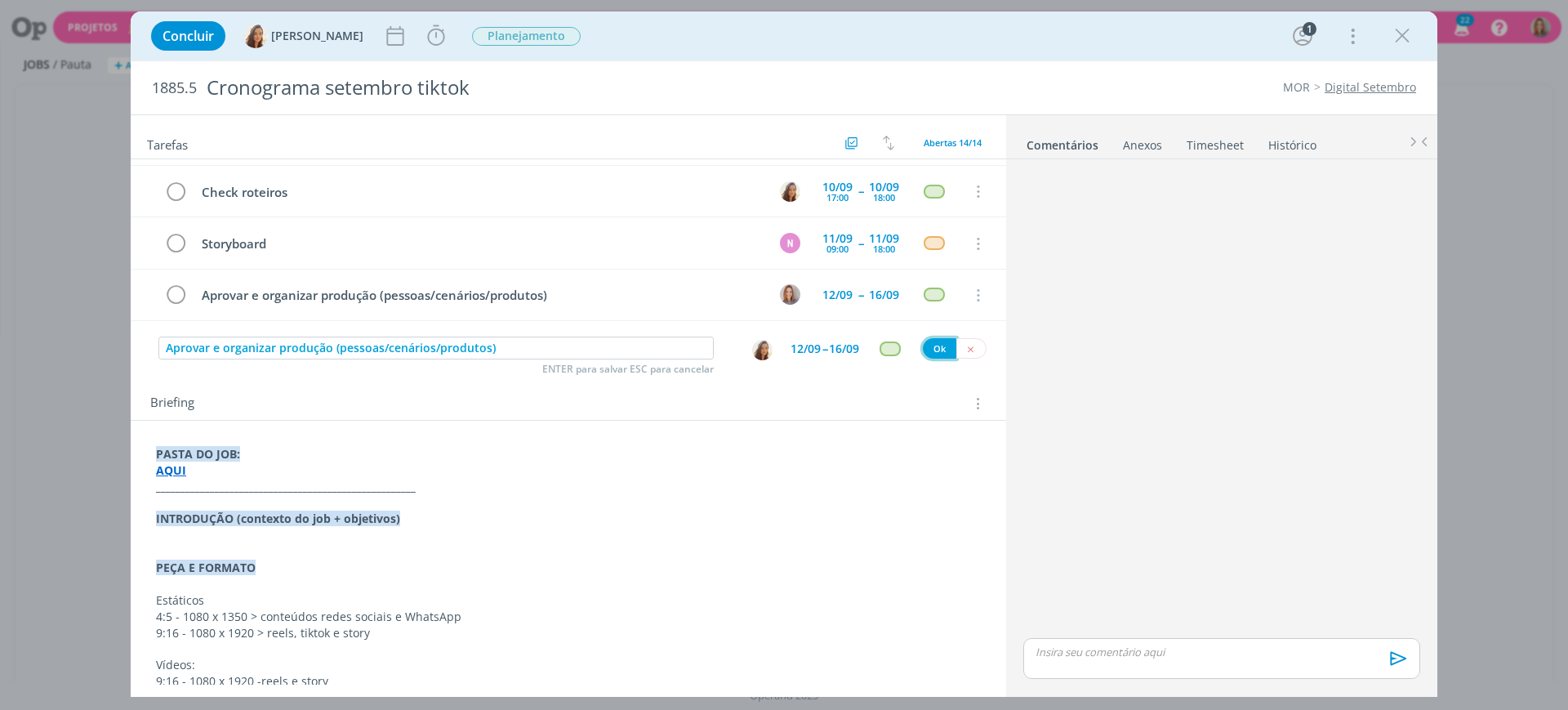
click at [926, 346] on button "Ok" at bounding box center [939, 348] width 34 height 20
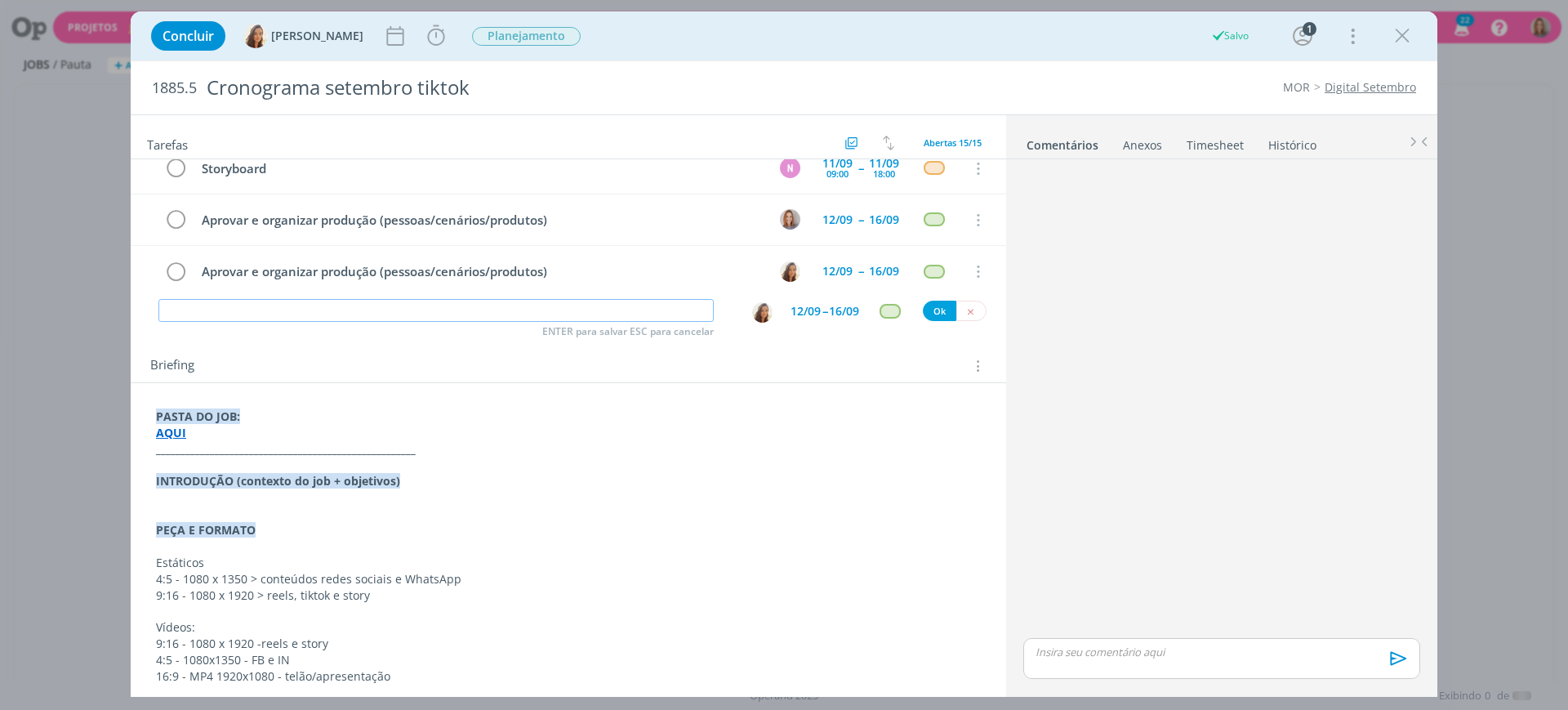
scroll to position [102, 0]
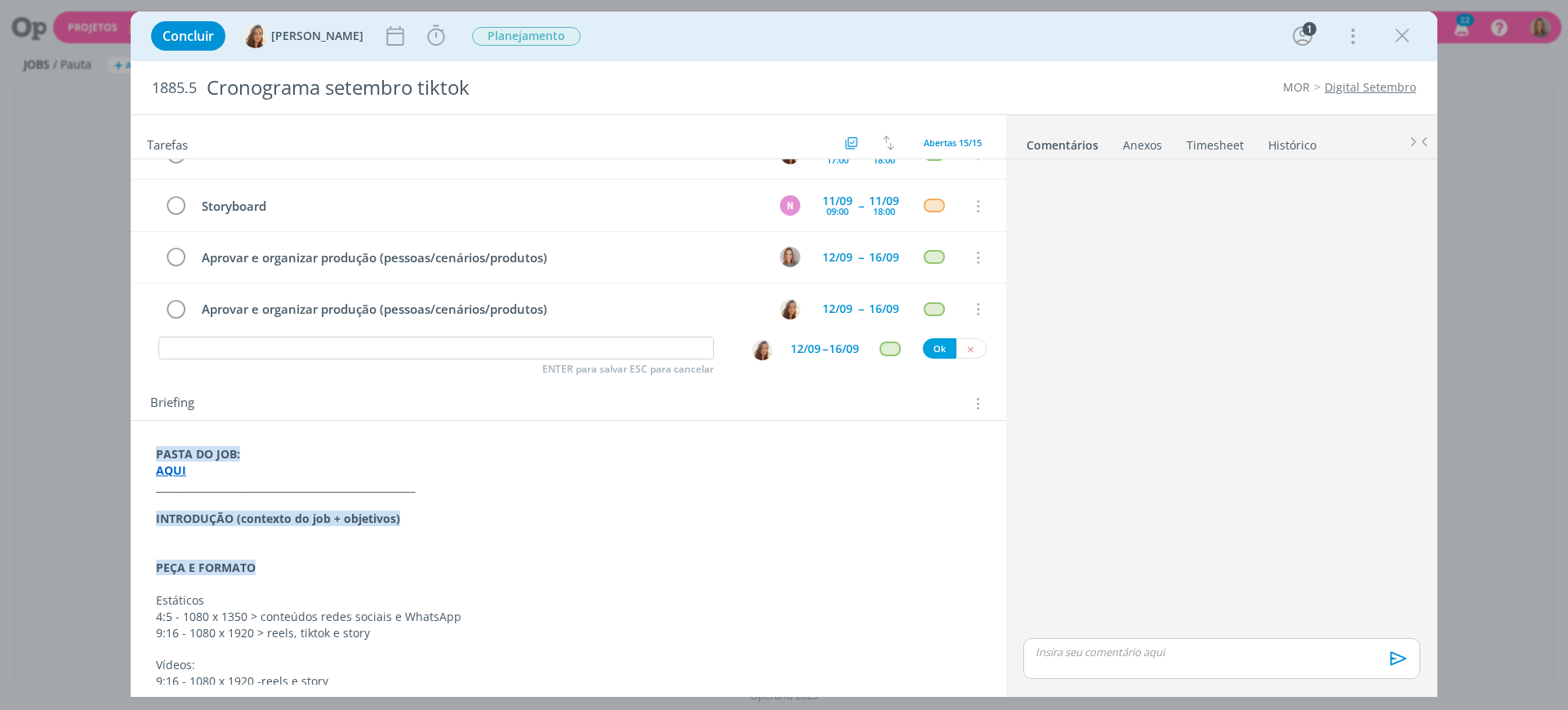
click at [439, 334] on div "ENTER para salvar ESC para cancelar 12/09 -- 16/09 Ok" at bounding box center [569, 349] width 876 height 29
click at [445, 338] on input "dialog" at bounding box center [436, 348] width 556 height 23
click at [759, 356] on img "dialog" at bounding box center [762, 350] width 20 height 20
type input "Captação/edição"
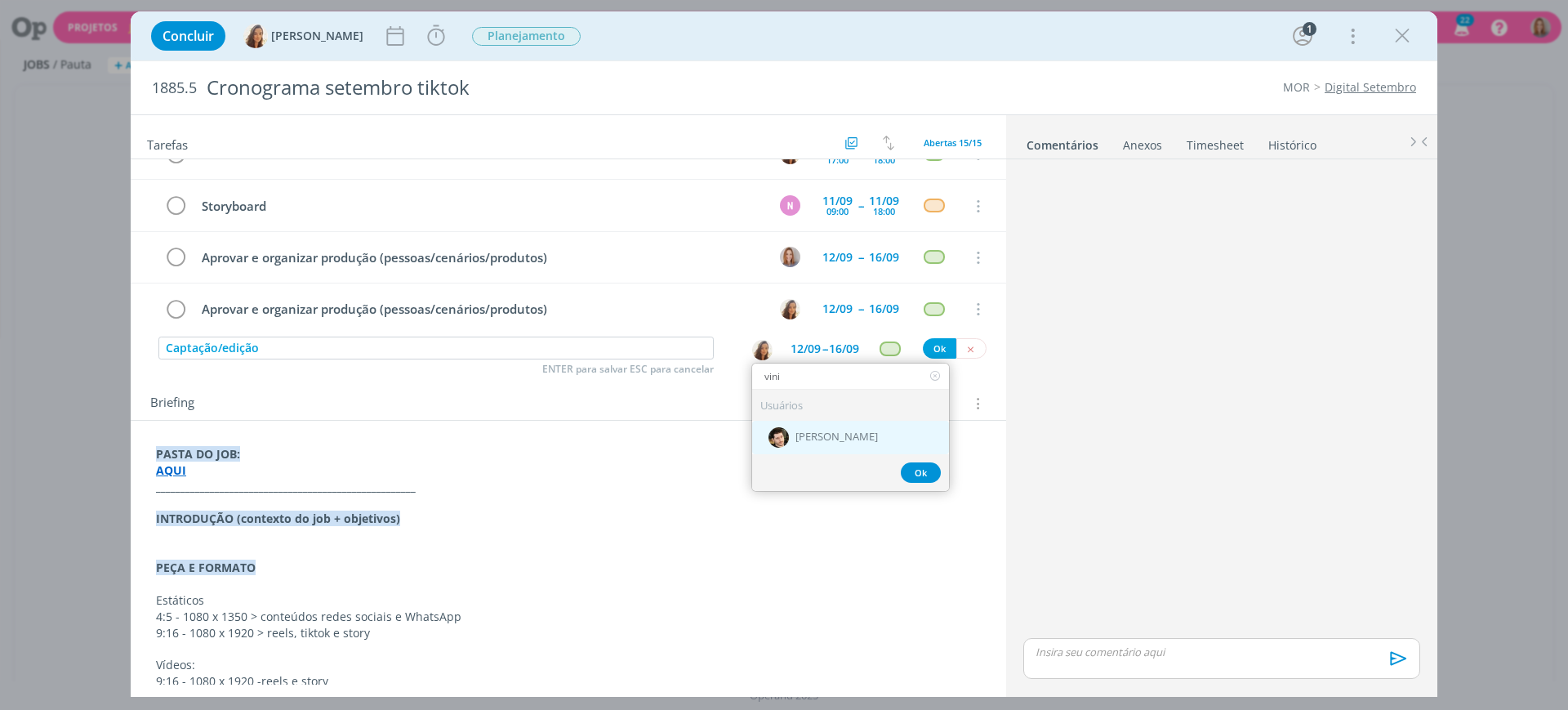
type input "vini"
click at [818, 435] on span "[PERSON_NAME]" at bounding box center [836, 437] width 83 height 13
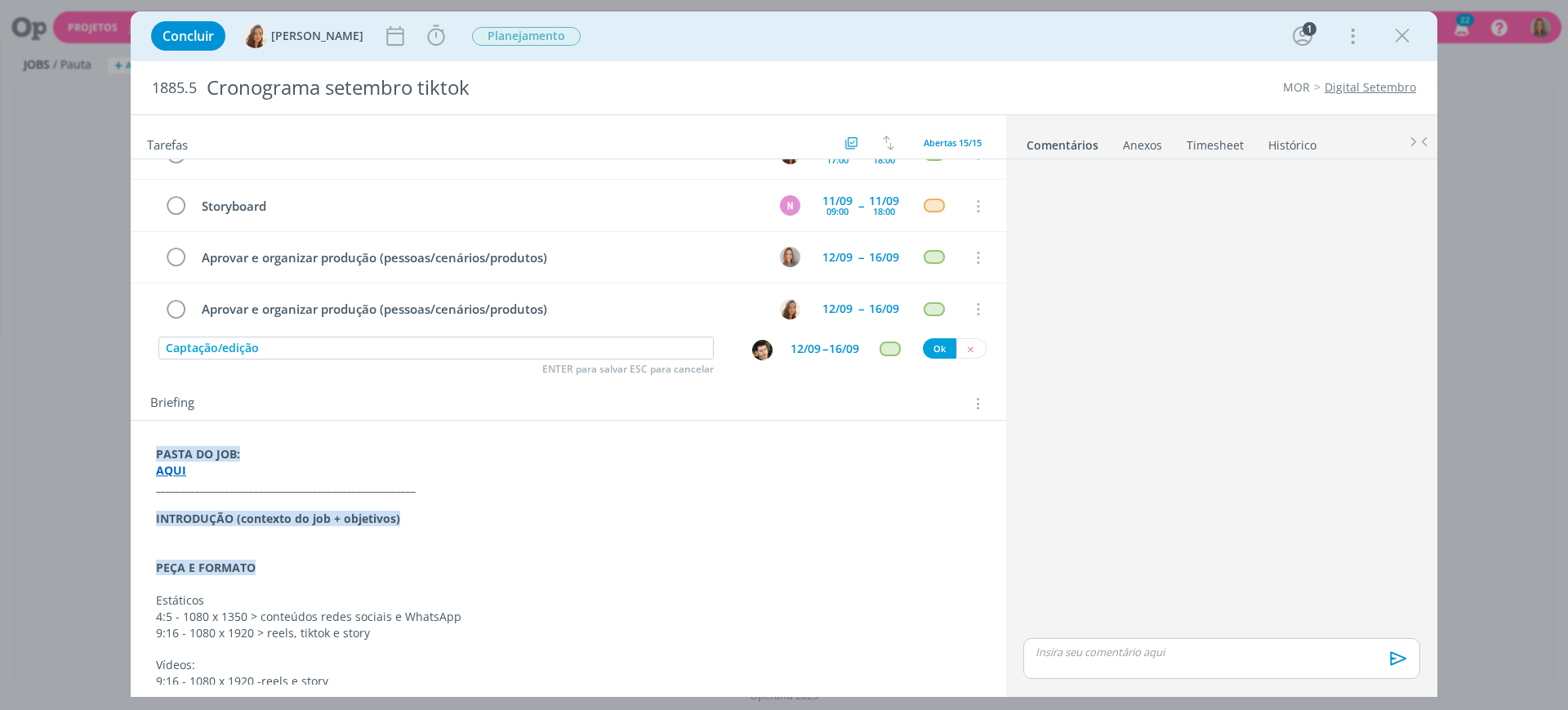
click at [800, 343] on div "12/09" at bounding box center [805, 349] width 30 height 11
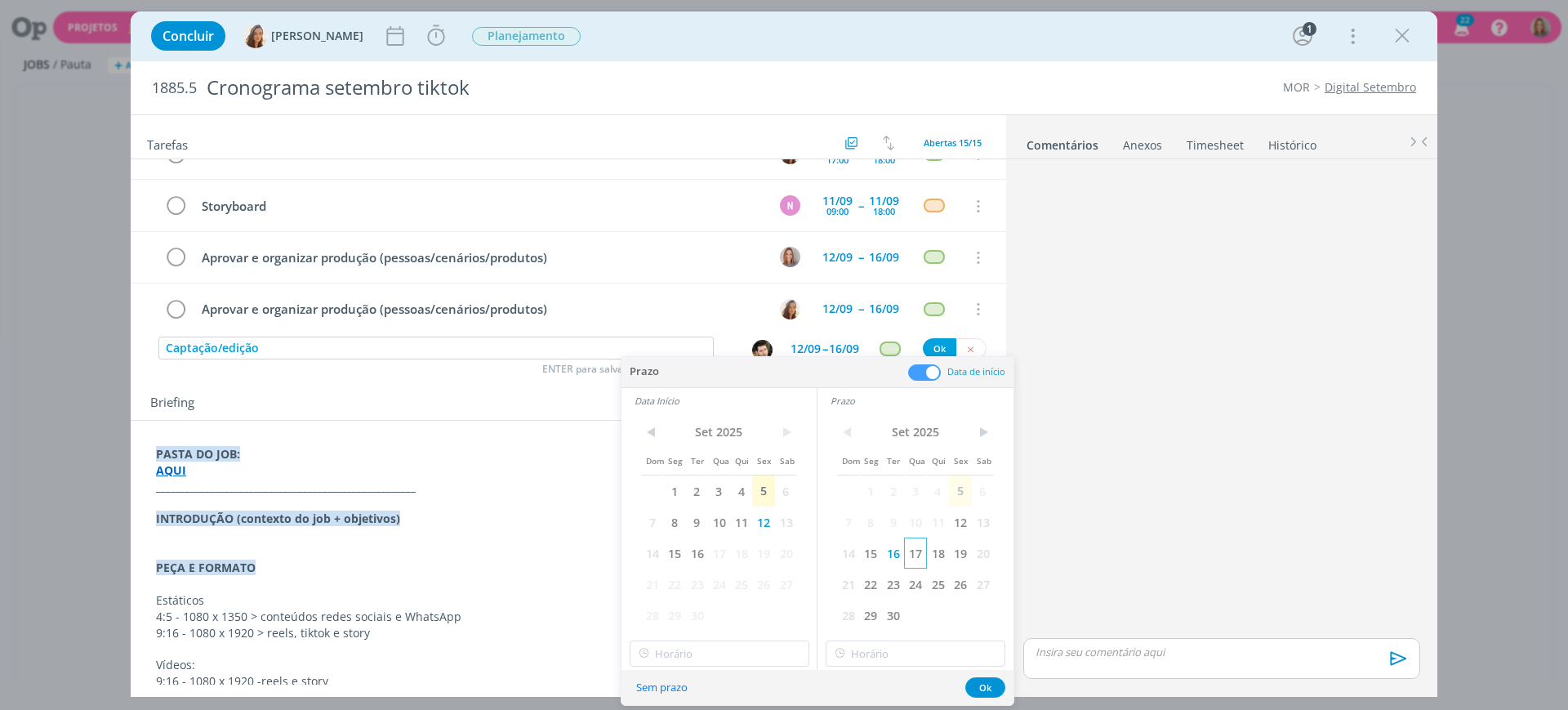
click at [918, 554] on span "17" at bounding box center [915, 554] width 22 height 31
click at [720, 555] on span "17" at bounding box center [719, 554] width 22 height 31
click at [724, 644] on input "19:00" at bounding box center [720, 654] width 180 height 26
click at [669, 543] on div "09:00" at bounding box center [723, 558] width 183 height 29
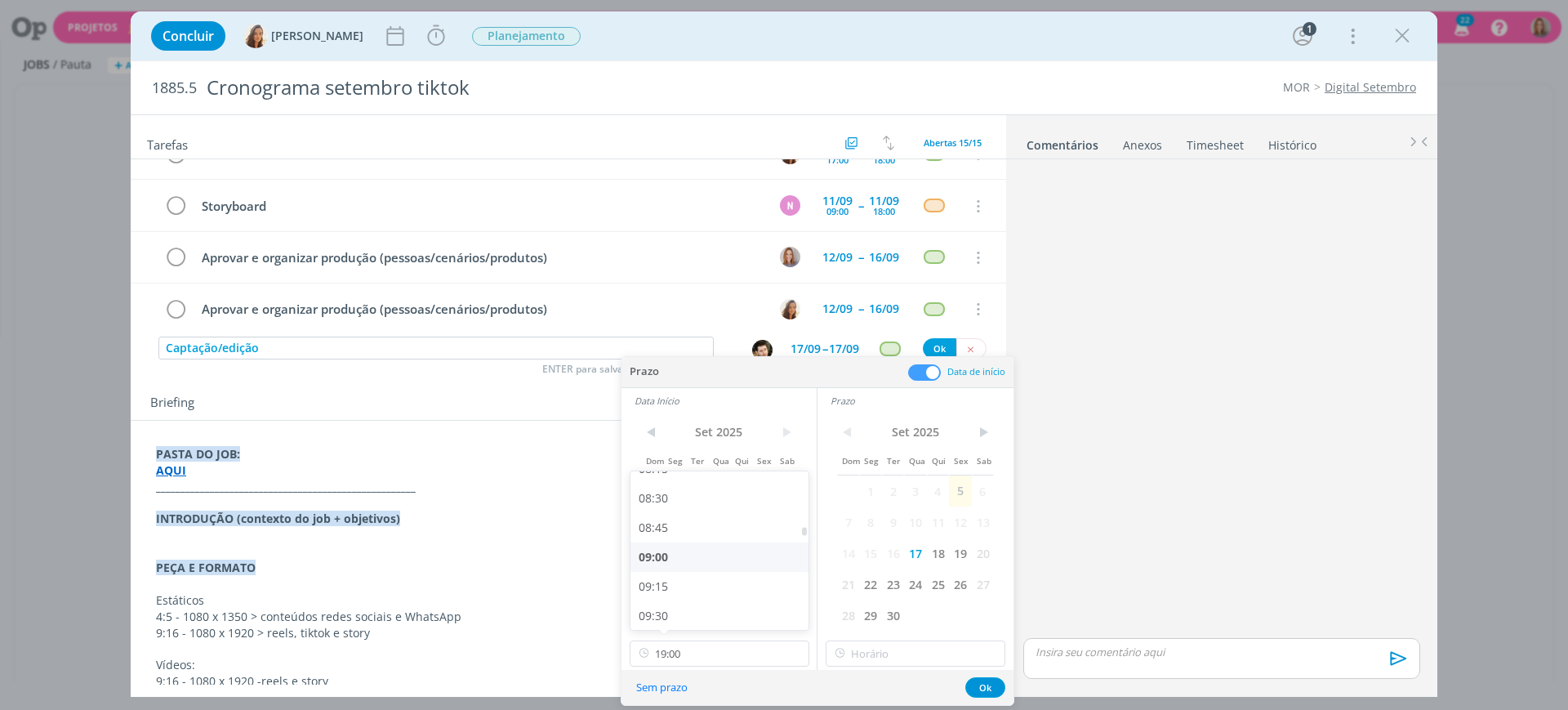
type input "09:00"
click at [954, 658] on input "19:00" at bounding box center [916, 654] width 180 height 26
click at [873, 495] on div "18:00" at bounding box center [918, 493] width 183 height 29
type input "18:00"
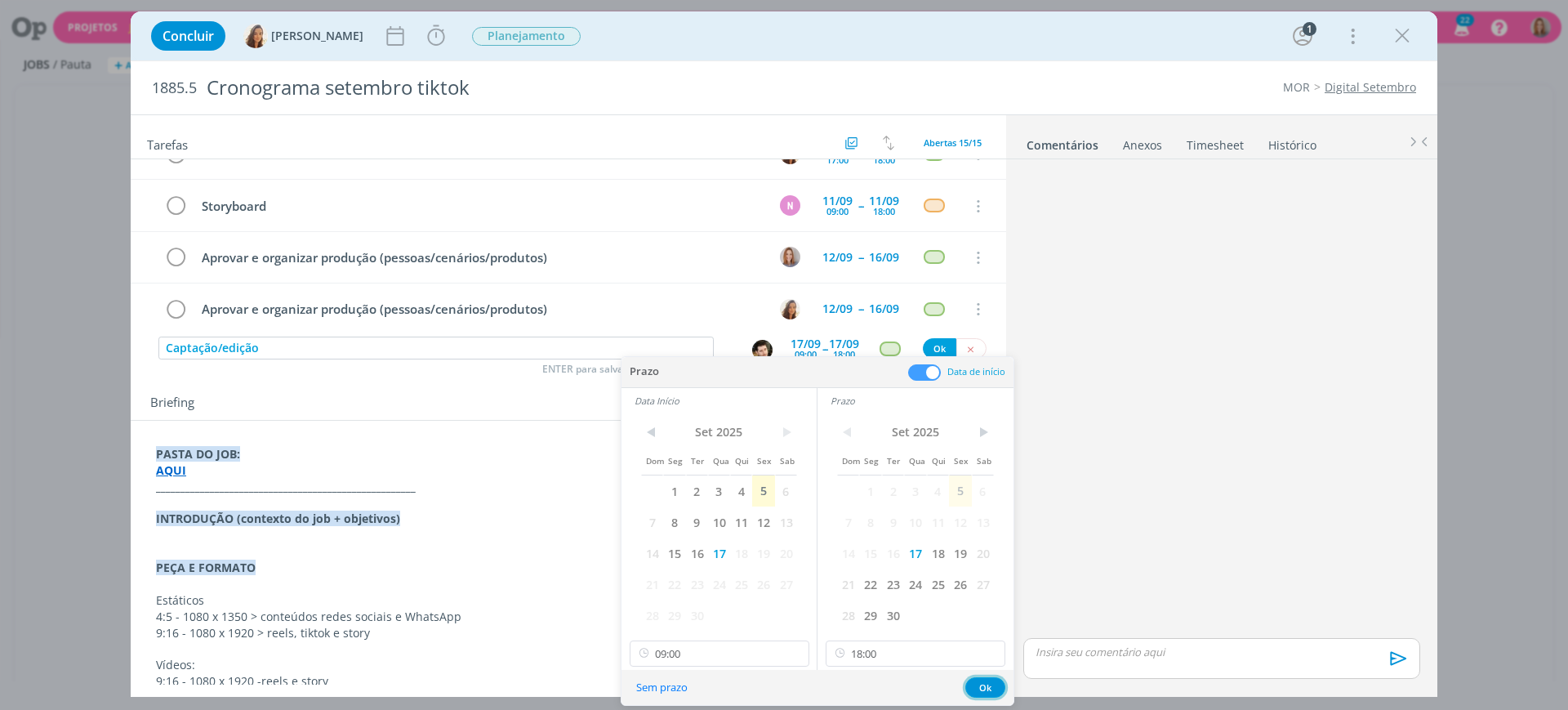
click at [988, 685] on button "Ok" at bounding box center [985, 687] width 40 height 20
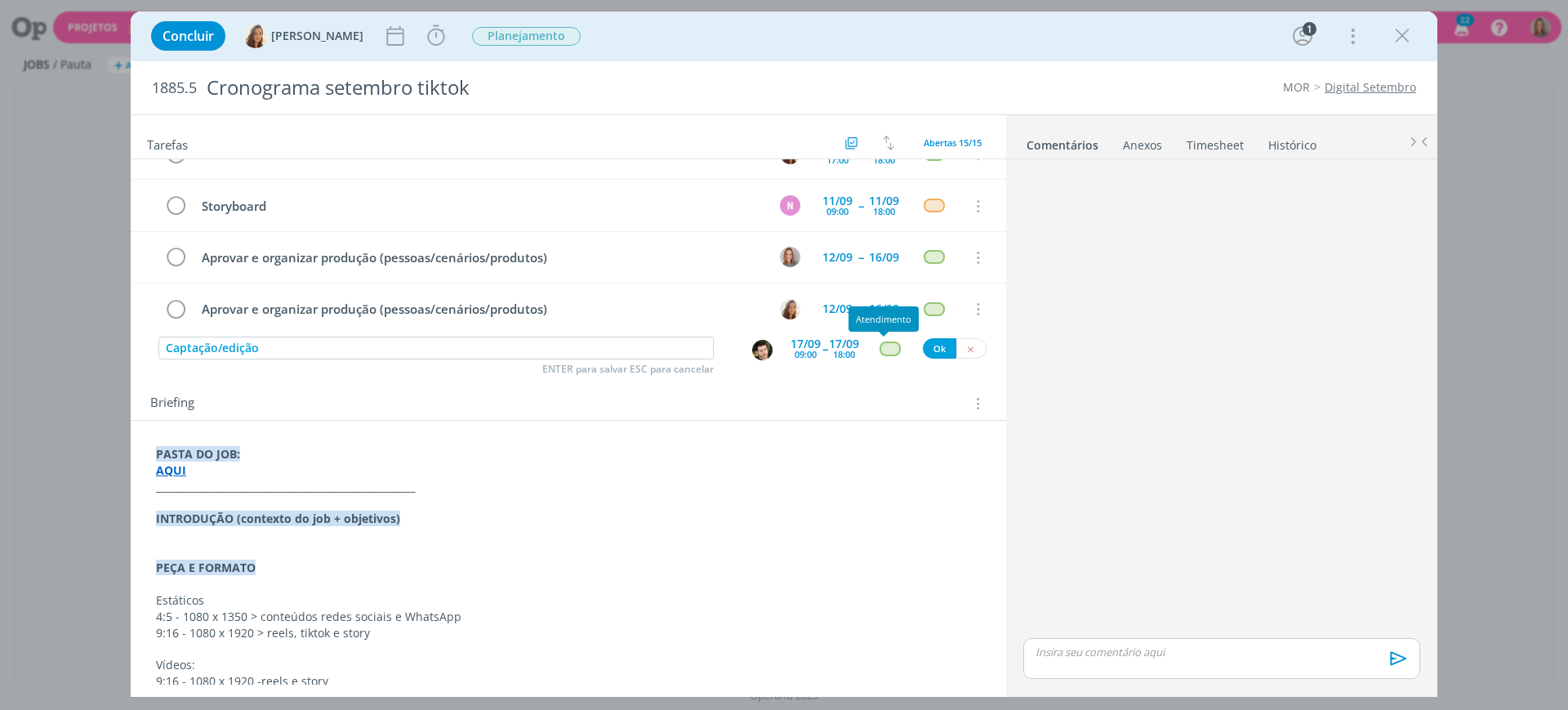
click at [881, 351] on div "dialog" at bounding box center [890, 348] width 20 height 14
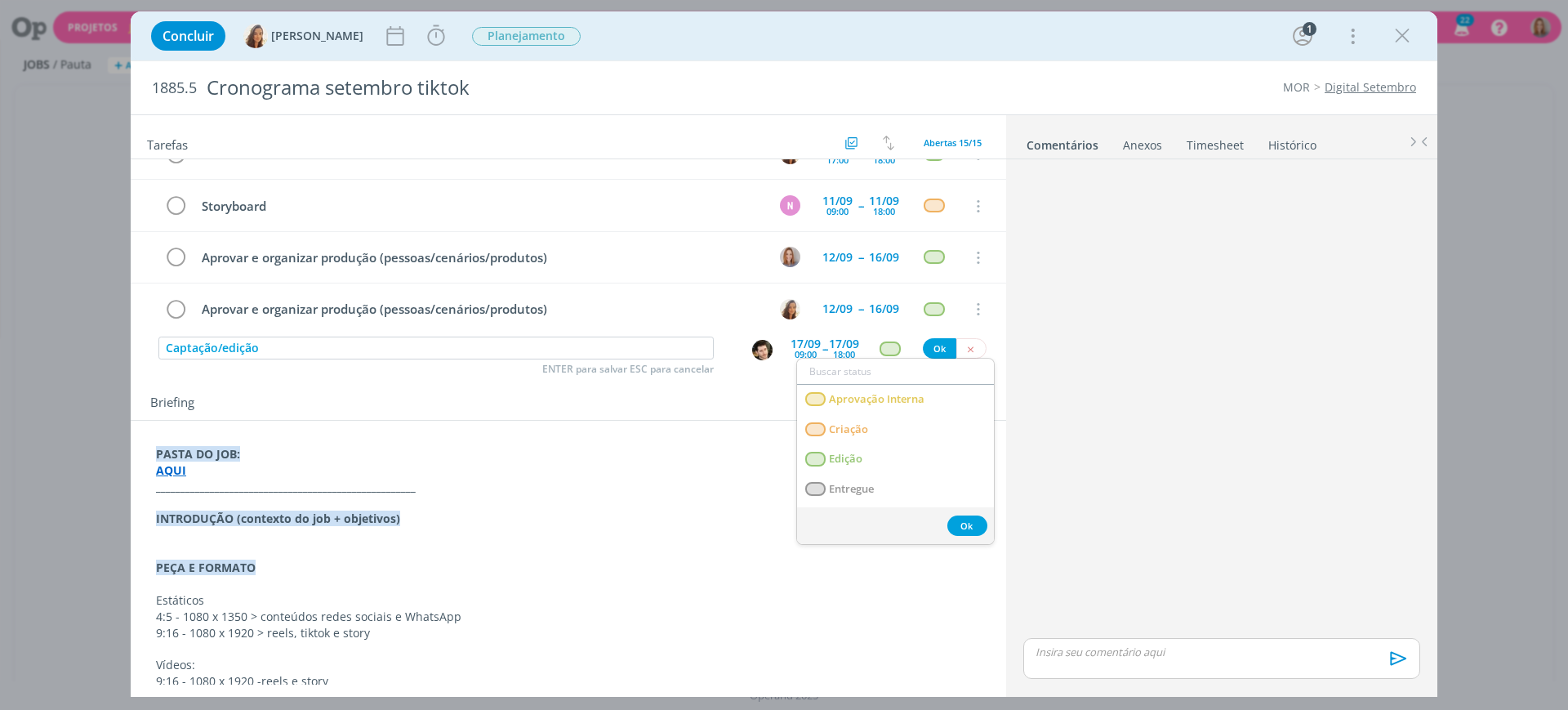
scroll to position [102, 0]
click at [864, 449] on link "Edição" at bounding box center [895, 447] width 197 height 30
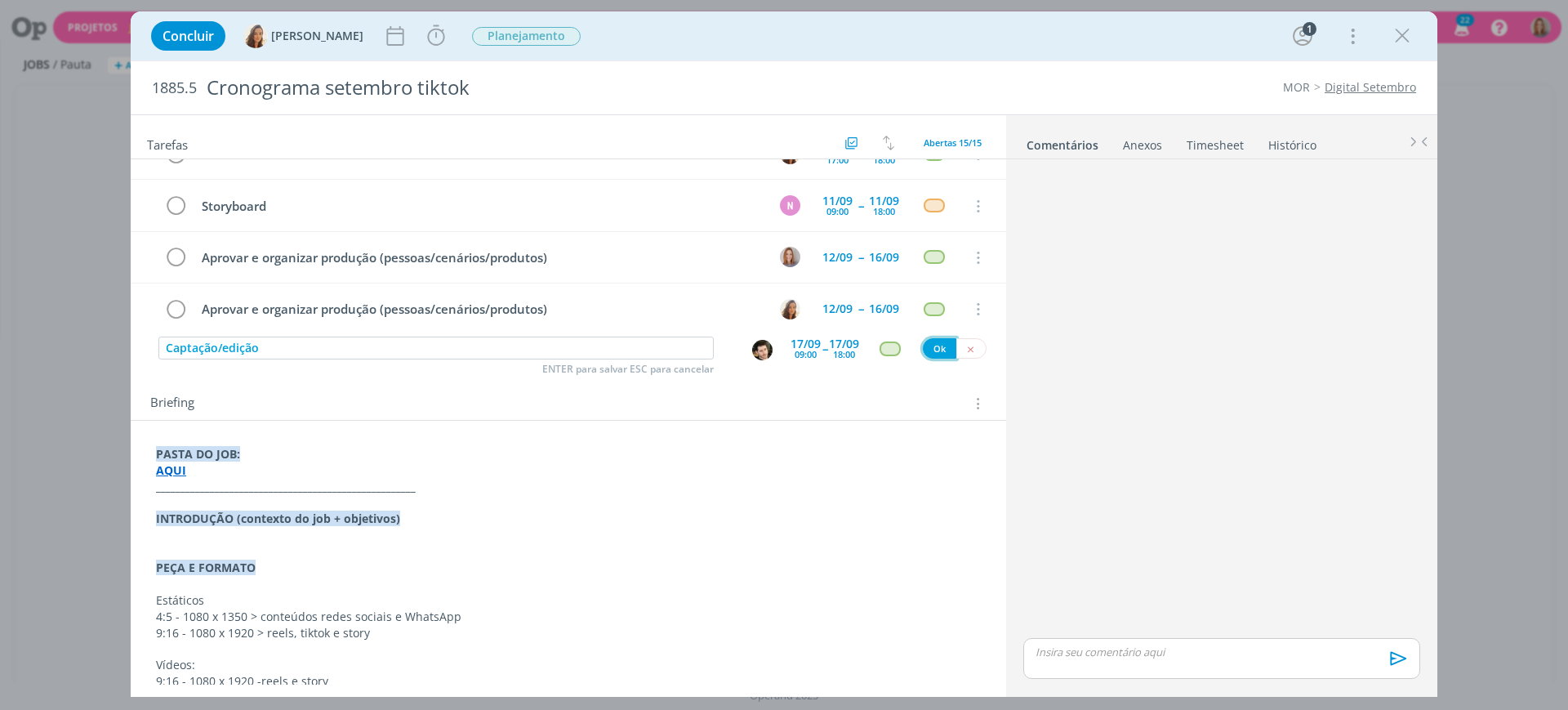
click at [938, 346] on button "Ok" at bounding box center [939, 348] width 34 height 20
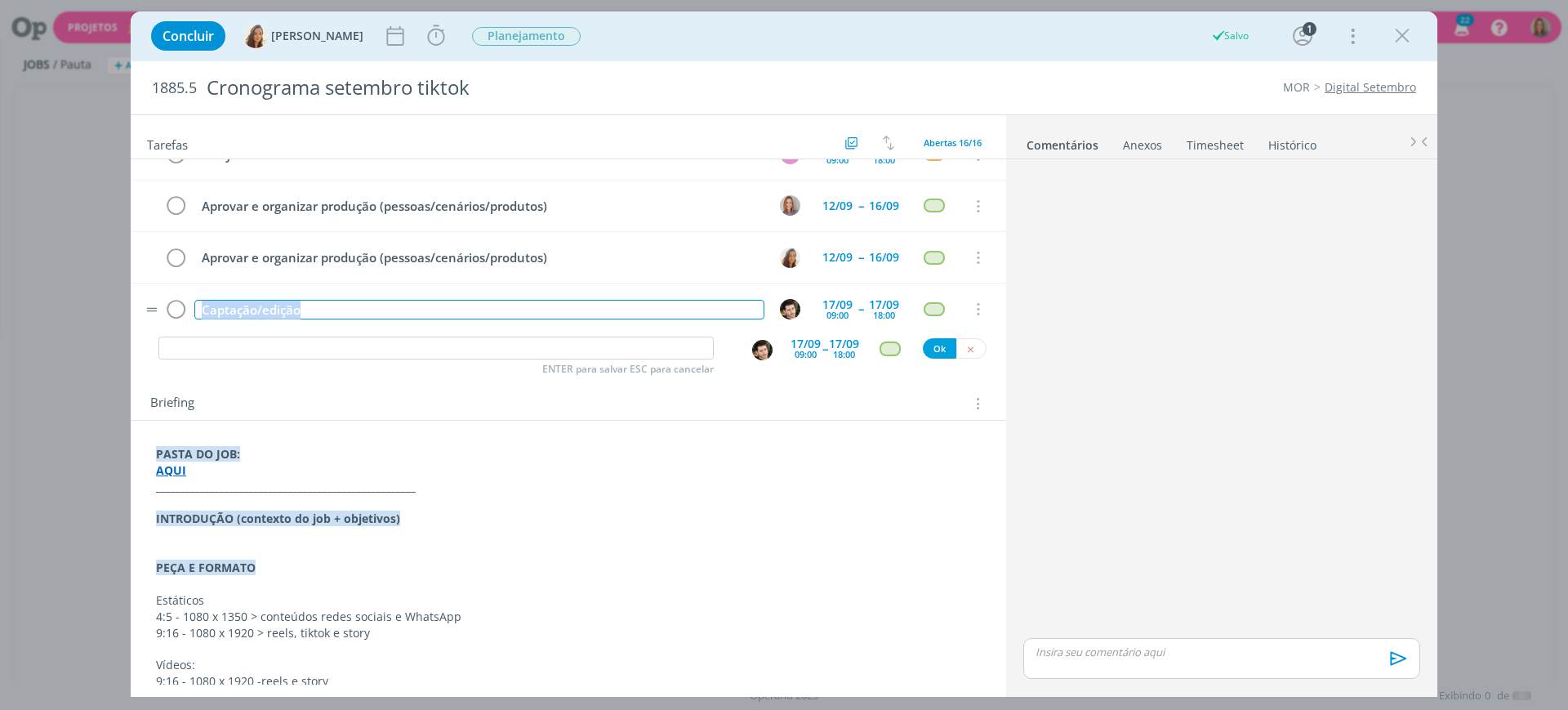
drag, startPoint x: 345, startPoint y: 318, endPoint x: 196, endPoint y: 295, distance: 150.8
click at [196, 295] on td "Captação/edição" at bounding box center [476, 309] width 570 height 29
copy div "Captação/edição"
click at [259, 357] on input "dialog" at bounding box center [436, 348] width 556 height 23
paste input "Captação/edição"
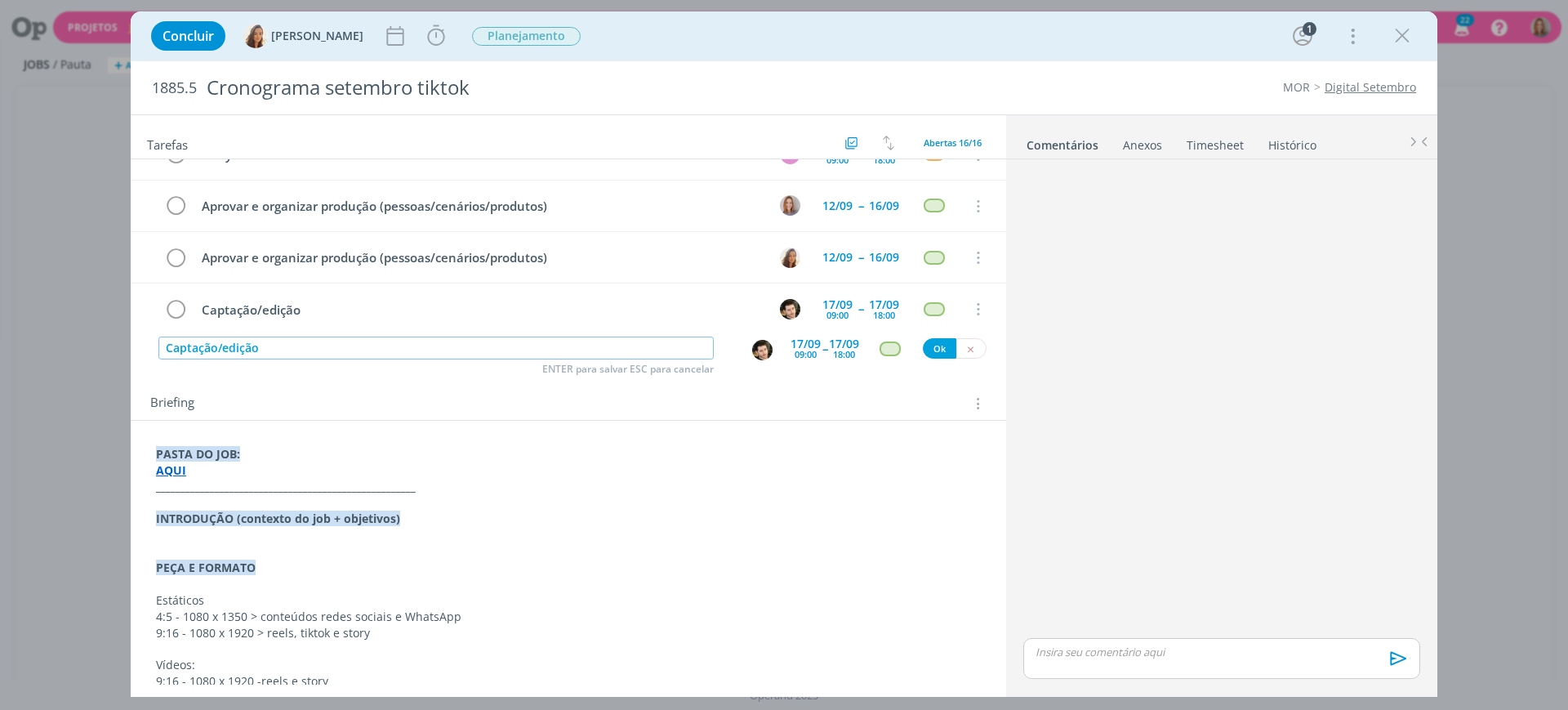
click at [756, 352] on img "dialog" at bounding box center [762, 350] width 20 height 20
type input "Captação/edição"
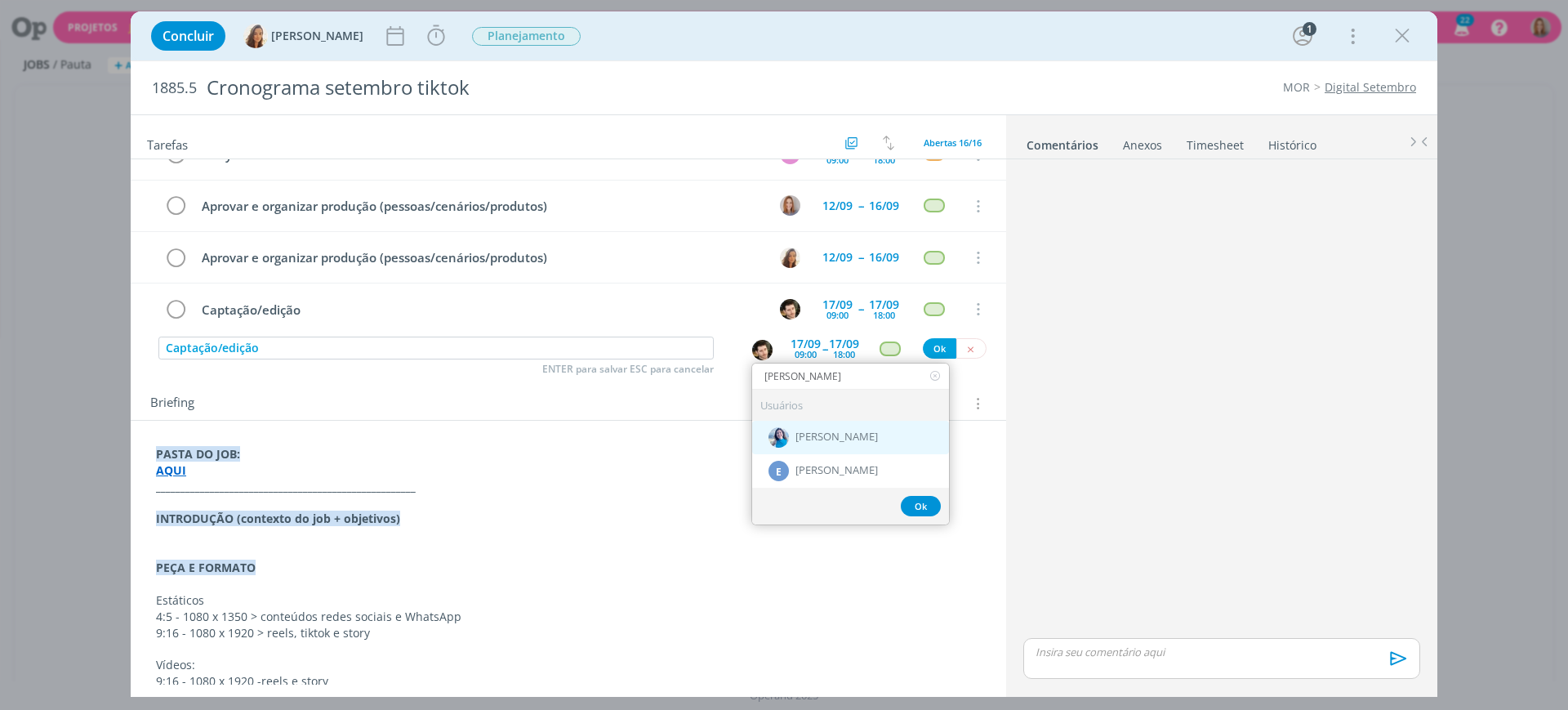
type input "elisa"
click at [819, 441] on span "[PERSON_NAME]" at bounding box center [836, 437] width 83 height 13
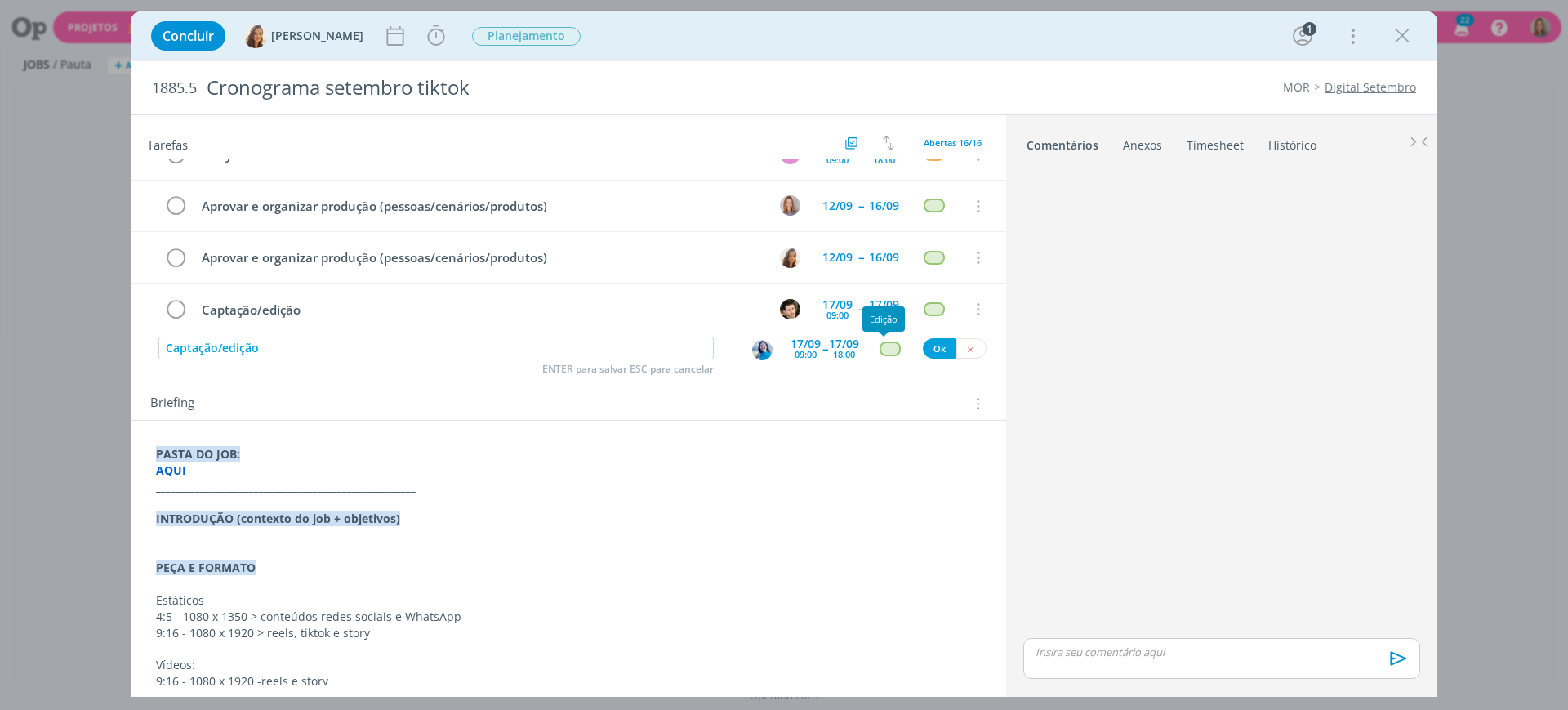
click at [881, 352] on div "dialog" at bounding box center [890, 348] width 20 height 14
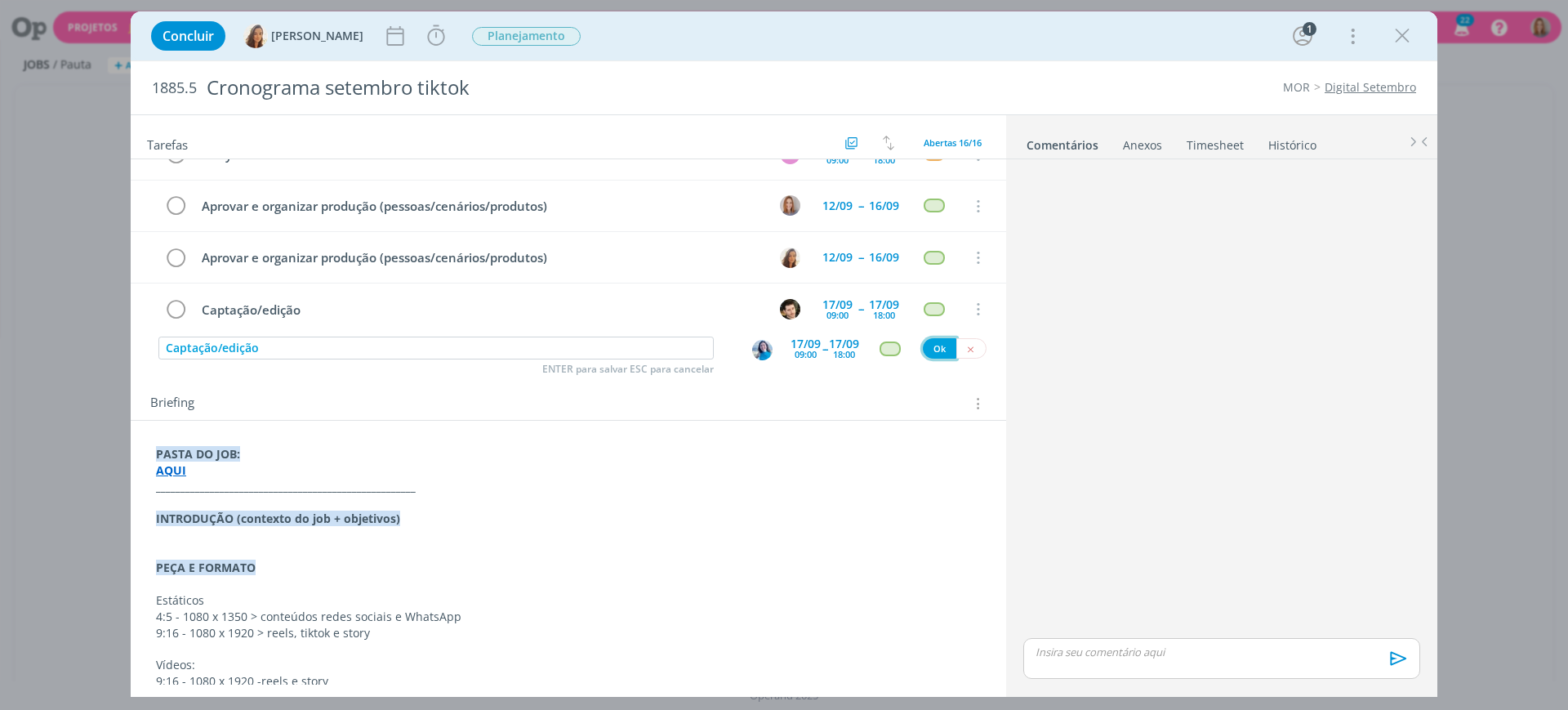
click at [923, 346] on button "Ok" at bounding box center [939, 348] width 34 height 20
paste input "Captação/edição"
type input "Captação/edição"
click at [800, 341] on div "17/09" at bounding box center [805, 344] width 30 height 11
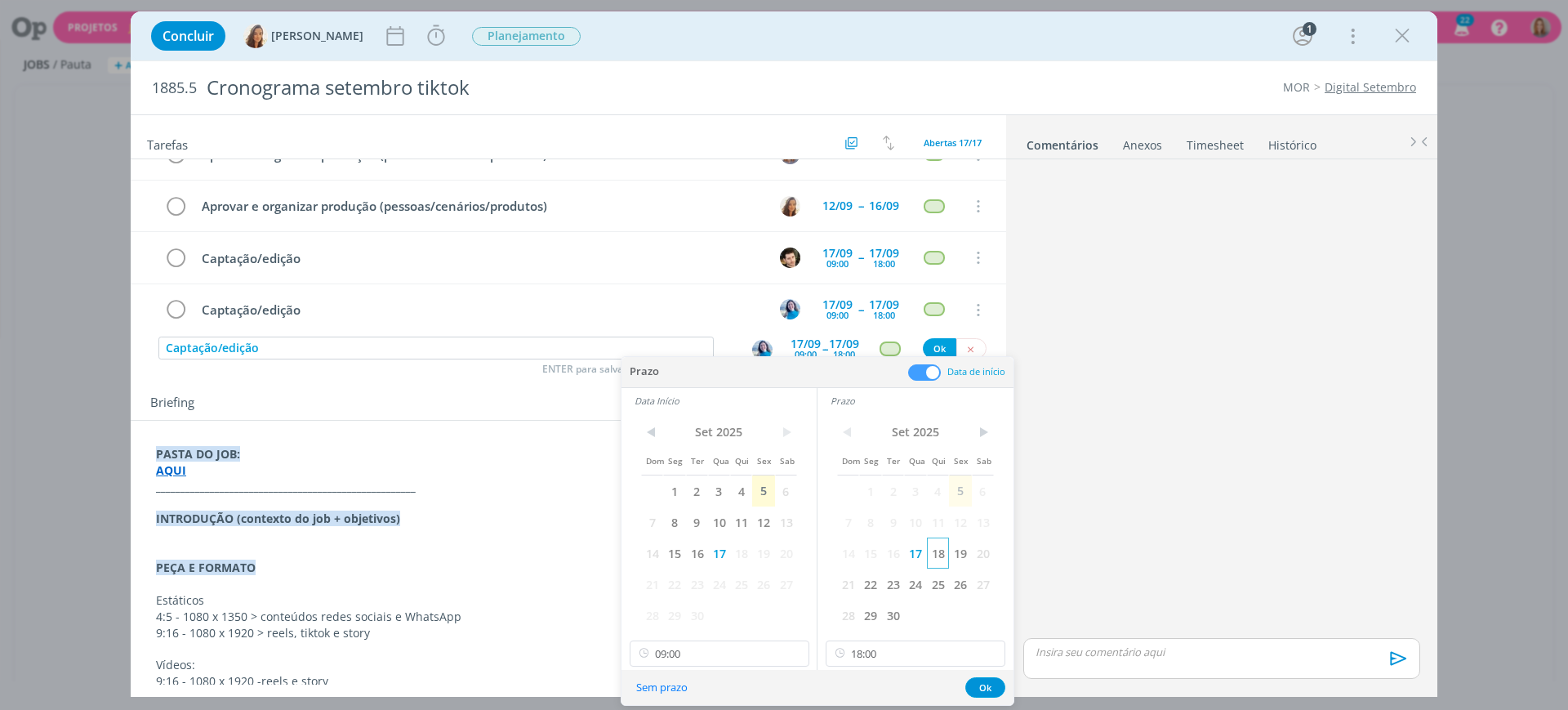
click at [942, 550] on span "18" at bounding box center [938, 554] width 22 height 31
click at [748, 543] on span "18" at bounding box center [741, 554] width 22 height 31
click at [984, 691] on button "Ok" at bounding box center [985, 687] width 40 height 20
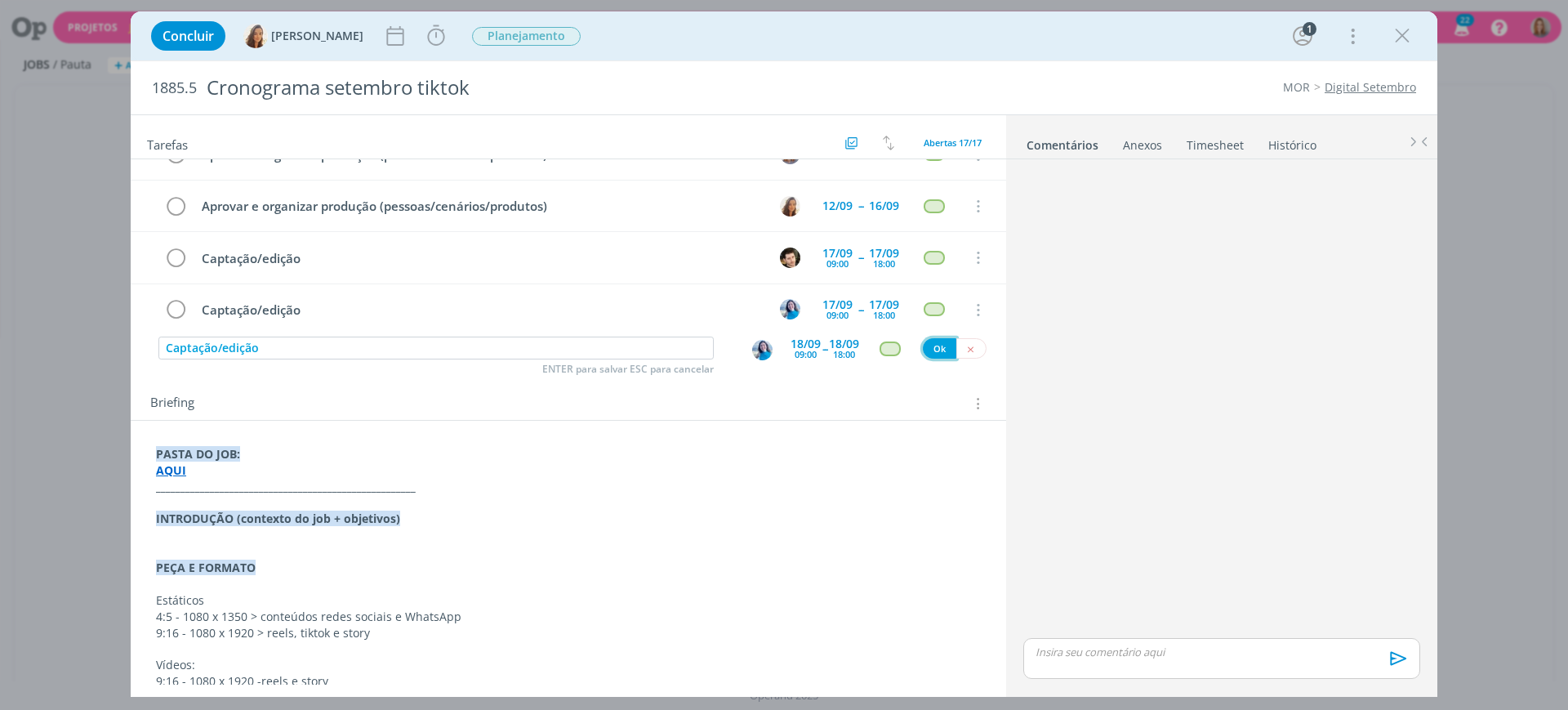
click at [933, 346] on button "Ok" at bounding box center [939, 348] width 34 height 20
paste input "Captação/edição"
click at [752, 358] on img "dialog" at bounding box center [762, 350] width 20 height 20
type input "Captação/edição"
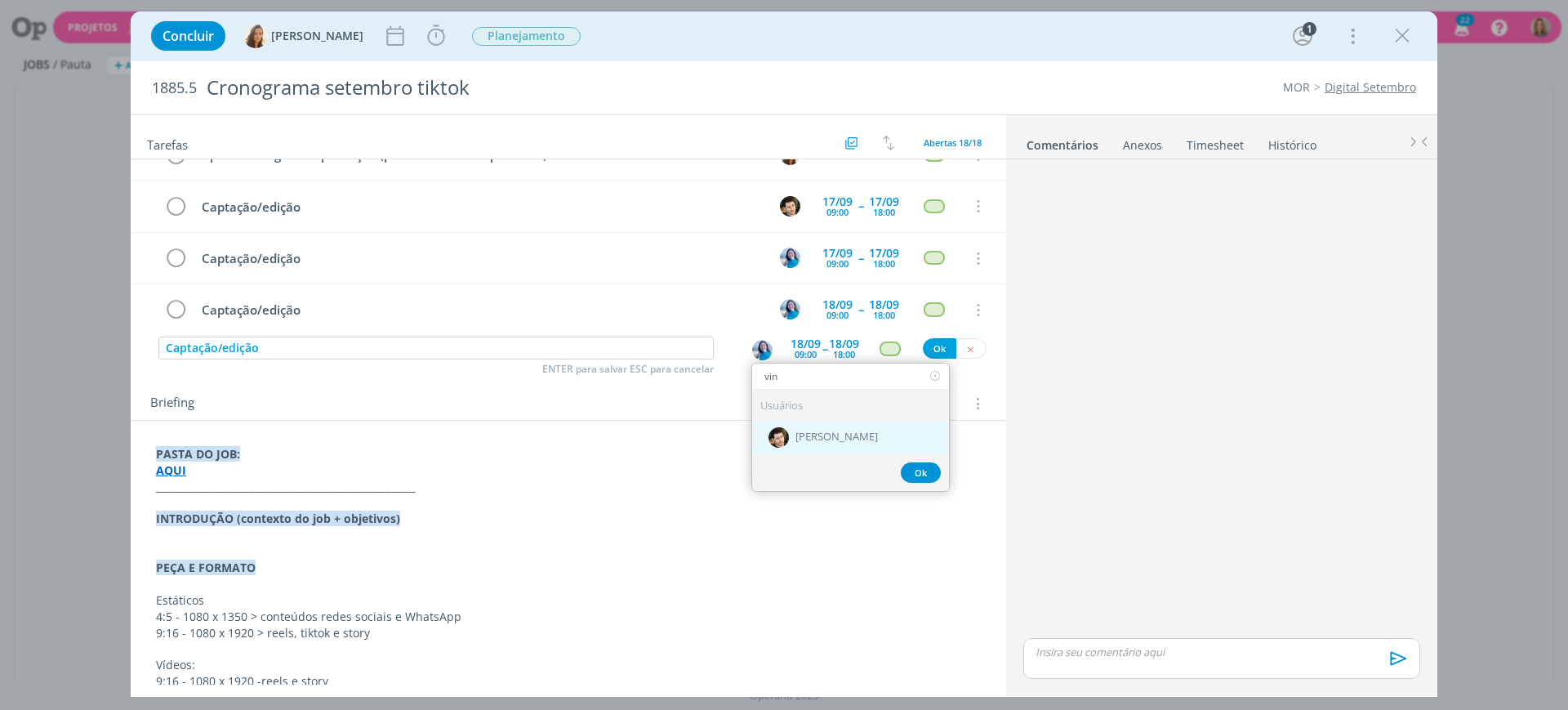
type input "vin"
click at [822, 435] on span "[PERSON_NAME]" at bounding box center [836, 437] width 83 height 13
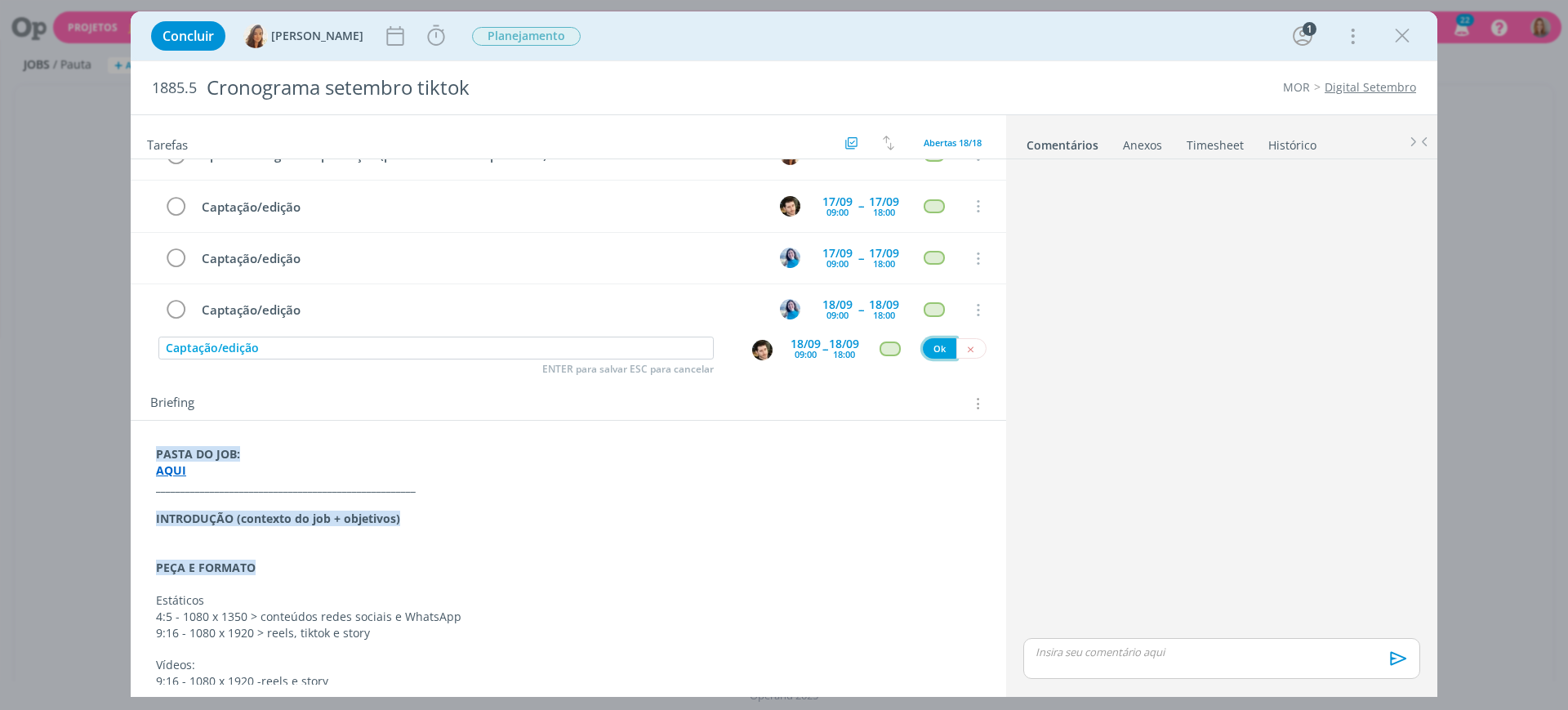
click at [928, 344] on button "Ok" at bounding box center [939, 348] width 34 height 20
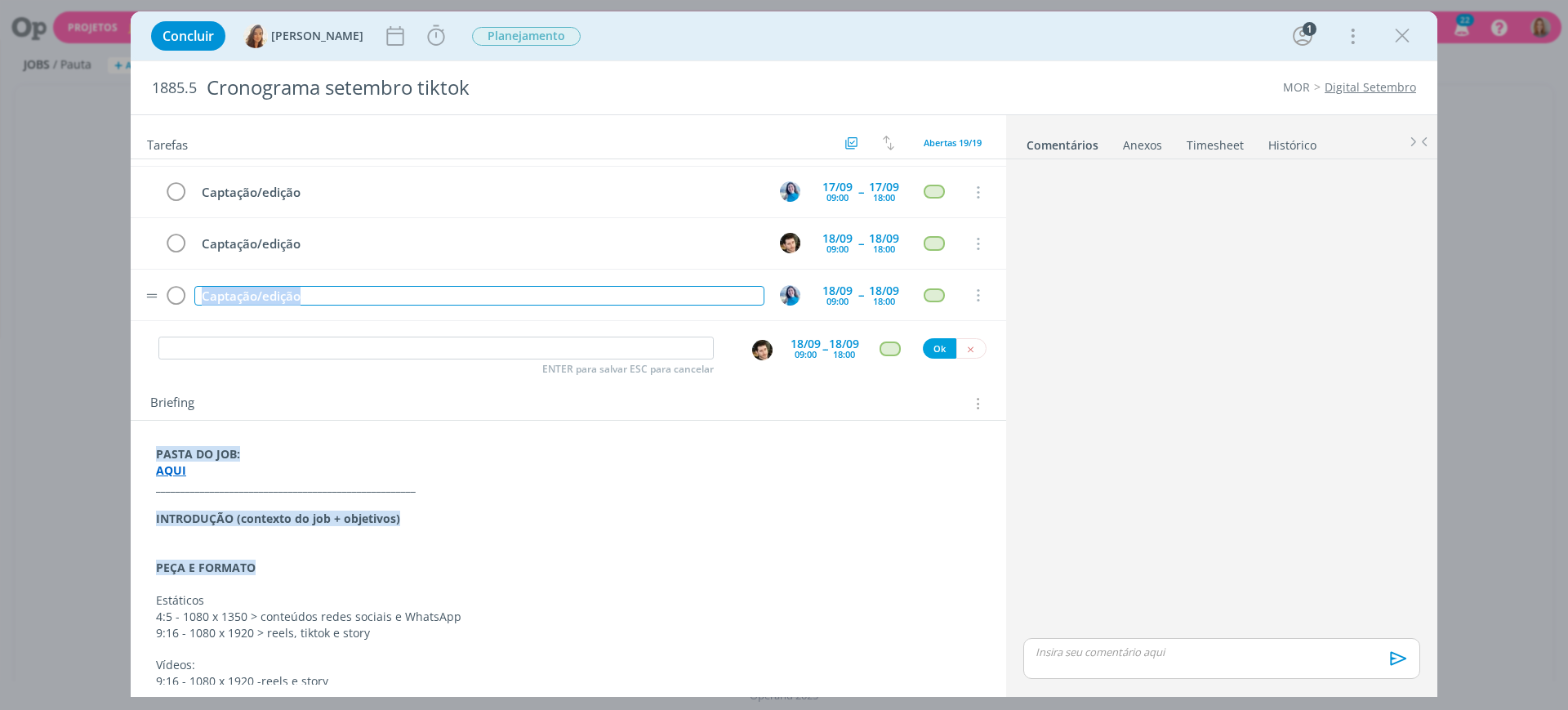
drag, startPoint x: 327, startPoint y: 295, endPoint x: 190, endPoint y: 271, distance: 139.1
click at [190, 271] on tr "Captação/edição 18/09 09:00 -- 18/09 18:00 Cancelar" at bounding box center [569, 295] width 876 height 52
copy div "Captação/edição"
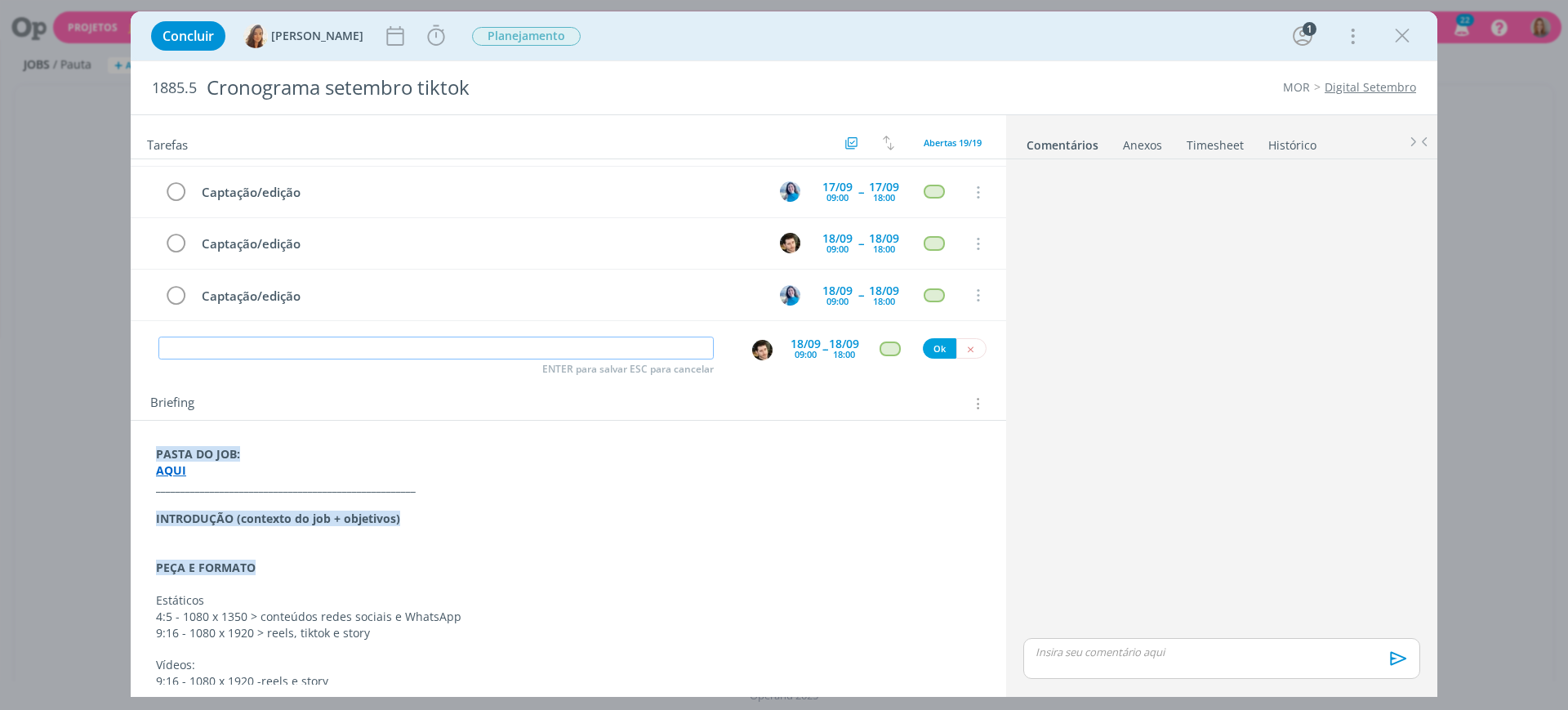
click at [284, 344] on input "dialog" at bounding box center [436, 348] width 556 height 23
paste input "Captação/edição"
type input "Captação/edição"
click at [791, 349] on div "18/09" at bounding box center [805, 344] width 30 height 11
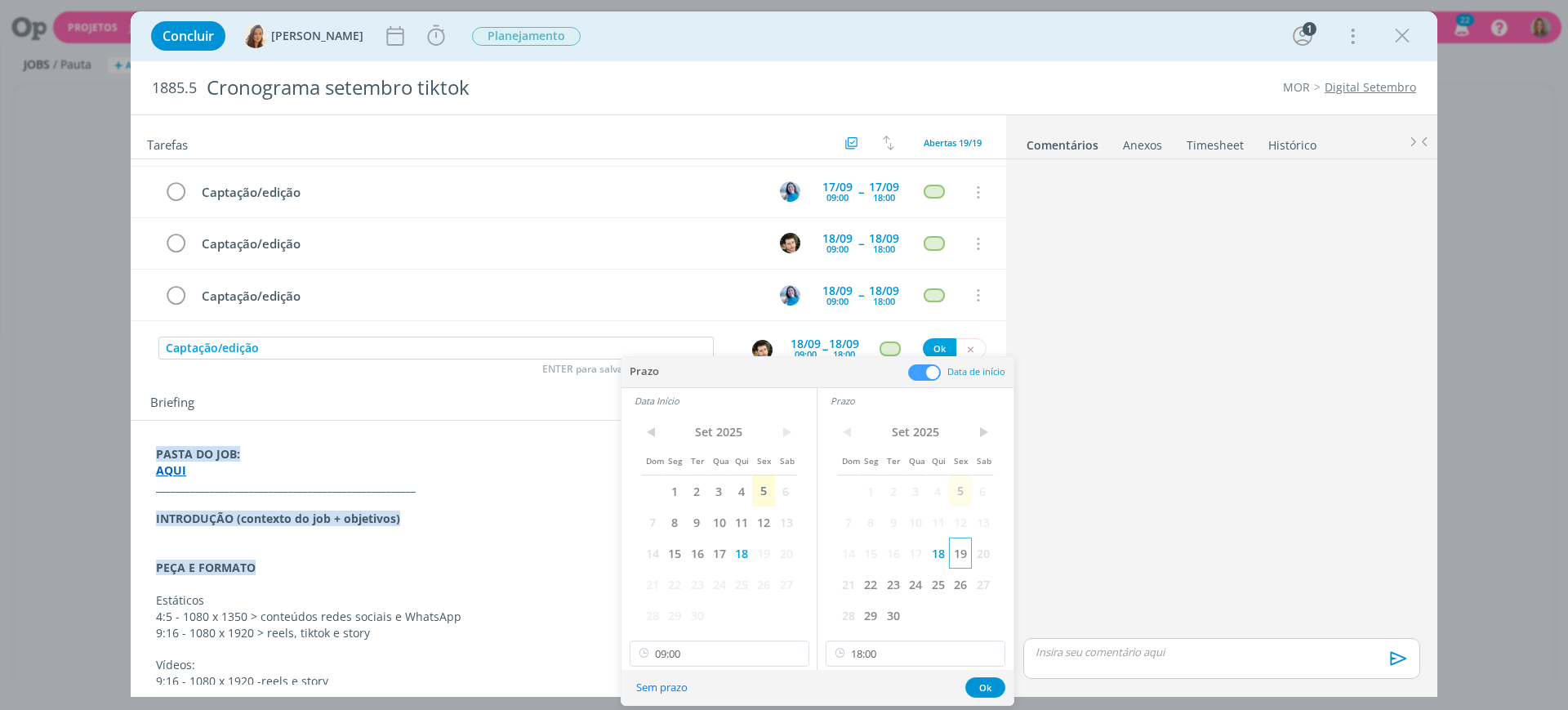
click at [957, 564] on span "19" at bounding box center [960, 554] width 22 height 31
click at [767, 560] on span "19" at bounding box center [763, 554] width 22 height 31
click at [984, 688] on button "Ok" at bounding box center [985, 687] width 40 height 20
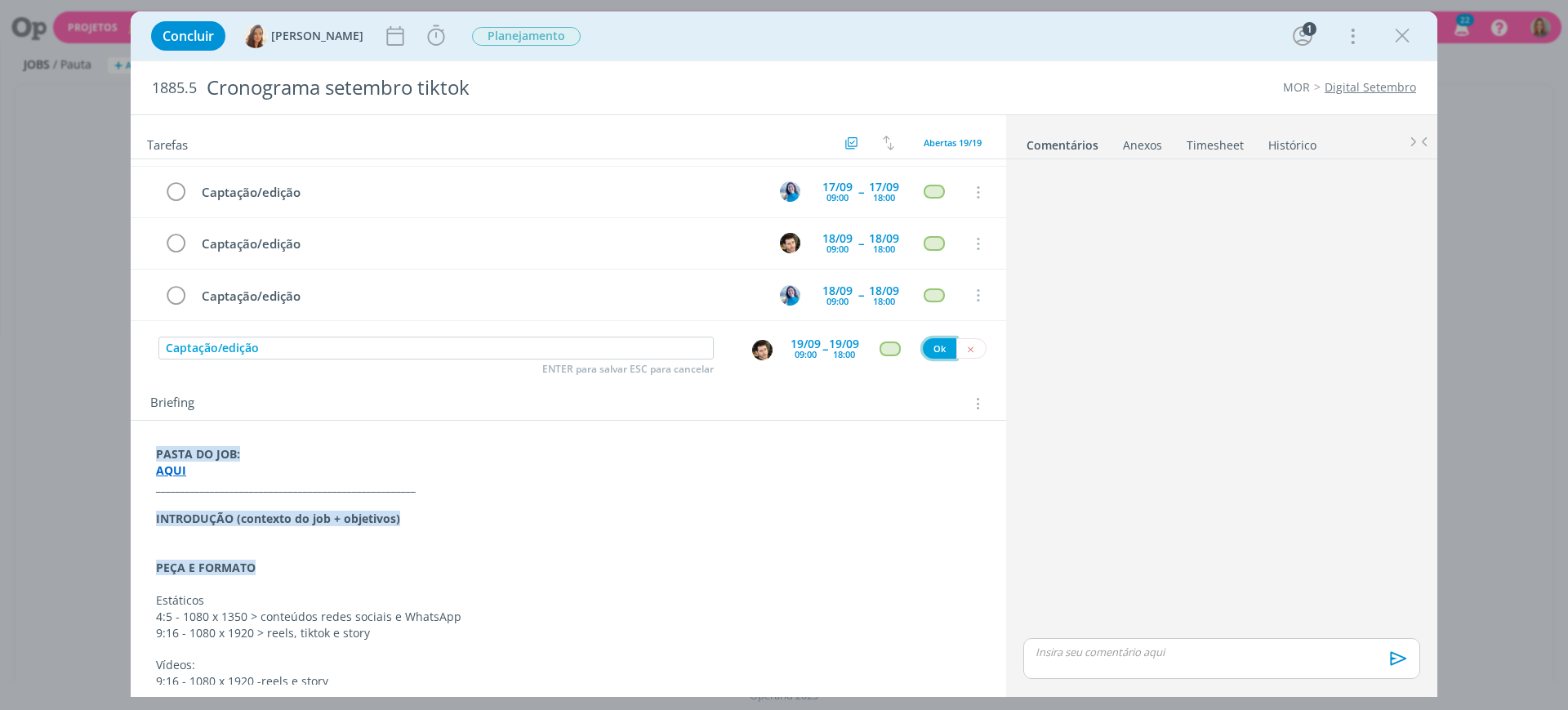
click at [930, 354] on button "Ok" at bounding box center [939, 348] width 34 height 20
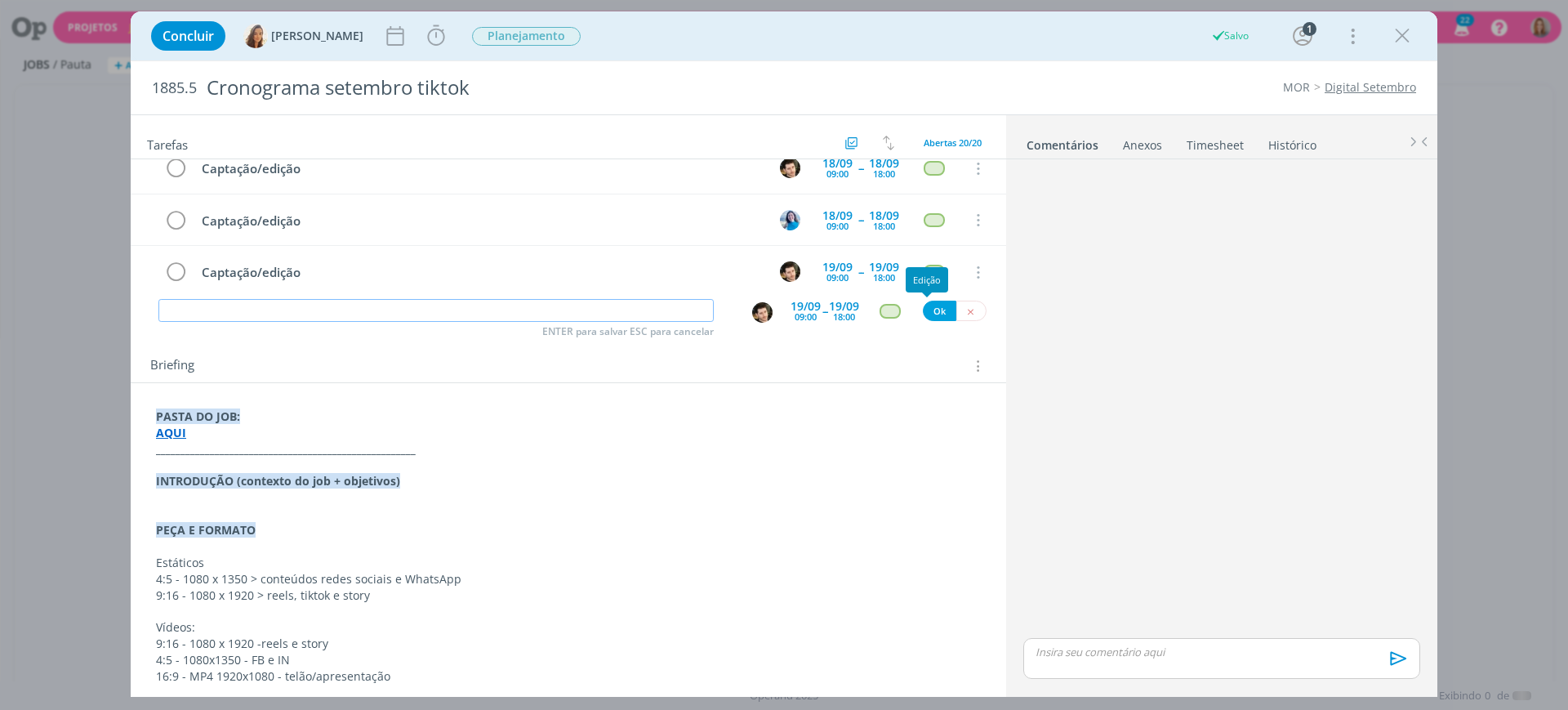
scroll to position [102, 0]
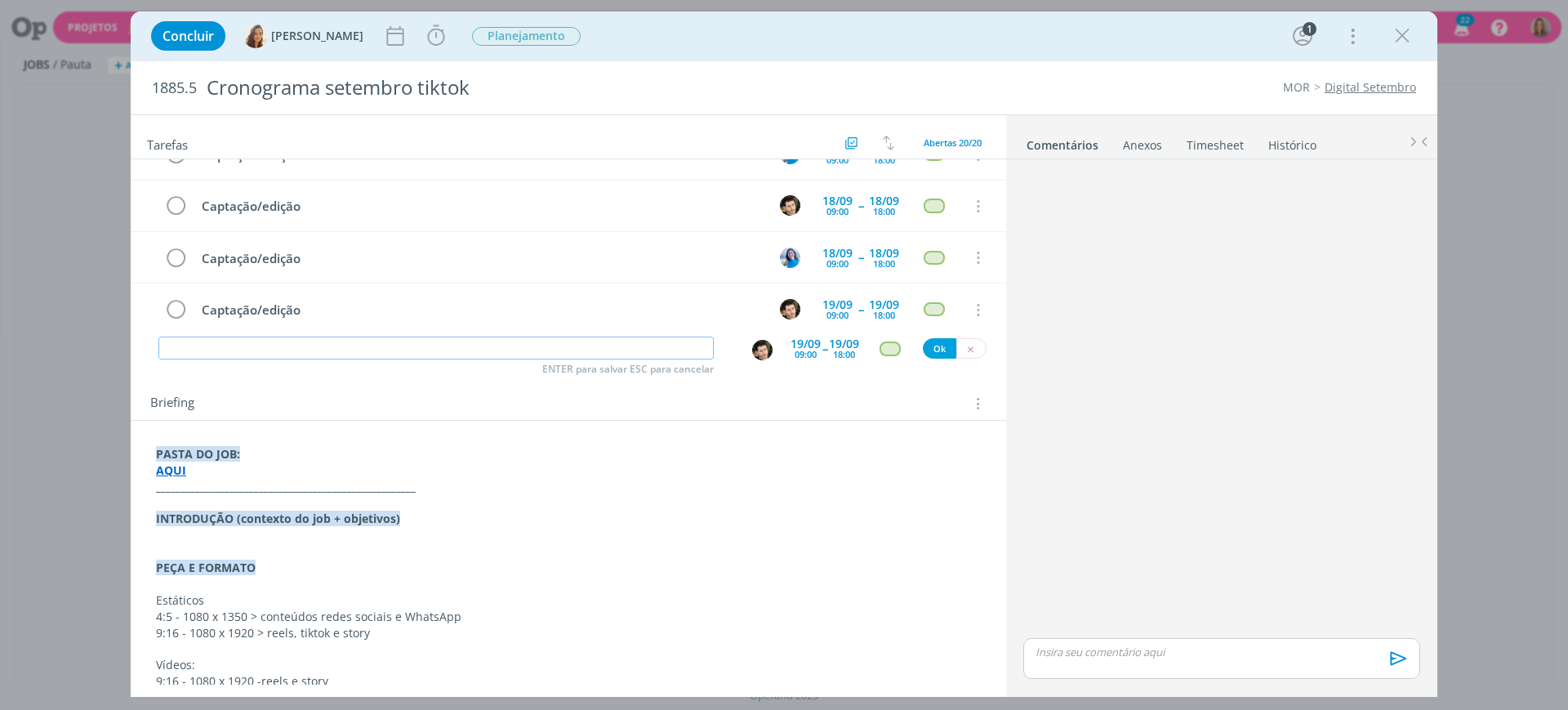
click at [620, 338] on input "dialog" at bounding box center [436, 348] width 556 height 23
paste input "Captação/edição"
click at [752, 355] on img "dialog" at bounding box center [762, 350] width 20 height 20
type input "Captação/edição"
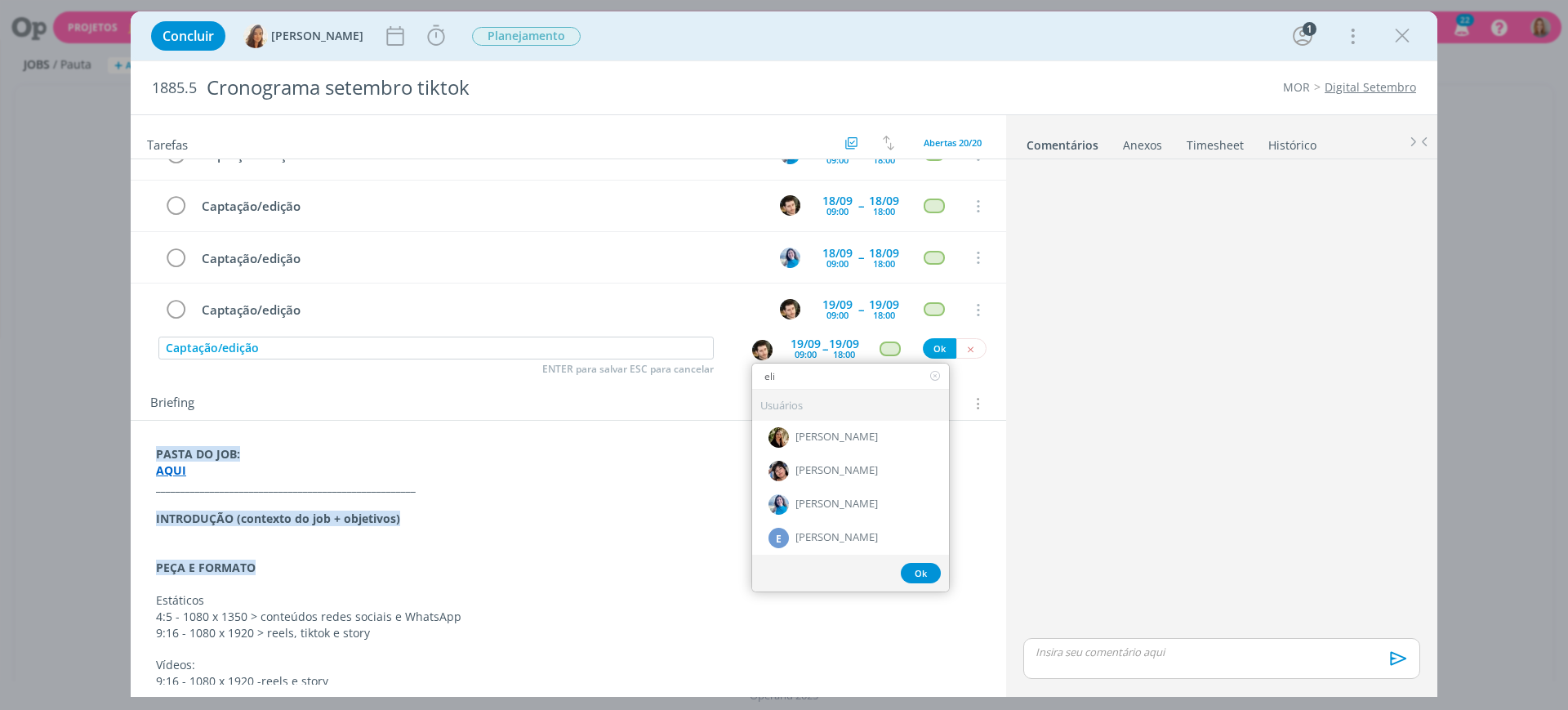
type input "eli"
click at [831, 506] on span "[PERSON_NAME]" at bounding box center [836, 504] width 83 height 13
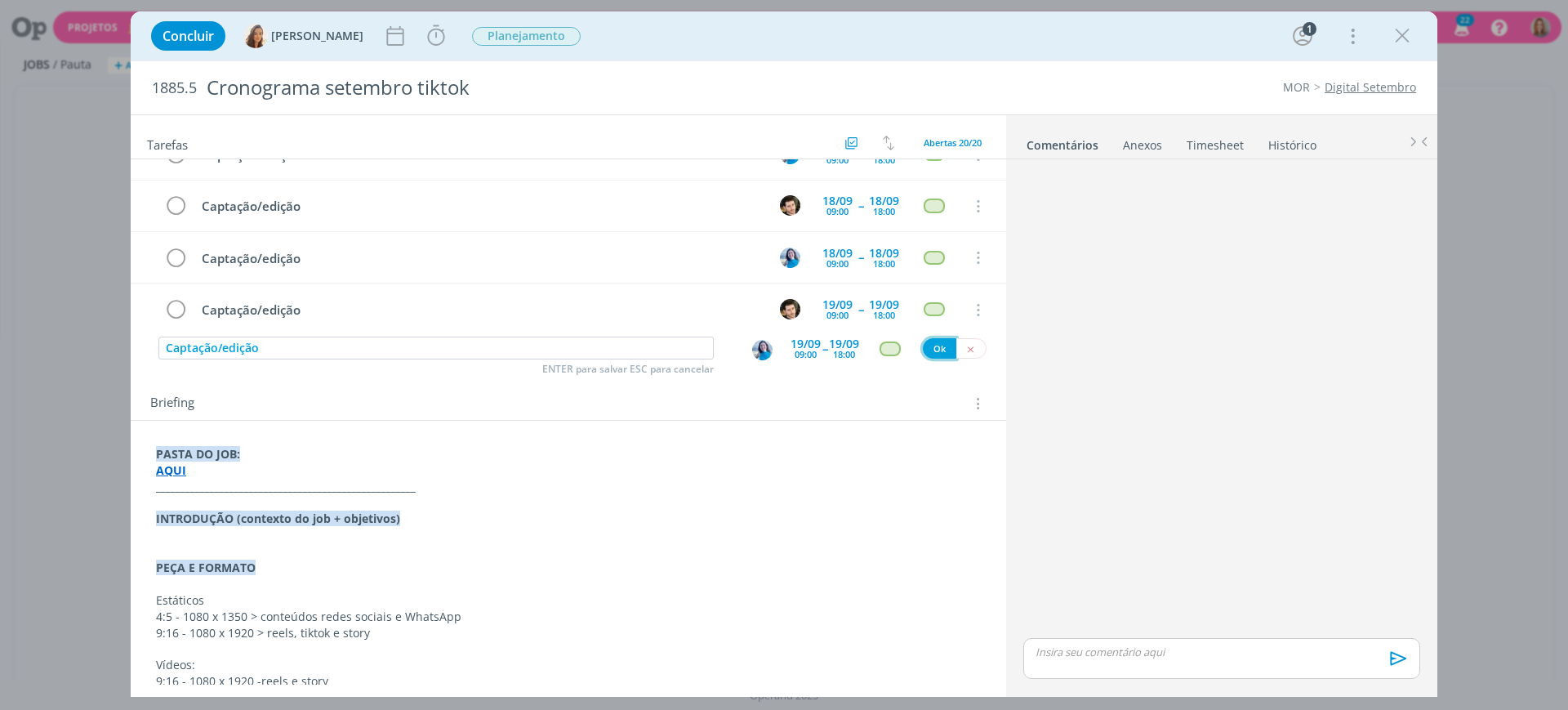
click at [937, 350] on button "Ok" at bounding box center [939, 348] width 34 height 20
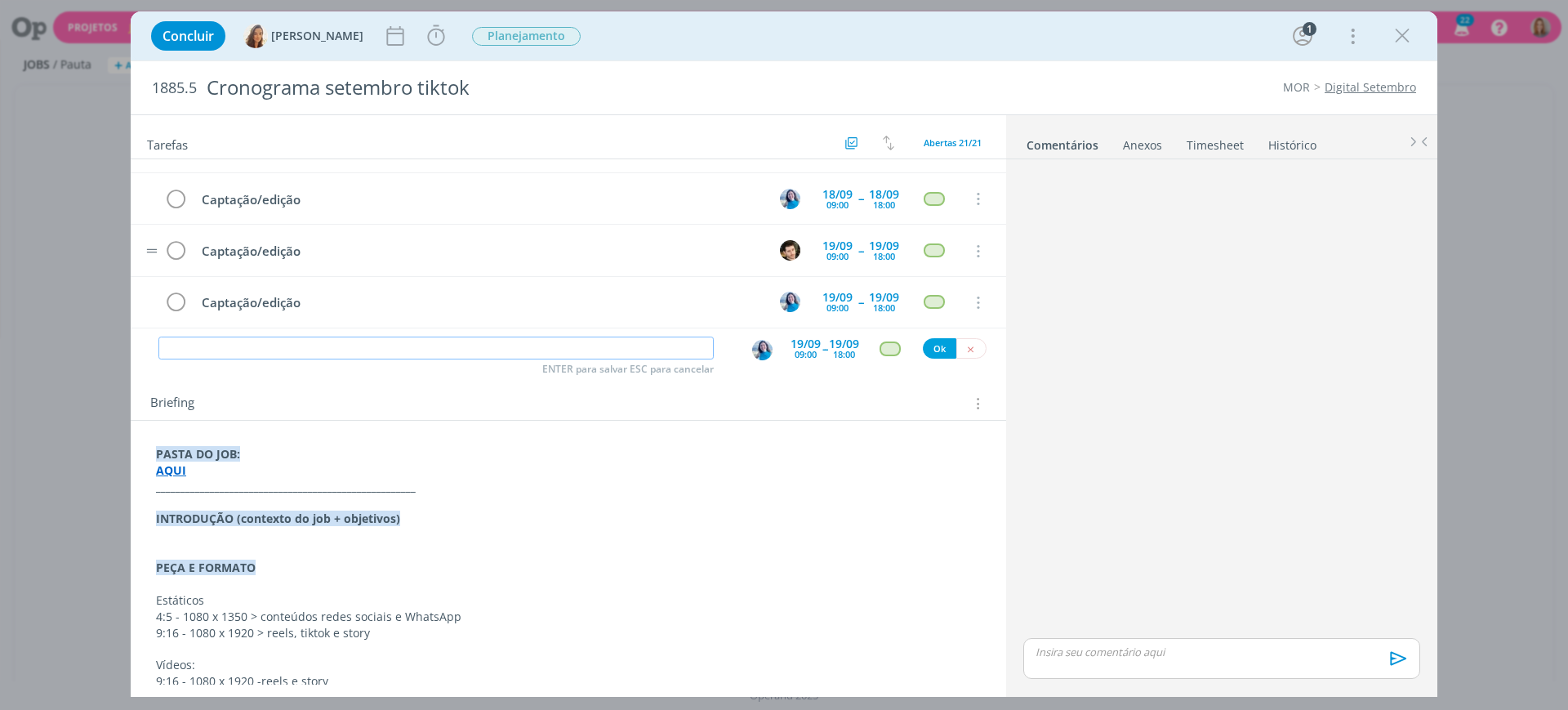
scroll to position [822, 0]
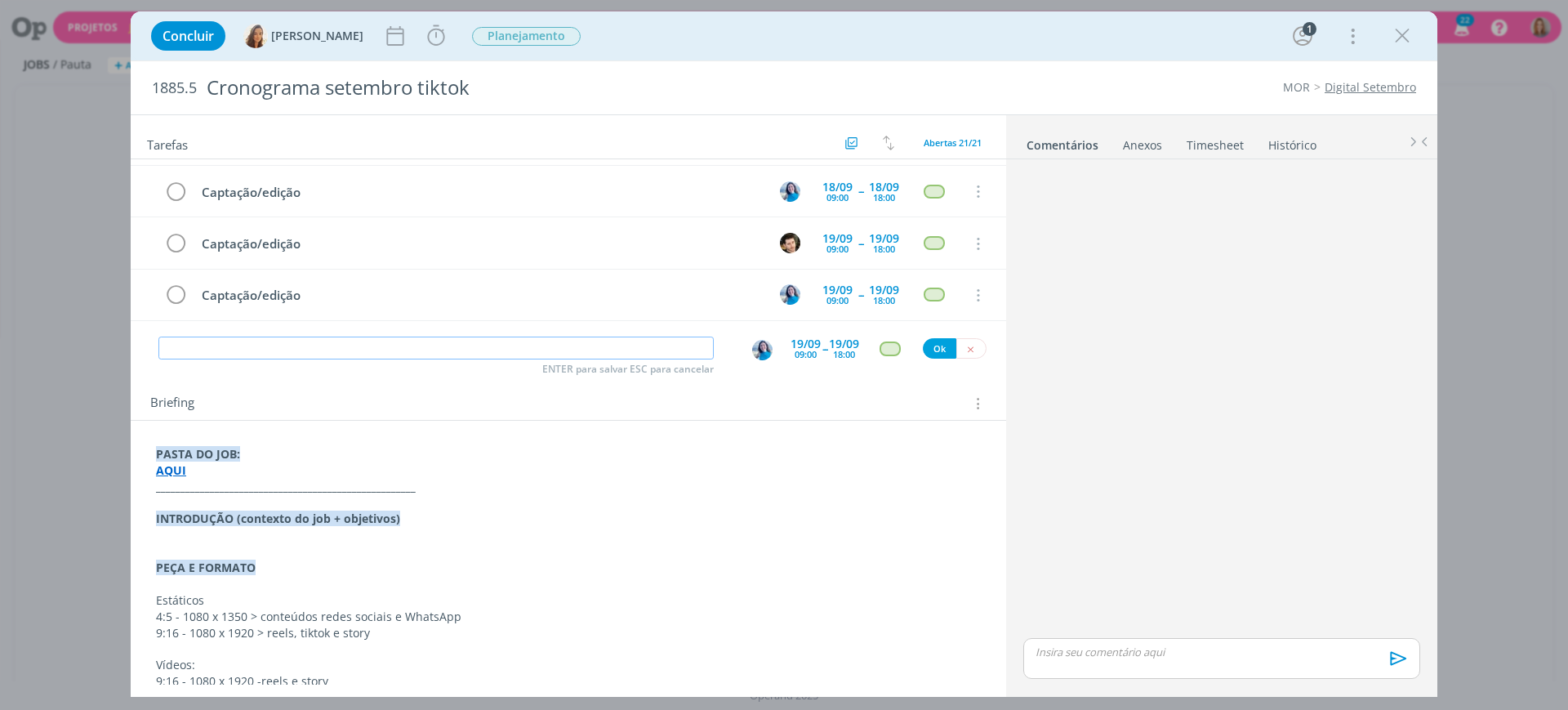
click at [390, 348] on input "dialog" at bounding box center [436, 348] width 556 height 23
paste input "Captação/edição"
type input "Captação/edição"
click at [795, 350] on div "09:00" at bounding box center [805, 354] width 22 height 9
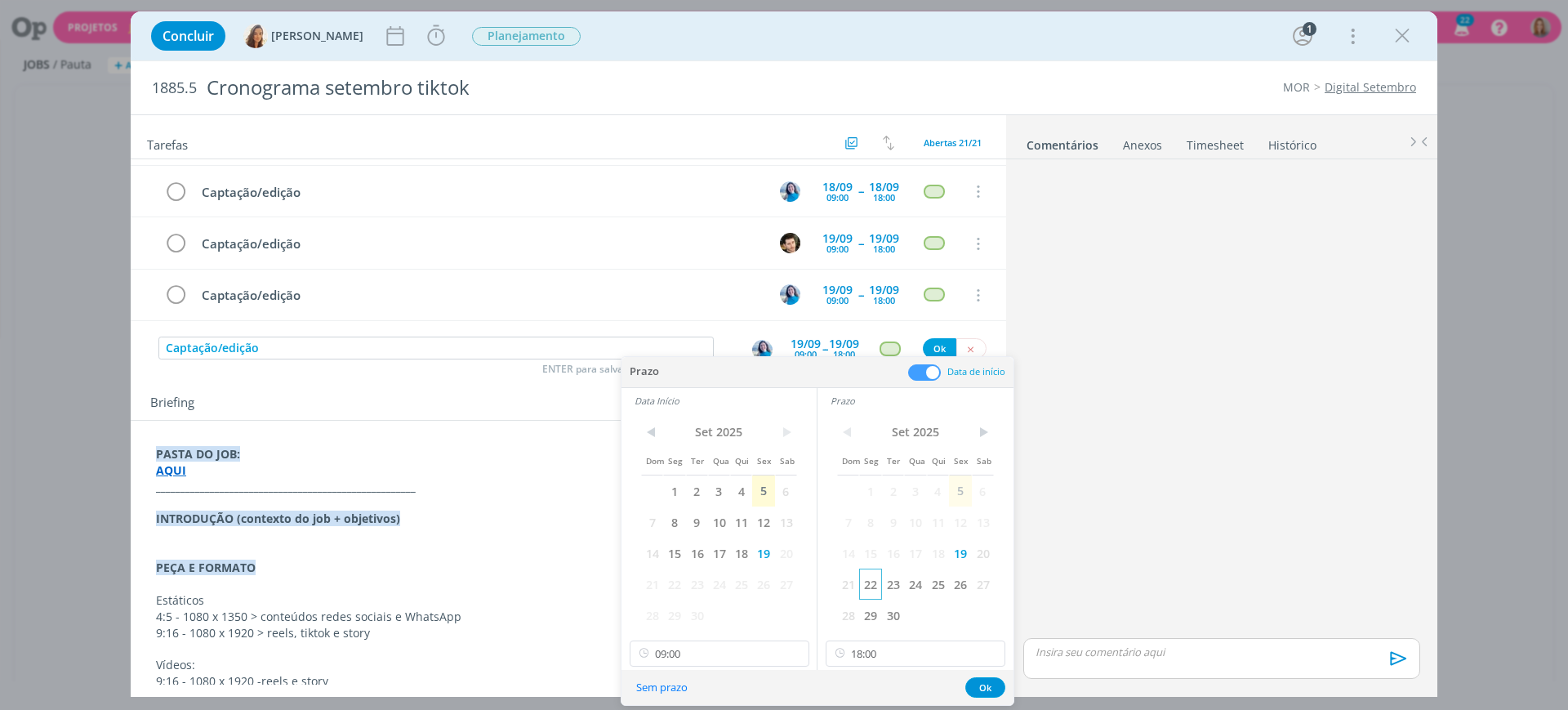
click at [873, 584] on span "22" at bounding box center [870, 585] width 22 height 31
click at [668, 585] on span "22" at bounding box center [674, 585] width 22 height 31
click at [980, 681] on button "Ok" at bounding box center [985, 687] width 40 height 20
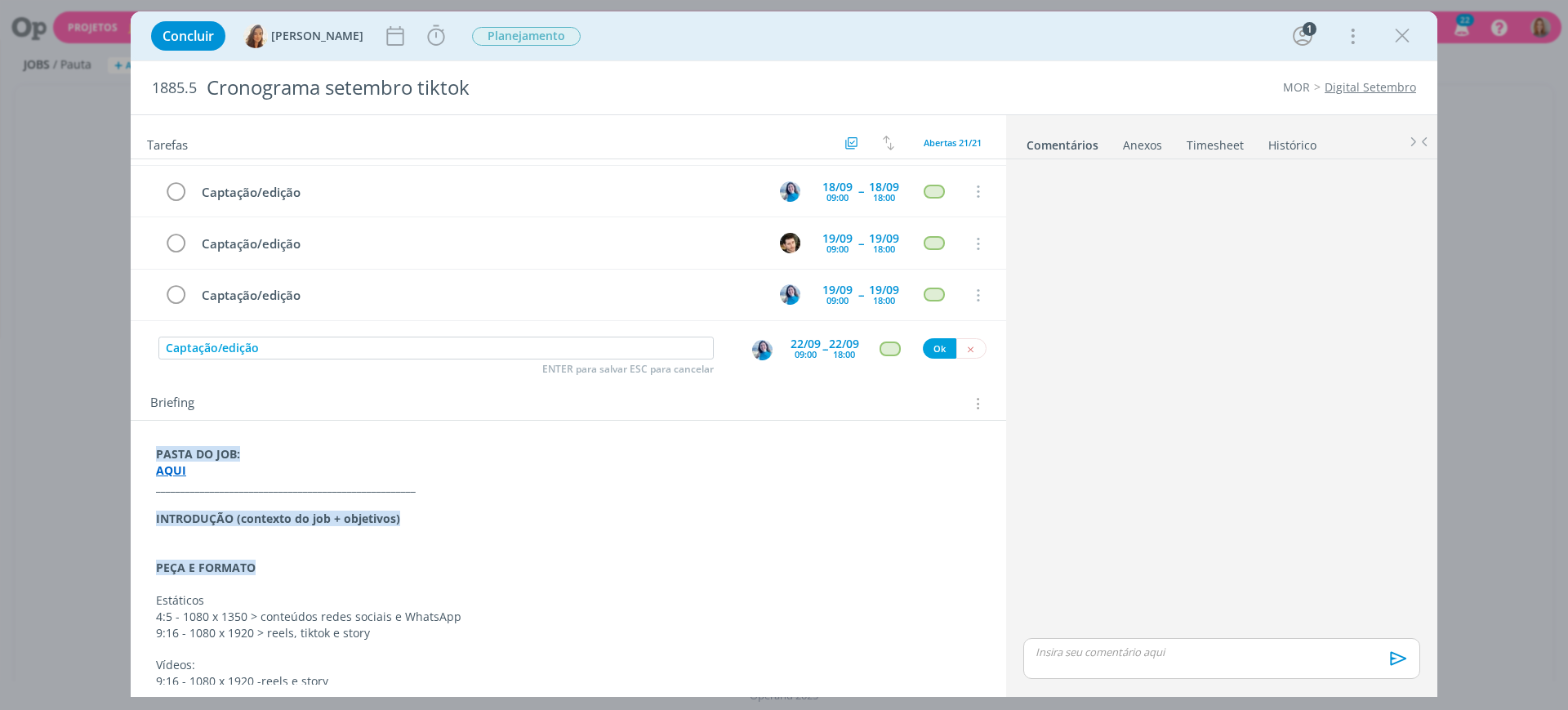
click at [755, 347] on img "dialog" at bounding box center [762, 350] width 20 height 20
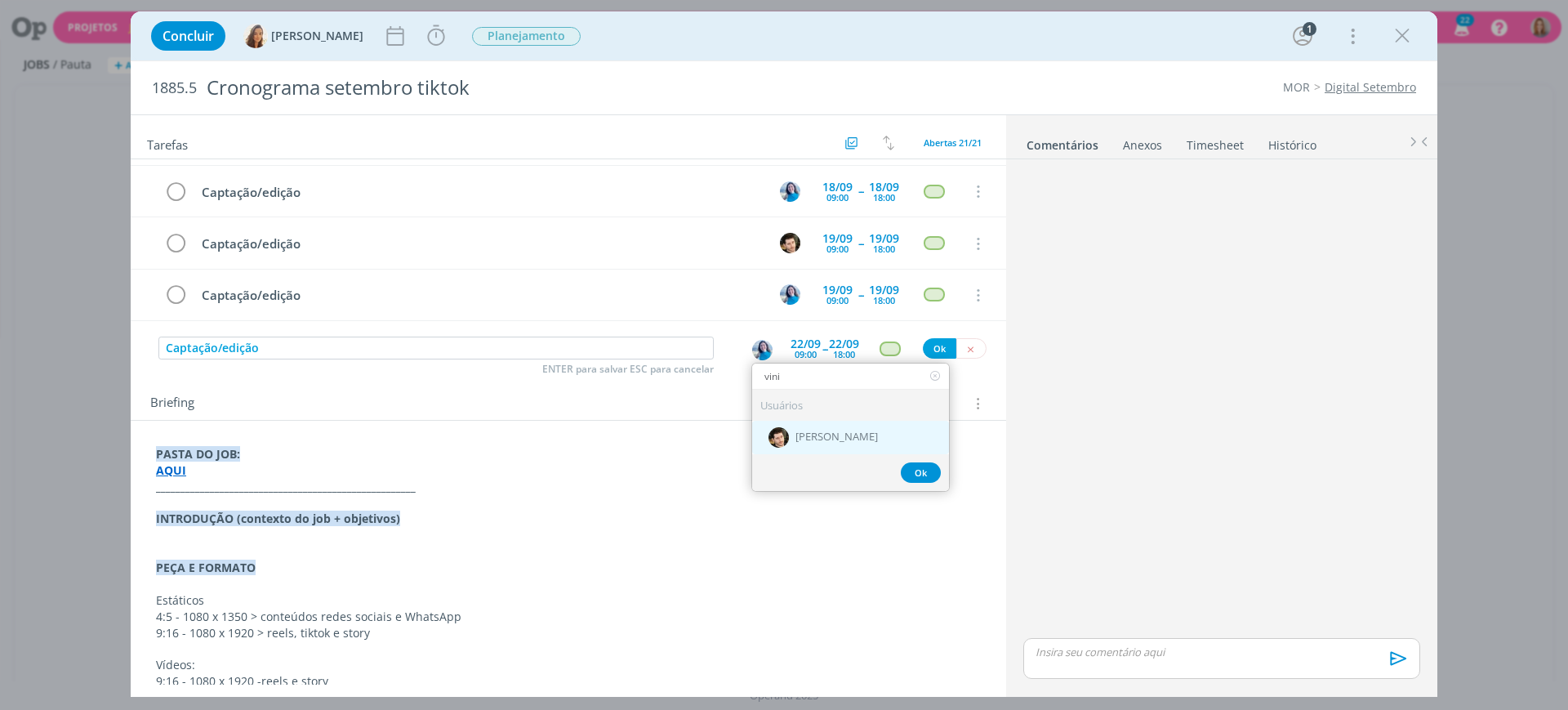
type input "vini"
click at [798, 427] on div "[PERSON_NAME]" at bounding box center [850, 437] width 197 height 34
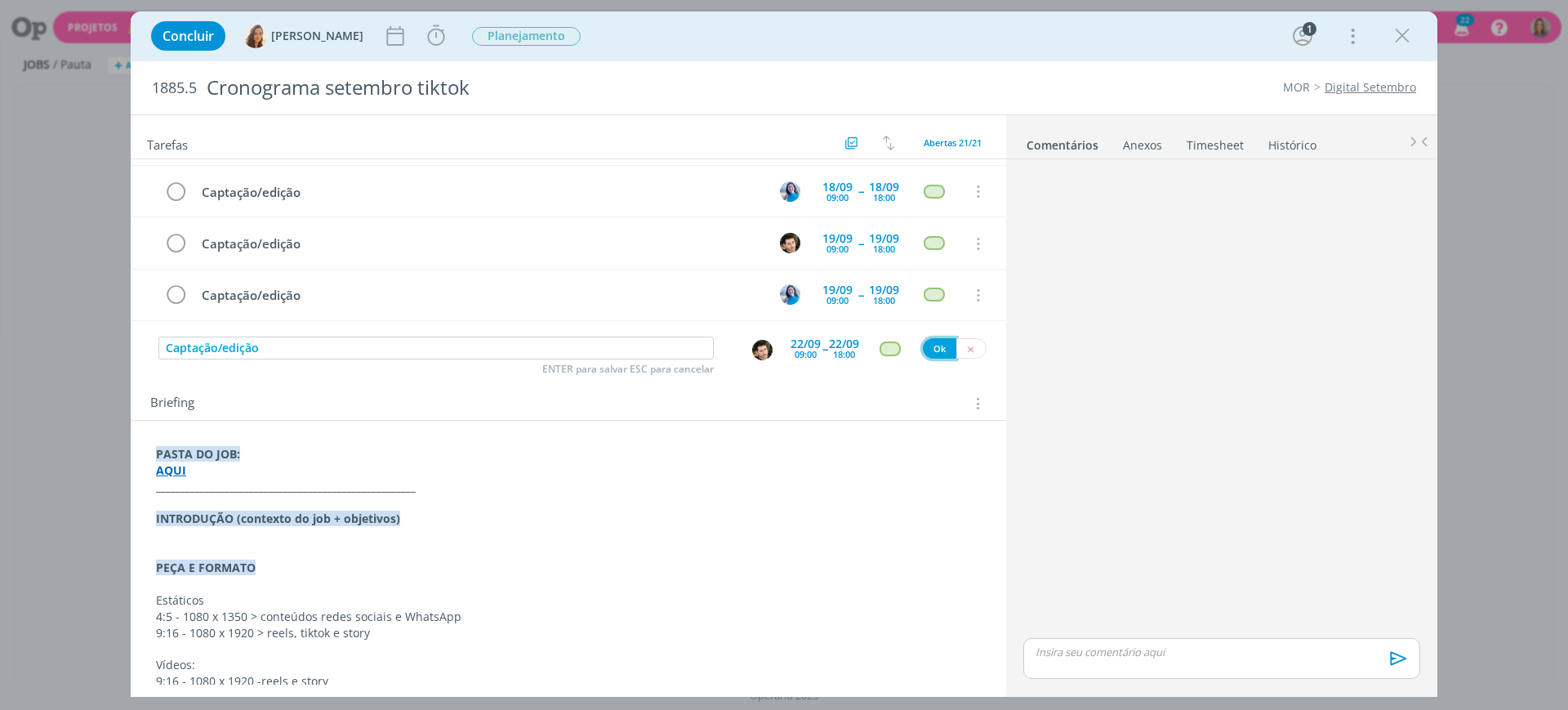
click at [928, 346] on button "Ok" at bounding box center [939, 348] width 34 height 20
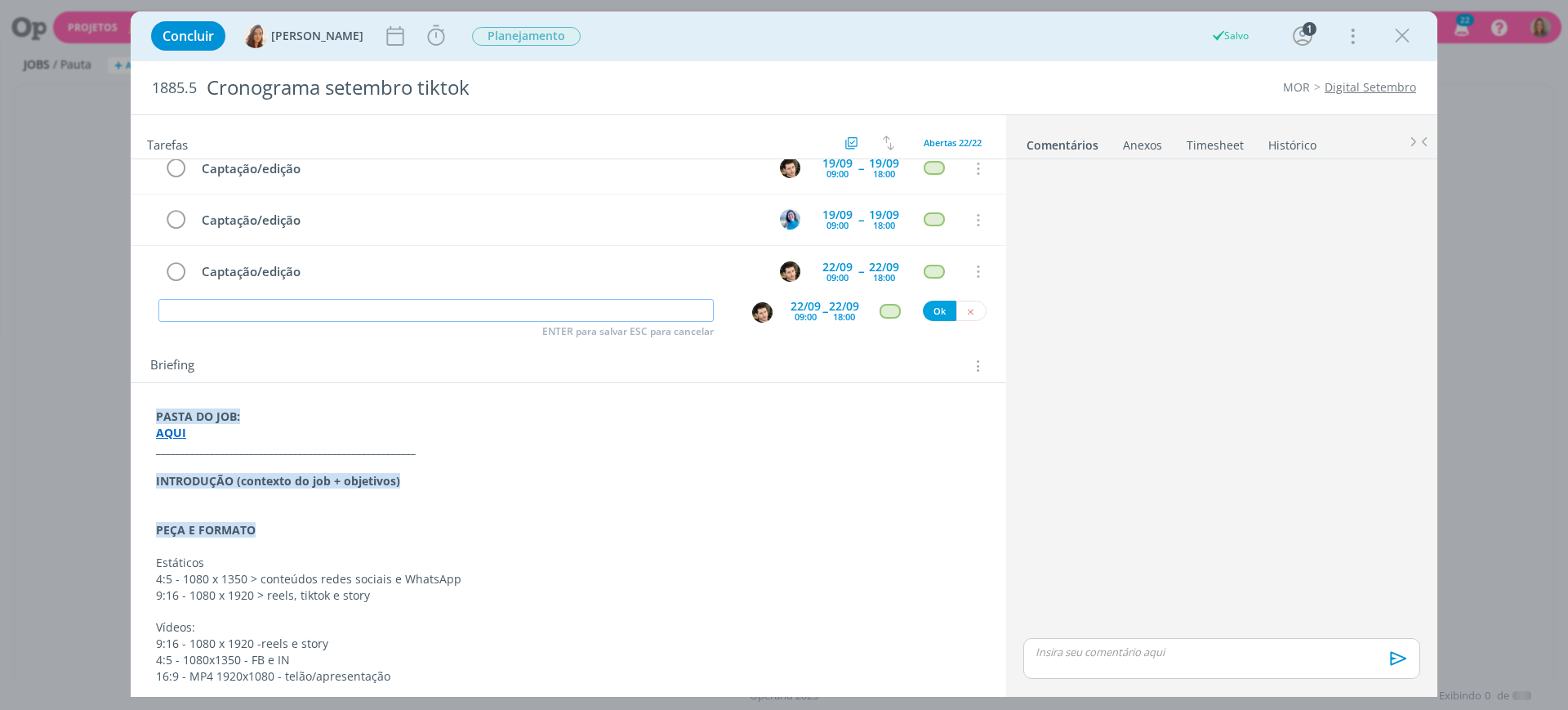
scroll to position [102, 0]
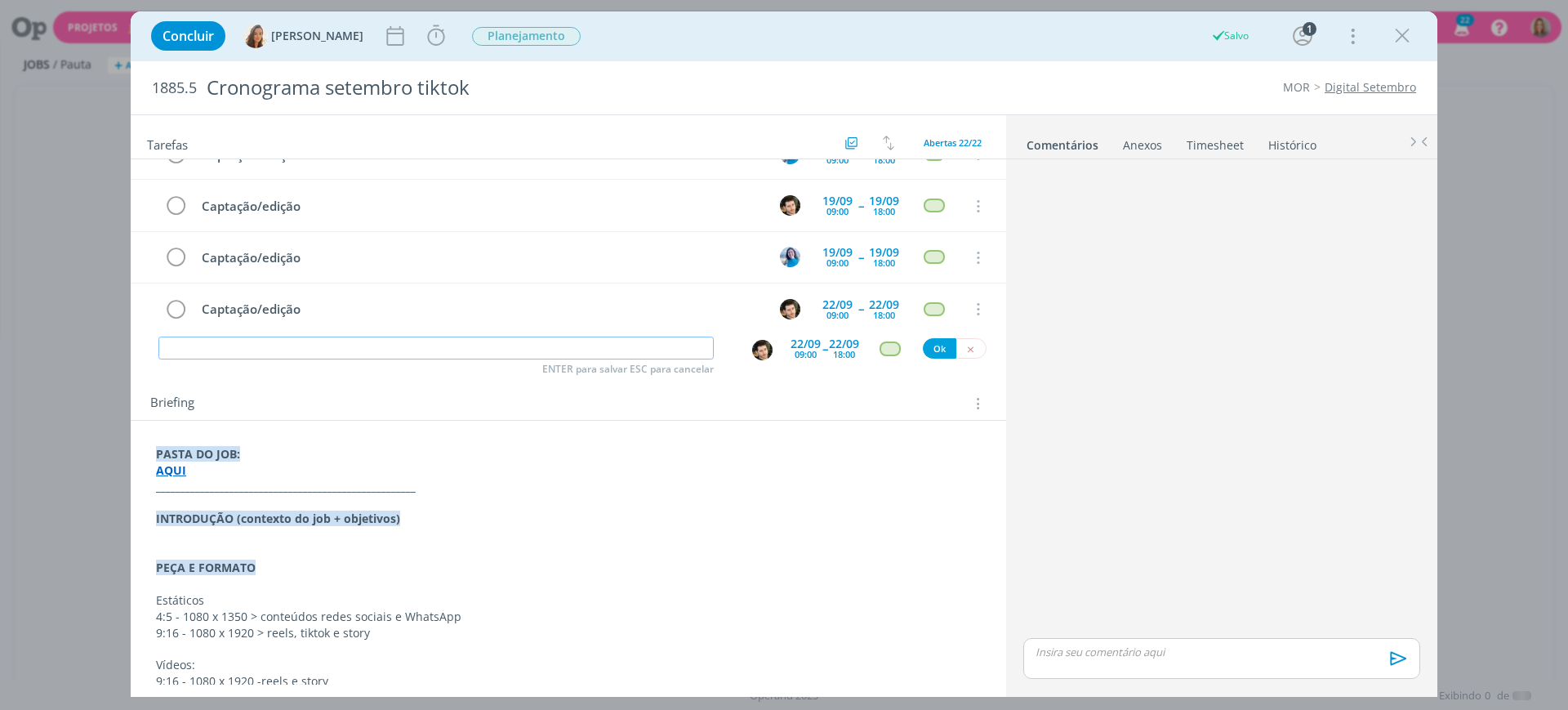
paste input "Captação/edição"
type input "Captação/edição"
click at [769, 344] on div "dialog" at bounding box center [764, 350] width 27 height 22
click at [756, 353] on img "dialog" at bounding box center [762, 350] width 20 height 20
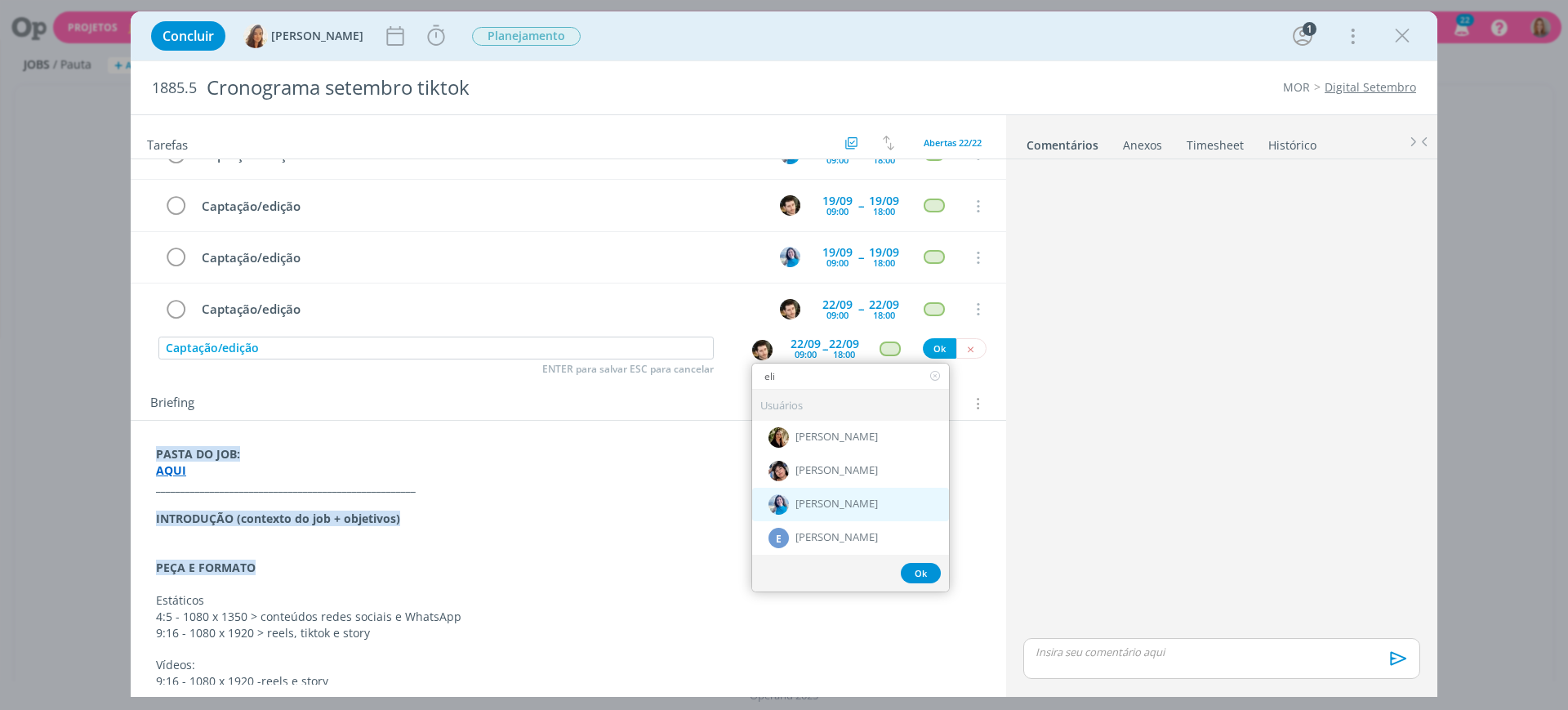
type input "eli"
click at [800, 504] on span "[PERSON_NAME]" at bounding box center [836, 504] width 83 height 13
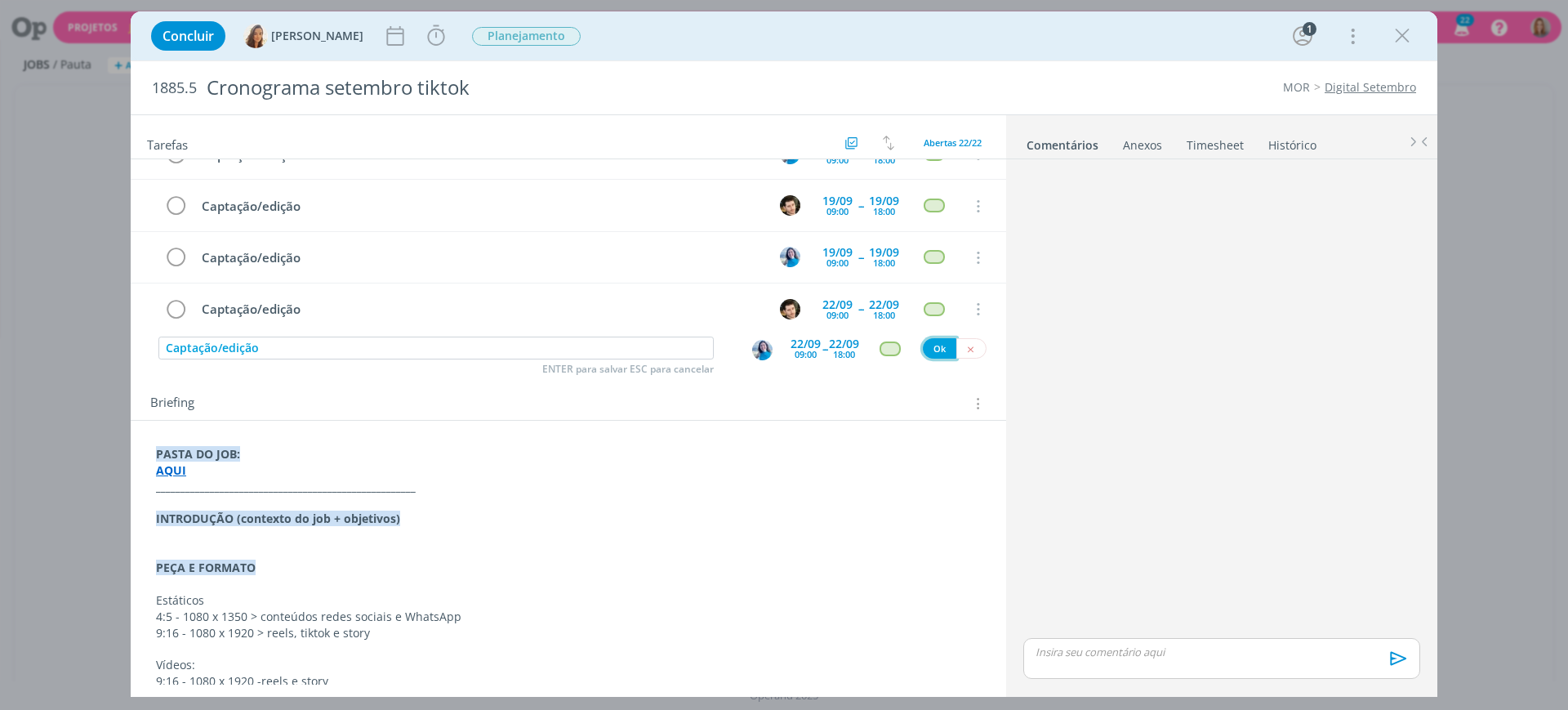
click at [926, 348] on button "Ok" at bounding box center [939, 348] width 34 height 20
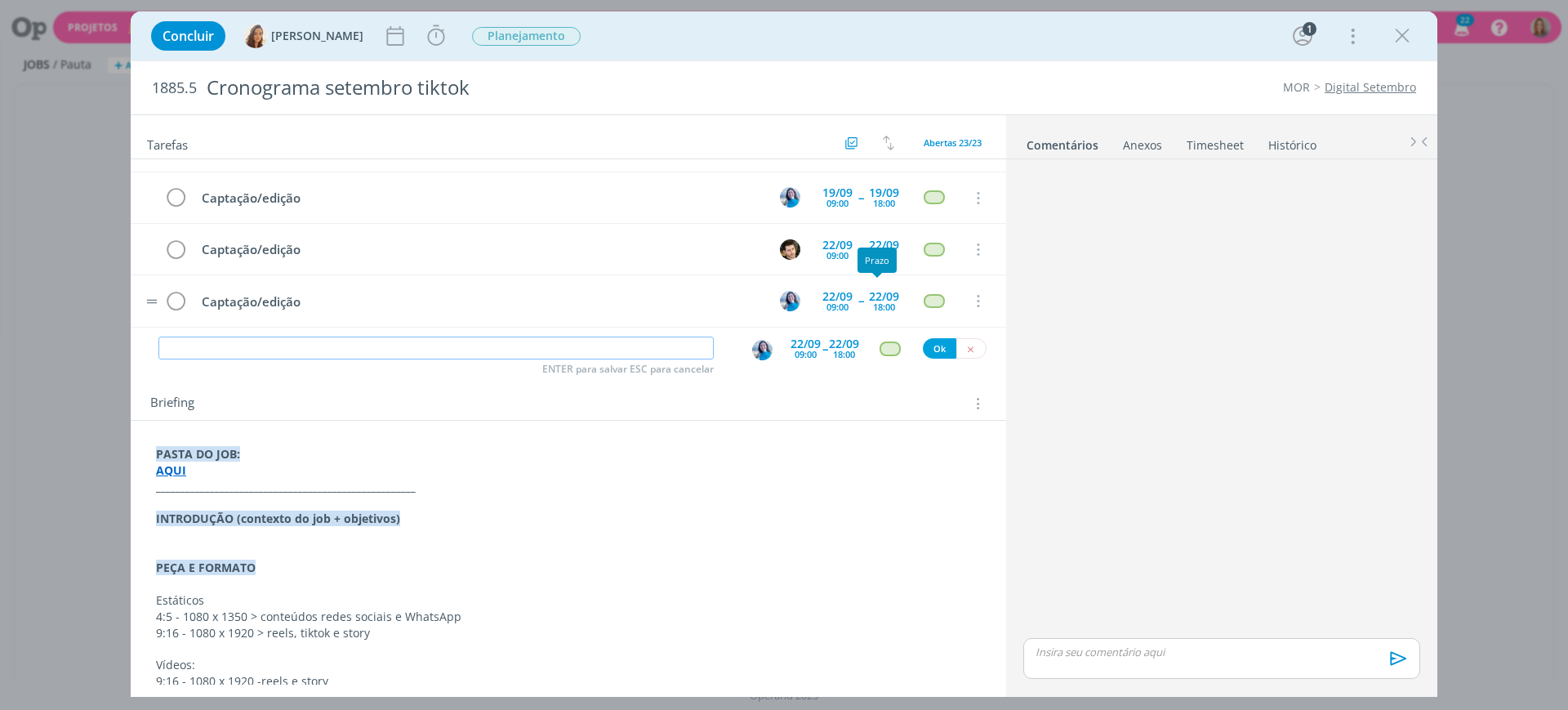
scroll to position [925, 0]
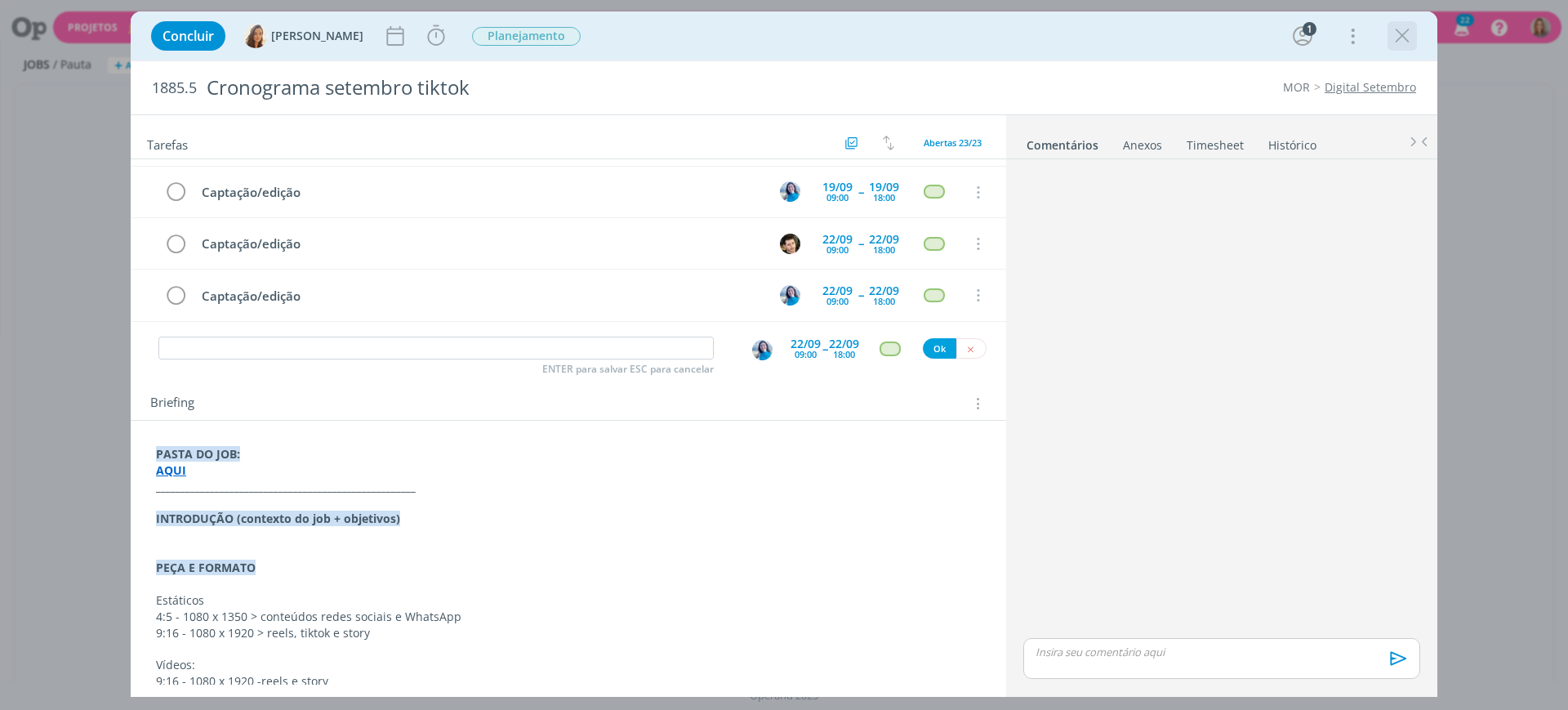
click at [1415, 27] on div "dialog" at bounding box center [1403, 36] width 29 height 29
click at [327, 350] on input "dialog" at bounding box center [436, 348] width 556 height 23
click at [328, 349] on input "dialog" at bounding box center [436, 348] width 556 height 23
click at [754, 350] on img "dialog" at bounding box center [762, 350] width 20 height 20
type input "Aprovação de vídeos"
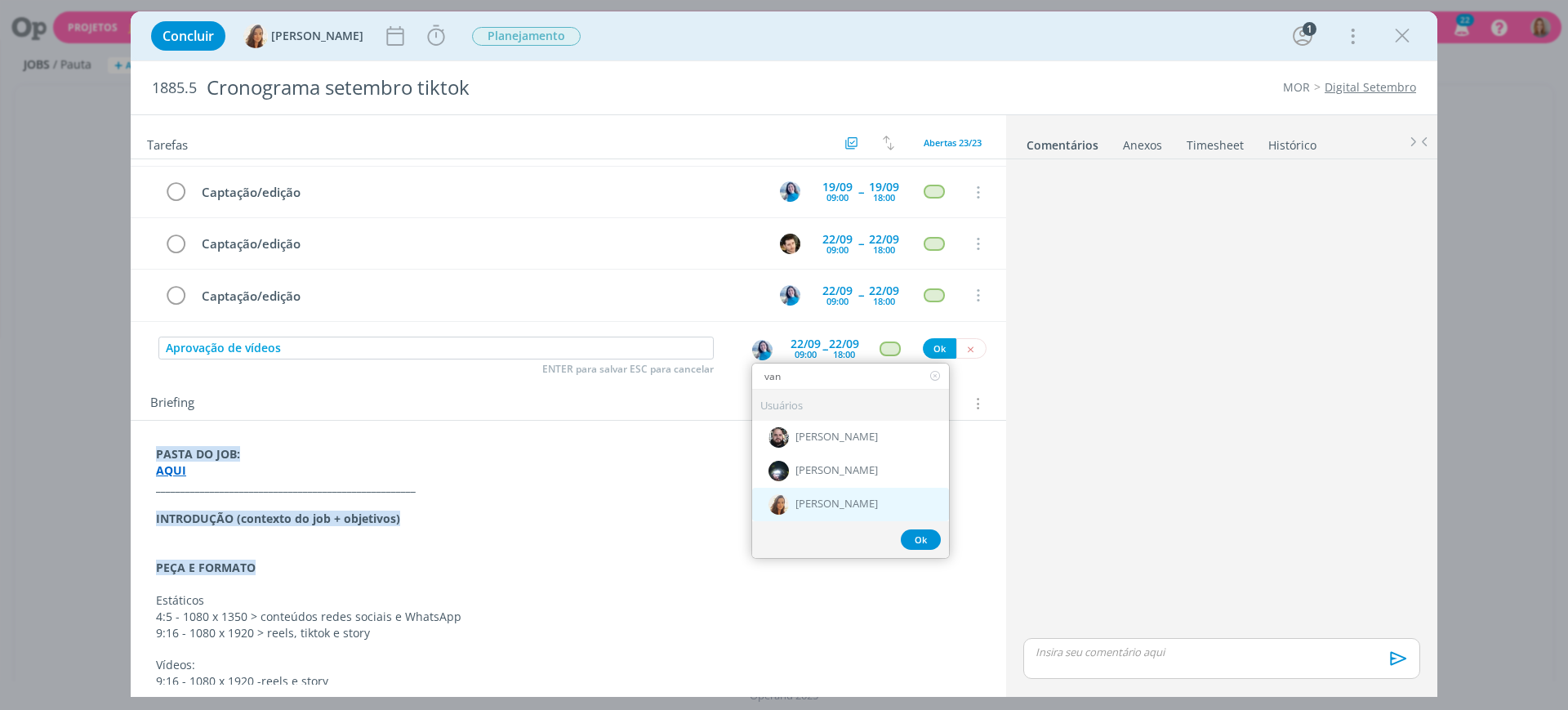
type input "van"
click at [873, 500] on div "[PERSON_NAME]" at bounding box center [850, 504] width 197 height 34
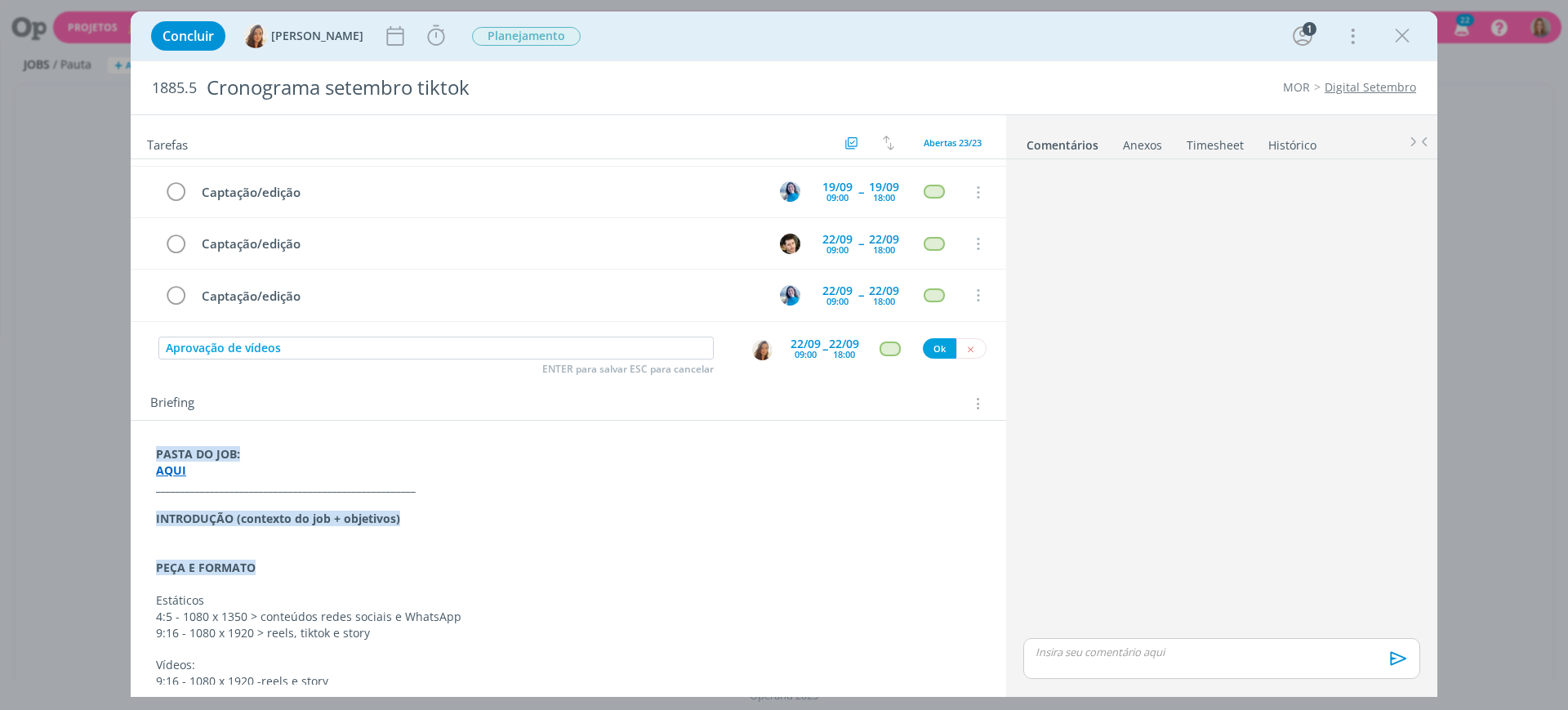
click at [820, 351] on div "22/09 09:00 -- 22/09 18:00" at bounding box center [825, 349] width 69 height 29
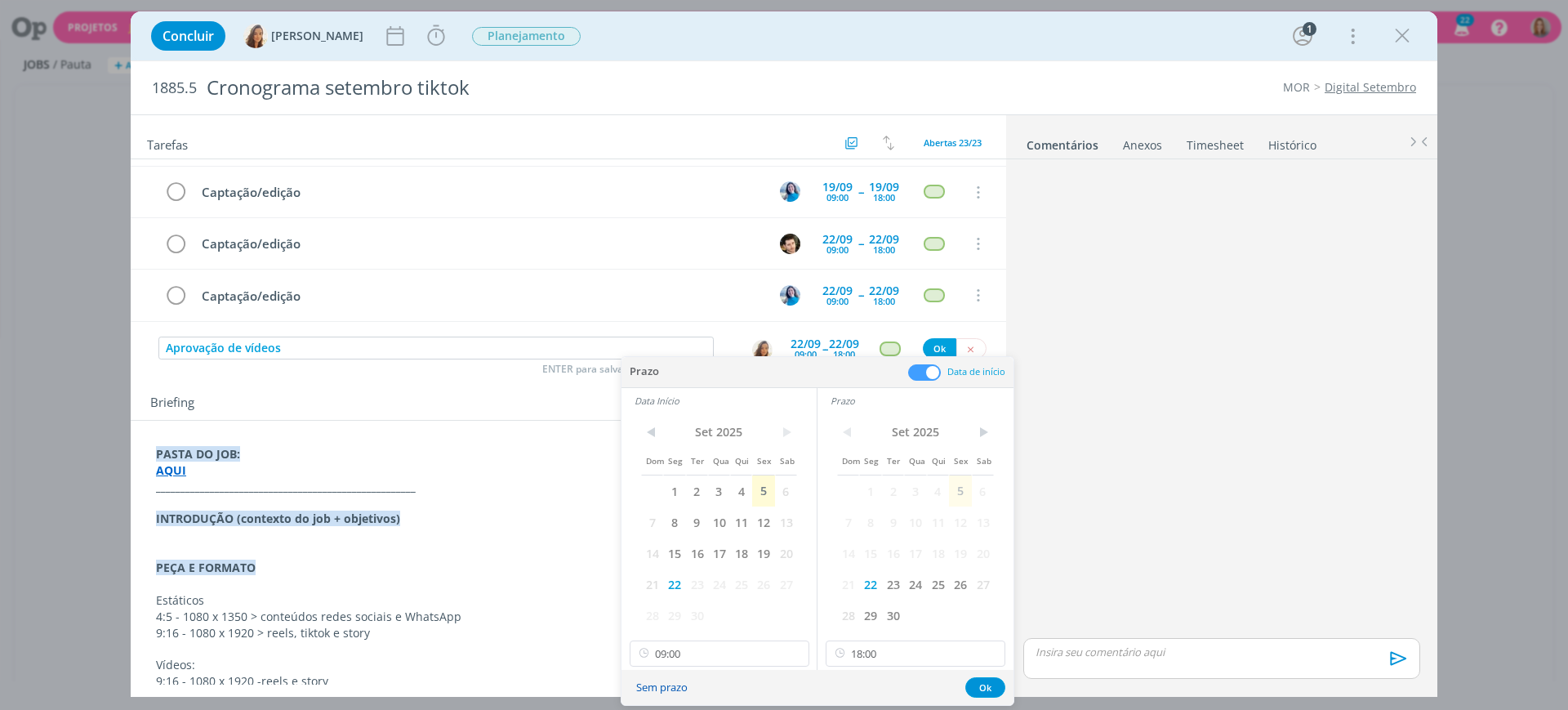
click at [655, 692] on button "Sem prazo" at bounding box center [662, 687] width 73 height 22
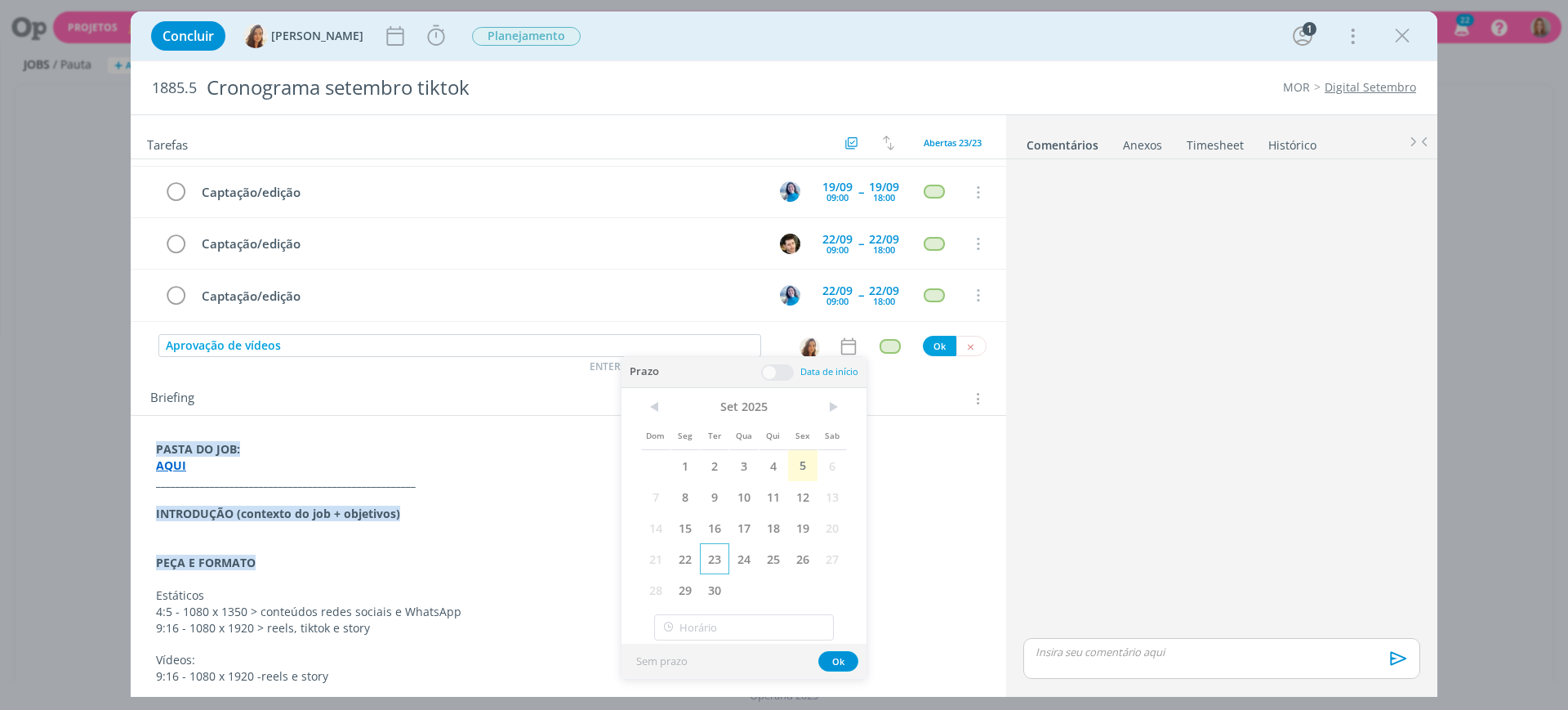
click at [712, 563] on span "23" at bounding box center [714, 559] width 29 height 31
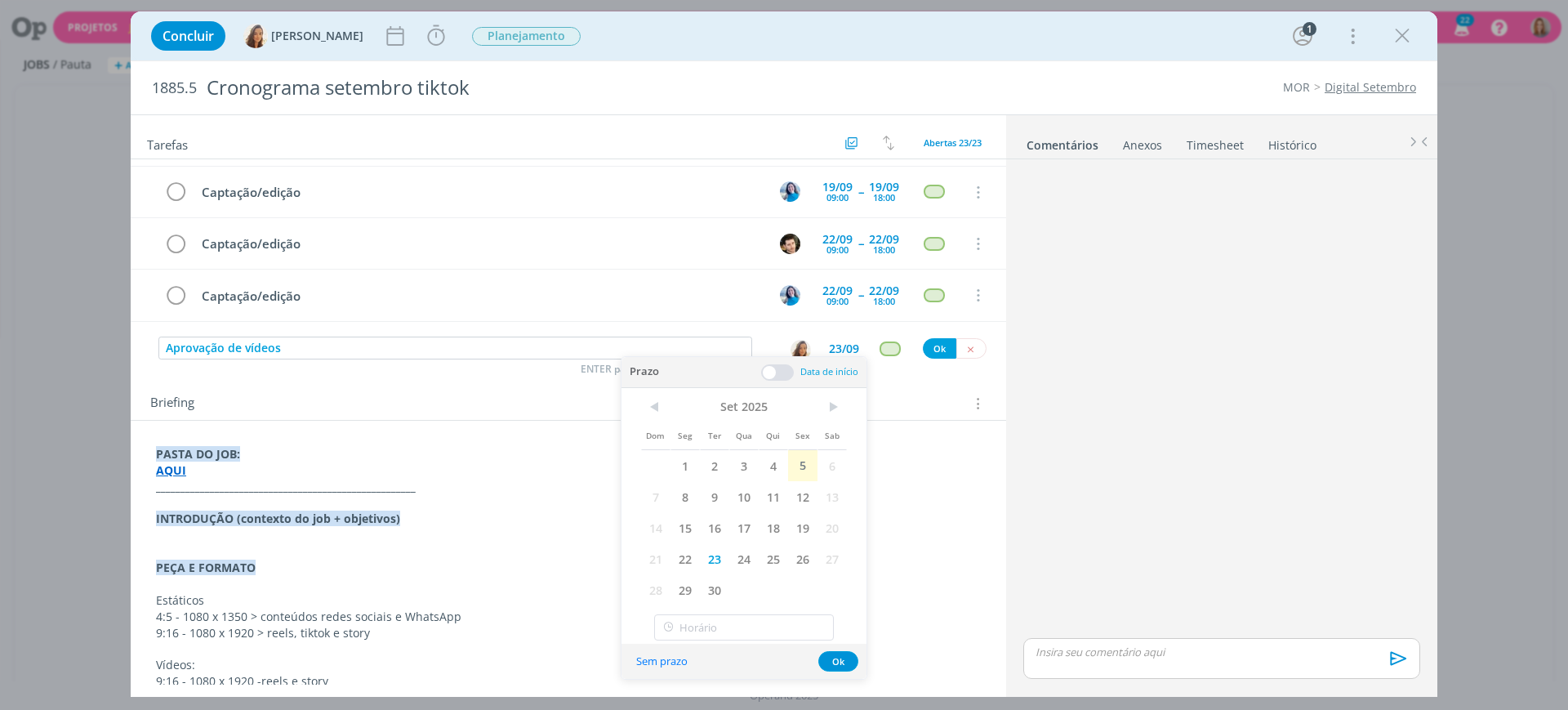
click at [783, 373] on span at bounding box center [777, 373] width 33 height 16
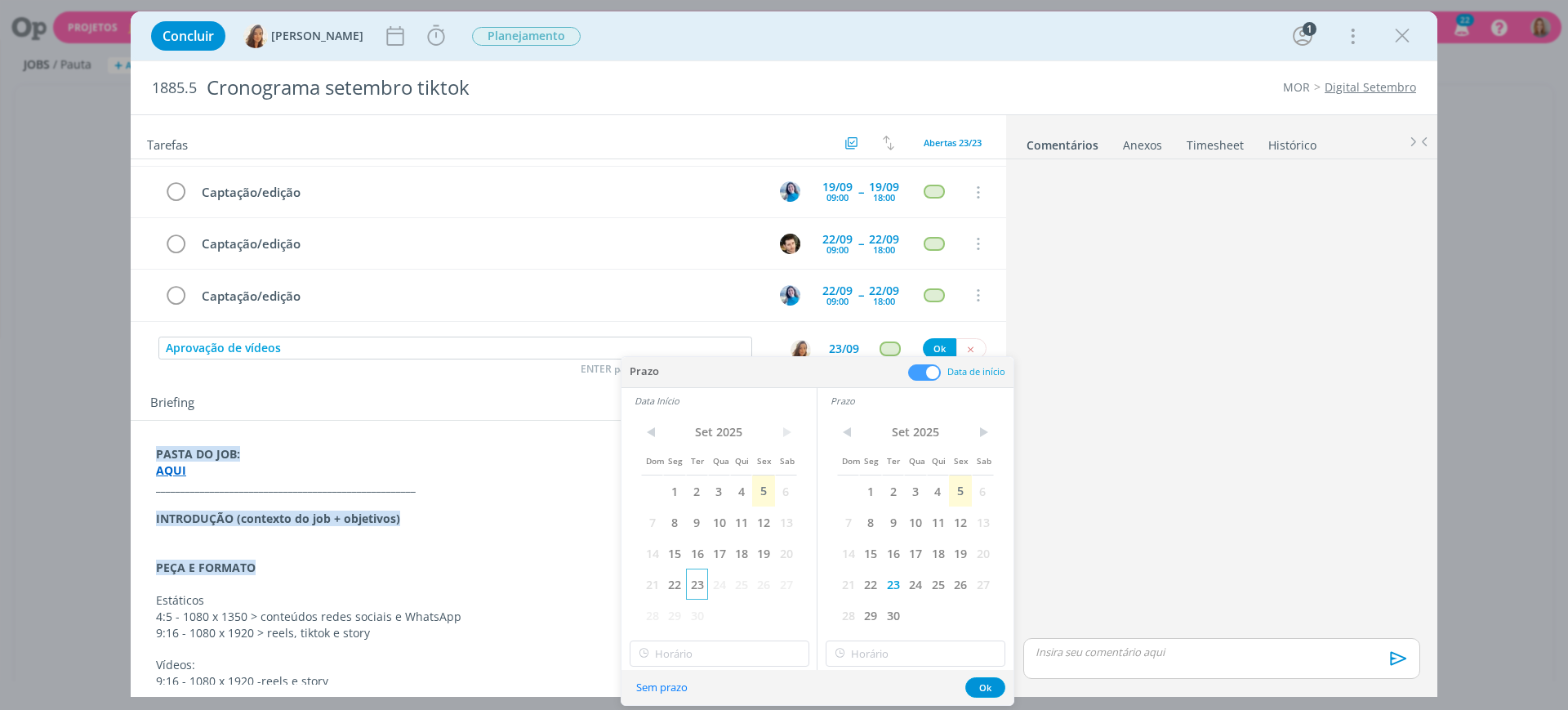
click at [692, 586] on span "23" at bounding box center [696, 585] width 22 height 31
click at [920, 581] on span "24" at bounding box center [915, 585] width 22 height 31
click at [971, 692] on button "Ok" at bounding box center [985, 687] width 40 height 20
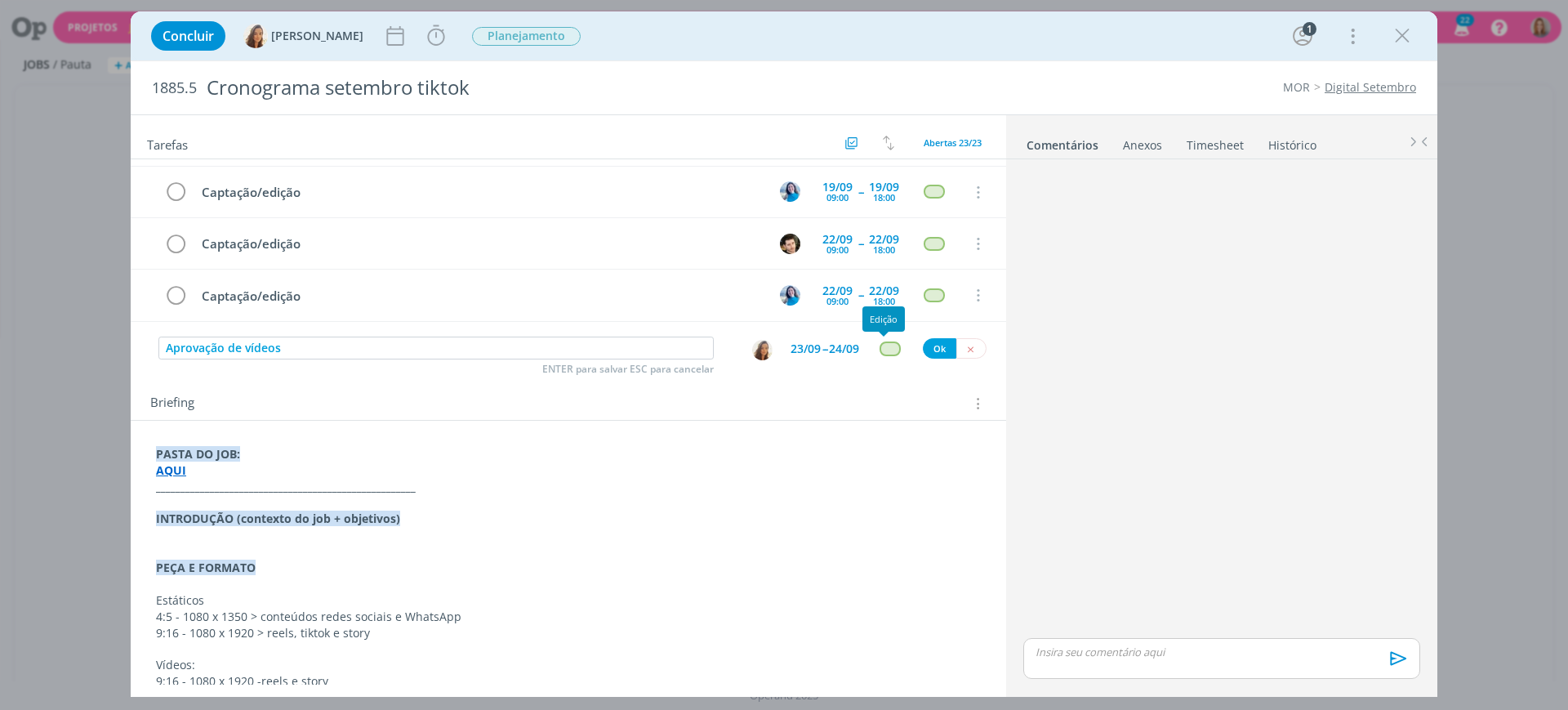
click at [885, 345] on div "dialog" at bounding box center [890, 348] width 20 height 14
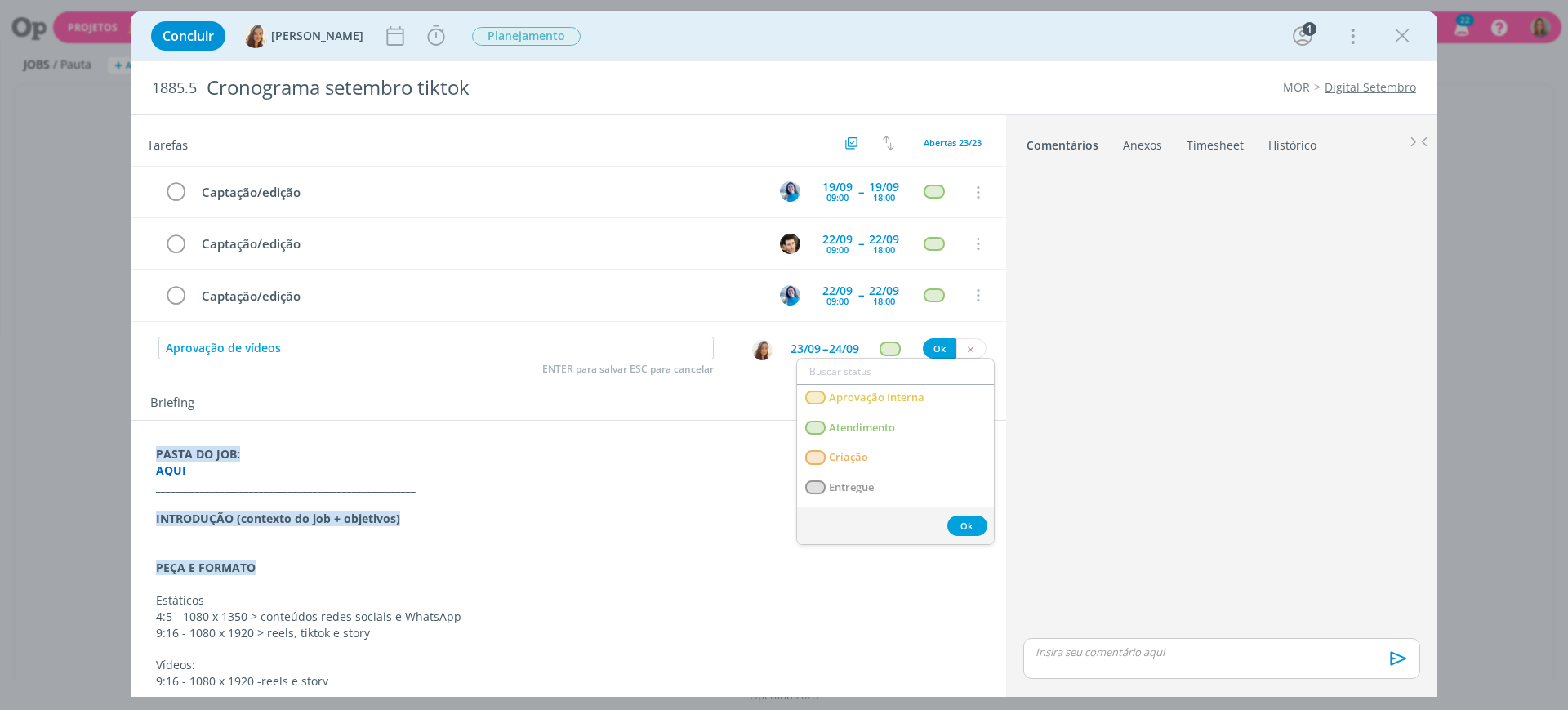
scroll to position [102, 0]
click at [885, 411] on span "Atendimento" at bounding box center [862, 418] width 66 height 13
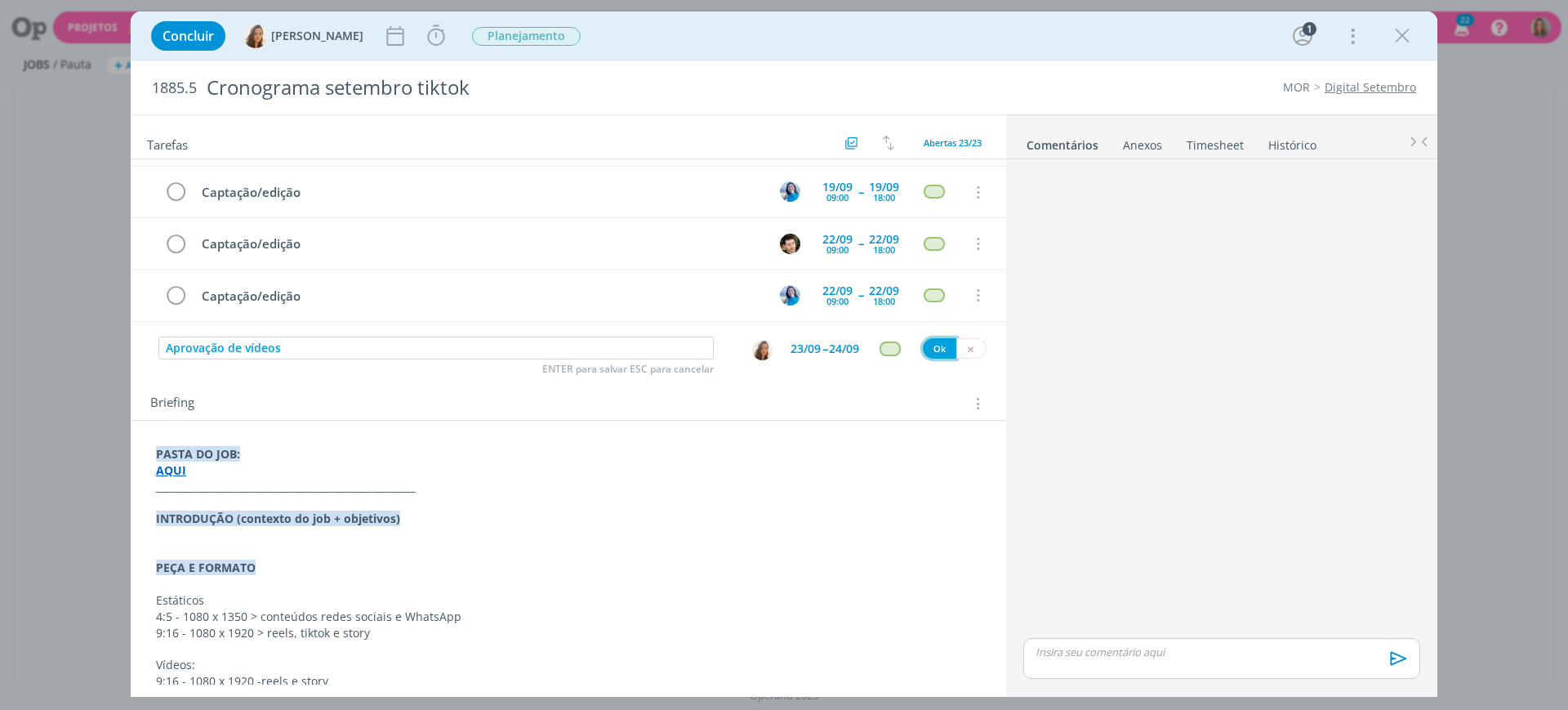
click at [932, 344] on button "Ok" at bounding box center [939, 348] width 34 height 20
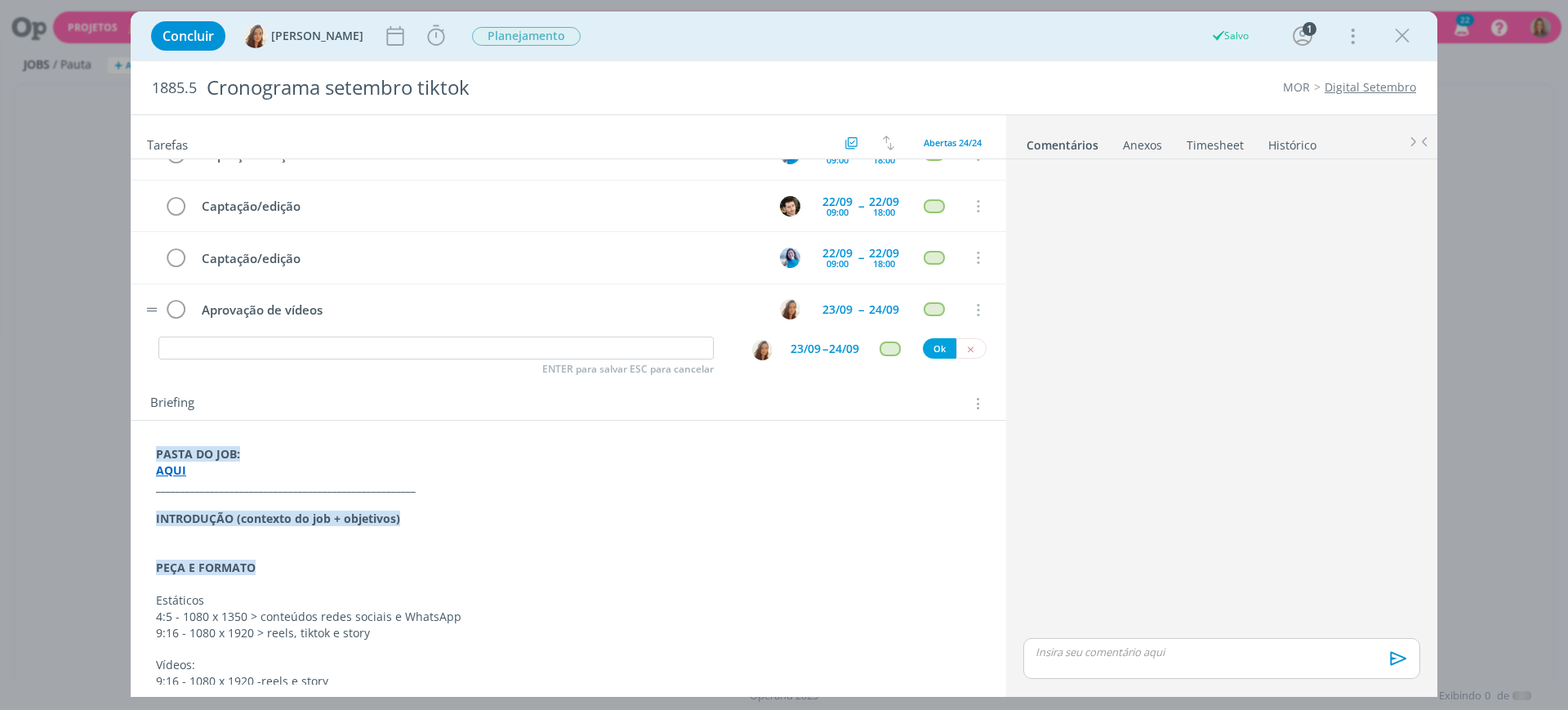
click at [352, 321] on td "Aprovação de vídeos" at bounding box center [476, 309] width 570 height 29
drag, startPoint x: 351, startPoint y: 306, endPoint x: 198, endPoint y: 290, distance: 153.8
click at [198, 290] on tr "Aprovação de vídeos 23/09 -- 24/09 Cancelar" at bounding box center [569, 310] width 876 height 52
click at [255, 347] on input "dialog" at bounding box center [436, 348] width 556 height 23
paste input "Aprovação de vídeos"
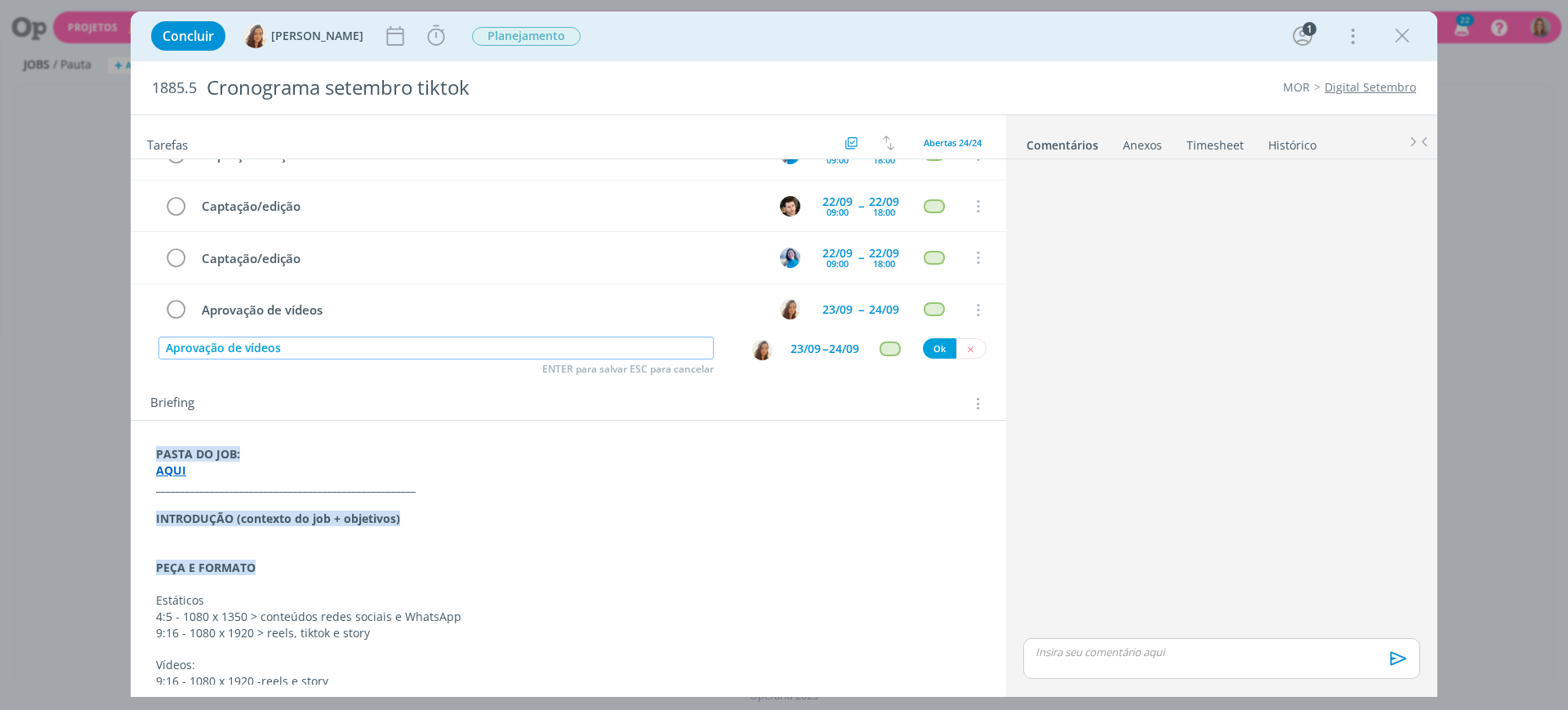
click at [752, 347] on img "dialog" at bounding box center [762, 350] width 20 height 20
type input "Aprovação de vídeos"
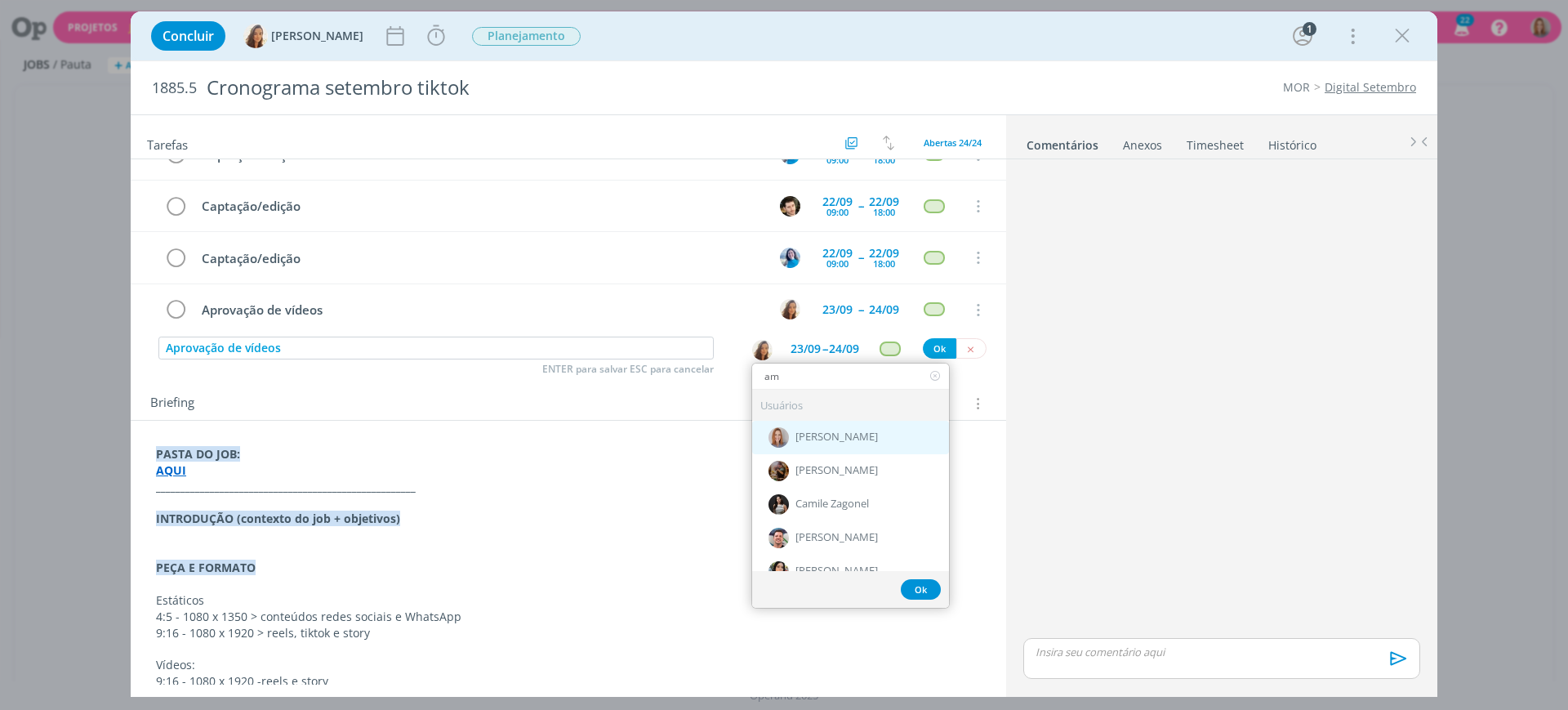
type input "am"
click at [850, 427] on div "[PERSON_NAME]" at bounding box center [850, 437] width 197 height 34
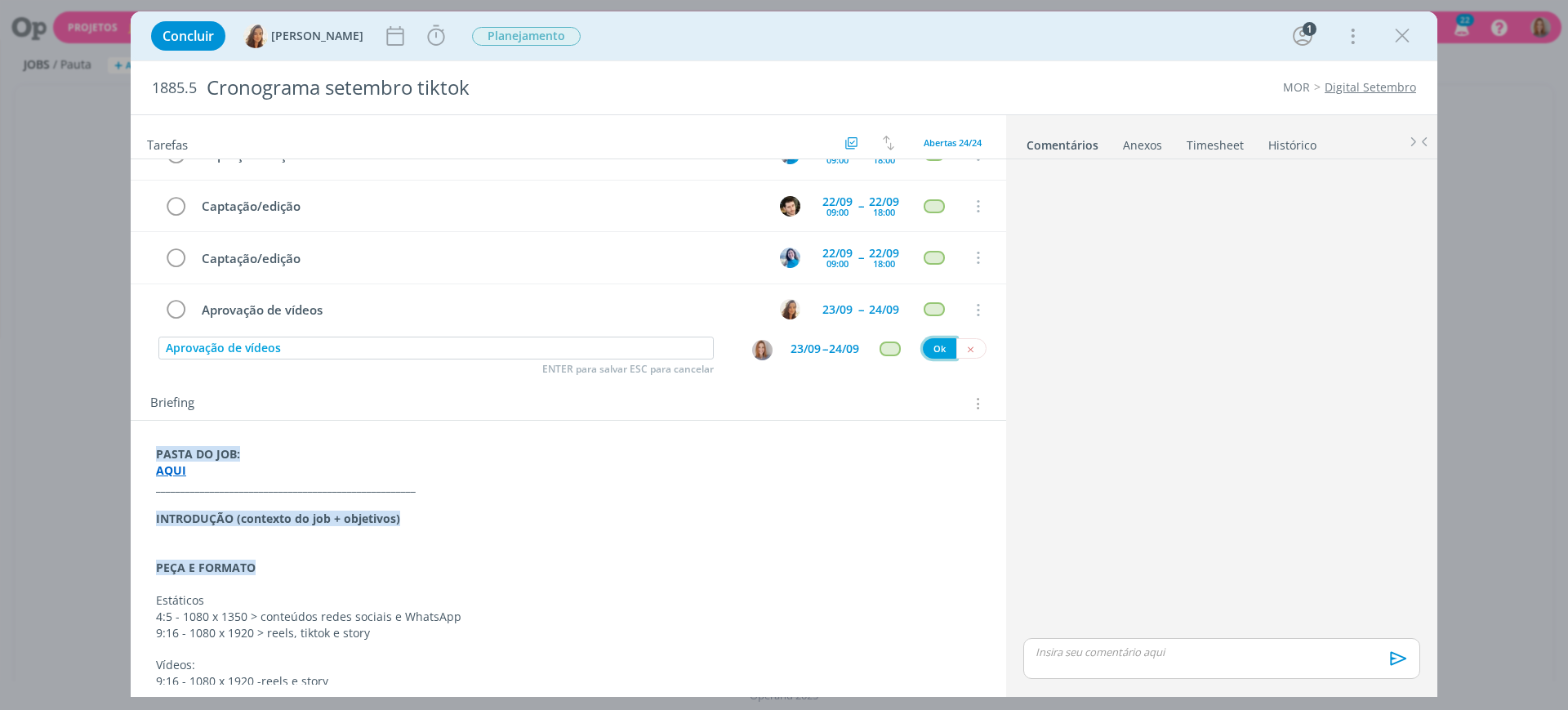
drag, startPoint x: 936, startPoint y: 349, endPoint x: 895, endPoint y: 370, distance: 46.1
click at [936, 350] on button "Ok" at bounding box center [939, 348] width 34 height 20
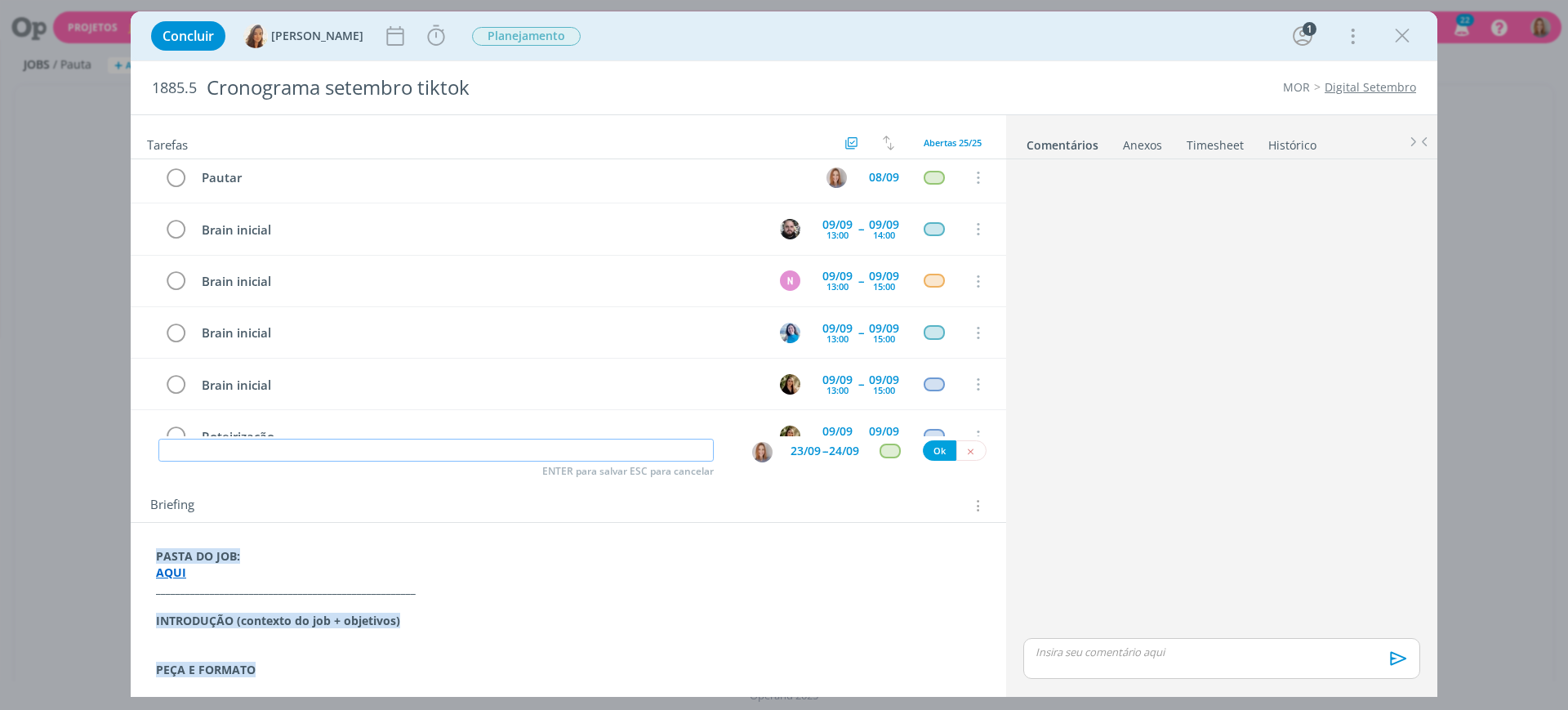
scroll to position [0, 0]
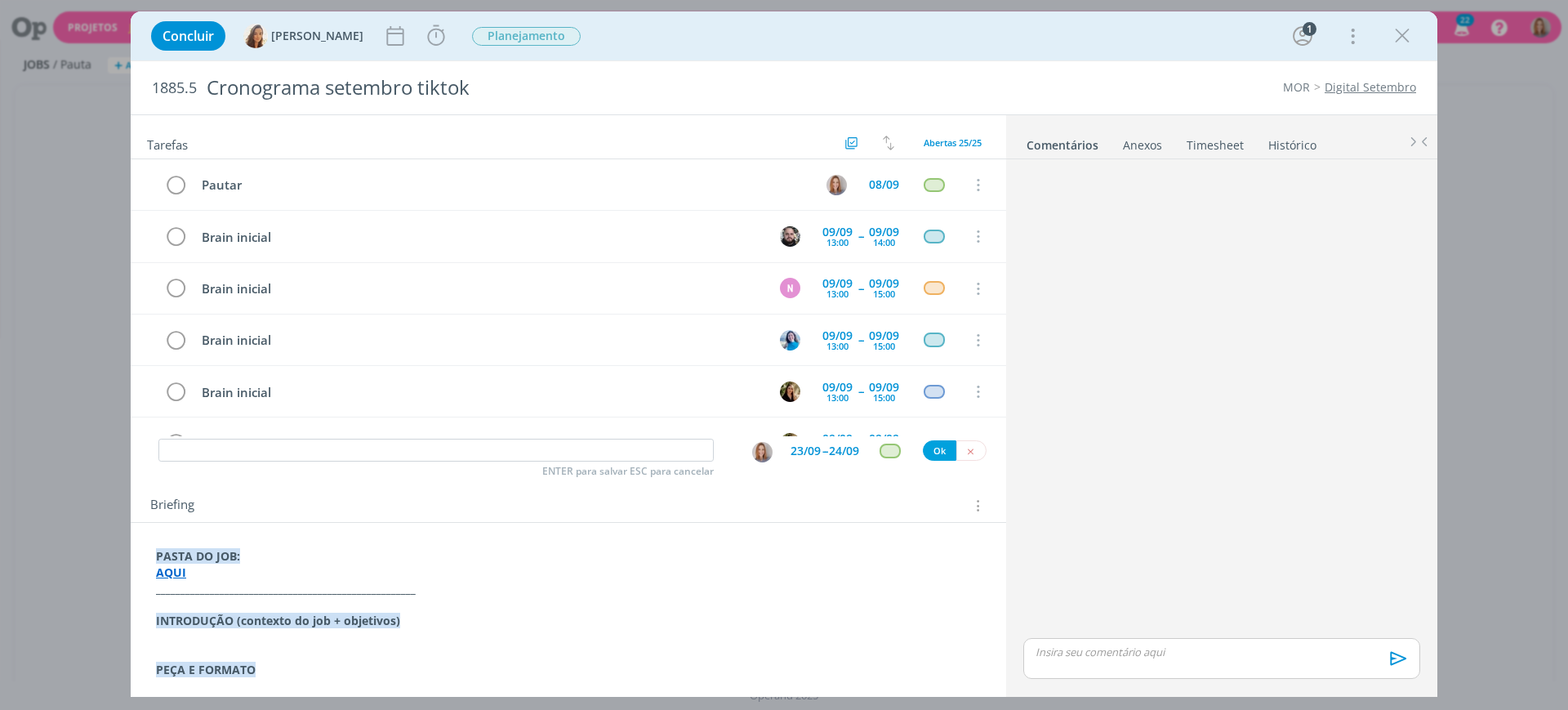
click at [1102, 227] on div "dialog" at bounding box center [1222, 400] width 410 height 468
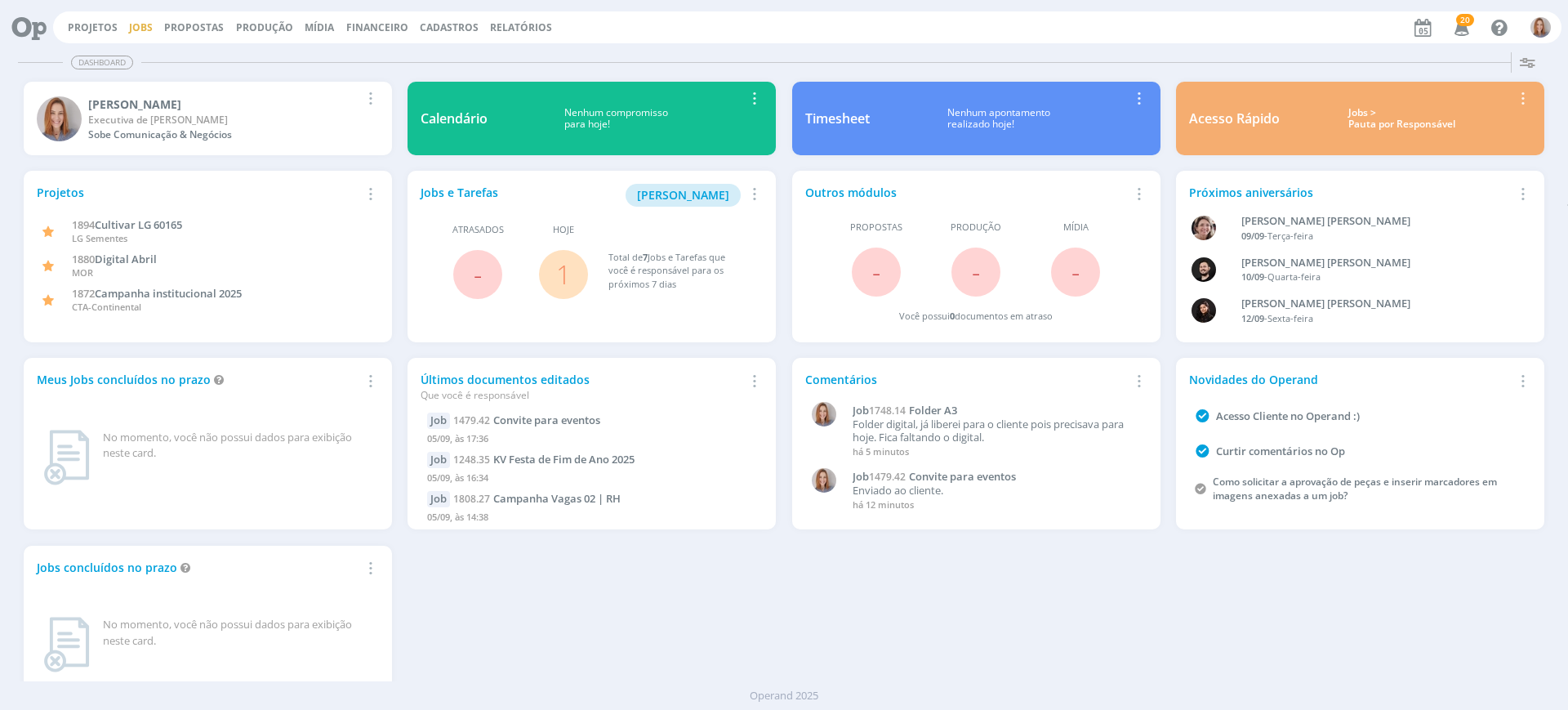
click at [130, 20] on link "Jobs" at bounding box center [141, 27] width 24 height 14
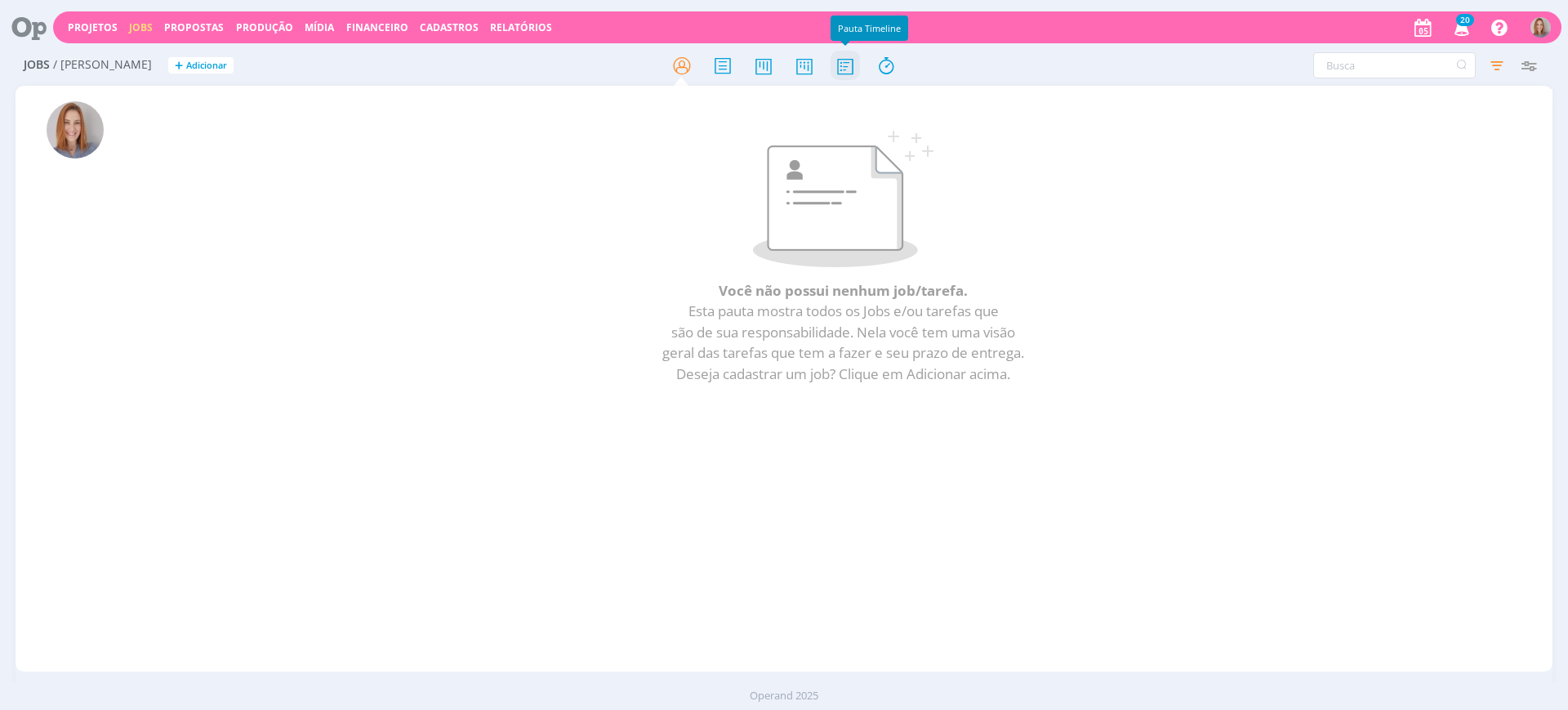
click at [845, 66] on icon at bounding box center [845, 66] width 29 height 32
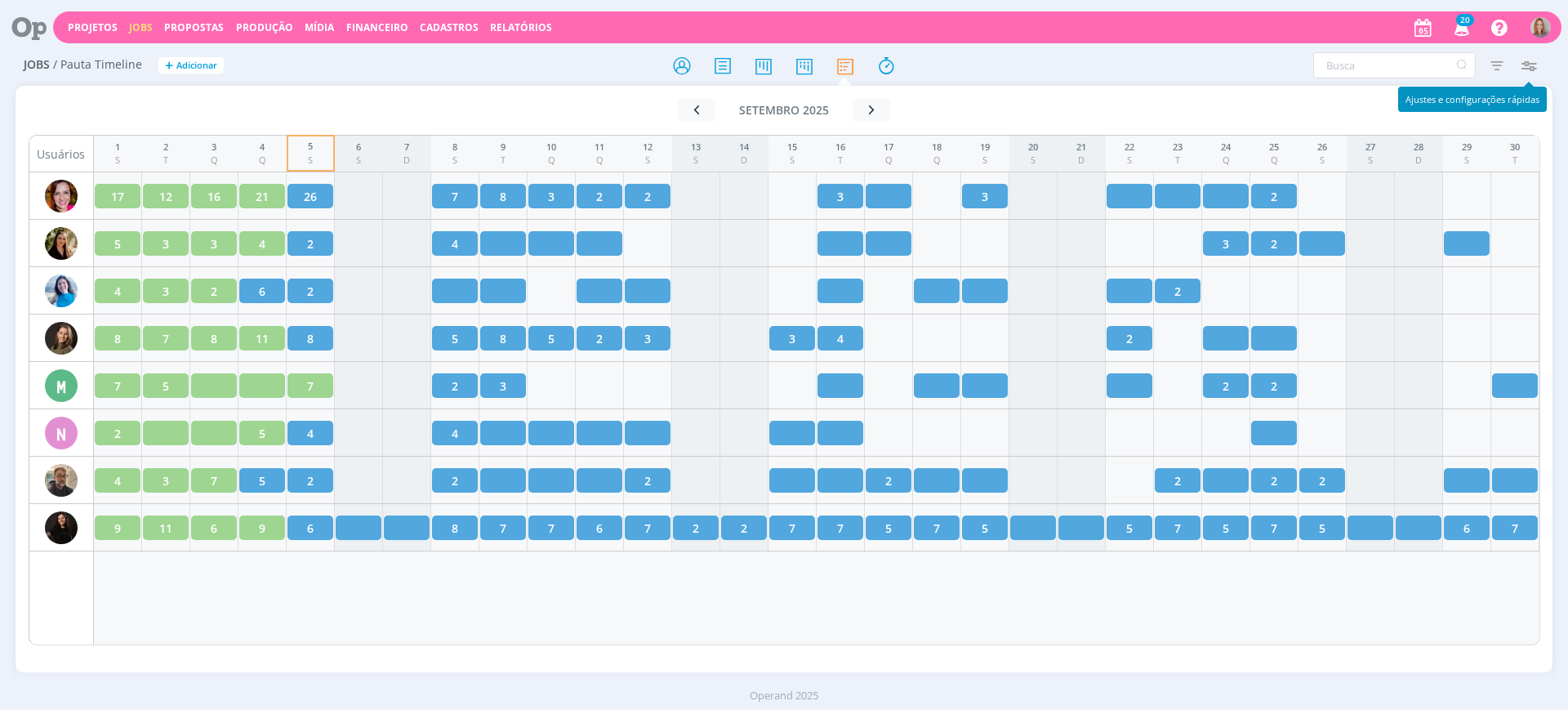
click at [1542, 66] on icon "button" at bounding box center [1529, 66] width 29 height 29
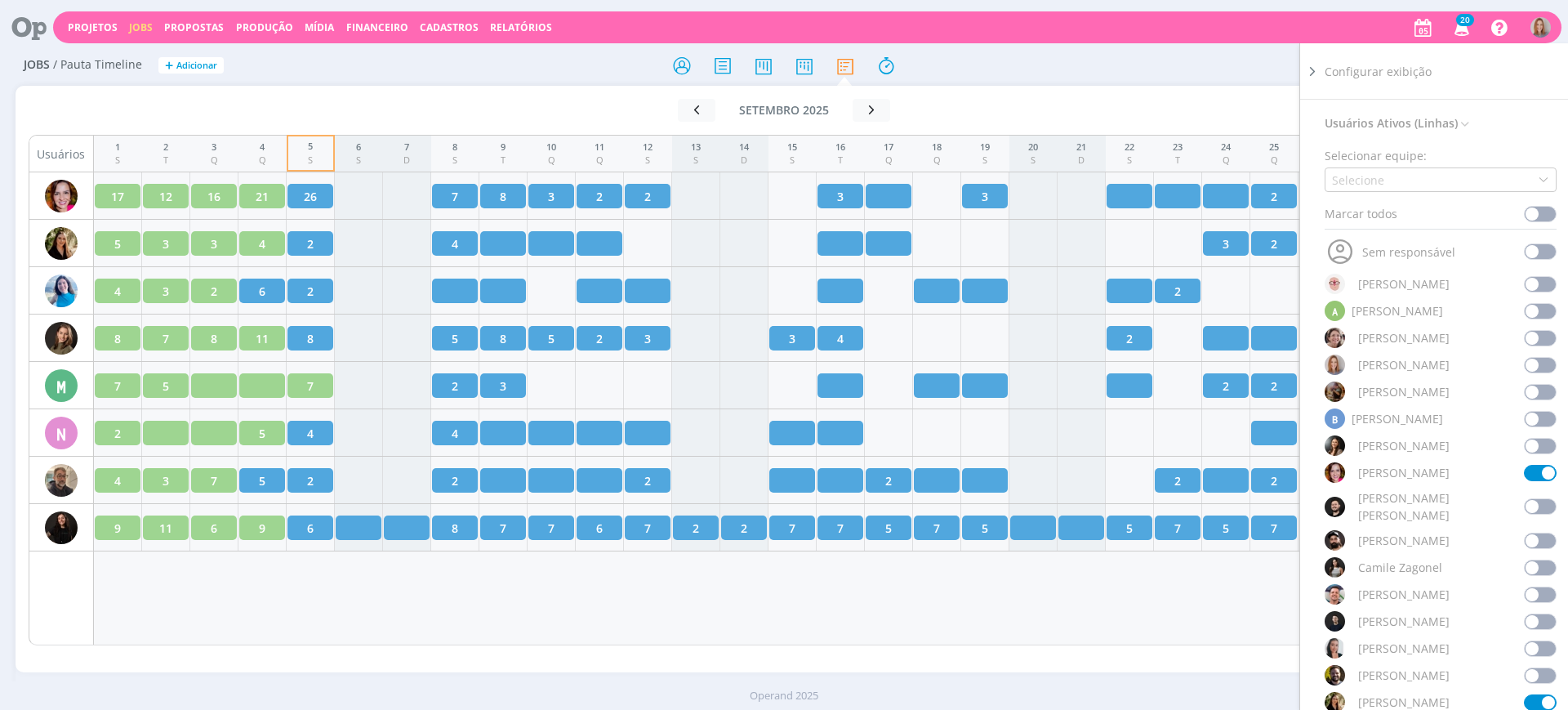
click at [1527, 468] on span at bounding box center [1541, 473] width 33 height 16
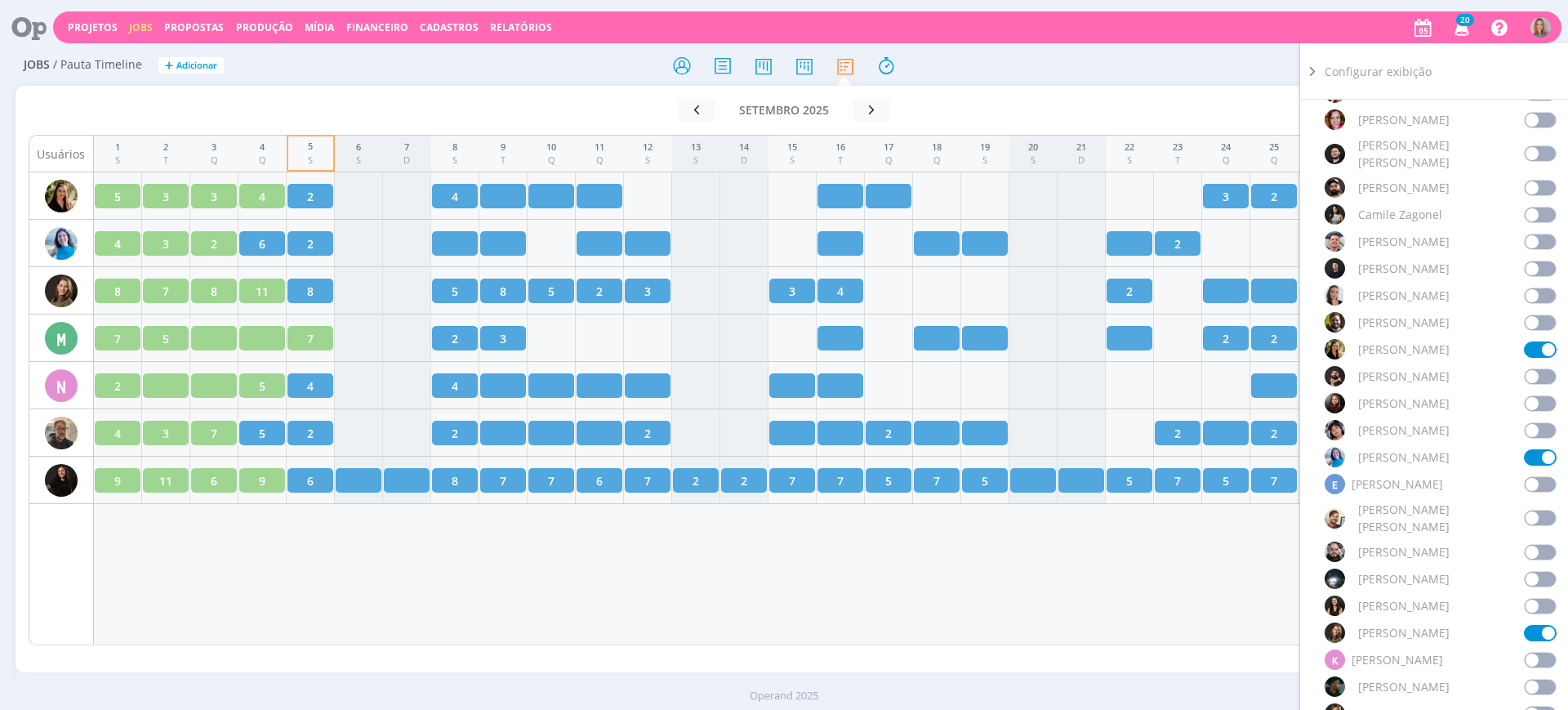
scroll to position [409, 0]
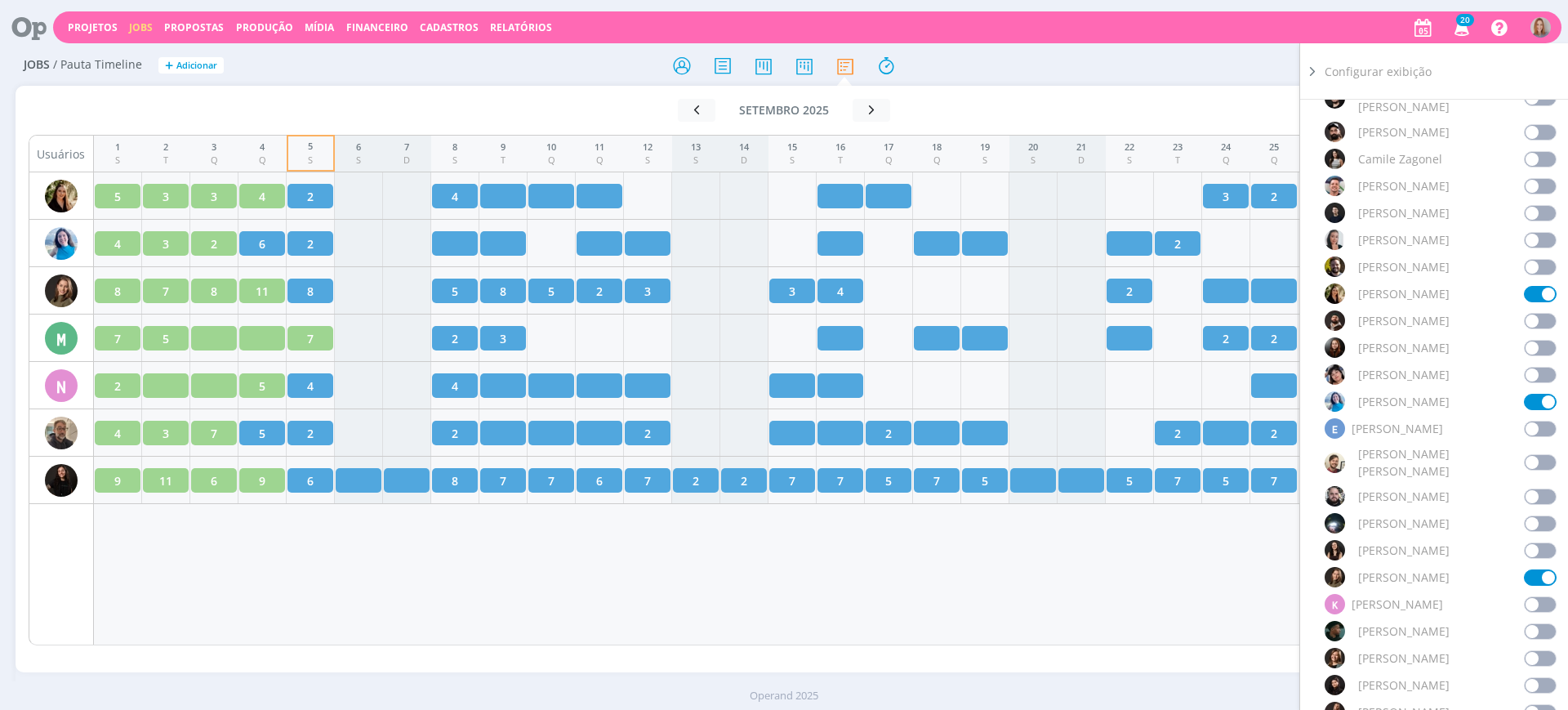
click at [1538, 570] on span at bounding box center [1541, 578] width 33 height 16
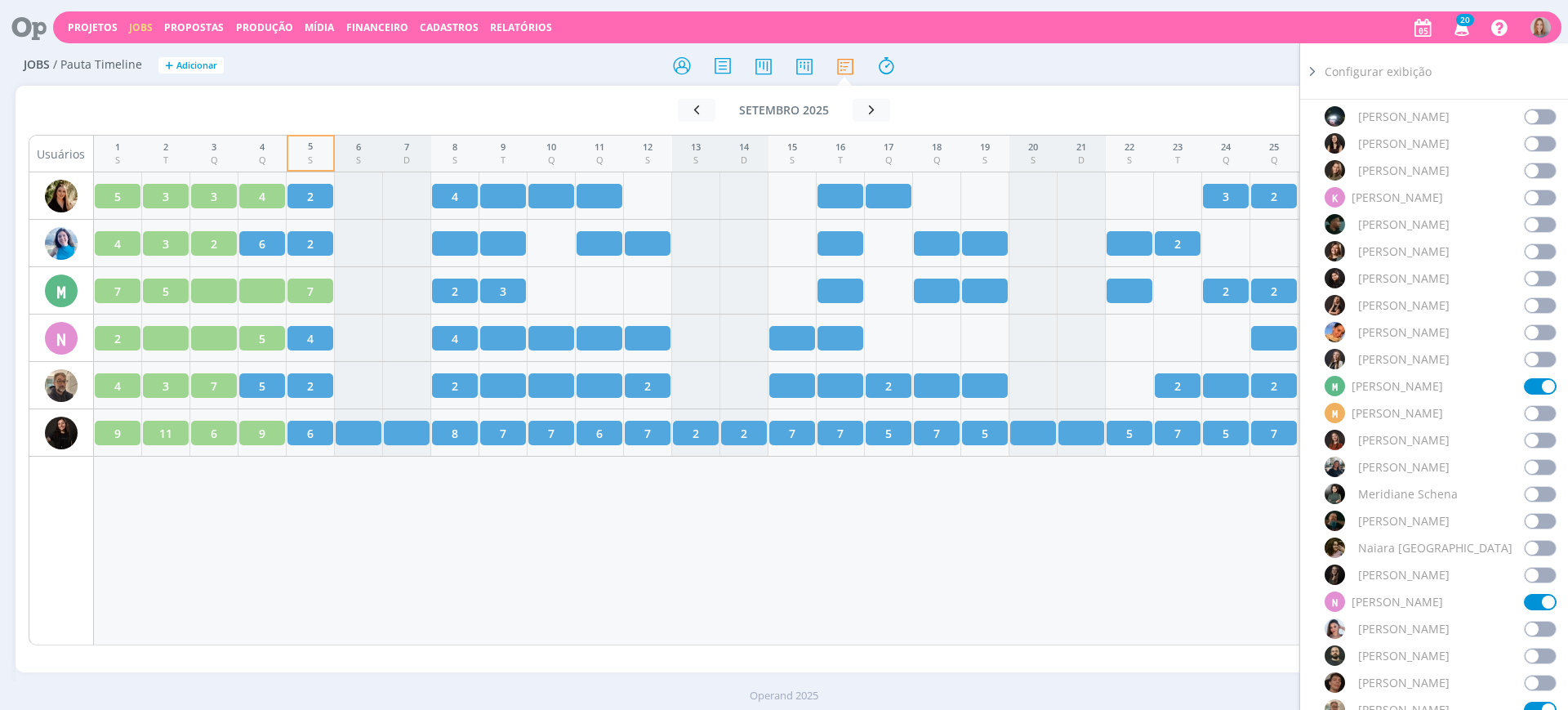
scroll to position [817, 0]
click at [1529, 377] on span at bounding box center [1541, 385] width 33 height 16
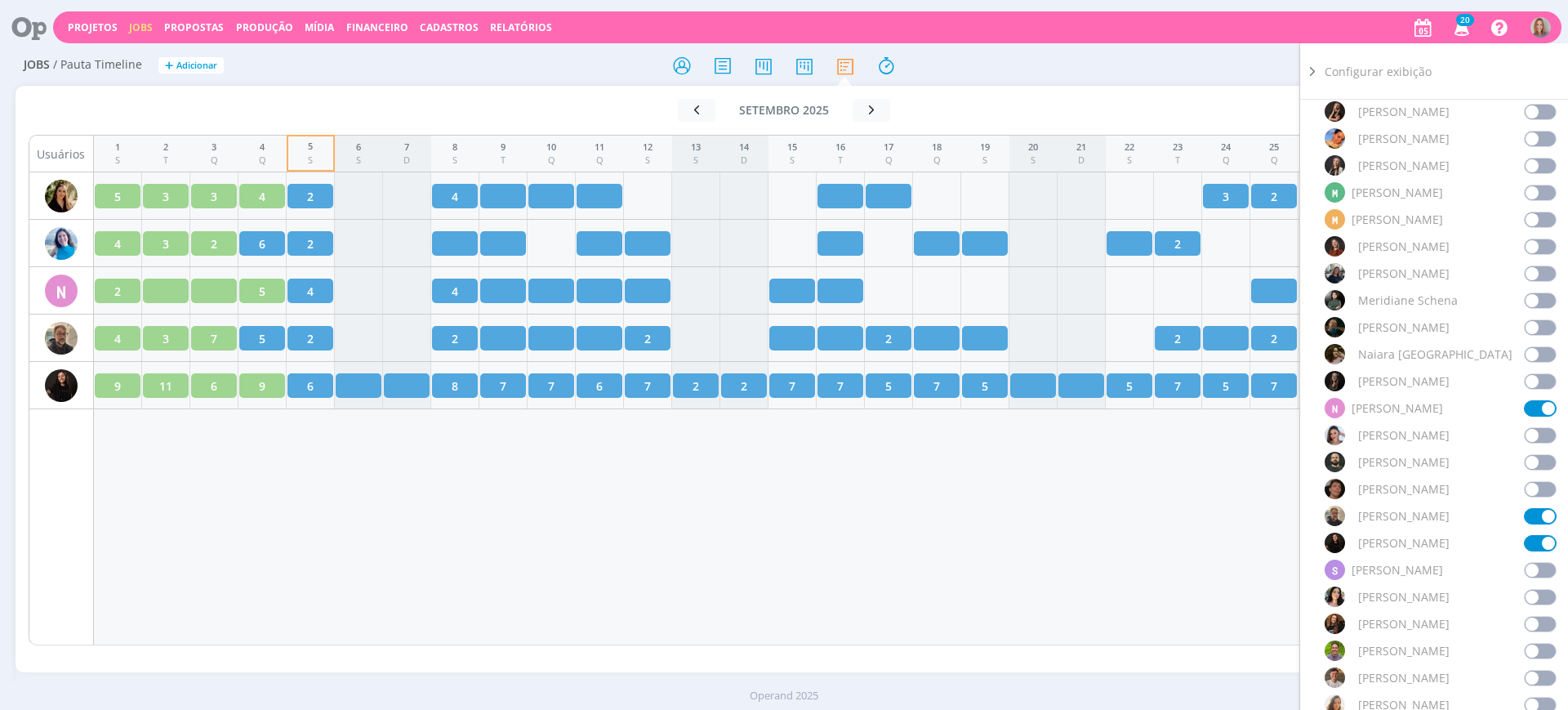
scroll to position [1022, 0]
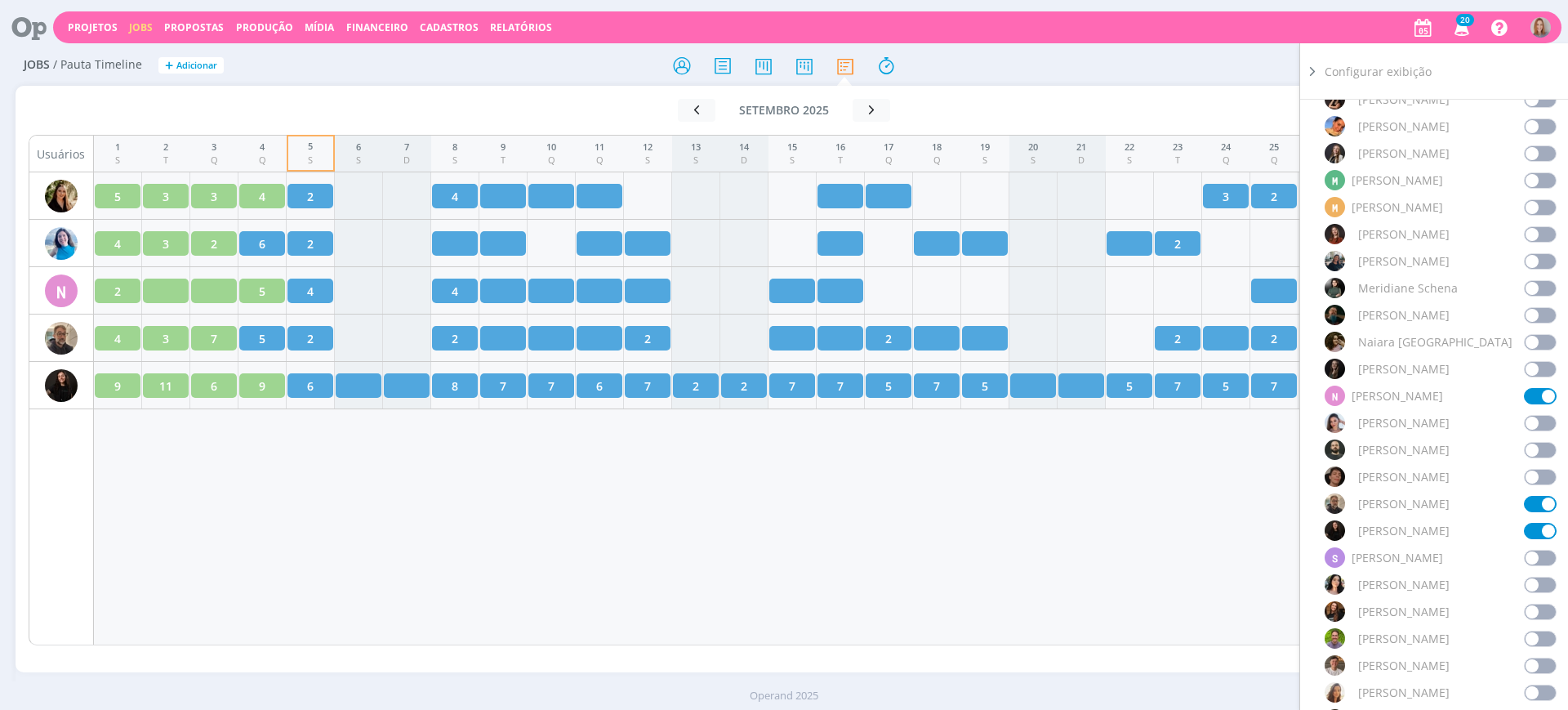
click at [1539, 496] on span at bounding box center [1541, 504] width 33 height 16
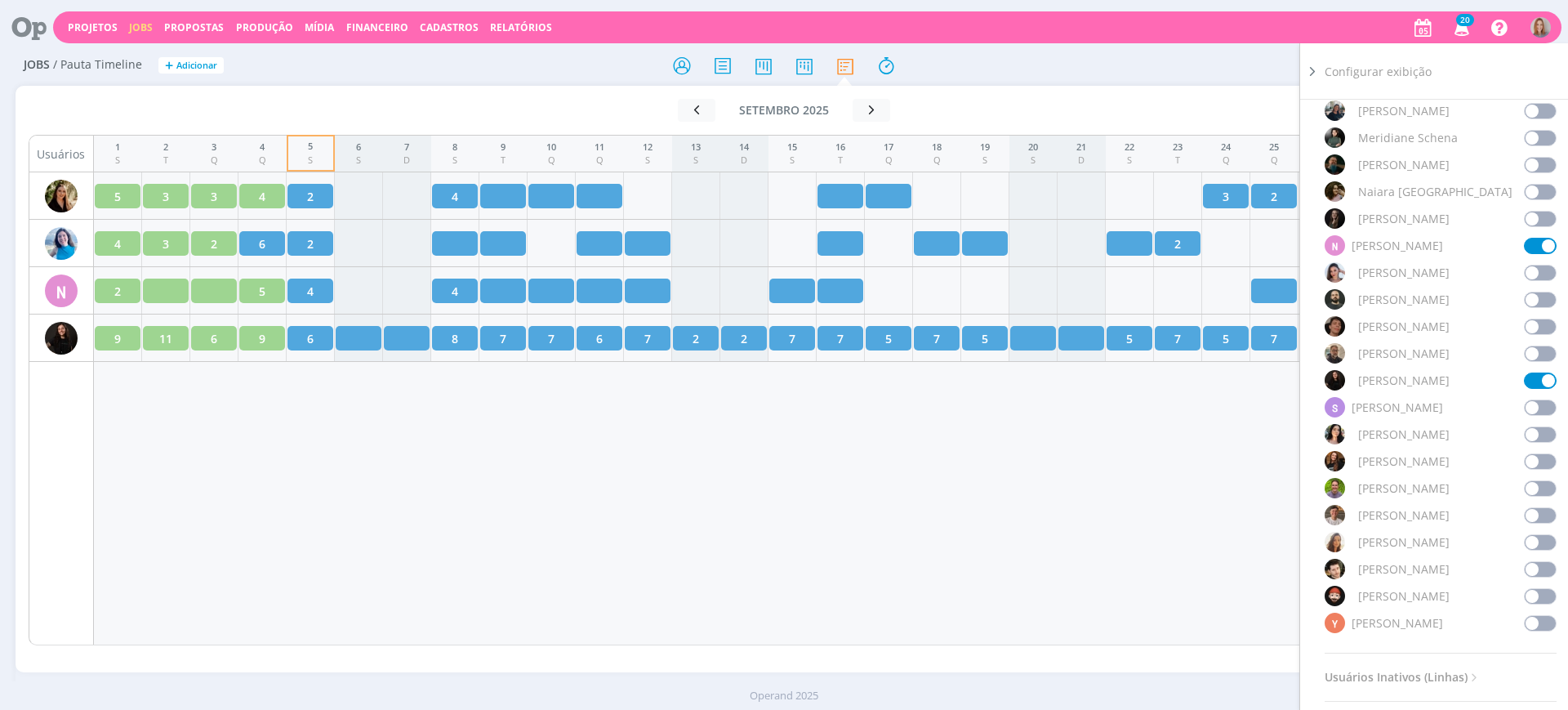
scroll to position [1446, 0]
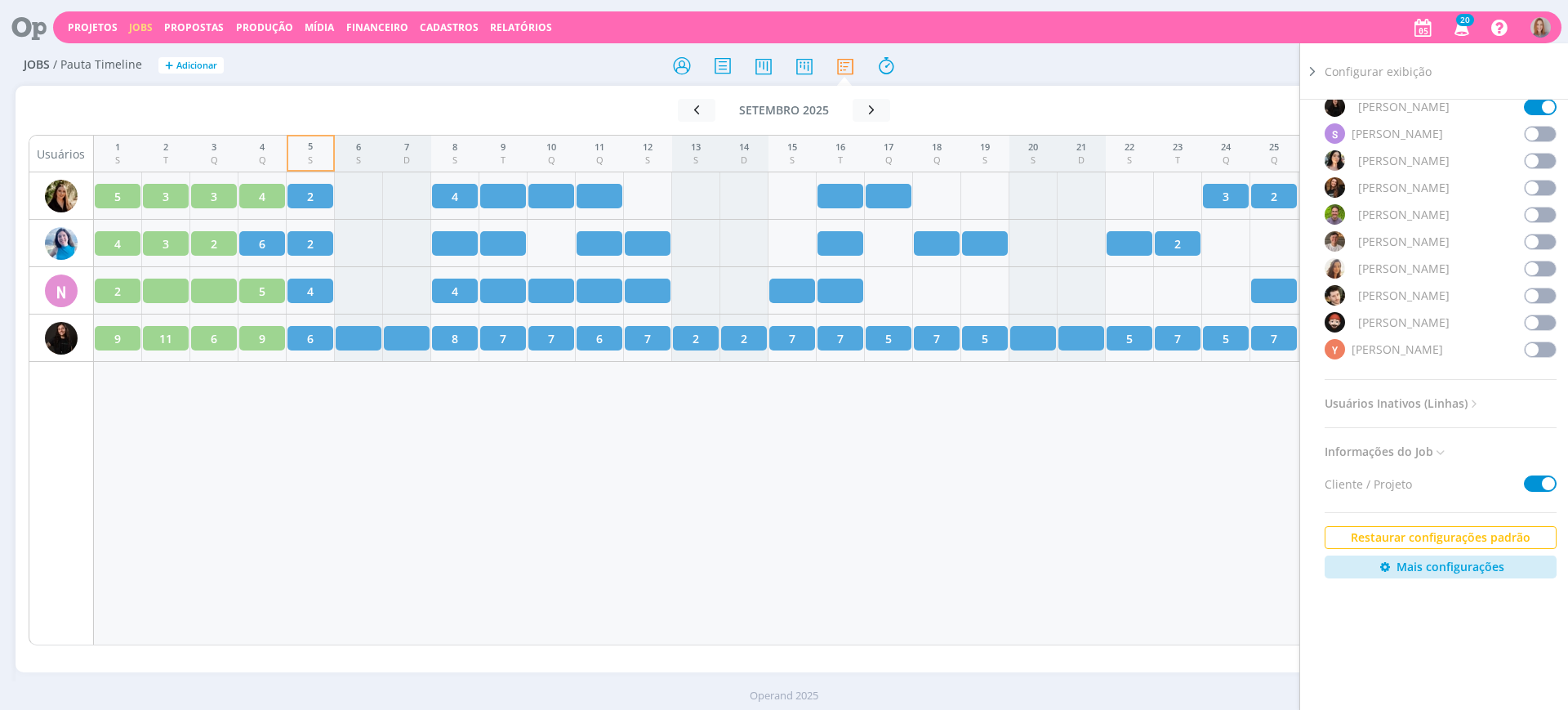
click at [1537, 287] on span at bounding box center [1541, 296] width 33 height 16
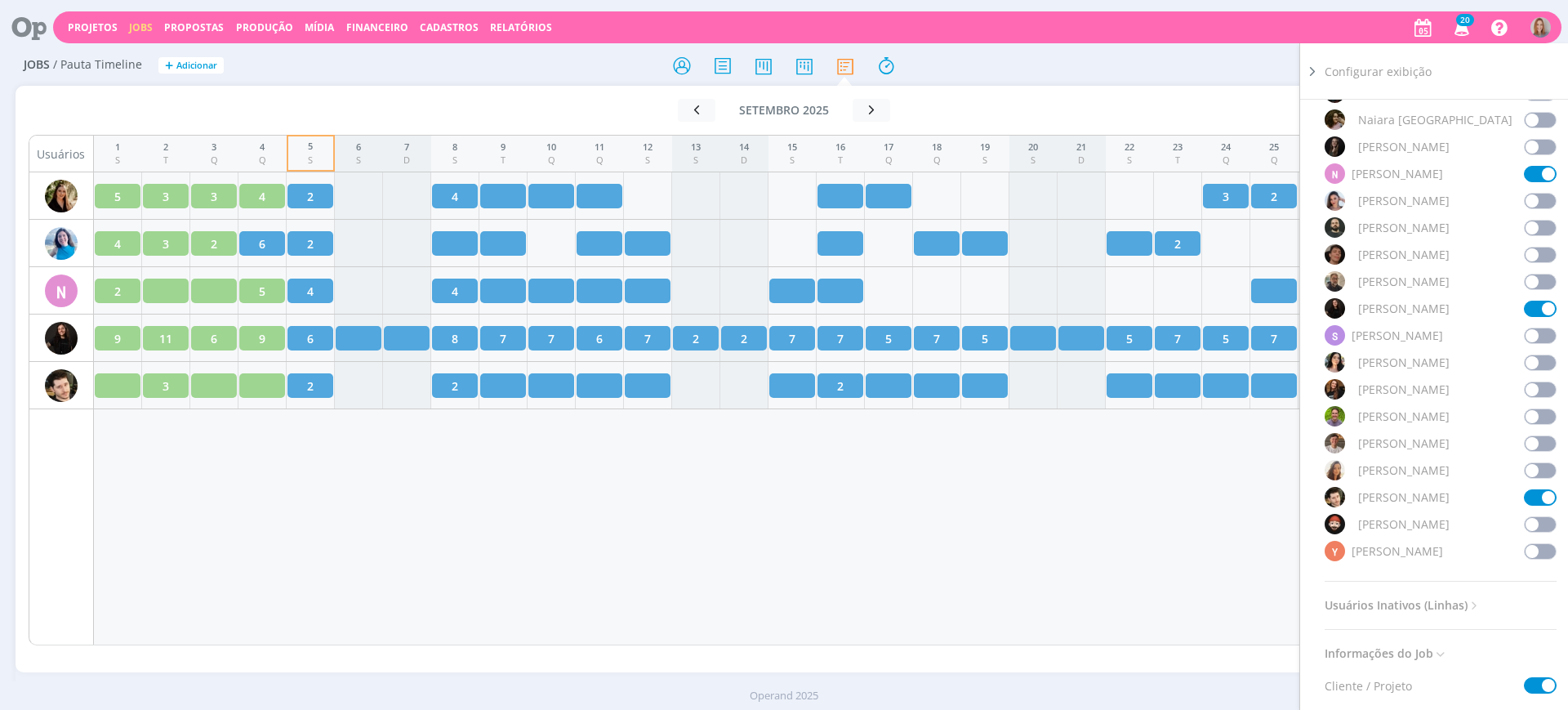
scroll to position [1241, 0]
drag, startPoint x: 575, startPoint y: 514, endPoint x: 598, endPoint y: 515, distance: 23.0
click at [574, 514] on div "1 S 2 T 3 Q 4 Q 5 S 6 S 7 D 8 S 9 T 10 Q 11 Q 12 S 13 S 14 D 15 S 16 T 17 Q 18 …" at bounding box center [818, 391] width 1447 height 511
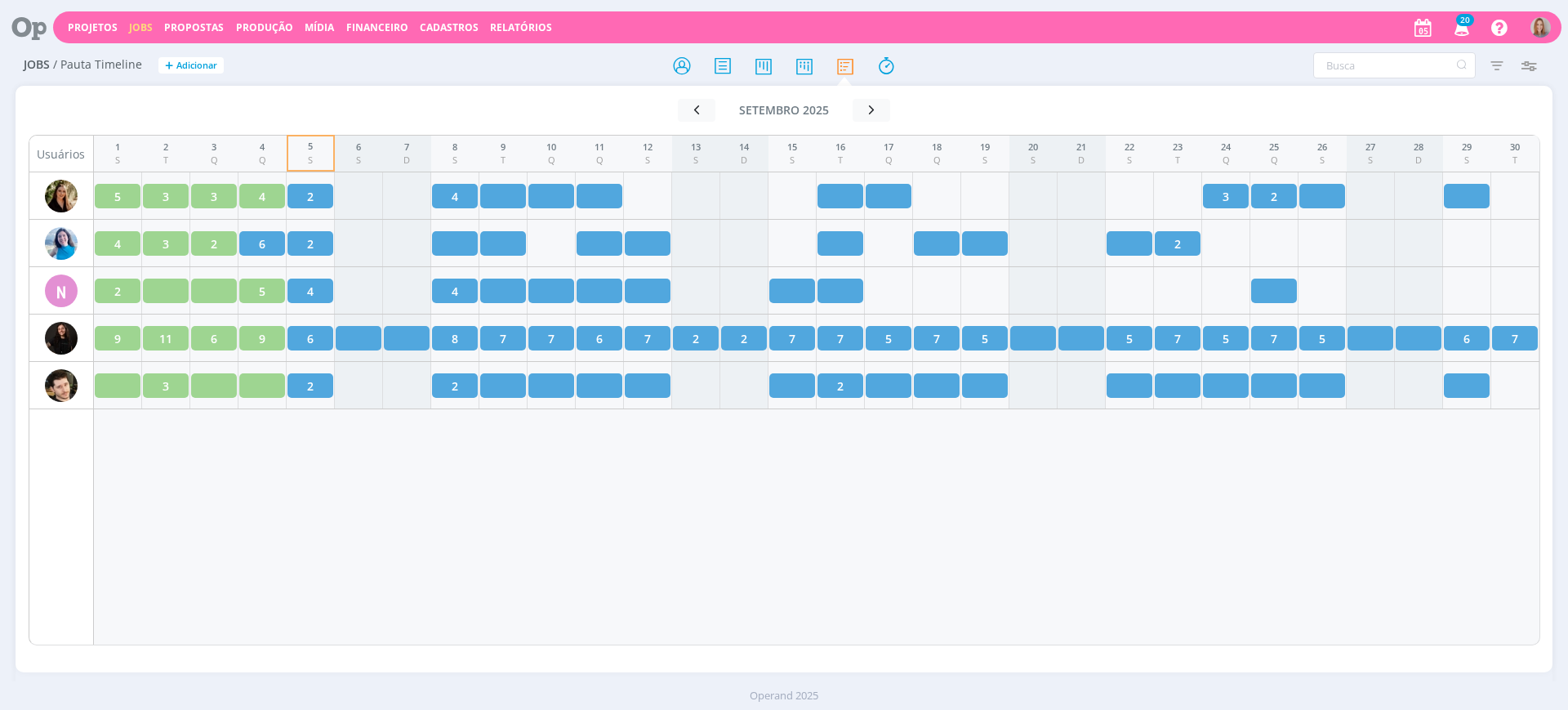
click at [477, 90] on div "Ir para mês atual [DATE] < 2025 > Janeiro Fevereiro Março Abril Maio Junho Julh…" at bounding box center [784, 369] width 1538 height 567
click at [544, 128] on span "Cronograma Mensal Outubro" at bounding box center [553, 122] width 150 height 15
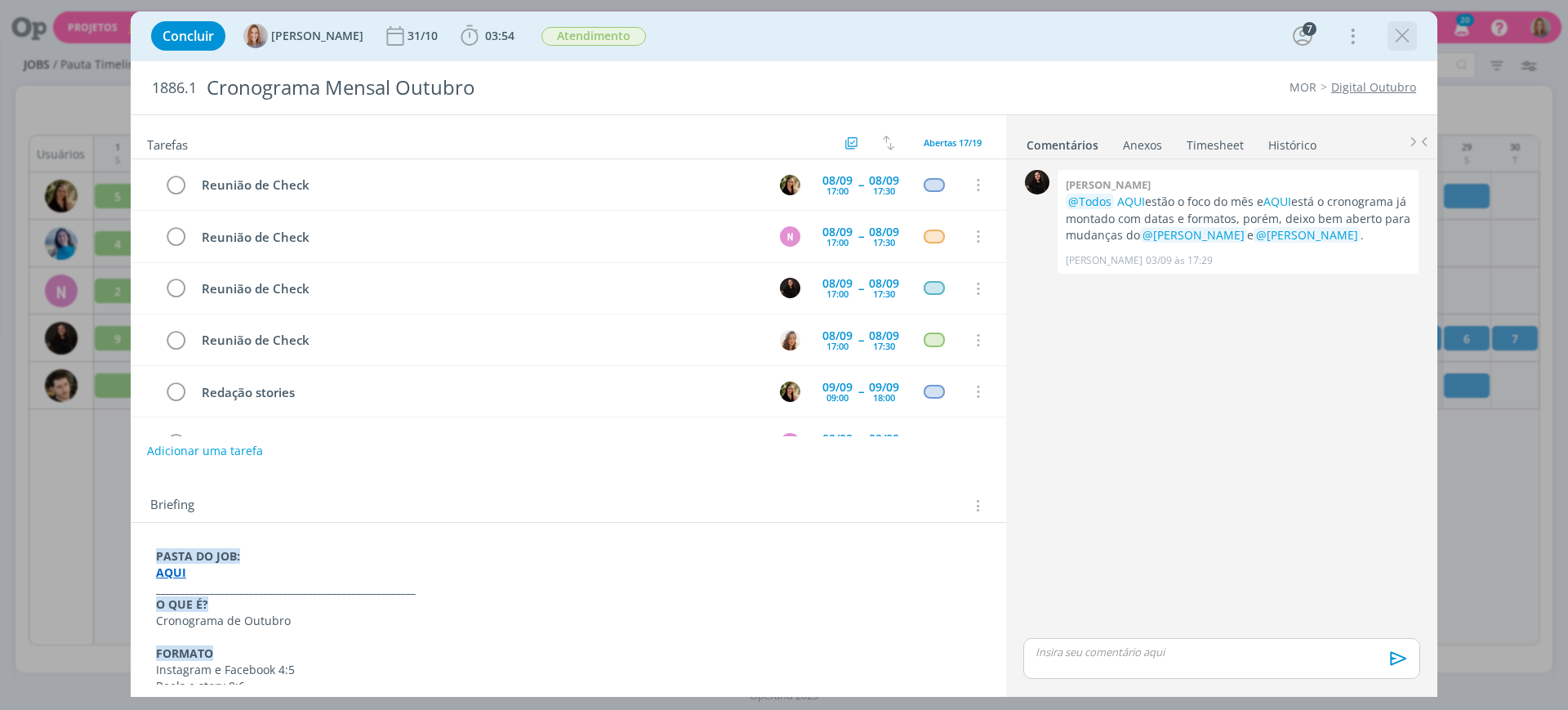
scroll to position [156, 0]
click at [1404, 42] on icon "dialog" at bounding box center [1403, 36] width 25 height 25
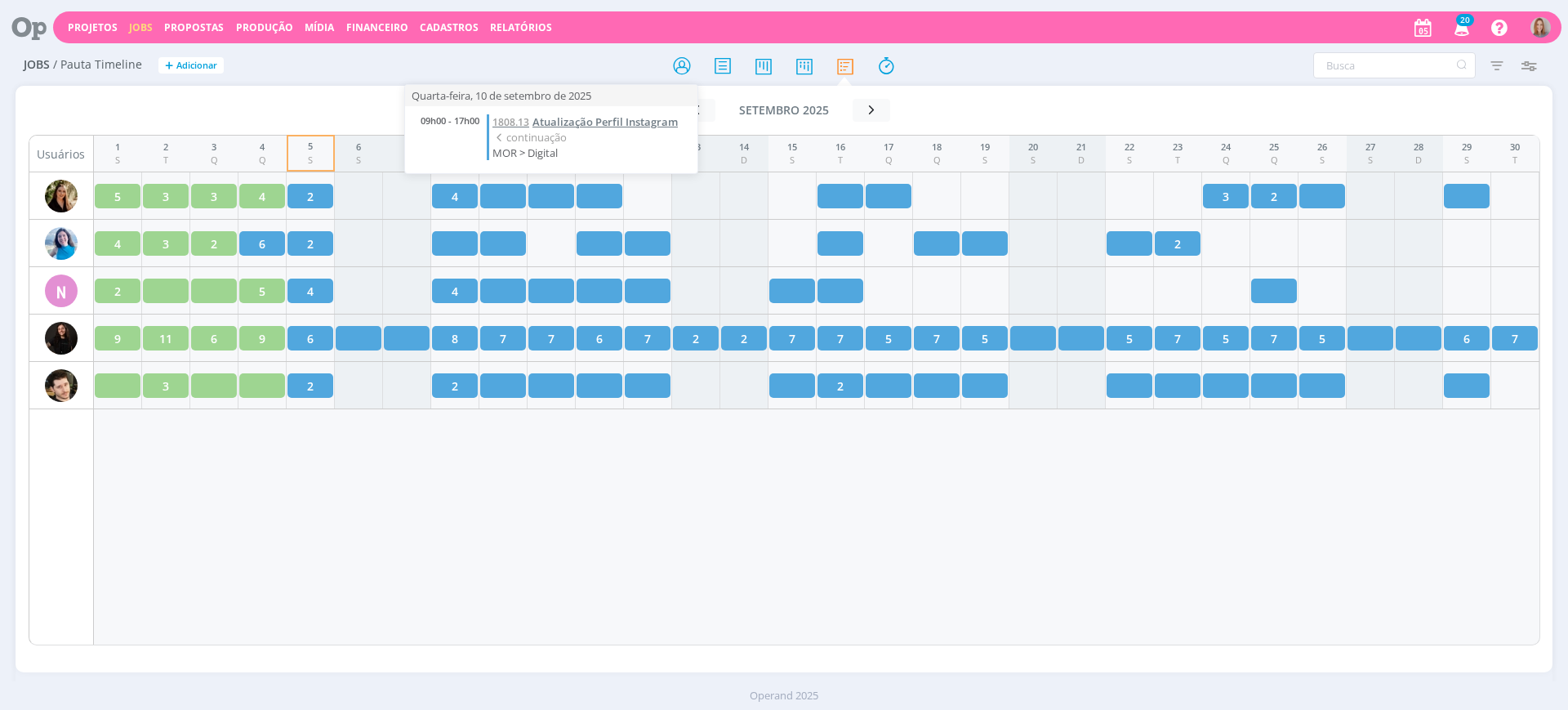
click at [584, 116] on span "Atualização Perfil Instagram" at bounding box center [606, 122] width 146 height 15
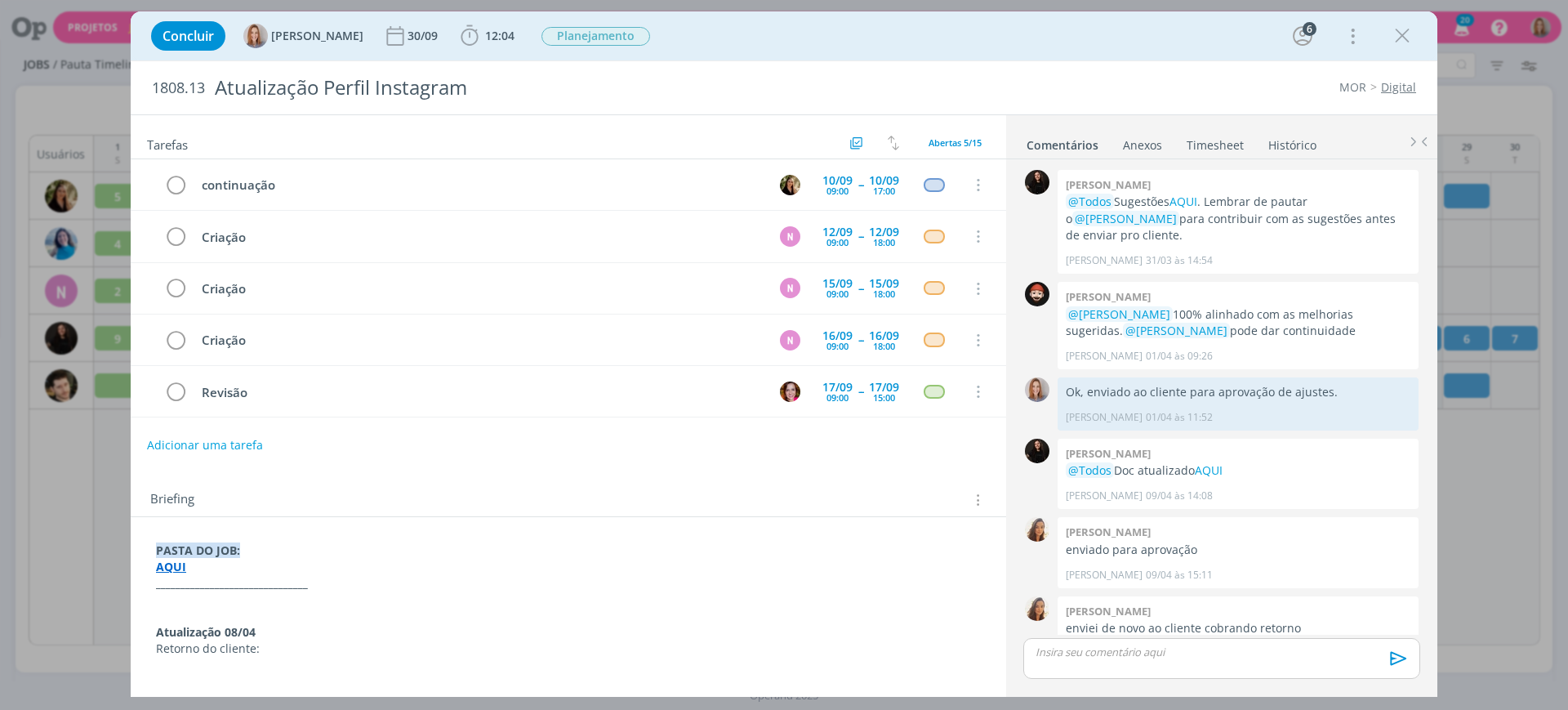
scroll to position [1637, 0]
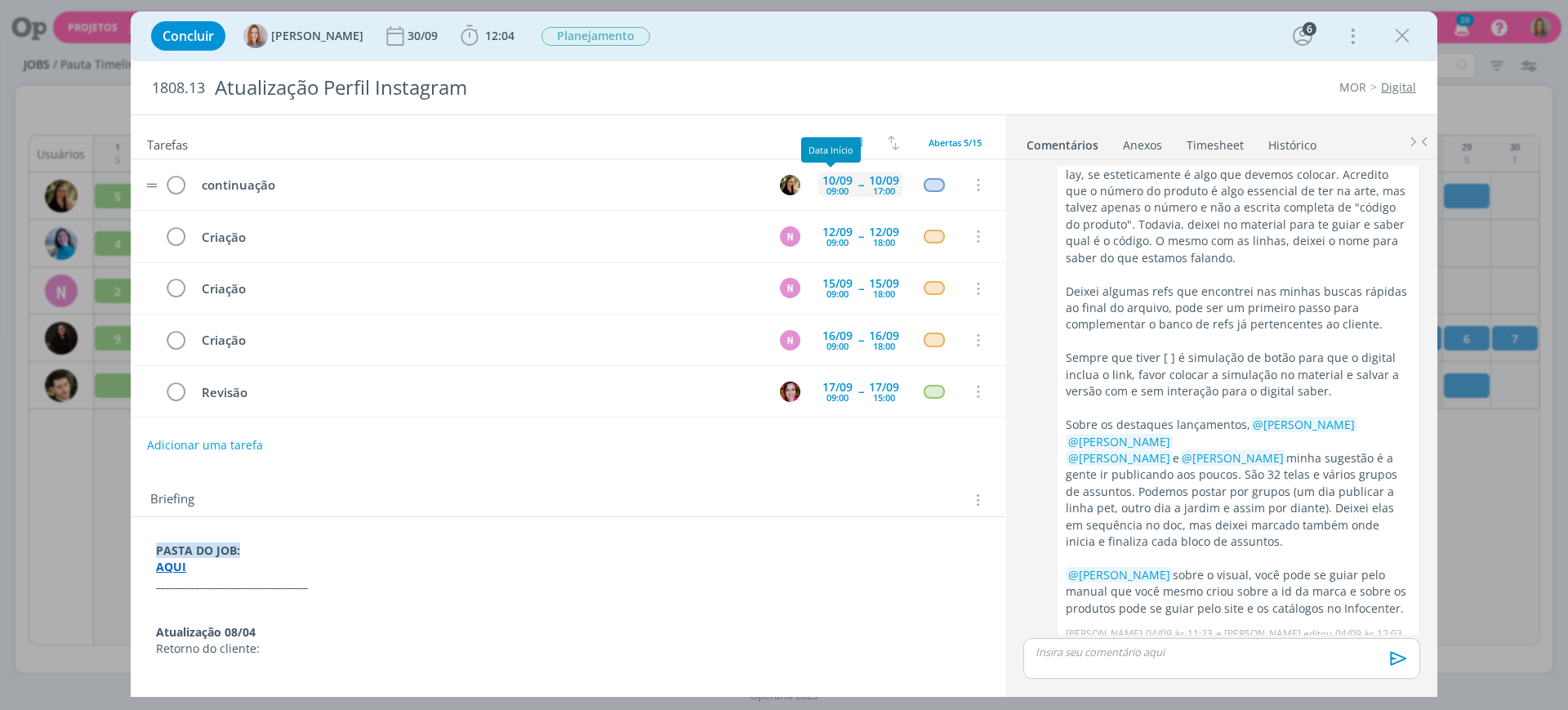
click at [839, 187] on div "09:00" at bounding box center [837, 191] width 22 height 9
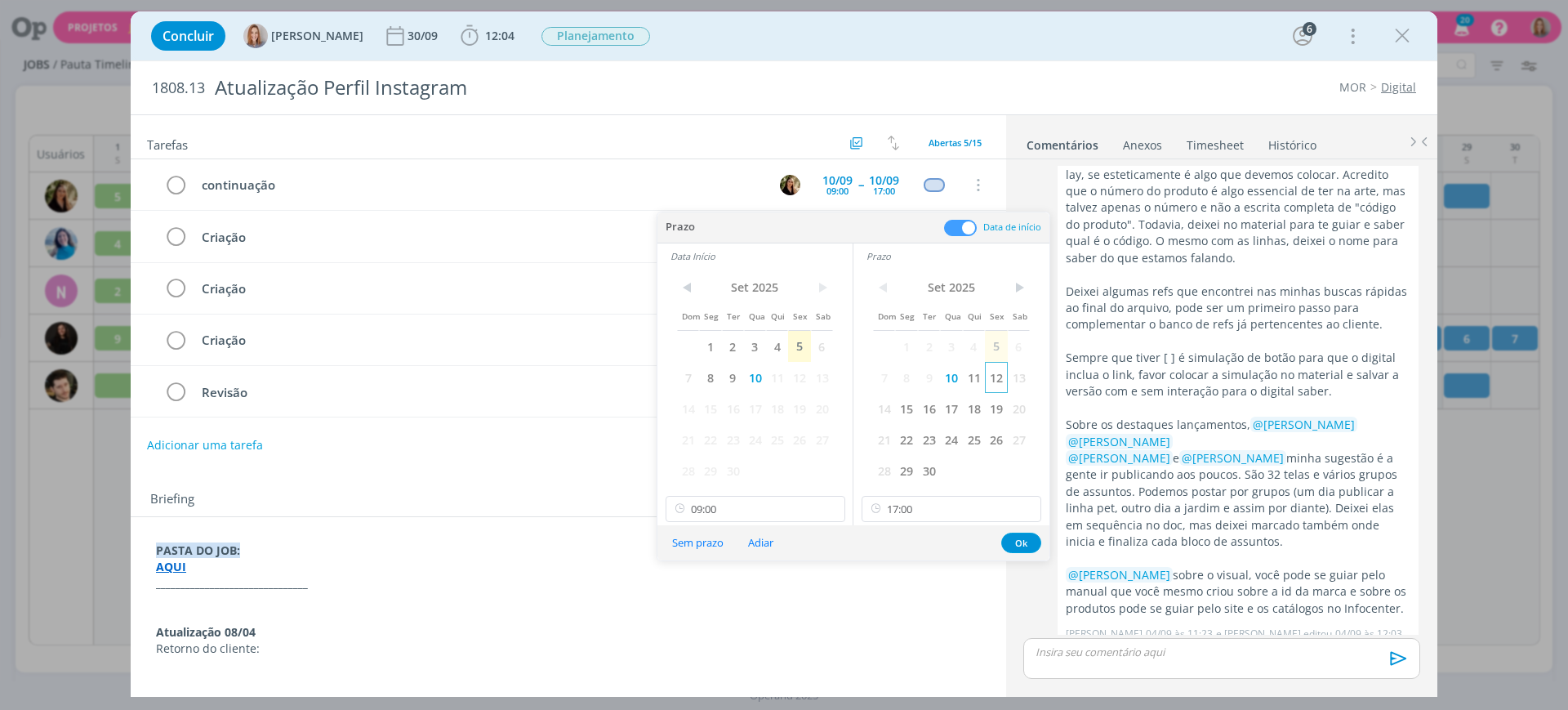
click at [1002, 374] on span "12" at bounding box center [996, 378] width 22 height 31
click at [806, 373] on span "12" at bounding box center [799, 378] width 22 height 31
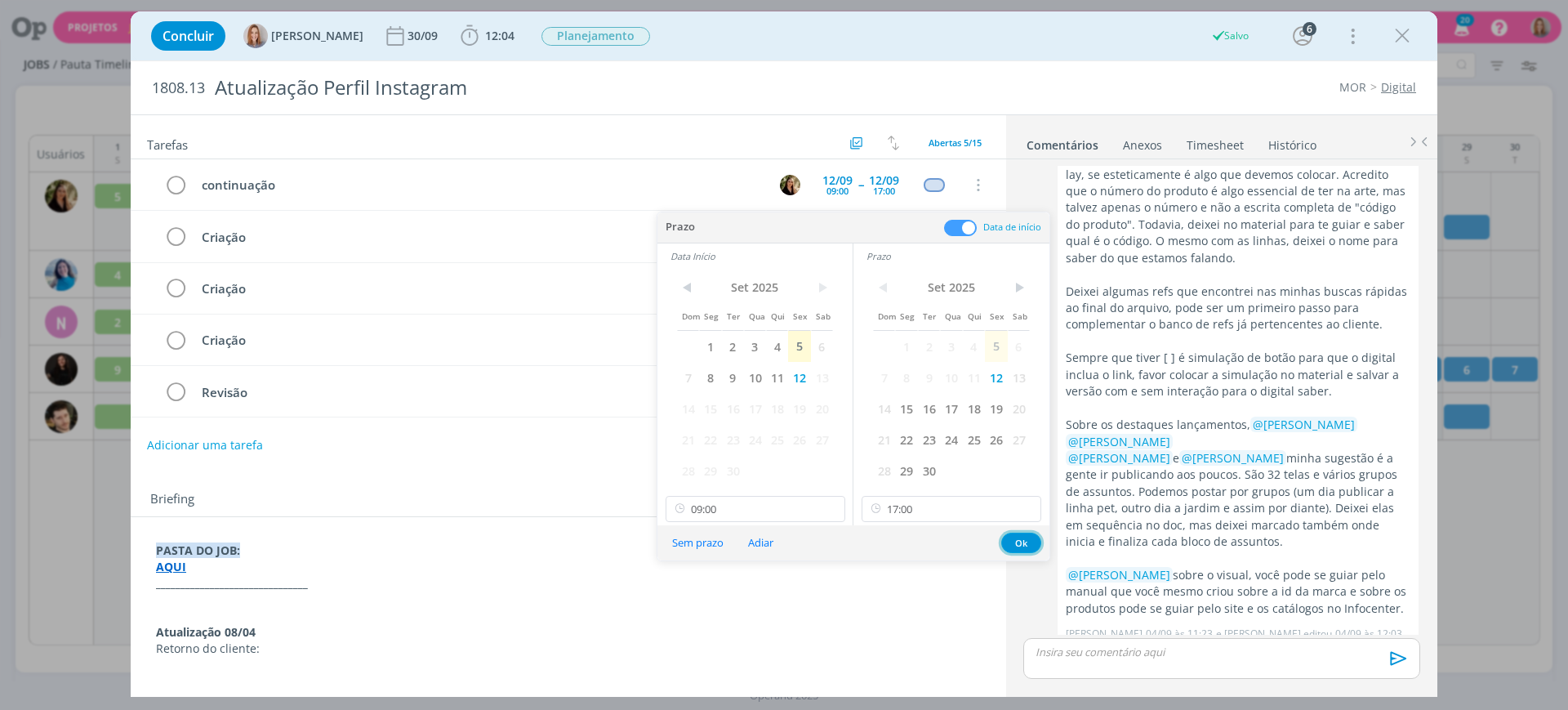
click at [1020, 541] on button "Ok" at bounding box center [1021, 543] width 40 height 20
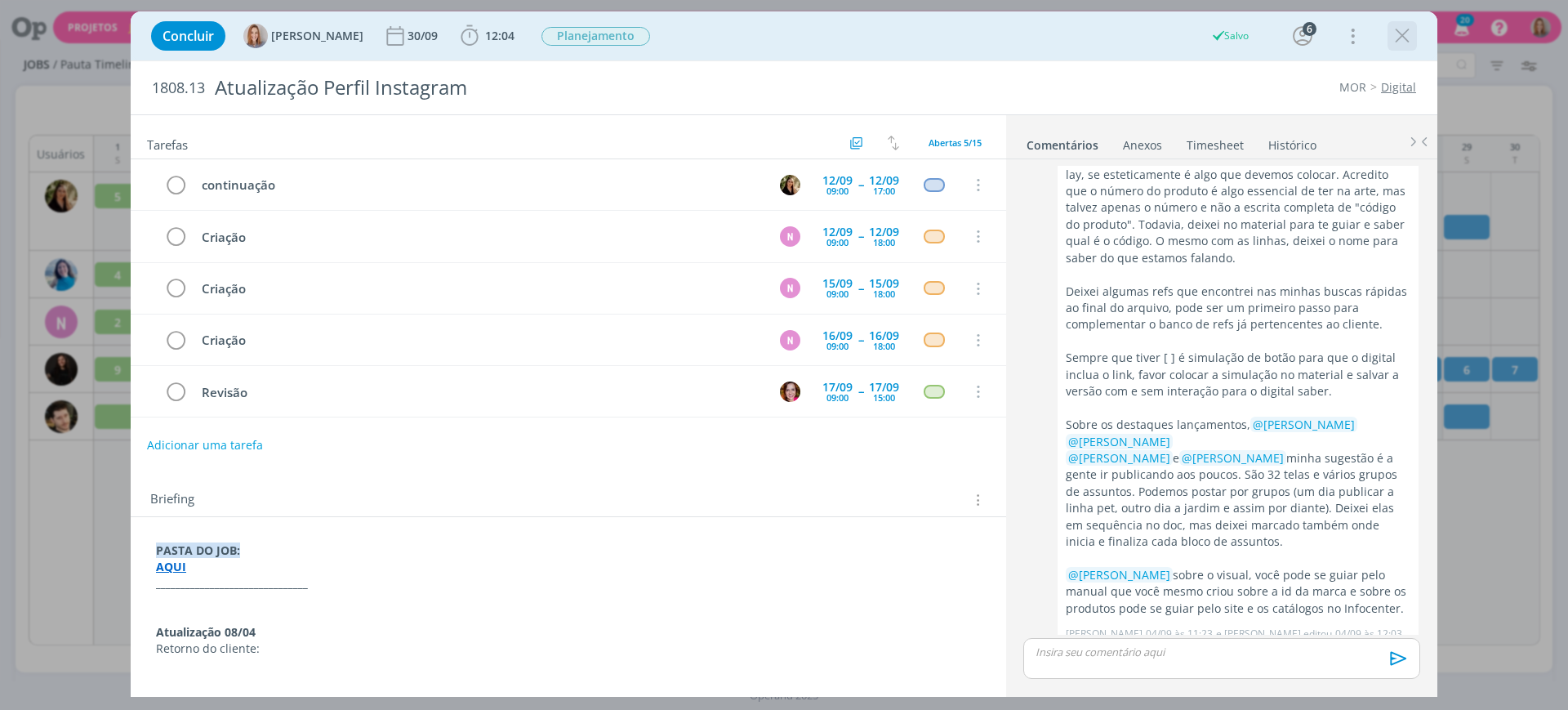
click at [1399, 33] on icon "dialog" at bounding box center [1403, 36] width 25 height 25
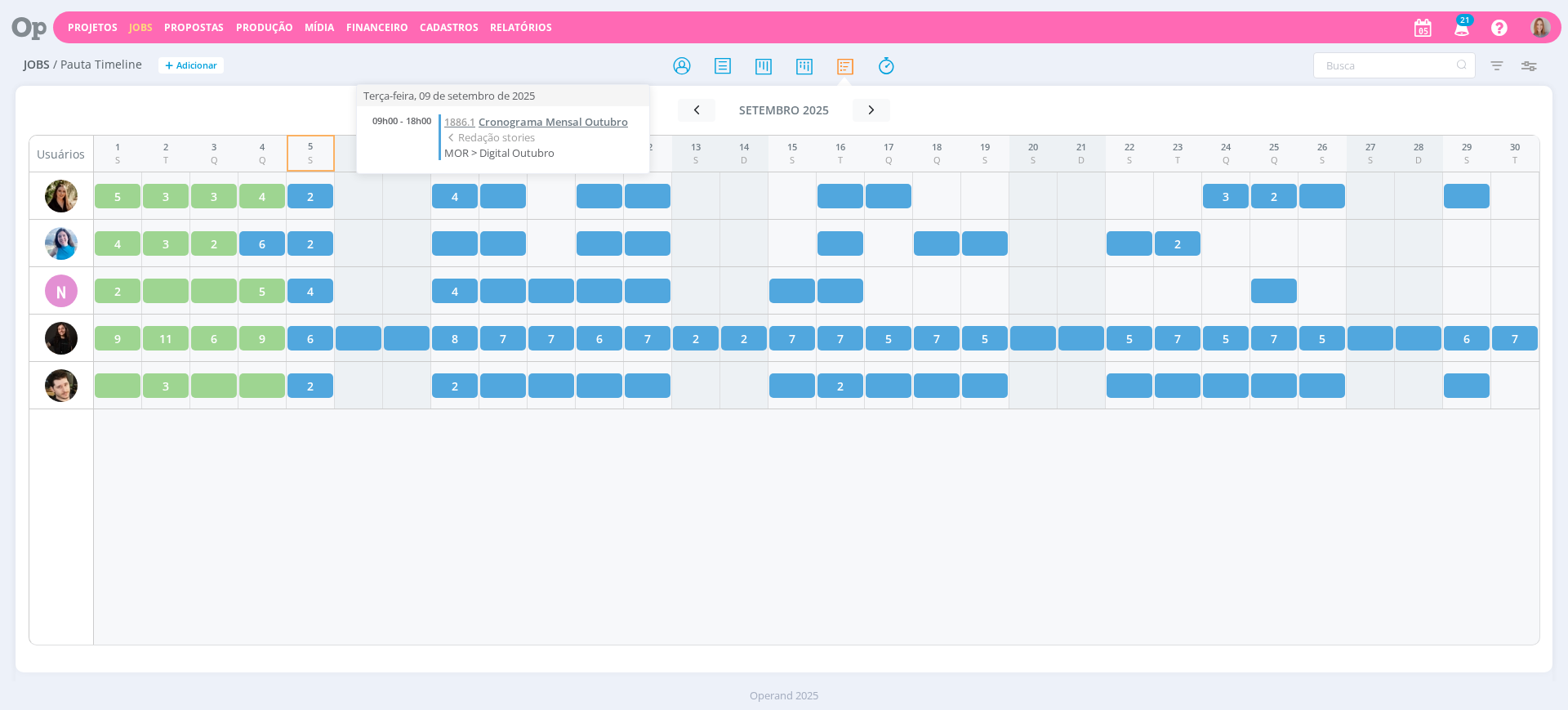
click at [543, 117] on span "Cronograma Mensal Outubro" at bounding box center [553, 122] width 150 height 15
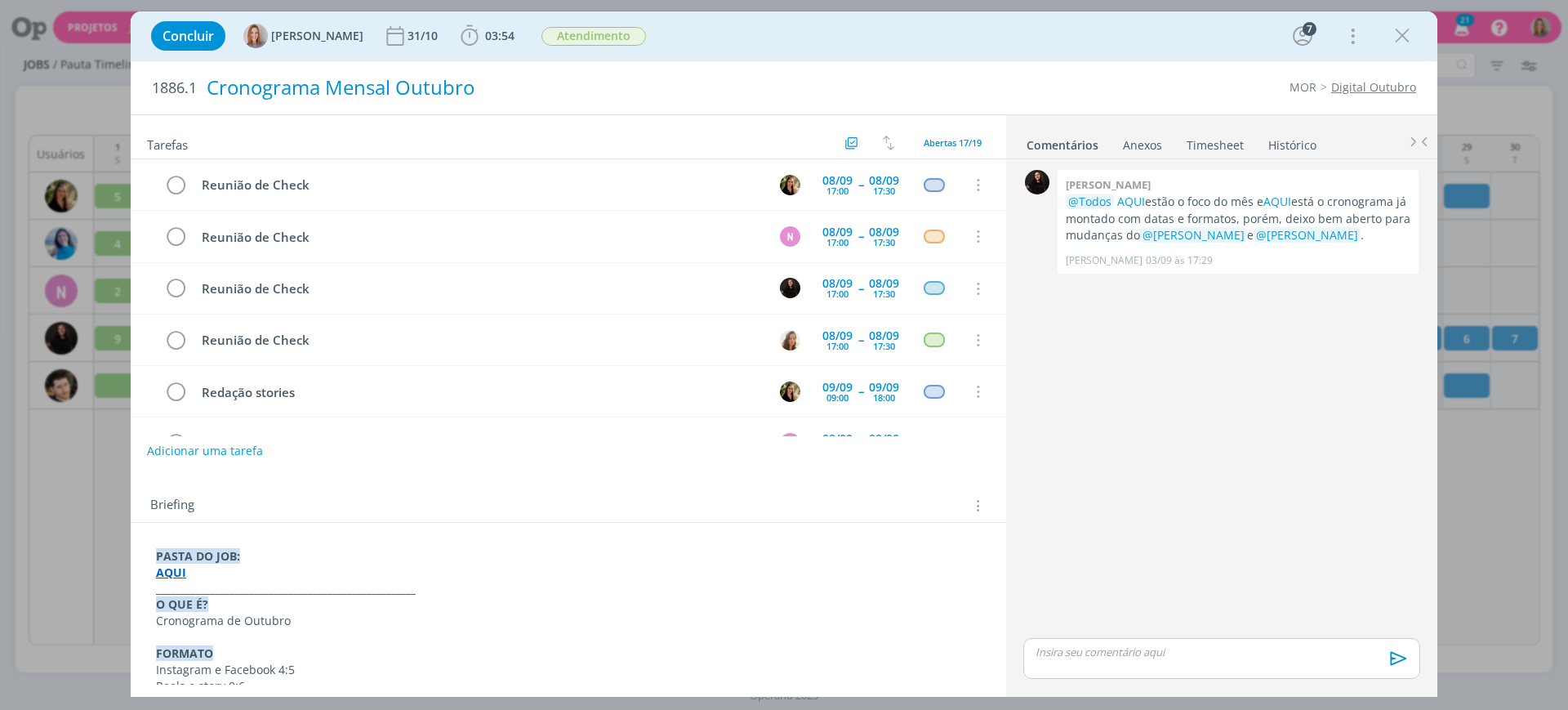
scroll to position [156, 0]
click at [1404, 38] on icon "dialog" at bounding box center [1403, 36] width 25 height 25
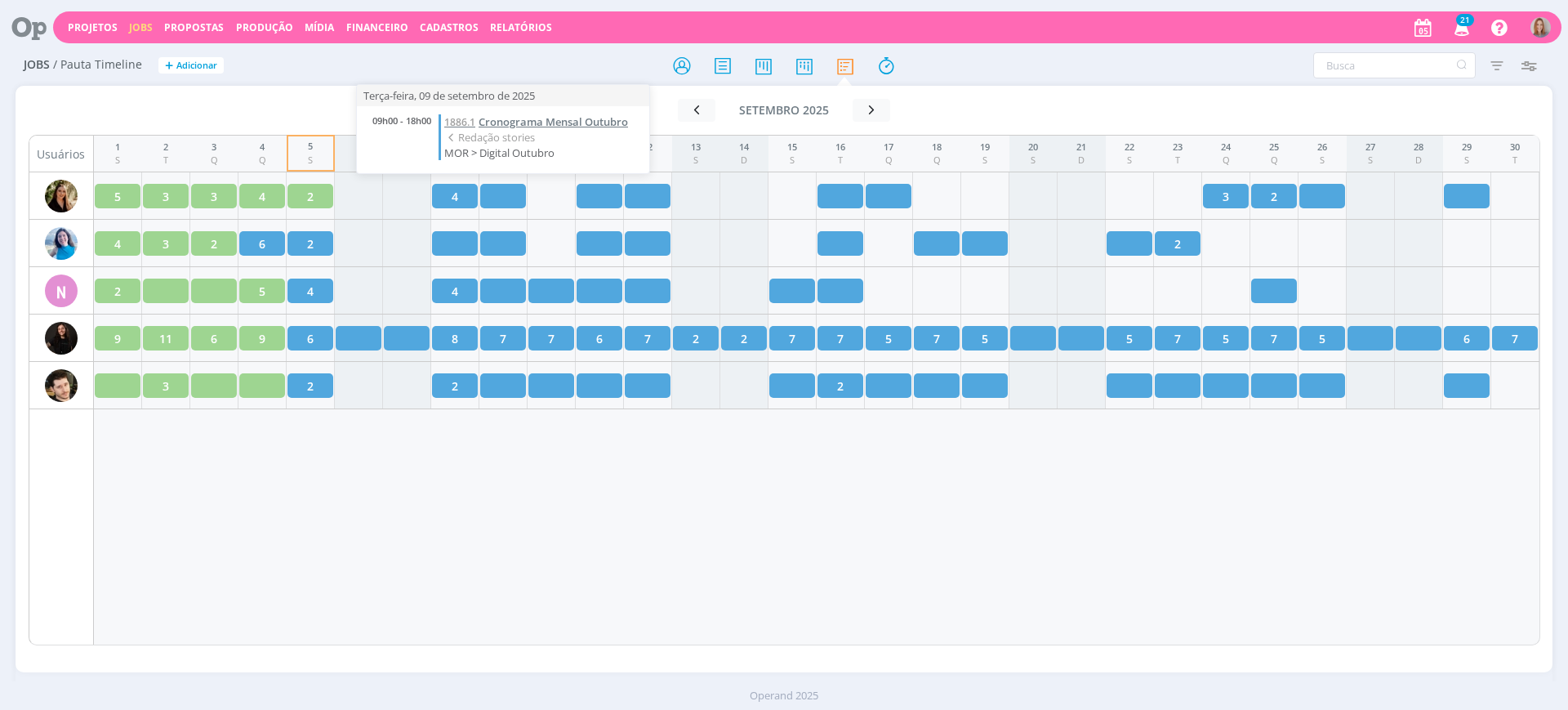
click at [511, 120] on span "Cronograma Mensal Outubro" at bounding box center [553, 122] width 150 height 15
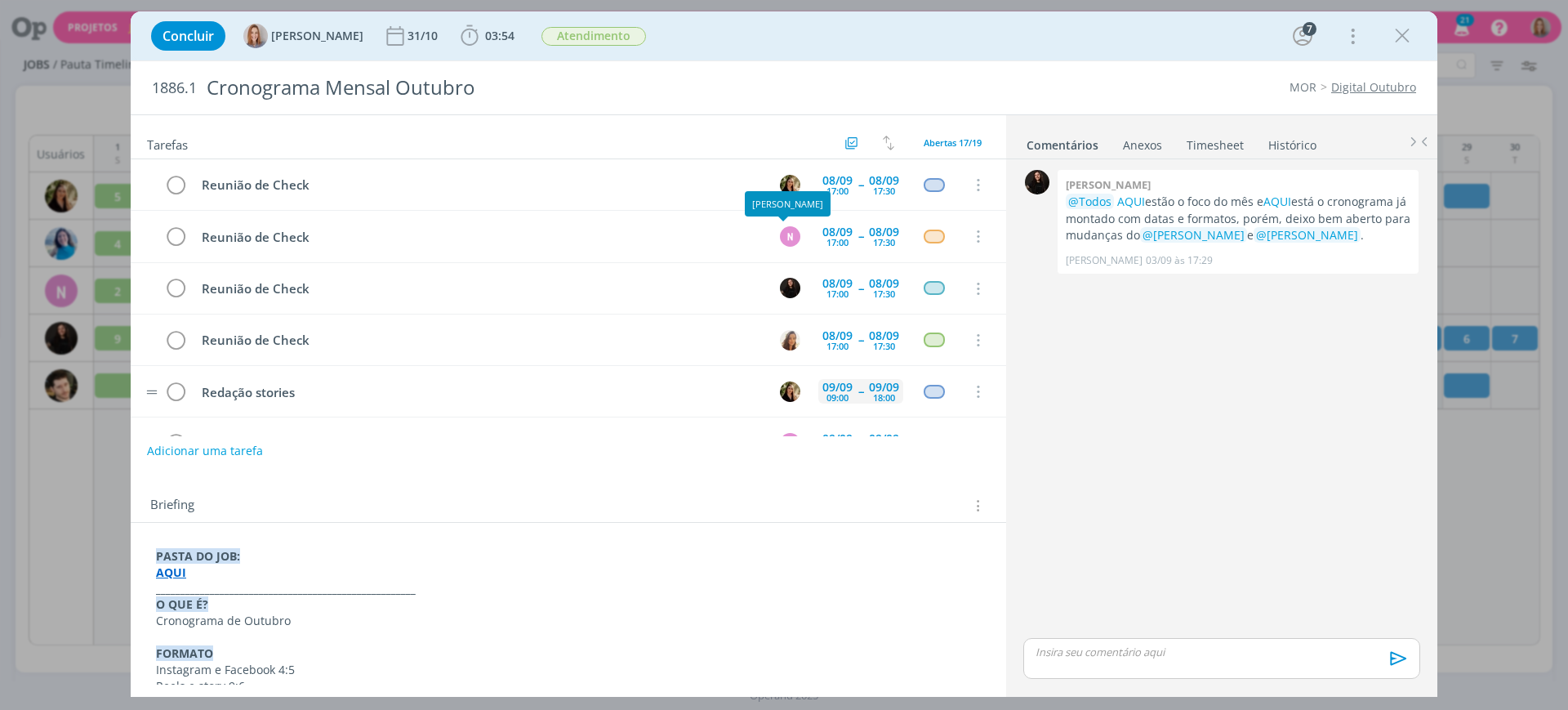
scroll to position [156, 0]
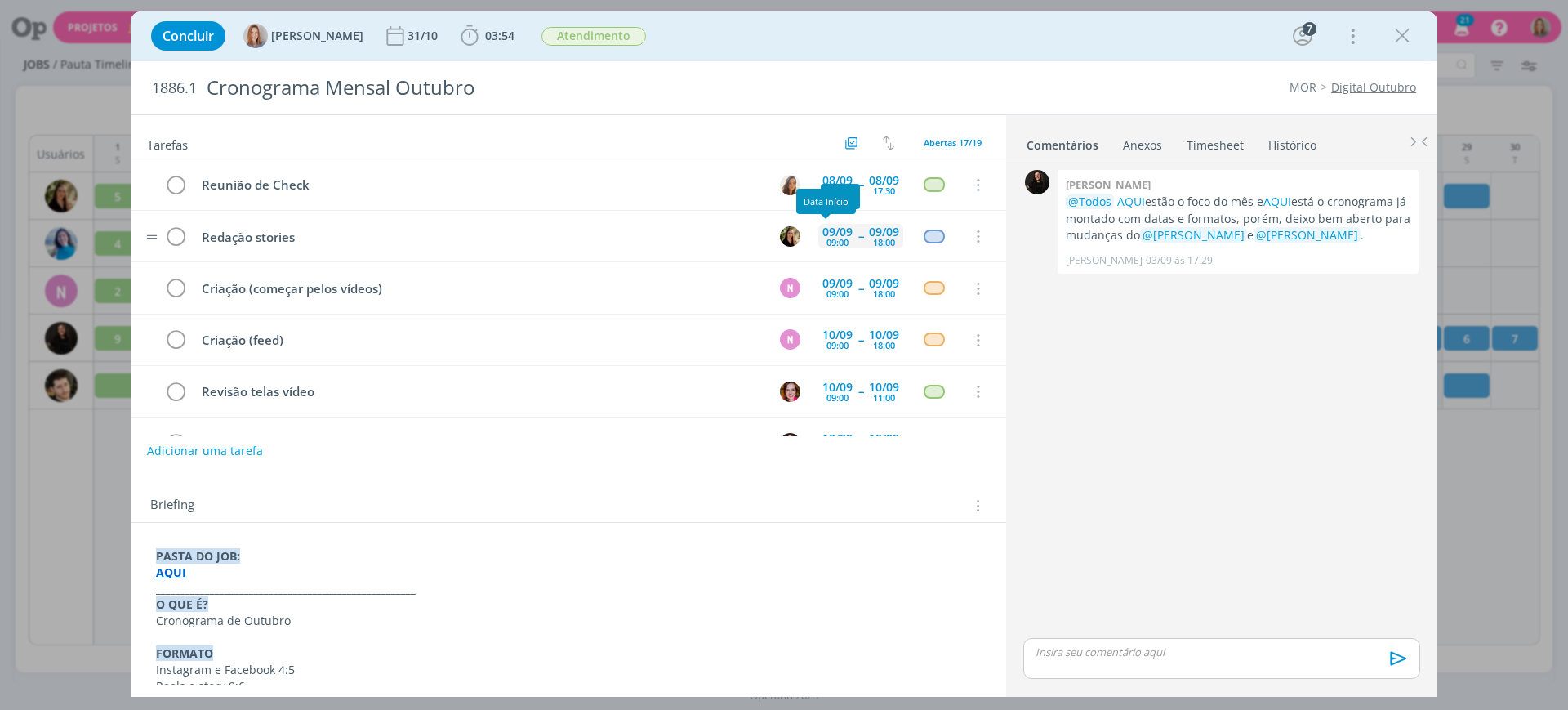
click at [845, 237] on div "09/09" at bounding box center [837, 232] width 30 height 11
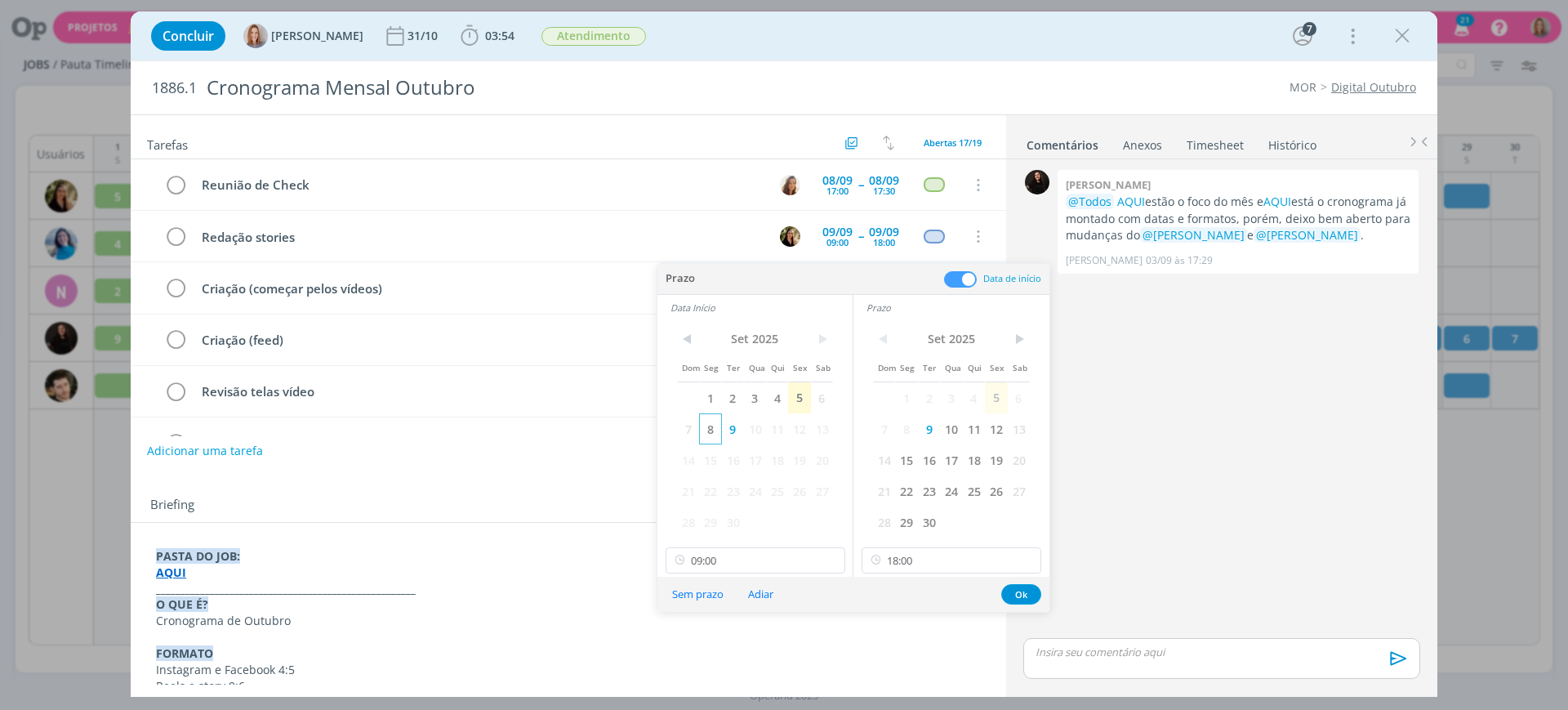
click at [709, 423] on span "8" at bounding box center [710, 429] width 22 height 31
click at [903, 434] on span "8" at bounding box center [906, 429] width 22 height 31
click at [741, 554] on input "09:00" at bounding box center [755, 561] width 180 height 26
click at [709, 483] on div "14:00" at bounding box center [758, 493] width 183 height 29
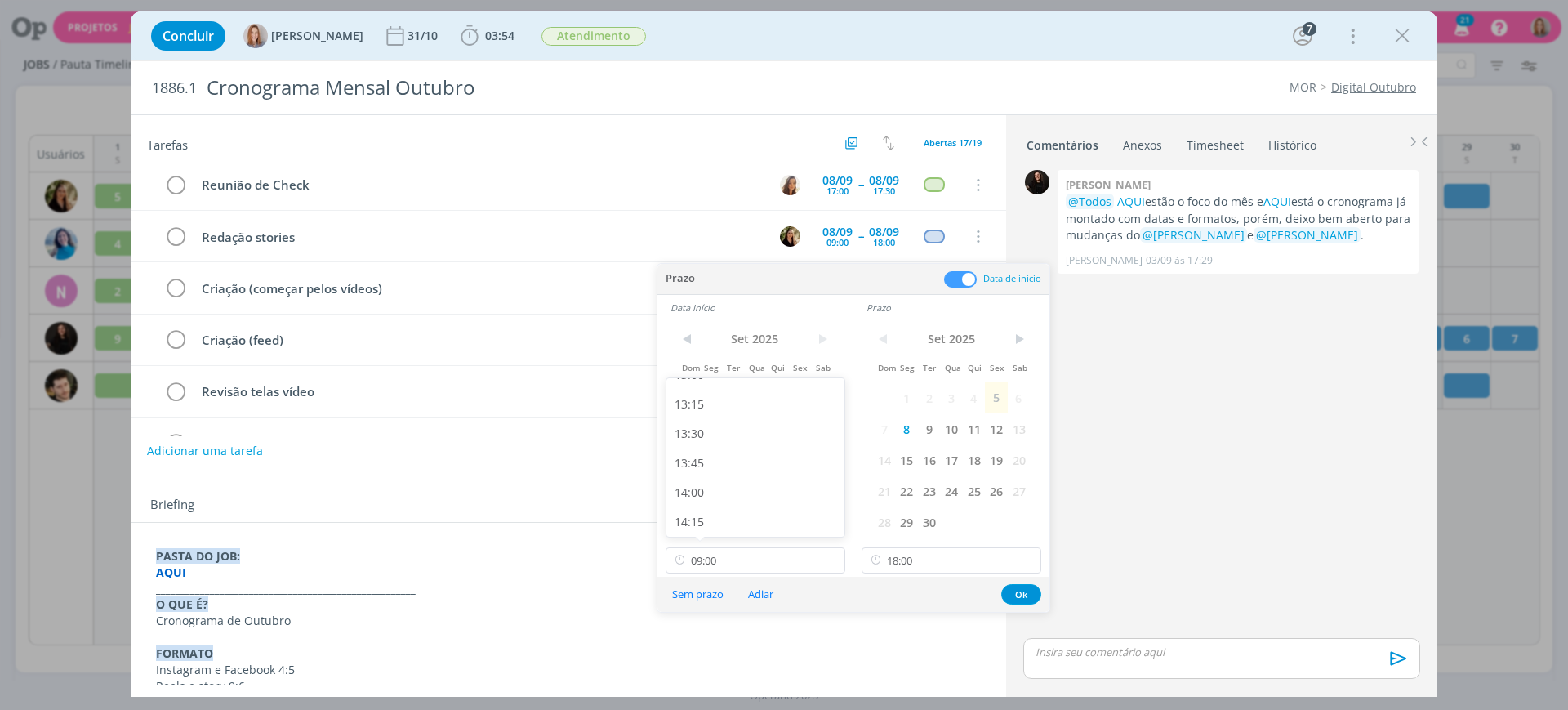
type input "14:00"
click at [944, 562] on input "18:00" at bounding box center [952, 561] width 180 height 26
click at [923, 405] on div "17:00" at bounding box center [954, 400] width 183 height 29
type input "17:00"
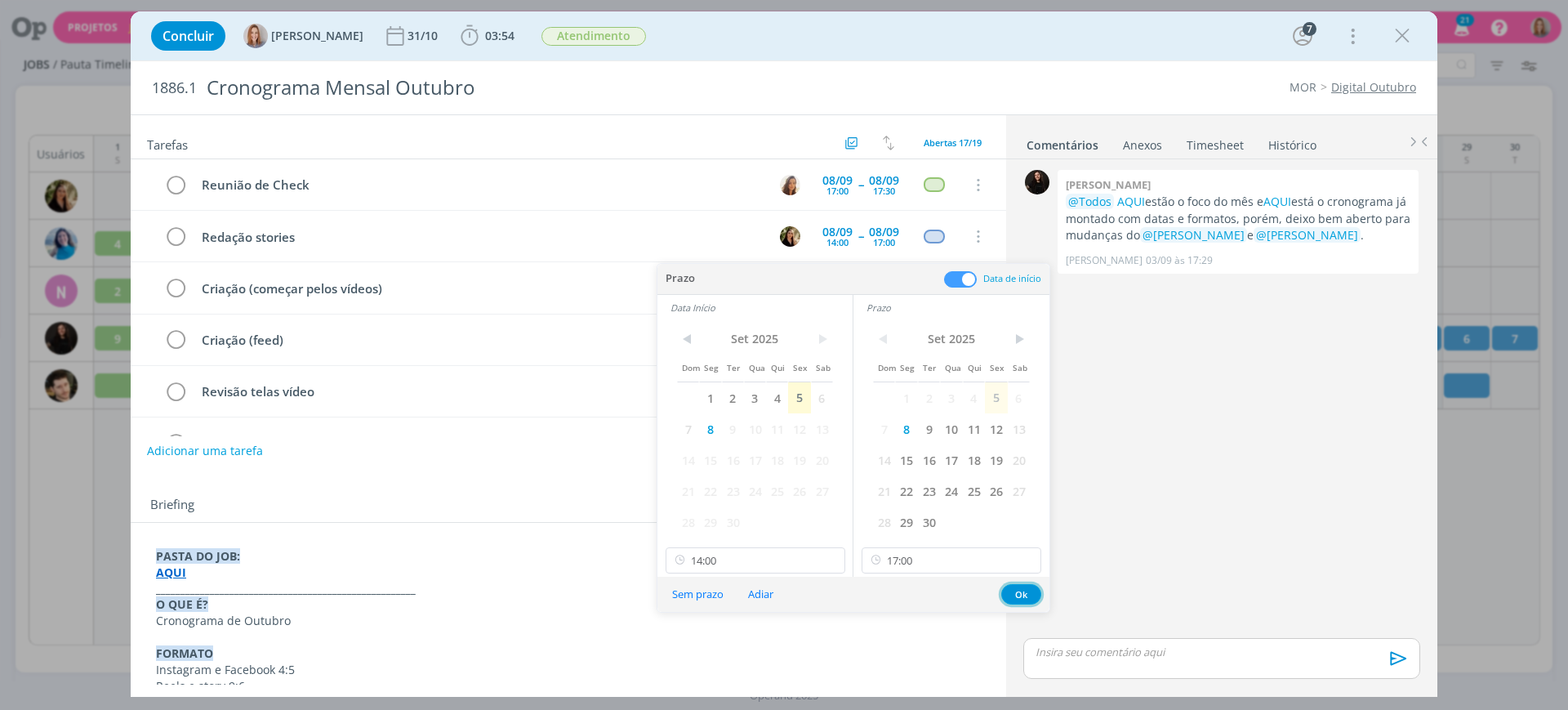
click at [1023, 600] on button "Ok" at bounding box center [1021, 595] width 40 height 20
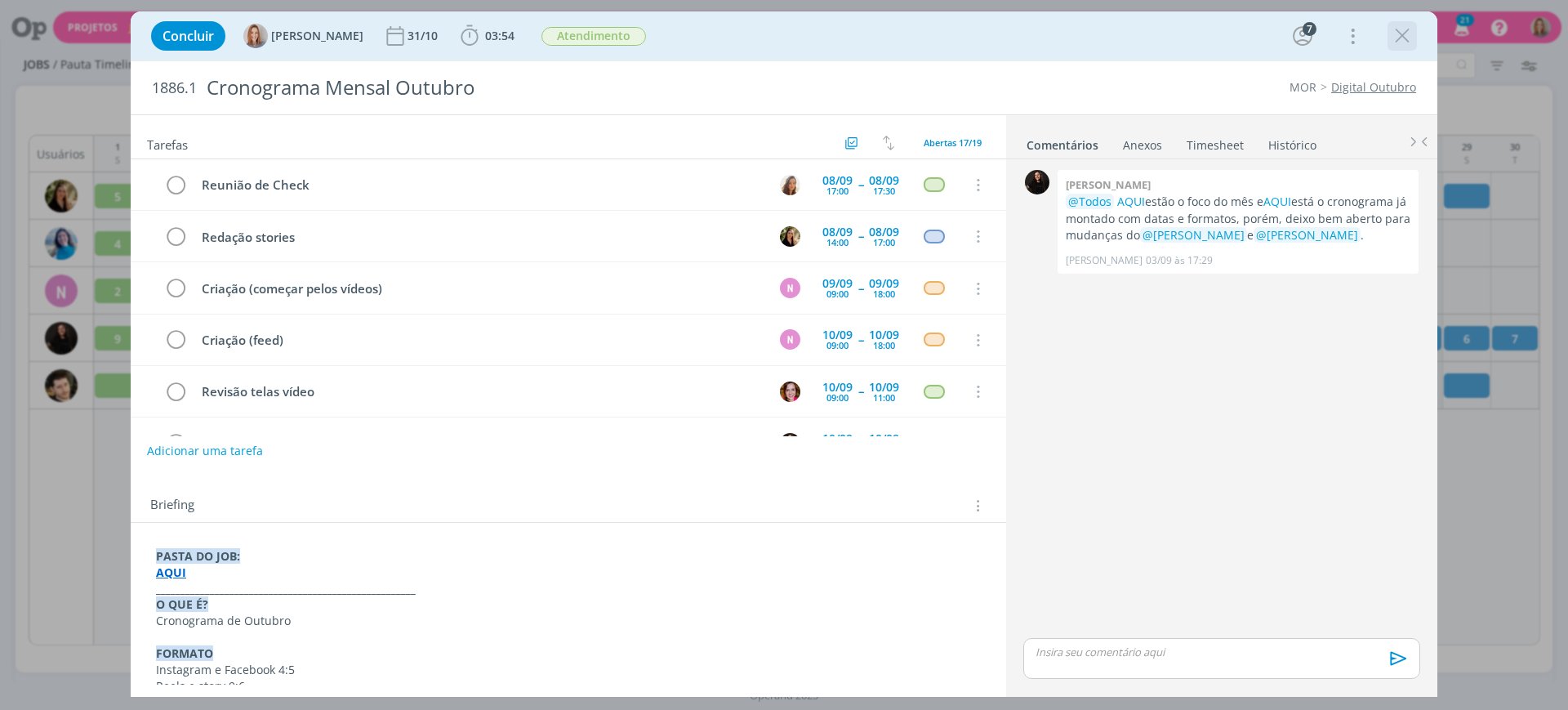
click at [1397, 38] on icon "dialog" at bounding box center [1403, 36] width 25 height 25
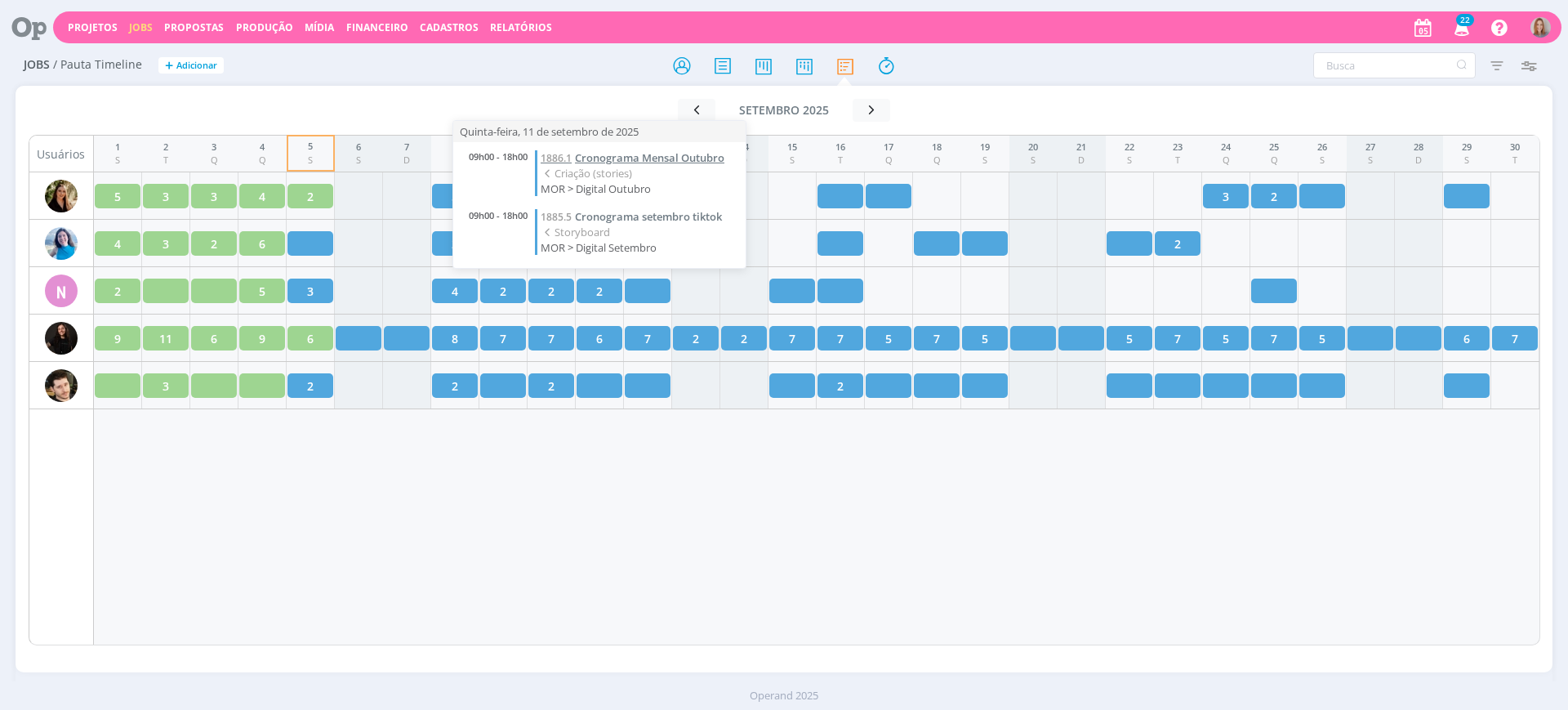
click at [621, 157] on span "Cronograma Mensal Outubro" at bounding box center [650, 158] width 150 height 15
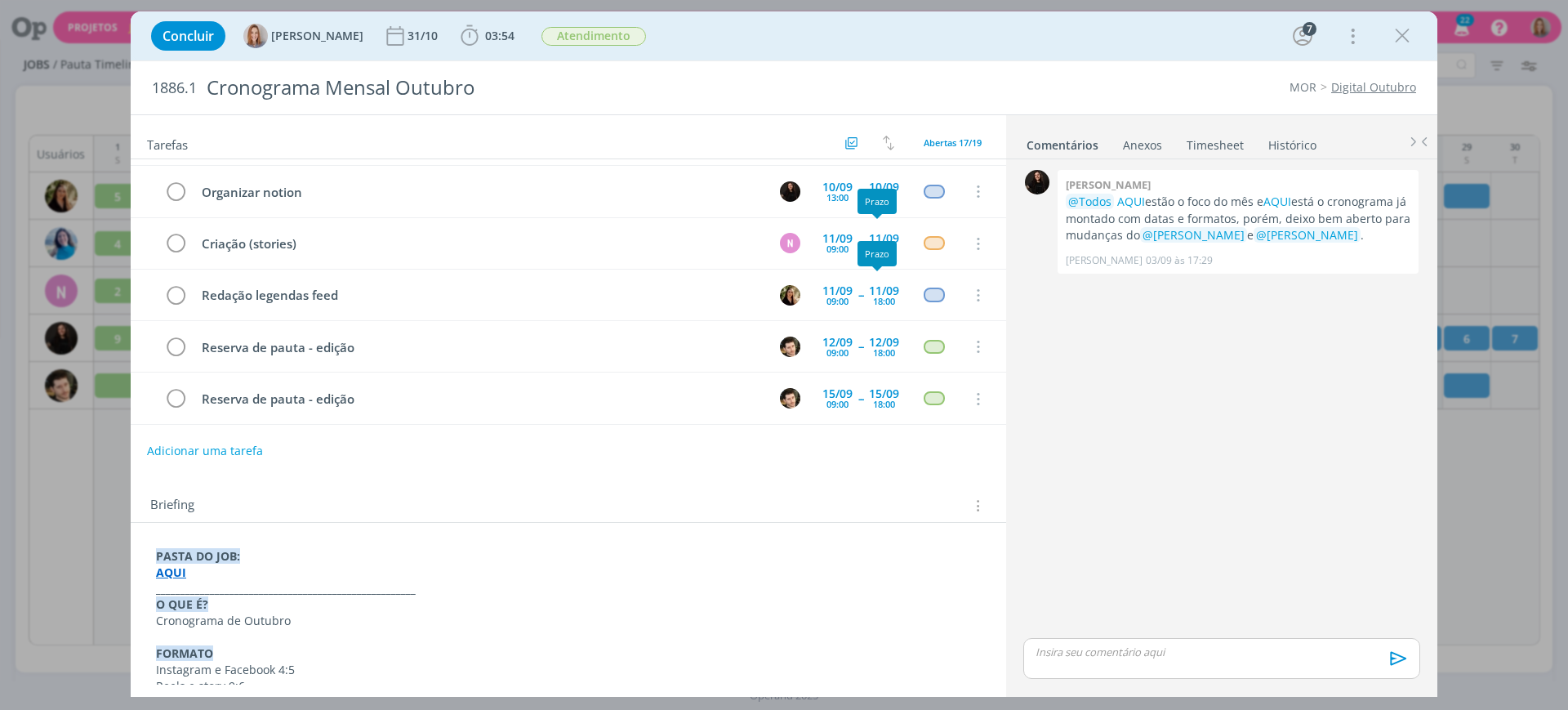
scroll to position [409, 0]
click at [1405, 34] on icon "dialog" at bounding box center [1403, 36] width 25 height 25
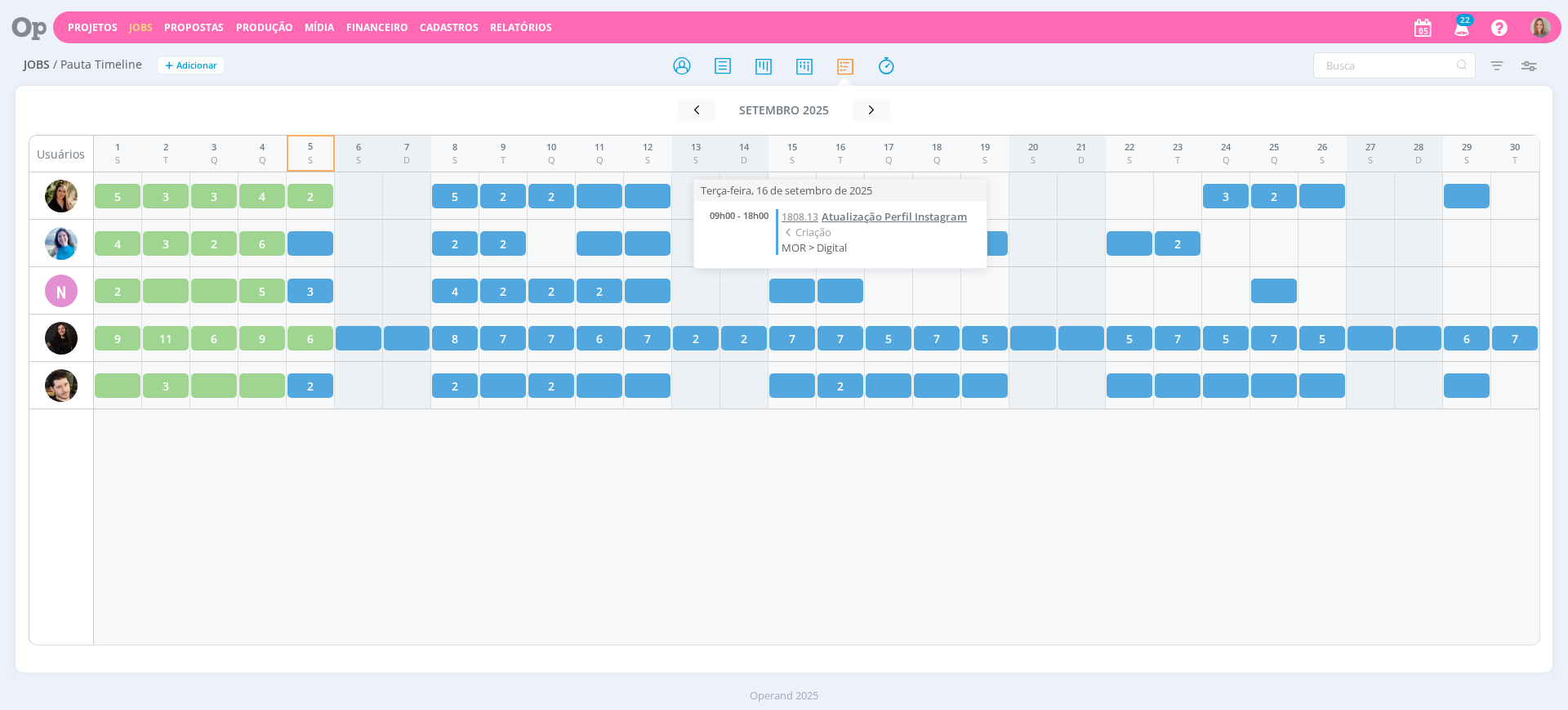
click at [843, 219] on span "Atualização Perfil Instagram" at bounding box center [894, 217] width 146 height 15
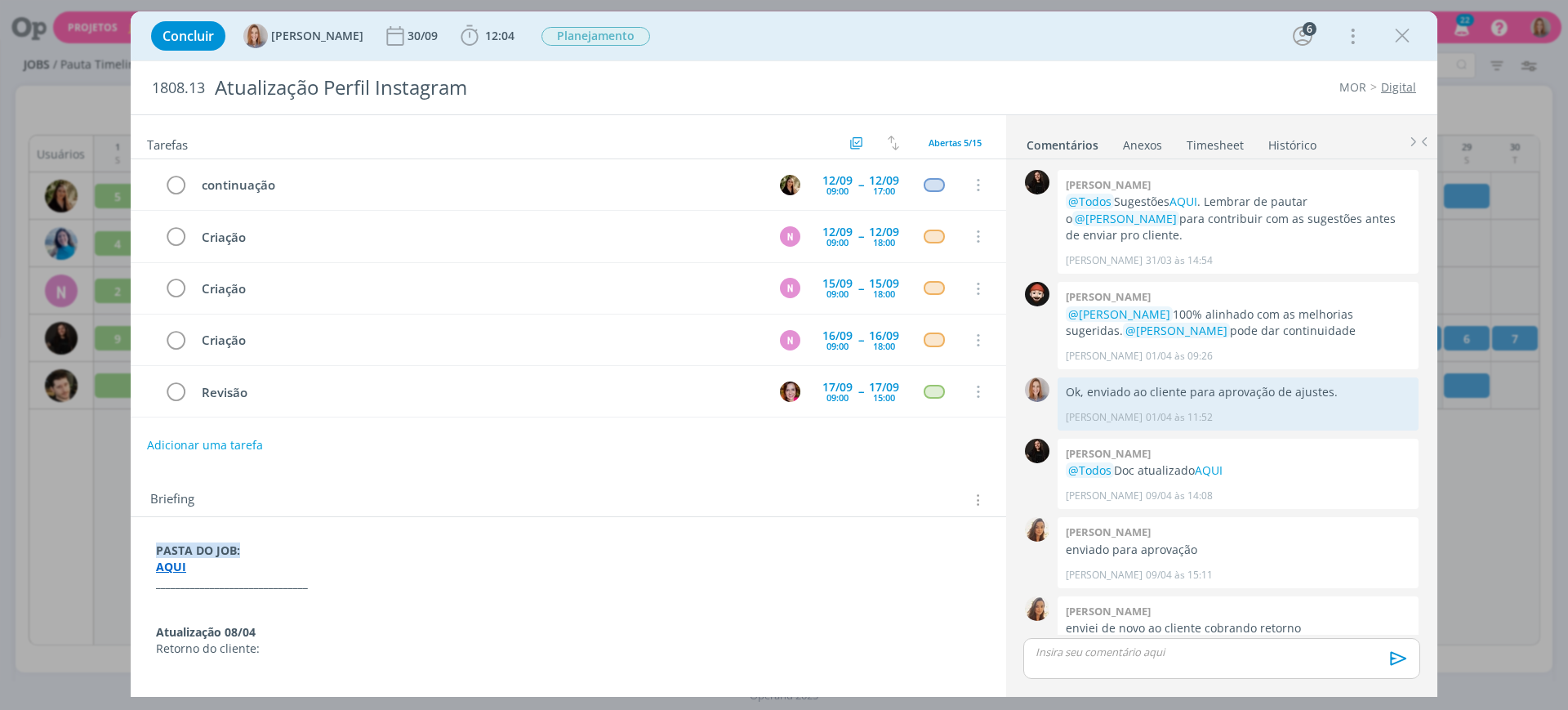
scroll to position [1637, 0]
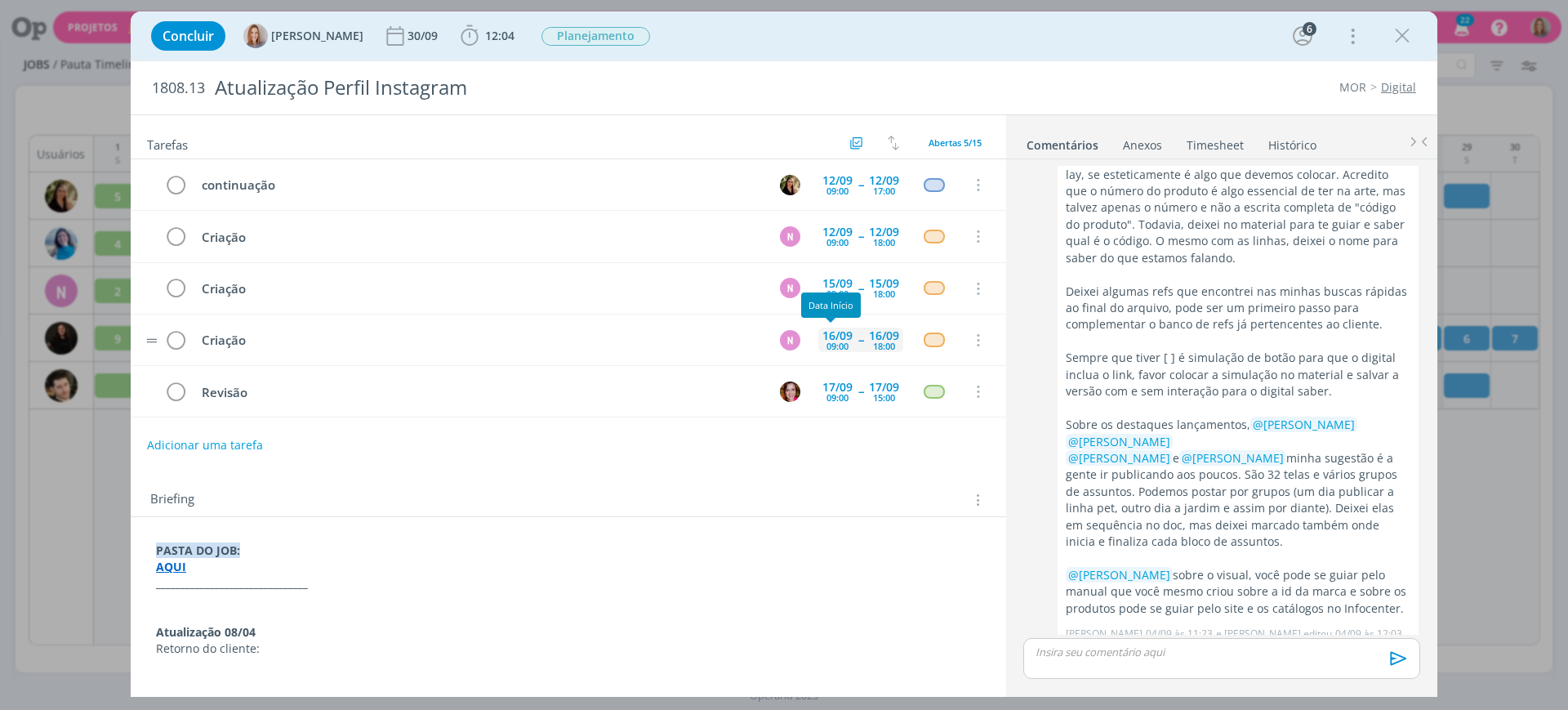
click at [843, 341] on div "16/09" at bounding box center [837, 336] width 30 height 11
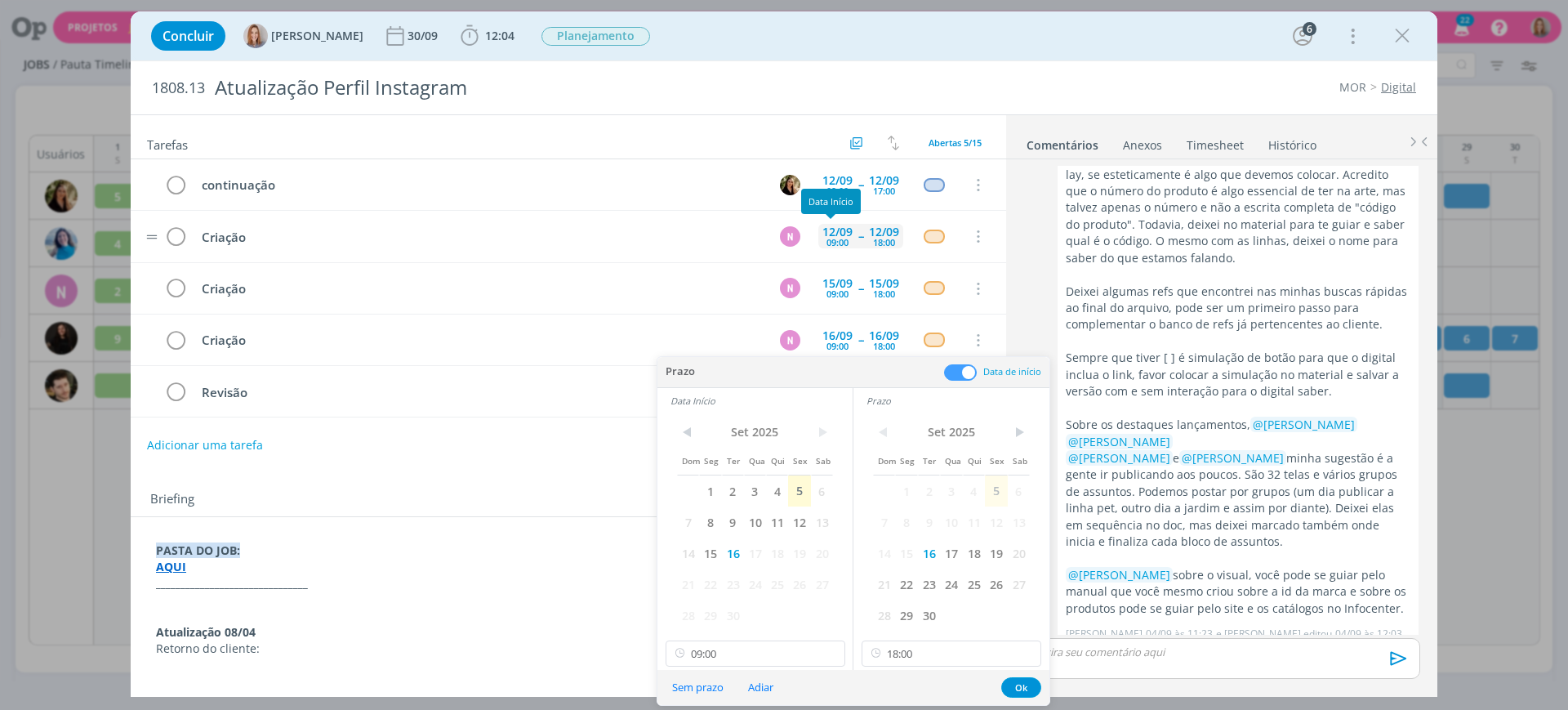
click at [835, 226] on div "12/09" at bounding box center [837, 232] width 30 height 11
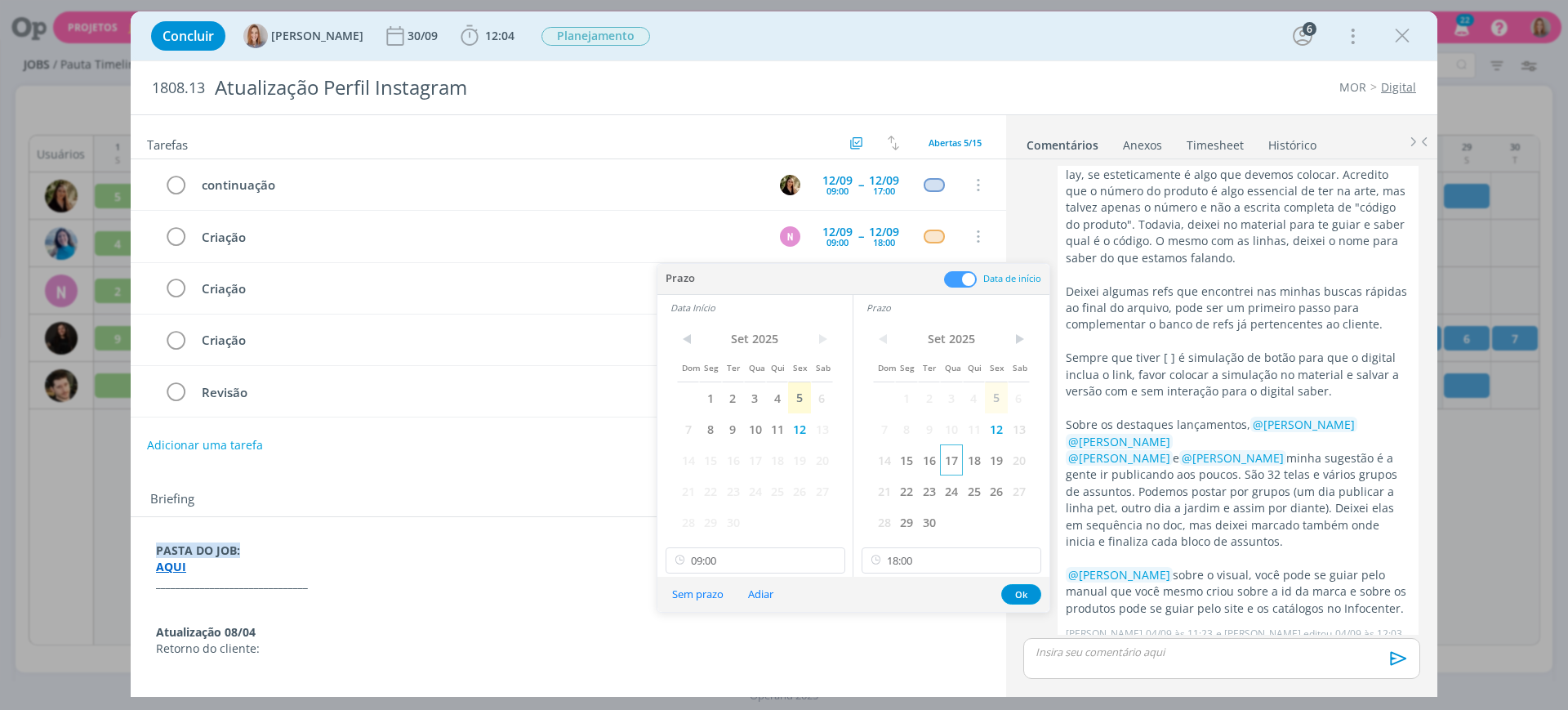
click at [950, 459] on span "17" at bounding box center [951, 460] width 22 height 31
click at [748, 464] on span "17" at bounding box center [755, 460] width 22 height 31
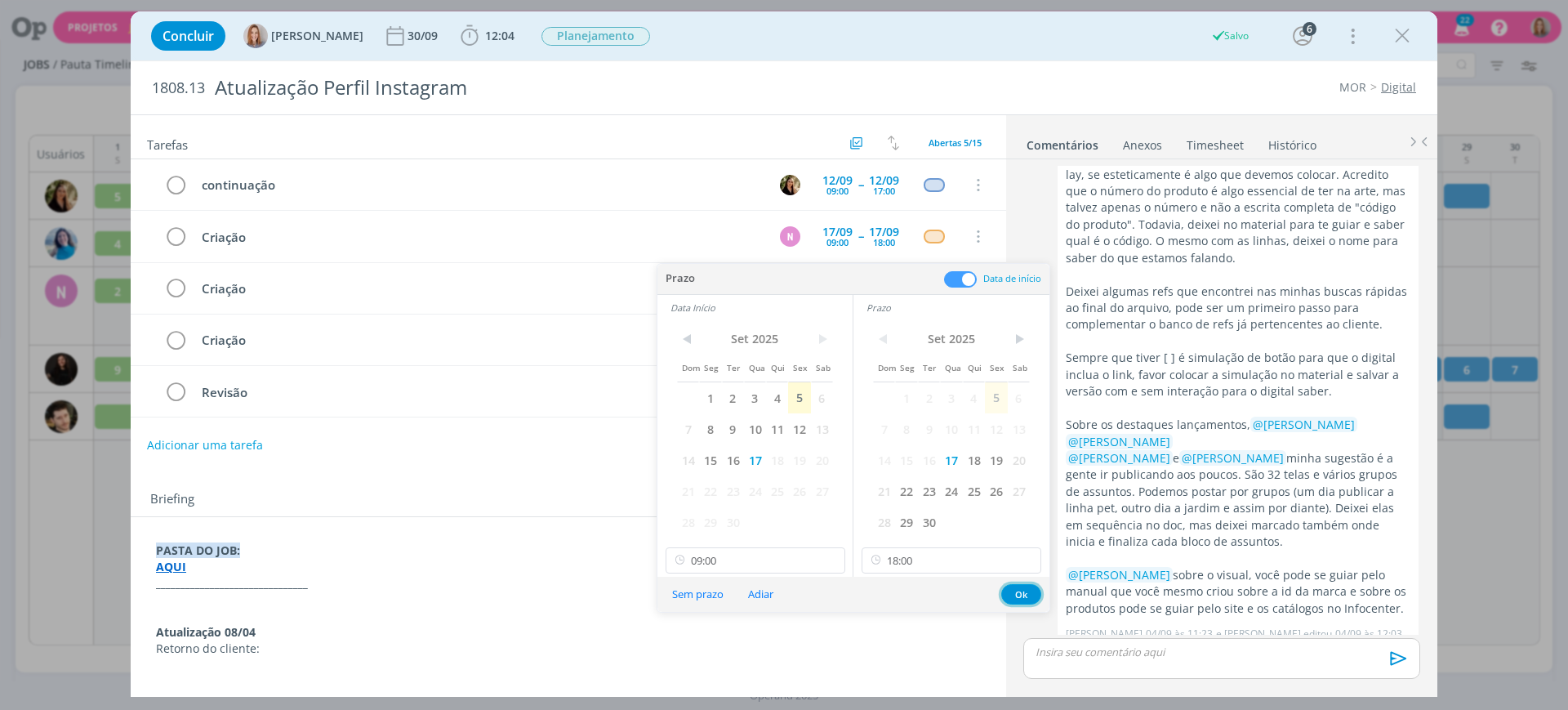
click at [1012, 592] on button "Ok" at bounding box center [1021, 595] width 40 height 20
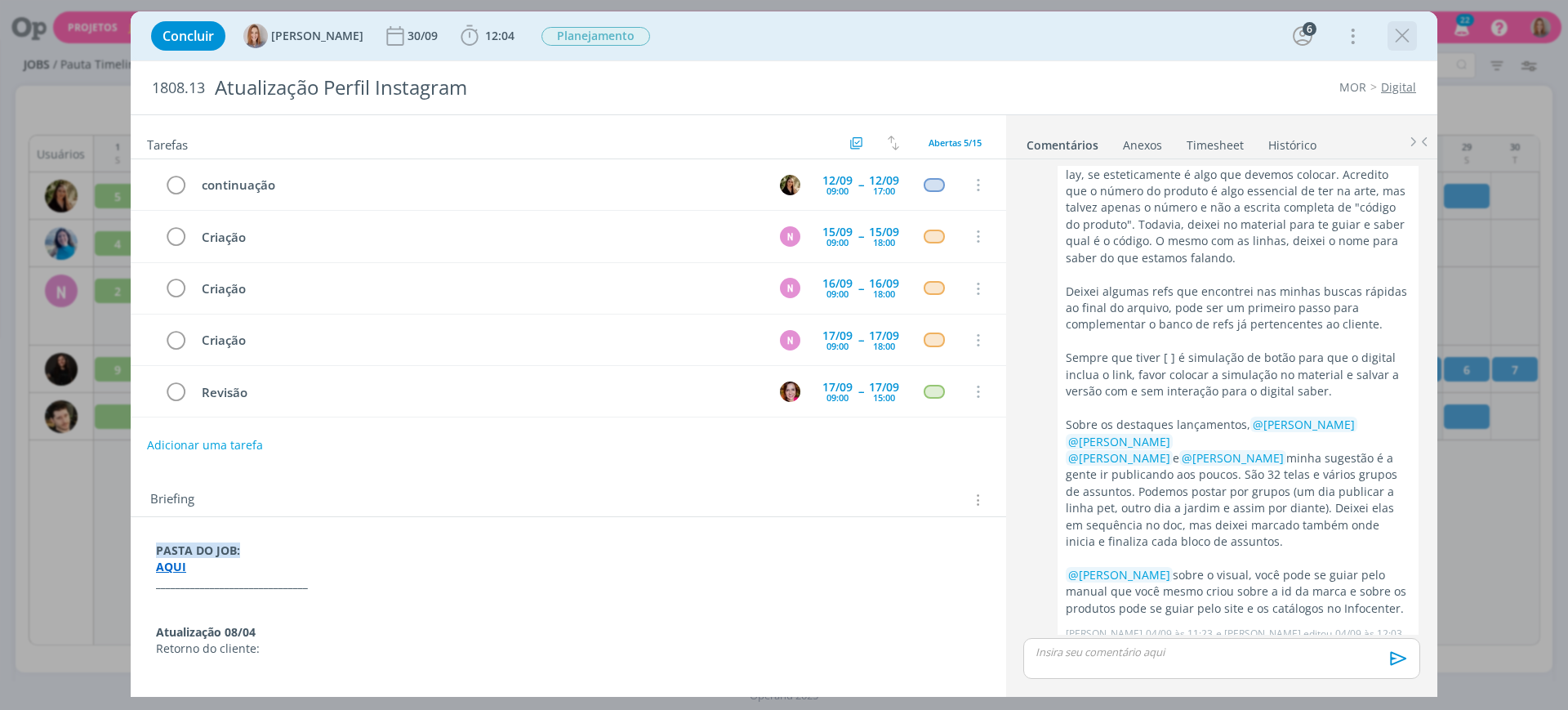
click at [1409, 30] on icon "dialog" at bounding box center [1403, 36] width 25 height 25
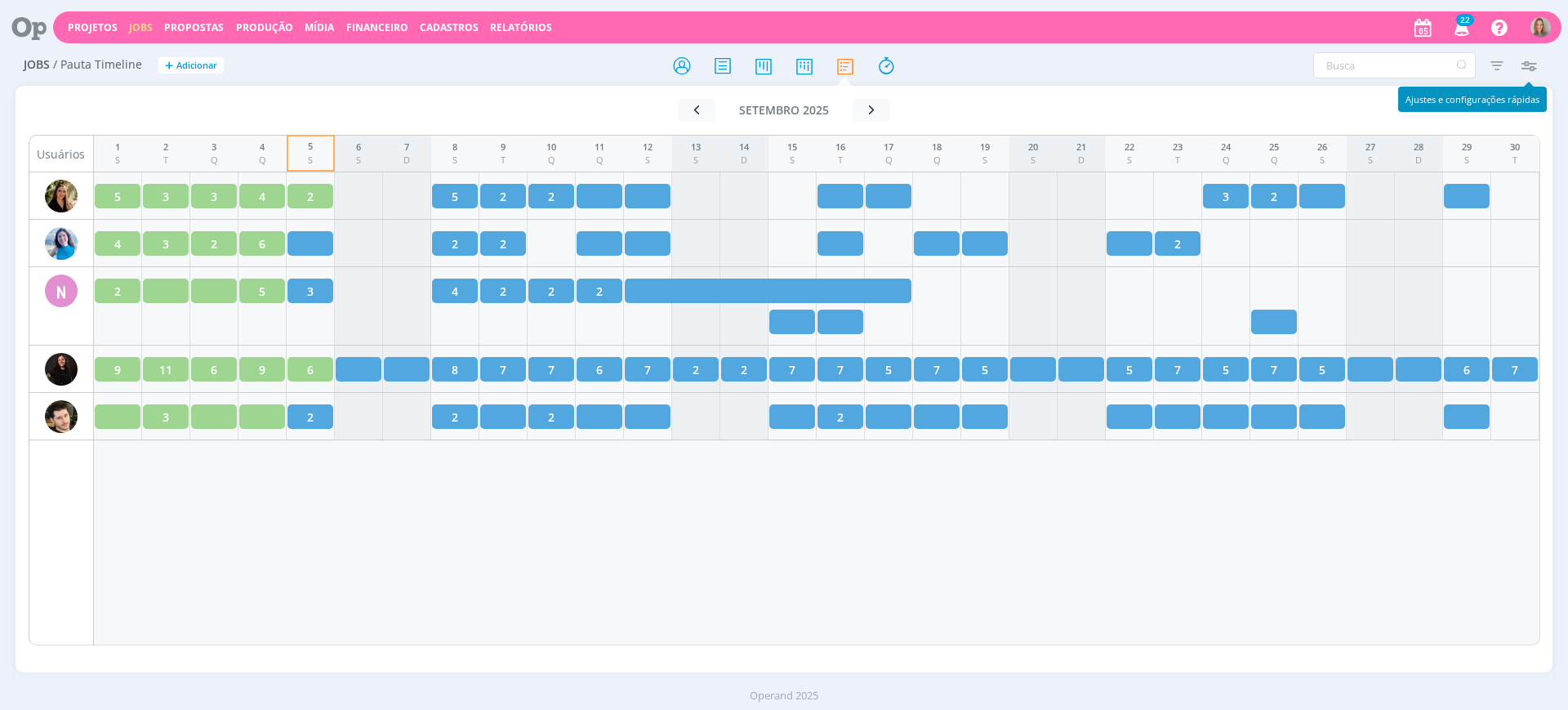
click at [1522, 61] on icon "button" at bounding box center [1529, 66] width 29 height 29
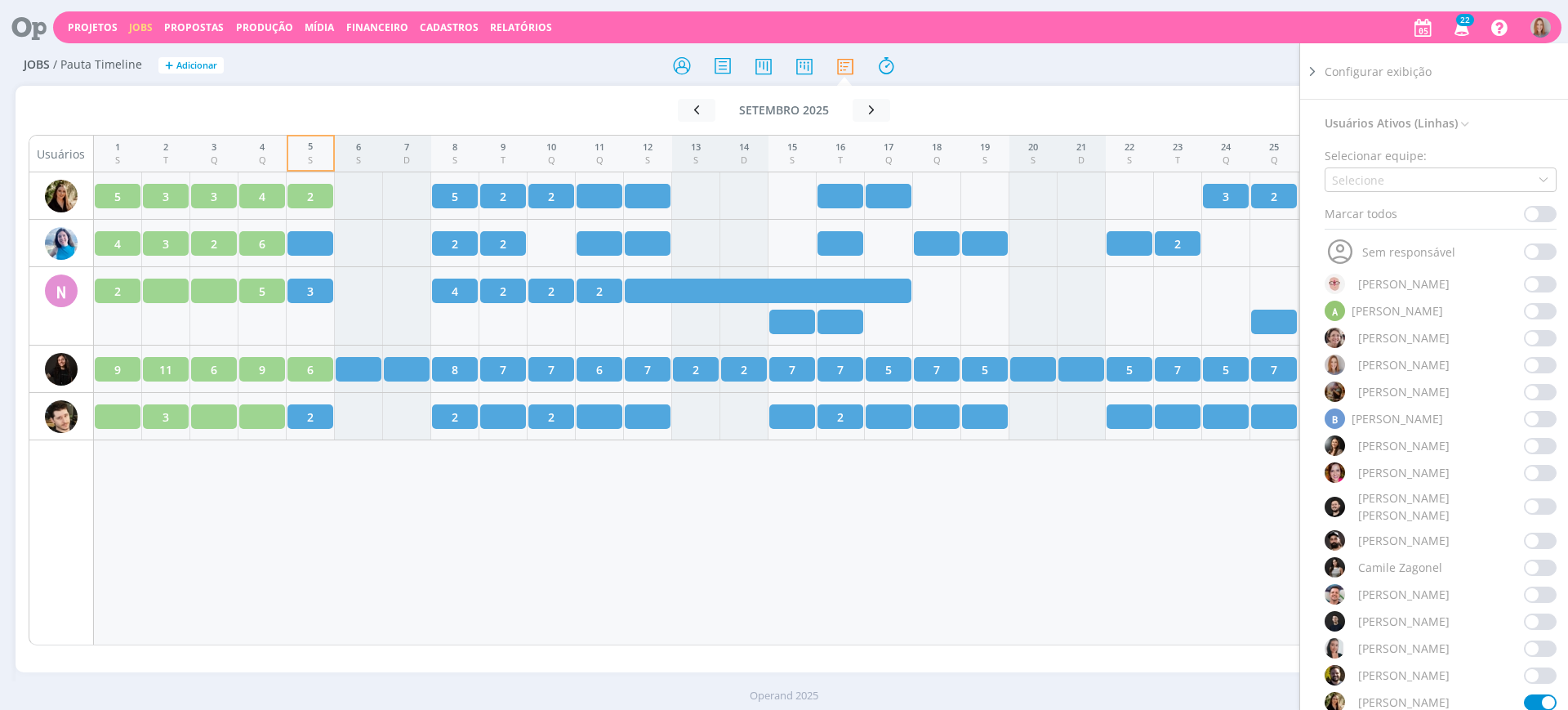
click at [1533, 476] on span at bounding box center [1541, 473] width 33 height 16
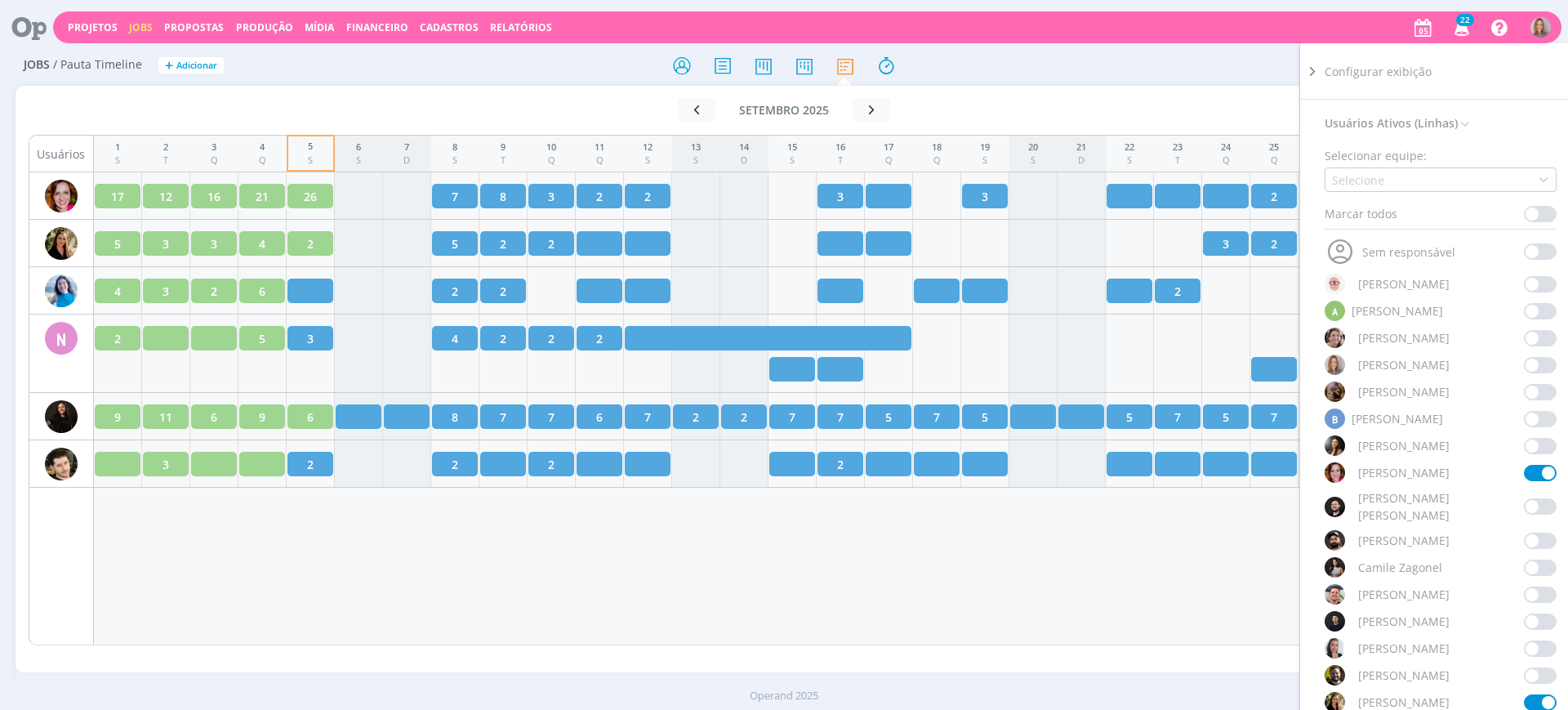
click at [1042, 533] on div "1 S 2 T 3 Q 4 Q 5 S 6 S 7 D 8 S 9 T 10 Q 11 Q 12 S 13 S 14 D 15 S 16 T 17 Q 18 …" at bounding box center [818, 391] width 1447 height 511
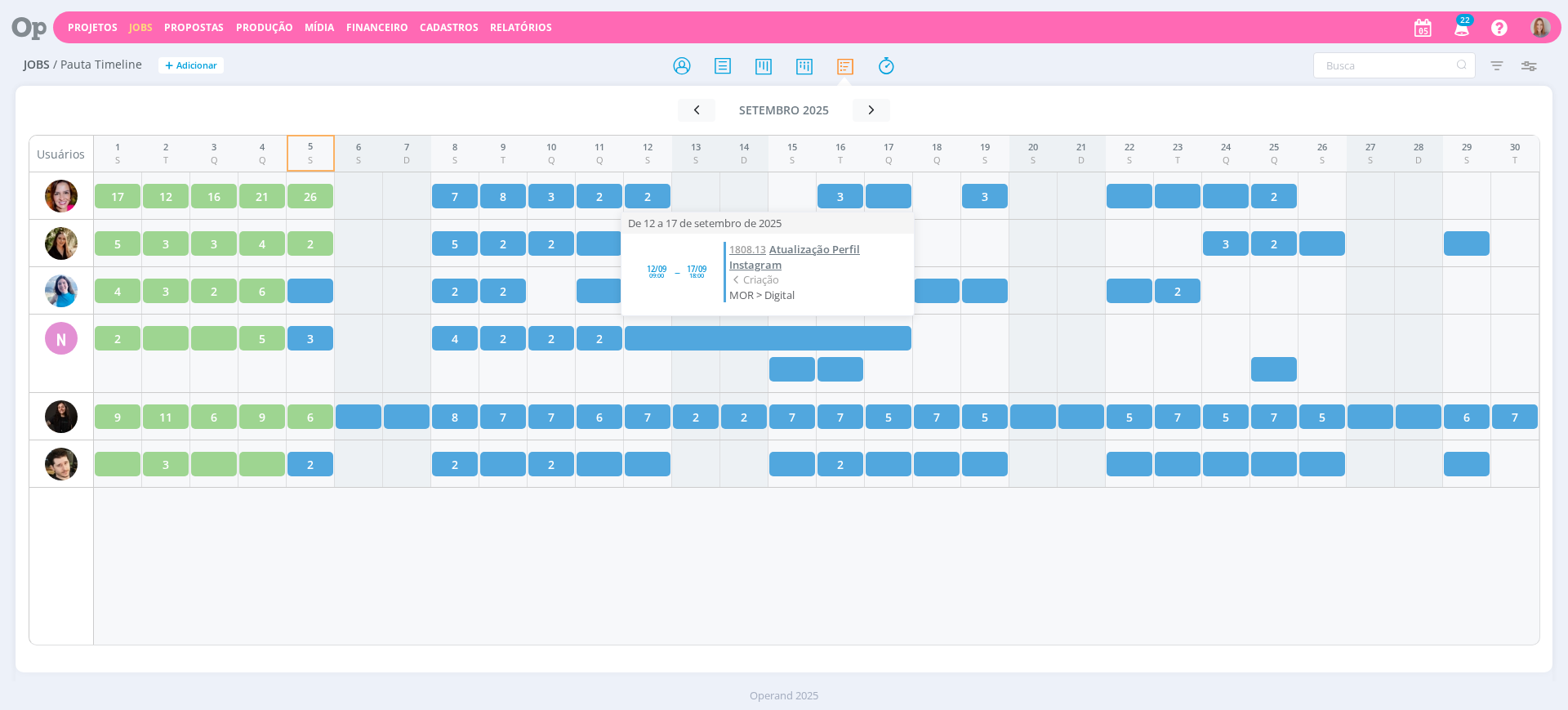
click at [831, 255] on span "Atualização Perfil Instagram" at bounding box center [795, 256] width 131 height 30
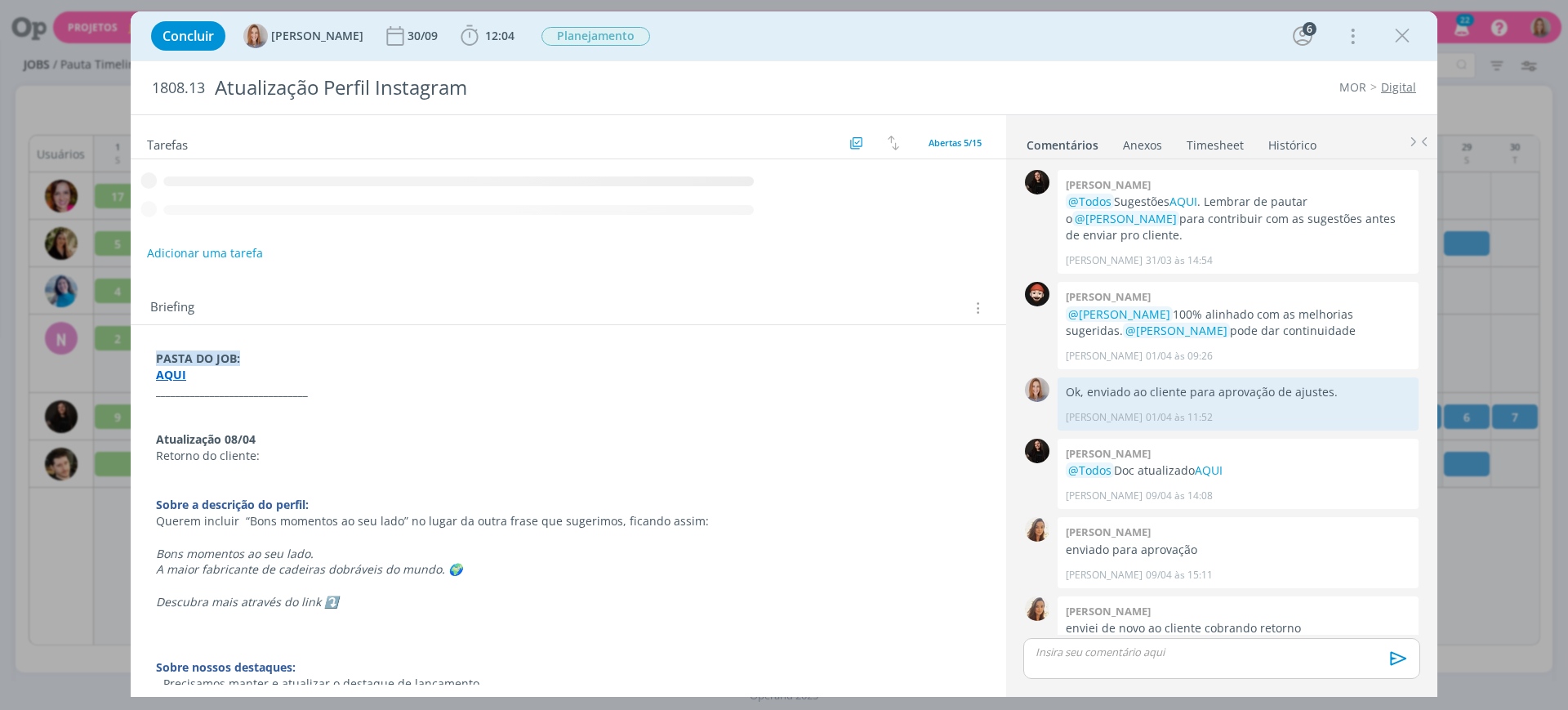
scroll to position [1637, 0]
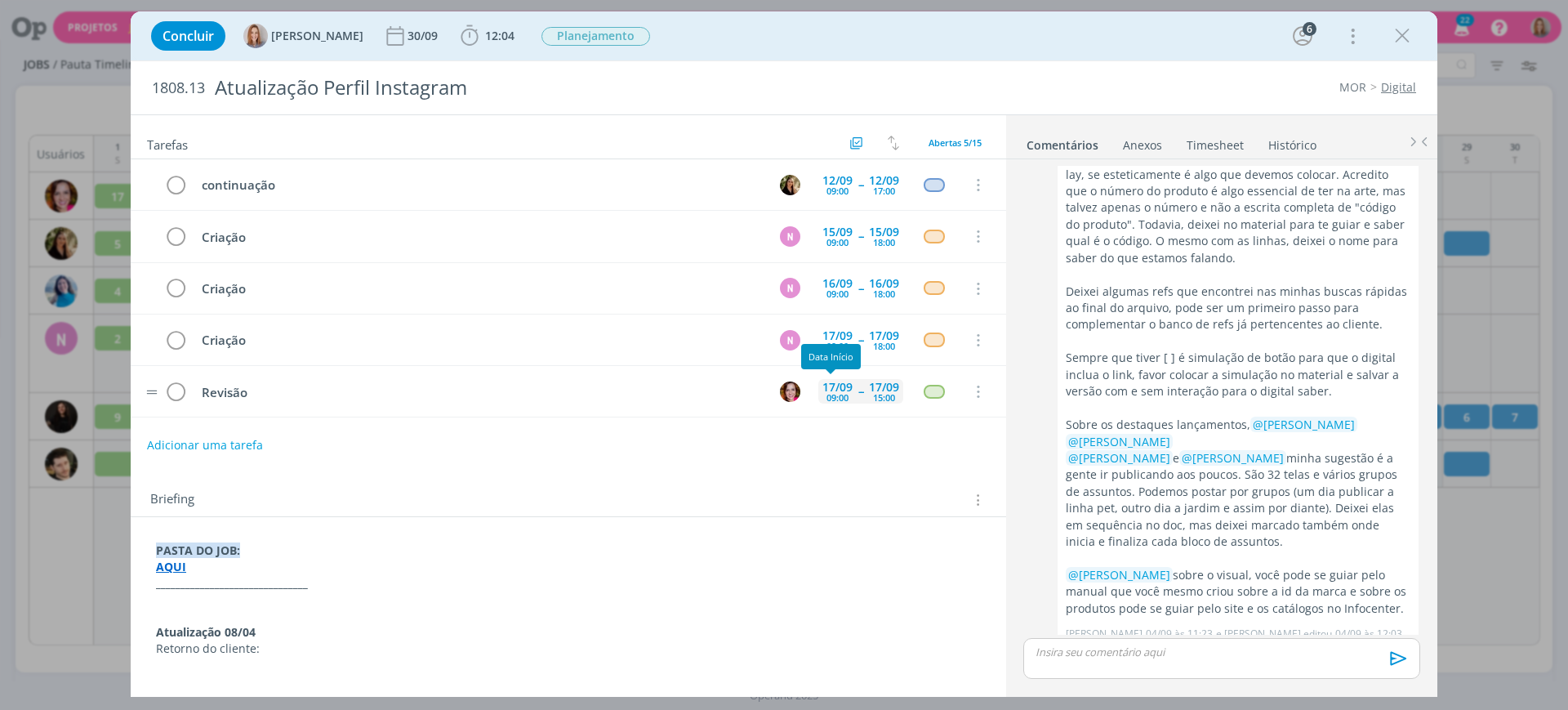
click at [858, 394] on span "--" at bounding box center [861, 391] width 5 height 11
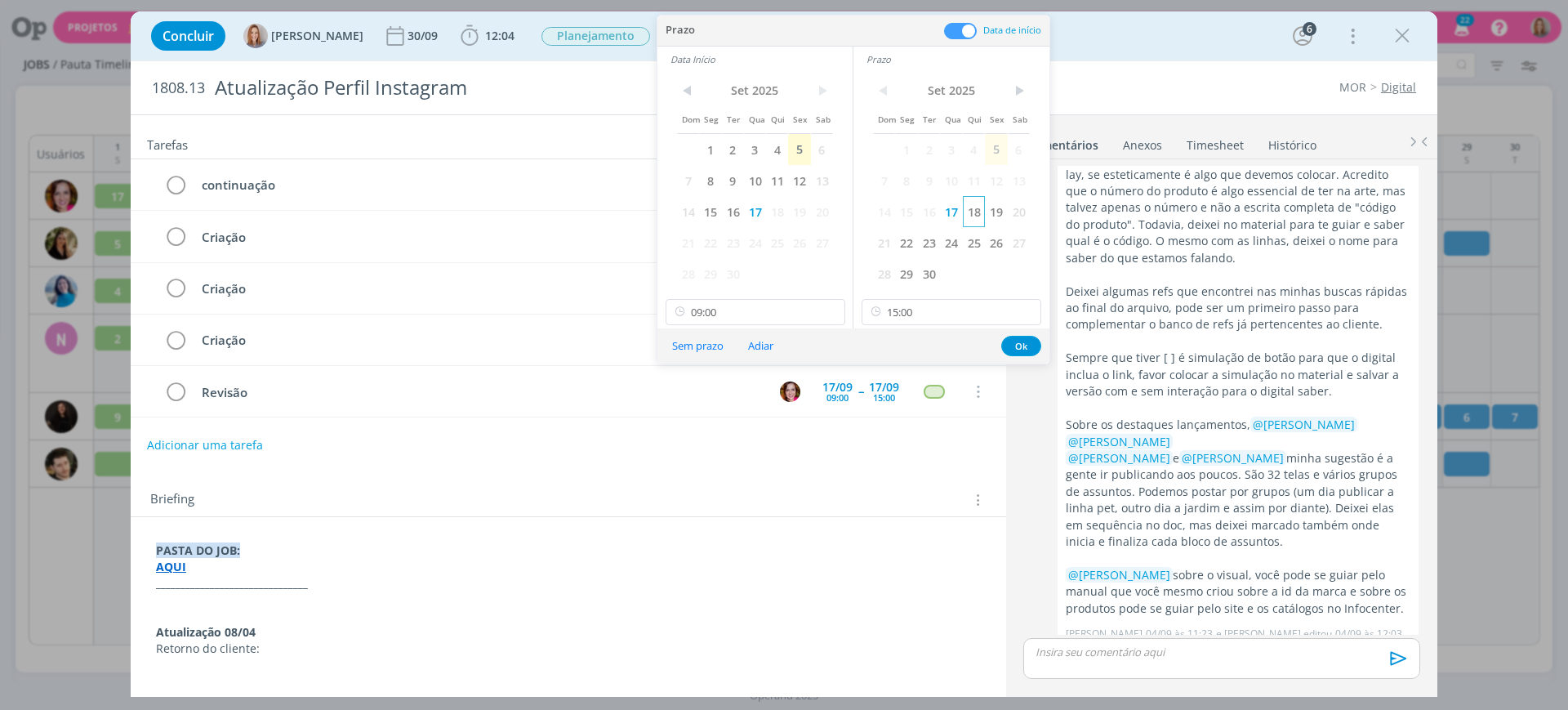
click at [977, 213] on span "18" at bounding box center [974, 212] width 22 height 31
click at [782, 209] on span "18" at bounding box center [777, 212] width 22 height 31
click at [1027, 346] on button "Ok" at bounding box center [1021, 346] width 40 height 20
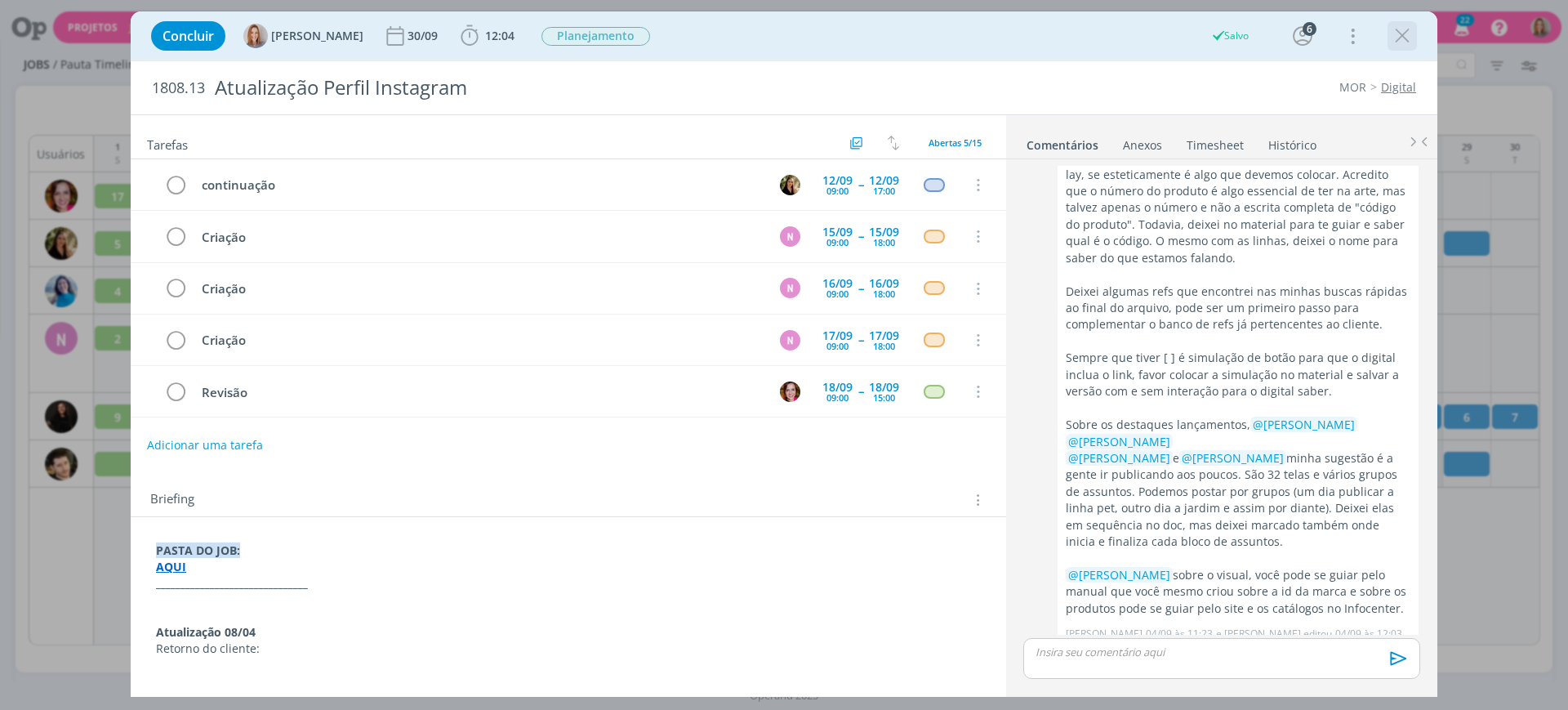
click at [1399, 38] on icon "dialog" at bounding box center [1403, 36] width 25 height 25
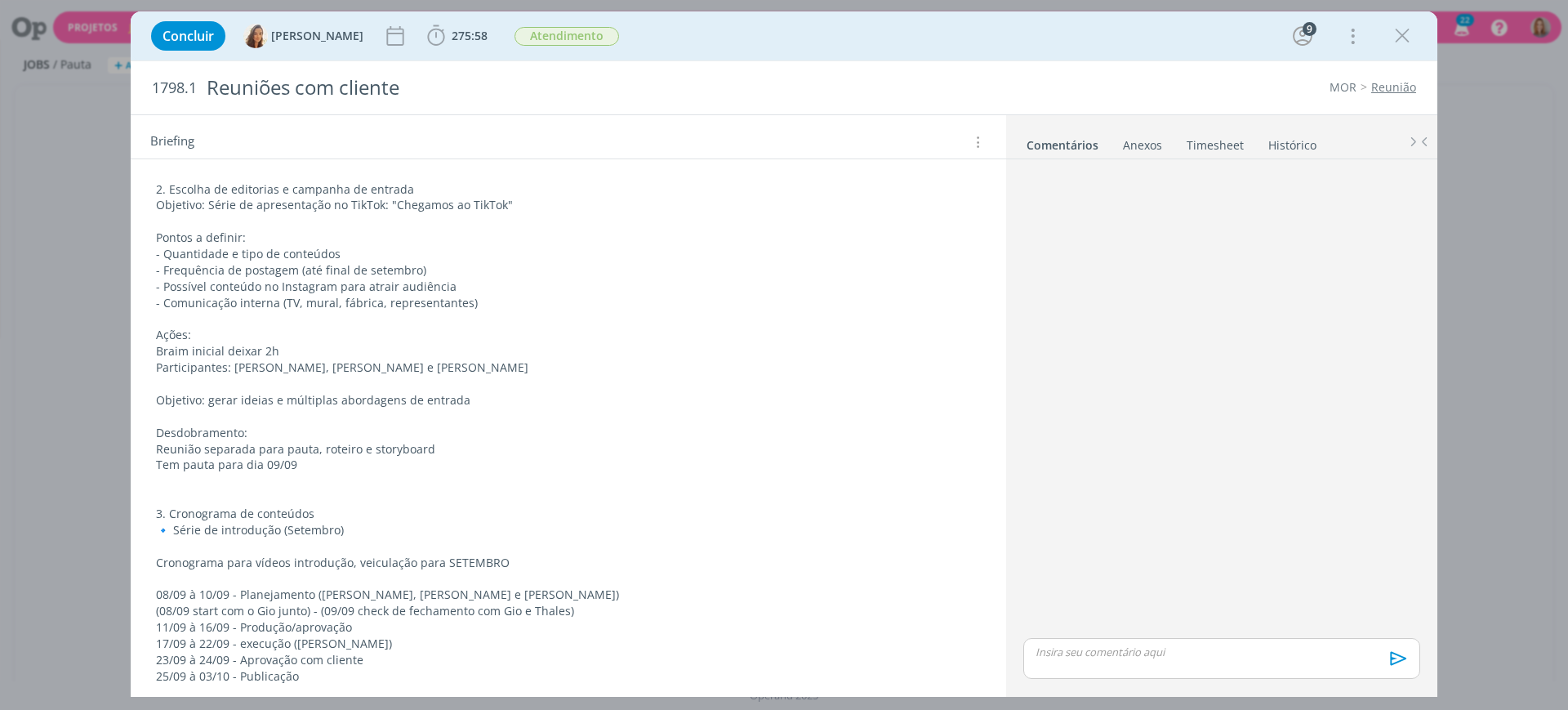
scroll to position [409, 0]
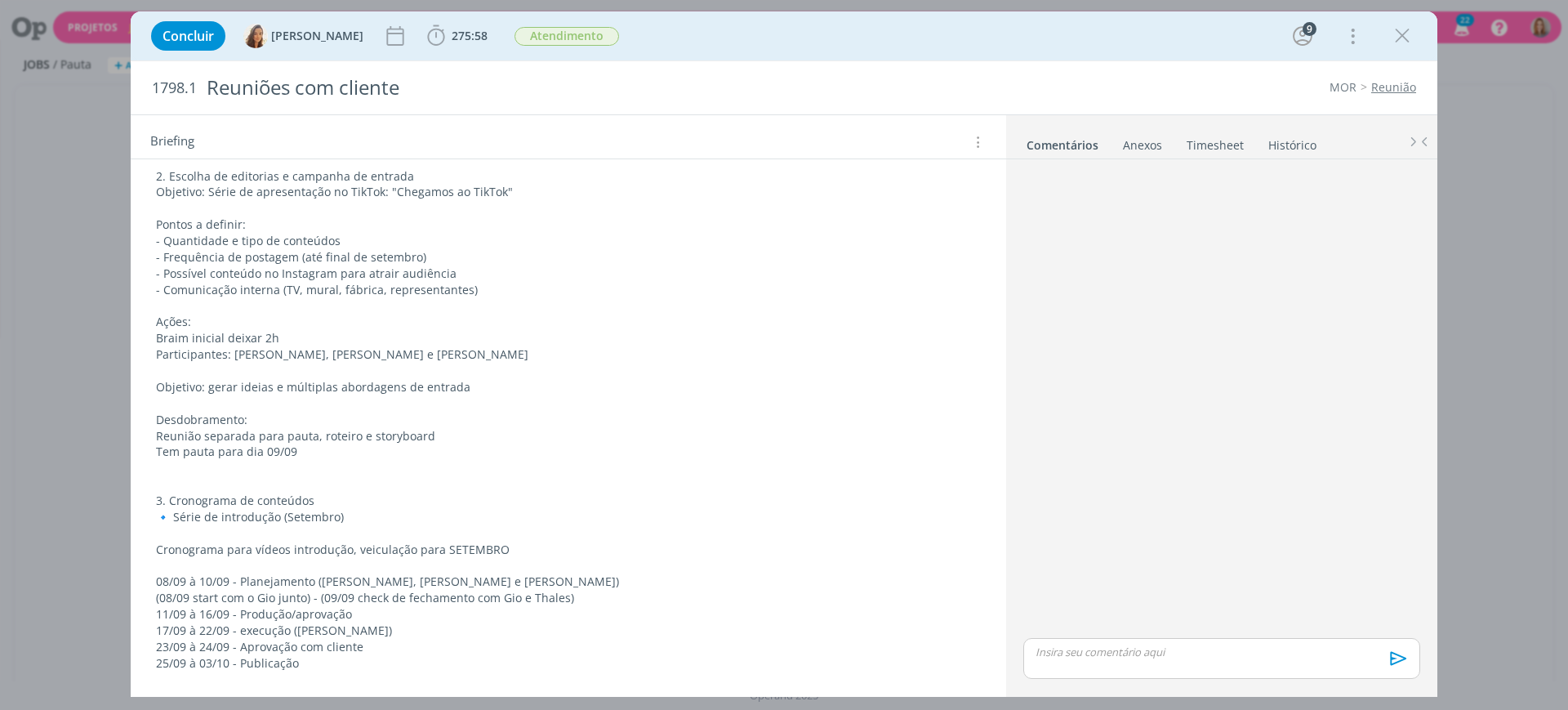
click at [244, 323] on p "Ações:" at bounding box center [569, 322] width 825 height 16
click at [227, 354] on p "Participantes: [PERSON_NAME], [PERSON_NAME] e [PERSON_NAME]" at bounding box center [569, 355] width 823 height 16
click at [235, 341] on p "Braim inicial deixar 2h" at bounding box center [569, 339] width 823 height 16
click at [291, 342] on p "Braim inicial deixar 2h" at bounding box center [569, 339] width 823 height 16
click at [219, 388] on p "Objetivo: gerar ideias e múltiplas abordagens de entrada" at bounding box center [569, 388] width 823 height 16
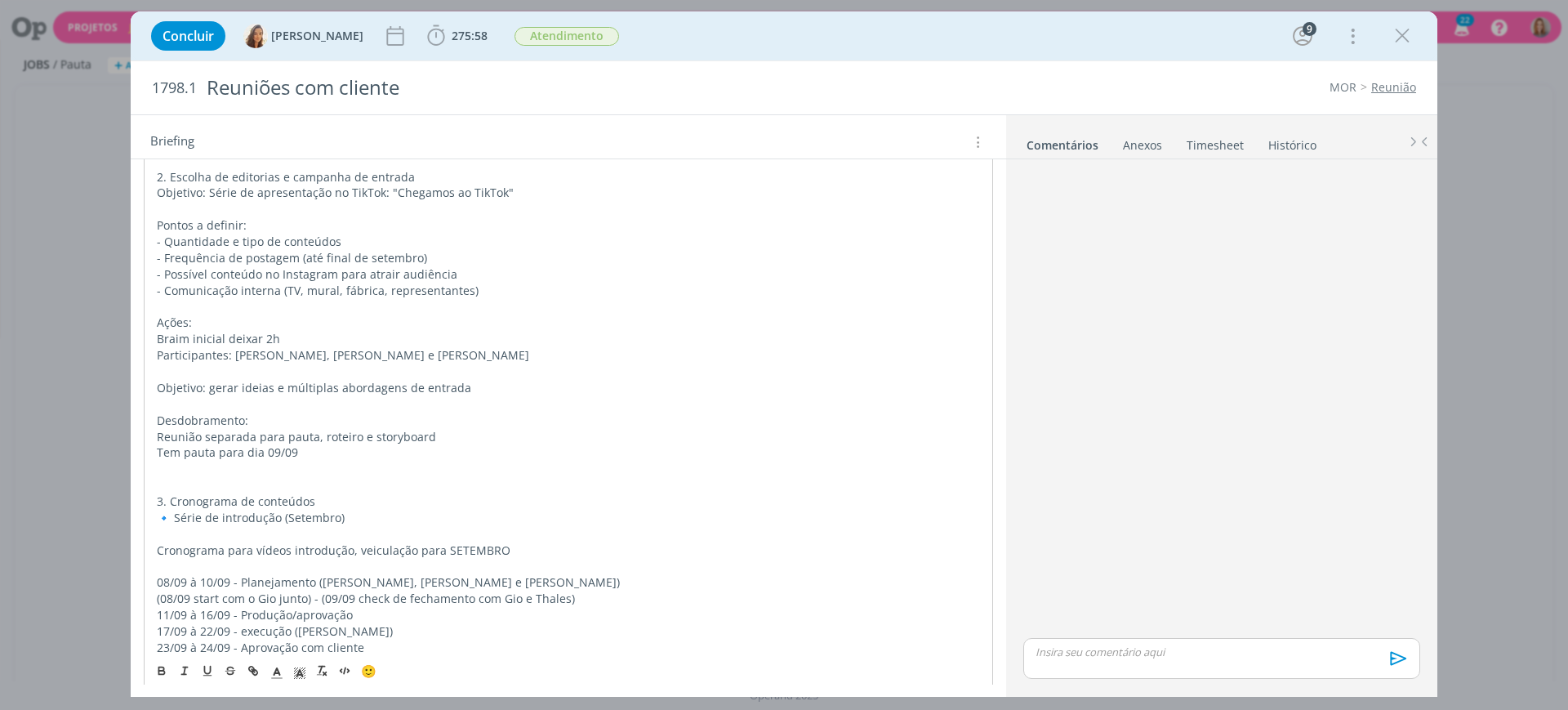
click at [381, 607] on p "(08/09 start com o Gio junto) - (09/09 check de fechamento com Gio e Thales)" at bounding box center [569, 599] width 823 height 16
click at [404, 609] on p "11/09 à 16/09 - Produção/aprovação" at bounding box center [569, 616] width 823 height 16
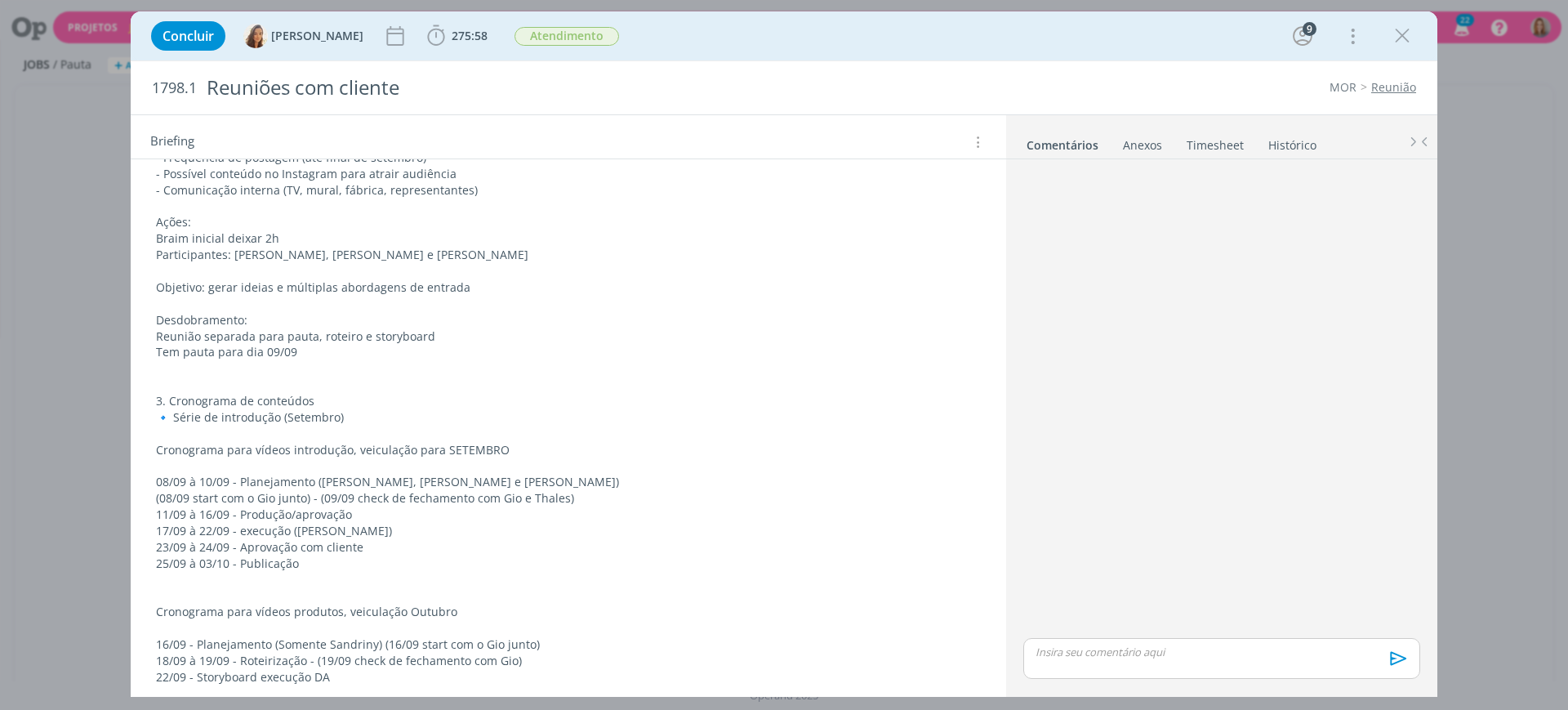
scroll to position [511, 0]
click at [160, 512] on p "11/09 à 16/09 - Produção/aprovação" at bounding box center [569, 513] width 825 height 16
click at [358, 517] on p "11/09 à 16/09 - Produção/aprovação" at bounding box center [569, 513] width 825 height 16
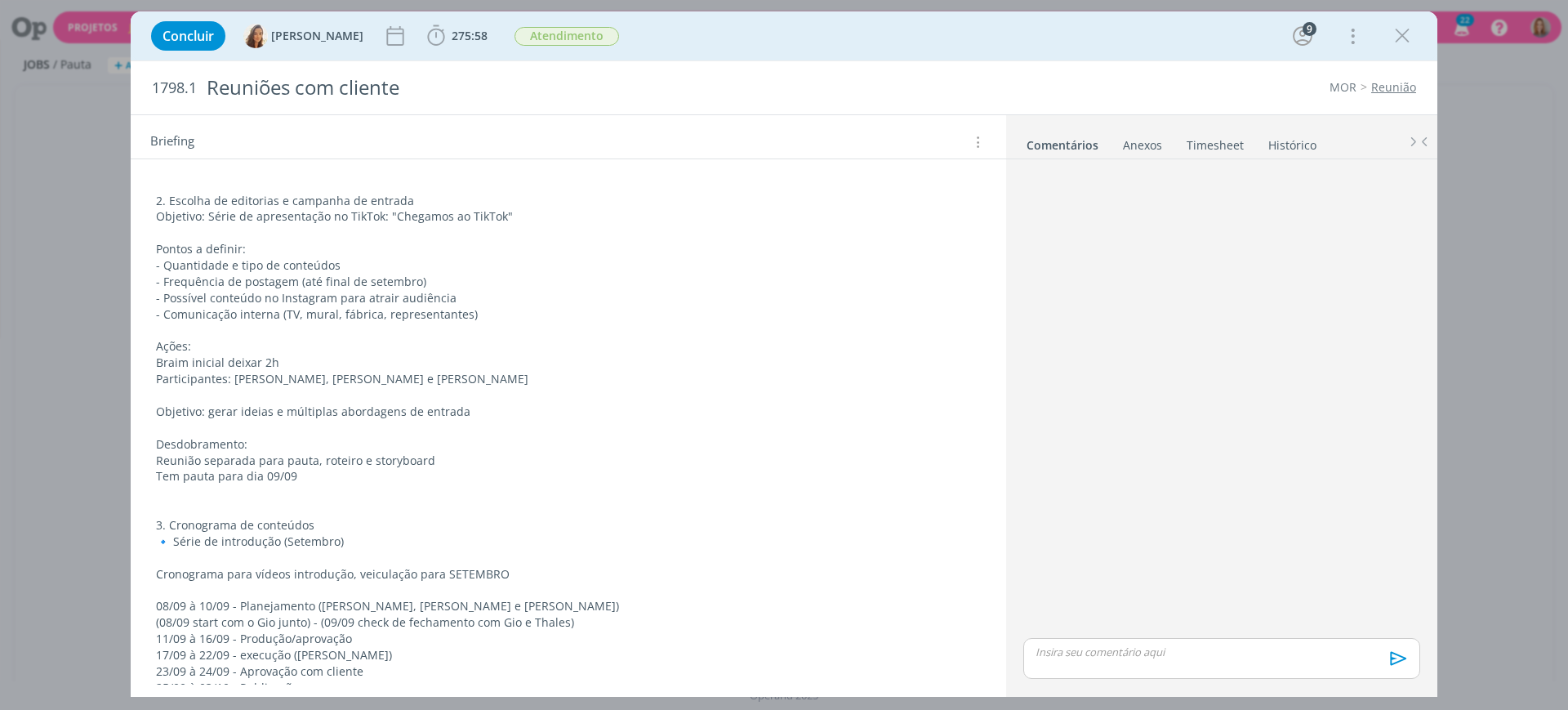
scroll to position [0, 0]
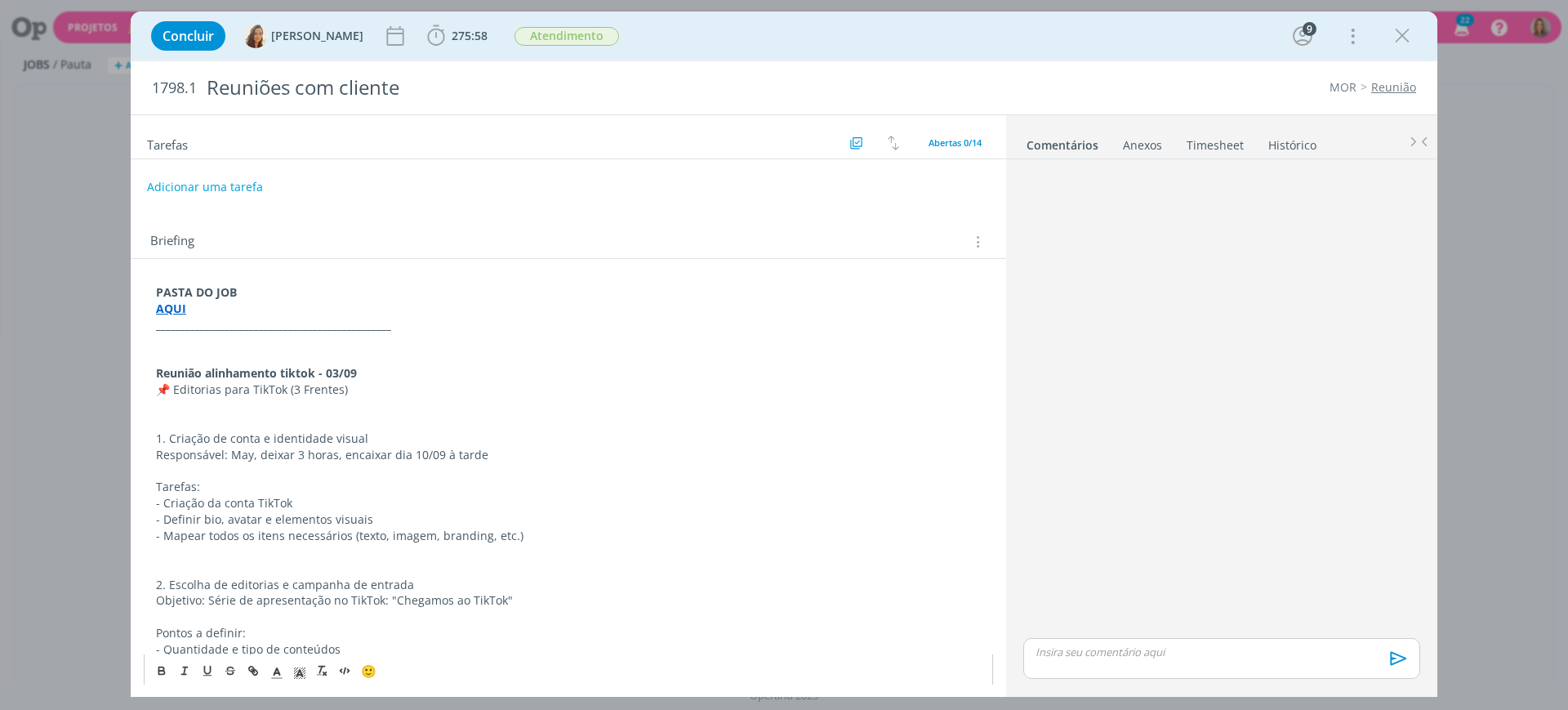
click at [543, 334] on p "dialog" at bounding box center [569, 341] width 825 height 16
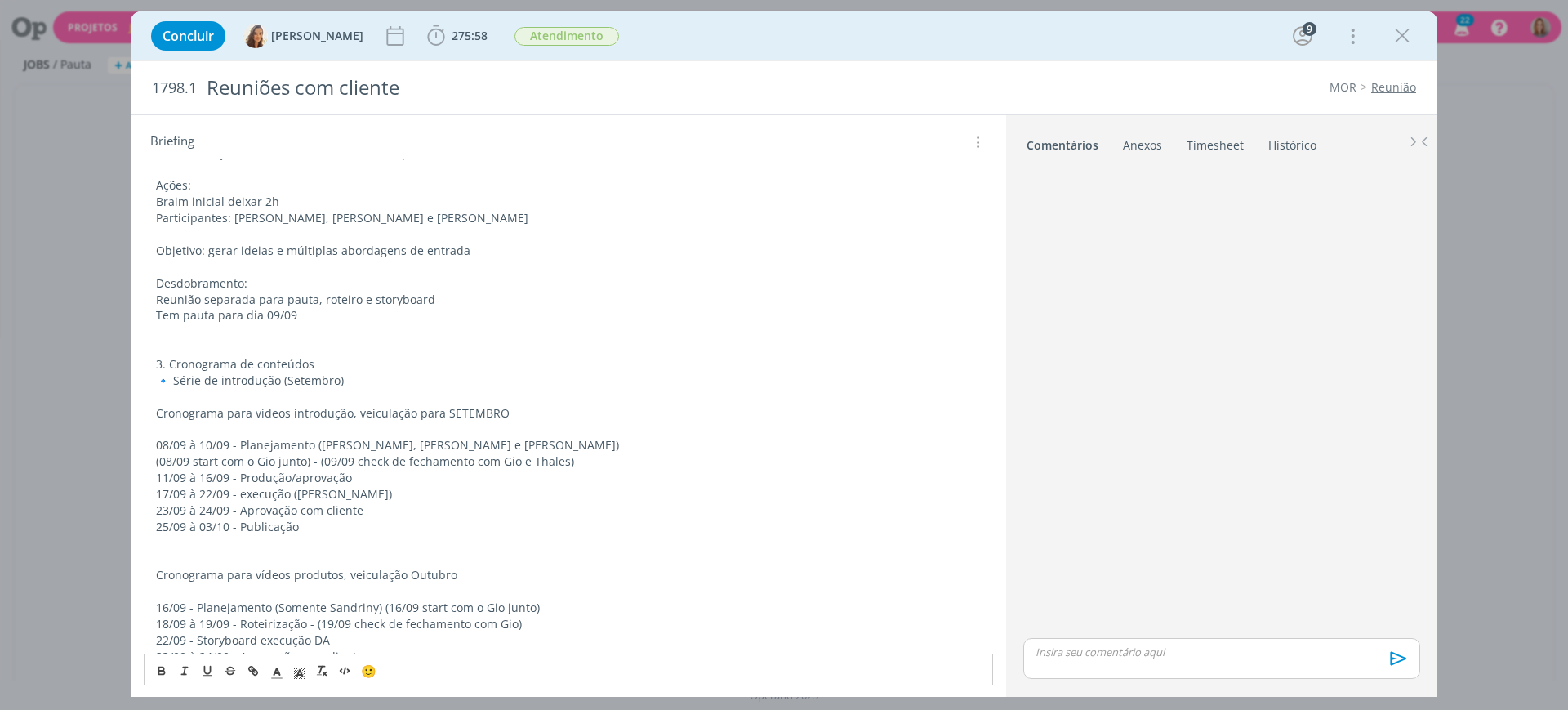
scroll to position [613, 0]
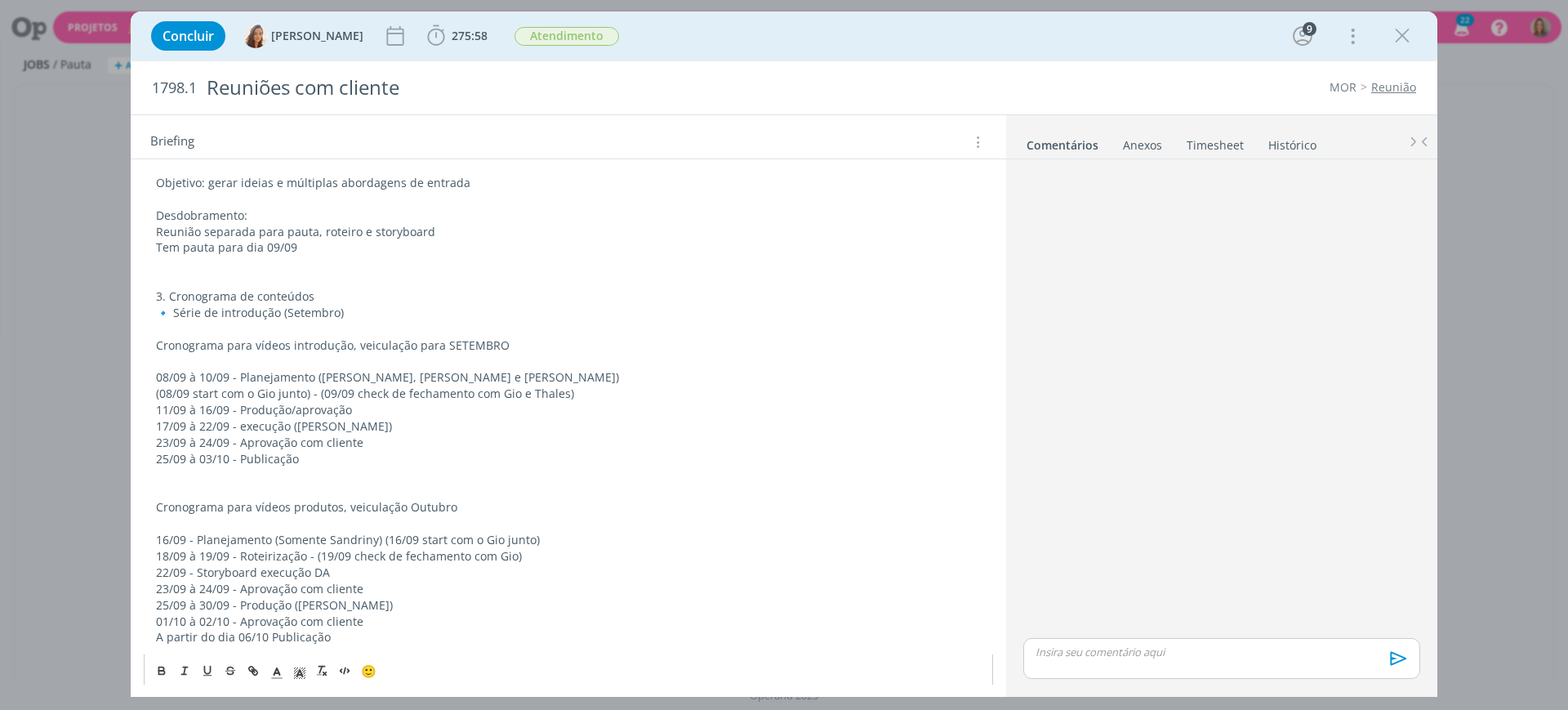
click at [282, 399] on p "(08/09 start com o Gio junto) - (09/09 check de fechamento com Gio e Thales)" at bounding box center [569, 394] width 825 height 16
click at [362, 400] on p "(08/09 start com o Gio junto) - (09/09 check de fechamento com Gio e Thales)" at bounding box center [569, 394] width 825 height 16
click at [408, 394] on p "(08/09 start com o Gio junto) - (09/09 check de fechamento com Gio e Thales)" at bounding box center [569, 394] width 825 height 16
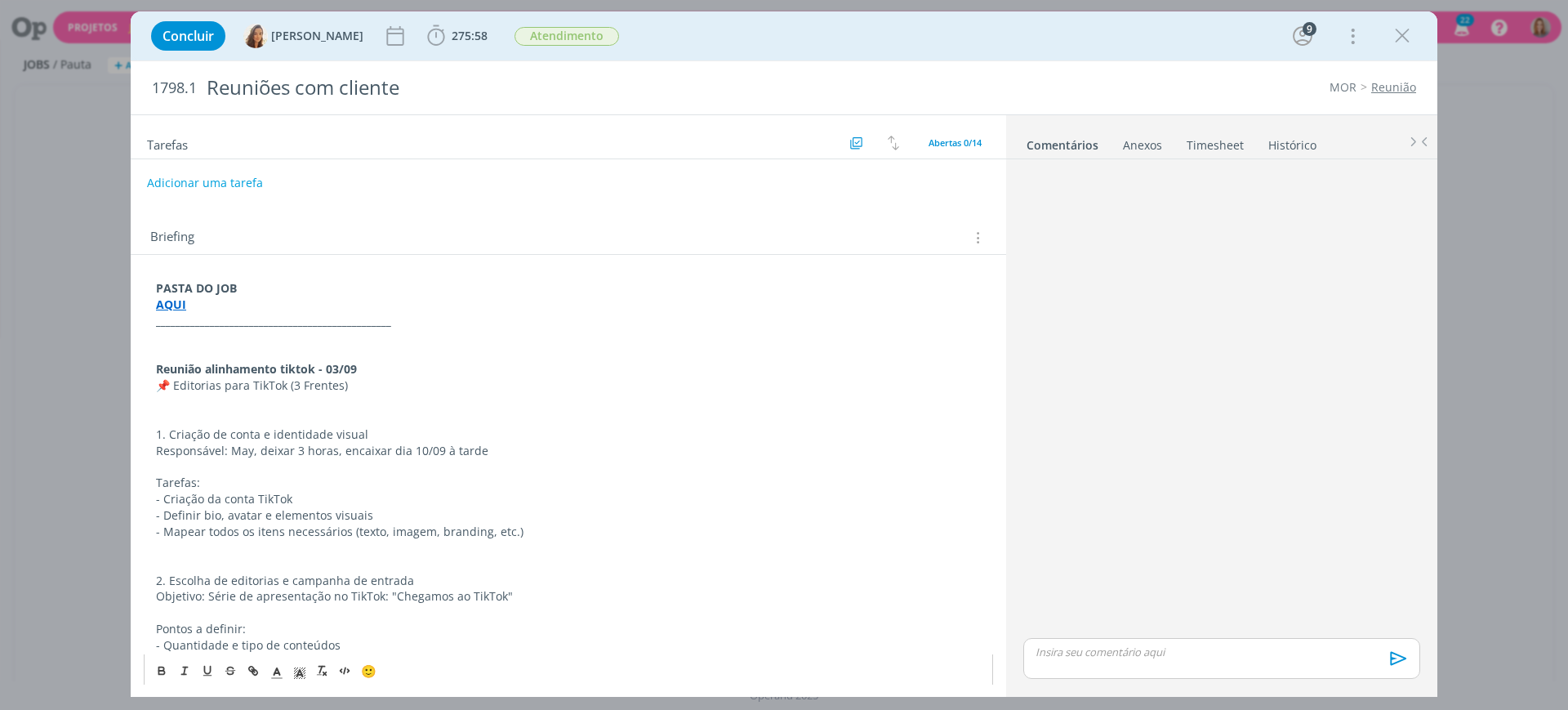
scroll to position [0, 0]
click at [746, 231] on div "Briefing Briefings Predefinidos Versões do Briefing Ver Briefing do Projeto" at bounding box center [570, 242] width 840 height 21
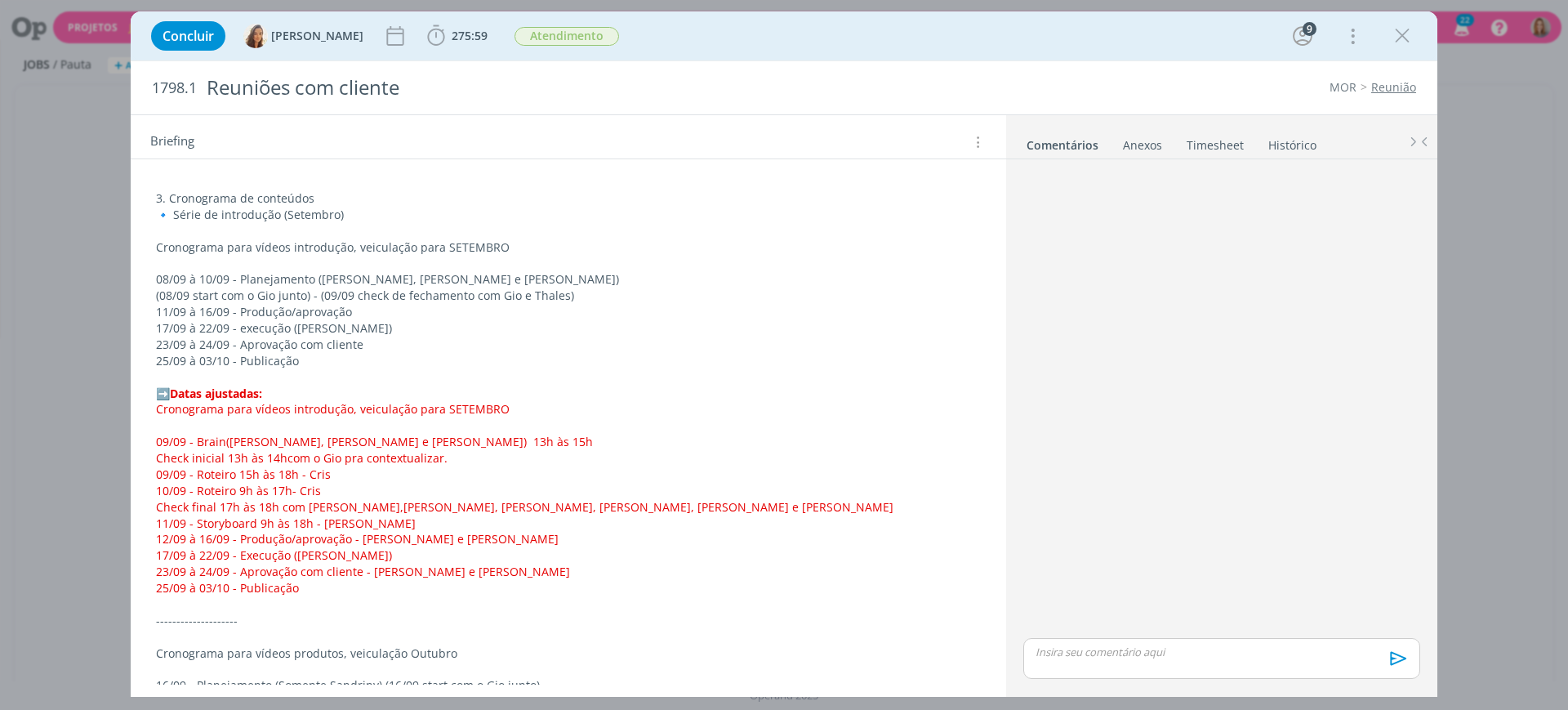
scroll to position [715, 0]
click at [624, 457] on p "Check inicial 13h às 14h com o Gio pra contextualizar." at bounding box center [569, 454] width 825 height 16
click at [345, 579] on p "25/09 à 03/10 - Publicação" at bounding box center [569, 586] width 823 height 16
click at [528, 328] on p "17/09 à 22/09 - execução ([PERSON_NAME])" at bounding box center [569, 325] width 823 height 16
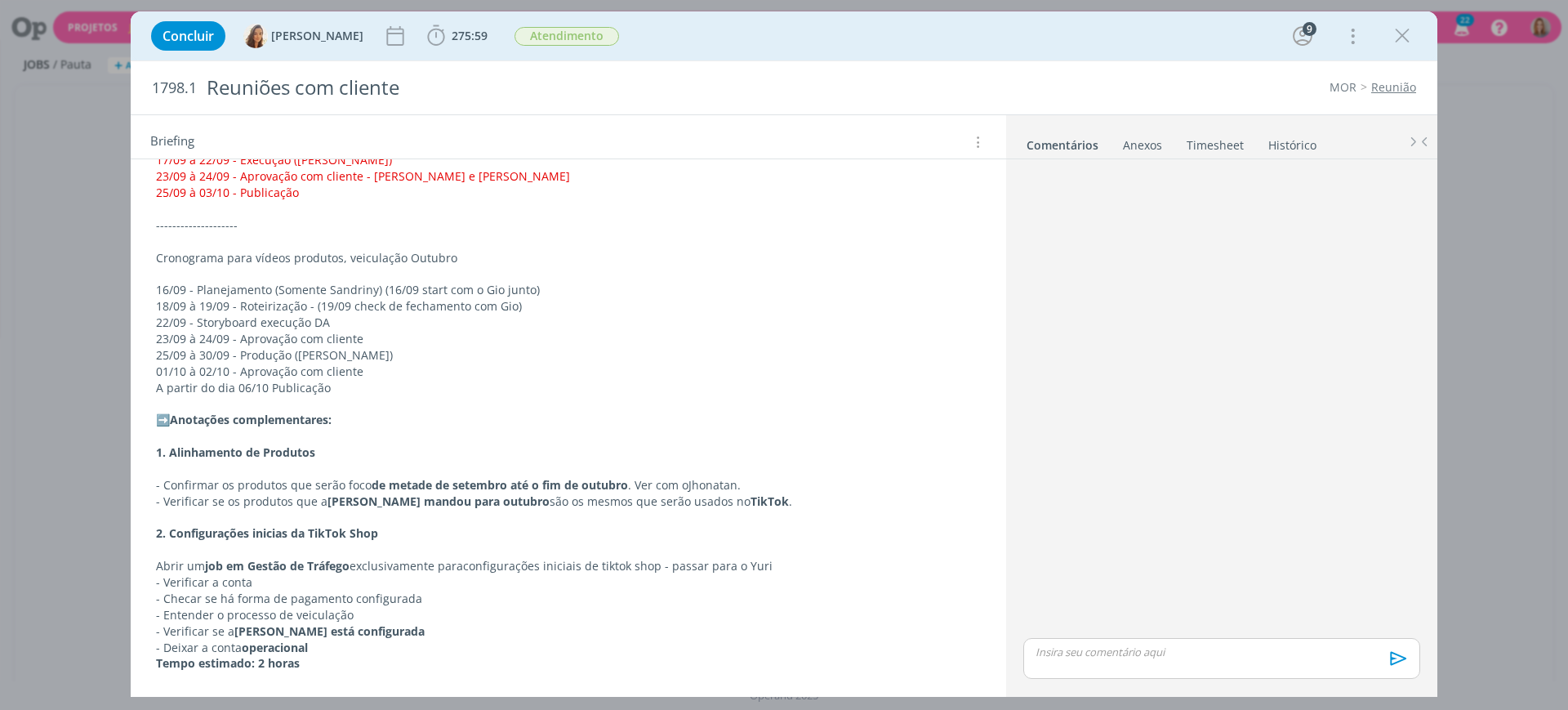
scroll to position [1124, 0]
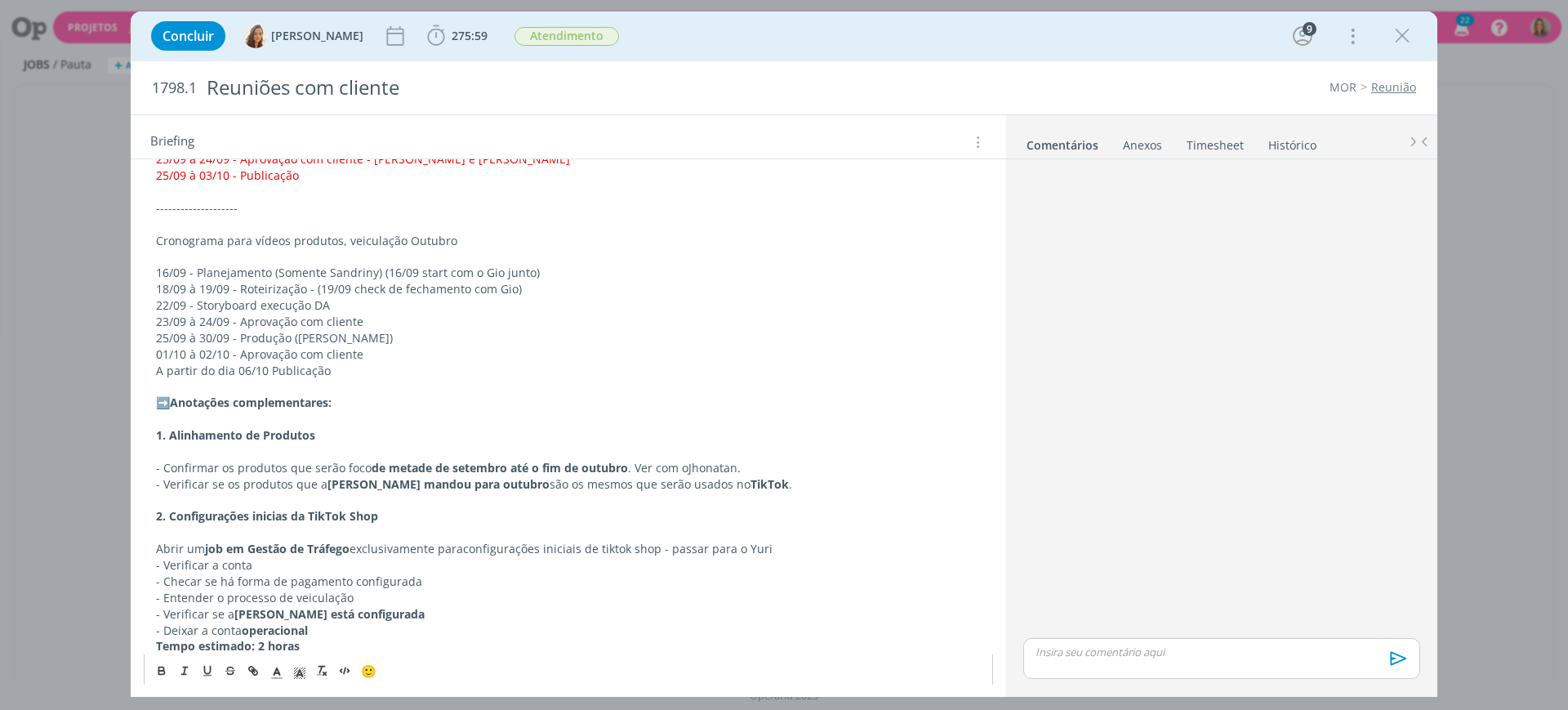
click at [218, 273] on p "16/09 - Planejamento (Somente Sandriny) (16/09 start com o Gio junto)" at bounding box center [569, 273] width 825 height 16
click at [480, 256] on p "dialog" at bounding box center [569, 256] width 825 height 16
click at [614, 250] on p "dialog" at bounding box center [569, 256] width 825 height 16
click at [549, 275] on p "16/09 - Planejamento (Somente Sandriny) (16/09 start com o Gio junto)" at bounding box center [569, 273] width 825 height 16
click at [417, 265] on p "16/09 - Planejamento (Somente Sandriny) (16/09 start com o Gio junto)" at bounding box center [569, 273] width 825 height 16
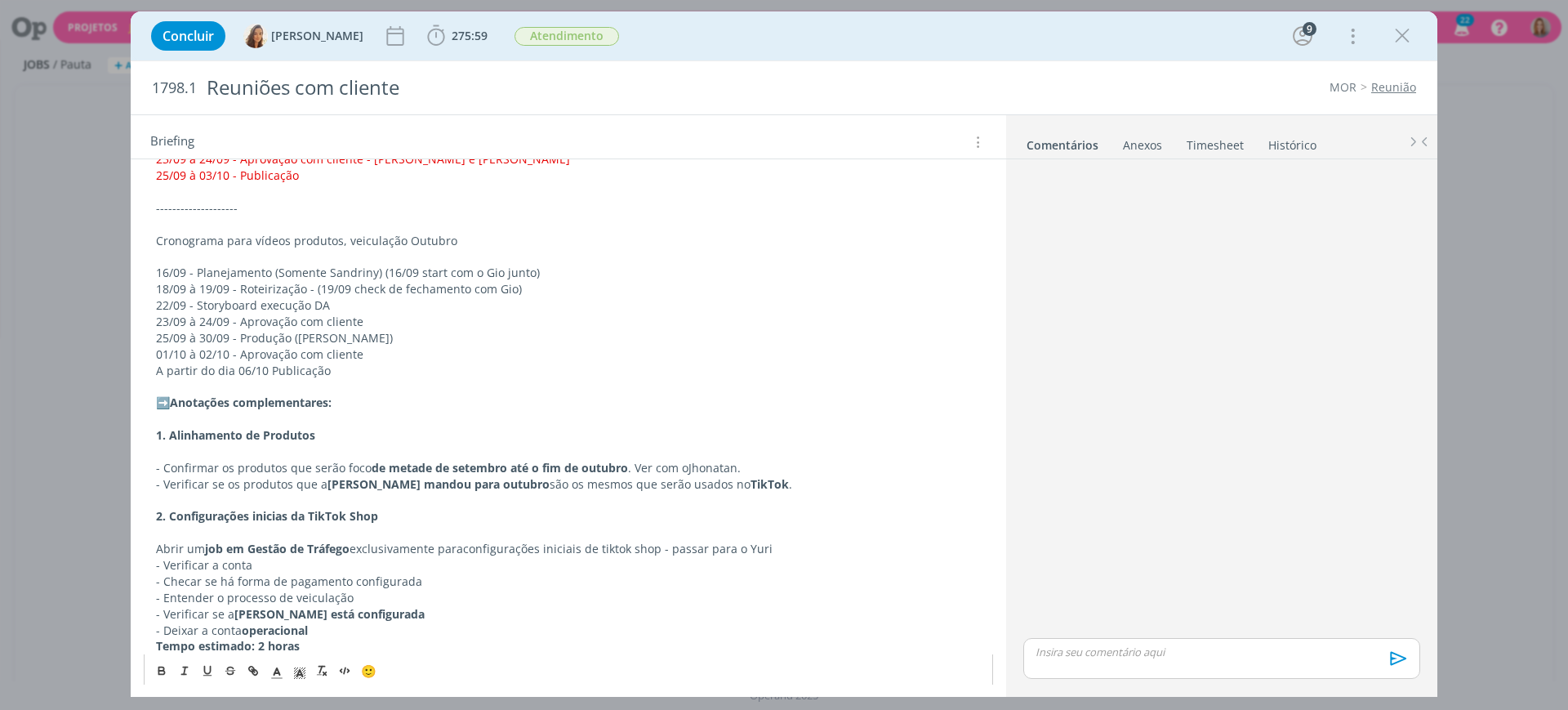
click at [504, 271] on p "16/09 - Planejamento (Somente Sandriny) (16/09 start com o Gio junto)" at bounding box center [569, 273] width 825 height 16
click at [560, 282] on p "18/09 à 19/09 - Roteirização - (19/09 check de fechamento com Gio)" at bounding box center [569, 289] width 825 height 16
click at [543, 269] on p "16/09 - Planejamento (Somente Sandriny) (16/09 start com o Gio junto)" at bounding box center [569, 273] width 825 height 16
click at [345, 342] on p "25/09 à 30/09 - Produção ([PERSON_NAME])" at bounding box center [569, 338] width 825 height 16
click at [238, 300] on p "22/09 - Storyboard execução DA" at bounding box center [569, 305] width 825 height 16
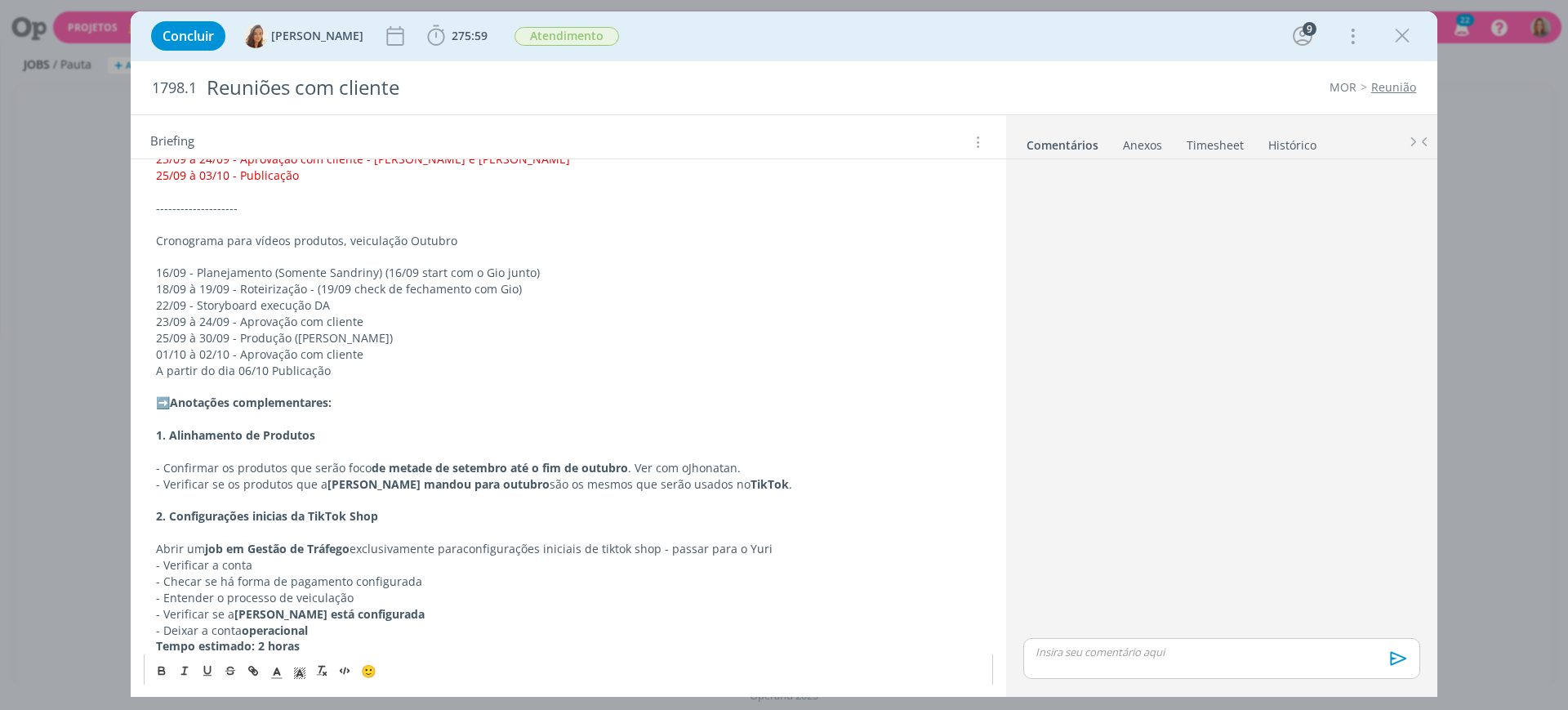
click at [228, 290] on p "18/09 à 19/09 - Roteirização - (19/09 check de fechamento com Gio)" at bounding box center [569, 289] width 825 height 16
click at [259, 281] on p "18/09 à 19/09 - Roteirização - (19/09 check de fechamento com Gio)" at bounding box center [569, 289] width 825 height 16
drag, startPoint x: 310, startPoint y: 285, endPoint x: 376, endPoint y: 296, distance: 66.9
click at [311, 284] on p "18/09 à 19/09 - Roteirização - (19/09 check de fechamento com Gio)" at bounding box center [569, 289] width 825 height 16
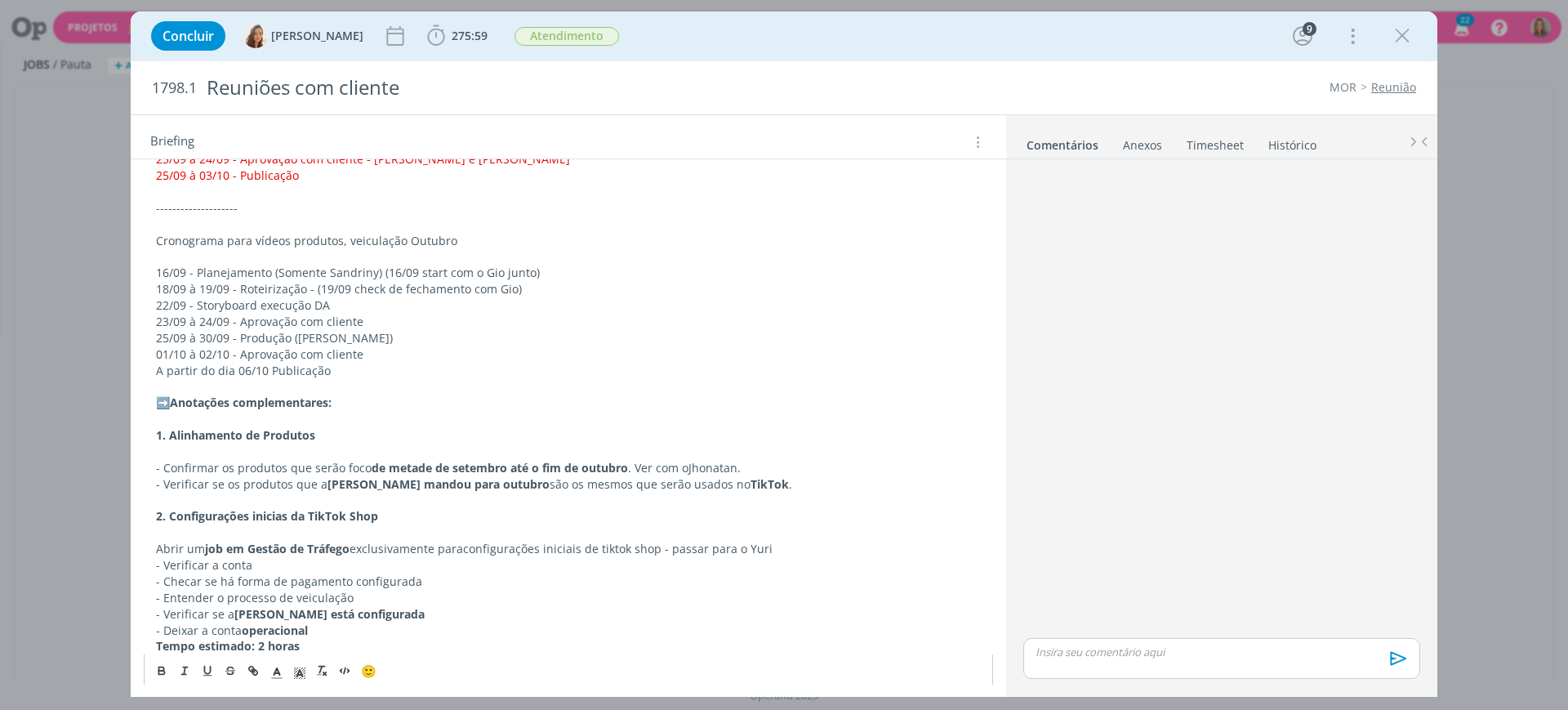
click at [376, 294] on p "18/09 à 19/09 - Roteirização - (19/09 check de fechamento com Gio)" at bounding box center [569, 289] width 825 height 16
click at [489, 265] on p "16/09 - Planejamento (Somente Sandriny) (16/09 start com o Gio junto)" at bounding box center [569, 273] width 825 height 16
click at [405, 287] on p "18/09 à 19/09 - Roteirização - (19/09 check de fechamento com Gio)" at bounding box center [569, 289] width 825 height 16
click at [494, 292] on p "18/09 à 19/09 - Roteirização - (19/09 check de fechamento com Gio)" at bounding box center [569, 289] width 825 height 16
click at [329, 296] on p "18/09 à 19/09 - Roteirização - (19/09 check de fechamento com Gio)" at bounding box center [569, 289] width 825 height 16
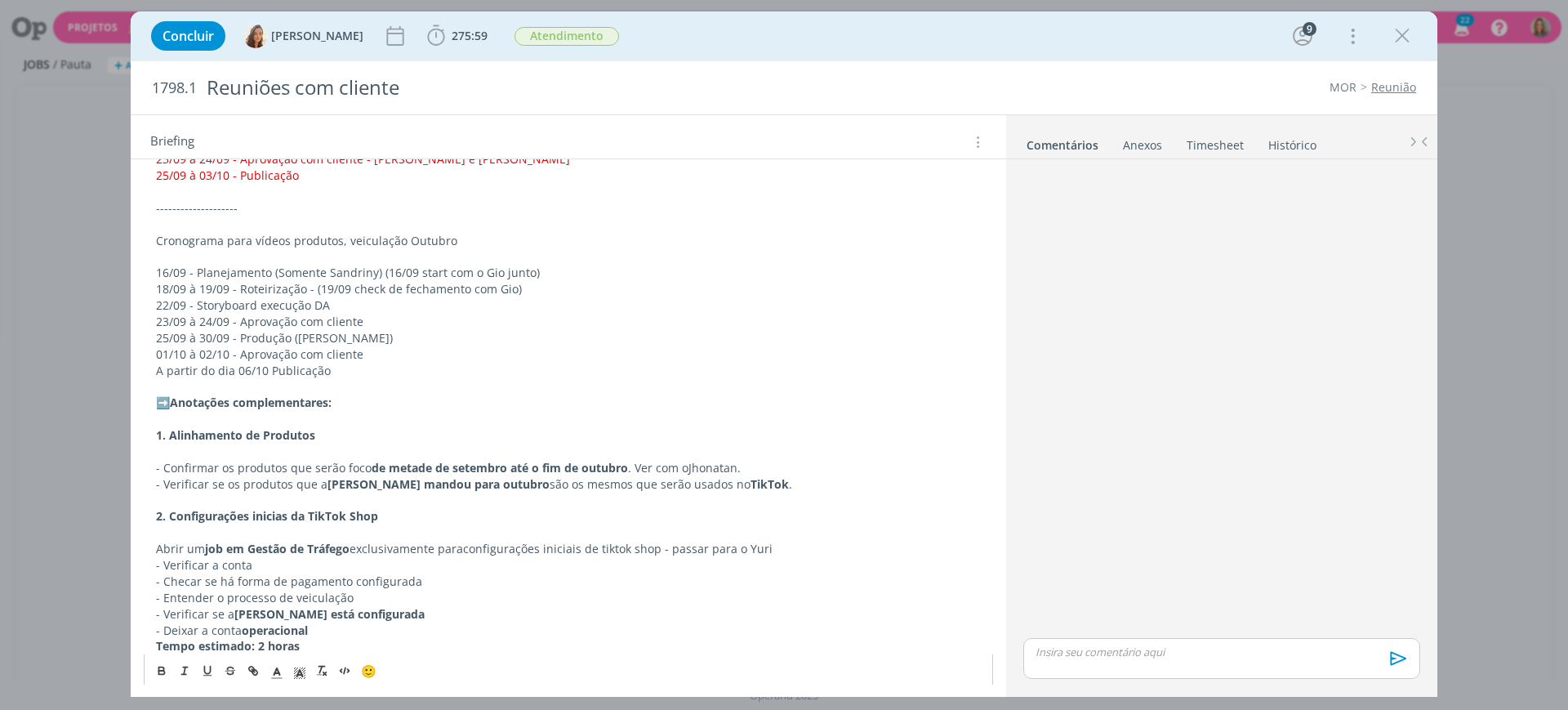
click at [524, 286] on p "18/09 à 19/09 - Roteirização - (19/09 check de fechamento com Gio)" at bounding box center [569, 289] width 825 height 16
click at [362, 276] on p "16/09 - Planejamento (Somente Sandriny) (16/09 start com o Gio junto)" at bounding box center [569, 273] width 825 height 16
click at [433, 293] on p "18/09 à 19/09 - Roteirização - (19/09 check de fechamento com Gio)" at bounding box center [569, 289] width 825 height 16
click at [499, 308] on p "22/09 - Storyboard execução DA" at bounding box center [569, 305] width 825 height 16
click at [303, 287] on p "18/09 à 19/09 - Roteirização - (19/09 check de fechamento com Gio)" at bounding box center [569, 289] width 825 height 16
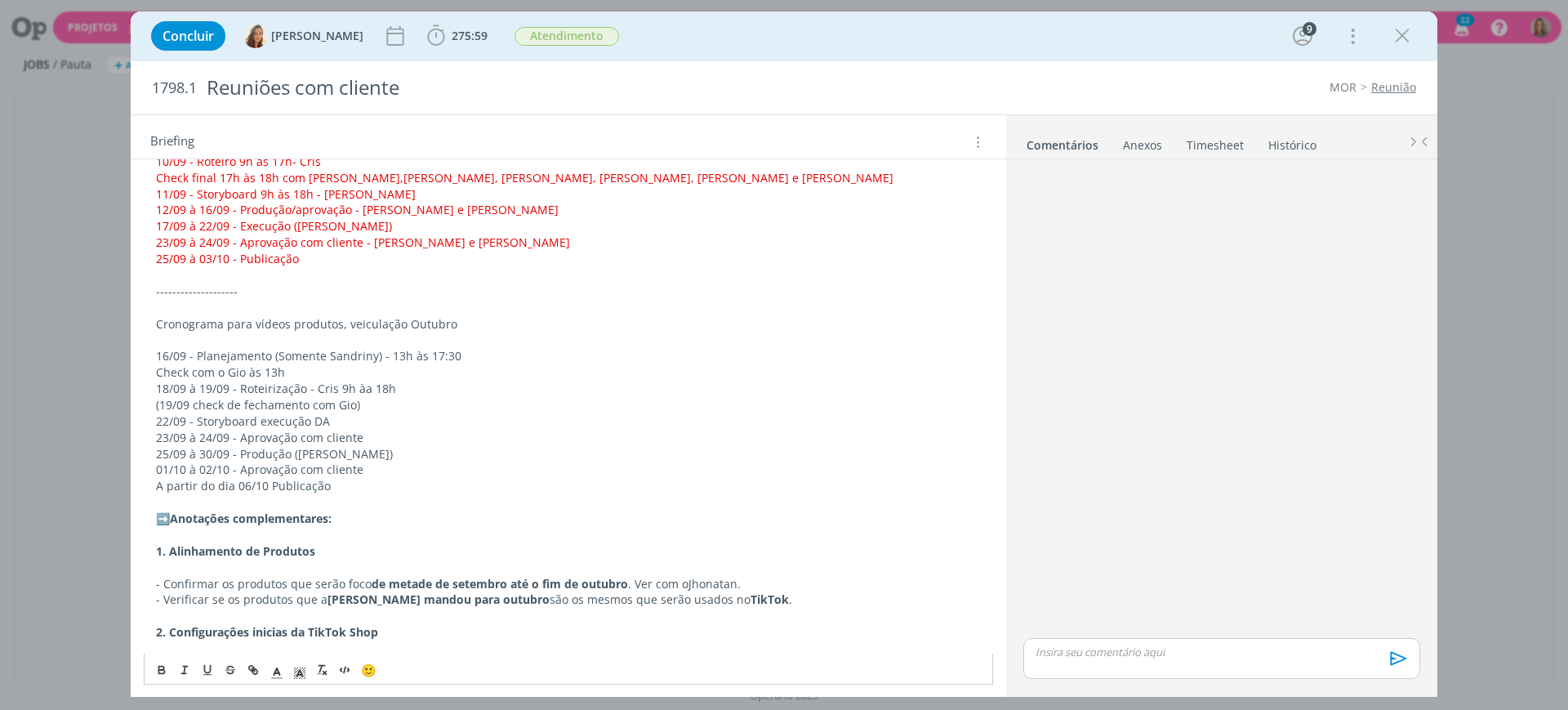
scroll to position [1059, 0]
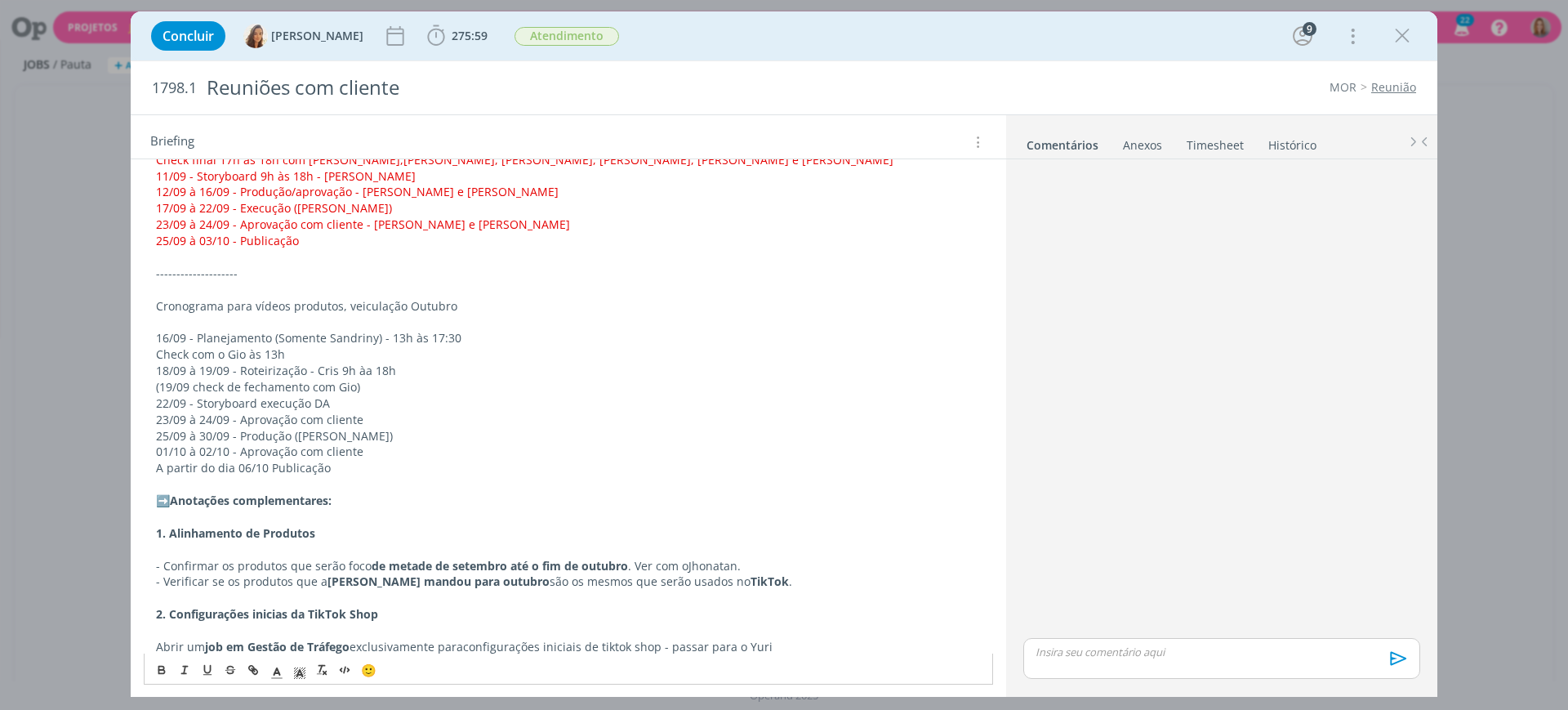
click at [346, 357] on p "Check com o Gio às 13h" at bounding box center [569, 355] width 825 height 16
click at [353, 378] on p "18/09 à 19/09 - Roteirização - Cris 9h àa 18h" at bounding box center [569, 371] width 825 height 16
click at [191, 387] on p "(19/09 check de fechamento com Gio)" at bounding box center [569, 387] width 825 height 16
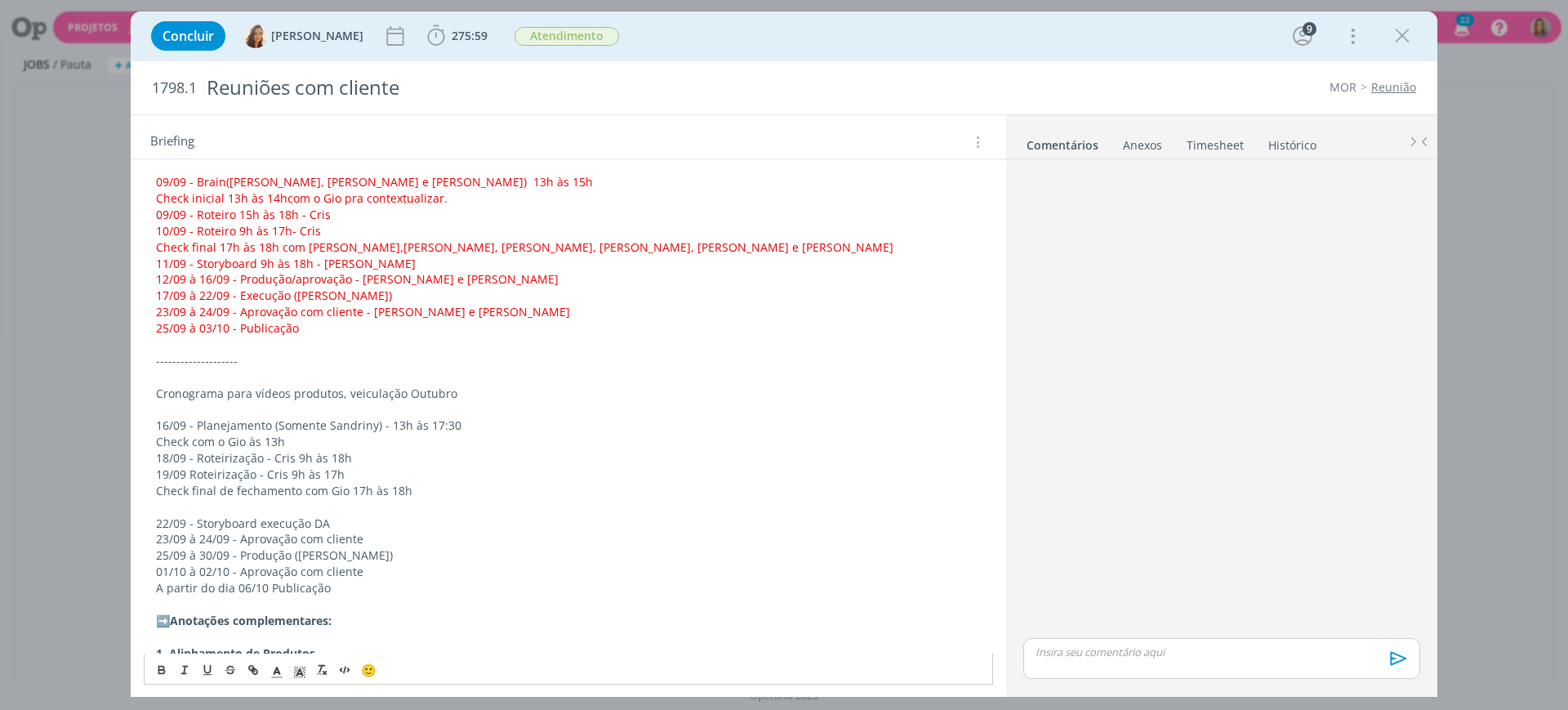
scroll to position [973, 0]
click at [182, 477] on span "19/09 Roteirização - Cris 9h às 17h" at bounding box center [250, 473] width 189 height 16
click at [329, 475] on span "19/09 Roteirização - Cris 9h às 17h" at bounding box center [250, 473] width 189 height 16
click at [191, 483] on p "Check final de fechamento com Gio 17h às 18h" at bounding box center [569, 490] width 825 height 16
click at [275, 487] on p "Check final de fechamento com Gio 17h às 18h" at bounding box center [569, 490] width 825 height 16
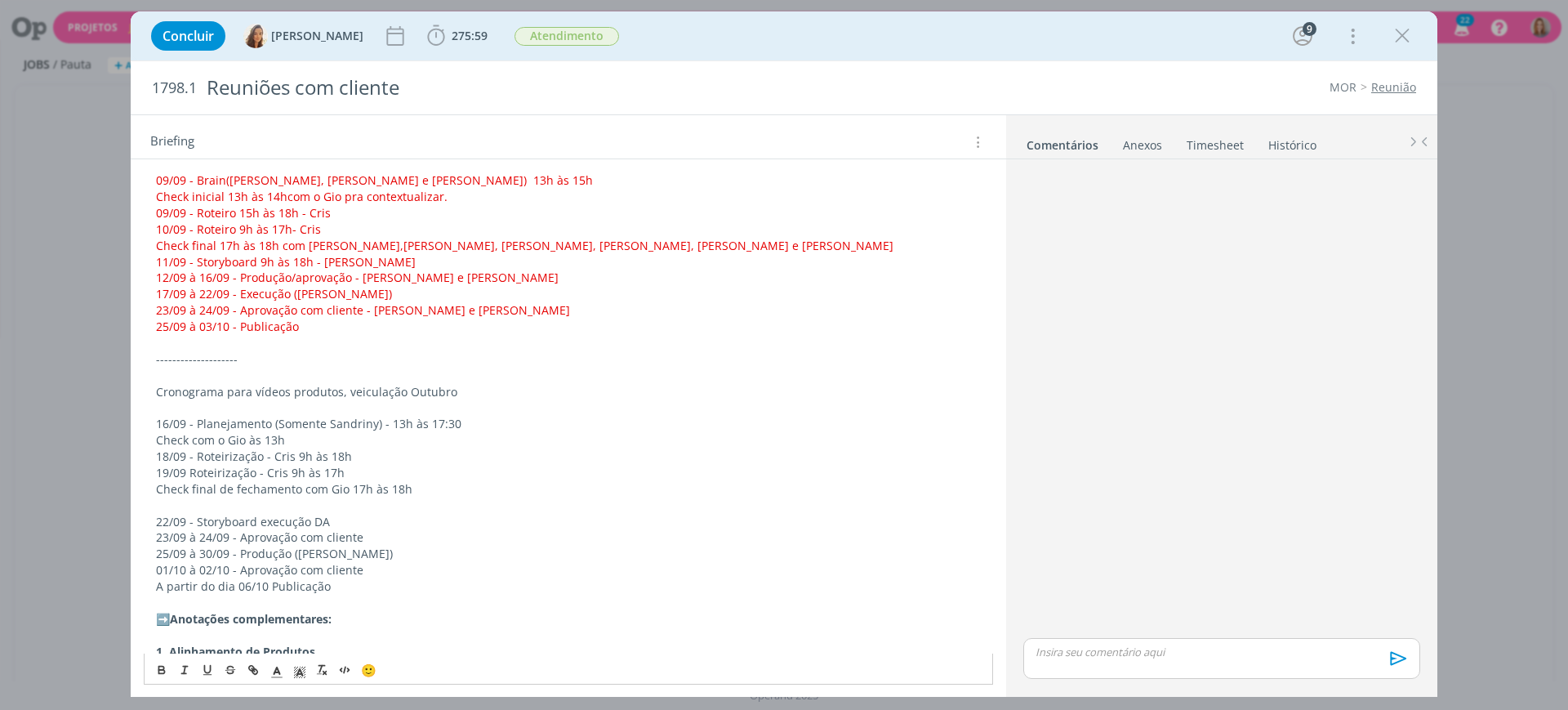
click at [356, 521] on p "22/09 - Storyboard execução DA" at bounding box center [569, 522] width 825 height 16
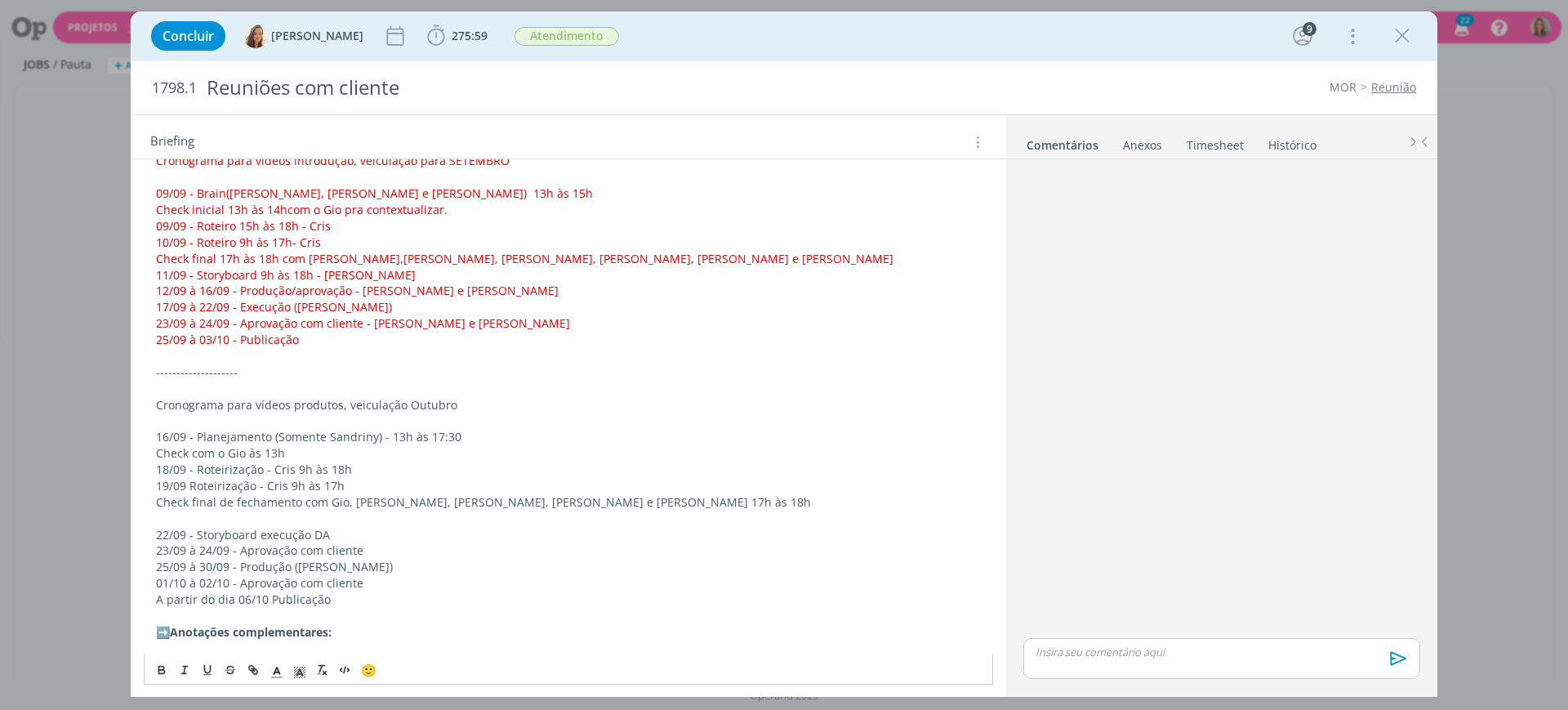
scroll to position [989, 0]
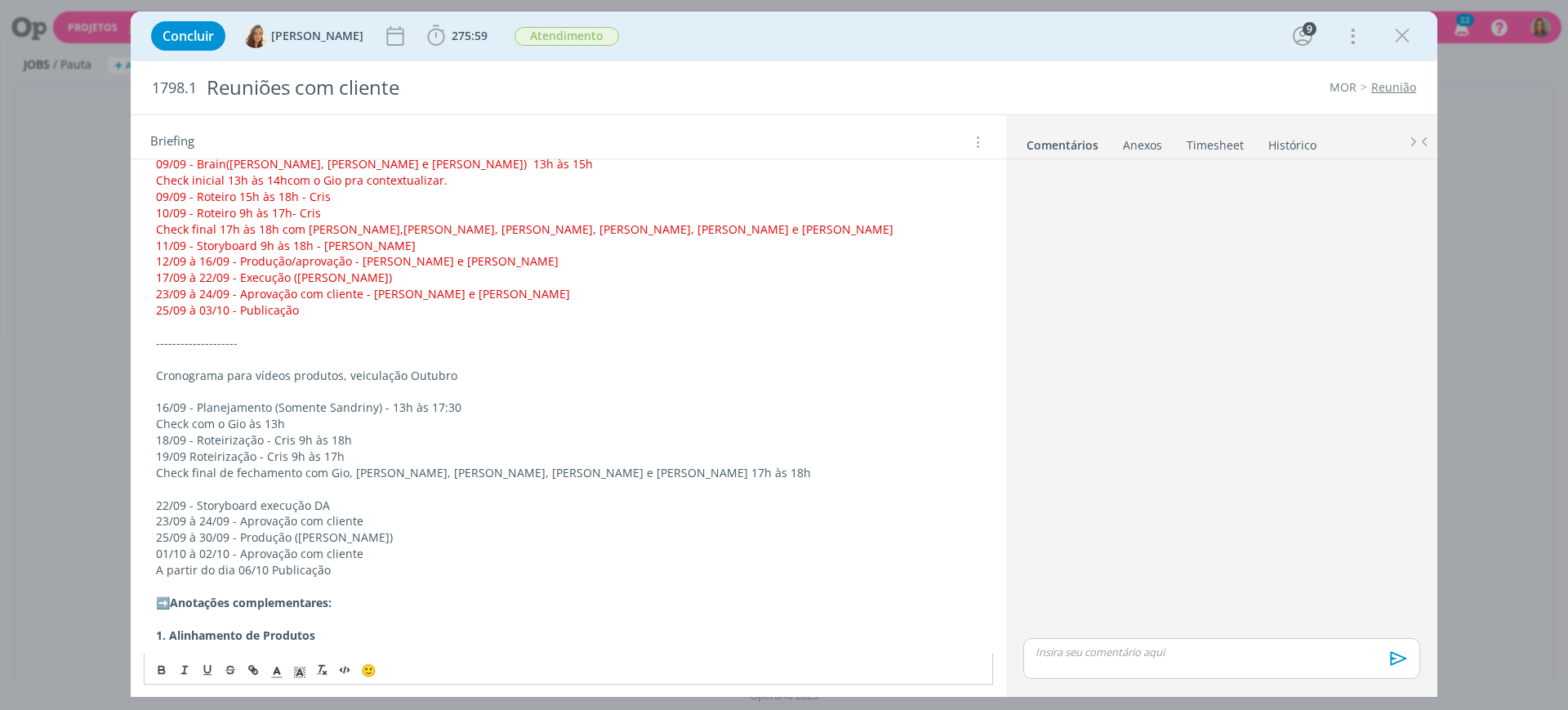
click at [319, 493] on p "dialog" at bounding box center [569, 490] width 825 height 16
click at [186, 509] on p "22/09 - Storyboard execução DA" at bounding box center [569, 506] width 825 height 16
click at [359, 518] on p "23/09 à 24/09 - Aprovação com cliente" at bounding box center [569, 522] width 825 height 16
click at [207, 542] on p "25/09 à 30/09 - Produção (Elisa)" at bounding box center [569, 538] width 825 height 16
click at [259, 539] on p "25/09 à 30/09 - Produção (Elisa)" at bounding box center [569, 538] width 825 height 16
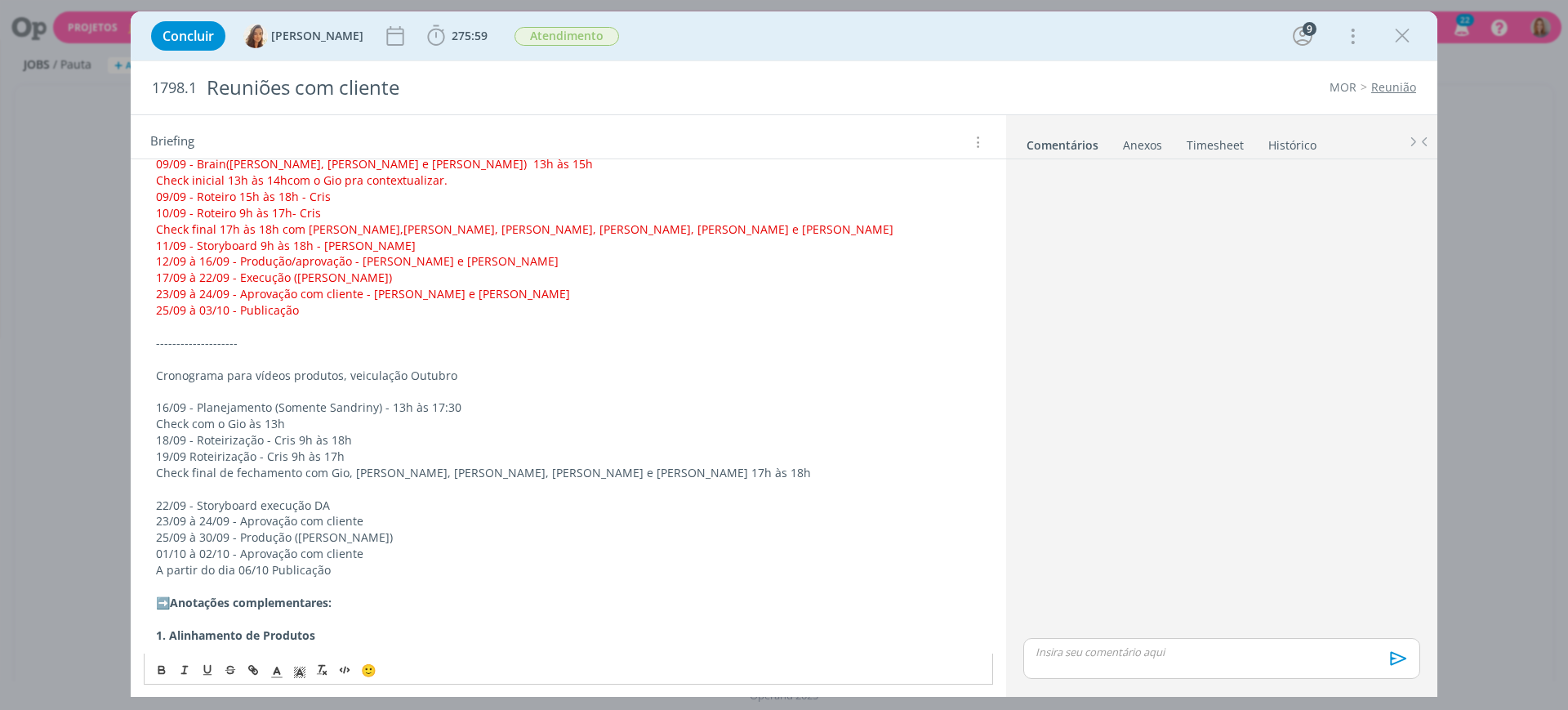
click at [314, 548] on p "01/10 à 02/10 - Aprovação com cliente" at bounding box center [569, 554] width 825 height 16
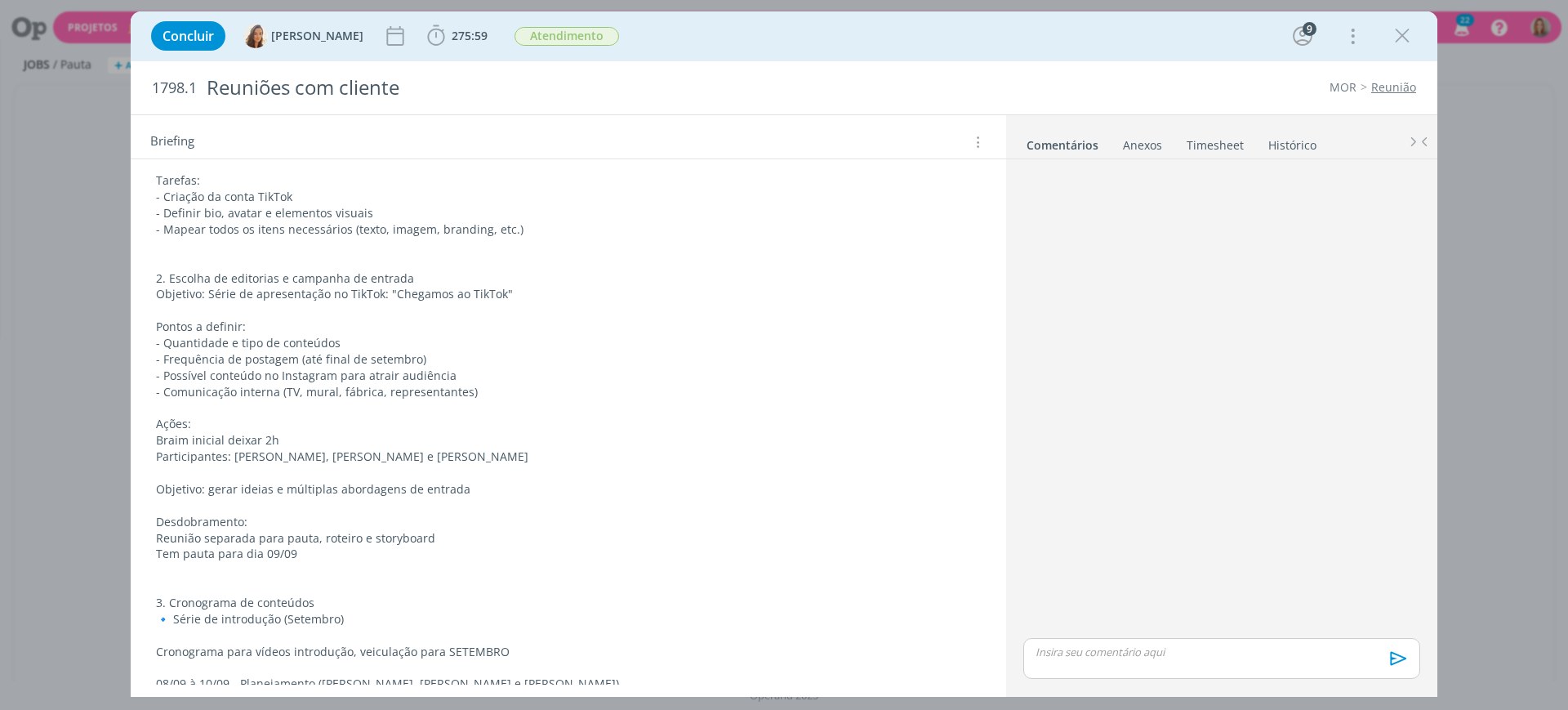
scroll to position [0, 0]
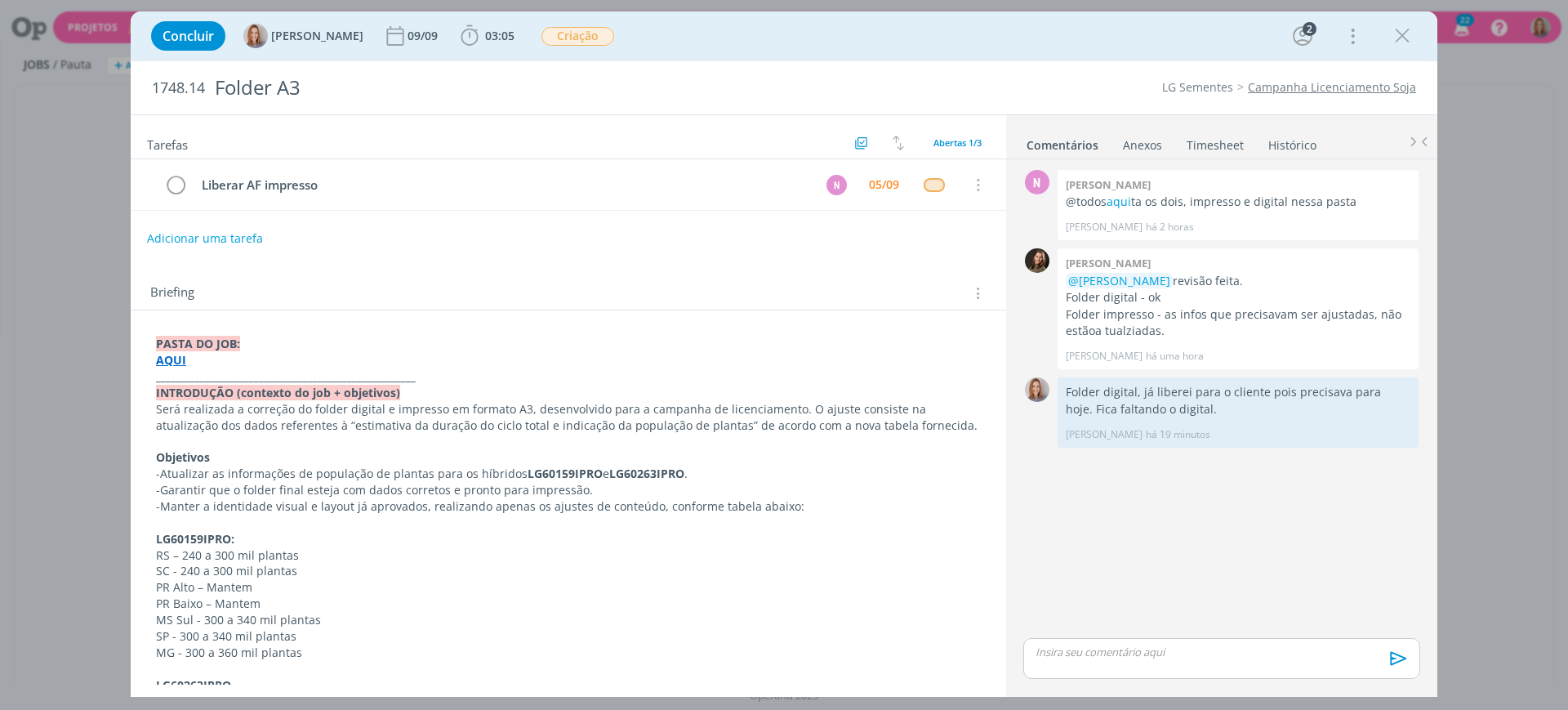
click at [166, 361] on strong "AQUI" at bounding box center [171, 360] width 30 height 16
click at [225, 397] on link "[URL][DOMAIN_NAME]" at bounding box center [263, 391] width 124 height 21
click at [510, 214] on div "Liberar AF impresso N 05/09 Cancelar" at bounding box center [569, 192] width 876 height 65
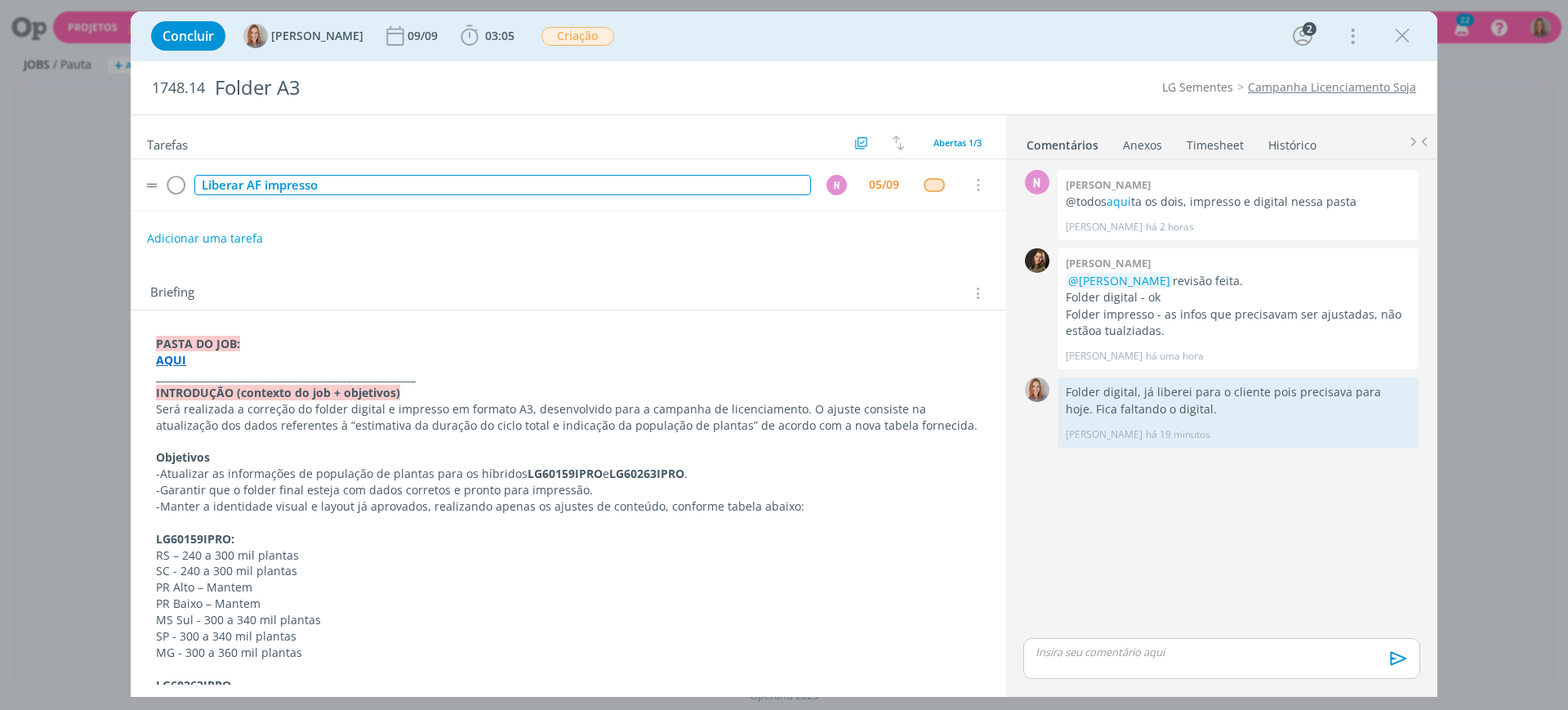
click at [361, 174] on td "Liberar AF impresso" at bounding box center [500, 185] width 617 height 29
click at [348, 185] on div "Liberar AF impresso" at bounding box center [503, 185] width 617 height 20
drag, startPoint x: 331, startPoint y: 184, endPoint x: 116, endPoint y: 174, distance: 215.2
click at [116, 174] on div "Concluir [PERSON_NAME] [DATE] 03:05 Iniciar Apontar Data * [DATE] Horas * 00:00…" at bounding box center [784, 355] width 1568 height 710
click at [831, 185] on div "N" at bounding box center [836, 185] width 20 height 20
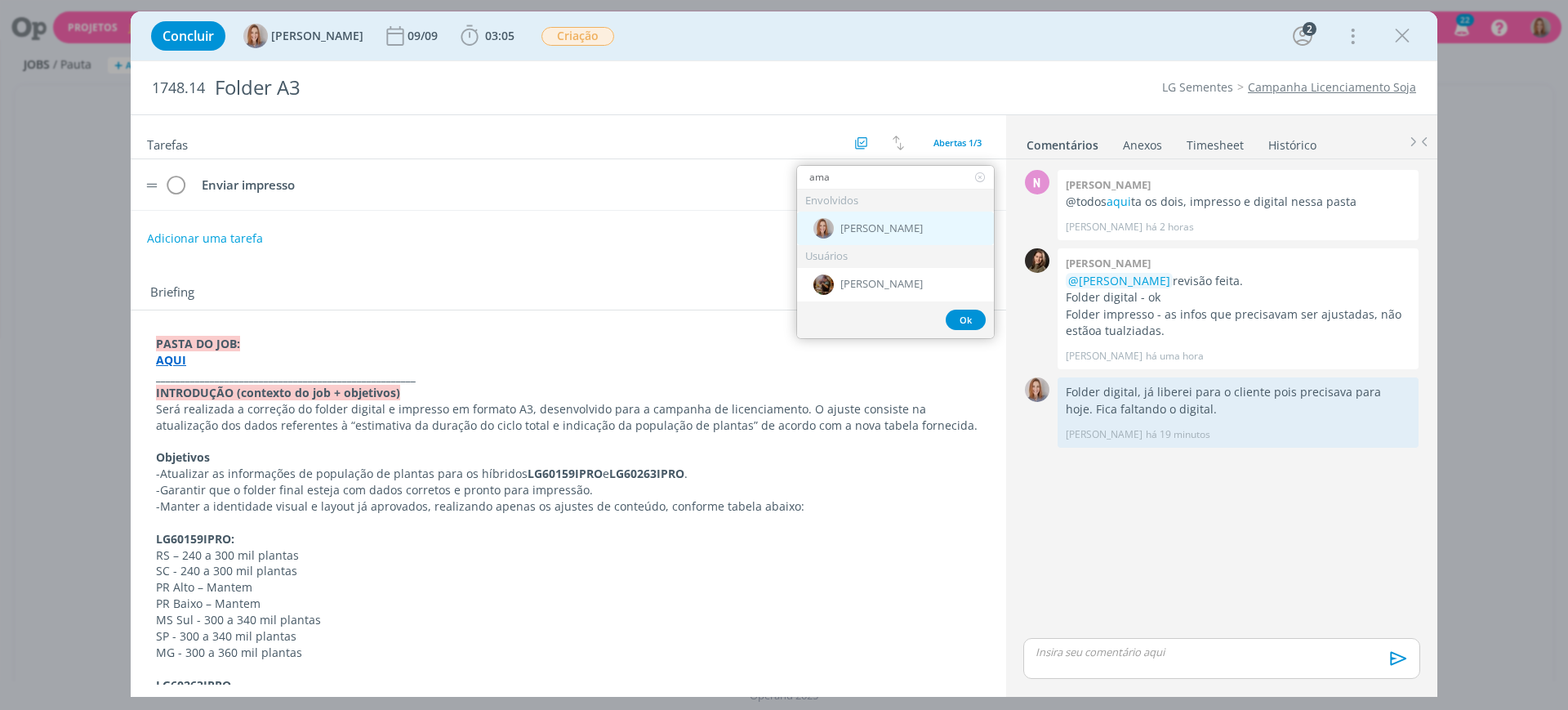
type input "ama"
click at [863, 238] on div "[PERSON_NAME]" at bounding box center [895, 228] width 197 height 34
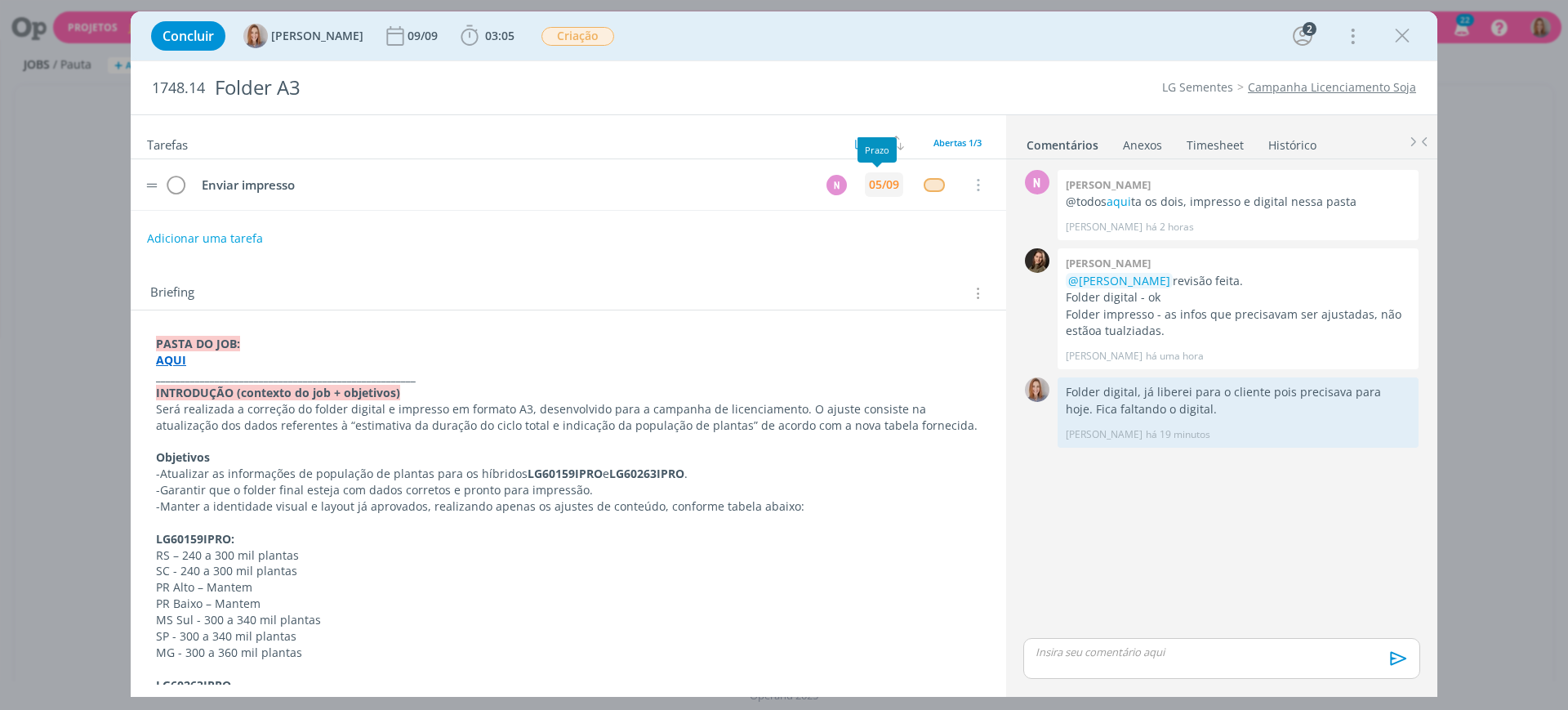
click at [884, 191] on div "05/09" at bounding box center [884, 185] width 30 height 11
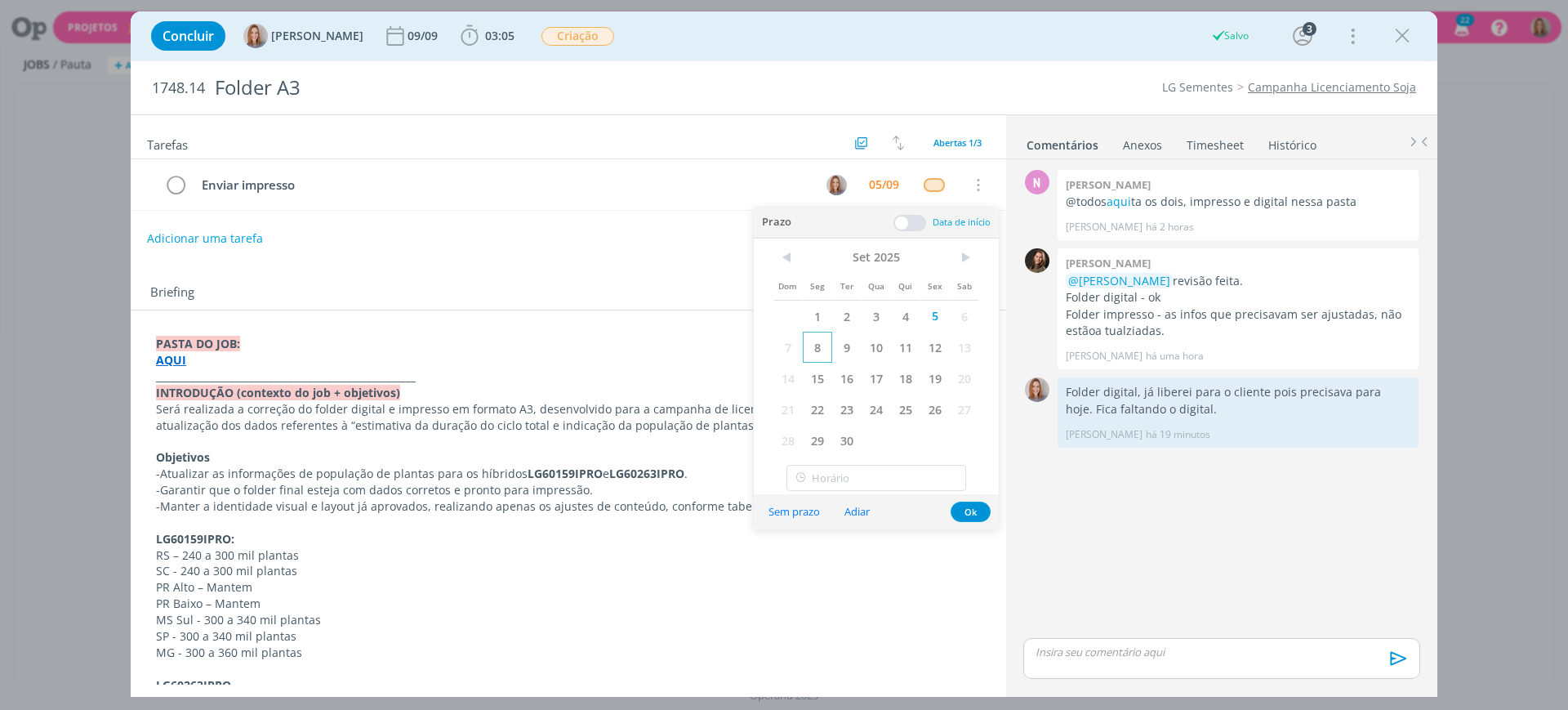
click at [809, 349] on span "8" at bounding box center [818, 347] width 29 height 31
click at [963, 512] on button "Ok" at bounding box center [971, 512] width 40 height 20
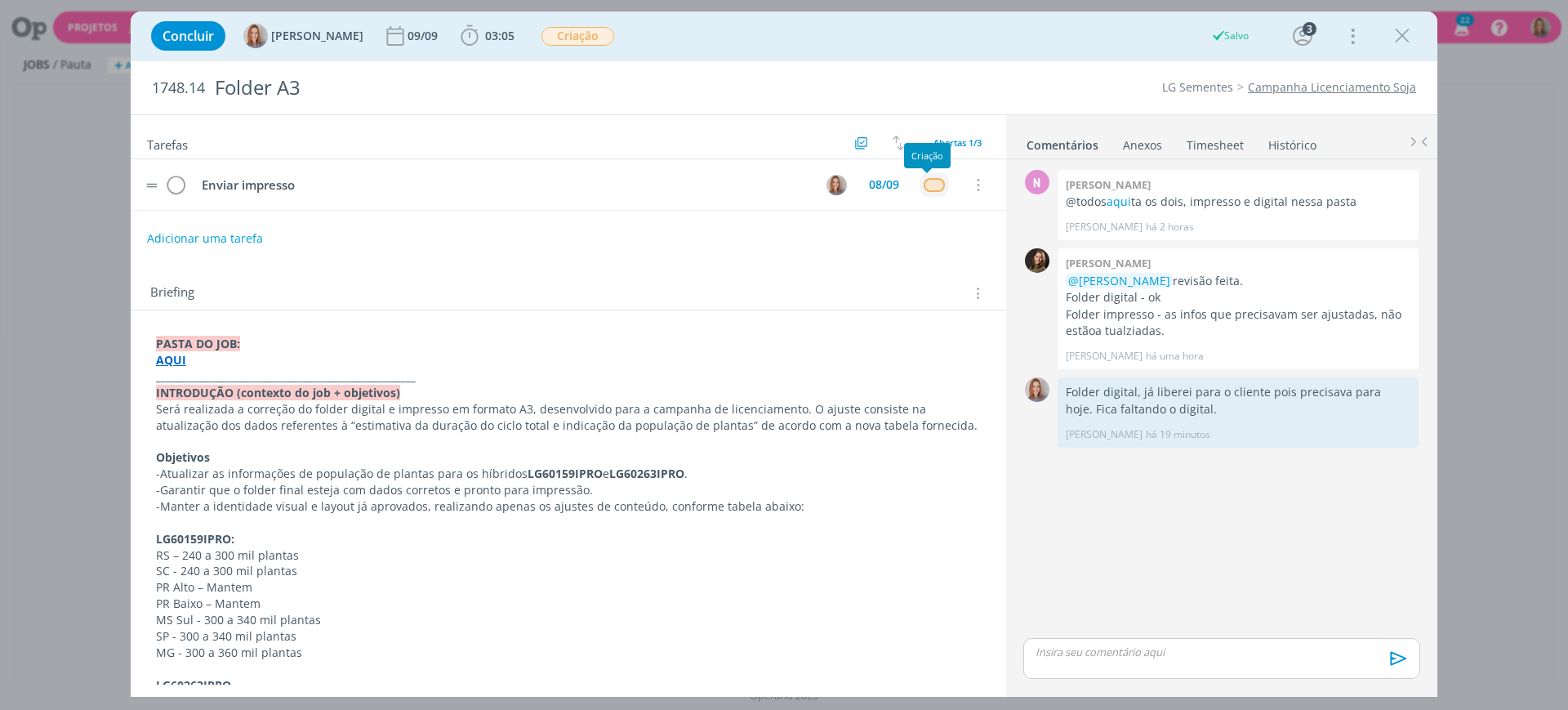
click at [924, 188] on div "dialog" at bounding box center [934, 185] width 20 height 14
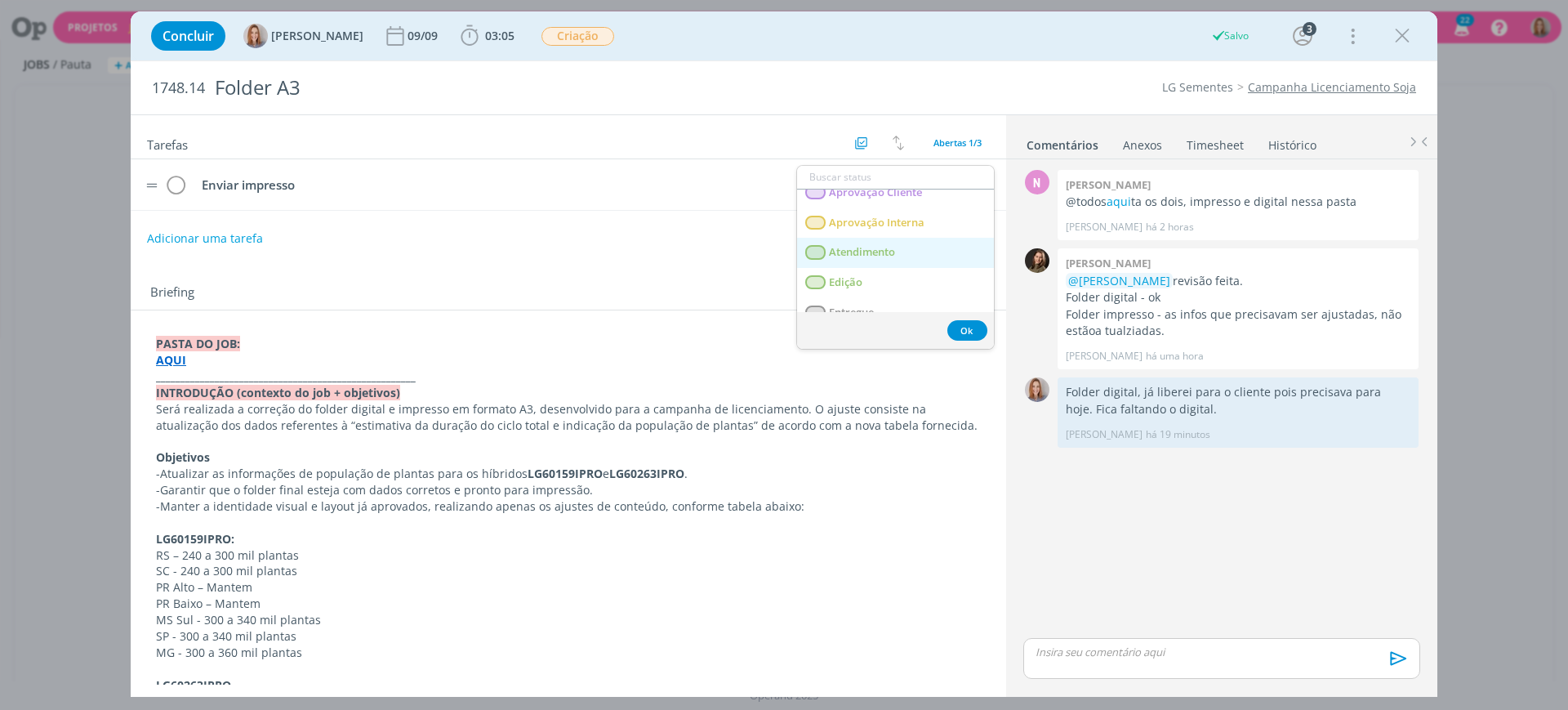
scroll to position [102, 0]
click at [888, 255] on span "Atendimento" at bounding box center [862, 251] width 66 height 13
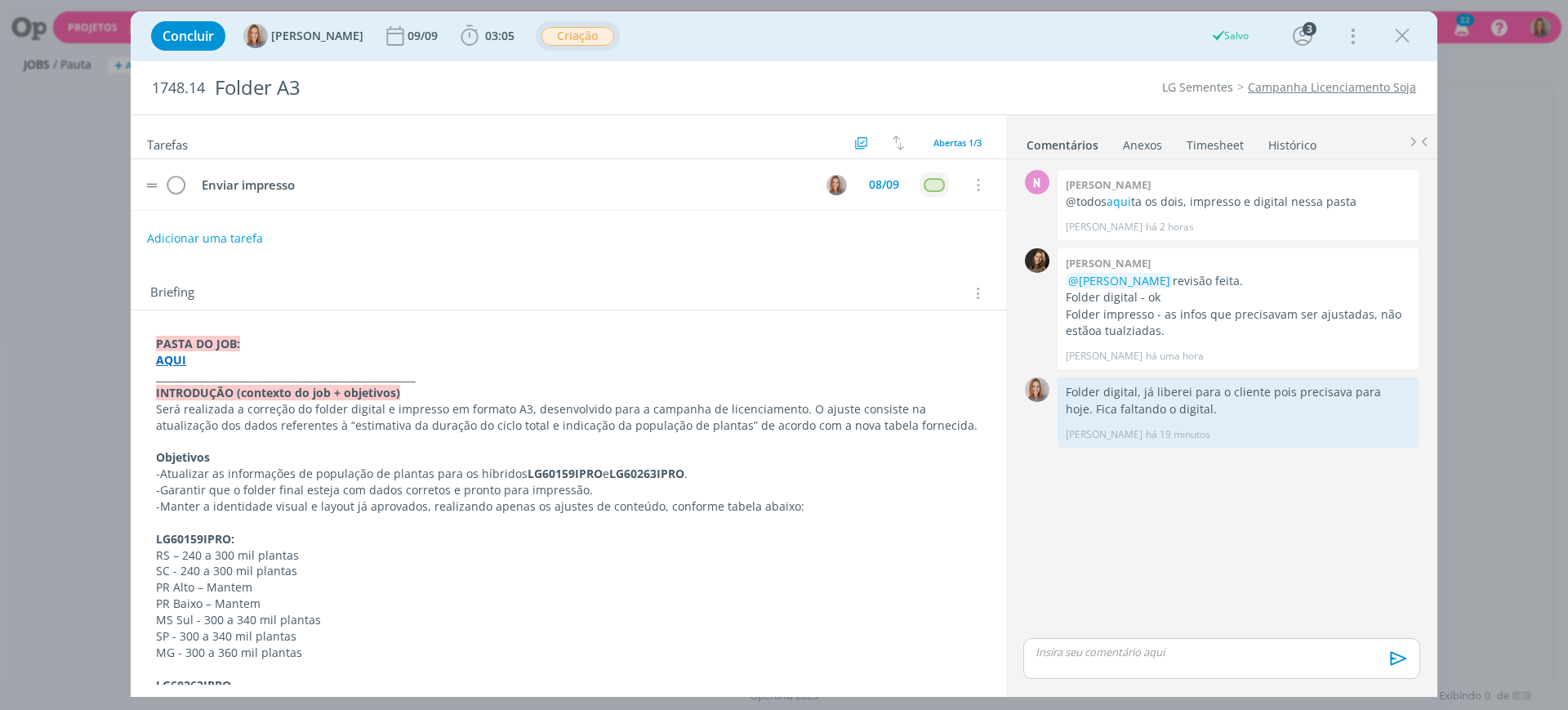
click at [588, 41] on span "Criação" at bounding box center [578, 36] width 73 height 19
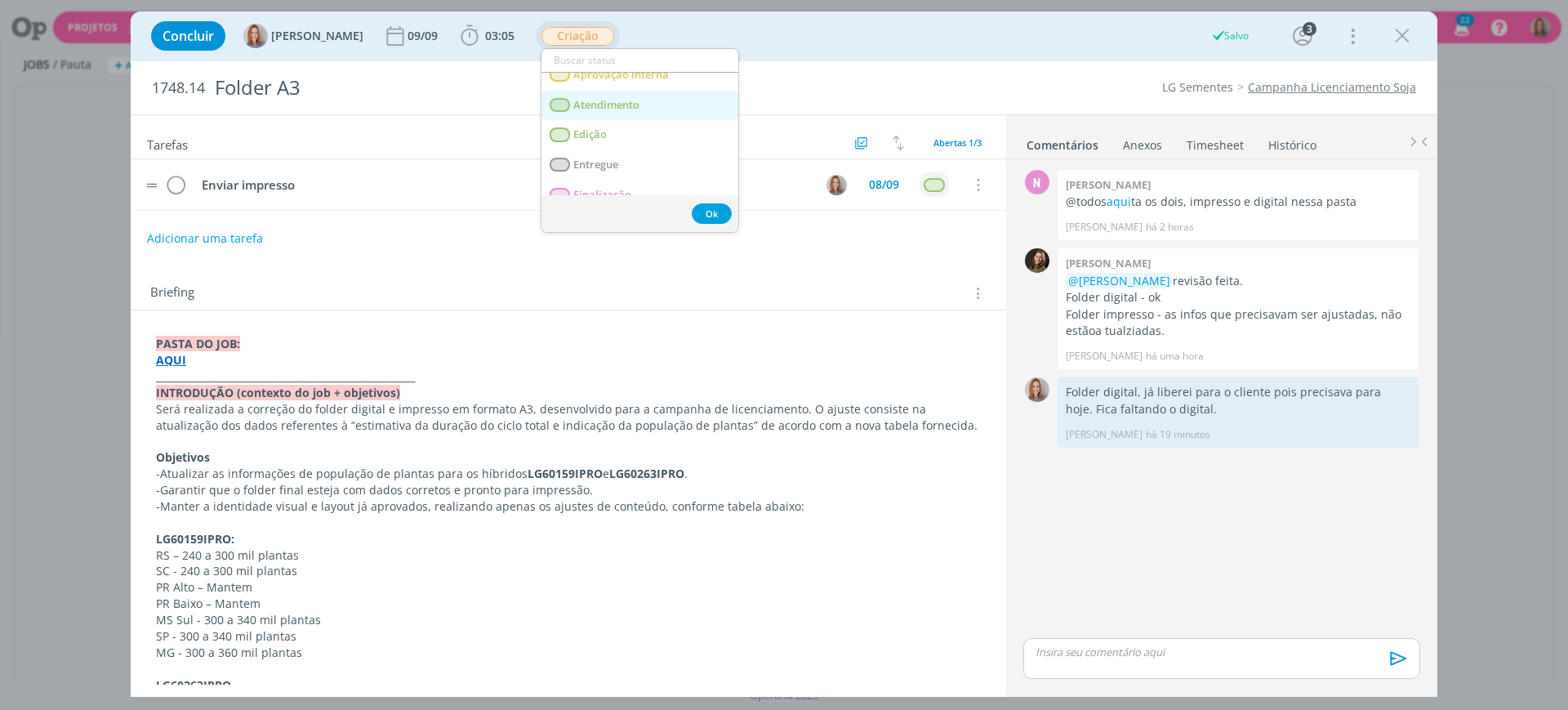
click at [636, 108] on span "Atendimento" at bounding box center [606, 106] width 66 height 13
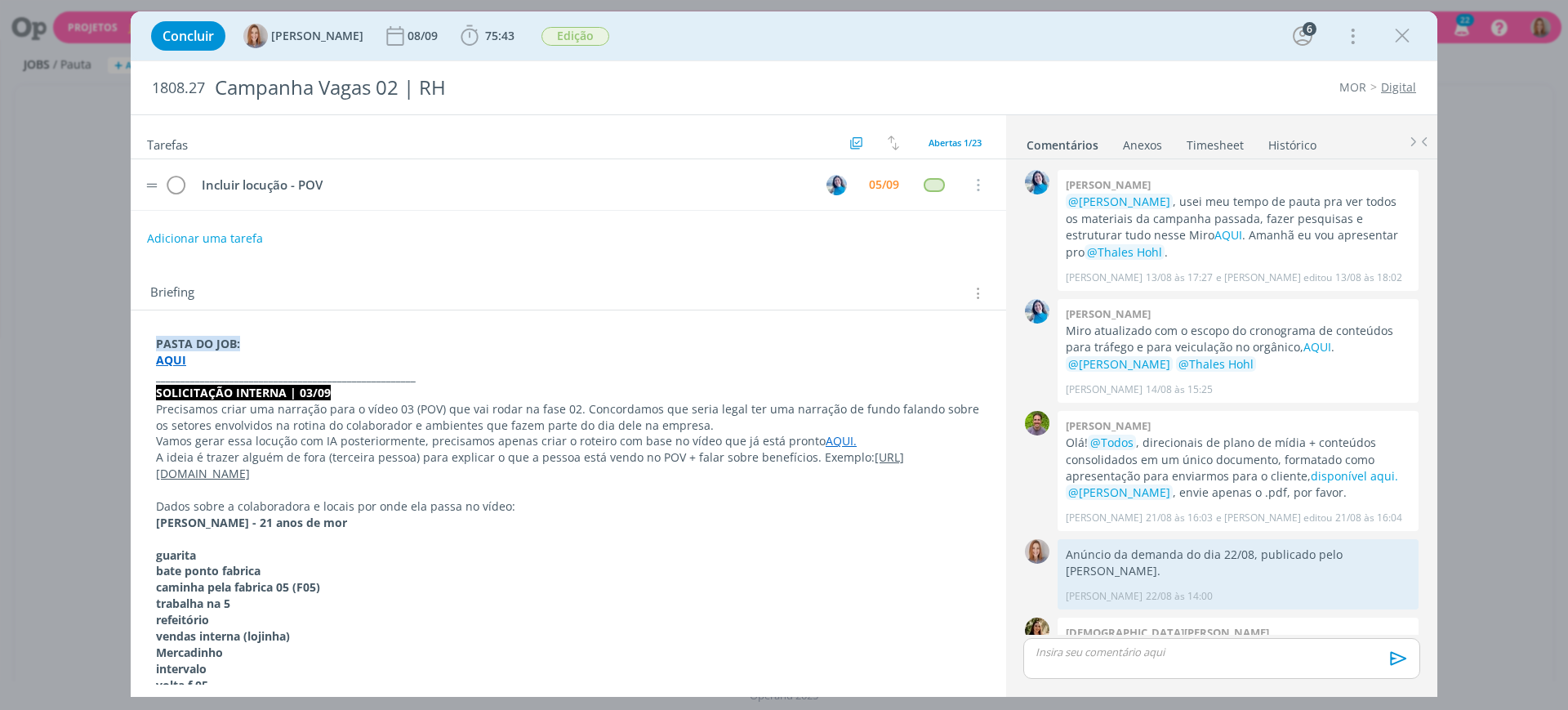
scroll to position [1513, 0]
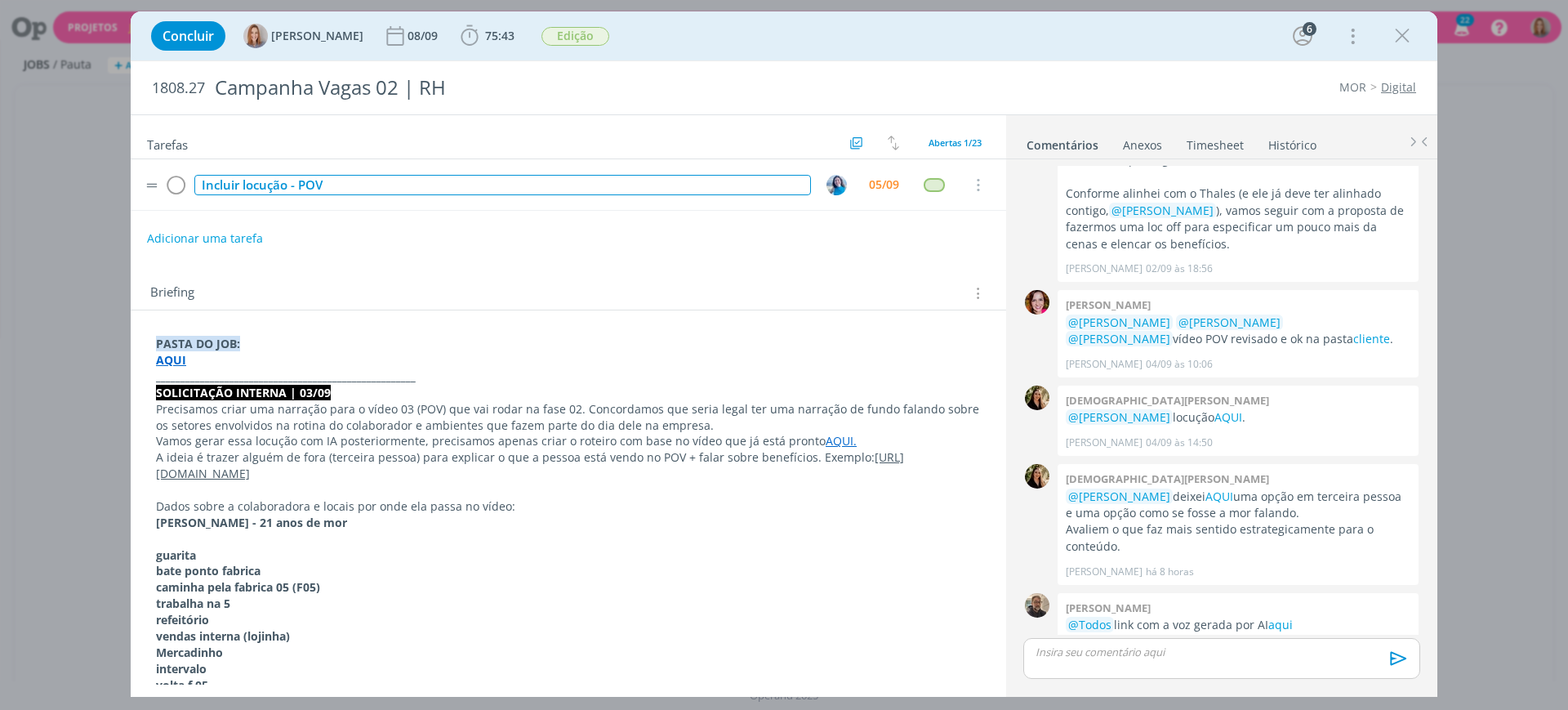
click at [345, 185] on div "Incluir locução - POV" at bounding box center [503, 185] width 617 height 20
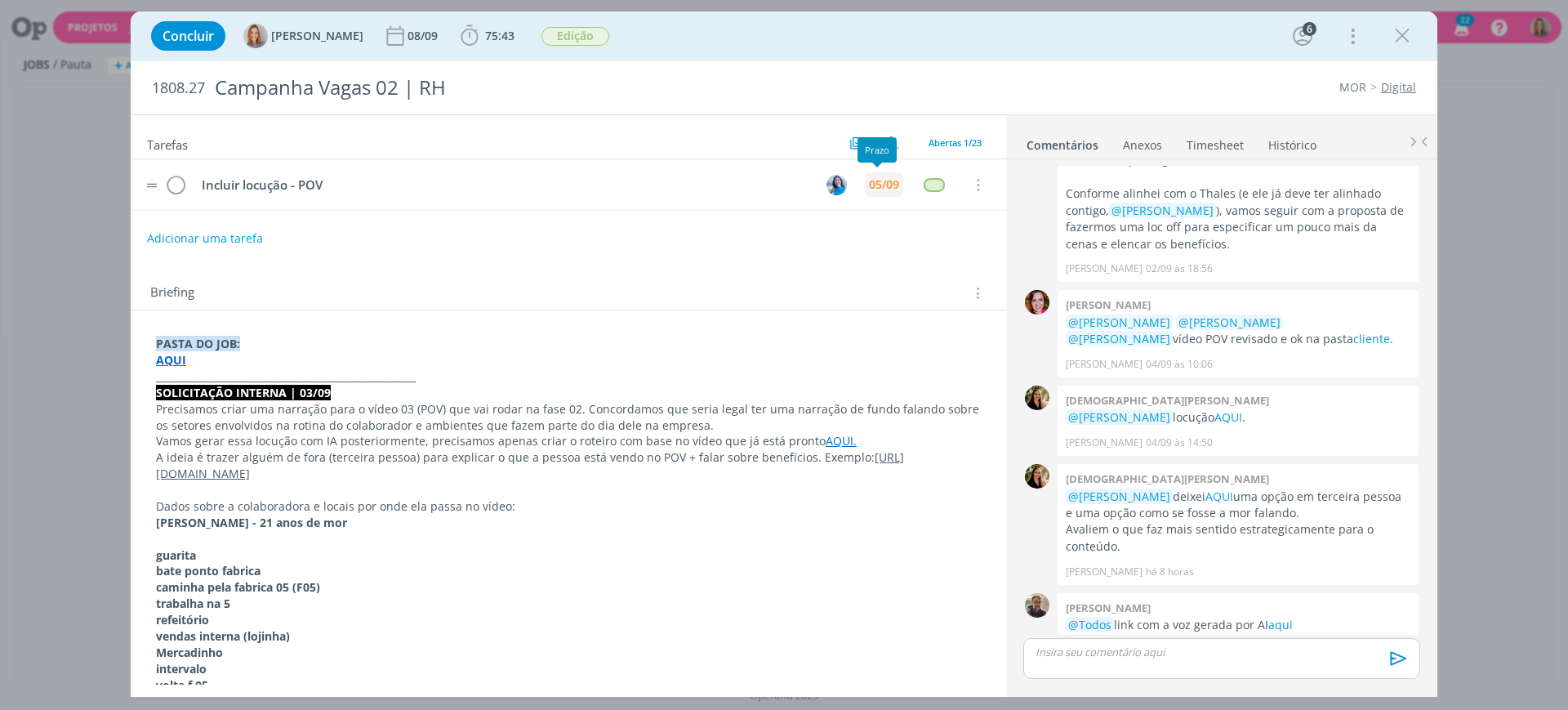
click at [875, 184] on div "05/09" at bounding box center [884, 185] width 30 height 11
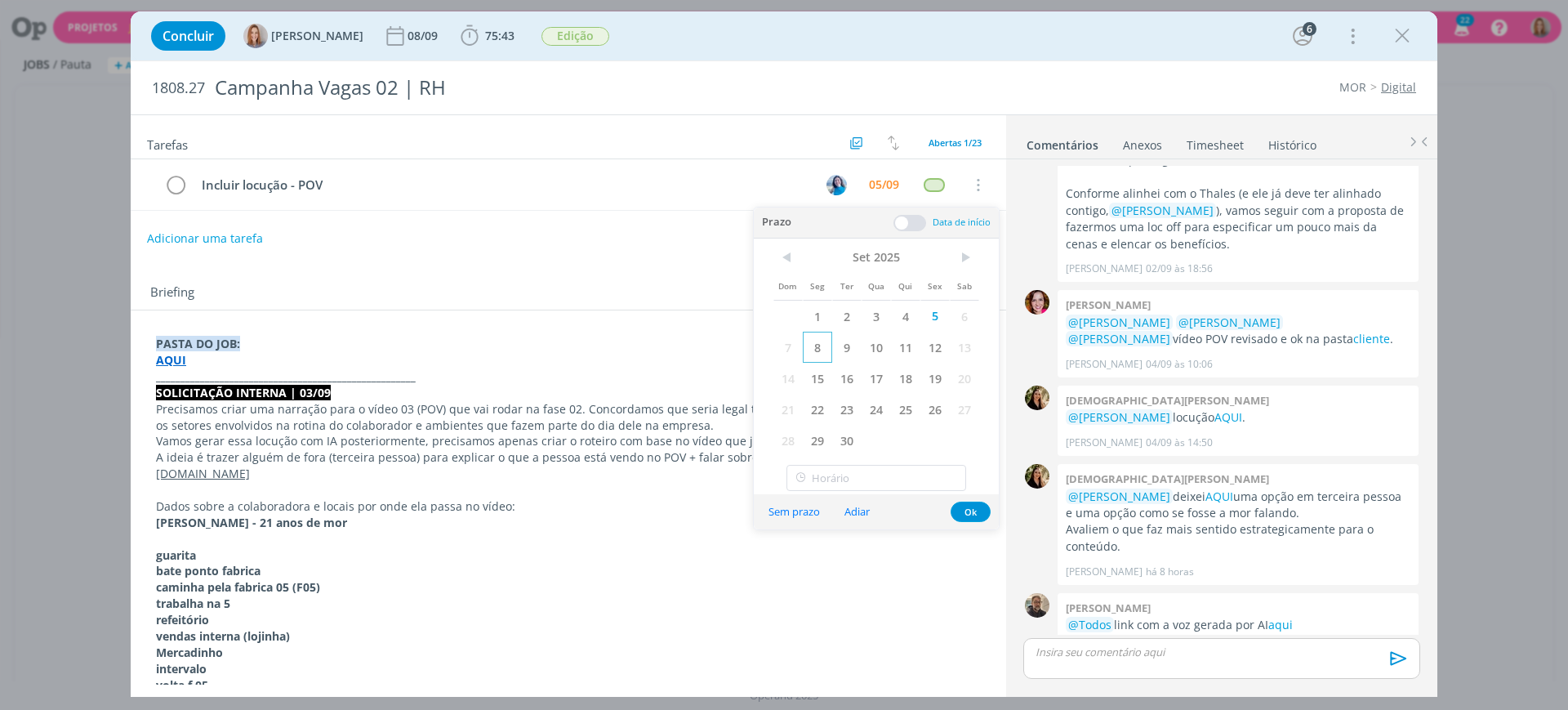
click at [820, 347] on span "8" at bounding box center [818, 347] width 29 height 31
click at [902, 228] on span at bounding box center [910, 224] width 33 height 16
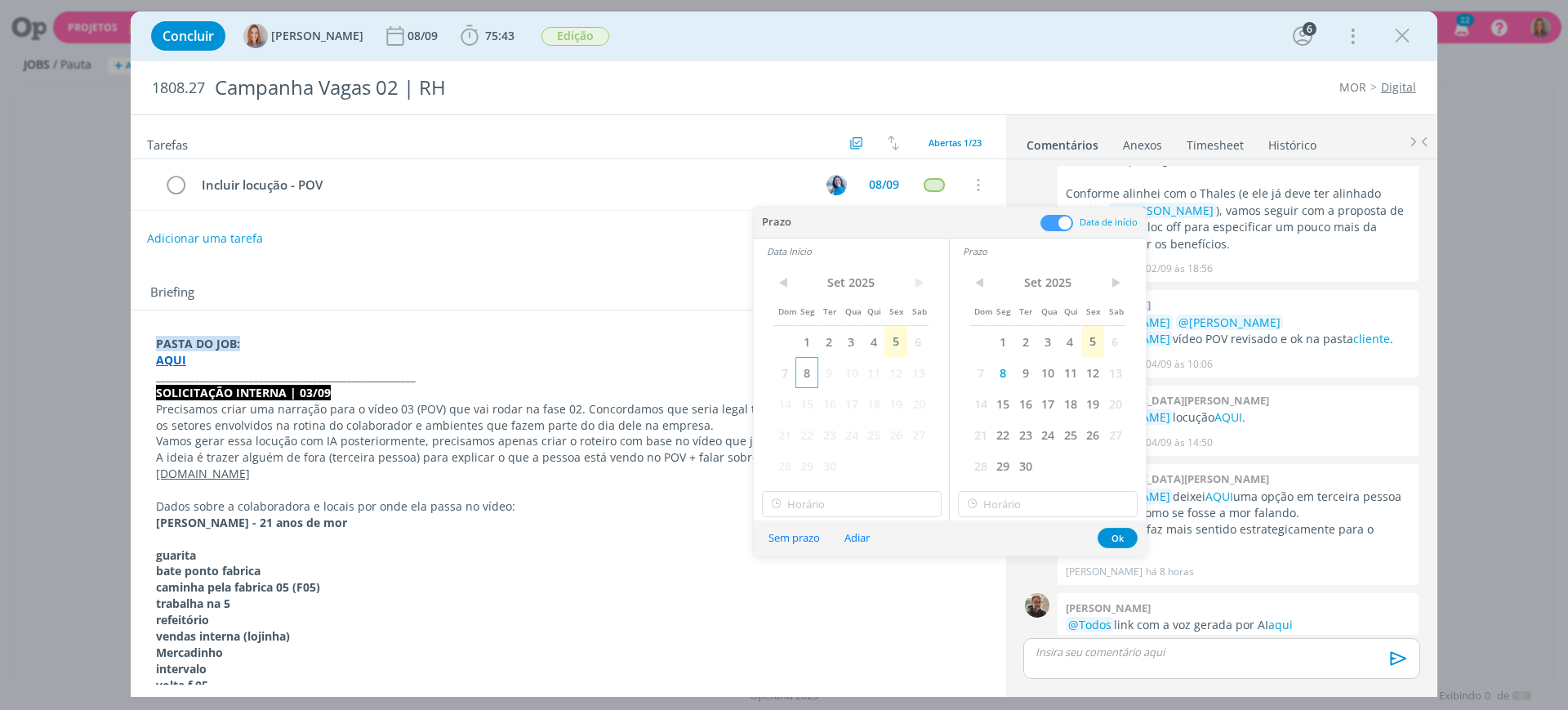
click at [809, 357] on span "8" at bounding box center [806, 373] width 22 height 31
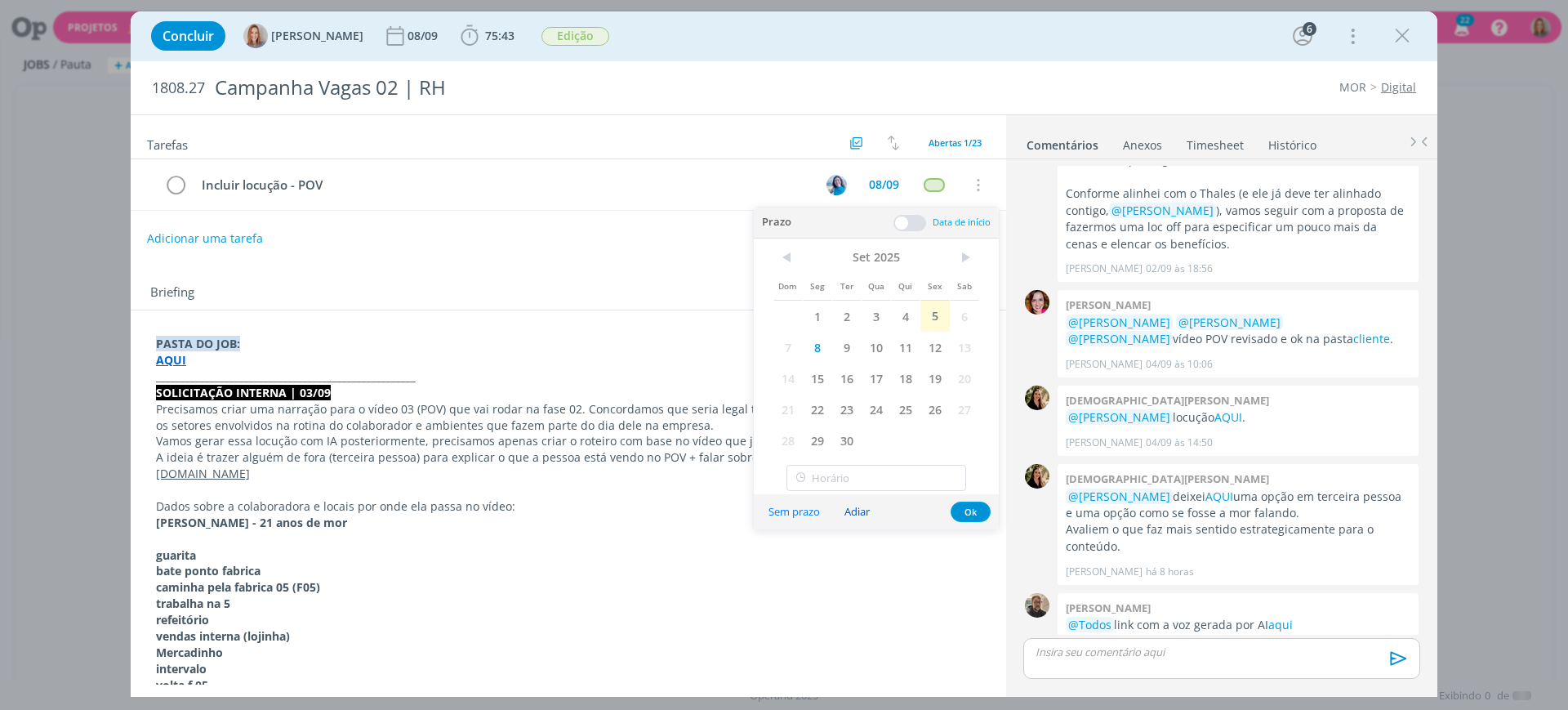
click at [838, 518] on div "Prazo Data de início Data Início < [DATE] > Dom Seg Ter Qua Qui Sex Sab 1 2 3 4…" at bounding box center [876, 369] width 245 height 322
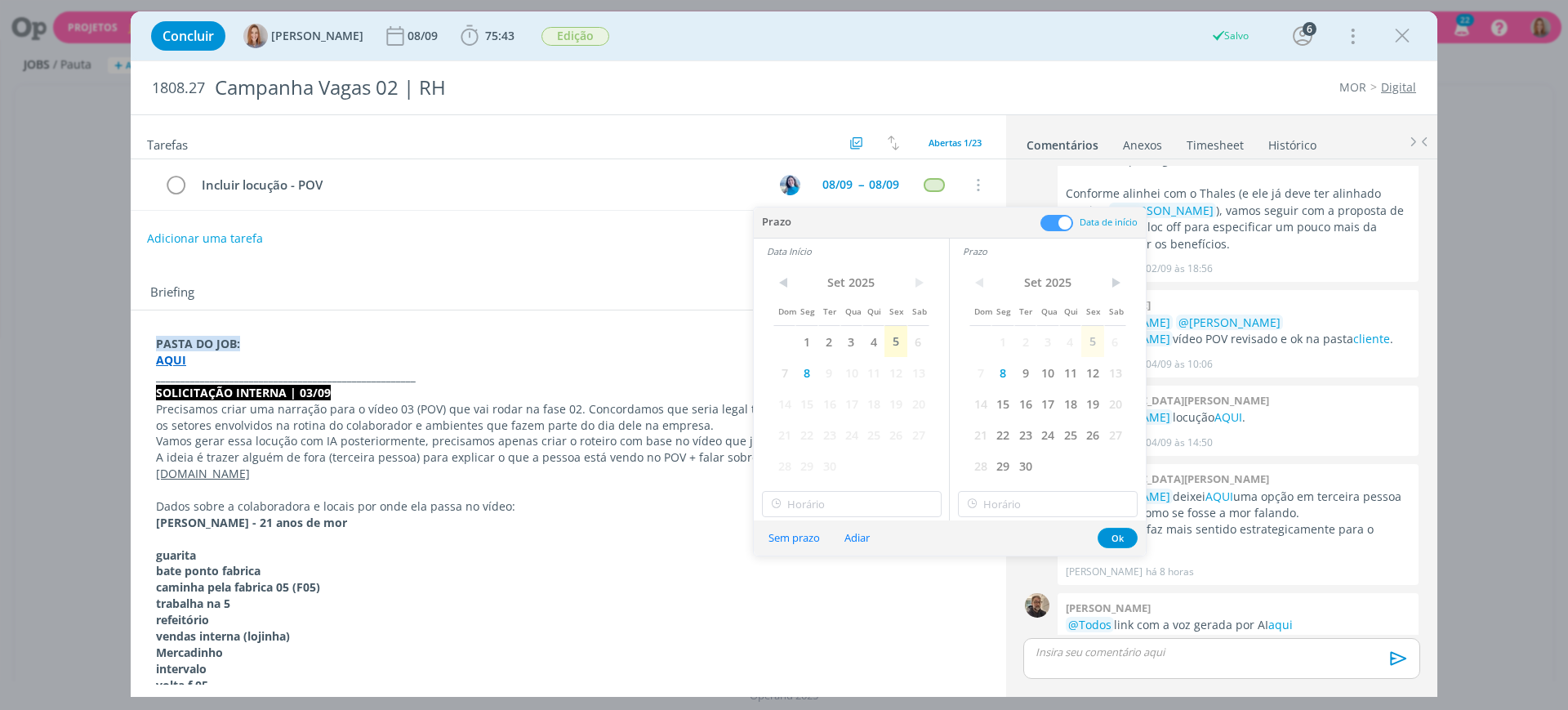
click at [850, 484] on div "< Set 2025 > Dom Seg Ter Qua Qui Sex Sab 1 2 3 4 5 6 7 8 9 10 11 12 13 14 15 16…" at bounding box center [851, 374] width 196 height 221
click at [843, 504] on input "19:00" at bounding box center [852, 504] width 180 height 26
click at [810, 606] on div "09:00" at bounding box center [854, 614] width 183 height 29
type input "09:00"
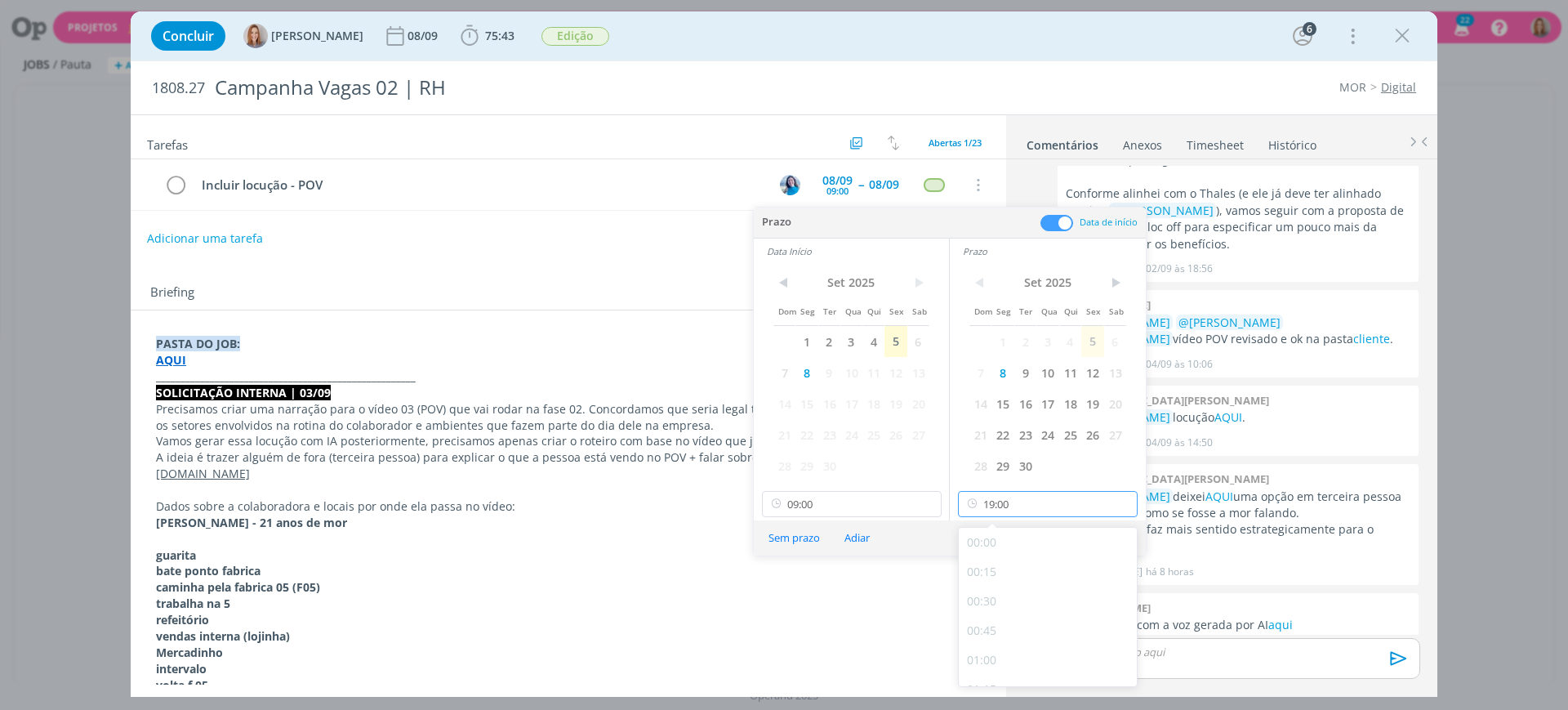
click at [1031, 498] on input "19:00" at bounding box center [1048, 504] width 180 height 26
click at [1018, 540] on div "11:00" at bounding box center [1051, 543] width 183 height 29
type input "11:00"
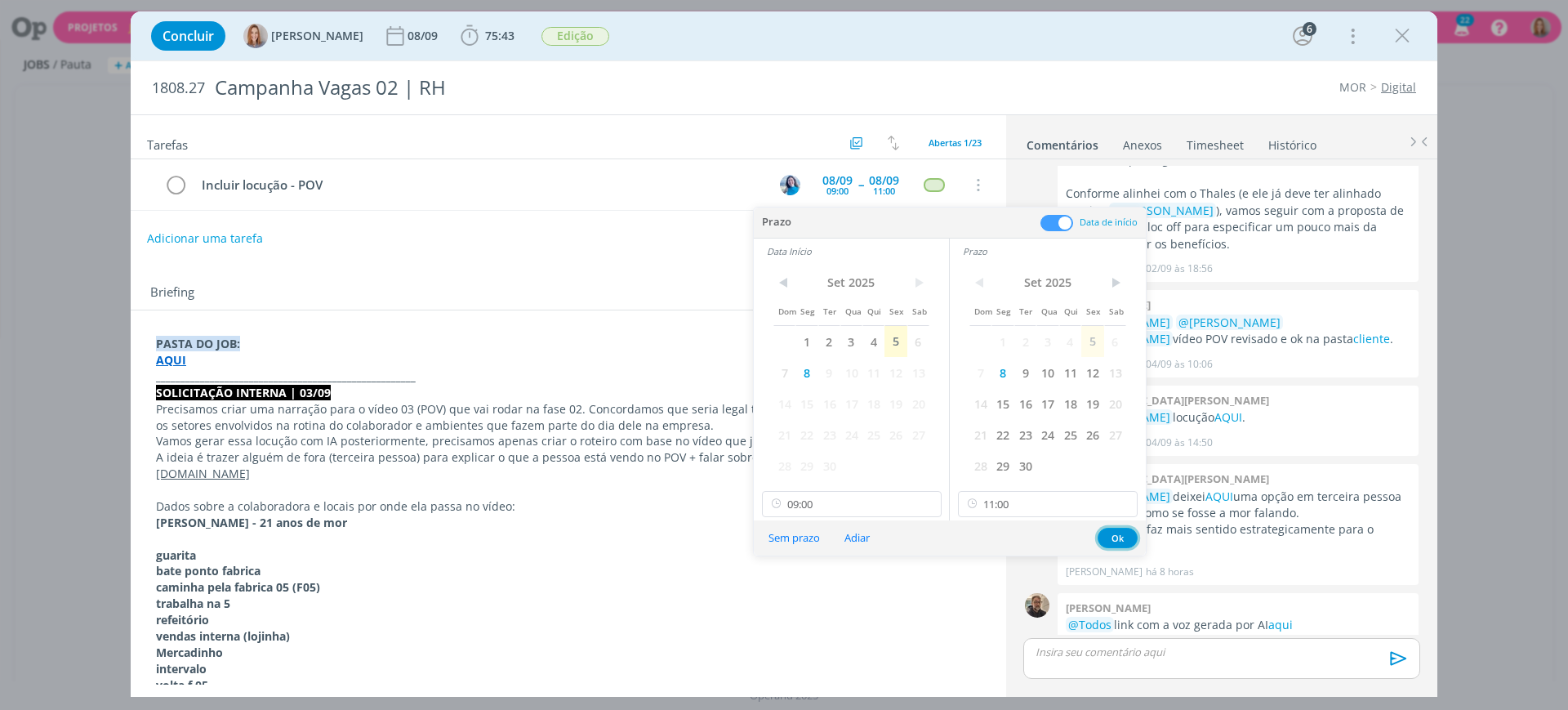
click at [1109, 534] on button "Ok" at bounding box center [1118, 538] width 40 height 20
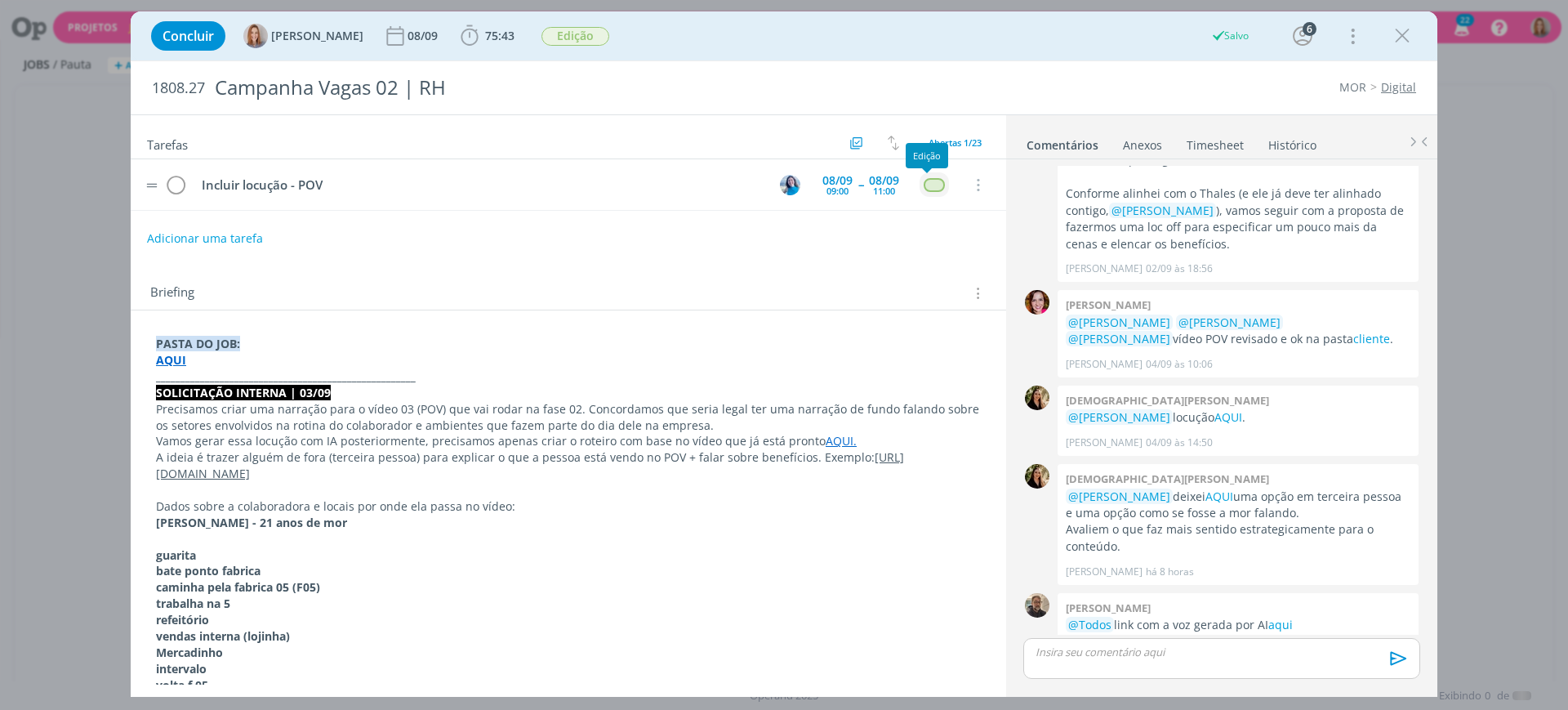
click at [930, 188] on div "dialog" at bounding box center [934, 185] width 20 height 14
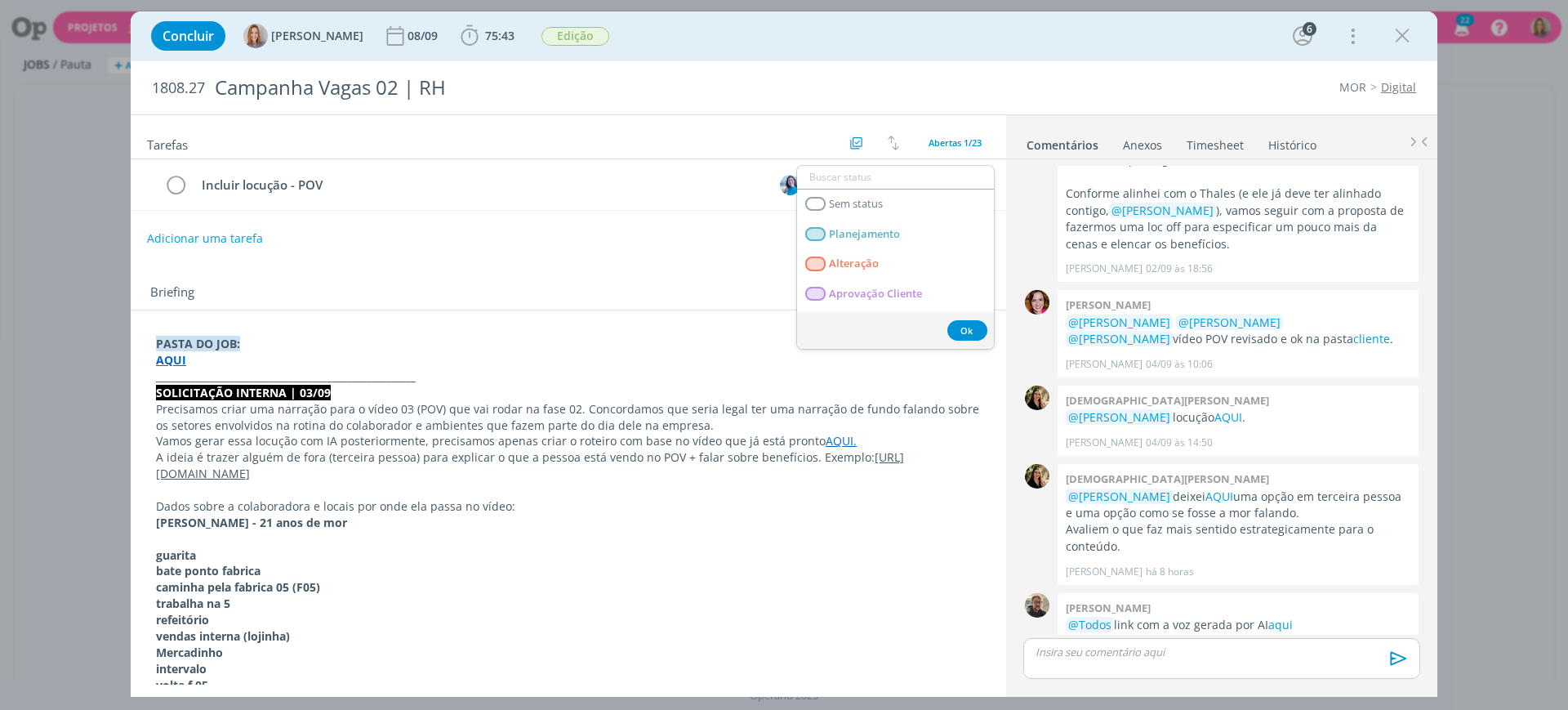
click at [677, 270] on div "Briefing Briefings Predefinidos Versões do Briefing Ver Briefing do Projeto" at bounding box center [569, 288] width 876 height 44
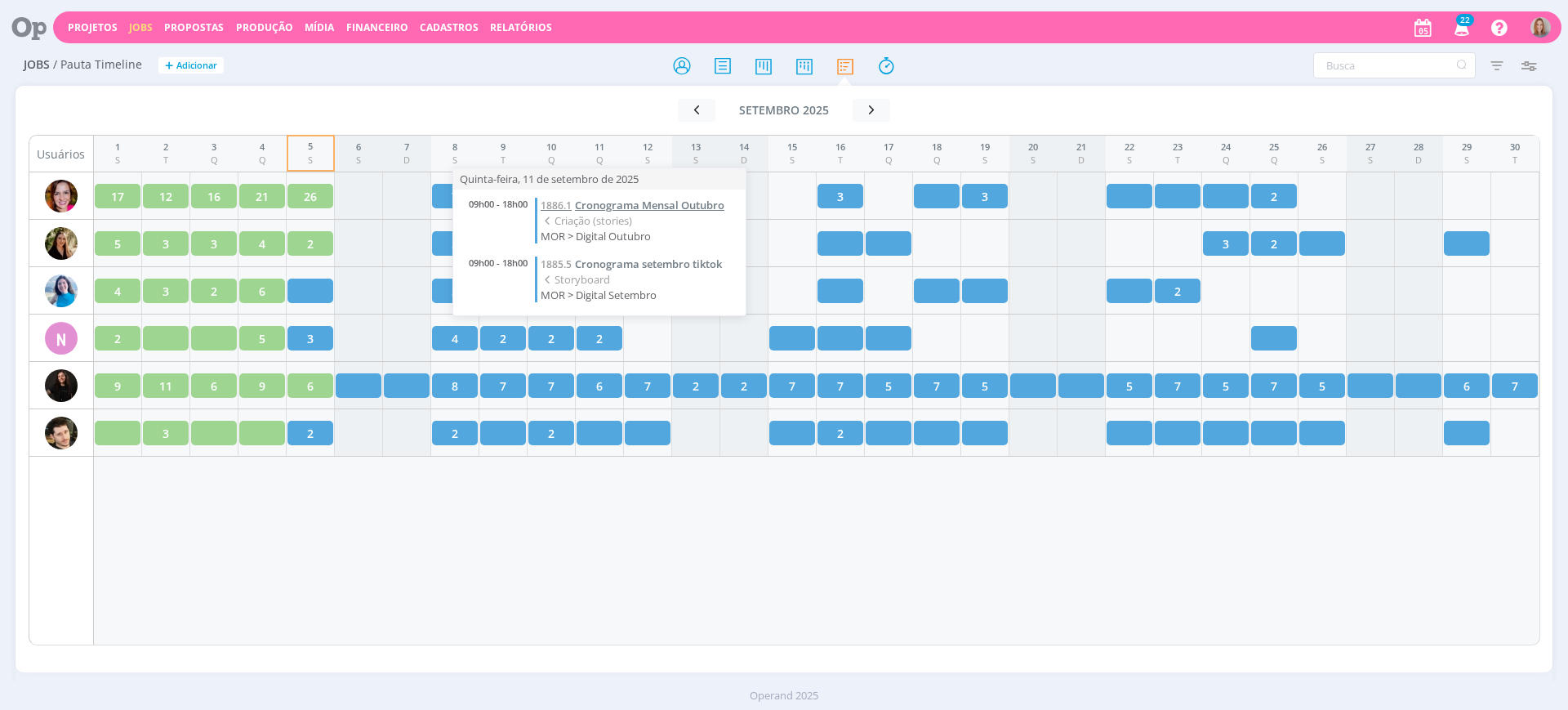
click at [626, 212] on span "Cronograma Mensal Outubro" at bounding box center [650, 206] width 150 height 15
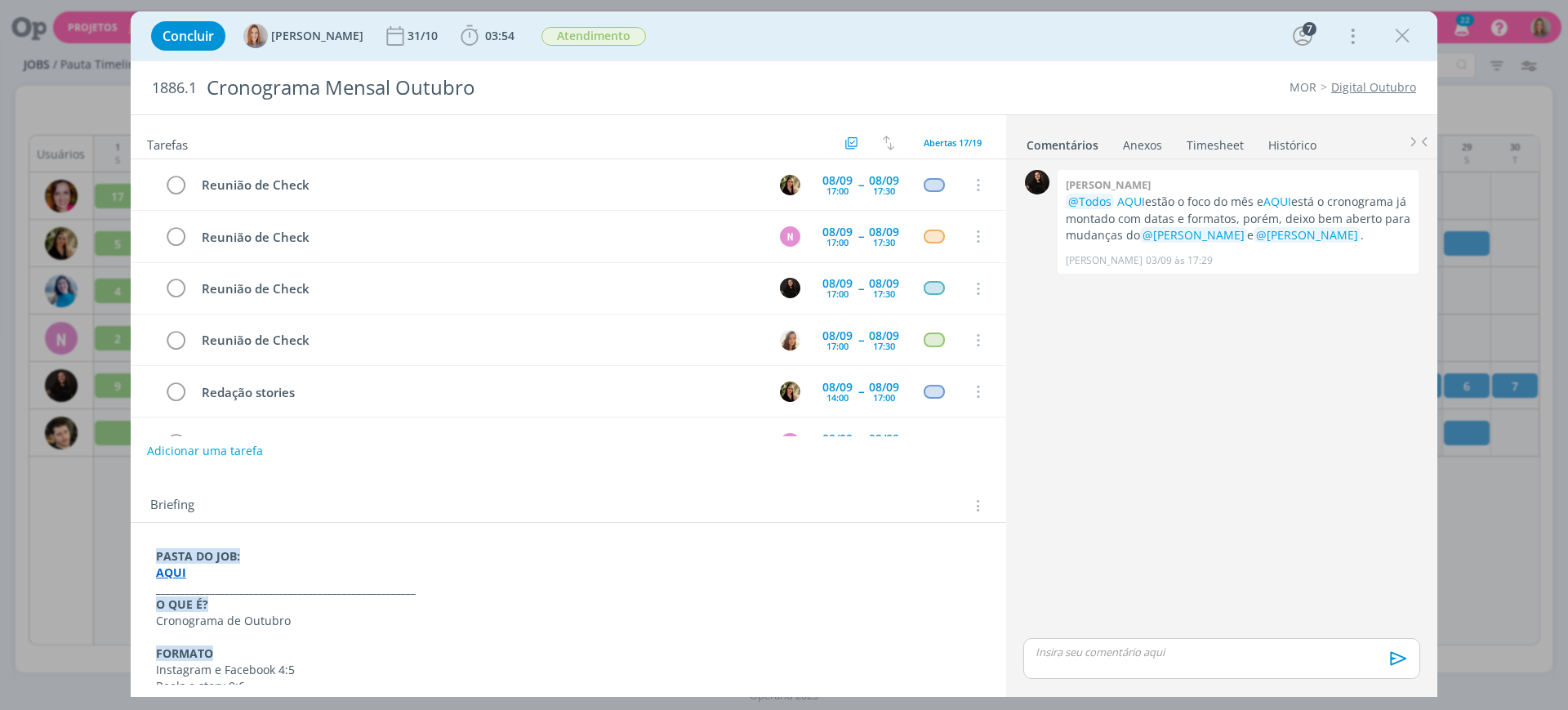
scroll to position [414, 0]
click at [874, 237] on div "18:00" at bounding box center [884, 241] width 22 height 9
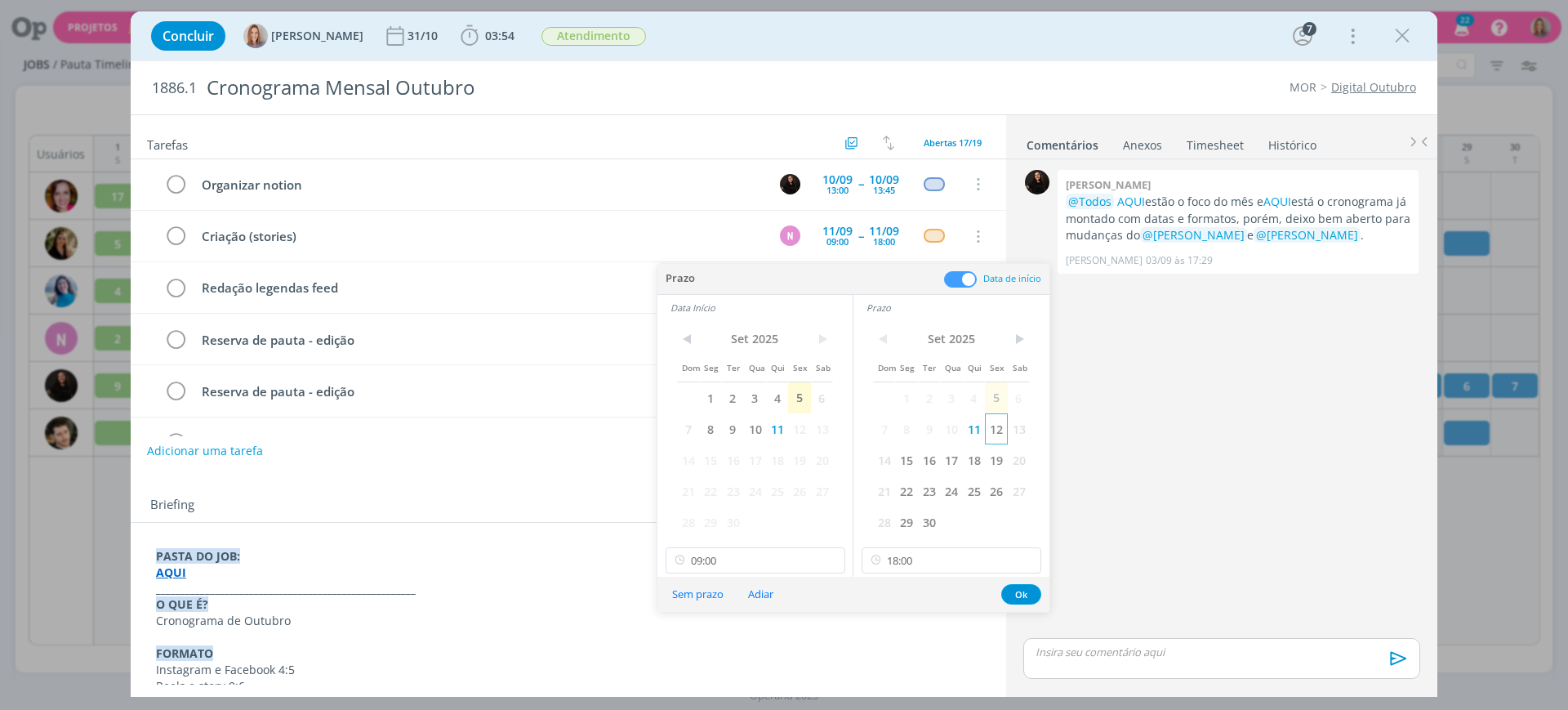
click at [1000, 421] on span "12" at bounding box center [996, 429] width 22 height 31
click at [803, 428] on span "12" at bounding box center [799, 429] width 22 height 31
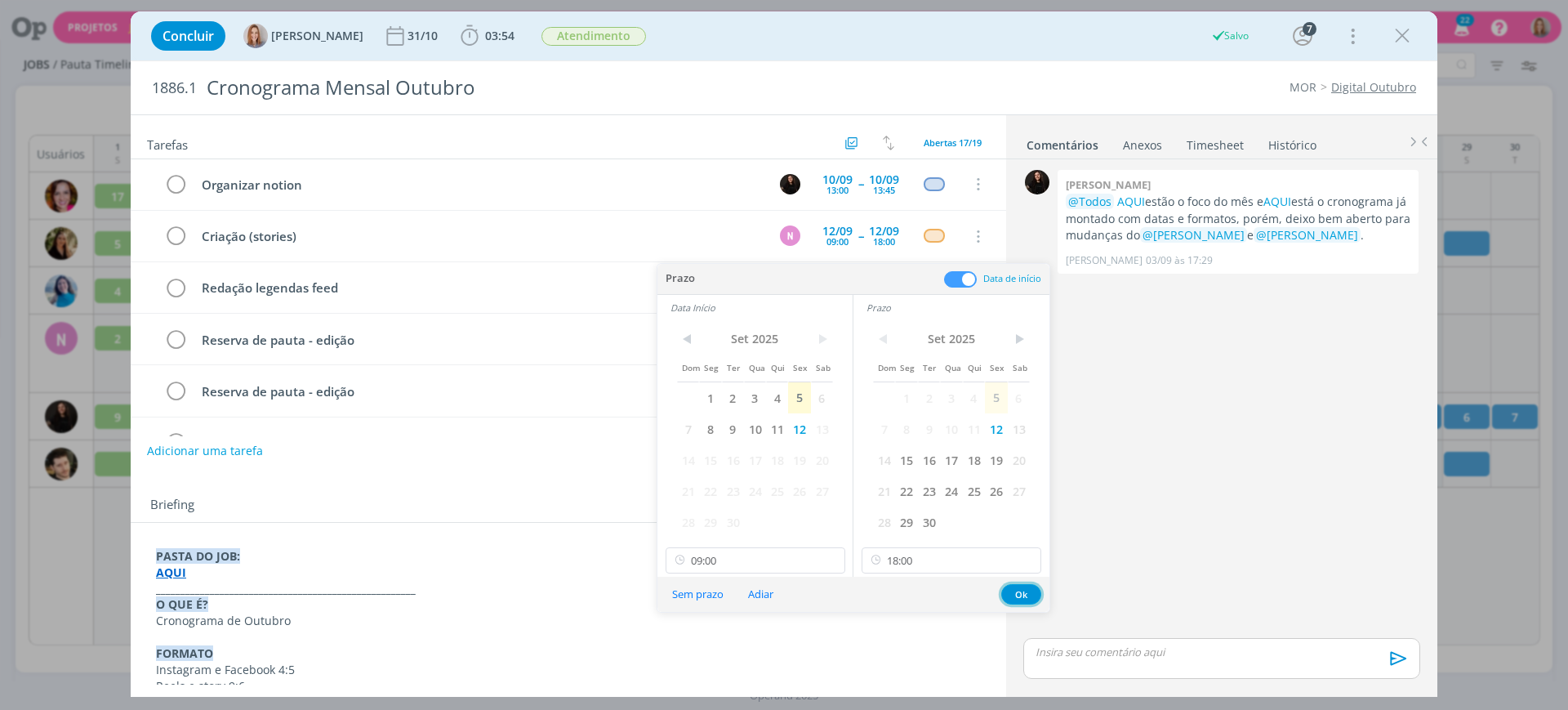
click at [1014, 594] on button "Ok" at bounding box center [1021, 595] width 40 height 20
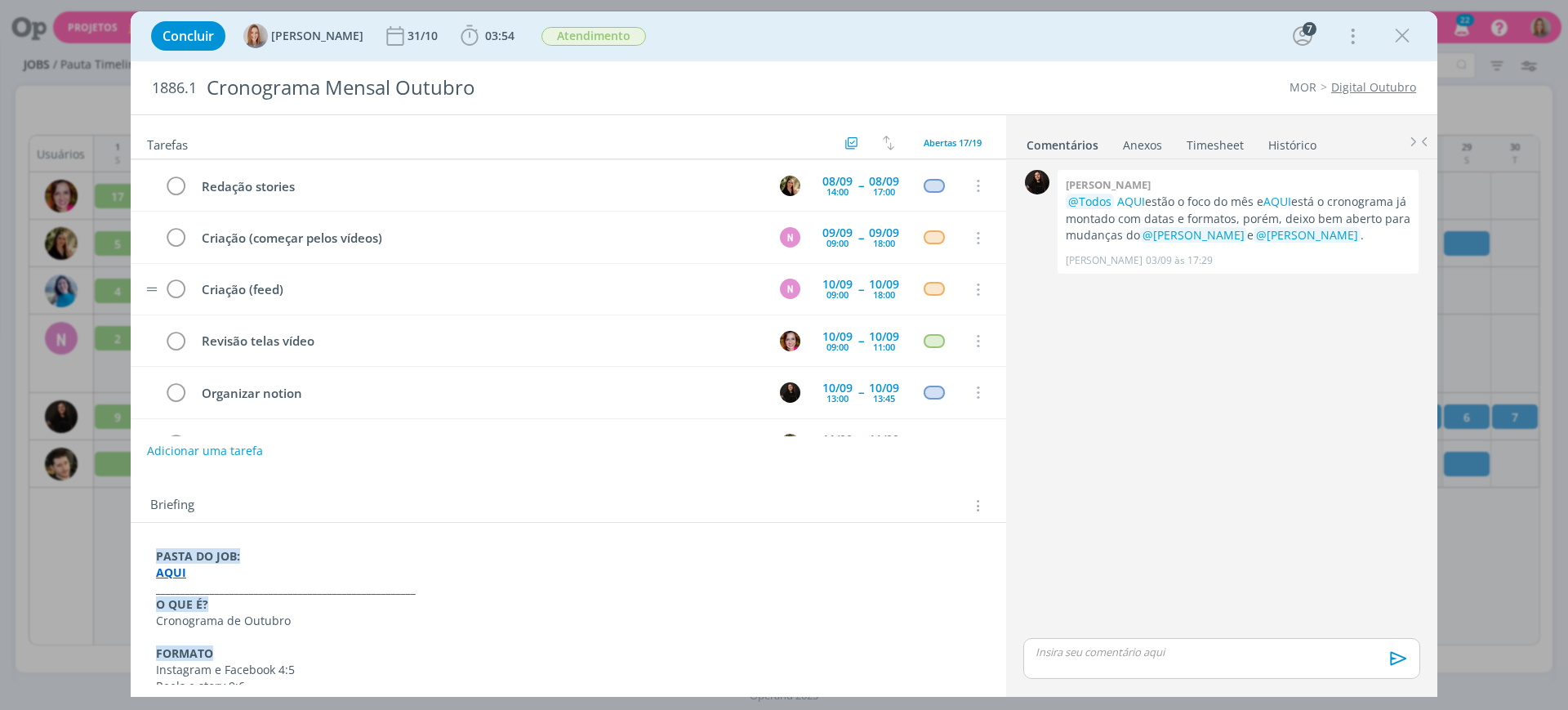
scroll to position [207, 0]
click at [1410, 24] on icon "dialog" at bounding box center [1403, 36] width 25 height 25
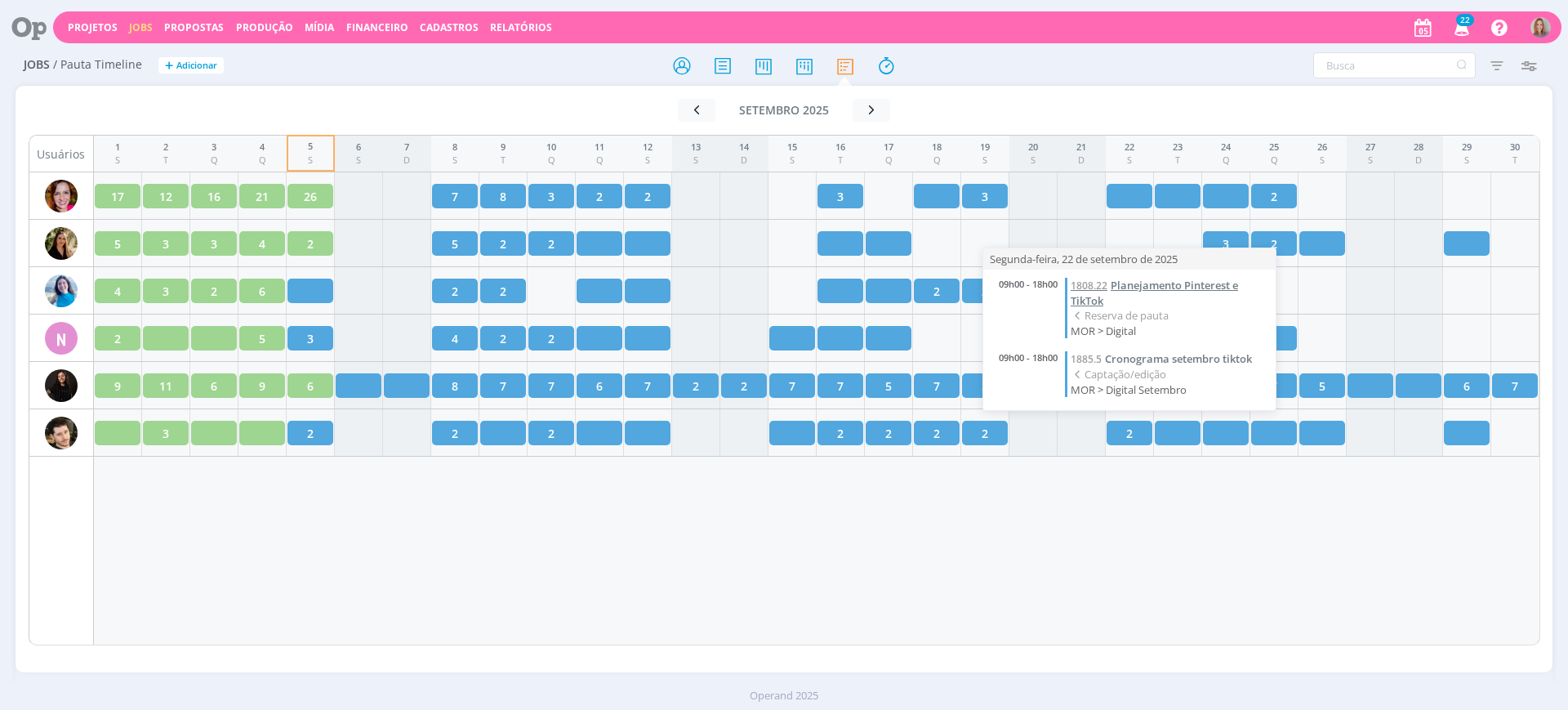
click at [1110, 283] on link "1808.22 Planejamento Pinterest e TikTok" at bounding box center [1169, 292] width 197 height 30
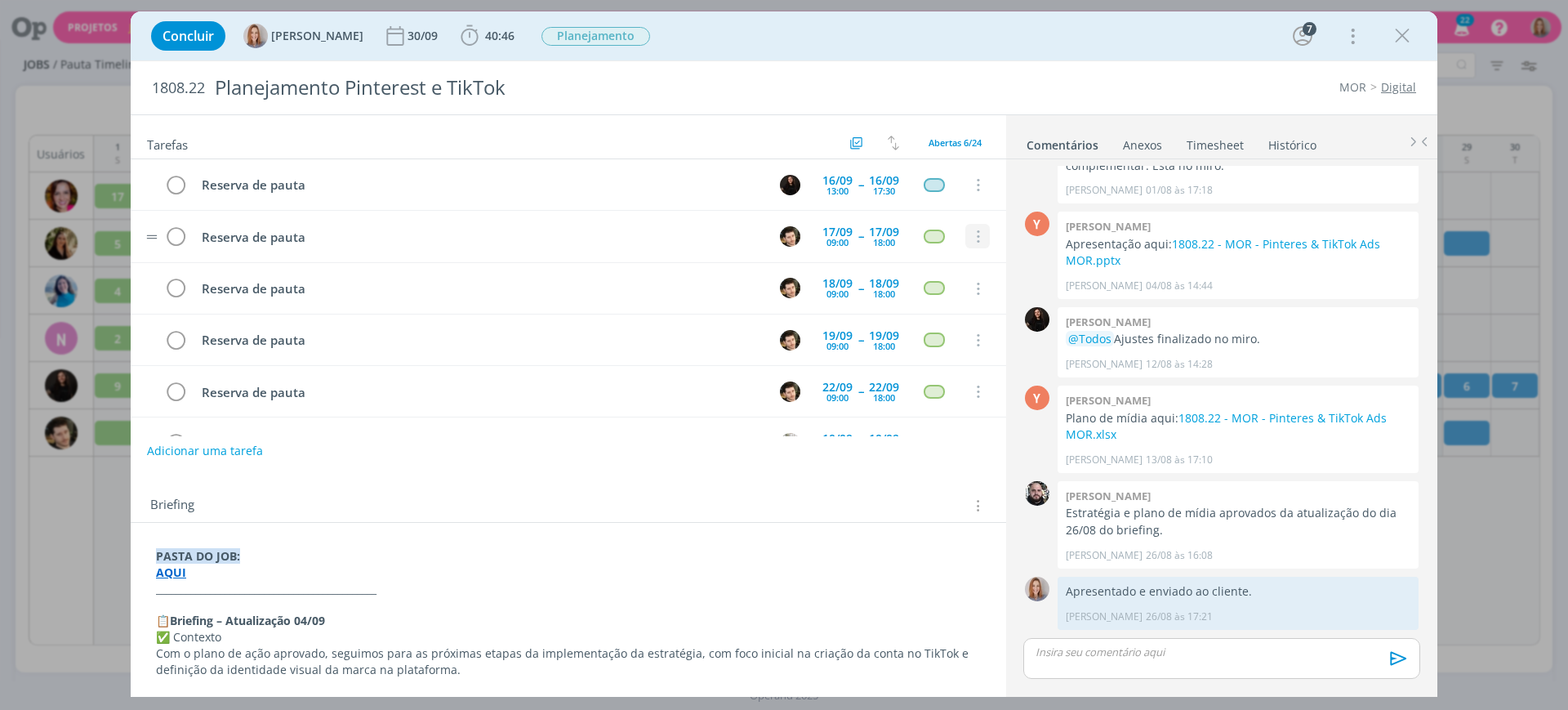
click at [971, 235] on icon "dialog" at bounding box center [977, 237] width 18 height 15
drag, startPoint x: 957, startPoint y: 259, endPoint x: 966, endPoint y: 258, distance: 9.1
click at [957, 260] on link "Cancelar" at bounding box center [925, 265] width 129 height 26
click at [975, 237] on icon "dialog" at bounding box center [977, 237] width 18 height 15
click at [953, 265] on link "Cancelar" at bounding box center [925, 265] width 129 height 26
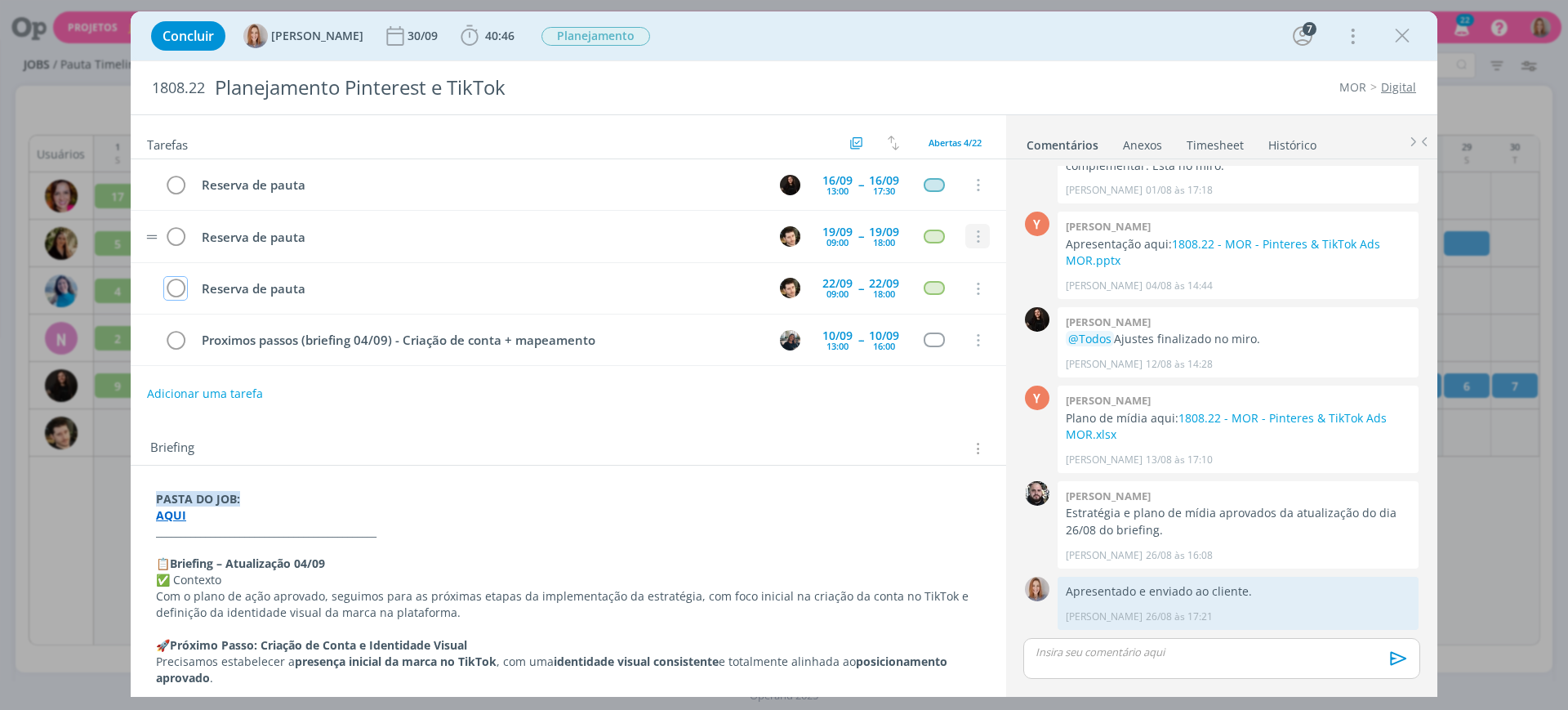
click at [971, 236] on icon "dialog" at bounding box center [977, 237] width 18 height 15
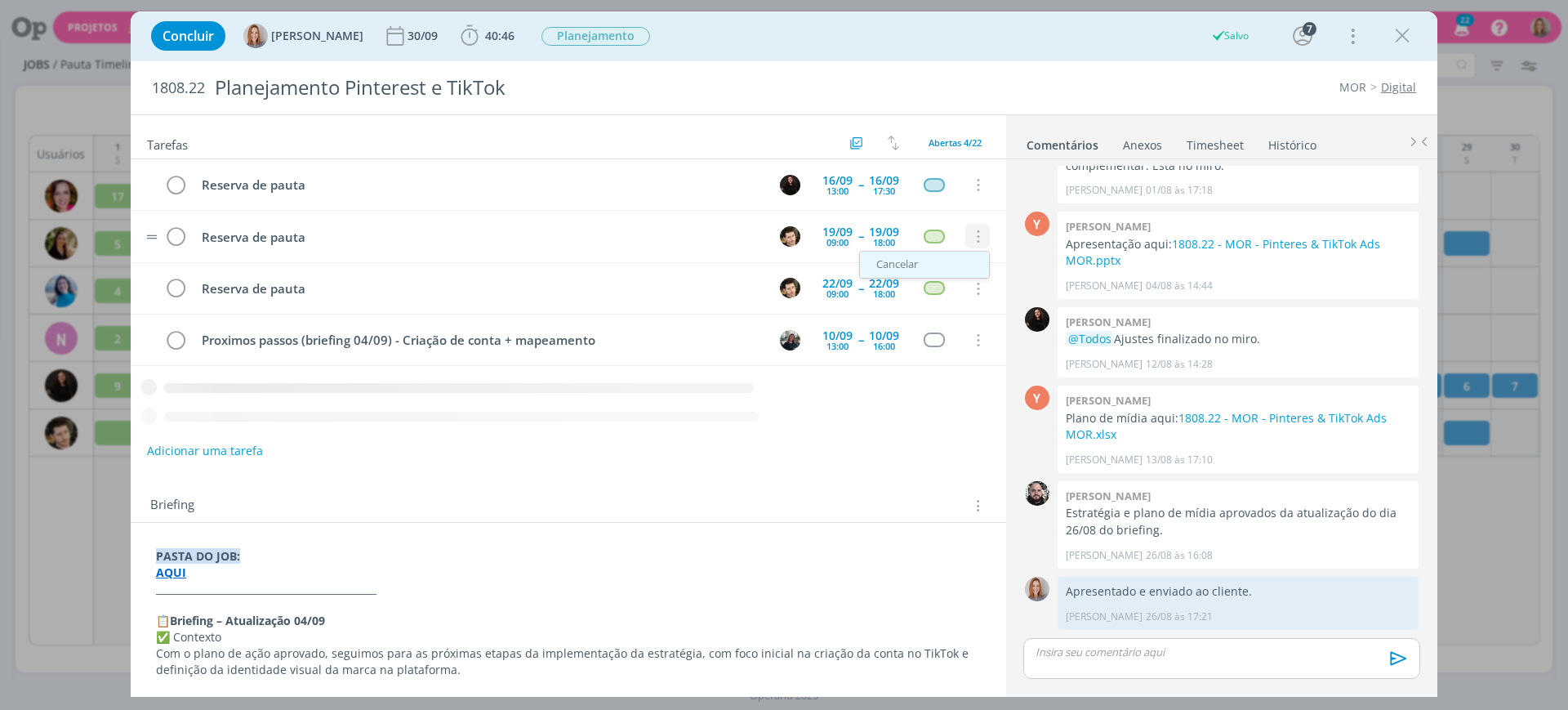
click at [939, 266] on link "Cancelar" at bounding box center [925, 265] width 129 height 26
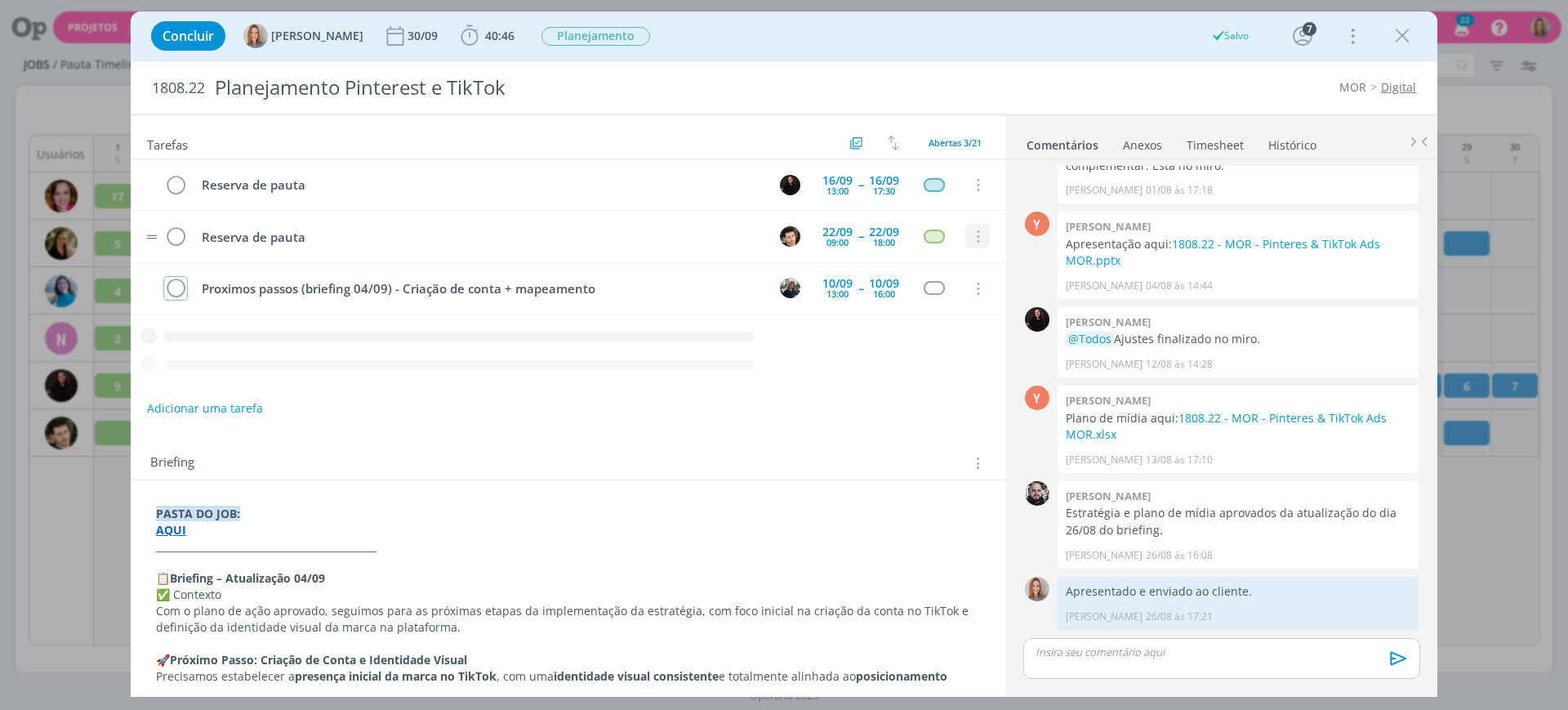
click at [975, 231] on icon "dialog" at bounding box center [977, 237] width 18 height 15
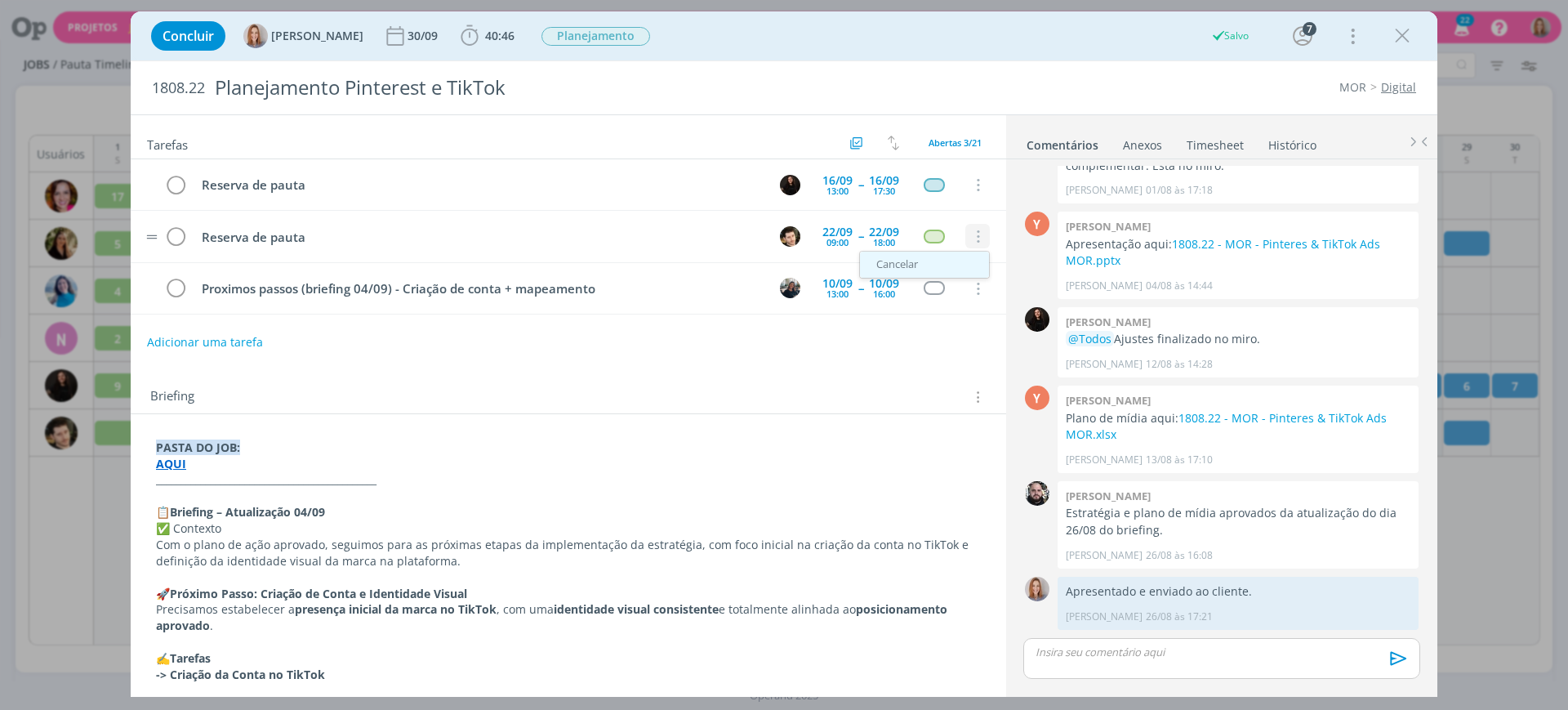
click at [950, 260] on link "Cancelar" at bounding box center [925, 265] width 129 height 26
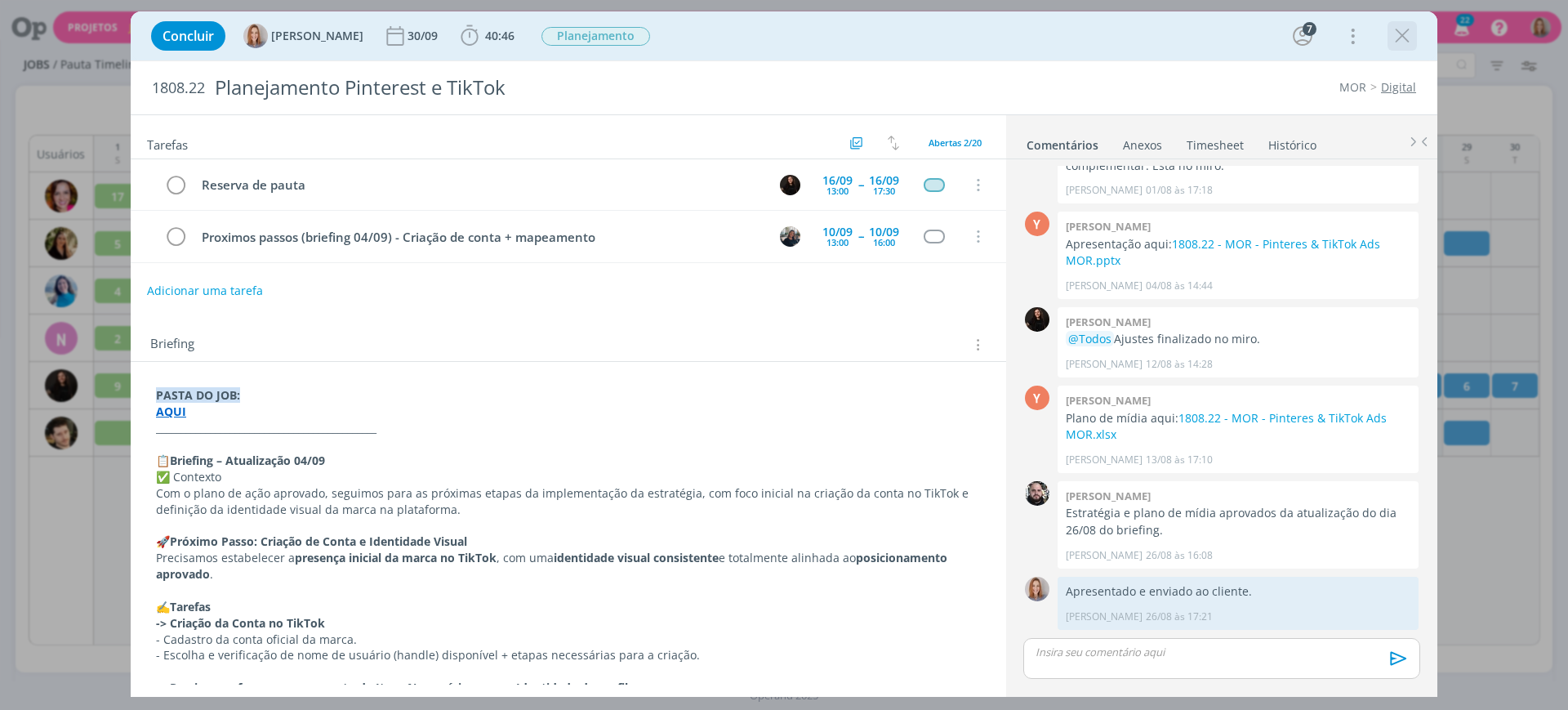
click at [1415, 37] on div "dialog" at bounding box center [1403, 36] width 29 height 29
click at [1399, 35] on icon "dialog" at bounding box center [1403, 36] width 25 height 25
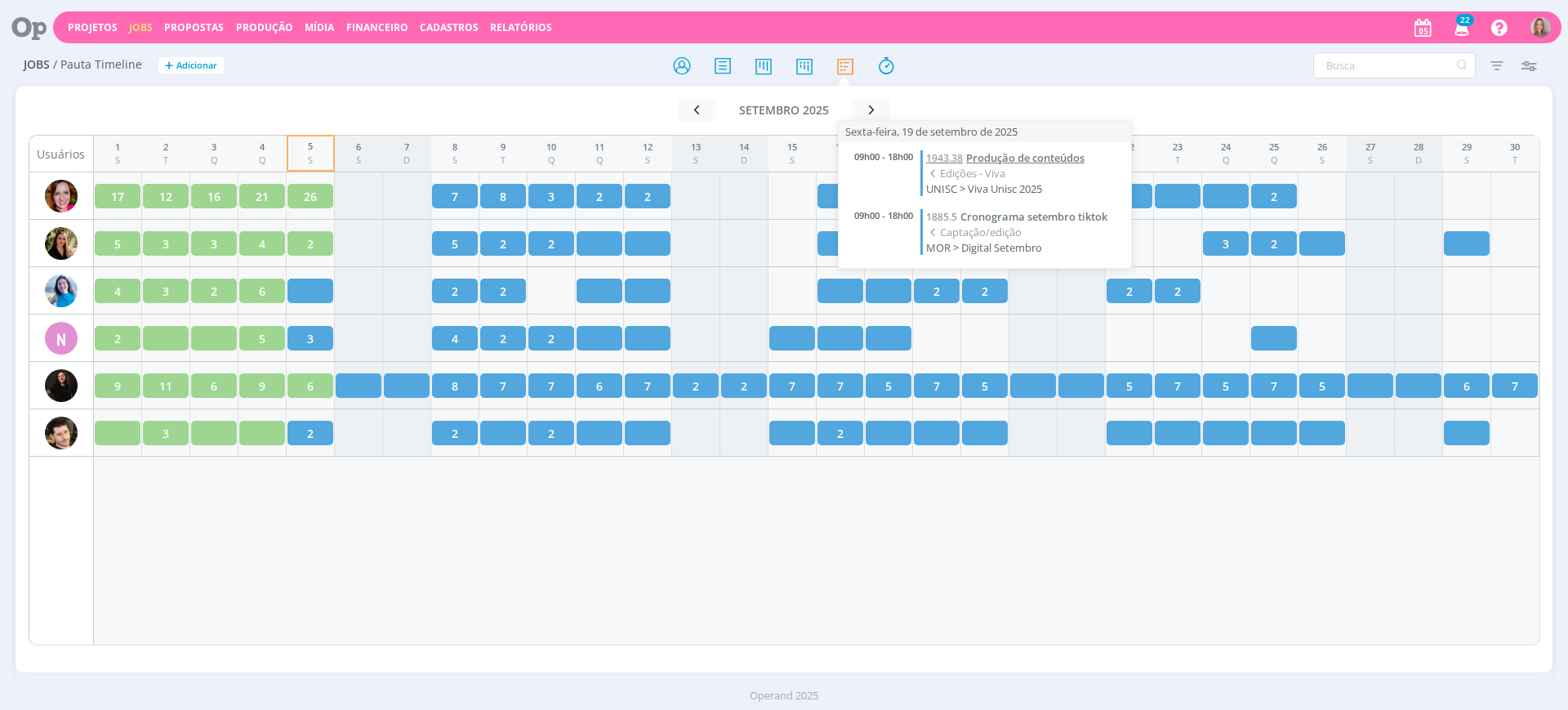
click at [1036, 163] on span "Produção de conteúdos" at bounding box center [1025, 158] width 119 height 15
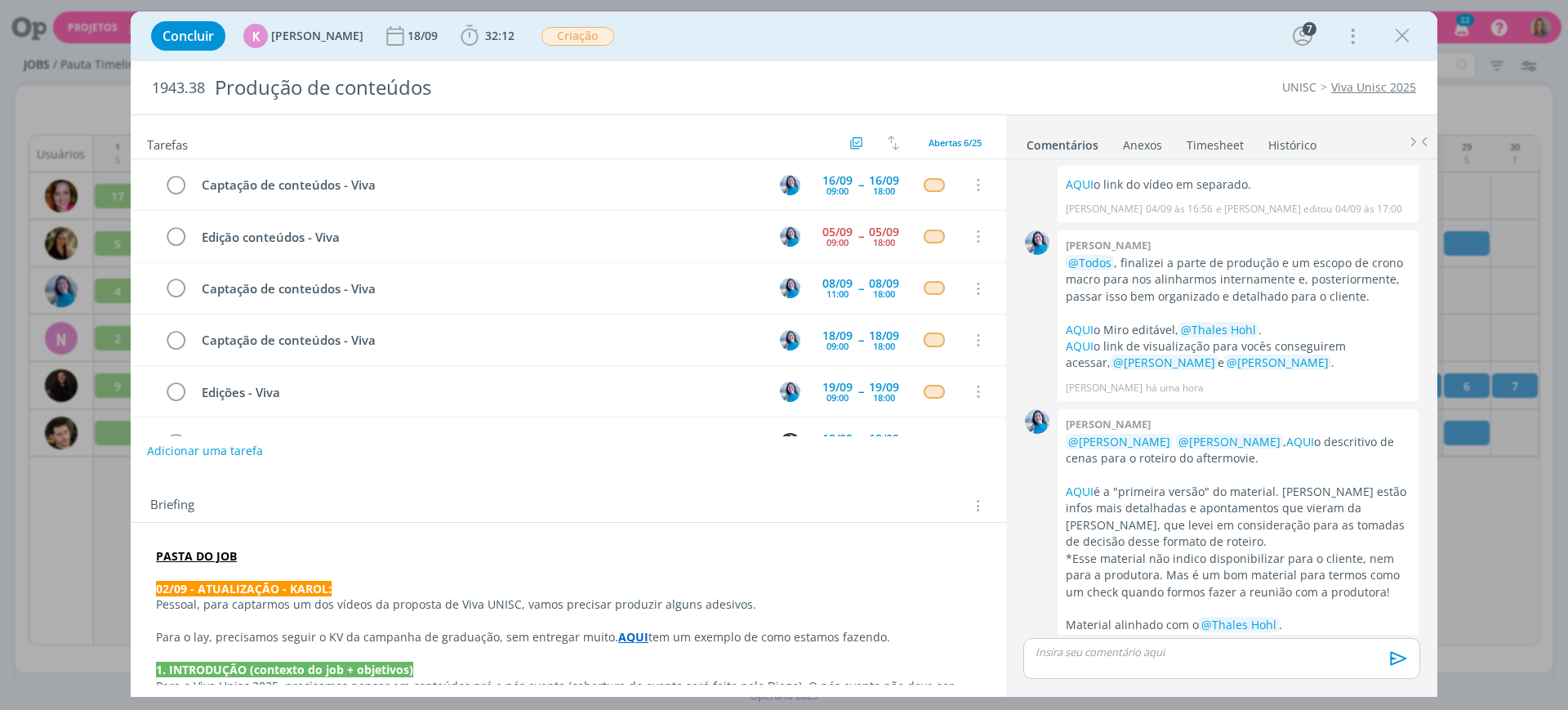
scroll to position [47, 0]
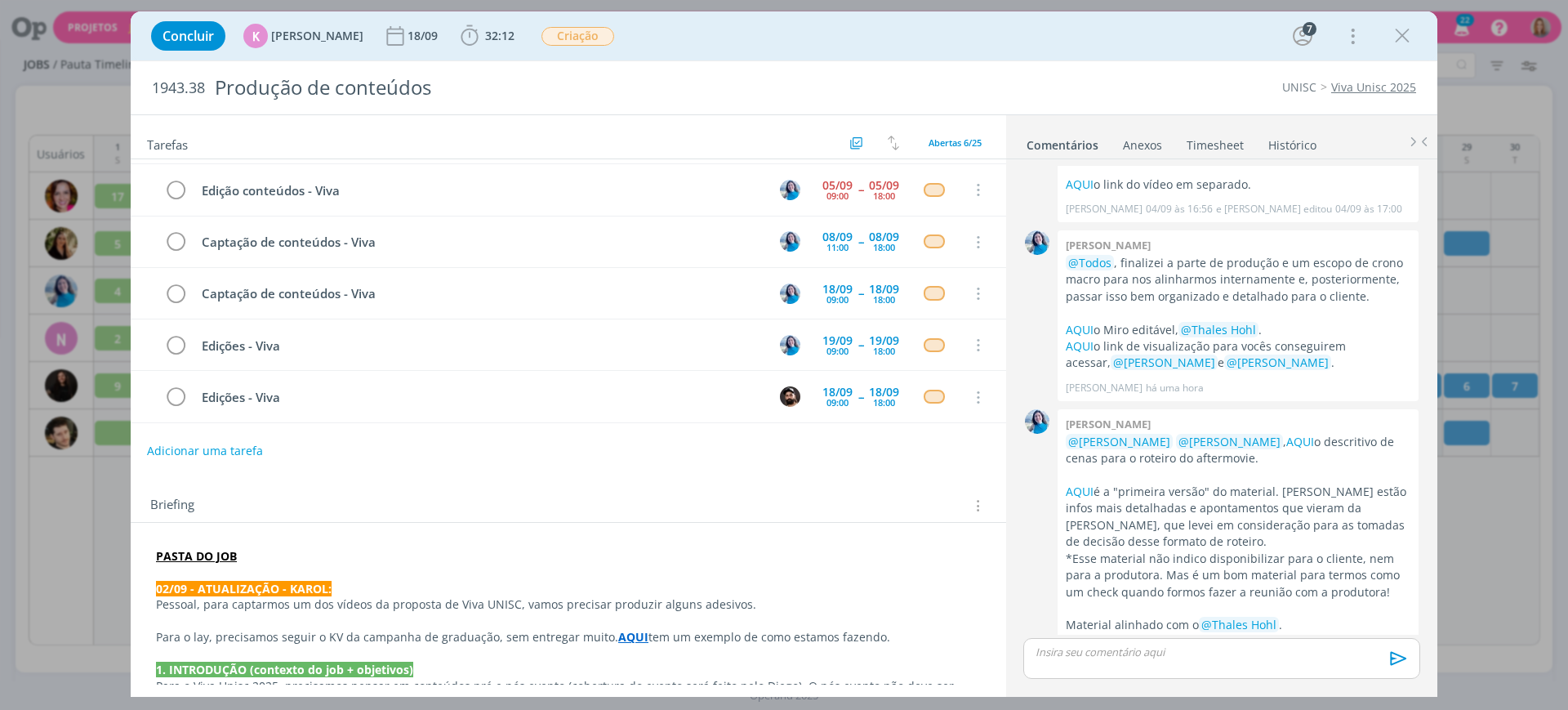
click at [390, 475] on div "Tarefas Usar Job de template Criar template a partir deste job Visualizar Templ…" at bounding box center [569, 400] width 876 height 570
drag, startPoint x: 1406, startPoint y: 35, endPoint x: 508, endPoint y: 13, distance: 898.3
click at [1404, 36] on icon "dialog" at bounding box center [1403, 36] width 25 height 25
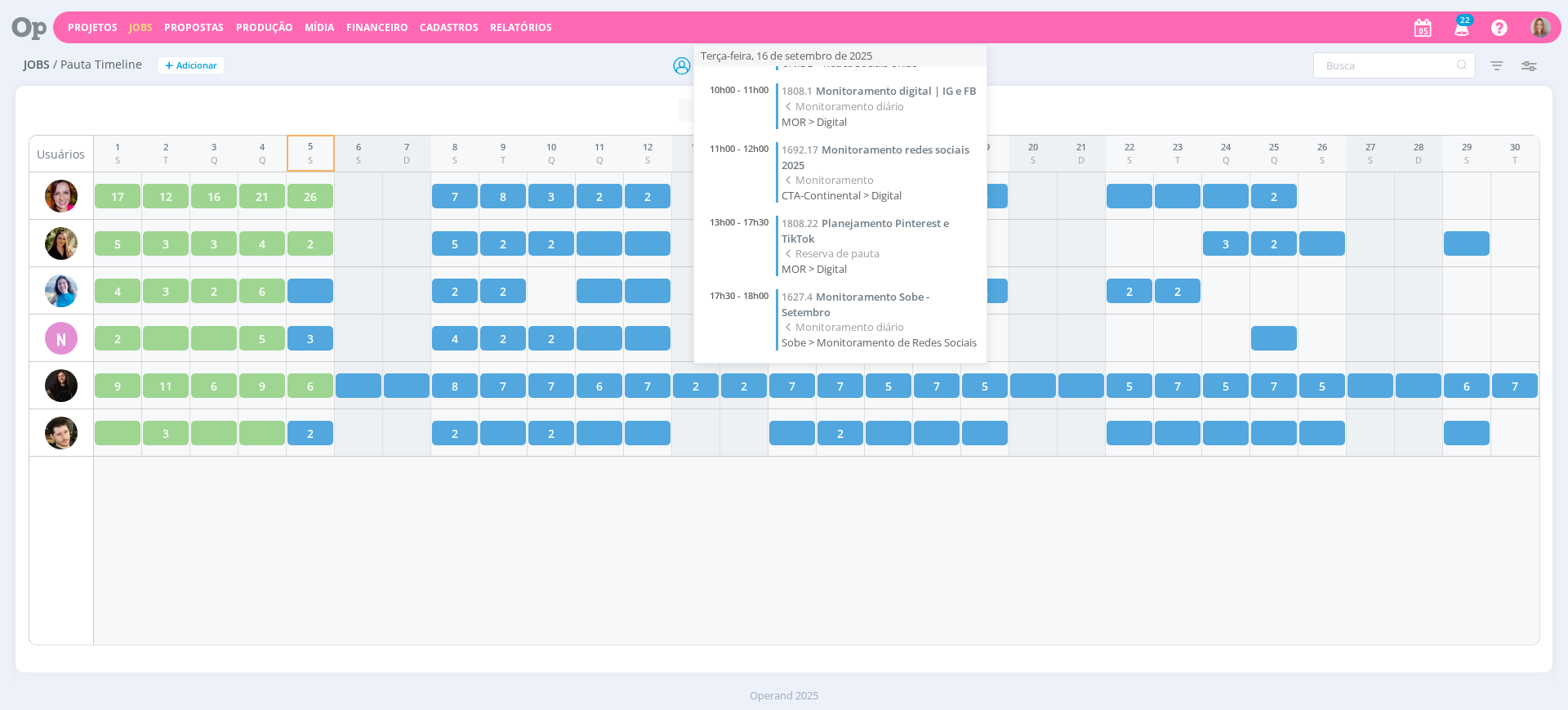
scroll to position [272, 0]
click at [885, 216] on span "Planejamento Pinterest e TikTok" at bounding box center [865, 231] width 168 height 30
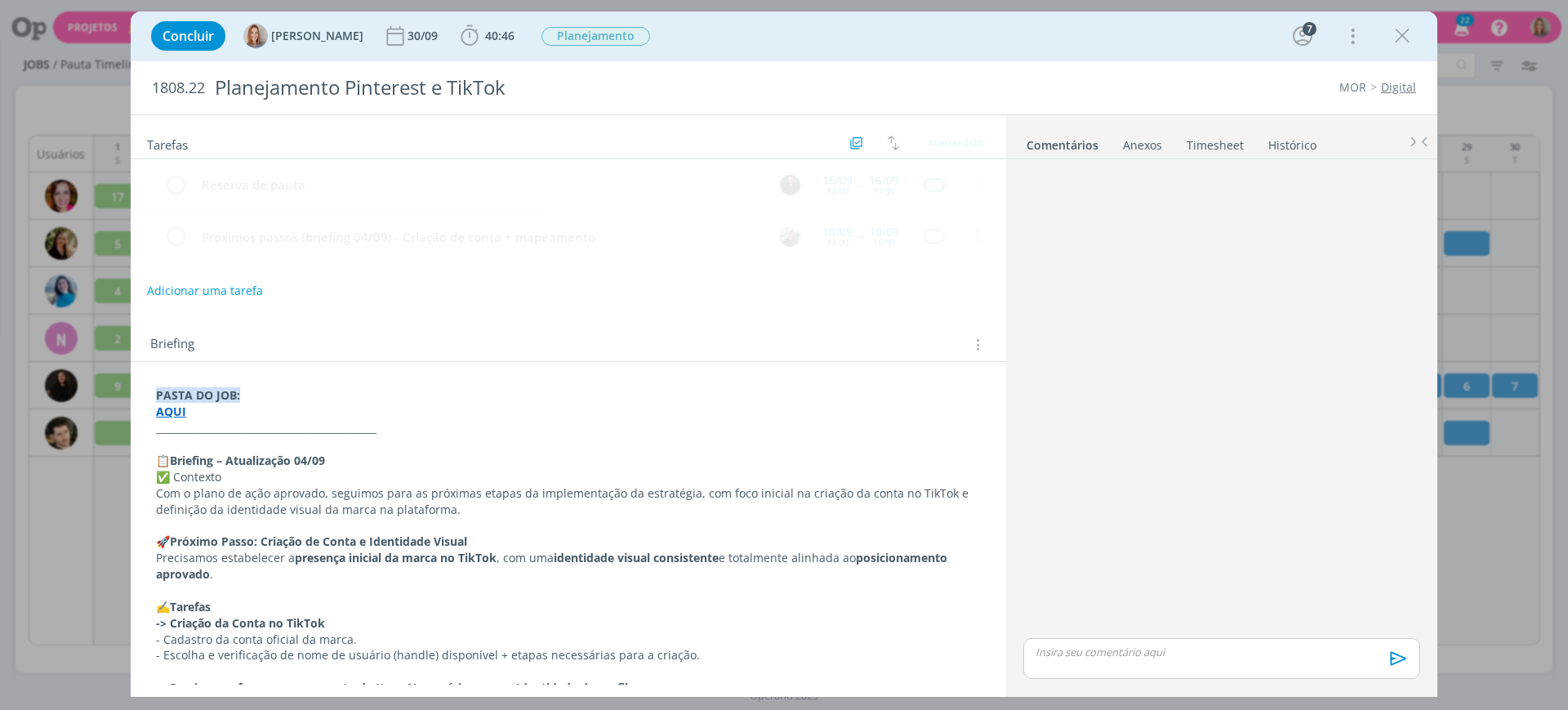
scroll to position [590, 0]
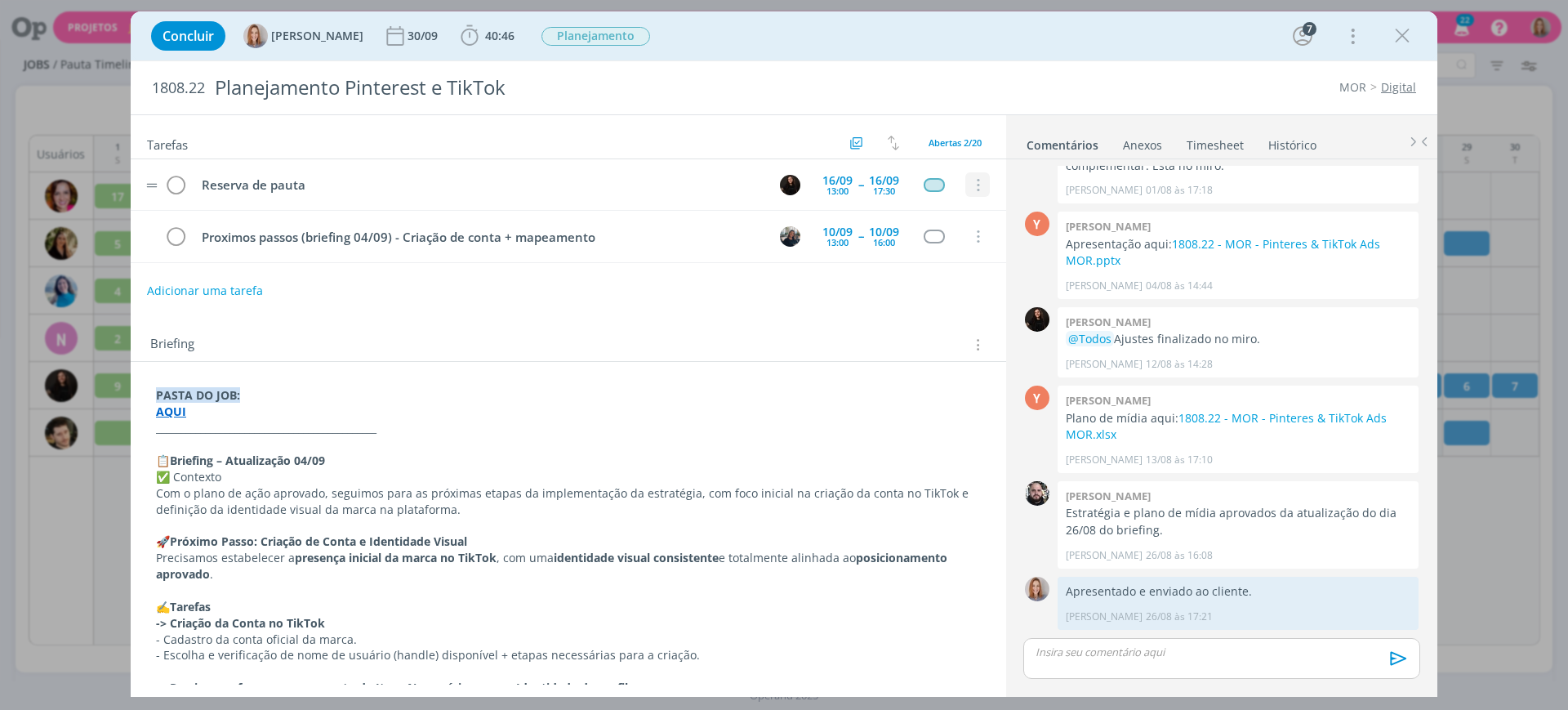
click at [971, 188] on icon "dialog" at bounding box center [977, 186] width 18 height 15
click at [908, 214] on link "Cancelar" at bounding box center [925, 214] width 129 height 26
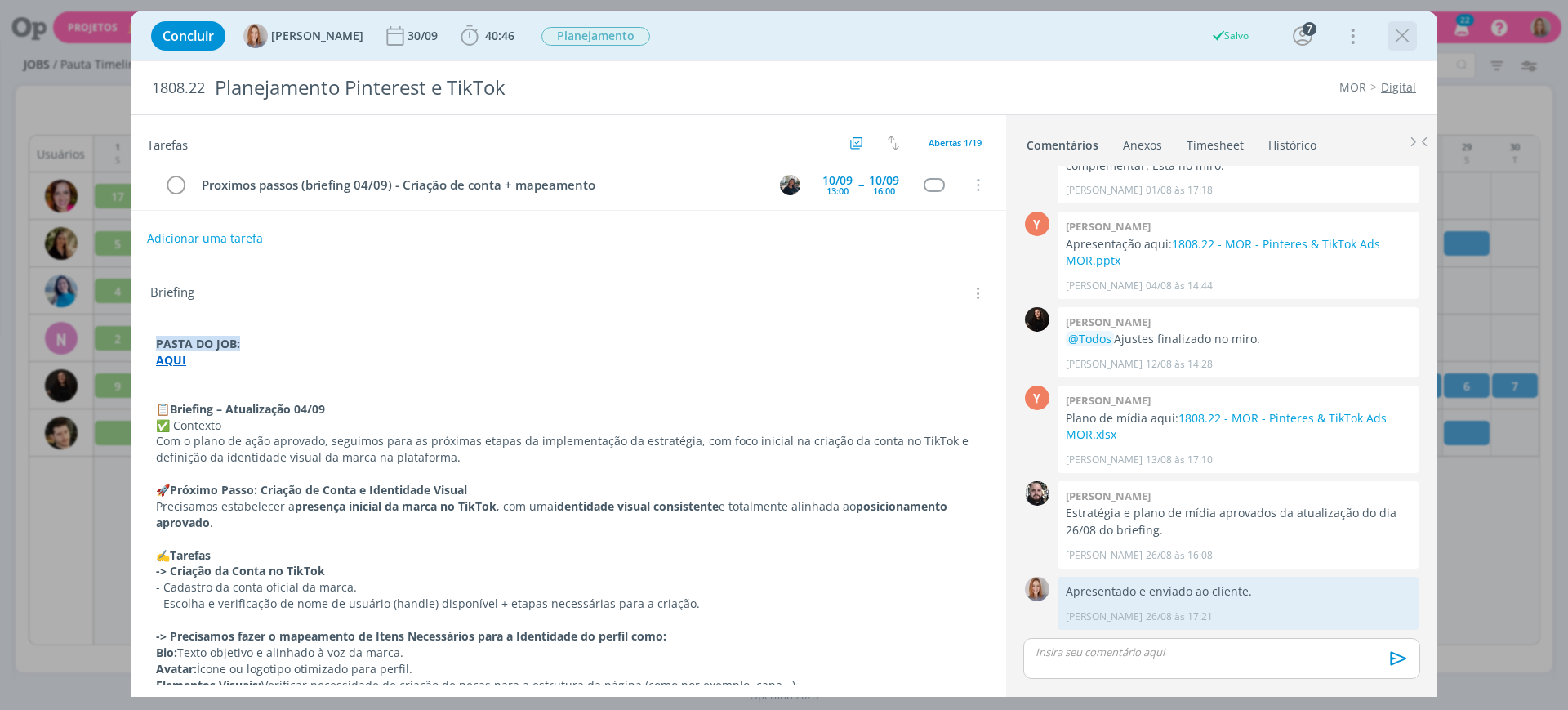
click at [1388, 37] on div "dialog" at bounding box center [1403, 36] width 29 height 29
click at [1394, 31] on icon "dialog" at bounding box center [1403, 36] width 25 height 25
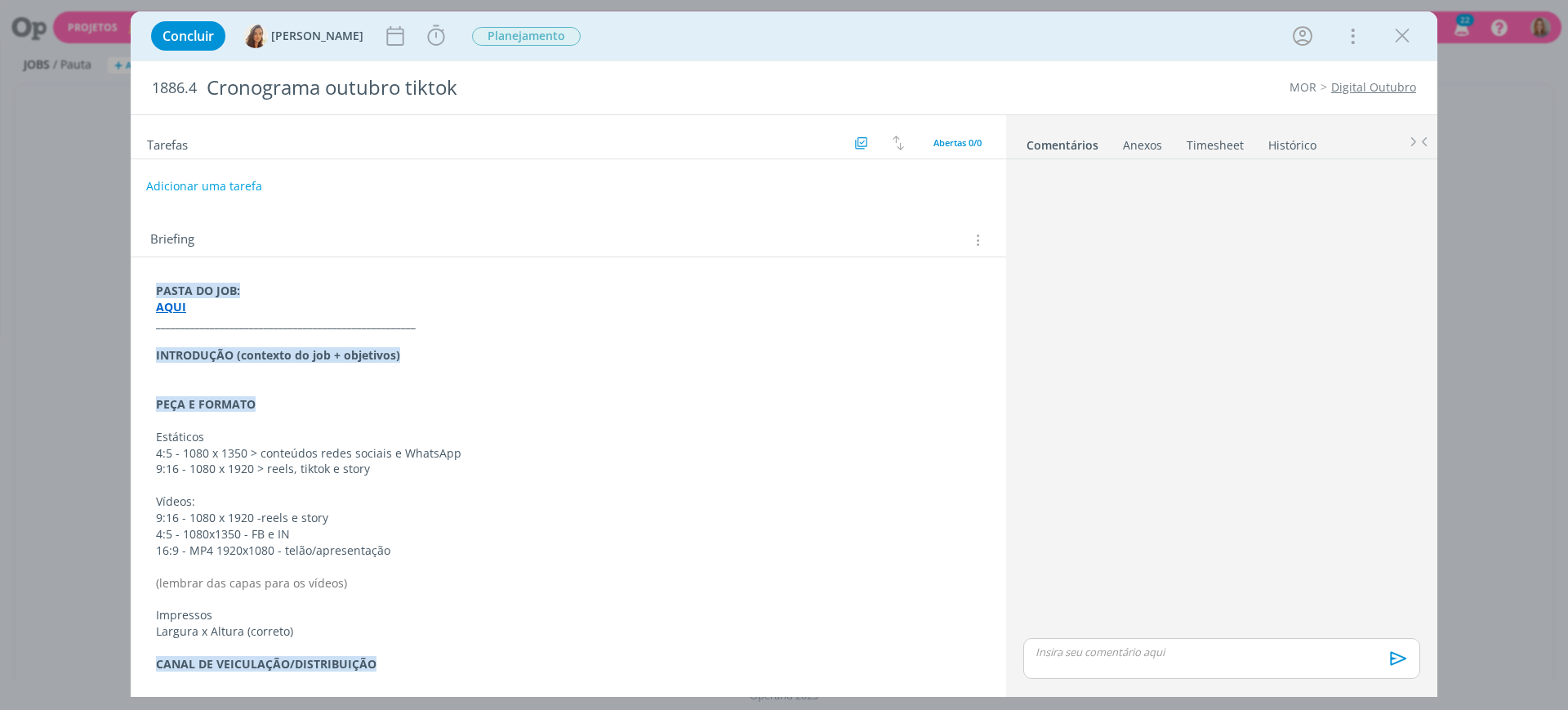
click at [210, 181] on button "Adicionar uma tarefa" at bounding box center [205, 187] width 116 height 28
click at [230, 184] on input "dialog" at bounding box center [460, 186] width 603 height 23
click at [805, 191] on icon "dialog" at bounding box center [809, 186] width 20 height 20
type input "Planejamento"
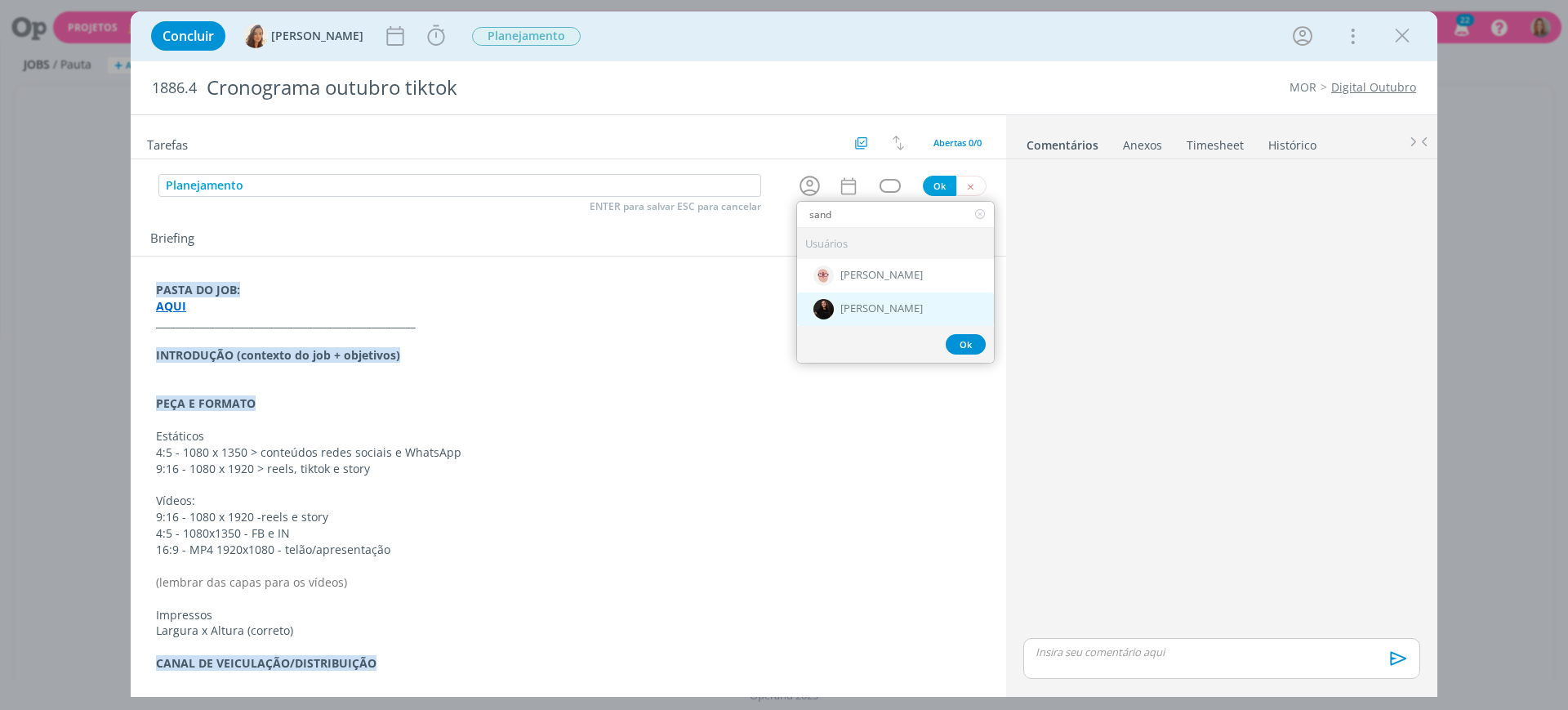
type input "sand"
click at [863, 303] on span "[PERSON_NAME]" at bounding box center [881, 310] width 83 height 13
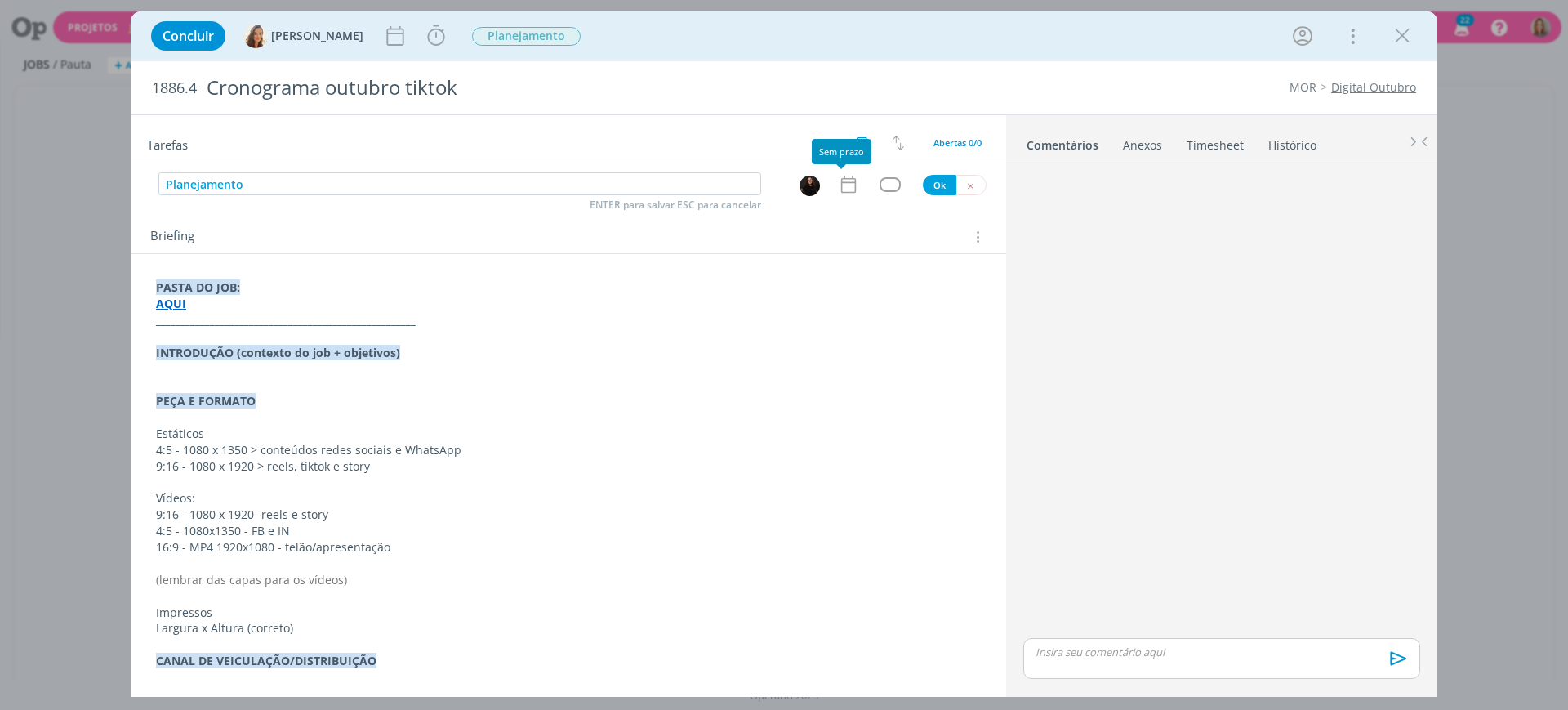
click at [841, 182] on icon "dialog" at bounding box center [849, 185] width 15 height 17
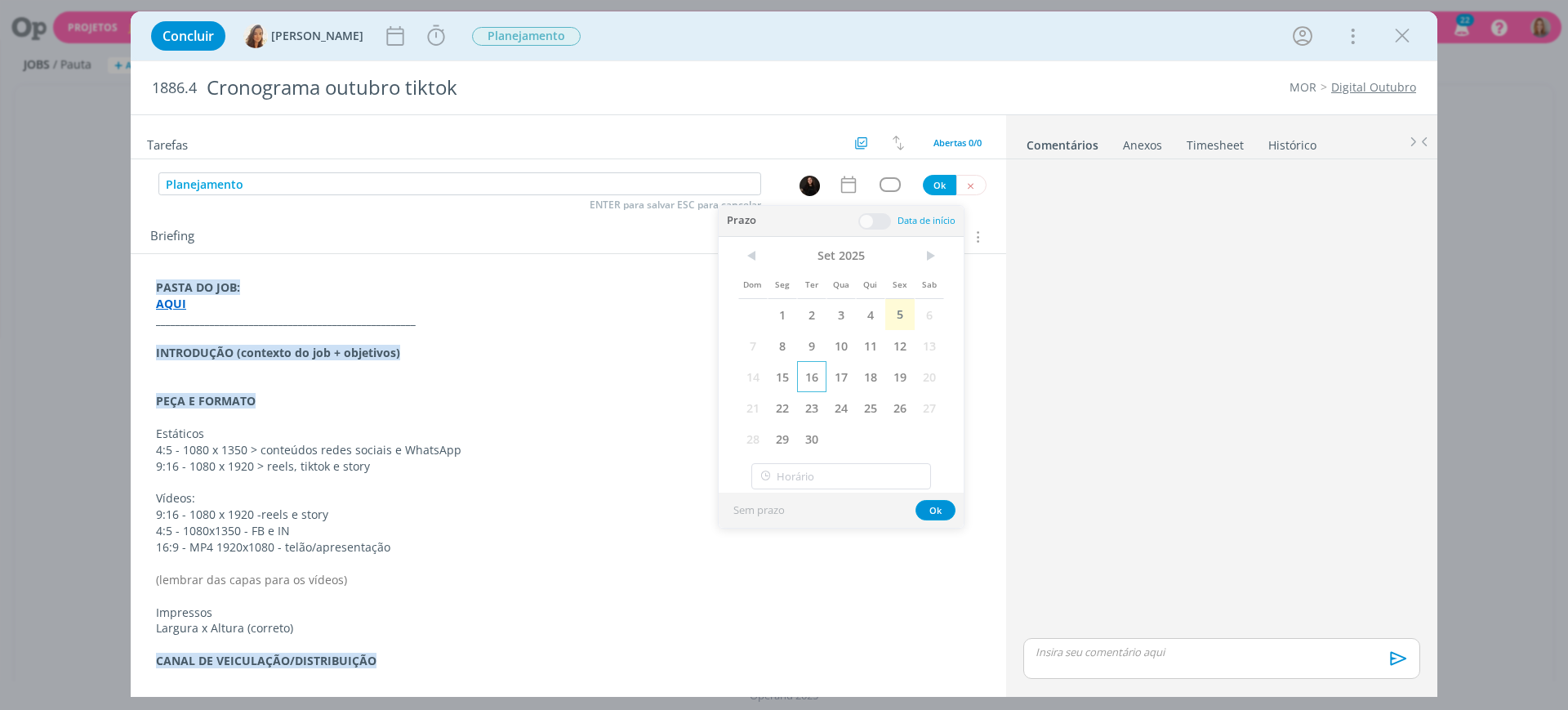
click at [804, 375] on span "16" at bounding box center [812, 377] width 29 height 31
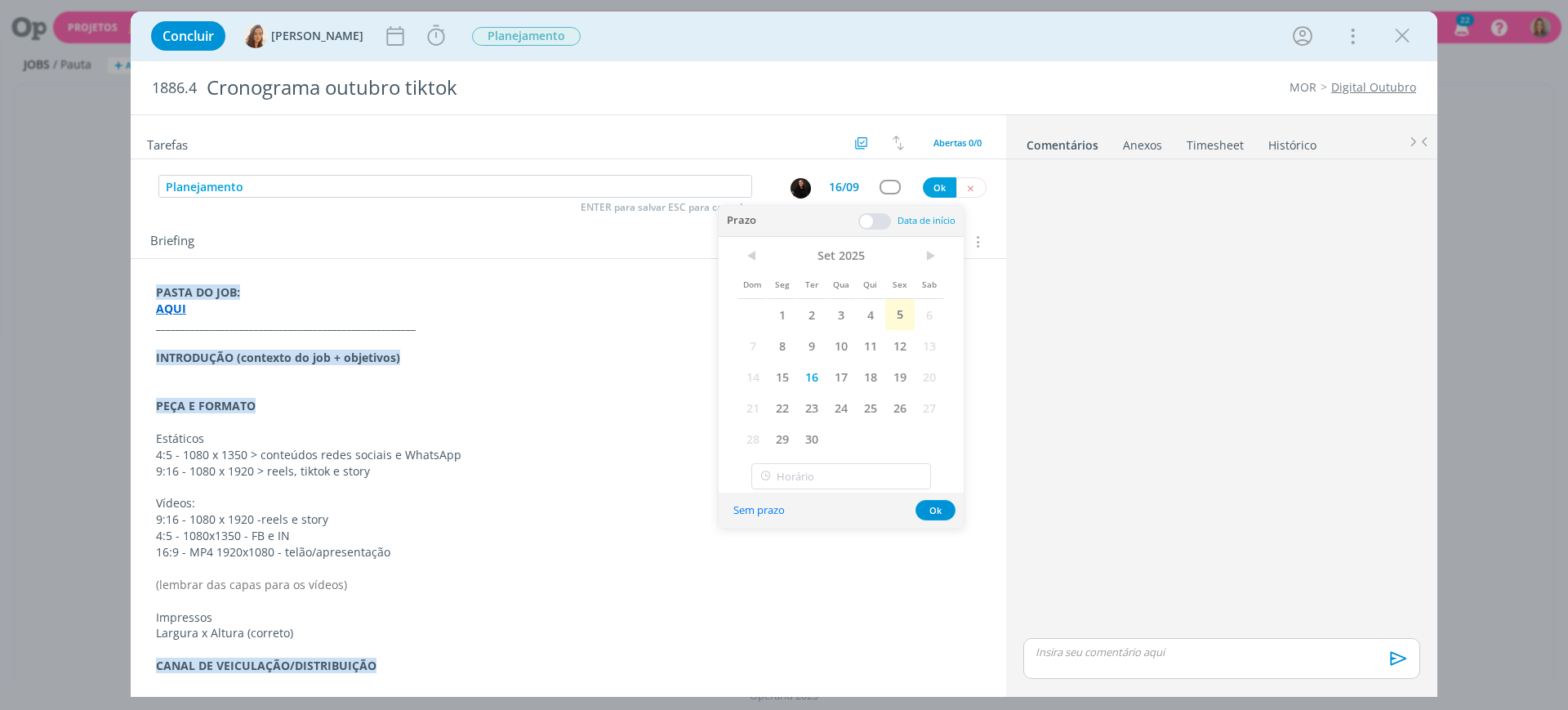
click at [877, 219] on span at bounding box center [875, 222] width 33 height 16
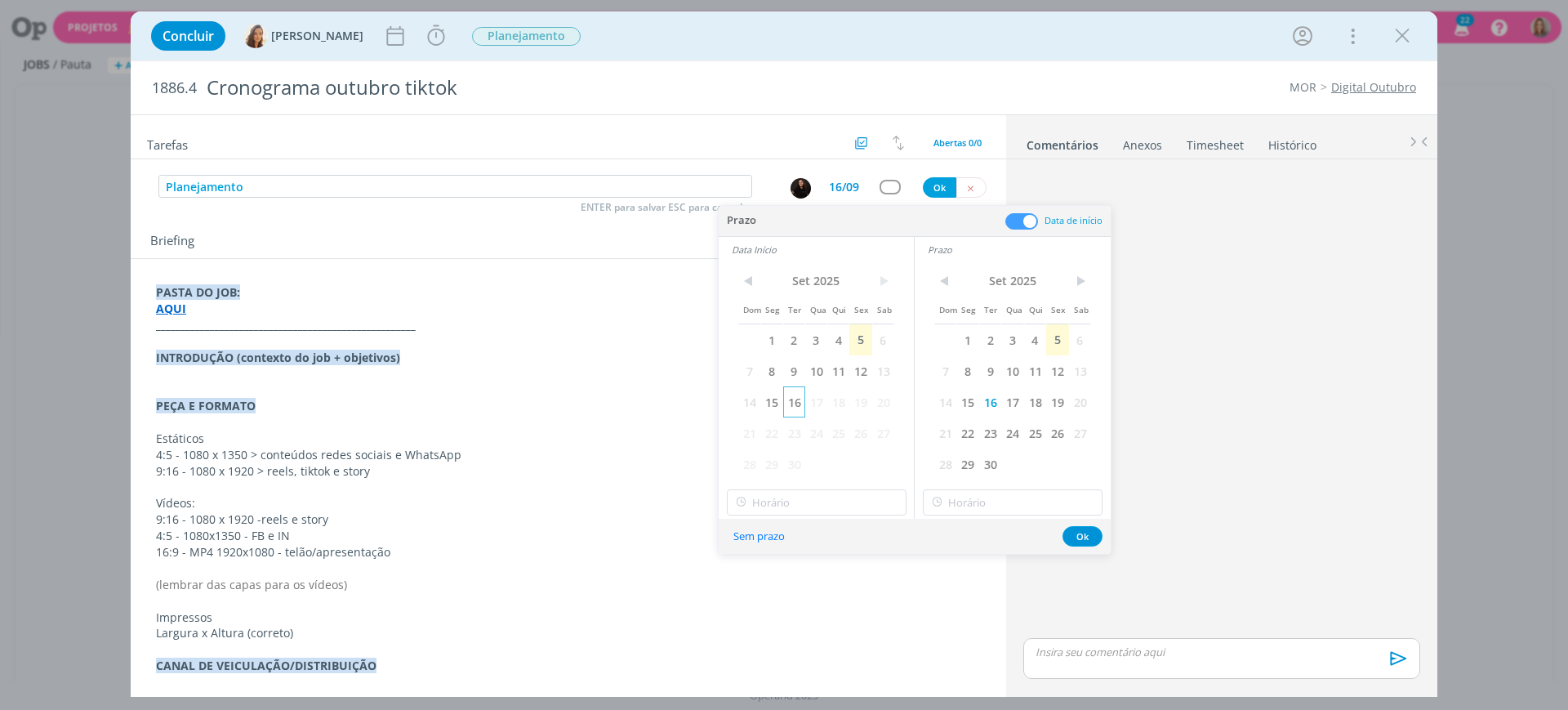
click at [791, 402] on span "16" at bounding box center [794, 402] width 22 height 31
click at [817, 486] on div "< [DATE] > Dom Seg Ter Qua Qui Sex Sab 1 2 3 4 5 6 7 8 9 10 11 12 13 14 15 16 1…" at bounding box center [816, 390] width 196 height 256
click at [816, 497] on input "19:00" at bounding box center [817, 503] width 180 height 26
click at [784, 556] on div "12:45" at bounding box center [819, 543] width 183 height 29
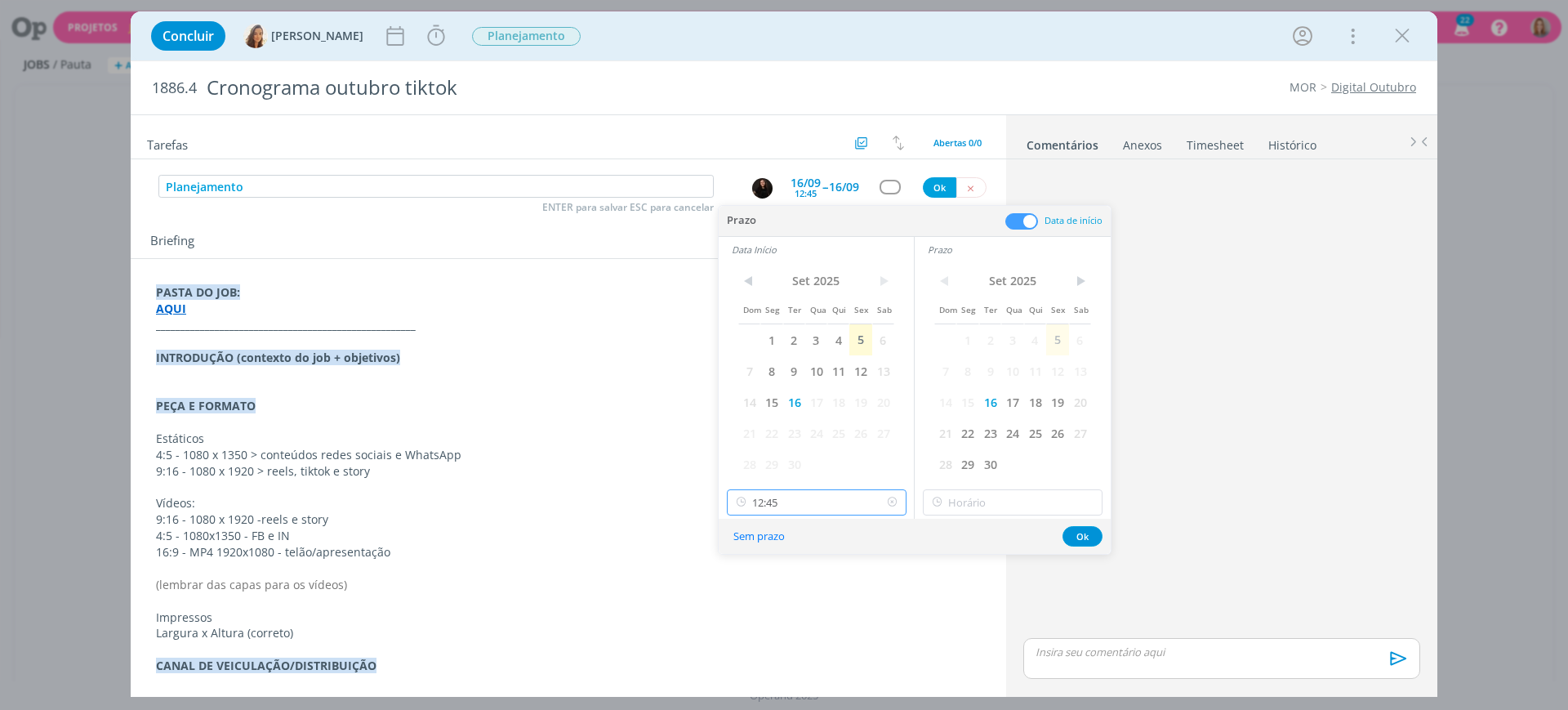
scroll to position [1377, 0]
click at [794, 504] on input "12:45" at bounding box center [817, 503] width 180 height 26
click at [784, 599] on div "13:00" at bounding box center [819, 593] width 183 height 29
type input "13:00"
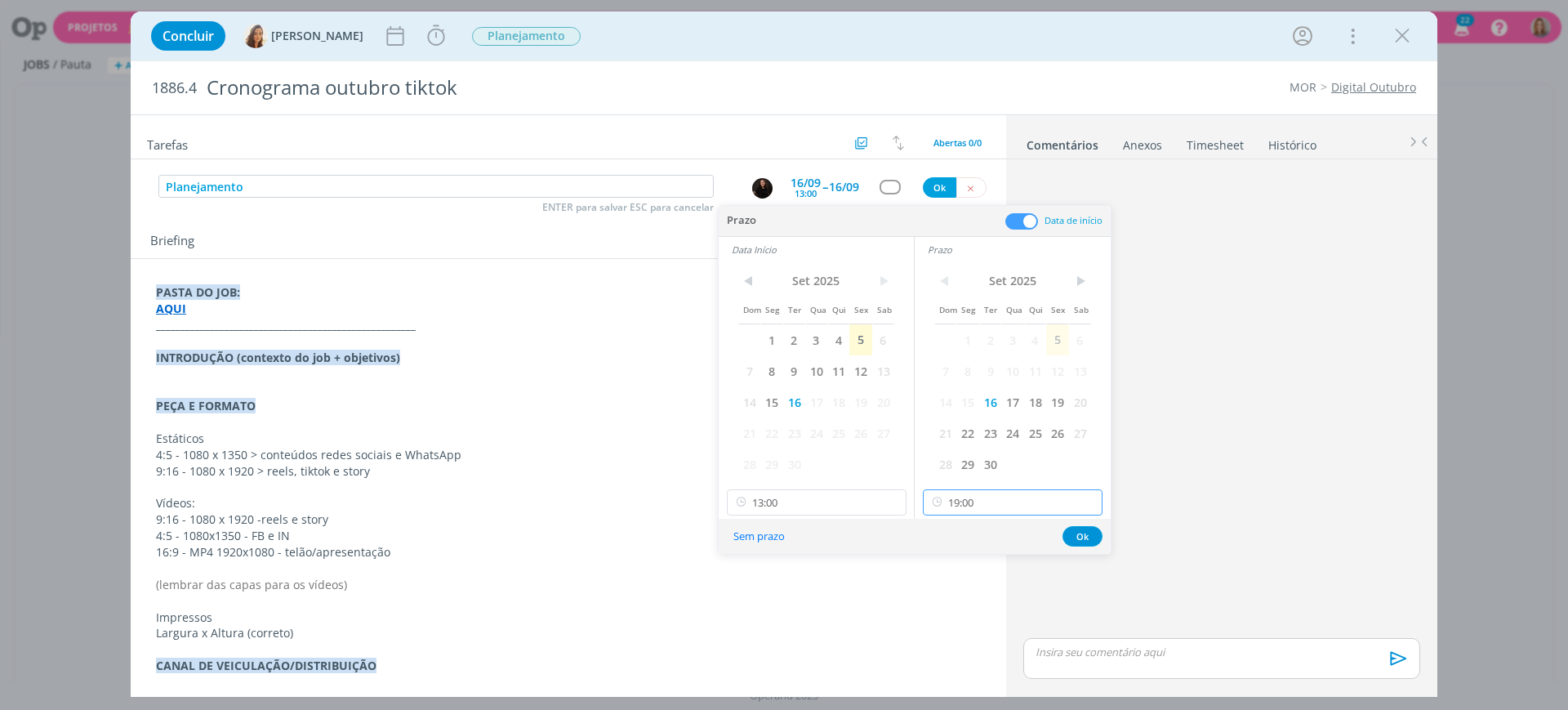
click at [989, 507] on input "19:00" at bounding box center [1013, 503] width 180 height 26
click at [973, 587] on div "17:30" at bounding box center [1016, 591] width 183 height 29
type input "17:30"
click at [1083, 531] on button "Ok" at bounding box center [1083, 536] width 40 height 20
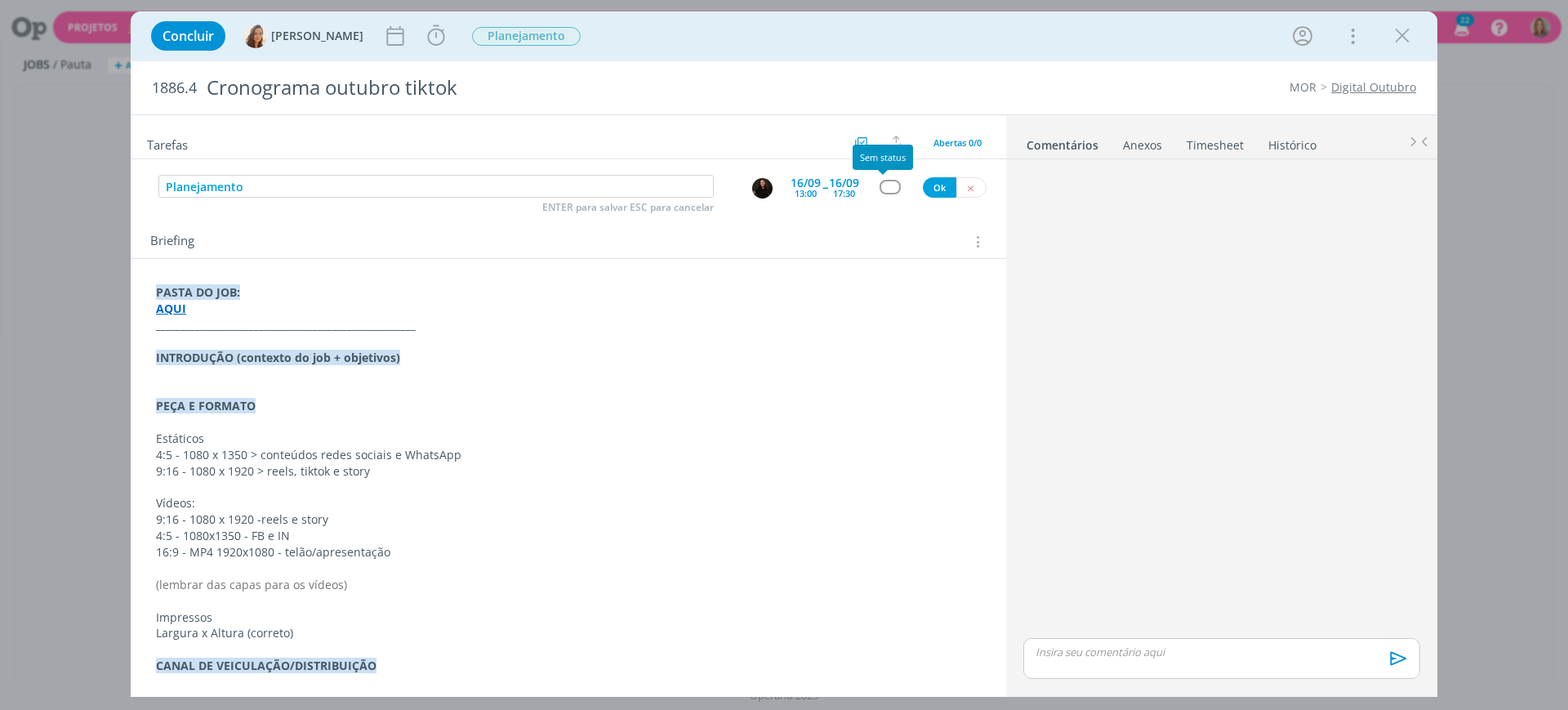
click at [885, 174] on div at bounding box center [883, 173] width 10 height 5
click at [885, 180] on div "dialog" at bounding box center [890, 187] width 20 height 14
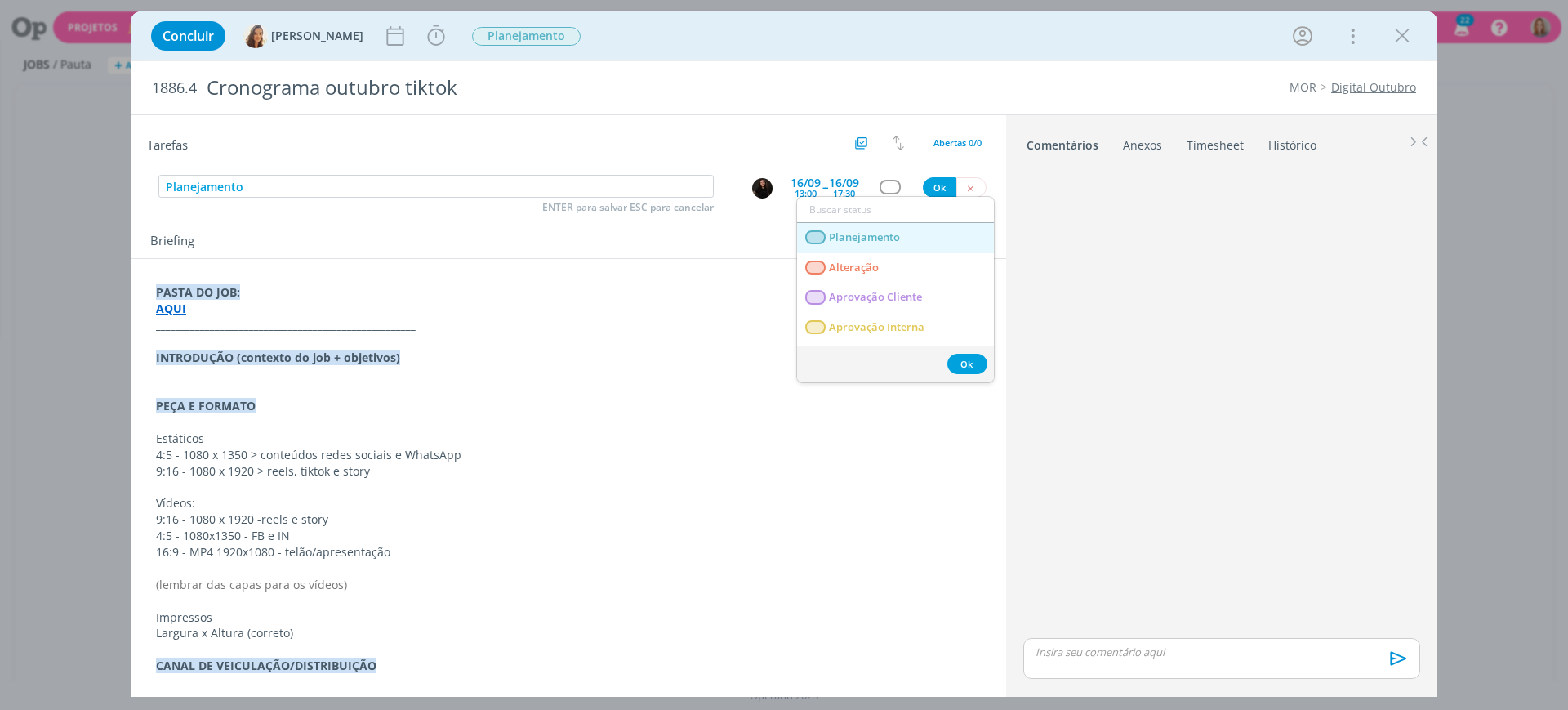
click at [884, 237] on span "Planejamento" at bounding box center [864, 237] width 71 height 13
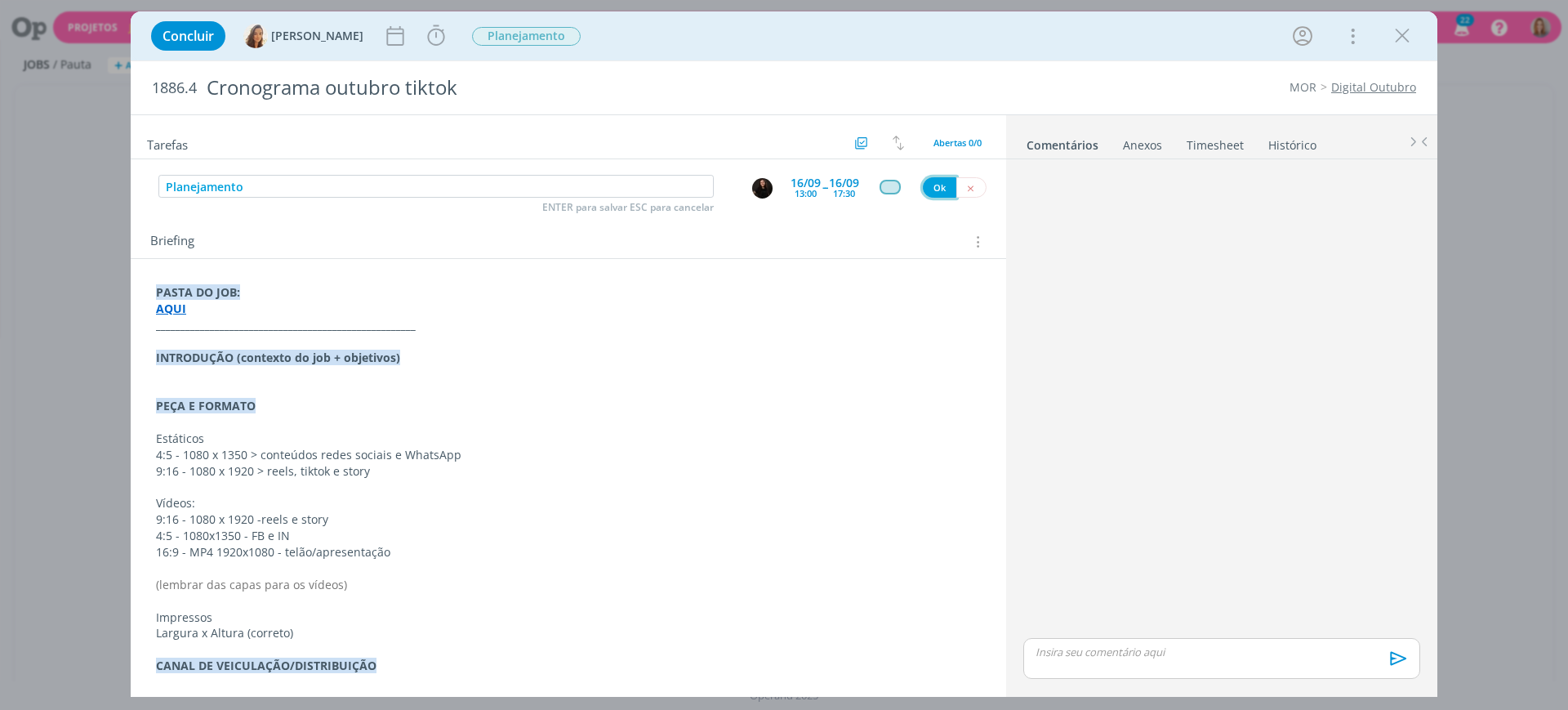
click at [926, 190] on button "Ok" at bounding box center [939, 188] width 34 height 20
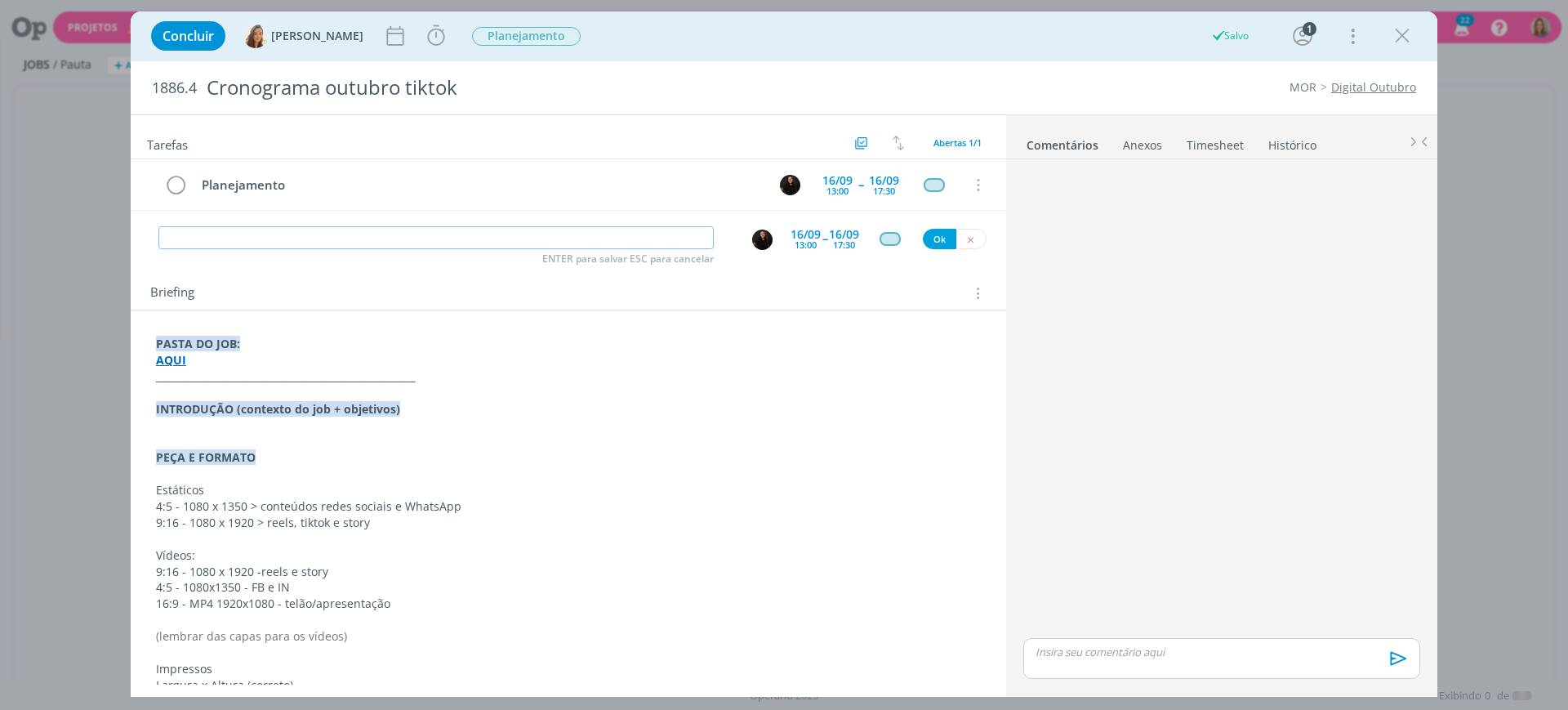
click at [316, 227] on input "dialog" at bounding box center [436, 237] width 556 height 23
click at [755, 239] on img "dialog" at bounding box center [762, 239] width 20 height 20
type input "Pautar"
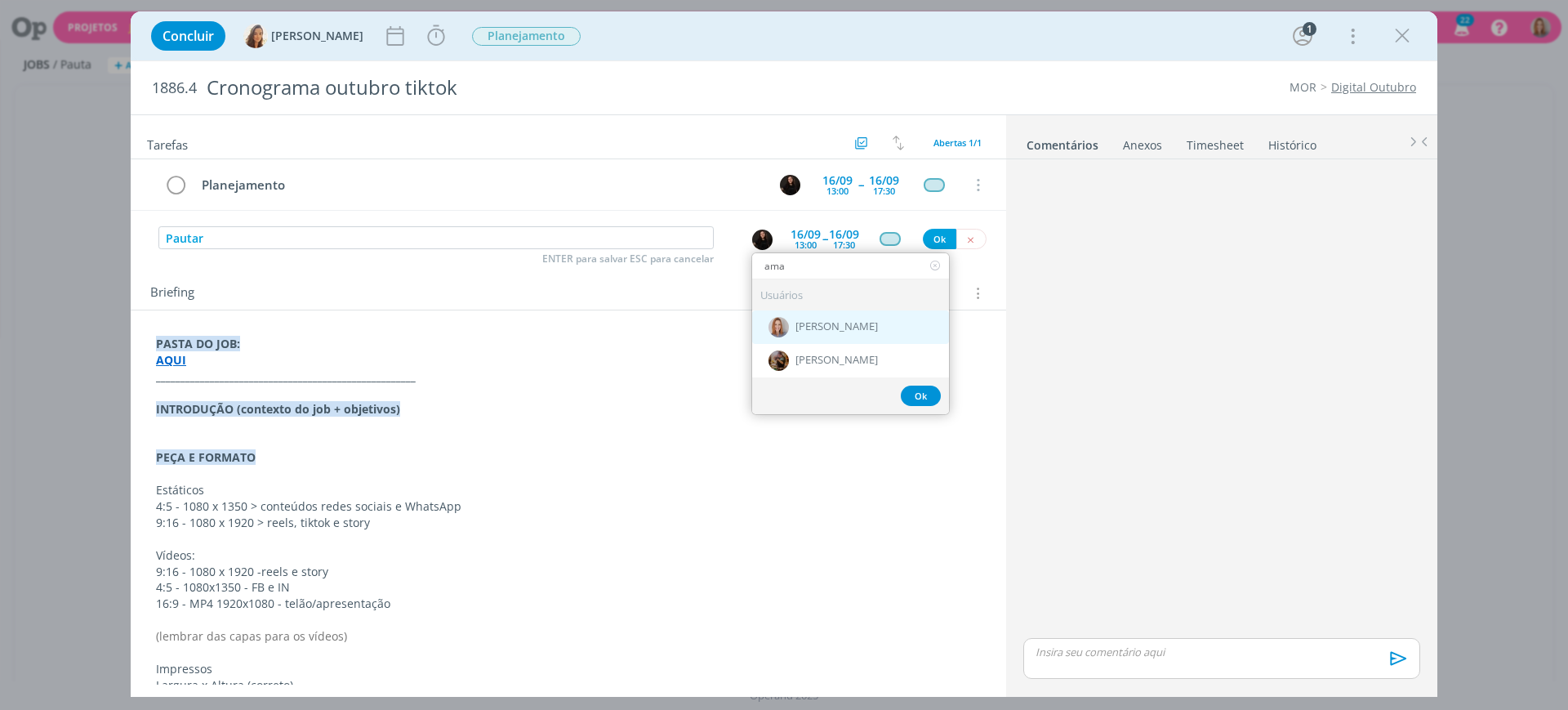
type input "ama"
click at [807, 321] on span "[PERSON_NAME]" at bounding box center [836, 328] width 83 height 13
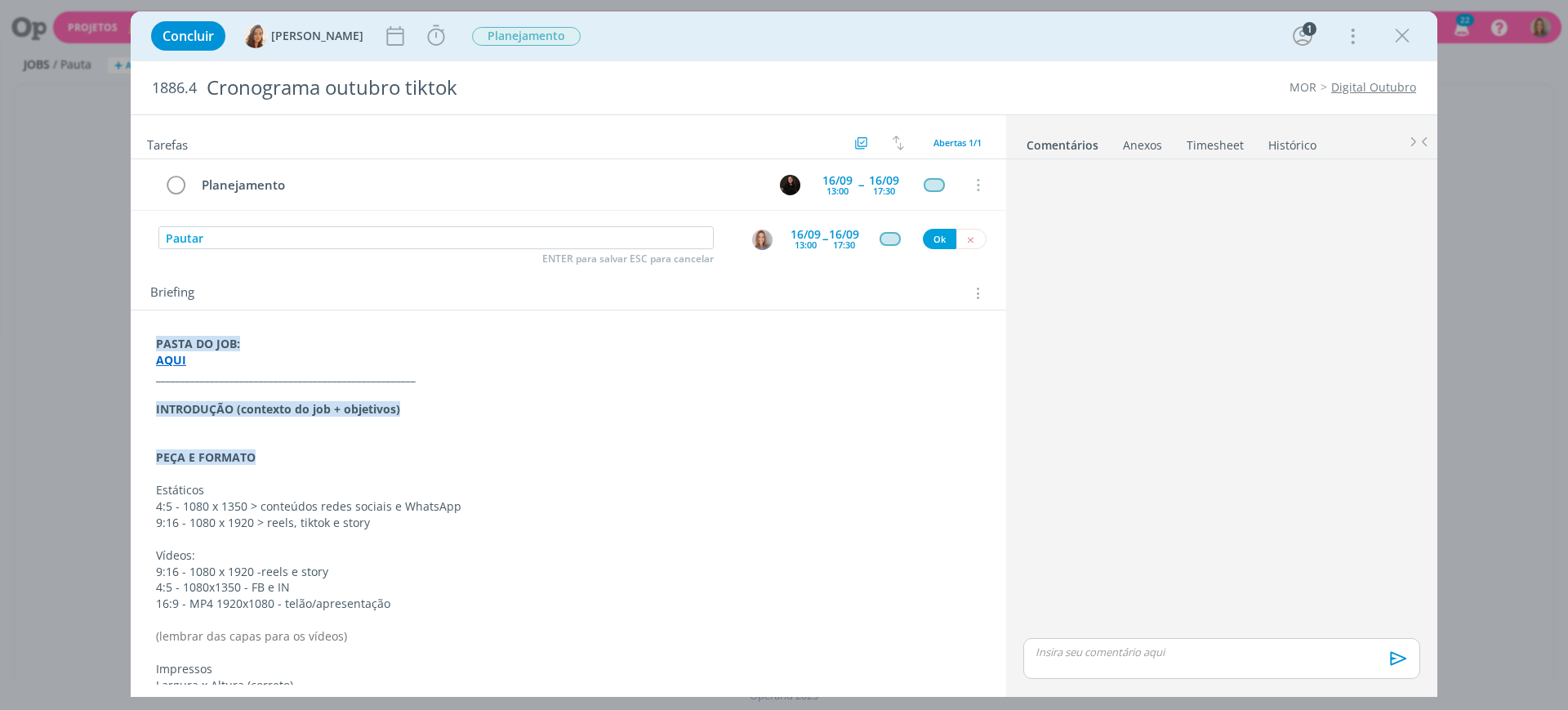
click at [813, 235] on div "16/09" at bounding box center [805, 234] width 30 height 11
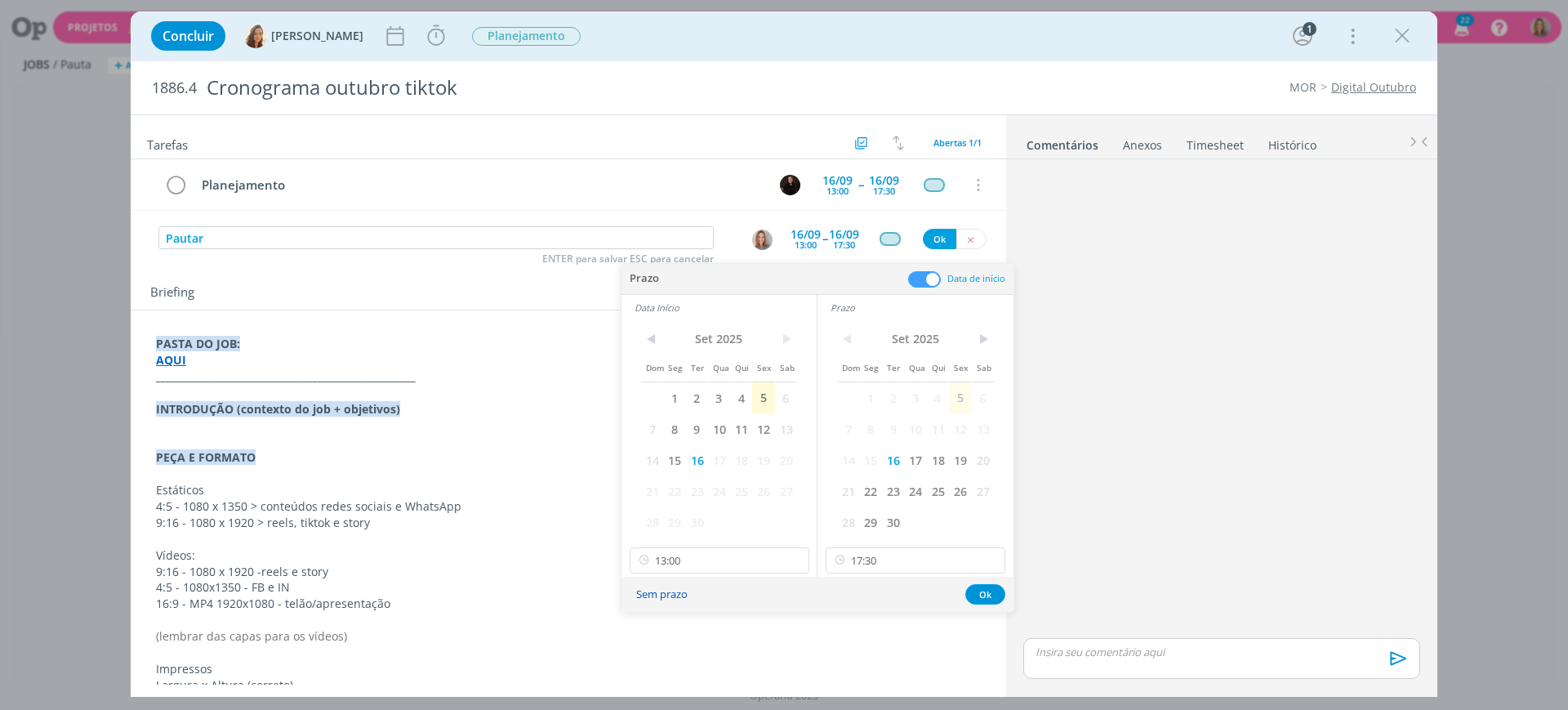
click at [673, 604] on button "Sem prazo" at bounding box center [662, 595] width 73 height 22
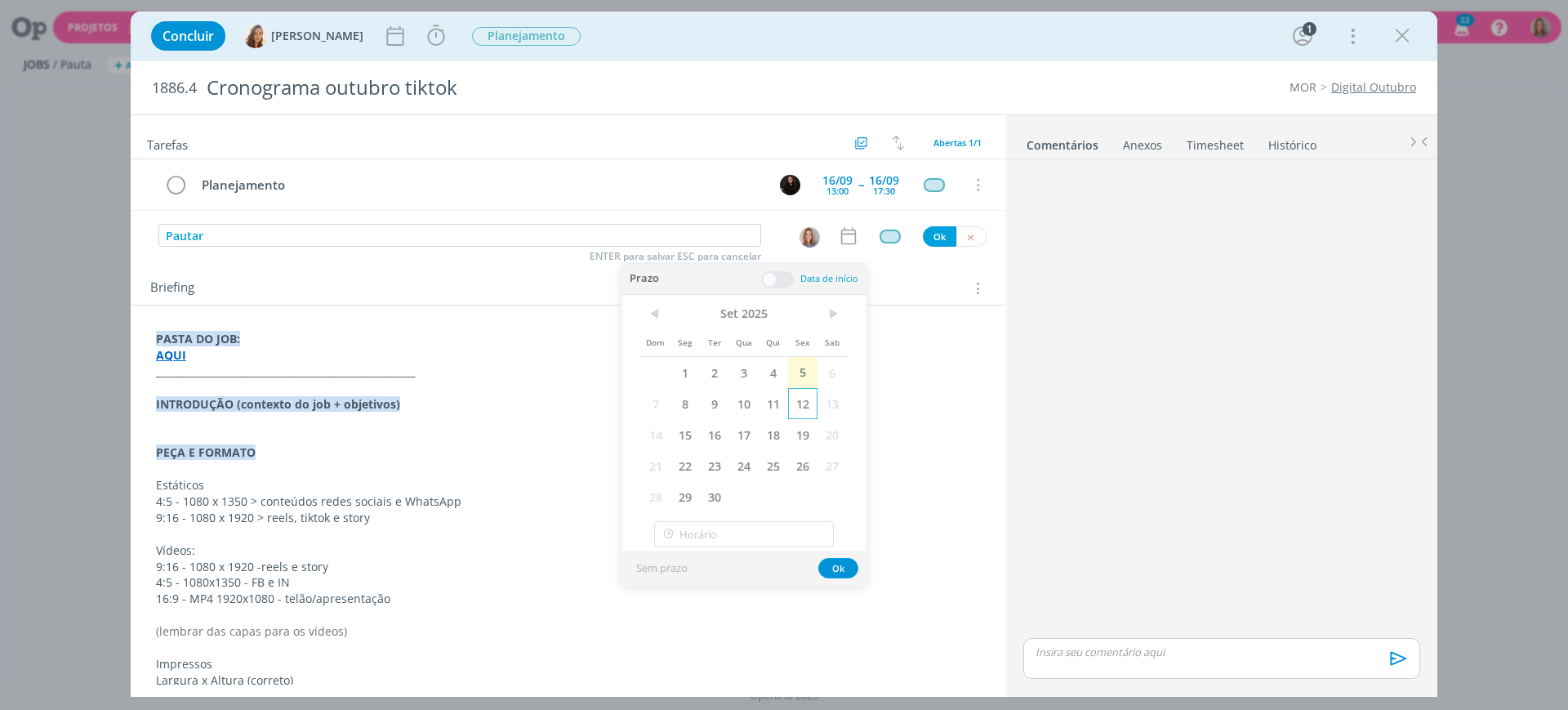
click at [799, 400] on span "12" at bounding box center [803, 404] width 29 height 31
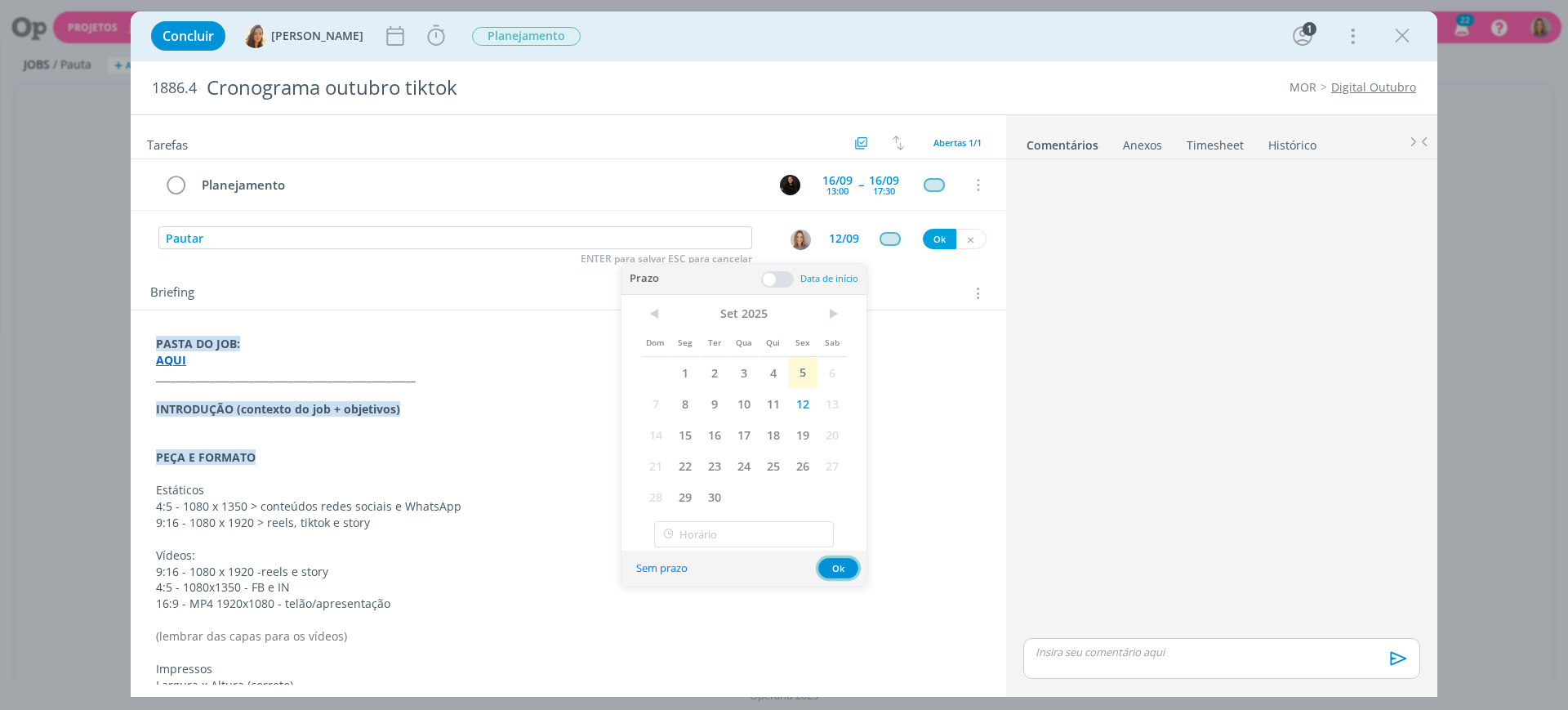
click at [848, 566] on button "Ok" at bounding box center [838, 568] width 40 height 20
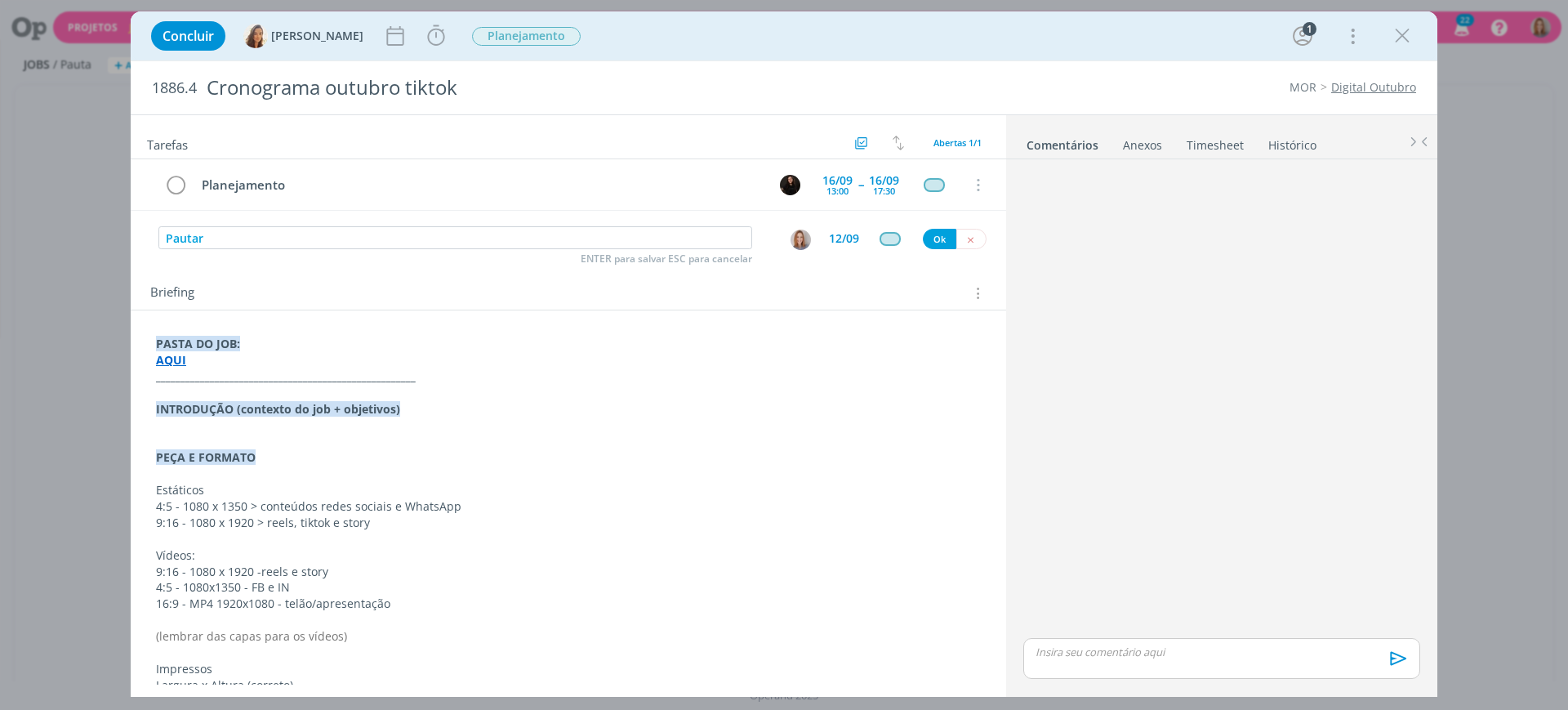
click at [871, 241] on div "dialog" at bounding box center [890, 238] width 49 height 14
click at [881, 232] on div "dialog" at bounding box center [890, 238] width 20 height 14
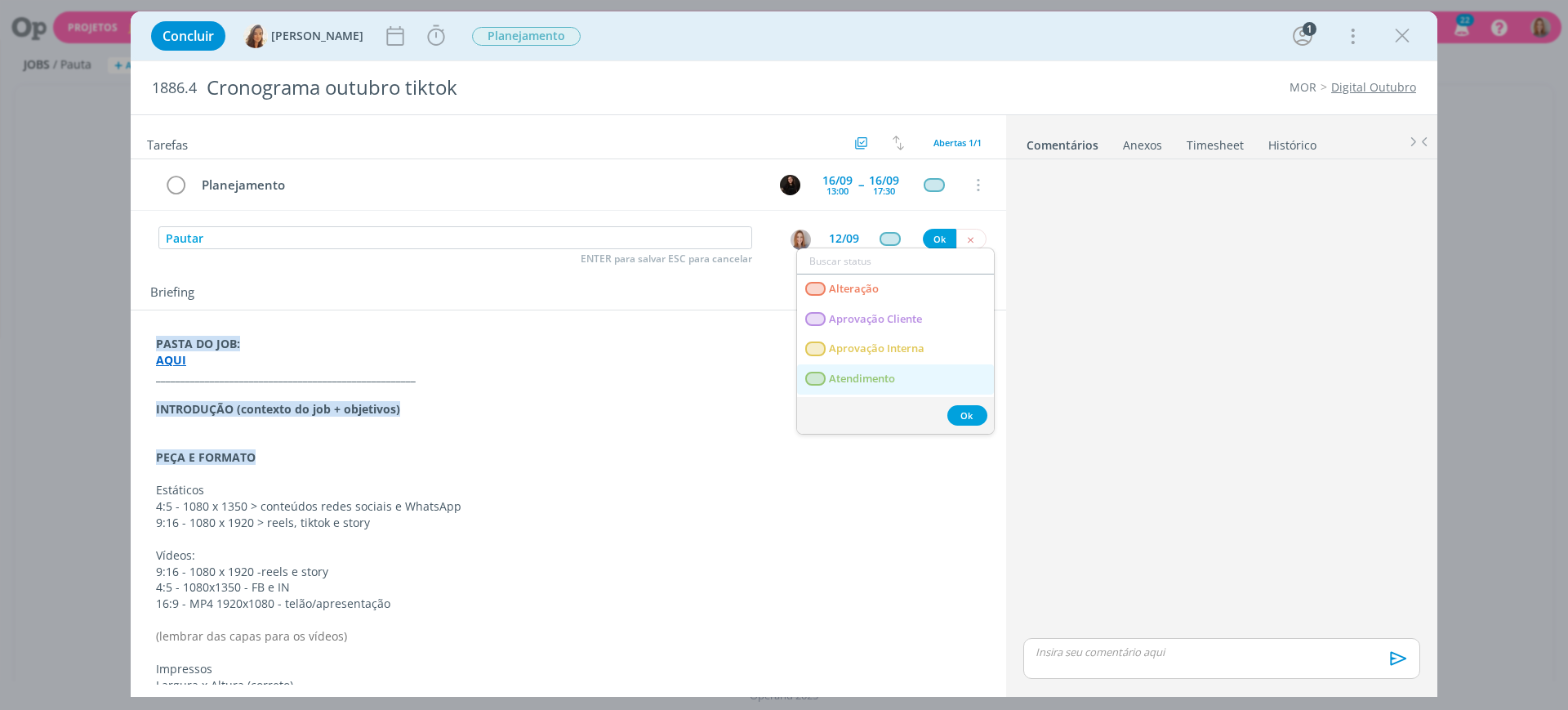
drag, startPoint x: 881, startPoint y: 379, endPoint x: 886, endPoint y: 363, distance: 16.8
click at [881, 379] on span "Atendimento" at bounding box center [862, 379] width 66 height 13
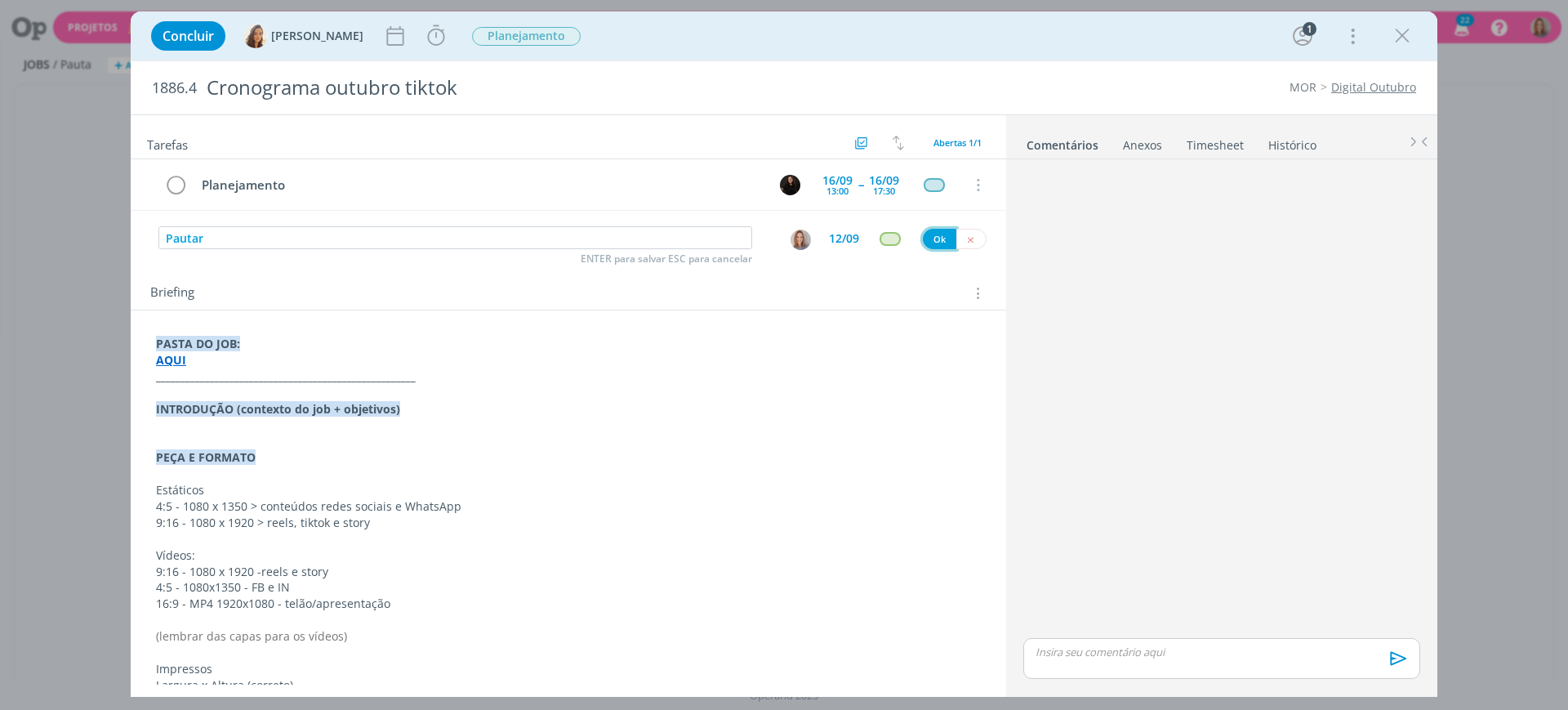
click at [930, 240] on button "Ok" at bounding box center [939, 238] width 34 height 20
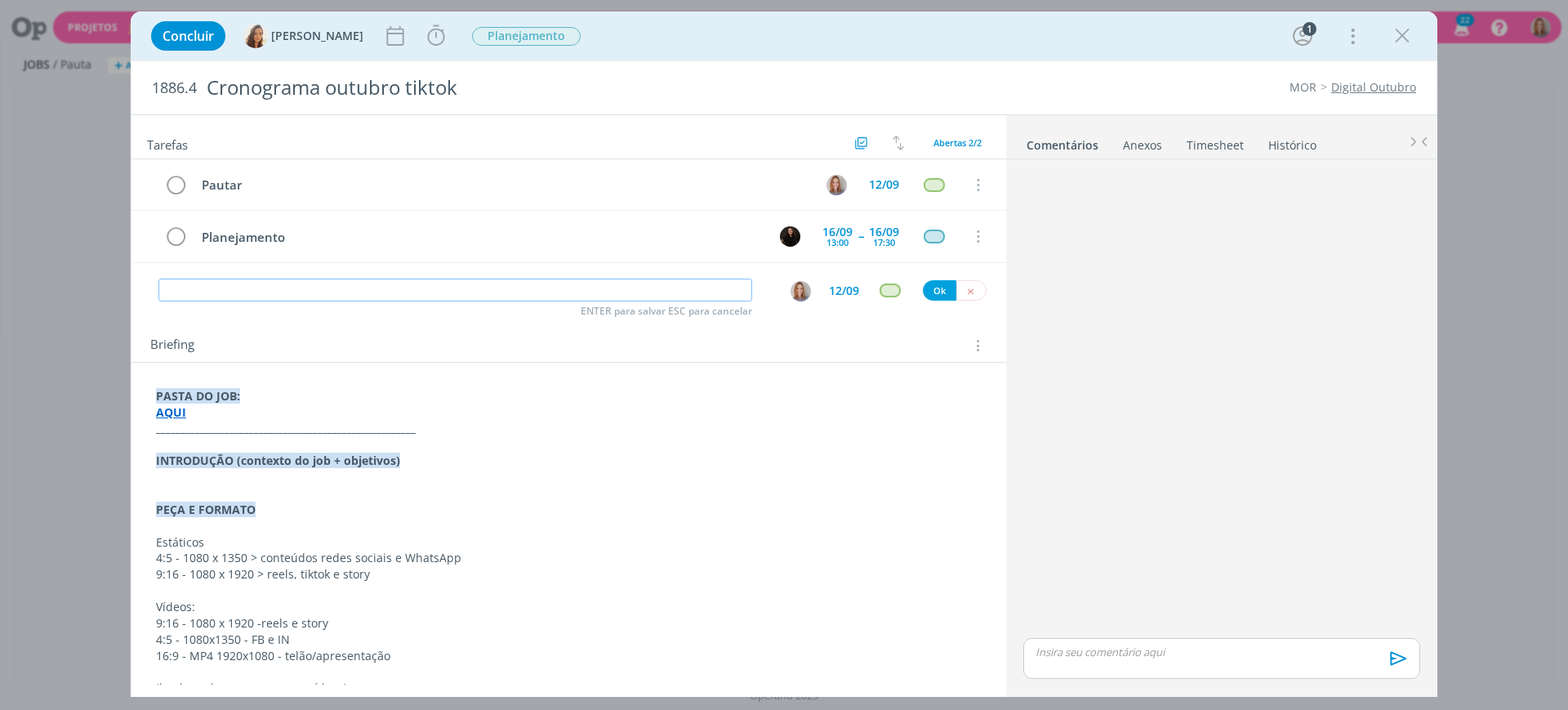
click at [330, 284] on input "dialog" at bounding box center [456, 290] width 594 height 23
click at [791, 296] on img "dialog" at bounding box center [800, 291] width 20 height 20
type input "Check inicial"
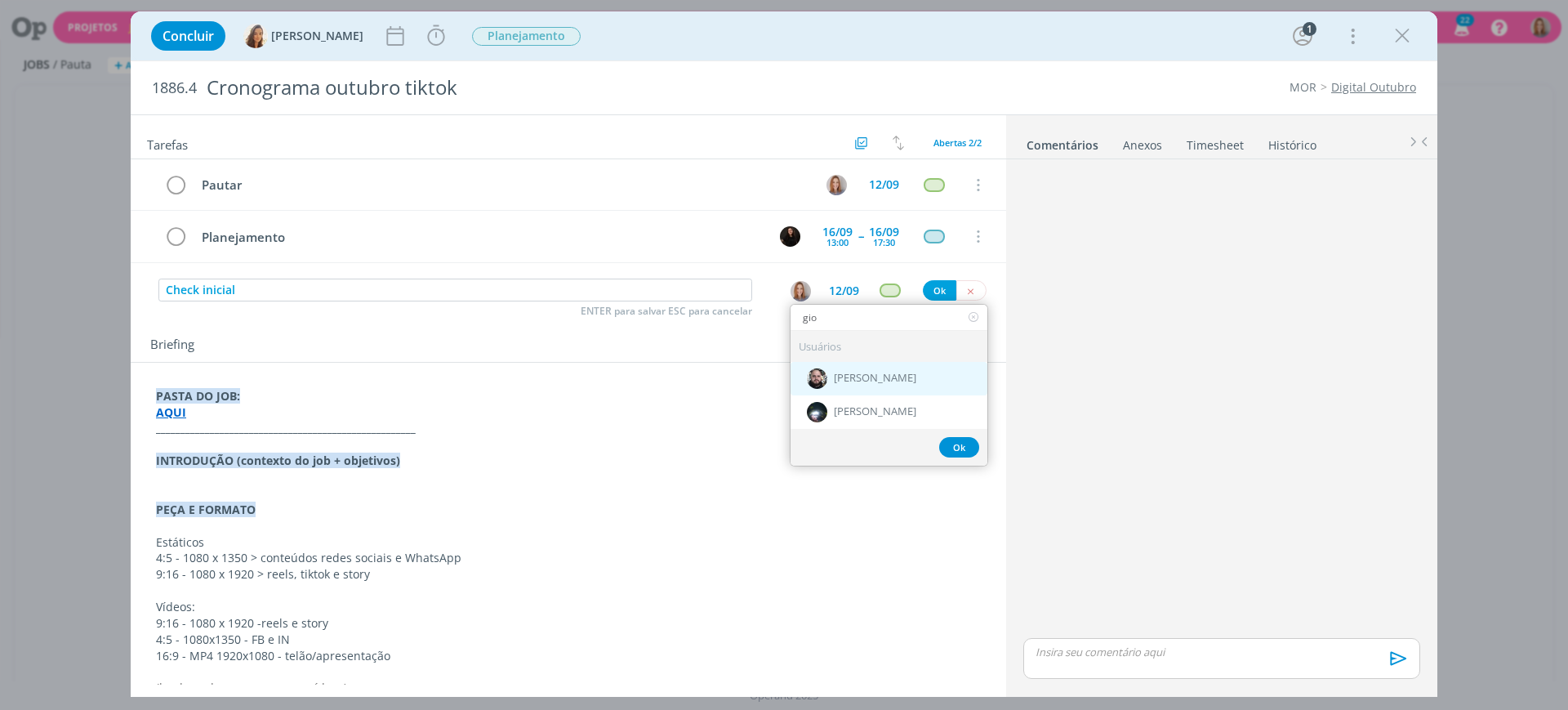
type input "gio"
click at [903, 373] on div "[PERSON_NAME]" at bounding box center [889, 378] width 197 height 34
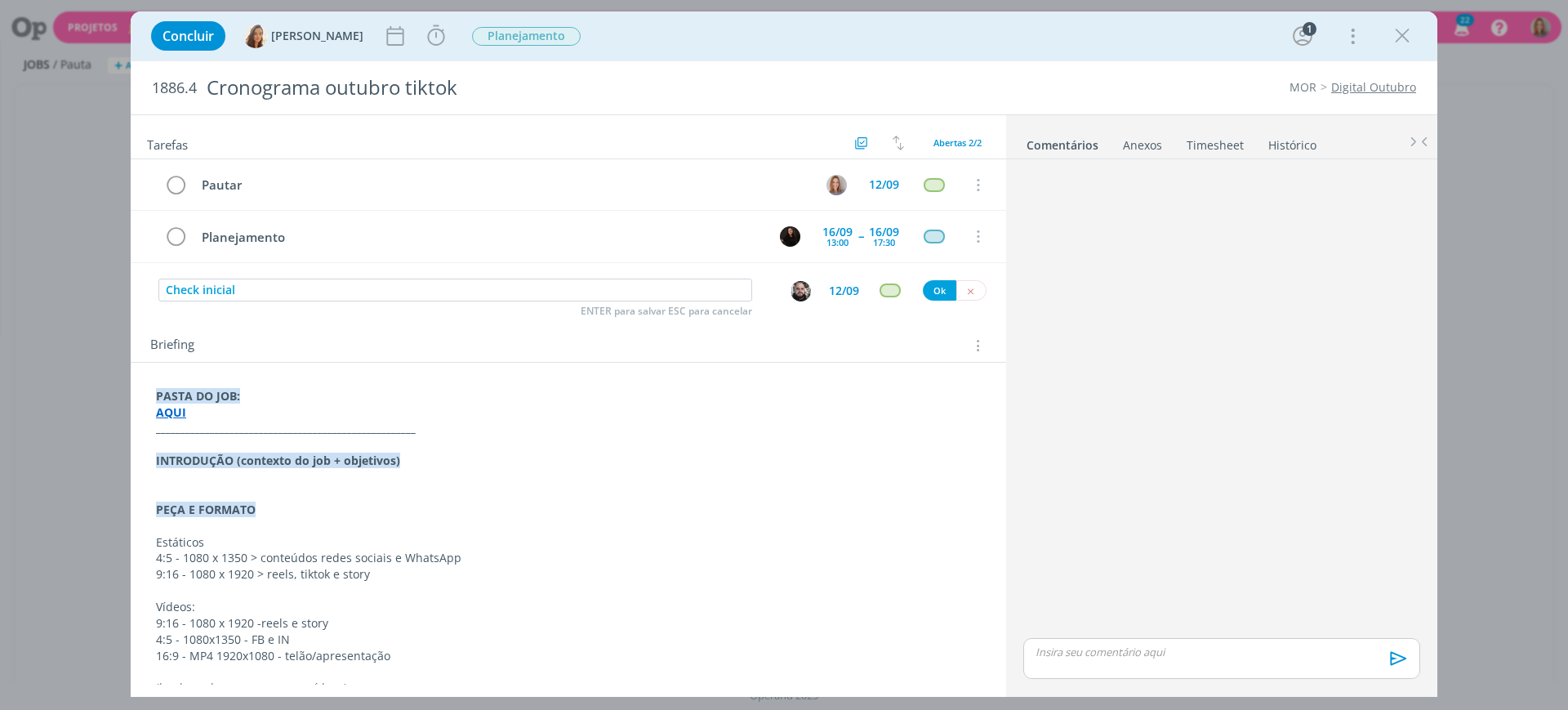
click at [844, 281] on div "12/09" at bounding box center [844, 291] width 30 height 29
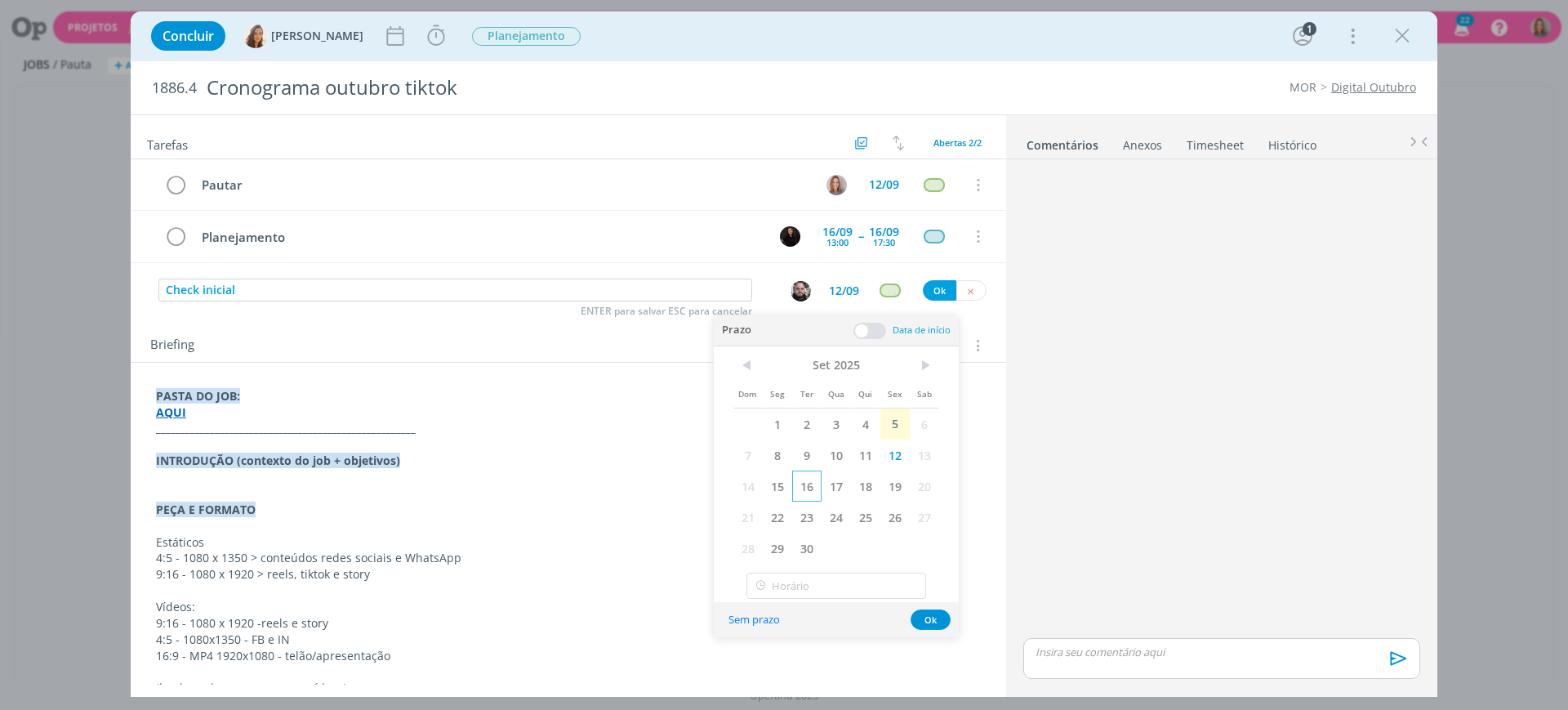
click at [812, 482] on span "16" at bounding box center [807, 486] width 29 height 31
click at [875, 331] on span at bounding box center [870, 331] width 33 height 16
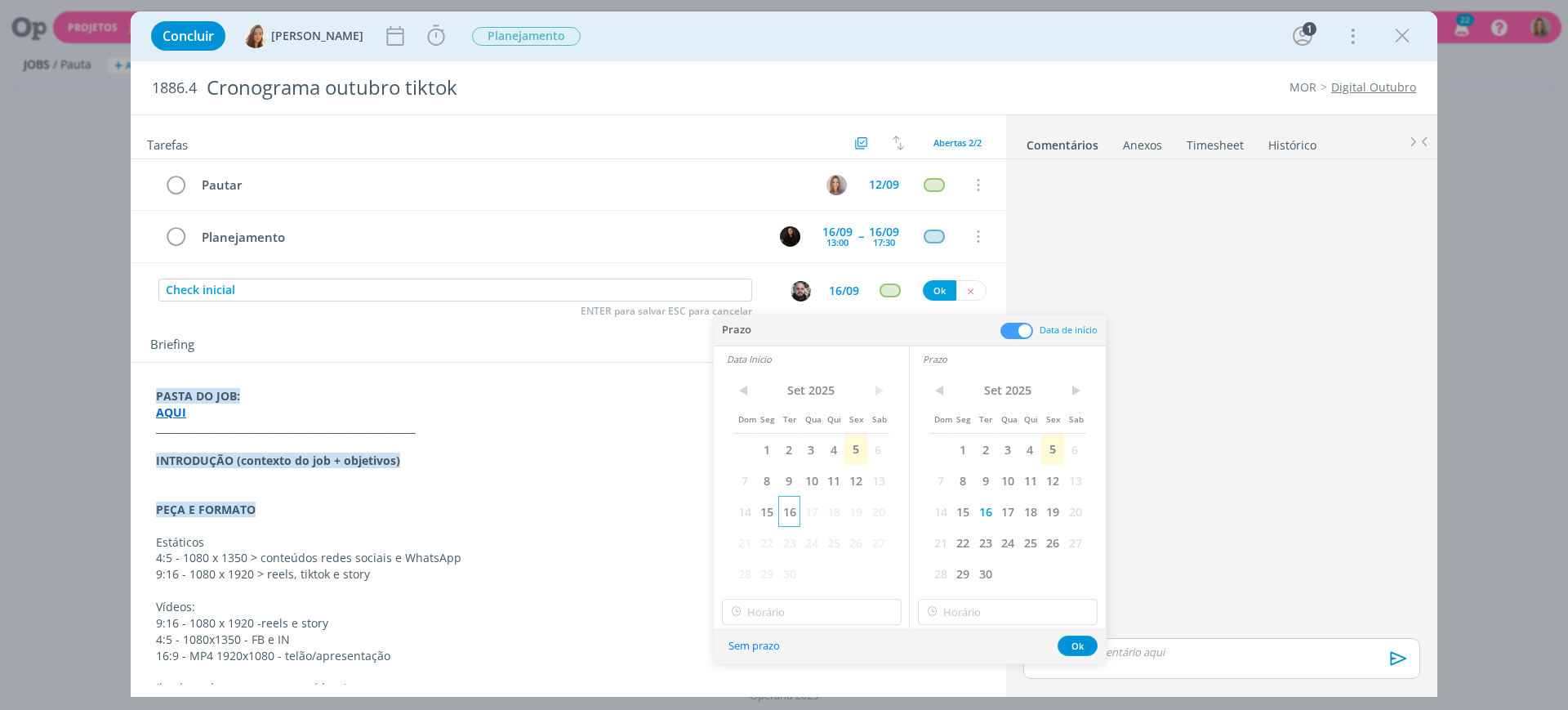
click at [791, 518] on span "16" at bounding box center [789, 512] width 22 height 31
click at [804, 608] on input "19:00" at bounding box center [812, 613] width 180 height 26
click at [773, 469] on div "13:00" at bounding box center [814, 476] width 183 height 29
type input "13:00"
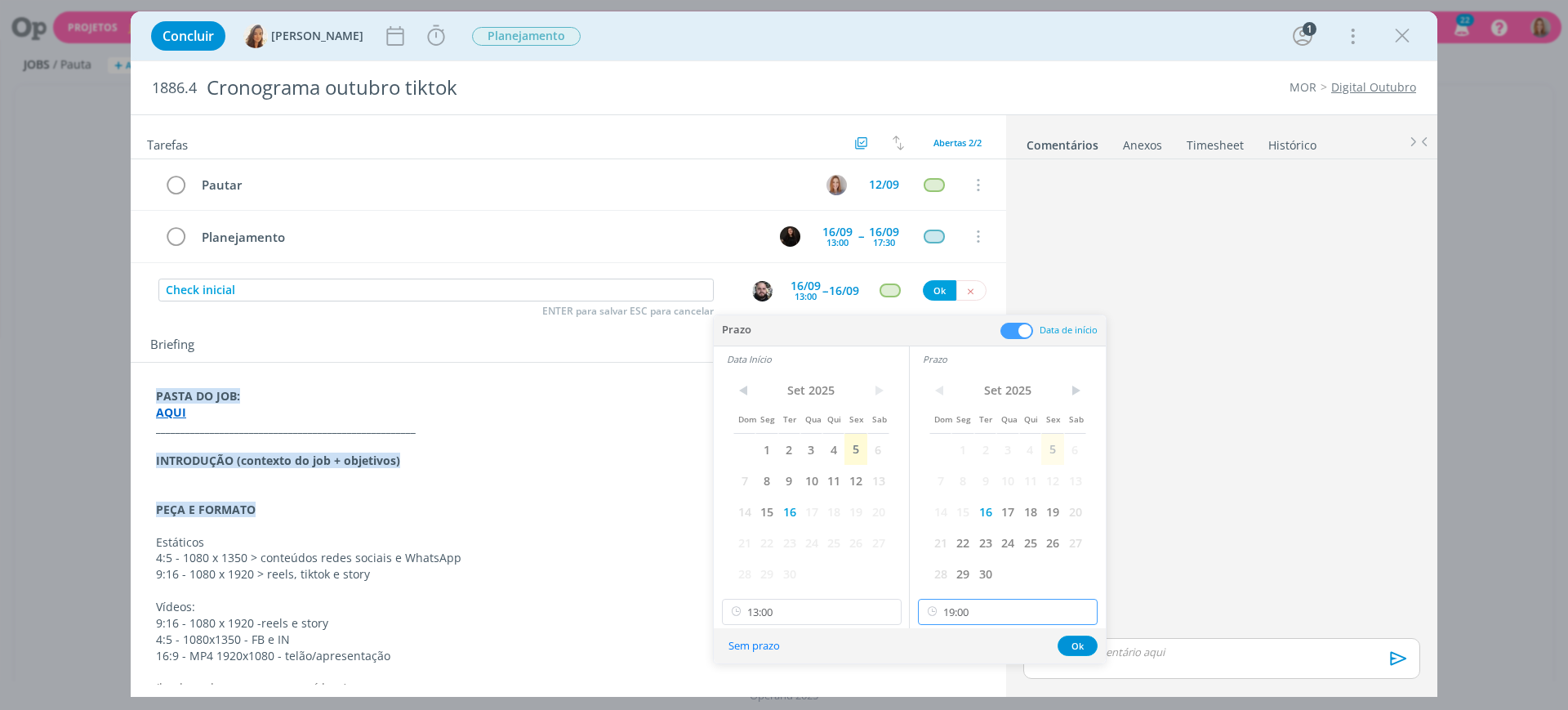
click at [971, 604] on input "19:00" at bounding box center [1008, 613] width 180 height 26
click at [968, 532] on div "13:30" at bounding box center [1011, 535] width 183 height 29
type input "13:30"
click at [1089, 640] on button "Ok" at bounding box center [1078, 646] width 40 height 20
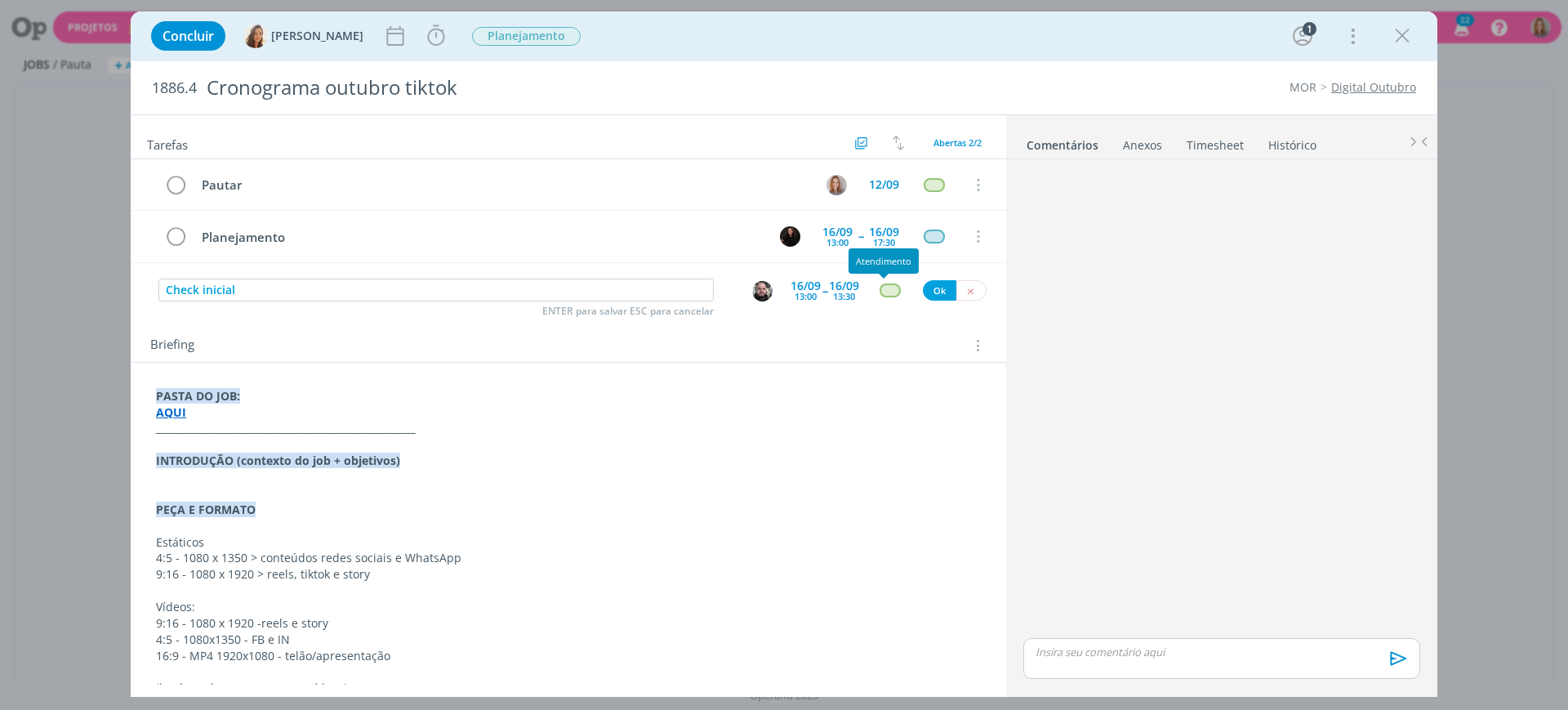
click at [884, 292] on div "dialog" at bounding box center [890, 290] width 20 height 14
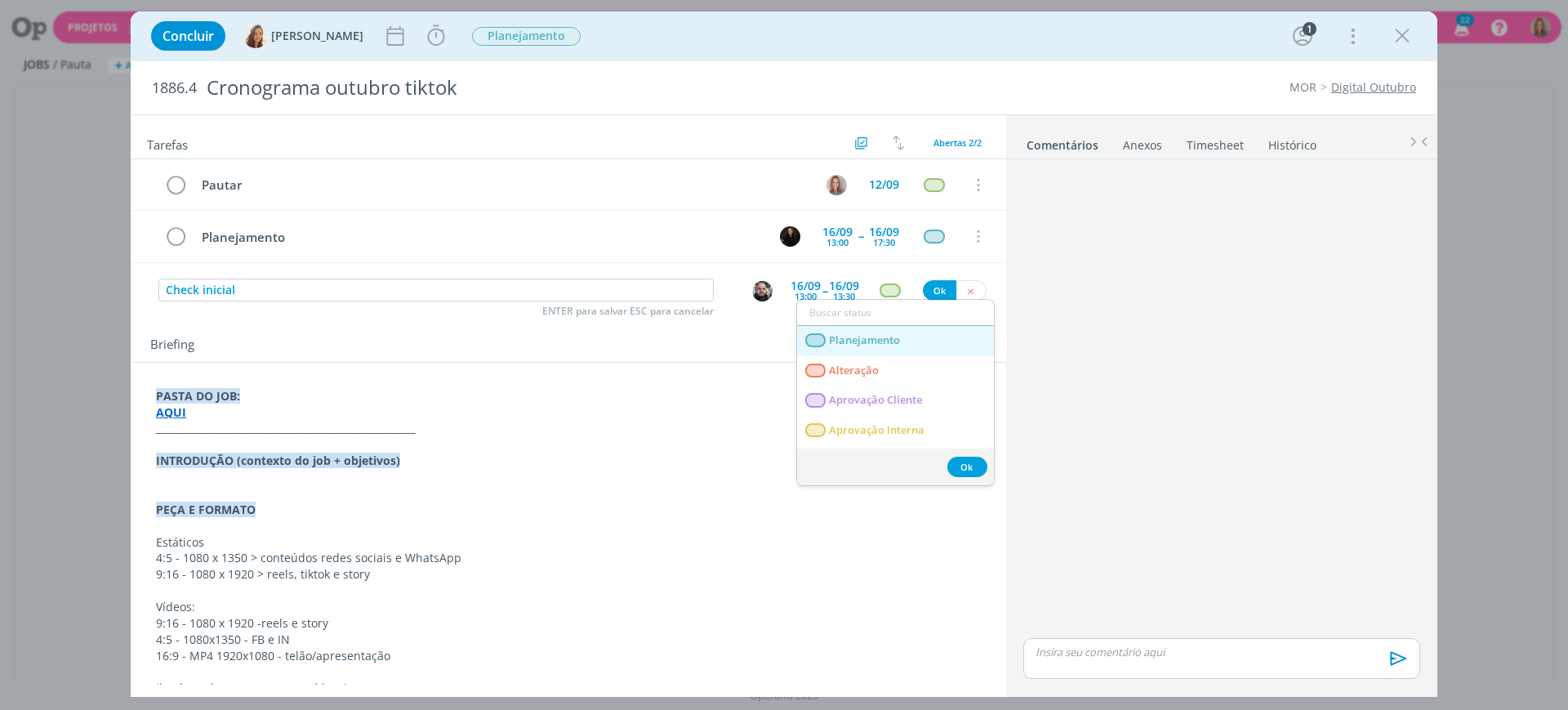
click at [885, 340] on span "Planejamento" at bounding box center [864, 341] width 71 height 13
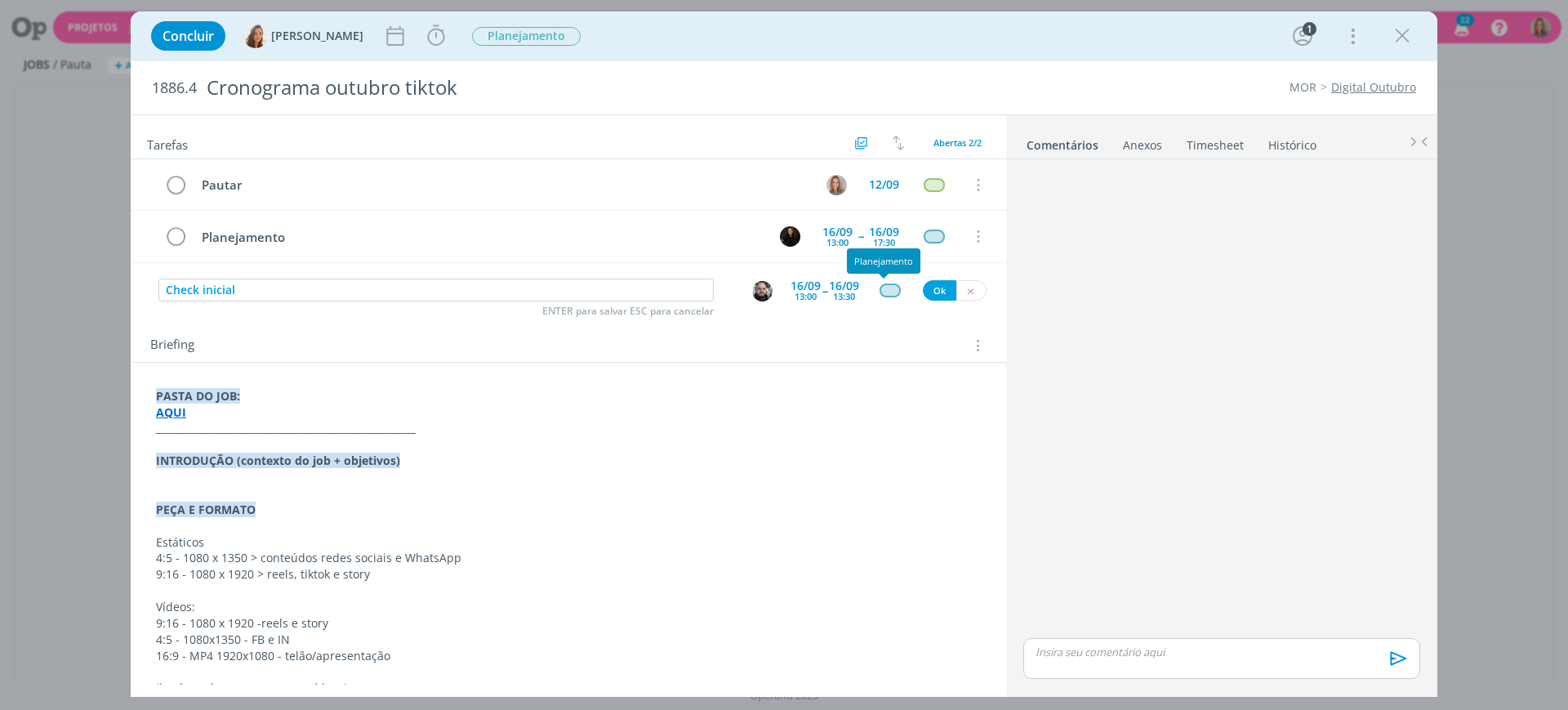
click at [880, 292] on div "dialog" at bounding box center [890, 290] width 20 height 14
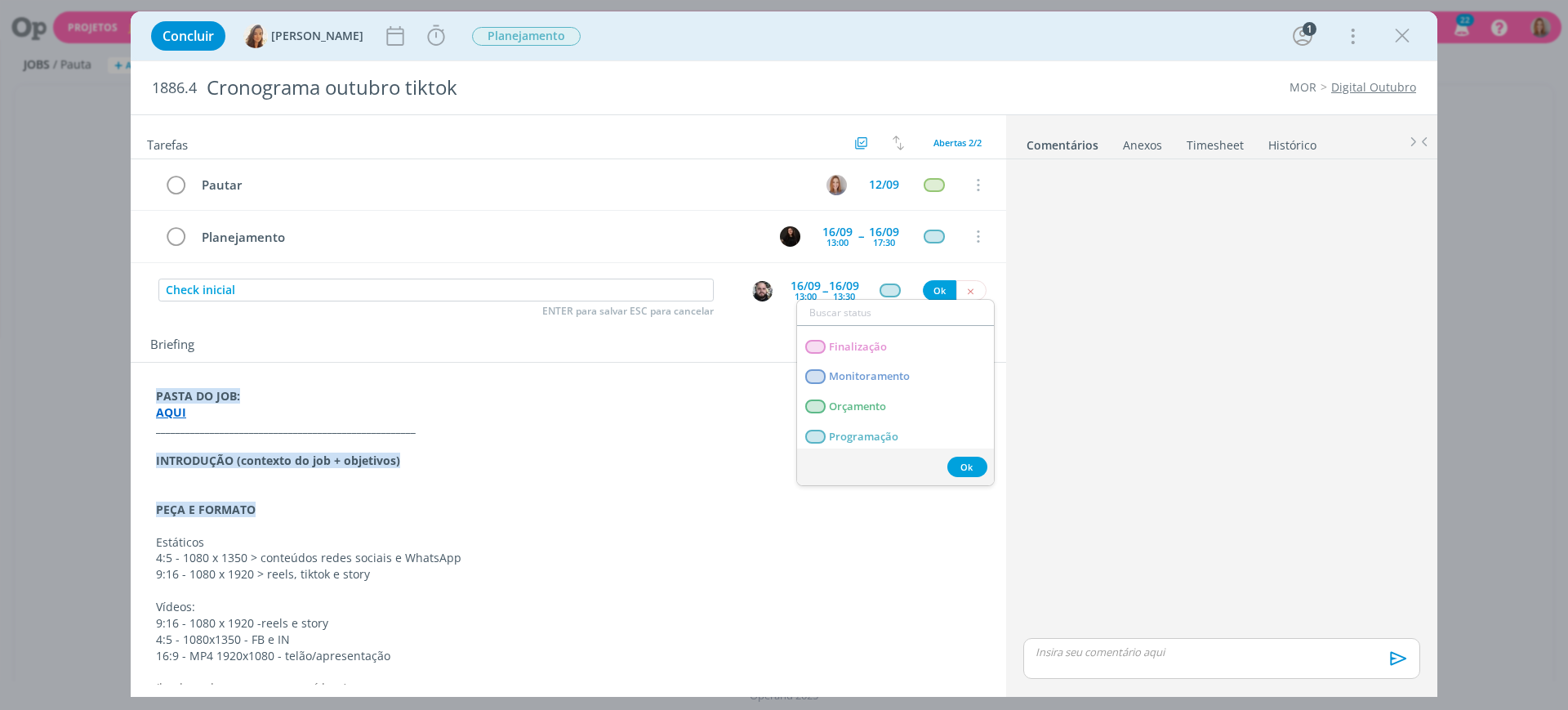
scroll to position [205, 0]
drag, startPoint x: 725, startPoint y: 337, endPoint x: 861, endPoint y: 308, distance: 139.1
click at [728, 338] on div "Briefing Briefings Predefinidos Versões do Briefing Ver Briefing do Projeto" at bounding box center [570, 346] width 840 height 21
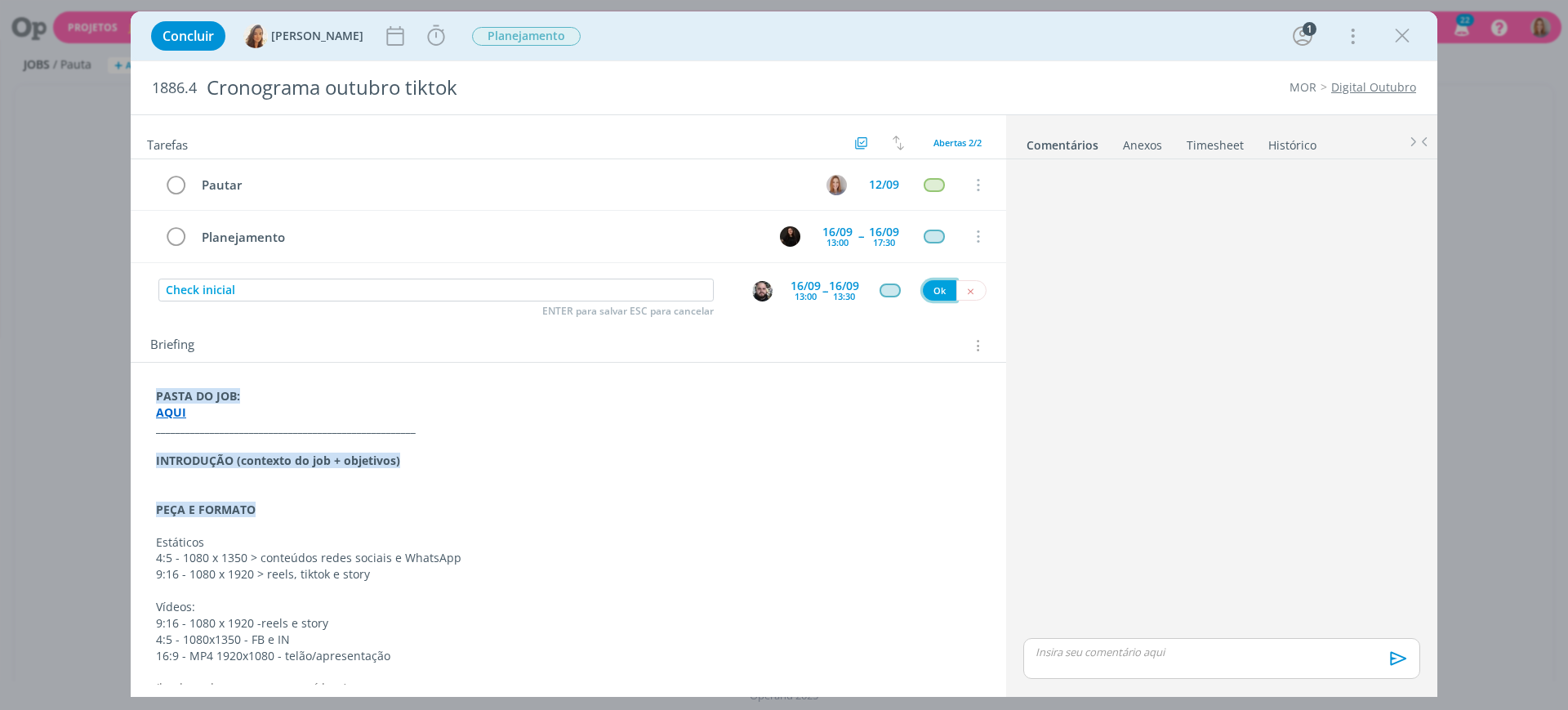
click at [934, 282] on button "Ok" at bounding box center [939, 290] width 34 height 20
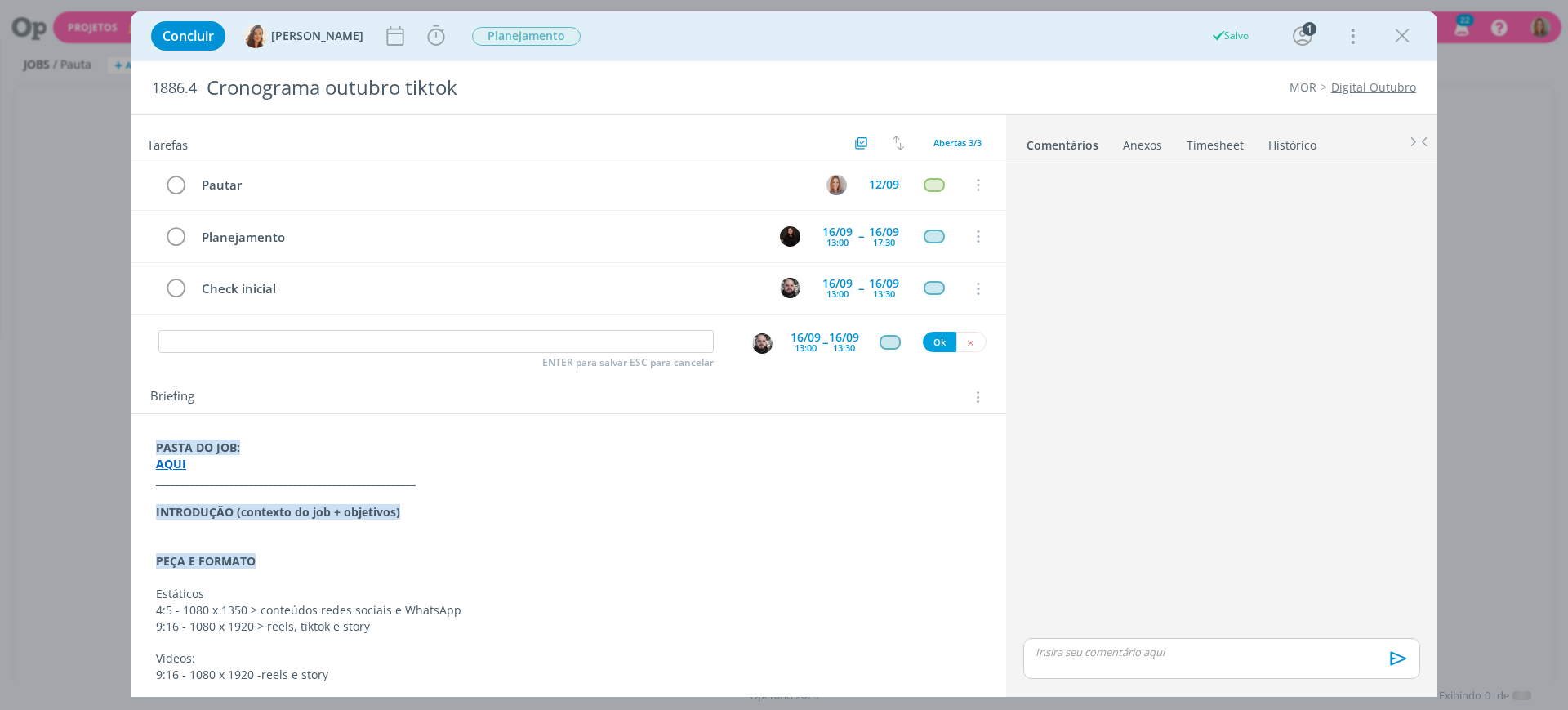
click at [343, 323] on div "Pautar 12/09 Cancelar Planejamento 16/09 13:00 -- 16/09 17:30 Cancelar Check in…" at bounding box center [569, 244] width 876 height 169
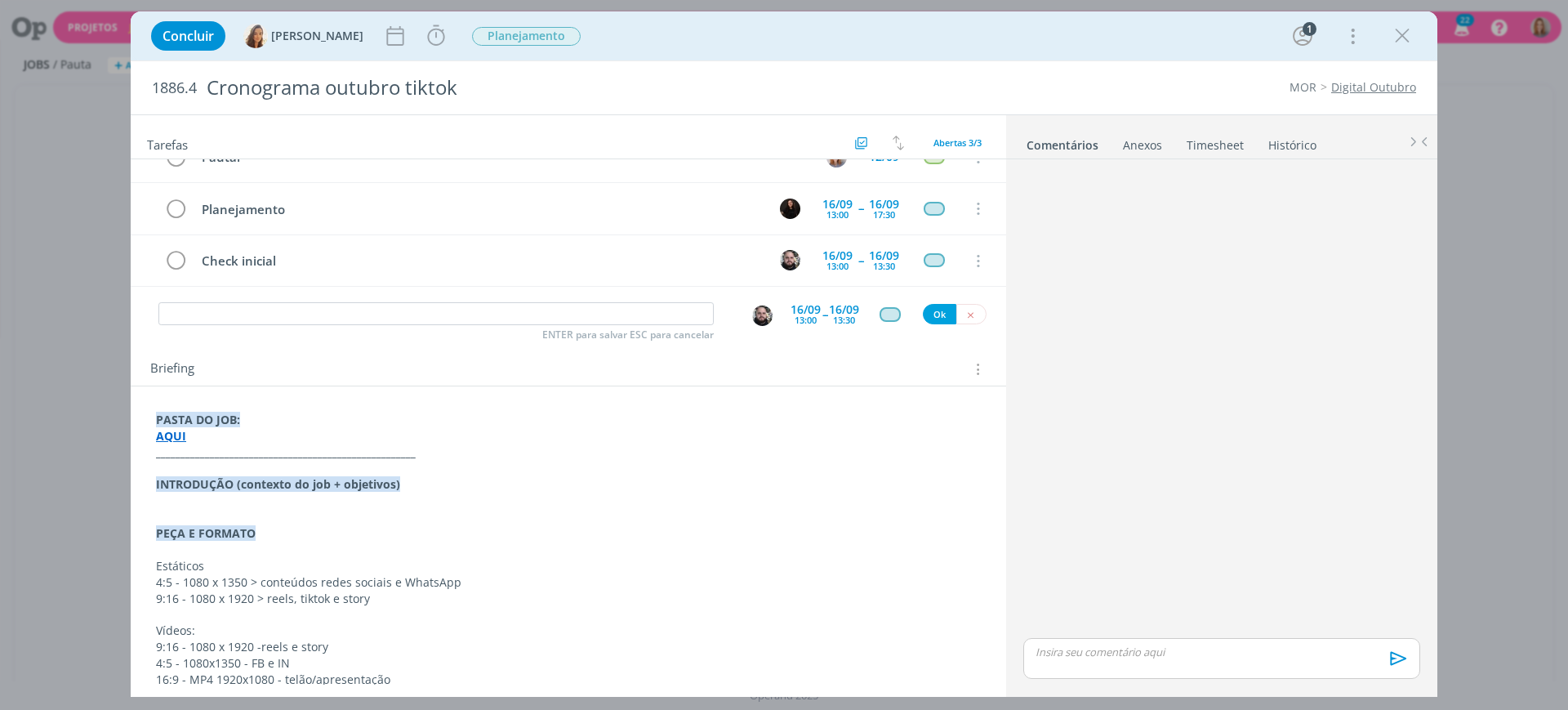
scroll to position [0, 0]
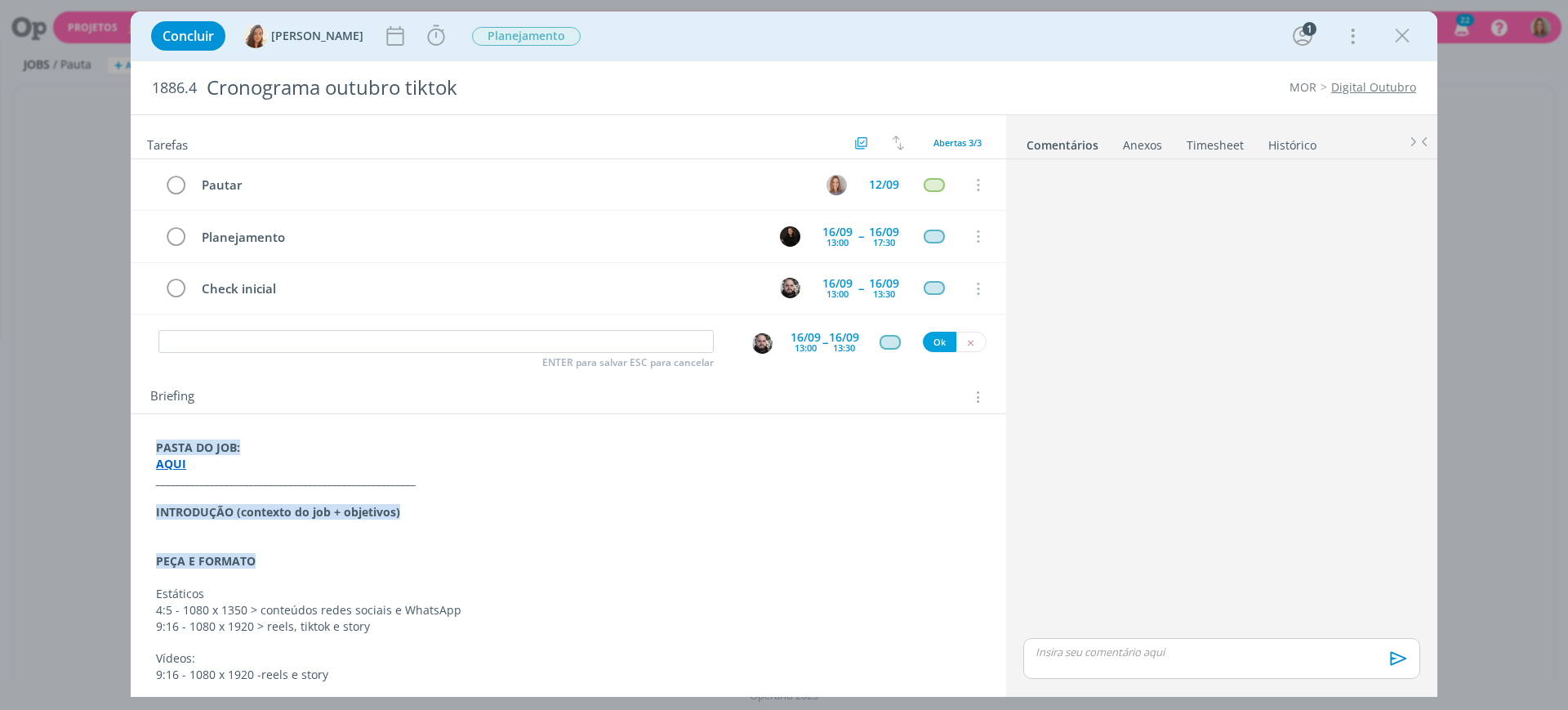
click at [300, 323] on div "Pautar 12/09 Cancelar Planejamento 16/09 13:00 -- 16/09 17:30 Cancelar Check in…" at bounding box center [569, 244] width 876 height 169
click at [308, 337] on input "dialog" at bounding box center [436, 341] width 556 height 23
click at [196, 343] on input "Roterização" at bounding box center [436, 341] width 556 height 23
click at [758, 346] on img "dialog" at bounding box center [762, 343] width 20 height 20
type input "Roteirização"
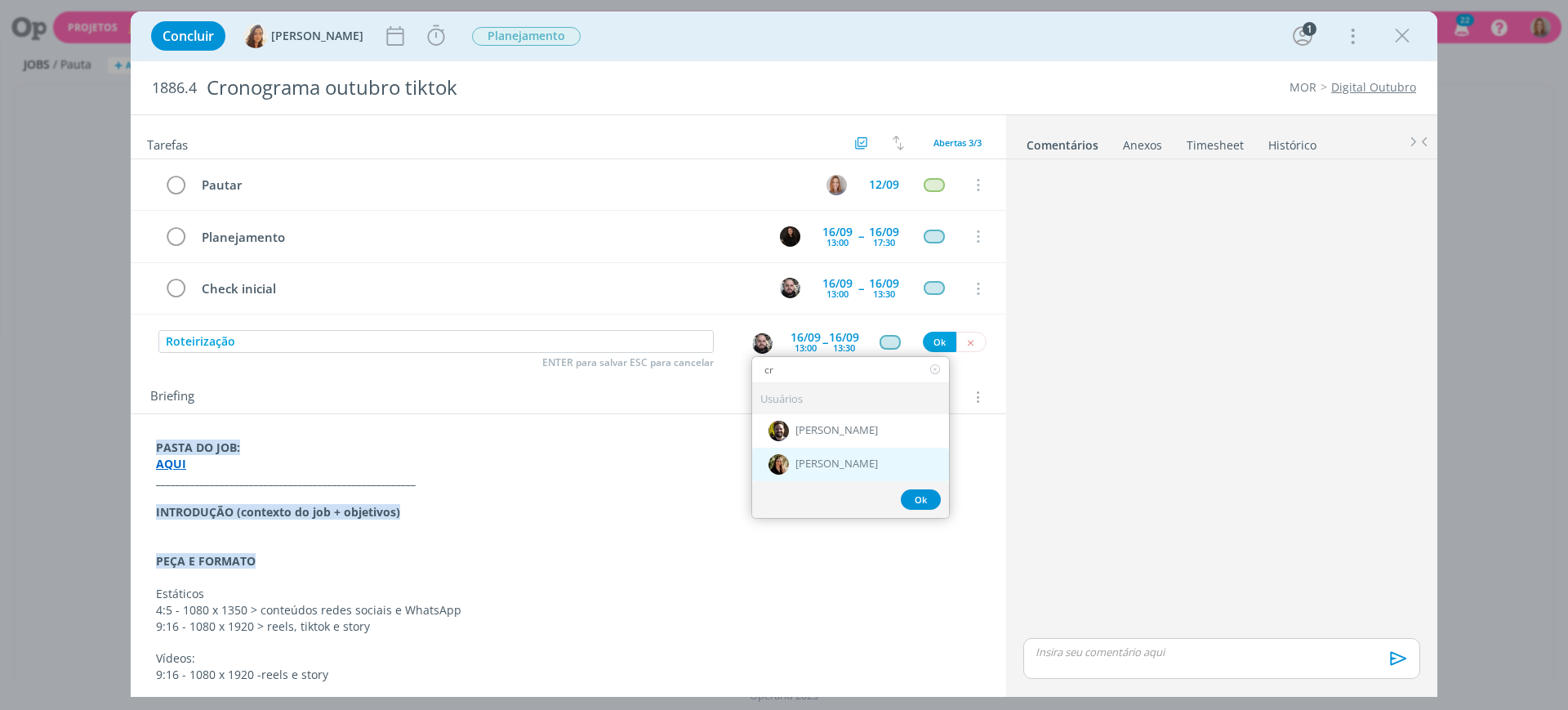
type input "cr"
click at [861, 460] on div "[PERSON_NAME]" at bounding box center [850, 464] width 197 height 34
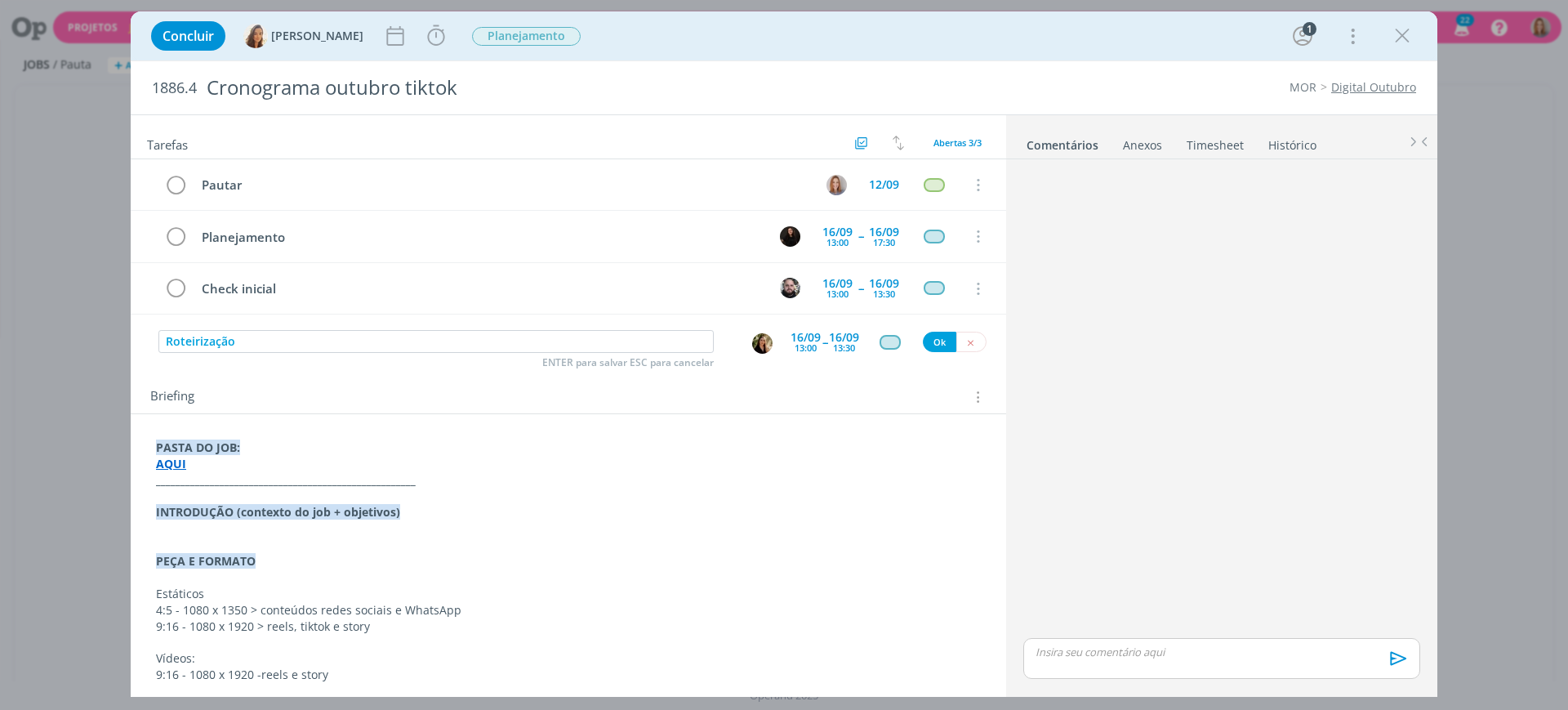
click at [803, 343] on div "13:00" at bounding box center [805, 347] width 22 height 9
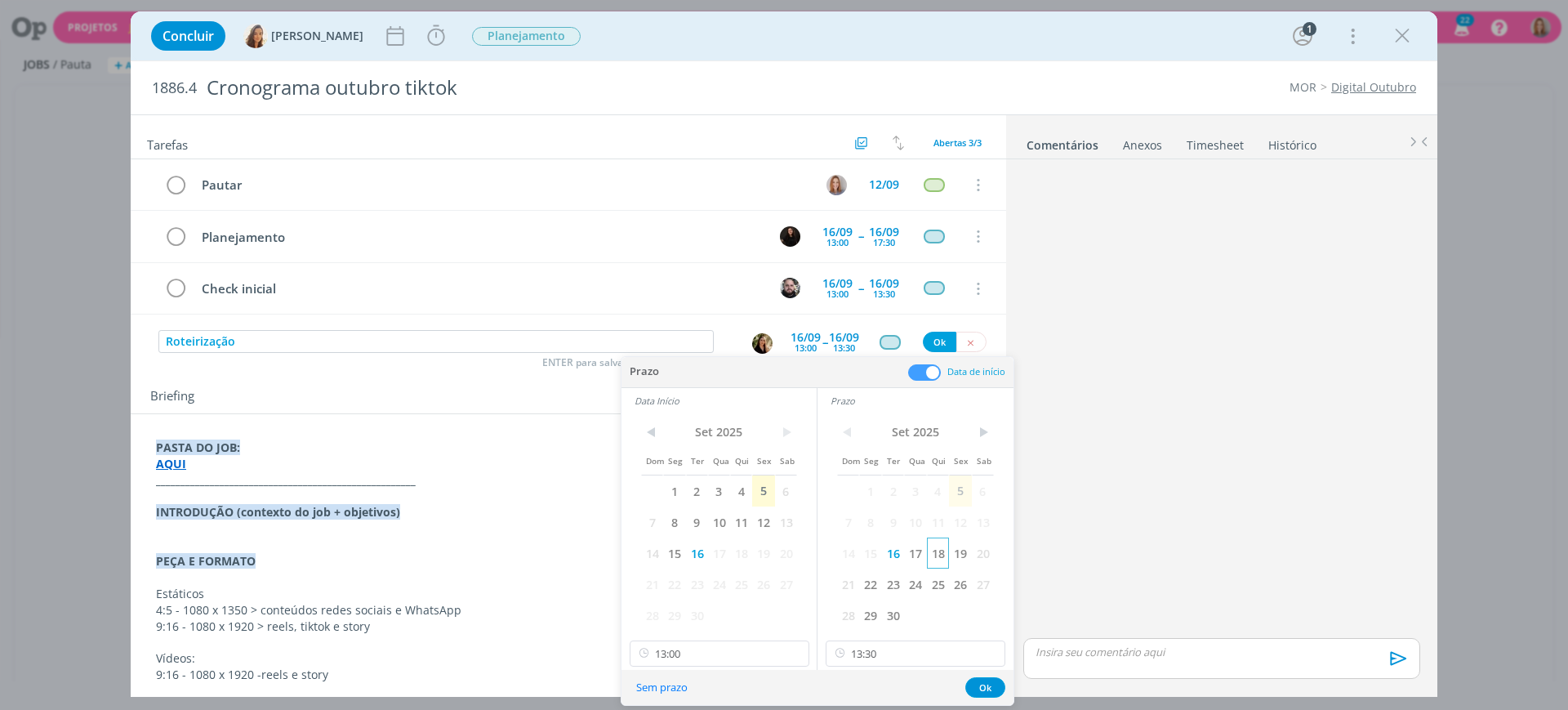
click at [935, 550] on span "18" at bounding box center [938, 554] width 22 height 31
click at [756, 549] on span "19" at bounding box center [763, 554] width 22 height 31
click at [746, 554] on span "18" at bounding box center [741, 554] width 22 height 31
click at [786, 644] on icon at bounding box center [795, 654] width 20 height 26
click at [741, 644] on input "13:30" at bounding box center [720, 654] width 180 height 26
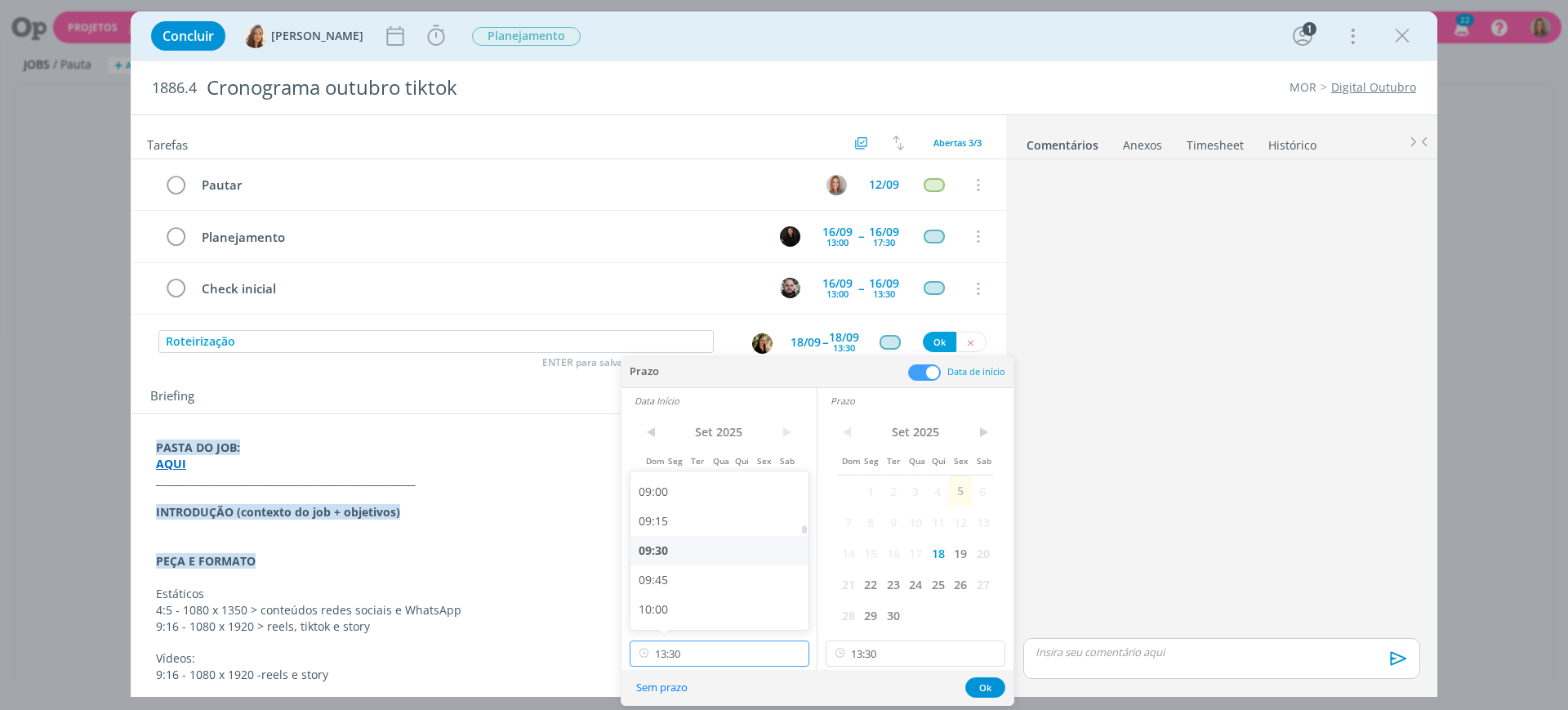
scroll to position [1056, 0]
click at [672, 498] on div "09:00" at bounding box center [723, 490] width 183 height 29
type input "09:00"
click at [910, 637] on div "< Set 2025 > Dom Seg Ter Qua Qui Sex Sab 1 2 3 4 5 6 7 8 9 10 11 12 13 14 15 16…" at bounding box center [916, 541] width 196 height 256
click at [910, 647] on input "13:30" at bounding box center [916, 654] width 180 height 26
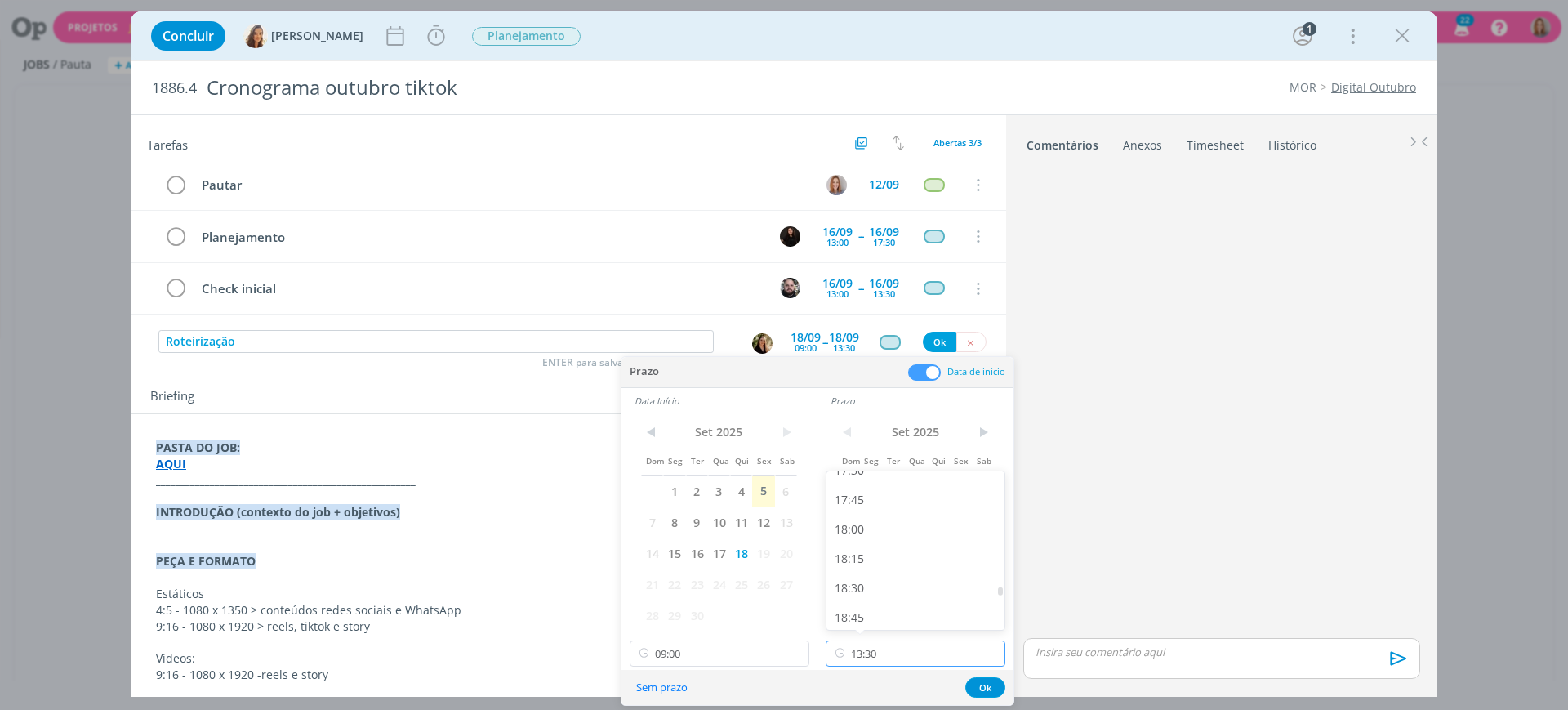
scroll to position [2078, 0]
click at [882, 530] on div "18:00" at bounding box center [918, 527] width 183 height 29
type input "18:00"
click at [989, 684] on button "Ok" at bounding box center [985, 687] width 40 height 20
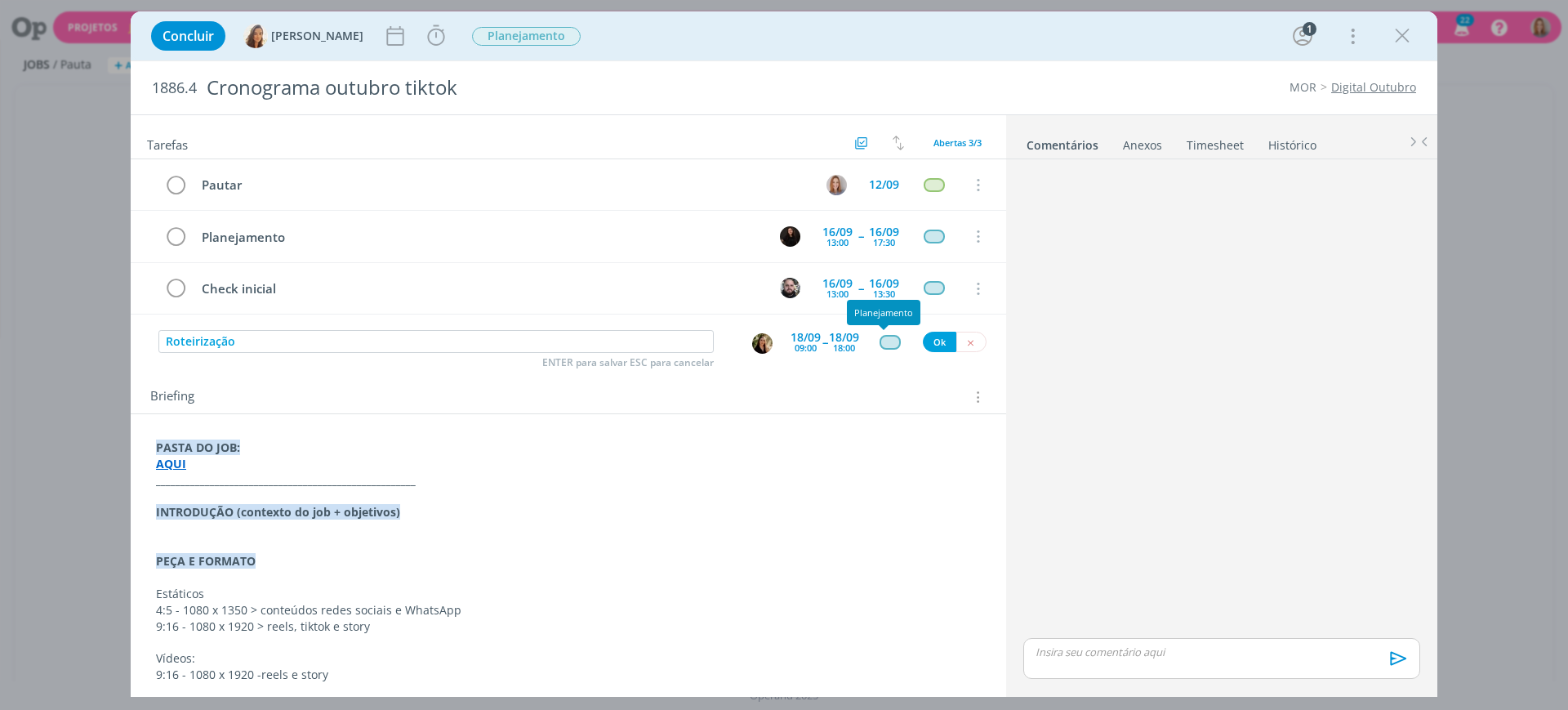
click at [880, 337] on div "dialog" at bounding box center [890, 341] width 20 height 14
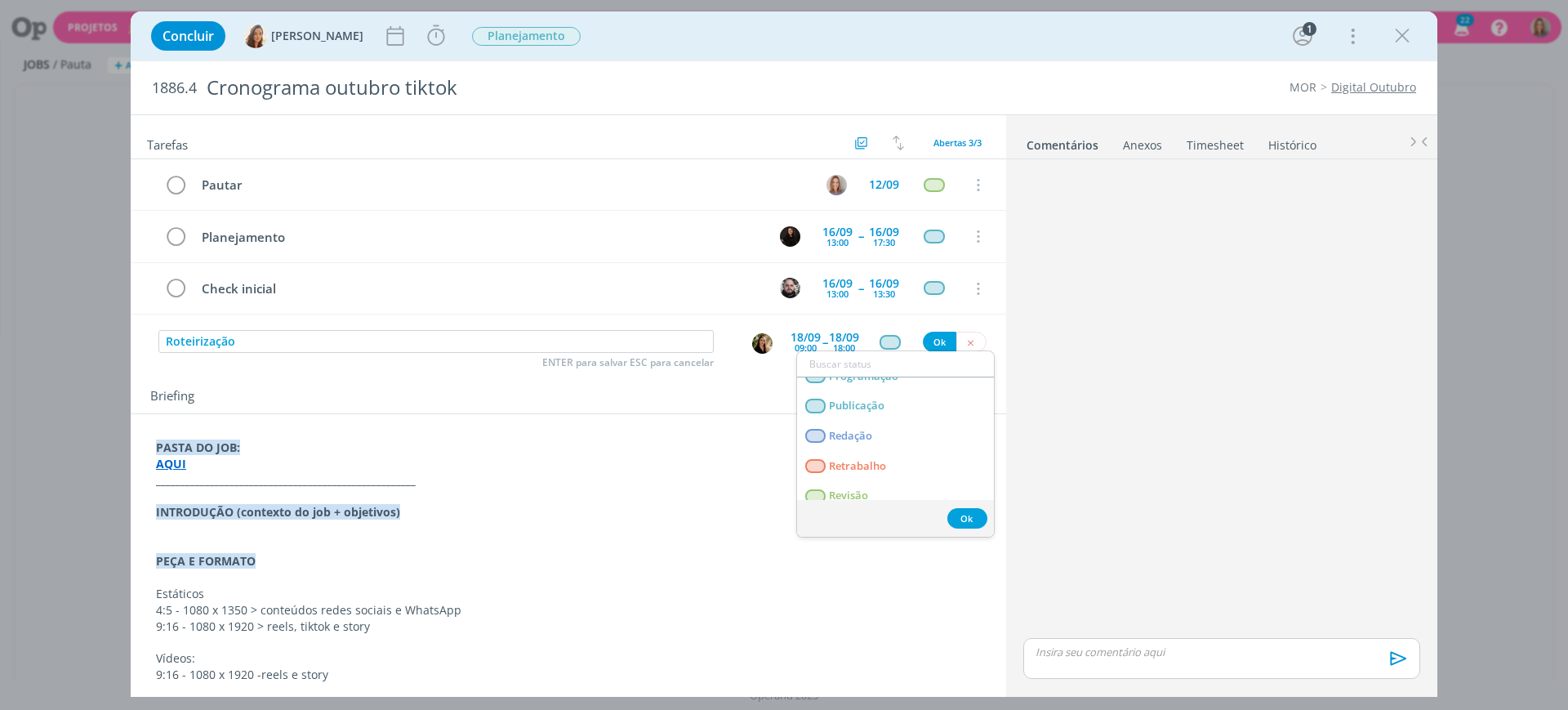
scroll to position [327, 0]
click at [866, 422] on span "Redação" at bounding box center [850, 425] width 43 height 13
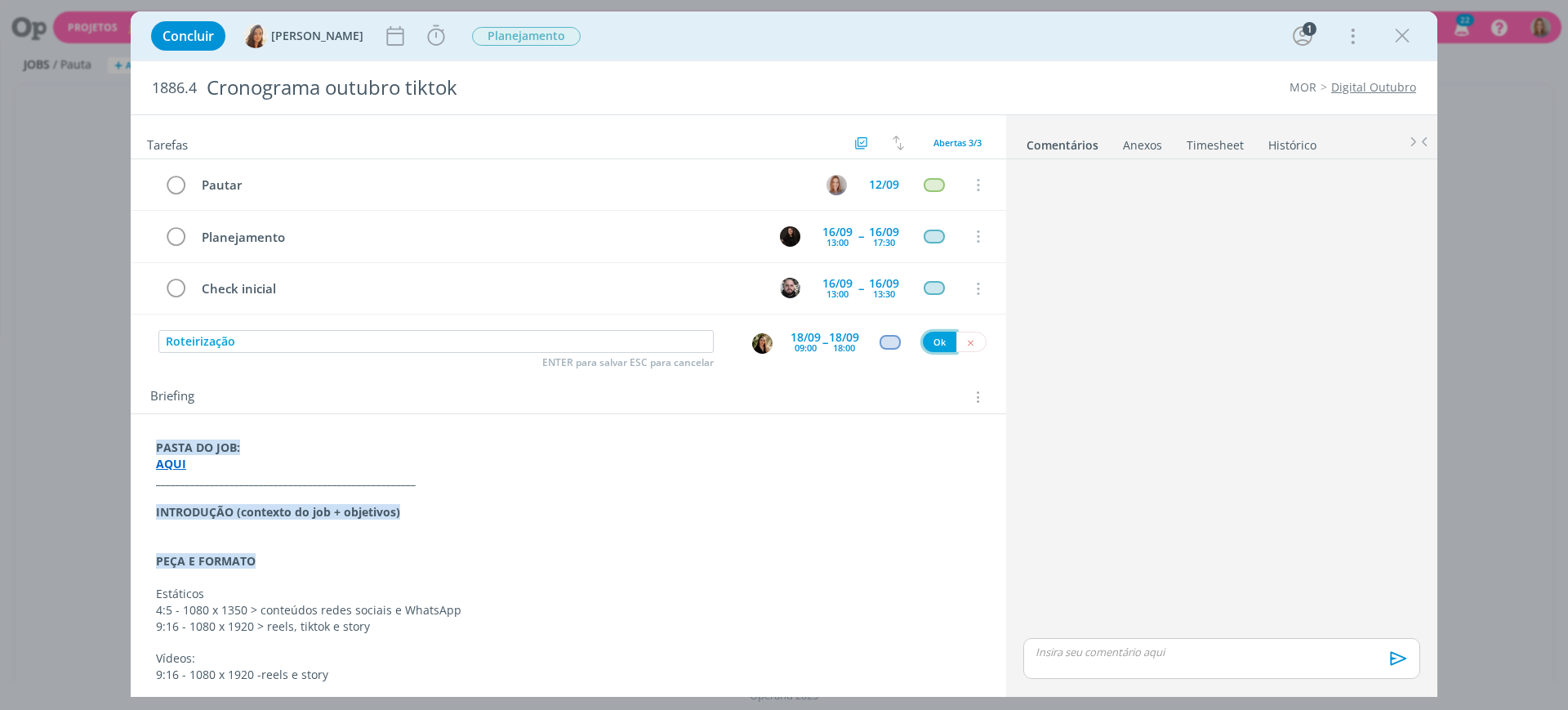
click at [926, 345] on button "Ok" at bounding box center [939, 341] width 34 height 20
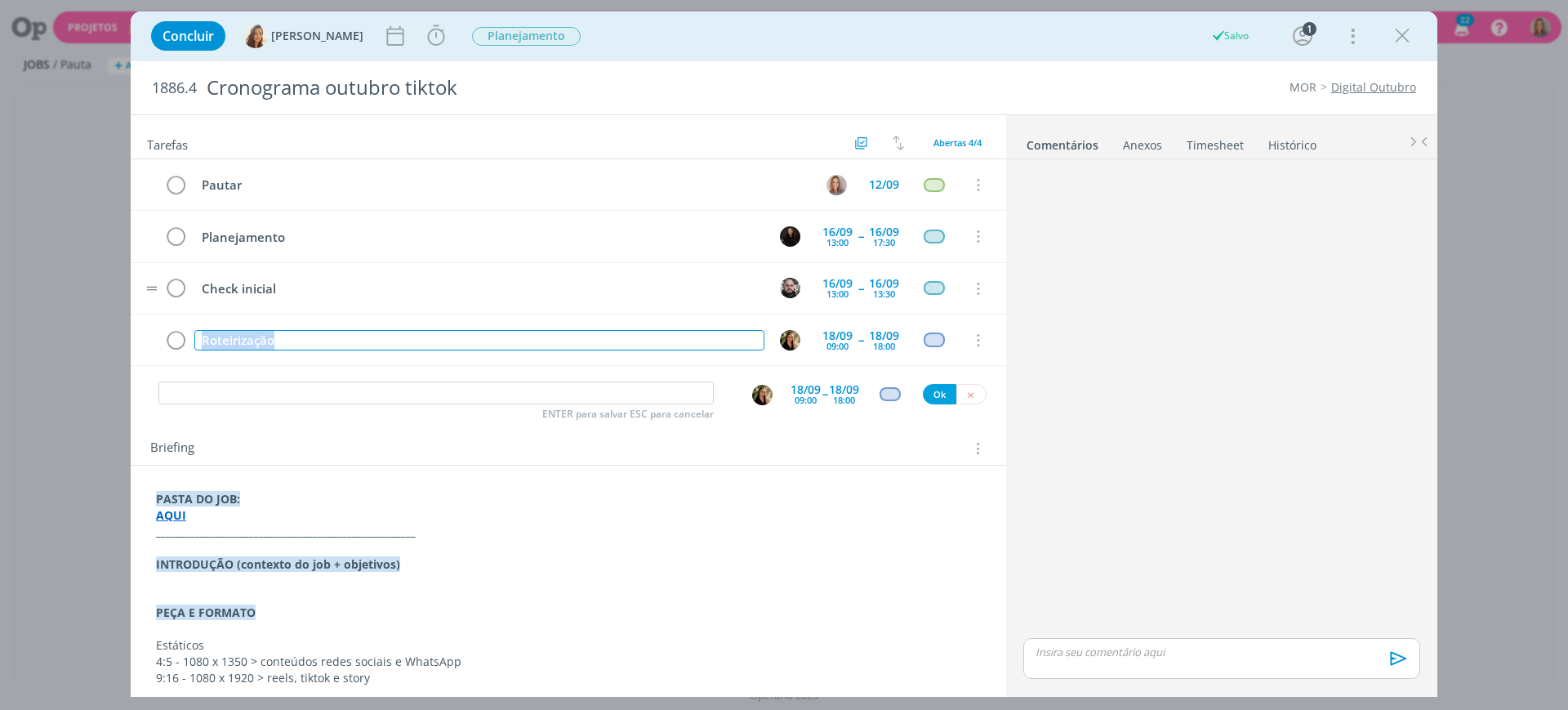
drag, startPoint x: 291, startPoint y: 337, endPoint x: 190, endPoint y: 312, distance: 104.0
click at [190, 312] on div "Pautar 12/09 Cancelar Planejamento 16/09 13:00 -- 16/09 17:30 Cancelar Check in…" at bounding box center [569, 263] width 876 height 207
copy div "Roteirização"
click at [257, 402] on input "dialog" at bounding box center [436, 393] width 556 height 23
paste input "Roteirização"
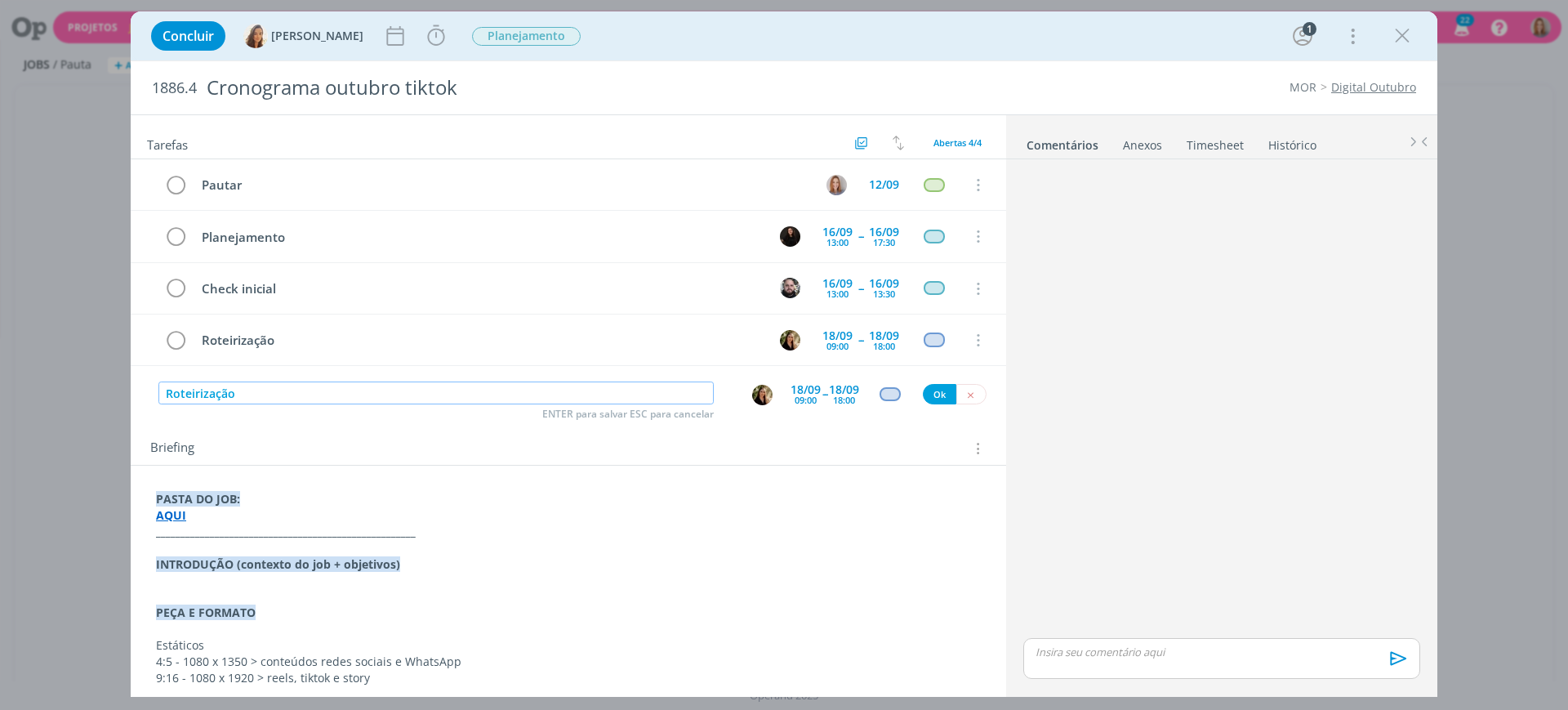
type input "Roteirização"
click at [796, 396] on div "09:00" at bounding box center [805, 400] width 22 height 9
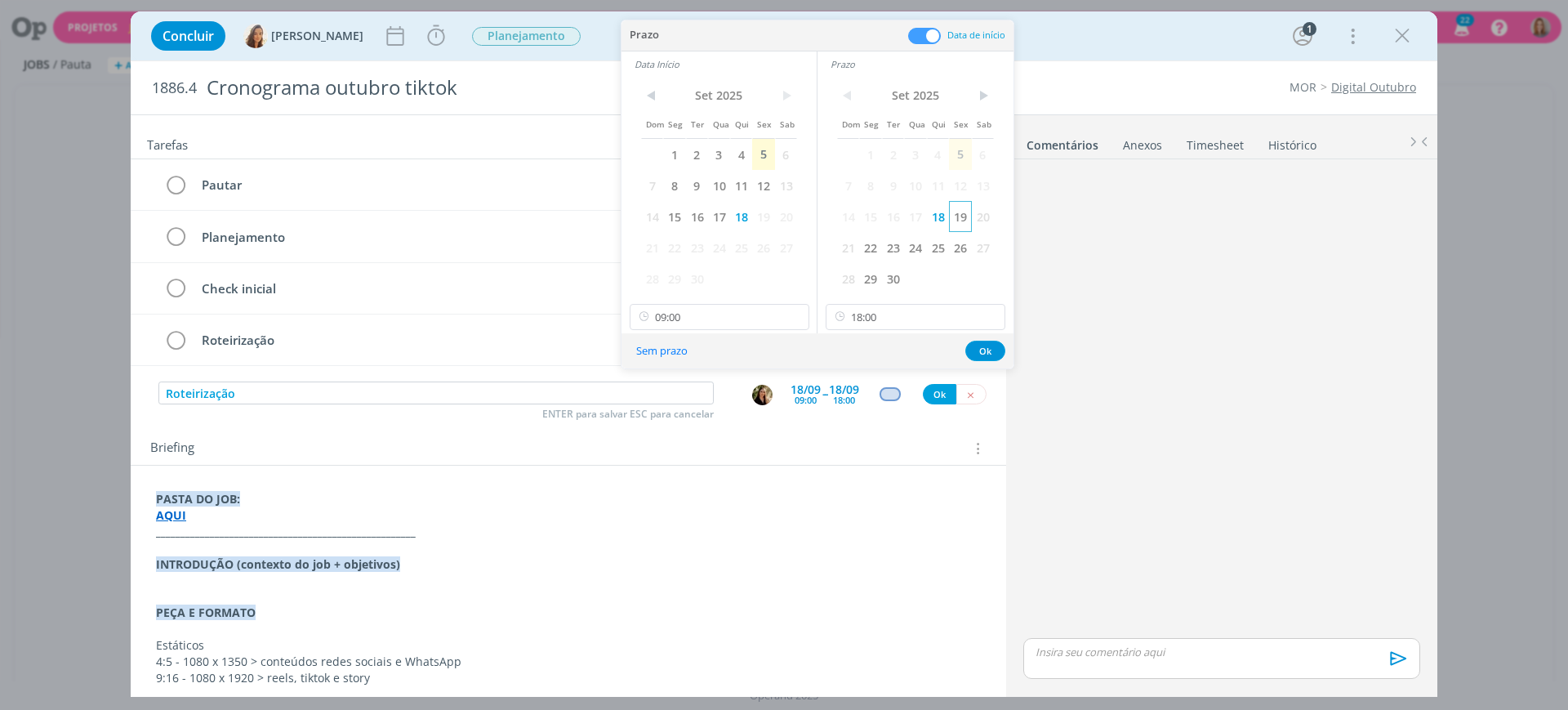
click at [959, 216] on span "19" at bounding box center [960, 217] width 22 height 31
click at [765, 219] on span "19" at bounding box center [763, 217] width 22 height 31
click at [696, 318] on input "09:00" at bounding box center [720, 317] width 180 height 26
click at [894, 307] on input "18:00" at bounding box center [916, 317] width 180 height 26
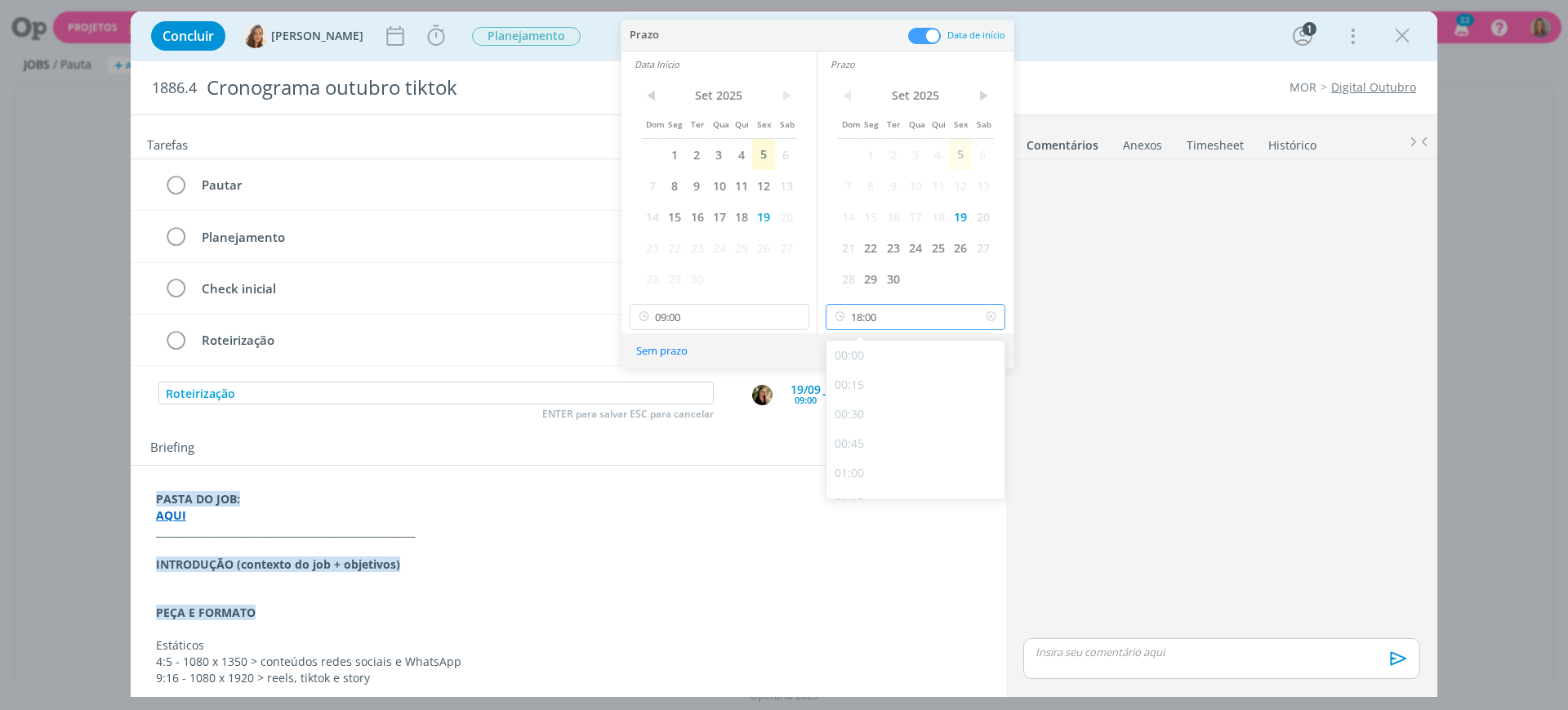
scroll to position [1995, 0]
click at [871, 351] on div "17:00" at bounding box center [918, 362] width 183 height 29
type input "17:00"
click at [975, 351] on button "Ok" at bounding box center [985, 350] width 40 height 20
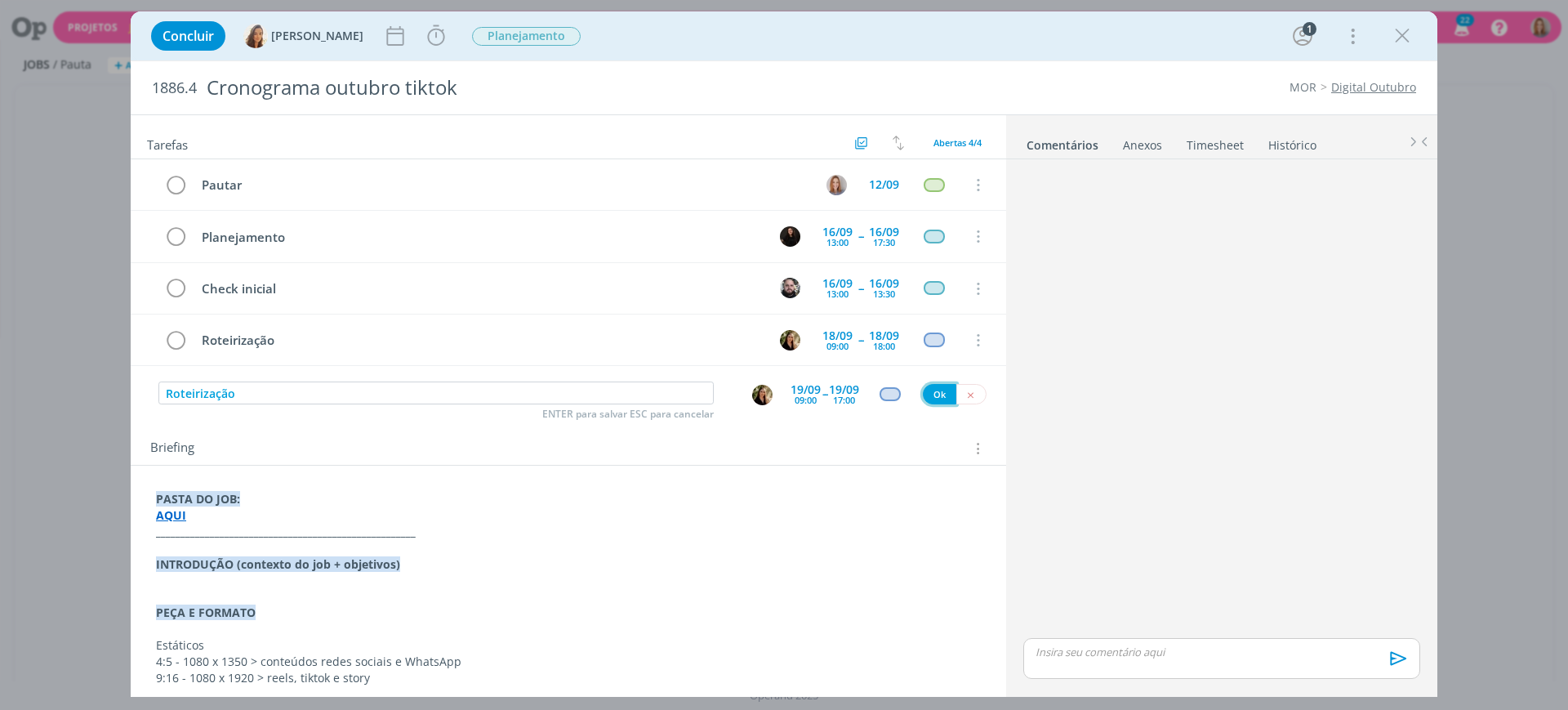
click at [929, 387] on button "Ok" at bounding box center [939, 394] width 34 height 20
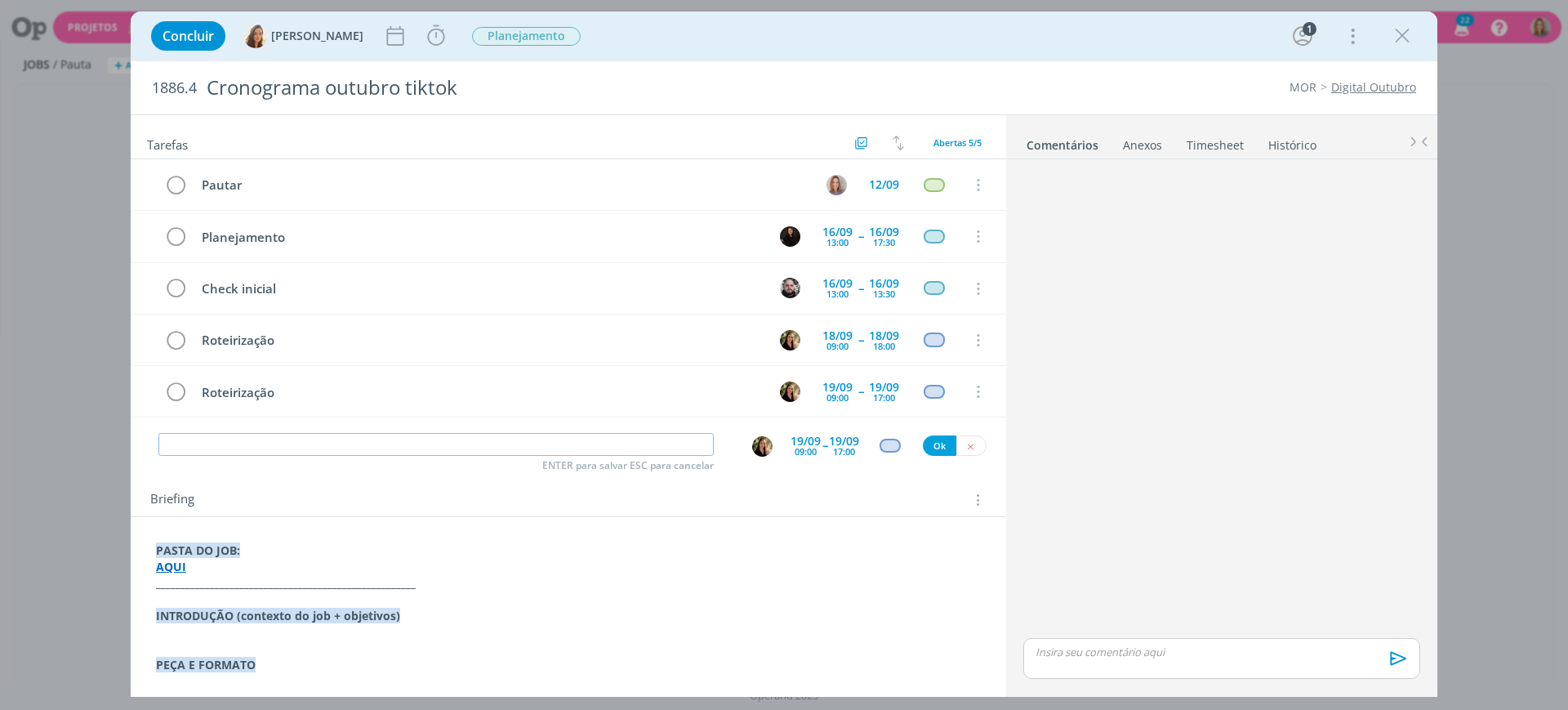
click at [272, 448] on input "dialog" at bounding box center [436, 445] width 556 height 23
click at [763, 445] on img "dialog" at bounding box center [762, 446] width 20 height 20
type input "Check final"
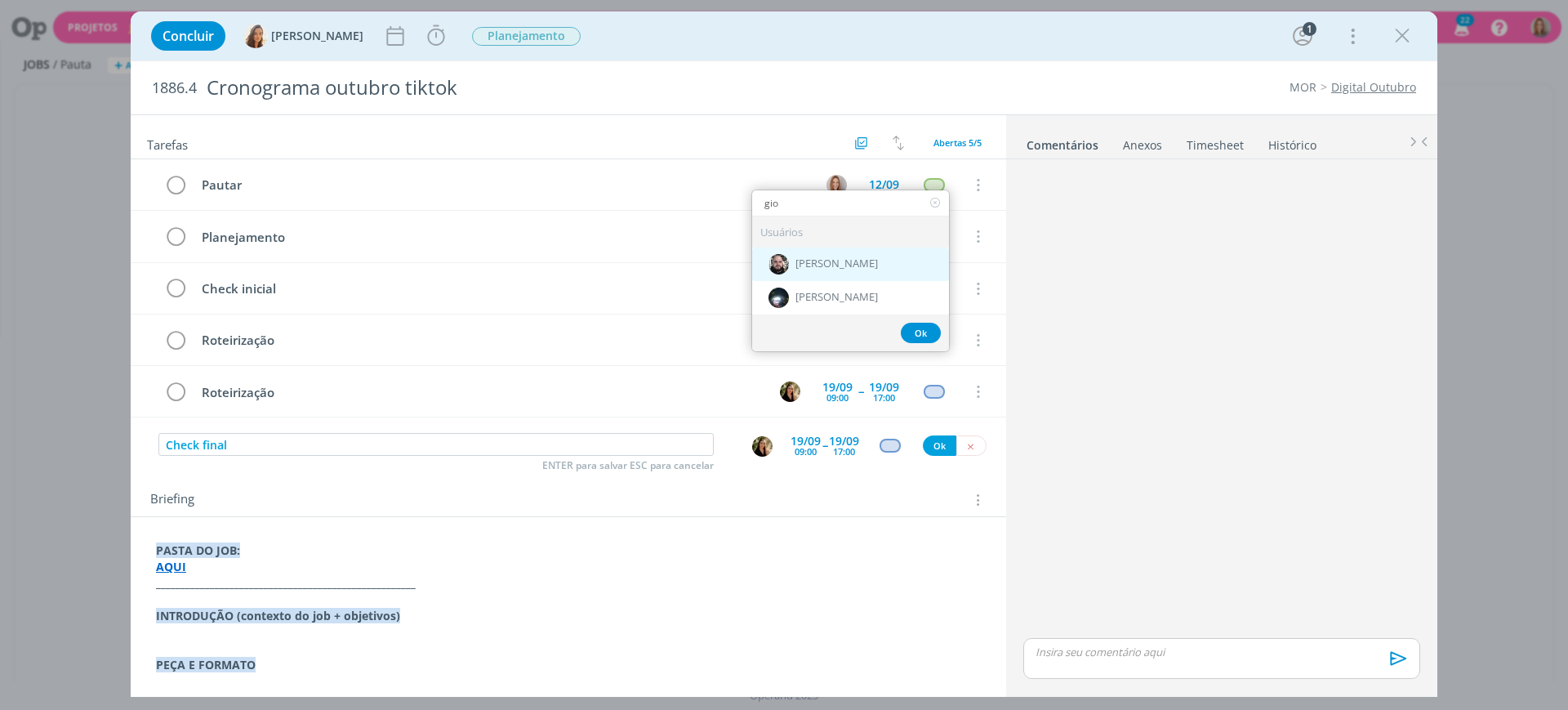
type input "gio"
click at [845, 264] on span "[PERSON_NAME]" at bounding box center [836, 265] width 83 height 13
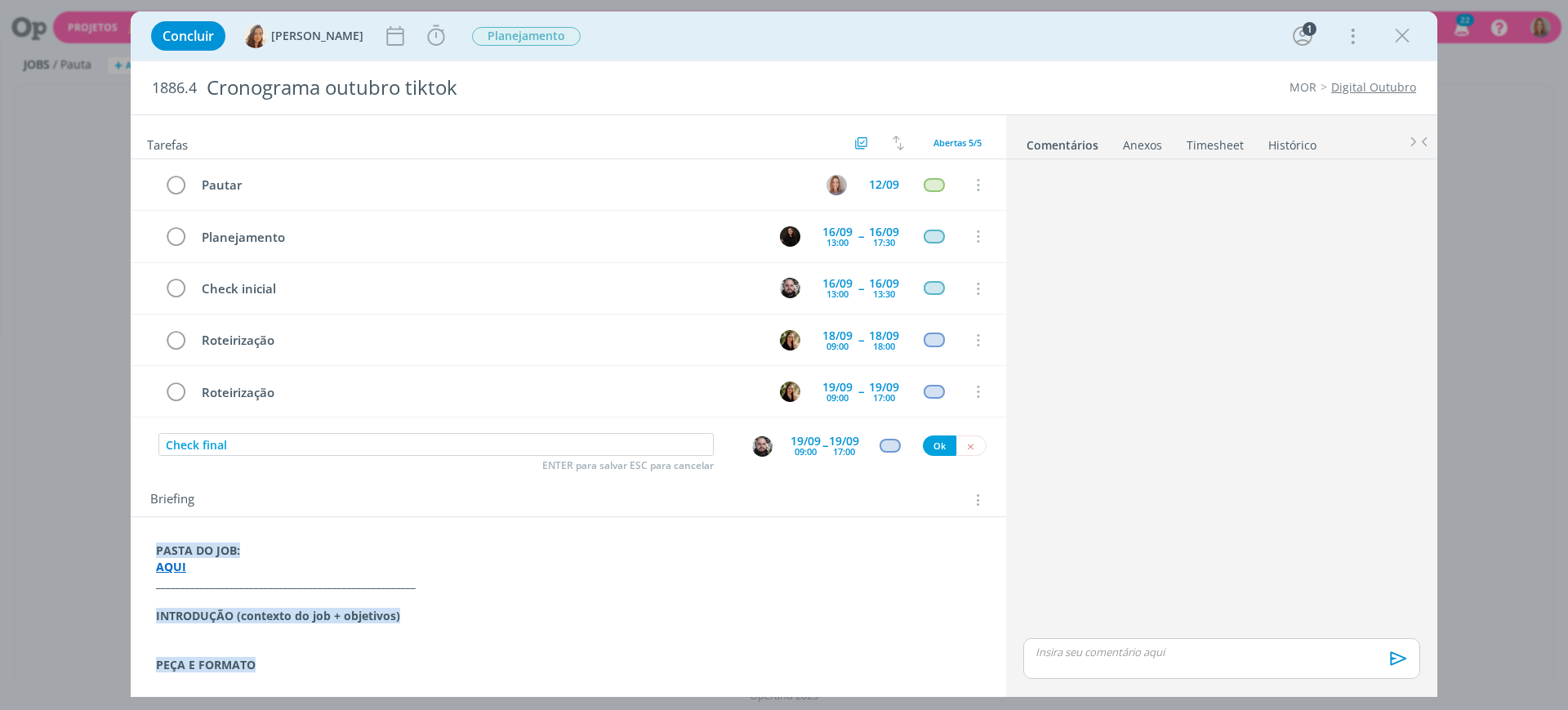
click at [803, 441] on div "19/09" at bounding box center [805, 441] width 30 height 11
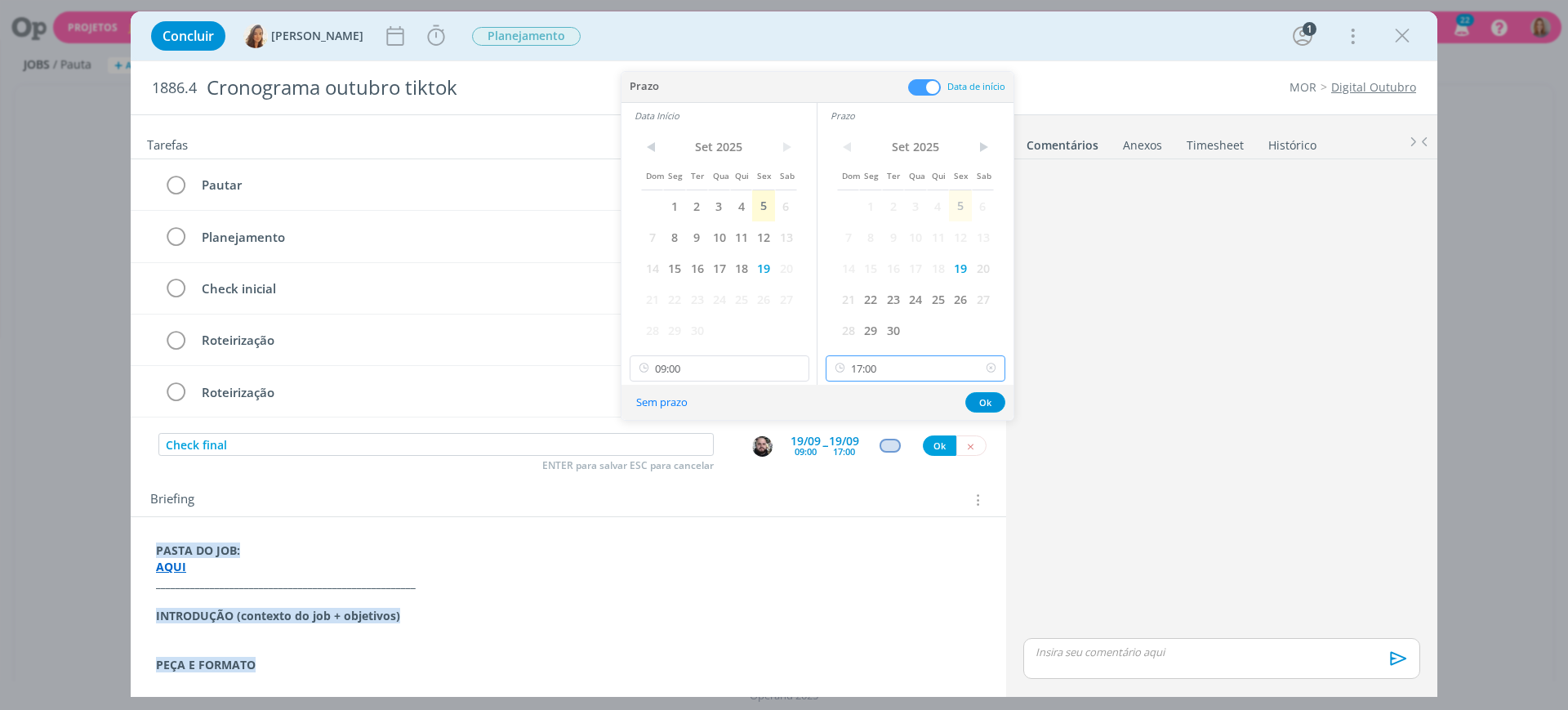
click at [865, 372] on input "17:00" at bounding box center [916, 369] width 180 height 26
click at [885, 439] on div "18:00" at bounding box center [918, 445] width 183 height 29
type input "18:00"
click at [726, 365] on input "09:00" at bounding box center [720, 369] width 180 height 26
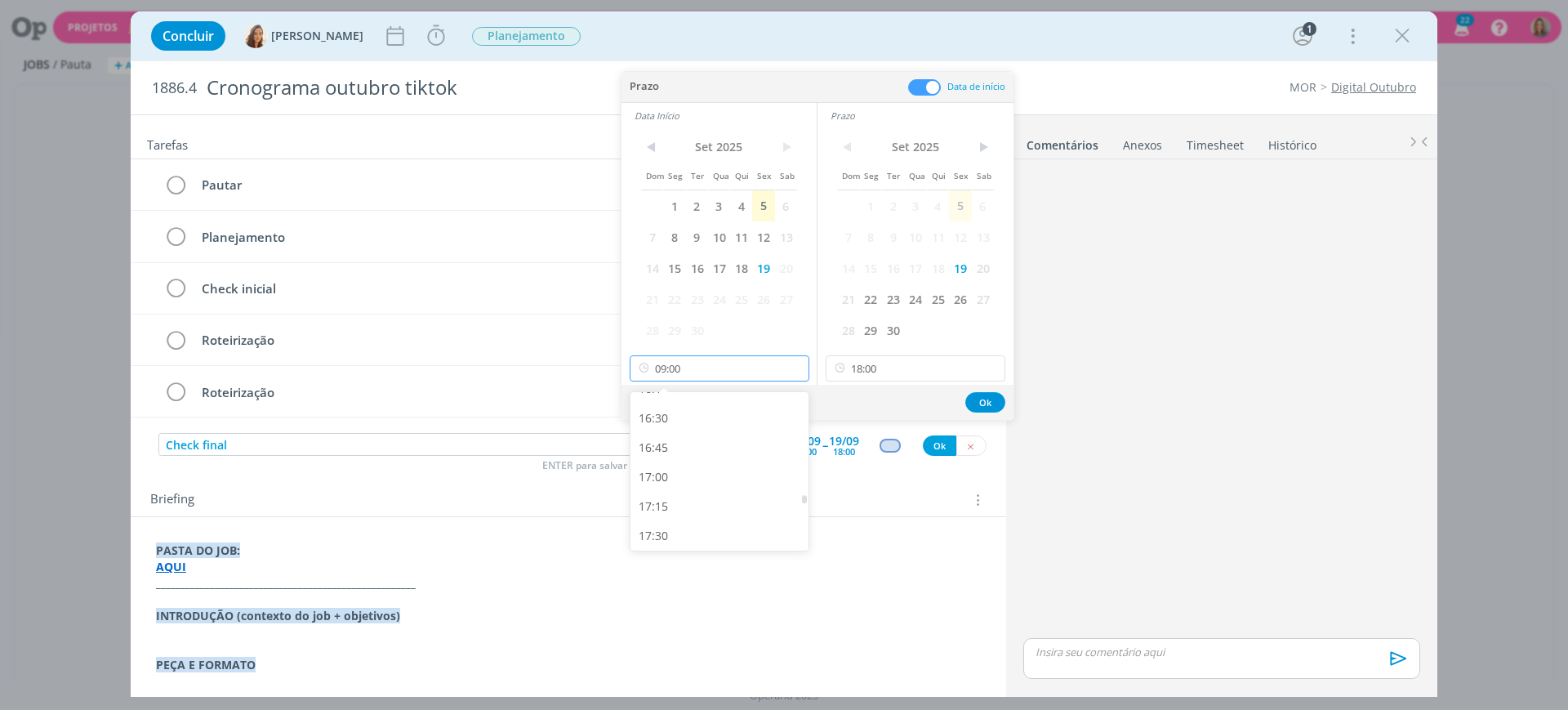
scroll to position [1957, 0]
click at [676, 464] on div "17:00" at bounding box center [723, 451] width 183 height 29
type input "17:00"
click at [998, 409] on button "Ok" at bounding box center [985, 402] width 40 height 20
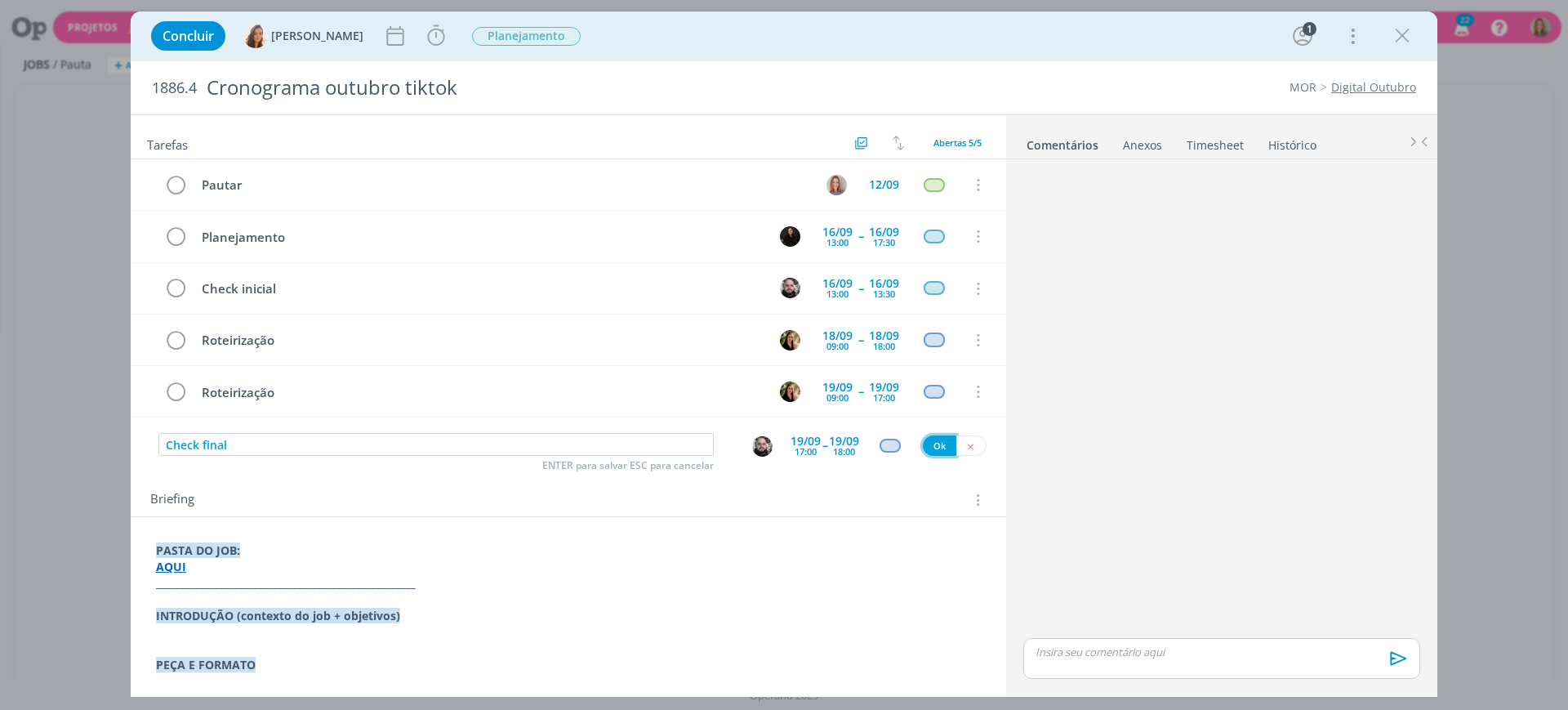
click at [934, 446] on button "Ok" at bounding box center [939, 445] width 34 height 20
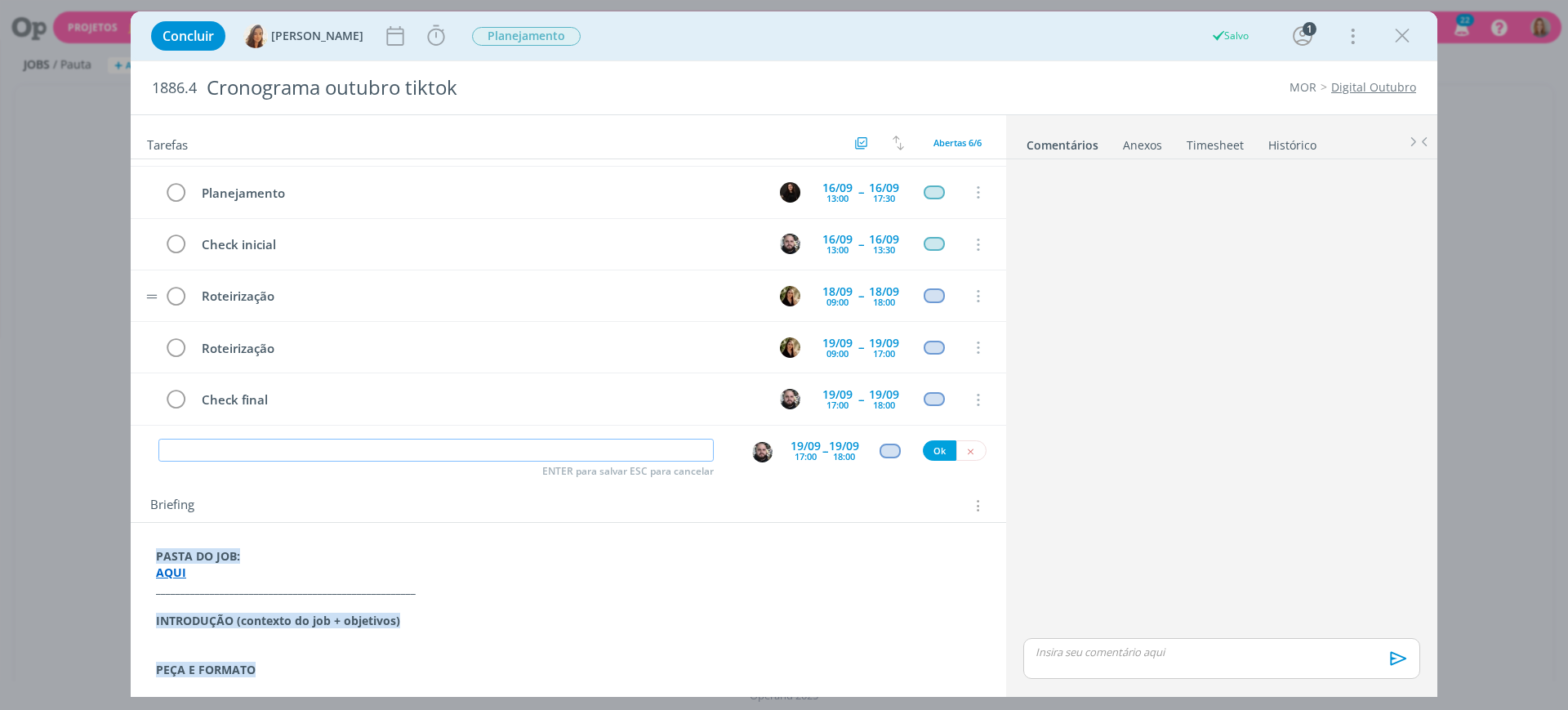
scroll to position [47, 0]
click at [467, 441] on input "dialog" at bounding box center [436, 450] width 556 height 23
paste input "Roteirização"
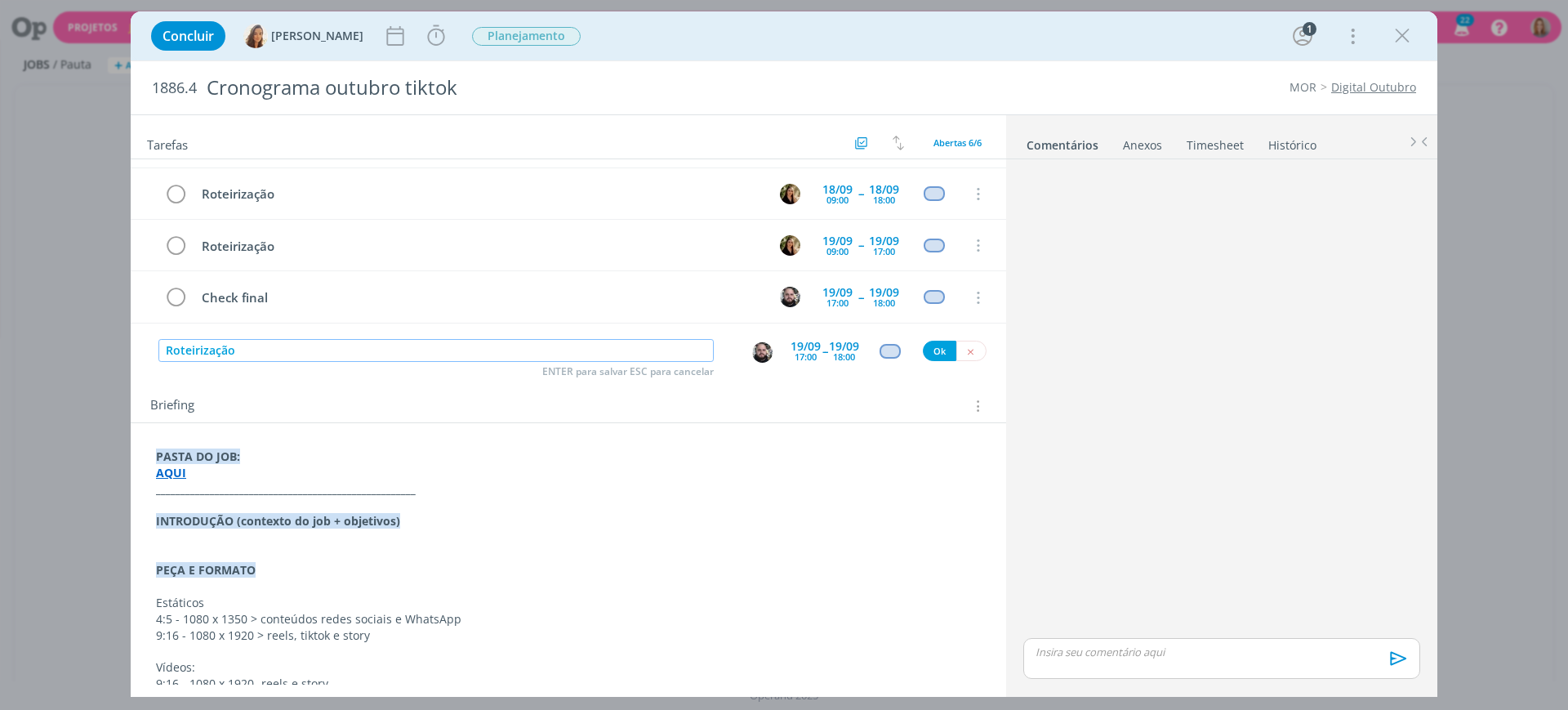
scroll to position [102, 0]
drag, startPoint x: 287, startPoint y: 288, endPoint x: 157, endPoint y: 302, distance: 130.8
click at [157, 302] on tr "Check final 19/09 17:00 -- 19/09 18:00 Cancelar" at bounding box center [569, 294] width 876 height 52
copy div "Check final"
drag, startPoint x: 316, startPoint y: 339, endPoint x: 0, endPoint y: 341, distance: 316.0
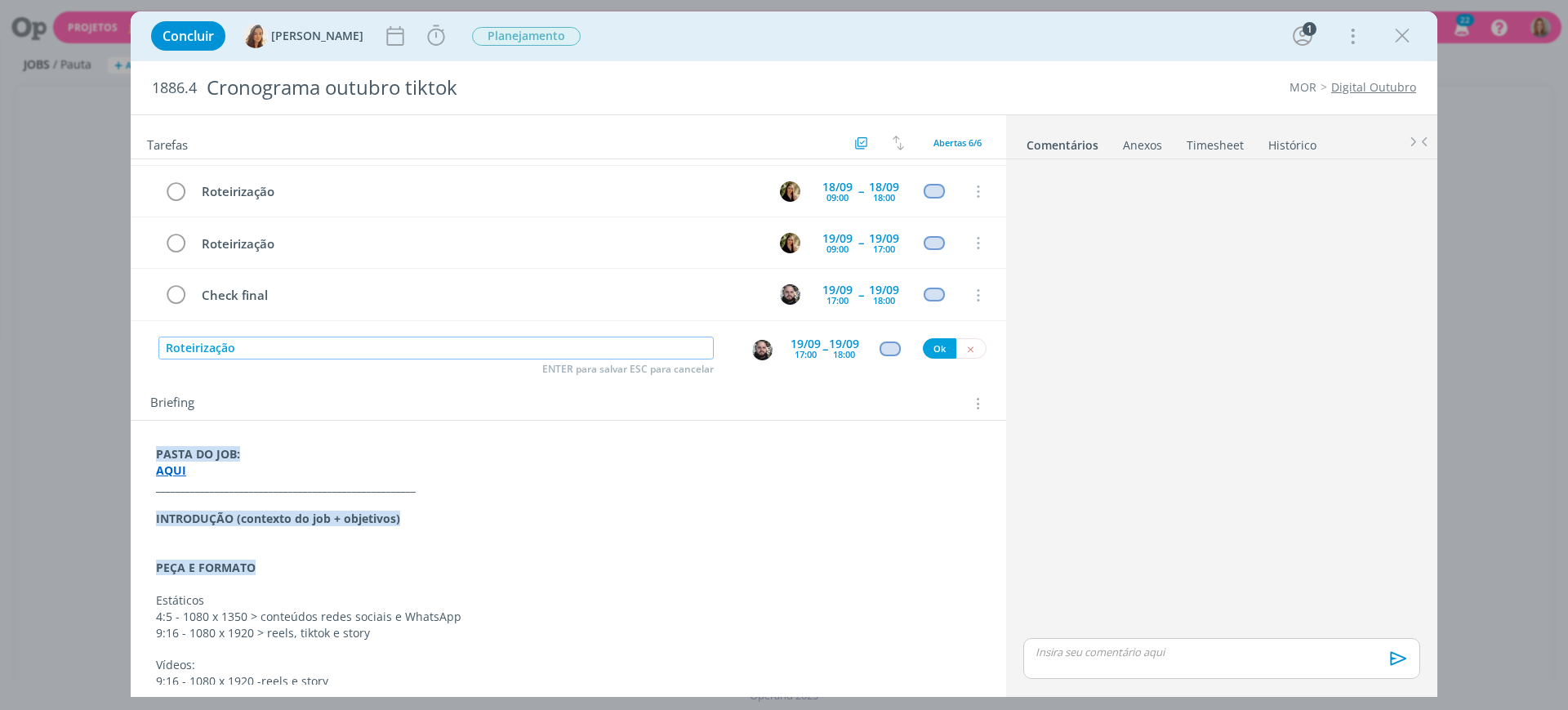
click at [0, 341] on div "Concluir Vanessa Feron Iniciar Apontar Data * 05/09/2025 Horas * 00:00 Tarefa S…" at bounding box center [784, 355] width 1568 height 710
paste input "Check final"
type input "Check final"
click at [847, 393] on div "Briefing Briefings Predefinidos Versões do Briefing Ver Briefing do Projeto" at bounding box center [570, 404] width 840 height 21
click at [758, 350] on img "dialog" at bounding box center [762, 350] width 20 height 20
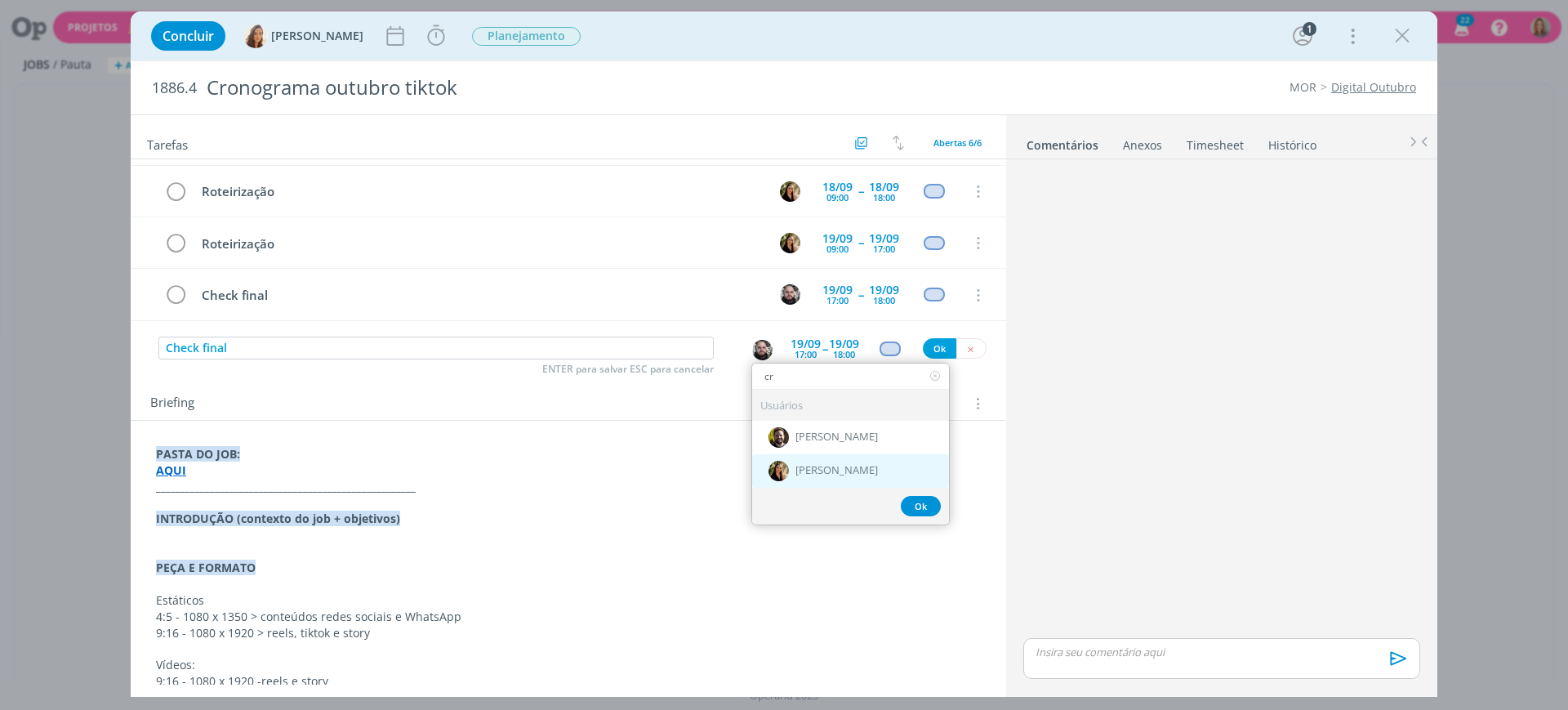
type input "cr"
click at [822, 485] on div "[PERSON_NAME]" at bounding box center [850, 471] width 197 height 34
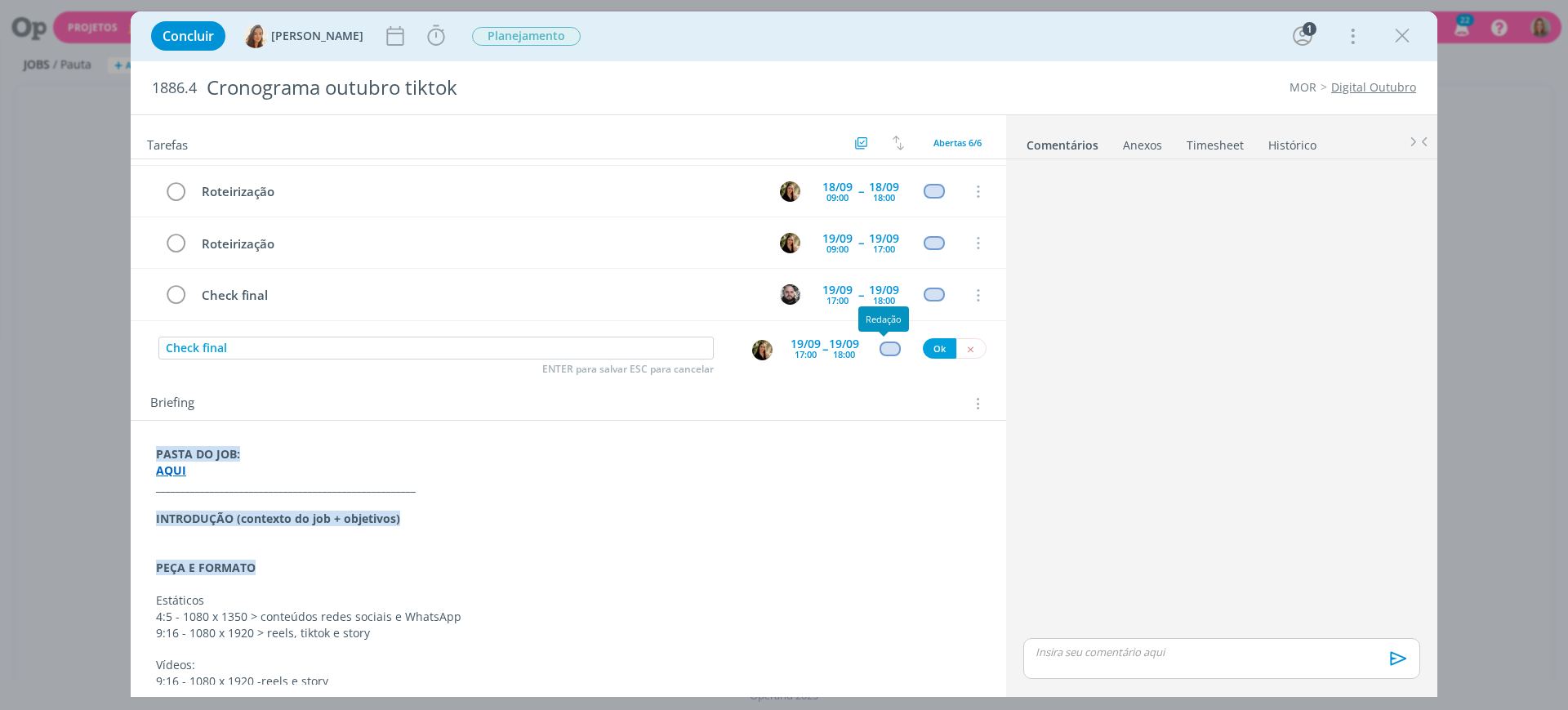
click at [882, 343] on div "dialog" at bounding box center [890, 348] width 20 height 14
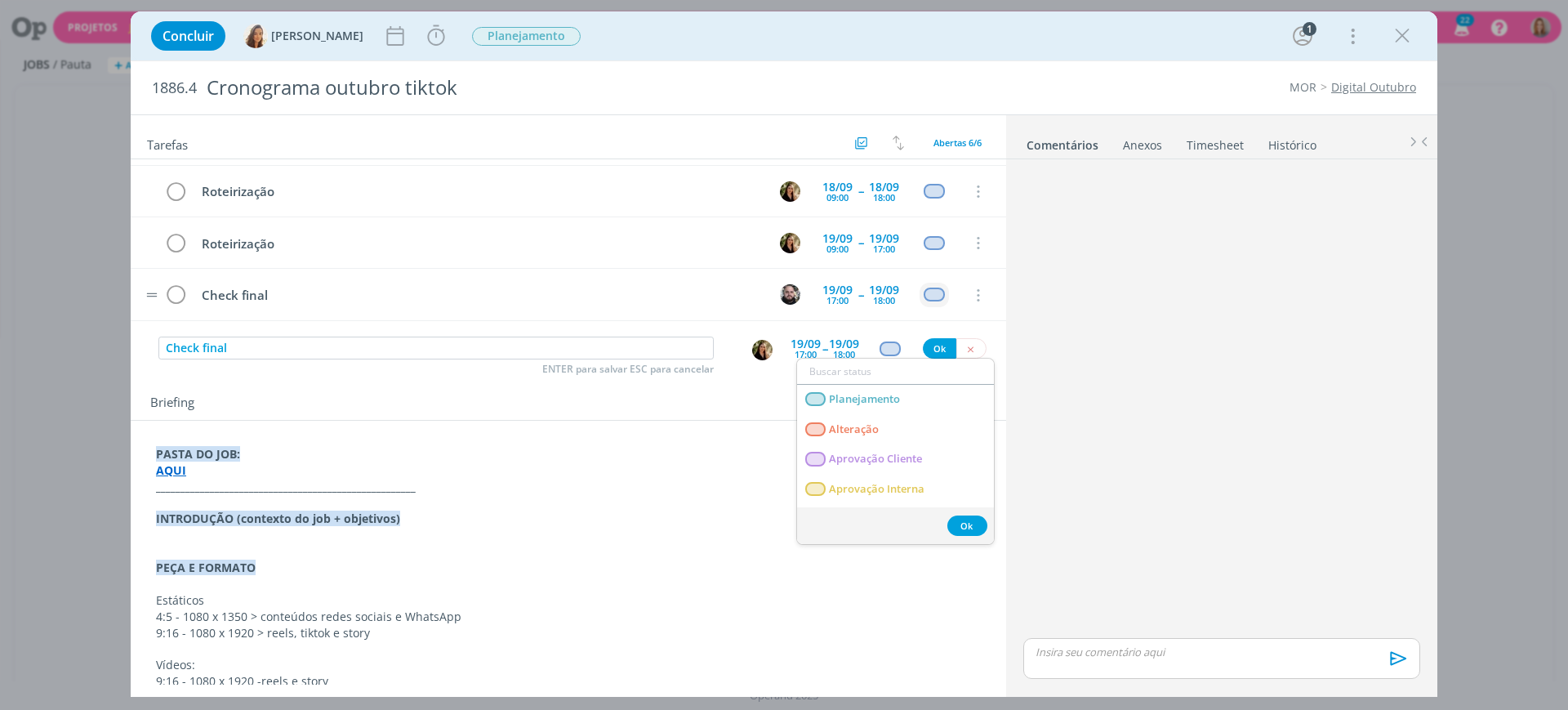
click at [921, 286] on td "dialog" at bounding box center [935, 295] width 29 height 25
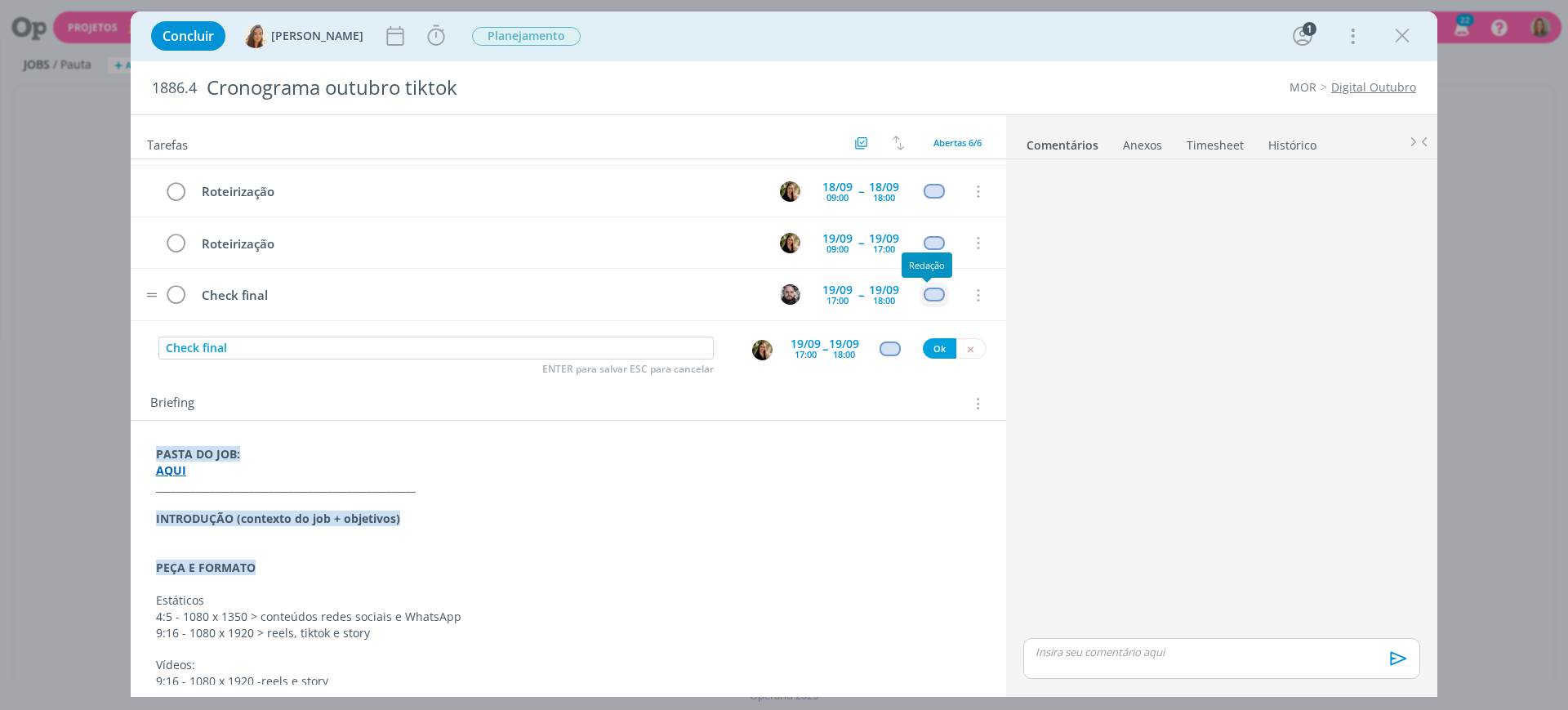
click at [924, 288] on div "dialog" at bounding box center [934, 294] width 20 height 14
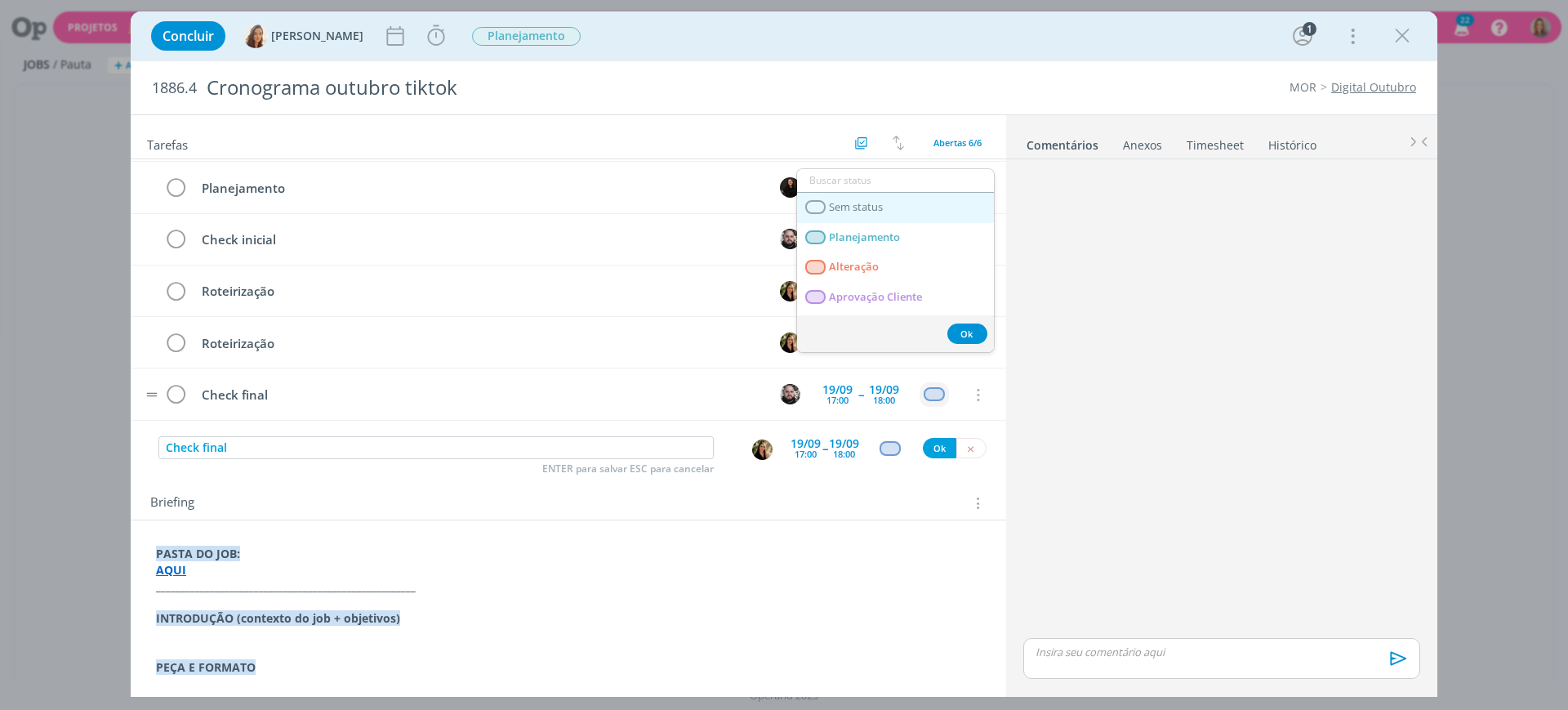
scroll to position [0, 0]
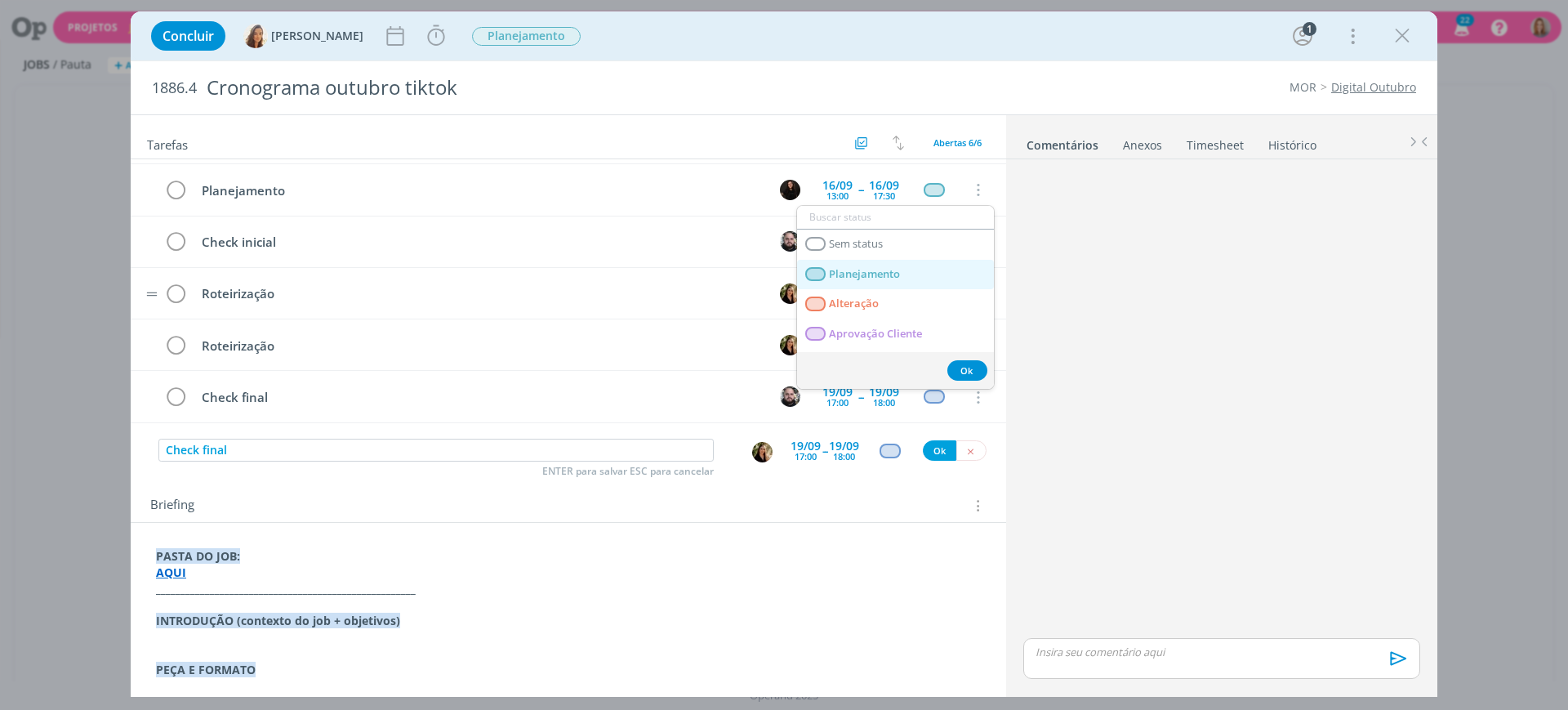
click at [871, 272] on span "Planejamento" at bounding box center [864, 274] width 71 height 13
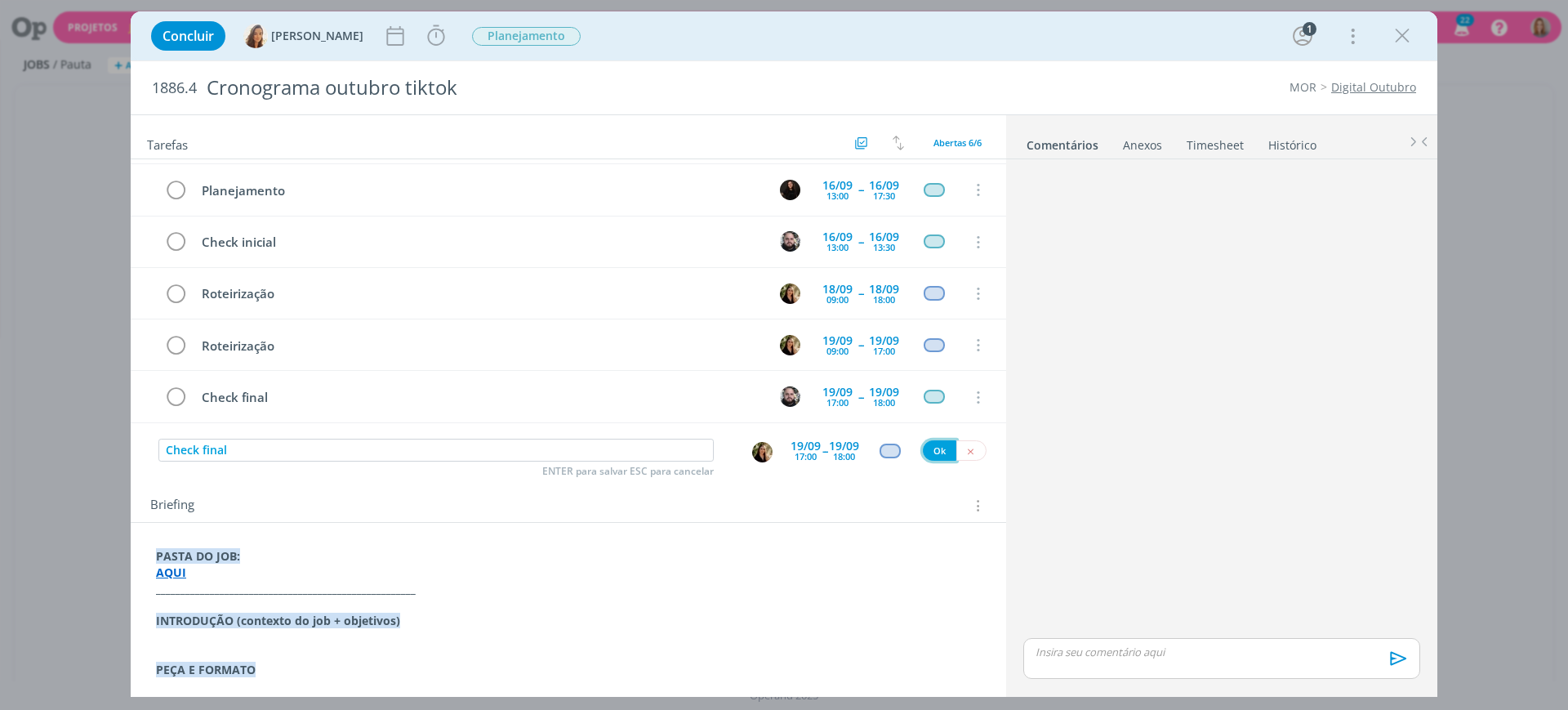
click at [937, 445] on button "Ok" at bounding box center [939, 450] width 34 height 20
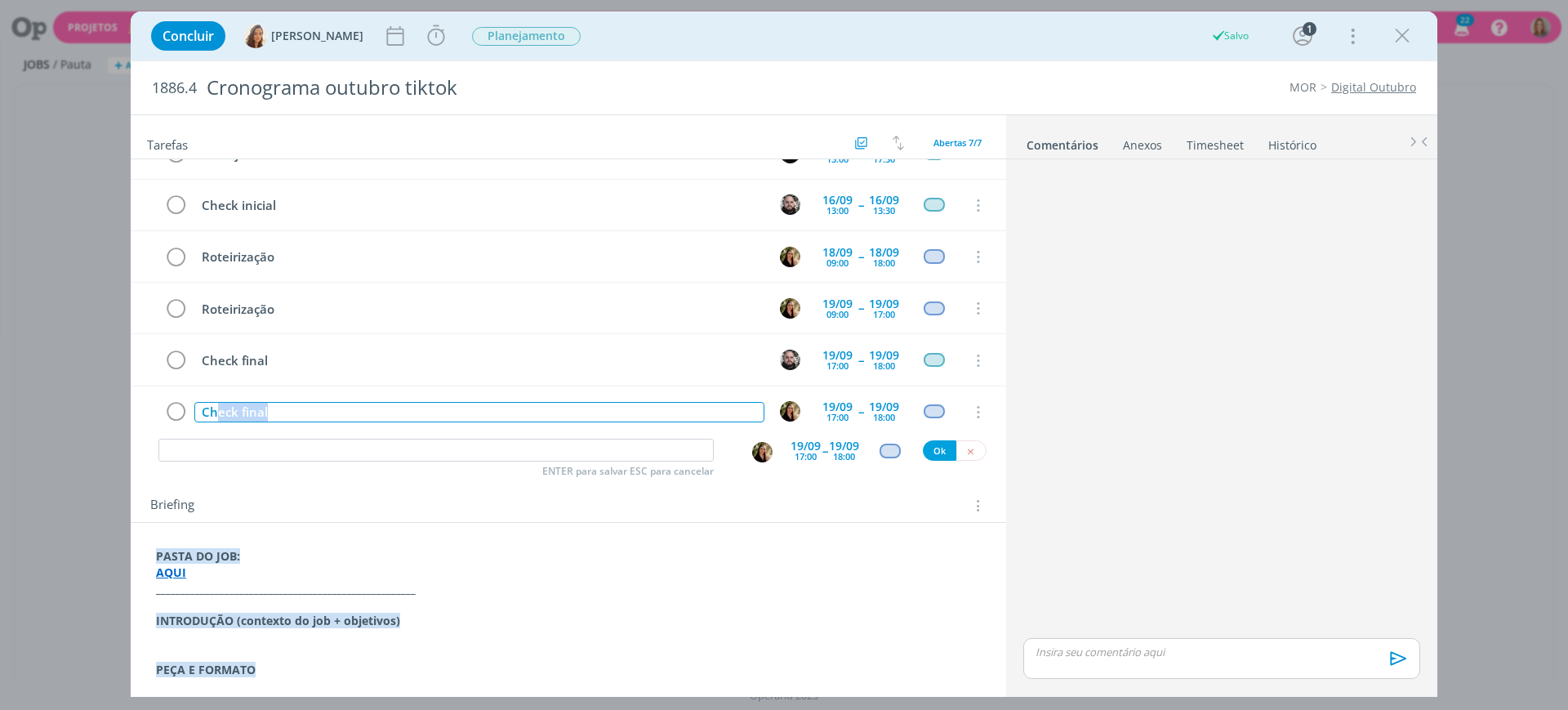
scroll to position [98, 0]
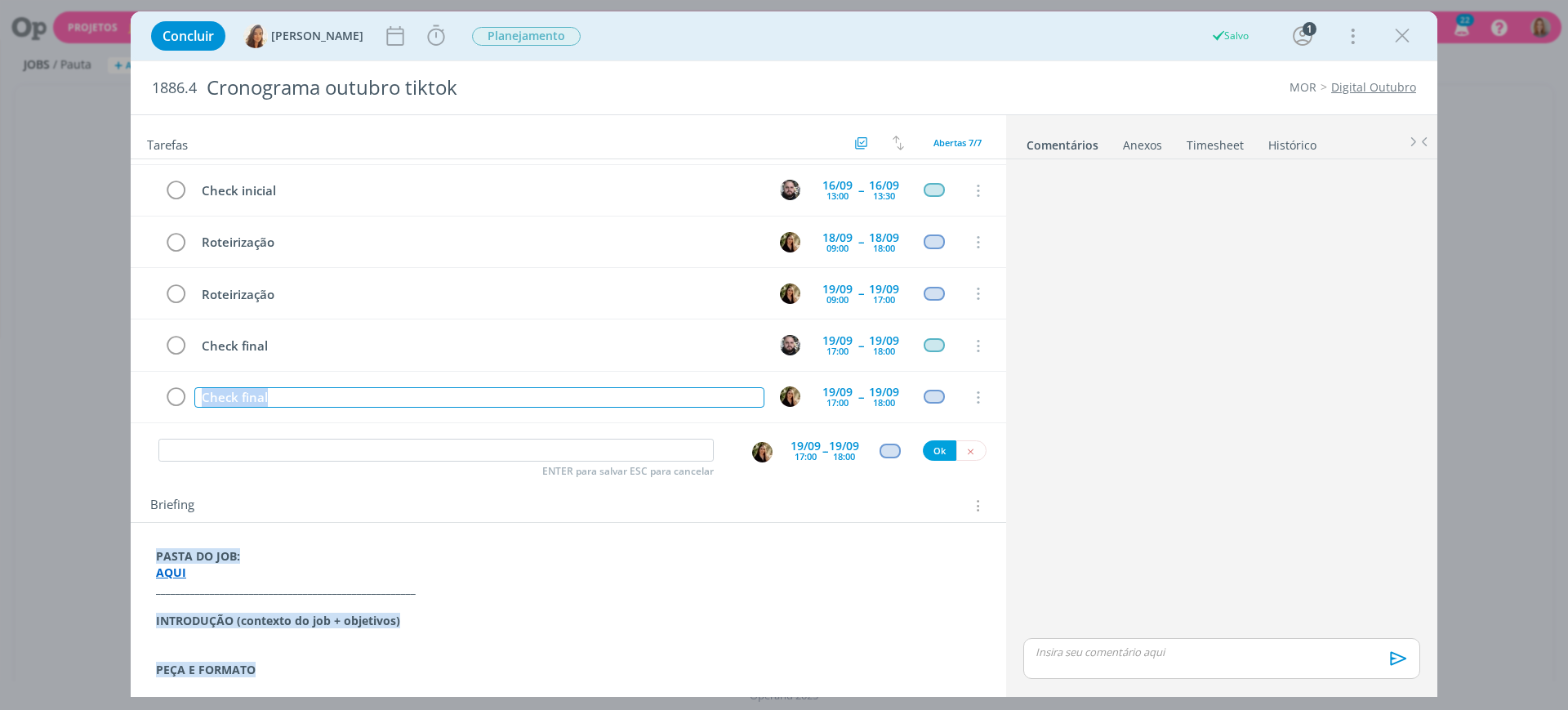
drag, startPoint x: 267, startPoint y: 416, endPoint x: 203, endPoint y: 427, distance: 64.9
click at [203, 427] on div "Pautar 12/09 Cancelar Planejamento 16/09 13:00 -- 16/09 17:30 Cancelar Check in…" at bounding box center [569, 298] width 876 height 277
copy div "Check final"
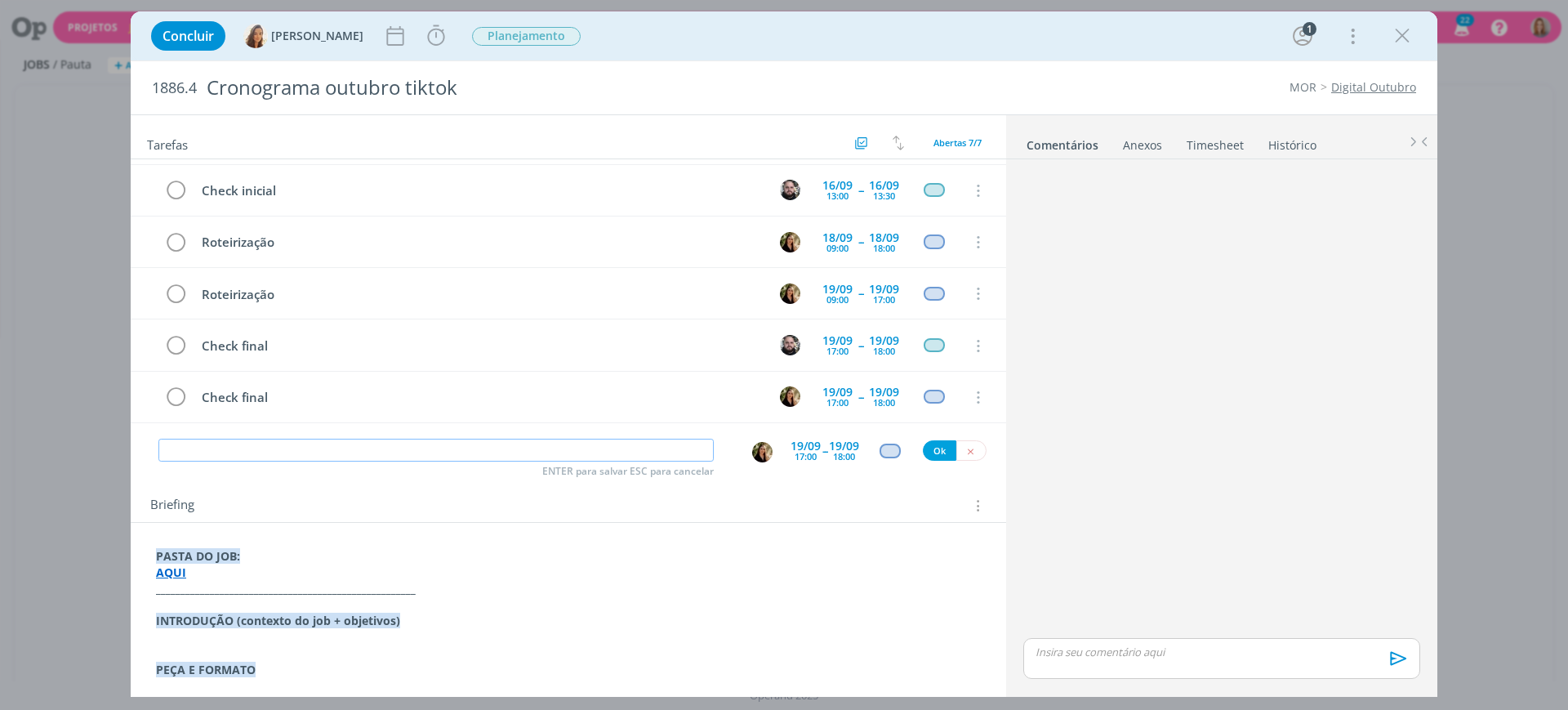
click at [253, 445] on input "dialog" at bounding box center [436, 450] width 556 height 23
paste input "Check final"
click at [757, 457] on img "dialog" at bounding box center [762, 452] width 20 height 20
type input "Check final"
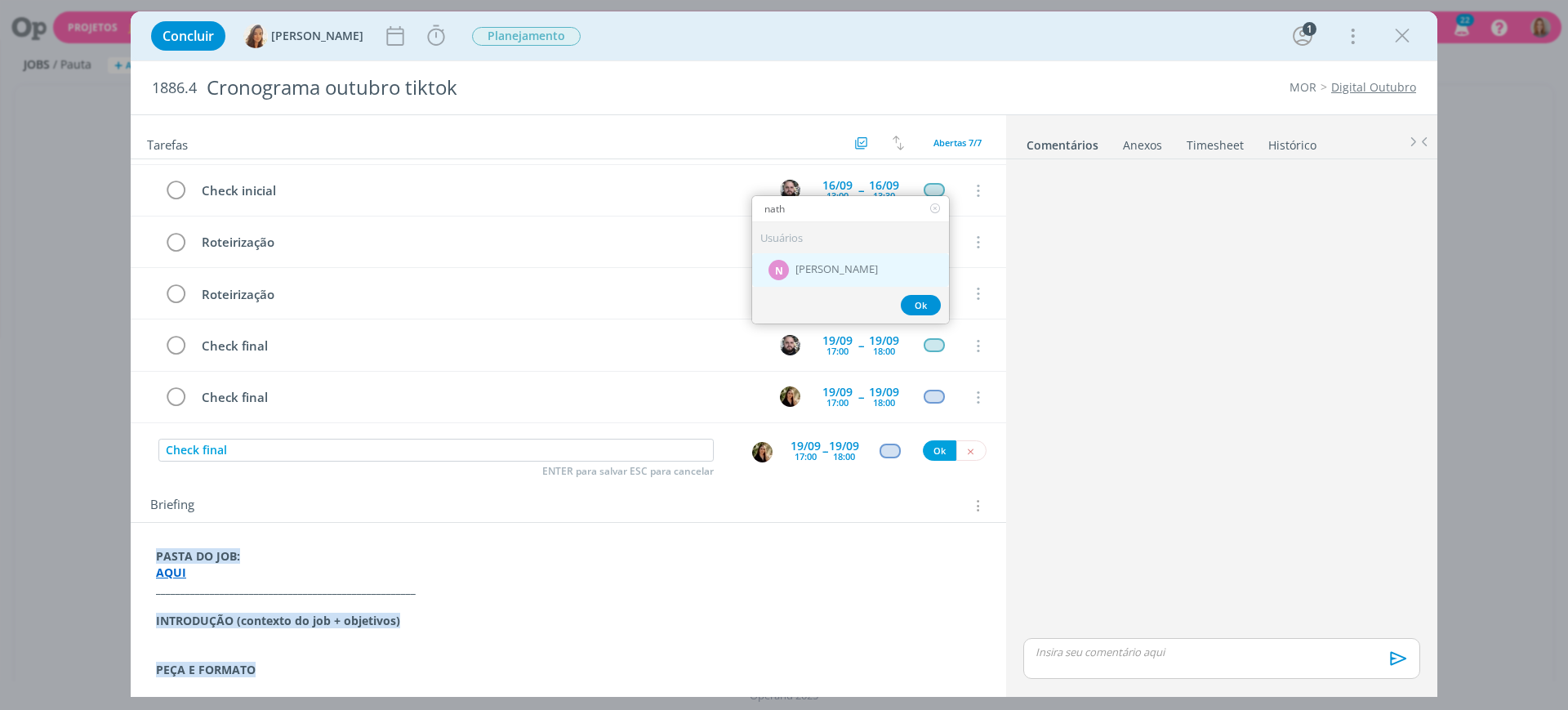
type input "nath"
click at [845, 265] on span "[PERSON_NAME]" at bounding box center [836, 269] width 83 height 13
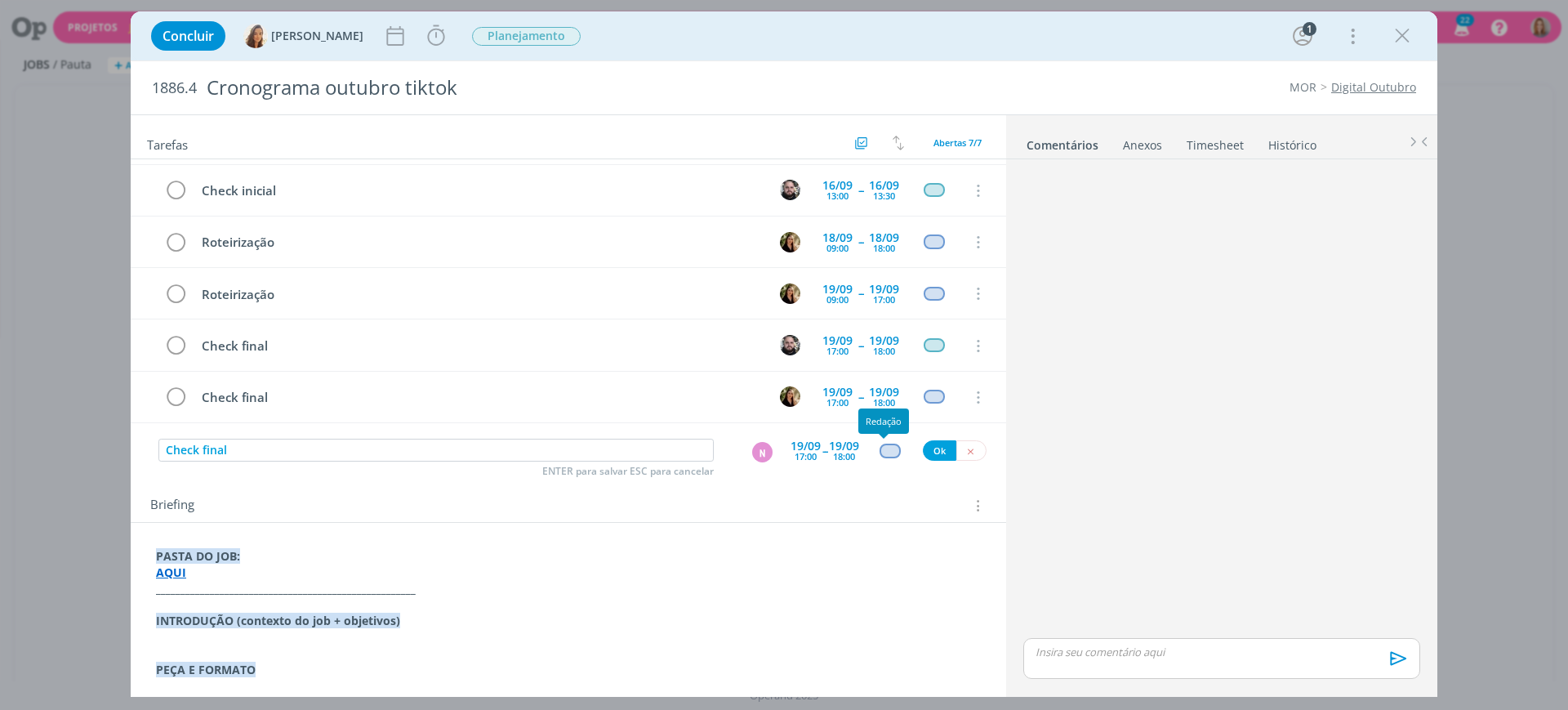
click at [880, 453] on div "dialog" at bounding box center [890, 450] width 20 height 14
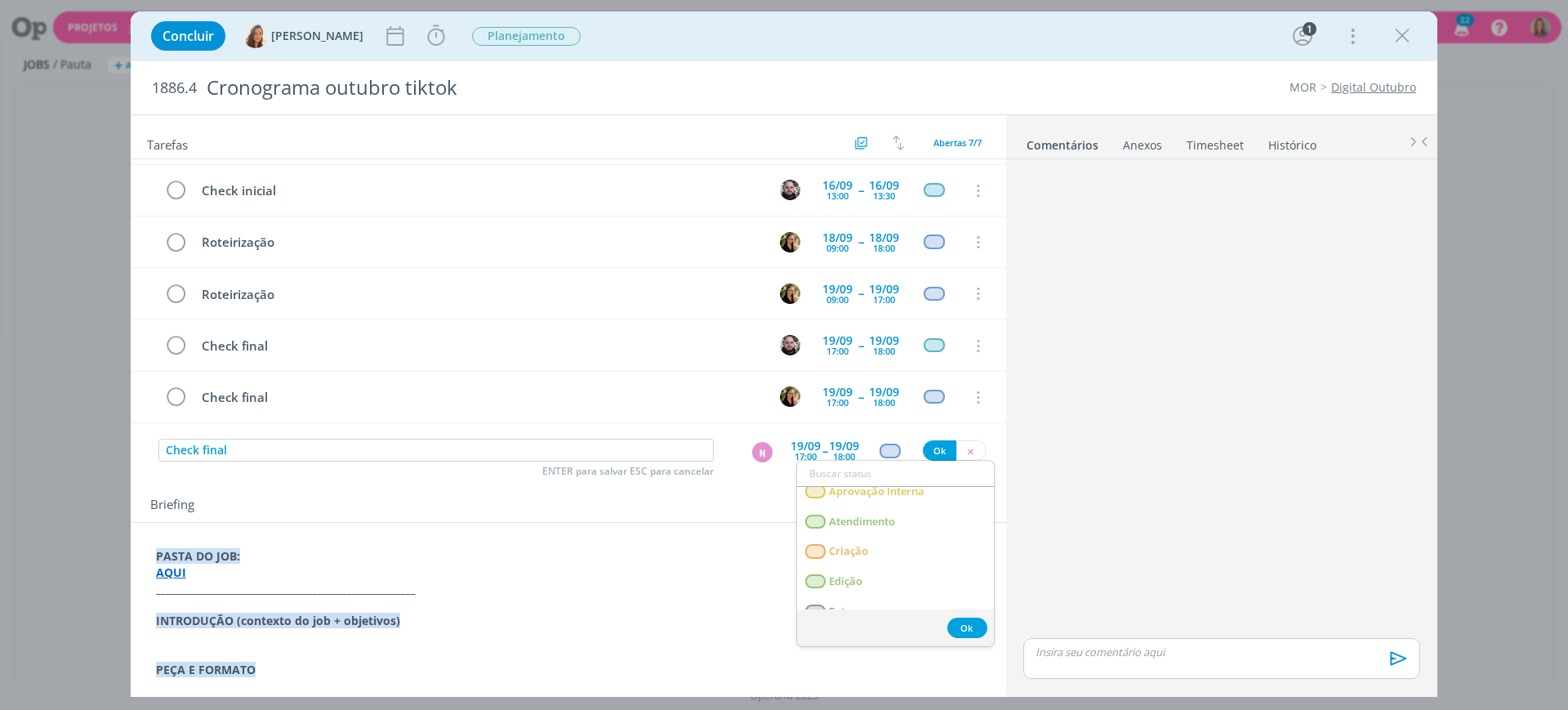
scroll to position [102, 0]
click at [859, 540] on link "Criação" at bounding box center [895, 549] width 197 height 30
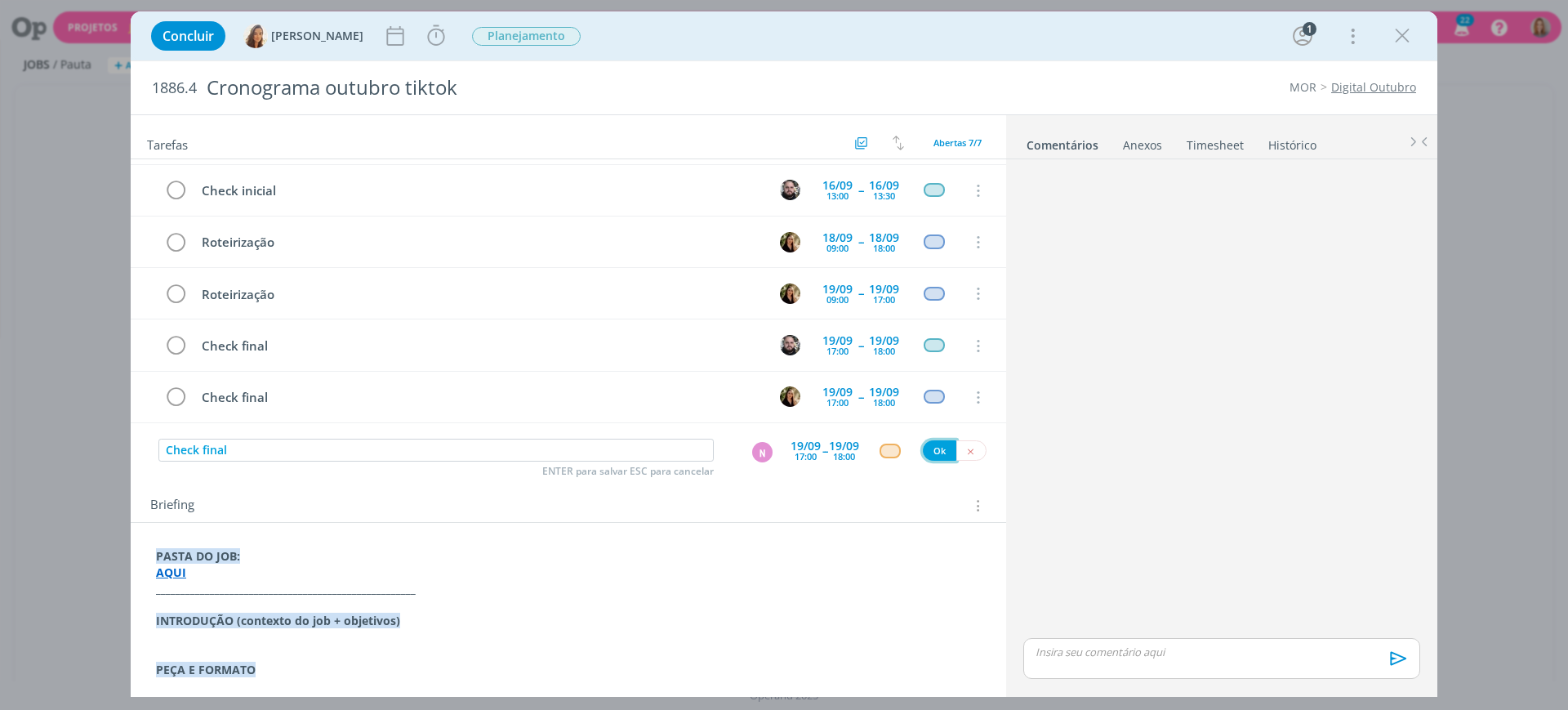
click at [938, 445] on button "Ok" at bounding box center [939, 450] width 34 height 20
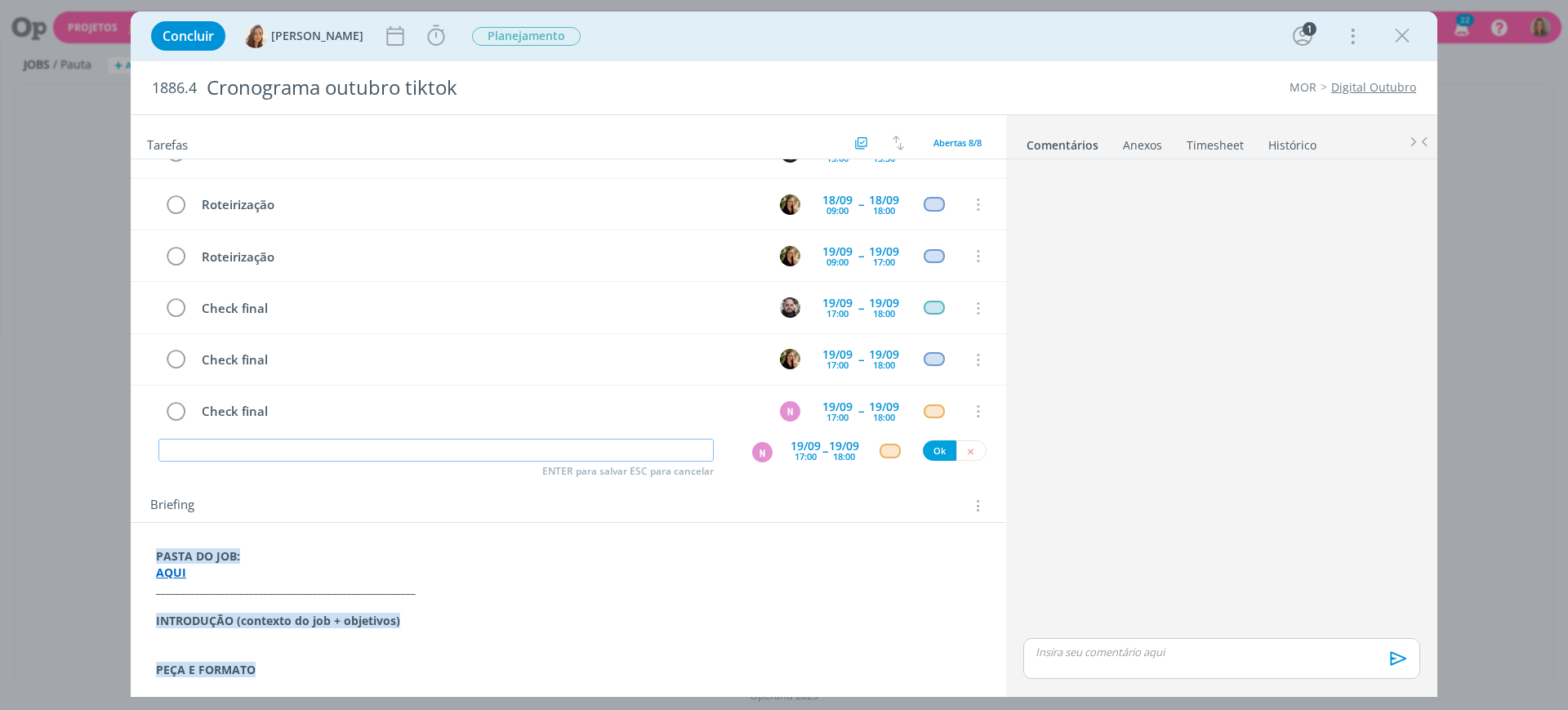
click at [340, 453] on input "dialog" at bounding box center [436, 450] width 556 height 23
type input "Storyboard"
click at [795, 445] on div "19/09" at bounding box center [805, 446] width 30 height 11
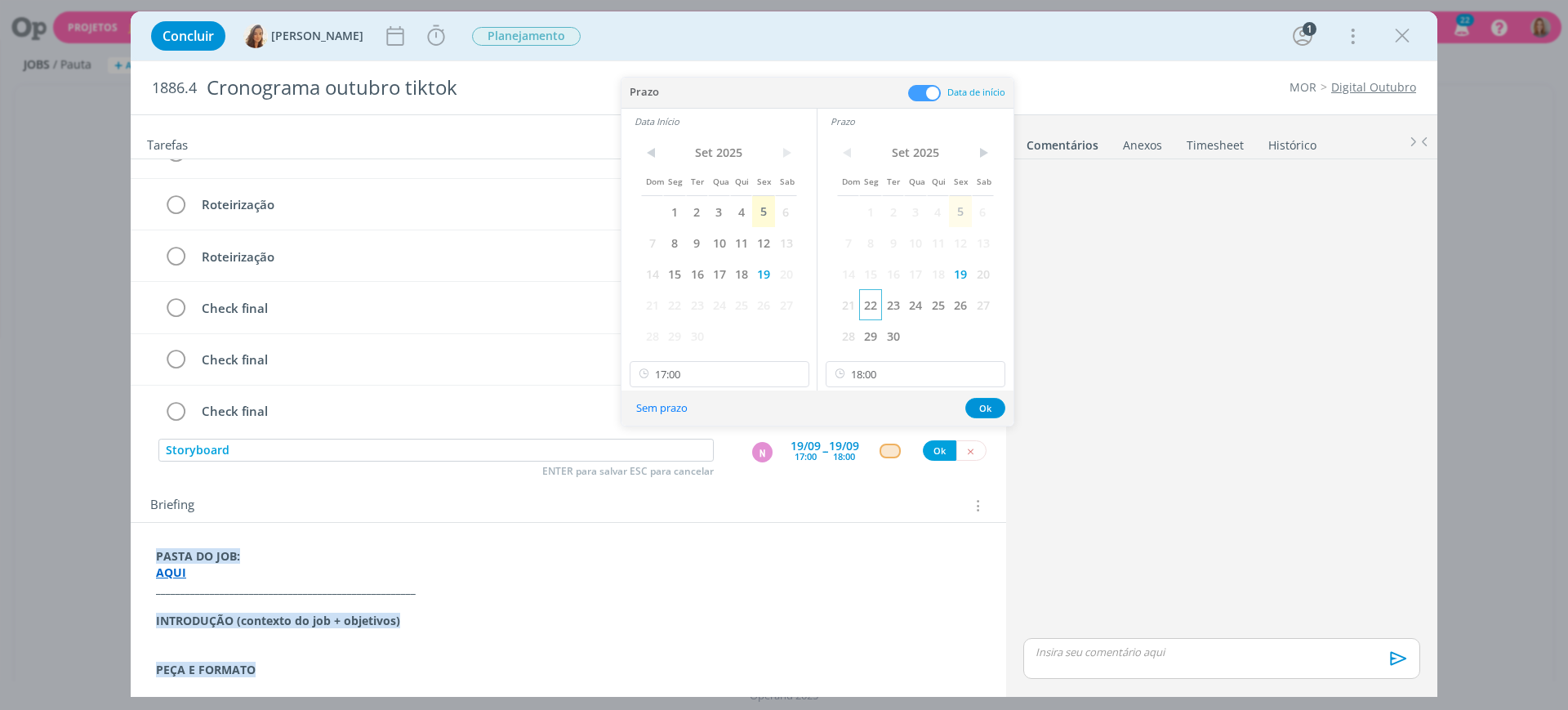
click at [876, 312] on span "22" at bounding box center [870, 305] width 22 height 31
click at [665, 304] on span "22" at bounding box center [674, 305] width 22 height 31
click at [700, 369] on input "17:00" at bounding box center [720, 374] width 180 height 26
click at [683, 509] on div "09:00" at bounding box center [723, 515] width 183 height 29
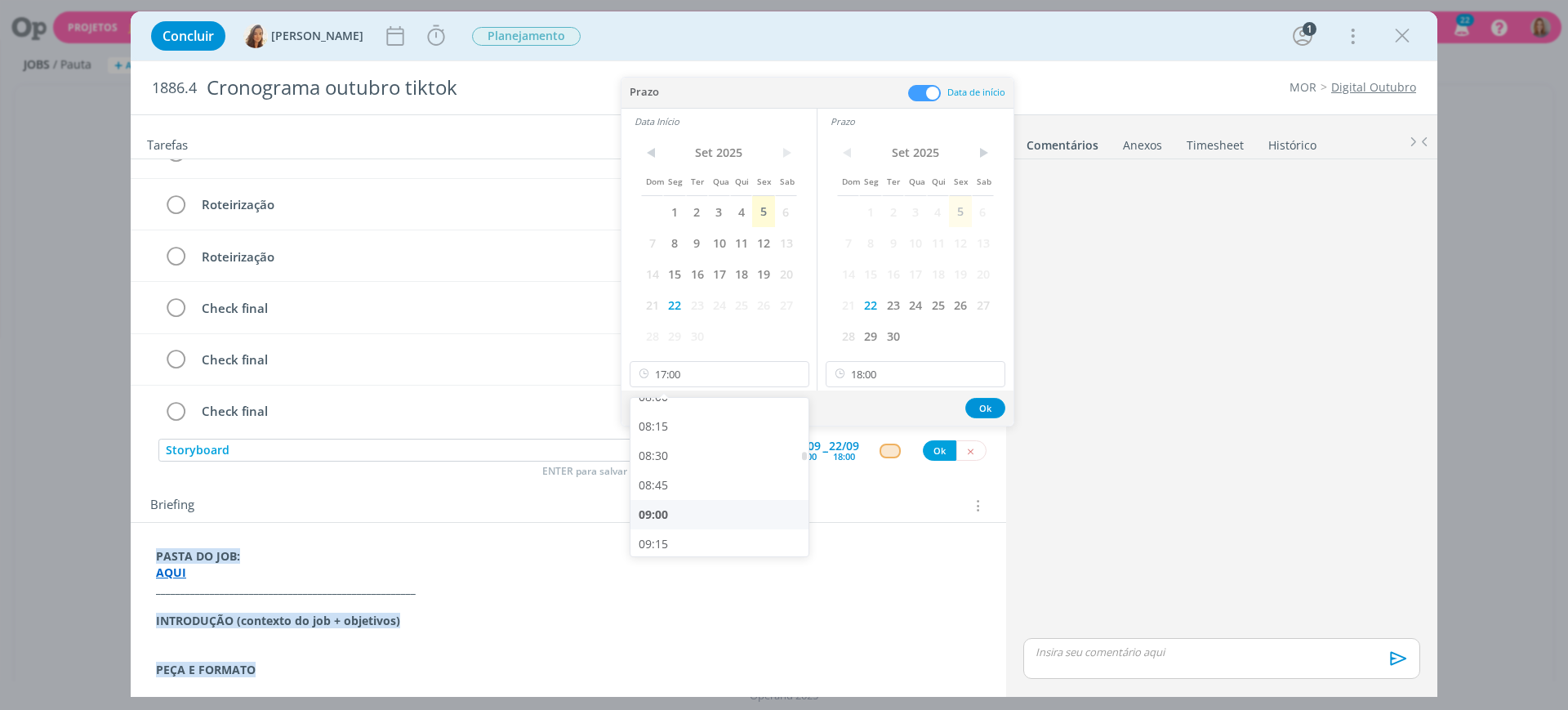
type input "09:00"
click at [980, 407] on button "Ok" at bounding box center [985, 408] width 40 height 20
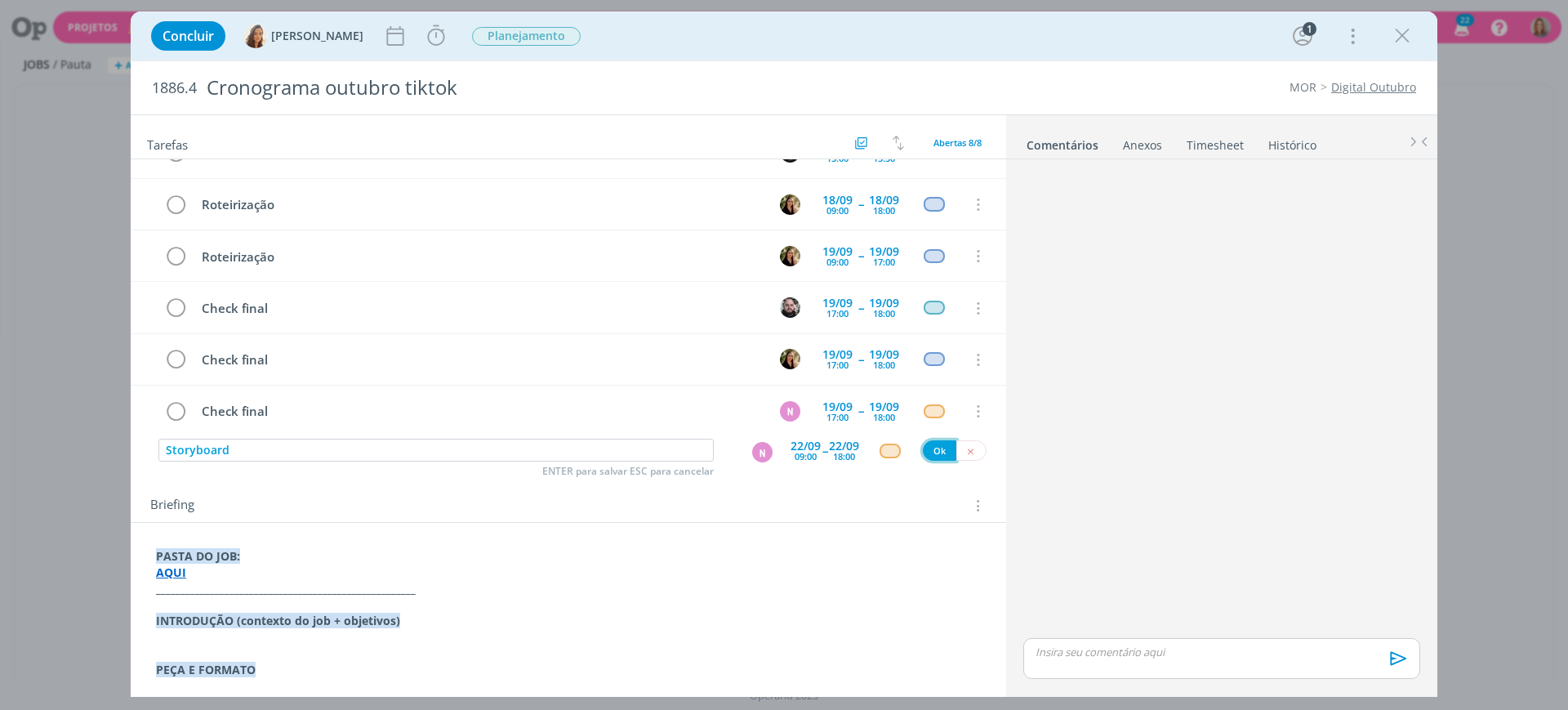
click at [926, 452] on button "Ok" at bounding box center [939, 450] width 34 height 20
click at [323, 441] on input "dialog" at bounding box center [436, 450] width 556 height 23
click at [760, 454] on div "N" at bounding box center [762, 452] width 20 height 20
type input "Aprovação com cliente"
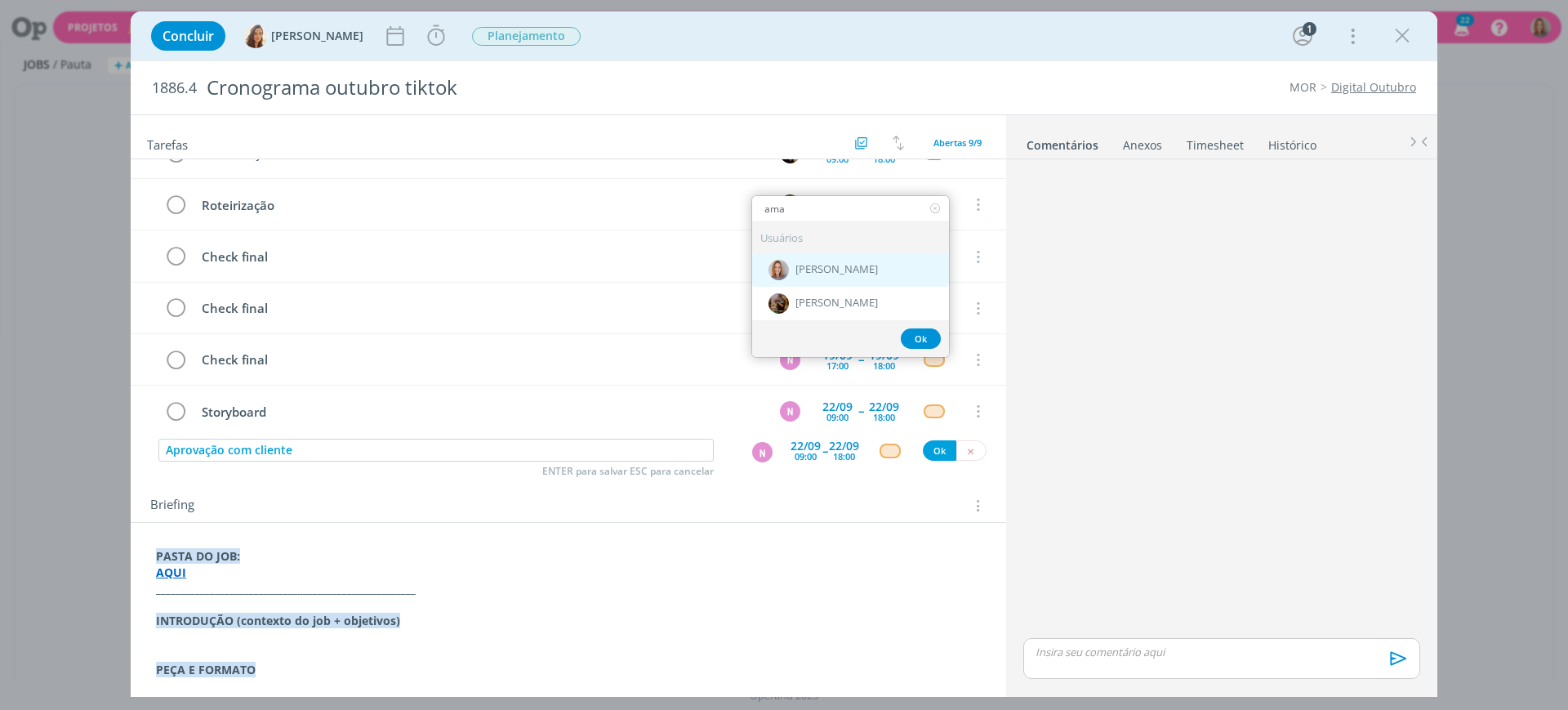
type input "ama"
click at [822, 266] on span "[PERSON_NAME]" at bounding box center [836, 269] width 83 height 13
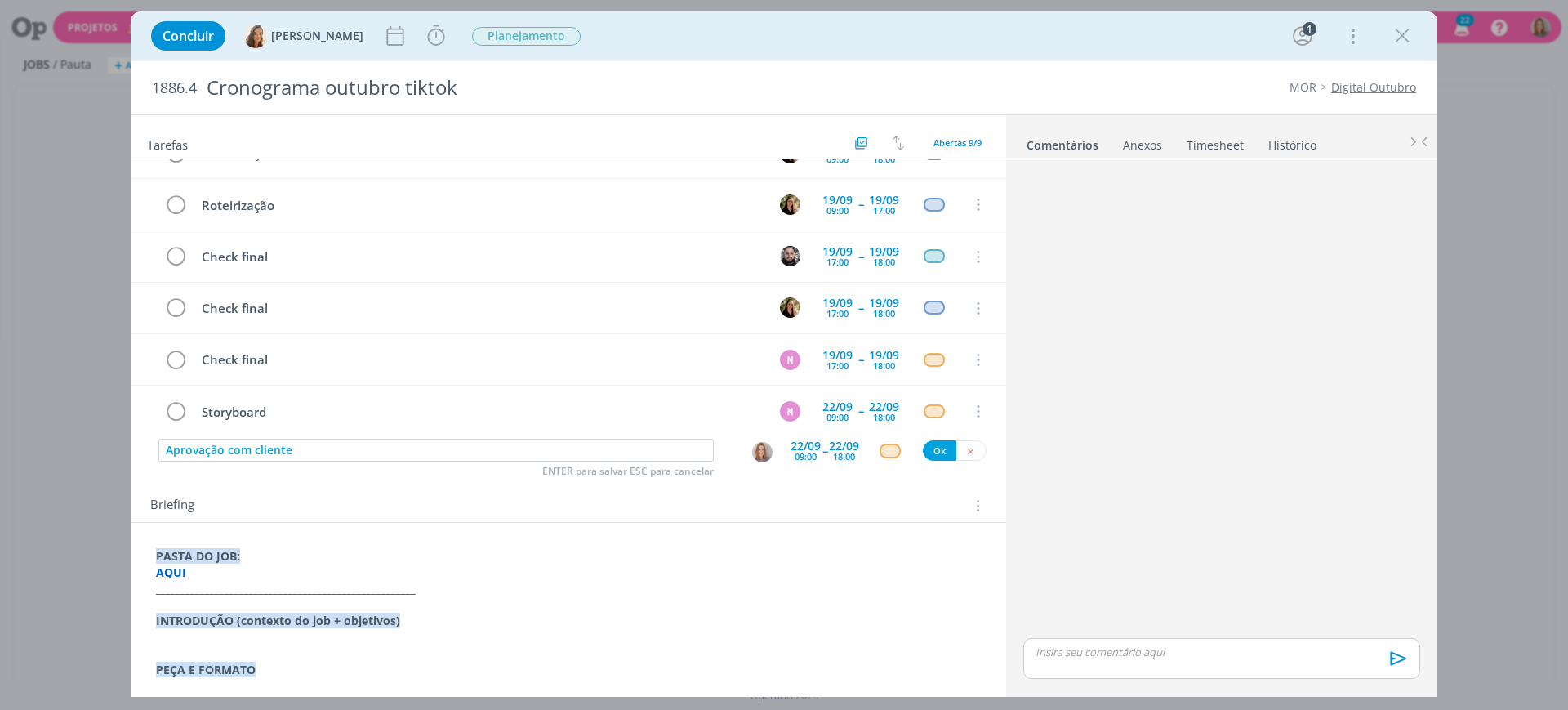
click at [805, 444] on div "22/09" at bounding box center [805, 446] width 30 height 11
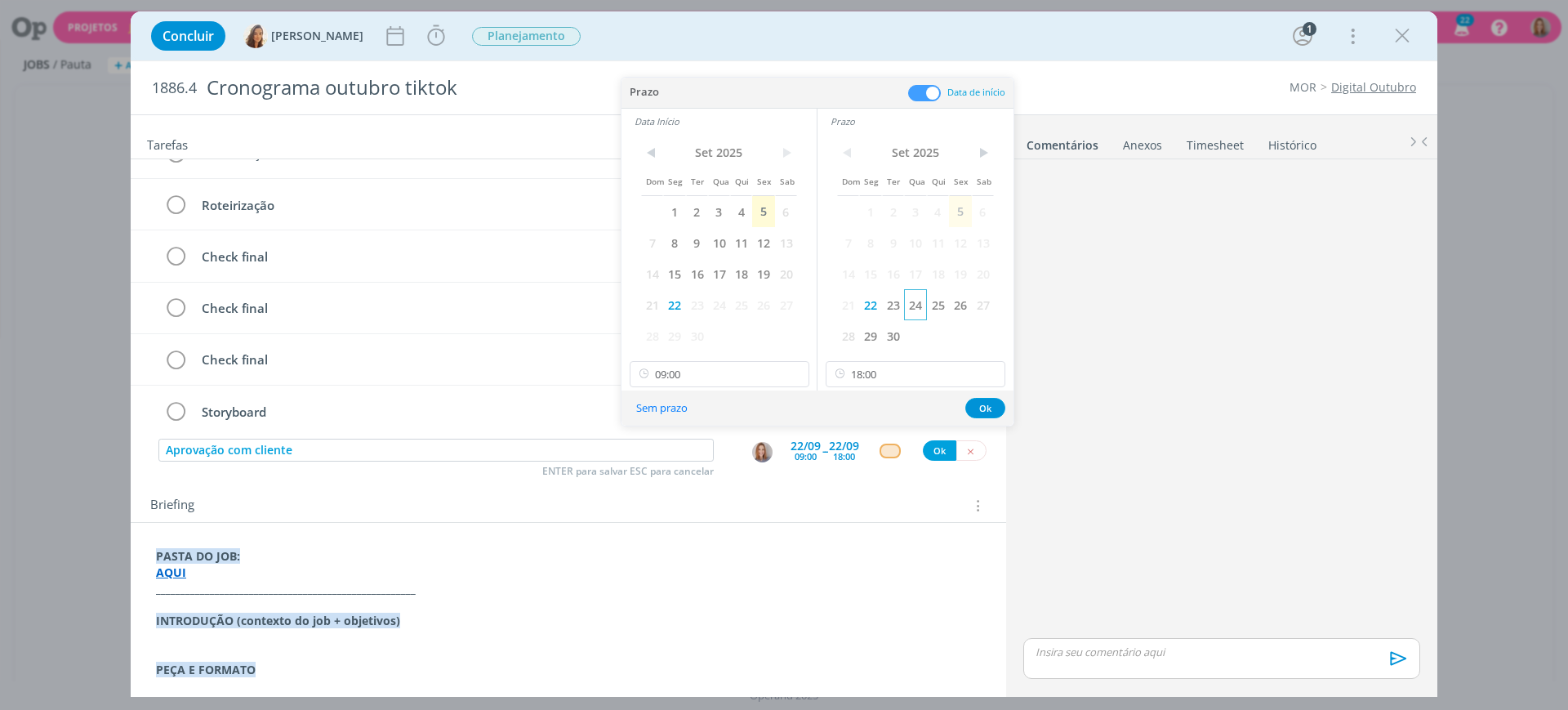
click at [915, 310] on span "24" at bounding box center [915, 305] width 22 height 31
click at [697, 301] on span "23" at bounding box center [696, 305] width 22 height 31
click at [660, 408] on button "Sem prazo" at bounding box center [662, 408] width 73 height 22
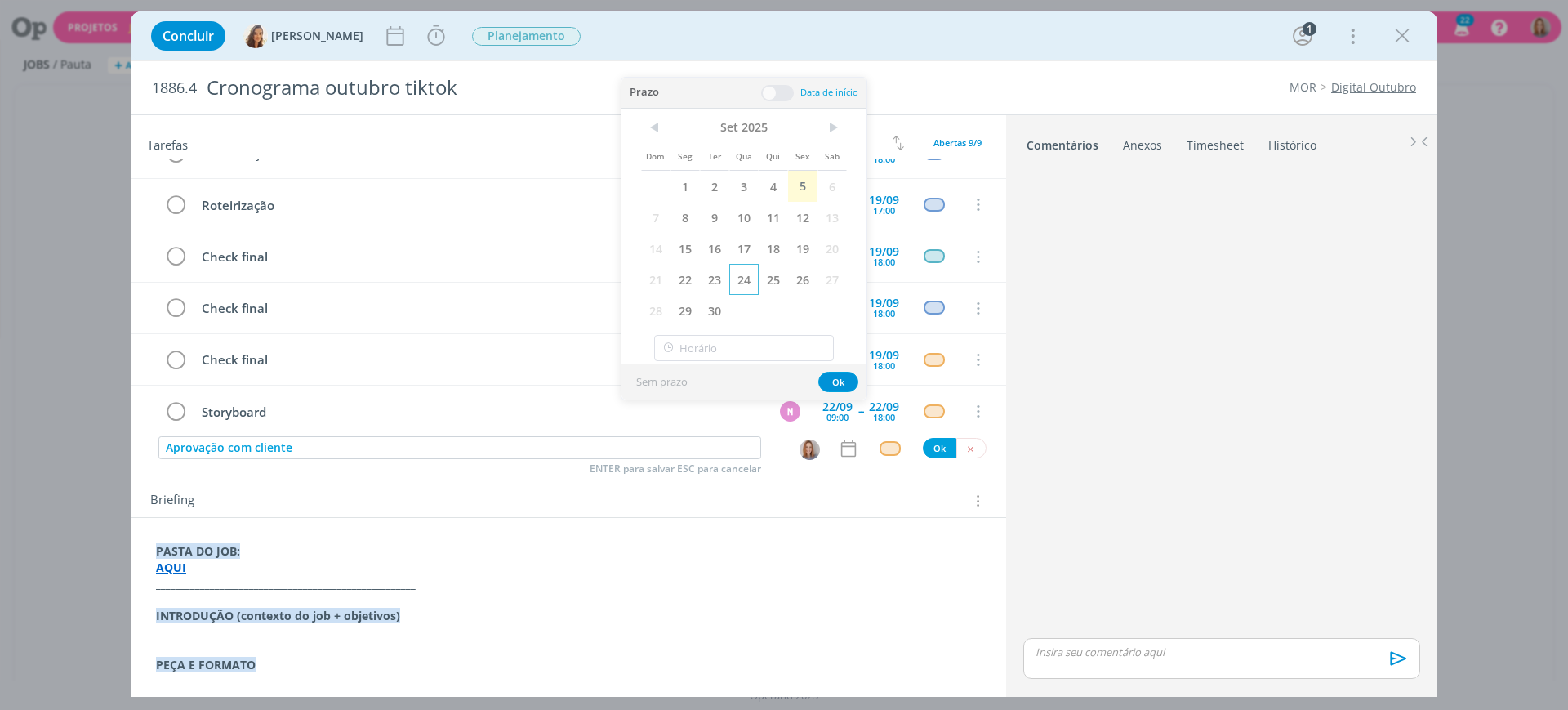
click at [737, 278] on span "24" at bounding box center [744, 279] width 29 height 31
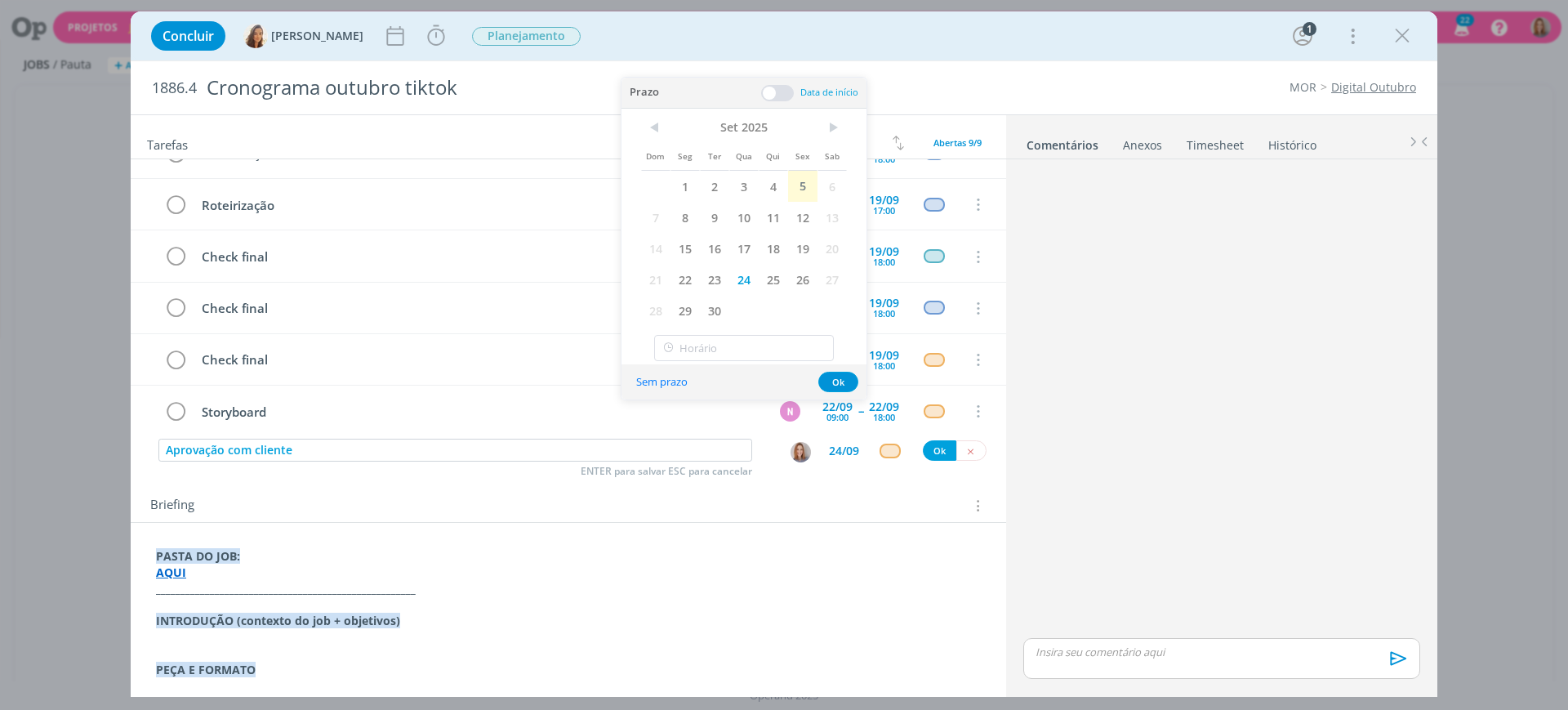
click at [794, 90] on div at bounding box center [777, 93] width 33 height 16
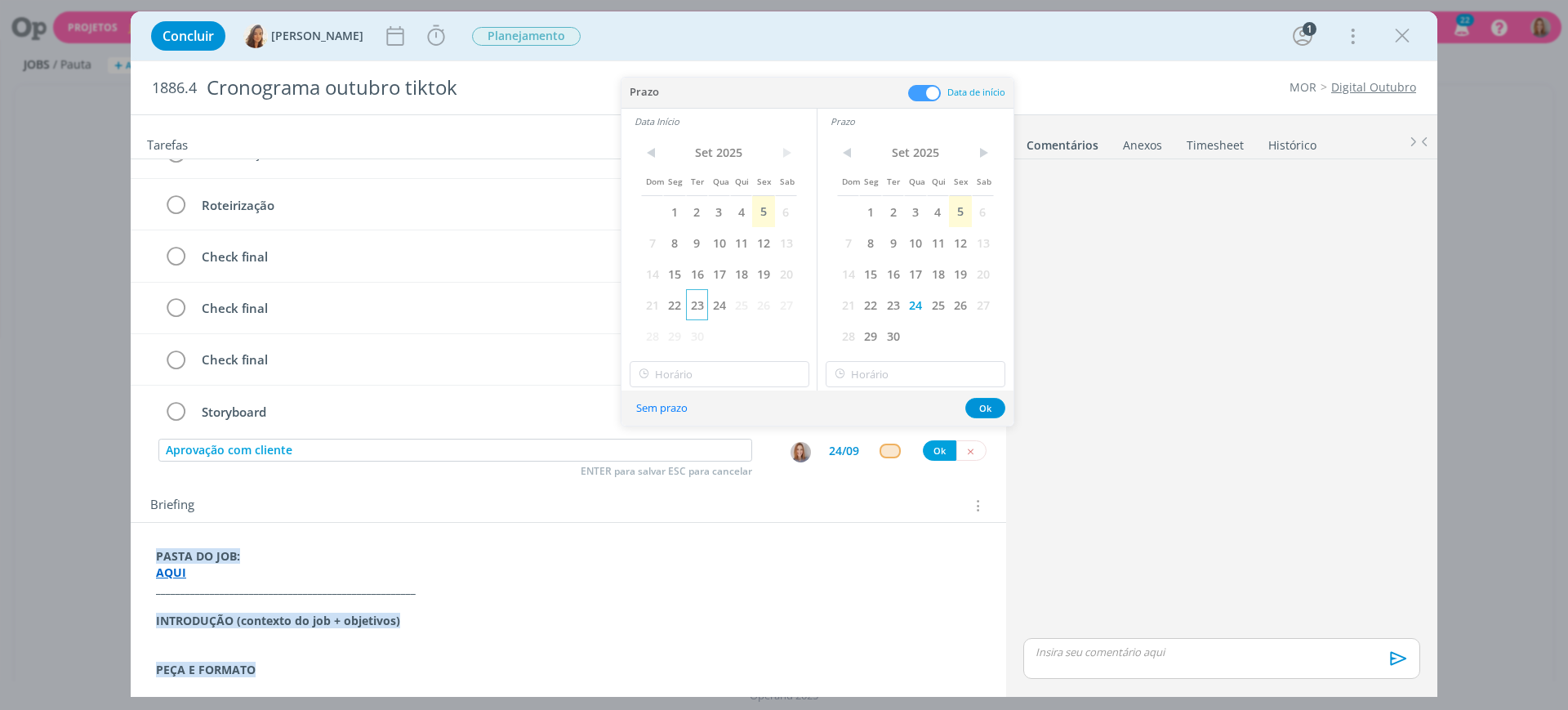
click at [696, 302] on span "23" at bounding box center [696, 305] width 22 height 31
click at [995, 409] on button "Ok" at bounding box center [985, 408] width 40 height 20
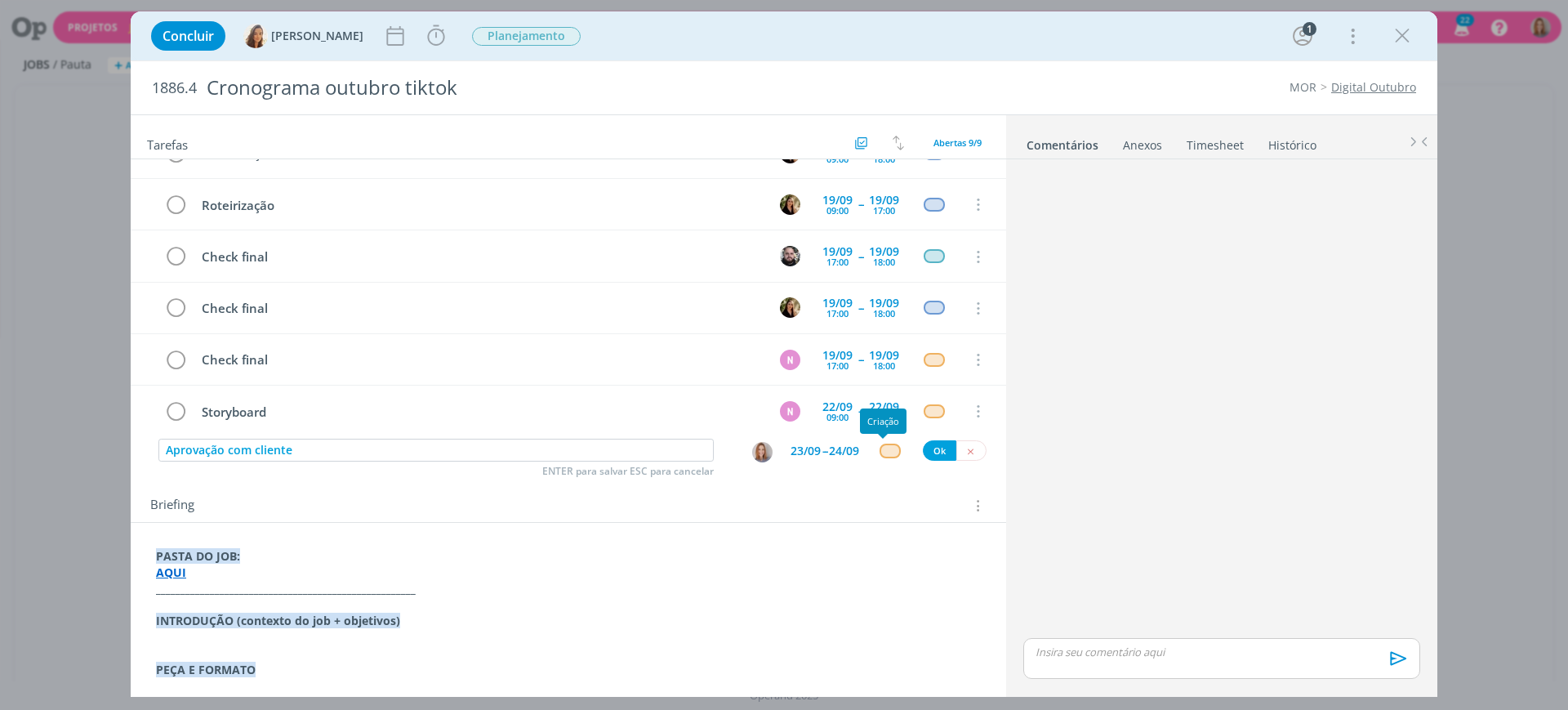
click at [890, 450] on div "dialog" at bounding box center [890, 450] width 20 height 14
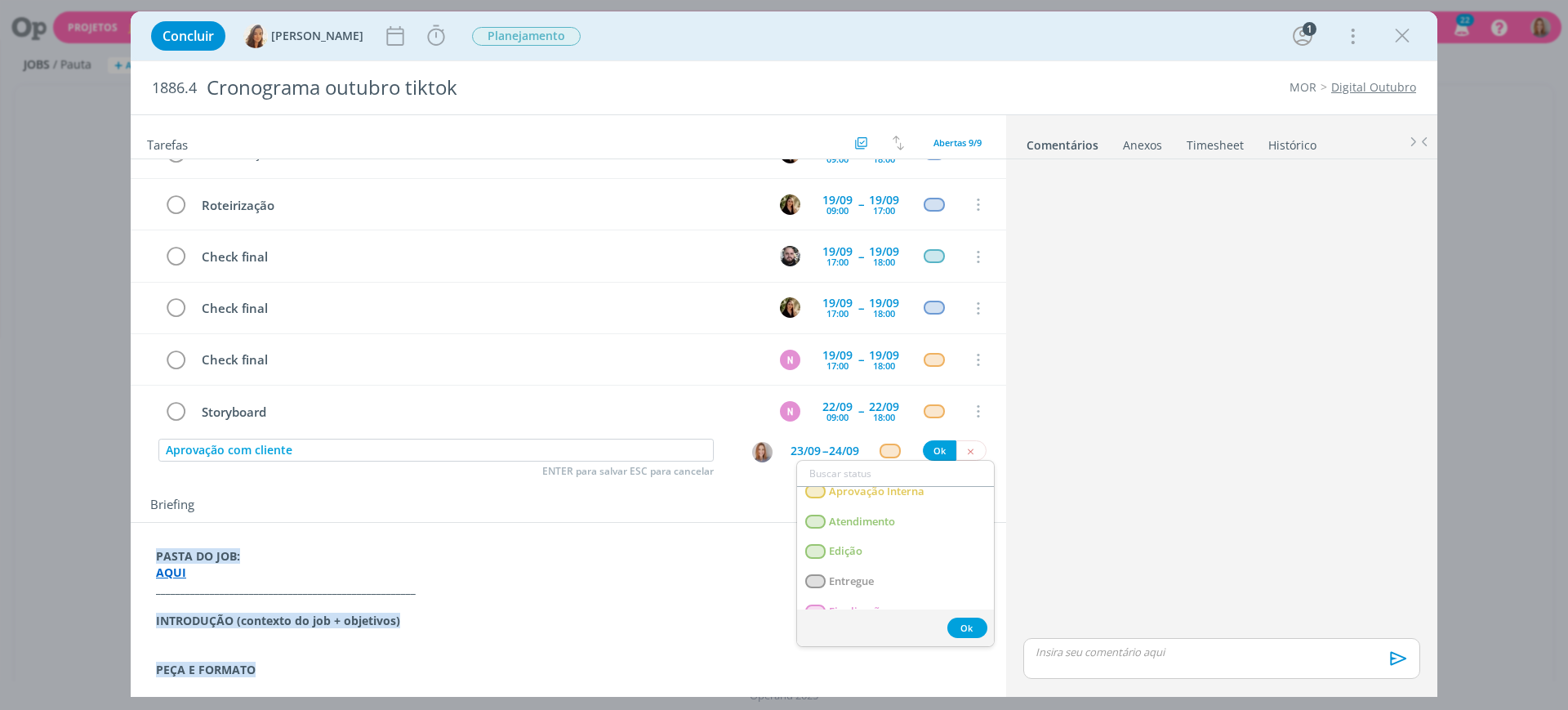
scroll to position [102, 0]
click at [885, 516] on span "Atendimento" at bounding box center [862, 520] width 66 height 13
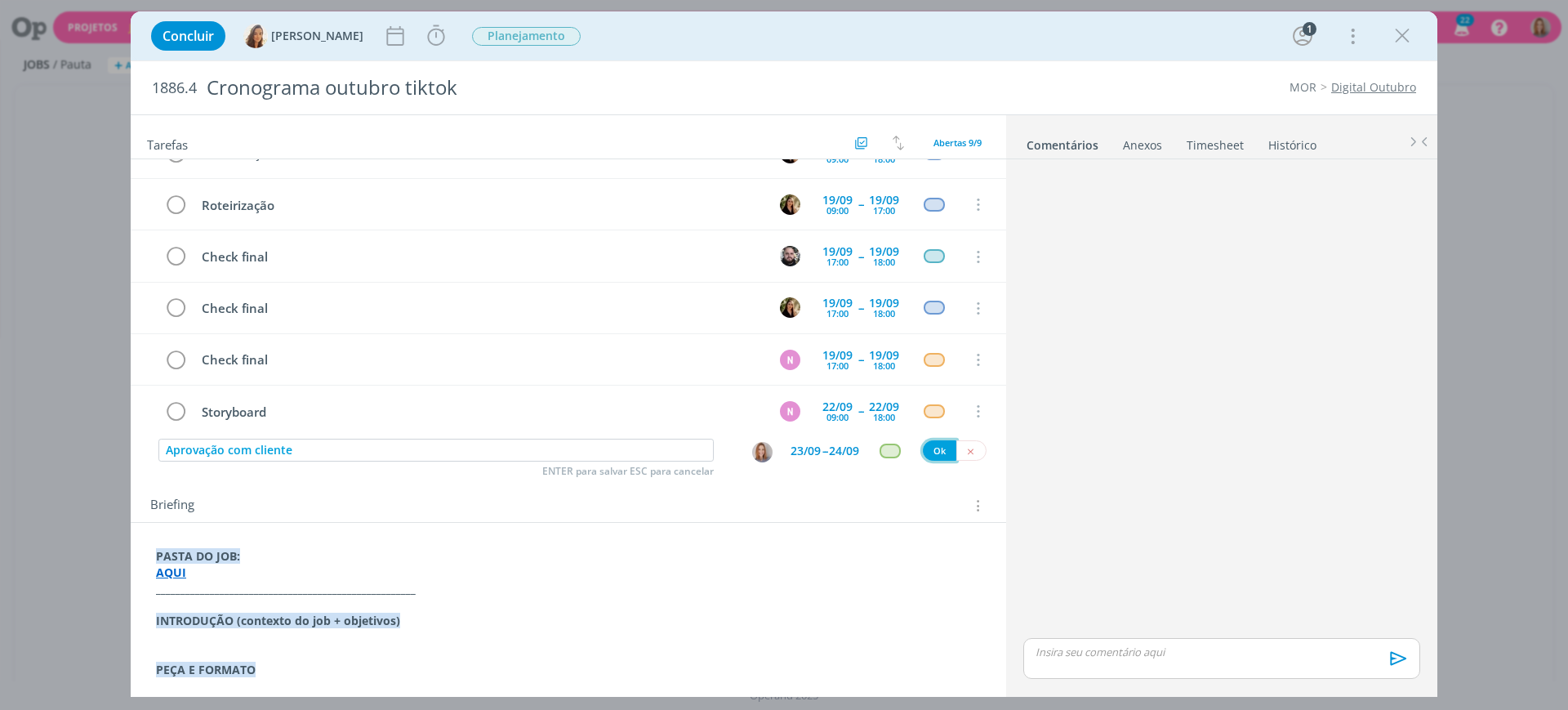
click at [925, 451] on button "Ok" at bounding box center [939, 450] width 34 height 20
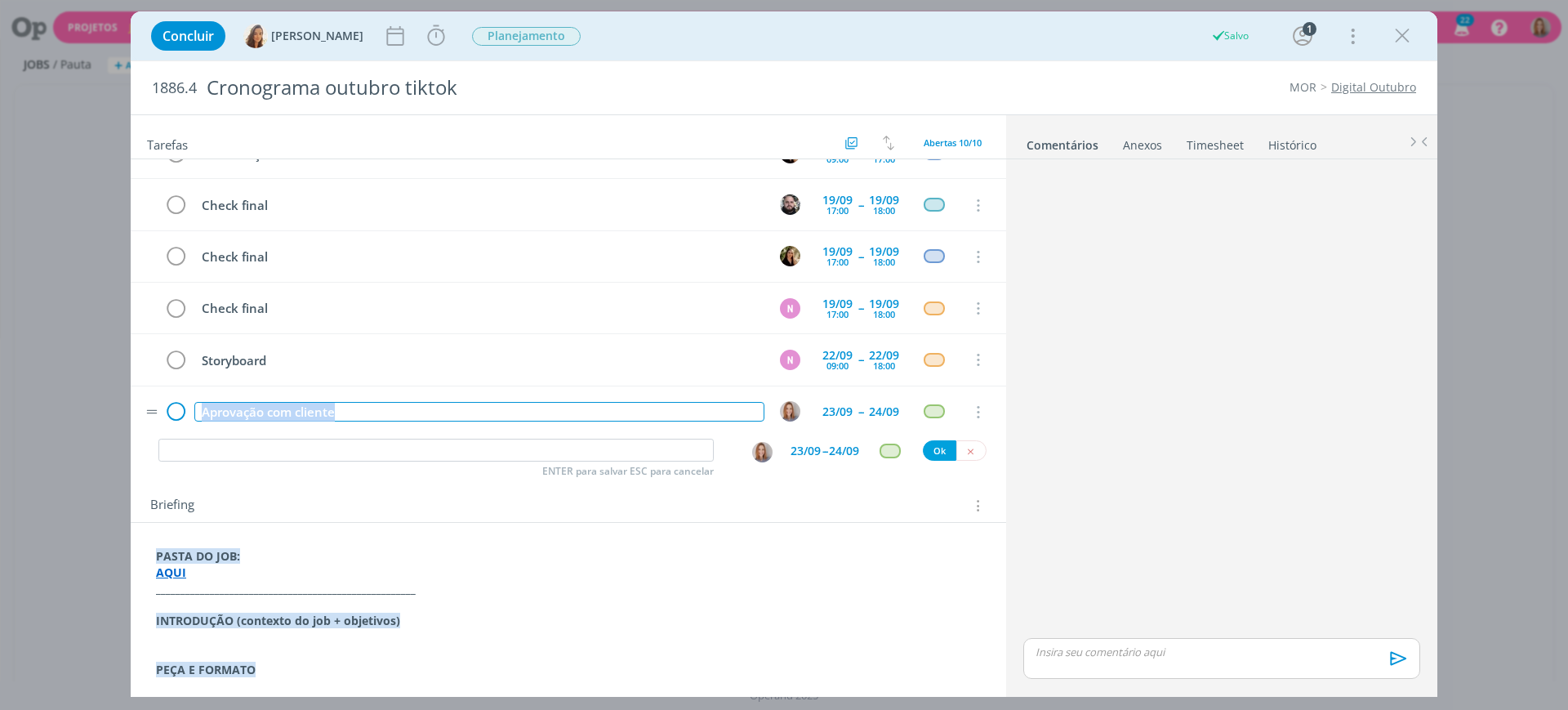
drag, startPoint x: 372, startPoint y: 418, endPoint x: 182, endPoint y: 406, distance: 190.4
click at [179, 404] on tr "Aprovação com cliente 23/09 -- 24/09 Cancelar" at bounding box center [569, 412] width 876 height 52
copy div "Aprovação com cliente"
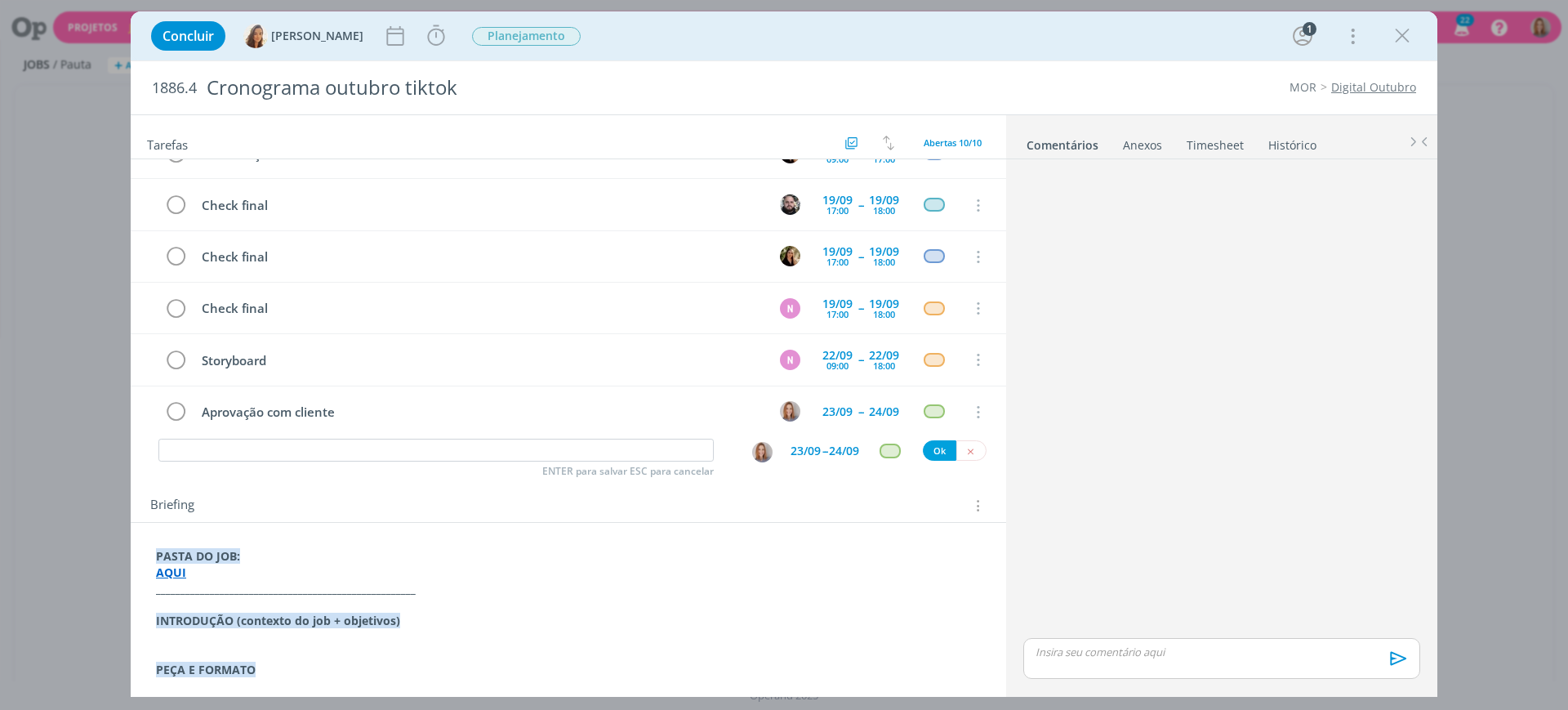
click at [295, 468] on div "Tarefas Usar Job de template Criar template a partir deste job Visualizar Templ…" at bounding box center [569, 400] width 876 height 570
drag, startPoint x: 294, startPoint y: 451, endPoint x: 295, endPoint y: 459, distance: 8.1
click at [293, 454] on input "dialog" at bounding box center [436, 450] width 556 height 23
paste input "Aprovação com cliente"
click at [757, 447] on img "dialog" at bounding box center [762, 452] width 20 height 20
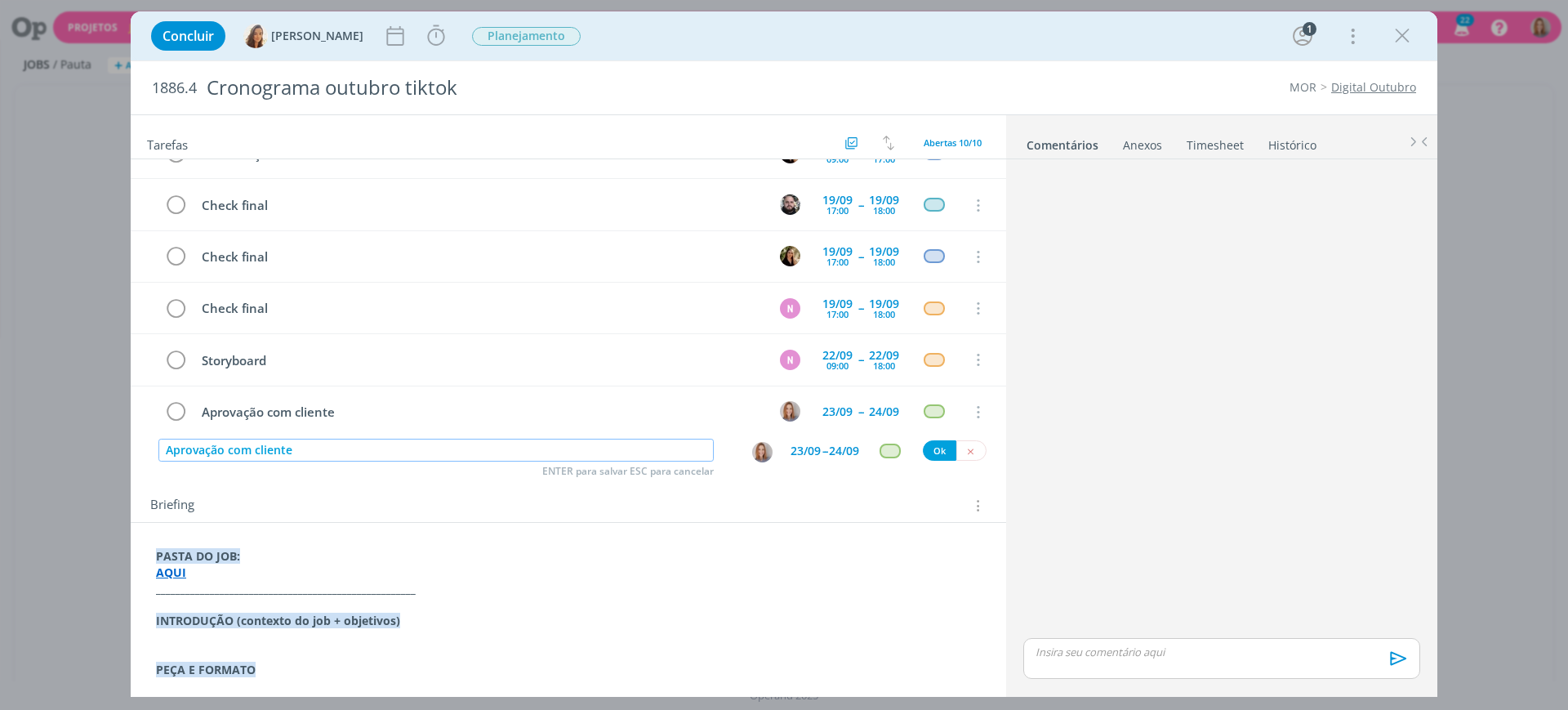
type input "Aprovação com cliente"
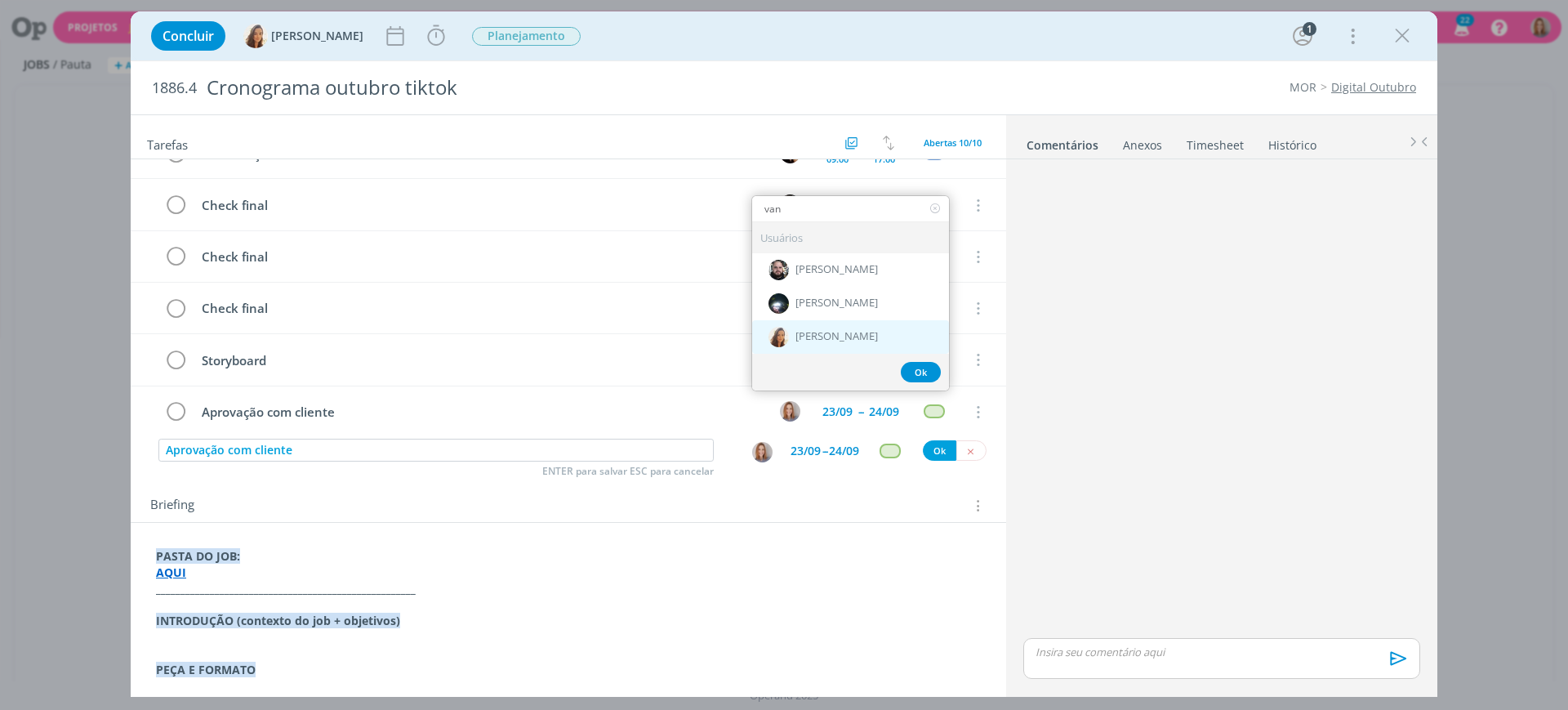
type input "van"
click at [835, 334] on span "[PERSON_NAME]" at bounding box center [836, 337] width 83 height 13
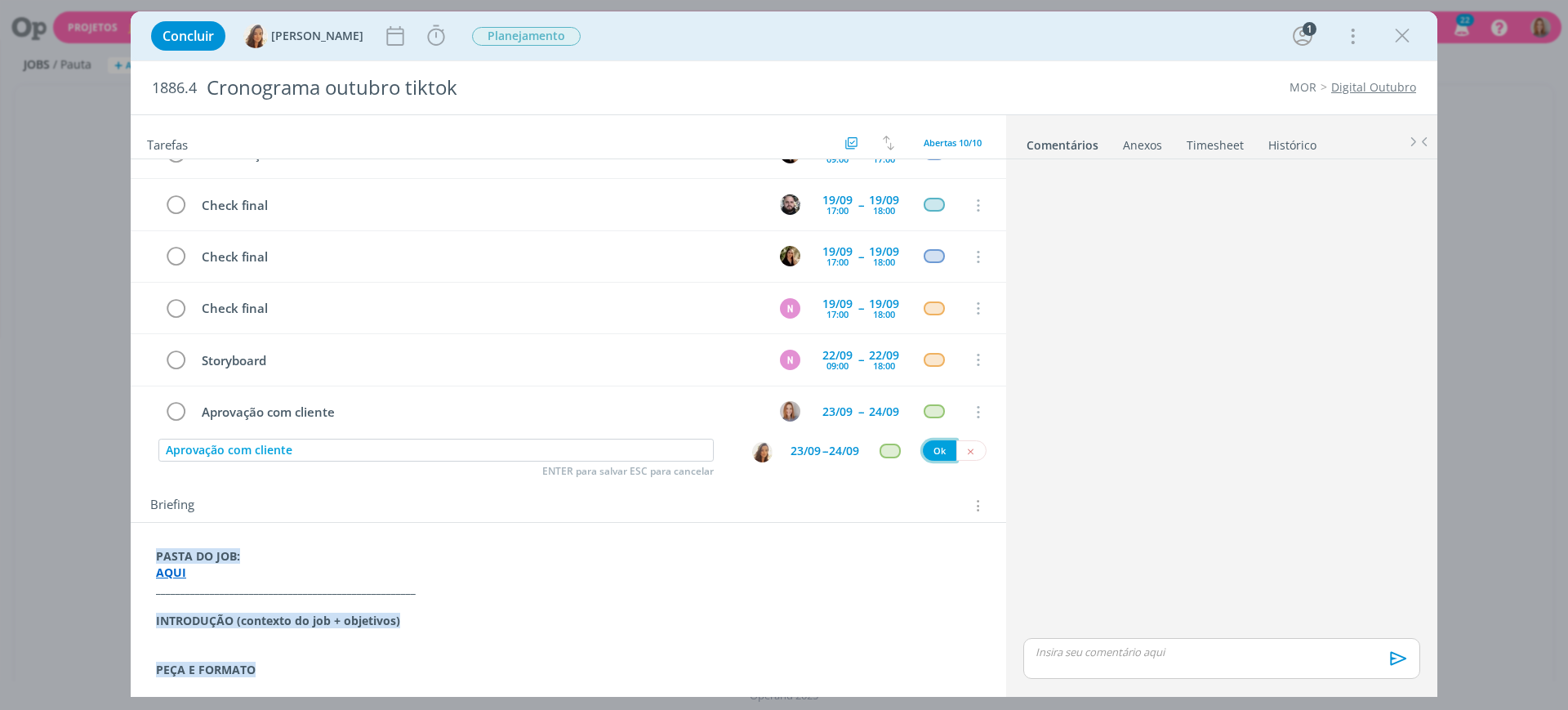
click at [926, 451] on button "Ok" at bounding box center [939, 450] width 34 height 20
click at [284, 445] on input "dialog" at bounding box center [436, 450] width 556 height 23
click at [752, 457] on img "dialog" at bounding box center [762, 452] width 20 height 20
type input "Captação/edição"
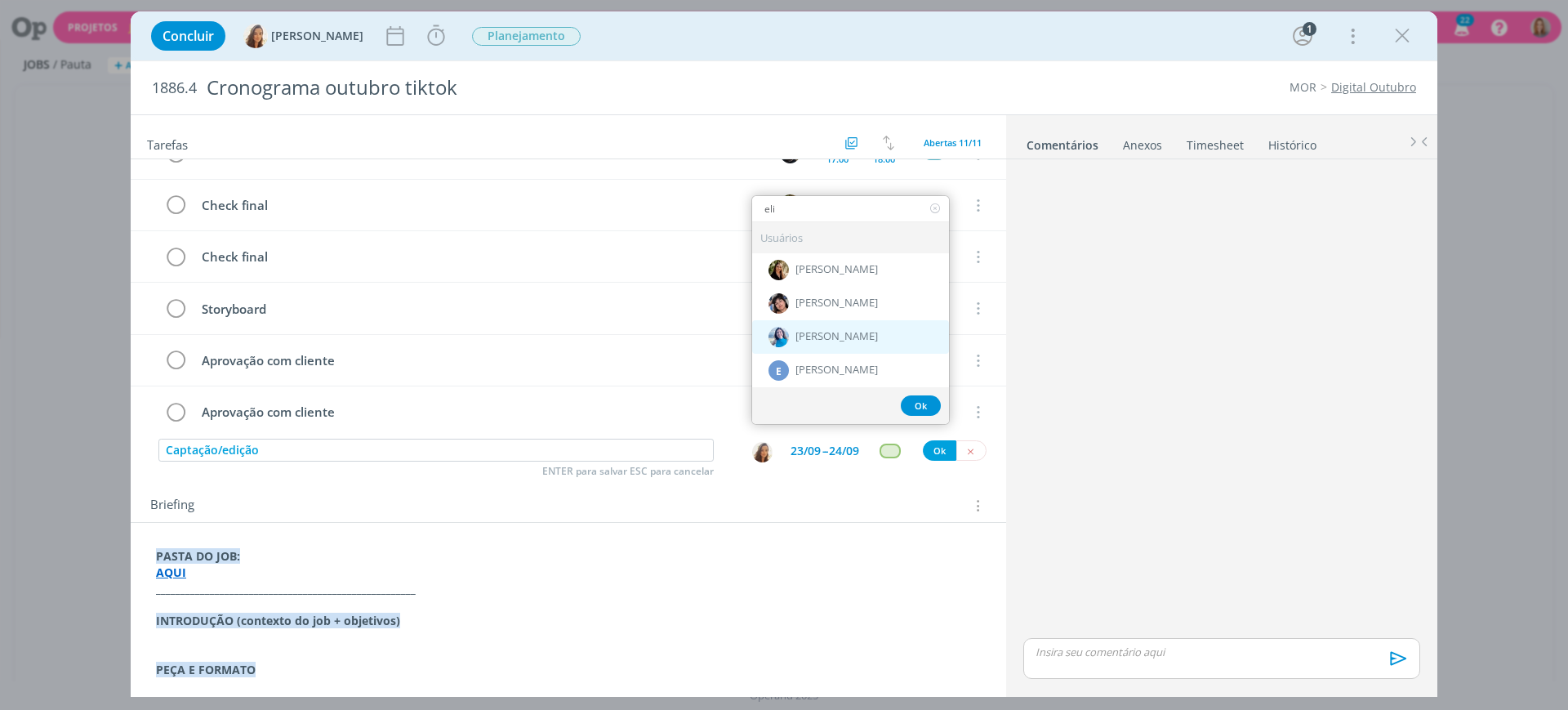
type input "eli"
click at [795, 335] on span "[PERSON_NAME]" at bounding box center [836, 337] width 83 height 13
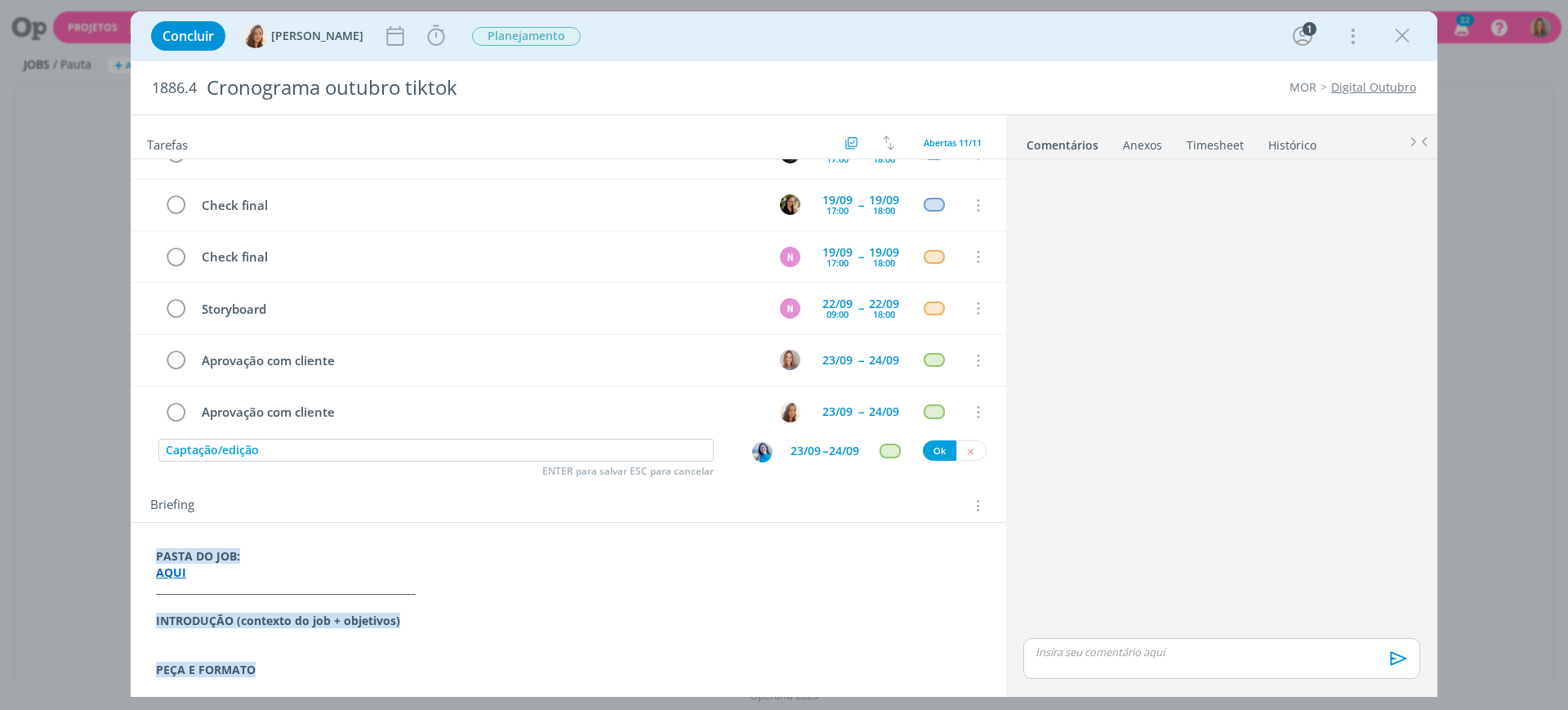
click at [791, 445] on div "23/09" at bounding box center [805, 451] width 30 height 11
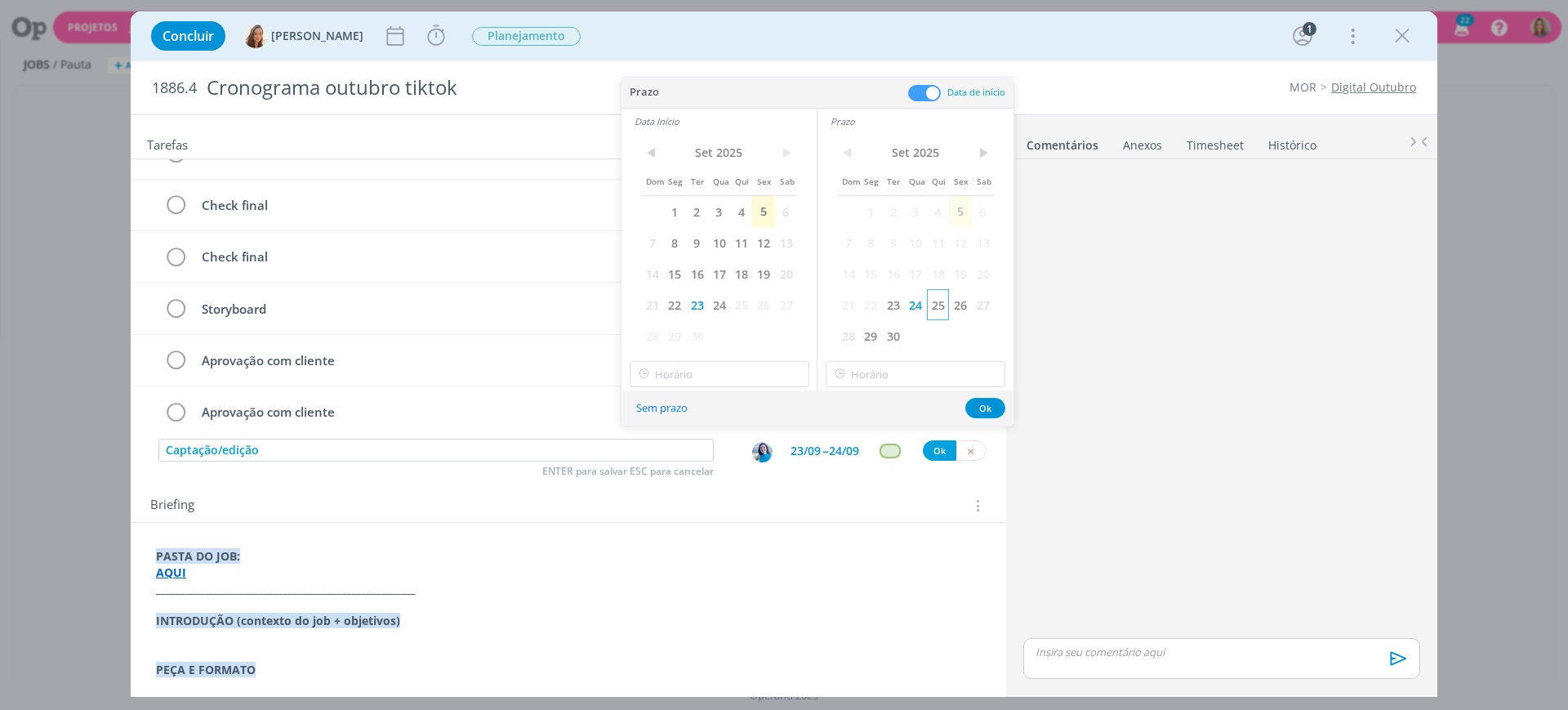
click at [940, 305] on span "25" at bounding box center [938, 305] width 22 height 31
click at [746, 302] on span "25" at bounding box center [741, 305] width 22 height 31
click at [748, 366] on input "19:00" at bounding box center [720, 374] width 180 height 26
click at [674, 481] on div "09:00" at bounding box center [723, 484] width 183 height 29
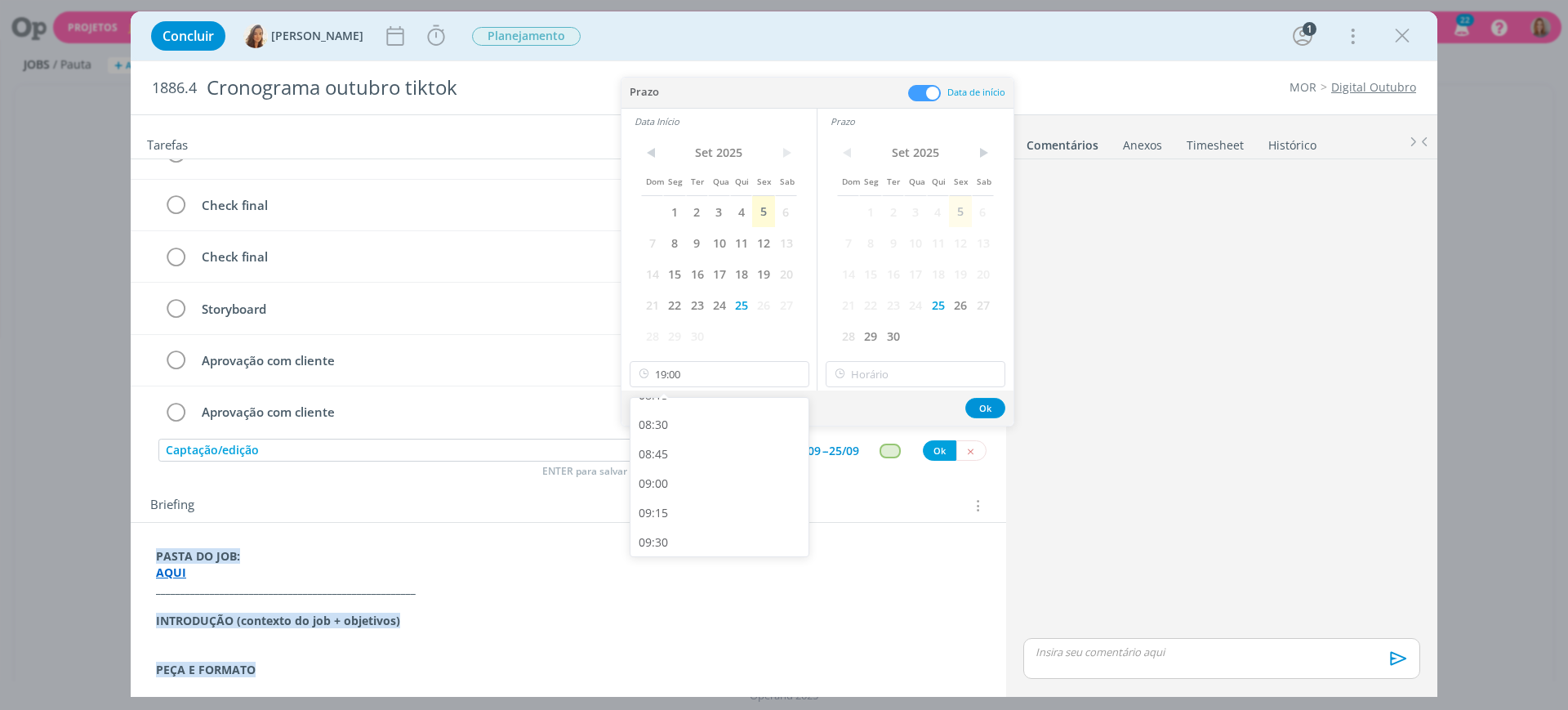
type input "09:00"
click at [906, 377] on input "19:00" at bounding box center [916, 374] width 180 height 26
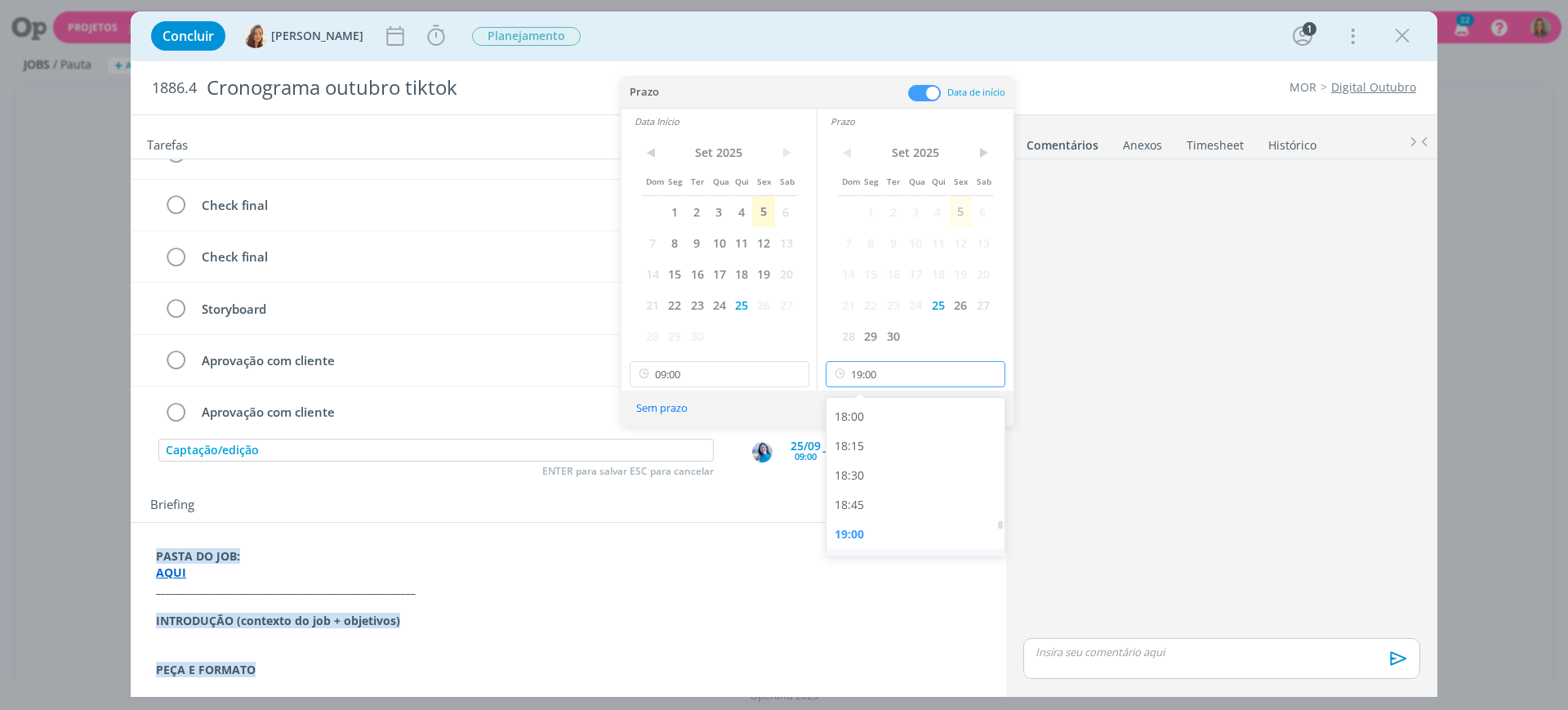
scroll to position [2112, 0]
click at [862, 417] on div "18:00" at bounding box center [918, 419] width 183 height 29
type input "18:00"
click at [989, 404] on button "Ok" at bounding box center [985, 408] width 40 height 20
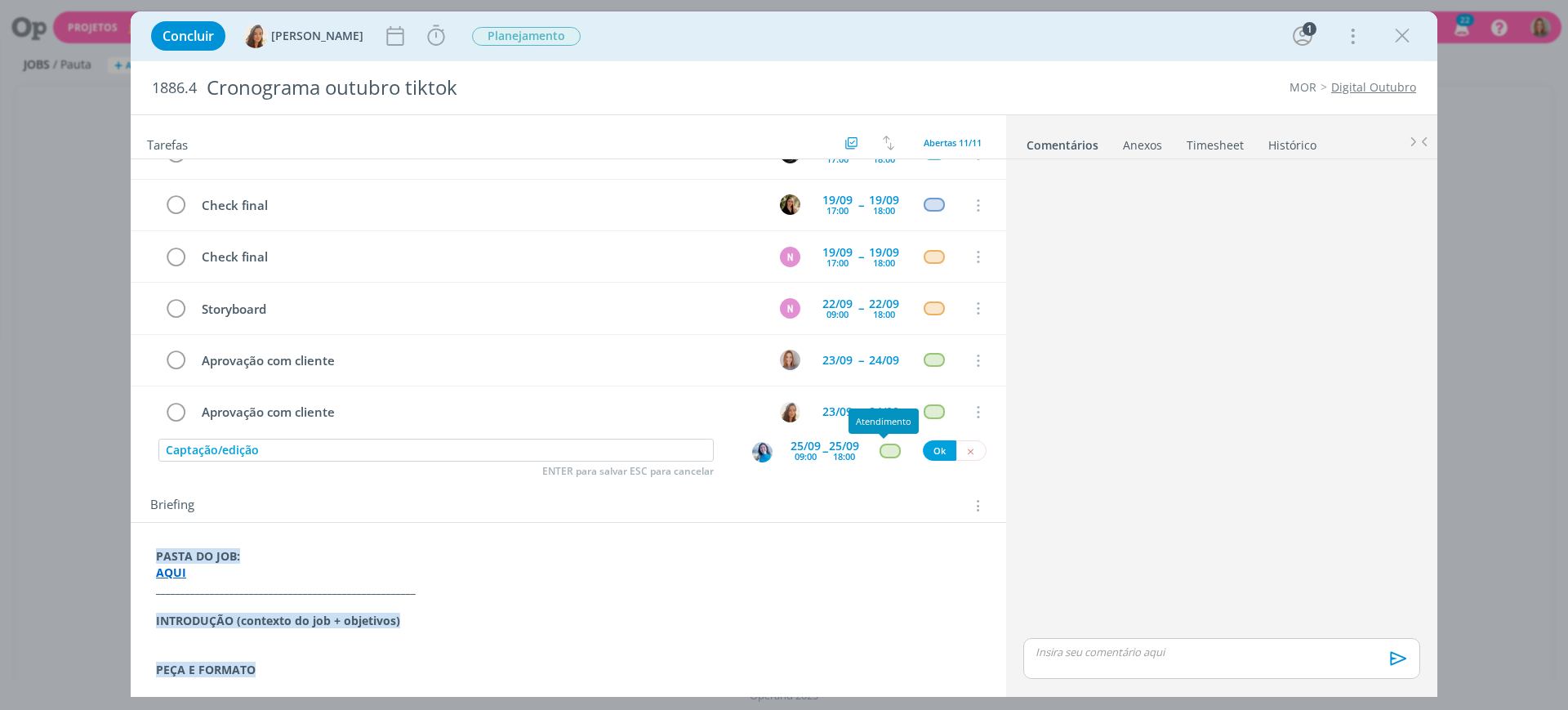
click at [888, 447] on div "dialog" at bounding box center [890, 450] width 20 height 14
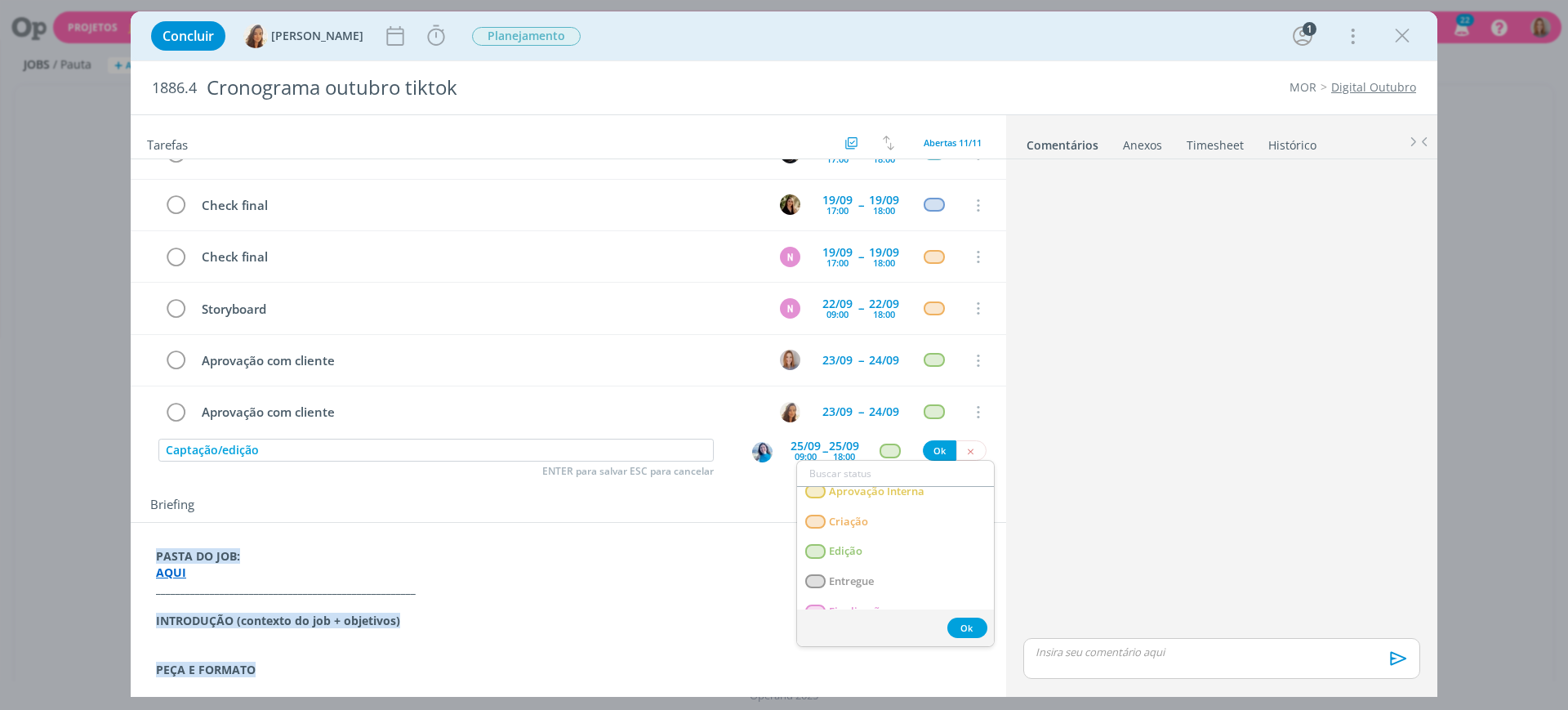
scroll to position [102, 0]
click at [867, 541] on link "Edição" at bounding box center [895, 549] width 197 height 30
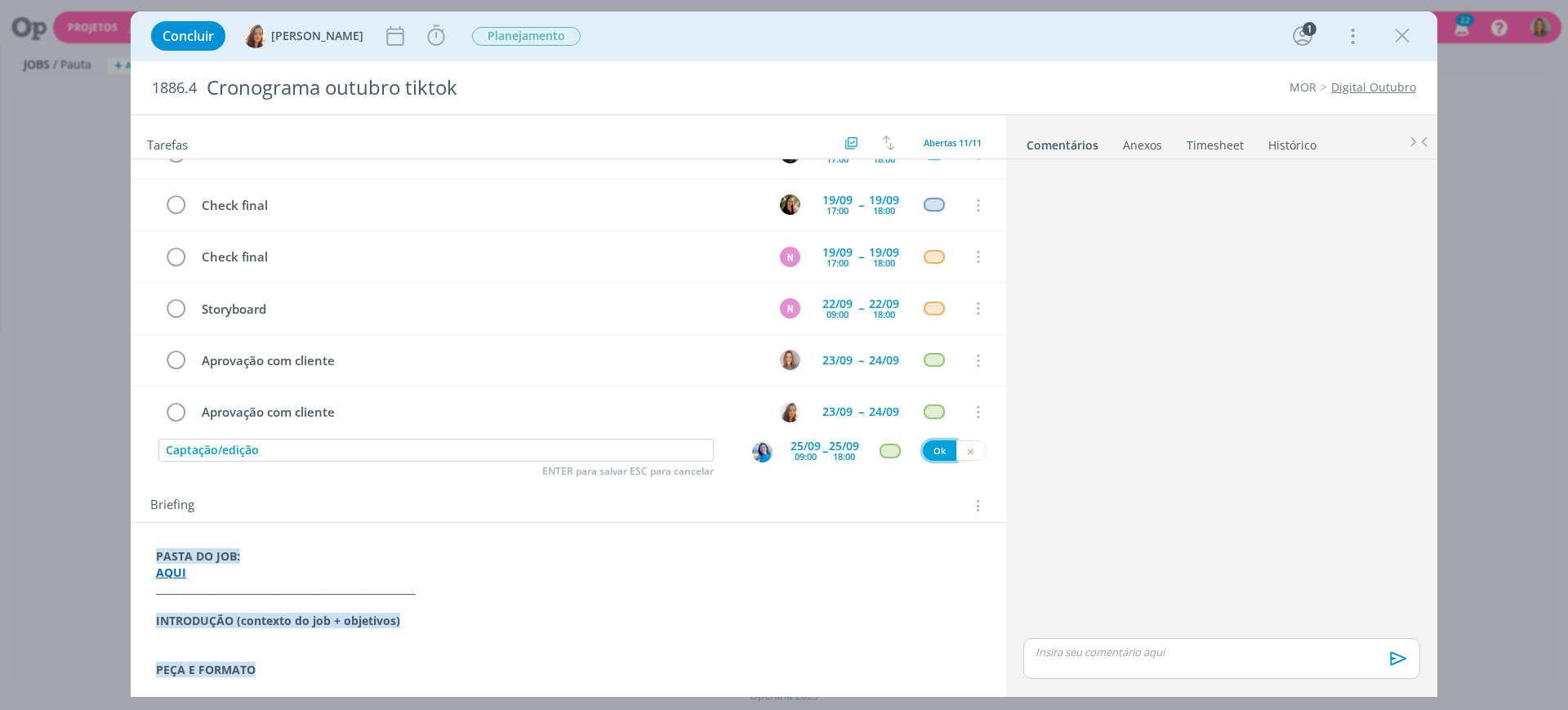
click at [935, 458] on button "Ok" at bounding box center [939, 450] width 34 height 20
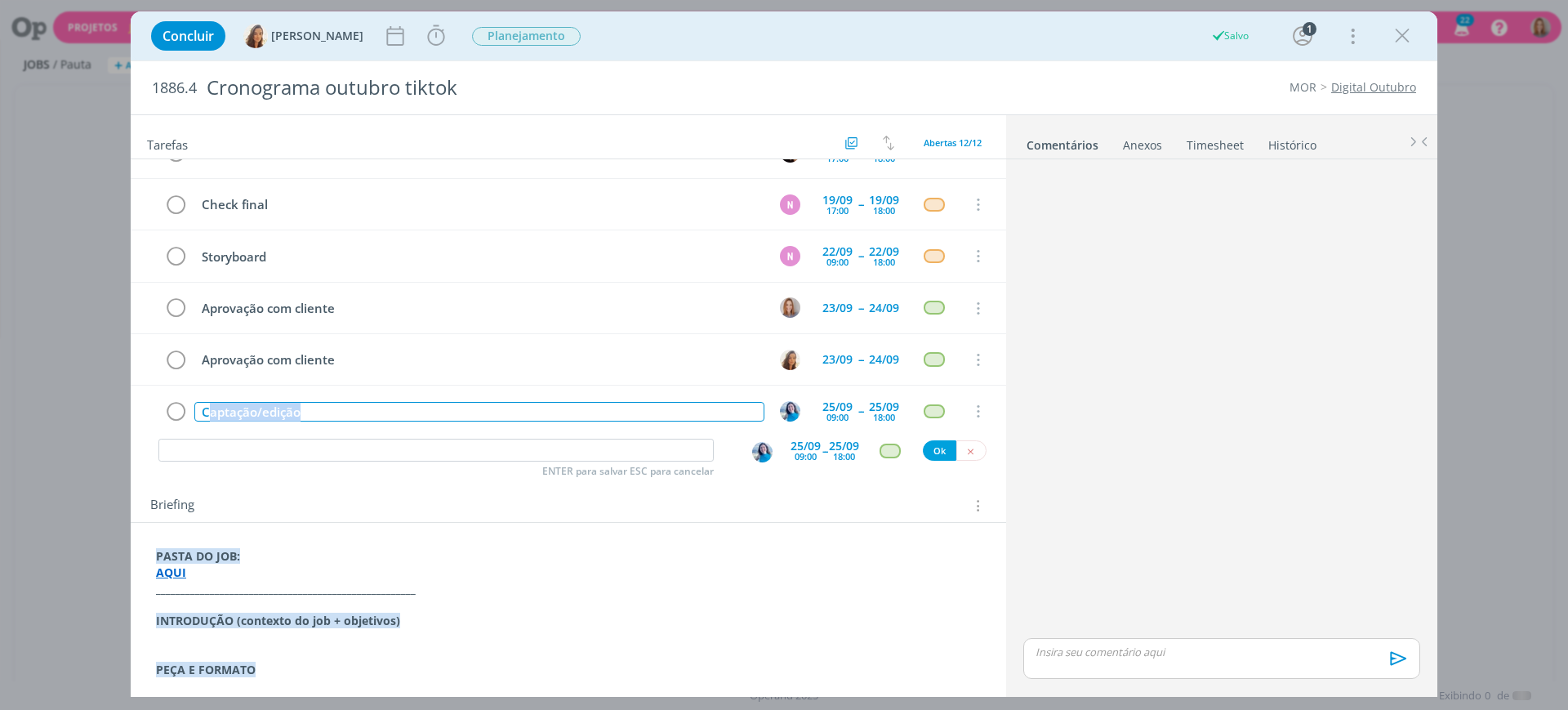
scroll to position [356, 0]
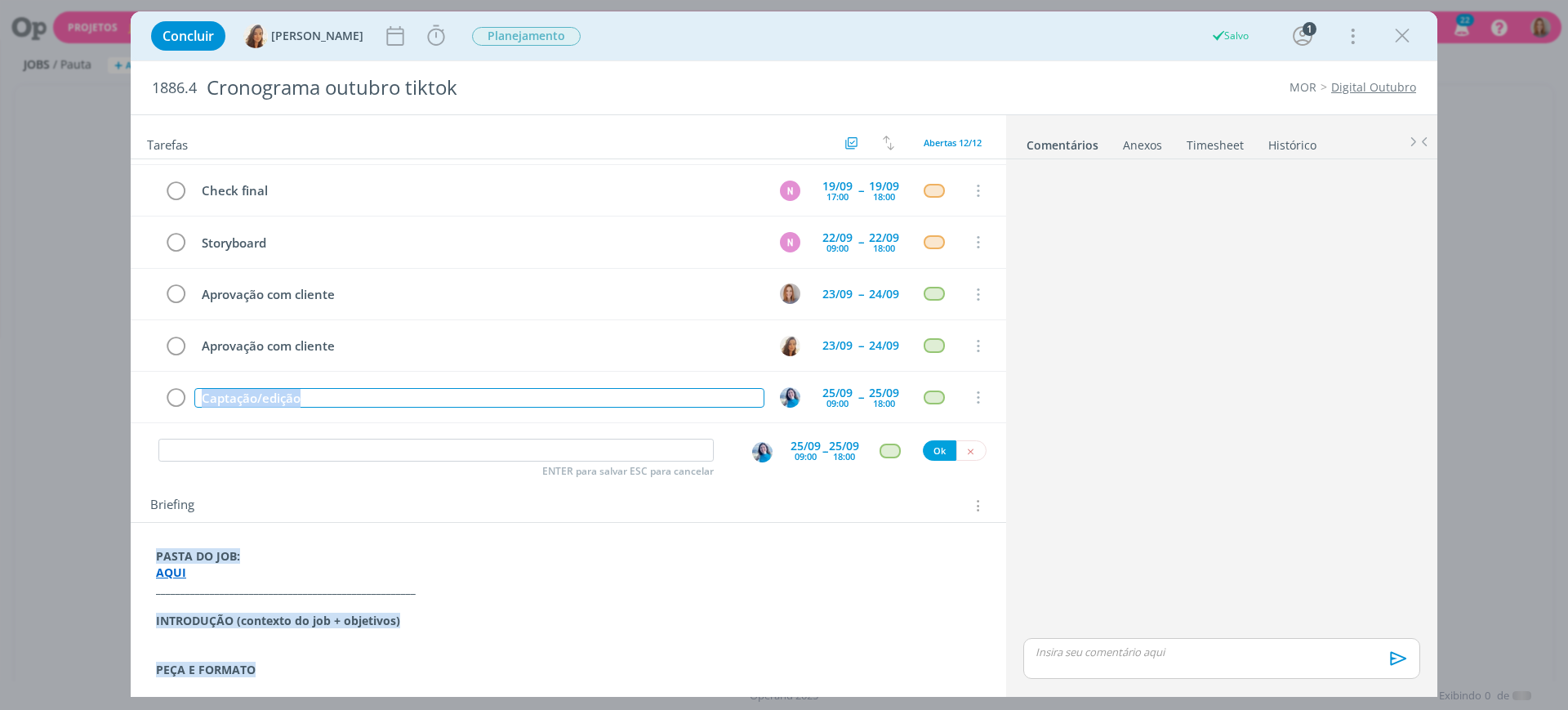
drag, startPoint x: 331, startPoint y: 411, endPoint x: 186, endPoint y: 432, distance: 146.5
click at [186, 429] on div "Pautar 12/09 Cancelar Planejamento 16/09 13:00 -- 16/09 17:30 Cancelar Check in…" at bounding box center [569, 298] width 876 height 277
copy div "Captação/edição"
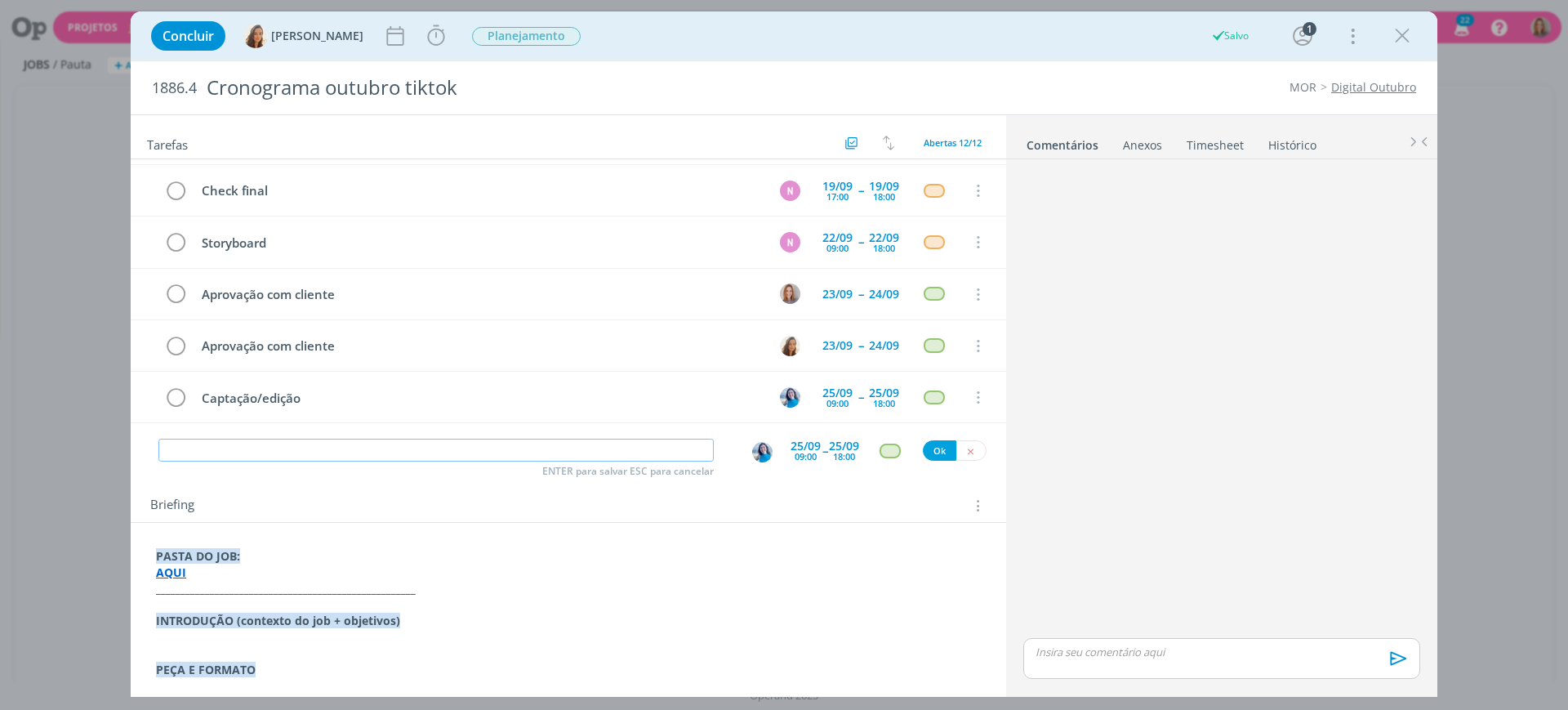
click at [255, 442] on input "dialog" at bounding box center [436, 450] width 556 height 23
paste input "Captação/edição"
type input "Captação/edição"
click at [833, 455] on div "18:00" at bounding box center [844, 456] width 22 height 9
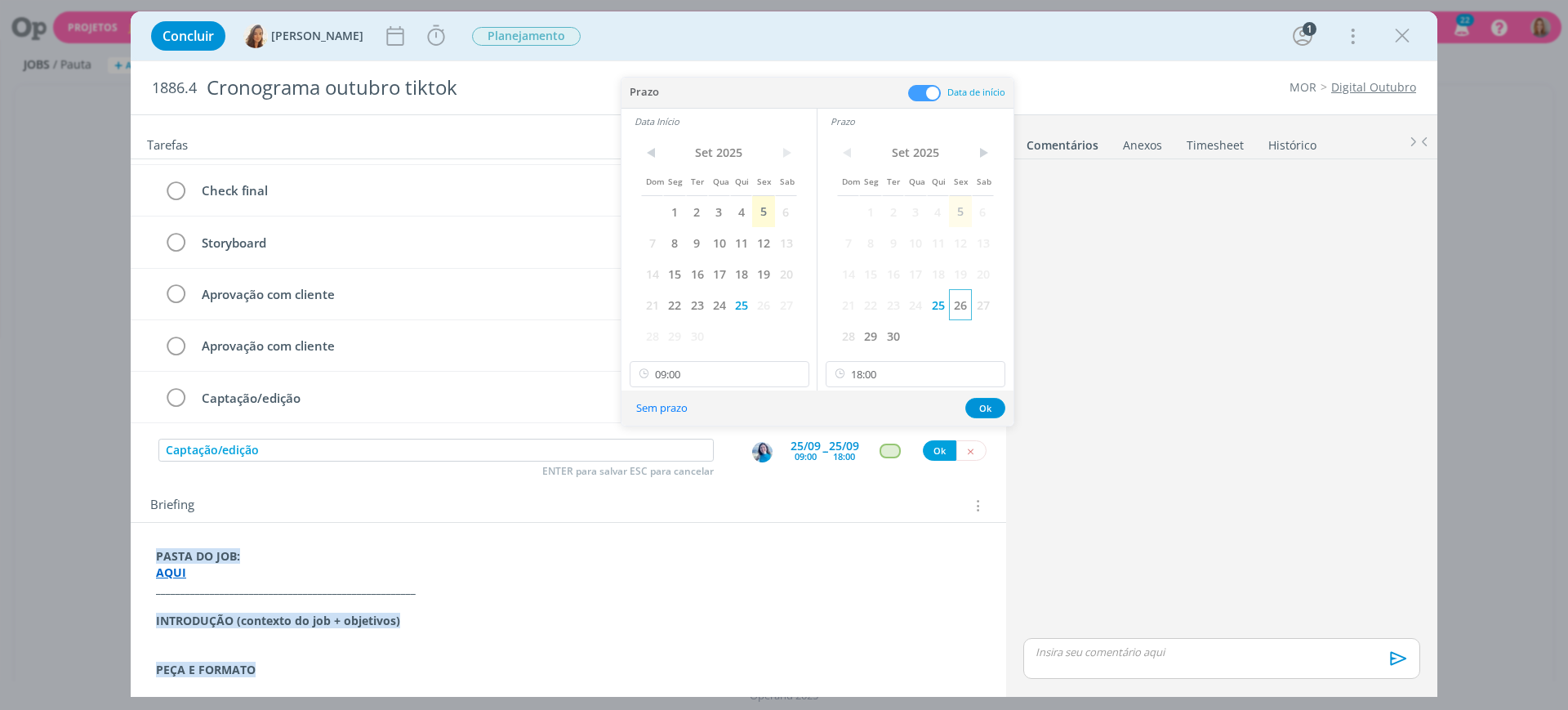
click at [966, 306] on span "26" at bounding box center [960, 305] width 22 height 31
click at [768, 307] on span "26" at bounding box center [763, 305] width 22 height 31
click at [986, 402] on button "Ok" at bounding box center [985, 408] width 40 height 20
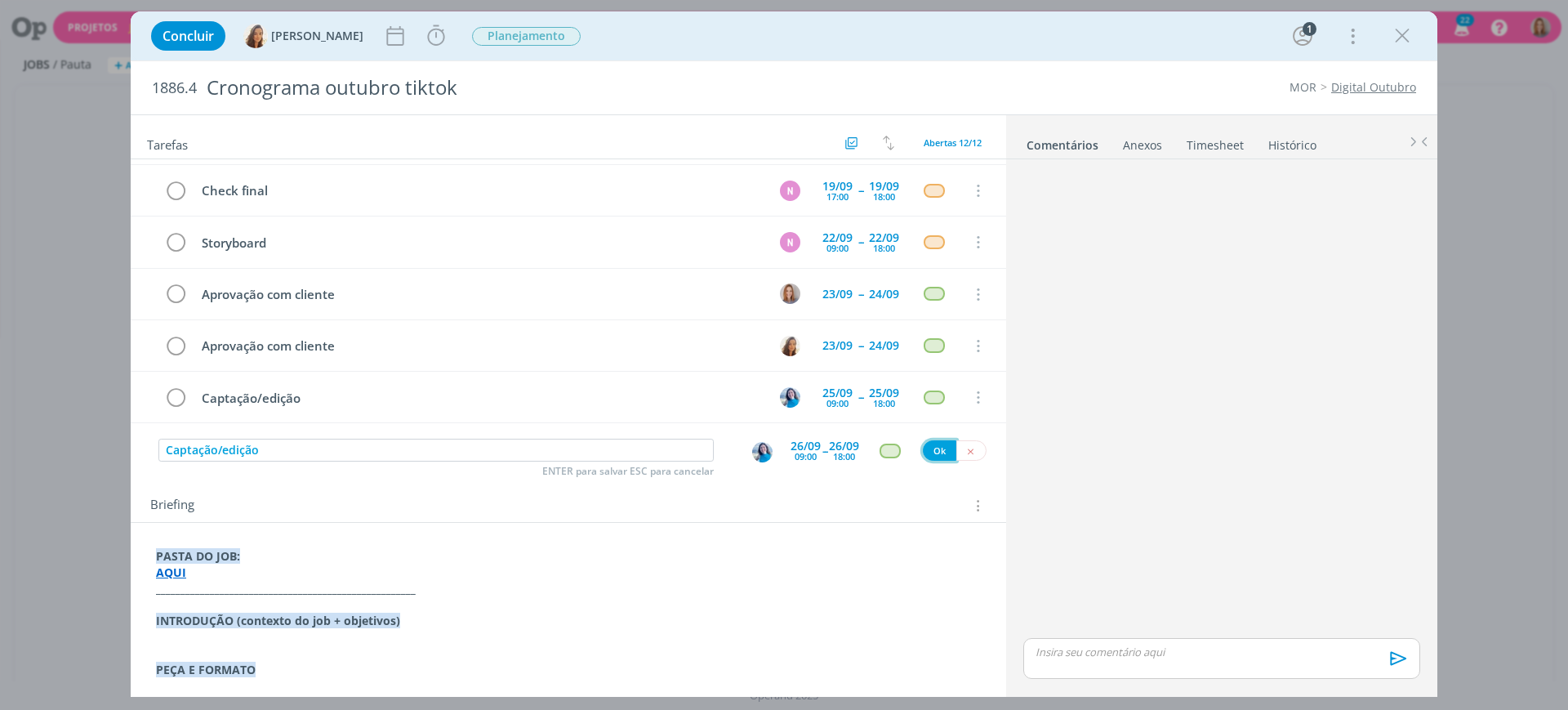
click at [929, 455] on button "Ok" at bounding box center [939, 450] width 34 height 20
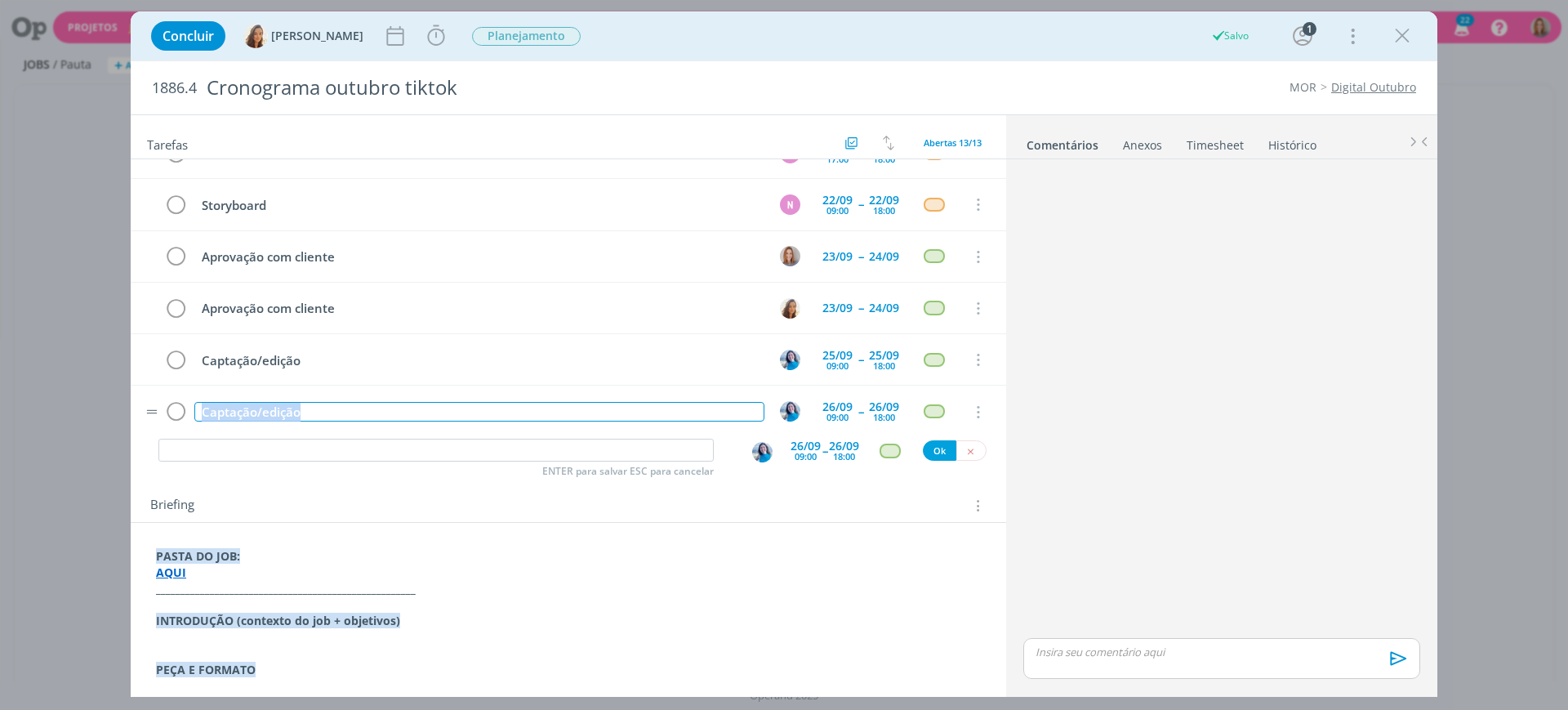
drag, startPoint x: 310, startPoint y: 412, endPoint x: 140, endPoint y: 396, distance: 170.8
click at [140, 396] on tr "Captação/edição 26/09 09:00 -- 26/09 18:00 Cancelar" at bounding box center [569, 411] width 876 height 52
copy div "Captação/edição"
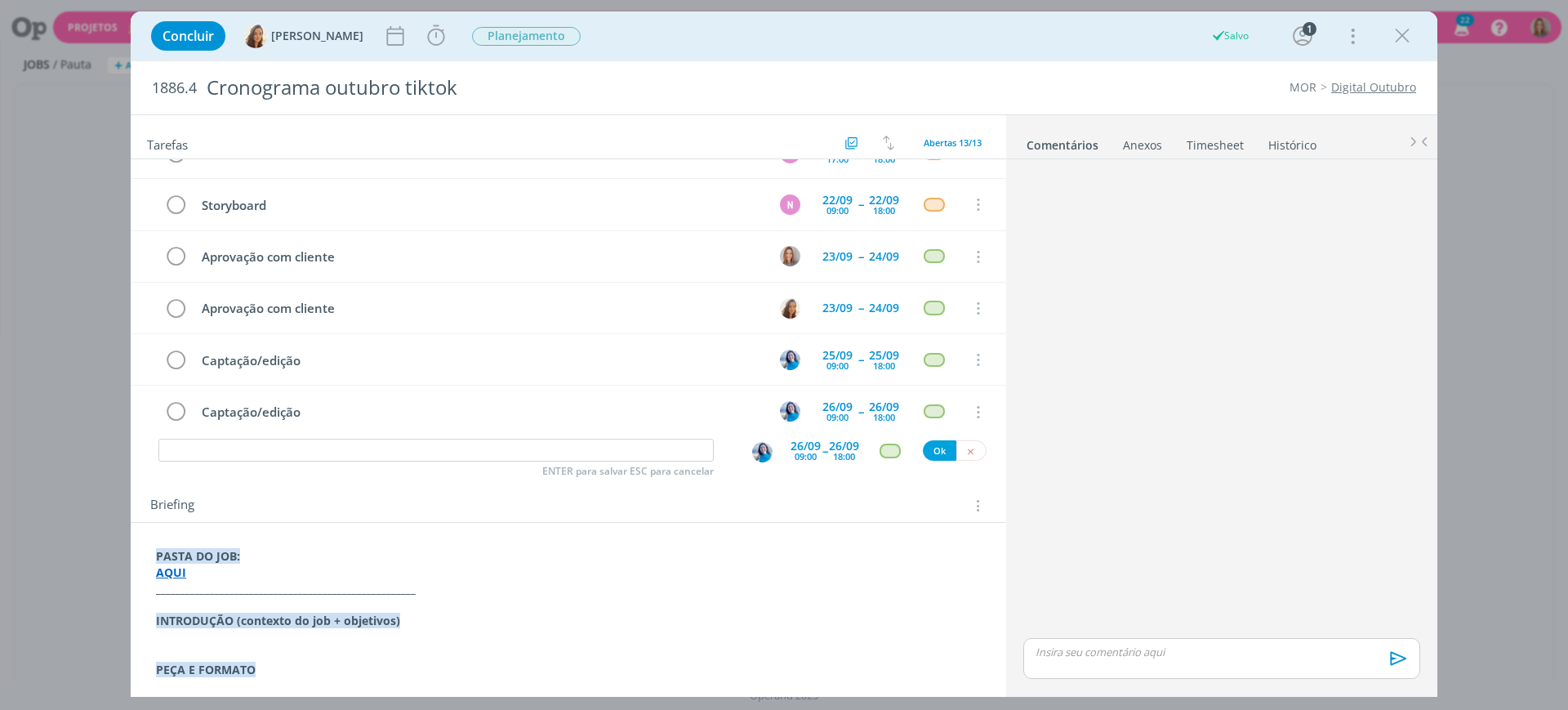
click at [209, 436] on div "ENTER para salvar ESC para cancelar 26/09 09:00 -- 26/09 18:00 Ok" at bounding box center [569, 451] width 876 height 29
click at [216, 437] on div "ENTER para salvar ESC para cancelar 26/09 09:00 -- 26/09 18:00 Ok" at bounding box center [569, 451] width 876 height 29
click at [226, 450] on input "dialog" at bounding box center [436, 450] width 556 height 23
paste input "Captação/edição"
type input "Captação/edição"
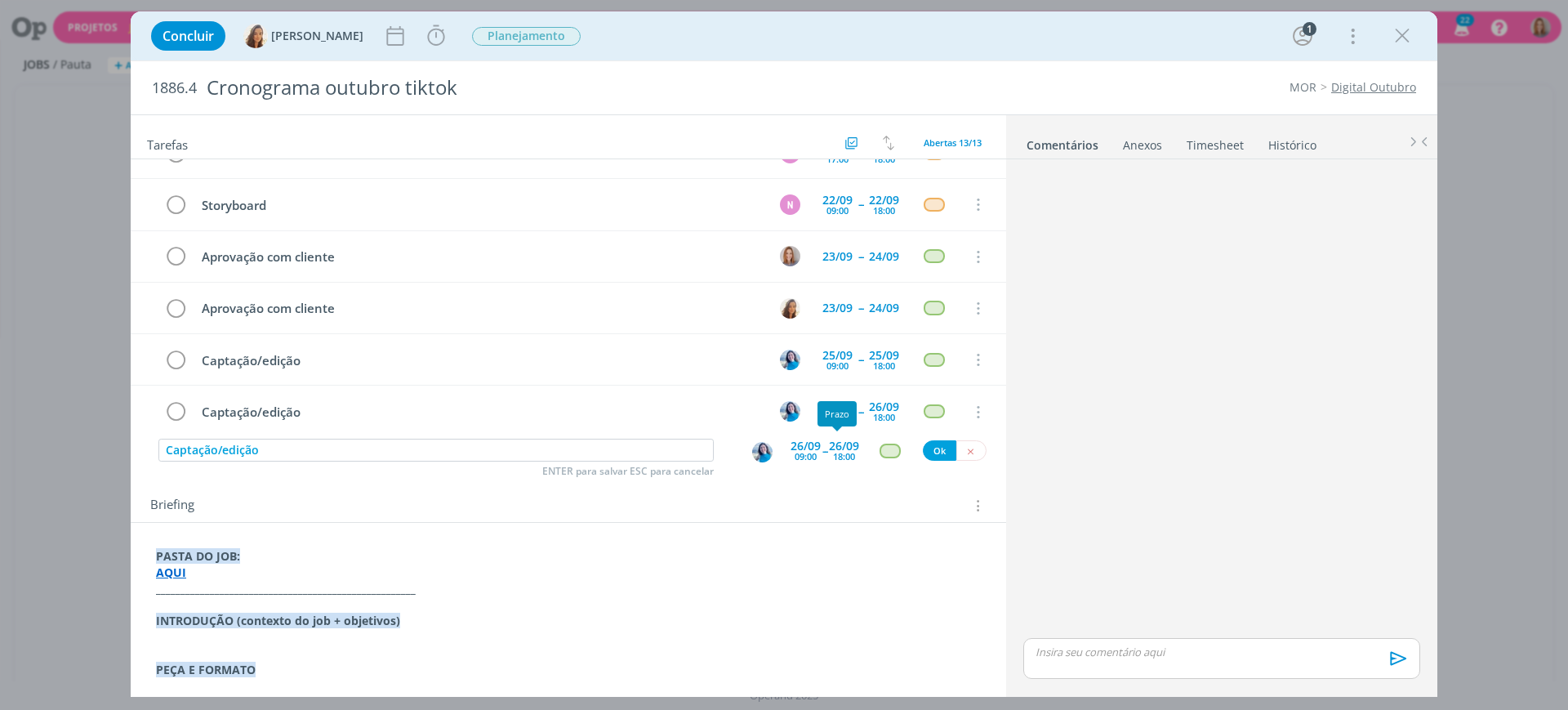
click at [847, 454] on div "18:00" at bounding box center [844, 456] width 22 height 9
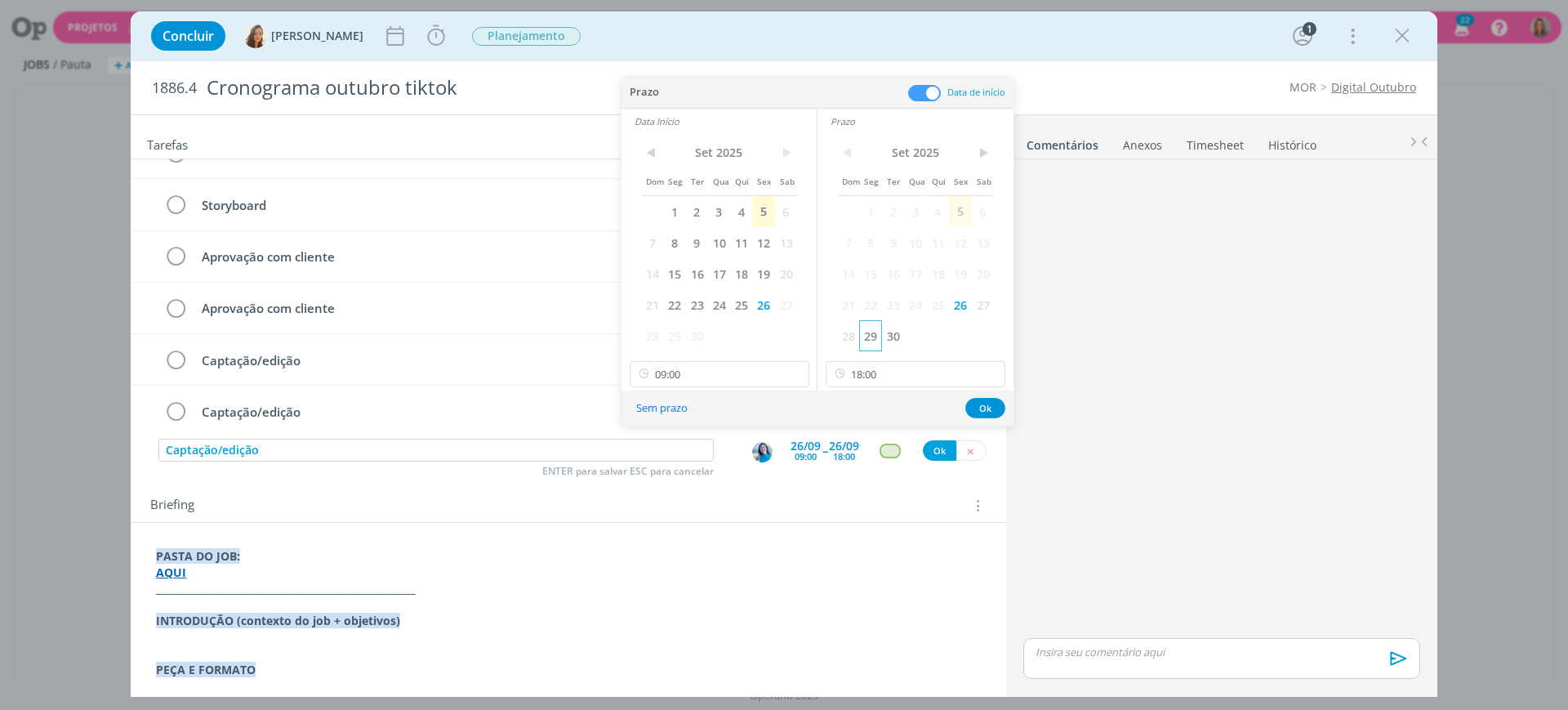
click at [870, 339] on span "29" at bounding box center [870, 336] width 22 height 31
click at [669, 337] on span "29" at bounding box center [674, 336] width 22 height 31
click at [980, 412] on button "Ok" at bounding box center [985, 408] width 40 height 20
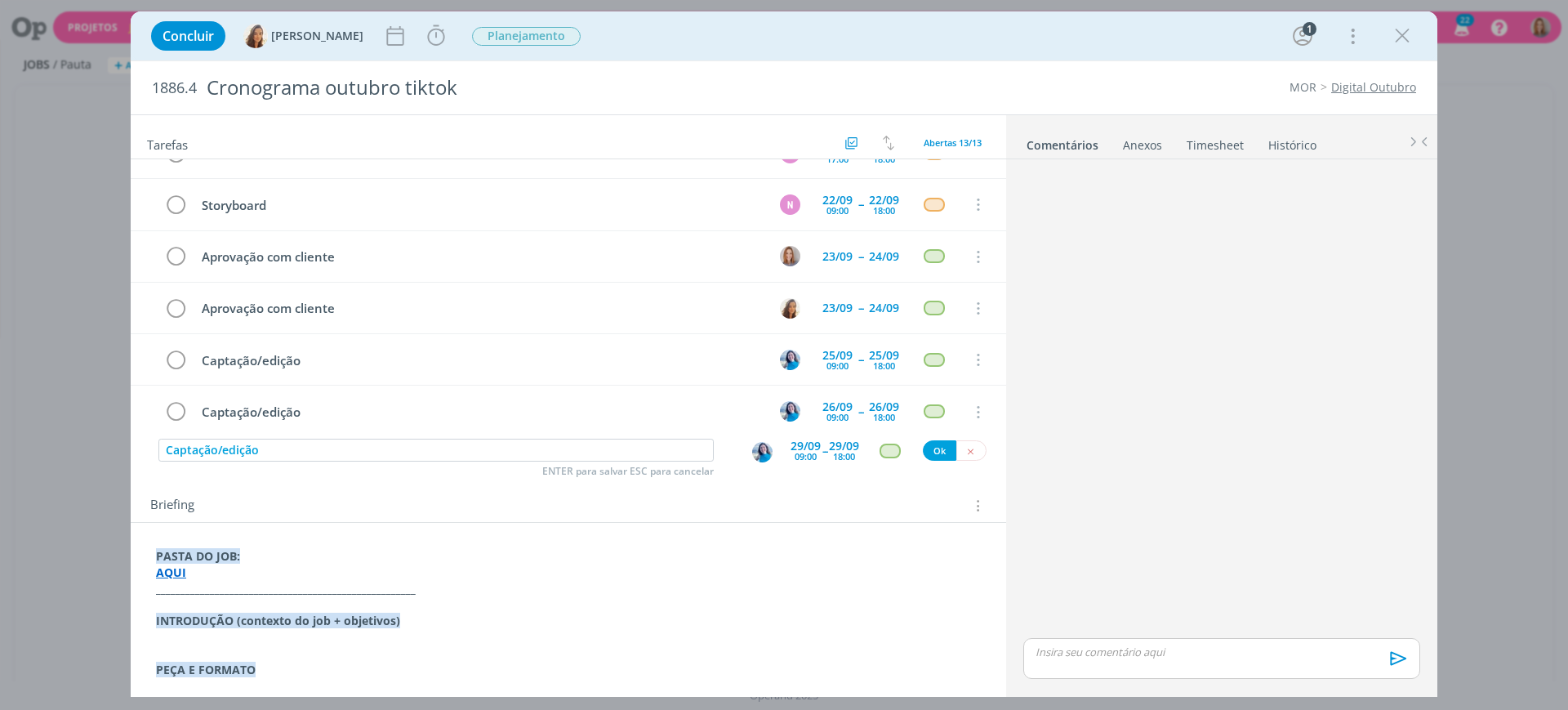
click at [932, 462] on div "Captação/edição ENTER para salvar ESC para cancelar 29/09 09:00 -- 29/09 18:00 …" at bounding box center [569, 451] width 876 height 29
click at [930, 450] on button "Ok" at bounding box center [939, 450] width 34 height 20
click at [266, 447] on input "dialog" at bounding box center [436, 450] width 556 height 23
paste input "Captação/edição"
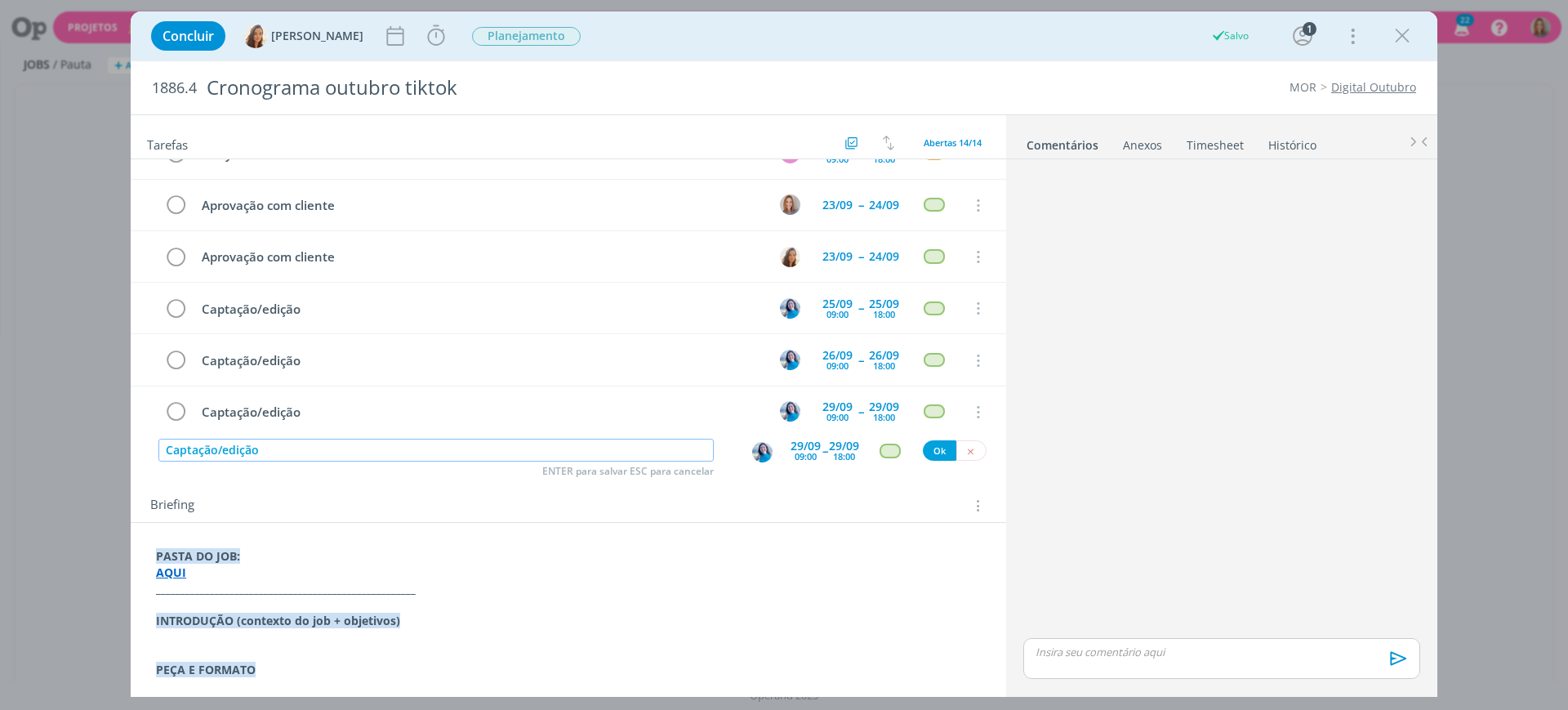
type input "Captação/edição"
click at [809, 445] on div "29/09" at bounding box center [805, 446] width 30 height 11
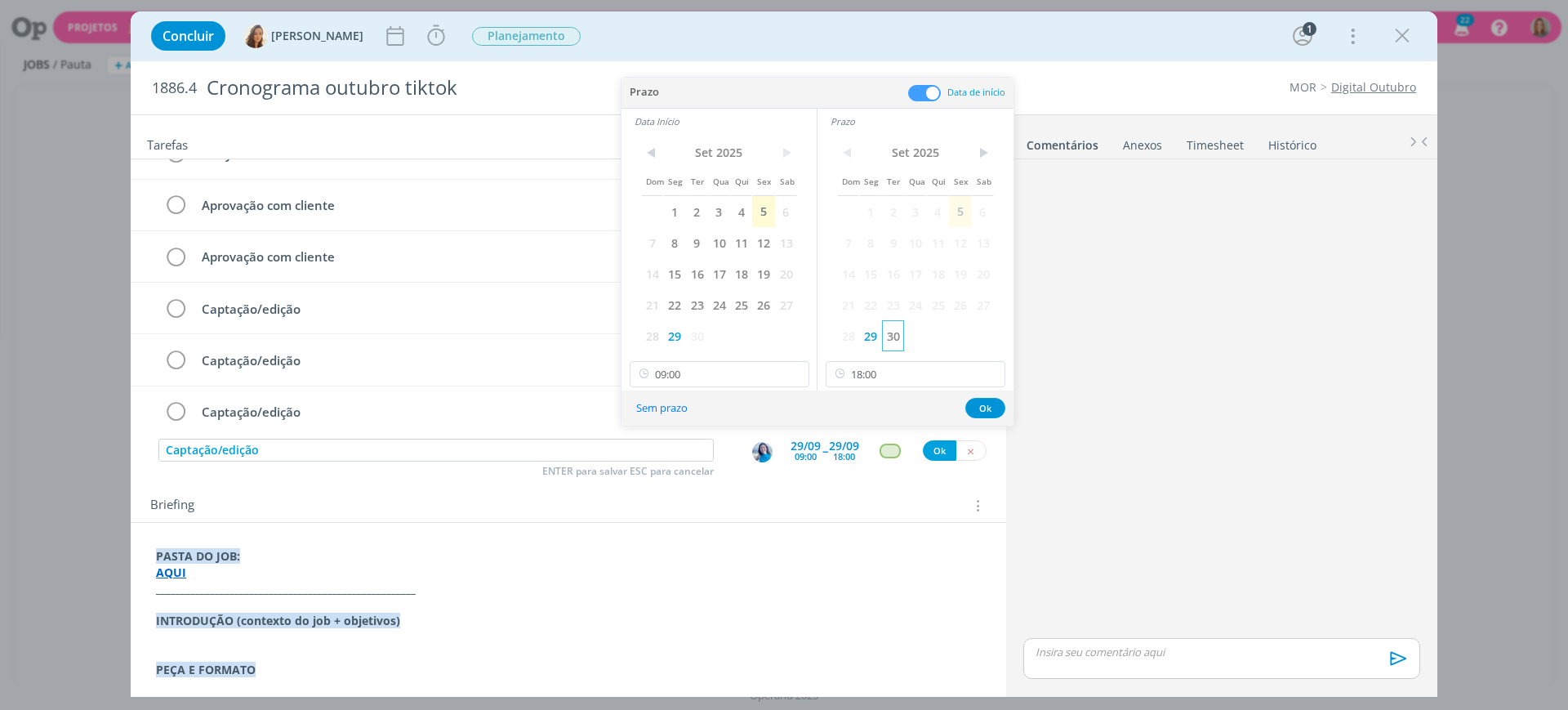
click at [897, 341] on span "30" at bounding box center [893, 336] width 22 height 31
click at [690, 332] on span "30" at bounding box center [696, 336] width 22 height 31
click at [974, 408] on button "Ok" at bounding box center [985, 408] width 40 height 20
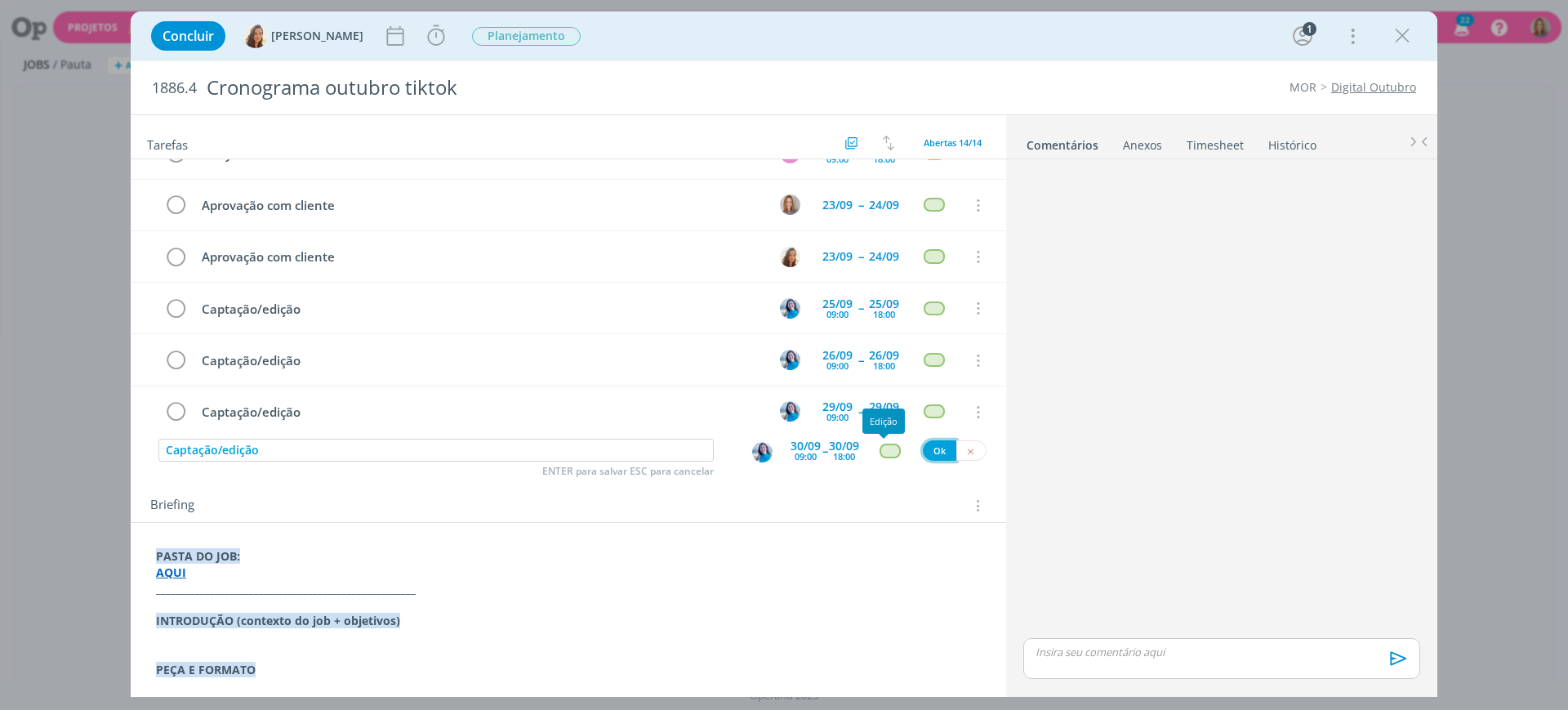
click at [926, 448] on button "Ok" at bounding box center [939, 450] width 34 height 20
click at [753, 445] on img "dialog" at bounding box center [762, 452] width 20 height 20
type input "Aprovação com cliente"
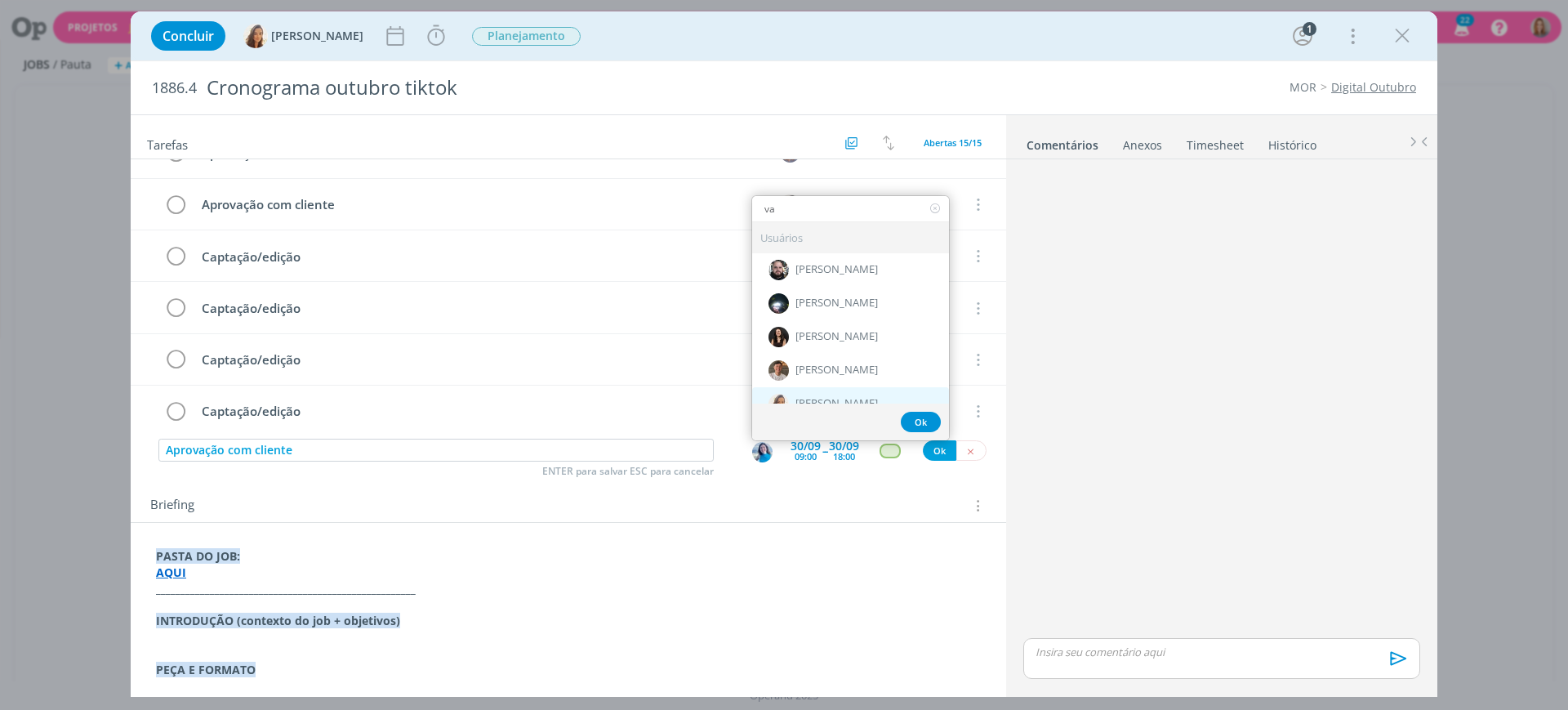
type input "va"
click at [823, 387] on div "[PERSON_NAME]" at bounding box center [850, 404] width 197 height 34
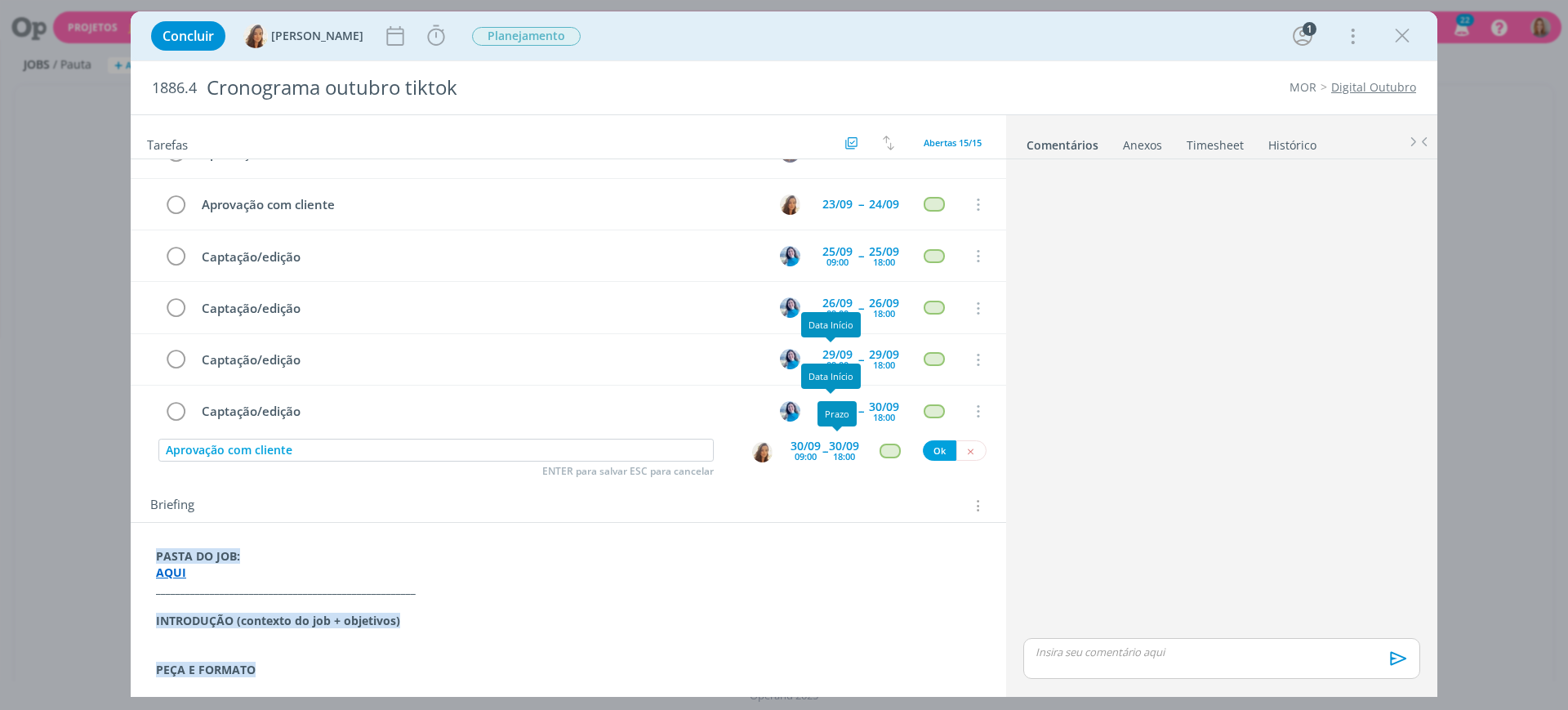
click at [822, 455] on span "--" at bounding box center [825, 450] width 5 height 16
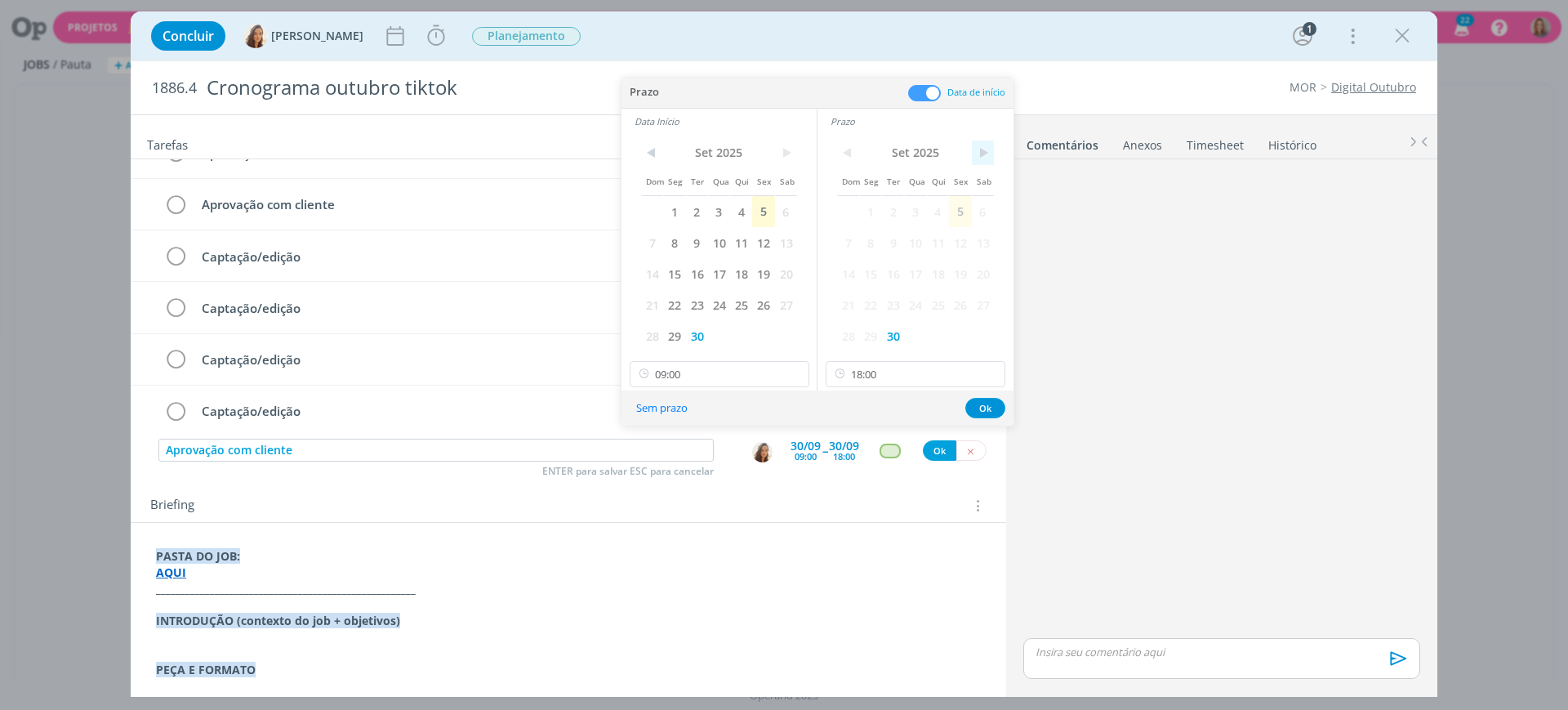
click at [978, 141] on span ">" at bounding box center [983, 153] width 22 height 25
click at [941, 209] on span "2" at bounding box center [938, 212] width 22 height 31
click at [782, 159] on span ">" at bounding box center [786, 153] width 22 height 25
click at [719, 214] on span "1" at bounding box center [719, 212] width 22 height 31
click at [798, 378] on icon at bounding box center [795, 374] width 20 height 26
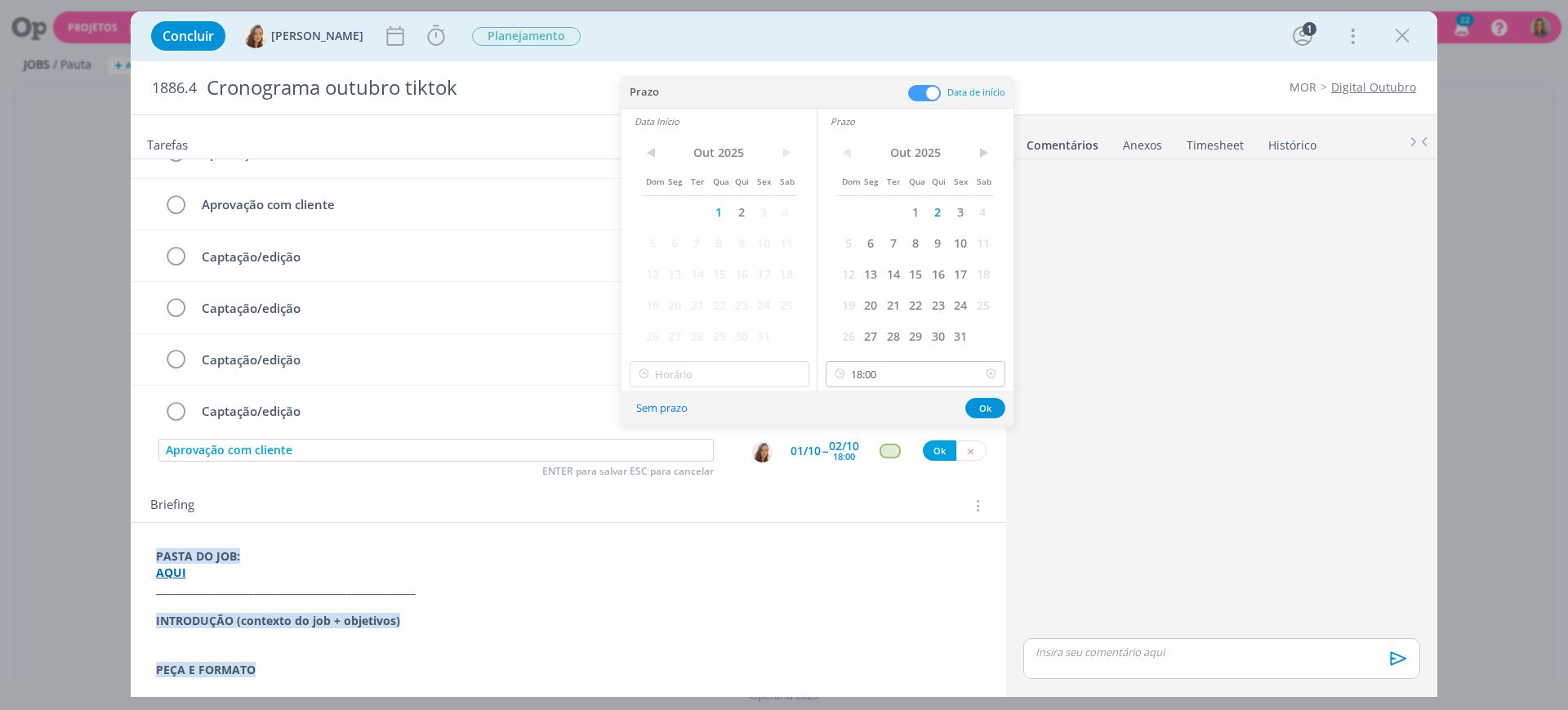
click at [993, 373] on icon at bounding box center [991, 374] width 20 height 26
click at [989, 402] on button "Ok" at bounding box center [985, 408] width 40 height 20
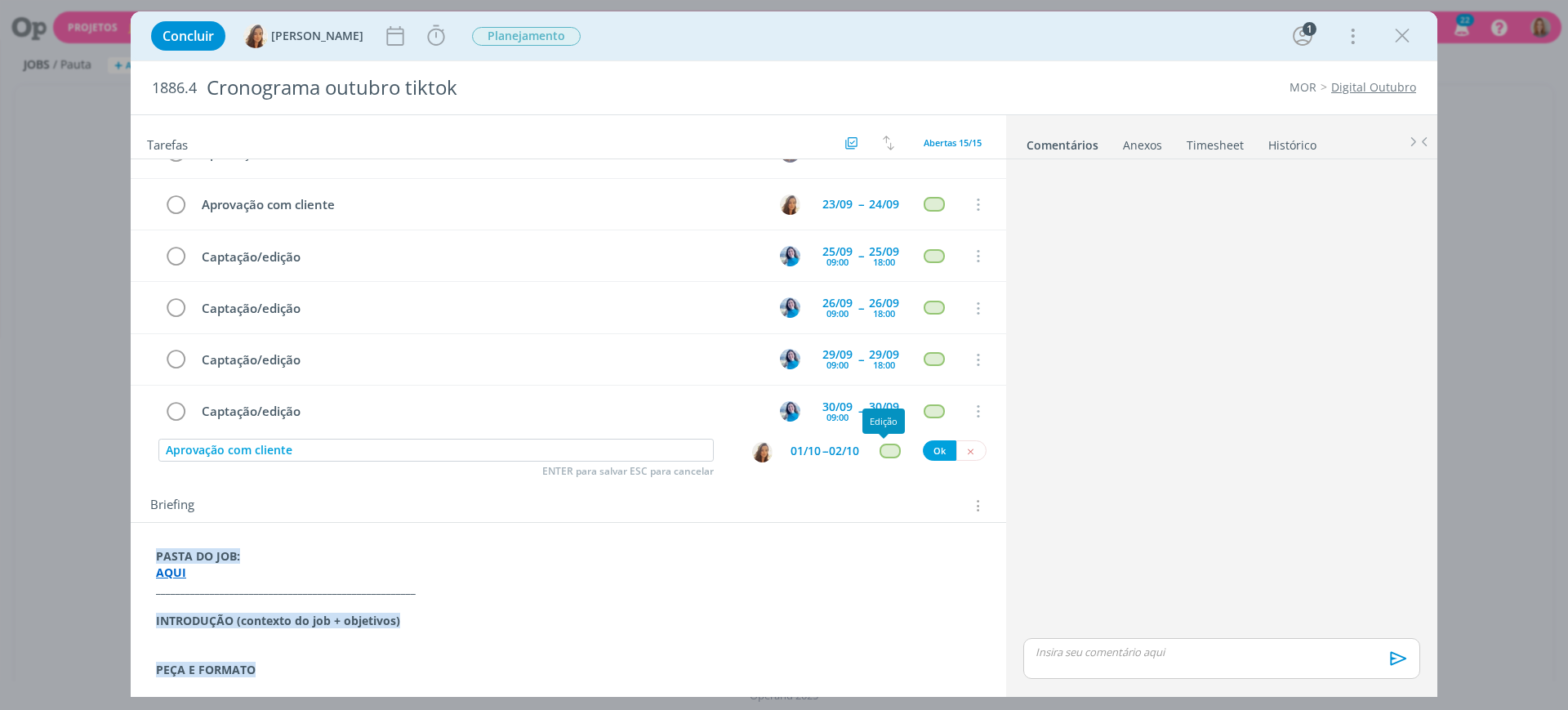
click at [885, 445] on div "dialog" at bounding box center [890, 450] width 20 height 14
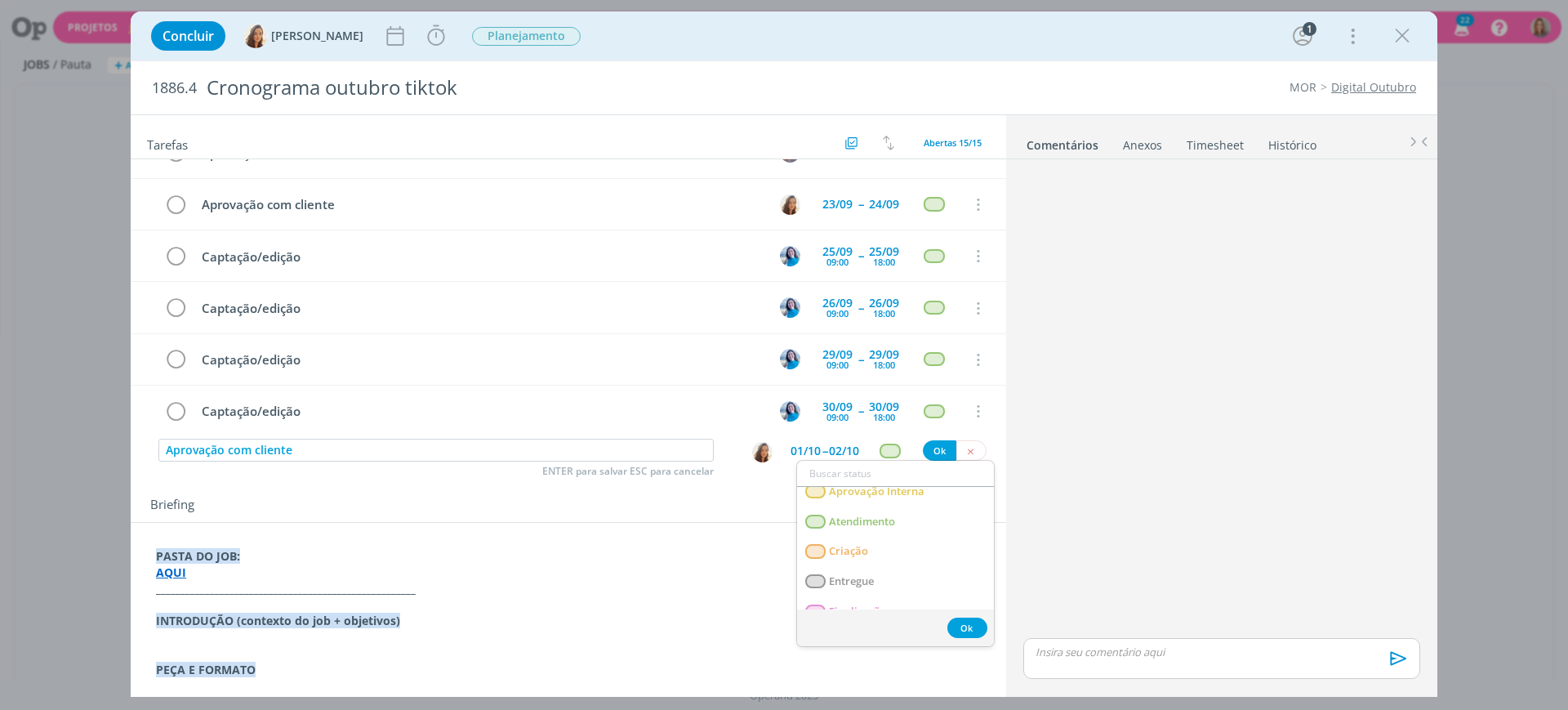
scroll to position [102, 0]
click at [881, 516] on span "Atendimento" at bounding box center [862, 520] width 66 height 13
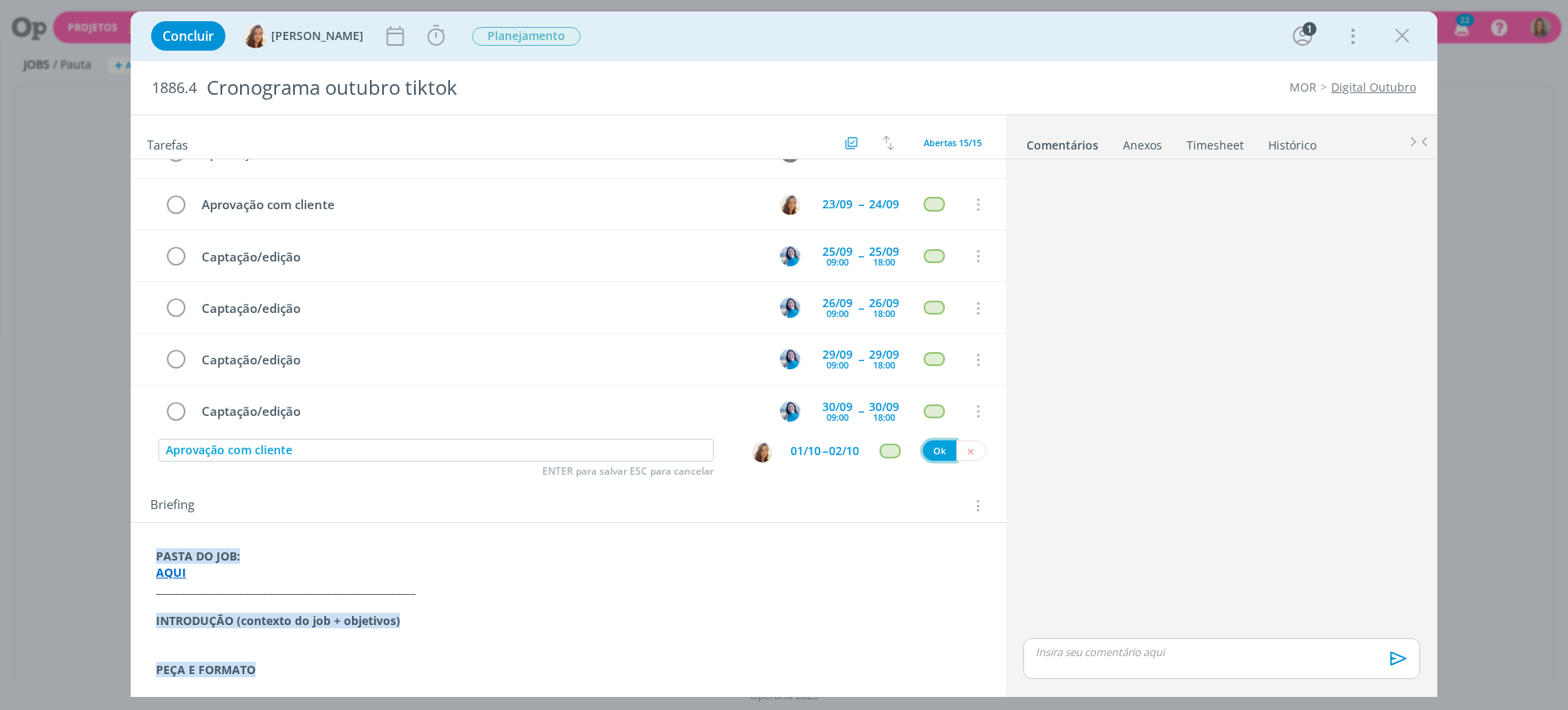
drag, startPoint x: 932, startPoint y: 445, endPoint x: 875, endPoint y: 466, distance: 60.7
click at [933, 445] on button "Ok" at bounding box center [939, 450] width 34 height 20
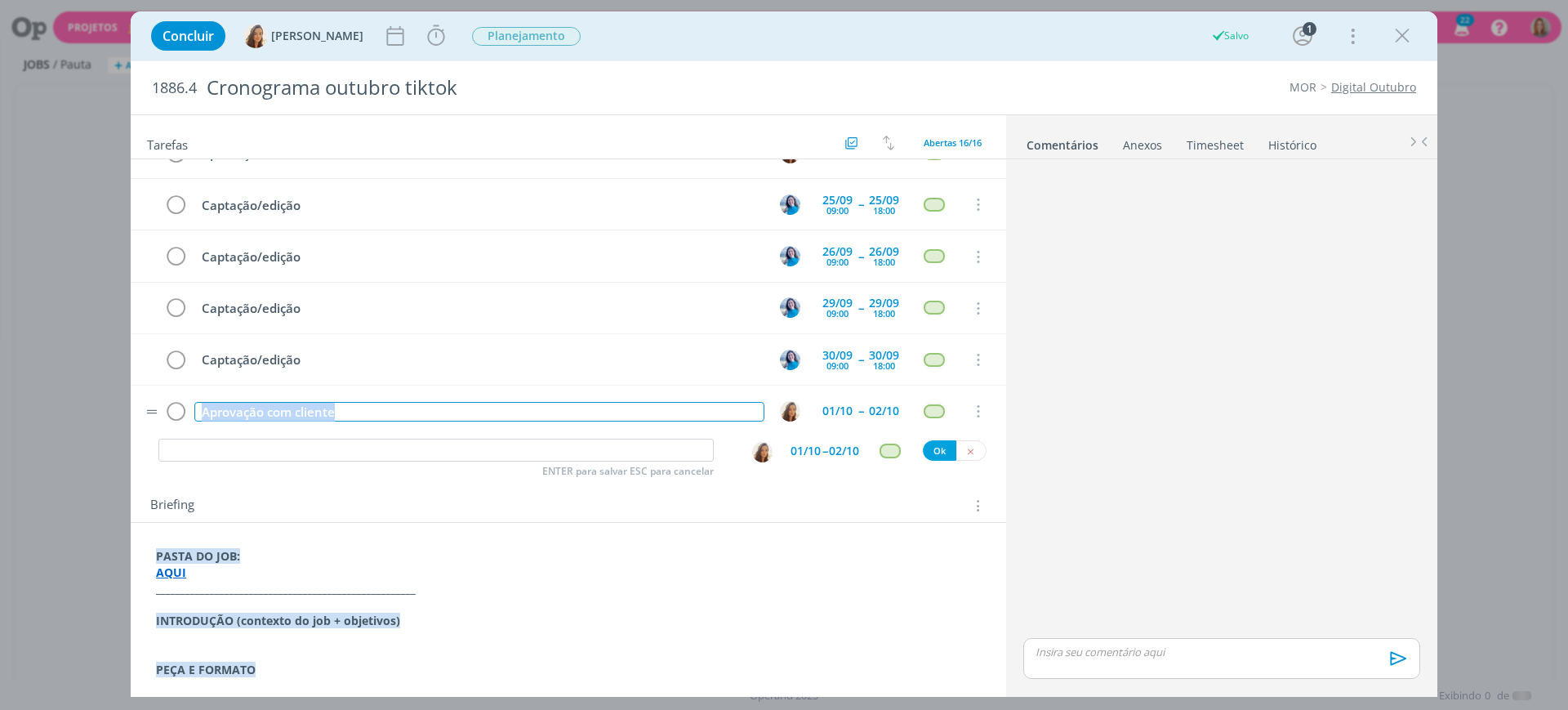
drag, startPoint x: 362, startPoint y: 410, endPoint x: 190, endPoint y: 414, distance: 172.0
click at [190, 414] on tr "Aprovação com cliente 01/10 -- 02/10 Cancelar" at bounding box center [569, 411] width 876 height 52
copy div "Aprovação com cliente"
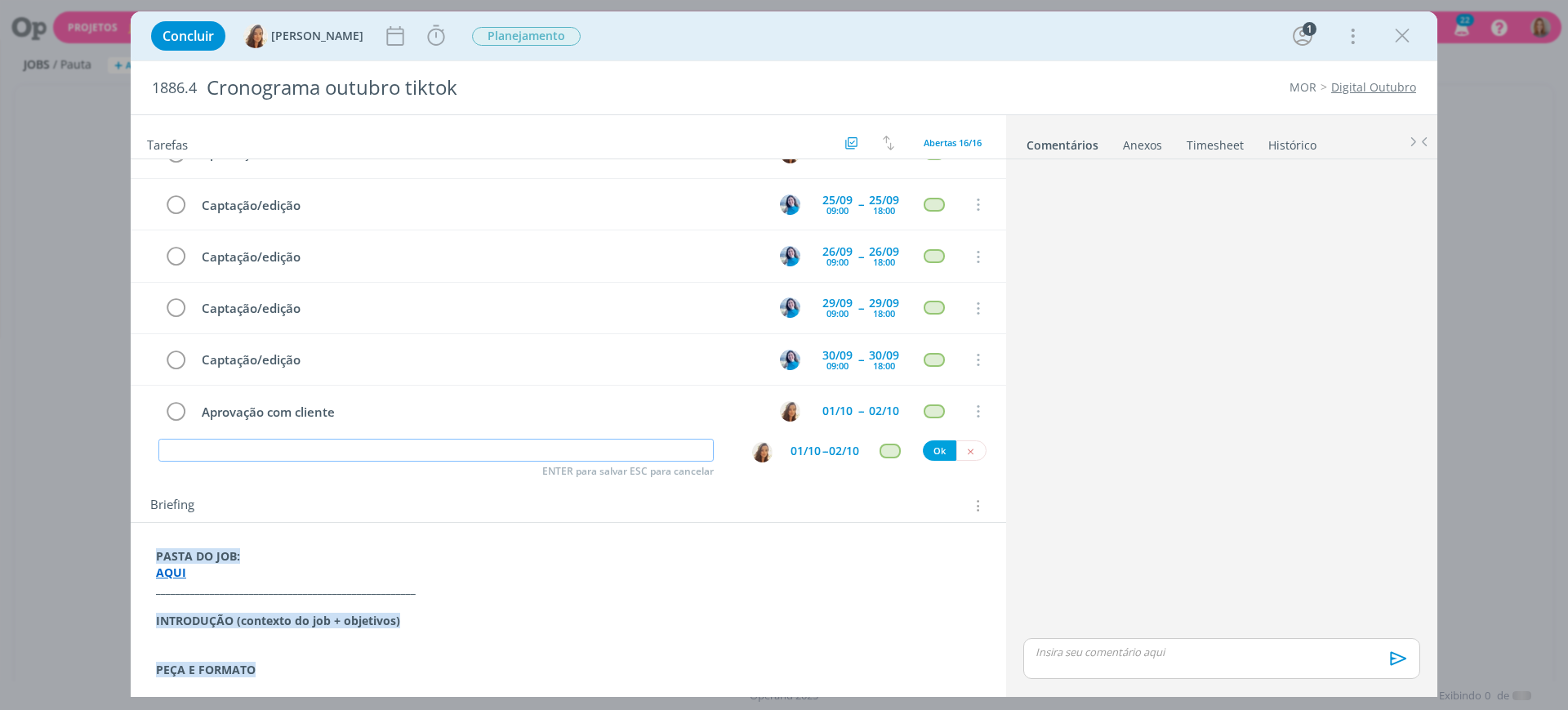
click at [255, 459] on input "dialog" at bounding box center [436, 450] width 556 height 23
paste input "Aprovação com cliente"
click at [753, 445] on img "dialog" at bounding box center [762, 452] width 20 height 20
type input "Aprovação com cliente"
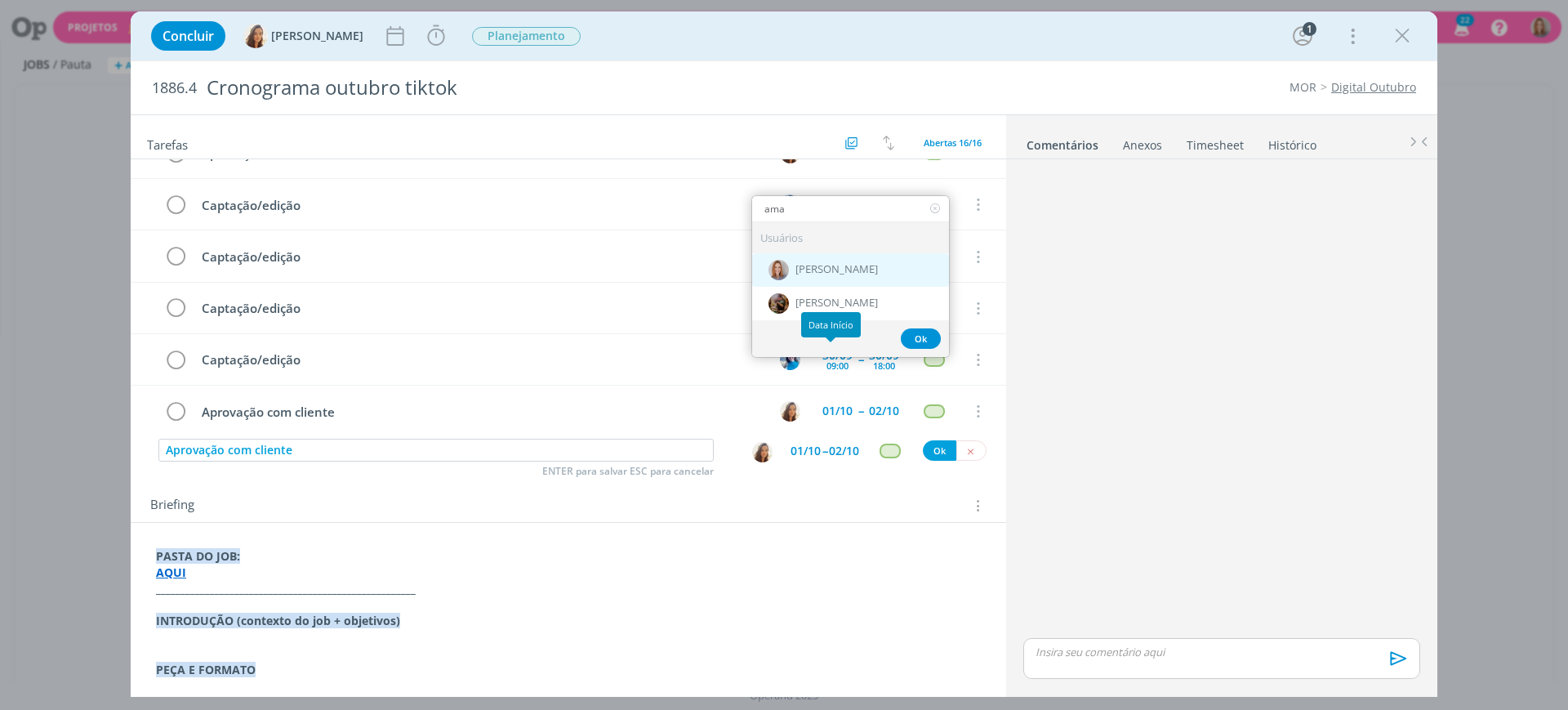
type input "ama"
click at [837, 274] on span "[PERSON_NAME]" at bounding box center [836, 269] width 83 height 13
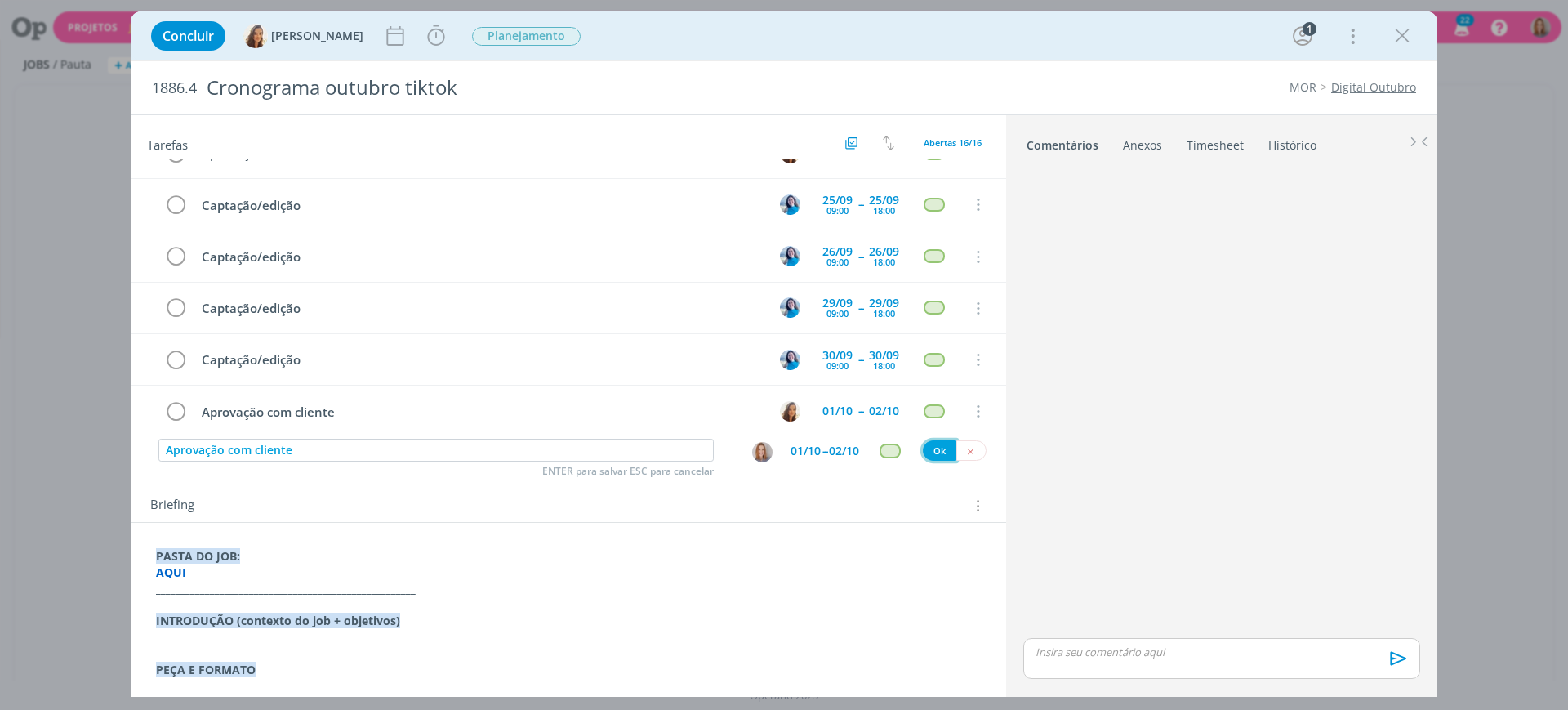
click at [923, 450] on button "Ok" at bounding box center [939, 450] width 34 height 20
click at [530, 31] on span "Planejamento" at bounding box center [526, 36] width 109 height 19
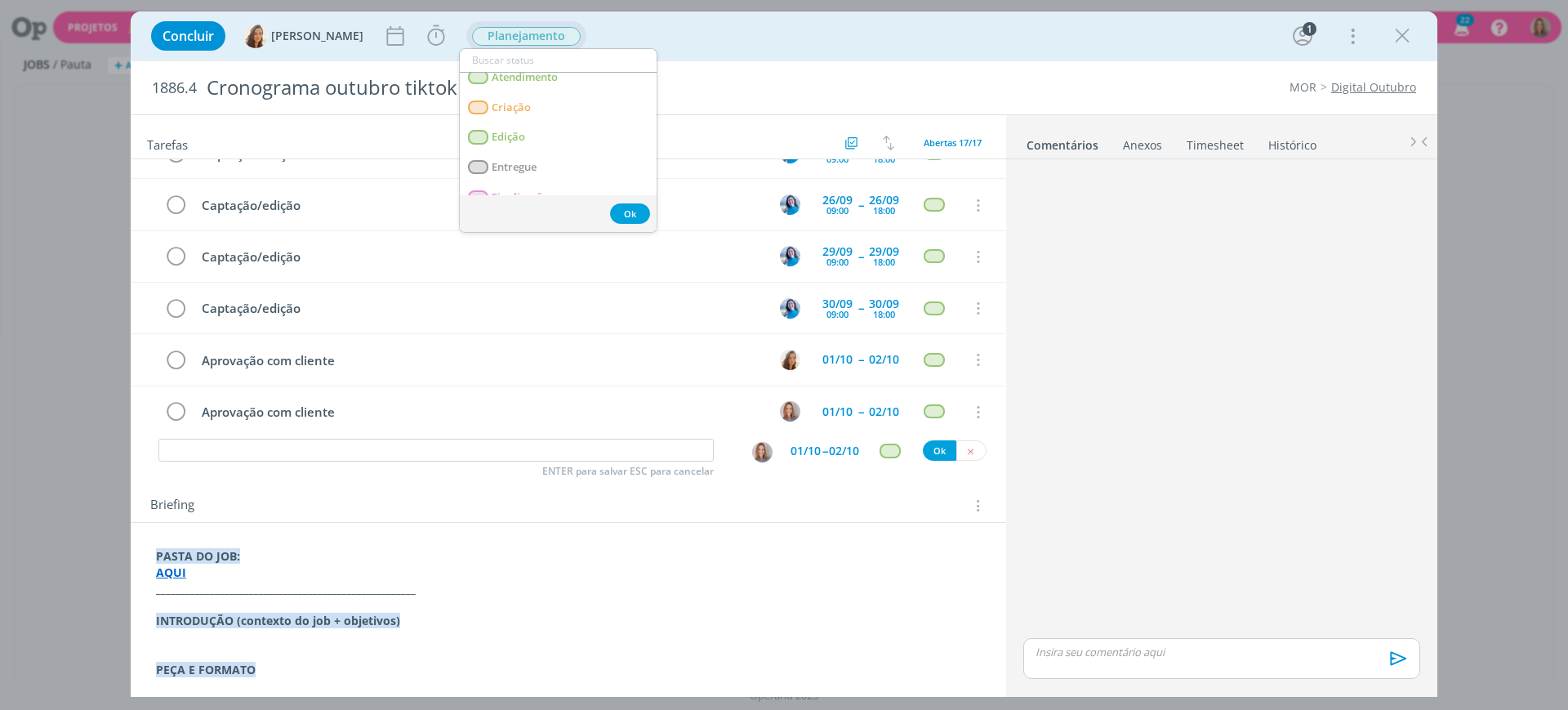
scroll to position [102, 0]
click at [544, 75] on span "Atendimento" at bounding box center [525, 75] width 66 height 13
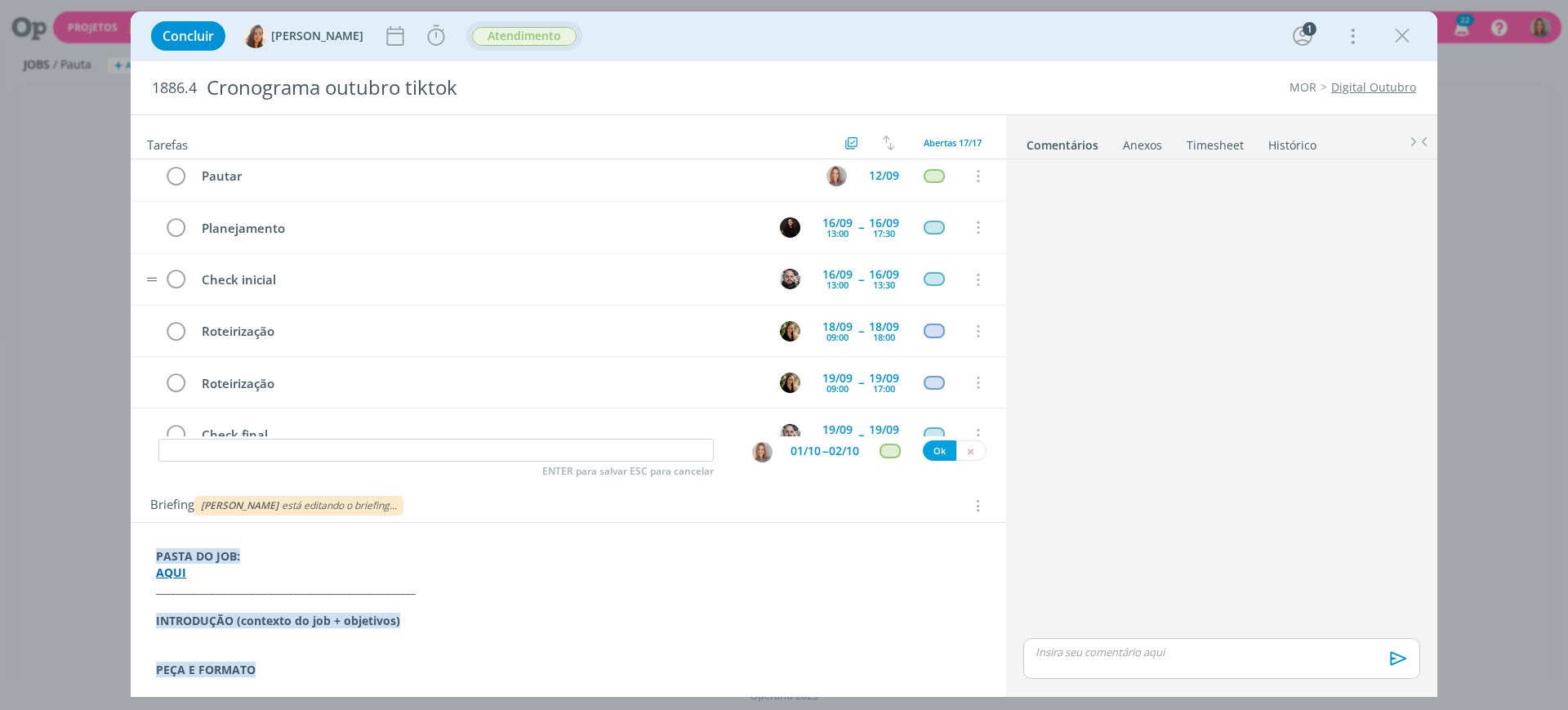
scroll to position [0, 0]
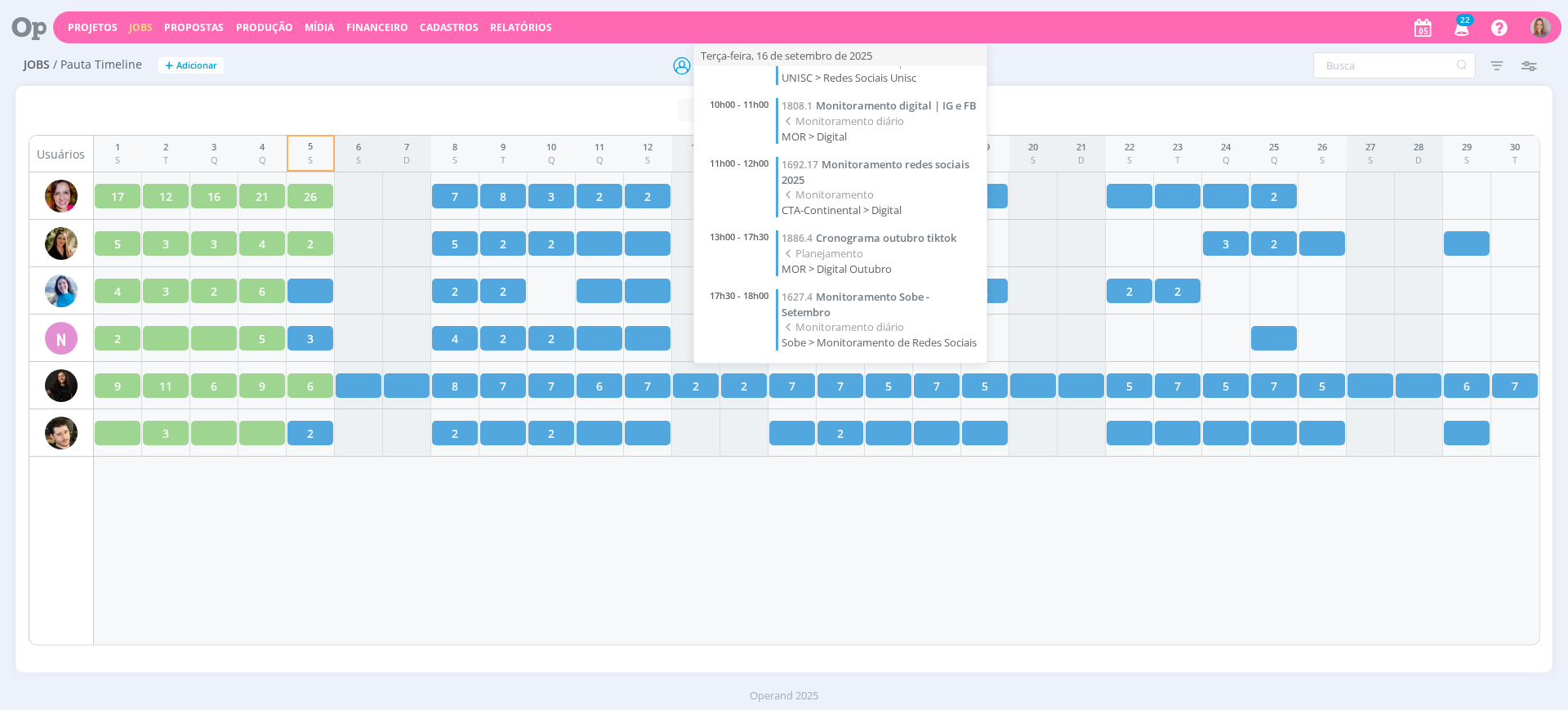
scroll to position [257, 0]
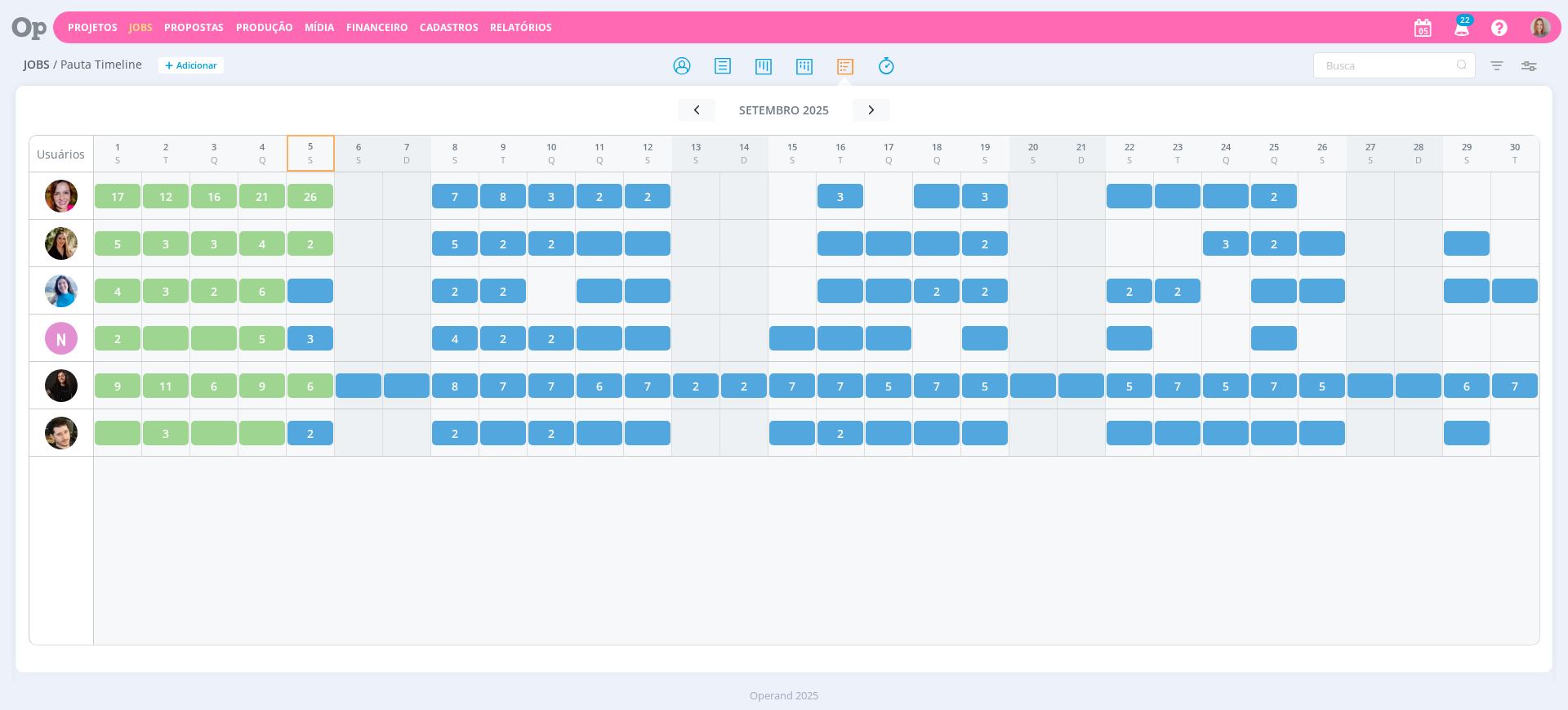
click at [840, 504] on div "1 S 2 T 3 Q 4 Q 5 S 6 S 7 D 8 S 9 T 10 Q 11 Q 12 S 13 S 14 D 15 S 16 T 17 Q 18 …" at bounding box center [818, 391] width 1447 height 511
click at [883, 536] on div "1 S 2 T 3 Q 4 Q 5 S 6 S 7 D 8 S 9 T 10 Q 11 Q 12 S 13 S 14 D 15 S 16 T 17 Q 18 …" at bounding box center [818, 391] width 1447 height 511
click at [223, 596] on div "1 S 2 T 3 Q 4 Q 5 S 6 S 7 D 8 S 9 T 10 Q 11 Q 12 S 13 S 14 D 15 S 16 T 17 Q 18 …" at bounding box center [818, 391] width 1447 height 511
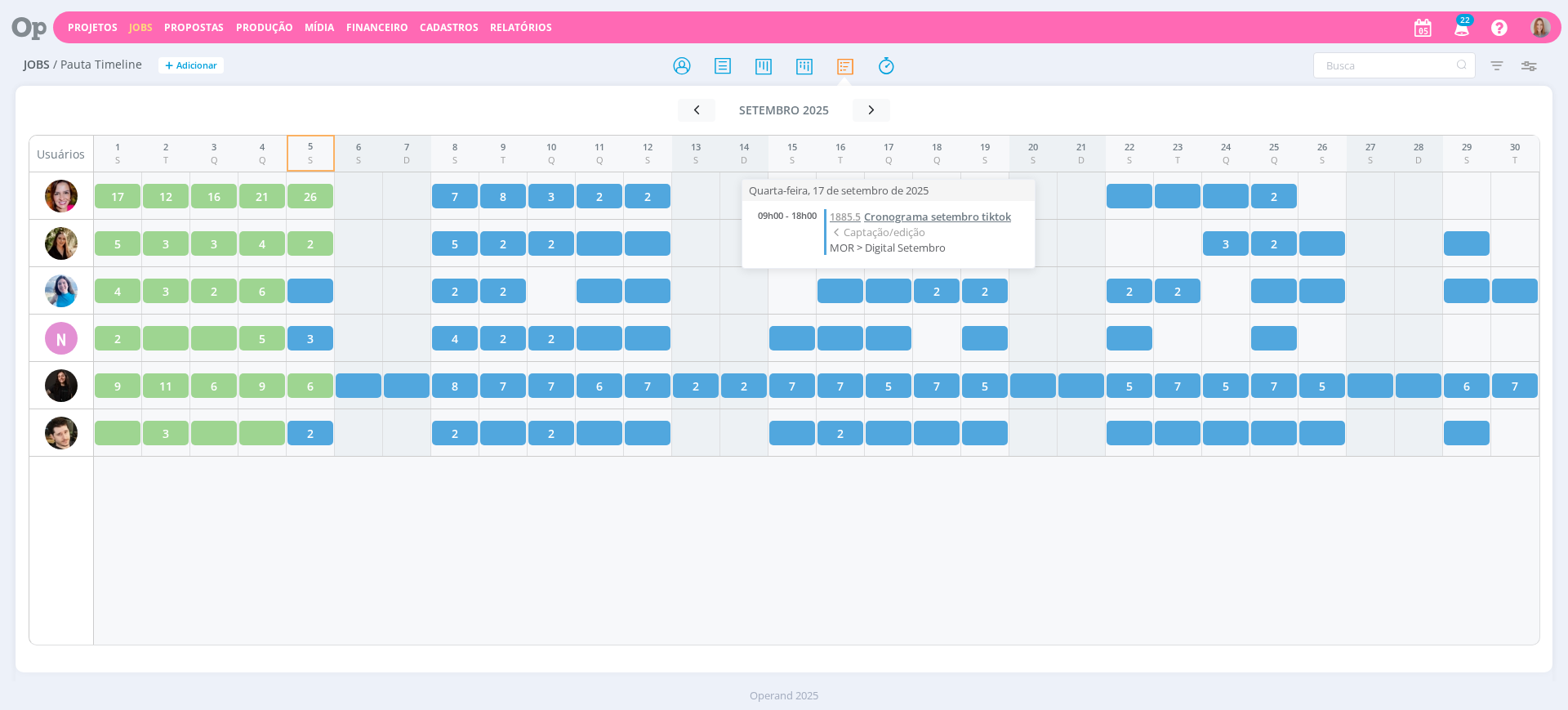
click at [902, 216] on span "Cronograma setembro tiktok" at bounding box center [938, 217] width 147 height 15
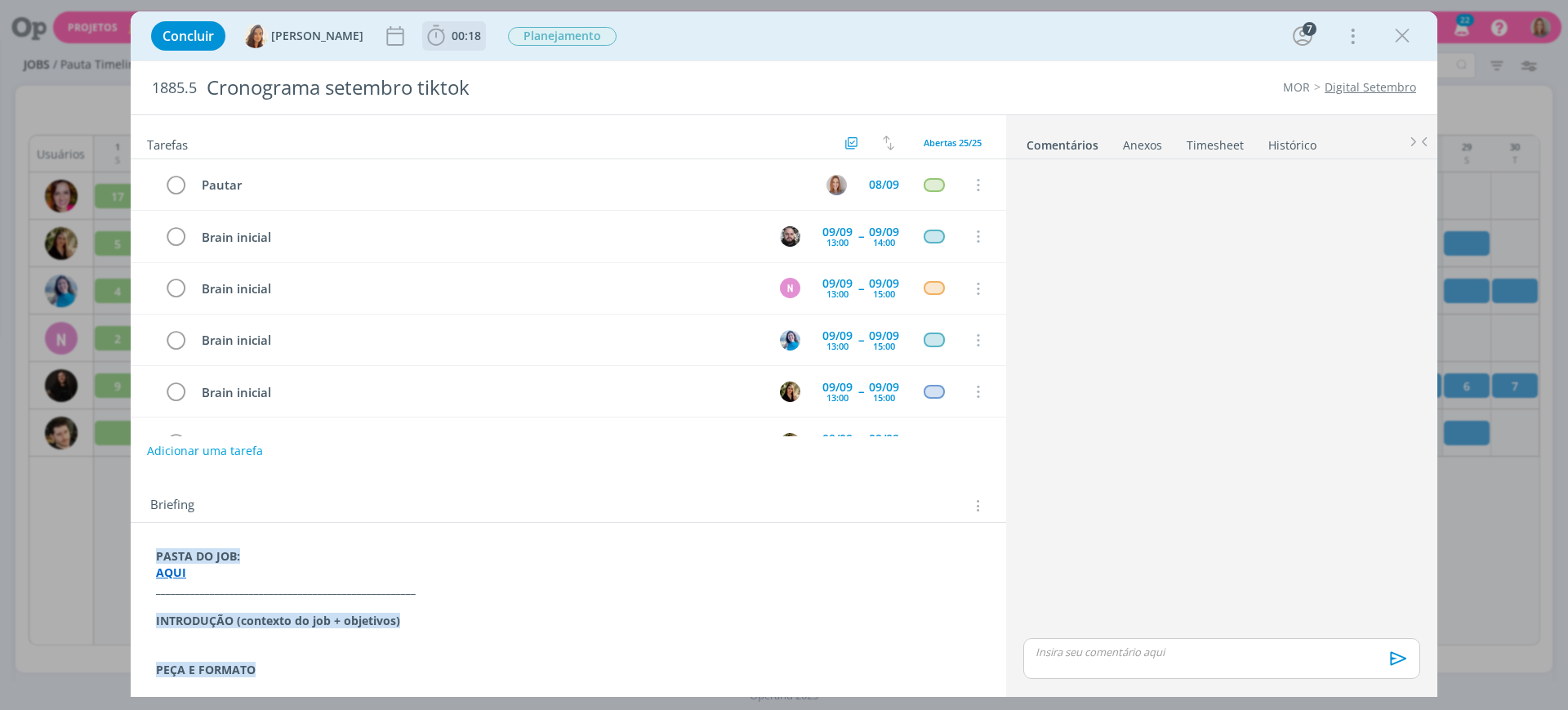
scroll to position [776, 0]
click at [466, 43] on span "00:18" at bounding box center [466, 35] width 29 height 16
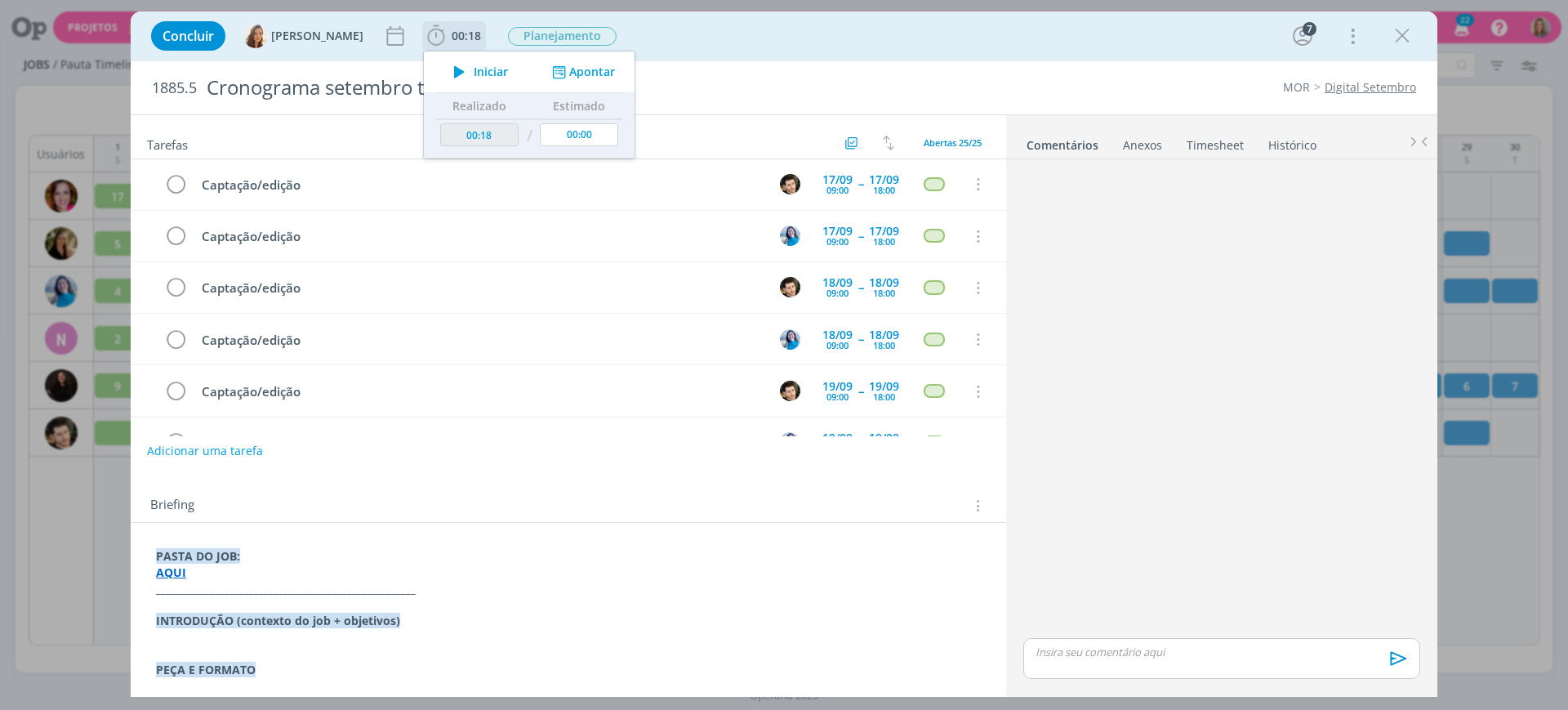
click at [595, 75] on button "Apontar" at bounding box center [582, 72] width 68 height 17
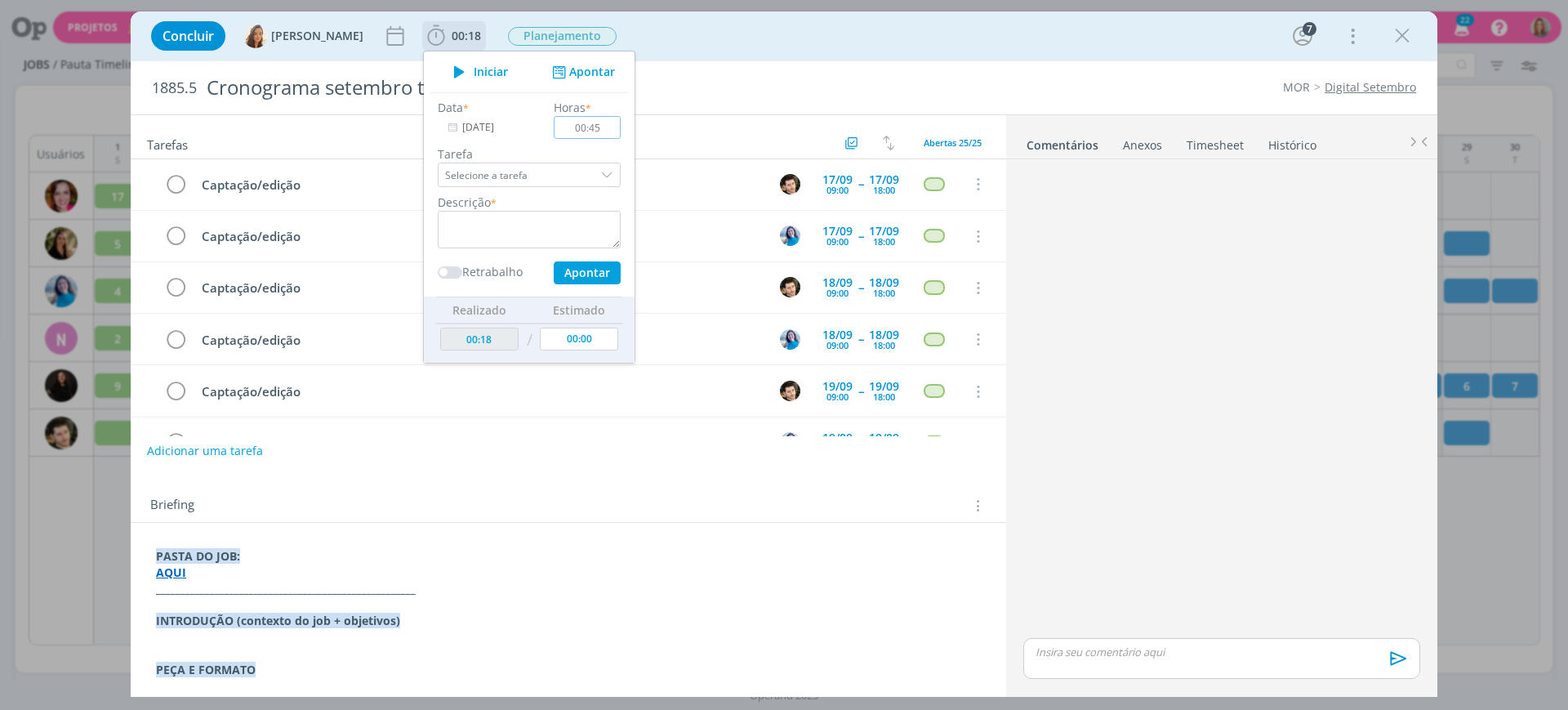
type input "00:45"
click at [511, 228] on textarea "dialog" at bounding box center [529, 230] width 183 height 38
click at [597, 123] on input "00:45" at bounding box center [588, 128] width 67 height 23
click at [520, 217] on textarea "dialog" at bounding box center [529, 230] width 183 height 38
drag, startPoint x: 488, startPoint y: 221, endPoint x: 418, endPoint y: 233, distance: 71.0
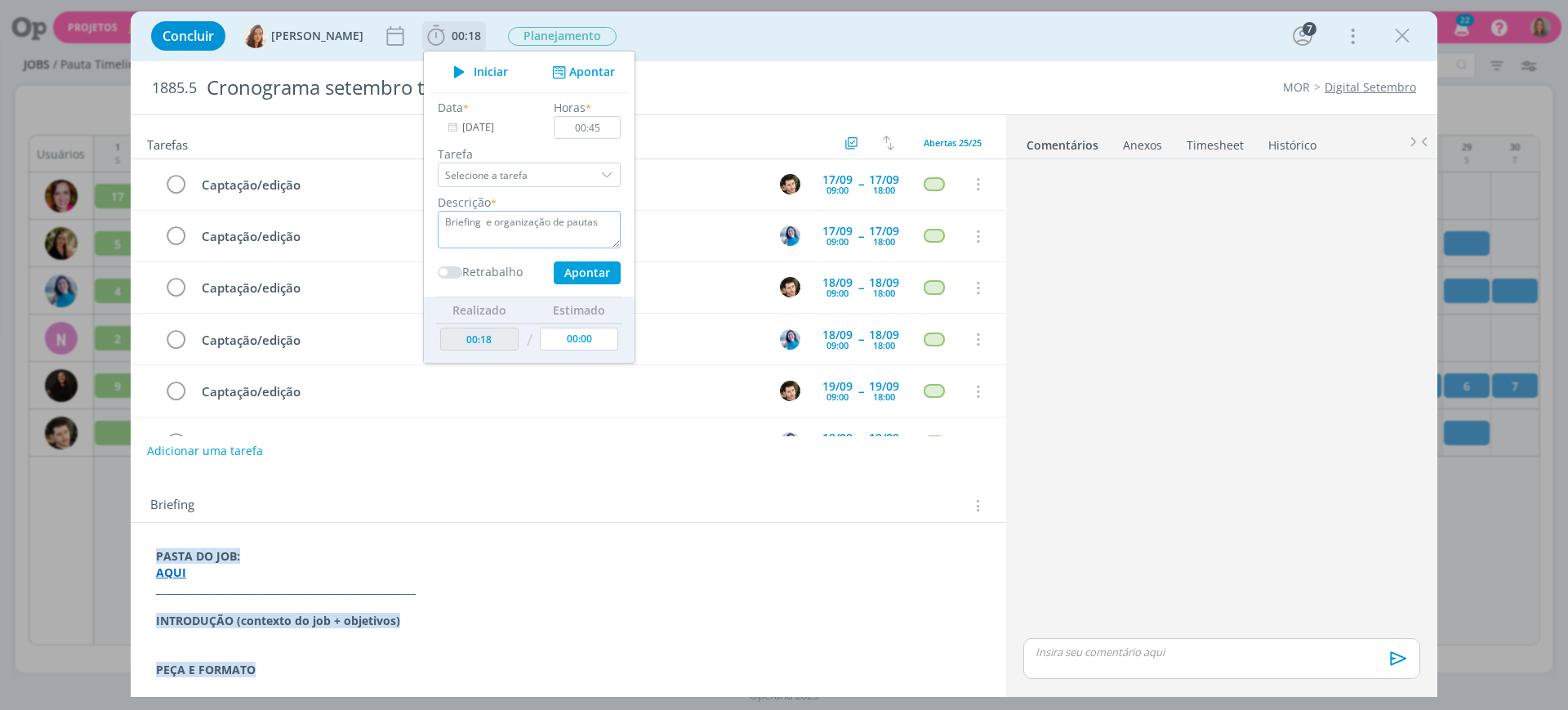
click at [430, 233] on div "Descrição * Briefing e organização de pautas" at bounding box center [529, 221] width 200 height 55
click at [570, 220] on textarea "Organização de pautas" at bounding box center [529, 230] width 183 height 38
type textarea "Organização de pautas"
click at [574, 268] on button "Apontar" at bounding box center [588, 273] width 67 height 23
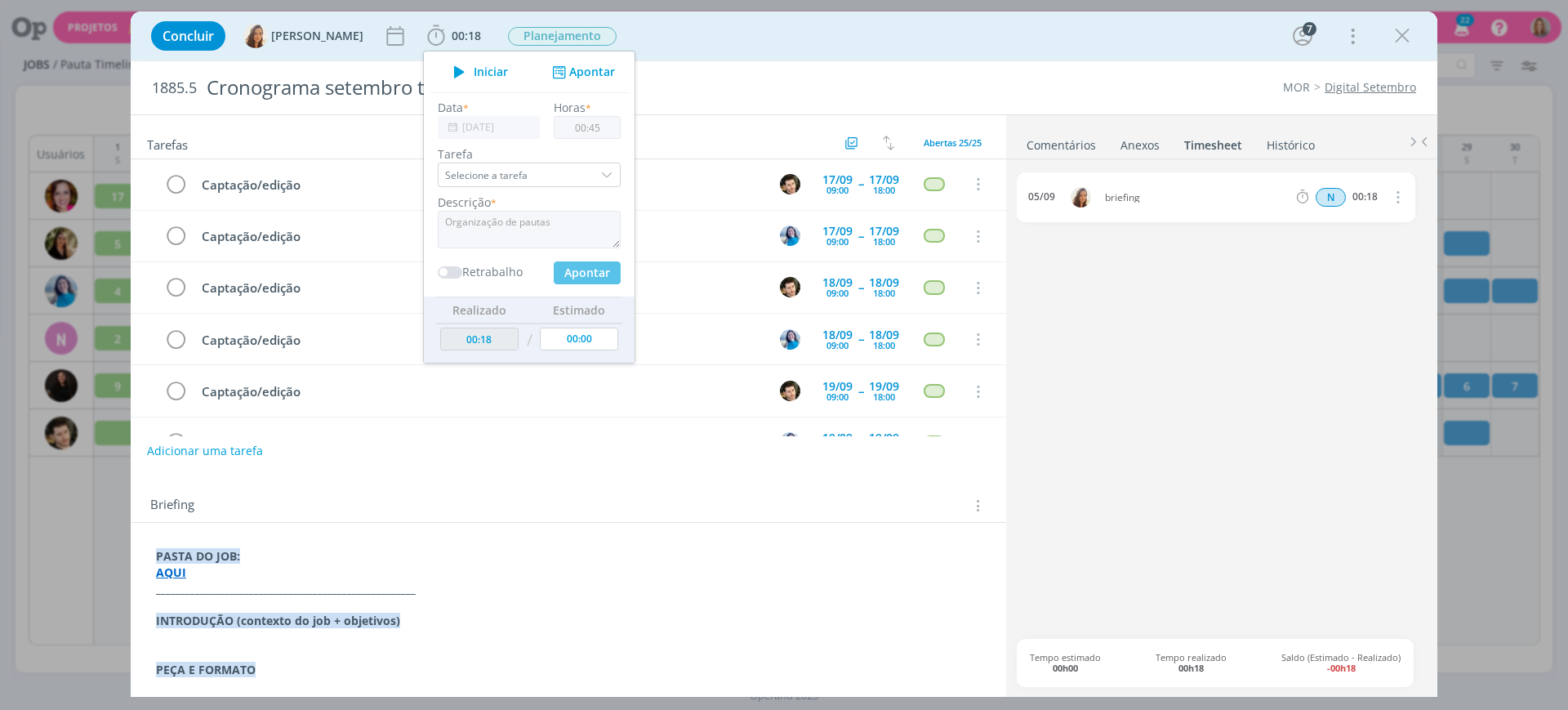
type input "01:03"
type input "00:00"
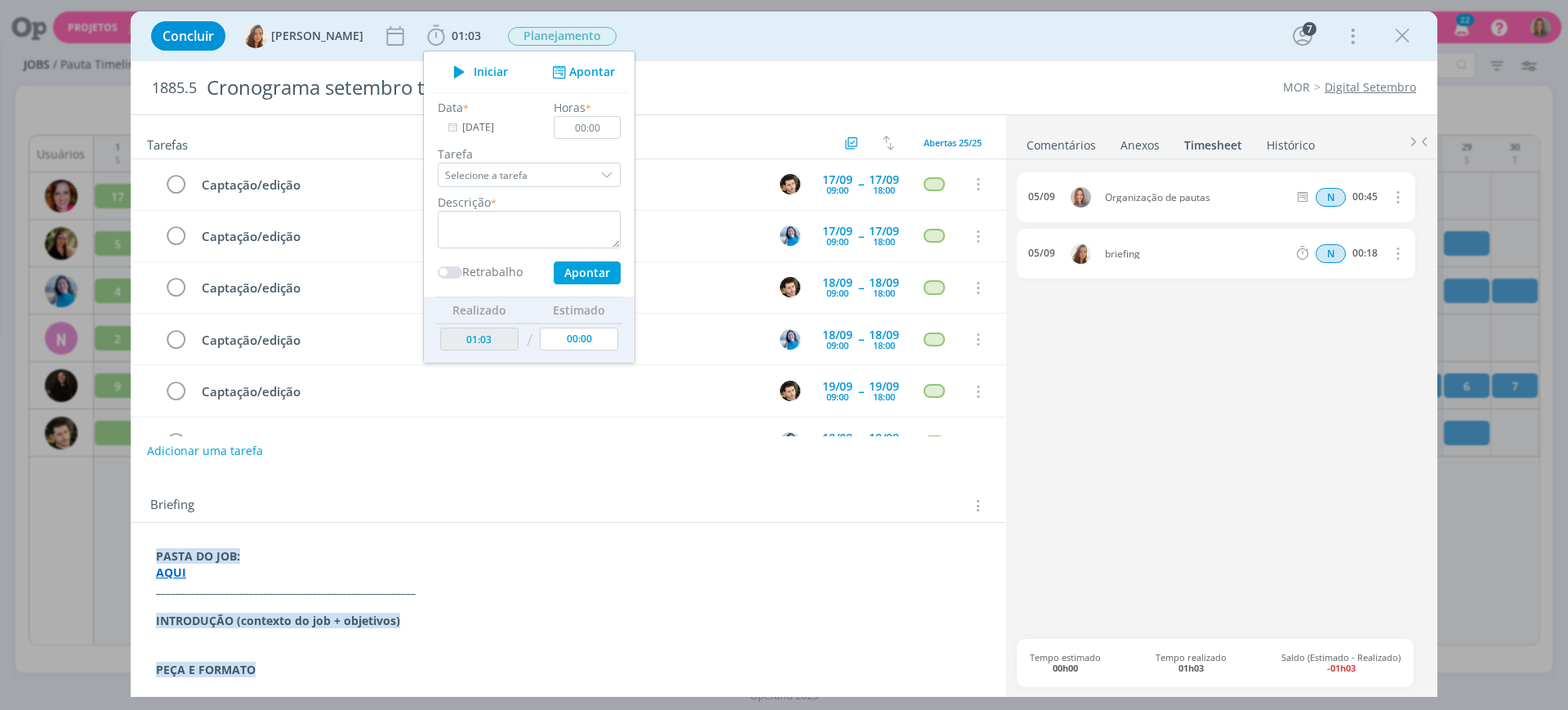
click at [815, 488] on div "Briefing Briefings Predefinidos Versões do Briefing Ver Briefing do Projeto" at bounding box center [569, 501] width 876 height 44
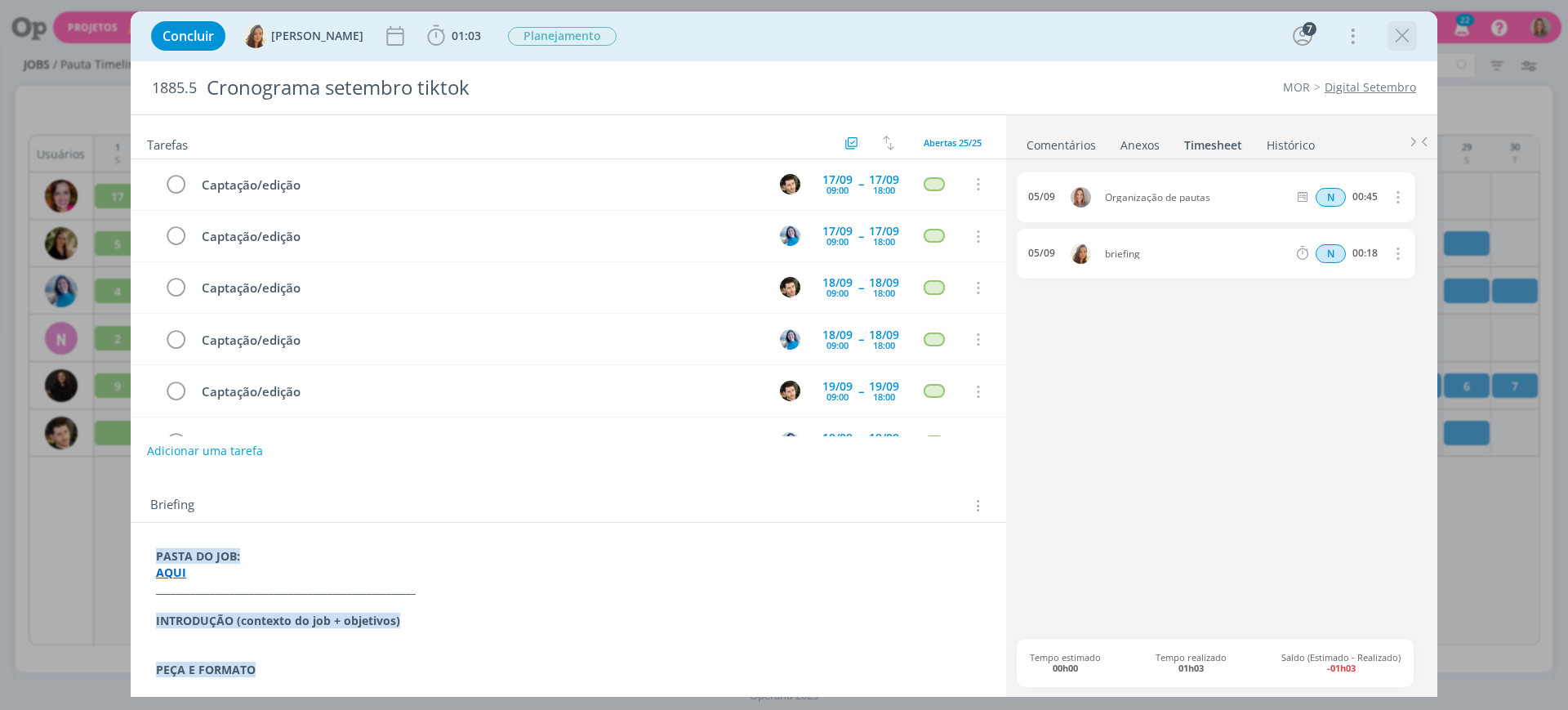
click at [1408, 42] on icon "dialog" at bounding box center [1403, 36] width 25 height 25
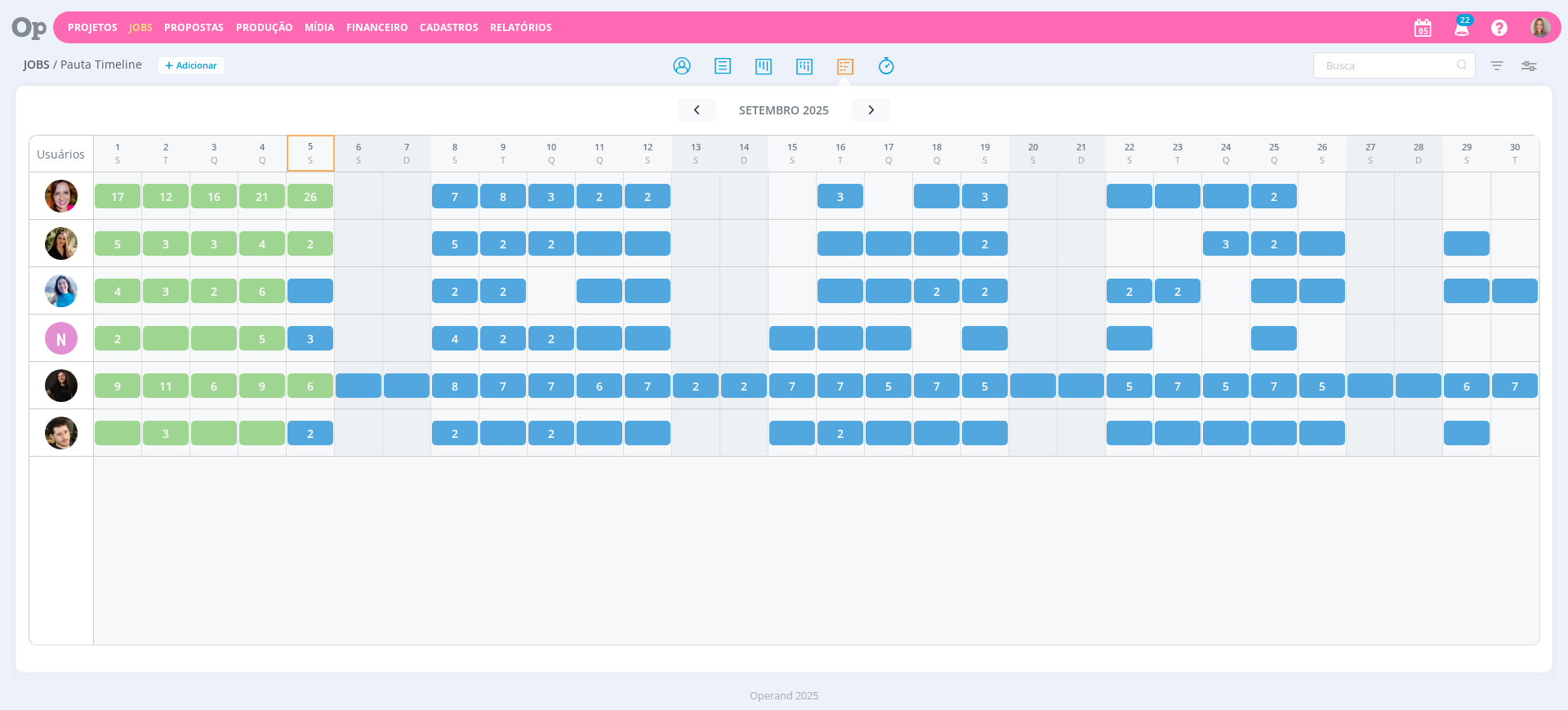
click at [37, 22] on icon at bounding box center [23, 27] width 34 height 32
